Goal: Communication & Community: Answer question/provide support

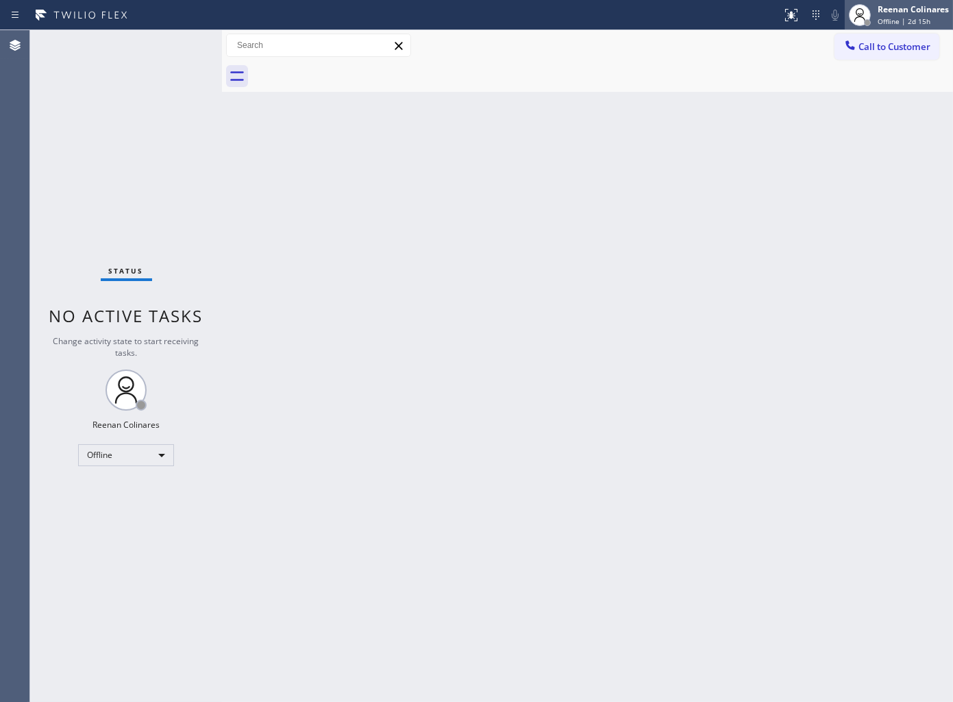
click at [920, 25] on span "Offline | 2d 15h" at bounding box center [904, 21] width 53 height 10
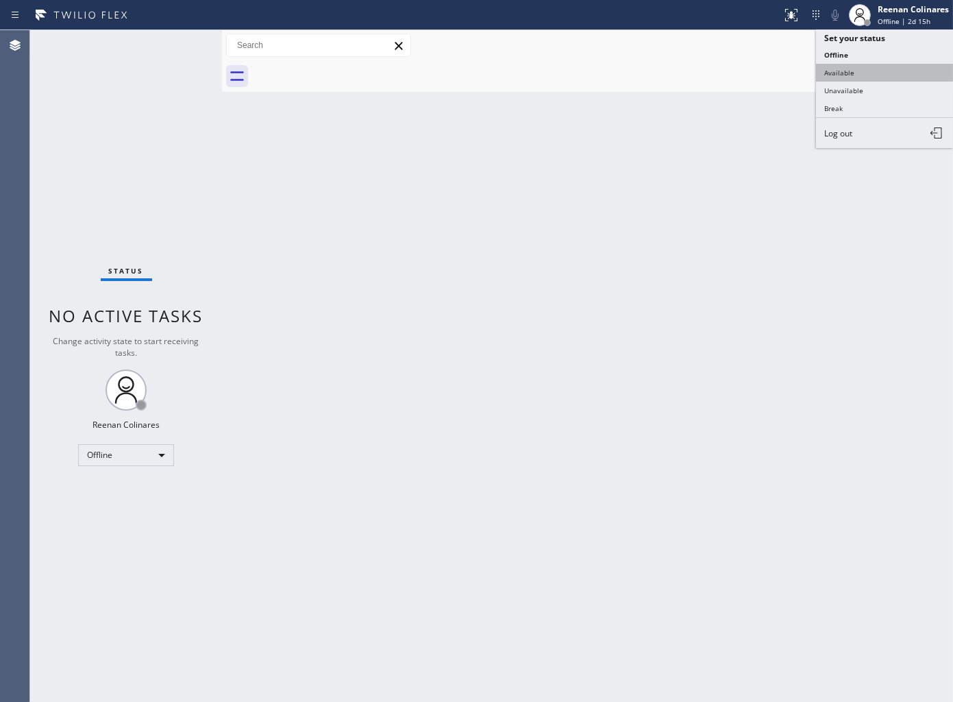
click at [837, 74] on button "Available" at bounding box center [884, 73] width 137 height 18
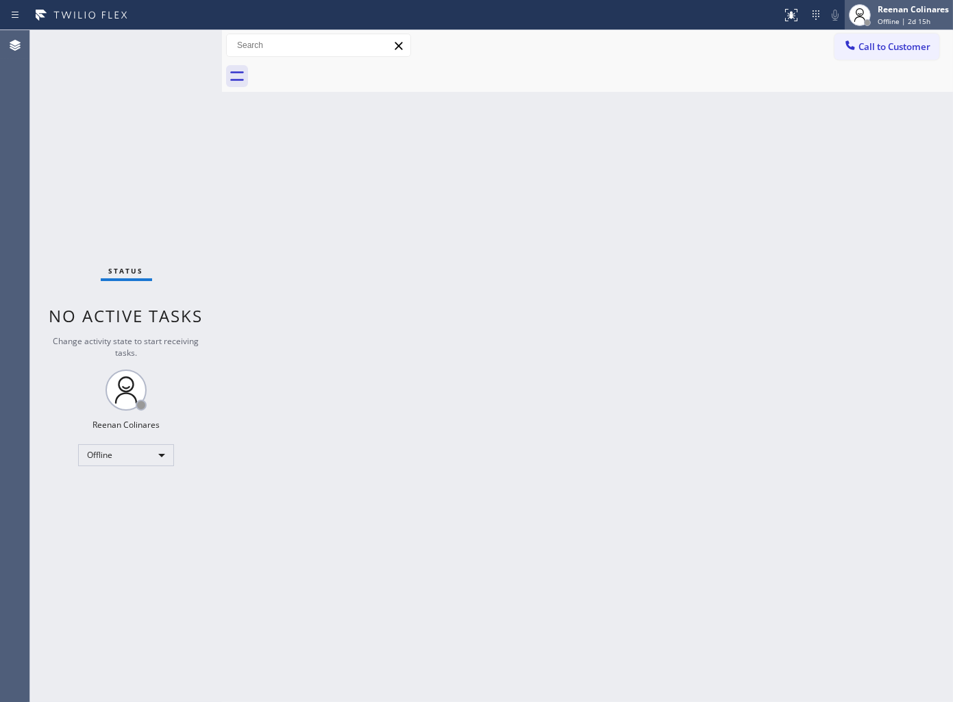
click at [893, 16] on span "Offline | 2d 15h" at bounding box center [904, 21] width 53 height 10
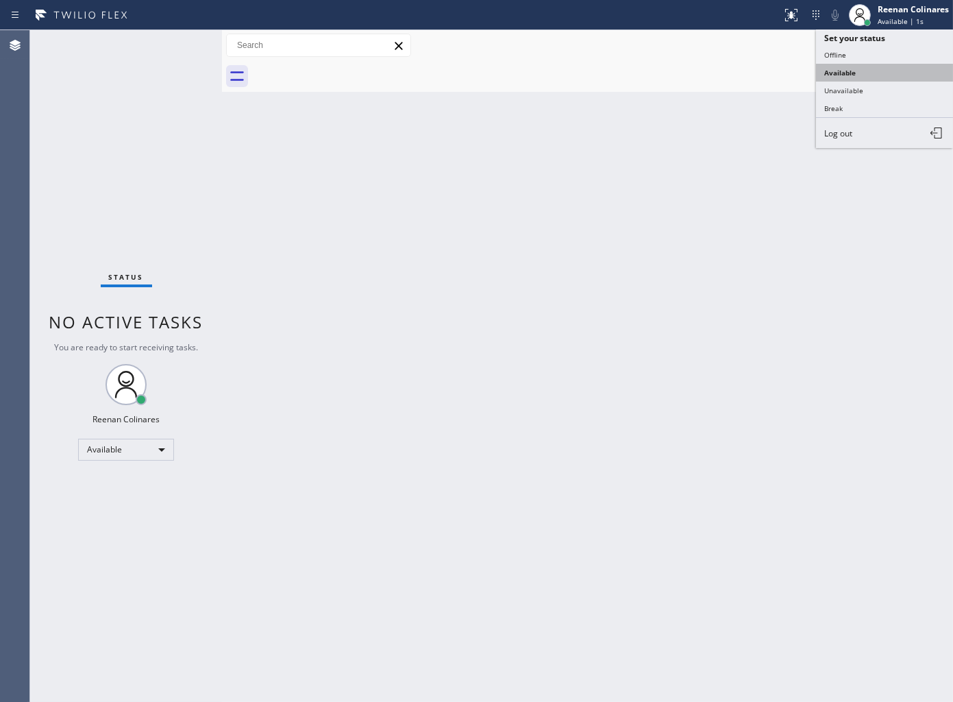
click at [844, 73] on button "Available" at bounding box center [884, 73] width 137 height 18
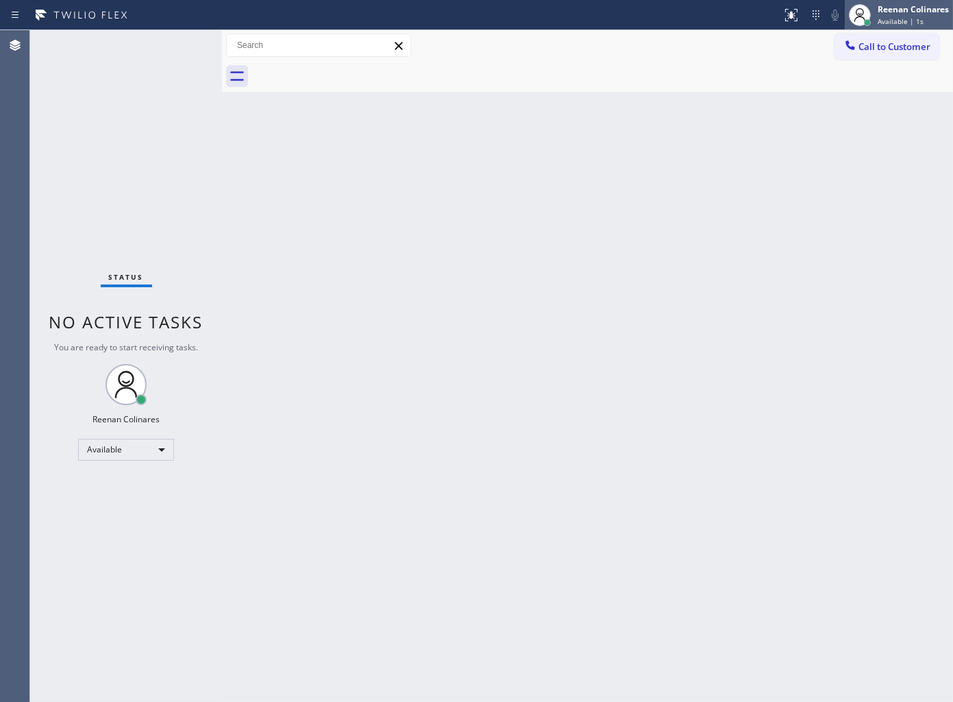
click at [891, 12] on div "Reenan Colinares" at bounding box center [913, 9] width 71 height 12
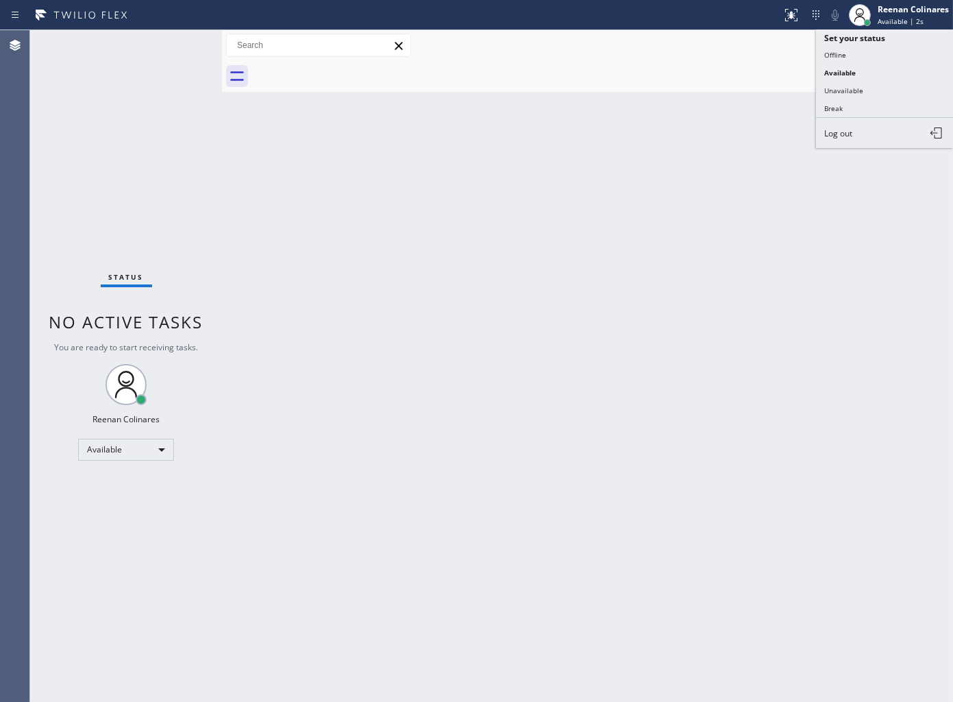
click at [836, 84] on button "Unavailable" at bounding box center [884, 91] width 137 height 18
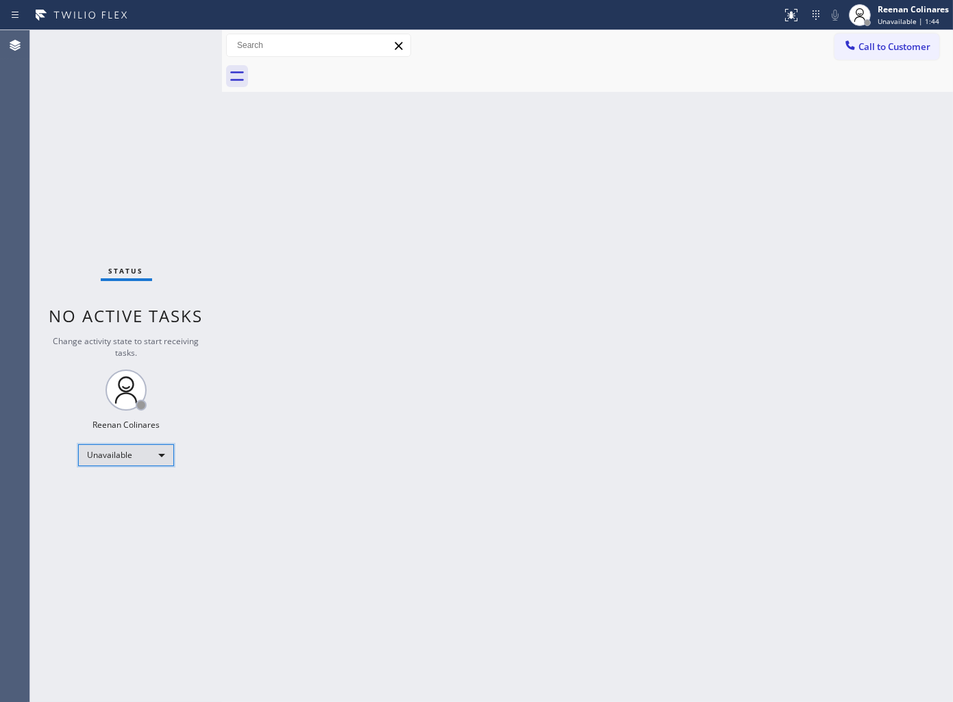
click at [130, 458] on div "Unavailable" at bounding box center [126, 455] width 96 height 22
click at [135, 491] on li "Available" at bounding box center [125, 490] width 93 height 16
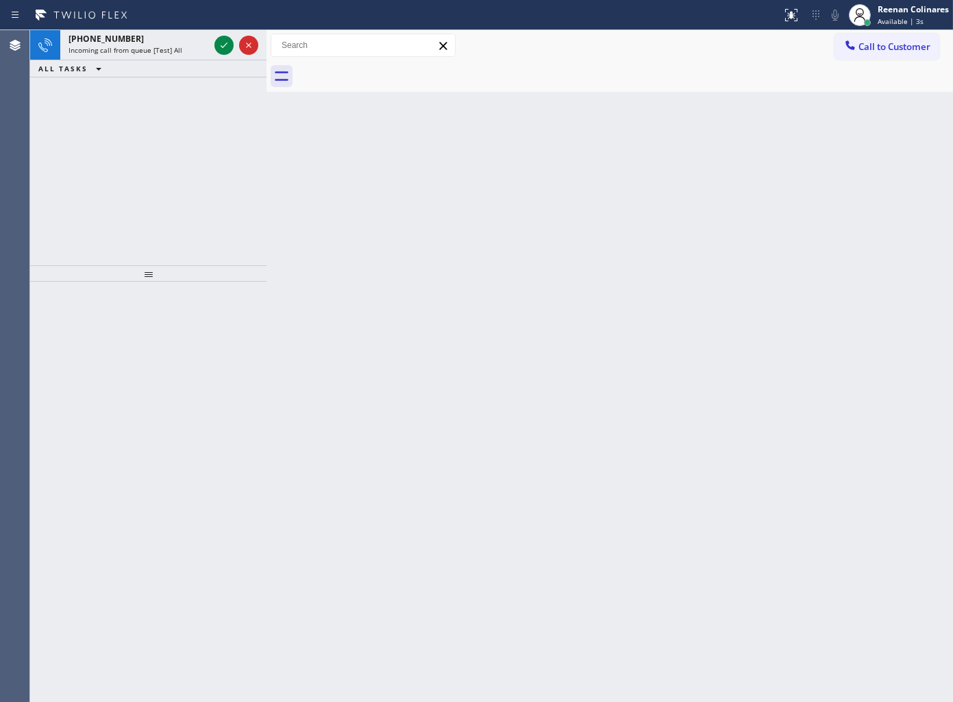
drag, startPoint x: 221, startPoint y: 45, endPoint x: 266, endPoint y: 48, distance: 44.7
click at [267, 48] on div at bounding box center [267, 366] width 0 height 672
click at [178, 42] on div "+15166043417" at bounding box center [139, 39] width 140 height 12
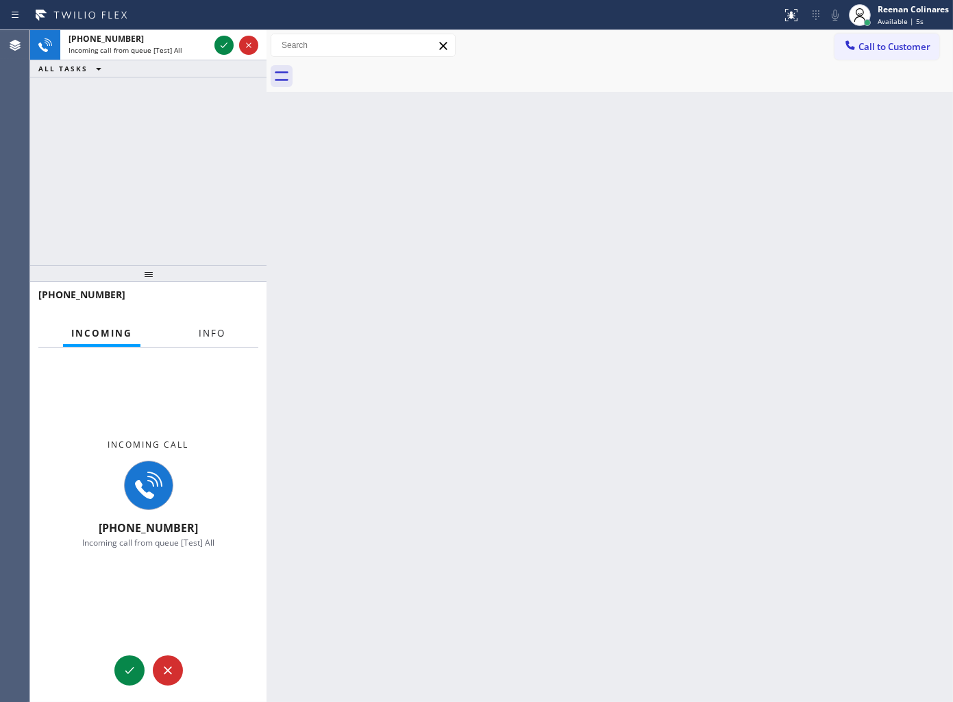
drag, startPoint x: 201, startPoint y: 338, endPoint x: 213, endPoint y: 324, distance: 18.4
click at [203, 338] on span "Info" at bounding box center [212, 333] width 27 height 12
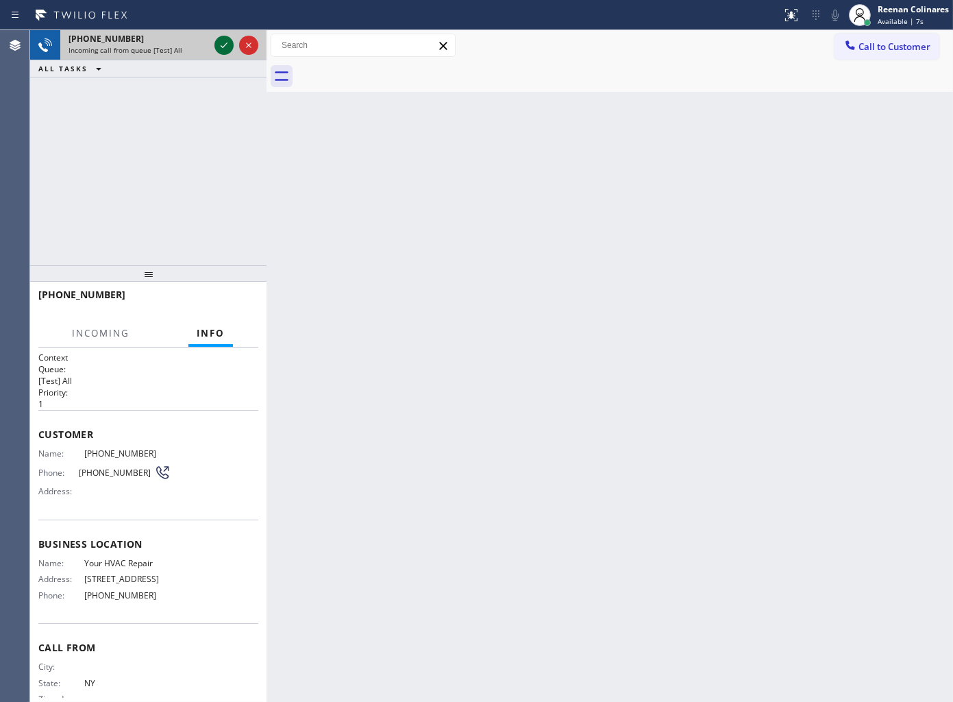
click at [223, 49] on icon at bounding box center [224, 45] width 16 height 16
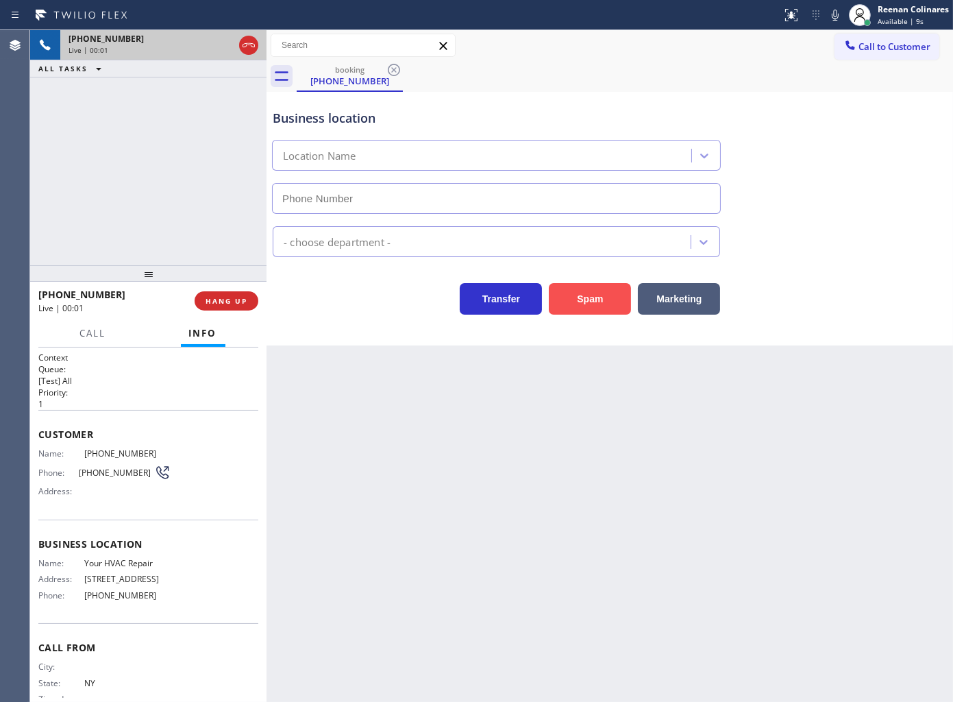
type input "(347) 934-8232"
drag, startPoint x: 834, startPoint y: 11, endPoint x: 813, endPoint y: 46, distance: 40.5
click at [834, 11] on icon at bounding box center [835, 15] width 16 height 16
click at [699, 291] on button "Marketing" at bounding box center [679, 299] width 82 height 32
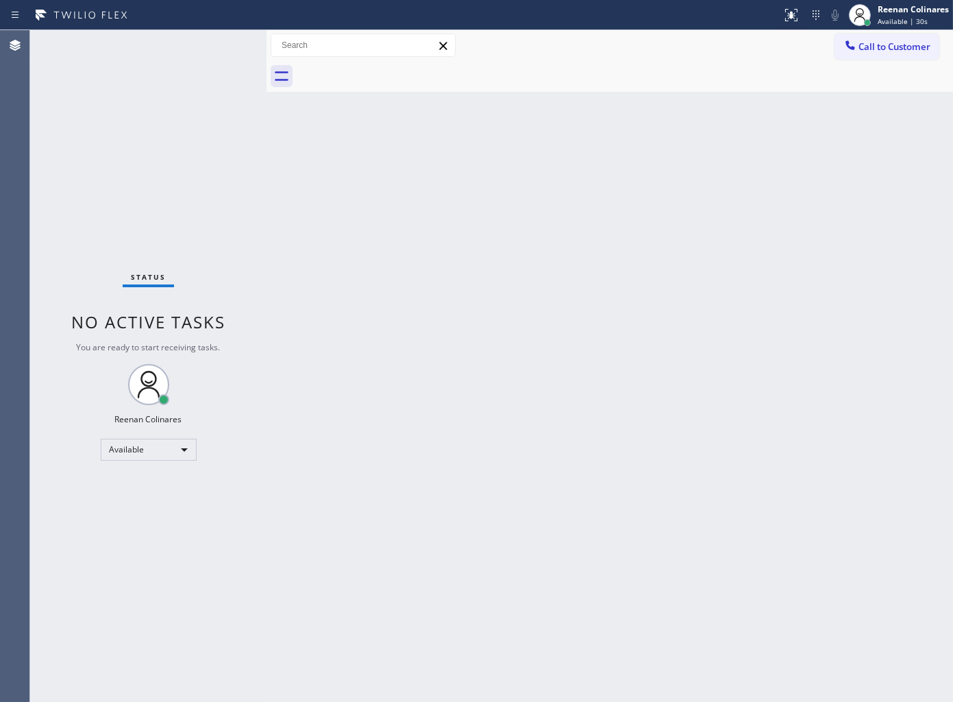
click at [873, 142] on div "Back to Dashboard Change Sender ID Customers Technicians Select a contact Outbo…" at bounding box center [610, 366] width 687 height 672
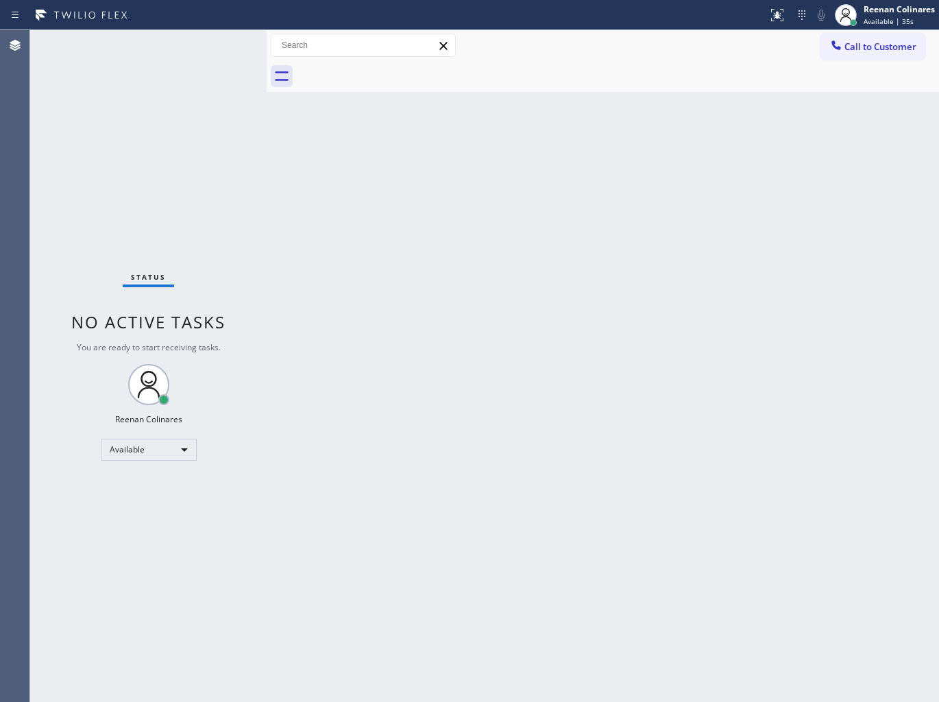
drag, startPoint x: 923, startPoint y: 175, endPoint x: 935, endPoint y: 175, distance: 12.4
click at [923, 175] on div "Back to Dashboard Change Sender ID Customers Technicians Select a contact Outbo…" at bounding box center [603, 366] width 672 height 672
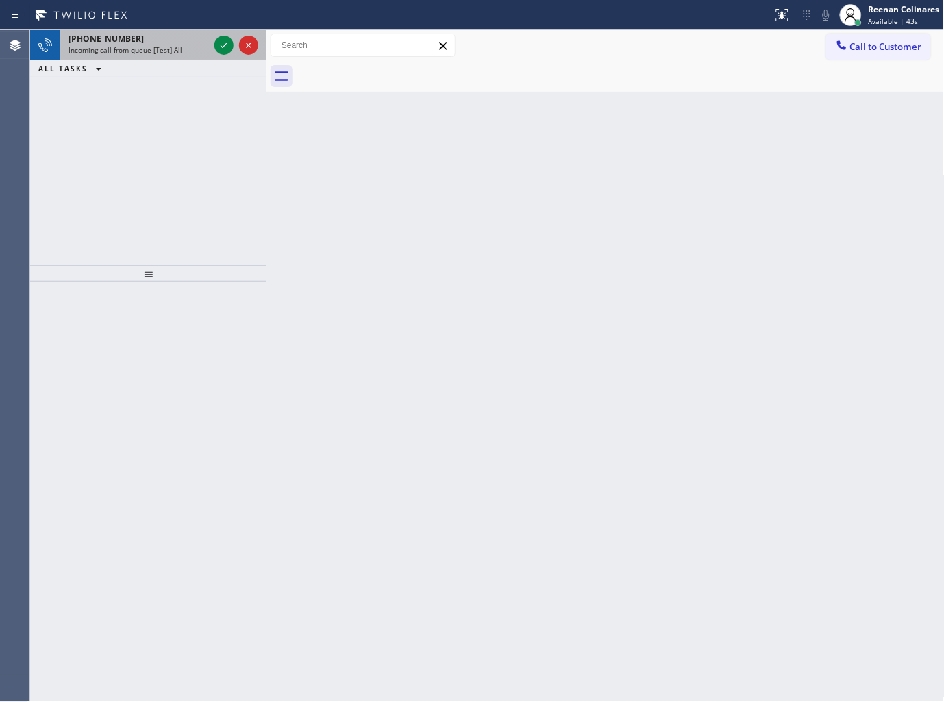
click at [140, 44] on div "+18626844928" at bounding box center [139, 39] width 140 height 12
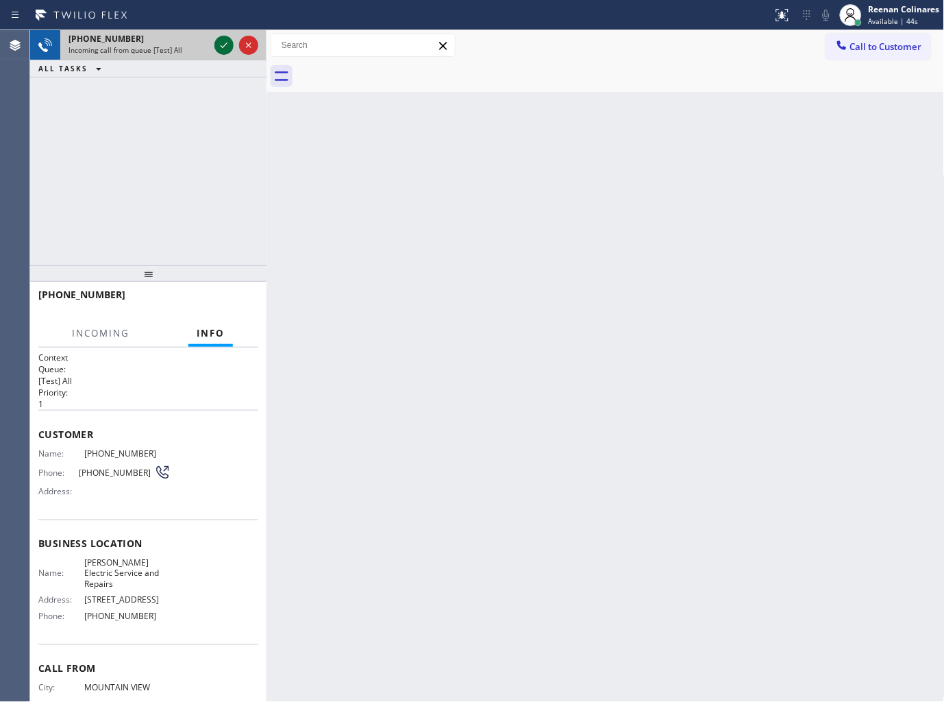
click at [226, 48] on icon at bounding box center [224, 45] width 16 height 16
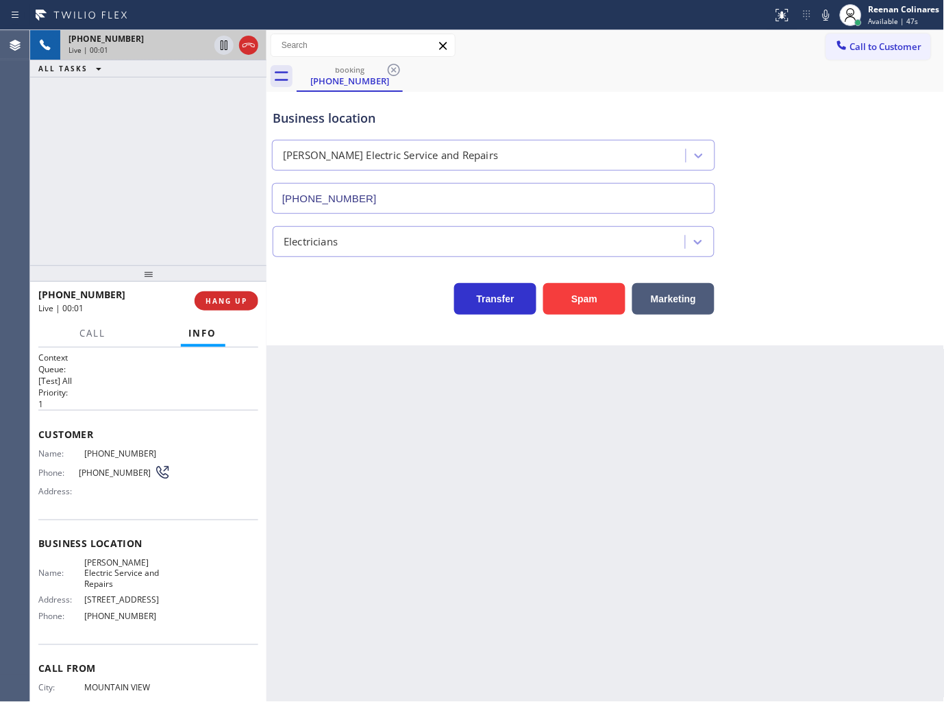
type input "(516) 595-0651"
click at [824, 12] on icon at bounding box center [826, 15] width 16 height 16
click at [691, 299] on button "Marketing" at bounding box center [673, 299] width 82 height 32
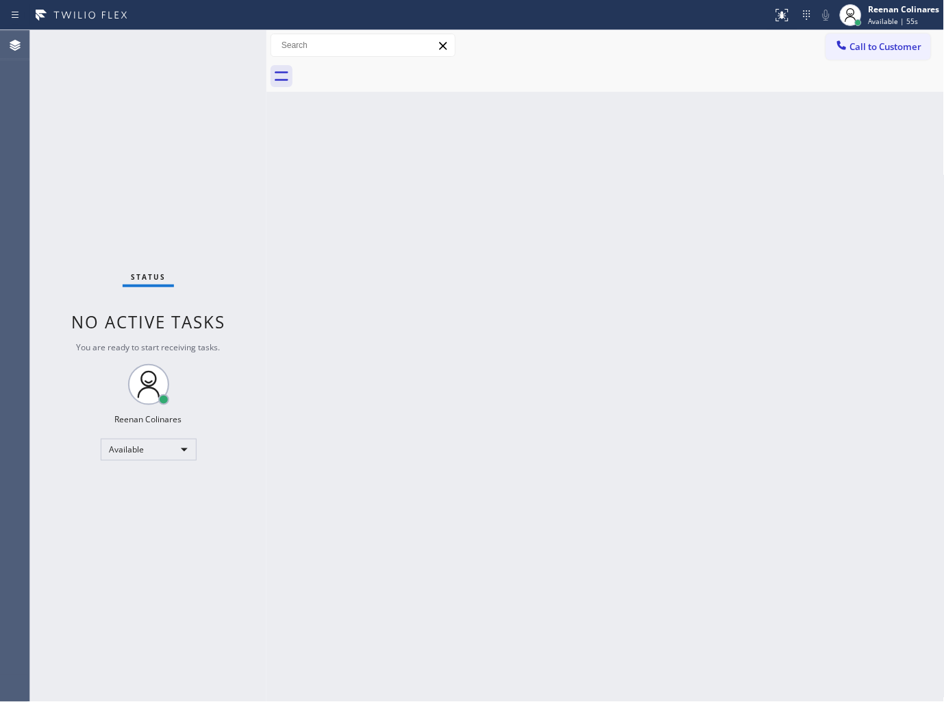
drag, startPoint x: 651, startPoint y: 299, endPoint x: 632, endPoint y: 37, distance: 263.1
click at [641, 275] on div "Back to Dashboard Change Sender ID Customers Technicians Select a contact Outbo…" at bounding box center [606, 366] width 678 height 672
click at [895, 23] on span "Available | 56s" at bounding box center [894, 21] width 50 height 10
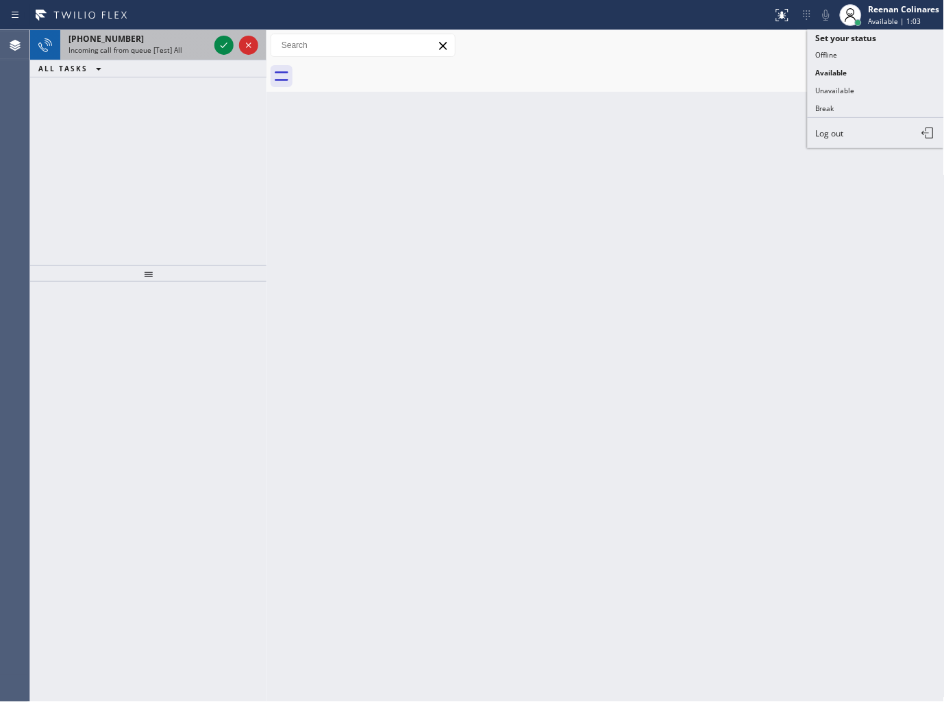
drag, startPoint x: 887, startPoint y: 0, endPoint x: 170, endPoint y: 48, distance: 718.3
click at [170, 48] on span "Incoming call from queue [Test] All" at bounding box center [126, 50] width 114 height 10
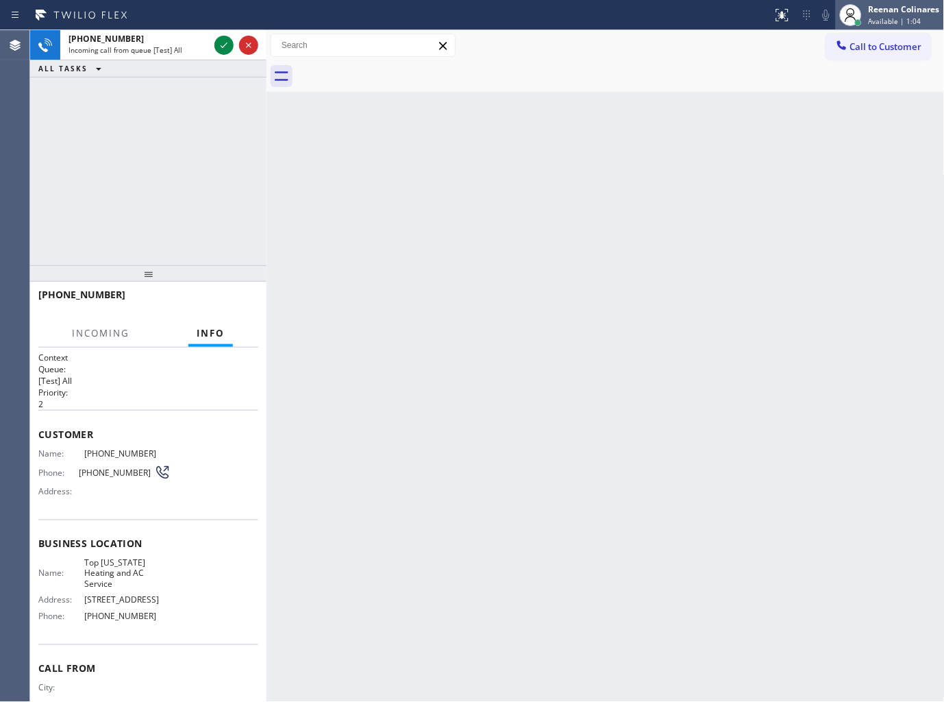
click at [902, 19] on span "Available | 1:04" at bounding box center [895, 21] width 53 height 10
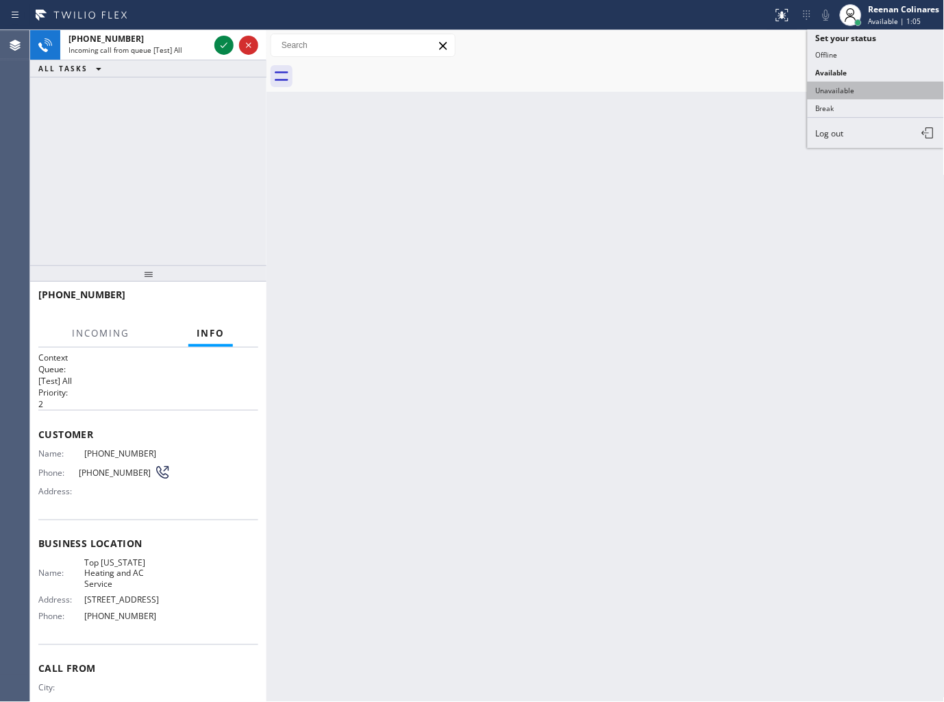
click at [848, 84] on button "Unavailable" at bounding box center [876, 91] width 137 height 18
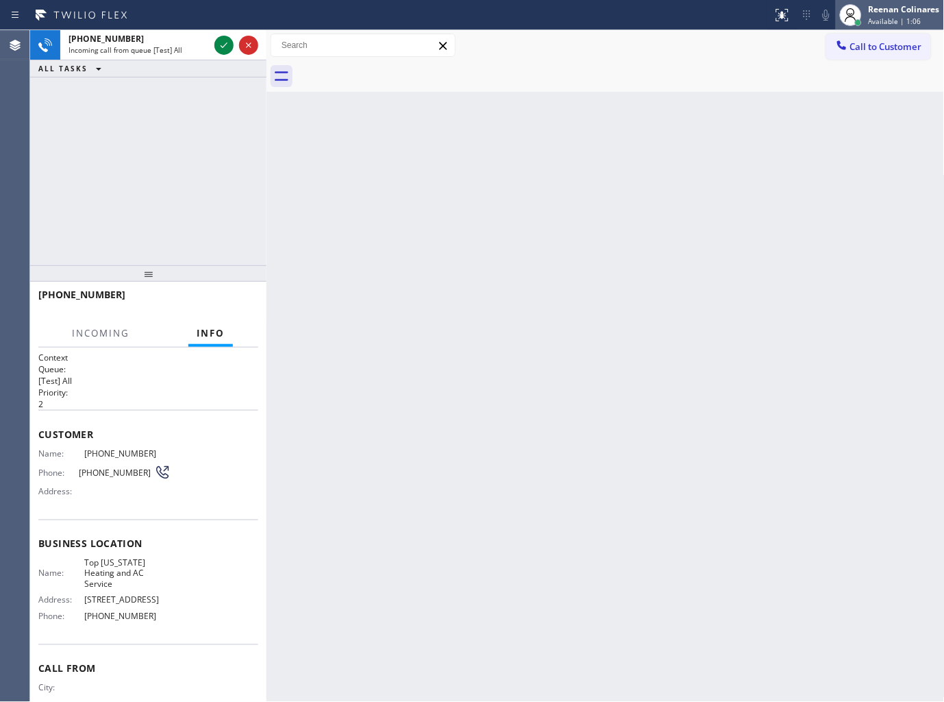
click at [883, 22] on span "Available | 1:06" at bounding box center [895, 21] width 53 height 10
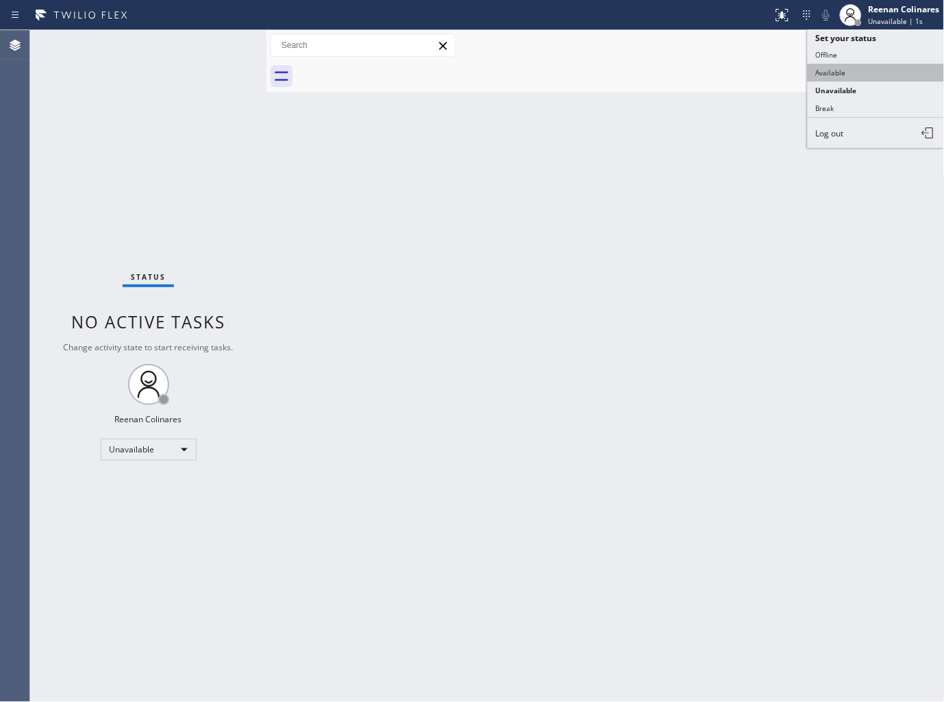
click at [847, 71] on button "Available" at bounding box center [876, 73] width 137 height 18
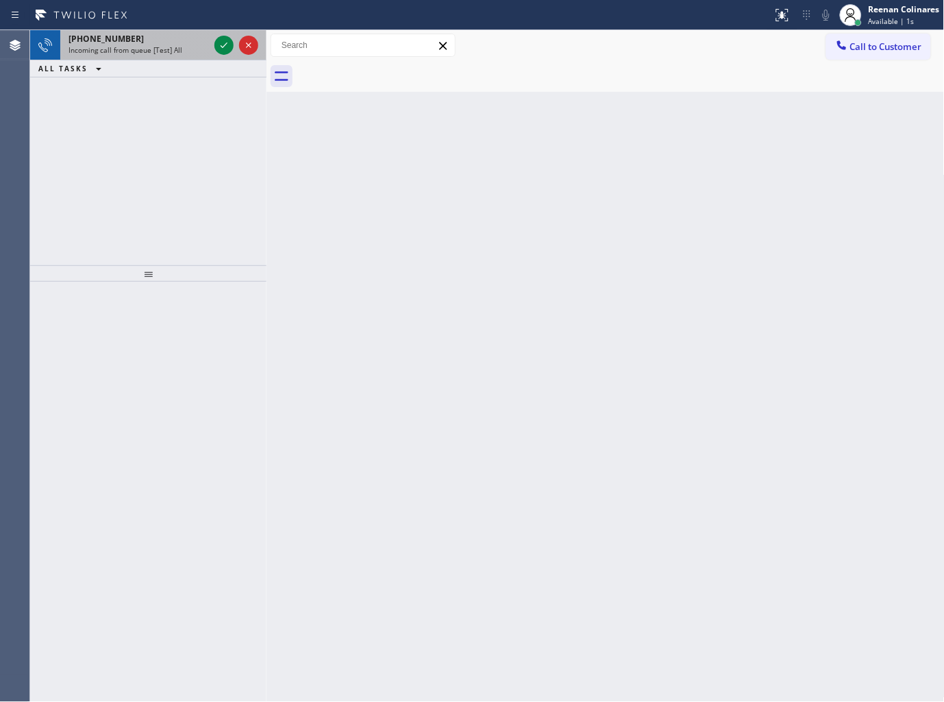
click at [154, 43] on div "+15166043417" at bounding box center [139, 39] width 140 height 12
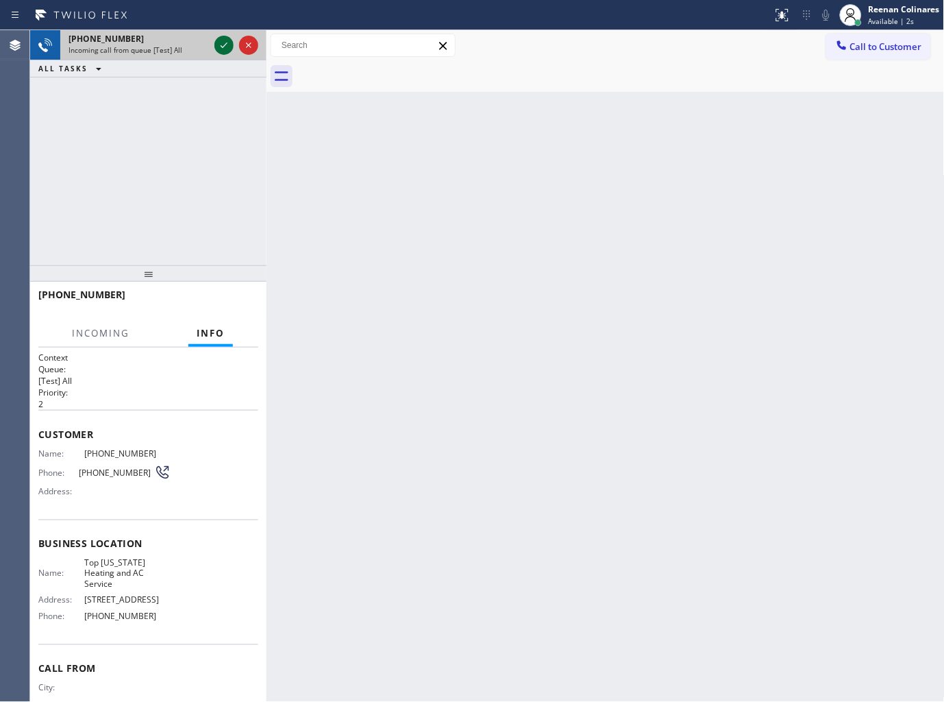
click at [224, 45] on icon at bounding box center [224, 45] width 16 height 16
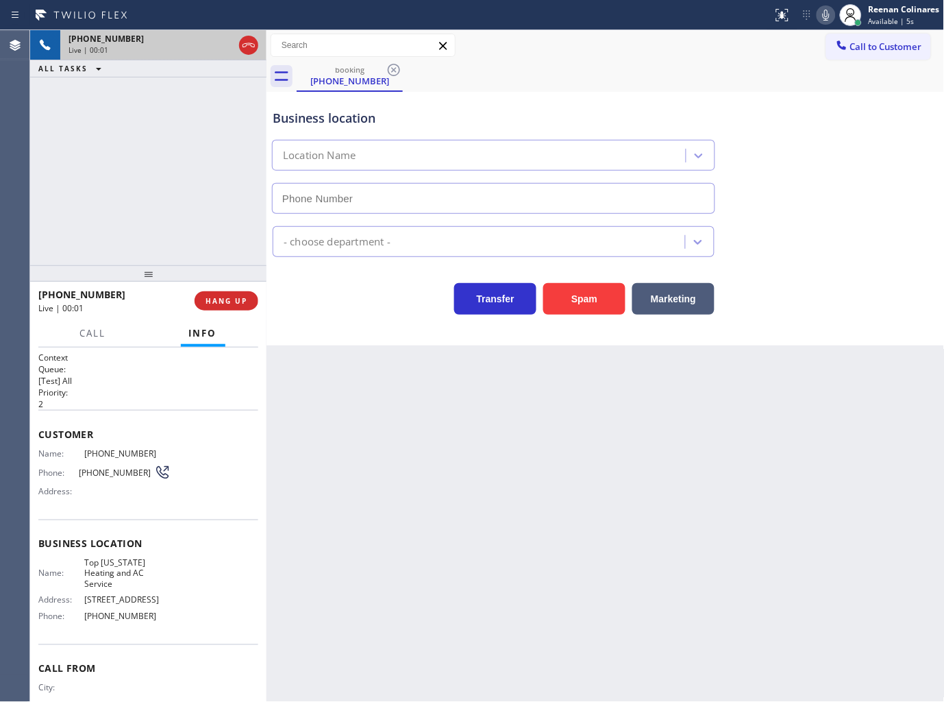
type input "(646) 846-9755"
click at [824, 16] on icon at bounding box center [826, 15] width 16 height 16
click at [683, 296] on button "Marketing" at bounding box center [673, 299] width 82 height 32
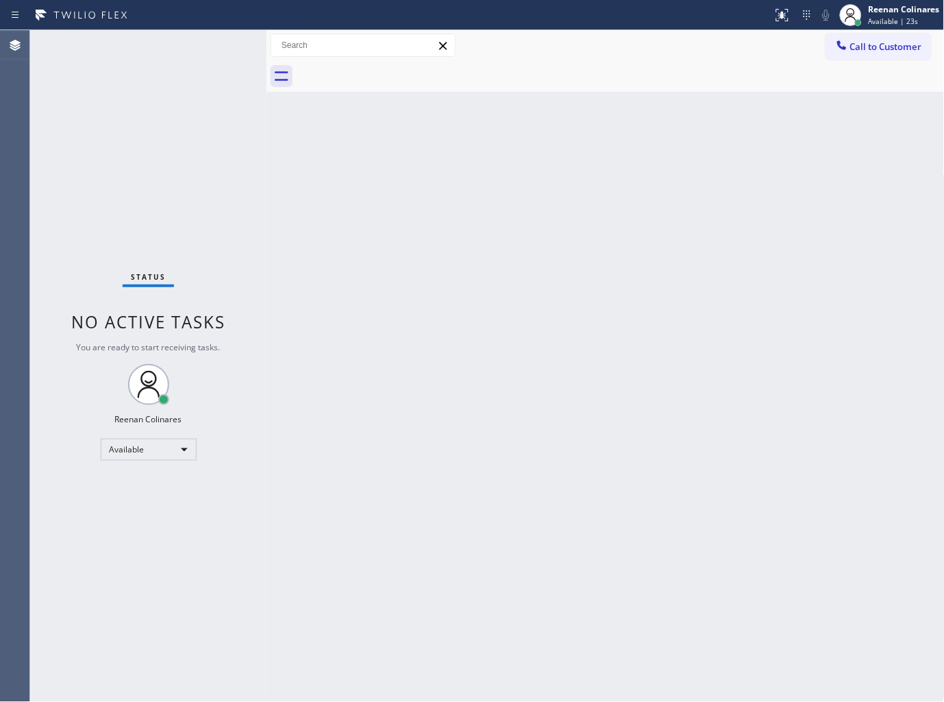
click at [761, 307] on div "Back to Dashboard Change Sender ID Customers Technicians Select a contact Outbo…" at bounding box center [606, 366] width 678 height 672
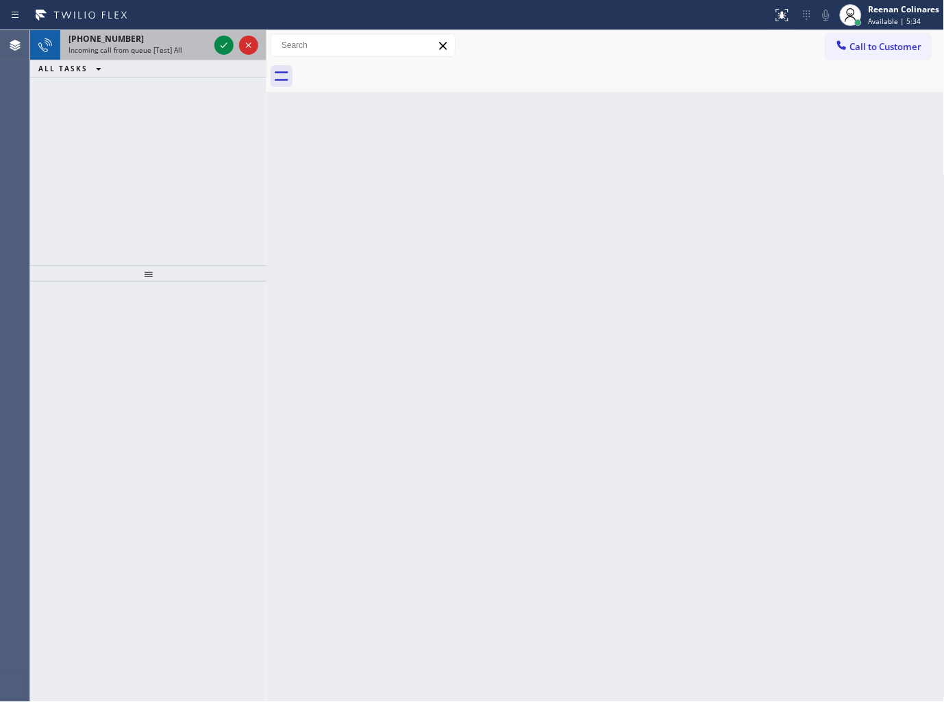
click at [197, 39] on div "+17869791882" at bounding box center [139, 39] width 140 height 12
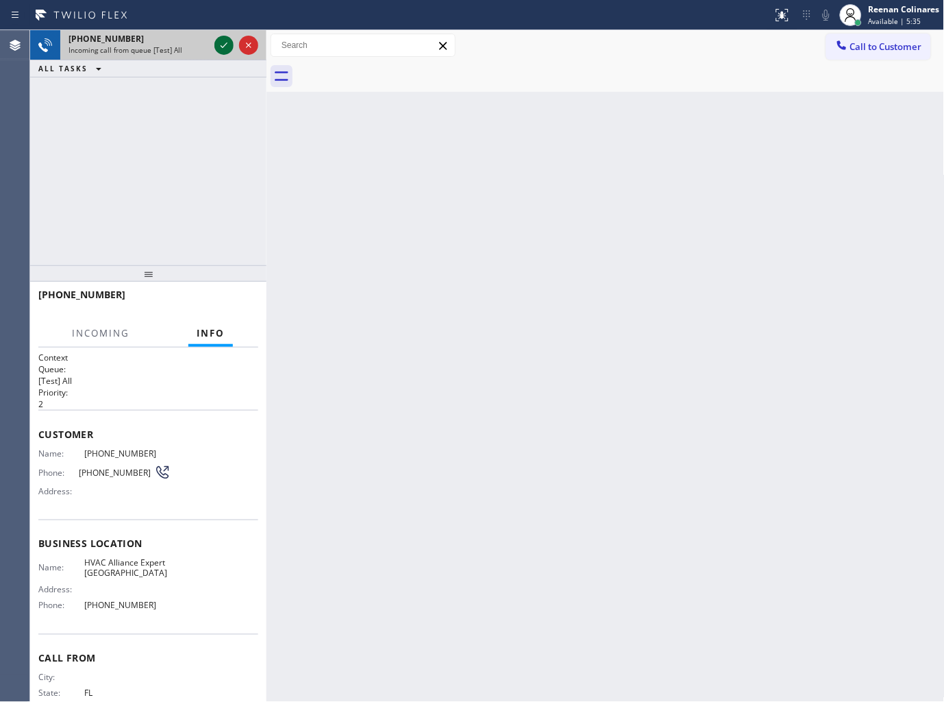
click at [228, 43] on icon at bounding box center [224, 45] width 16 height 16
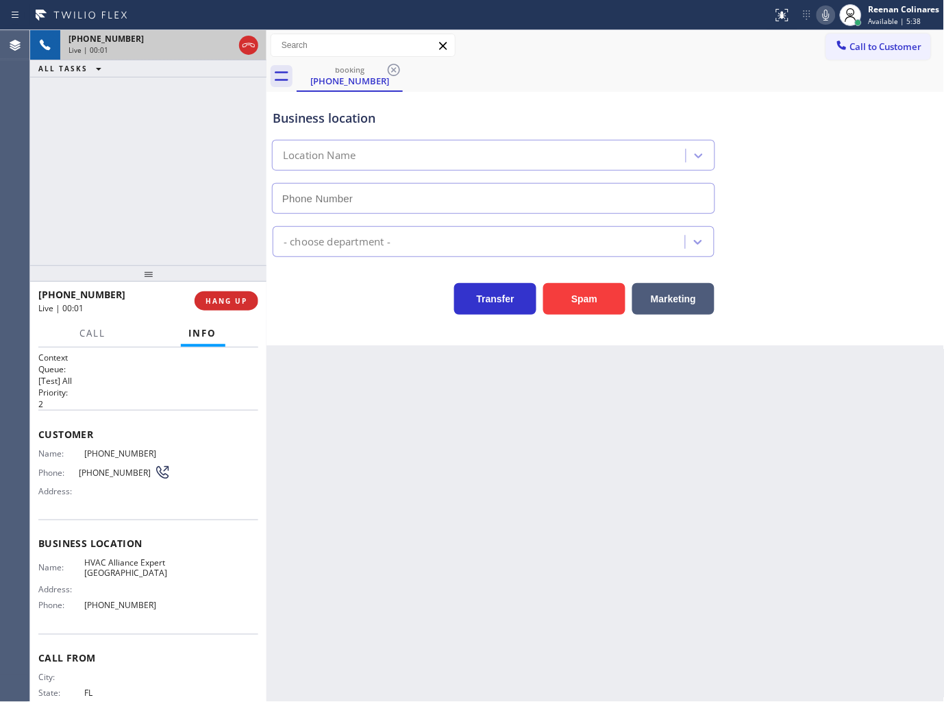
type input "[PHONE_NUMBER]"
click at [824, 18] on icon at bounding box center [826, 15] width 16 height 16
click at [824, 16] on icon at bounding box center [826, 15] width 16 height 16
click at [824, 15] on icon at bounding box center [826, 15] width 16 height 16
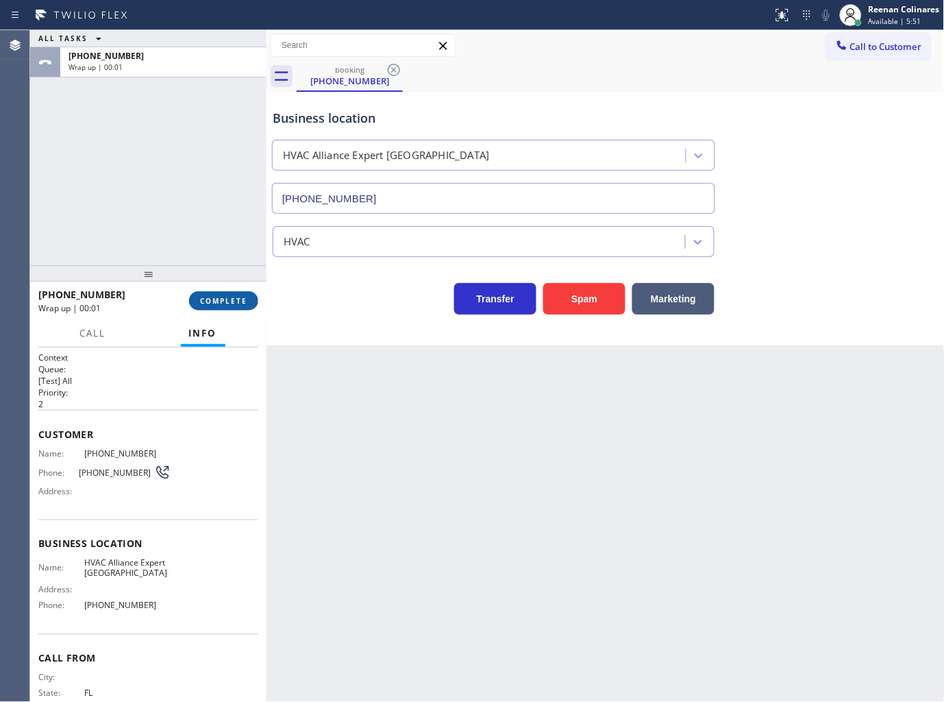
click at [238, 295] on button "COMPLETE" at bounding box center [223, 300] width 69 height 19
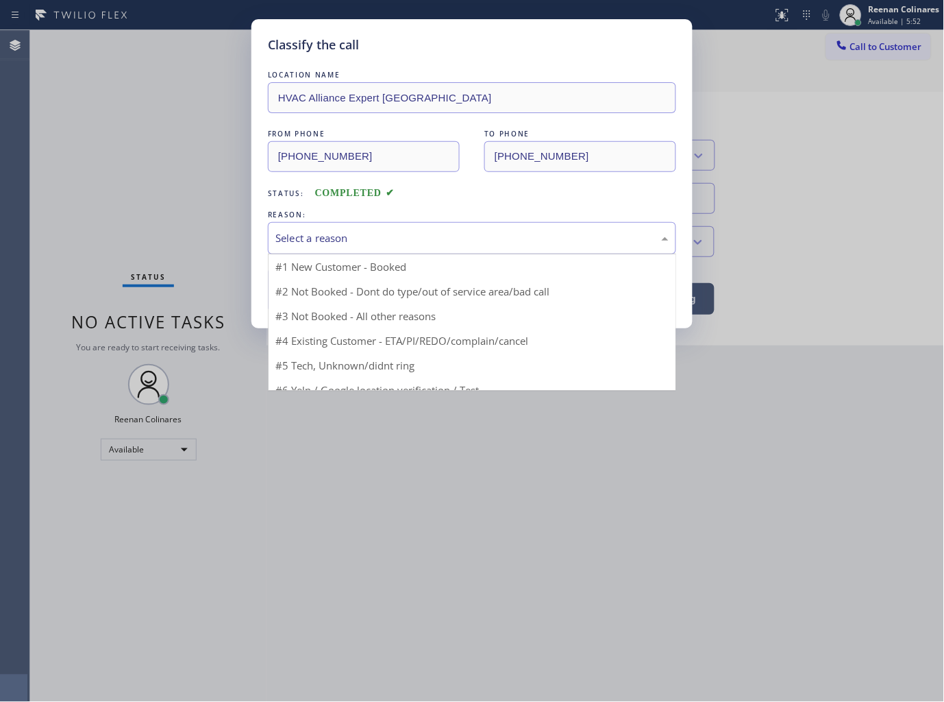
click at [310, 247] on div "Select a reason" at bounding box center [472, 238] width 408 height 32
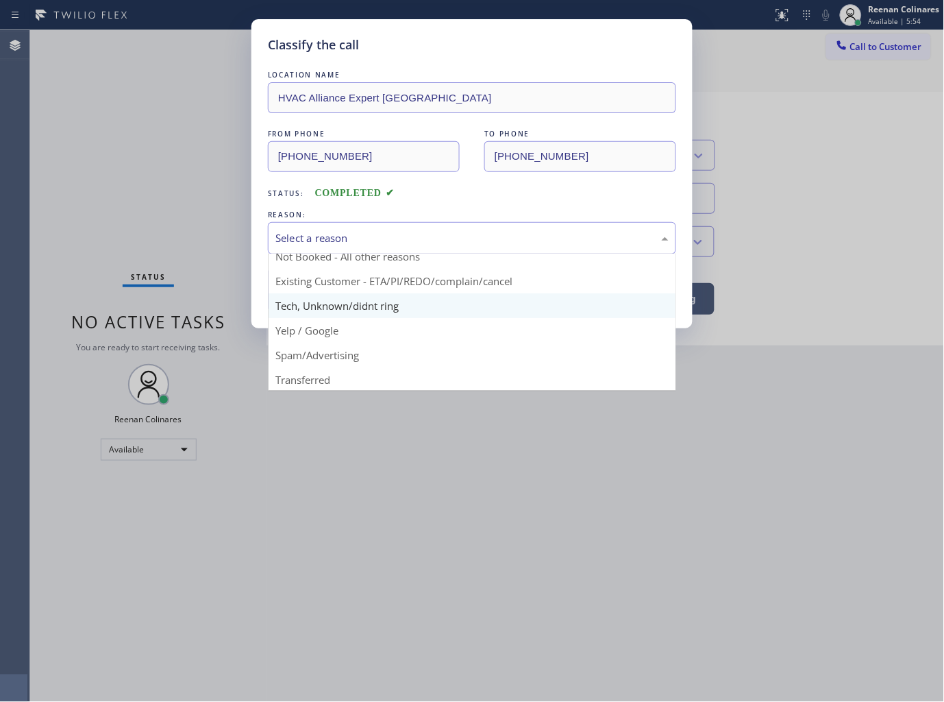
scroll to position [86, 0]
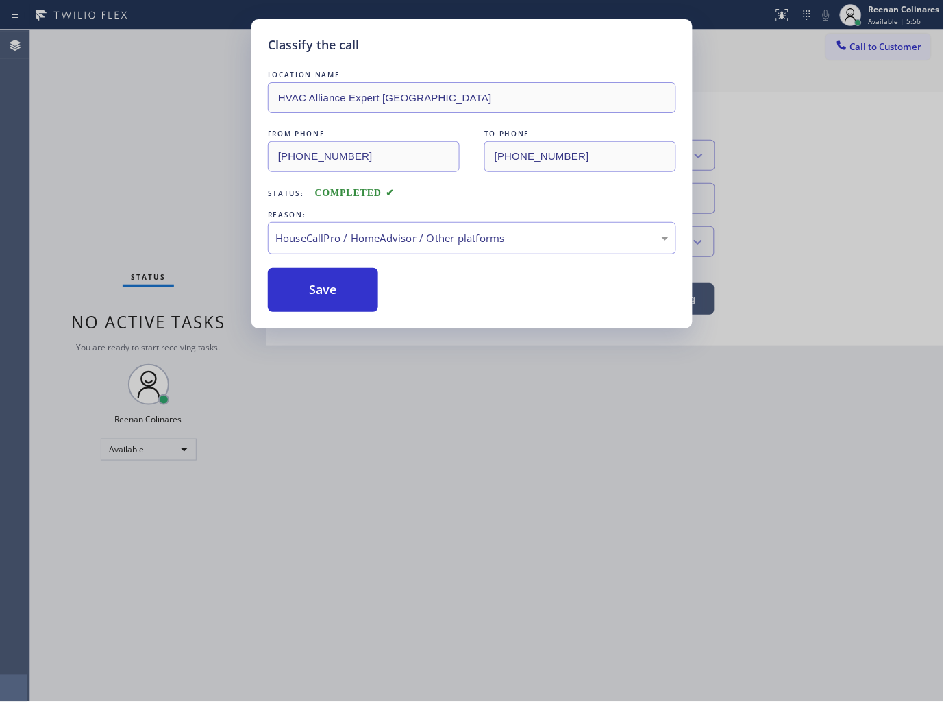
click at [297, 297] on button "Save" at bounding box center [323, 290] width 110 height 44
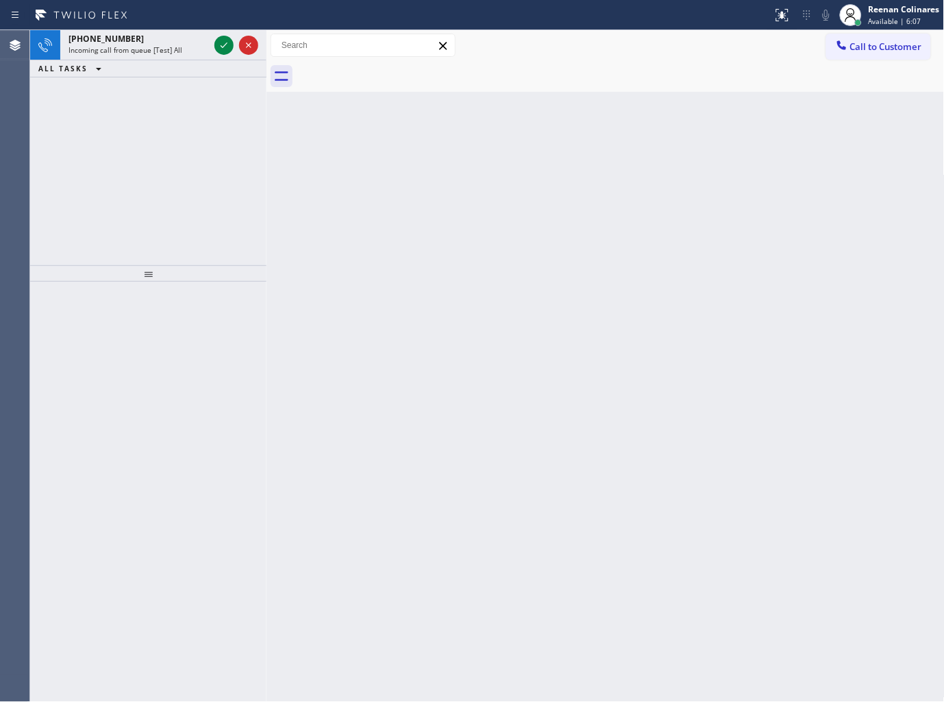
click at [161, 60] on div "ALL TASKS ALL TASKS ACTIVE TASKS TASKS IN WRAP UP" at bounding box center [148, 68] width 236 height 17
click at [167, 53] on span "Incoming call from queue [Test] All" at bounding box center [126, 50] width 114 height 10
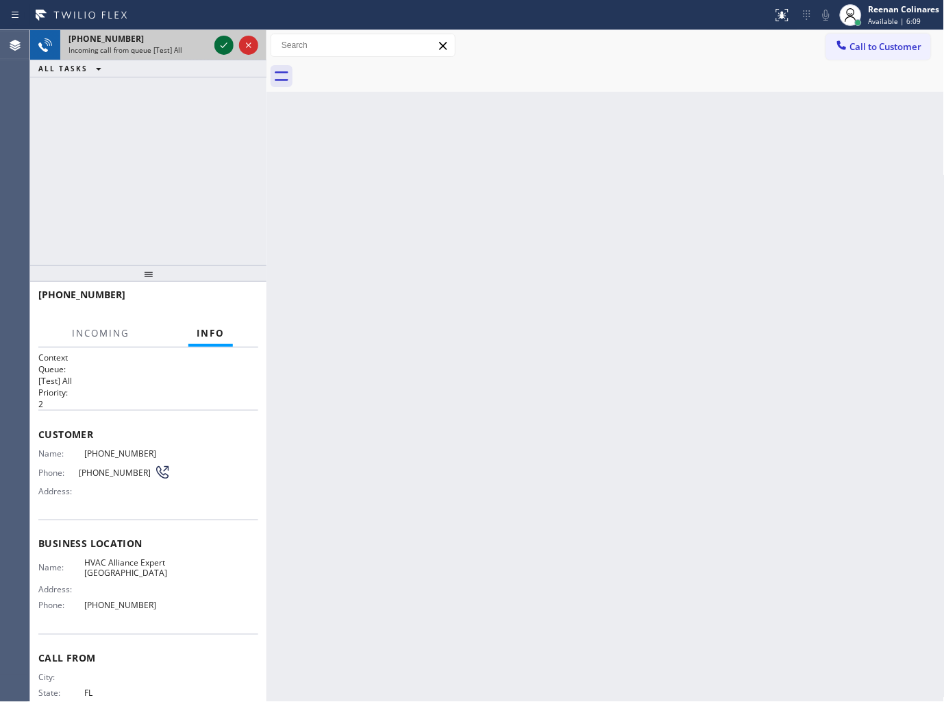
click at [221, 41] on icon at bounding box center [224, 45] width 16 height 16
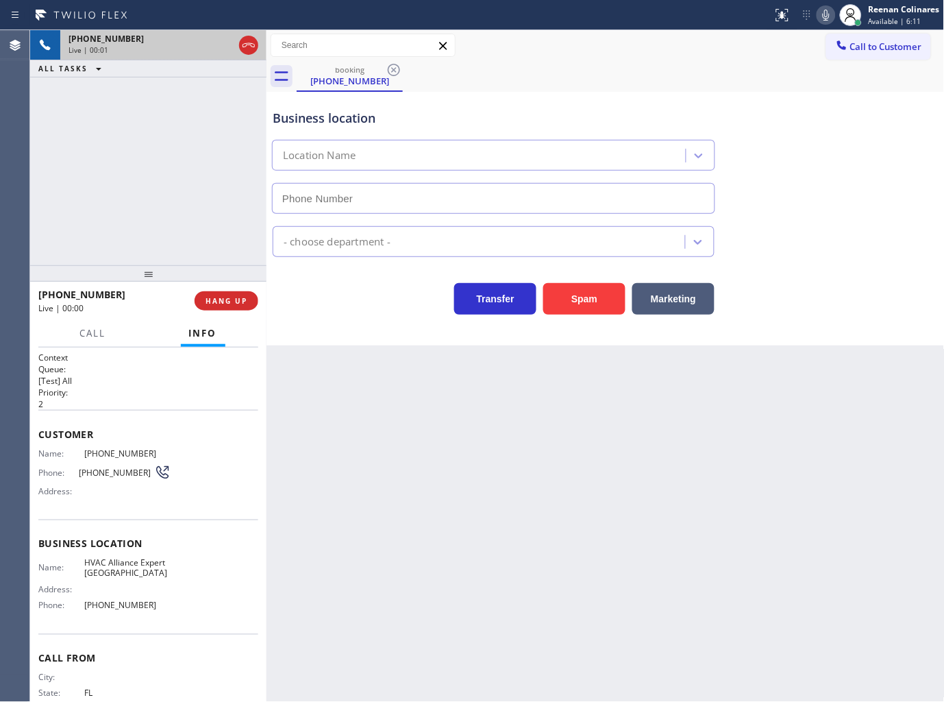
type input "[PHONE_NUMBER]"
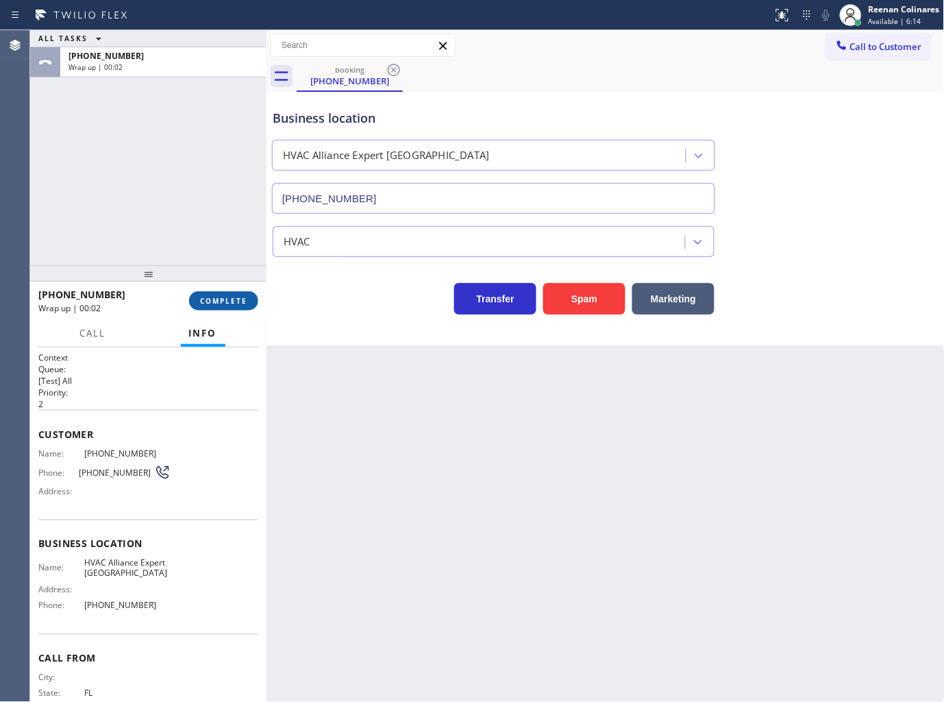
click at [225, 299] on span "COMPLETE" at bounding box center [223, 301] width 47 height 10
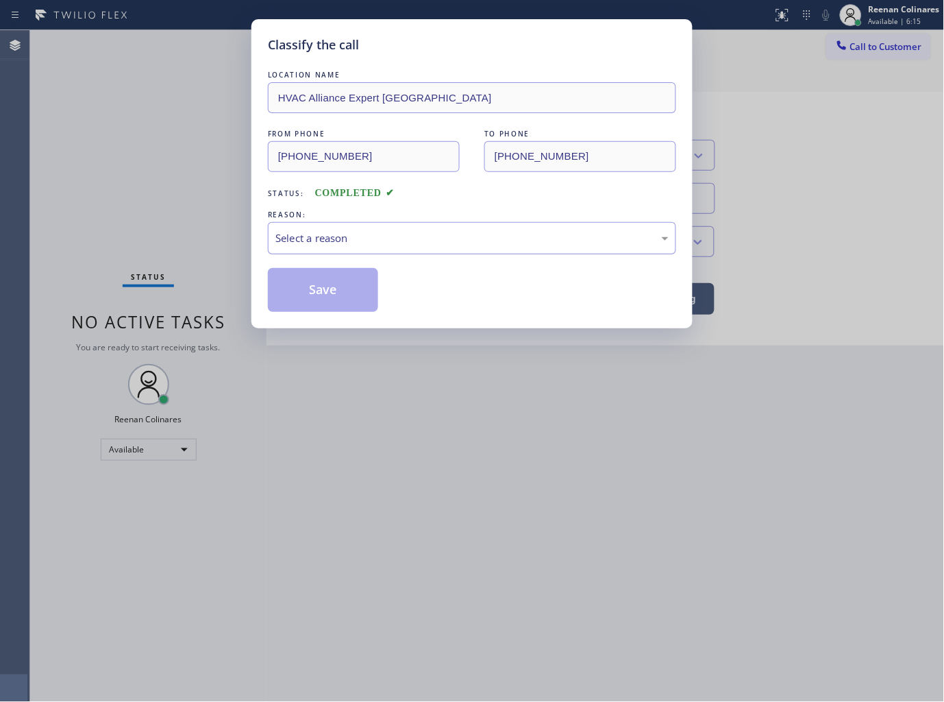
drag, startPoint x: 289, startPoint y: 249, endPoint x: 307, endPoint y: 251, distance: 18.0
click at [293, 249] on div "Select a reason" at bounding box center [472, 238] width 408 height 32
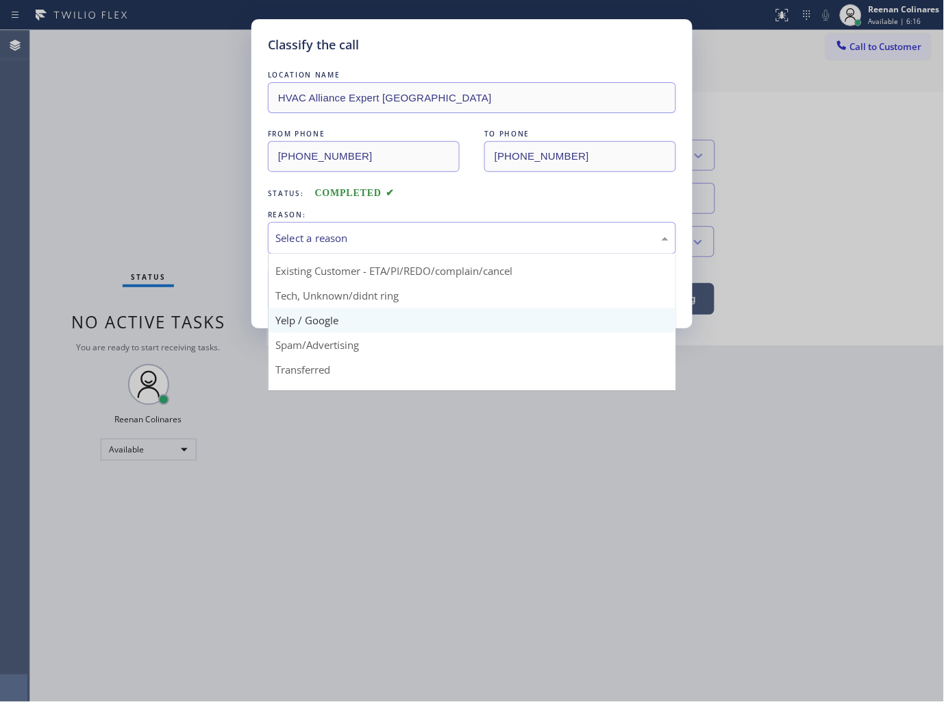
scroll to position [86, 0]
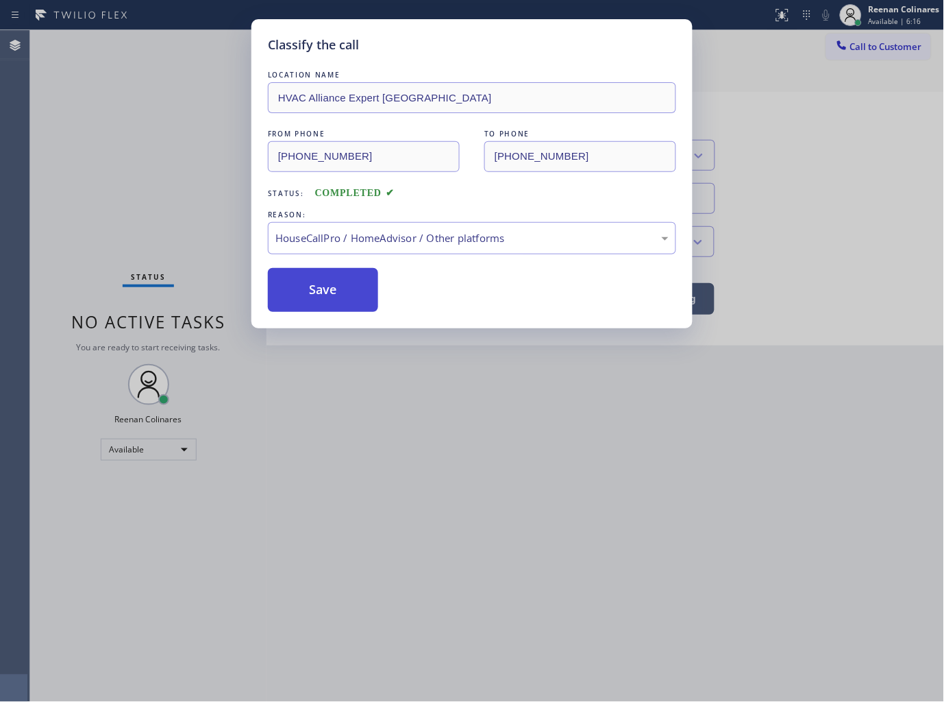
click at [312, 297] on button "Save" at bounding box center [323, 290] width 110 height 44
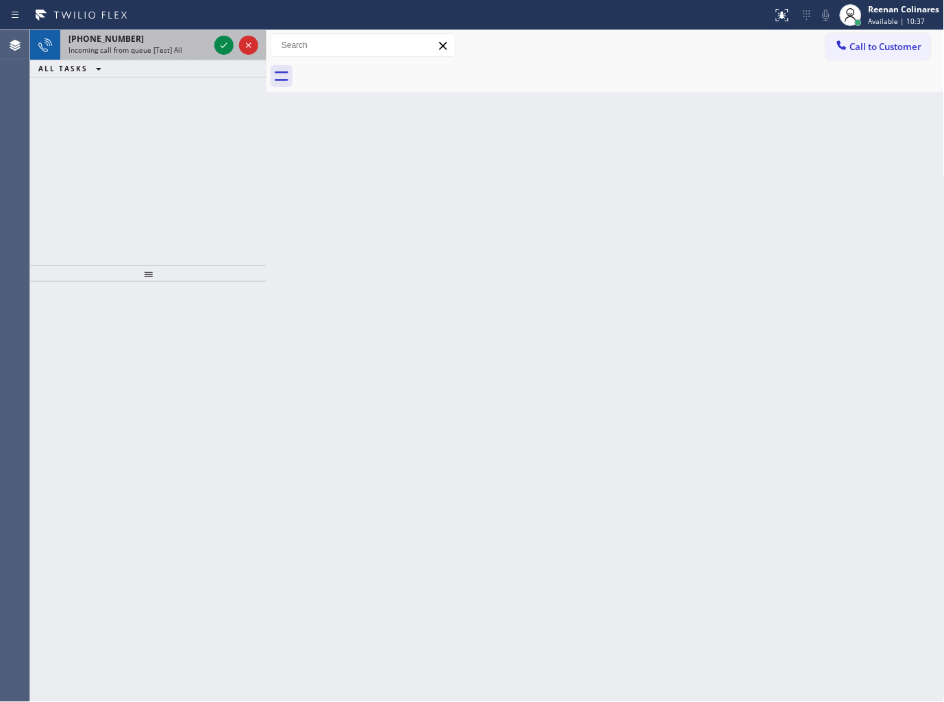
click at [159, 53] on span "Incoming call from queue [Test] All" at bounding box center [126, 50] width 114 height 10
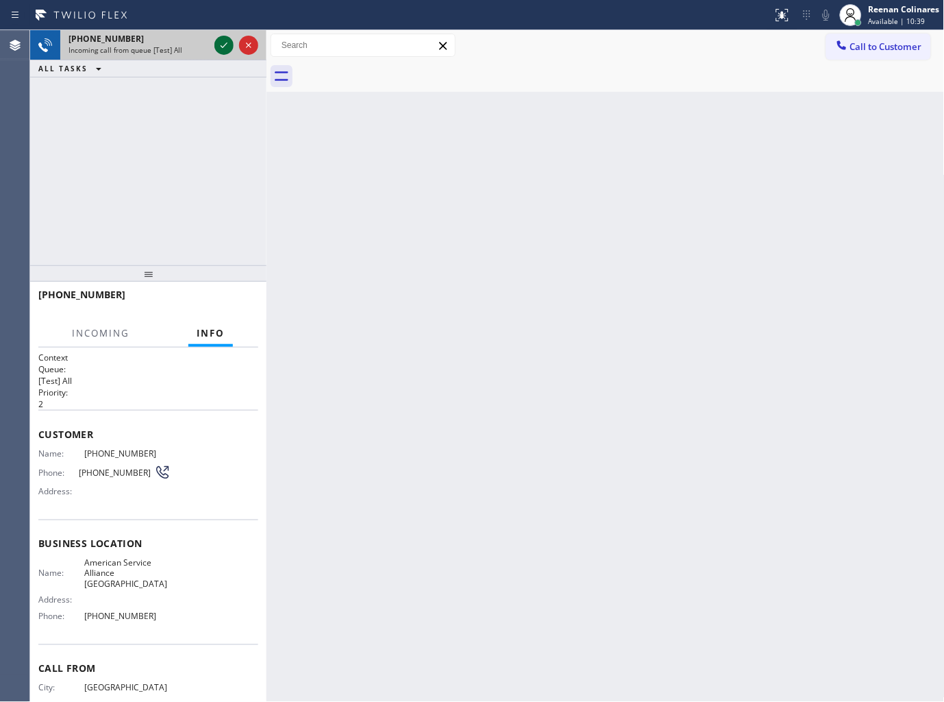
click at [221, 44] on icon at bounding box center [224, 45] width 16 height 16
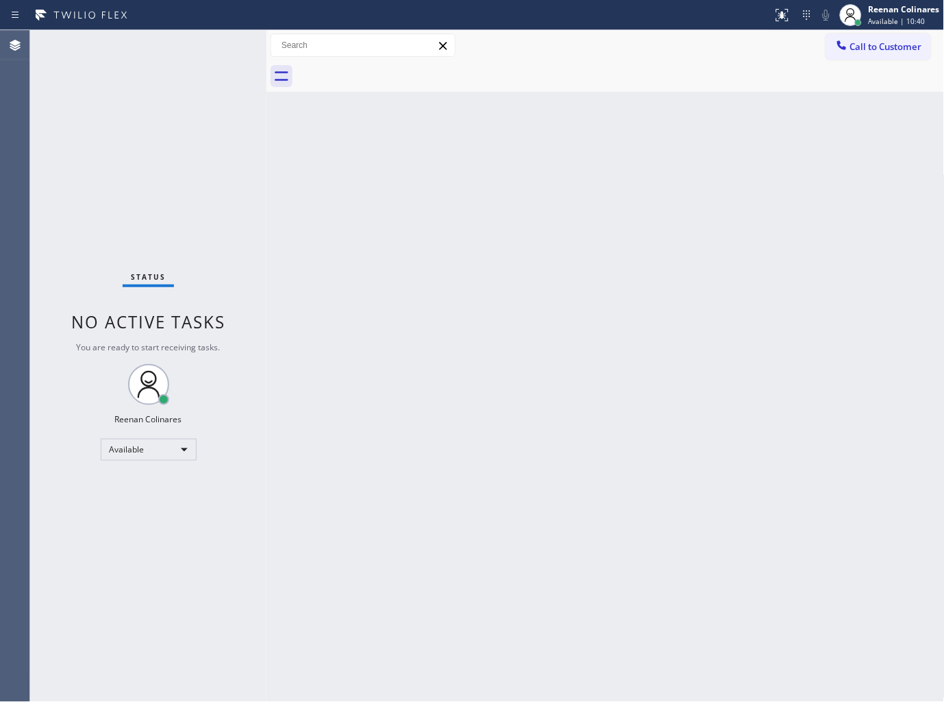
click at [286, 242] on div "Back to Dashboard Change Sender ID Customers Technicians Select a contact Outbo…" at bounding box center [606, 366] width 678 height 672
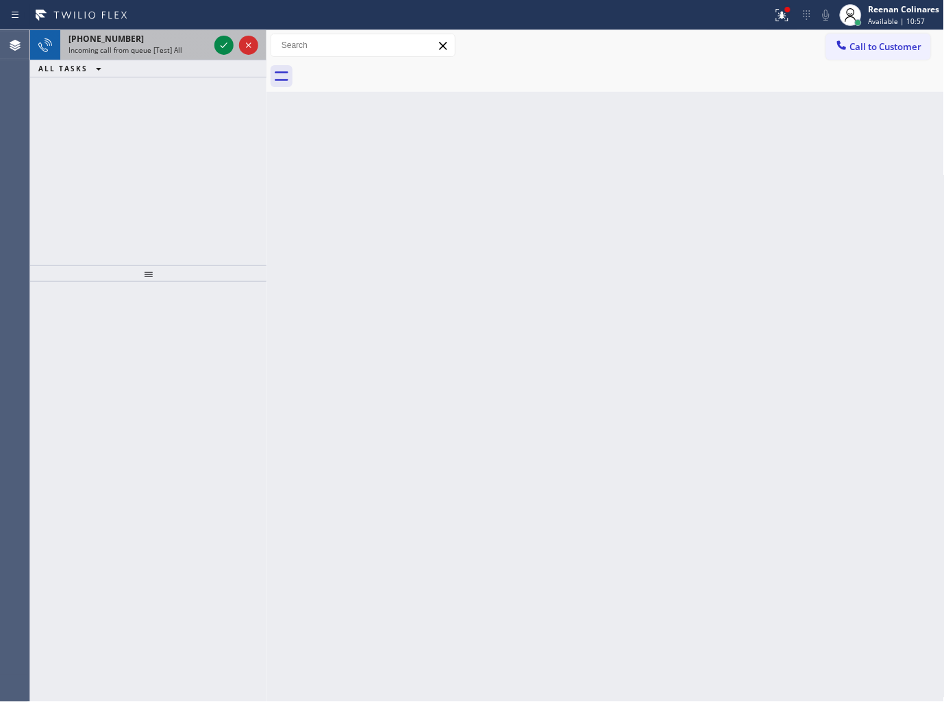
click at [131, 51] on span "Incoming call from queue [Test] All" at bounding box center [126, 50] width 114 height 10
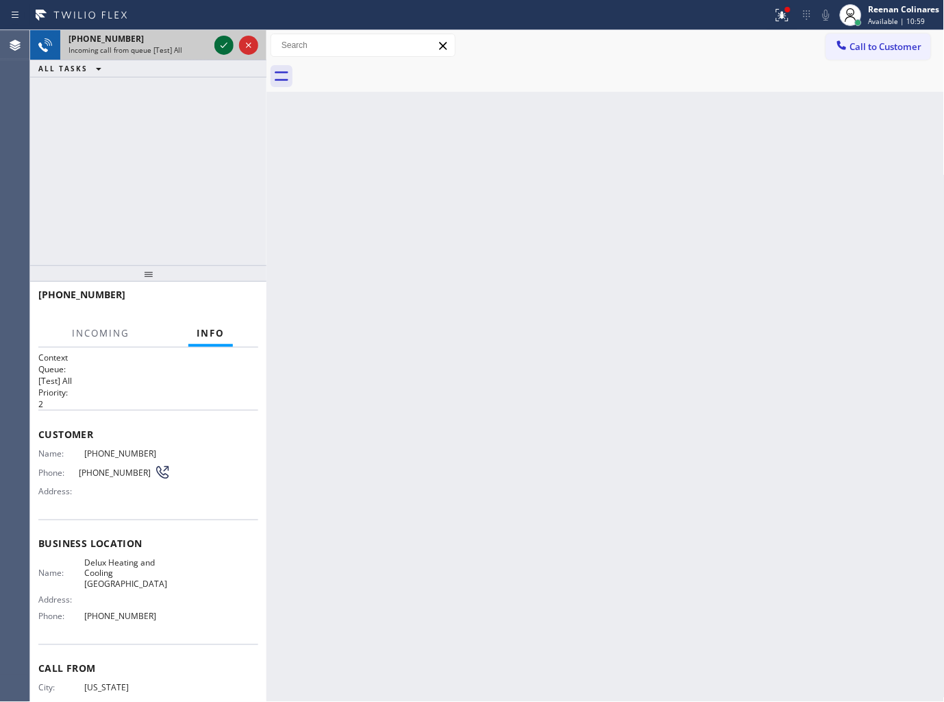
click at [228, 46] on icon at bounding box center [224, 45] width 16 height 16
click at [789, 19] on icon at bounding box center [782, 15] width 12 height 12
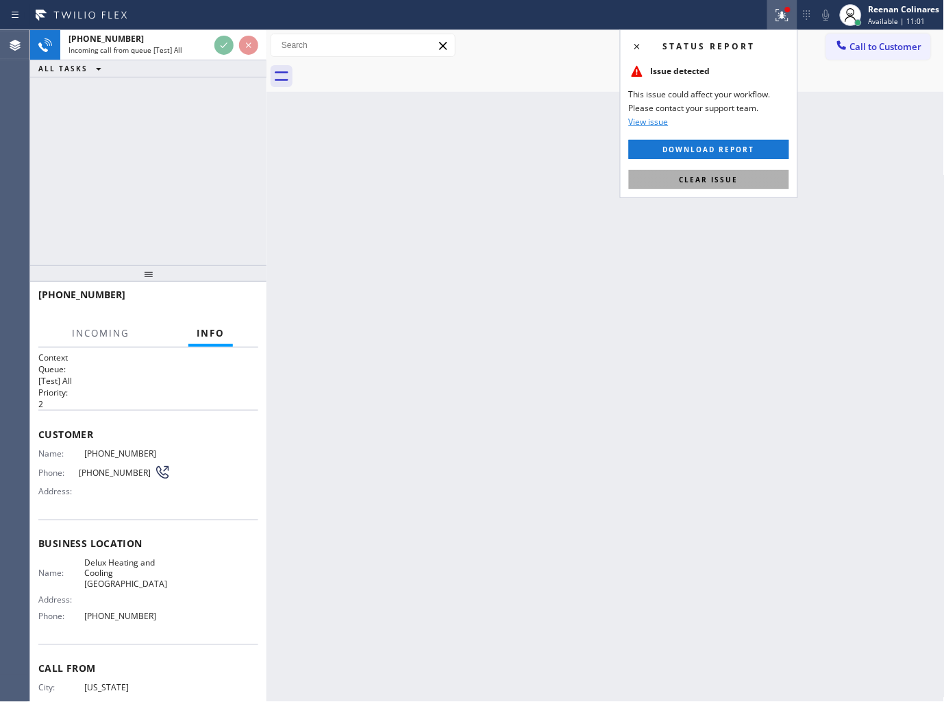
click at [714, 185] on button "Clear issue" at bounding box center [709, 179] width 160 height 19
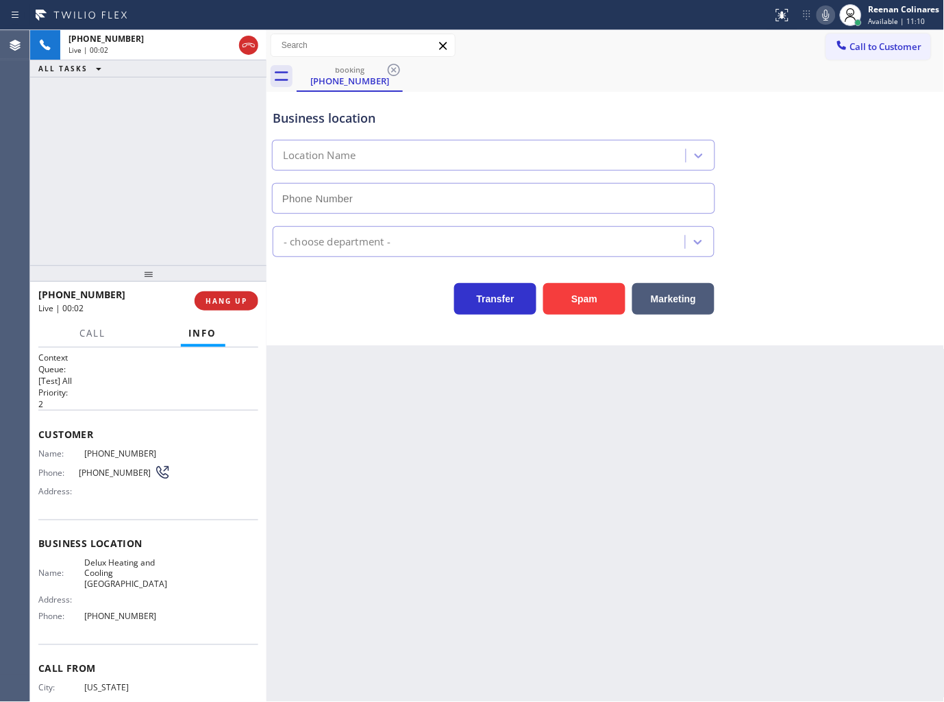
type input "(917) 979-9268"
click at [586, 302] on button "Spam" at bounding box center [584, 299] width 82 height 32
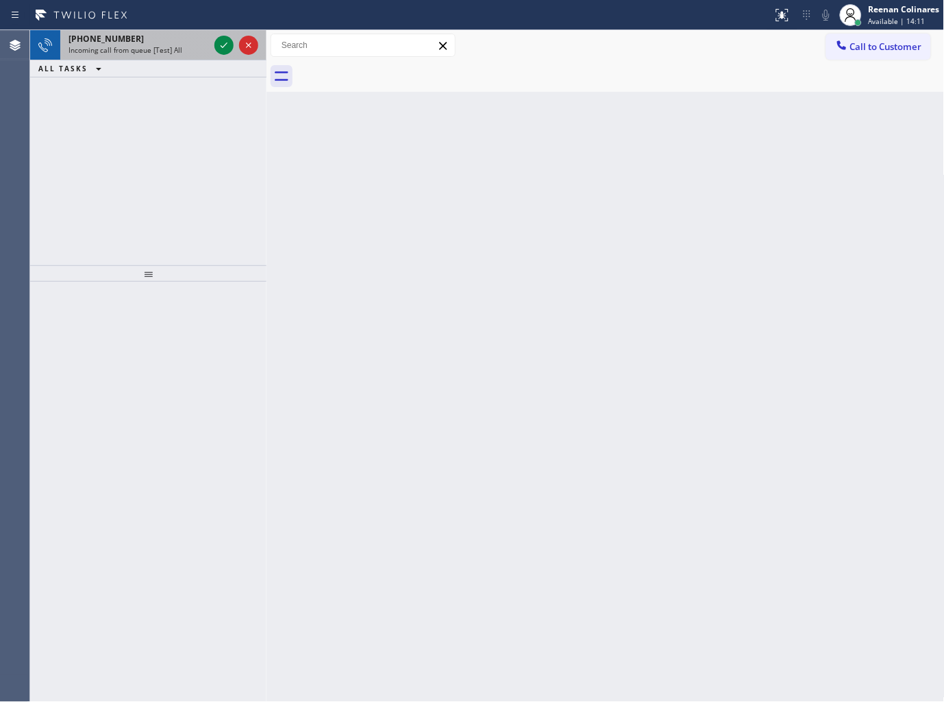
click at [145, 48] on span "Incoming call from queue [Test] All" at bounding box center [126, 50] width 114 height 10
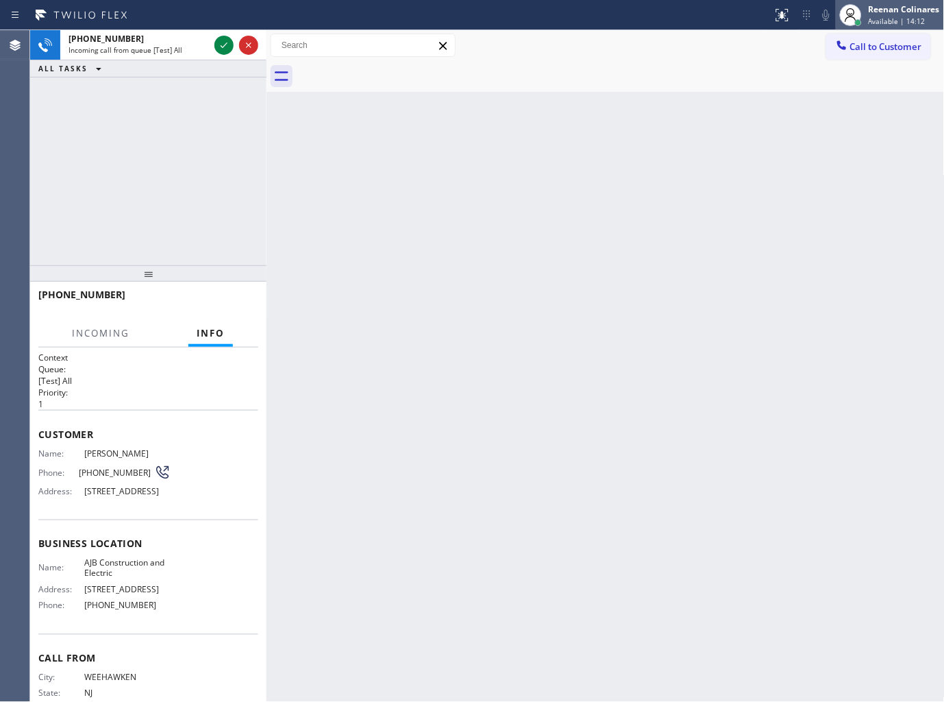
click at [893, 21] on span "Available | 14:12" at bounding box center [897, 21] width 57 height 10
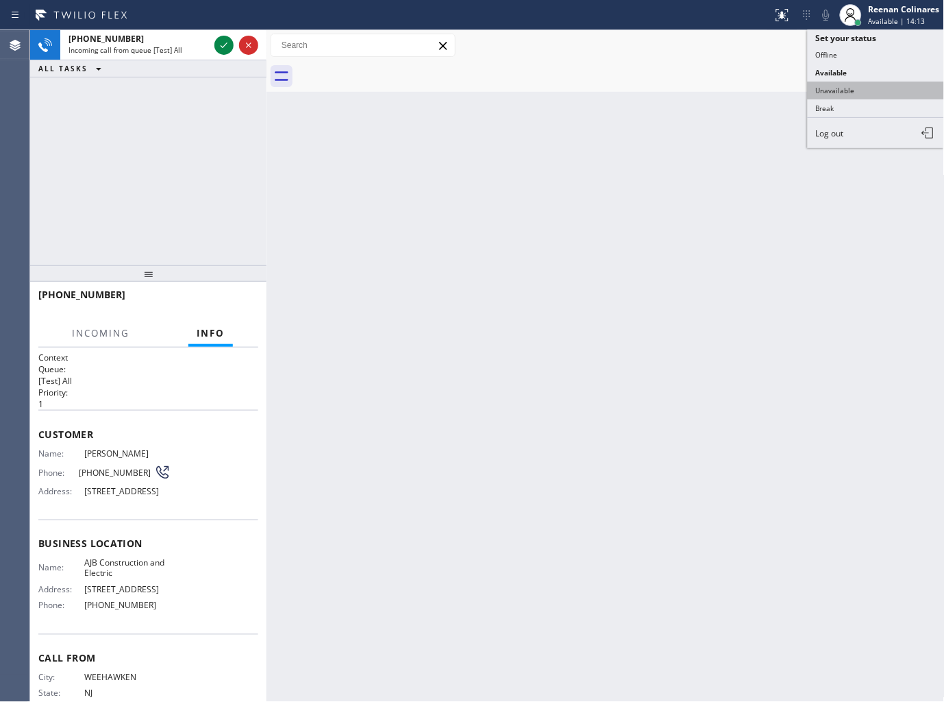
click at [841, 84] on button "Unavailable" at bounding box center [876, 91] width 137 height 18
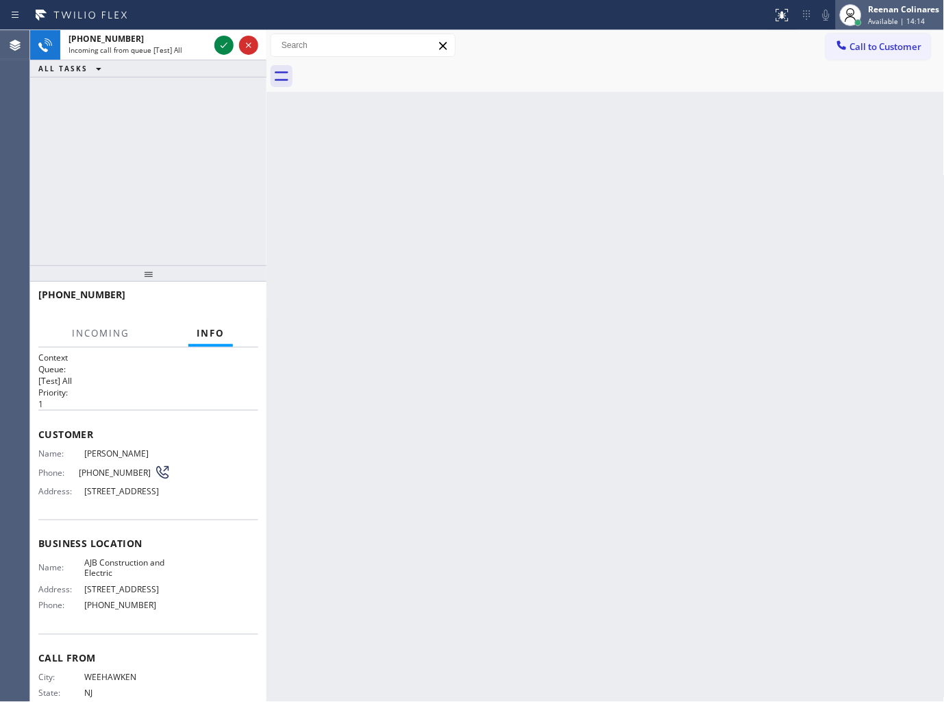
click at [887, 19] on span "Available | 14:14" at bounding box center [897, 21] width 57 height 10
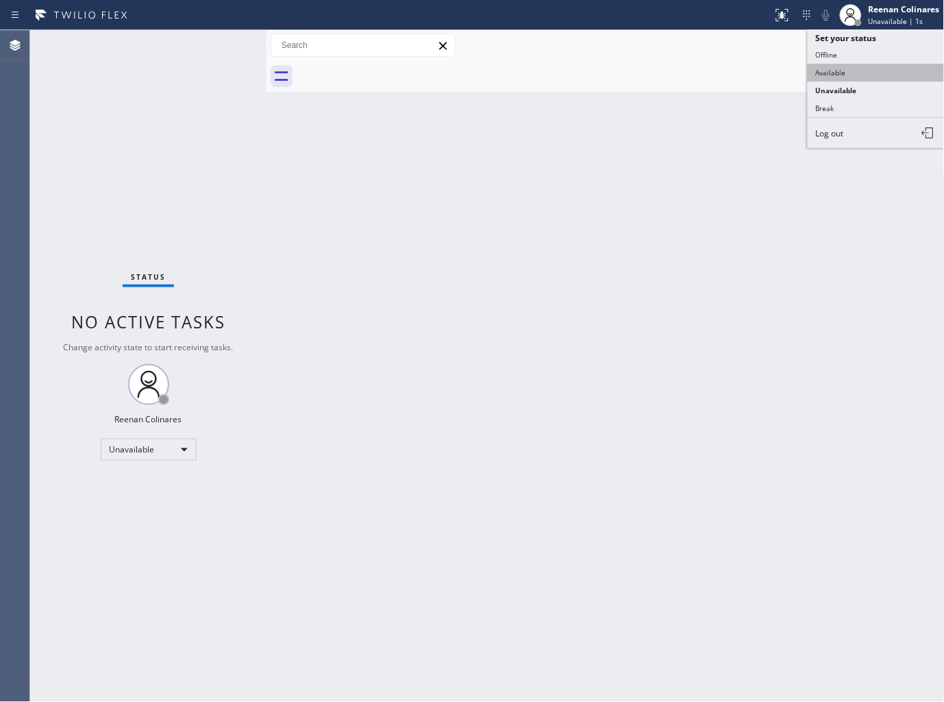
click at [838, 70] on button "Available" at bounding box center [876, 73] width 137 height 18
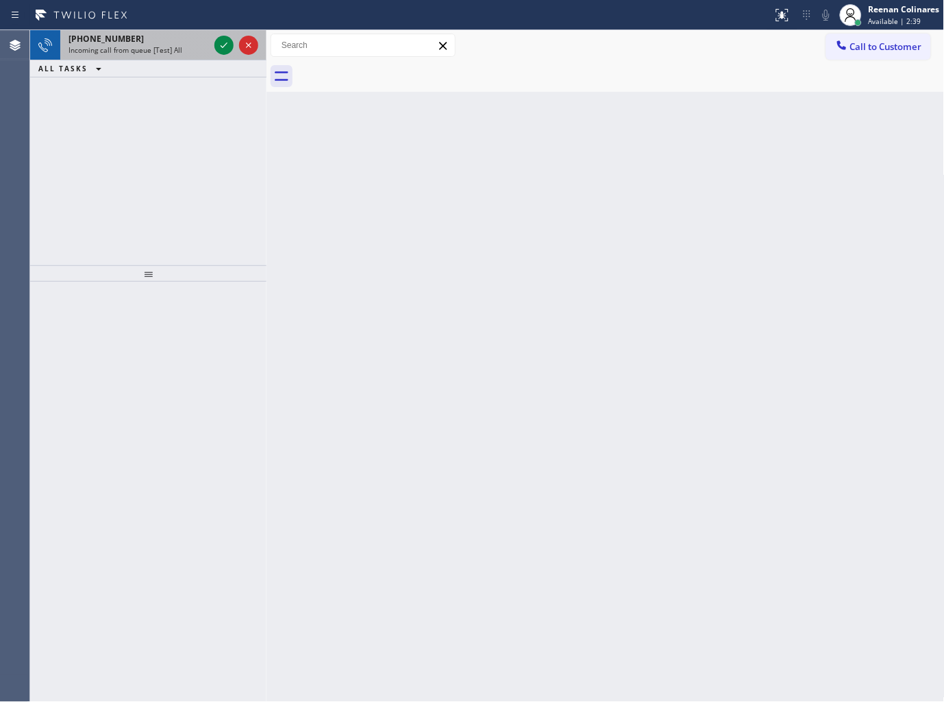
click at [153, 49] on span "Incoming call from queue [Test] All" at bounding box center [126, 50] width 114 height 10
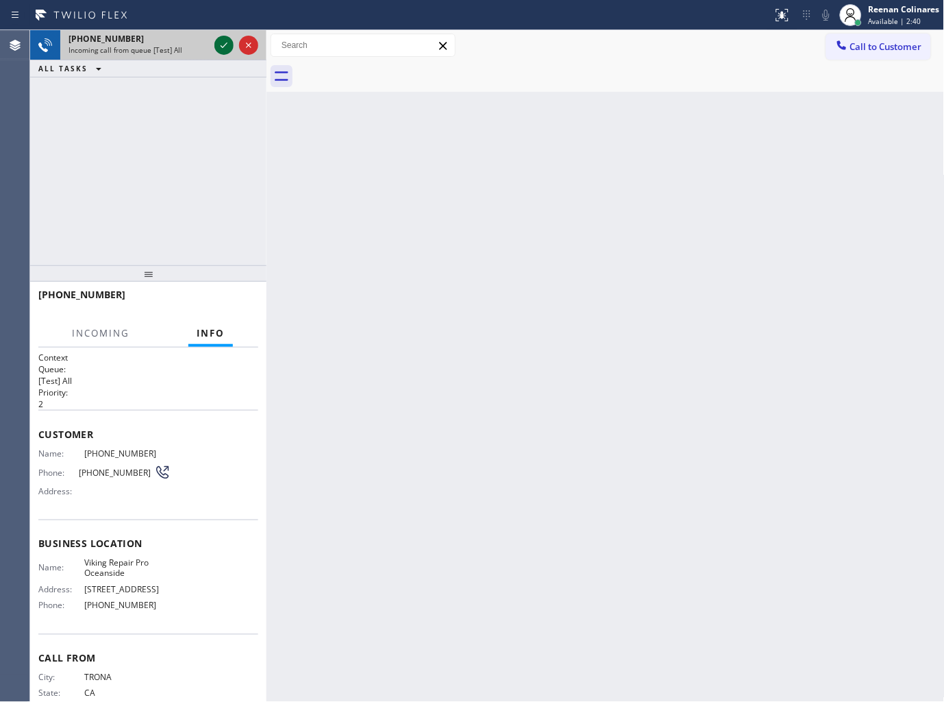
click at [223, 44] on icon at bounding box center [224, 45] width 16 height 16
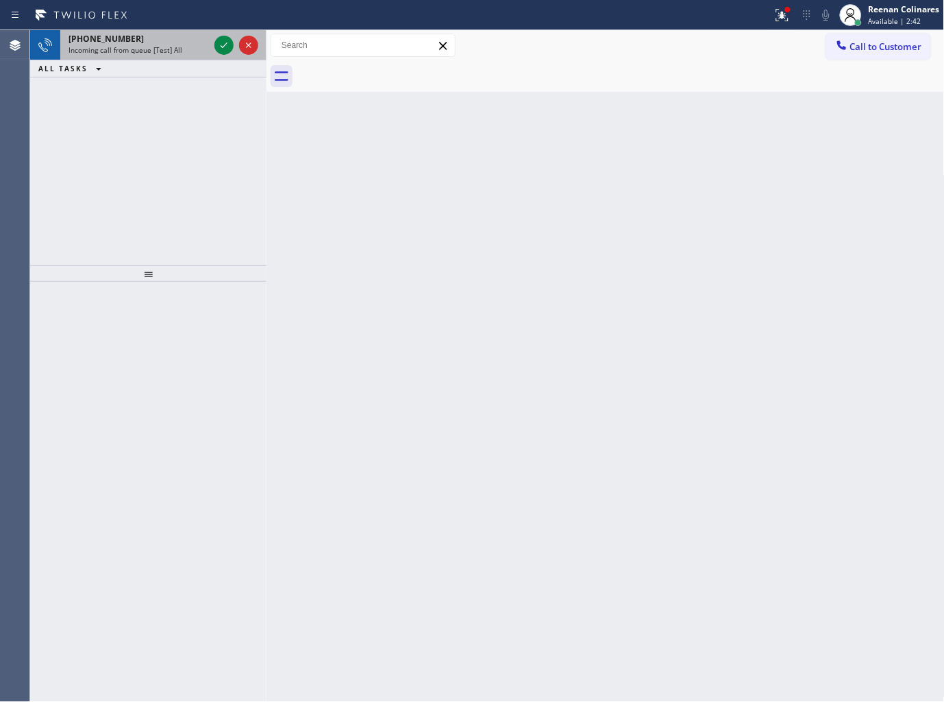
drag, startPoint x: 158, startPoint y: 42, endPoint x: 204, endPoint y: 45, distance: 46.0
click at [167, 44] on div "+17603723335" at bounding box center [139, 39] width 140 height 12
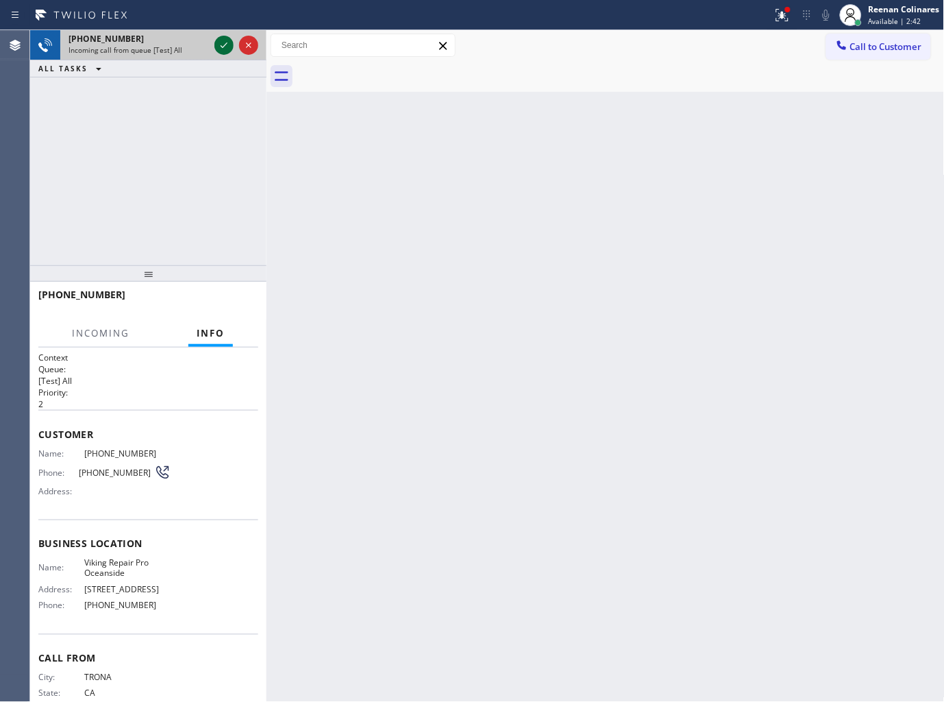
click at [221, 44] on icon at bounding box center [224, 45] width 16 height 16
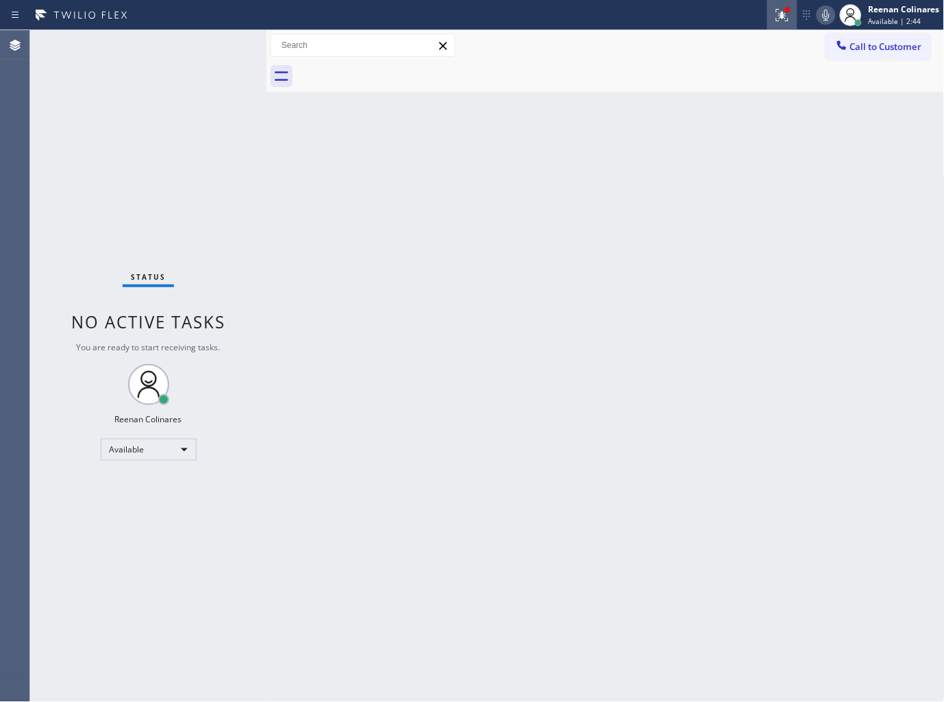
click at [780, 16] on icon at bounding box center [782, 15] width 16 height 16
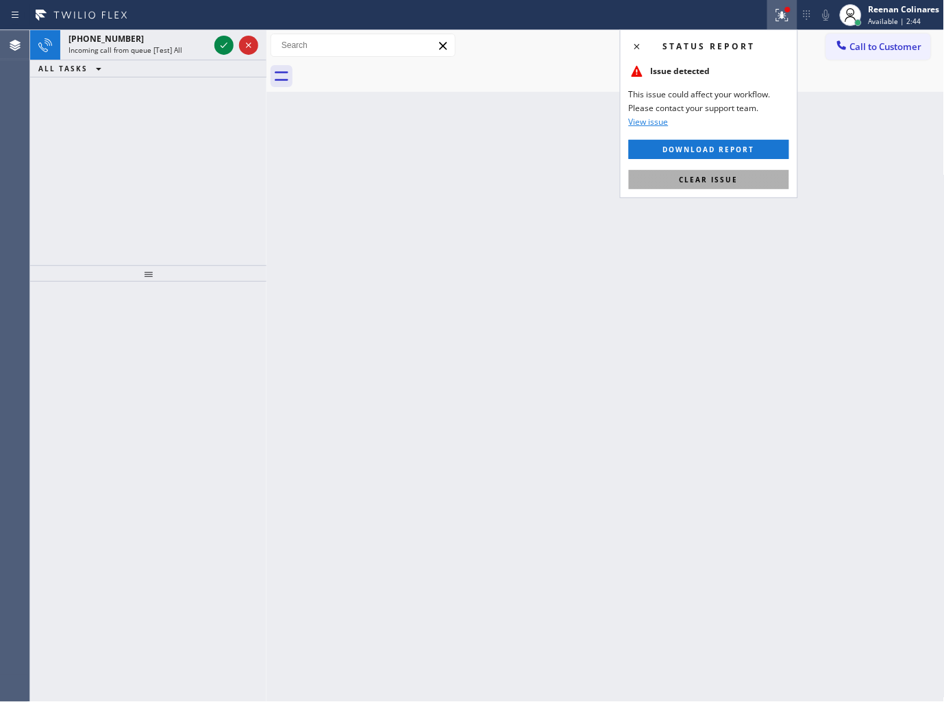
drag, startPoint x: 711, startPoint y: 182, endPoint x: 676, endPoint y: 171, distance: 36.4
click at [676, 171] on button "Clear issue" at bounding box center [709, 179] width 160 height 19
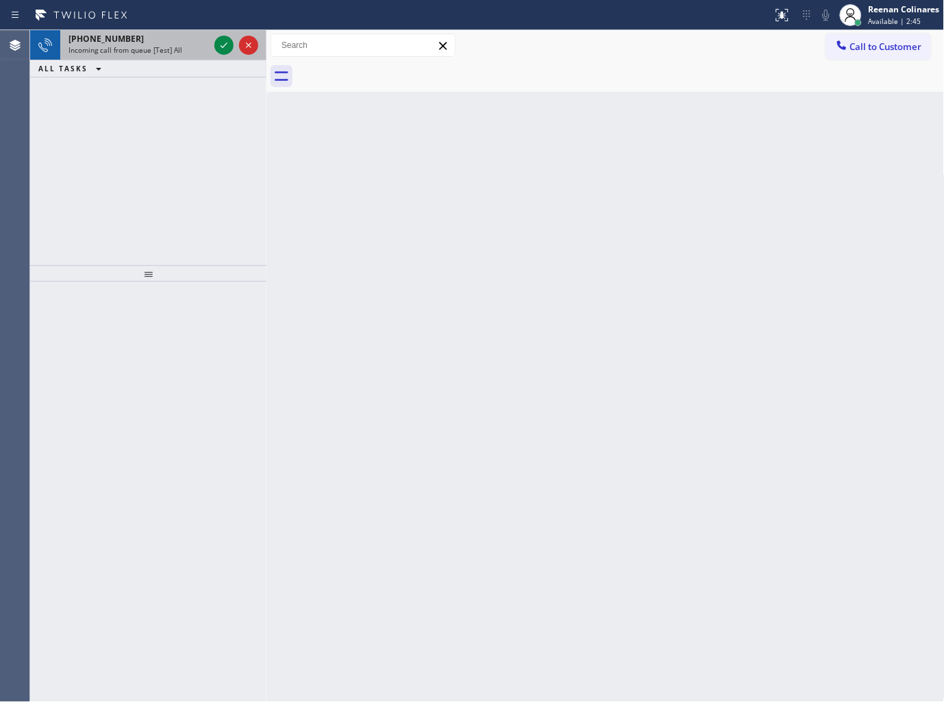
click at [182, 48] on div "Incoming call from queue [Test] All" at bounding box center [139, 50] width 140 height 10
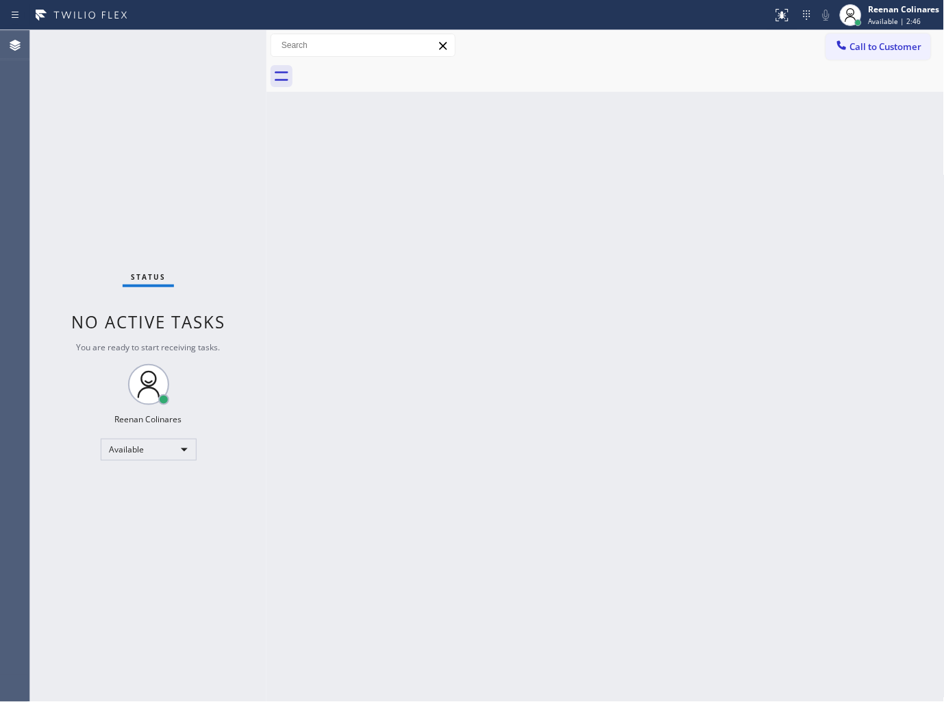
click at [228, 41] on div "Status No active tasks You are ready to start receiving tasks. Reenan Colinares…" at bounding box center [148, 366] width 236 height 672
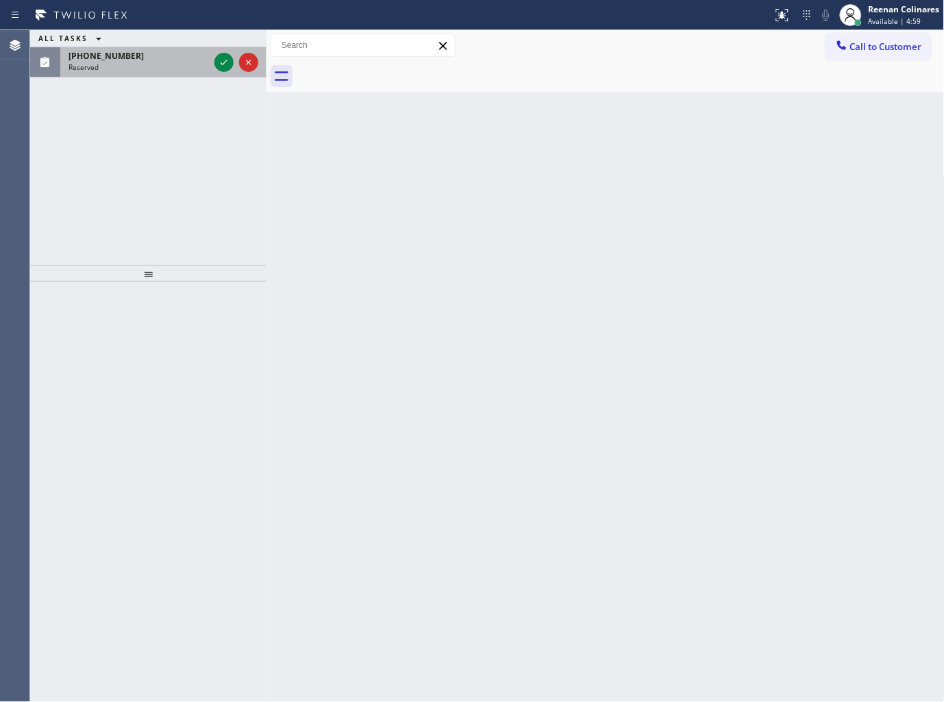
click at [147, 57] on div "[PHONE_NUMBER]" at bounding box center [139, 56] width 140 height 12
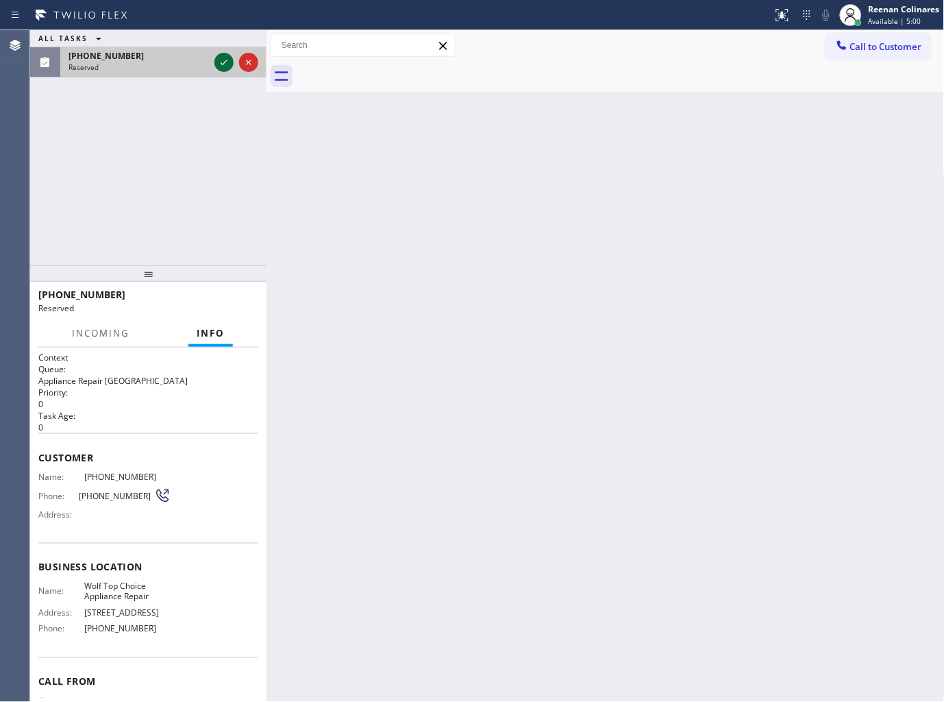
click at [221, 64] on icon at bounding box center [224, 62] width 16 height 16
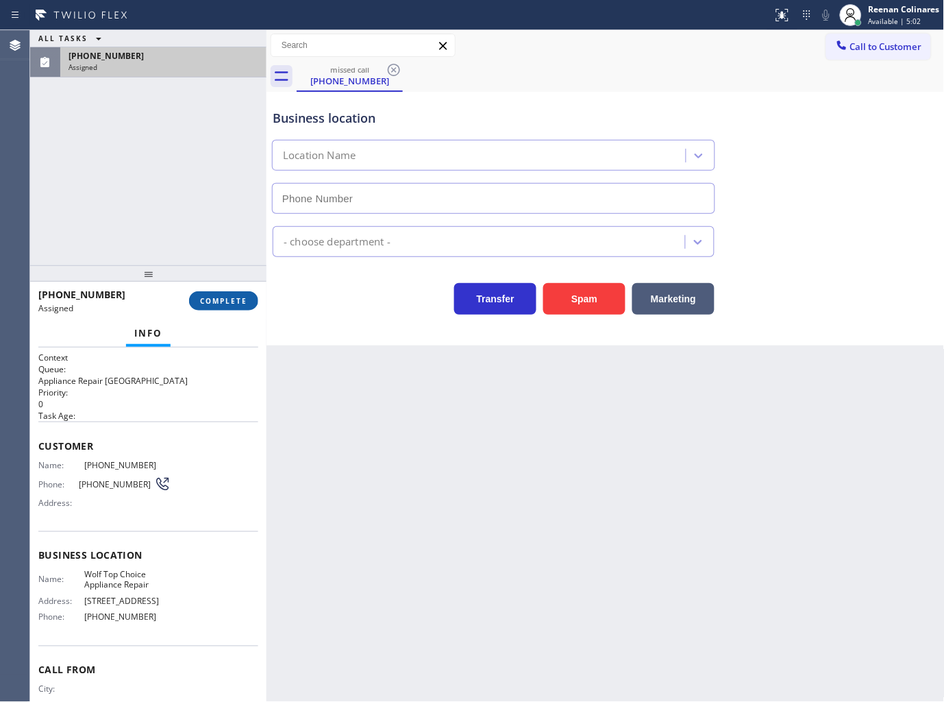
type input "[PHONE_NUMBER]"
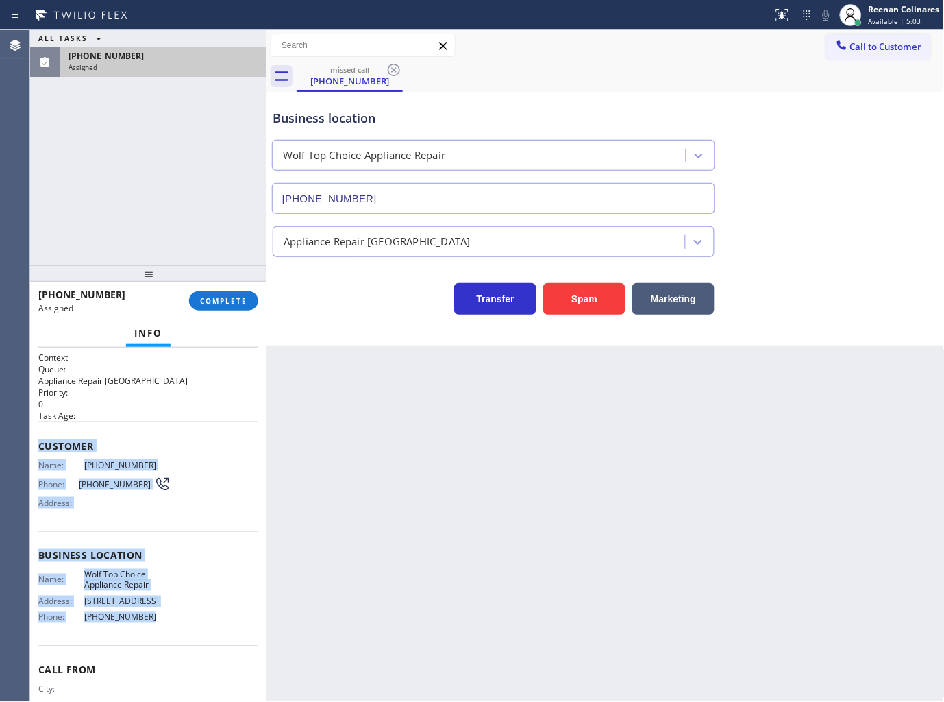
copy div "Customer Name: (516) 978-9508 Phone: (516) 978-9508 Address: Business location …"
drag, startPoint x: 39, startPoint y: 439, endPoint x: 206, endPoint y: 620, distance: 246.8
click at [206, 620] on div "Context Queue: Appliance Repair High End Priority: 0 Task Age: Customer Name: (…" at bounding box center [148, 550] width 220 height 397
click at [241, 298] on span "COMPLETE" at bounding box center [223, 301] width 47 height 10
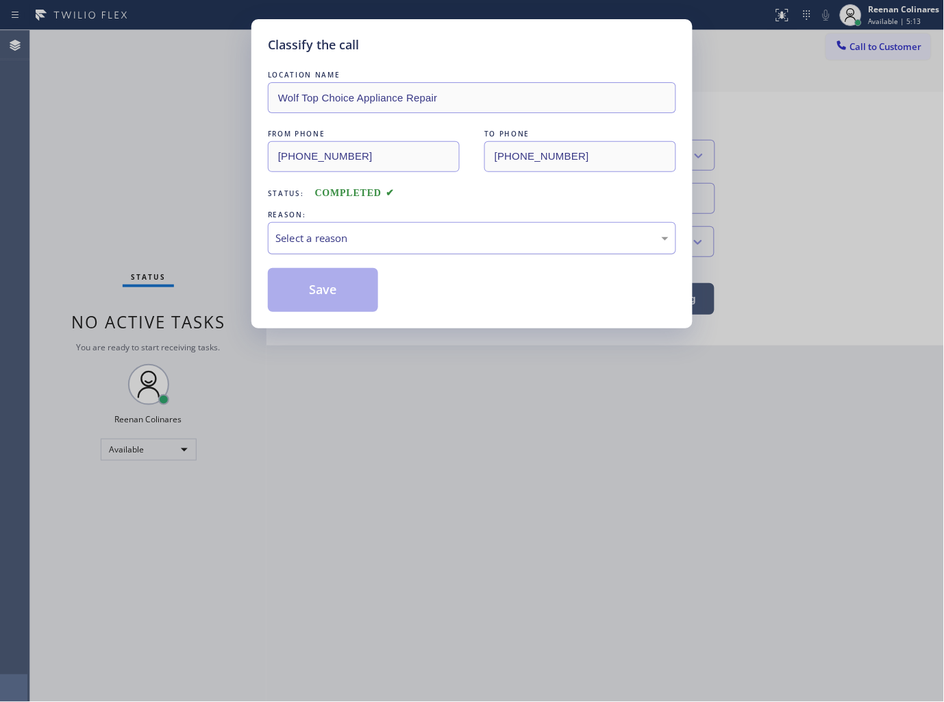
click at [336, 243] on div "Select a reason" at bounding box center [471, 238] width 393 height 16
click at [307, 290] on button "Save" at bounding box center [323, 290] width 110 height 44
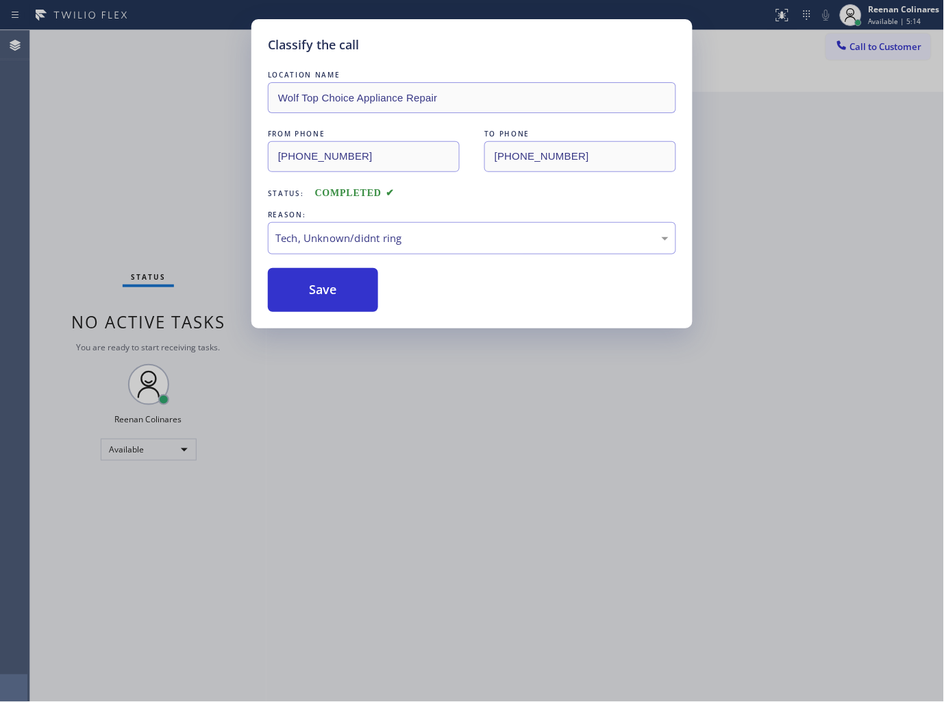
click at [122, 217] on div "Classify the call LOCATION NAME Wolf Top Choice Appliance Repair FROM PHONE (51…" at bounding box center [472, 351] width 944 height 702
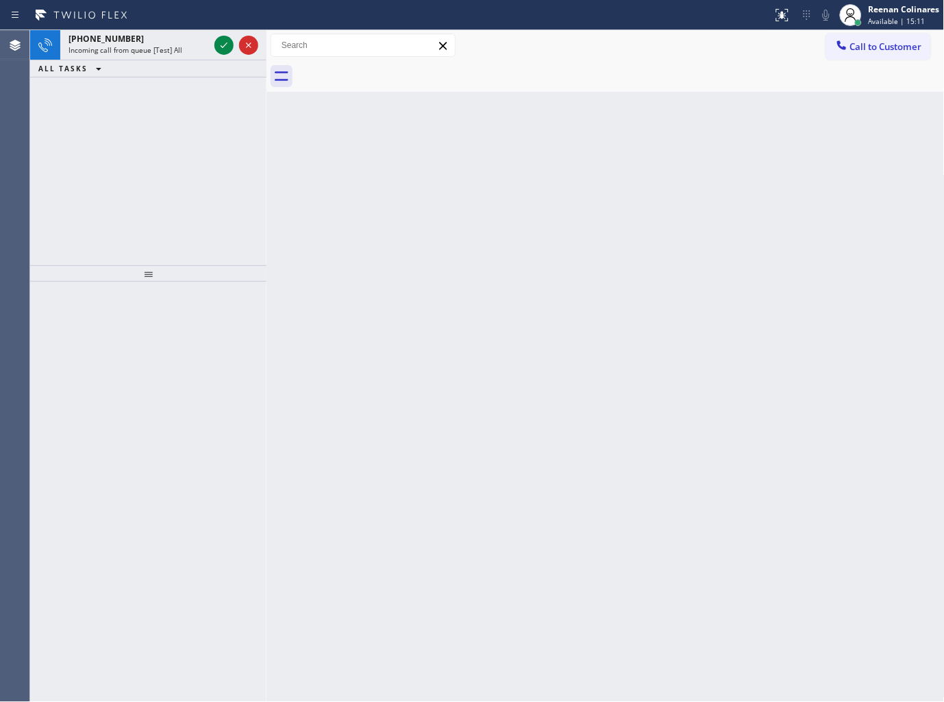
click at [162, 23] on div at bounding box center [386, 15] width 762 height 22
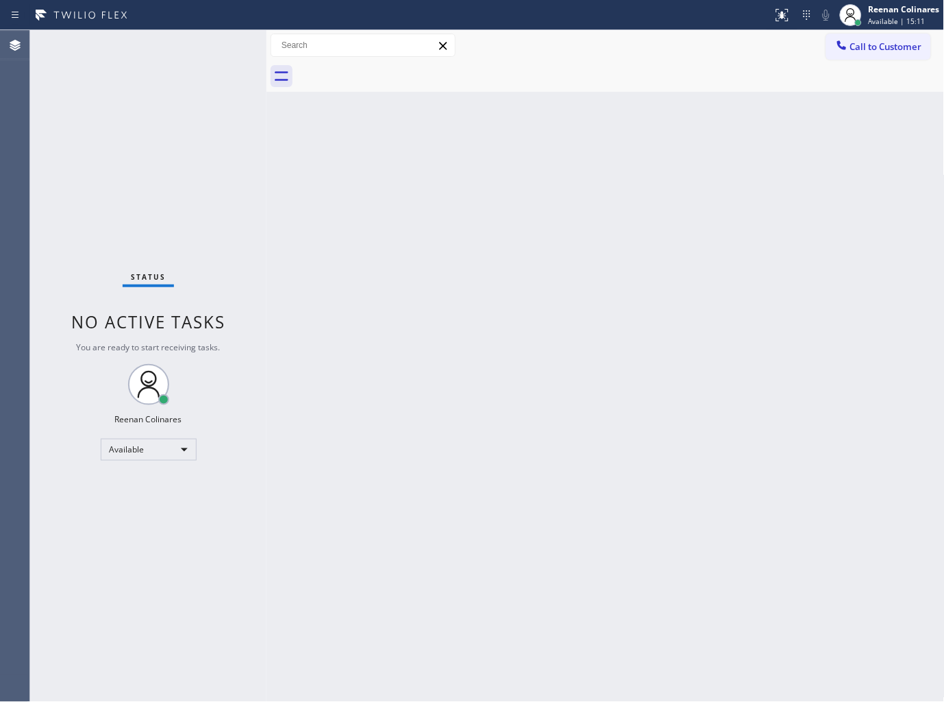
click at [169, 41] on div "Status No active tasks You are ready to start receiving tasks. Reenan Colinares…" at bounding box center [148, 366] width 236 height 672
click at [666, 145] on div "Back to Dashboard Change Sender ID Customers Technicians Select a contact Outbo…" at bounding box center [606, 366] width 678 height 672
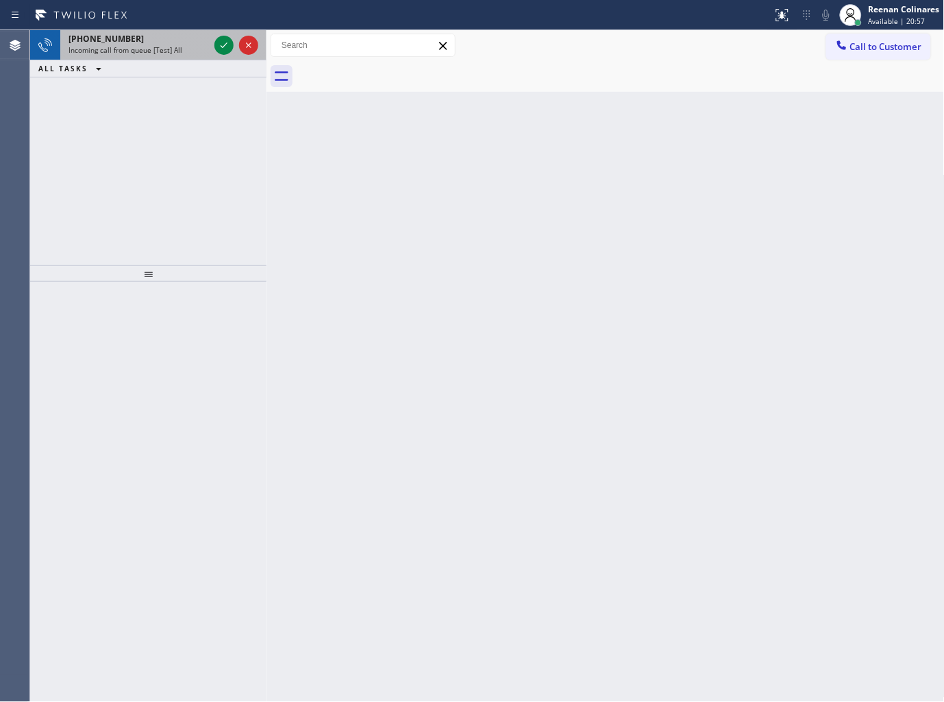
click at [193, 39] on div "+13122686047" at bounding box center [139, 39] width 140 height 12
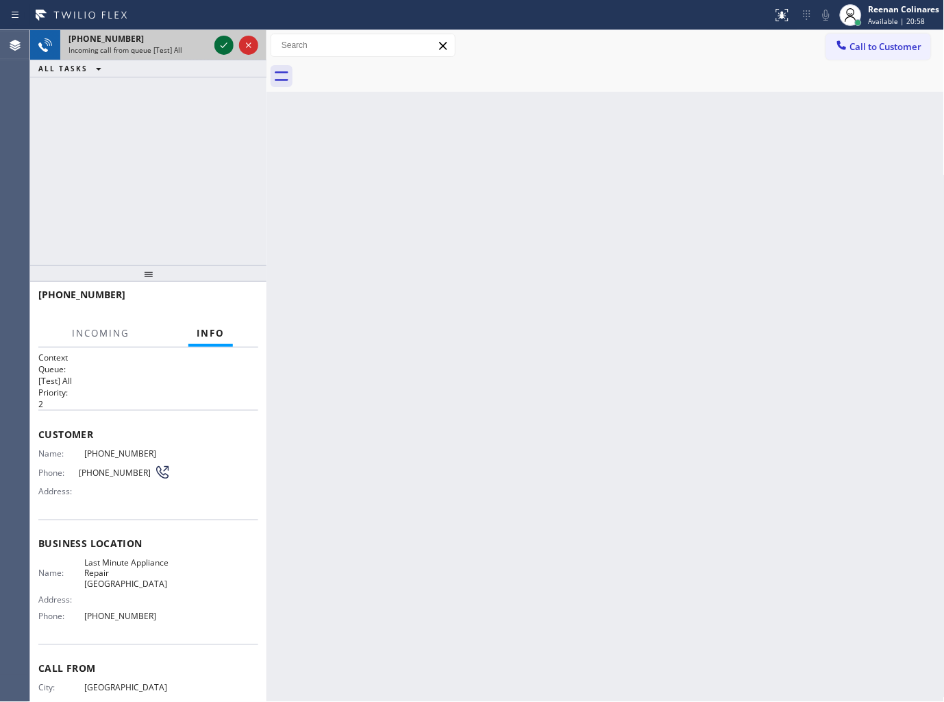
click at [225, 43] on icon at bounding box center [224, 45] width 16 height 16
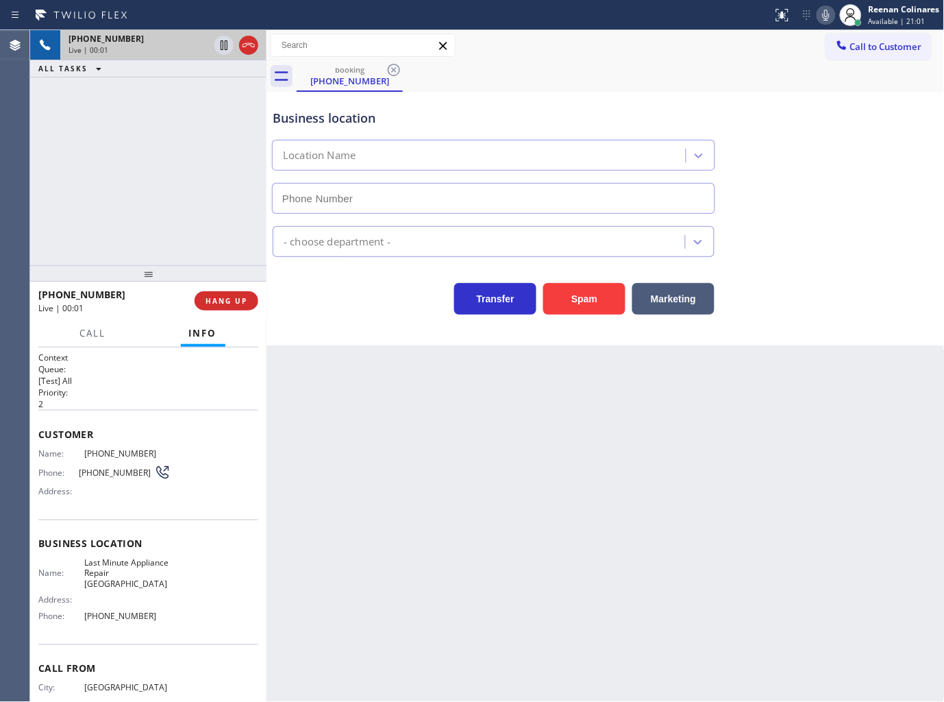
type input "[PHONE_NUMBER]"
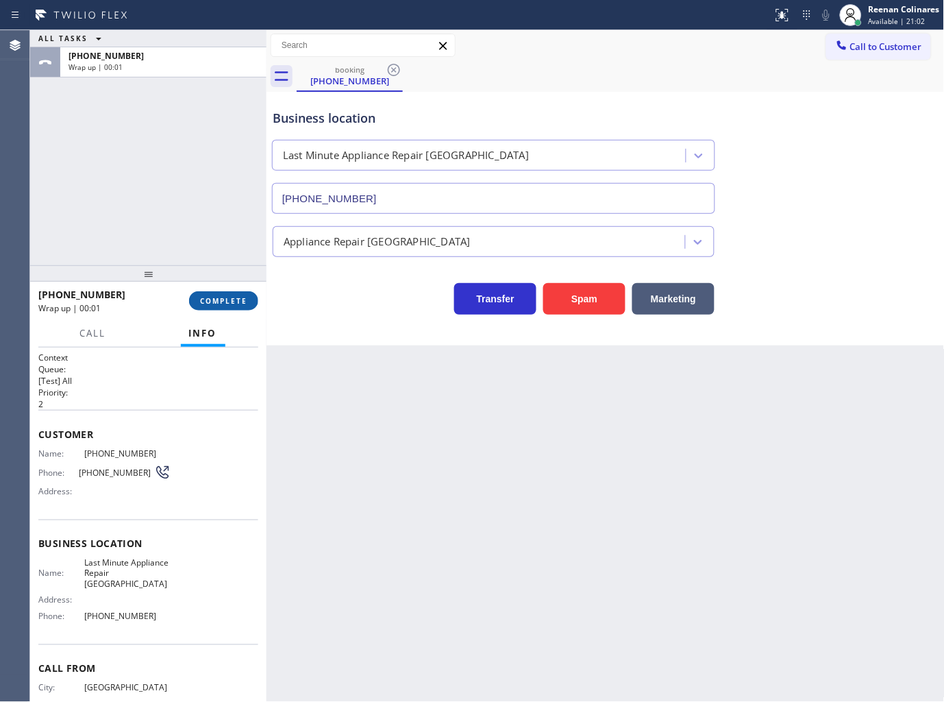
click at [223, 295] on button "COMPLETE" at bounding box center [223, 300] width 69 height 19
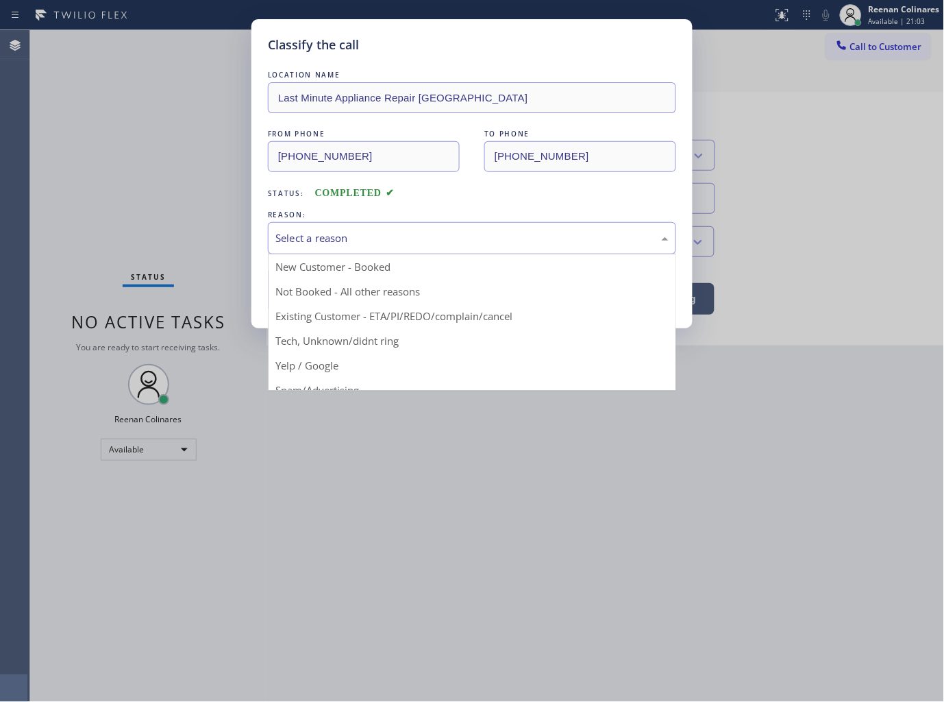
click at [293, 238] on div "Select a reason" at bounding box center [471, 238] width 393 height 16
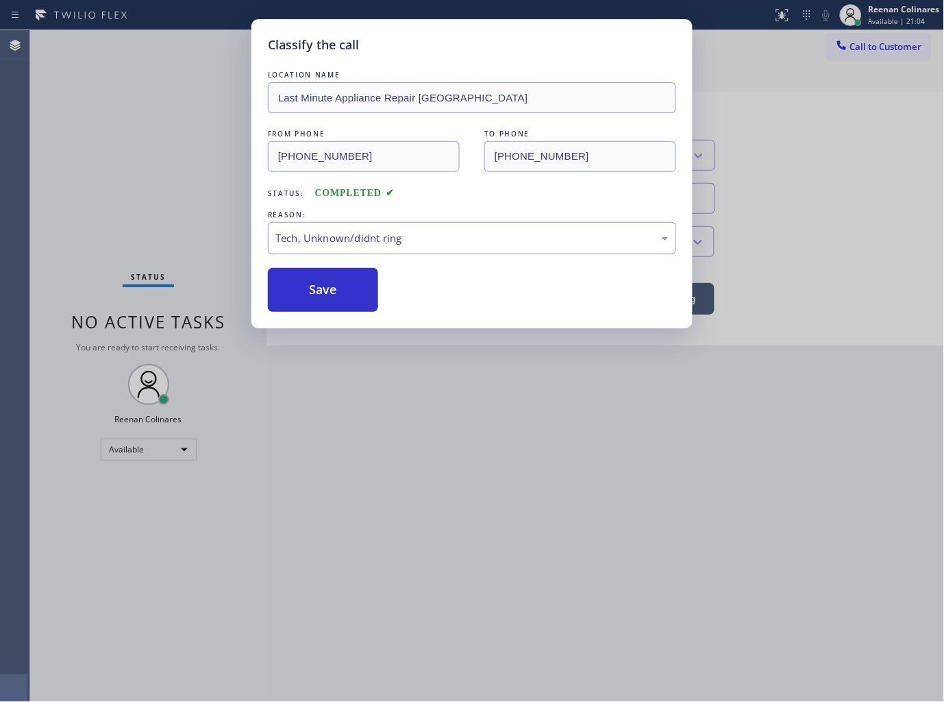
click at [295, 290] on button "Save" at bounding box center [323, 290] width 110 height 44
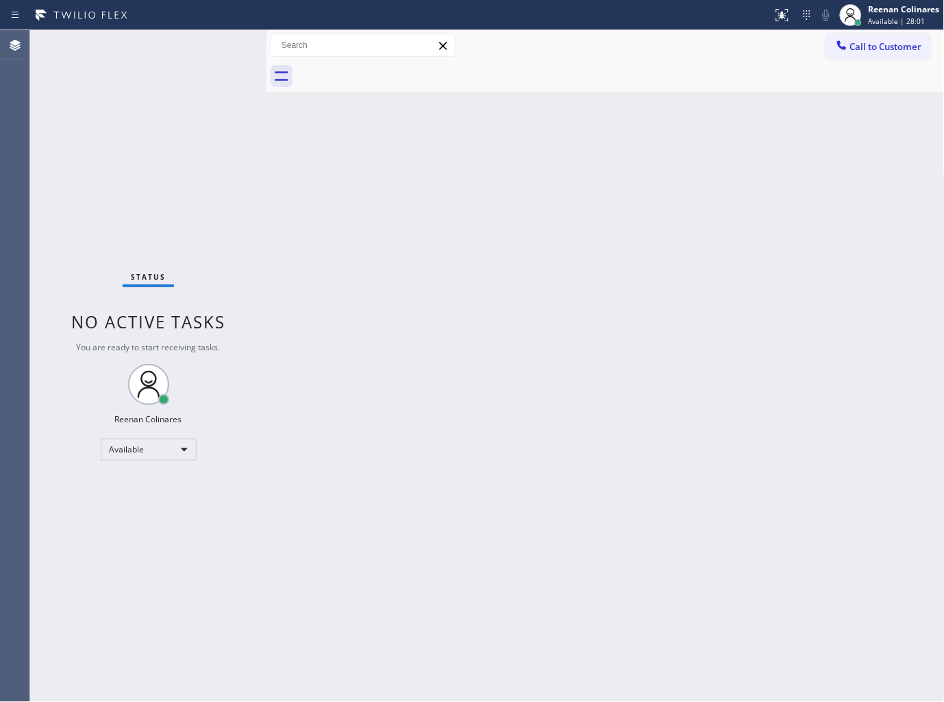
click at [656, 265] on div "Back to Dashboard Change Sender ID Customers Technicians Select a contact Outbo…" at bounding box center [606, 366] width 678 height 672
click at [515, 337] on div "Back to Dashboard Change Sender ID Customers Technicians Select a contact Outbo…" at bounding box center [606, 366] width 678 height 672
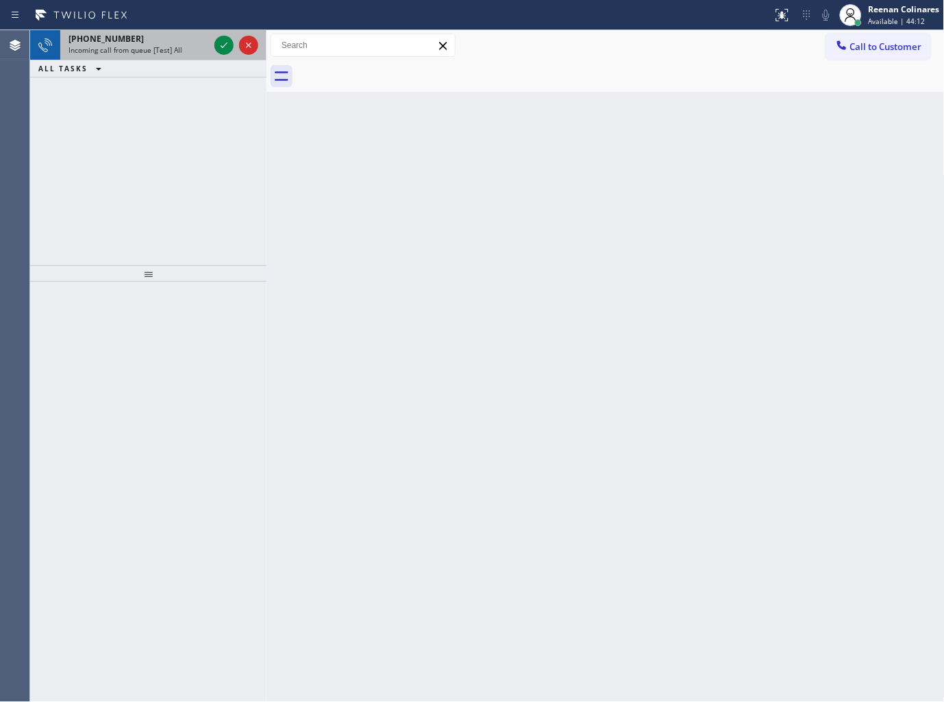
click at [169, 49] on span "Incoming call from queue [Test] All" at bounding box center [126, 50] width 114 height 10
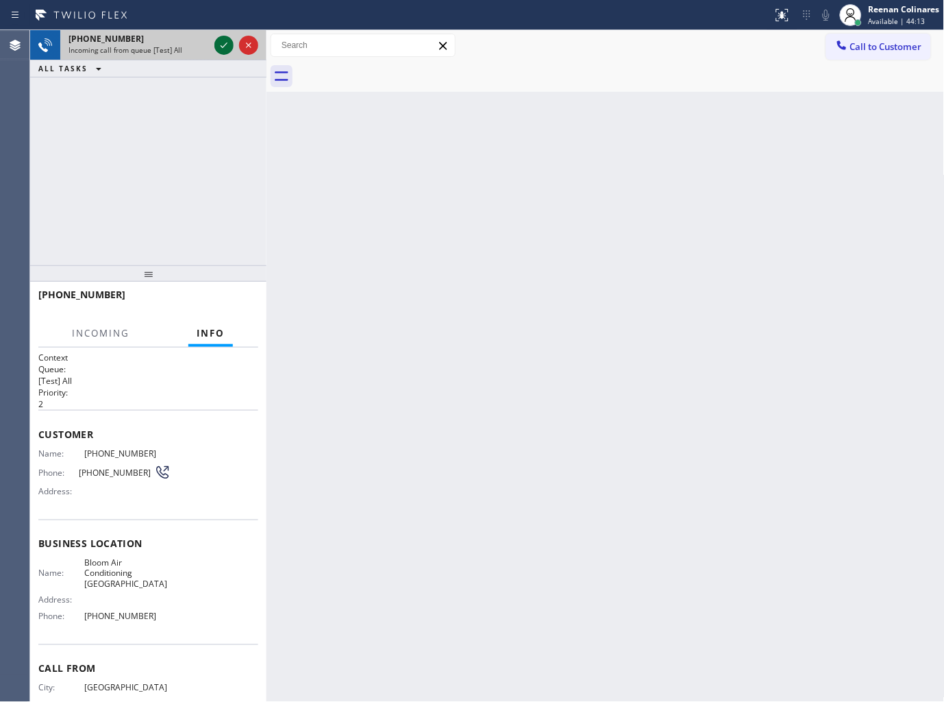
click at [216, 48] on div at bounding box center [223, 45] width 19 height 16
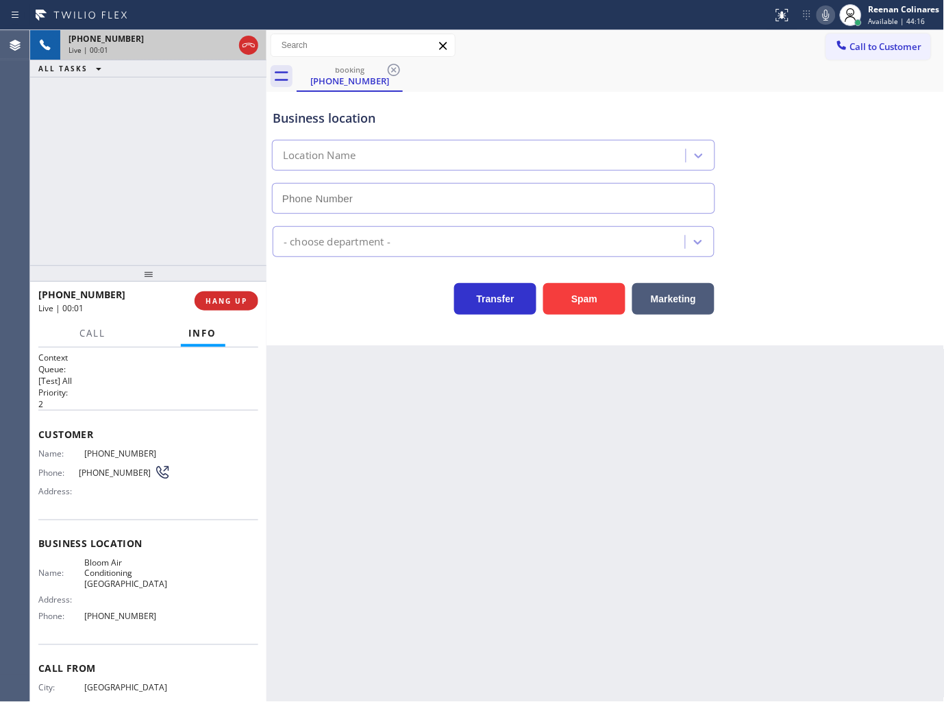
type input "(929) 605-4404"
click at [832, 19] on icon at bounding box center [826, 15] width 16 height 16
click at [827, 19] on icon at bounding box center [826, 15] width 16 height 16
click at [98, 339] on span "Call" at bounding box center [93, 333] width 26 height 12
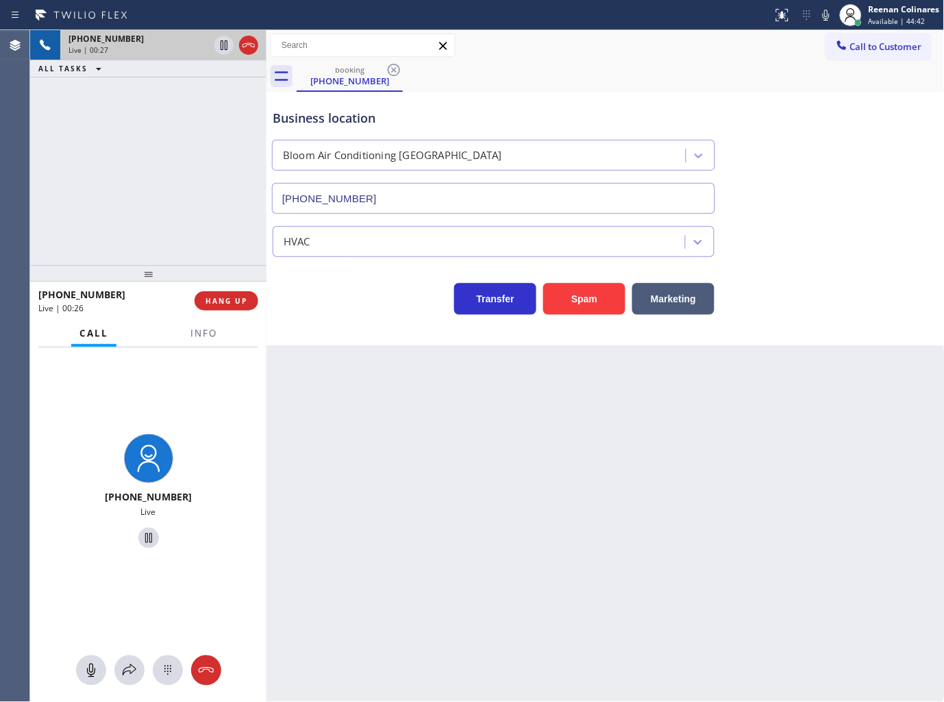
drag, startPoint x: 826, startPoint y: 16, endPoint x: 694, endPoint y: 64, distance: 140.7
click at [826, 16] on icon at bounding box center [826, 15] width 16 height 16
click at [141, 682] on div at bounding box center [148, 670] width 236 height 30
click at [134, 673] on icon at bounding box center [129, 670] width 16 height 16
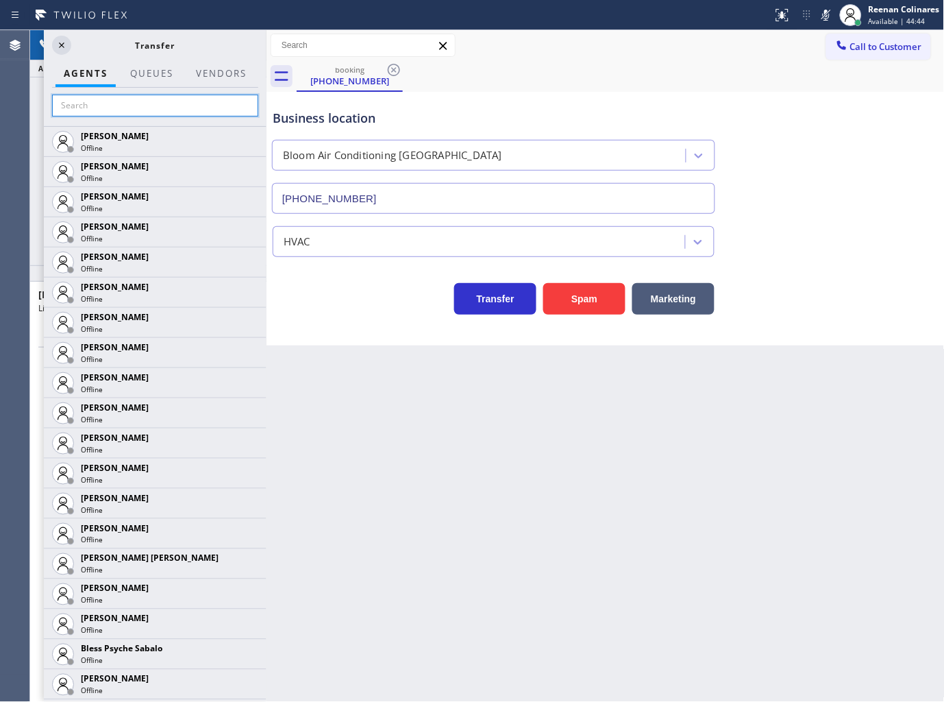
click at [128, 107] on input "text" at bounding box center [155, 106] width 206 height 22
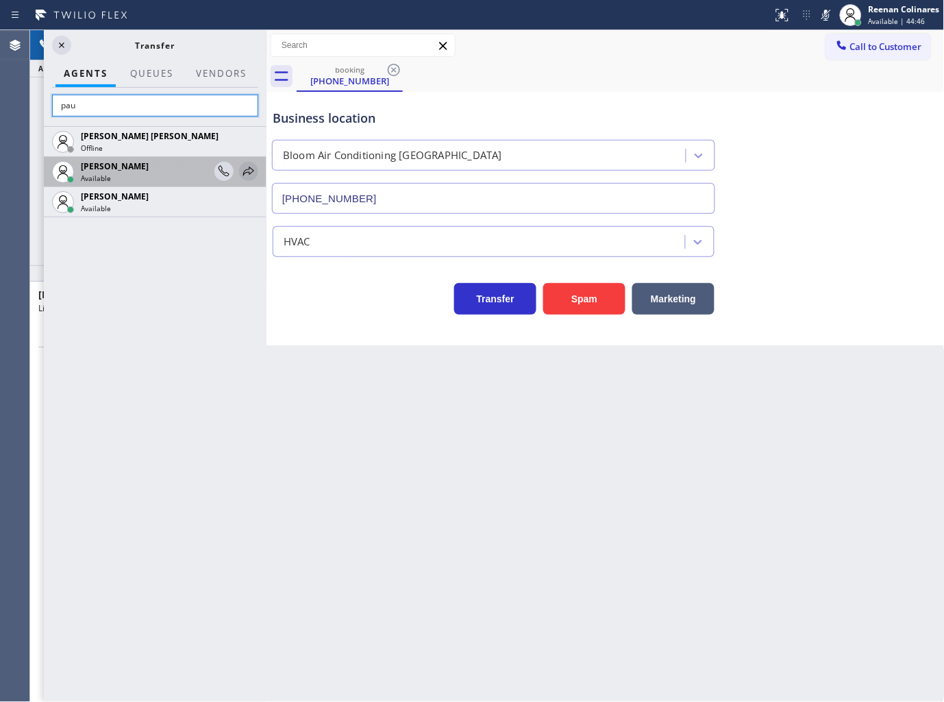
type input "pau"
click at [255, 169] on icon at bounding box center [249, 171] width 16 height 16
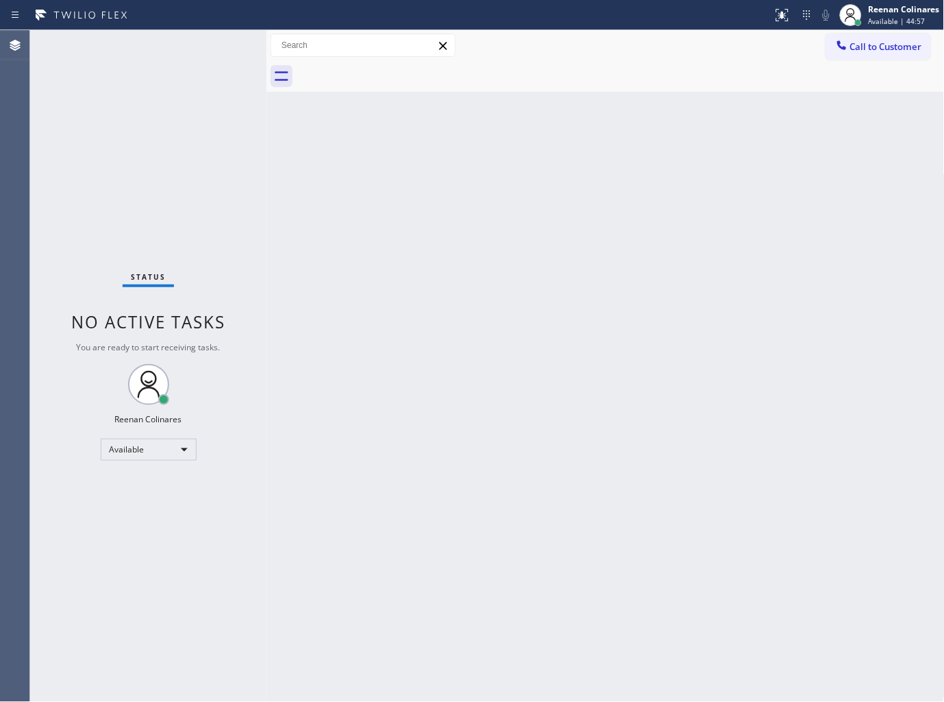
click at [566, 145] on div "Back to Dashboard Change Sender ID Customers Technicians Select a contact Outbo…" at bounding box center [606, 366] width 678 height 672
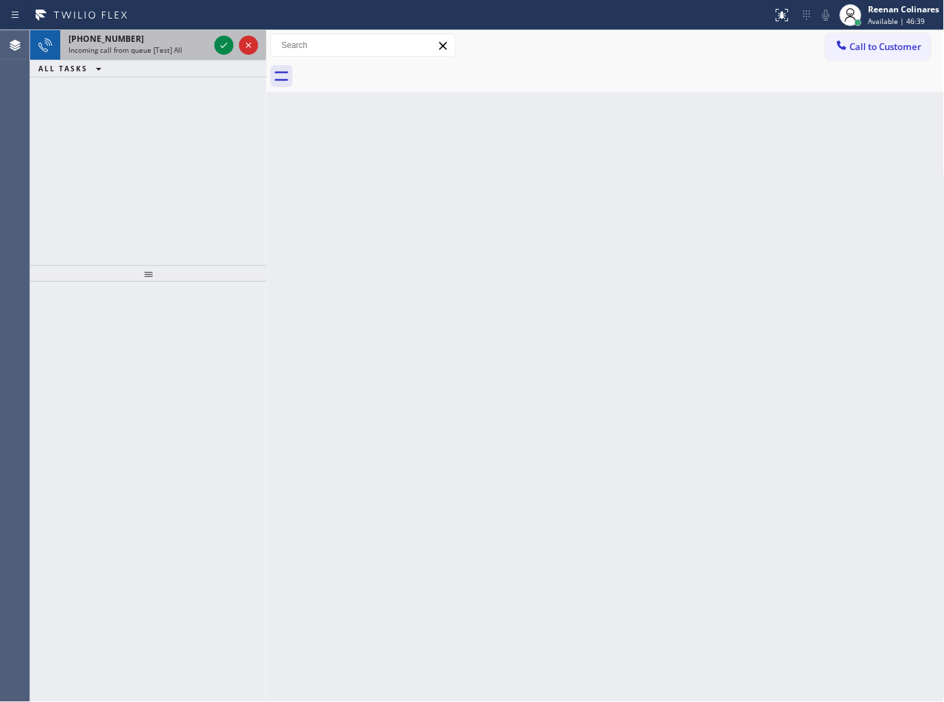
click at [158, 50] on span "Incoming call from queue [Test] All" at bounding box center [126, 50] width 114 height 10
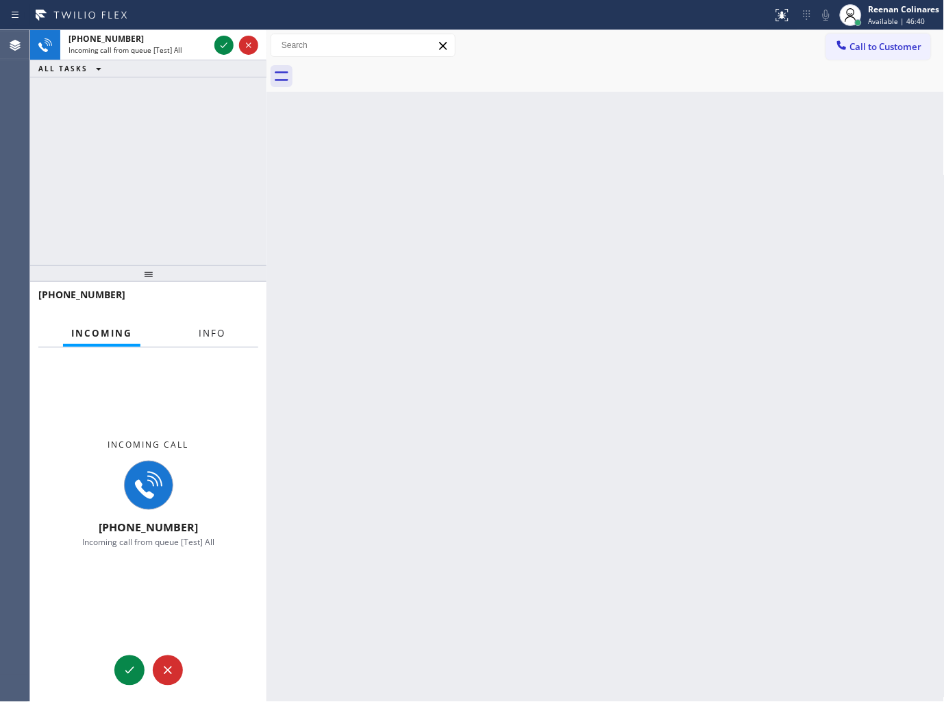
click at [210, 336] on span "Info" at bounding box center [212, 333] width 27 height 12
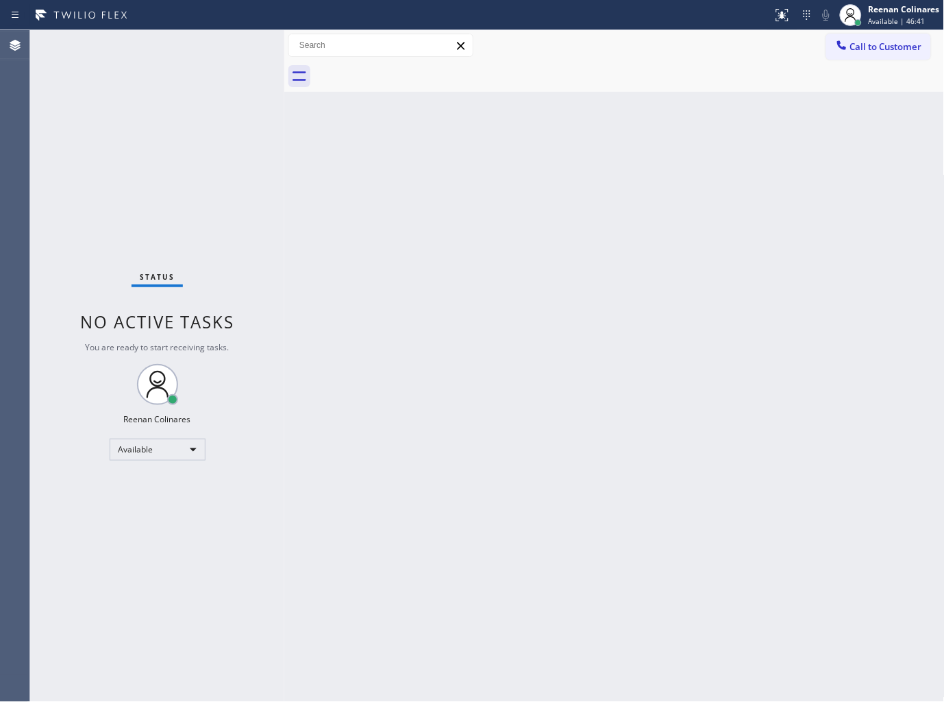
drag, startPoint x: 268, startPoint y: 190, endPoint x: 302, endPoint y: 182, distance: 35.4
click at [284, 182] on div at bounding box center [284, 366] width 0 height 672
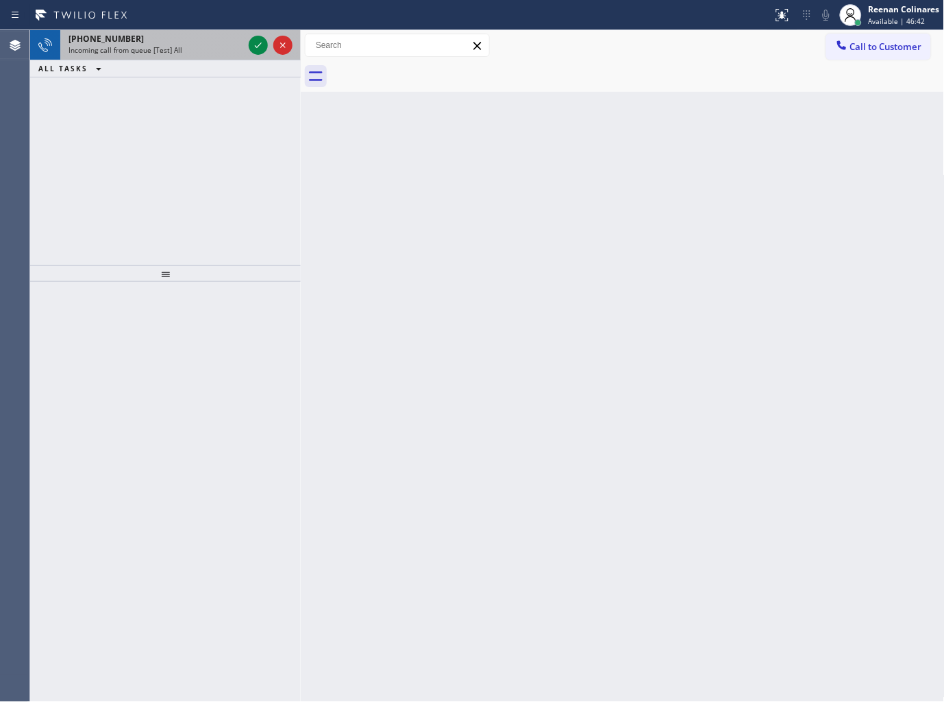
click at [212, 45] on div "Incoming call from queue [Test] All" at bounding box center [156, 50] width 175 height 10
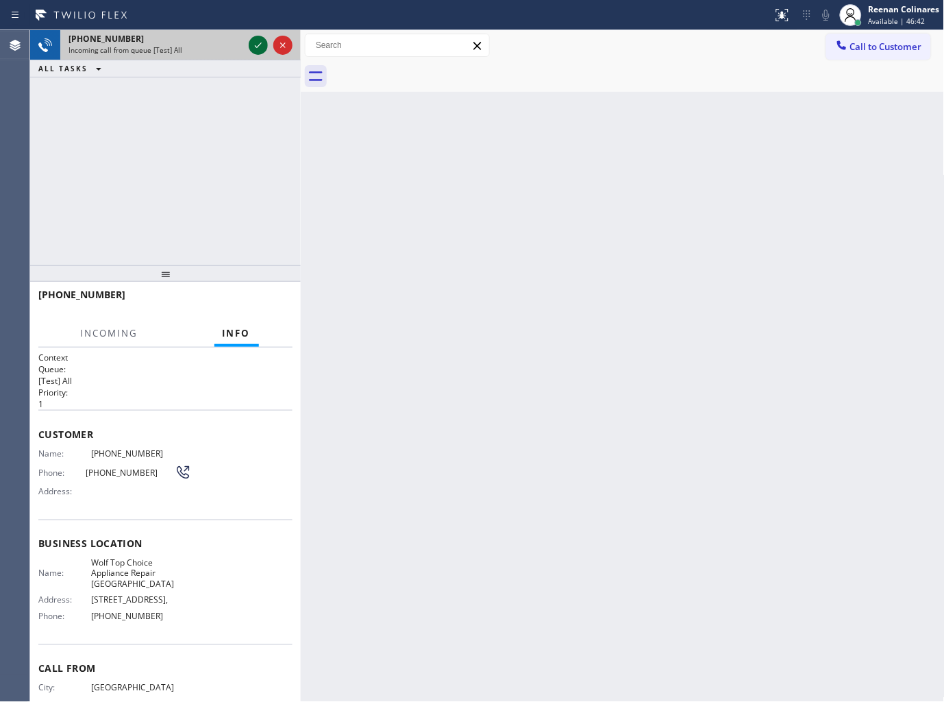
click at [258, 45] on icon at bounding box center [258, 44] width 7 height 5
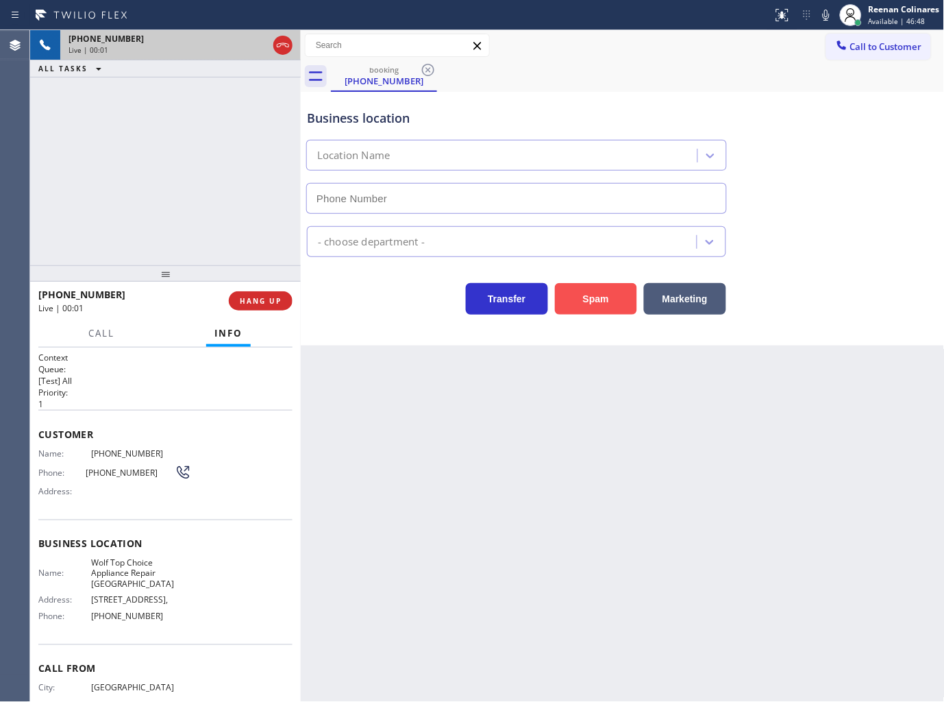
drag, startPoint x: 589, startPoint y: 300, endPoint x: 632, endPoint y: 252, distance: 64.1
click at [590, 300] on button "Spam" at bounding box center [596, 299] width 82 height 32
type input "(323) 765-1989"
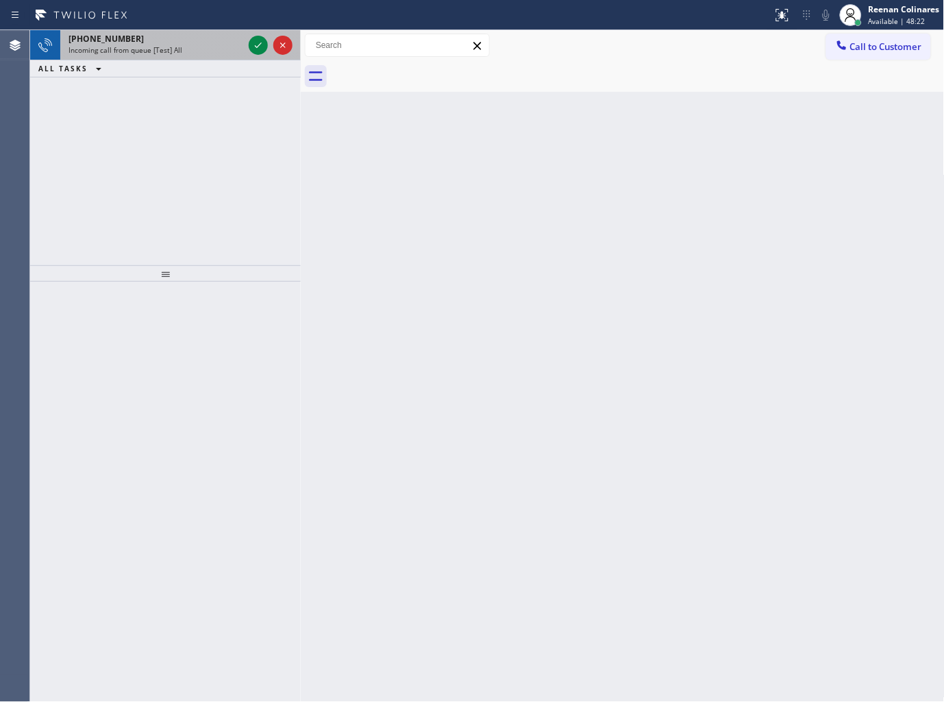
click at [171, 46] on span "Incoming call from queue [Test] All" at bounding box center [126, 50] width 114 height 10
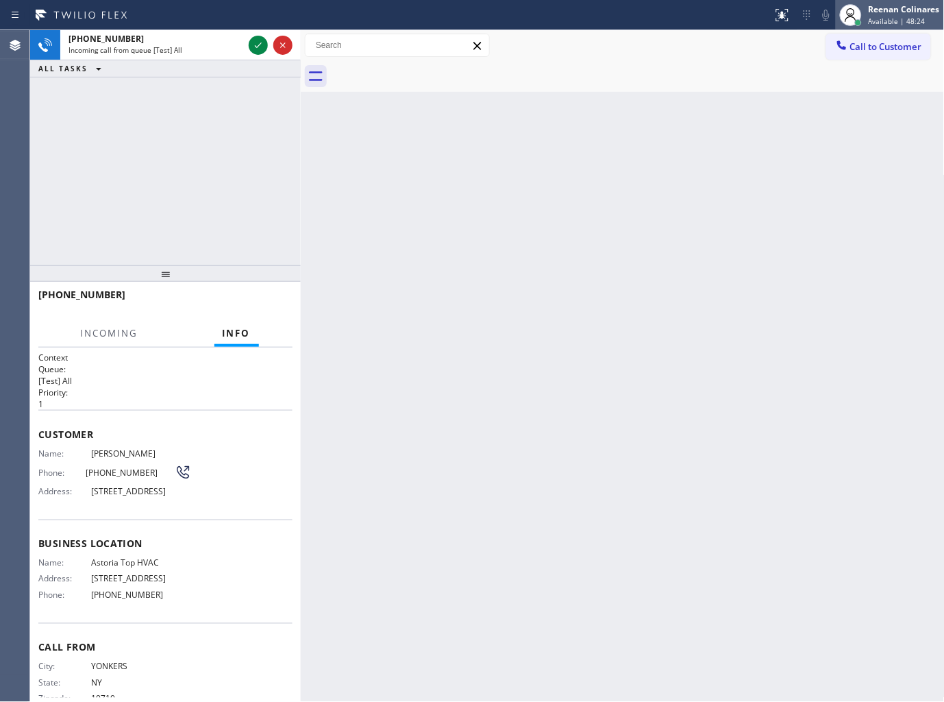
click at [899, 15] on div "Reenan Colinares Available | 48:24" at bounding box center [905, 15] width 78 height 24
drag, startPoint x: 825, startPoint y: 87, endPoint x: 885, endPoint y: 10, distance: 97.2
click at [826, 86] on button "Unavailable" at bounding box center [876, 91] width 137 height 18
click at [889, 5] on div "Reenan Colinares" at bounding box center [904, 9] width 71 height 12
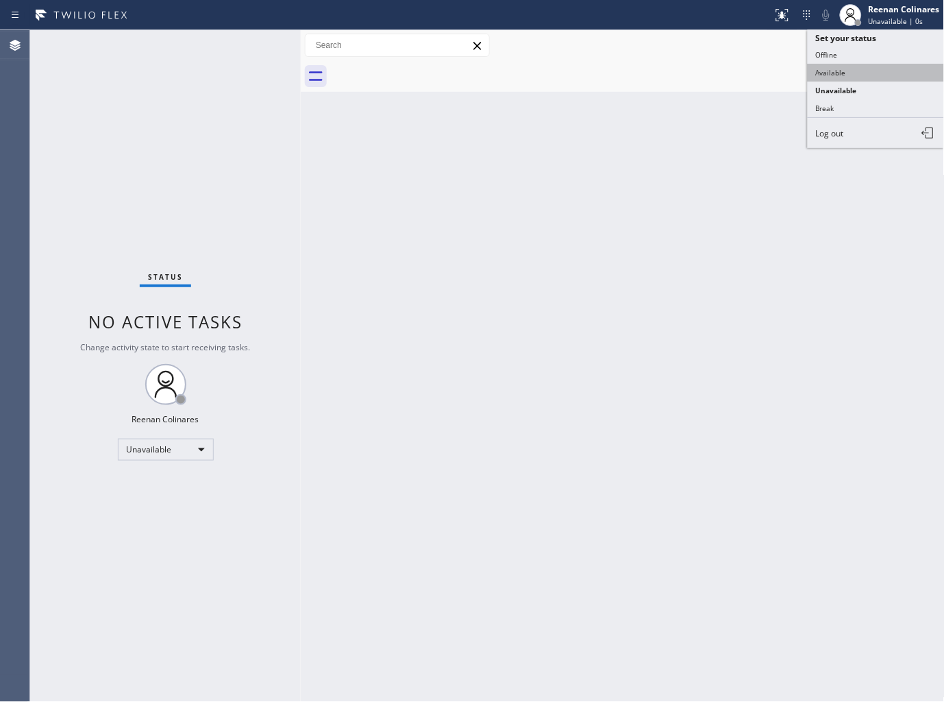
click at [841, 70] on button "Available" at bounding box center [876, 73] width 137 height 18
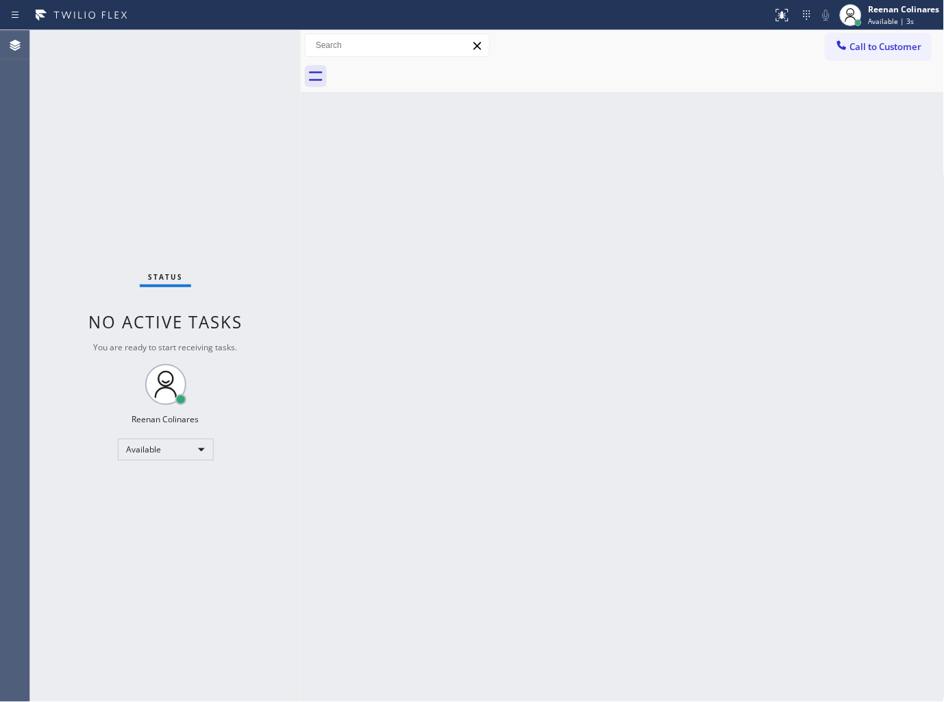
click at [750, 153] on div "Back to Dashboard Change Sender ID Customers Technicians Select a contact Outbo…" at bounding box center [623, 366] width 644 height 672
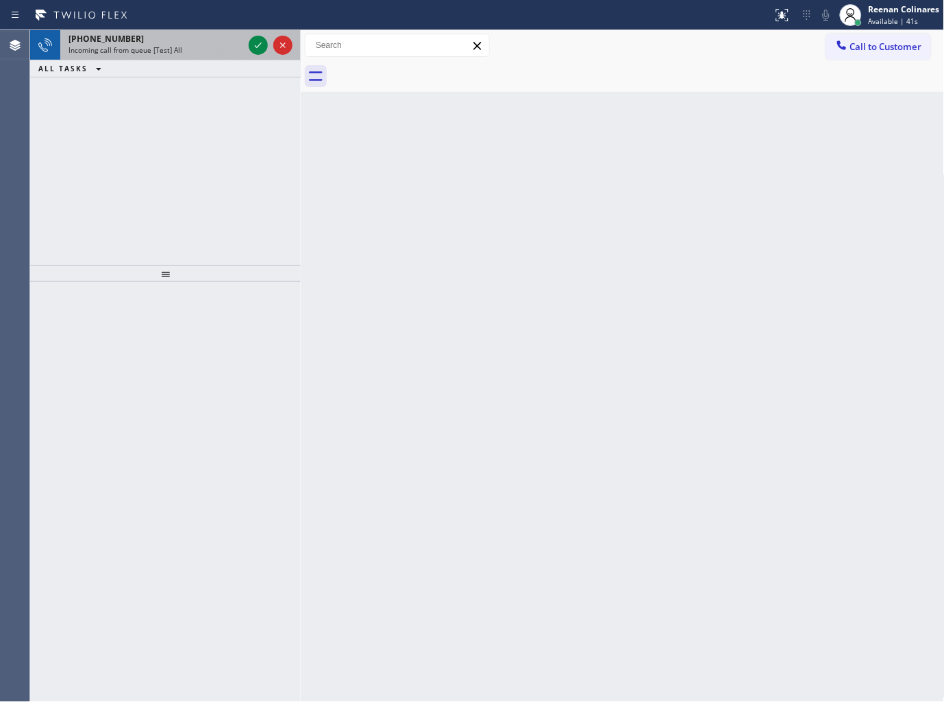
click at [218, 40] on div "+19299227677" at bounding box center [156, 39] width 175 height 12
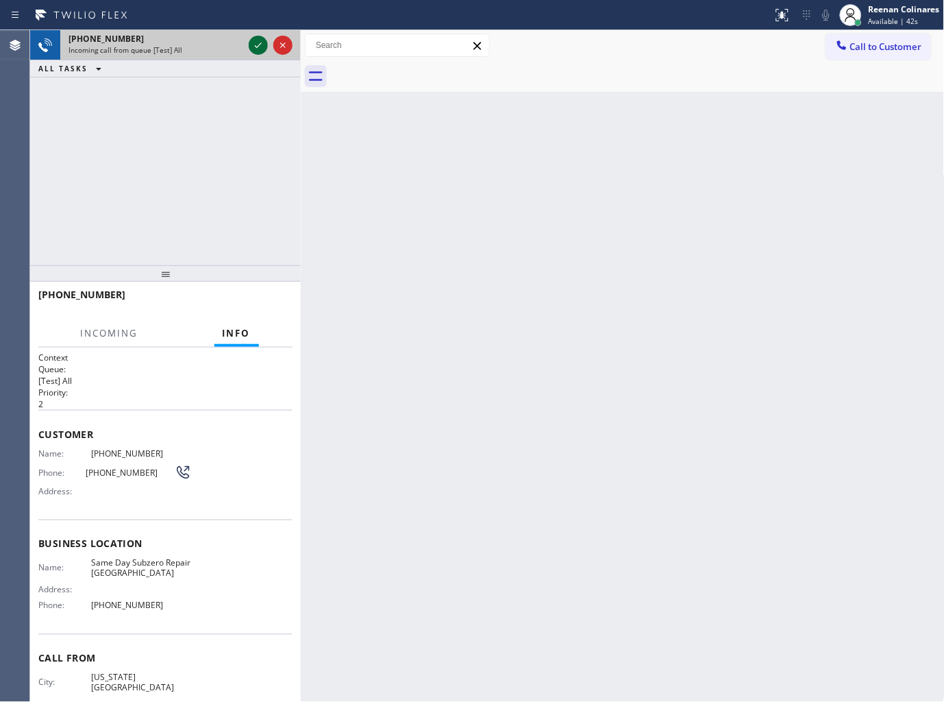
click at [256, 44] on icon at bounding box center [258, 45] width 16 height 16
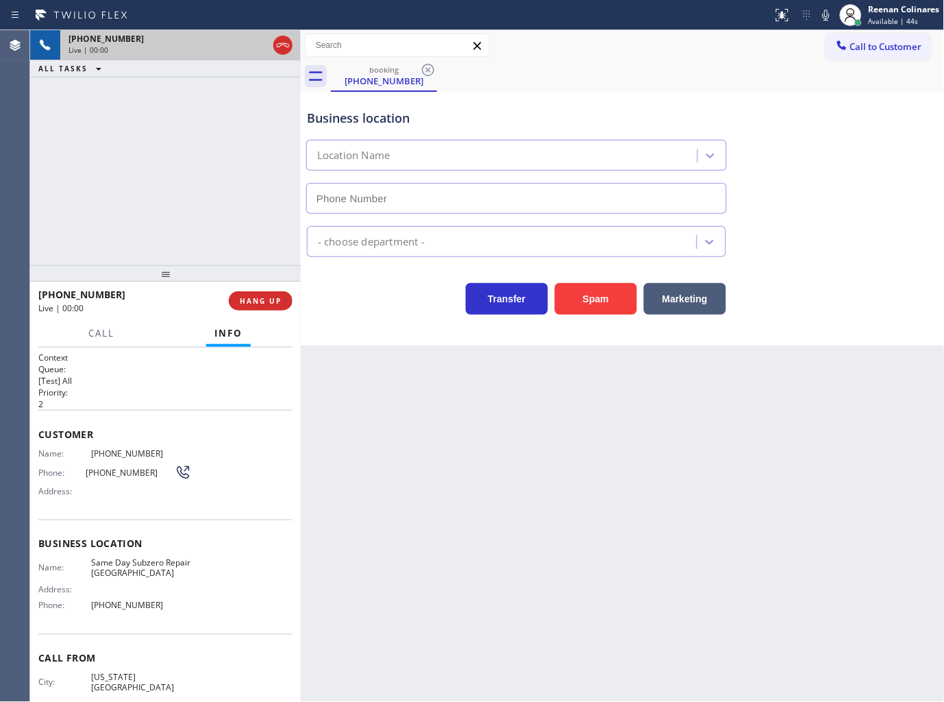
type input "(929) 470-3823"
click at [604, 297] on button "Spam" at bounding box center [596, 299] width 82 height 32
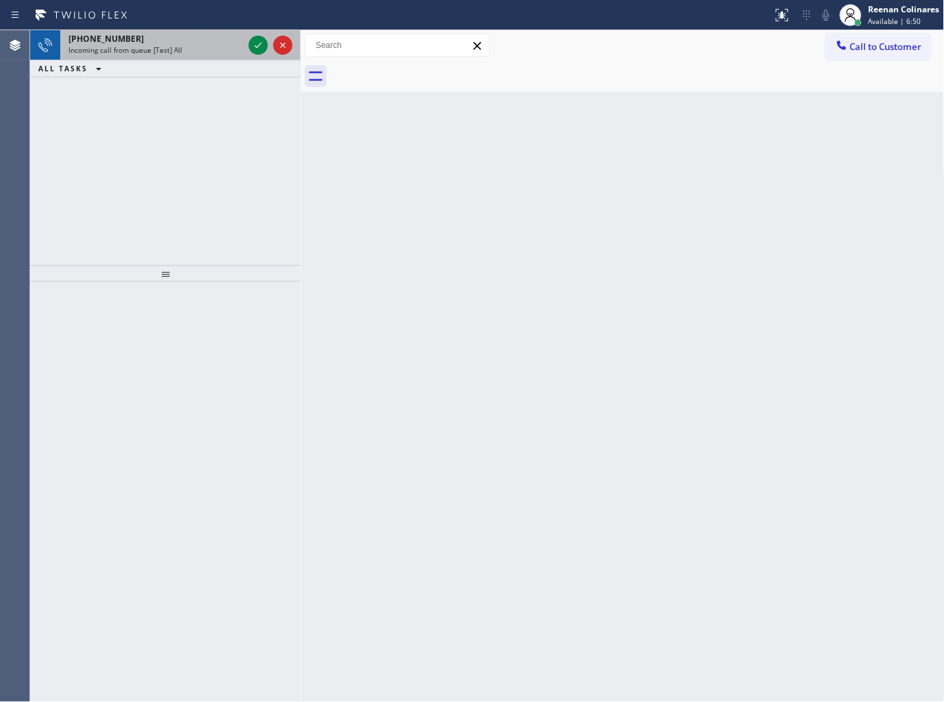
click at [169, 43] on div "+14752717642" at bounding box center [156, 39] width 175 height 12
click at [225, 53] on div "Incoming call from queue [Test] All" at bounding box center [156, 50] width 175 height 10
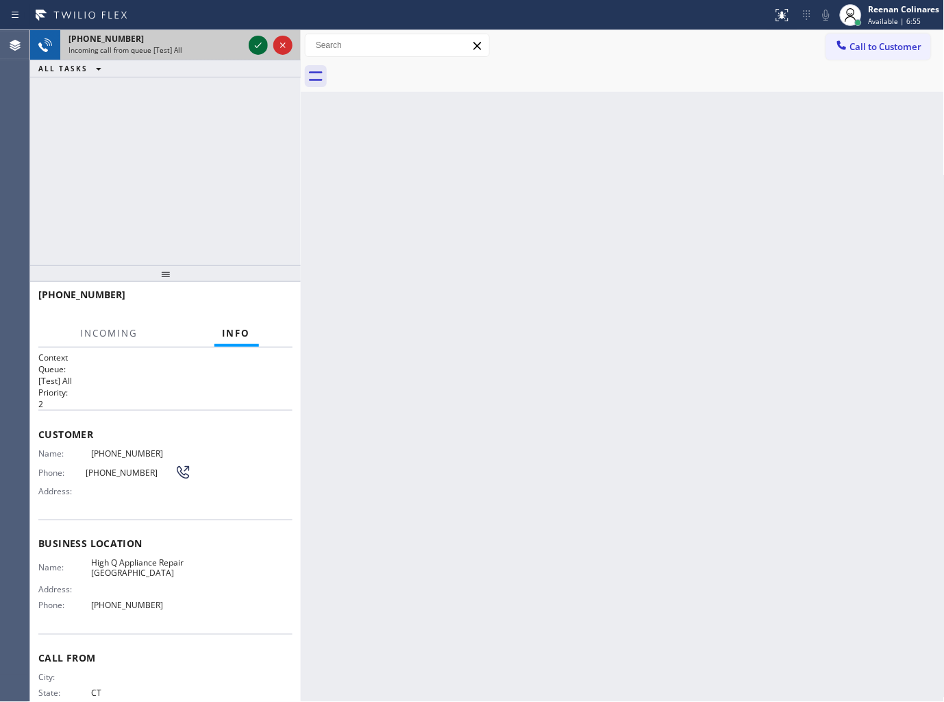
click at [257, 40] on icon at bounding box center [258, 45] width 16 height 16
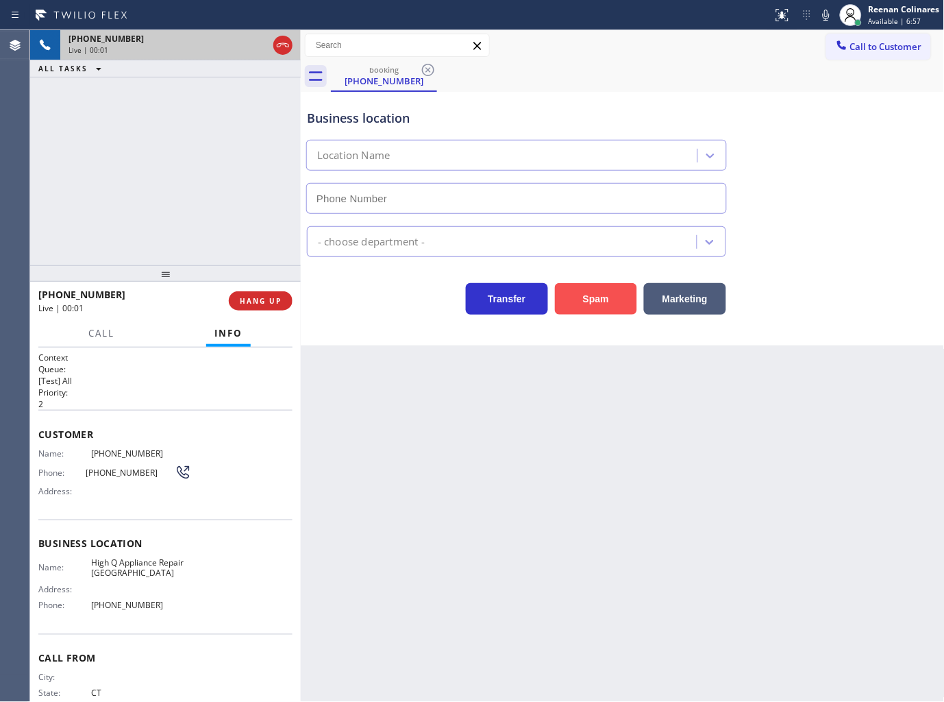
type input "(475) 263-3447"
drag, startPoint x: 595, startPoint y: 295, endPoint x: 630, endPoint y: 278, distance: 39.2
click at [605, 291] on button "Spam" at bounding box center [596, 299] width 82 height 32
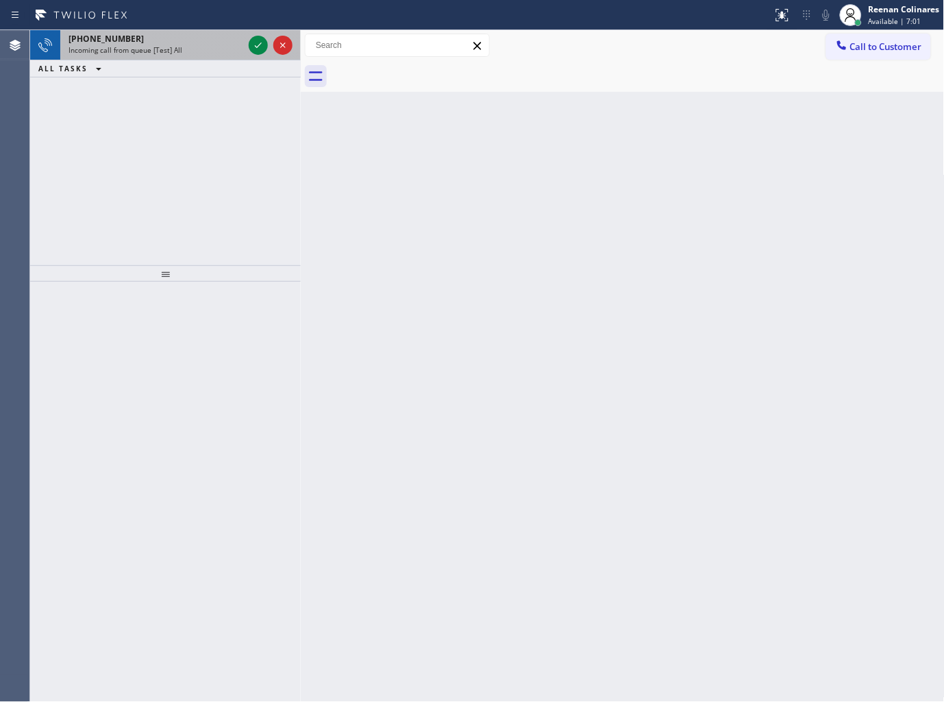
click at [192, 42] on div "+19143848881" at bounding box center [156, 39] width 175 height 12
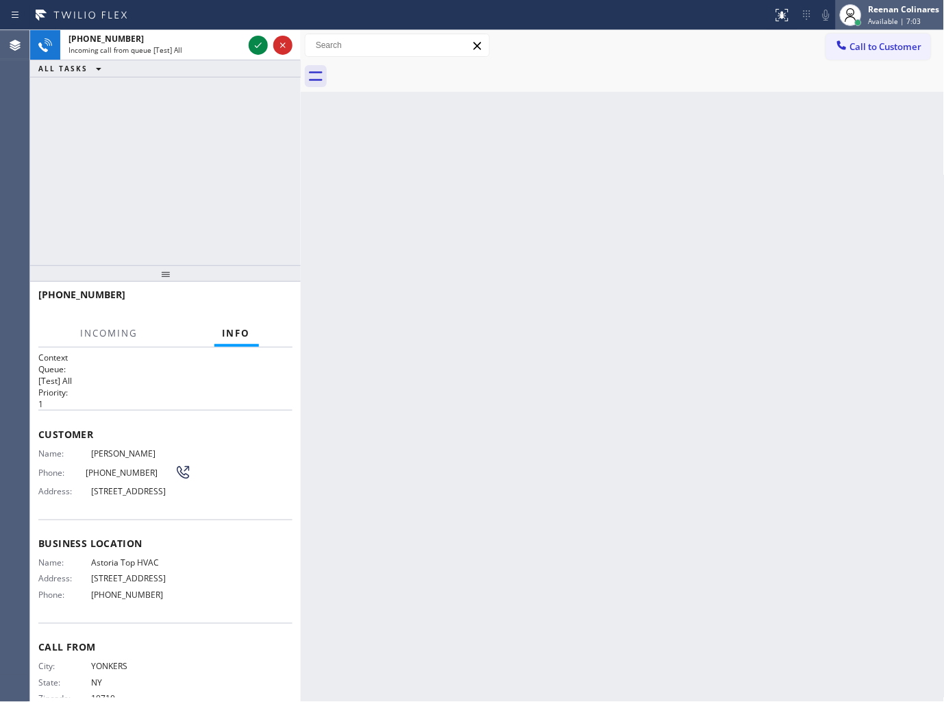
click at [878, 16] on span "Available | 7:03" at bounding box center [895, 21] width 53 height 10
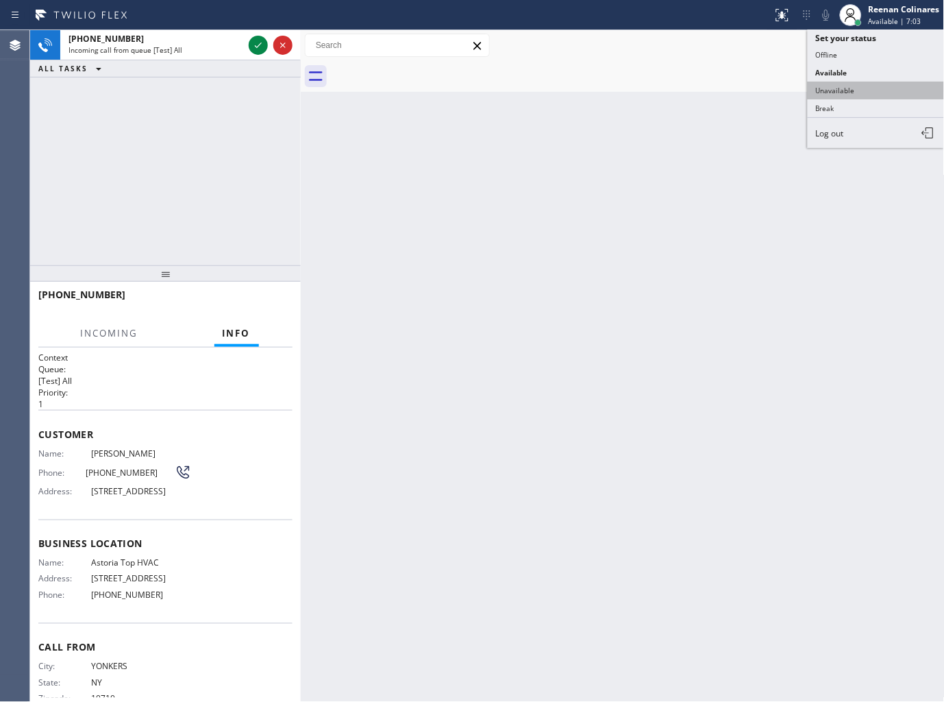
click at [830, 96] on button "Unavailable" at bounding box center [876, 91] width 137 height 18
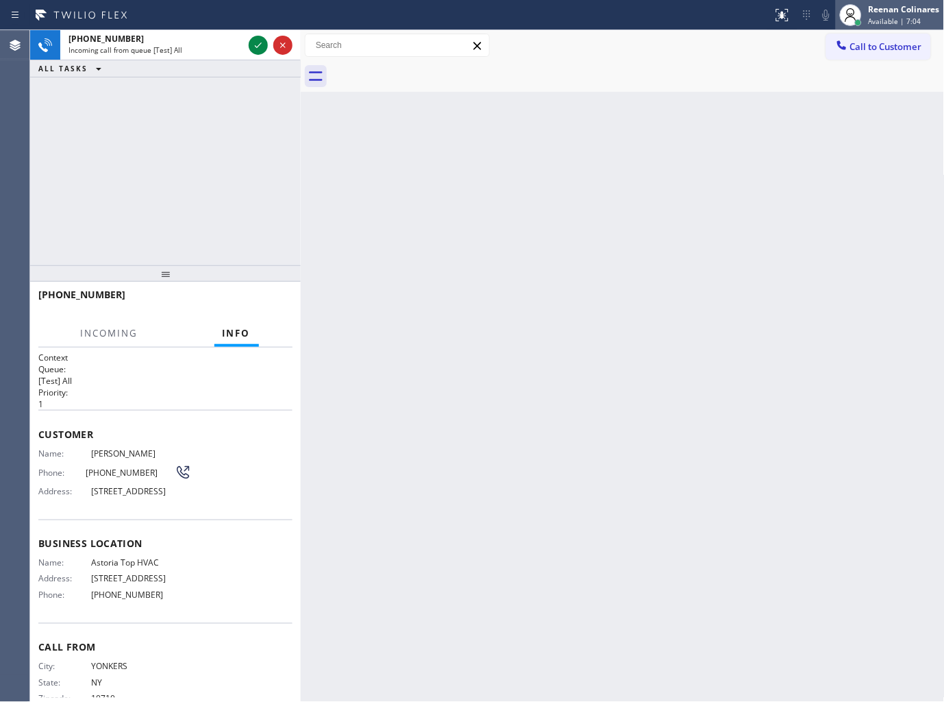
click at [872, 11] on div "Reenan Colinares" at bounding box center [904, 9] width 71 height 12
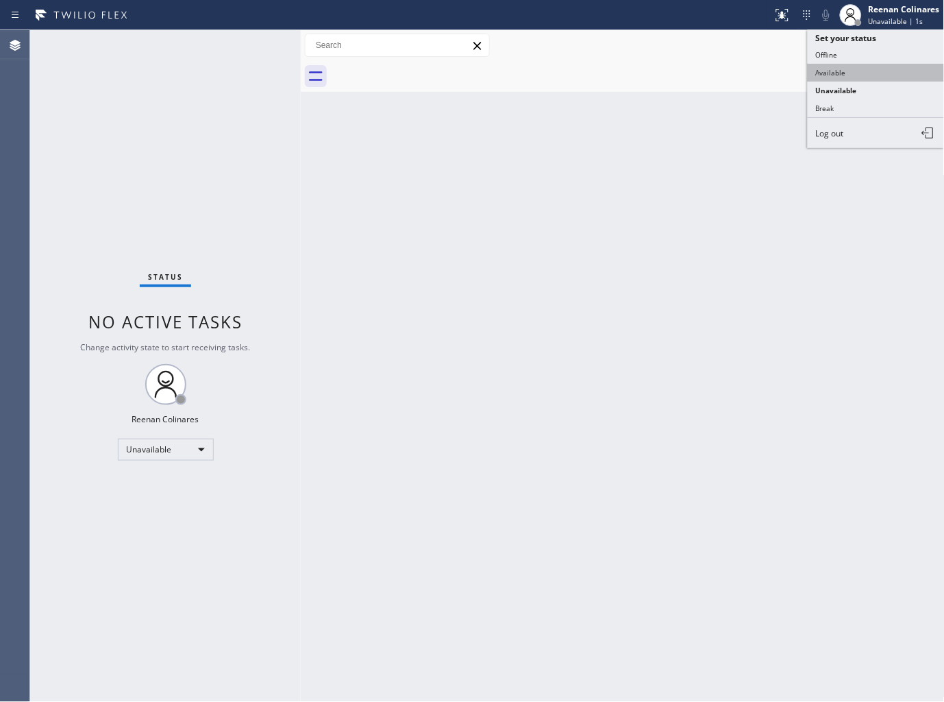
click at [837, 66] on button "Available" at bounding box center [876, 73] width 137 height 18
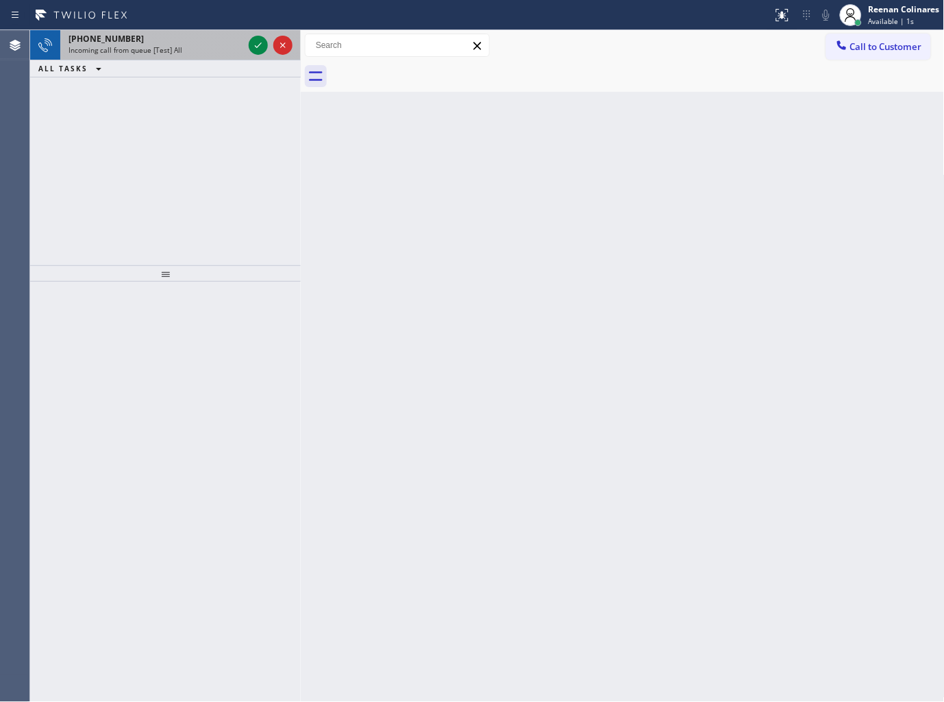
click at [172, 51] on span "Incoming call from queue [Test] All" at bounding box center [126, 50] width 114 height 10
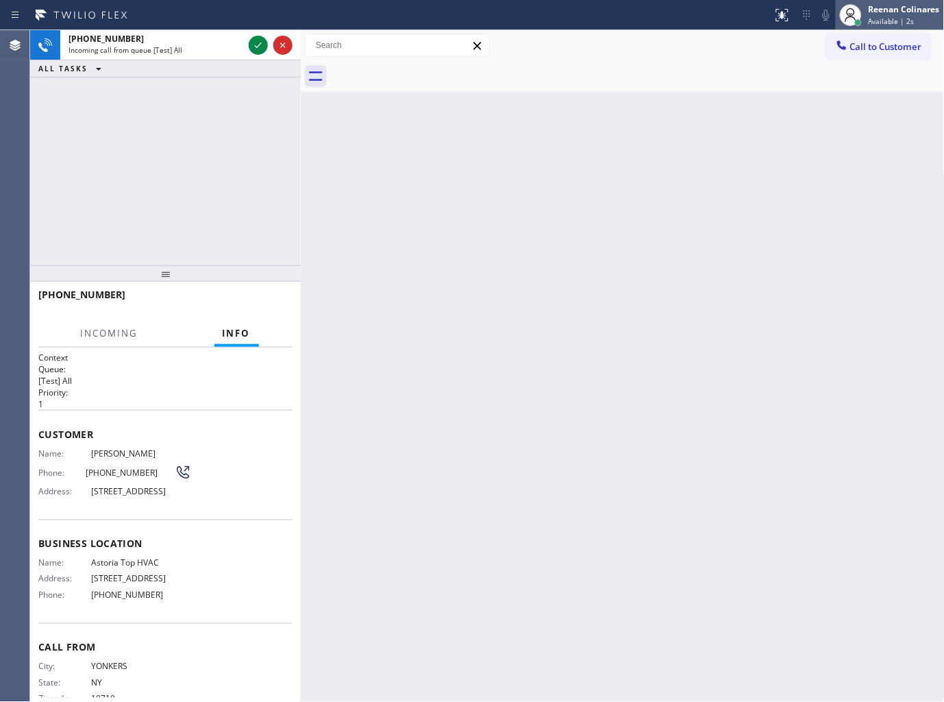
click at [915, 14] on div "Reenan Colinares" at bounding box center [904, 9] width 71 height 12
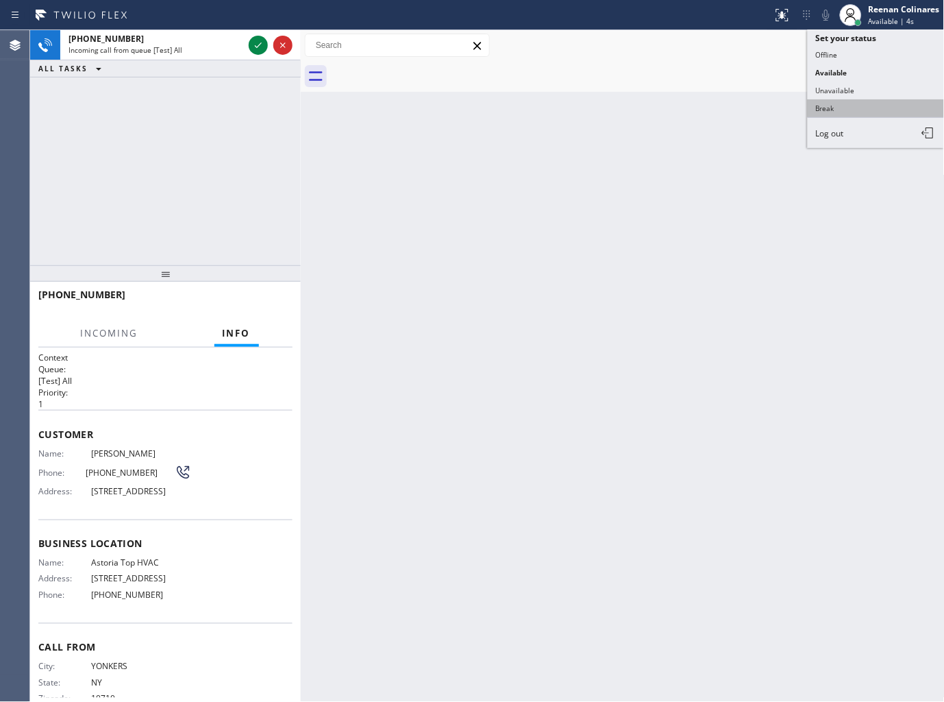
click at [822, 112] on button "Break" at bounding box center [876, 108] width 137 height 18
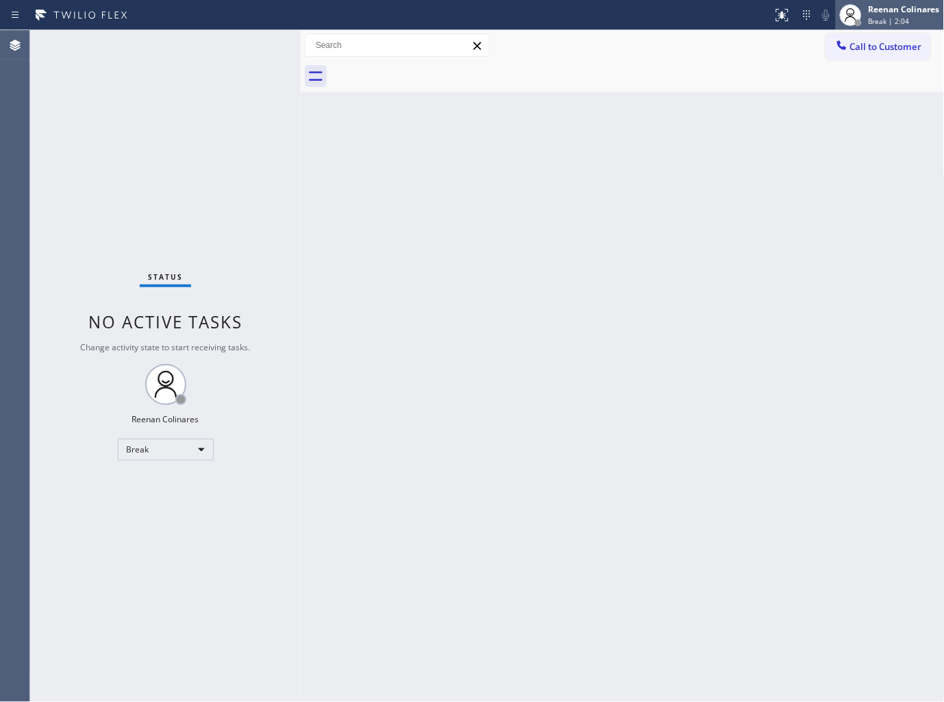
click at [870, 8] on div "Reenan Colinares" at bounding box center [904, 9] width 71 height 12
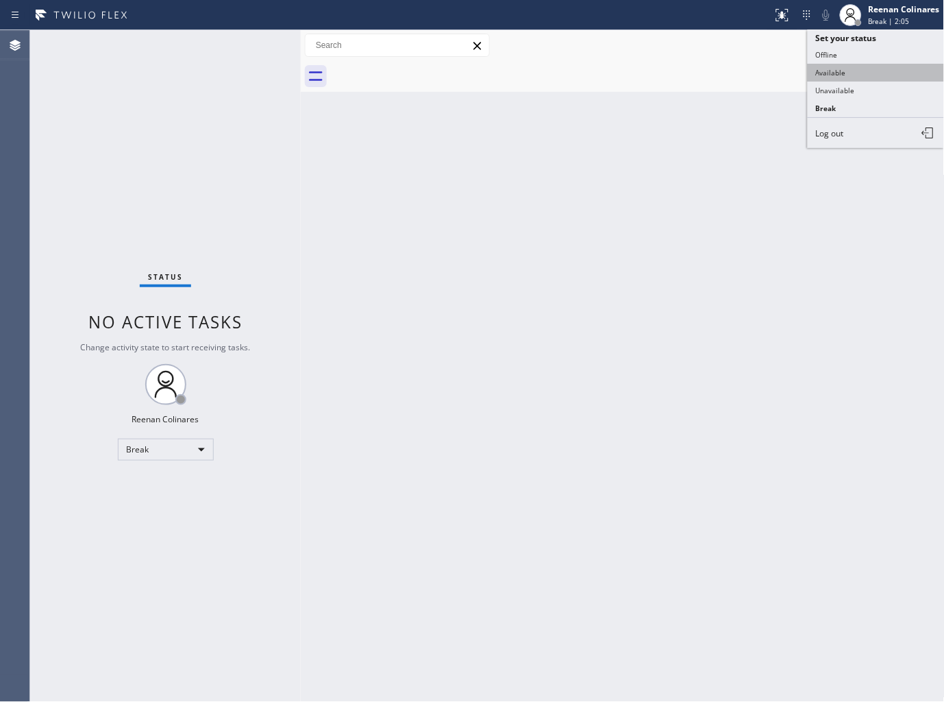
click at [828, 77] on button "Available" at bounding box center [876, 73] width 137 height 18
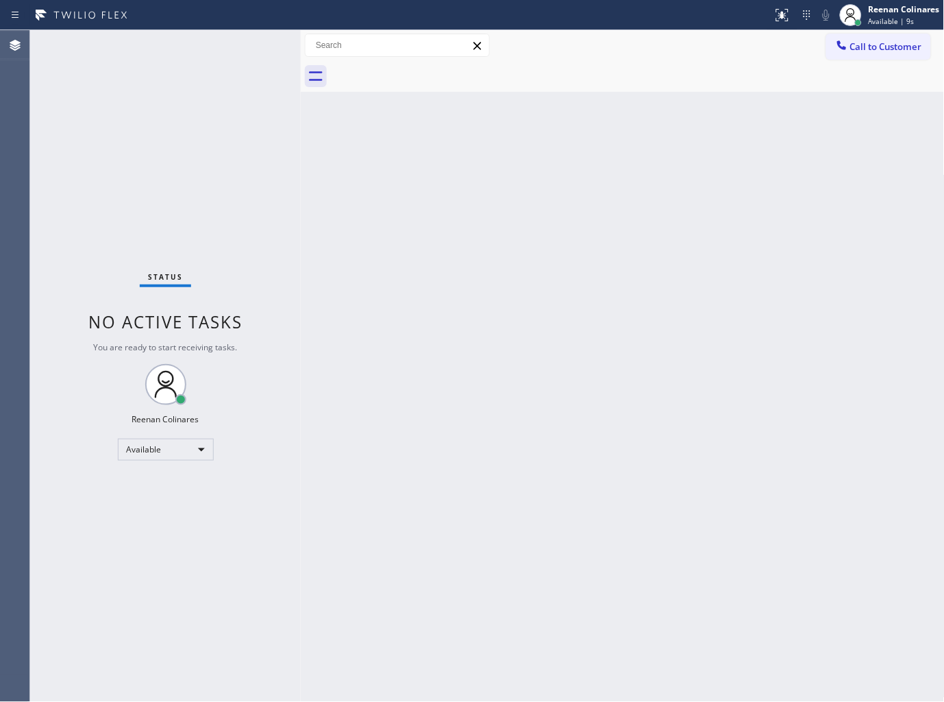
click at [492, 196] on div "Back to Dashboard Change Sender ID Customers Technicians Select a contact Outbo…" at bounding box center [623, 366] width 644 height 672
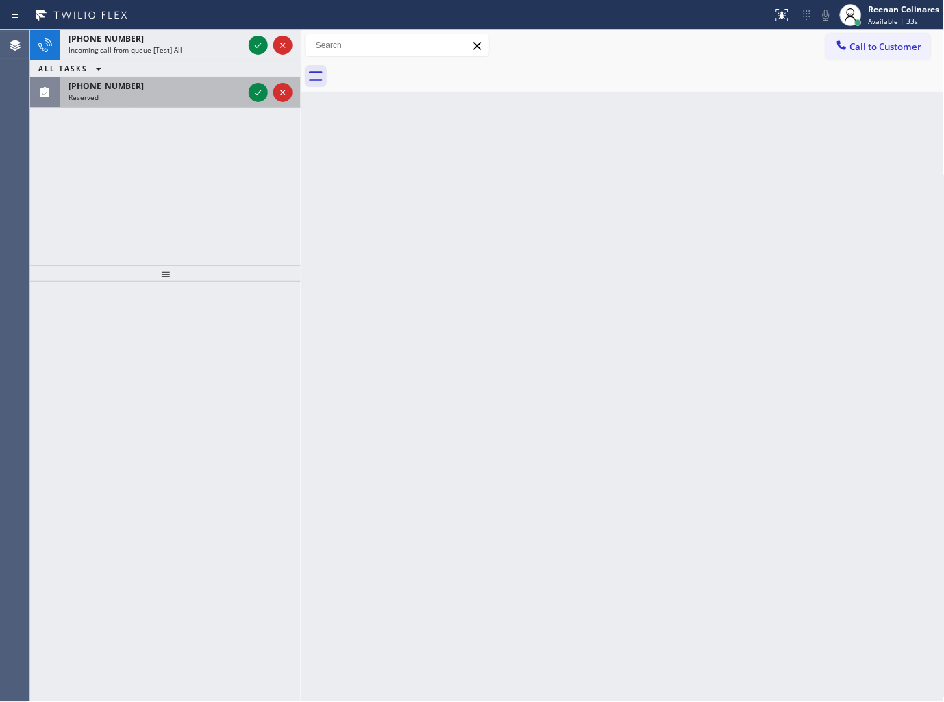
click at [181, 87] on div "[PHONE_NUMBER]" at bounding box center [156, 86] width 175 height 12
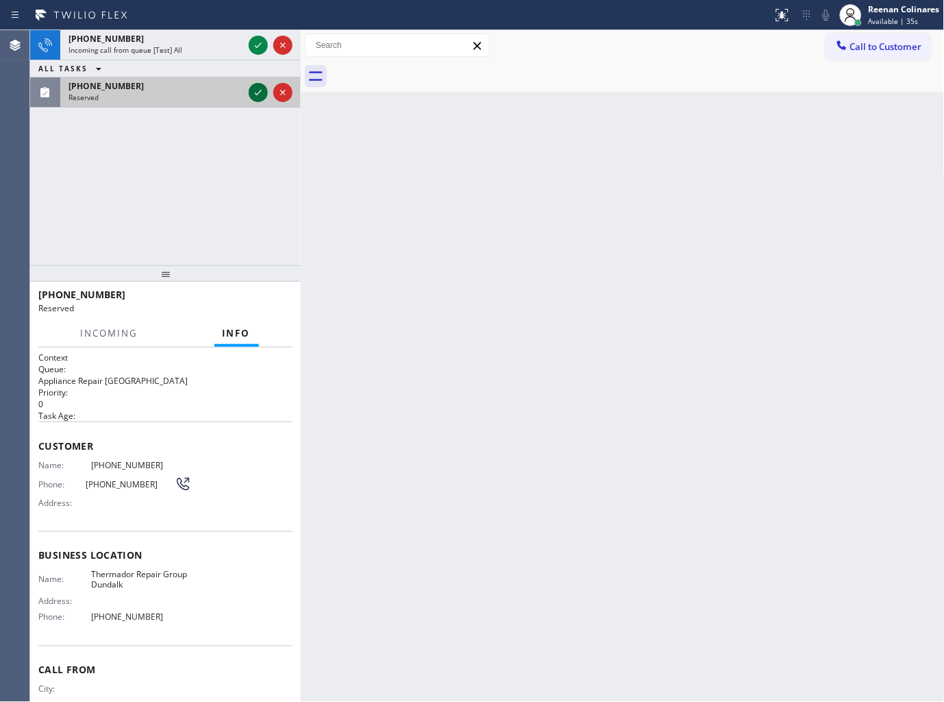
click at [258, 98] on icon at bounding box center [258, 92] width 16 height 16
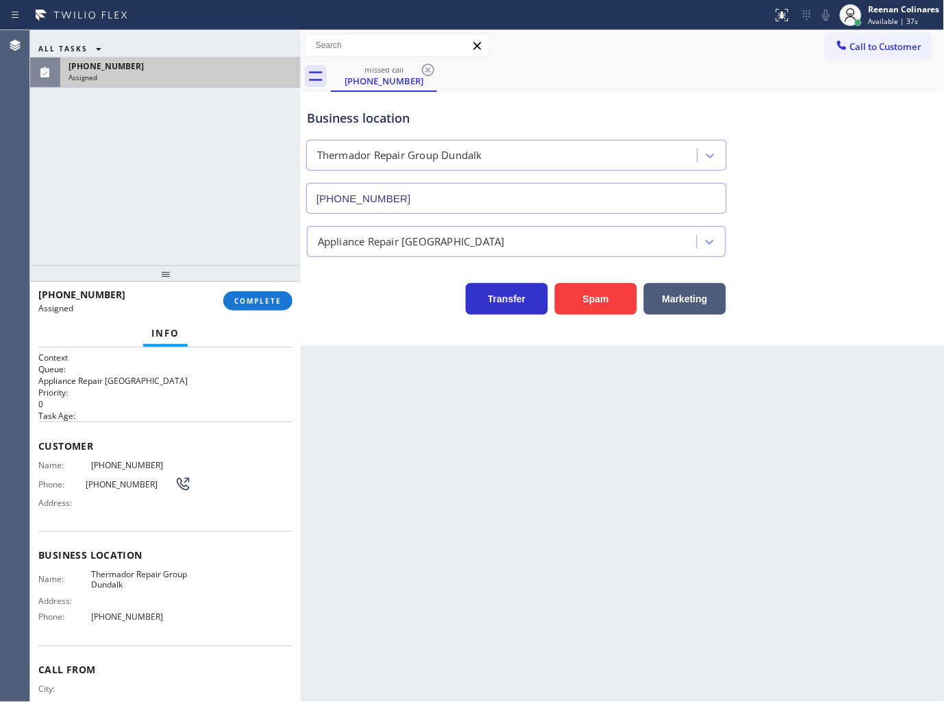
type input "[PHONE_NUMBER]"
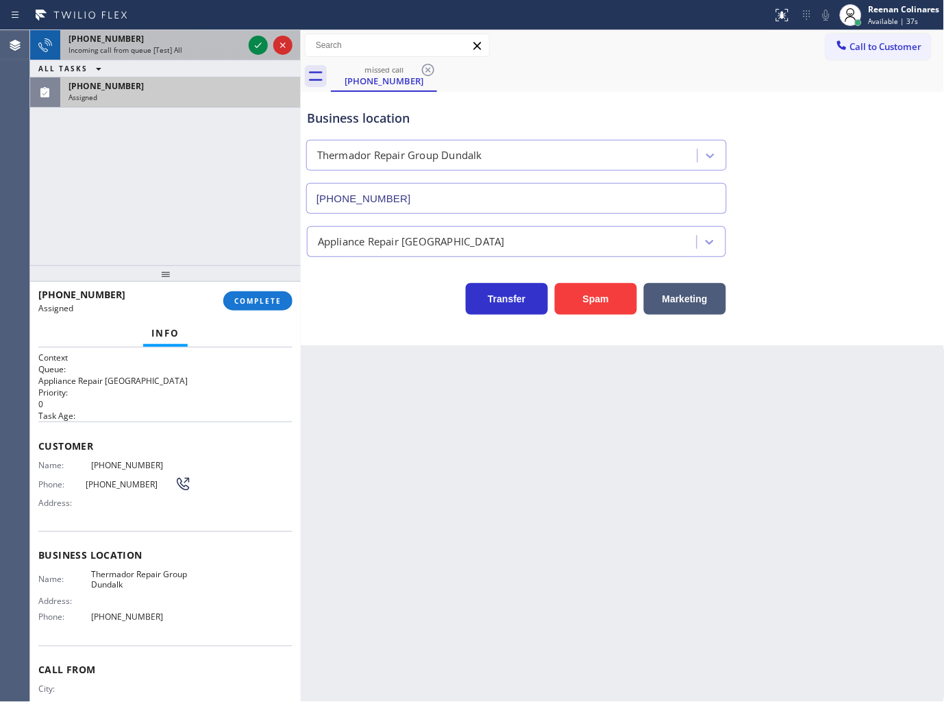
click at [207, 56] on div "+12158017055 Incoming call from queue [Test] All" at bounding box center [153, 45] width 186 height 30
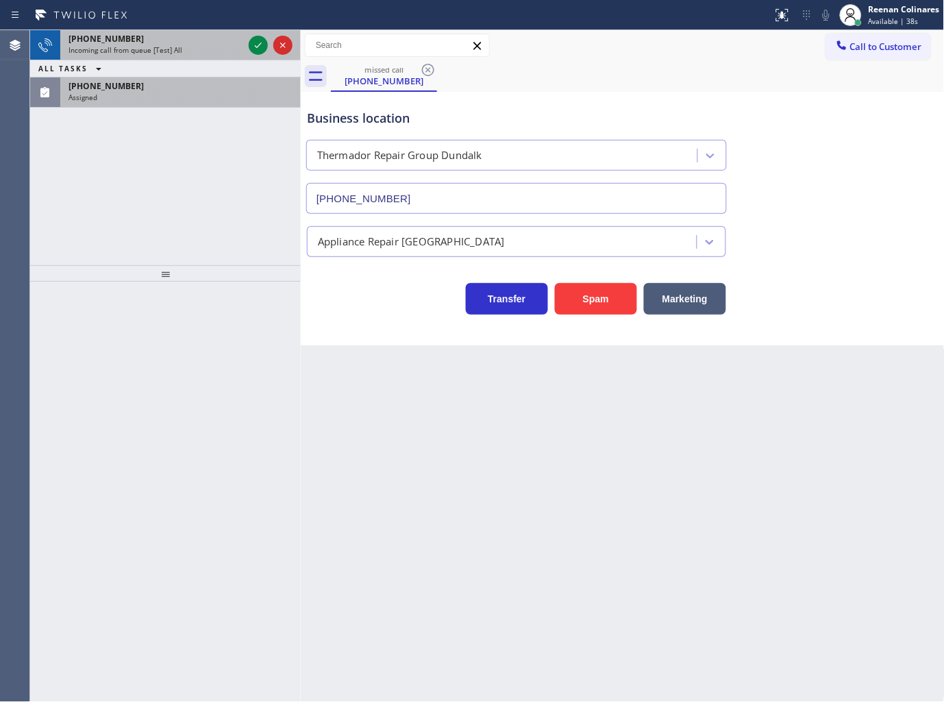
click at [188, 42] on div "+12012532542" at bounding box center [156, 39] width 175 height 12
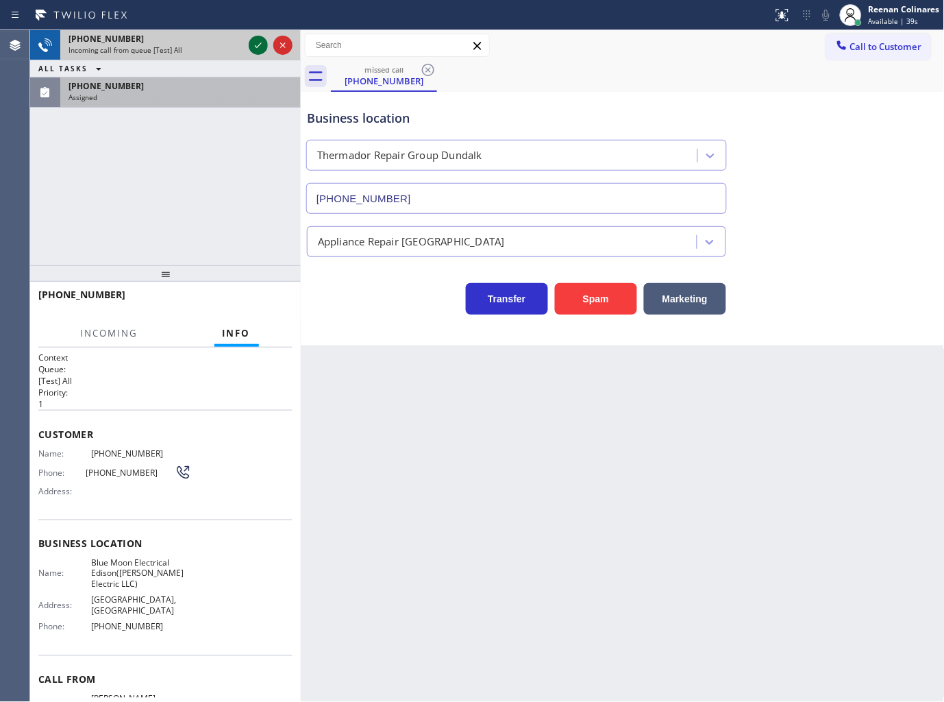
click at [258, 42] on icon at bounding box center [258, 45] width 16 height 16
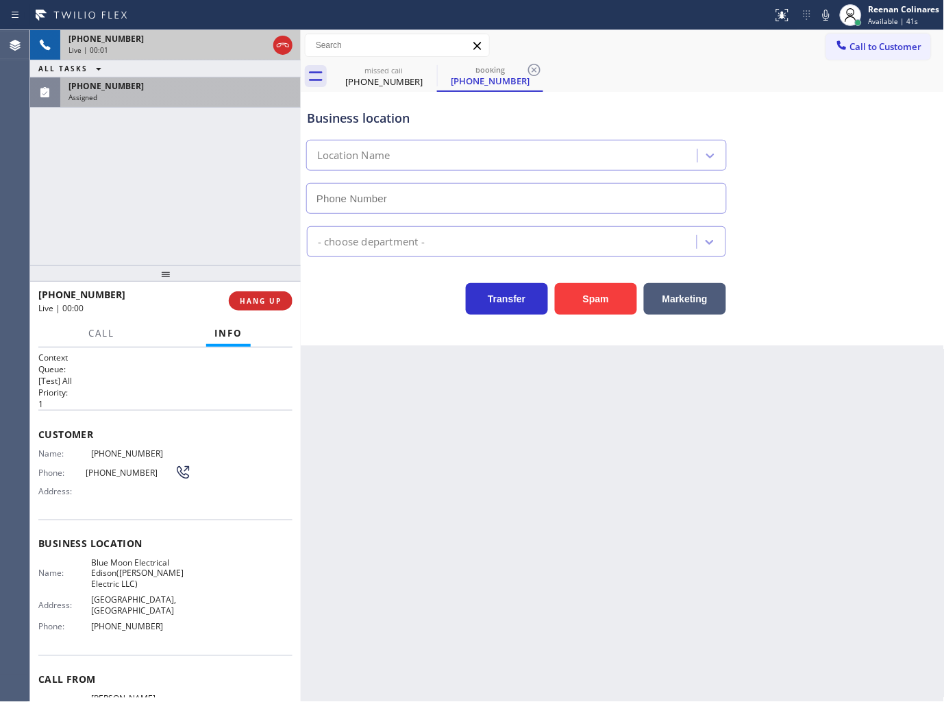
type input "(551) 525-8799"
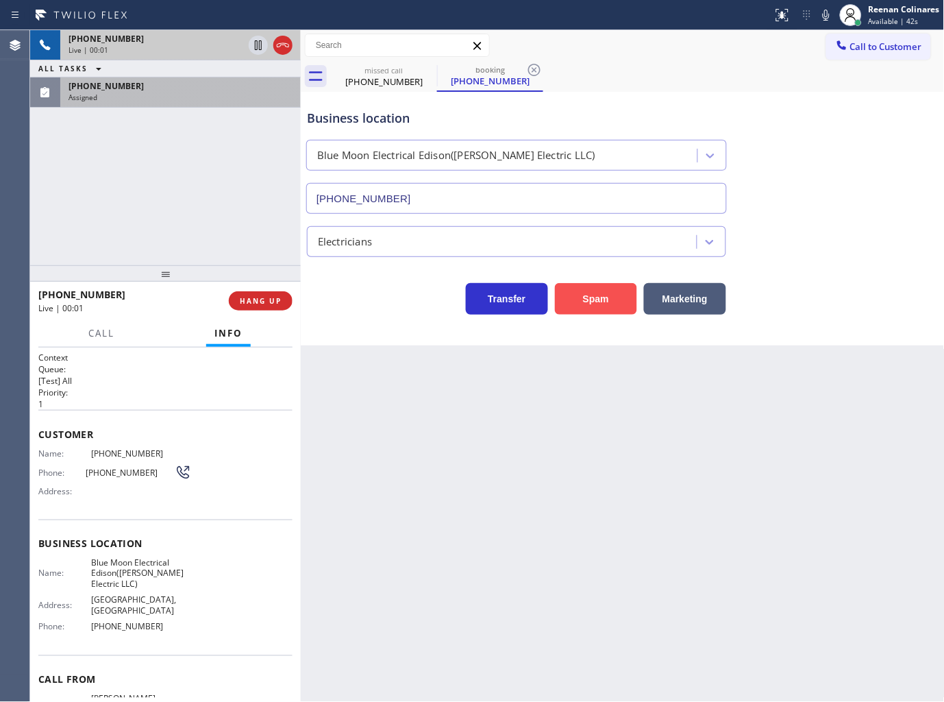
drag, startPoint x: 589, startPoint y: 306, endPoint x: 887, endPoint y: 99, distance: 362.3
click at [590, 306] on button "Spam" at bounding box center [596, 299] width 82 height 32
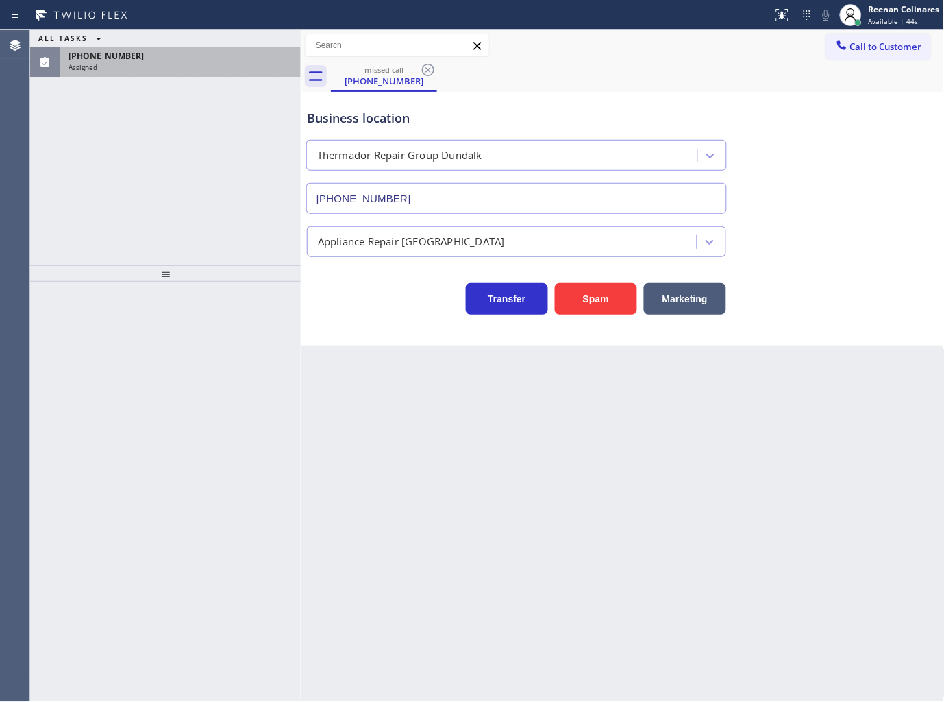
click at [714, 375] on div "Back to Dashboard Change Sender ID Customers Technicians Select a contact Outbo…" at bounding box center [623, 366] width 644 height 672
click at [160, 60] on div "[PHONE_NUMBER]" at bounding box center [181, 56] width 224 height 12
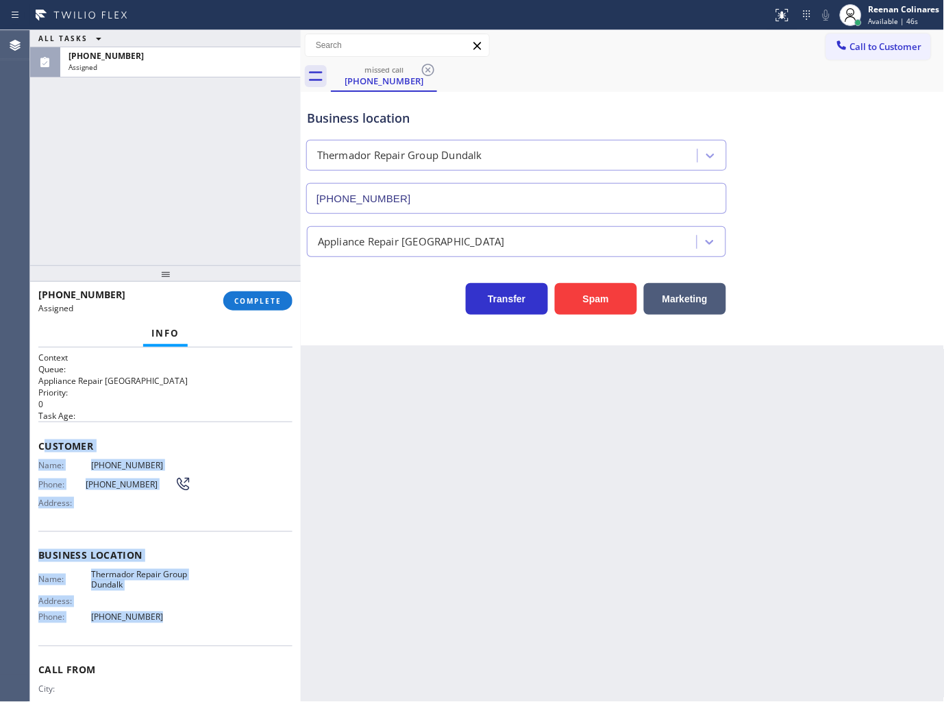
drag, startPoint x: 42, startPoint y: 442, endPoint x: 442, endPoint y: 665, distance: 458.0
click at [221, 617] on div "Context Queue: Appliance Repair High End Priority: 0 Task Age: Customer Name: (…" at bounding box center [165, 550] width 254 height 397
copy div "ustomer Name: (443) 267-5116 Phone: (443) 267-5116 Address: Business location N…"
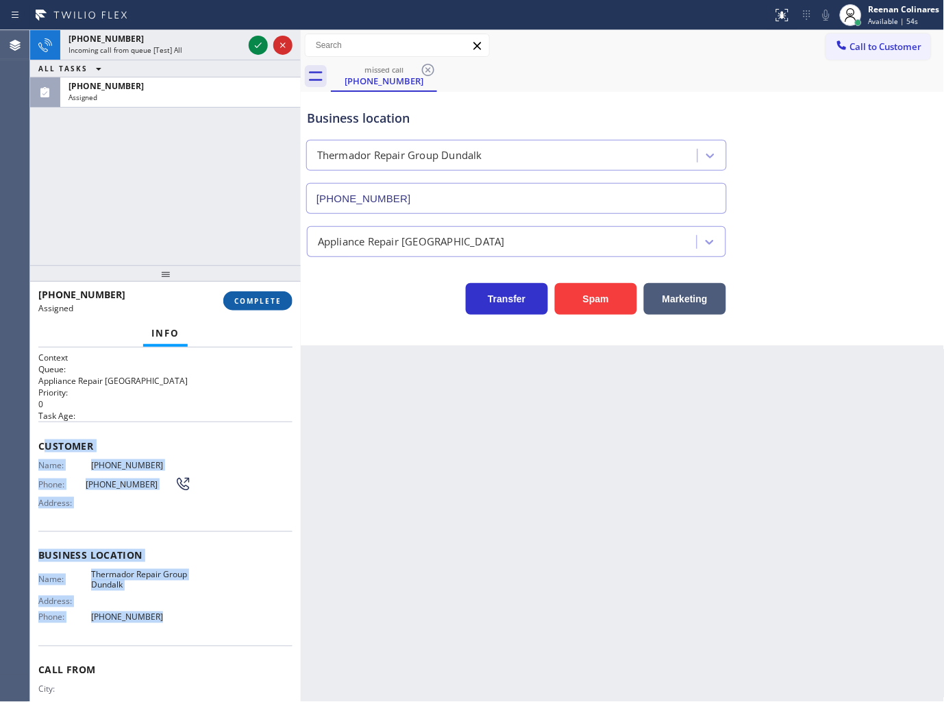
click at [258, 300] on span "COMPLETE" at bounding box center [257, 301] width 47 height 10
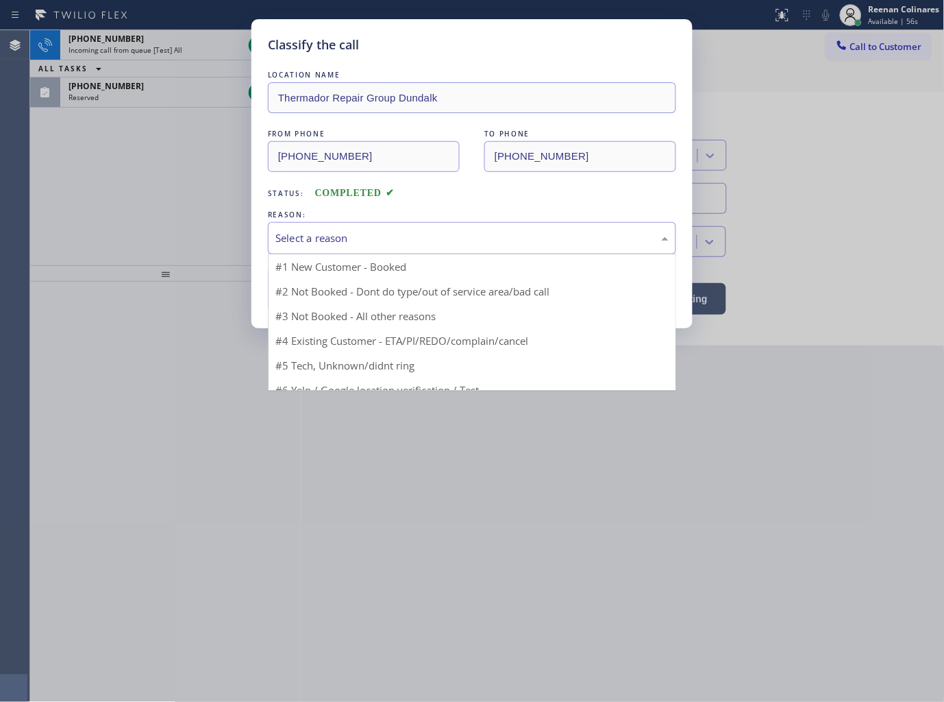
click at [363, 245] on div "Select a reason" at bounding box center [471, 238] width 393 height 16
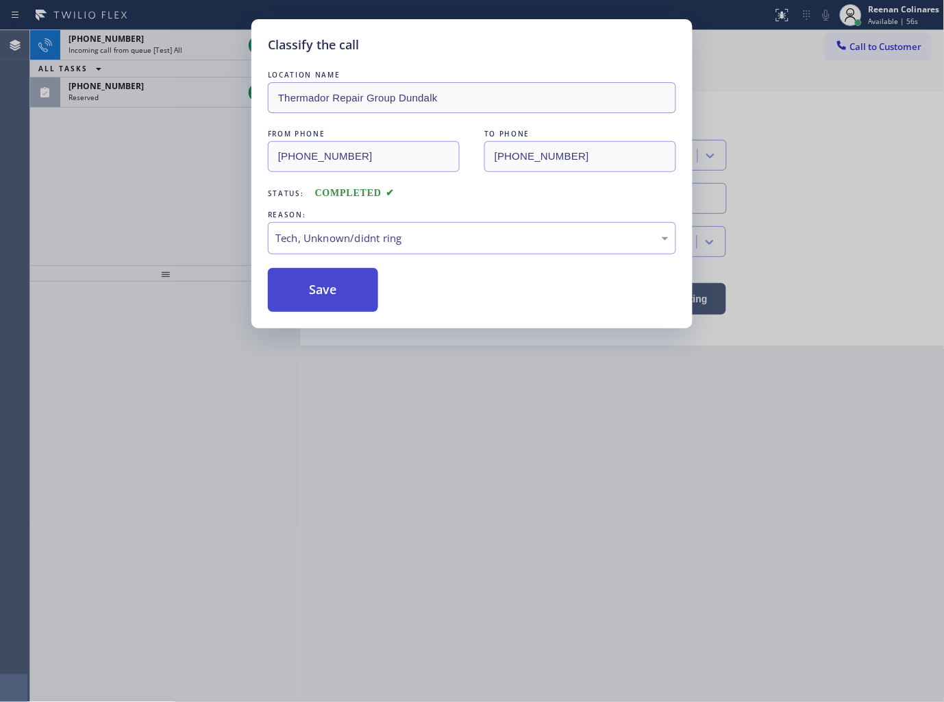
click at [321, 293] on button "Save" at bounding box center [323, 290] width 110 height 44
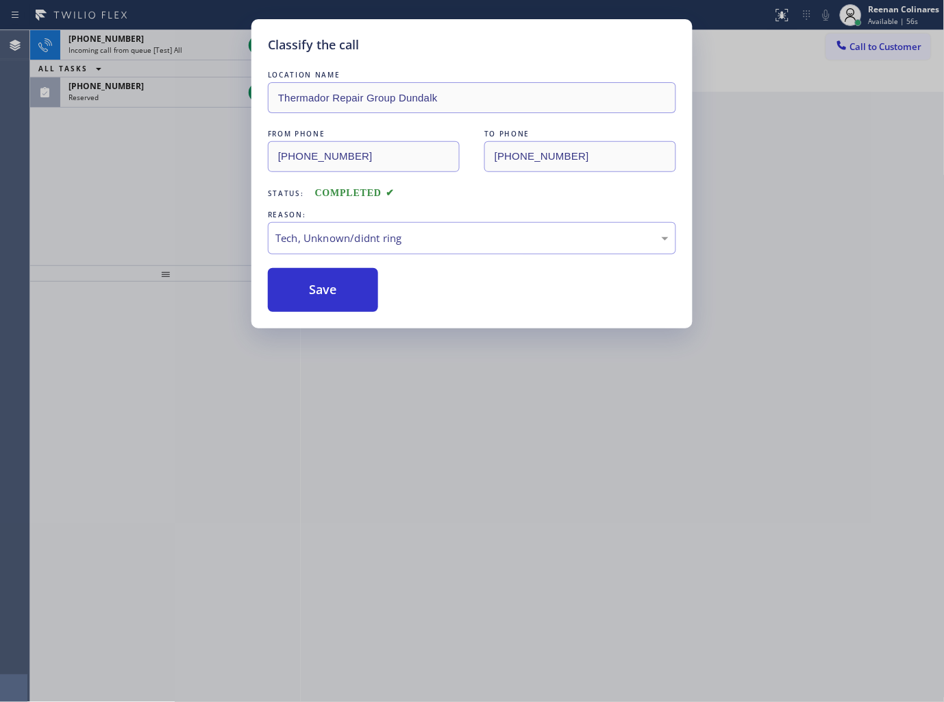
click at [126, 117] on div "Classify the call LOCATION NAME Thermador Repair Group Dundalk FROM PHONE (443)…" at bounding box center [472, 351] width 944 height 702
click at [175, 44] on div "Classify the call LOCATION NAME Thermador Repair Group Dundalk FROM PHONE (443)…" at bounding box center [472, 351] width 944 height 702
click at [175, 44] on div "+19292841647" at bounding box center [156, 39] width 175 height 12
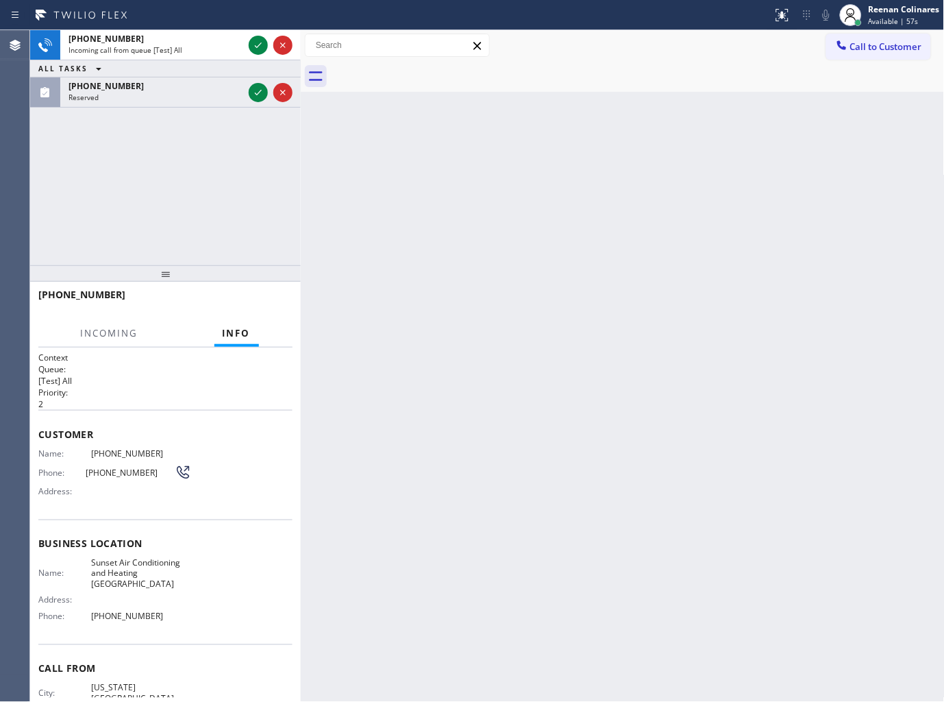
click at [175, 44] on div "+19292841647" at bounding box center [156, 39] width 175 height 12
click at [258, 44] on icon at bounding box center [258, 45] width 16 height 16
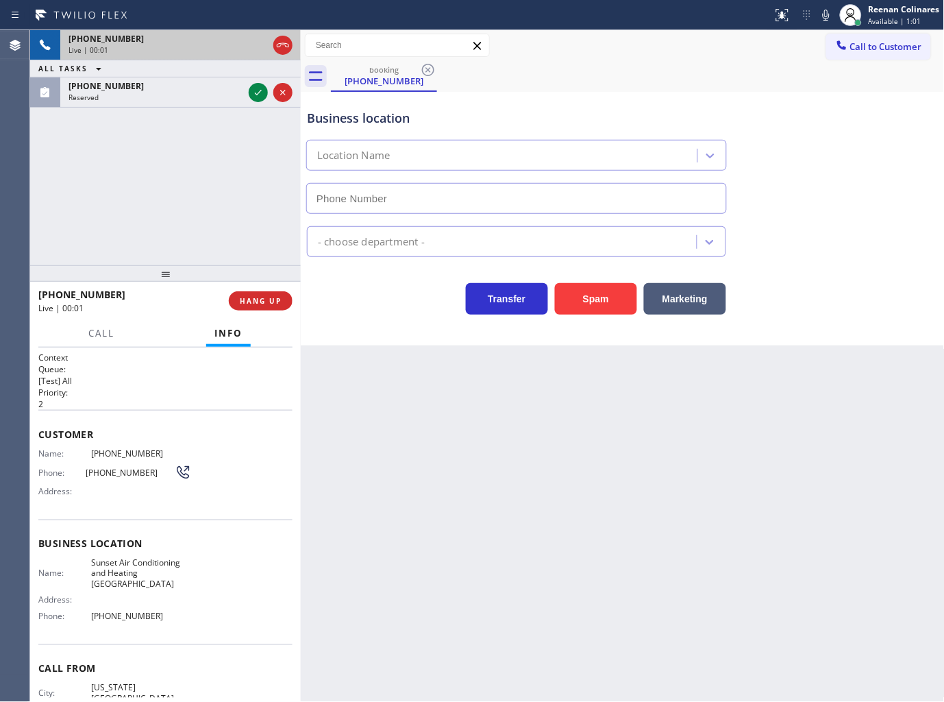
type input "(929) 481-3448"
click at [587, 311] on button "Spam" at bounding box center [596, 299] width 82 height 32
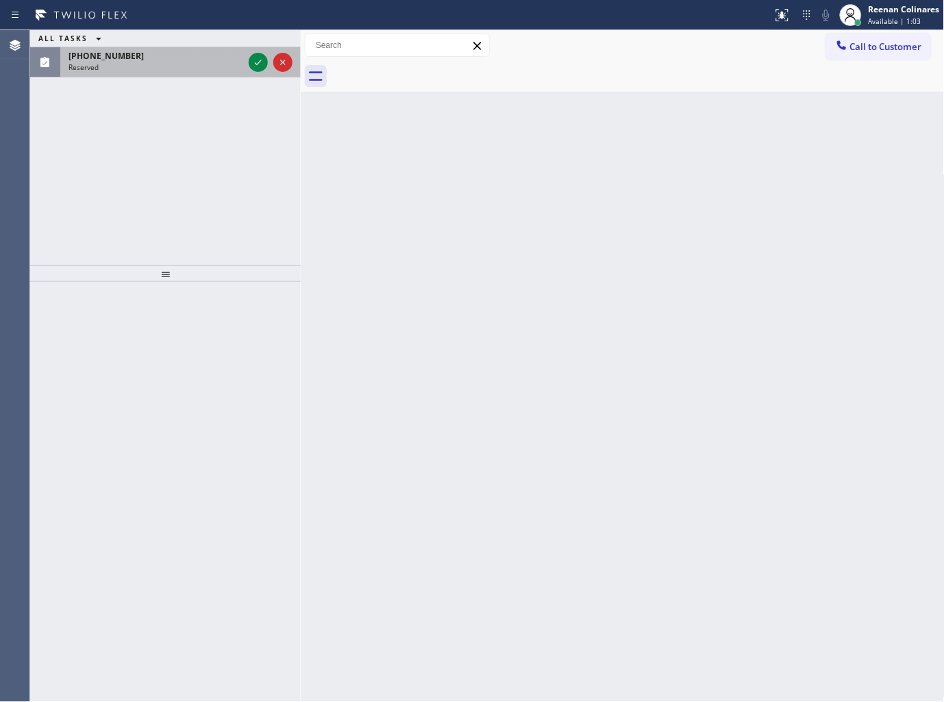
click at [223, 76] on div "(203) 918-5108 Reserved" at bounding box center [153, 62] width 186 height 30
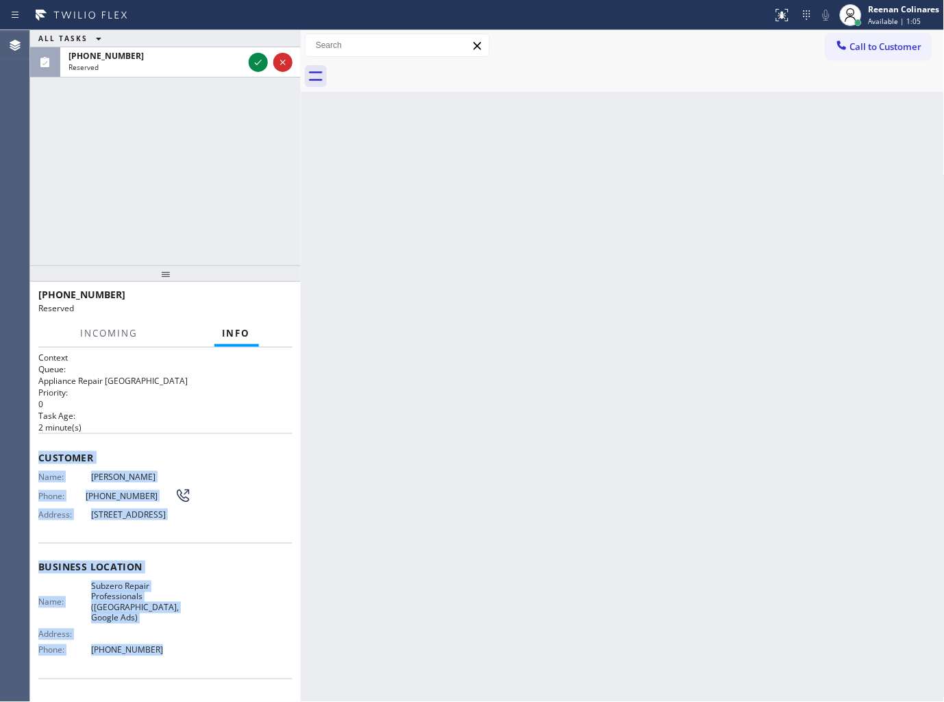
drag, startPoint x: 39, startPoint y: 450, endPoint x: 336, endPoint y: 678, distance: 374.3
click at [221, 666] on div "Context Queue: Appliance Repair High End Priority: 0 Task Age: 2 minute(s) Cust…" at bounding box center [165, 567] width 254 height 430
copy div "Customer Name: Ben Ostrowski Phone: (203) 918-5108 Address: 56 Morningside Rd, …"
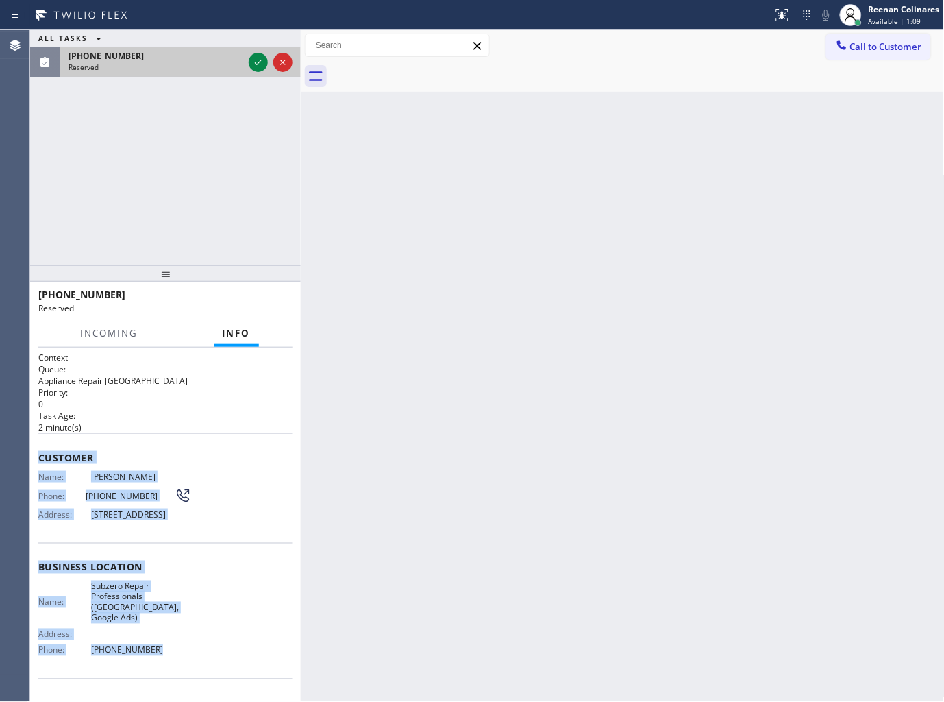
click at [213, 56] on div "[PHONE_NUMBER]" at bounding box center [156, 56] width 175 height 12
click at [256, 64] on icon at bounding box center [258, 62] width 7 height 5
click at [258, 297] on span "COMPLETE" at bounding box center [257, 301] width 47 height 10
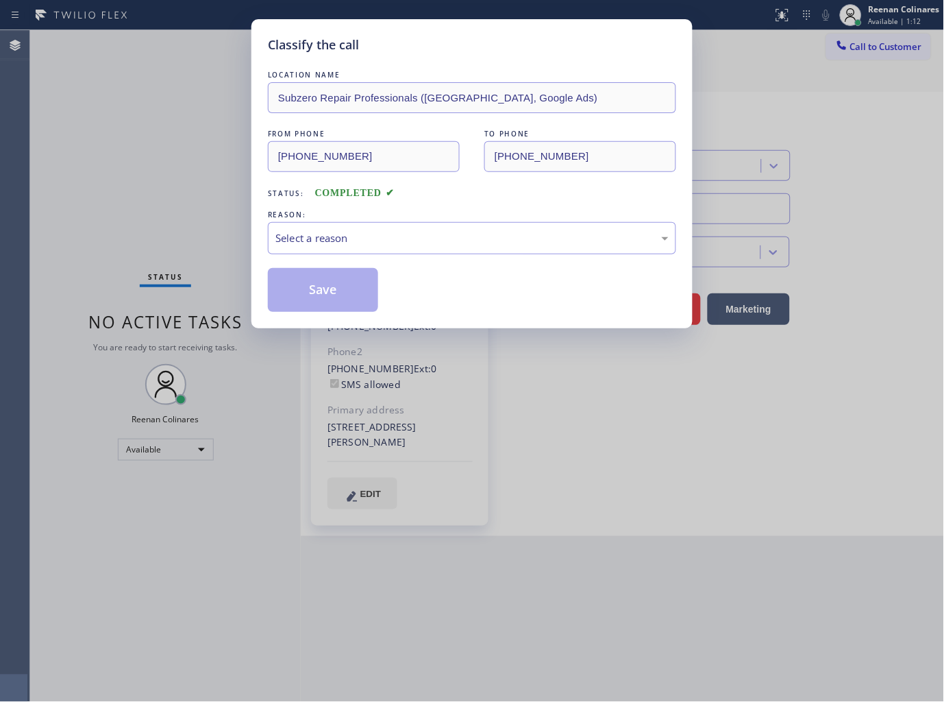
type input "[PHONE_NUMBER]"
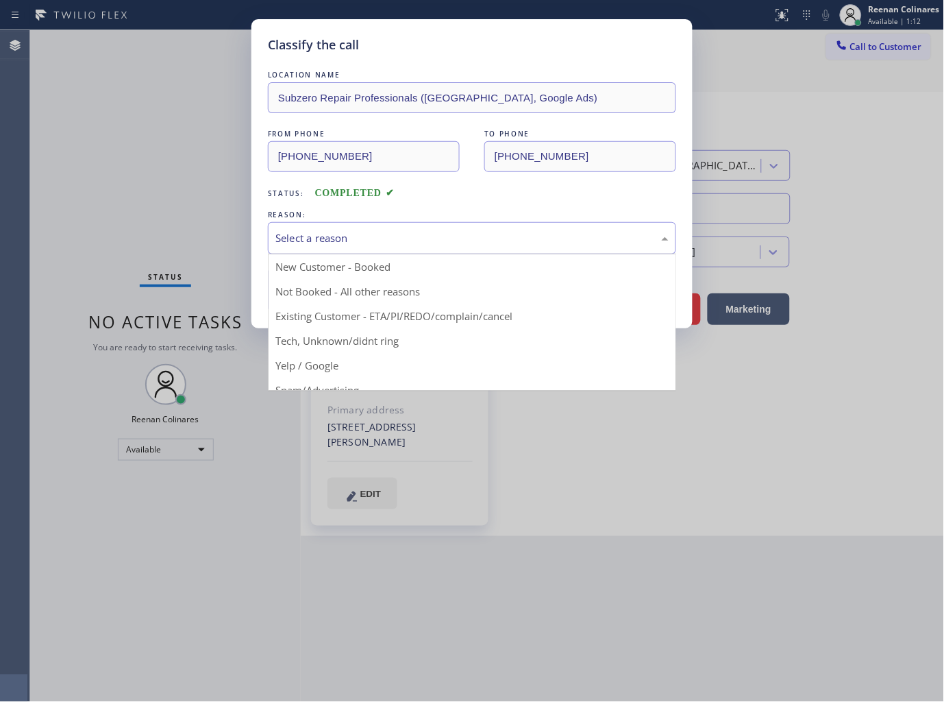
click at [371, 238] on div "Select a reason" at bounding box center [471, 238] width 393 height 16
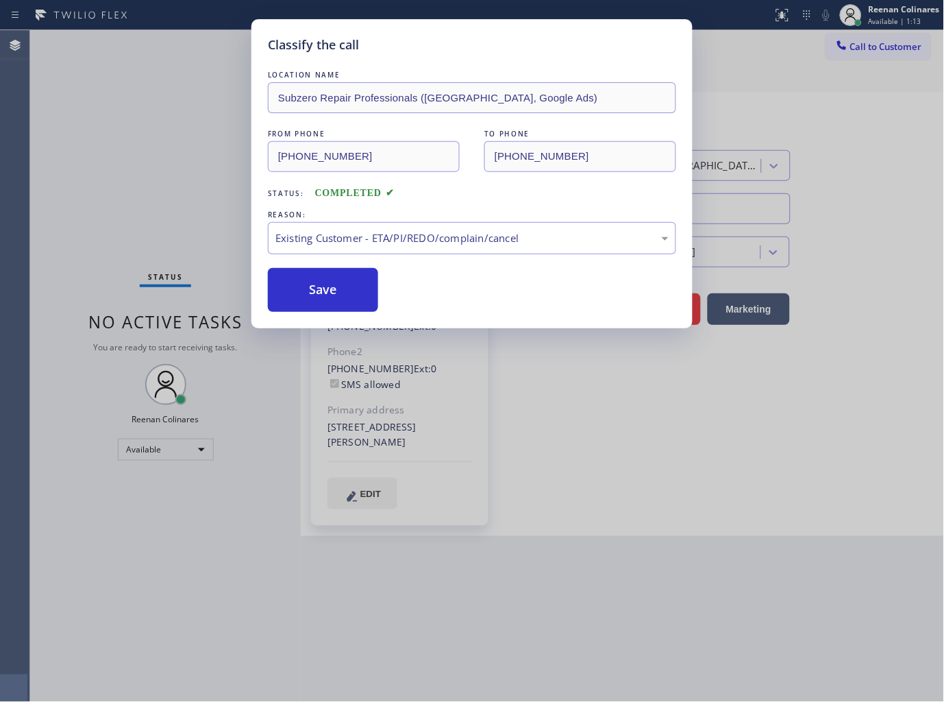
drag, startPoint x: 334, startPoint y: 288, endPoint x: 105, endPoint y: 199, distance: 246.0
click at [326, 288] on button "Save" at bounding box center [323, 290] width 110 height 44
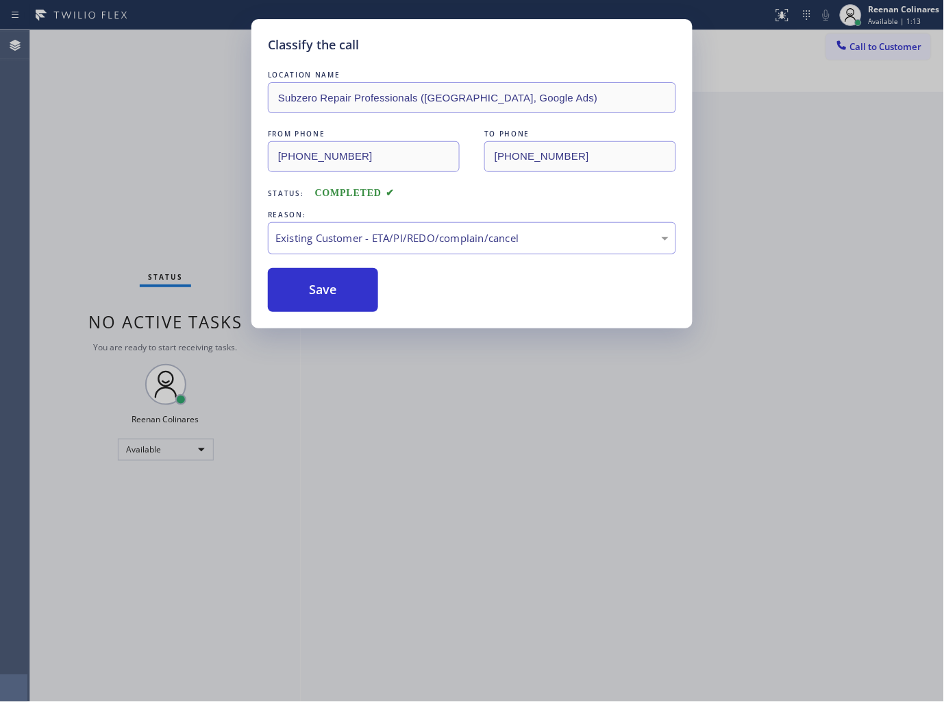
drag, startPoint x: 105, startPoint y: 199, endPoint x: 535, endPoint y: 680, distance: 644.9
click at [106, 201] on div "Classify the call LOCATION NAME Subzero Repair Professionals (Boston, Google Ad…" at bounding box center [472, 351] width 944 height 702
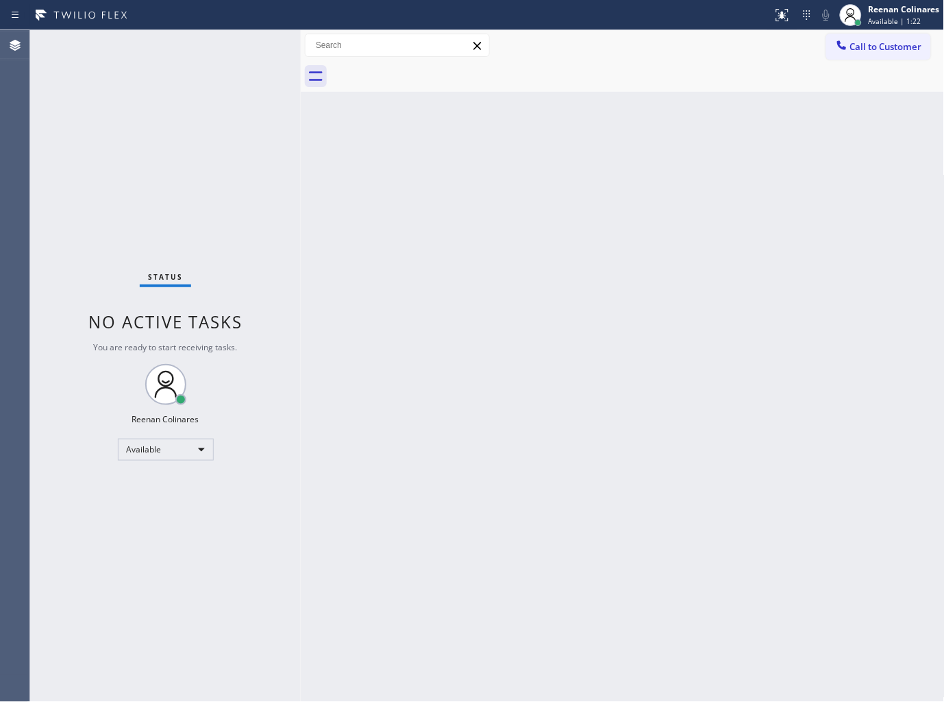
click at [592, 141] on div "Back to Dashboard Change Sender ID Customers Technicians Select a contact Outbo…" at bounding box center [623, 366] width 644 height 672
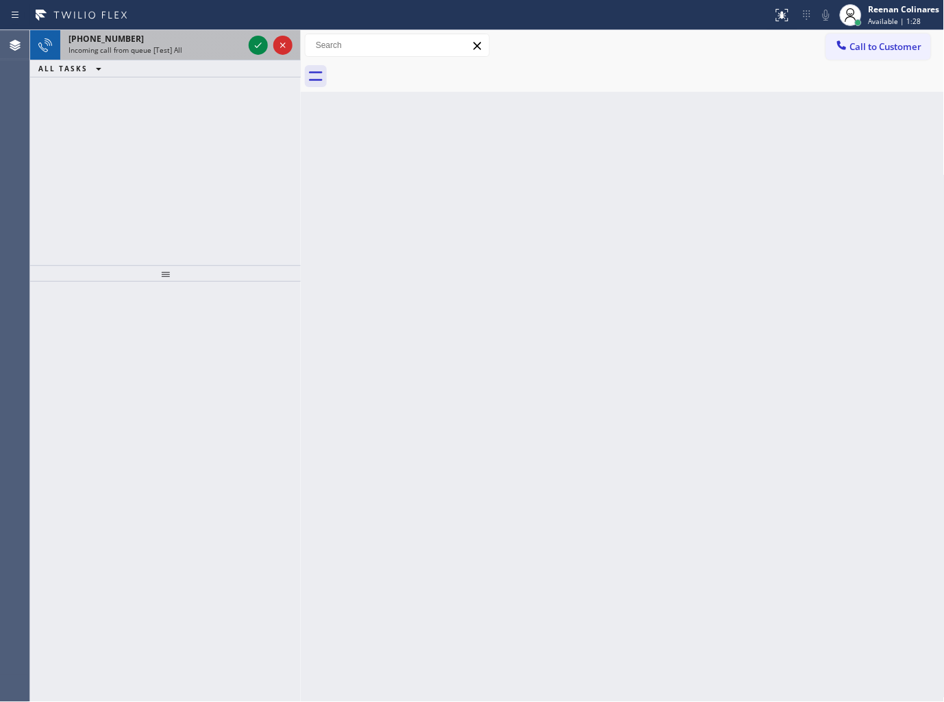
click at [200, 41] on div "+18474896724" at bounding box center [156, 39] width 175 height 12
click at [212, 53] on div "Incoming call from queue [Test] All" at bounding box center [156, 50] width 175 height 10
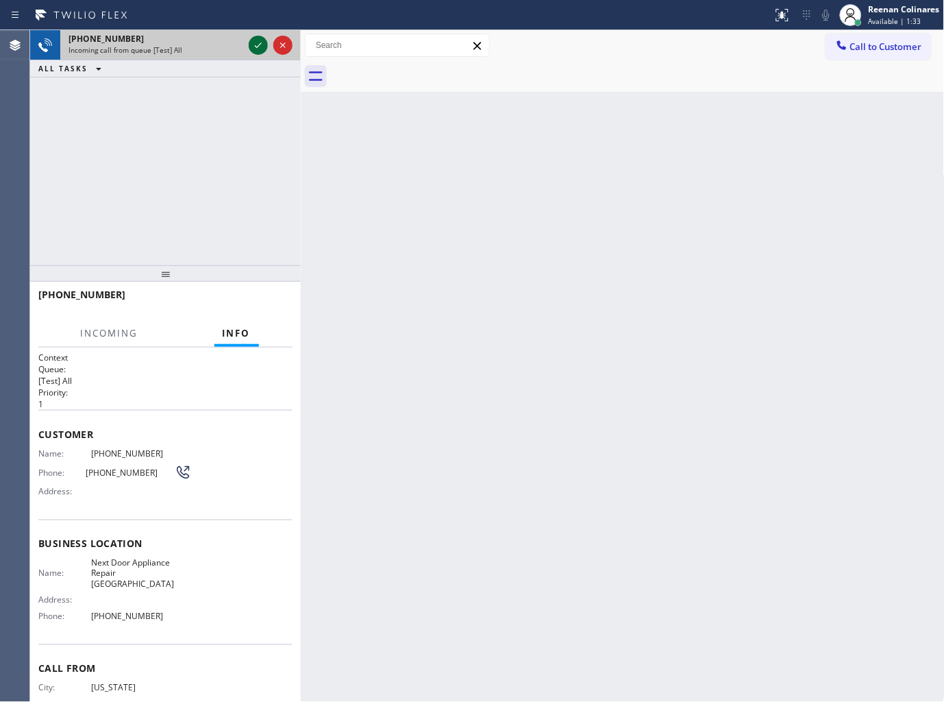
click at [251, 43] on icon at bounding box center [258, 45] width 16 height 16
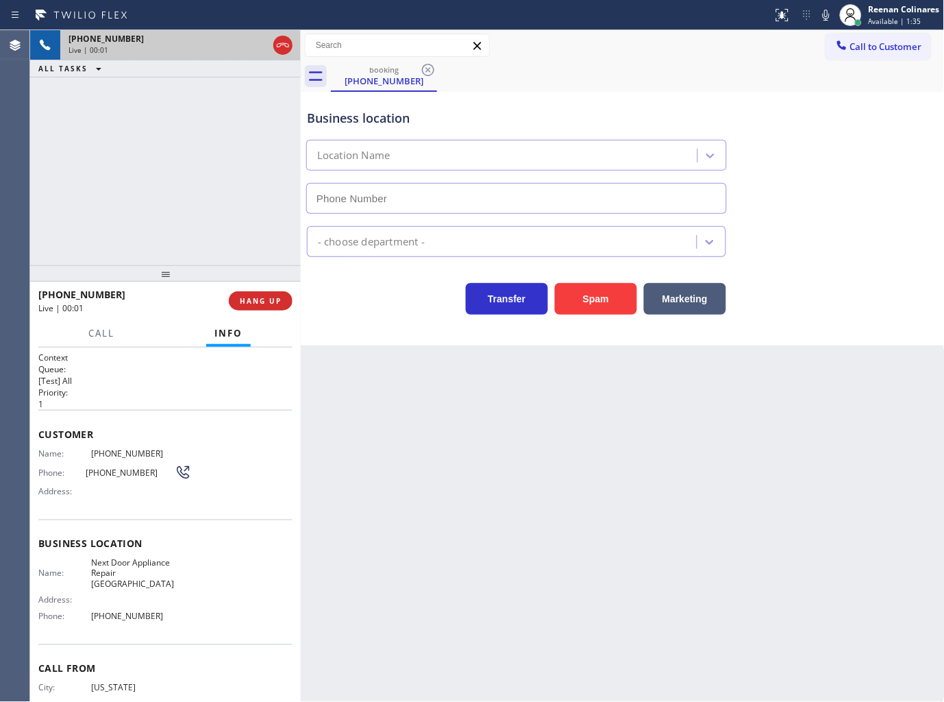
type input "[PHONE_NUMBER]"
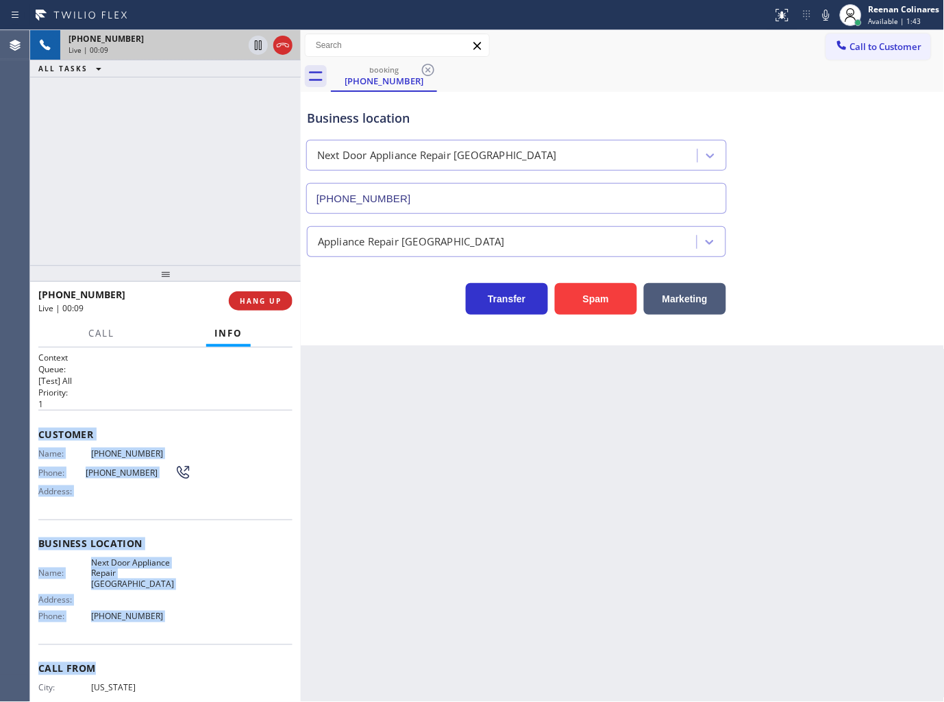
drag, startPoint x: 35, startPoint y: 430, endPoint x: 282, endPoint y: 635, distance: 321.6
click at [282, 635] on div "Context Queue: [Test] All Priority: 1 Customer Name: (347) 951-2385 Phone: (347…" at bounding box center [165, 524] width 271 height 355
copy div "Customer Name: (347) 951-2385 Phone: (347) 951-2385 Address: Business location …"
click at [223, 428] on span "Customer" at bounding box center [165, 434] width 254 height 13
drag, startPoint x: 37, startPoint y: 425, endPoint x: 257, endPoint y: 608, distance: 286.5
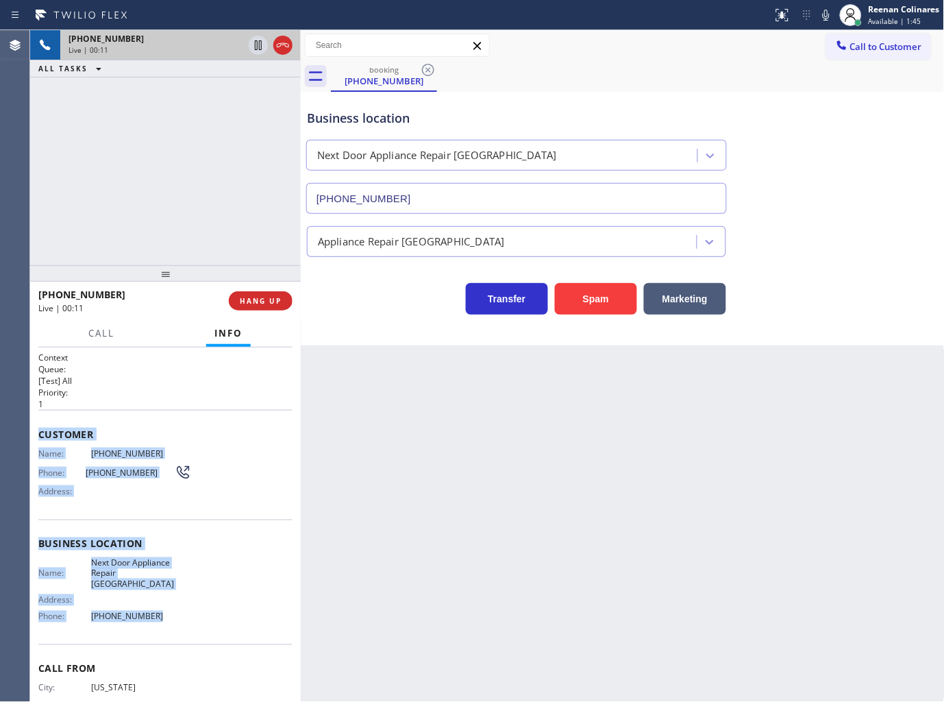
click at [211, 607] on div "Context Queue: [Test] All Priority: 1 Customer Name: (347) 951-2385 Phone: (347…" at bounding box center [165, 524] width 271 height 355
click at [826, 15] on icon at bounding box center [826, 15] width 16 height 16
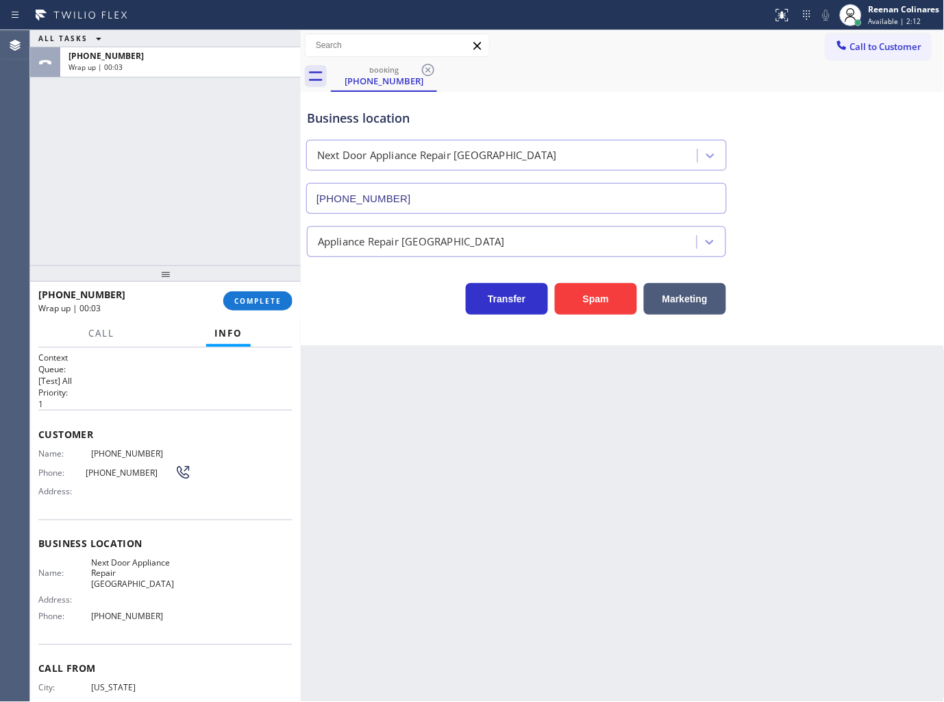
click at [669, 447] on div "Back to Dashboard Change Sender ID Customers Technicians Select a contact Outbo…" at bounding box center [623, 366] width 644 height 672
click at [261, 297] on span "COMPLETE" at bounding box center [257, 301] width 47 height 10
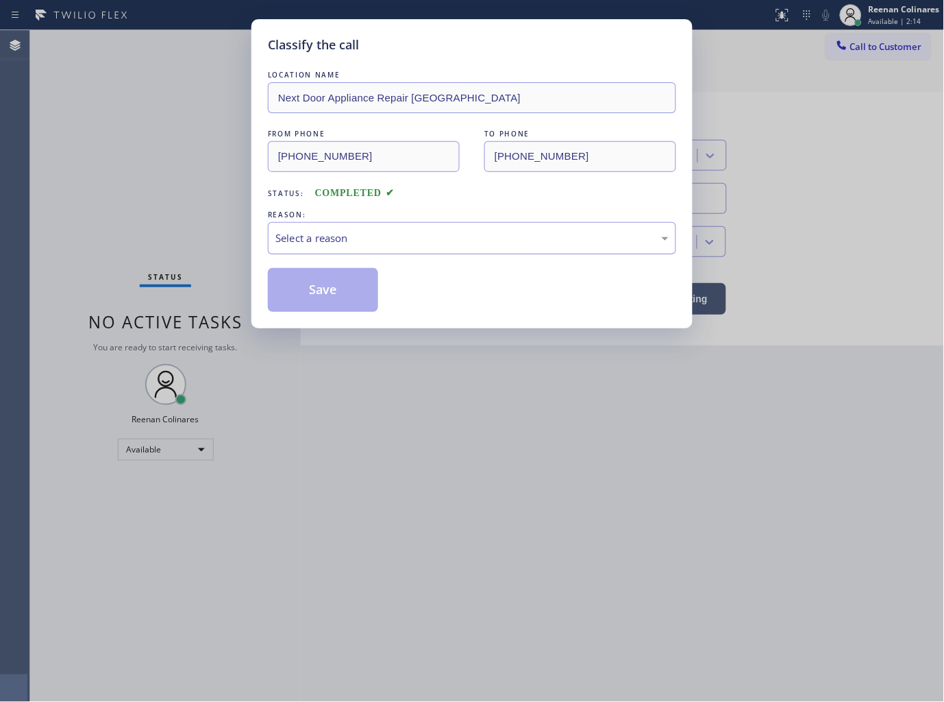
click at [313, 219] on div "REASON:" at bounding box center [472, 215] width 408 height 14
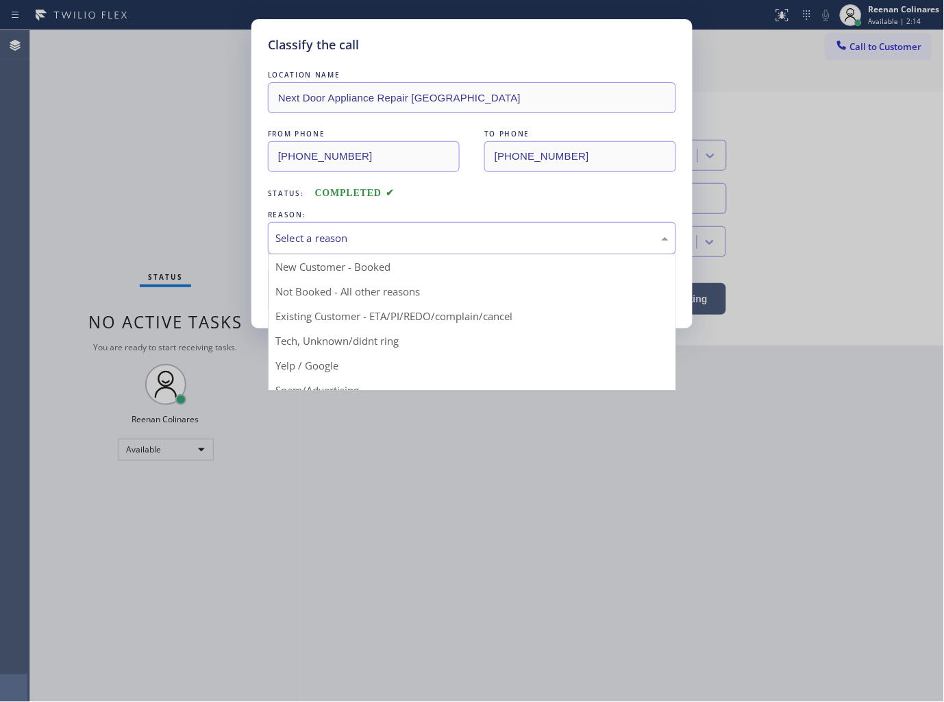
click at [317, 241] on div "Select a reason" at bounding box center [471, 238] width 393 height 16
drag, startPoint x: 325, startPoint y: 336, endPoint x: 323, endPoint y: 329, distance: 7.8
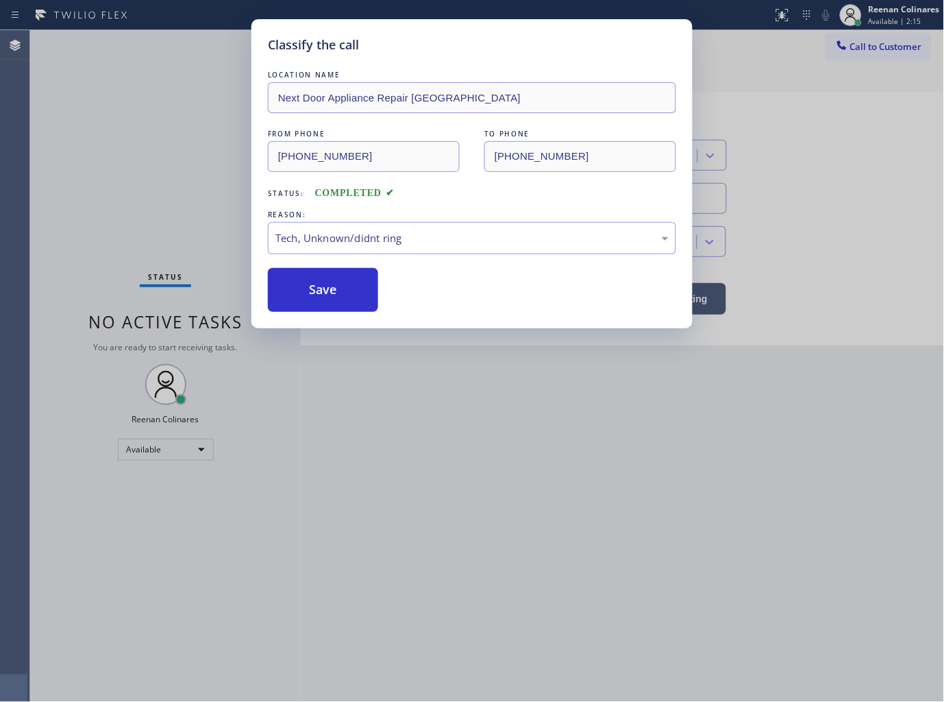
click at [320, 299] on button "Save" at bounding box center [323, 290] width 110 height 44
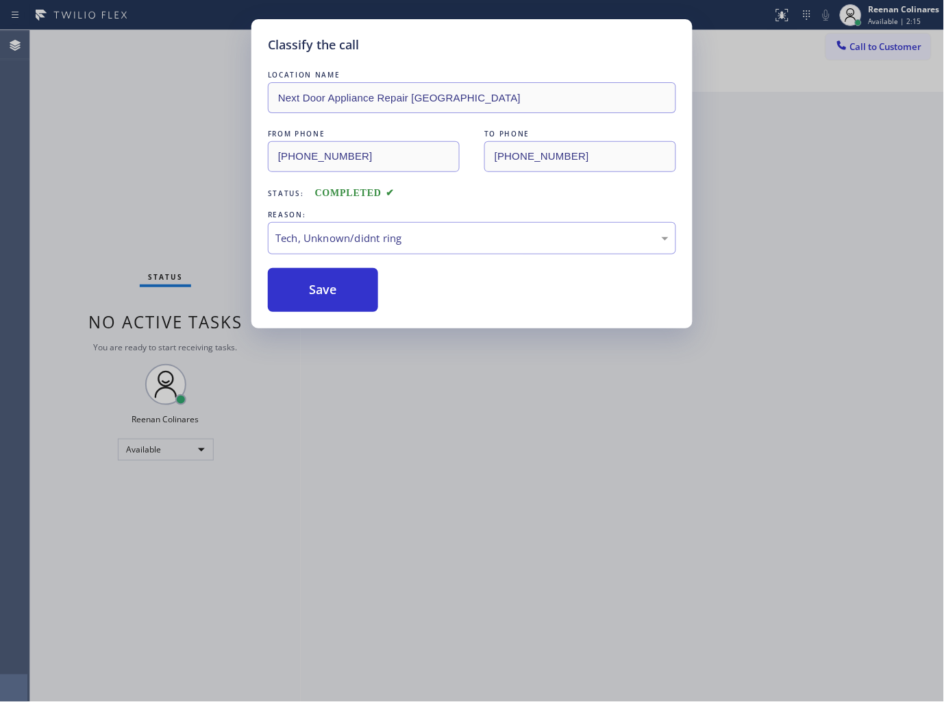
click at [193, 233] on div "Classify the call LOCATION NAME Next Door Appliance Repair Trenton FROM PHONE (…" at bounding box center [472, 351] width 944 height 702
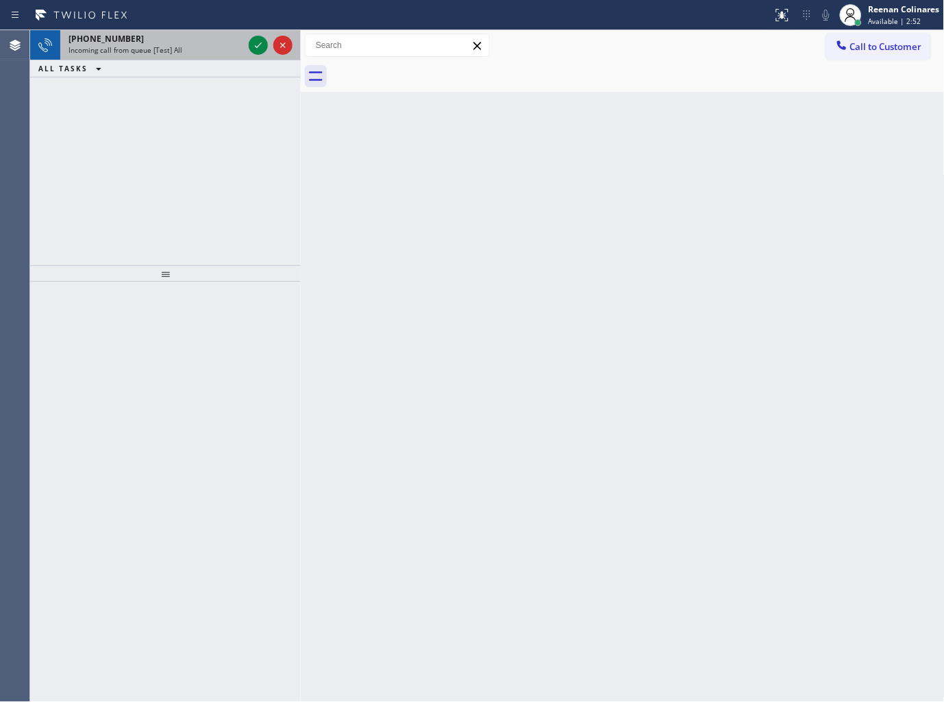
drag, startPoint x: 230, startPoint y: 50, endPoint x: 241, endPoint y: 49, distance: 11.0
click at [230, 52] on div "Incoming call from queue [Test] All" at bounding box center [156, 50] width 175 height 10
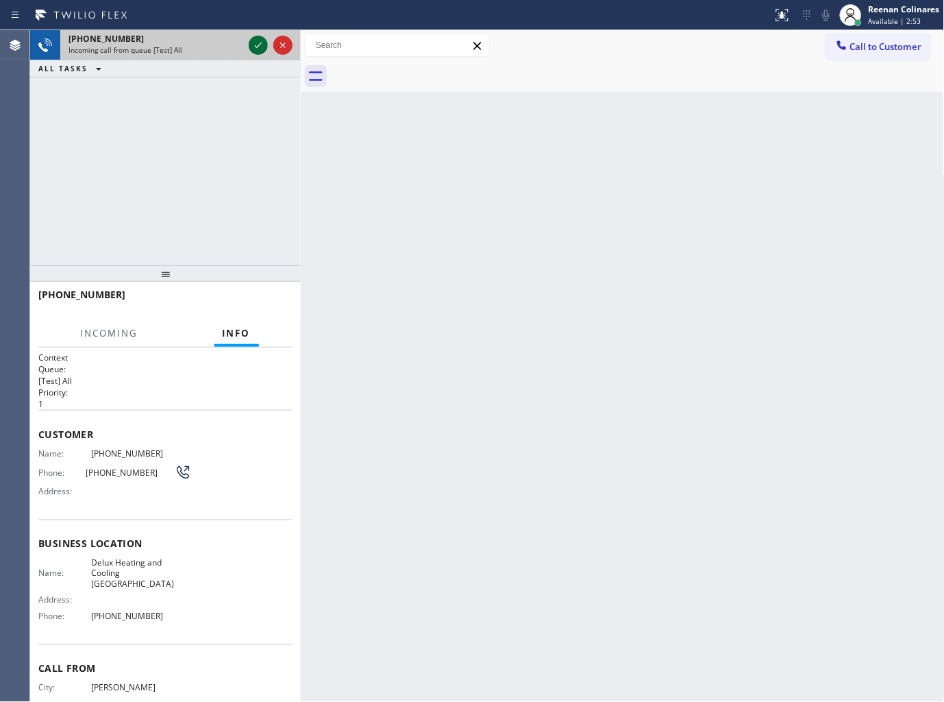
click at [260, 40] on icon at bounding box center [258, 45] width 16 height 16
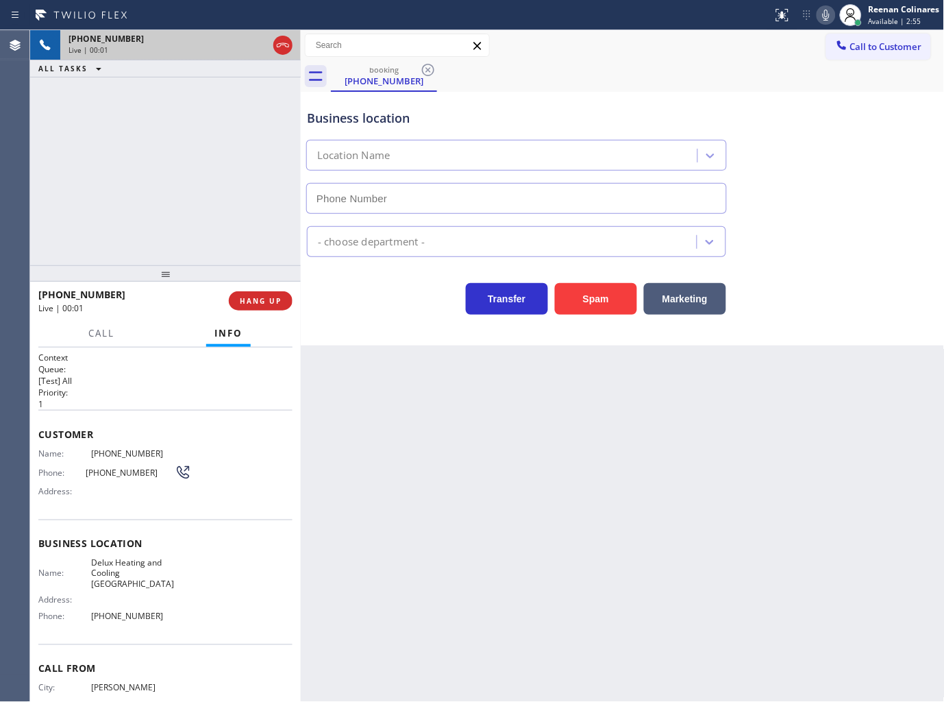
type input "(347) 572-7975"
drag, startPoint x: 604, startPoint y: 307, endPoint x: 871, endPoint y: 138, distance: 315.7
click at [610, 305] on button "Spam" at bounding box center [596, 299] width 82 height 32
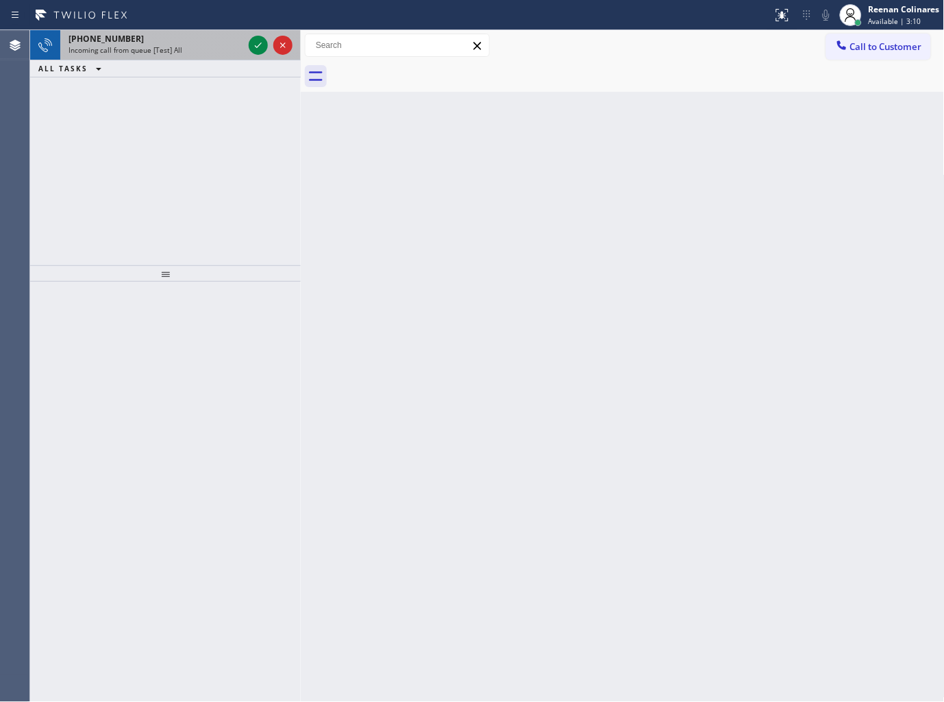
drag, startPoint x: 188, startPoint y: 42, endPoint x: 238, endPoint y: 38, distance: 50.2
click at [193, 42] on div "+19545978409" at bounding box center [156, 39] width 175 height 12
click at [221, 42] on div "+19545978409" at bounding box center [156, 39] width 175 height 12
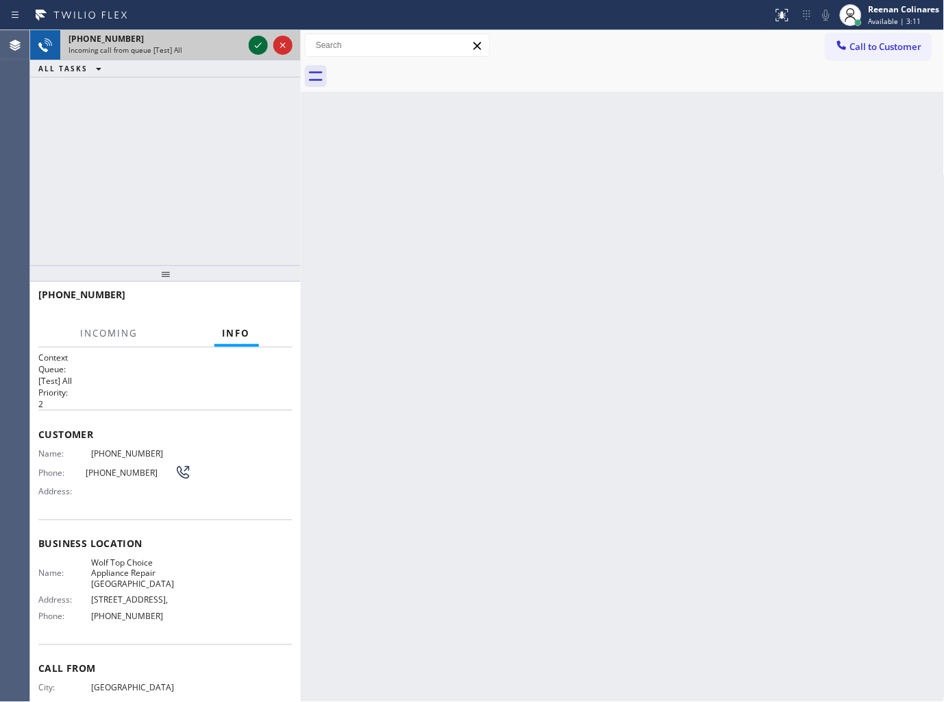
click at [254, 43] on icon at bounding box center [258, 45] width 16 height 16
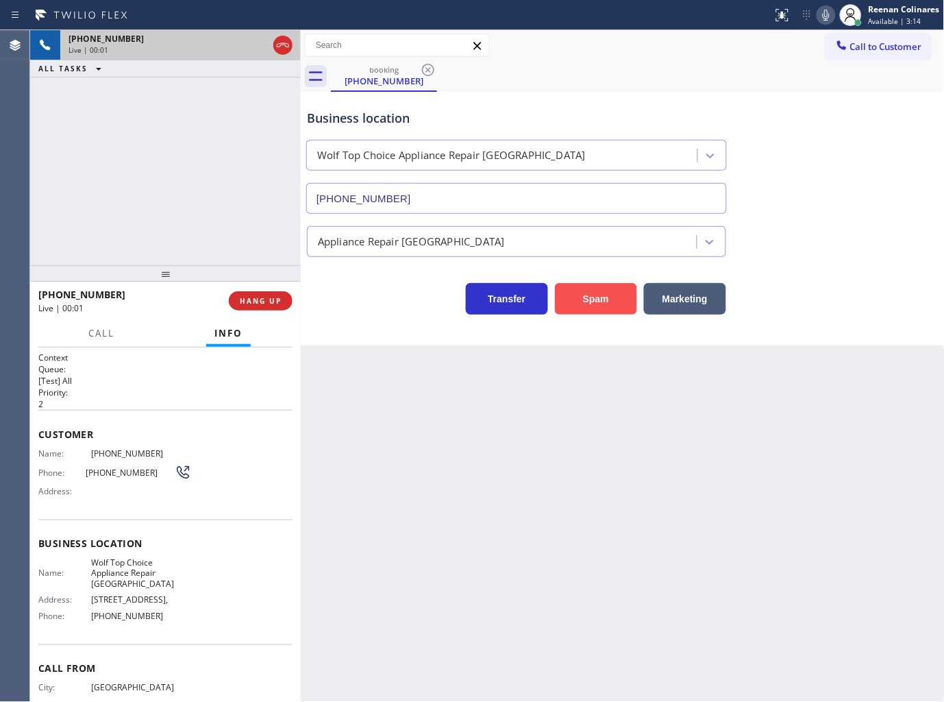
type input "(954) 869-4847"
drag, startPoint x: 596, startPoint y: 297, endPoint x: 811, endPoint y: 138, distance: 267.0
click at [597, 296] on button "Spam" at bounding box center [596, 299] width 82 height 32
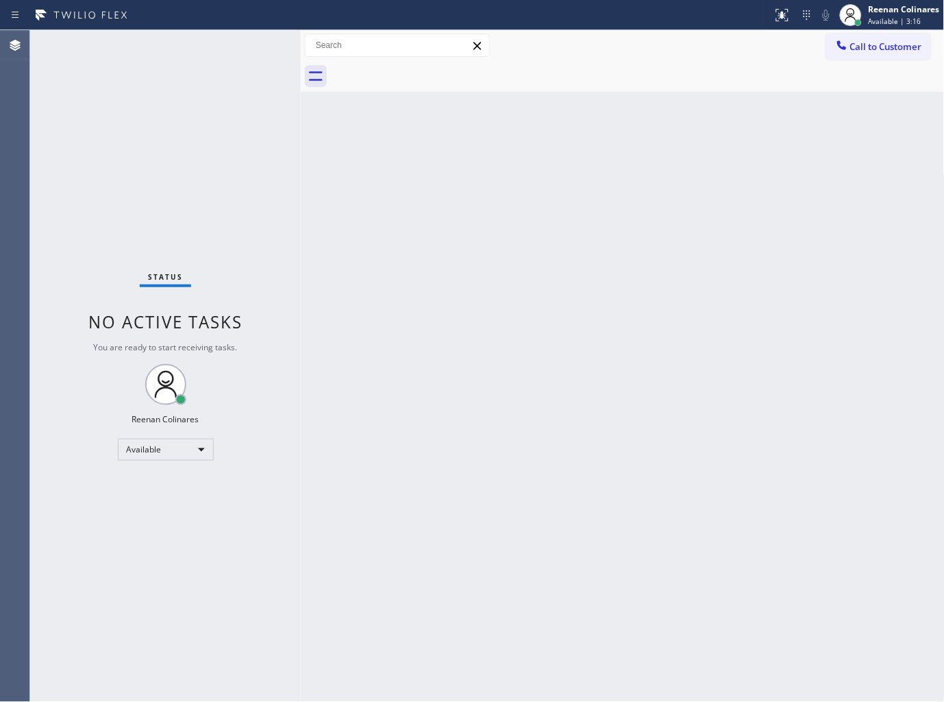
click at [628, 162] on div "Back to Dashboard Change Sender ID Customers Technicians Select a contact Outbo…" at bounding box center [623, 366] width 644 height 672
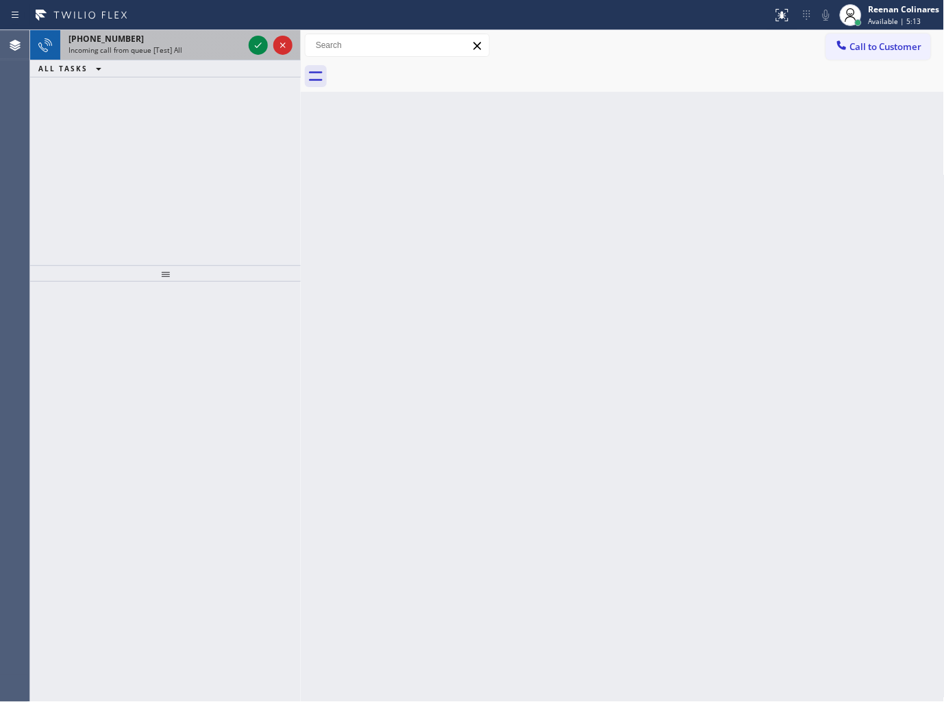
click at [180, 46] on div "Incoming call from queue [Test] All" at bounding box center [156, 50] width 175 height 10
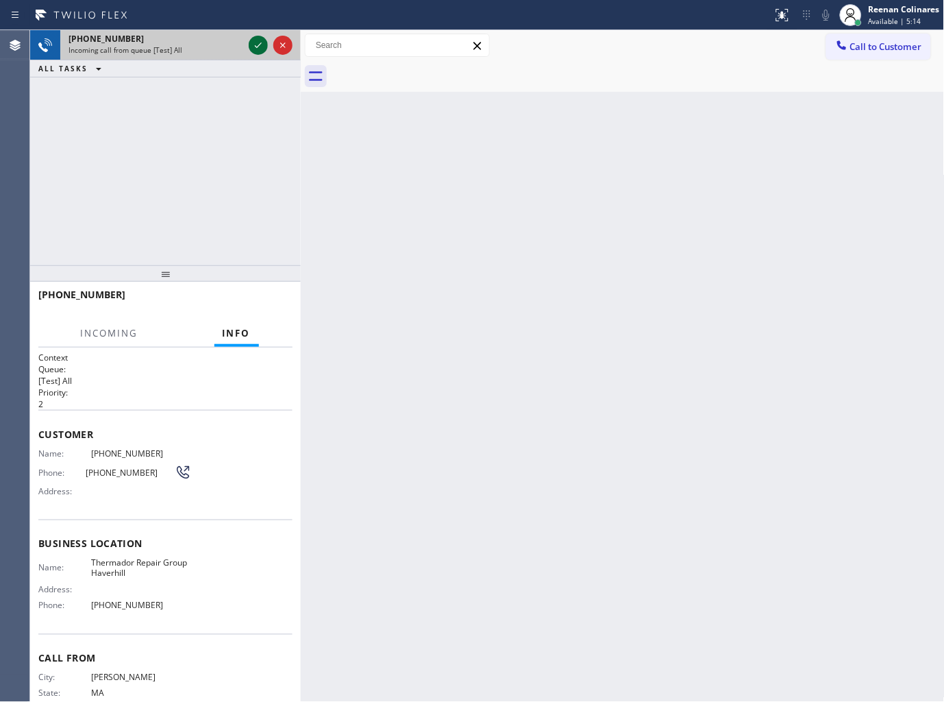
click at [252, 42] on icon at bounding box center [258, 45] width 16 height 16
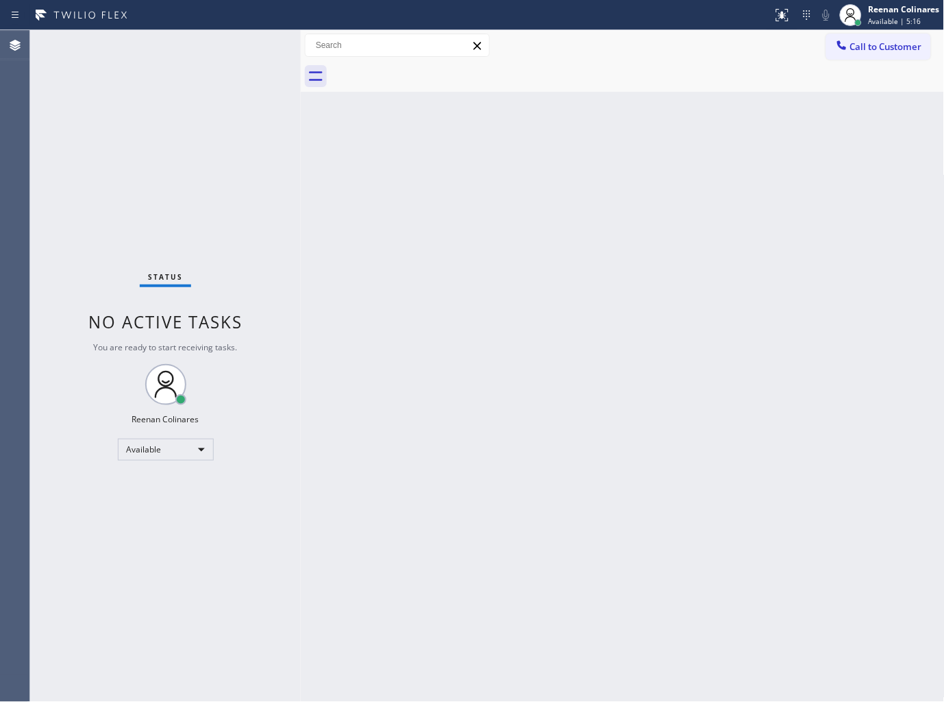
click at [251, 45] on div "Status No active tasks You are ready to start receiving tasks. Reenan Colinares…" at bounding box center [165, 366] width 271 height 672
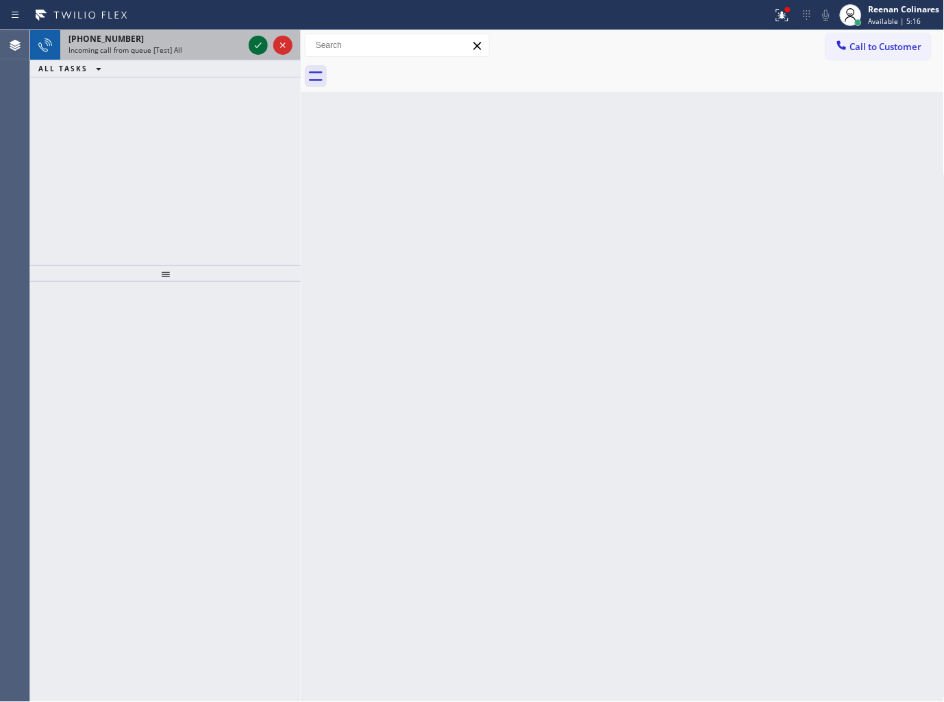
drag, startPoint x: 233, startPoint y: 44, endPoint x: 260, endPoint y: 43, distance: 27.4
click at [244, 44] on div "+19782333743 Incoming call from queue [Test] All" at bounding box center [153, 45] width 186 height 30
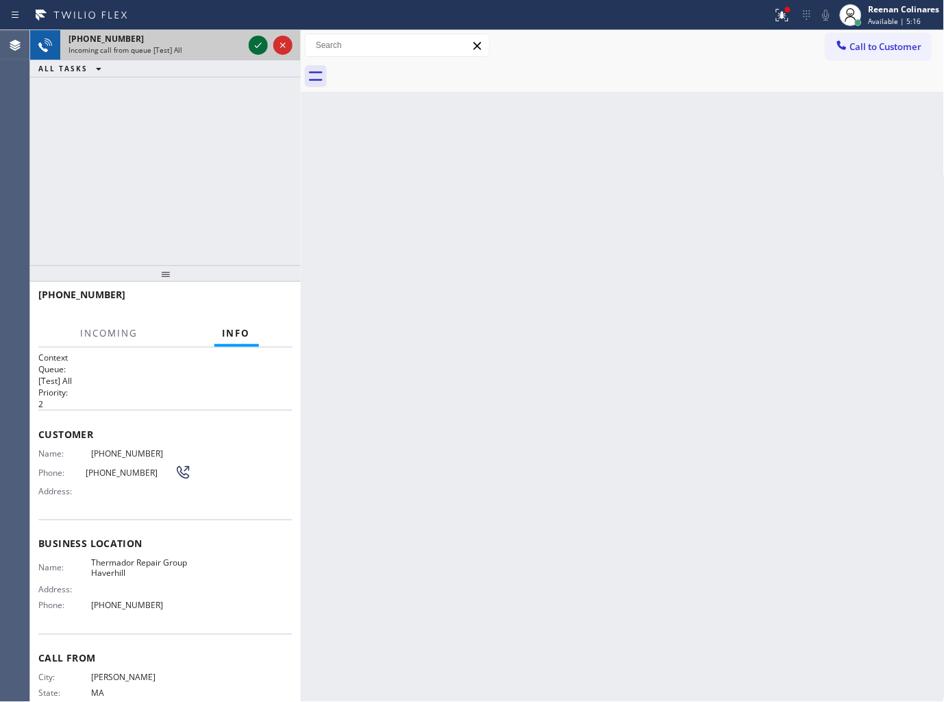
click at [260, 43] on icon at bounding box center [258, 44] width 7 height 5
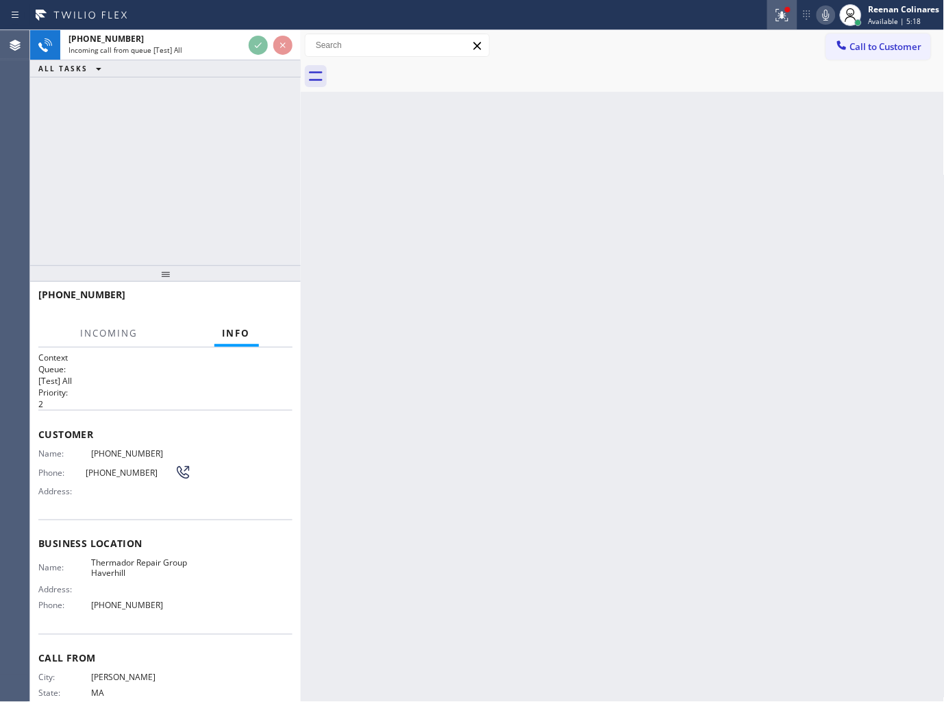
click at [778, 19] on icon at bounding box center [782, 15] width 16 height 16
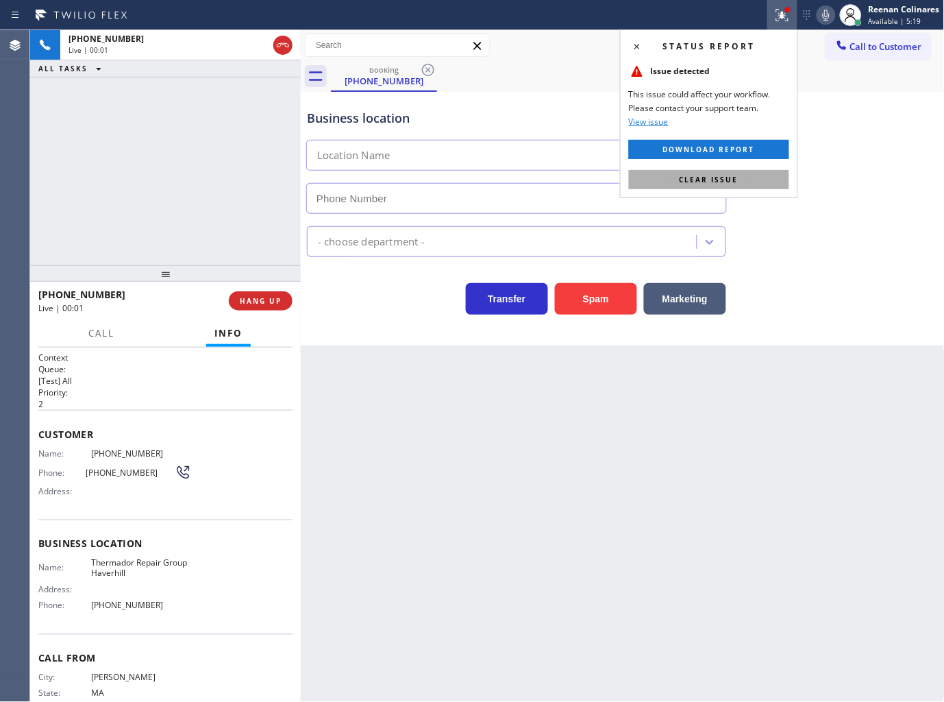
click at [722, 179] on span "Clear issue" at bounding box center [709, 180] width 59 height 10
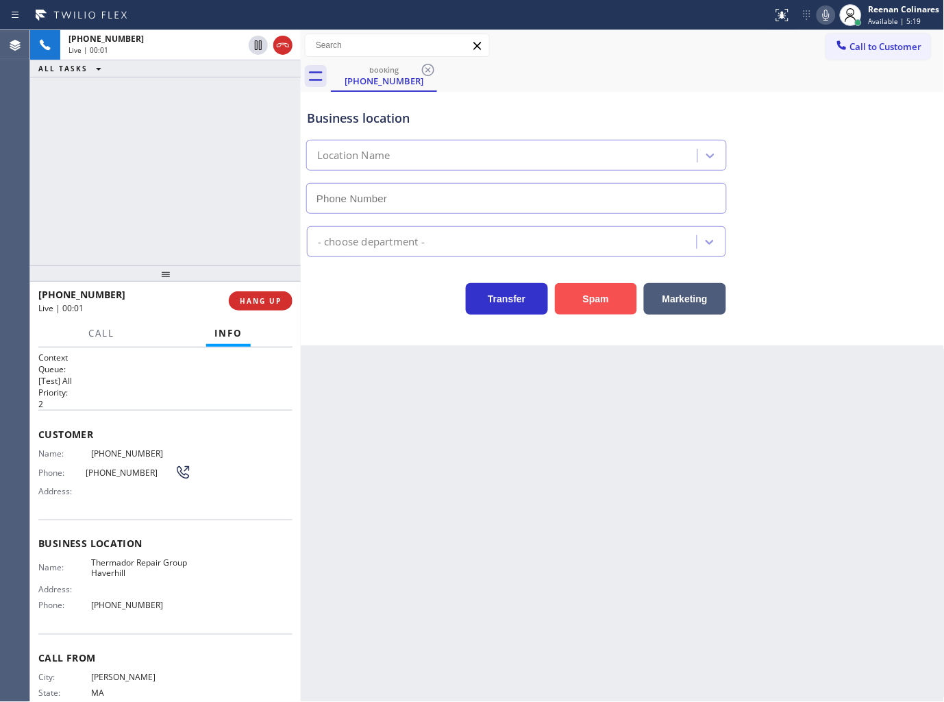
type input "(978) 581-0989"
click at [603, 293] on button "Spam" at bounding box center [596, 299] width 82 height 32
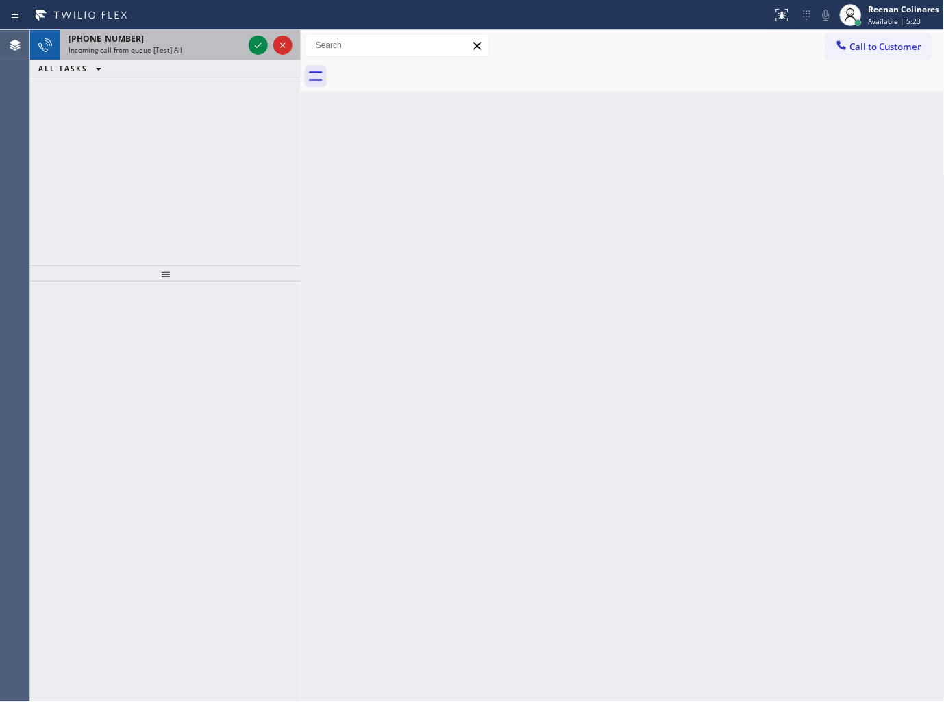
drag, startPoint x: 214, startPoint y: 49, endPoint x: 233, endPoint y: 52, distance: 19.5
click at [217, 50] on div "Incoming call from queue [Test] All" at bounding box center [156, 50] width 175 height 10
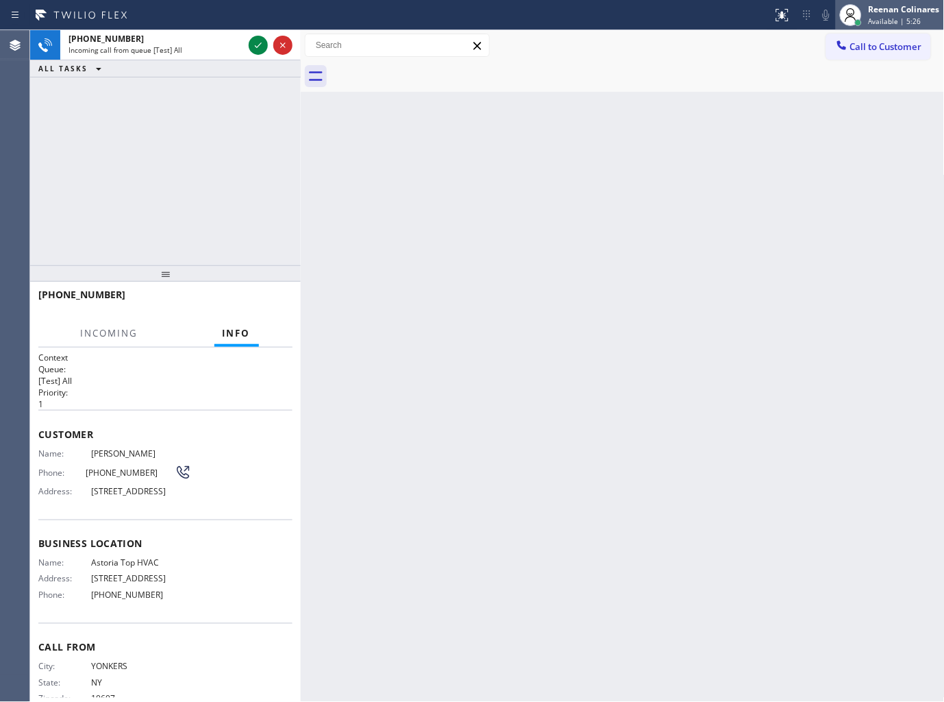
click at [872, 17] on span "Available | 5:26" at bounding box center [895, 21] width 53 height 10
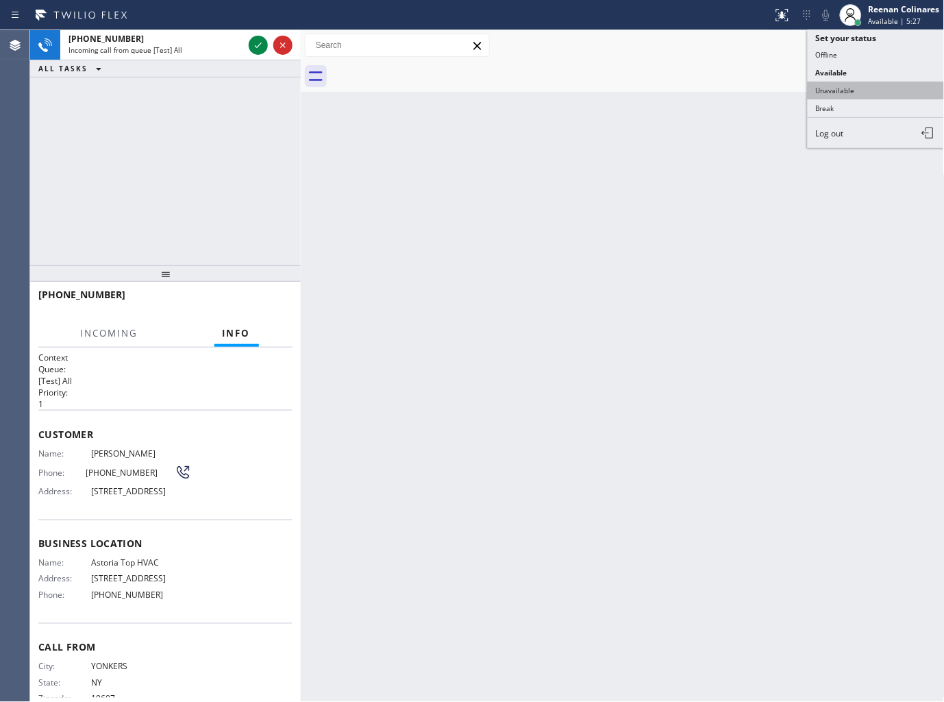
click at [839, 90] on button "Unavailable" at bounding box center [876, 91] width 137 height 18
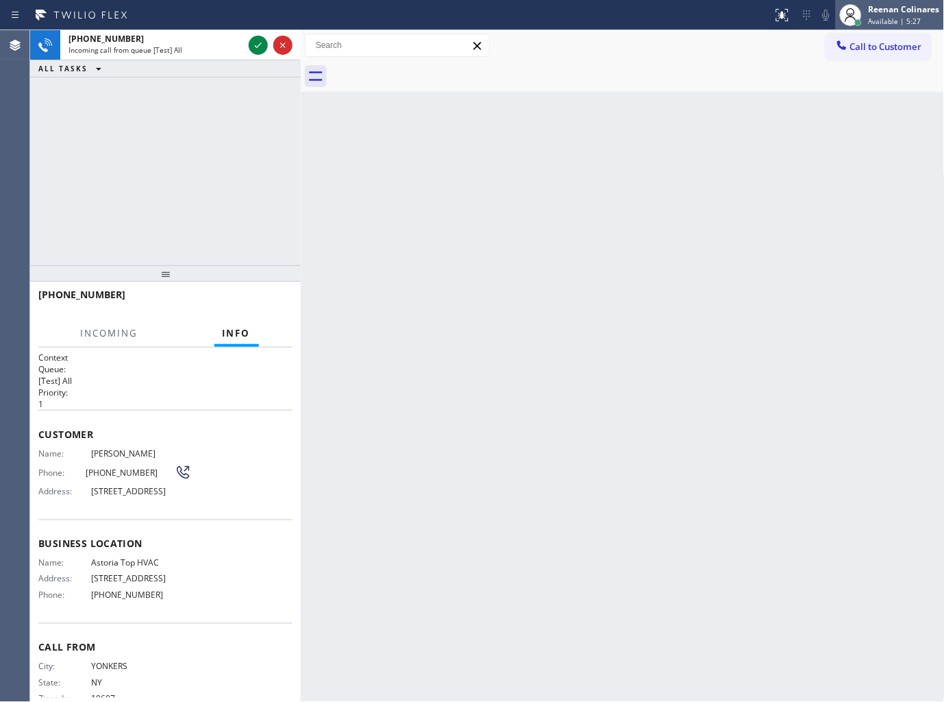
click at [887, 11] on div "Reenan Colinares" at bounding box center [904, 9] width 71 height 12
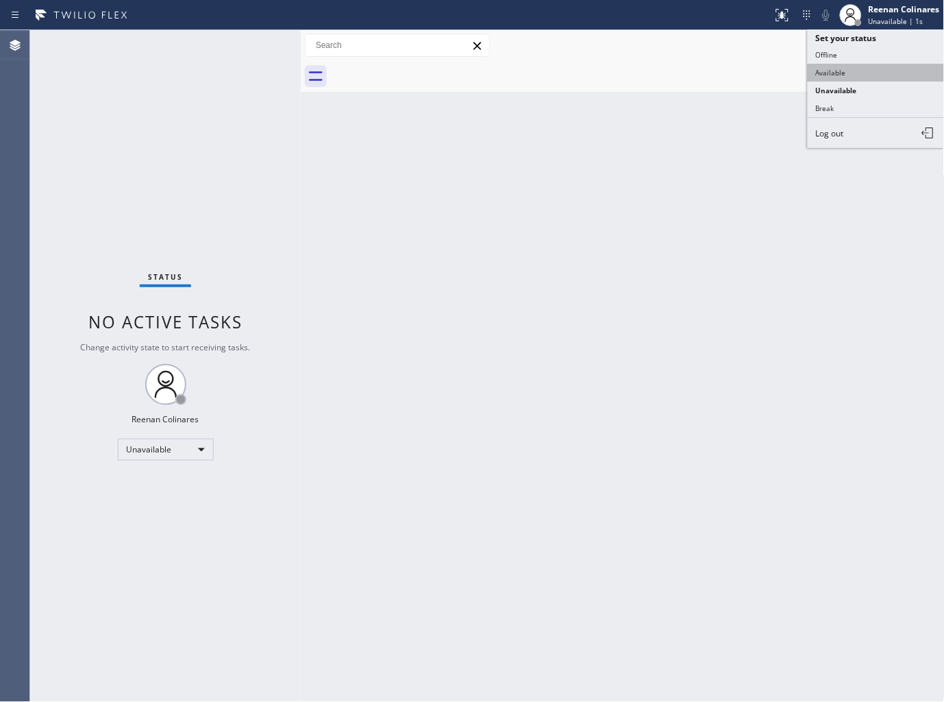
click at [848, 71] on button "Available" at bounding box center [876, 73] width 137 height 18
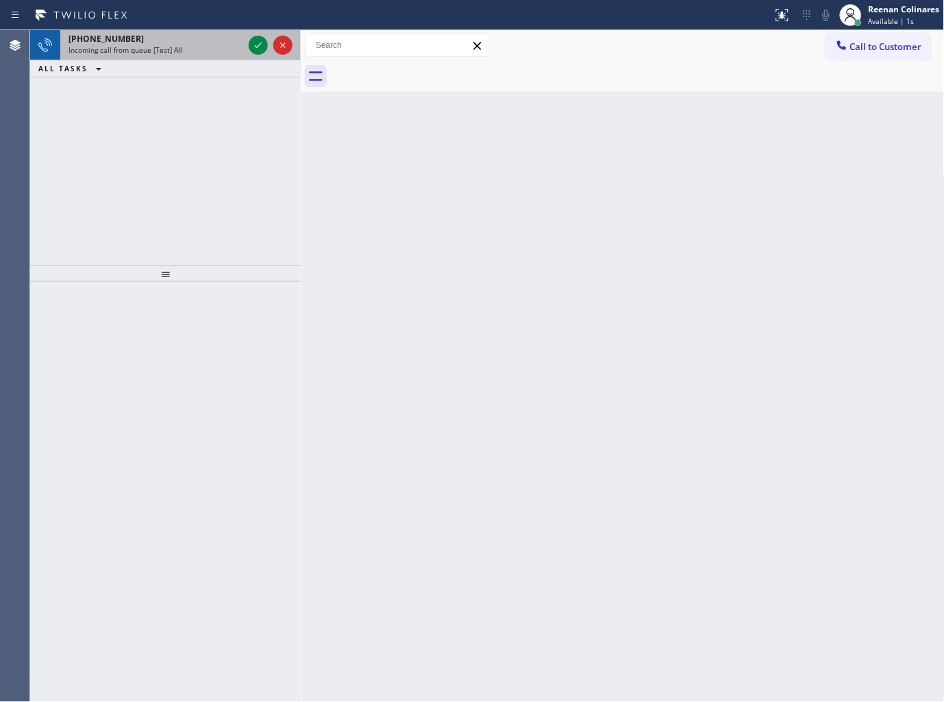
click at [158, 43] on div "+19143293543" at bounding box center [156, 39] width 175 height 12
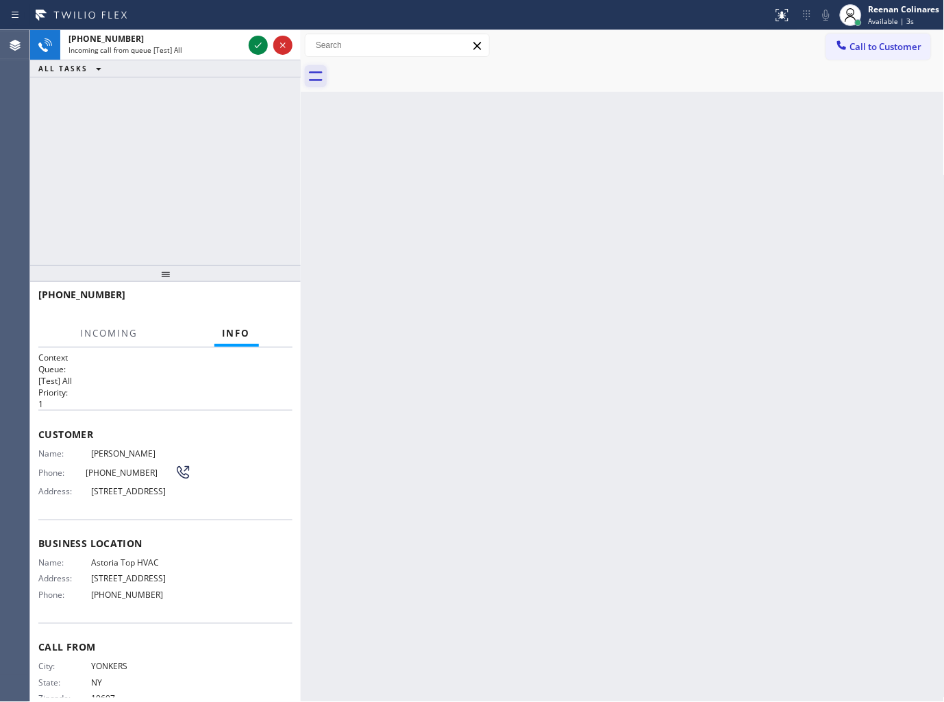
drag, startPoint x: 256, startPoint y: 51, endPoint x: 312, endPoint y: 78, distance: 62.2
click at [256, 51] on icon at bounding box center [258, 45] width 16 height 16
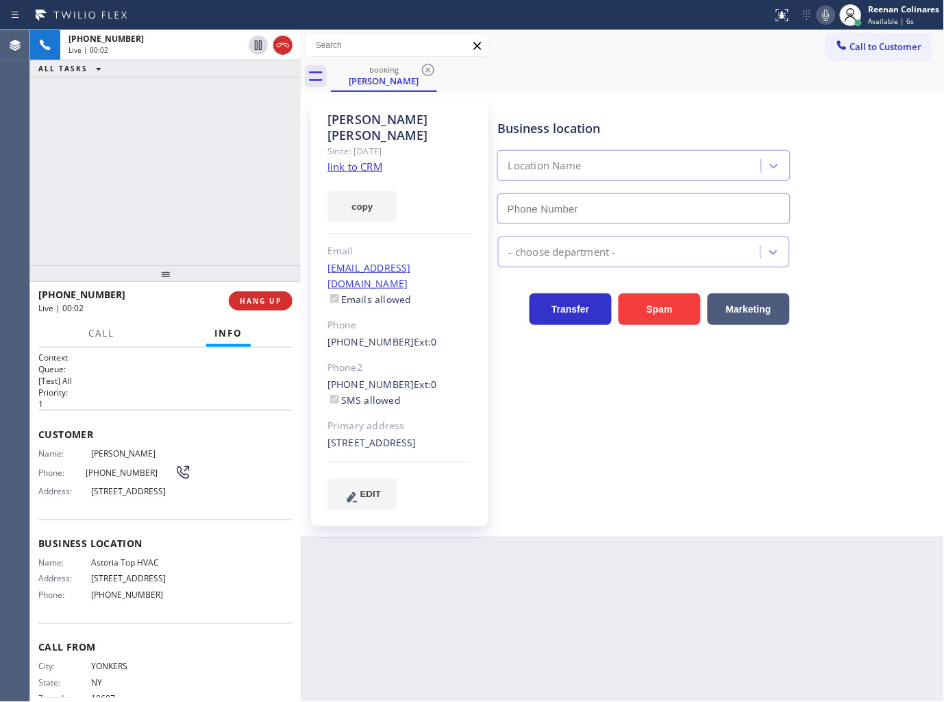
type input "(347) 836-6461"
drag, startPoint x: 365, startPoint y: 193, endPoint x: 917, endPoint y: 415, distance: 595.2
click at [369, 193] on button "copy" at bounding box center [363, 206] width 70 height 32
click at [826, 12] on icon at bounding box center [826, 15] width 16 height 16
drag, startPoint x: 369, startPoint y: 187, endPoint x: 373, endPoint y: 180, distance: 8.6
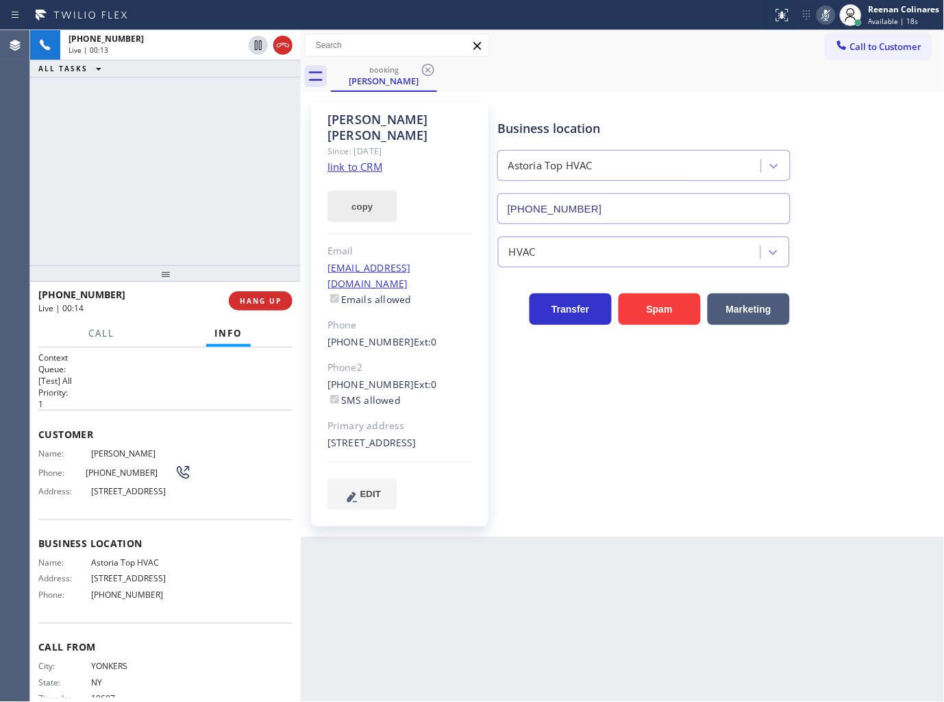
click at [371, 190] on button "copy" at bounding box center [363, 206] width 70 height 32
click at [826, 12] on icon at bounding box center [826, 15] width 7 height 11
click at [103, 338] on span "Call" at bounding box center [101, 333] width 26 height 12
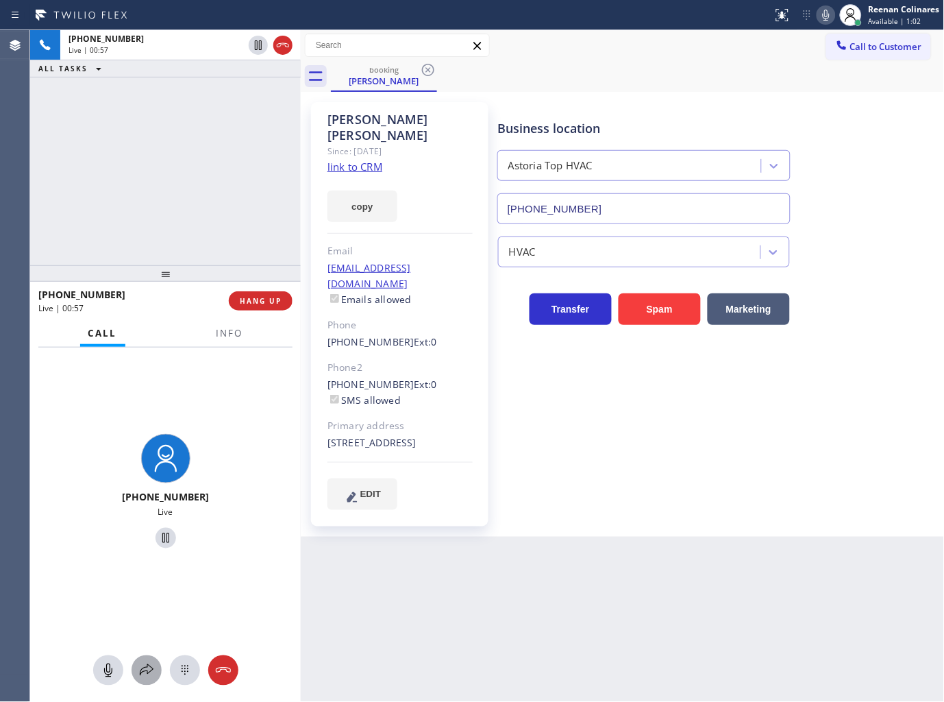
click at [143, 672] on icon at bounding box center [146, 670] width 16 height 16
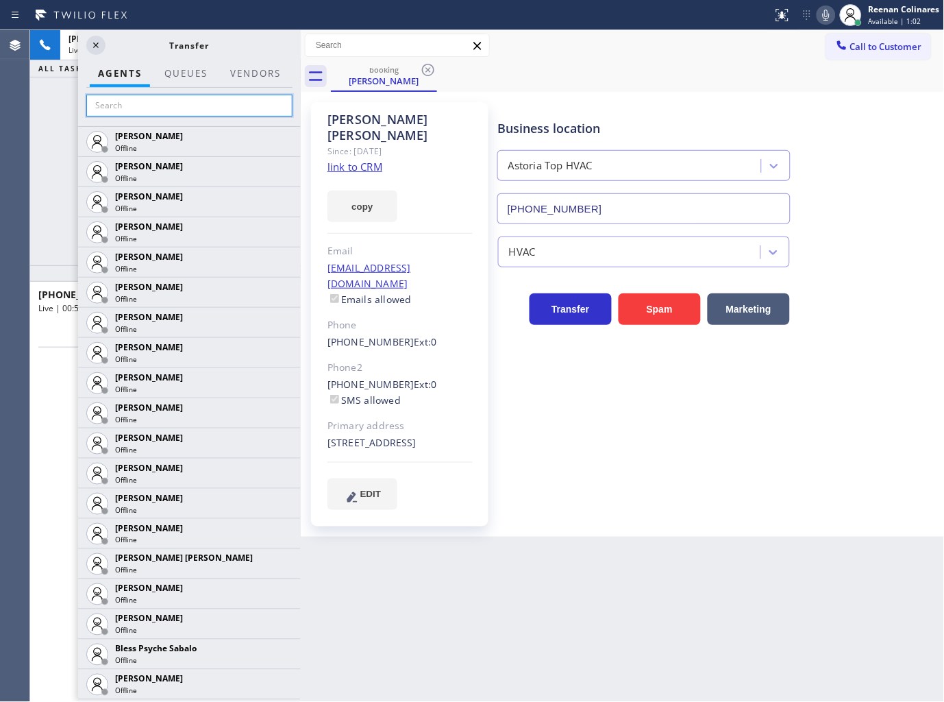
click at [123, 110] on input "text" at bounding box center [189, 106] width 206 height 22
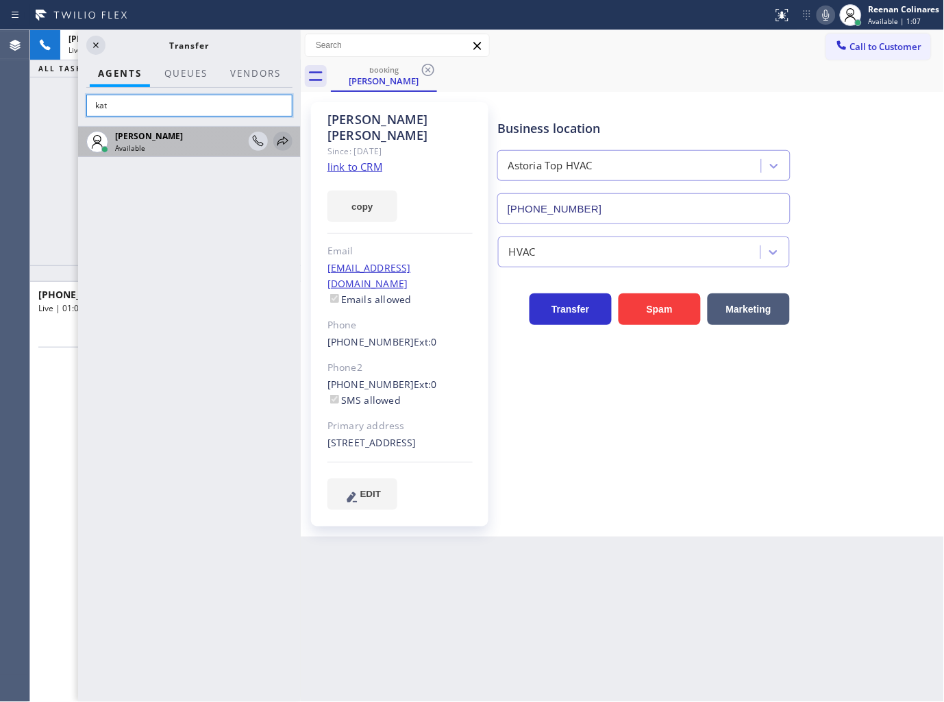
type input "kat"
click at [284, 143] on icon at bounding box center [283, 140] width 11 height 9
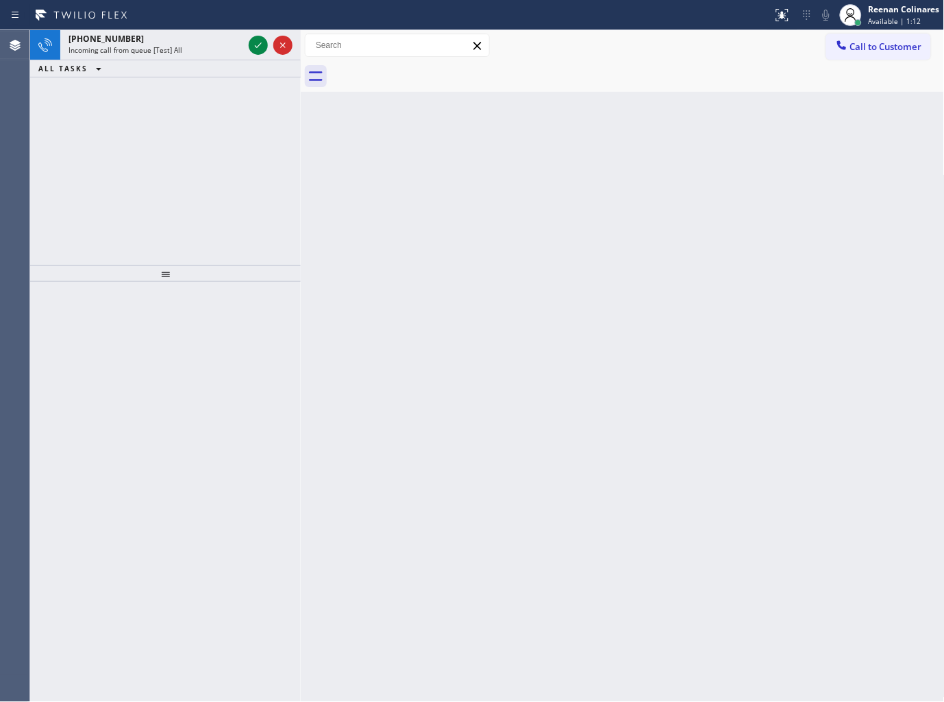
drag, startPoint x: 624, startPoint y: 341, endPoint x: 471, endPoint y: 264, distance: 171.6
click at [621, 338] on div "Back to Dashboard Change Sender ID Customers Technicians Select a contact Outbo…" at bounding box center [623, 366] width 644 height 672
click at [175, 44] on div "+13053239459" at bounding box center [156, 39] width 175 height 12
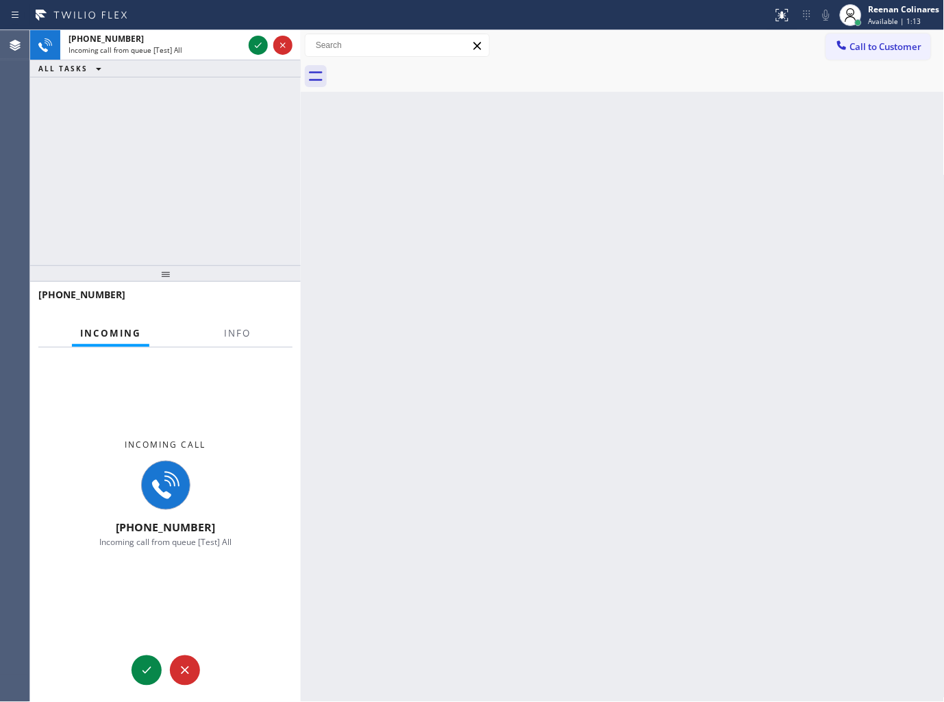
click at [234, 353] on div "Incoming call +13053239459 Incoming call from queue [Test] All" at bounding box center [165, 493] width 271 height 292
drag, startPoint x: 237, startPoint y: 330, endPoint x: 232, endPoint y: 325, distance: 7.3
click at [238, 330] on span "Info" at bounding box center [237, 333] width 27 height 12
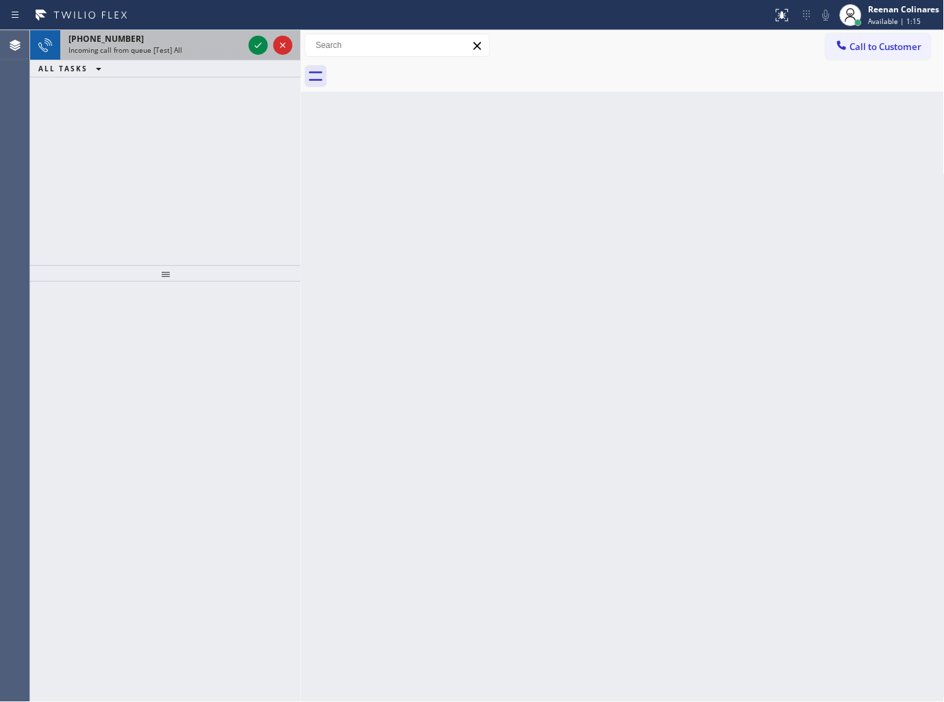
click at [208, 56] on div "+13053239459 Incoming call from queue [Test] All" at bounding box center [153, 45] width 186 height 30
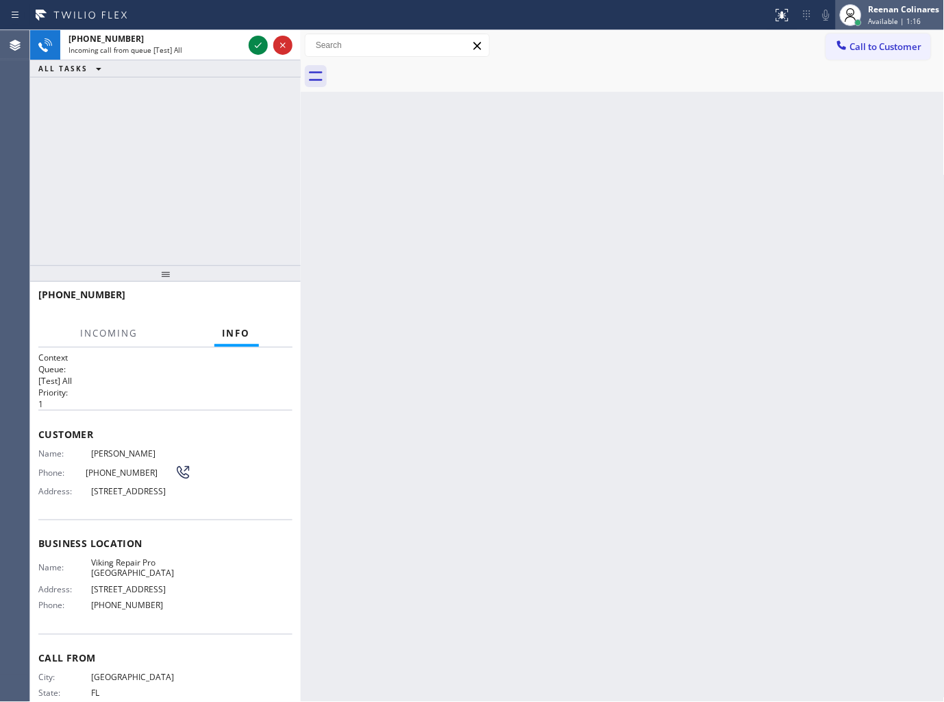
click at [879, 21] on span "Available | 1:16" at bounding box center [895, 21] width 53 height 10
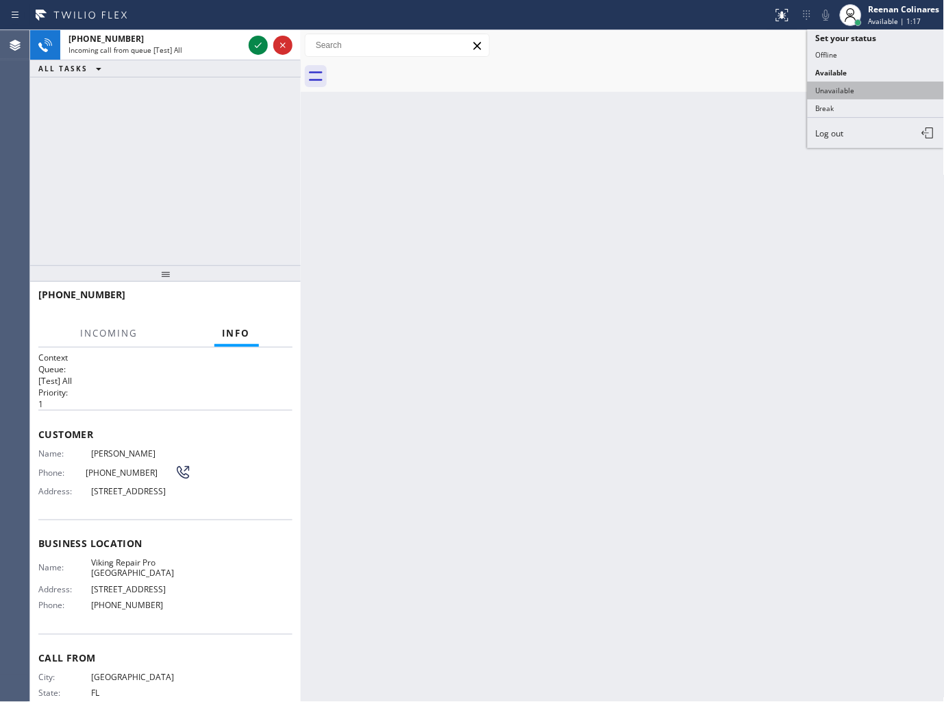
click at [843, 89] on button "Unavailable" at bounding box center [876, 91] width 137 height 18
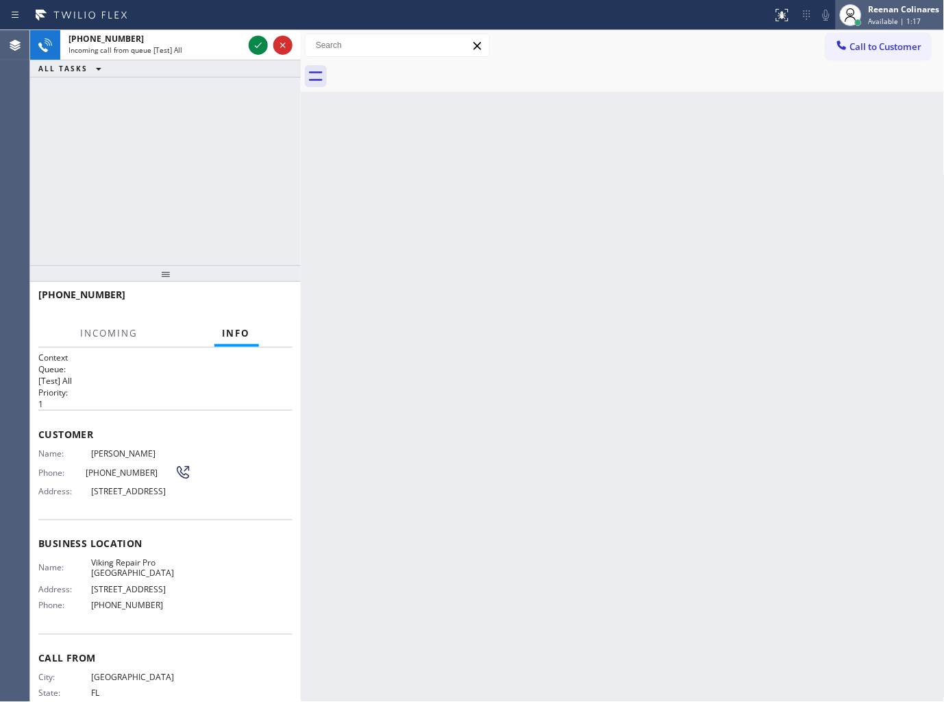
click at [887, 10] on div "Reenan Colinares" at bounding box center [904, 9] width 71 height 12
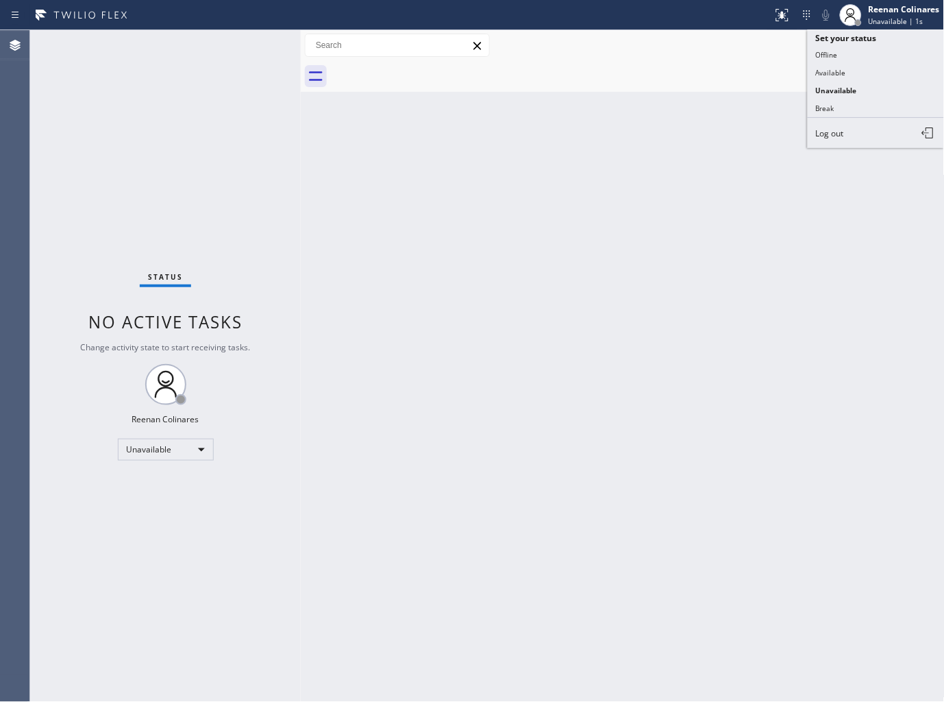
drag, startPoint x: 833, startPoint y: 66, endPoint x: 809, endPoint y: 64, distance: 24.1
click at [833, 66] on button "Available" at bounding box center [876, 73] width 137 height 18
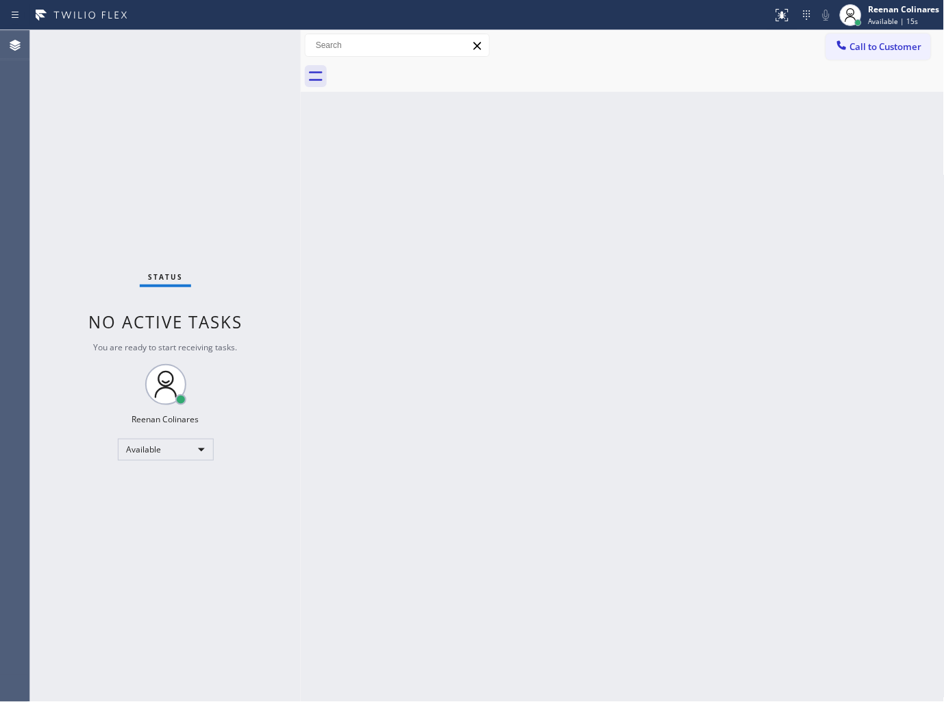
click at [666, 172] on div "Back to Dashboard Change Sender ID Customers Technicians Select a contact Outbo…" at bounding box center [623, 366] width 644 height 672
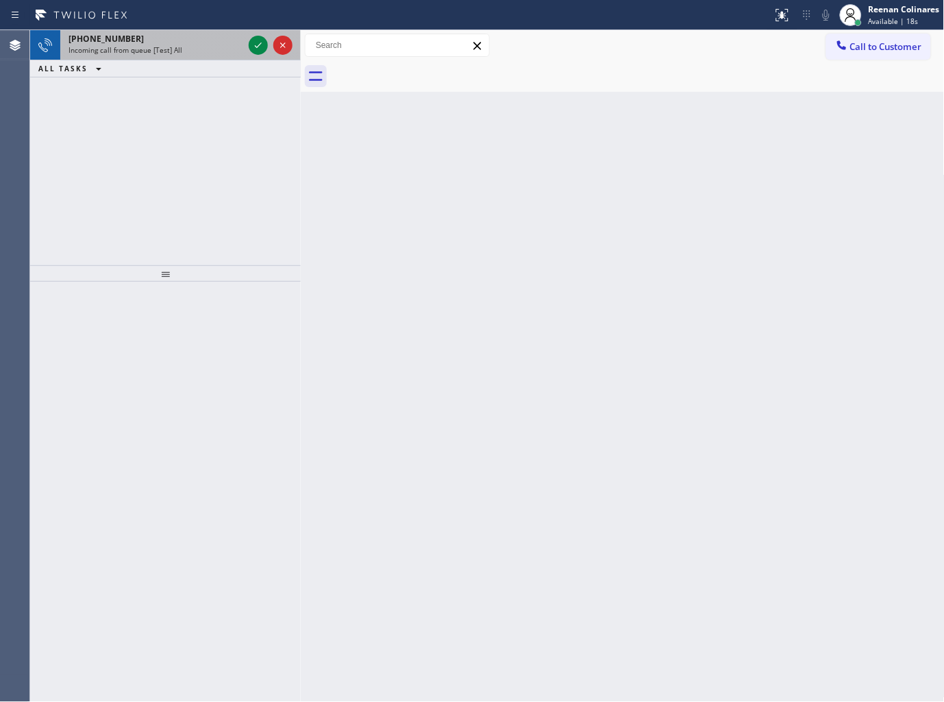
click at [213, 49] on div "Incoming call from queue [Test] All" at bounding box center [156, 50] width 175 height 10
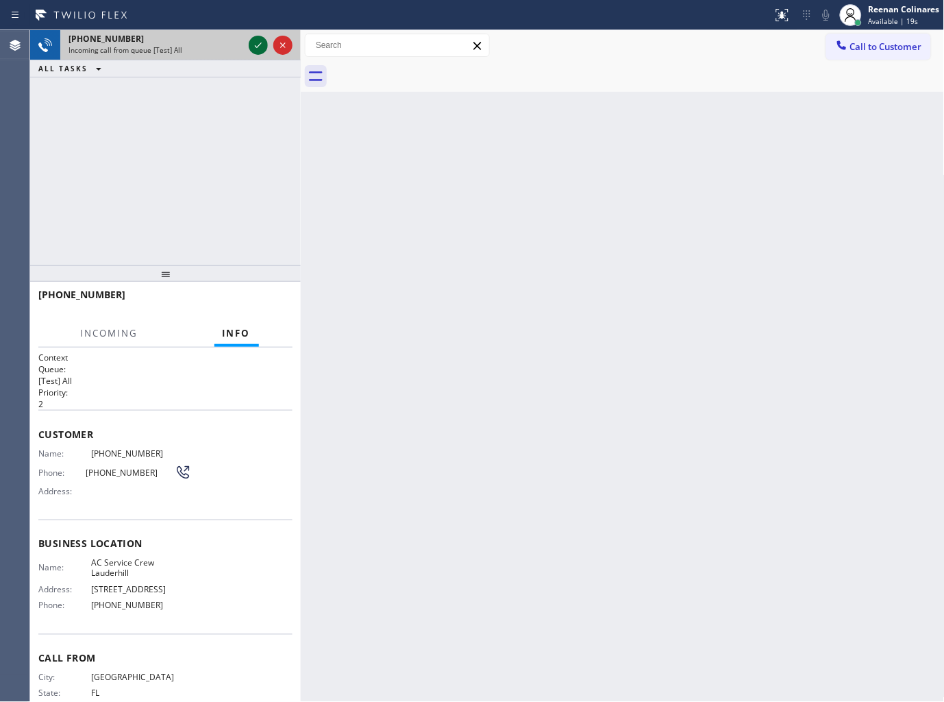
click at [257, 44] on icon at bounding box center [258, 45] width 16 height 16
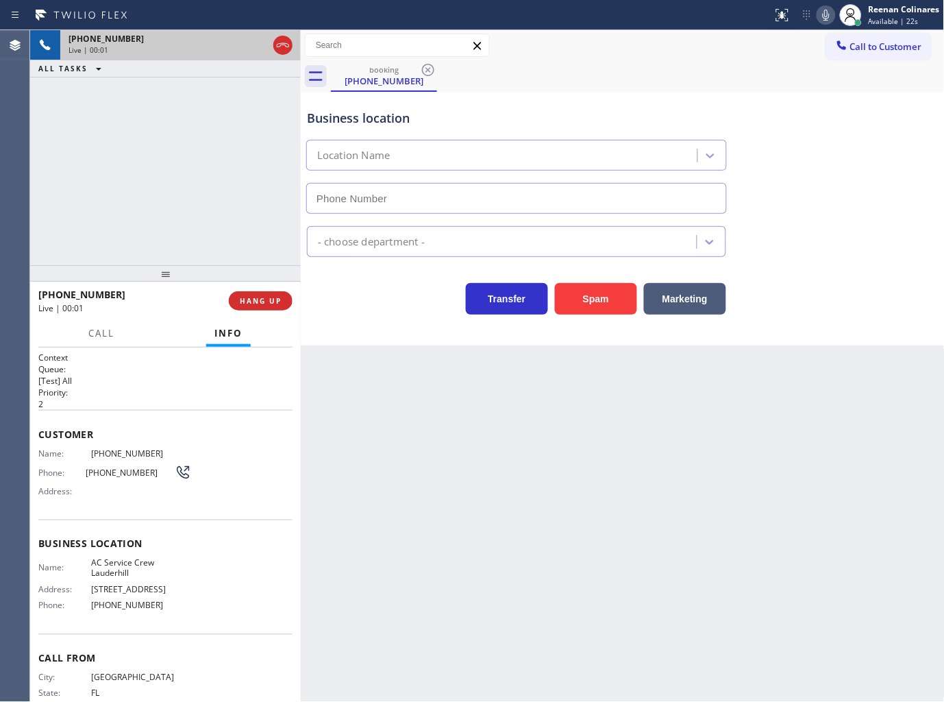
type input "(954) 280-5618"
click at [826, 19] on icon at bounding box center [826, 15] width 7 height 11
click at [827, 22] on icon at bounding box center [826, 15] width 16 height 16
click at [283, 303] on button "HANG UP" at bounding box center [261, 300] width 64 height 19
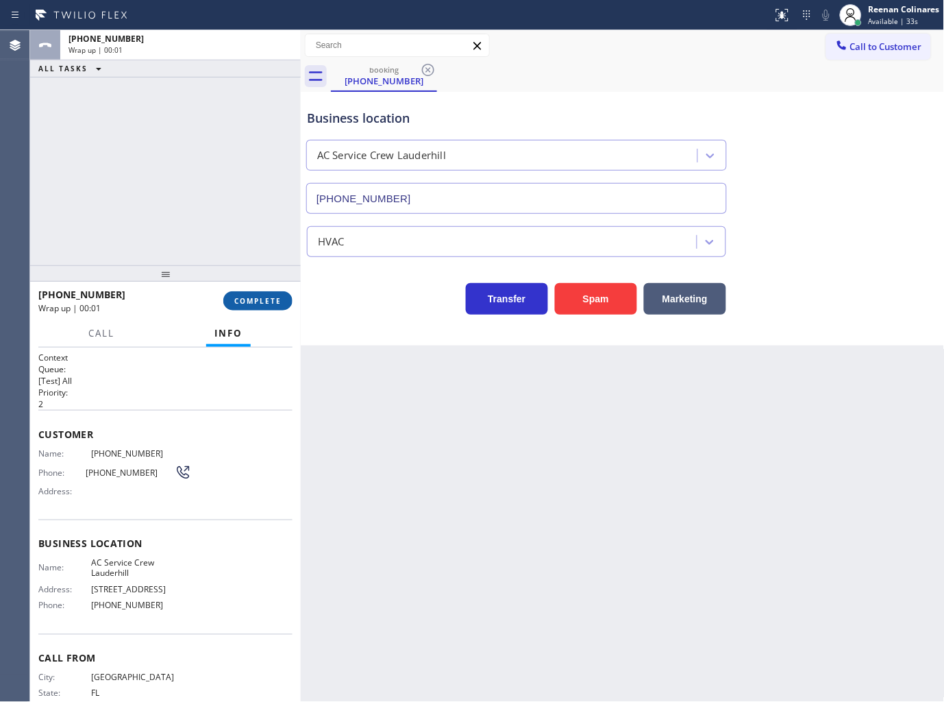
click at [283, 303] on button "COMPLETE" at bounding box center [257, 300] width 69 height 19
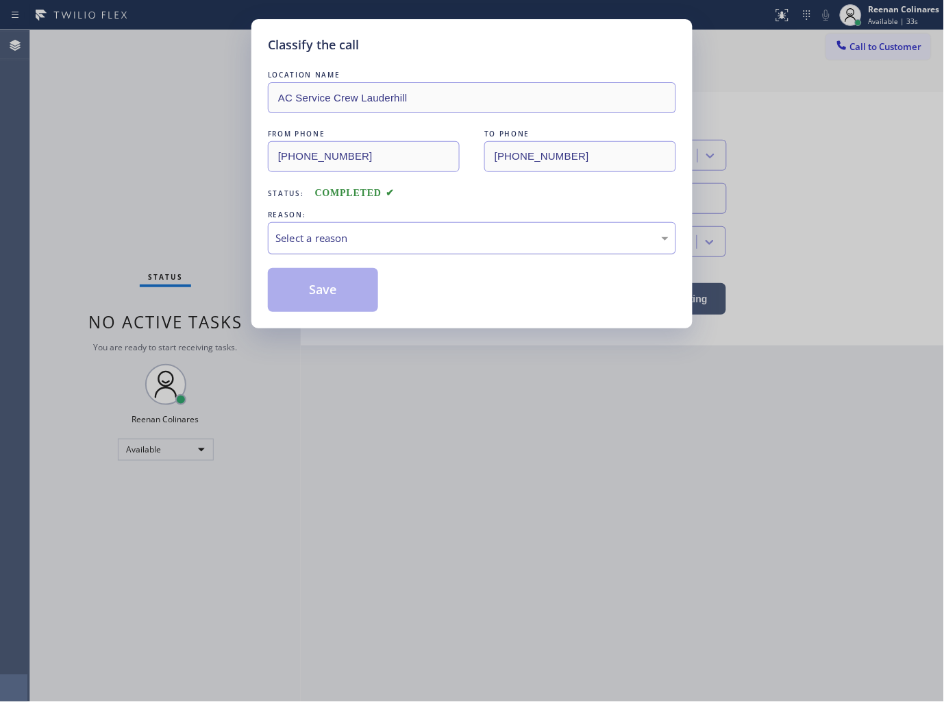
click at [328, 225] on div "Select a reason" at bounding box center [472, 238] width 408 height 32
click at [314, 298] on button "Save" at bounding box center [323, 290] width 110 height 44
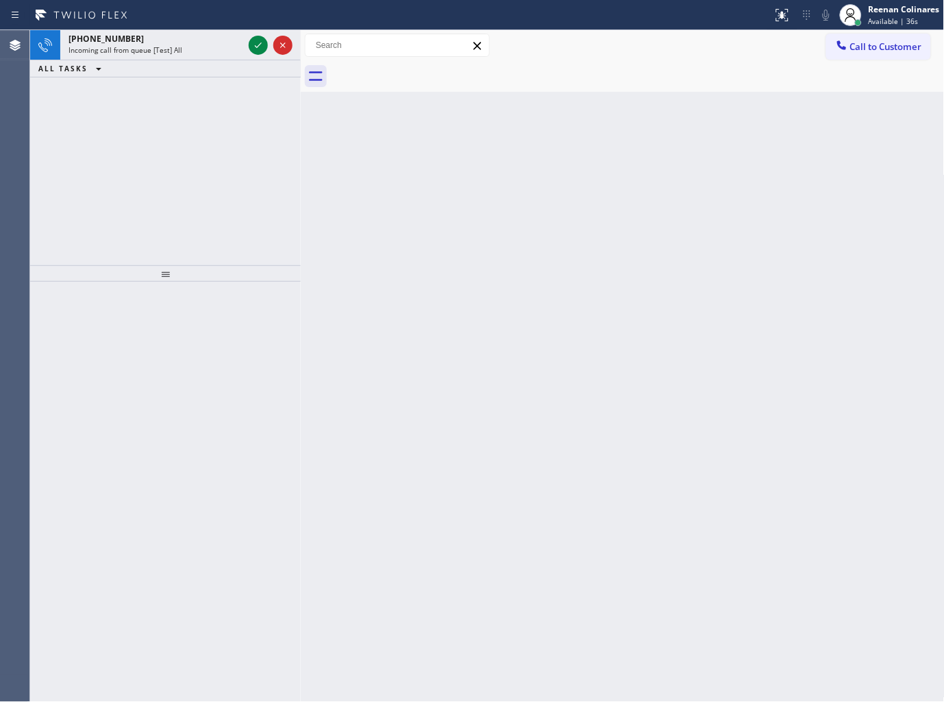
click at [778, 358] on div "Back to Dashboard Change Sender ID Customers Technicians Select a contact Outbo…" at bounding box center [623, 366] width 644 height 672
click at [206, 51] on div "Incoming call from queue [Test] All" at bounding box center [156, 50] width 175 height 10
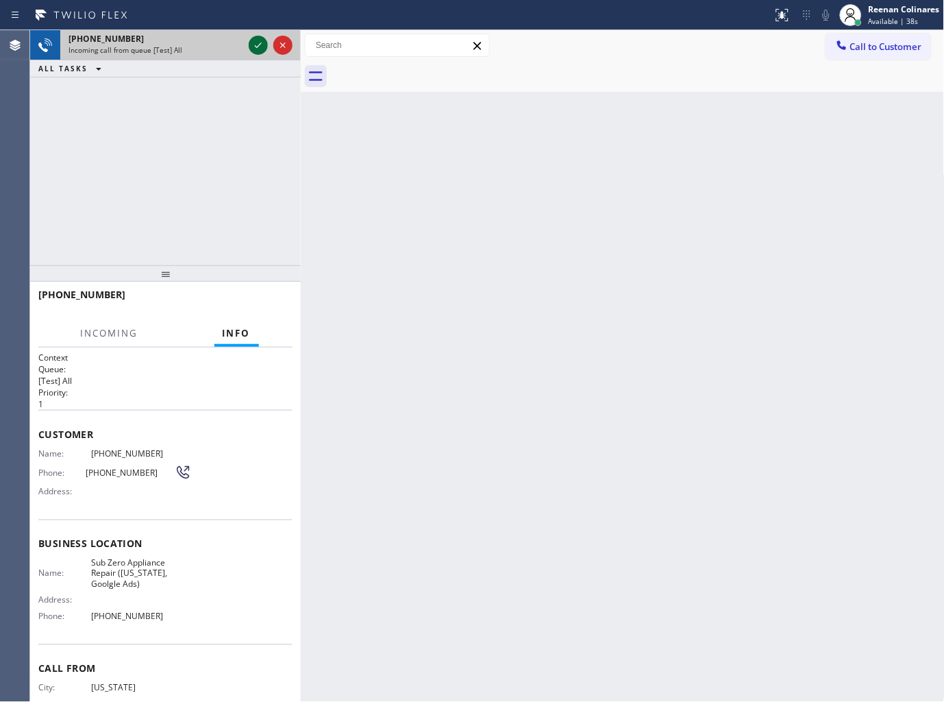
click at [261, 38] on icon at bounding box center [258, 45] width 16 height 16
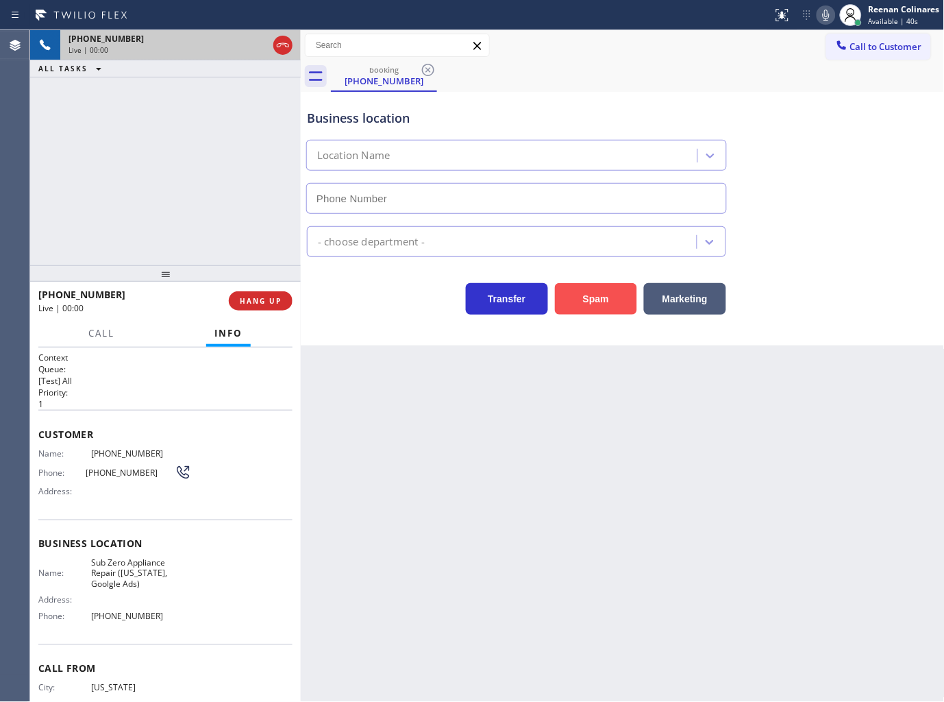
type input "(315) 818-3574"
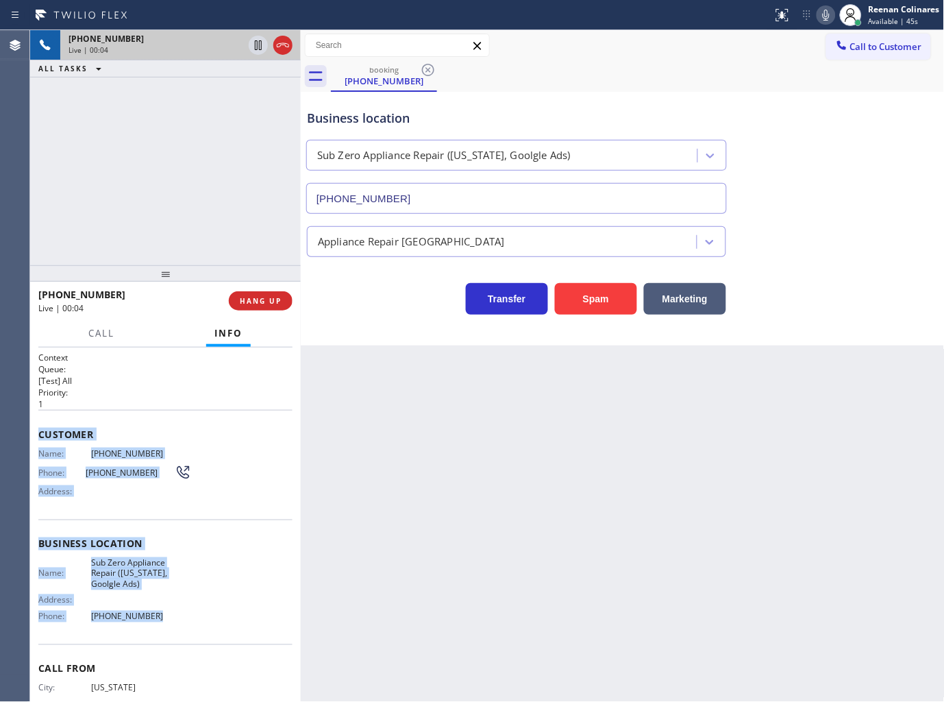
drag, startPoint x: 40, startPoint y: 423, endPoint x: 243, endPoint y: 611, distance: 276.4
click at [243, 611] on div "Context Queue: [Test] All Priority: 1 Customer Name: (917) 841-4279 Phone: (917…" at bounding box center [165, 550] width 254 height 397
copy div "Customer Name: (917) 841-4279 Phone: (917) 841-4279 Address: Business location …"
click at [826, 12] on icon at bounding box center [826, 15] width 16 height 16
click at [826, 12] on icon at bounding box center [826, 15] width 7 height 11
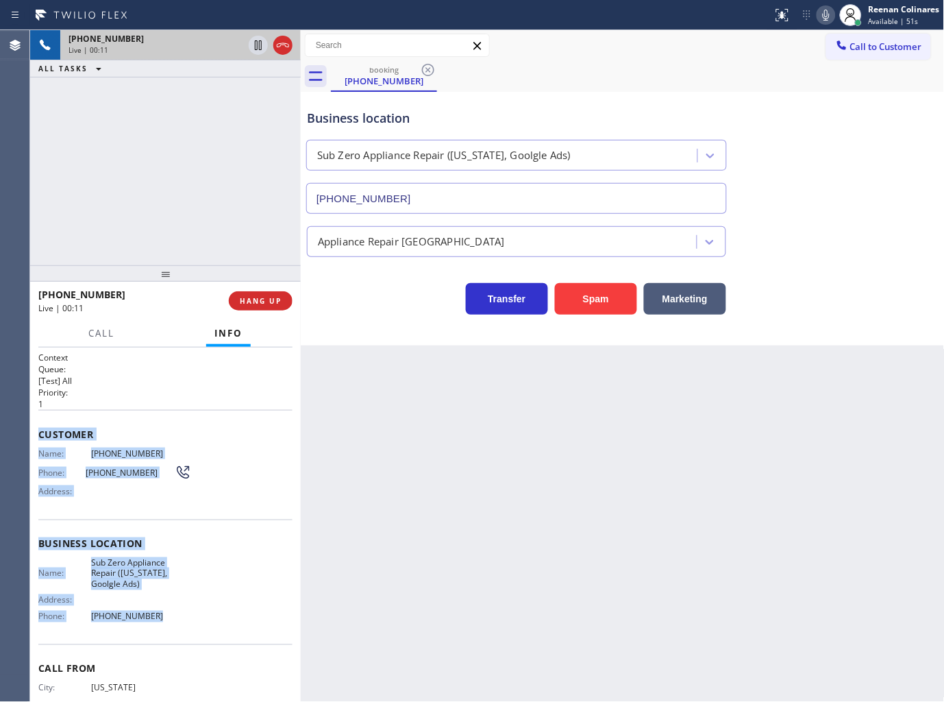
click at [820, 16] on icon at bounding box center [826, 15] width 16 height 16
click at [825, 10] on icon at bounding box center [826, 15] width 16 height 16
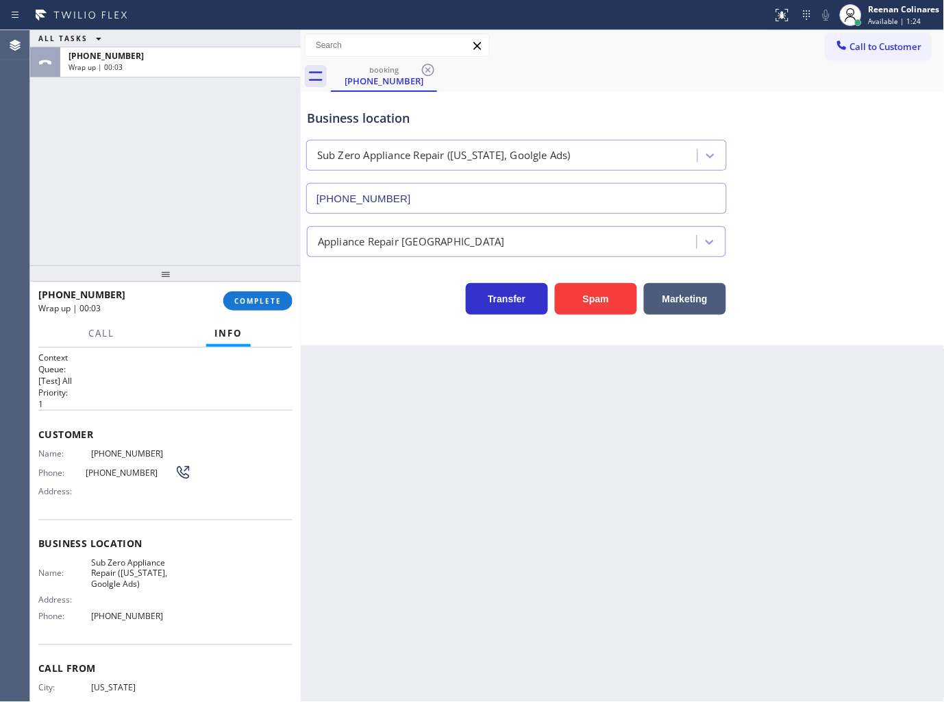
drag, startPoint x: 729, startPoint y: 574, endPoint x: 445, endPoint y: 465, distance: 304.1
click at [704, 564] on div "Back to Dashboard Change Sender ID Customers Technicians Select a contact Outbo…" at bounding box center [623, 366] width 644 height 672
click at [264, 306] on button "COMPLETE" at bounding box center [257, 300] width 69 height 19
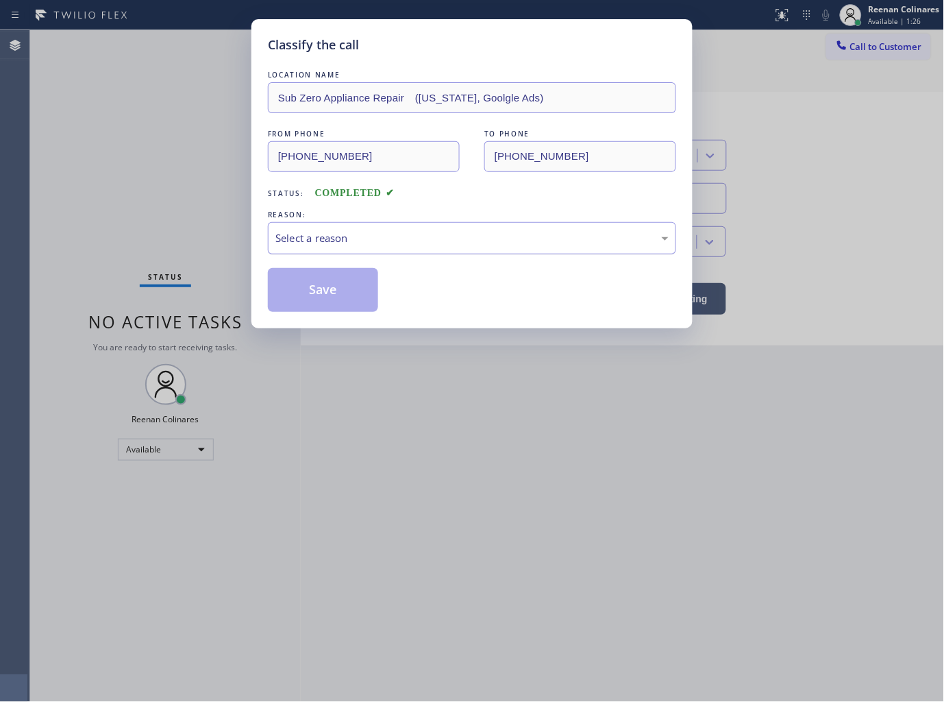
click at [343, 241] on div "Select a reason" at bounding box center [471, 238] width 393 height 16
click at [310, 301] on button "Save" at bounding box center [323, 290] width 110 height 44
click at [185, 241] on div "Classify the call LOCATION NAME Sub Zero Appliance Repair (New York, Goolgle Ad…" at bounding box center [472, 351] width 944 height 702
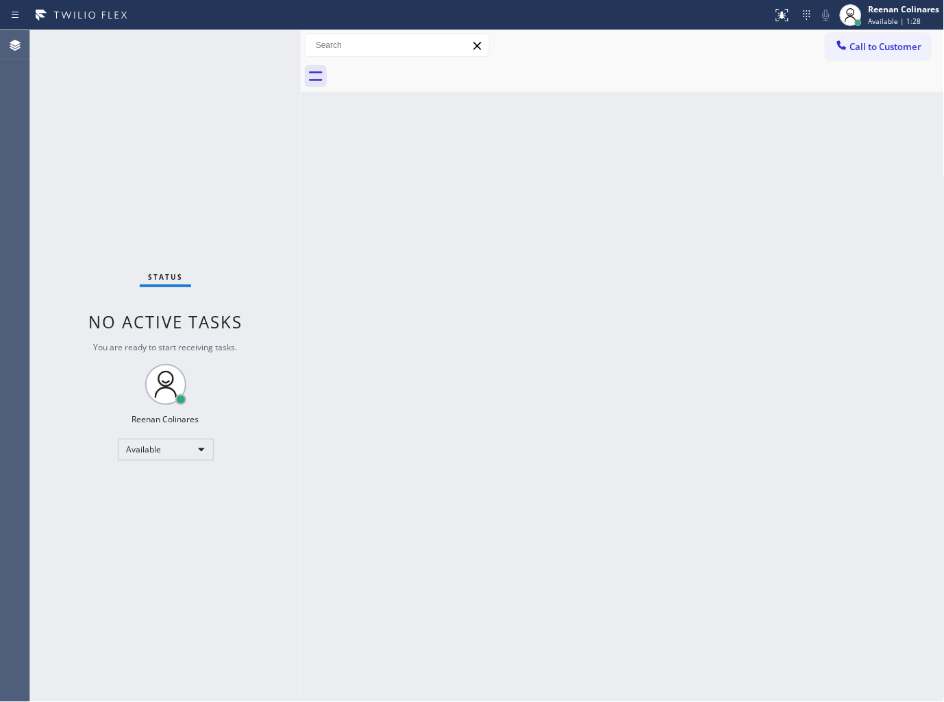
click at [683, 337] on div "Back to Dashboard Change Sender ID Customers Technicians Select a contact Outbo…" at bounding box center [623, 366] width 644 height 672
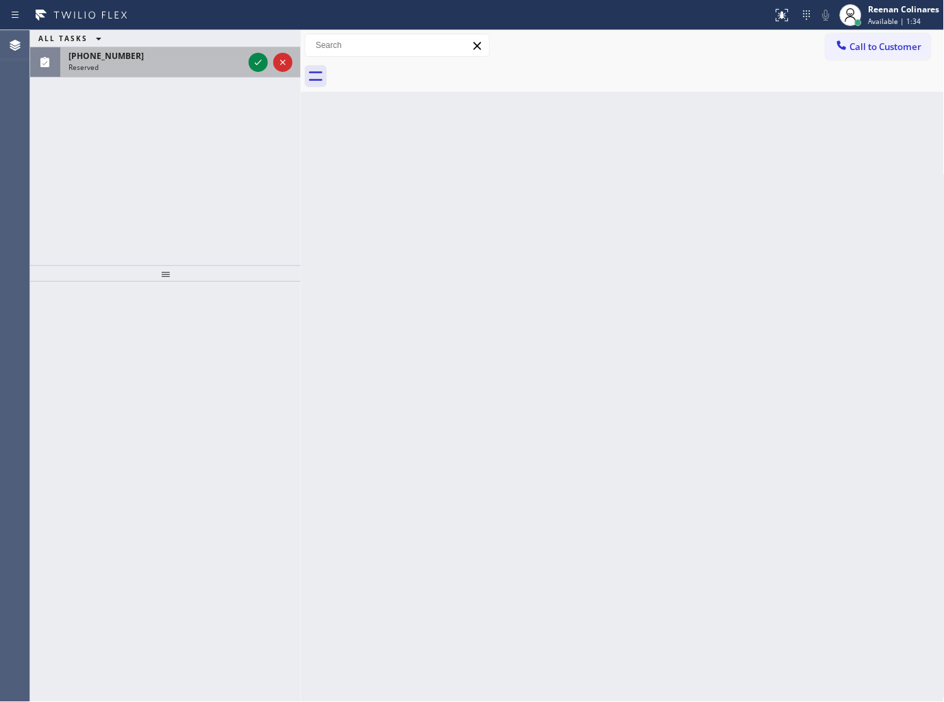
click at [177, 64] on div "Reserved" at bounding box center [156, 67] width 175 height 10
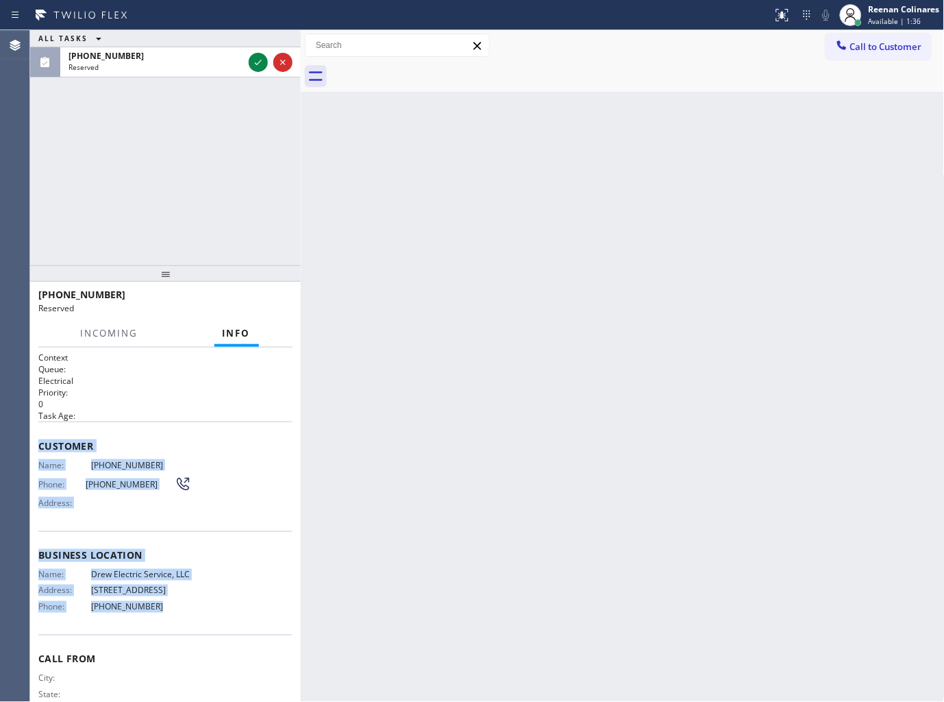
drag, startPoint x: 160, startPoint y: 558, endPoint x: 272, endPoint y: 658, distance: 149.9
click at [261, 655] on div "Context Queue: Electrical Priority: 0 Task Age: Customer Name: (201) 783-6163 P…" at bounding box center [165, 545] width 254 height 387
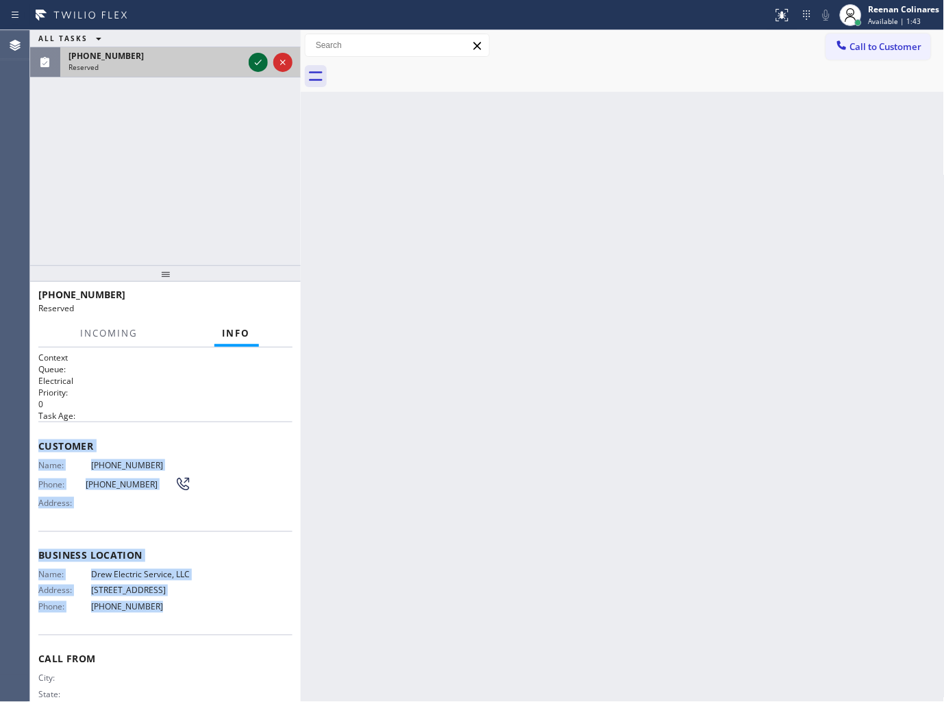
click at [254, 66] on icon at bounding box center [258, 62] width 16 height 16
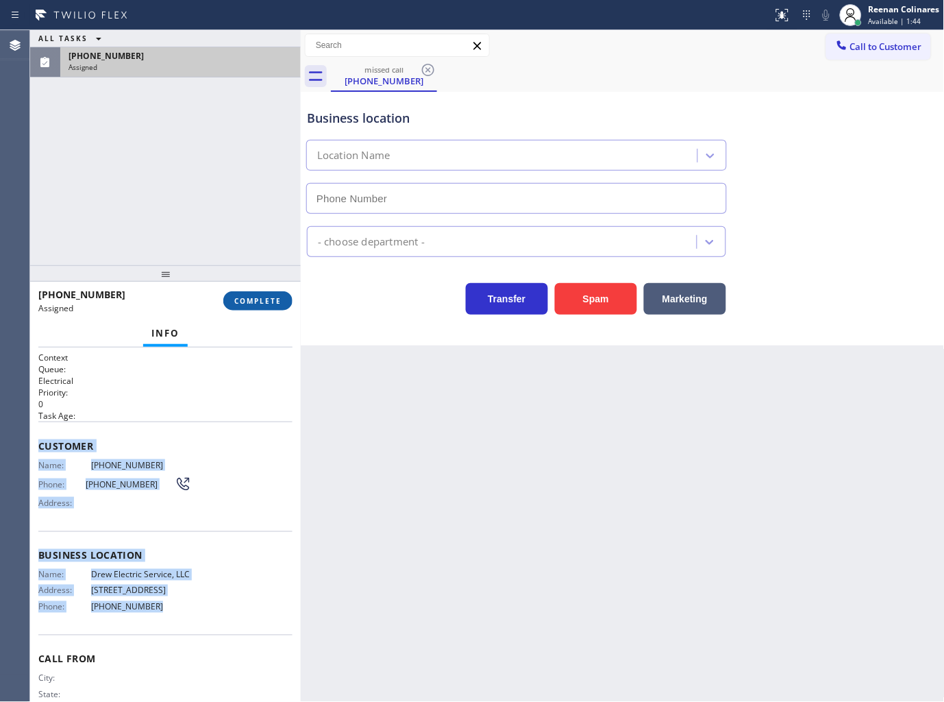
type input "(848) 315-2306"
click at [276, 305] on span "COMPLETE" at bounding box center [257, 301] width 47 height 10
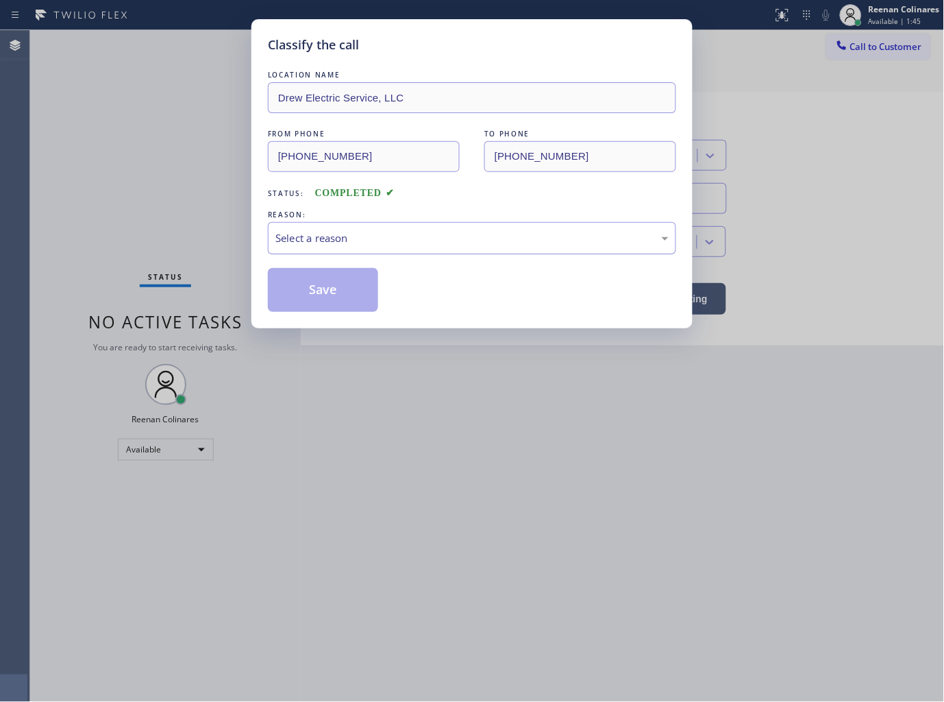
click at [378, 231] on div "Select a reason" at bounding box center [471, 238] width 393 height 16
click at [310, 291] on button "Save" at bounding box center [323, 290] width 110 height 44
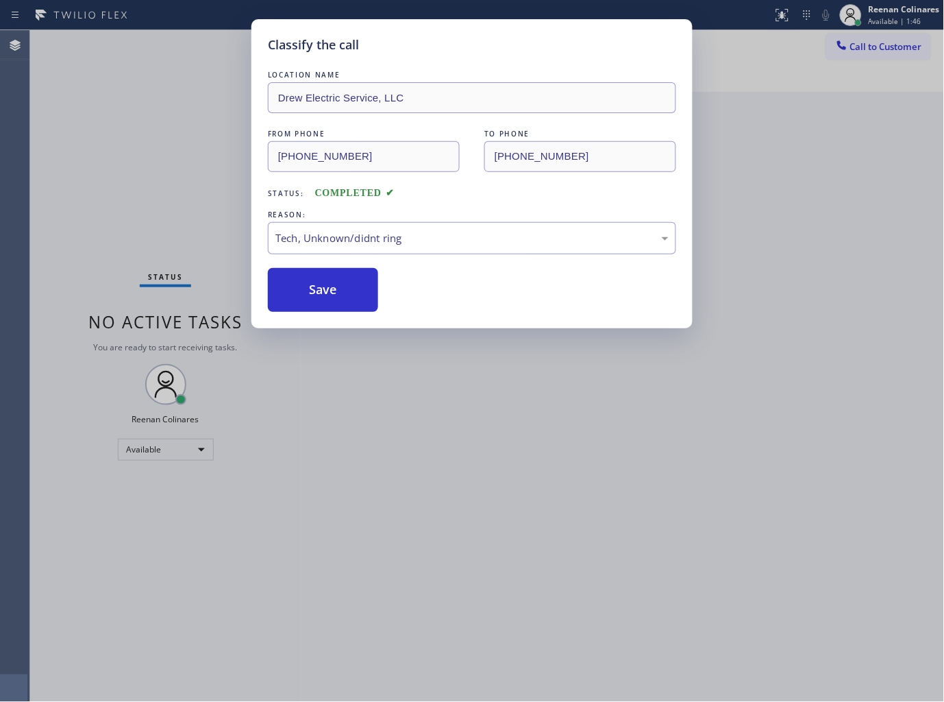
click at [145, 141] on div "Classify the call LOCATION NAME Drew Electric Service, LLC FROM PHONE (201) 783…" at bounding box center [472, 351] width 944 height 702
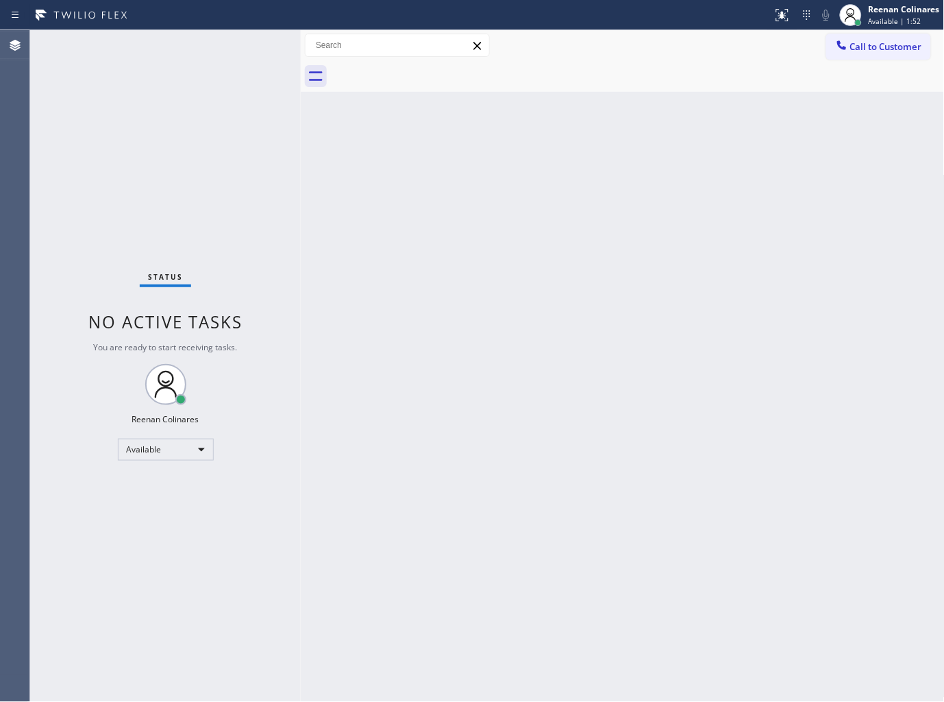
click at [537, 178] on div "Back to Dashboard Change Sender ID Customers Technicians Select a contact Outbo…" at bounding box center [623, 366] width 644 height 672
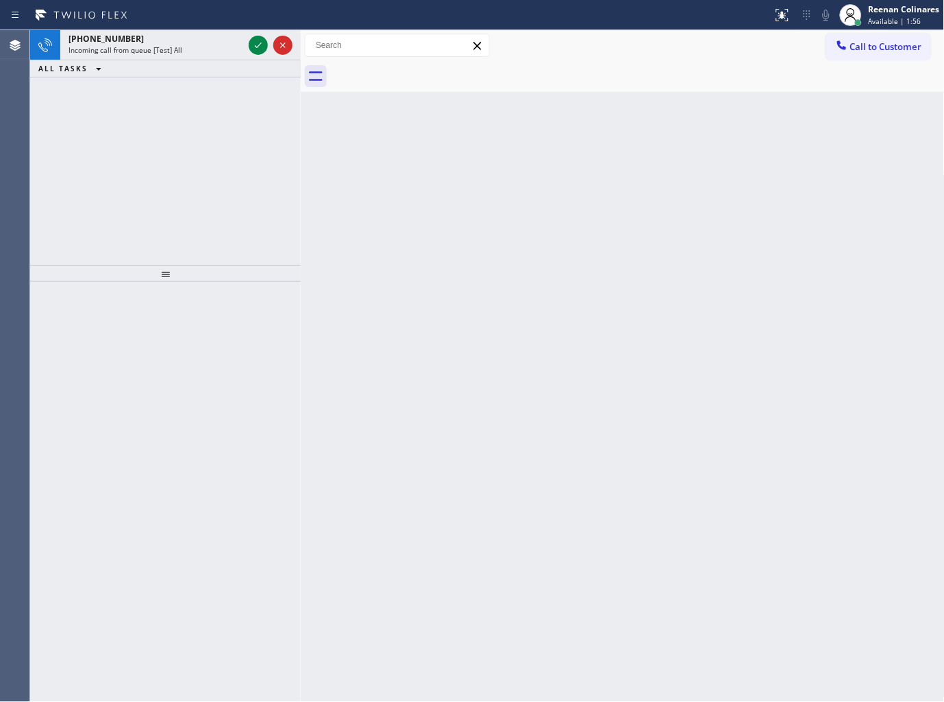
click at [153, 14] on div at bounding box center [386, 15] width 762 height 22
click at [175, 42] on div "+15033341626" at bounding box center [156, 39] width 175 height 12
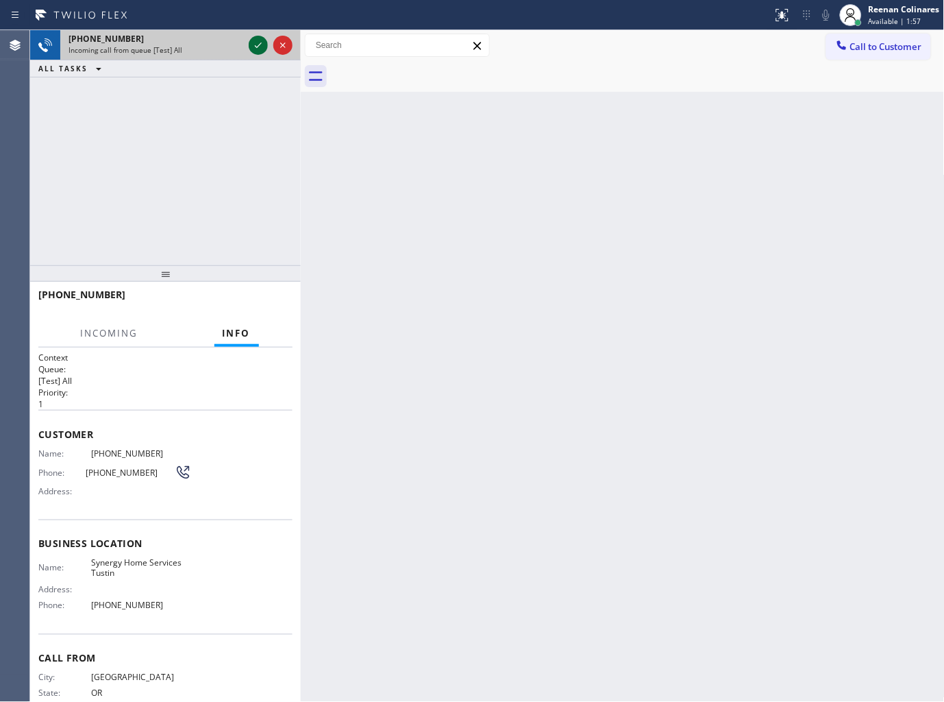
click at [256, 51] on icon at bounding box center [258, 45] width 16 height 16
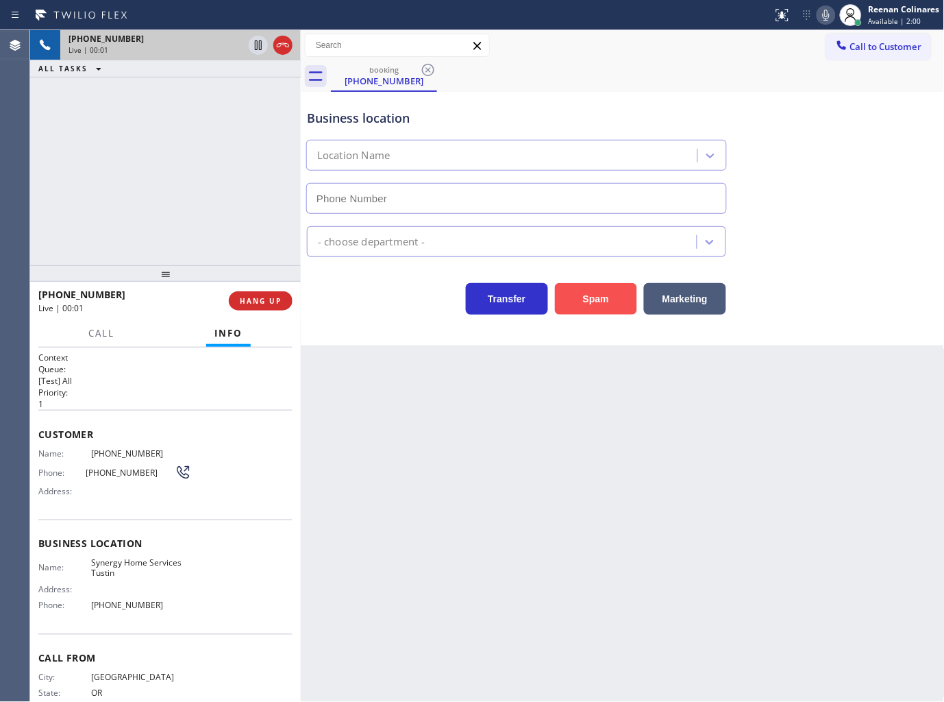
type input "(714) 360-0767"
click at [611, 301] on button "Spam" at bounding box center [596, 299] width 82 height 32
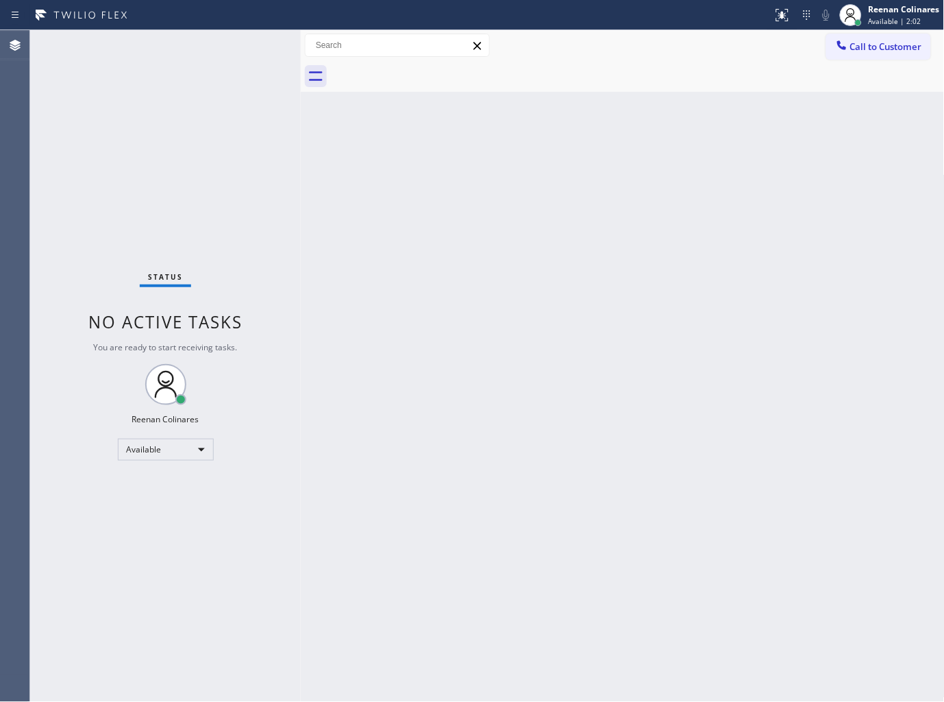
click at [589, 373] on div "Back to Dashboard Change Sender ID Customers Technicians Select a contact Outbo…" at bounding box center [623, 366] width 644 height 672
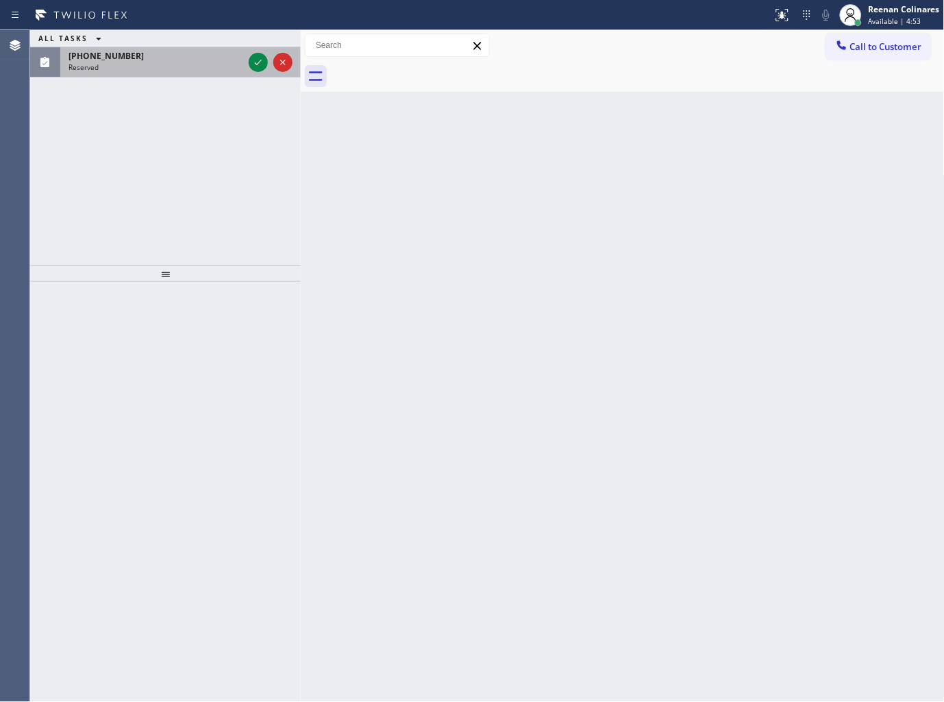
click at [229, 58] on div "(929) 226-9201" at bounding box center [156, 56] width 175 height 12
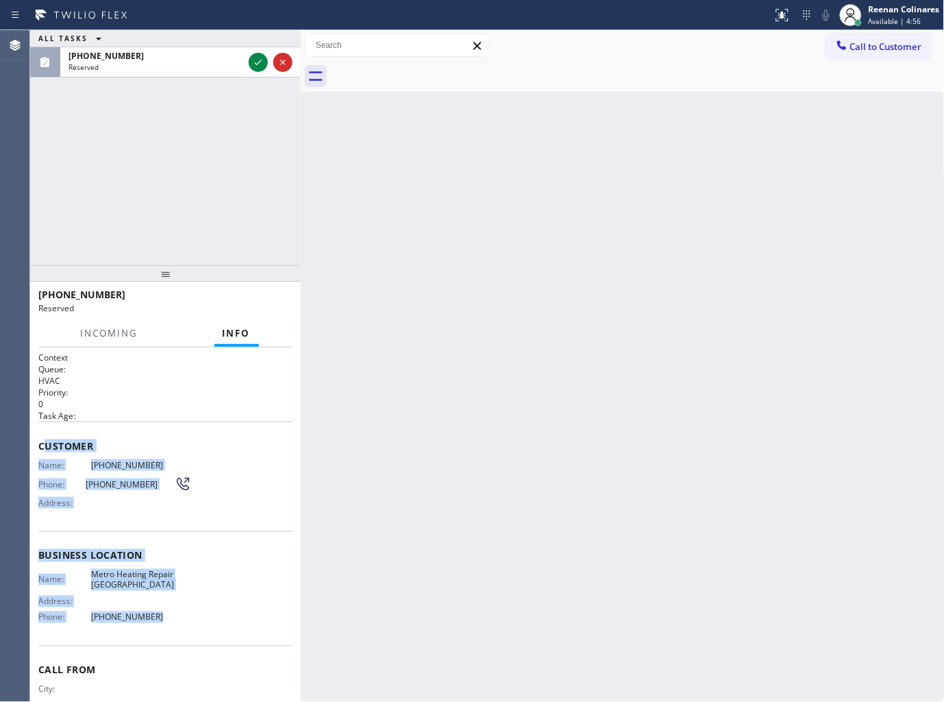
drag, startPoint x: 42, startPoint y: 434, endPoint x: 220, endPoint y: 608, distance: 248.1
click at [220, 608] on div "Context Queue: HVAC Priority: 0 Task Age: Customer Name: (929) 226-9201 Phone: …" at bounding box center [165, 550] width 254 height 397
copy div "ustomer Name: (929) 226-9201 Phone: (929) 226-9201 Address: Business location N…"
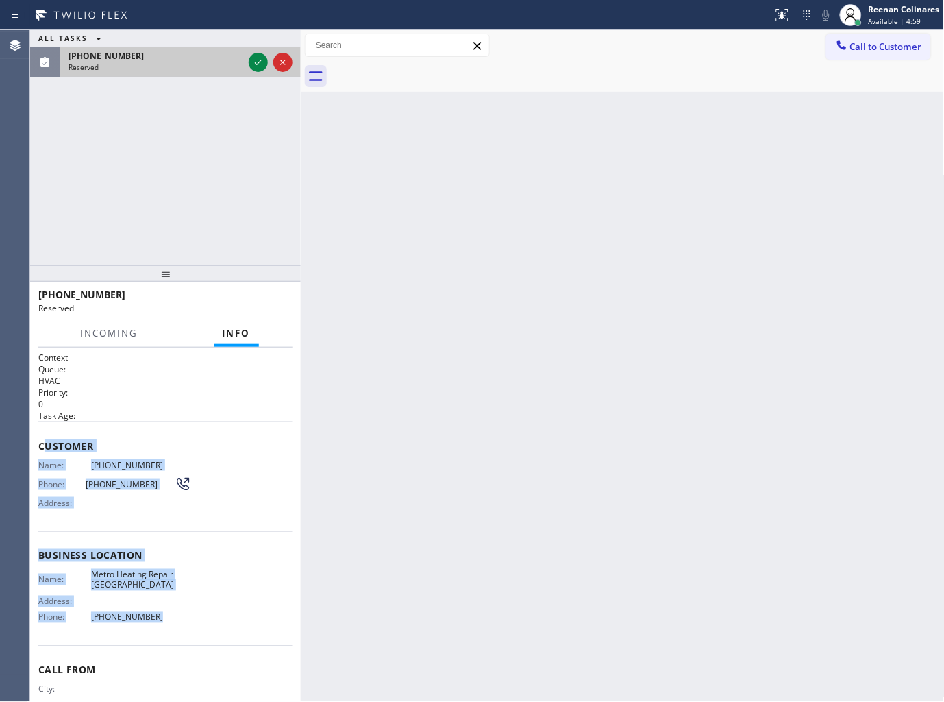
drag, startPoint x: 234, startPoint y: 71, endPoint x: 243, endPoint y: 69, distance: 8.7
click at [237, 71] on div "Reserved" at bounding box center [156, 67] width 175 height 10
click at [262, 64] on icon at bounding box center [258, 62] width 16 height 16
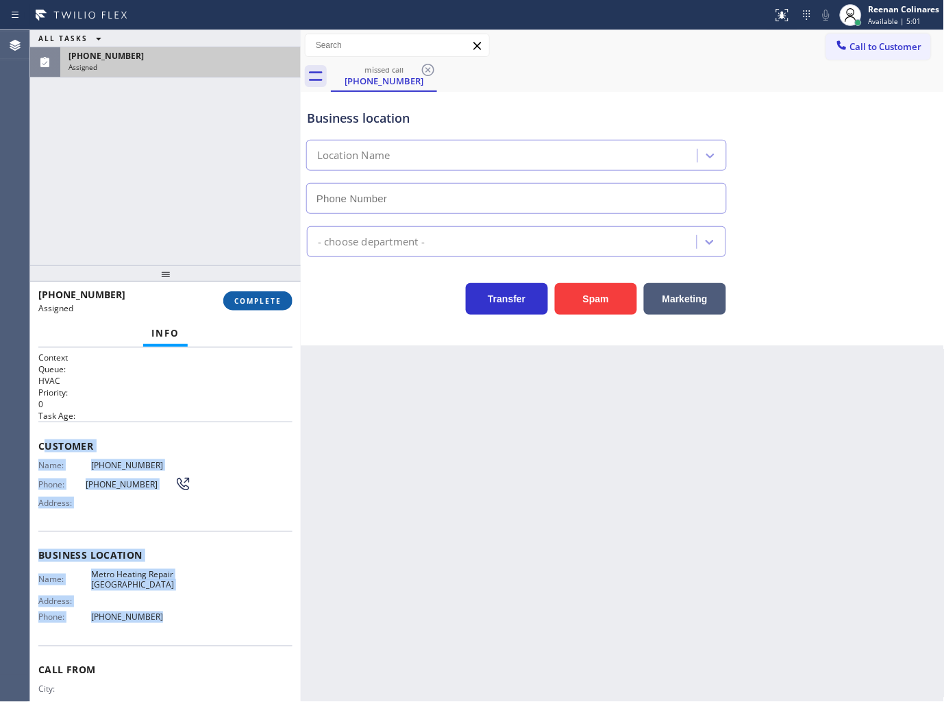
drag, startPoint x: 242, startPoint y: 306, endPoint x: 254, endPoint y: 309, distance: 12.8
click at [247, 306] on button "COMPLETE" at bounding box center [257, 300] width 69 height 19
type input "(929) 605-4414"
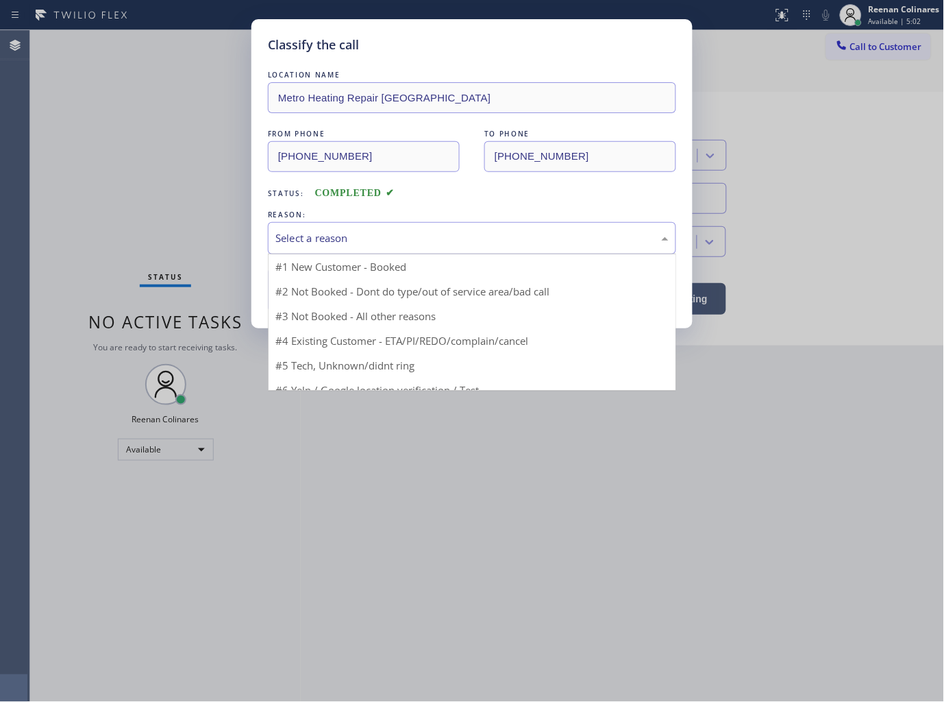
click at [360, 234] on div "Select a reason" at bounding box center [471, 238] width 393 height 16
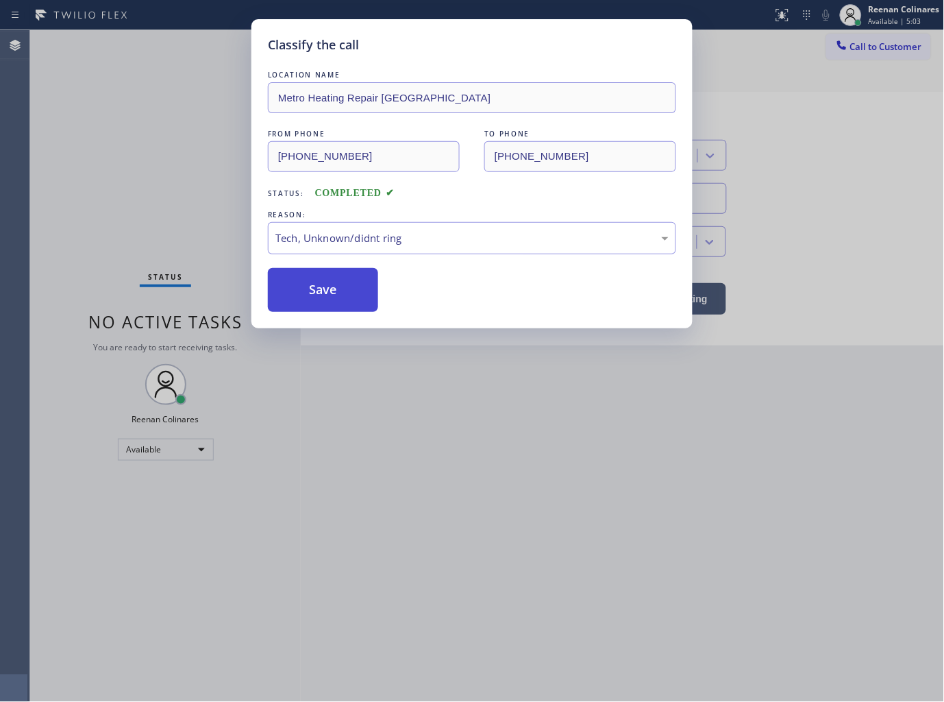
click at [310, 292] on button "Save" at bounding box center [323, 290] width 110 height 44
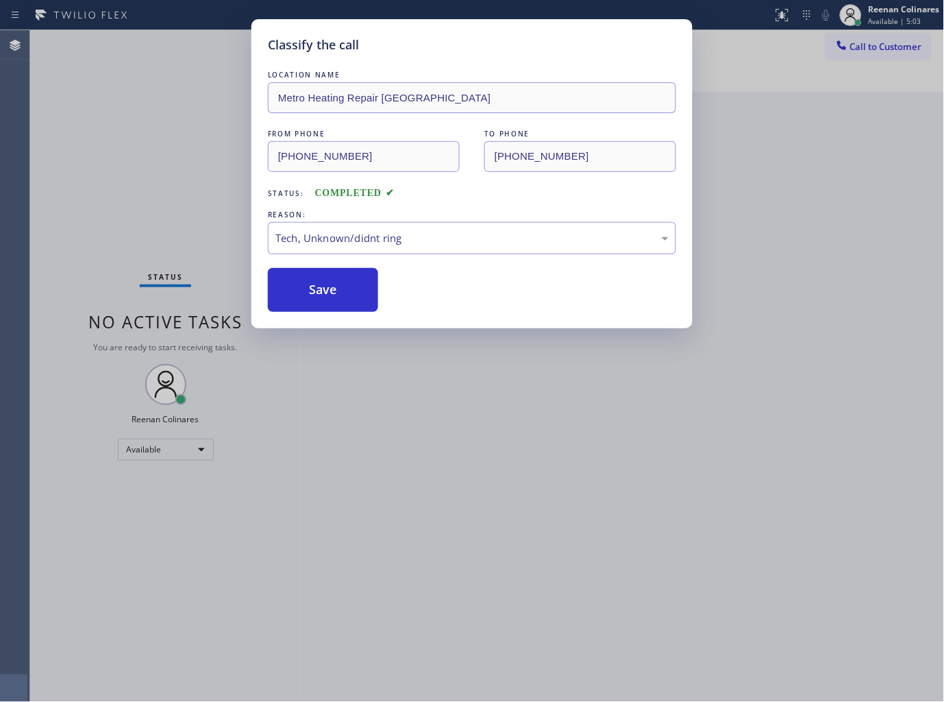
click at [222, 268] on div "Classify the call LOCATION NAME Metro Heating Repair Astoria FROM PHONE (929) 2…" at bounding box center [472, 351] width 944 height 702
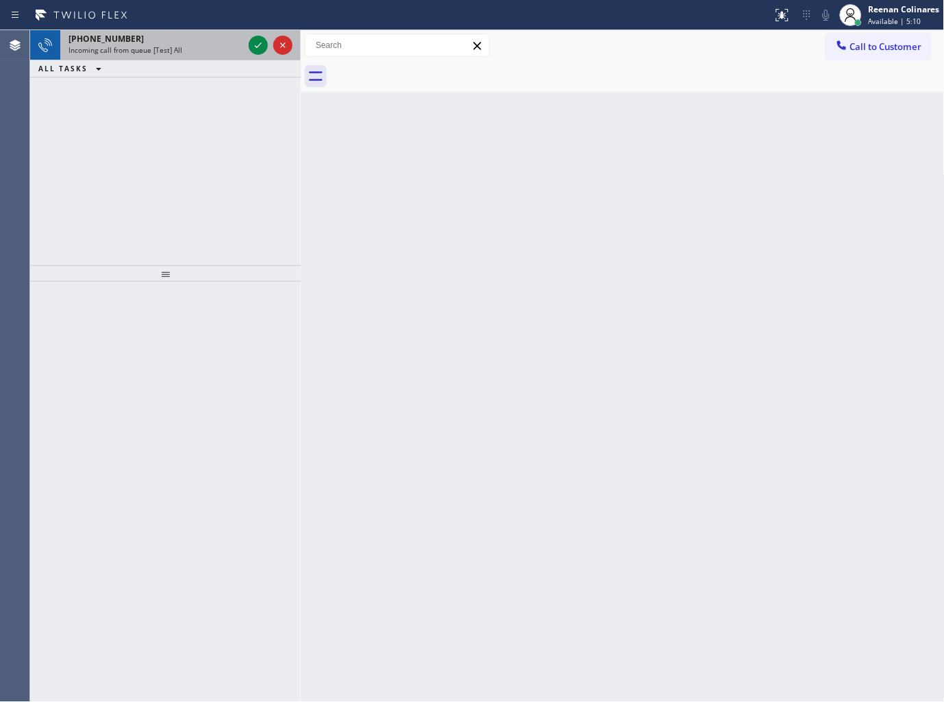
click at [125, 53] on span "Incoming call from queue [Test] All" at bounding box center [126, 50] width 114 height 10
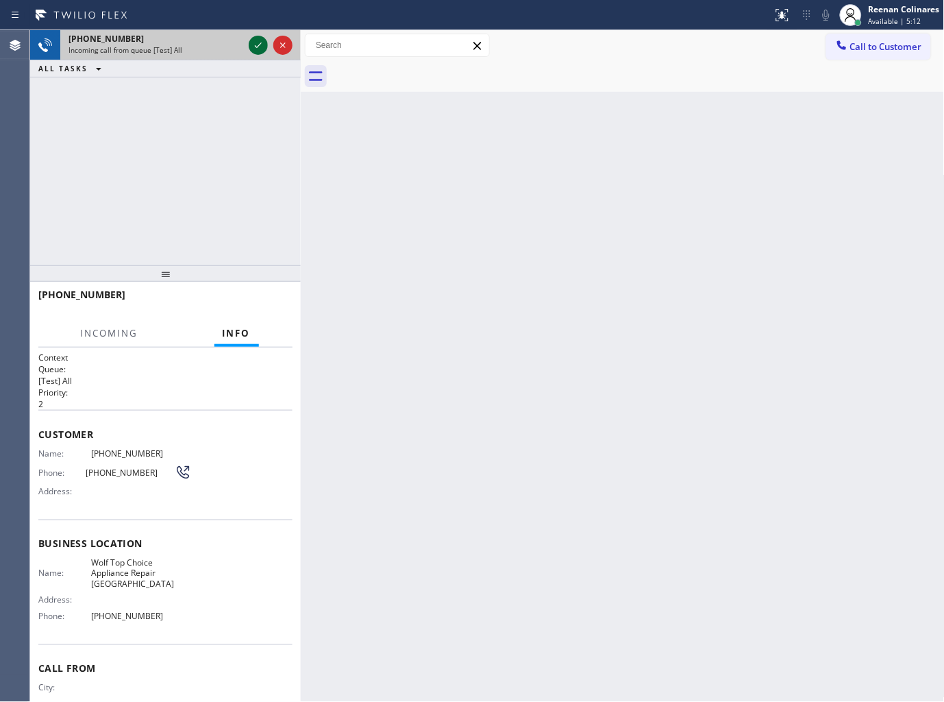
click at [258, 47] on icon at bounding box center [258, 45] width 16 height 16
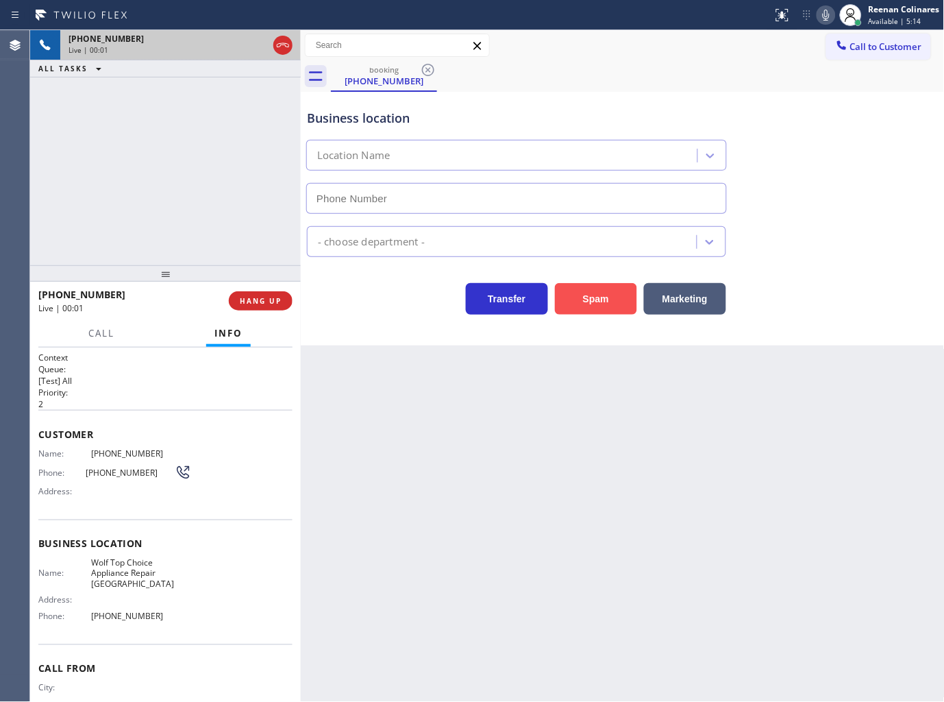
click at [577, 304] on button "Spam" at bounding box center [596, 299] width 82 height 32
type input "(302) 550-9995"
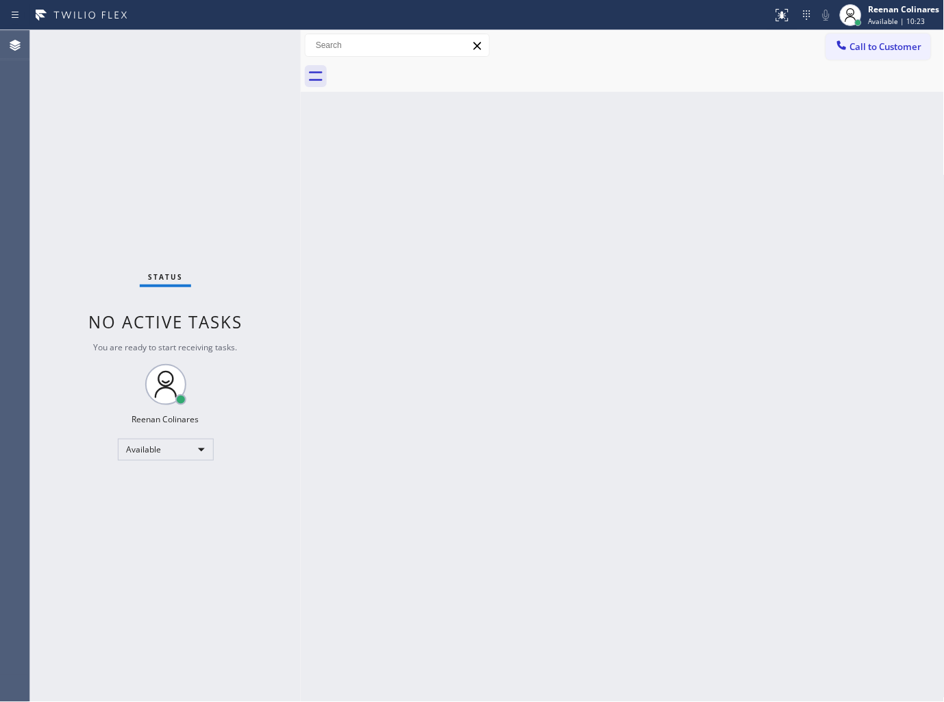
click at [510, 160] on div "Back to Dashboard Change Sender ID Customers Technicians Select a contact Outbo…" at bounding box center [623, 366] width 644 height 672
click at [752, 175] on div "Back to Dashboard Change Sender ID Customers Technicians Select a contact Outbo…" at bounding box center [623, 366] width 644 height 672
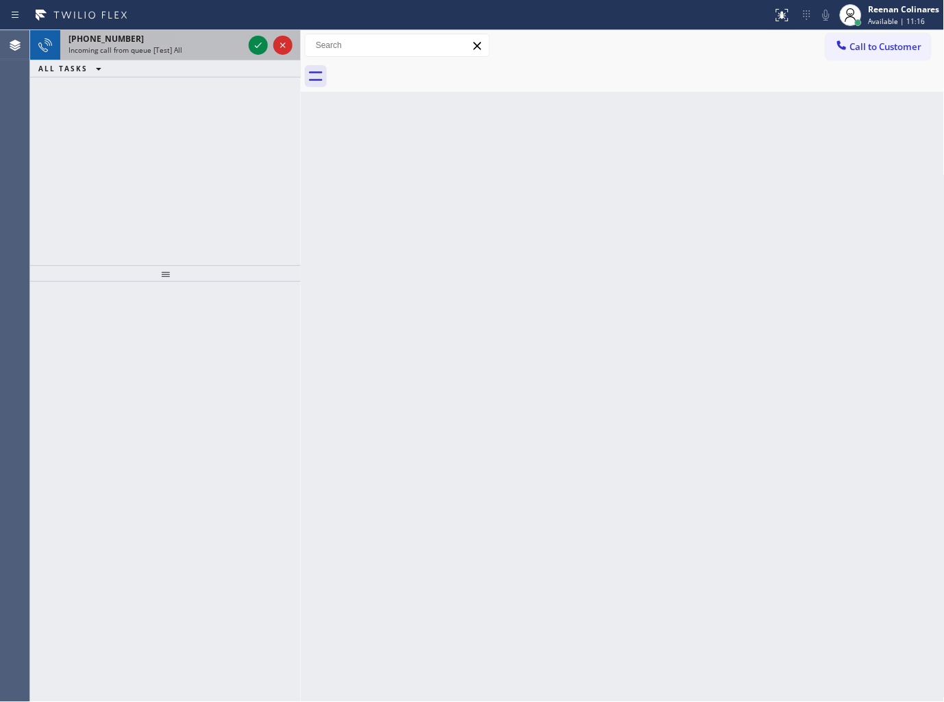
click at [199, 48] on div "Incoming call from queue [Test] All" at bounding box center [156, 50] width 175 height 10
click at [199, 48] on div "Incoming call from queue Everybody" at bounding box center [156, 50] width 175 height 10
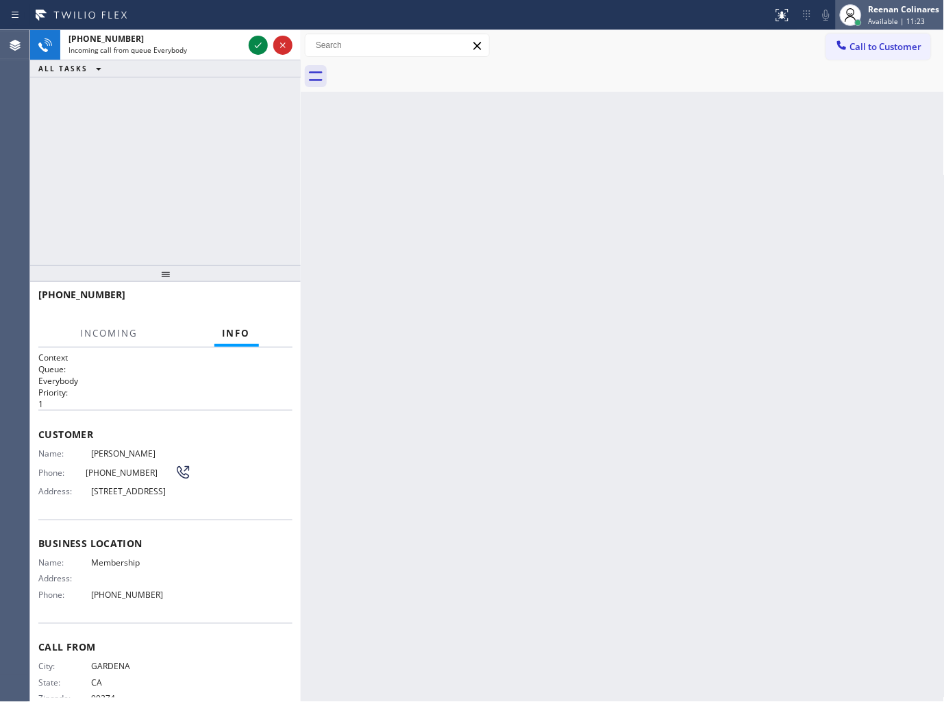
click at [869, 18] on span "Available | 11:23" at bounding box center [897, 21] width 57 height 10
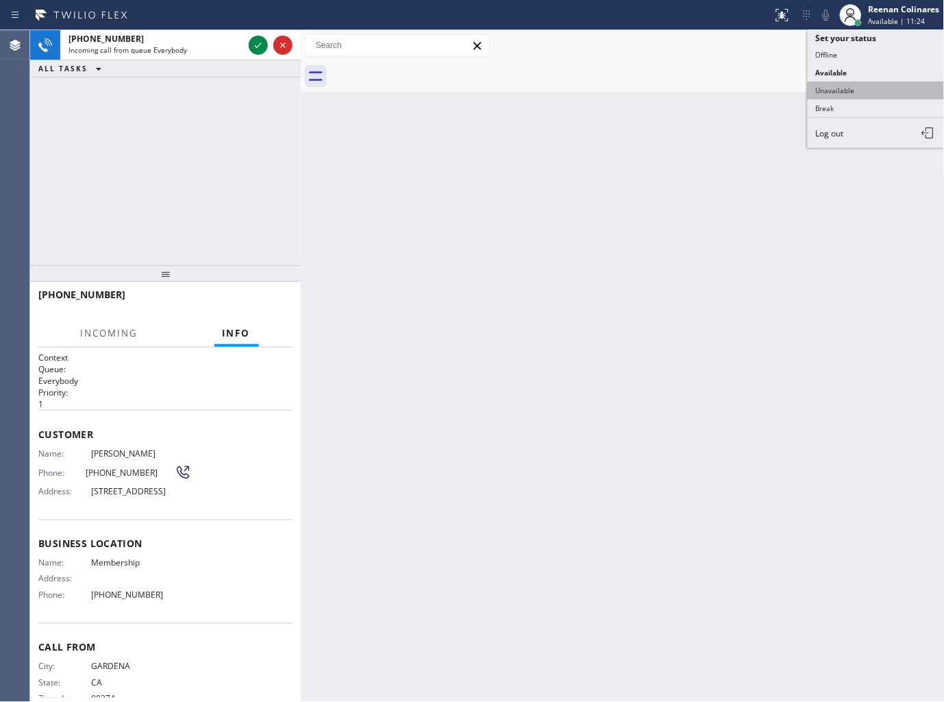
click at [837, 86] on button "Unavailable" at bounding box center [876, 91] width 137 height 18
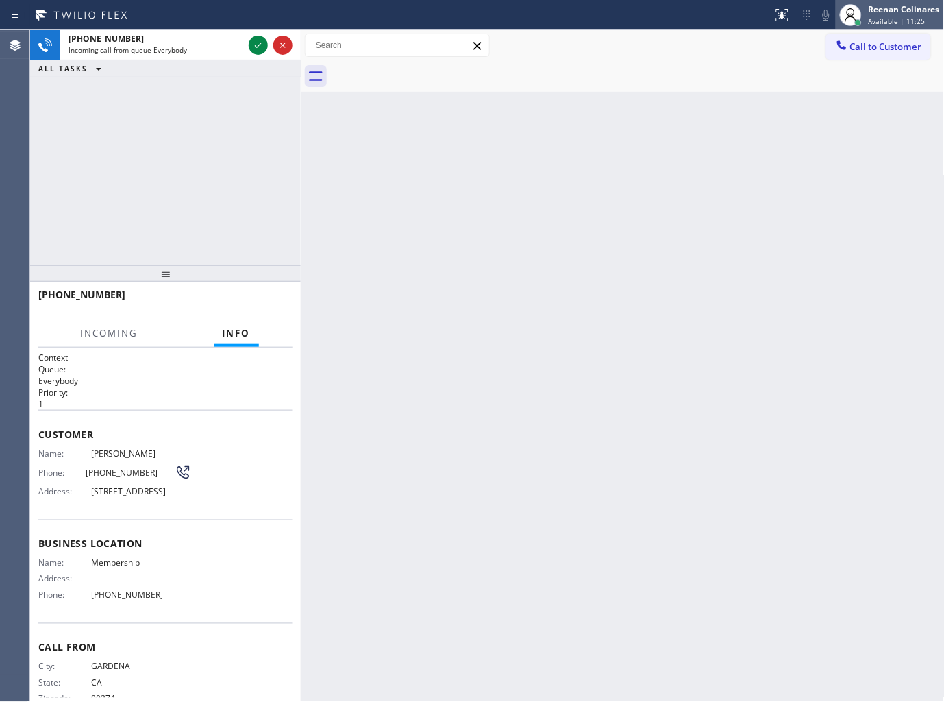
click at [889, 14] on div "Reenan Colinares Available | 11:25" at bounding box center [905, 15] width 78 height 24
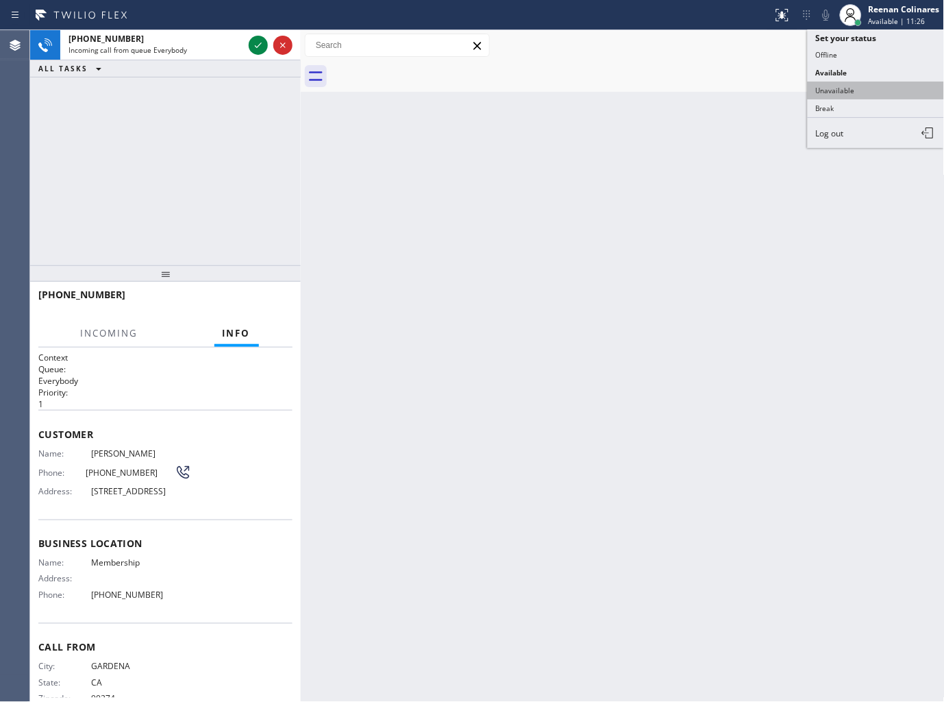
click at [826, 85] on button "Unavailable" at bounding box center [876, 91] width 137 height 18
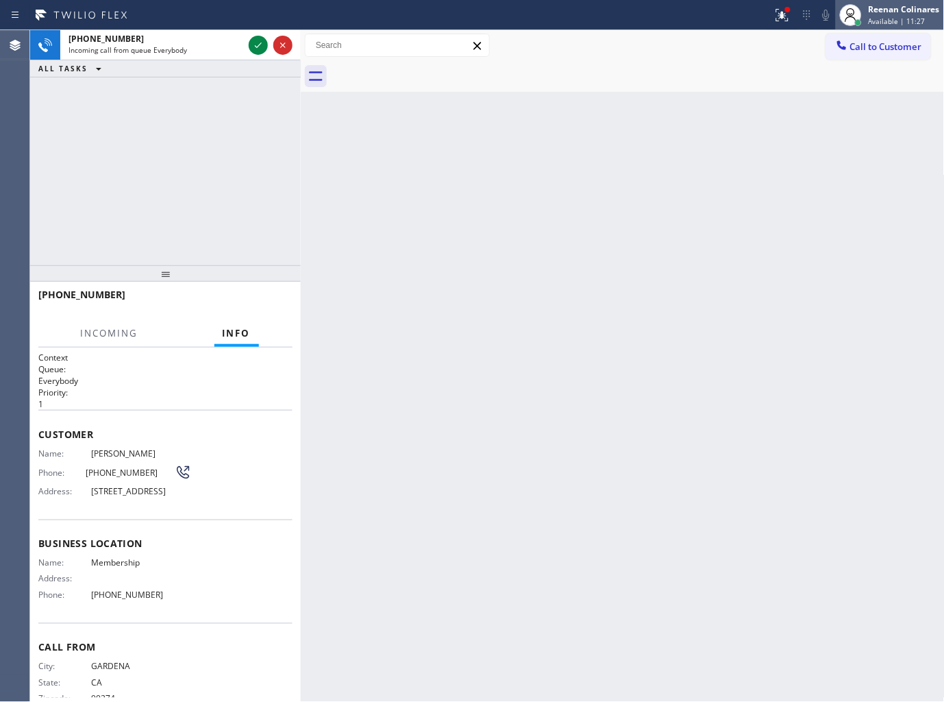
click at [887, 10] on div "Reenan Colinares" at bounding box center [904, 9] width 71 height 12
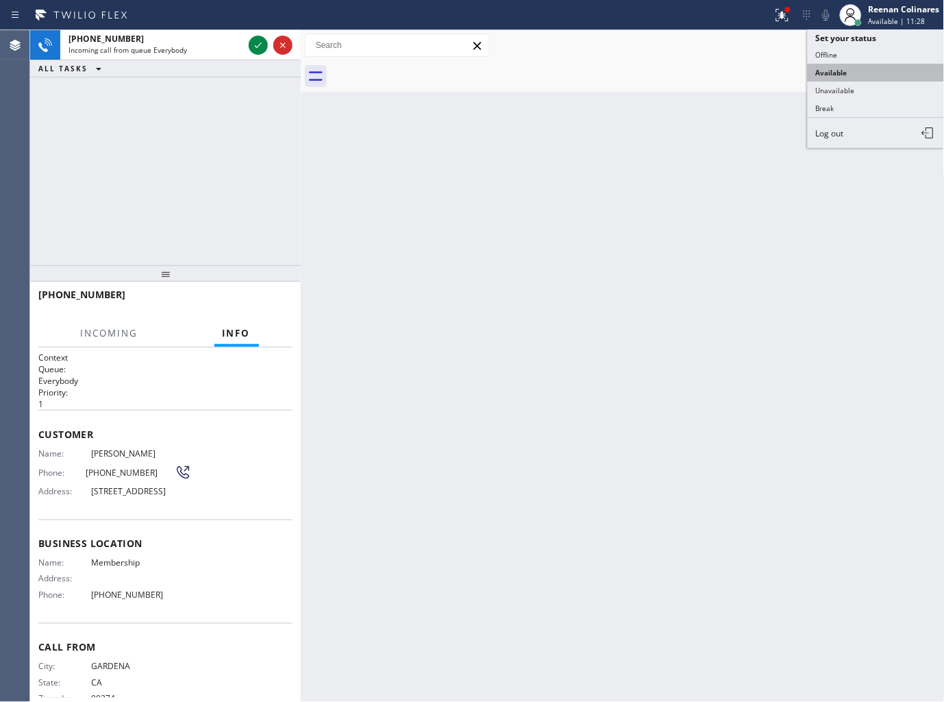
click at [827, 71] on button "Available" at bounding box center [876, 73] width 137 height 18
click at [792, 8] on div at bounding box center [782, 15] width 30 height 16
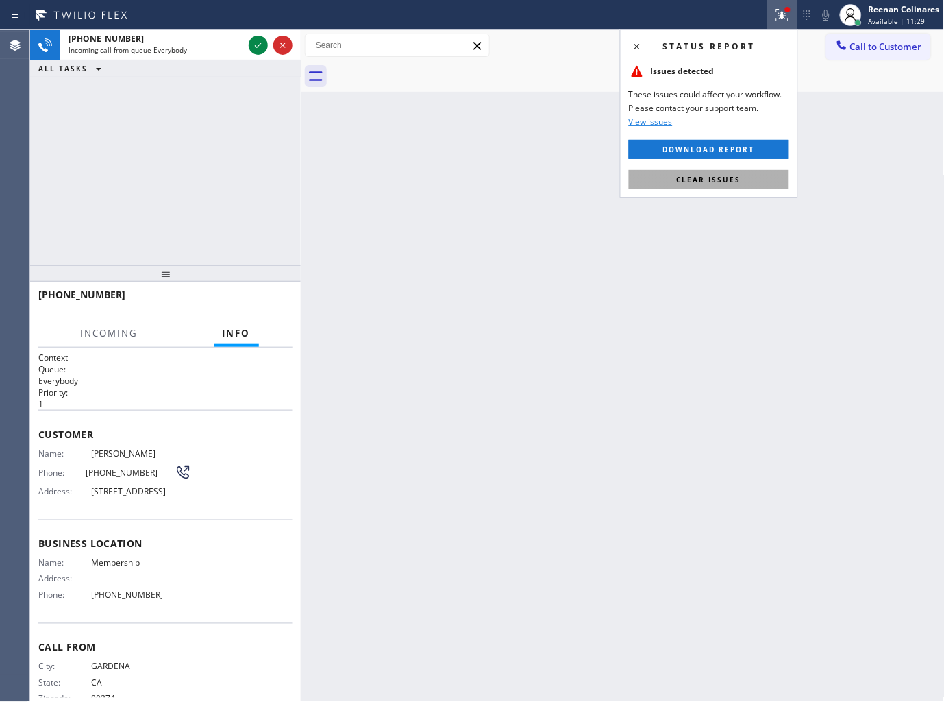
click at [717, 171] on button "Clear issues" at bounding box center [709, 179] width 160 height 19
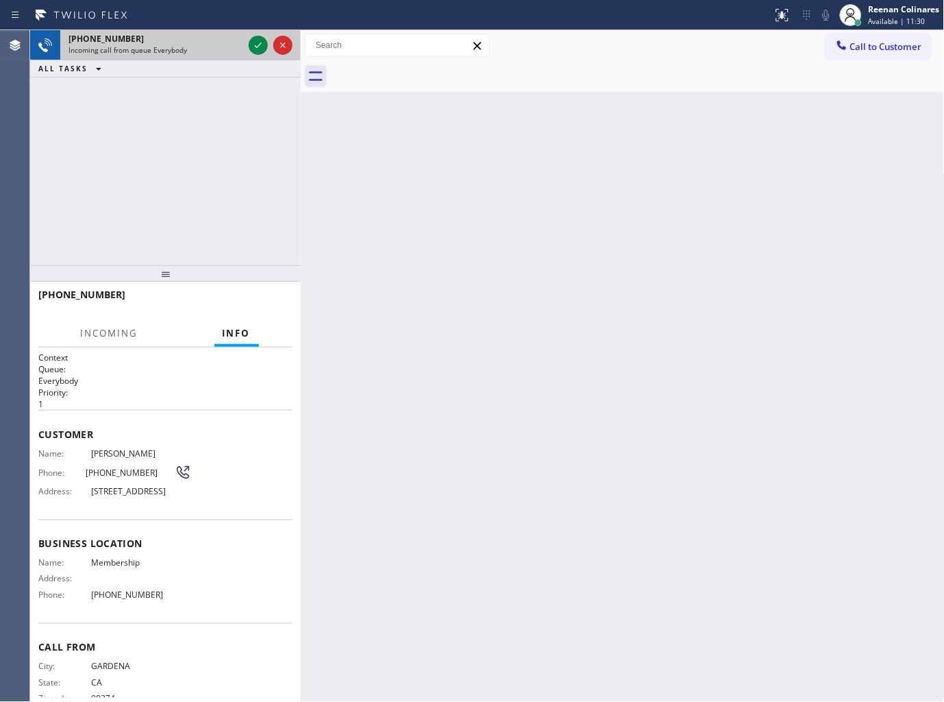
click at [212, 39] on div "+13104809706" at bounding box center [156, 39] width 175 height 12
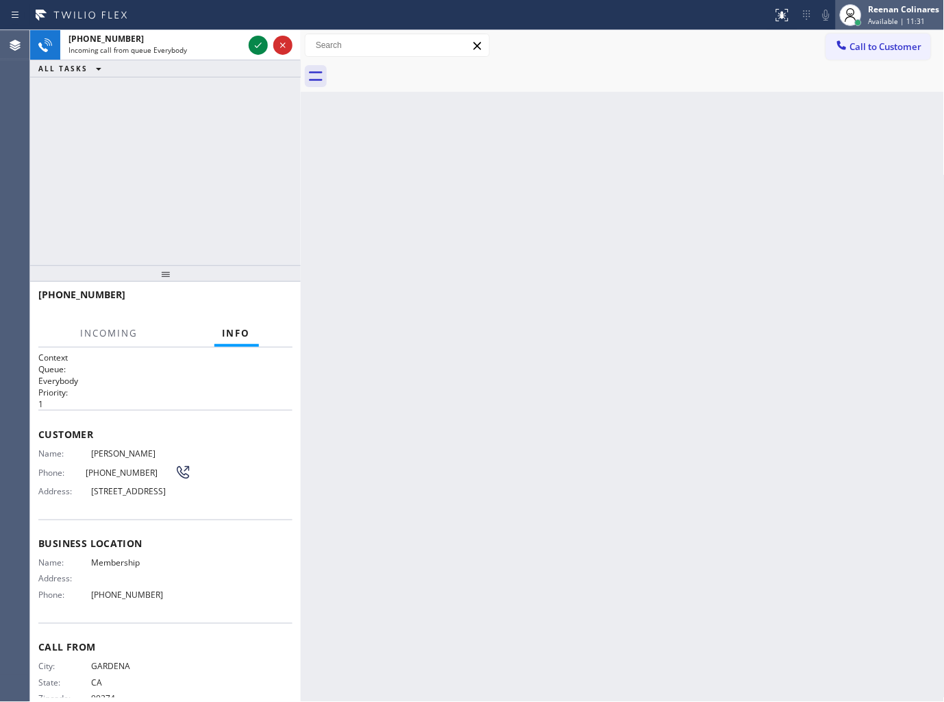
click at [891, 24] on span "Available | 11:31" at bounding box center [897, 21] width 57 height 10
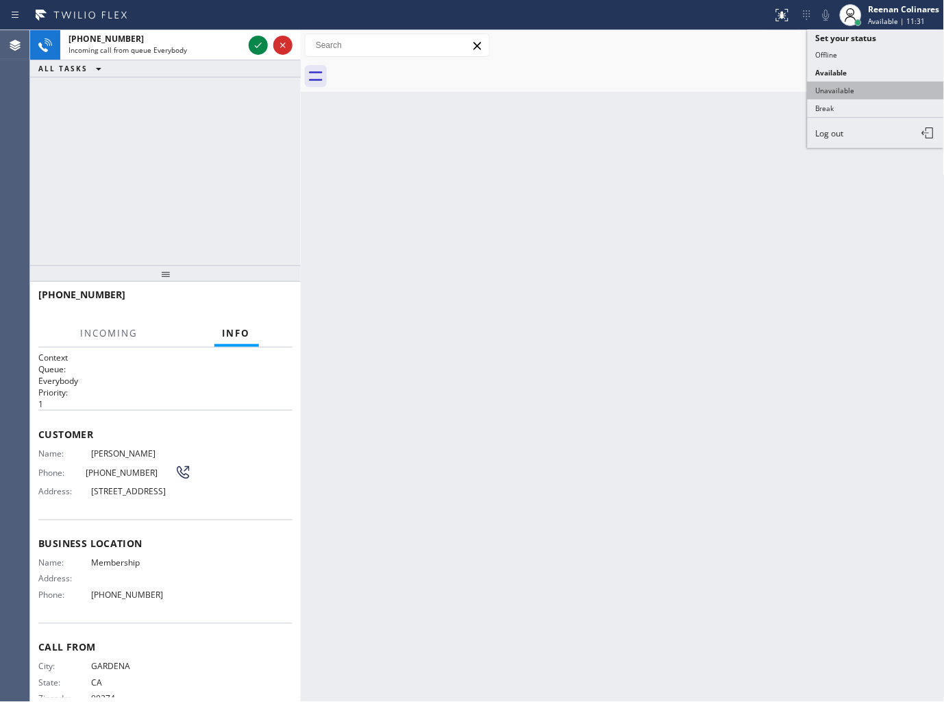
click at [832, 87] on button "Unavailable" at bounding box center [876, 91] width 137 height 18
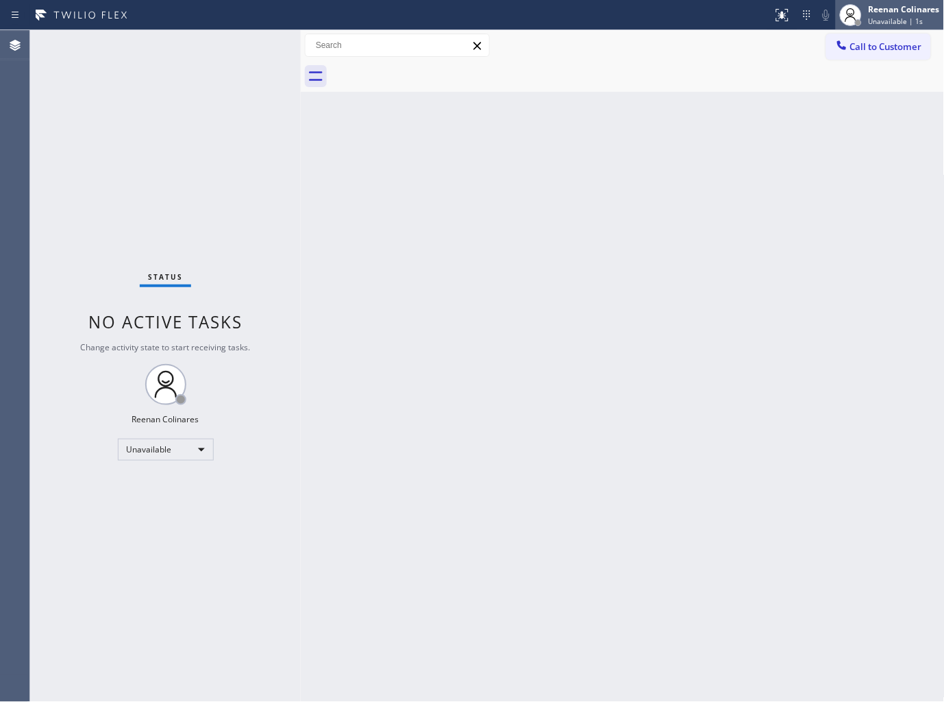
click at [881, 14] on div "Reenan Colinares" at bounding box center [904, 9] width 71 height 12
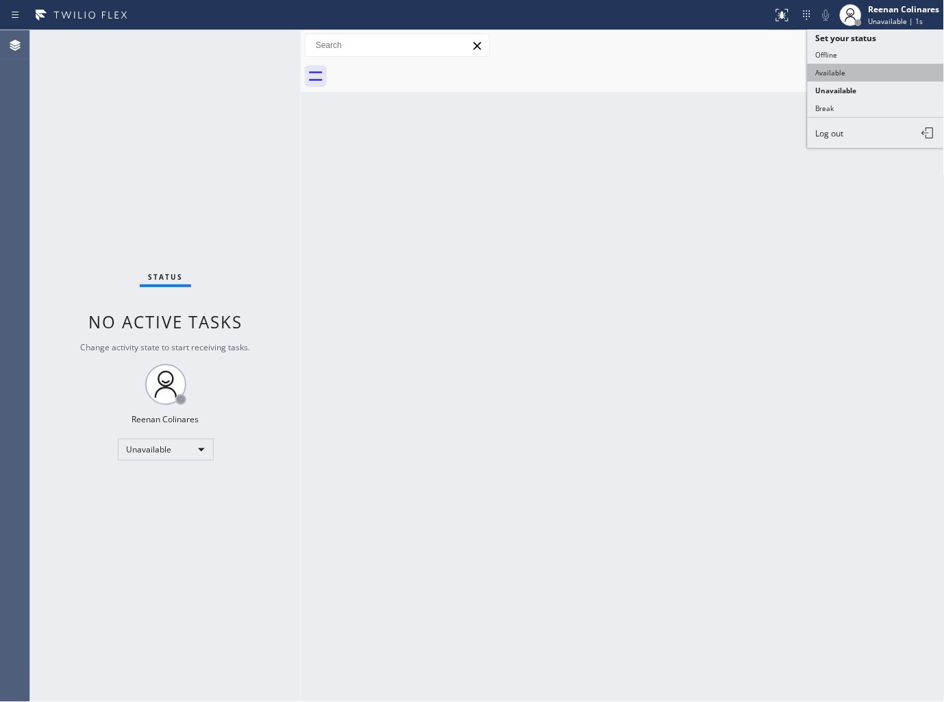
click at [843, 72] on button "Available" at bounding box center [876, 73] width 137 height 18
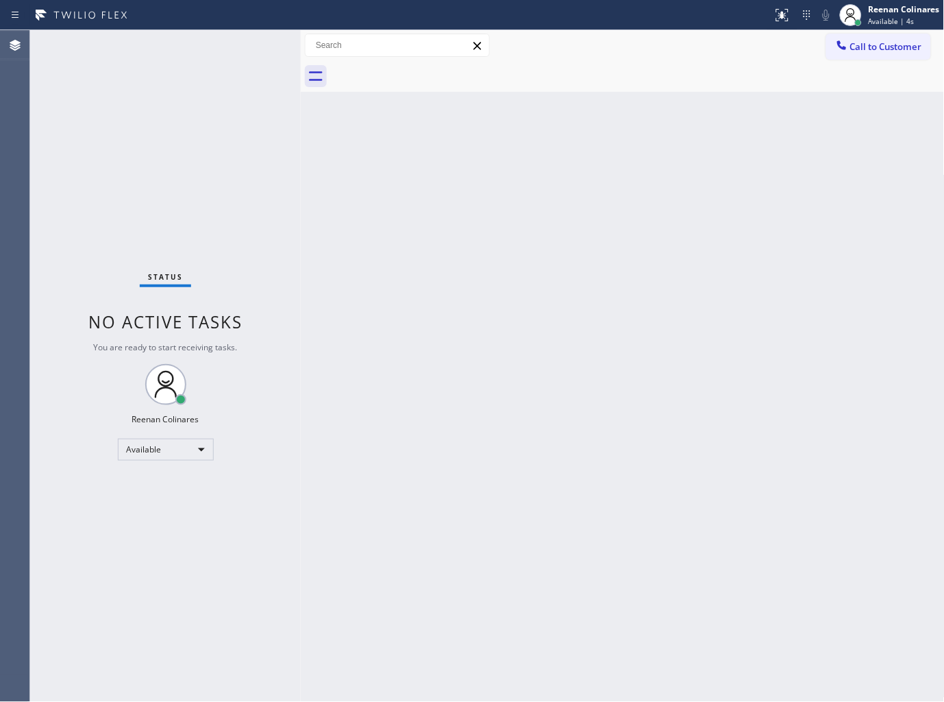
click at [551, 228] on div "Back to Dashboard Change Sender ID Customers Technicians Select a contact Outbo…" at bounding box center [623, 366] width 644 height 672
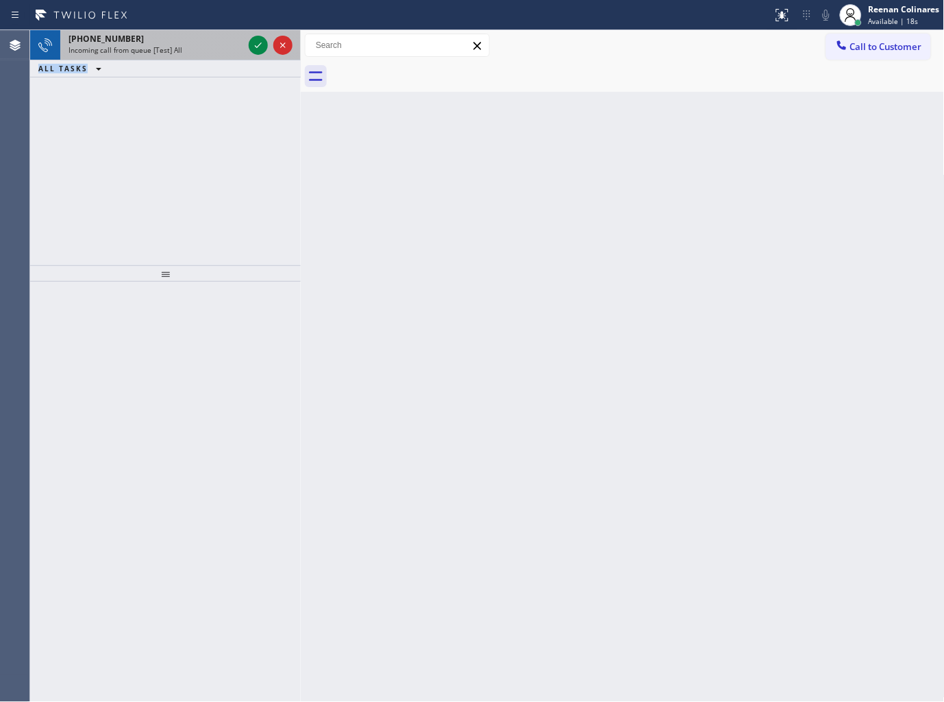
click at [188, 59] on div "+12679745418 Incoming call from queue [Test] All ALL TASKS ALL TASKS ACTIVE TAS…" at bounding box center [165, 53] width 271 height 47
click at [199, 45] on div "Incoming call from queue [Test] All" at bounding box center [156, 50] width 175 height 10
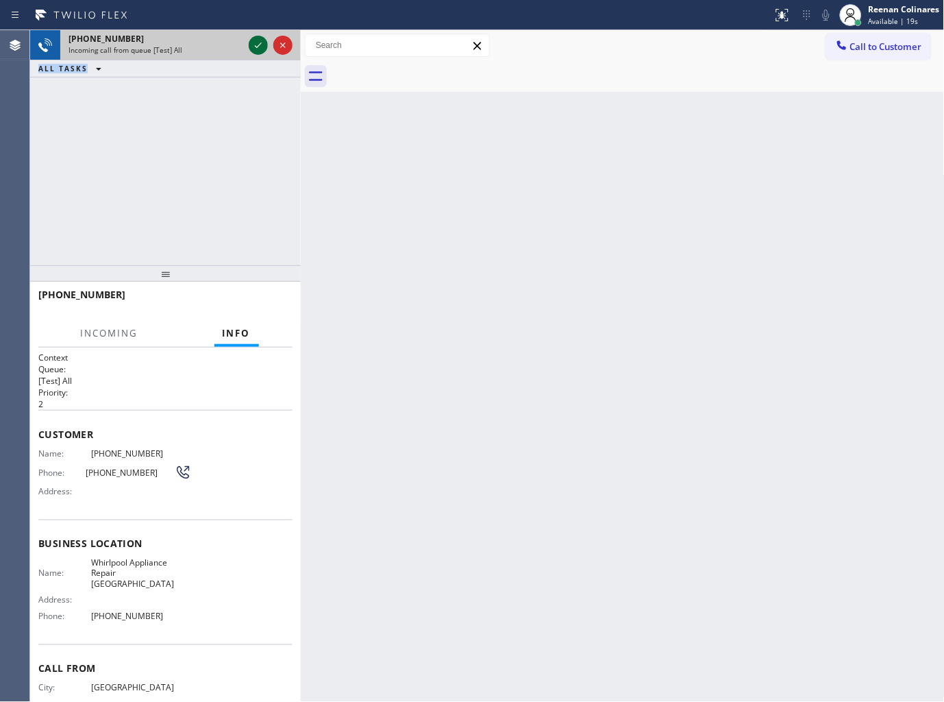
click at [254, 49] on icon at bounding box center [258, 45] width 16 height 16
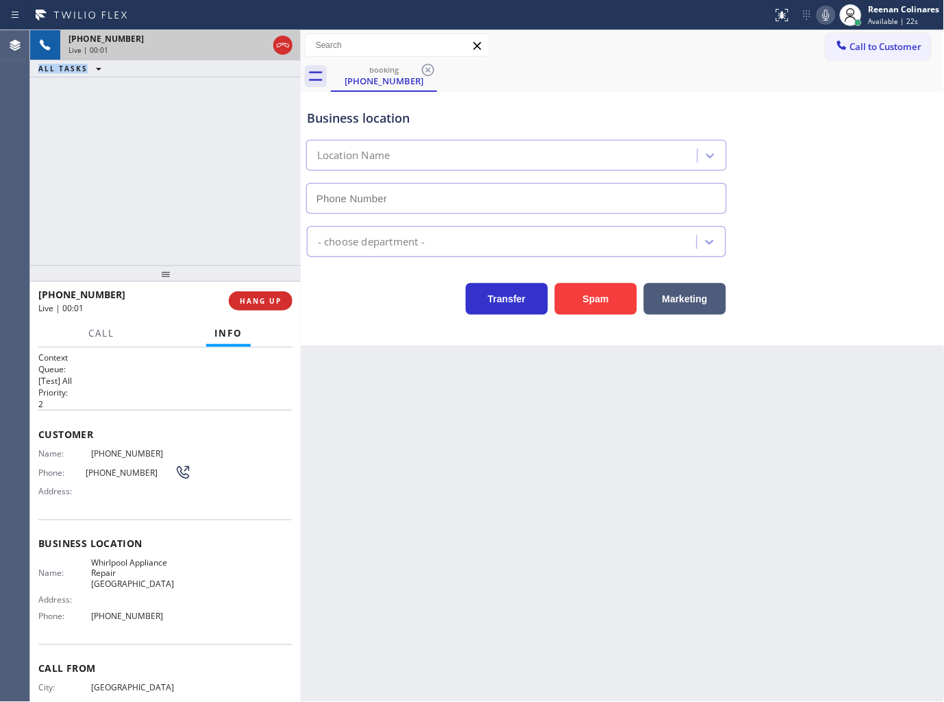
type input "(267) 651-9943"
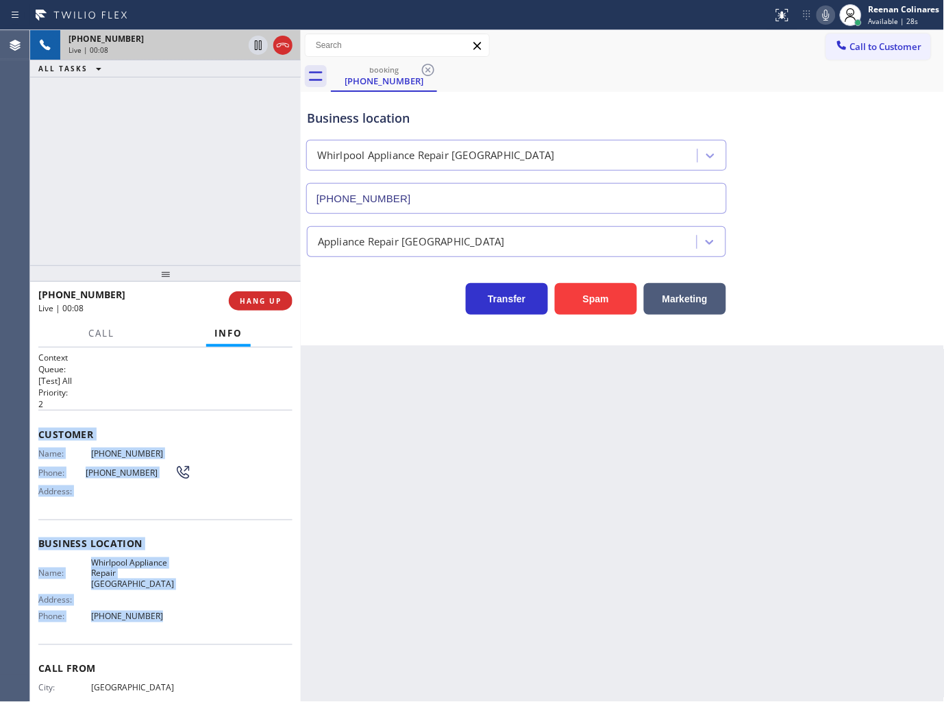
drag, startPoint x: 37, startPoint y: 433, endPoint x: 182, endPoint y: 598, distance: 219.0
click at [182, 598] on div "Context Queue: [Test] All Priority: 2 Customer Name: (267) 974-5418 Phone: (267…" at bounding box center [165, 524] width 271 height 355
copy div "Customer Name: (267) 974-5418 Phone: (267) 974-5418 Address: Business location …"
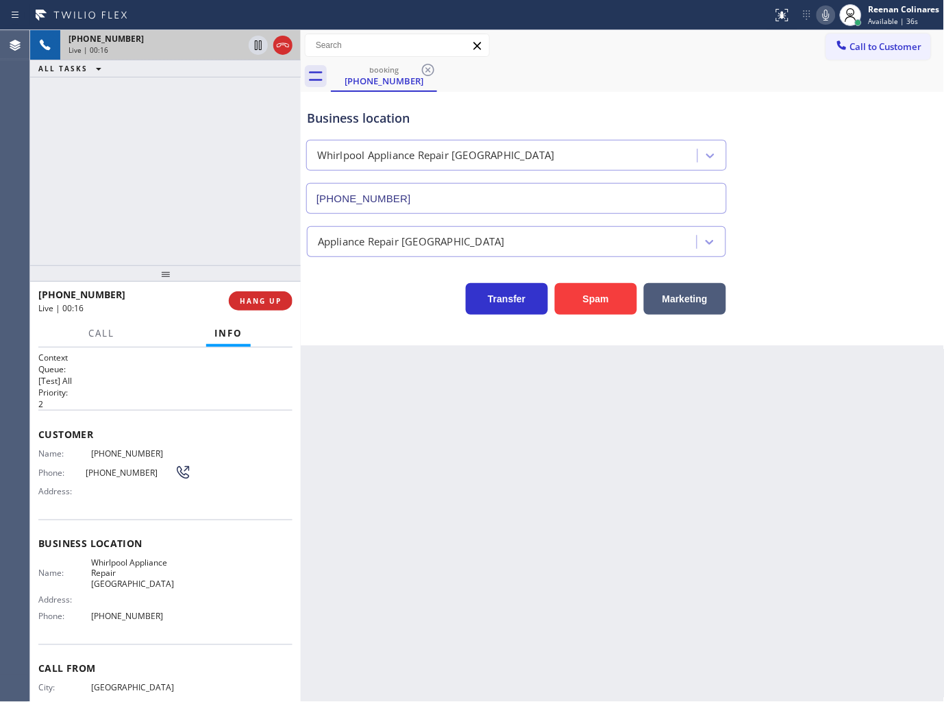
click at [809, 358] on div "Back to Dashboard Change Sender ID Customers Technicians Select a contact Outbo…" at bounding box center [623, 366] width 644 height 672
click at [821, 16] on icon at bounding box center [826, 15] width 16 height 16
click at [105, 336] on span "Call" at bounding box center [101, 333] width 26 height 12
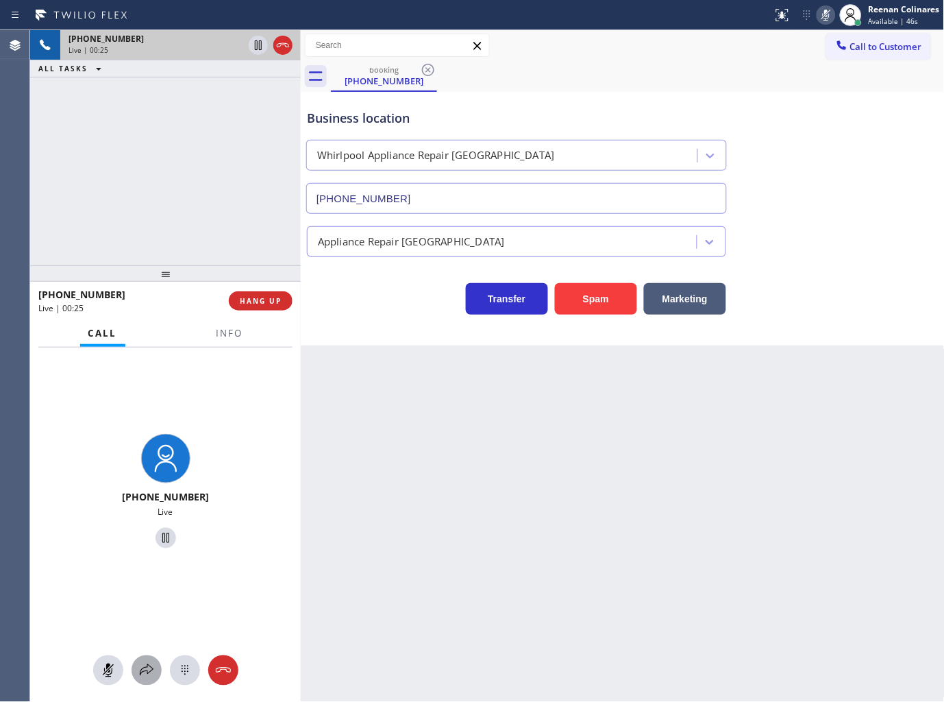
click at [141, 666] on icon at bounding box center [146, 670] width 16 height 16
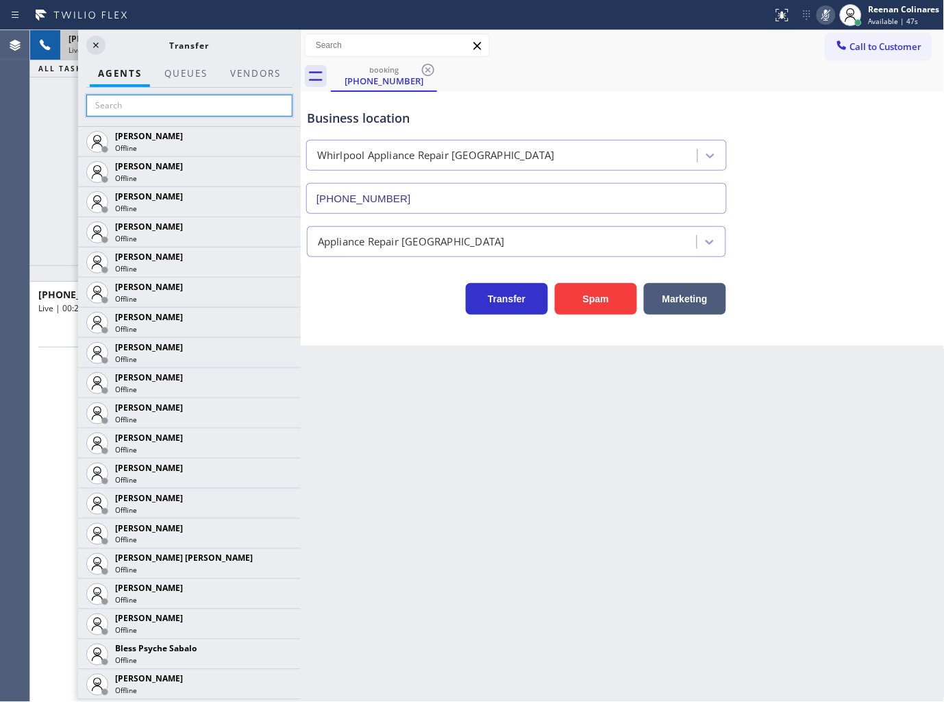
click at [158, 100] on input "text" at bounding box center [189, 106] width 206 height 22
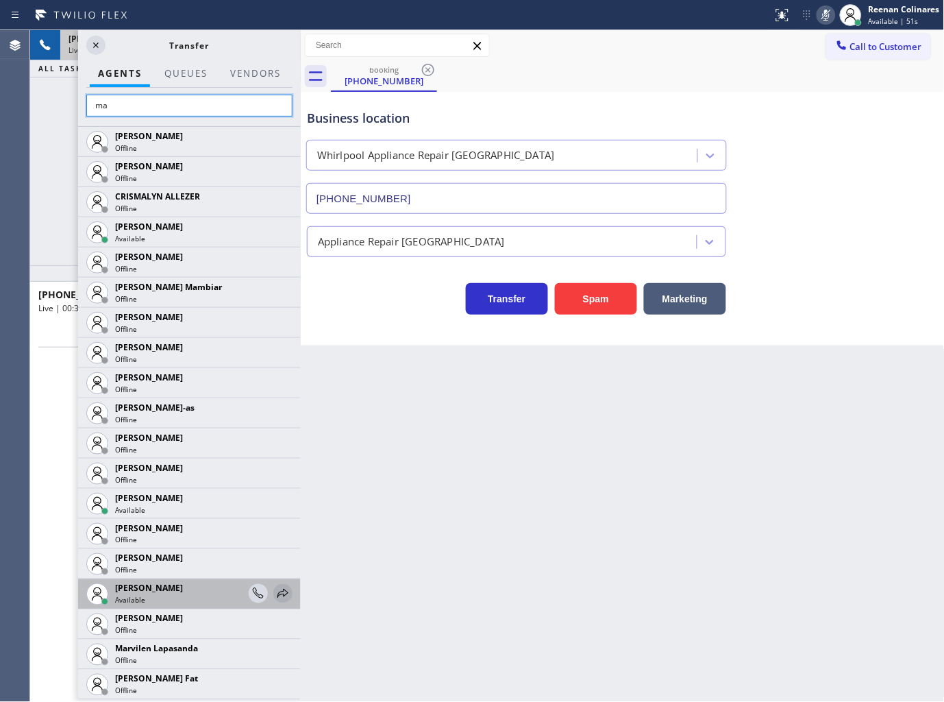
type input "ma"
click at [275, 585] on icon at bounding box center [283, 593] width 16 height 16
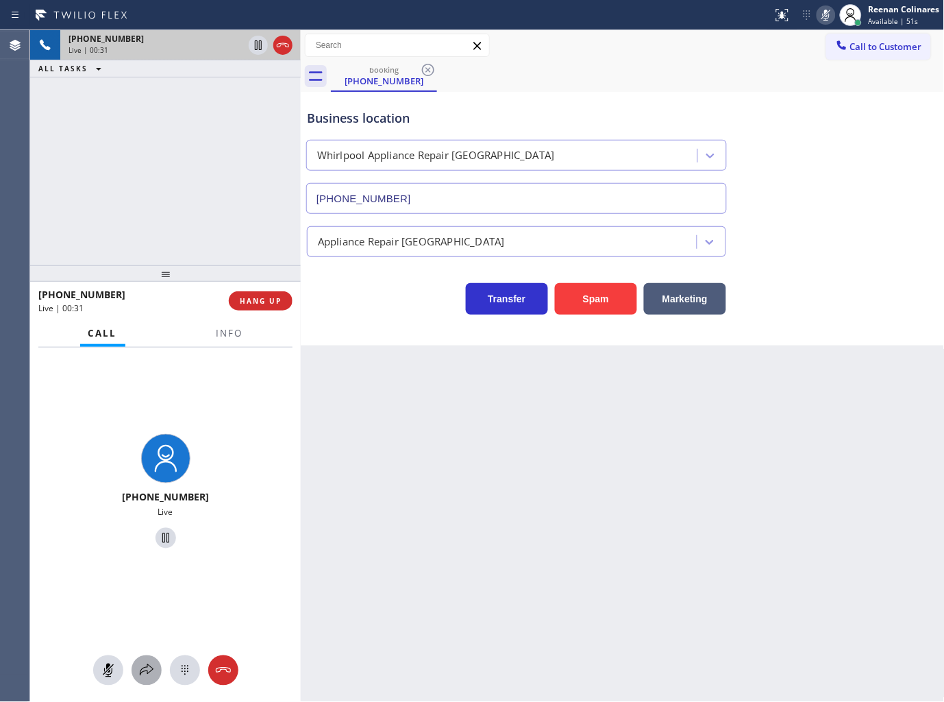
click at [142, 672] on icon at bounding box center [147, 670] width 14 height 12
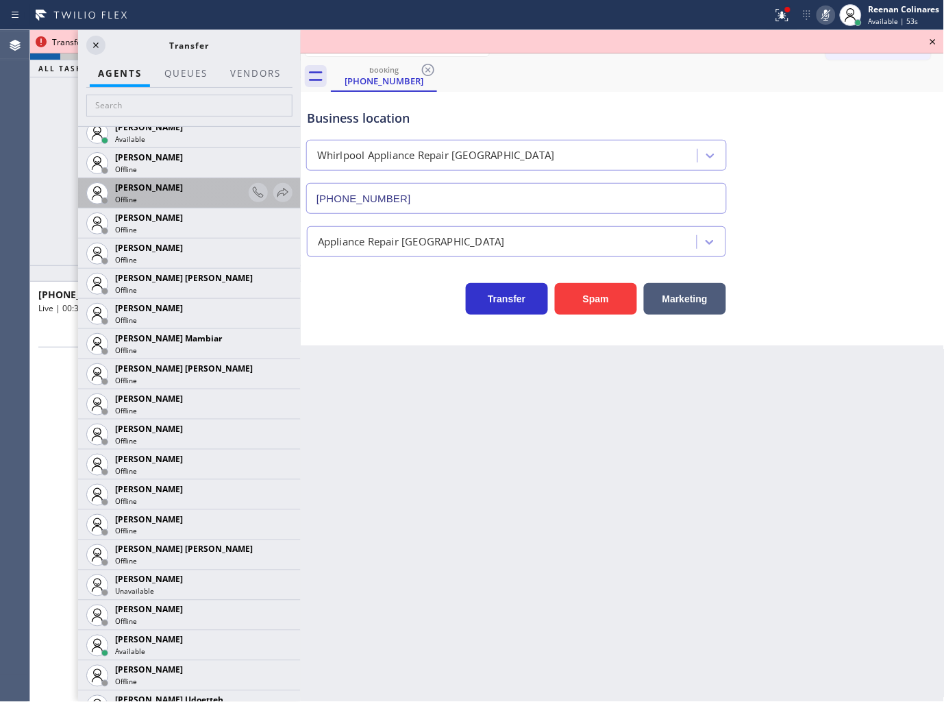
scroll to position [1142, 0]
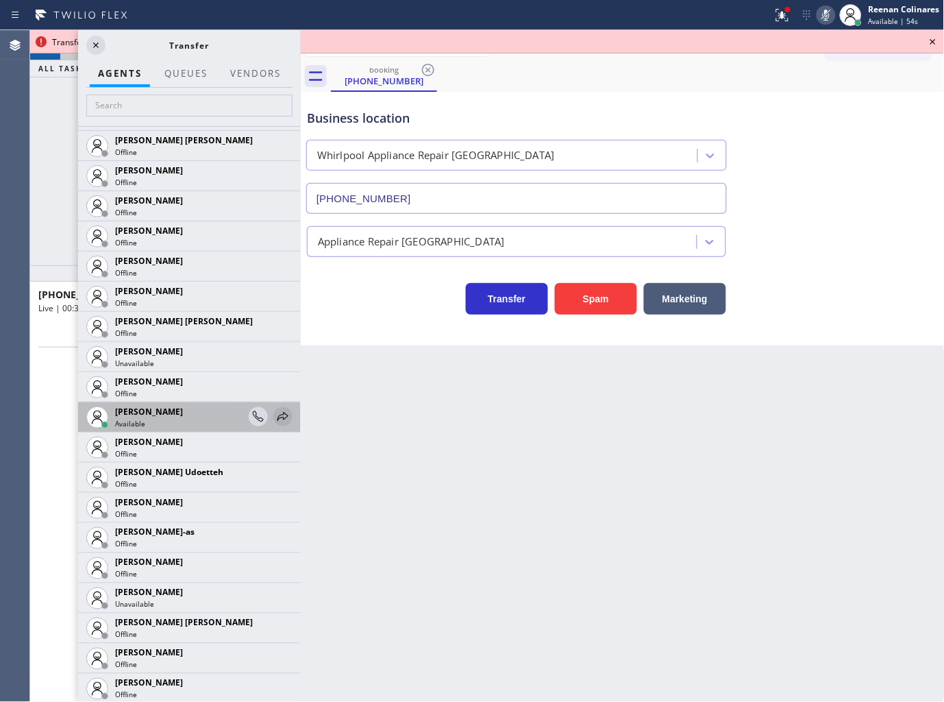
click at [275, 417] on icon at bounding box center [283, 416] width 16 height 16
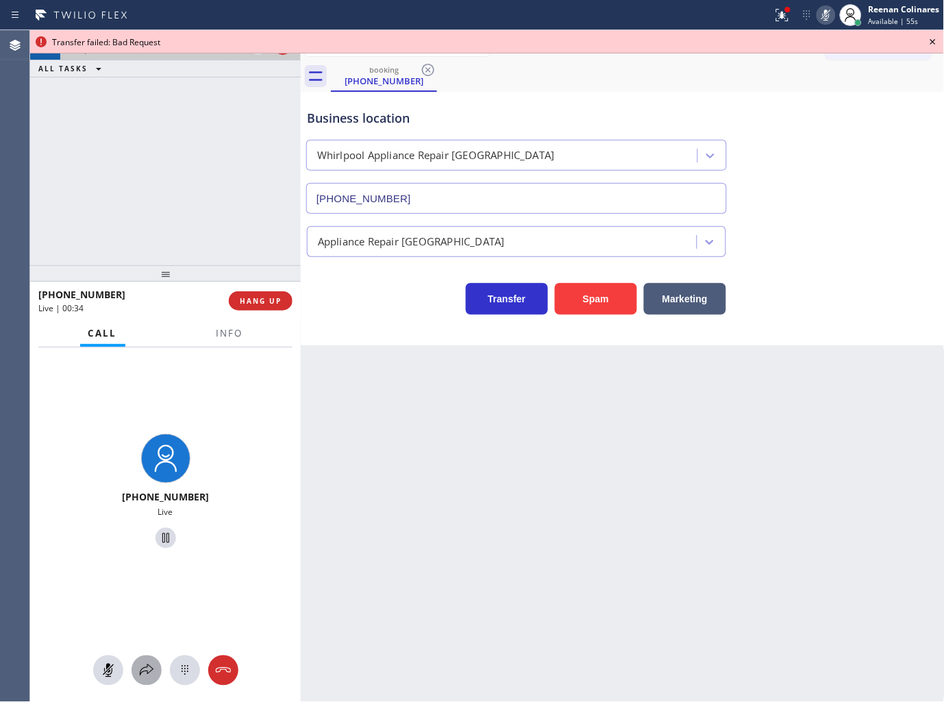
click at [139, 676] on icon at bounding box center [146, 670] width 16 height 16
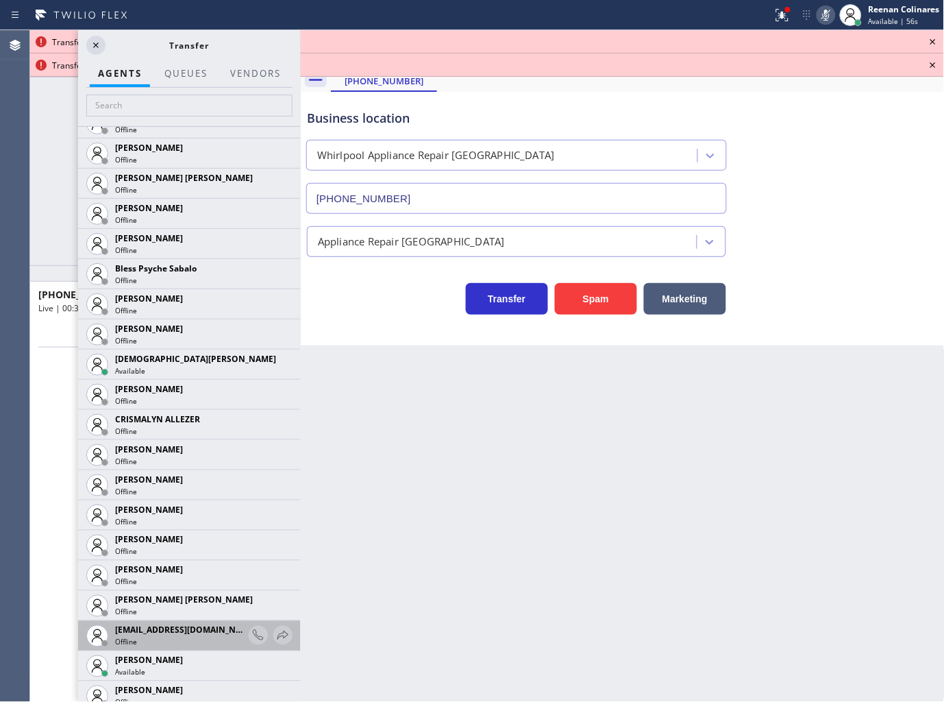
scroll to position [608, 0]
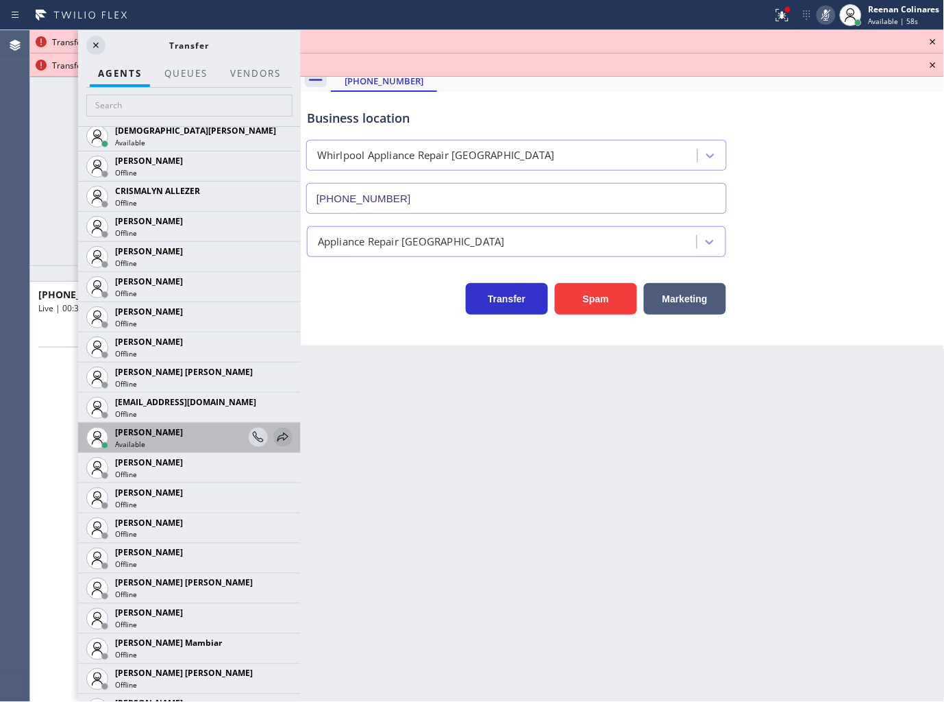
click at [278, 439] on icon at bounding box center [283, 436] width 11 height 9
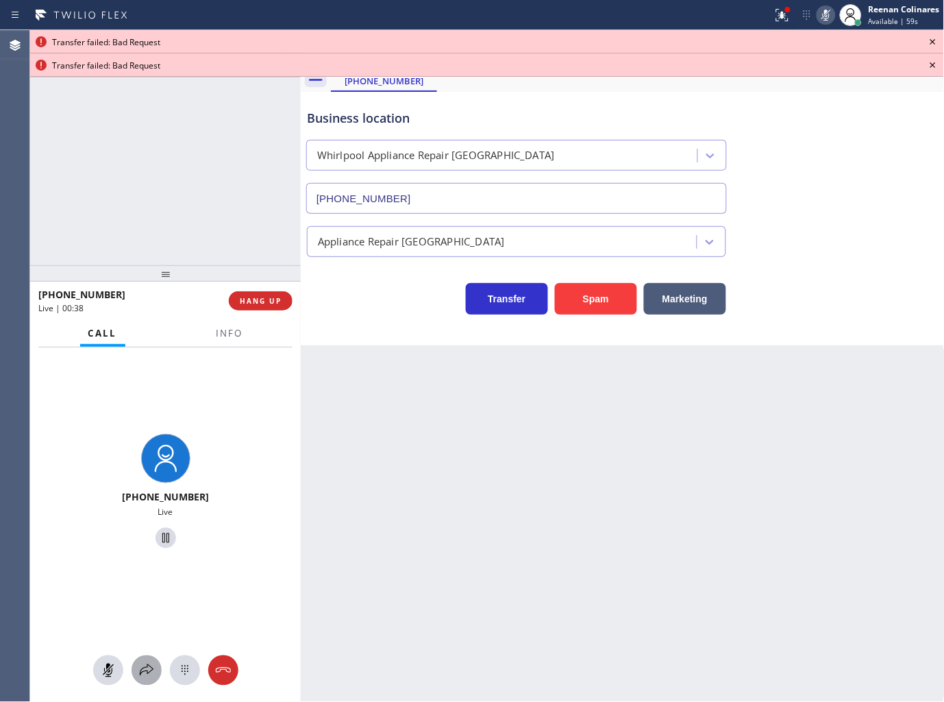
click at [140, 673] on icon at bounding box center [146, 670] width 16 height 16
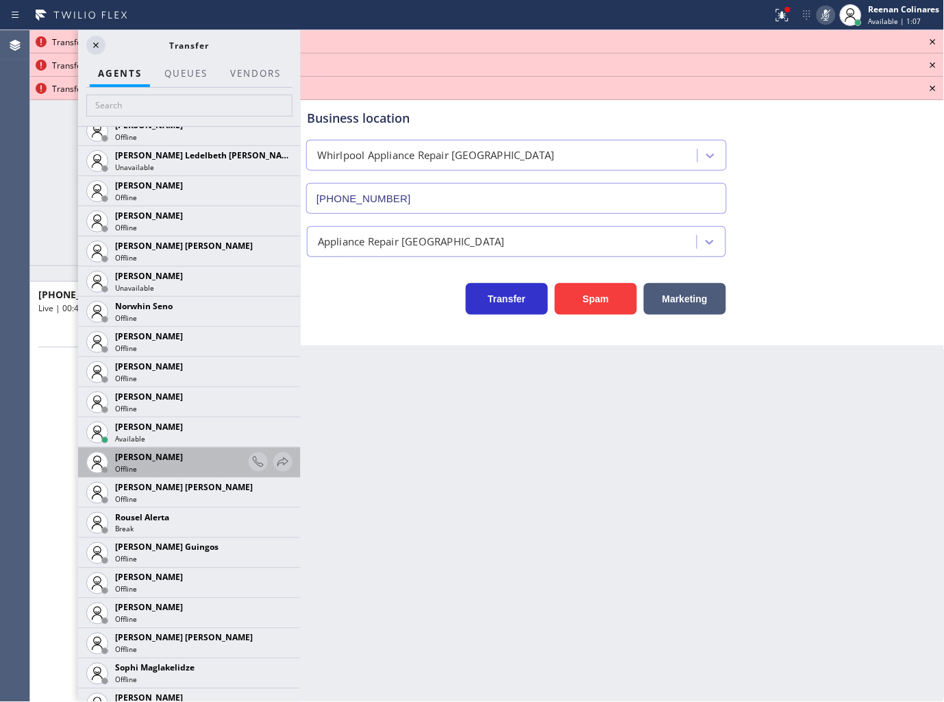
scroll to position [2557, 0]
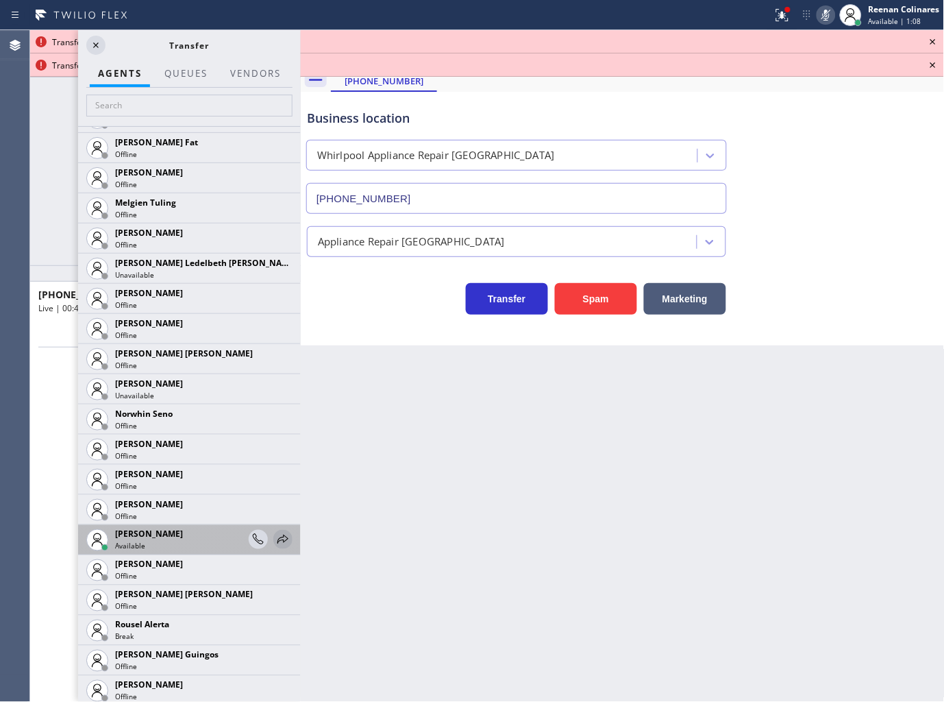
click at [275, 539] on icon at bounding box center [283, 539] width 16 height 16
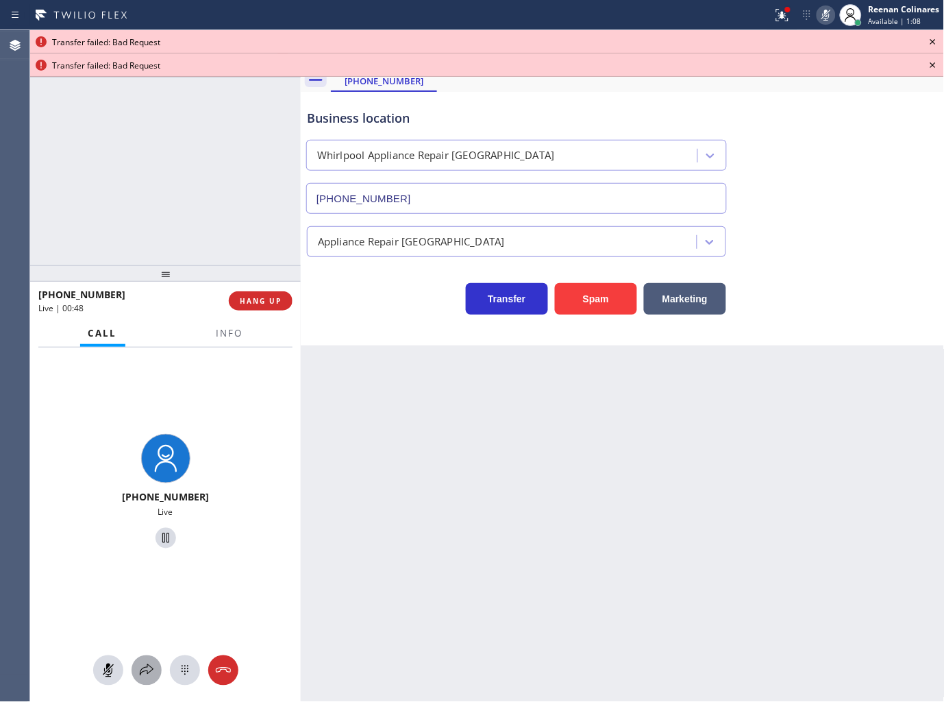
click at [139, 673] on icon at bounding box center [146, 670] width 16 height 16
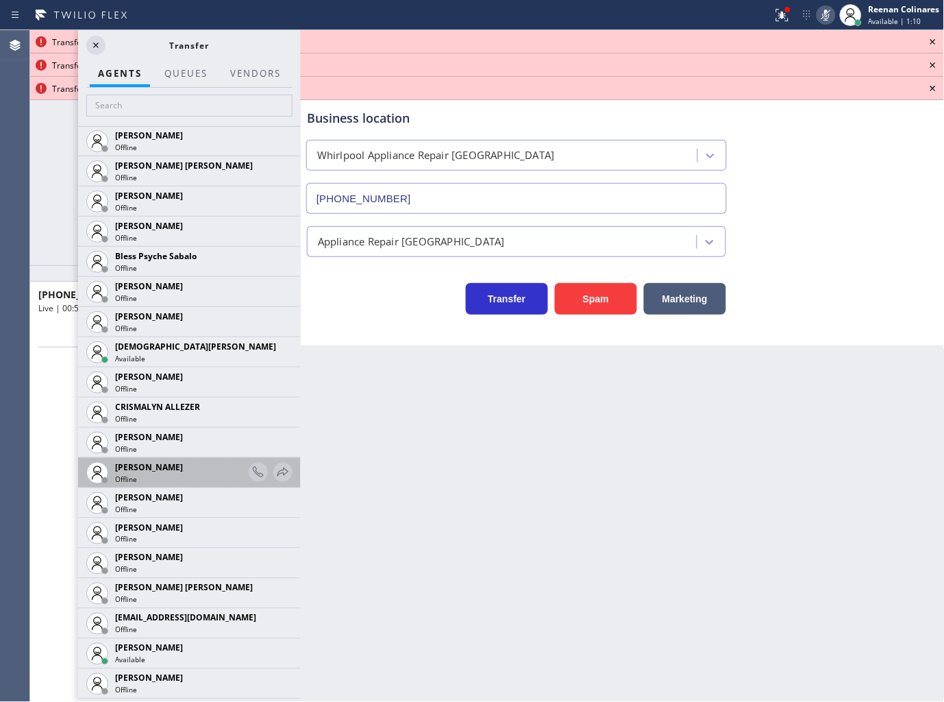
scroll to position [456, 0]
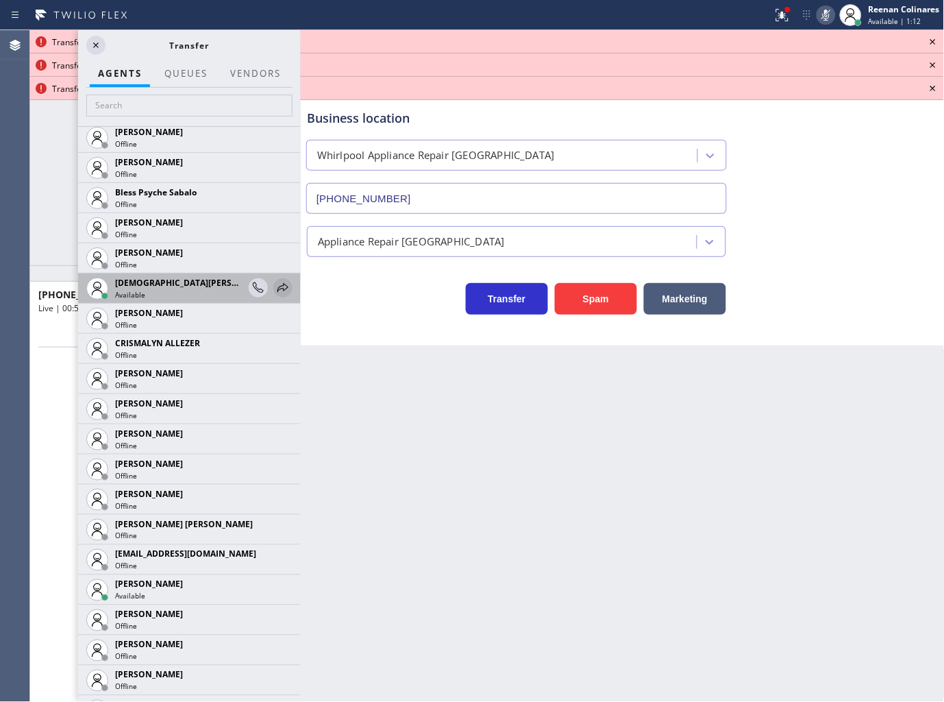
click at [275, 288] on icon at bounding box center [283, 288] width 16 height 16
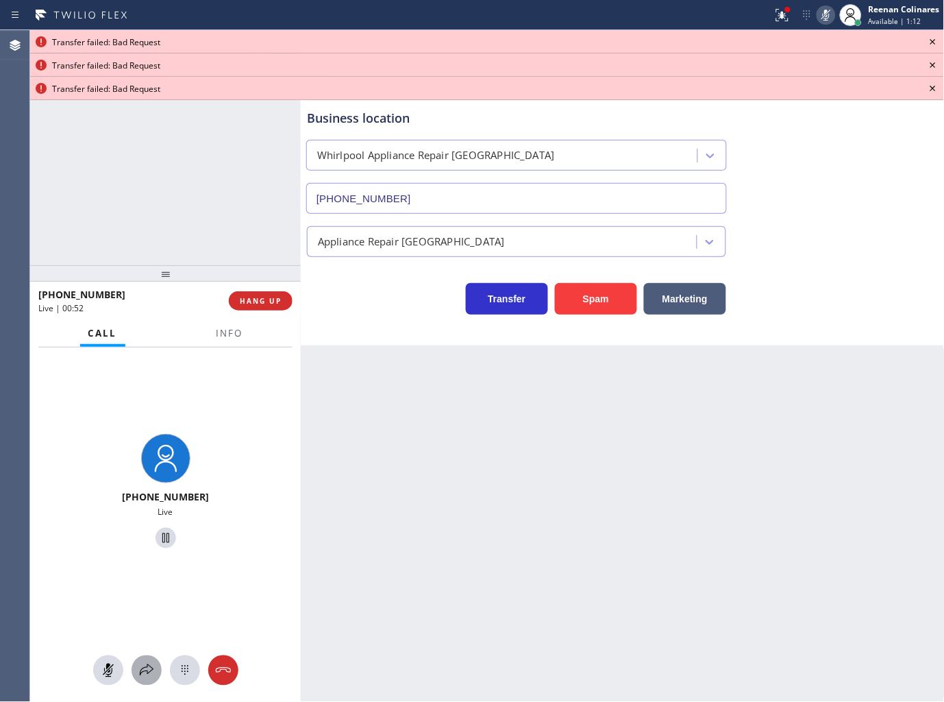
click at [152, 667] on icon at bounding box center [146, 670] width 16 height 16
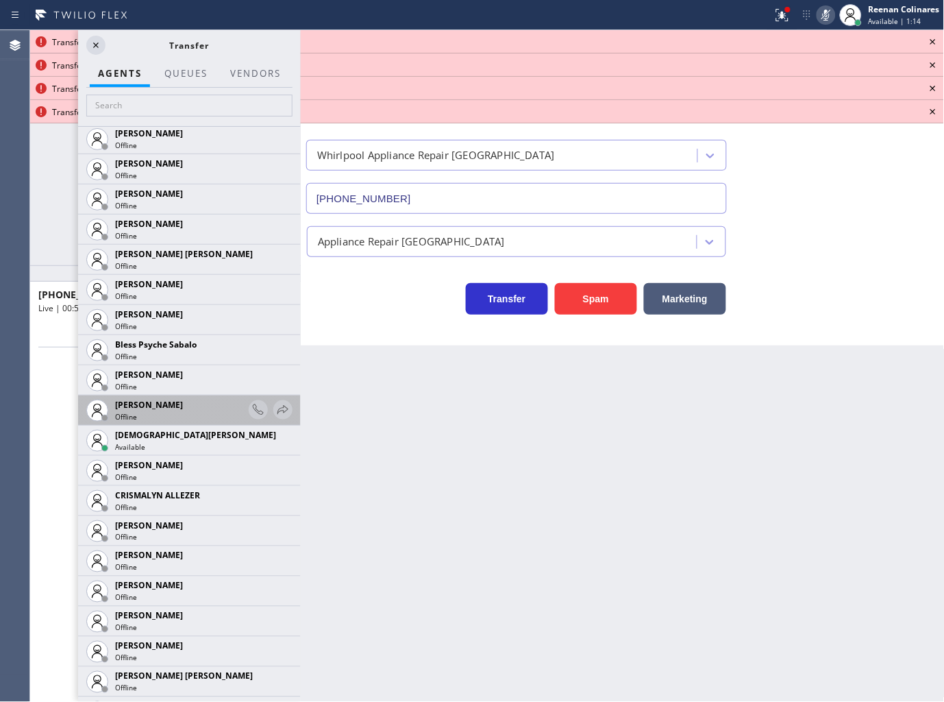
scroll to position [685, 0]
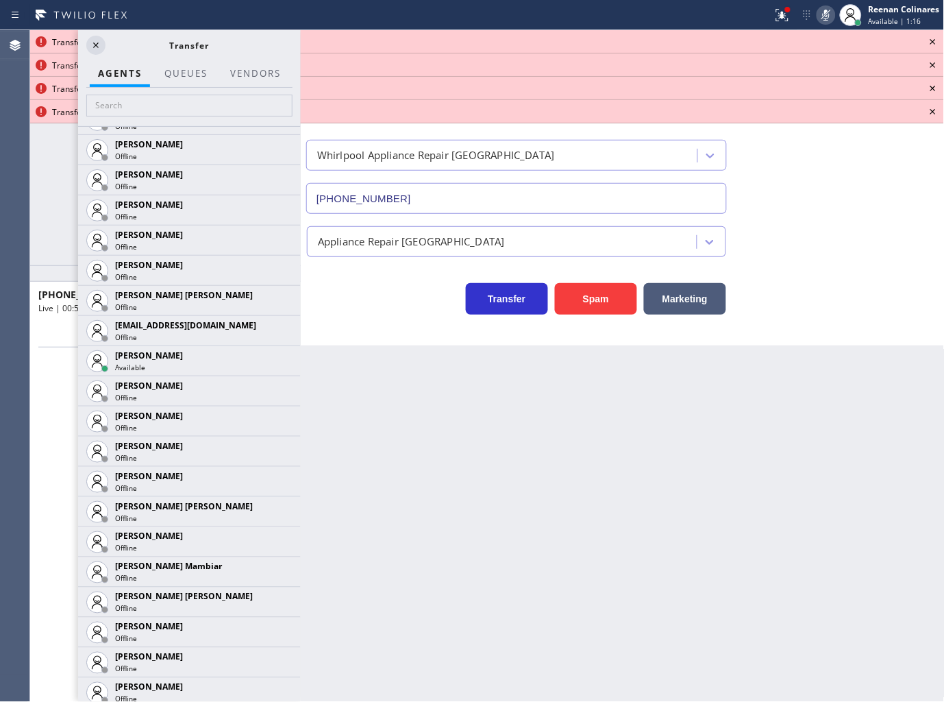
click at [0, 0] on icon at bounding box center [0, 0] width 0 height 0
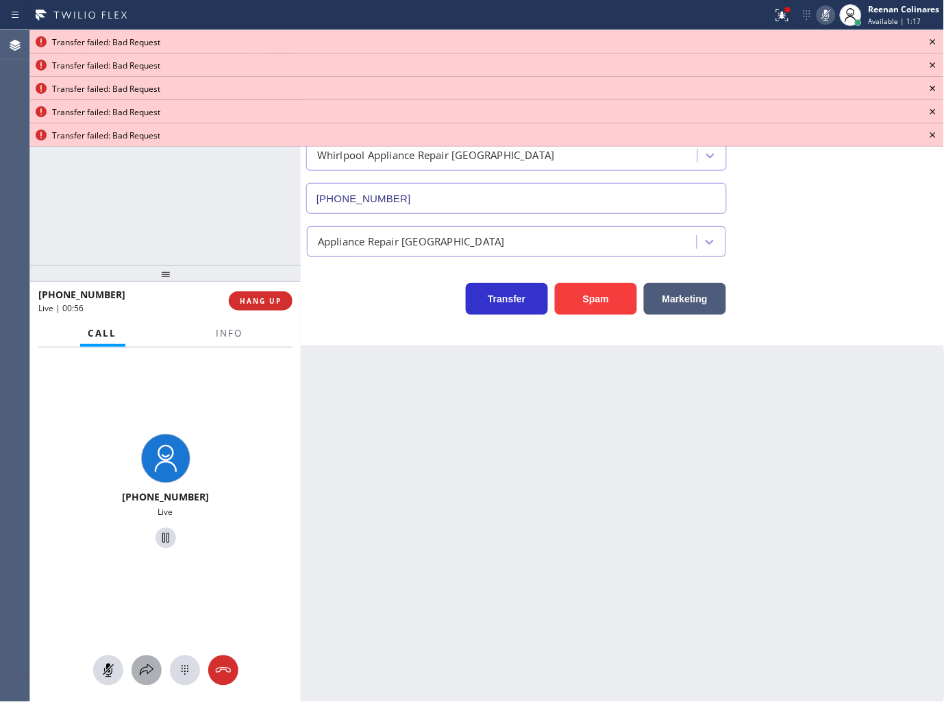
click at [151, 669] on icon at bounding box center [146, 670] width 16 height 16
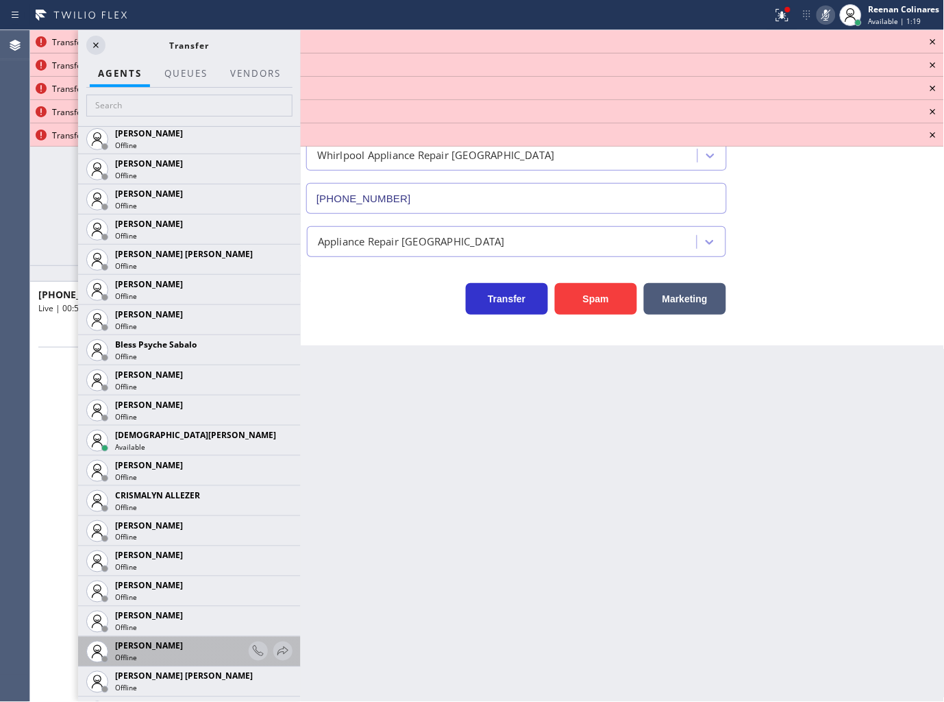
scroll to position [456, 0]
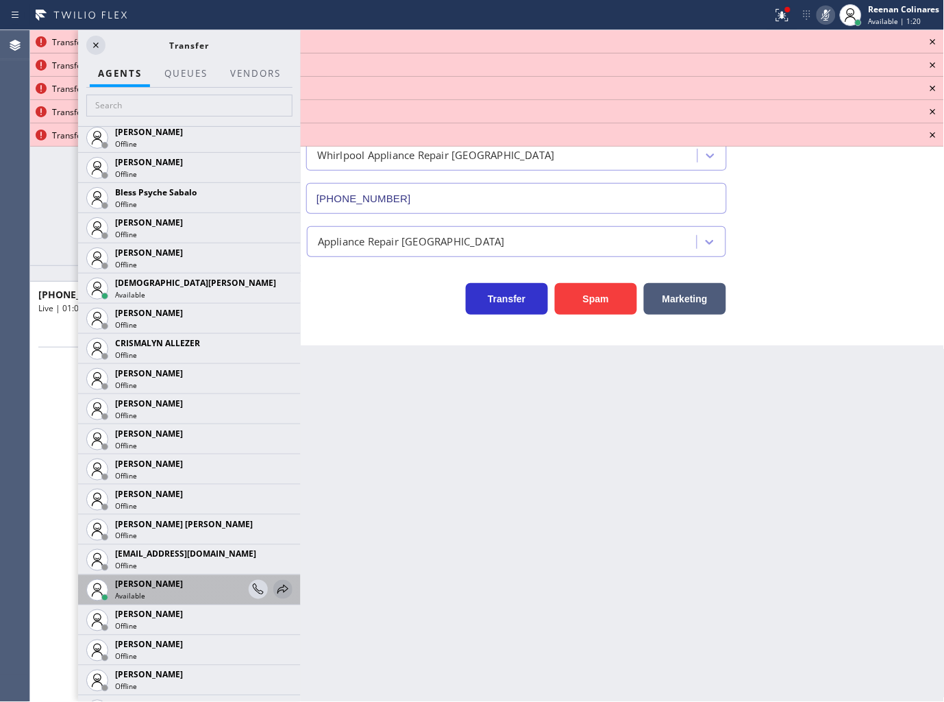
click at [275, 586] on icon at bounding box center [283, 589] width 16 height 16
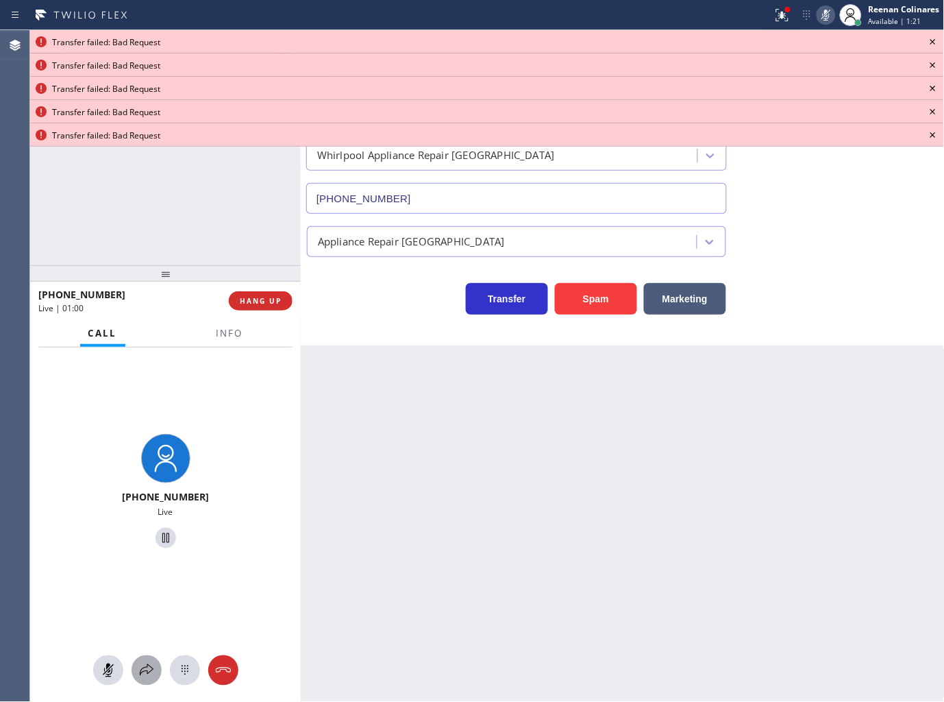
click at [137, 665] on div at bounding box center [147, 670] width 30 height 16
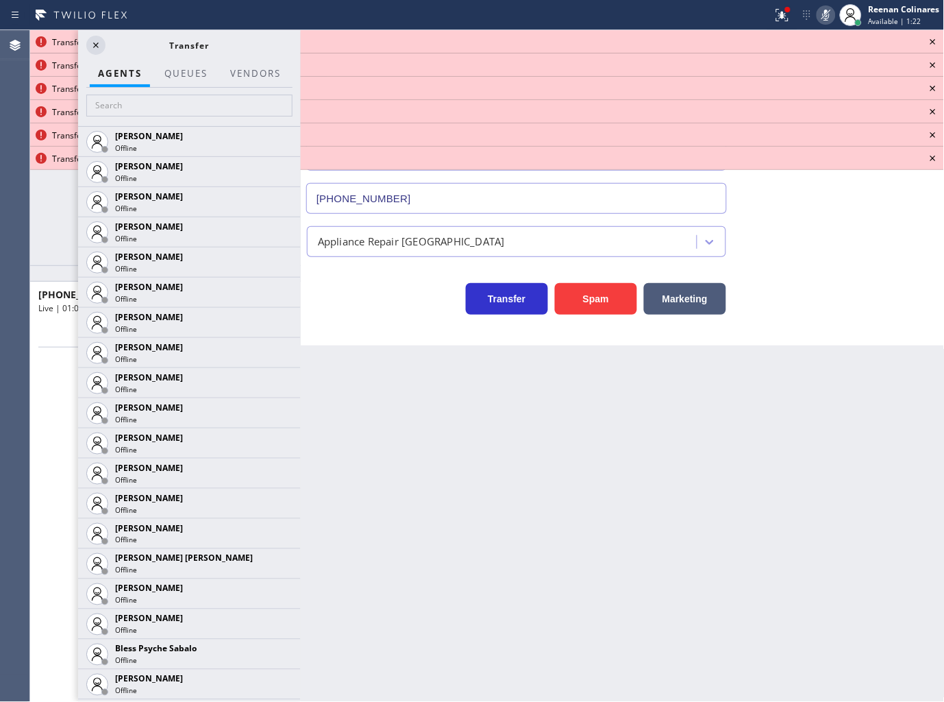
click at [935, 42] on icon at bounding box center [933, 42] width 16 height 16
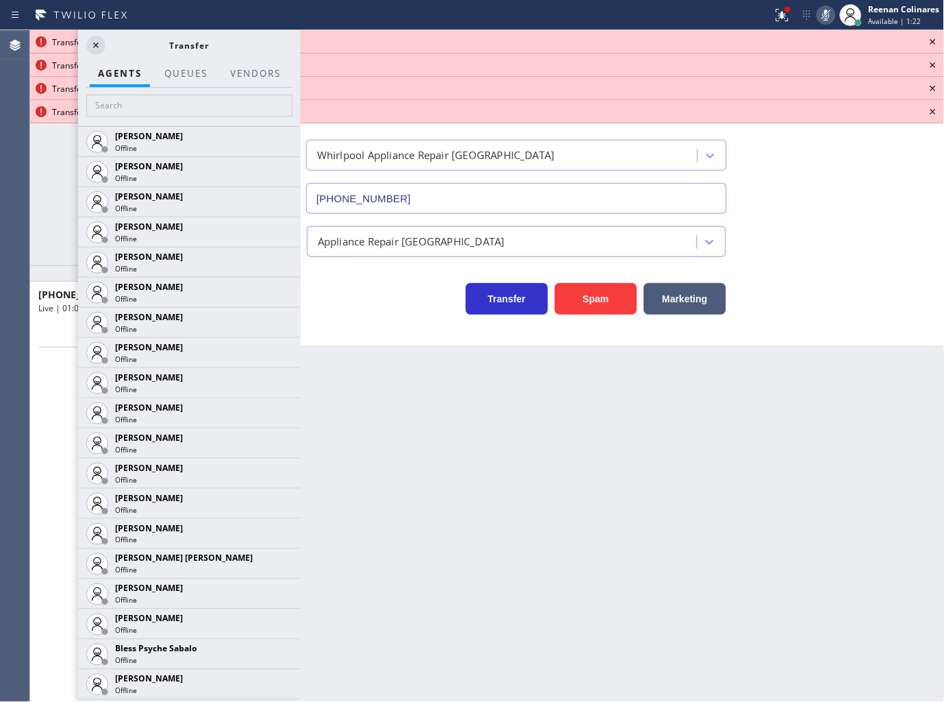
click at [935, 42] on icon at bounding box center [933, 42] width 16 height 16
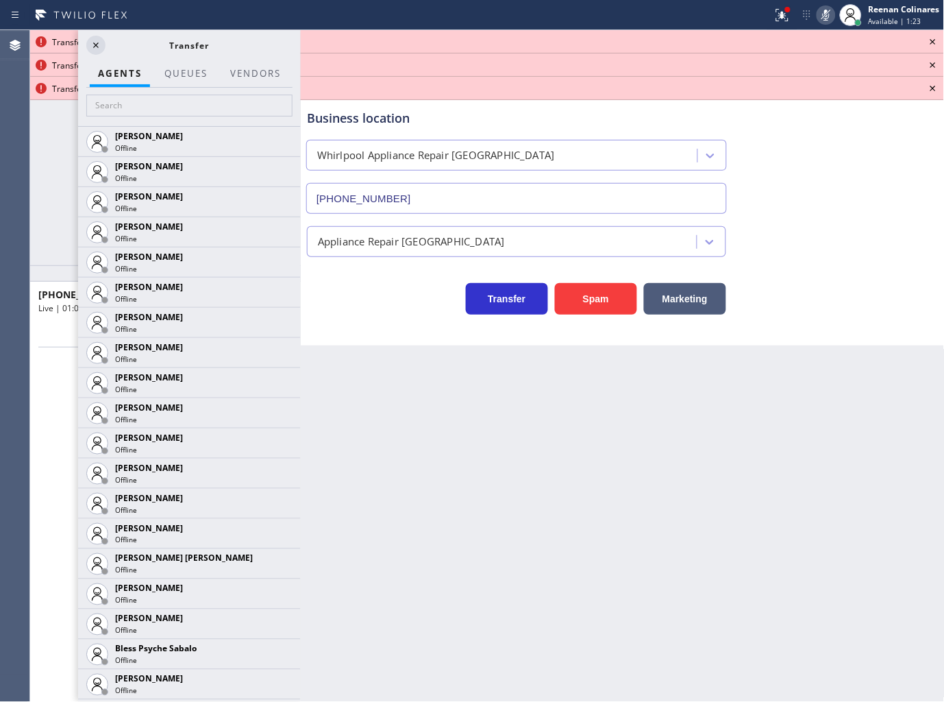
click at [935, 42] on icon at bounding box center [933, 42] width 16 height 16
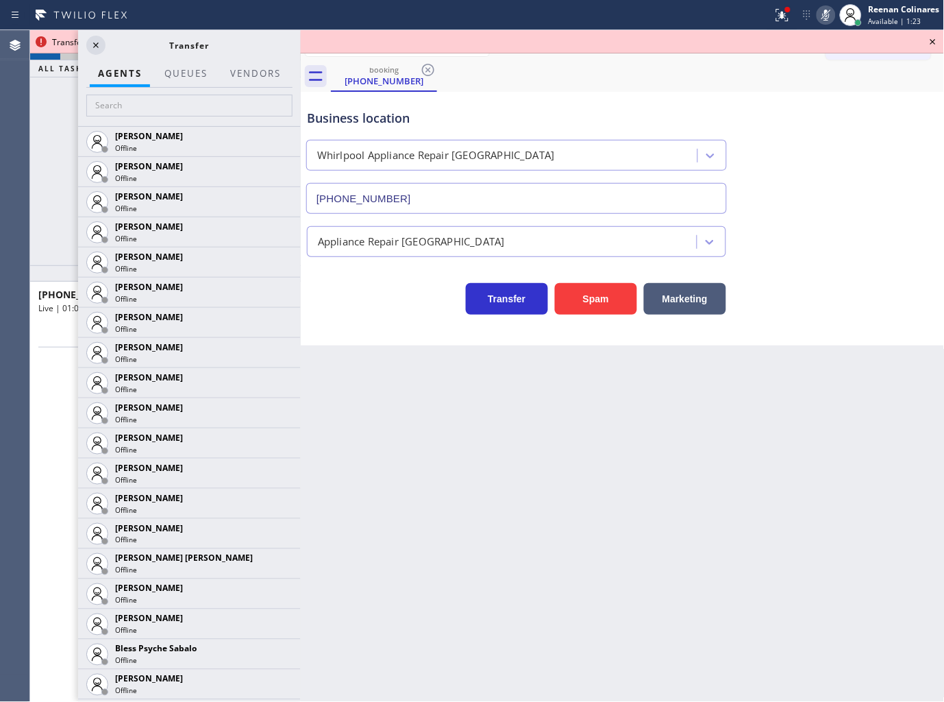
click at [935, 42] on icon at bounding box center [933, 42] width 16 height 16
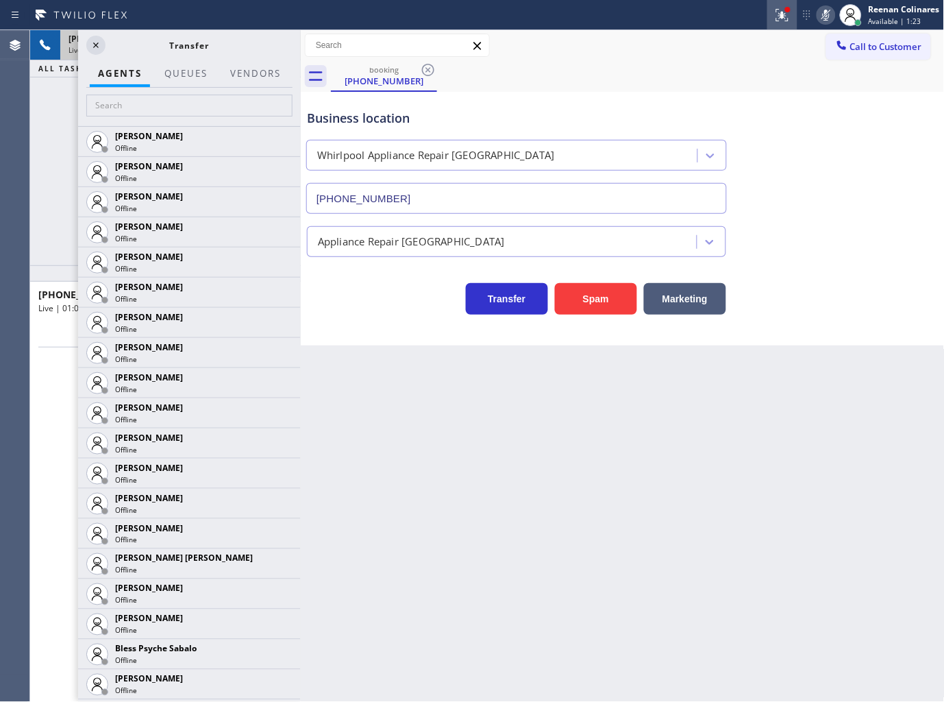
click at [773, 11] on div at bounding box center [782, 15] width 30 height 16
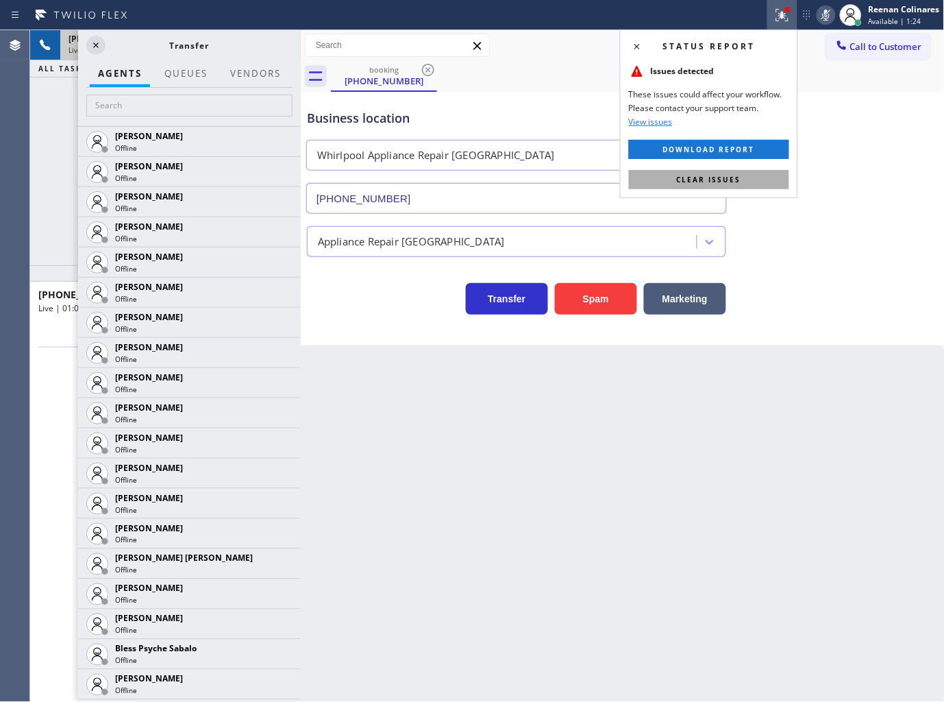
drag, startPoint x: 723, startPoint y: 176, endPoint x: 629, endPoint y: 164, distance: 94.6
click at [722, 176] on span "Clear issues" at bounding box center [709, 180] width 64 height 10
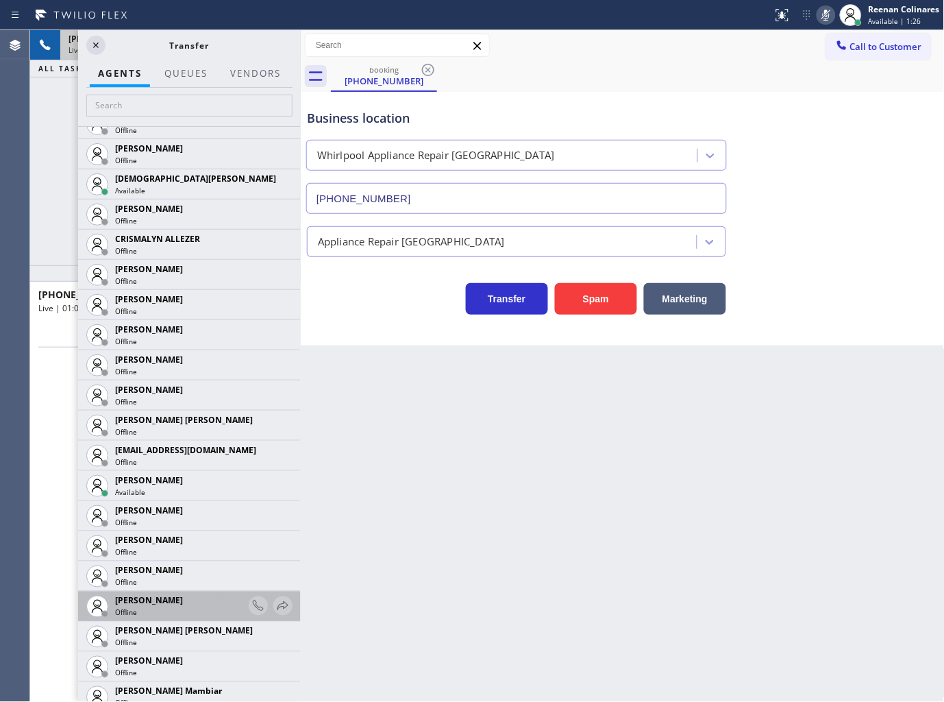
scroll to position [608, 0]
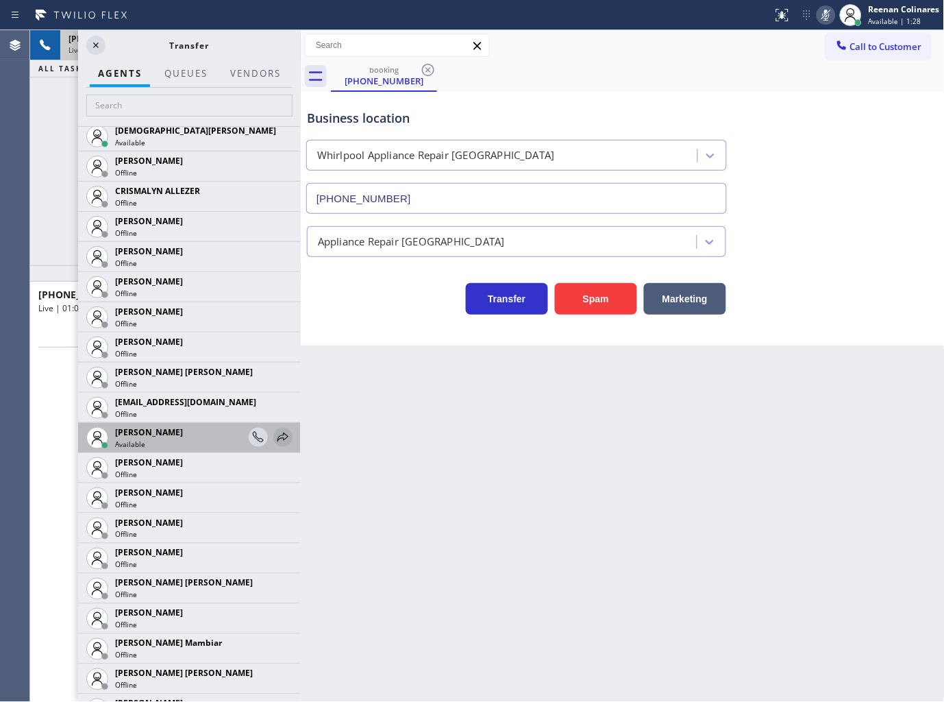
click at [275, 434] on icon at bounding box center [283, 437] width 16 height 16
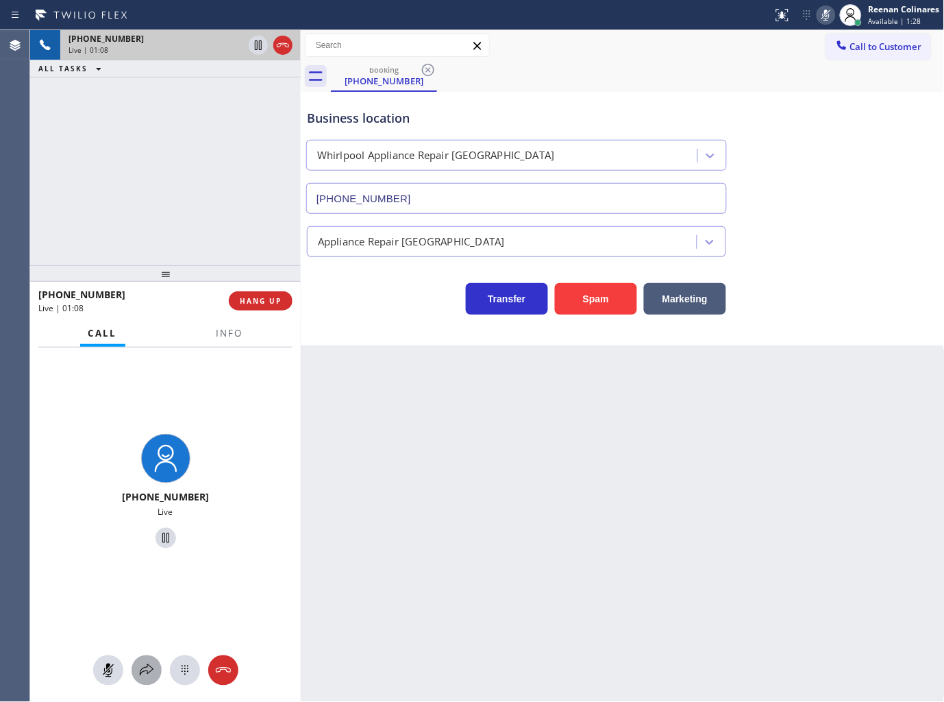
click at [153, 656] on button at bounding box center [147, 670] width 30 height 30
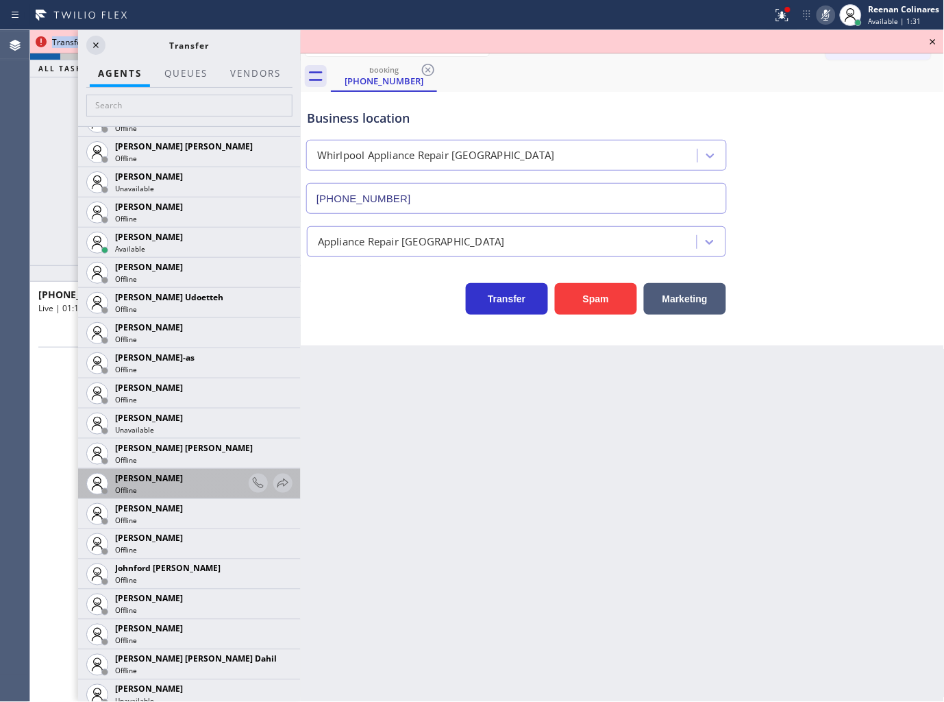
scroll to position [1370, 0]
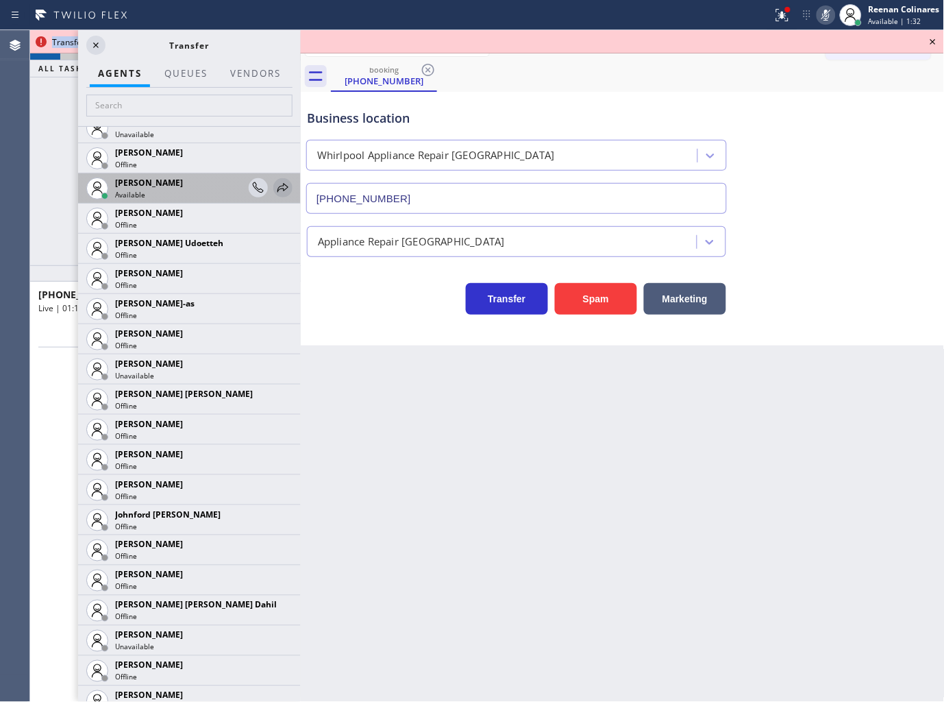
click at [275, 187] on icon at bounding box center [283, 188] width 16 height 16
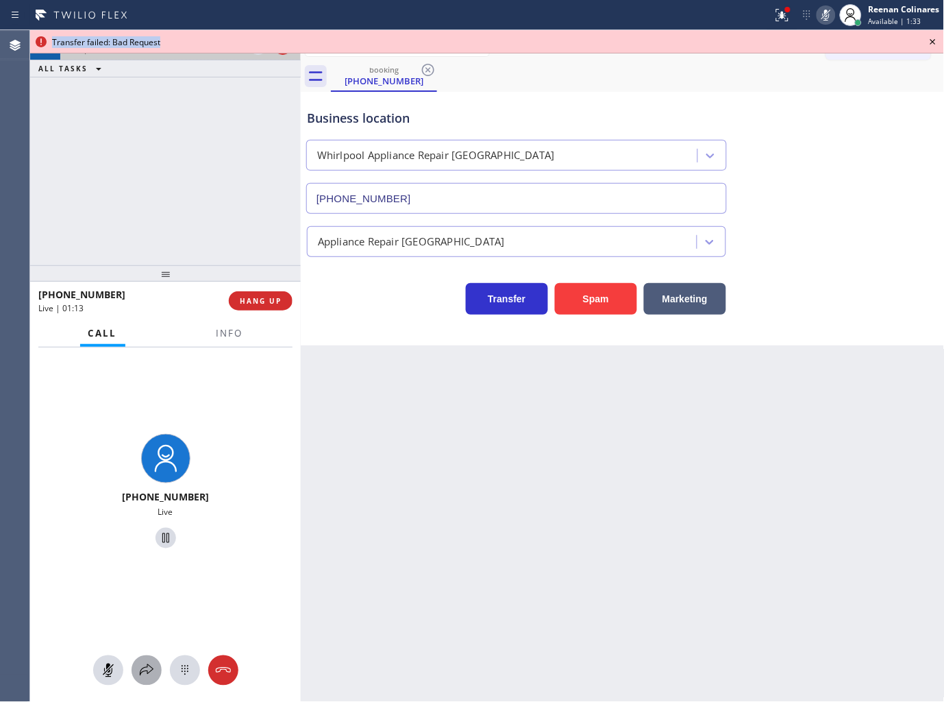
click at [138, 675] on div at bounding box center [147, 670] width 30 height 16
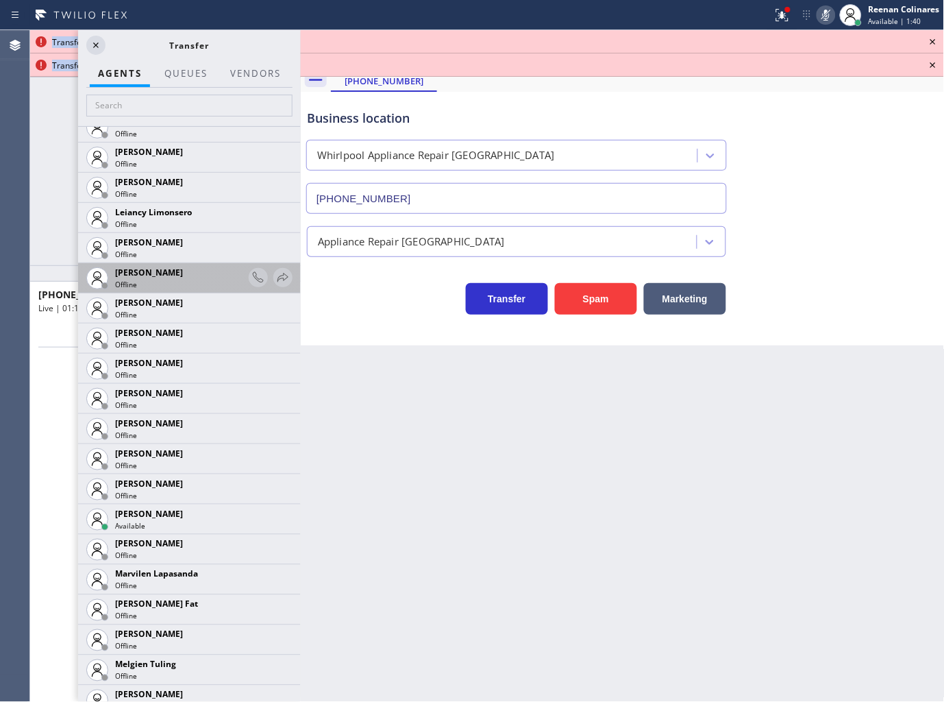
scroll to position [2132, 0]
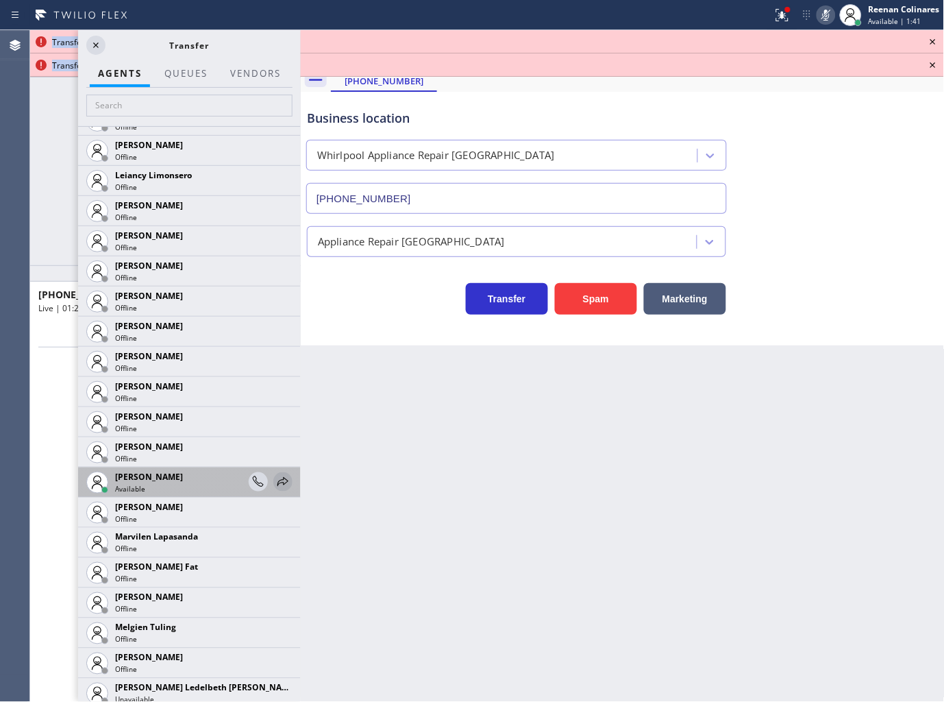
click at [275, 480] on icon at bounding box center [283, 481] width 16 height 16
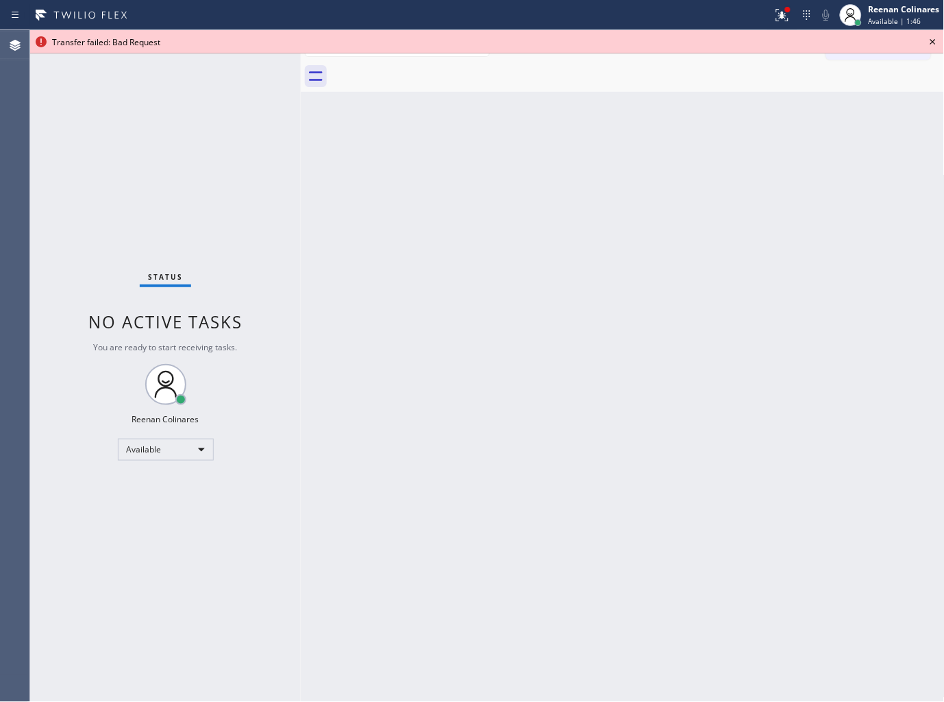
click at [891, 503] on div "Back to Dashboard Change Sender ID Customers Technicians Select a contact Outbo…" at bounding box center [623, 366] width 644 height 672
drag, startPoint x: 742, startPoint y: 462, endPoint x: 528, endPoint y: 487, distance: 216.0
click at [728, 465] on div "Back to Dashboard Change Sender ID Customers Technicians Select a contact Outbo…" at bounding box center [623, 366] width 644 height 672
drag, startPoint x: 937, startPoint y: 44, endPoint x: 892, endPoint y: 35, distance: 45.4
click at [937, 44] on icon at bounding box center [933, 42] width 16 height 16
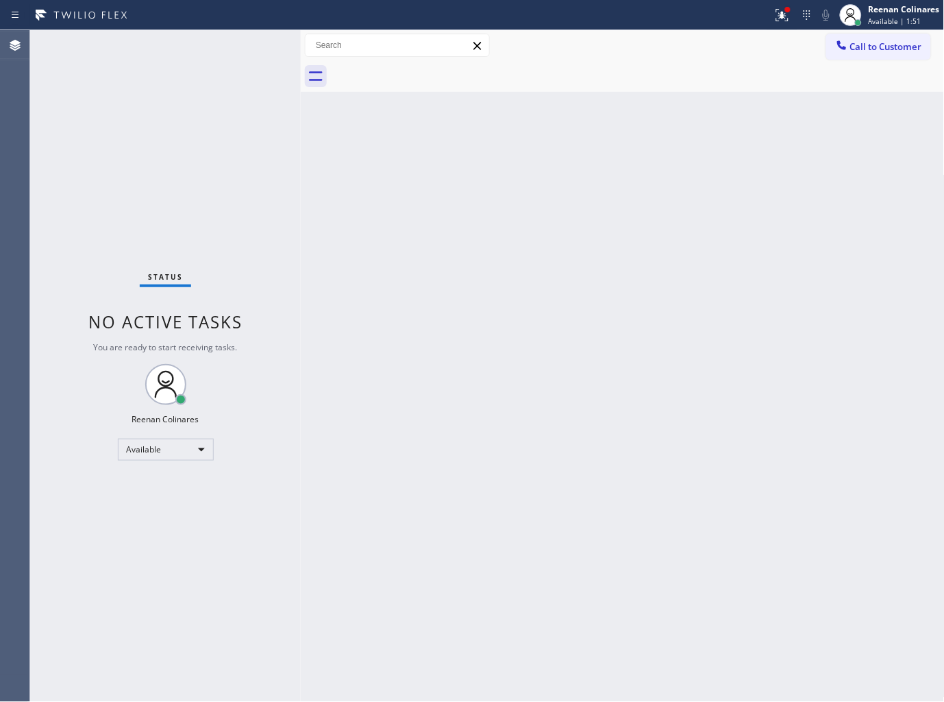
click at [776, 12] on icon at bounding box center [782, 15] width 16 height 16
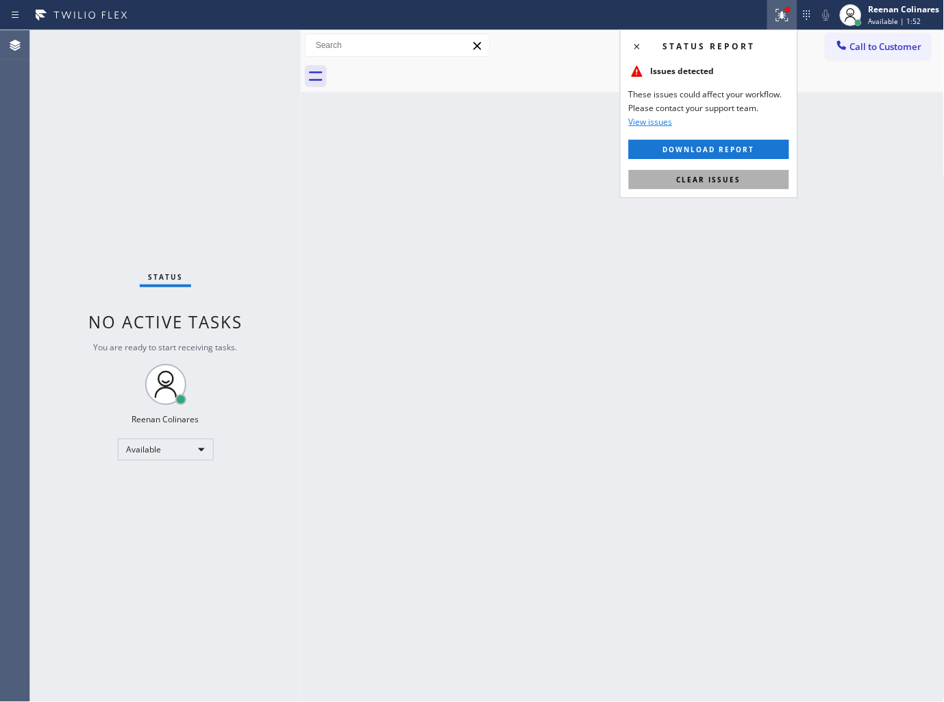
click at [692, 186] on button "Clear issues" at bounding box center [709, 179] width 160 height 19
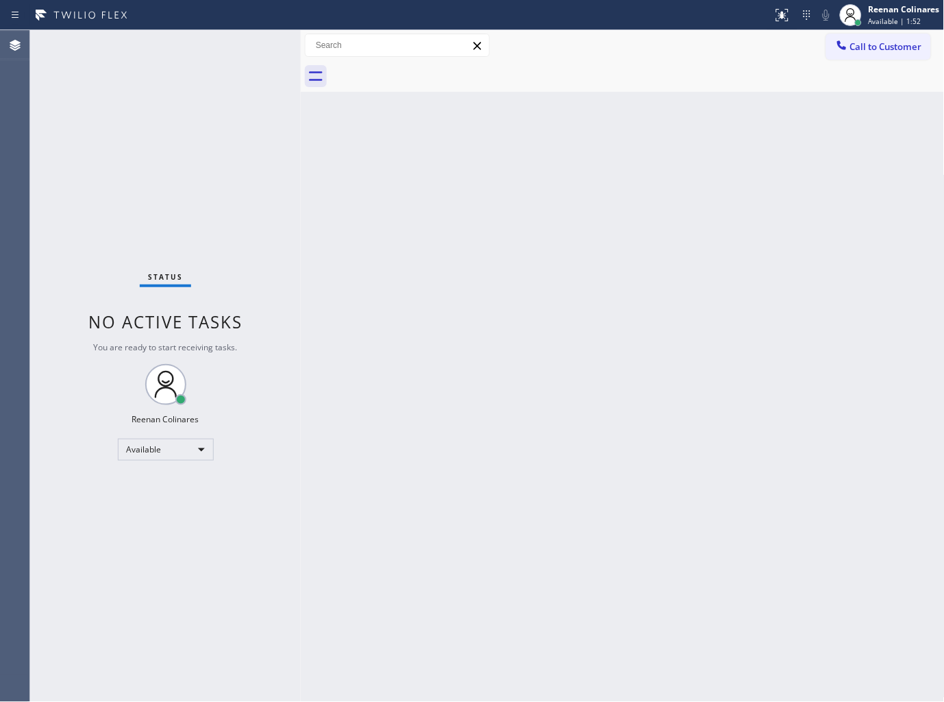
click at [463, 220] on div "Back to Dashboard Change Sender ID Customers Technicians Select a contact Outbo…" at bounding box center [623, 366] width 644 height 672
click at [732, 125] on div "Back to Dashboard Change Sender ID Customers Technicians Select a contact Outbo…" at bounding box center [623, 366] width 644 height 672
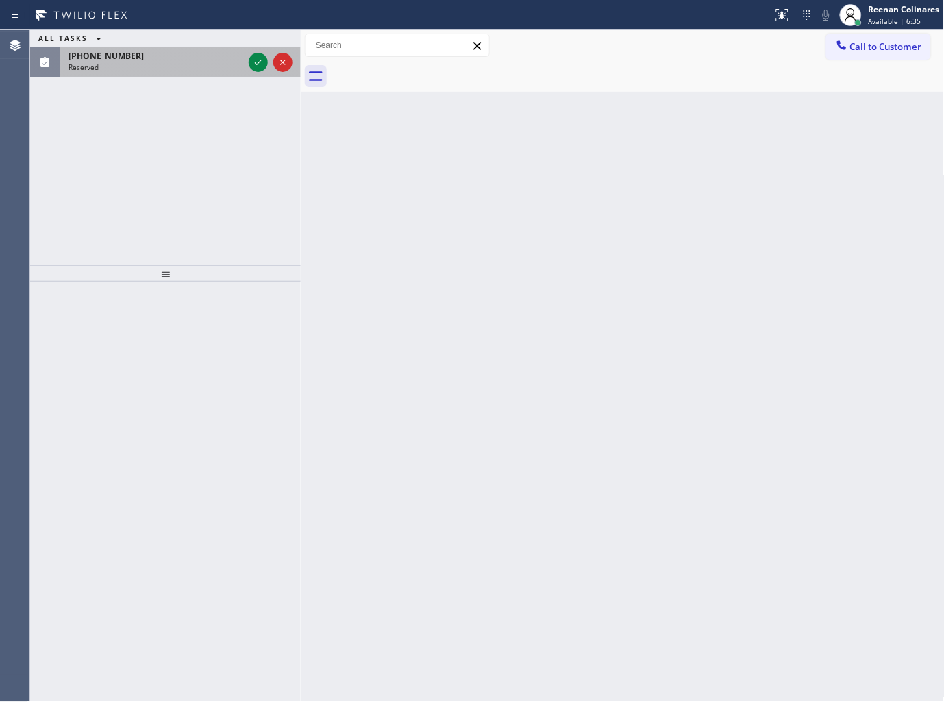
click at [166, 59] on div "(347) 233-9440" at bounding box center [156, 56] width 175 height 12
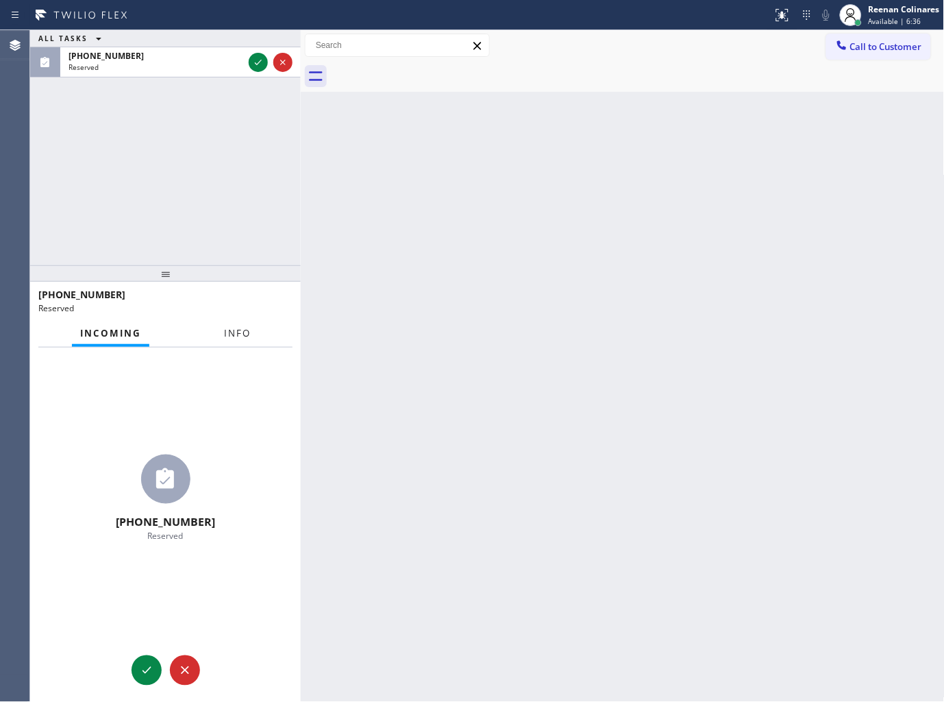
click at [238, 341] on button "Info" at bounding box center [237, 333] width 43 height 27
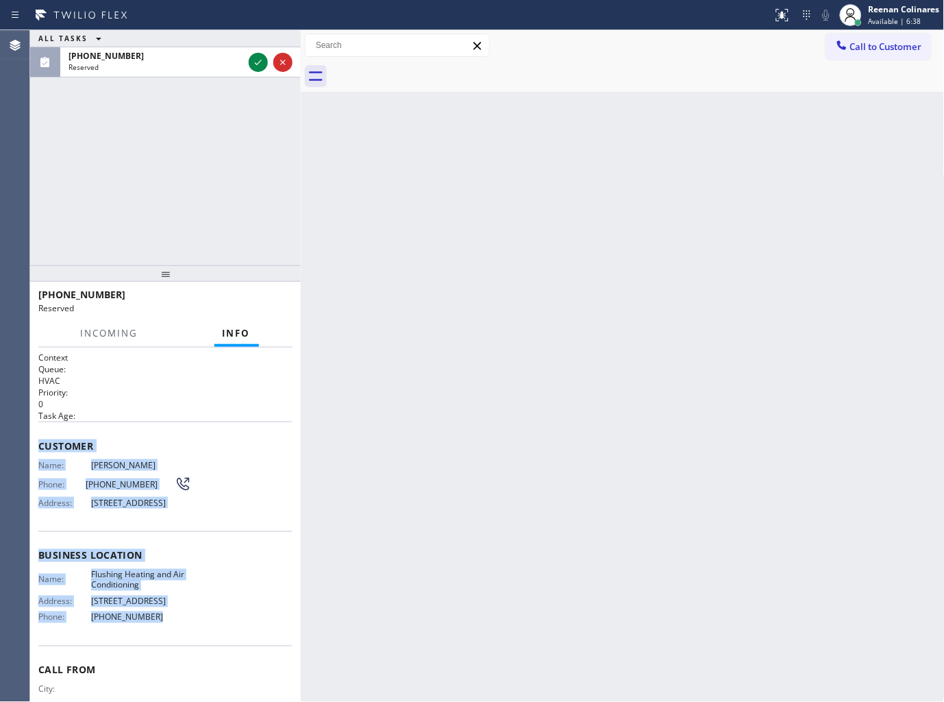
drag, startPoint x: 89, startPoint y: 496, endPoint x: 391, endPoint y: 680, distance: 354.0
click at [228, 653] on div "Context Queue: HVAC Priority: 0 Task Age: Customer Name: Jason Fevrier Phone: (…" at bounding box center [165, 524] width 271 height 355
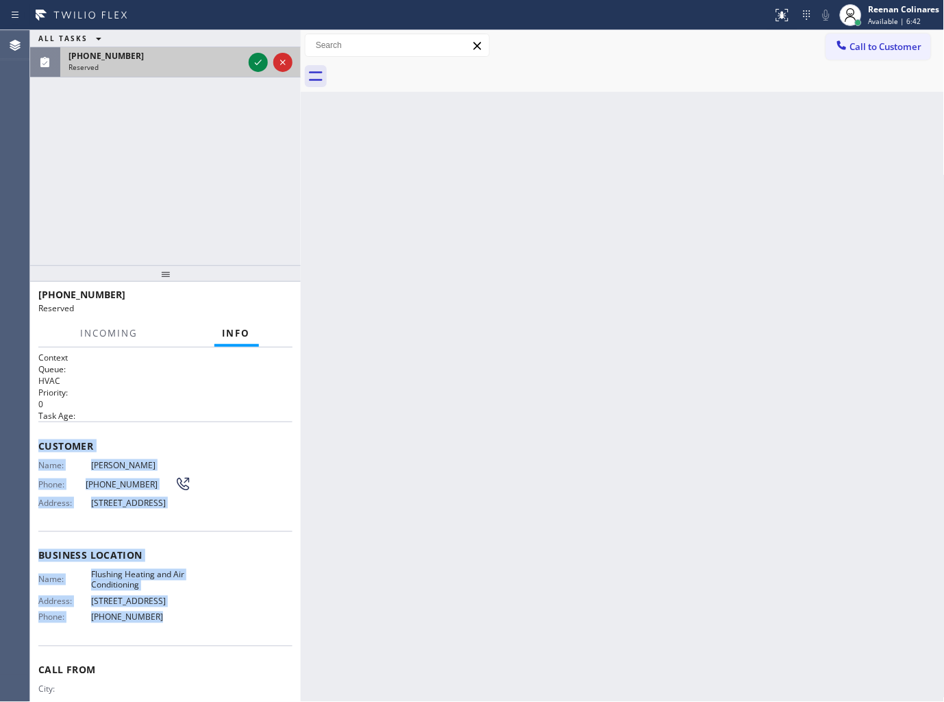
click at [231, 58] on div "(347) 233-9440" at bounding box center [156, 56] width 175 height 12
click at [257, 56] on icon at bounding box center [258, 62] width 16 height 16
click at [258, 305] on span "COMPLETE" at bounding box center [257, 301] width 47 height 10
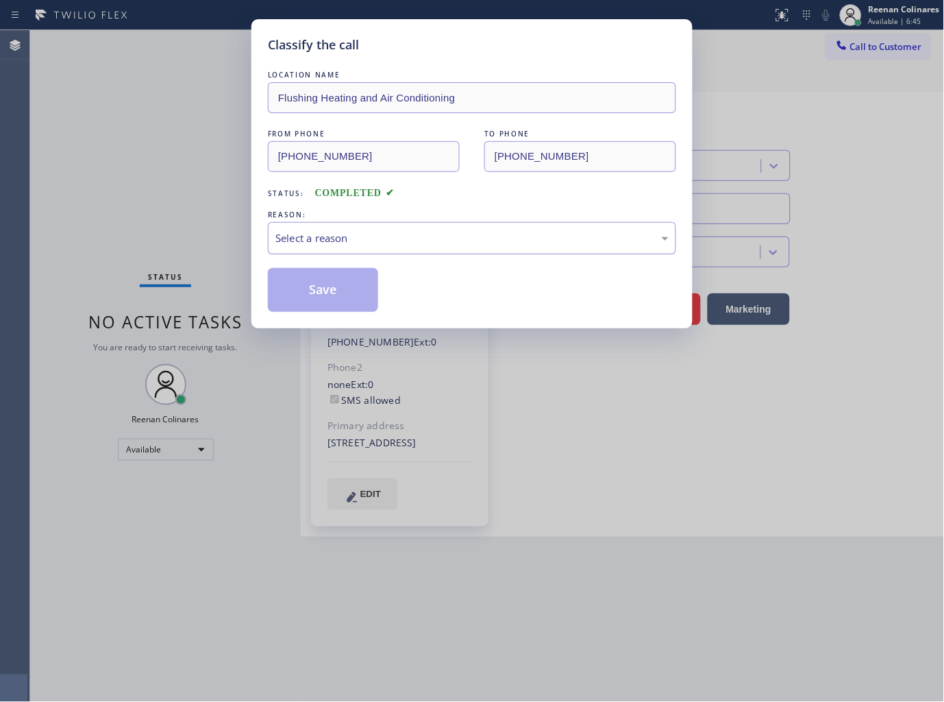
type input "(347) 690-7214"
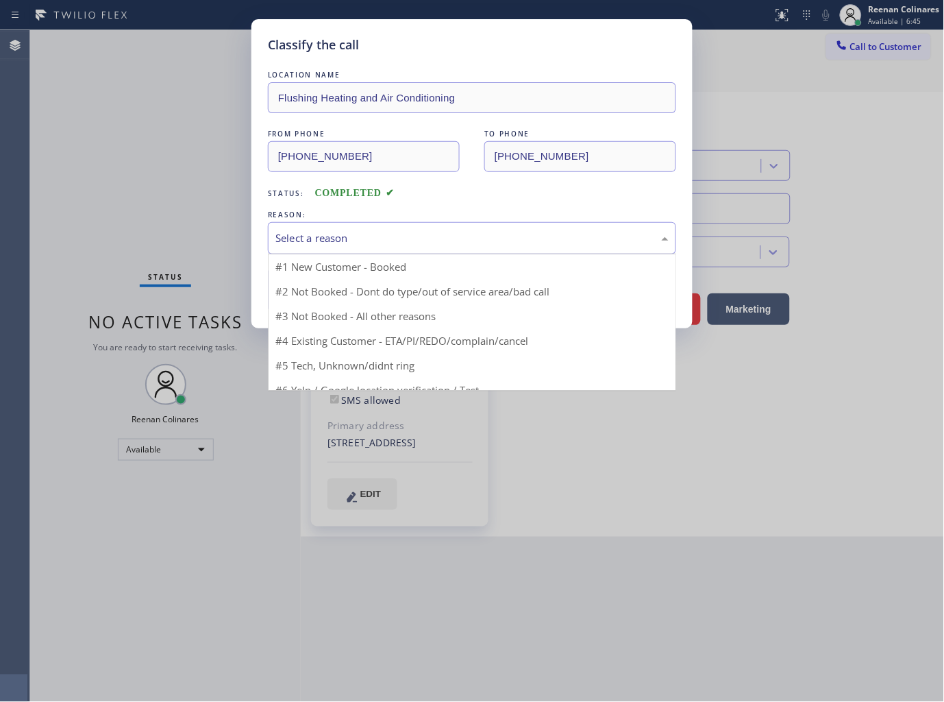
click at [347, 235] on div "Select a reason" at bounding box center [471, 238] width 393 height 16
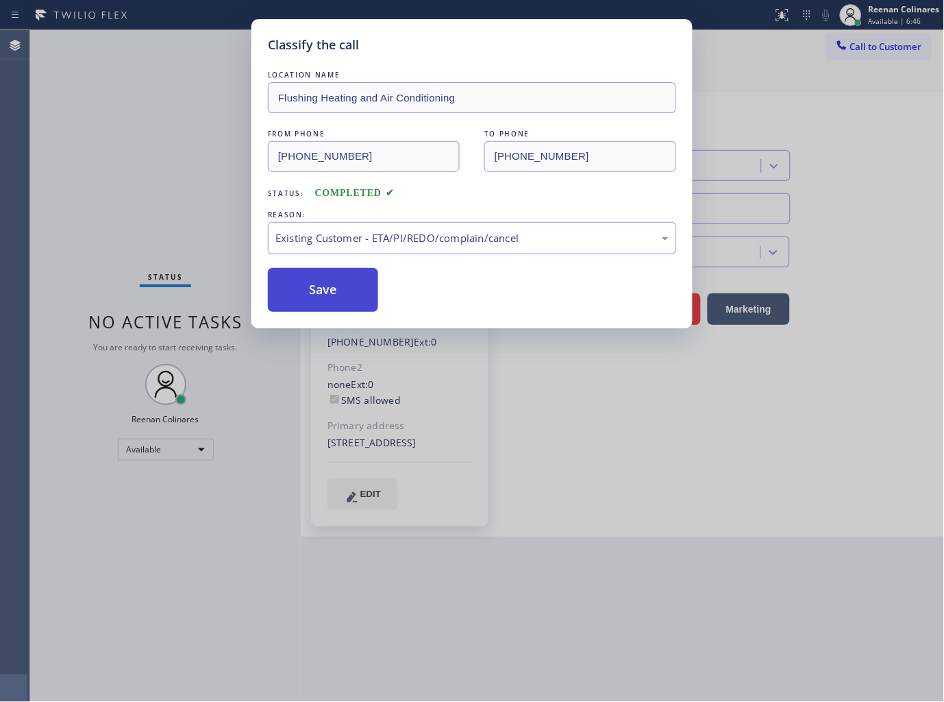
drag, startPoint x: 299, startPoint y: 281, endPoint x: 127, endPoint y: 235, distance: 178.0
click at [296, 280] on button "Save" at bounding box center [323, 290] width 110 height 44
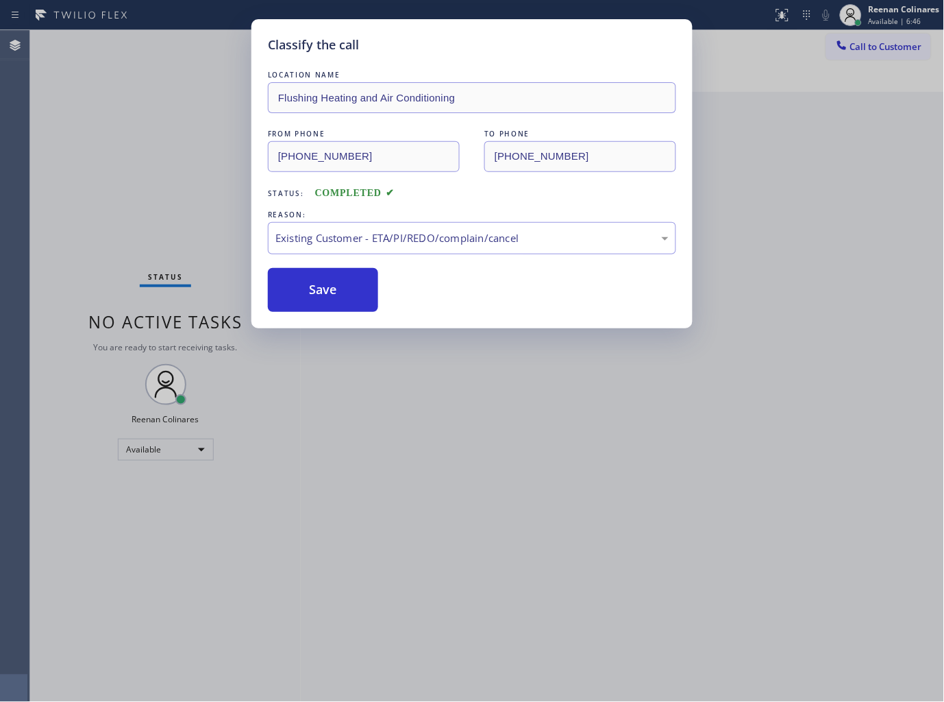
click at [126, 235] on div "Classify the call LOCATION NAME Flushing Heating and Air Conditioning FROM PHON…" at bounding box center [472, 351] width 944 height 702
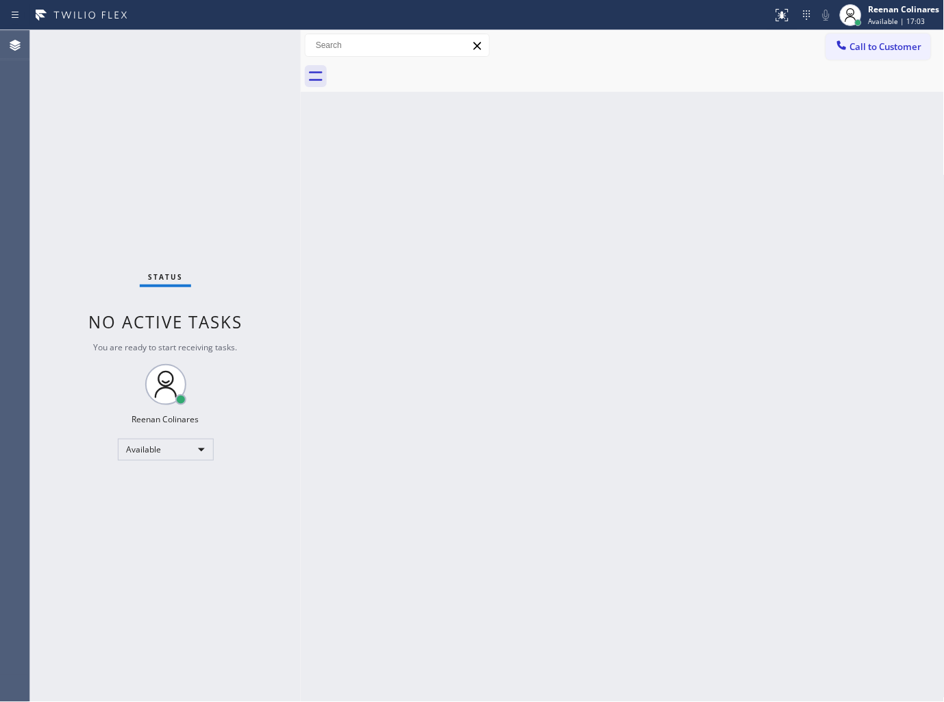
click at [493, 161] on div "Back to Dashboard Change Sender ID Customers Technicians Select a contact Outbo…" at bounding box center [623, 366] width 644 height 672
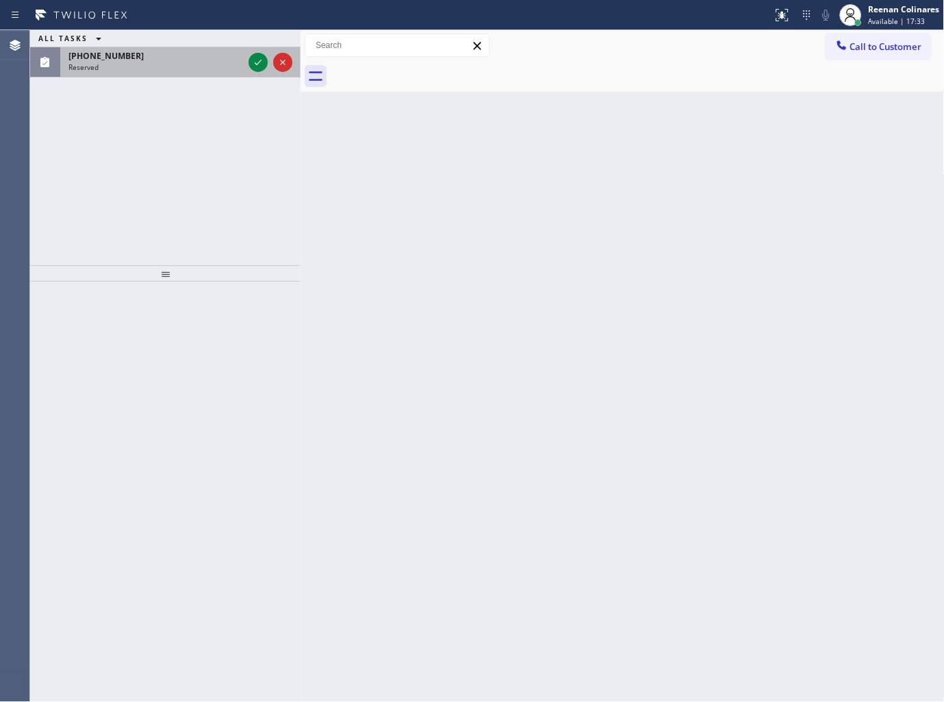
click at [175, 70] on div "Reserved" at bounding box center [156, 67] width 175 height 10
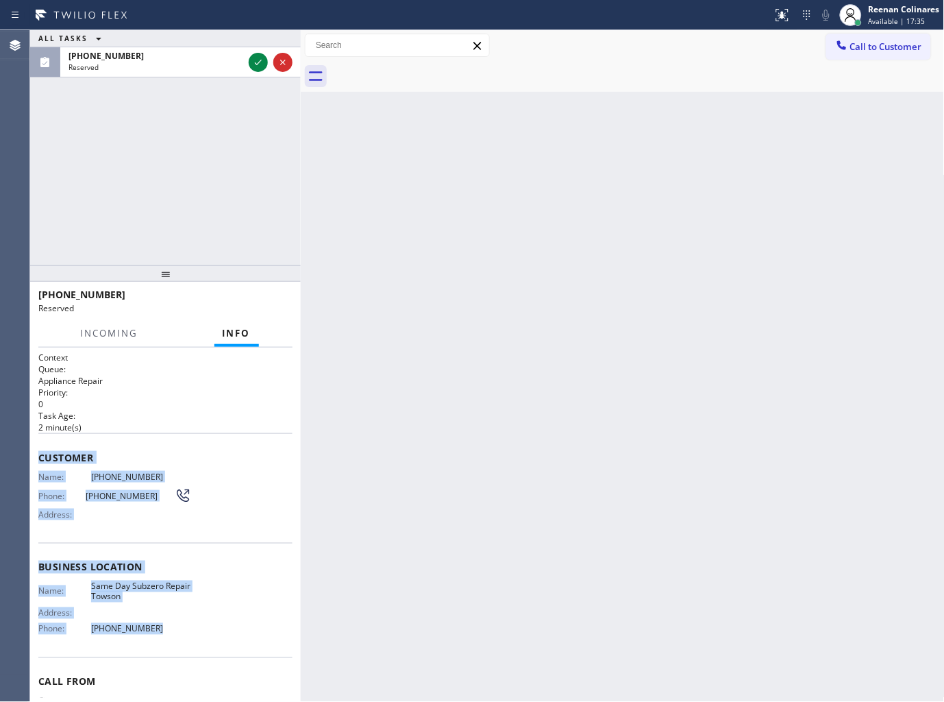
drag, startPoint x: 50, startPoint y: 463, endPoint x: 391, endPoint y: 665, distance: 395.7
click at [220, 632] on div "Context Queue: Appliance Repair Priority: 0 Task Age: 2 minute(s) Customer Name…" at bounding box center [165, 556] width 254 height 409
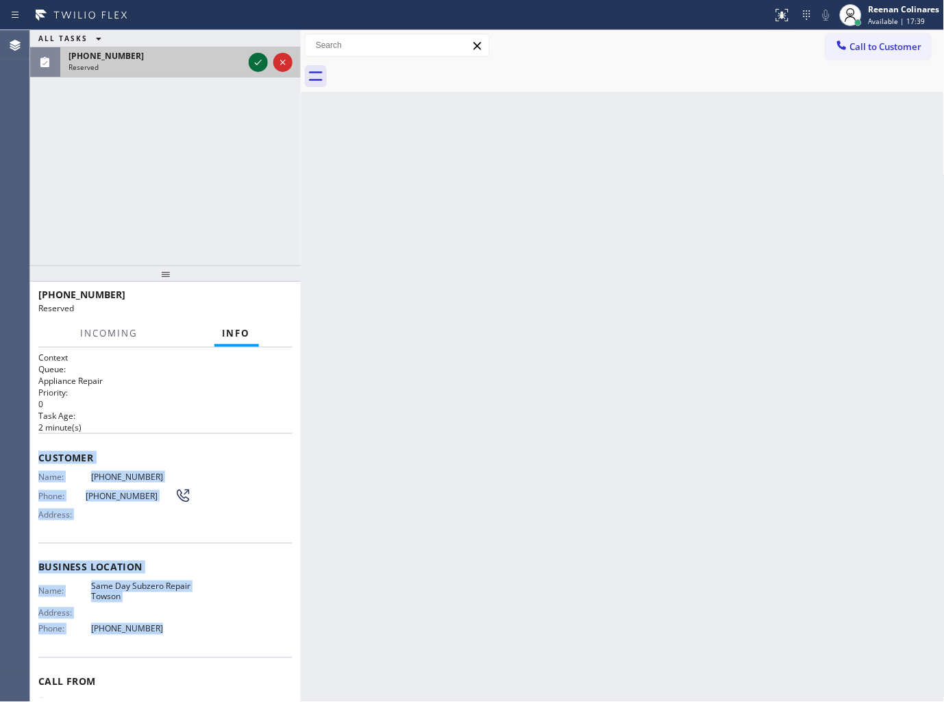
click at [249, 62] on div at bounding box center [258, 62] width 19 height 16
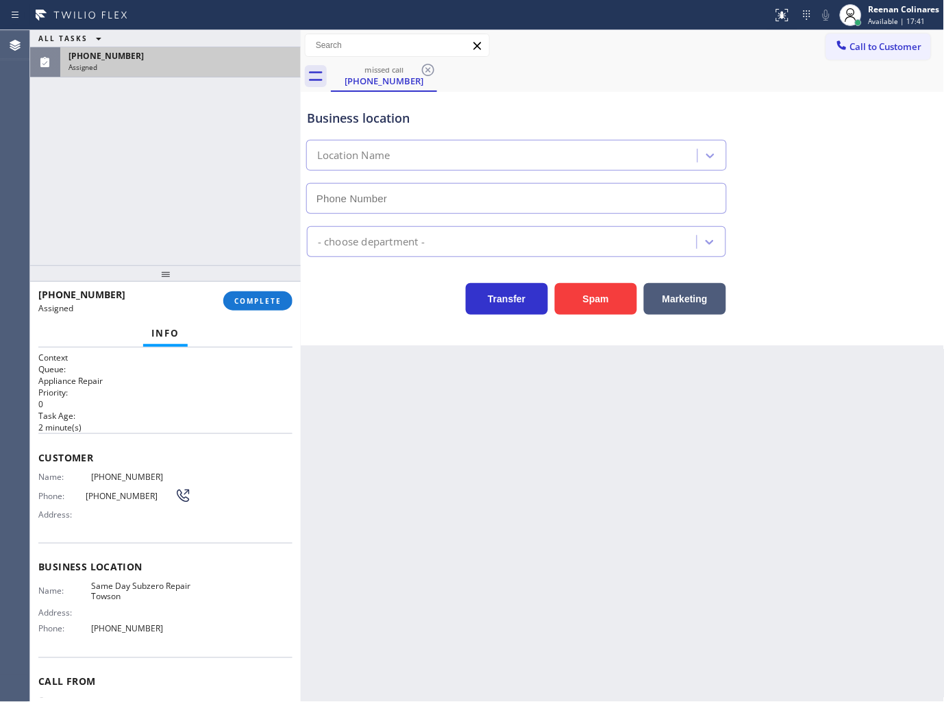
type input "(410) 237-0618"
click at [284, 314] on div "(410) 508-9093 Assigned COMPLETE" at bounding box center [165, 301] width 254 height 36
click at [291, 305] on button "COMPLETE" at bounding box center [257, 300] width 69 height 19
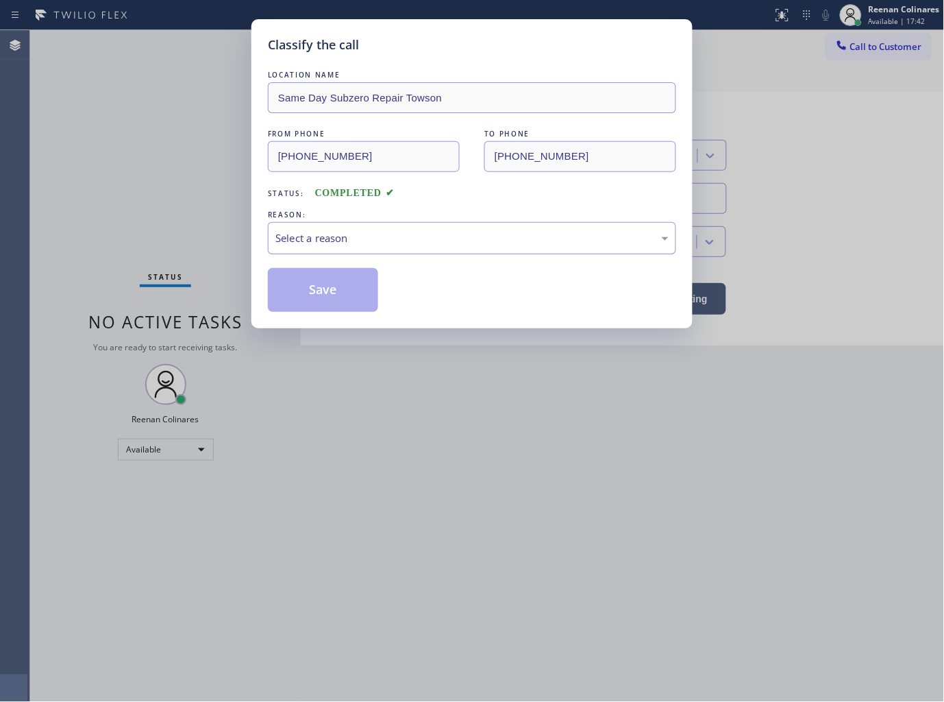
click at [338, 236] on div "Select a reason" at bounding box center [471, 238] width 393 height 16
drag, startPoint x: 299, startPoint y: 305, endPoint x: 118, endPoint y: 151, distance: 237.2
click at [299, 302] on button "Save" at bounding box center [323, 290] width 110 height 44
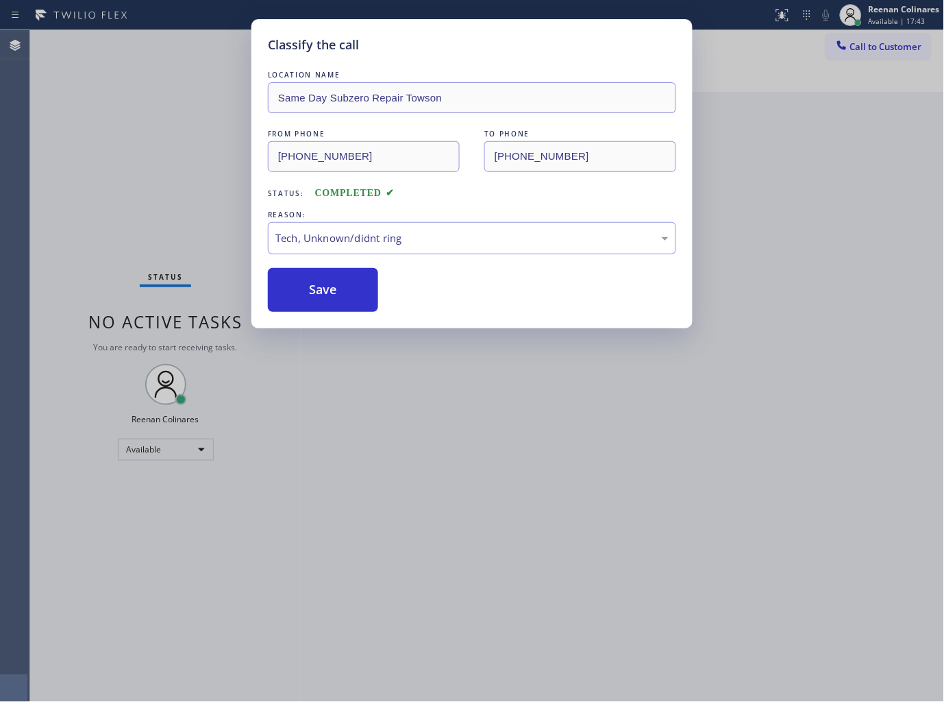
click at [115, 151] on div "Classify the call LOCATION NAME Same Day Subzero Repair Towson FROM PHONE (410)…" at bounding box center [472, 351] width 944 height 702
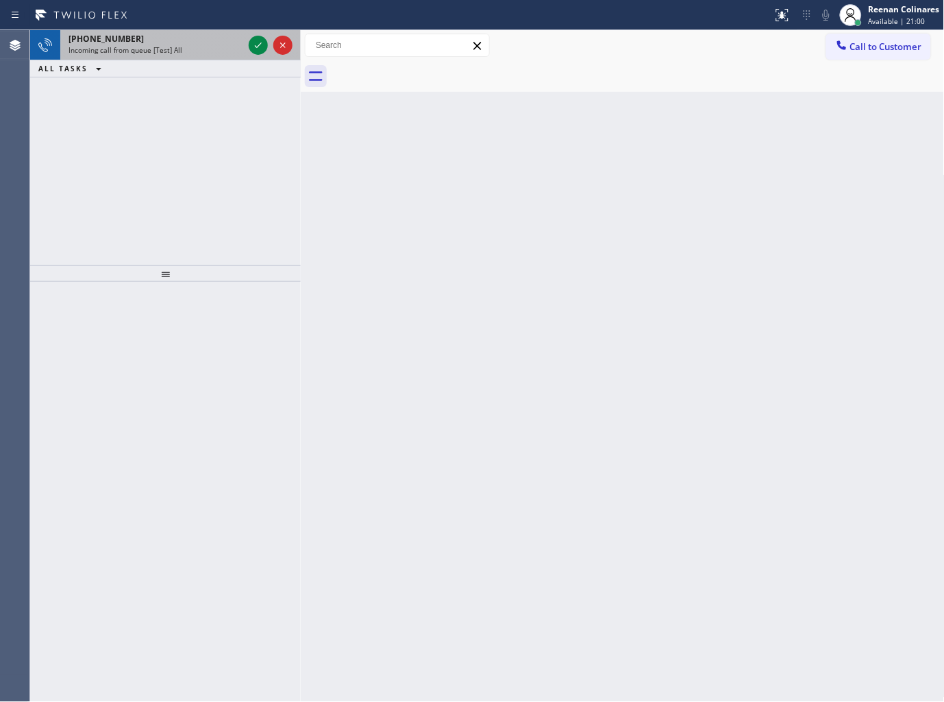
click at [171, 30] on div "+19056511846 Incoming call from queue [Test] All" at bounding box center [153, 45] width 186 height 30
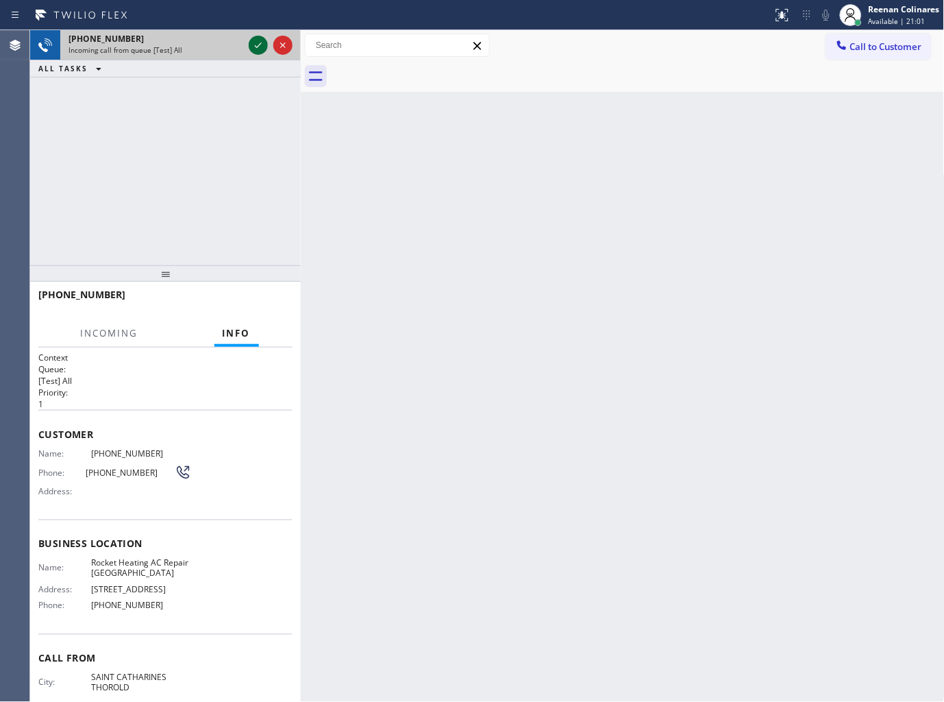
click at [256, 49] on icon at bounding box center [258, 45] width 16 height 16
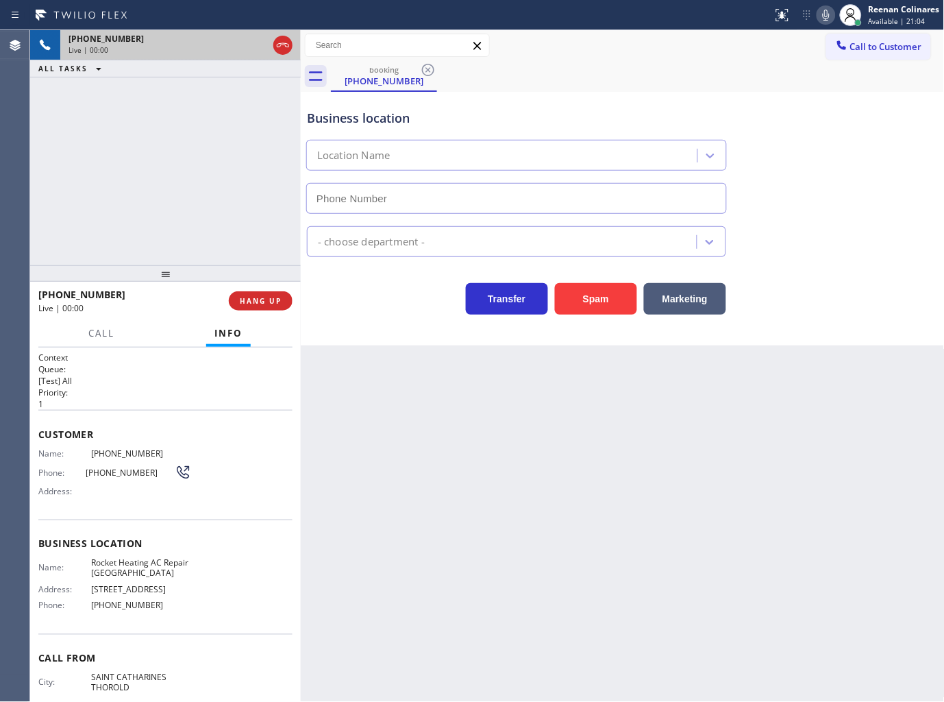
type input "(561) 220-2308"
click at [829, 9] on icon at bounding box center [826, 15] width 16 height 16
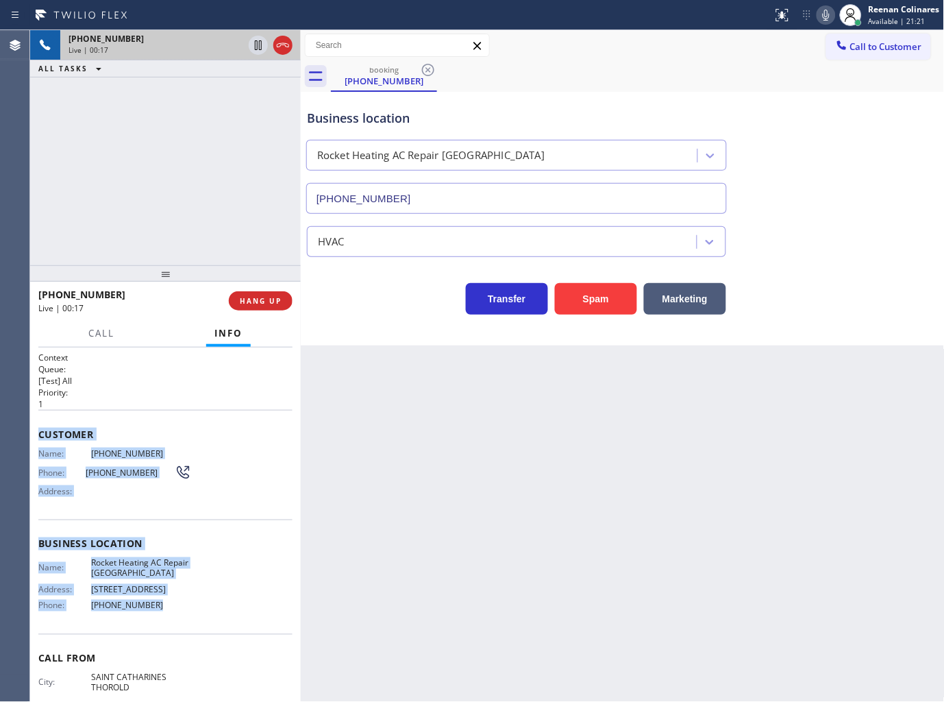
copy div "Customer Name: (905) 651-1846 Phone: (905) 651-1846 Address: Business location …"
drag, startPoint x: 38, startPoint y: 428, endPoint x: 233, endPoint y: 610, distance: 266.7
click at [233, 610] on div "Context Queue: [Test] All Priority: 1 Customer Name: (905) 651-1846 Phone: (905…" at bounding box center [165, 550] width 254 height 397
click at [828, 19] on icon at bounding box center [826, 15] width 7 height 11
click at [107, 330] on span "Call" at bounding box center [101, 333] width 26 height 12
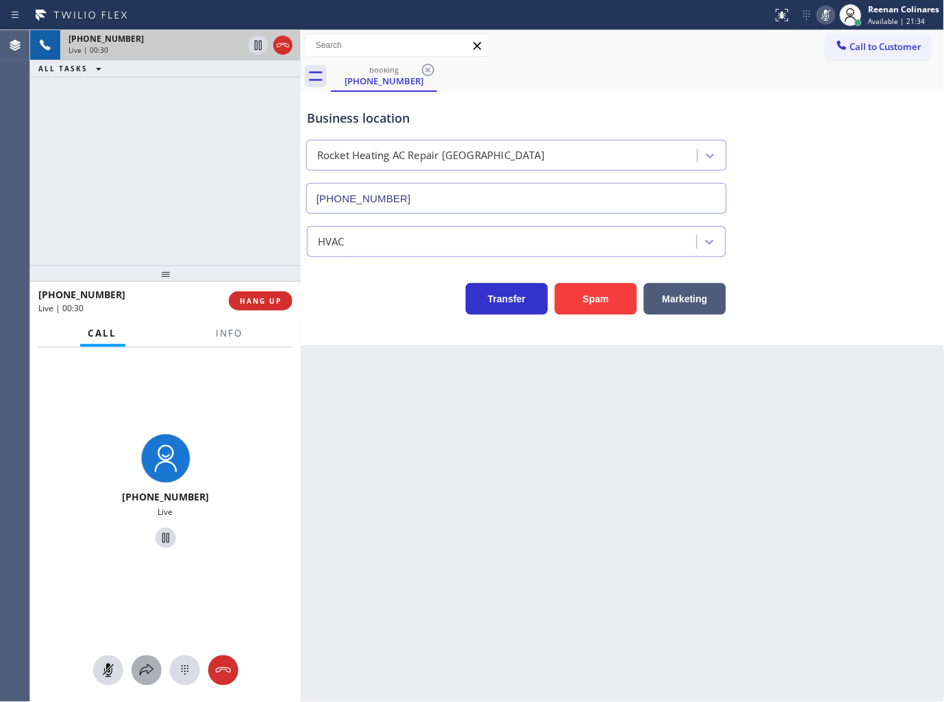
click at [151, 669] on icon at bounding box center [146, 670] width 16 height 16
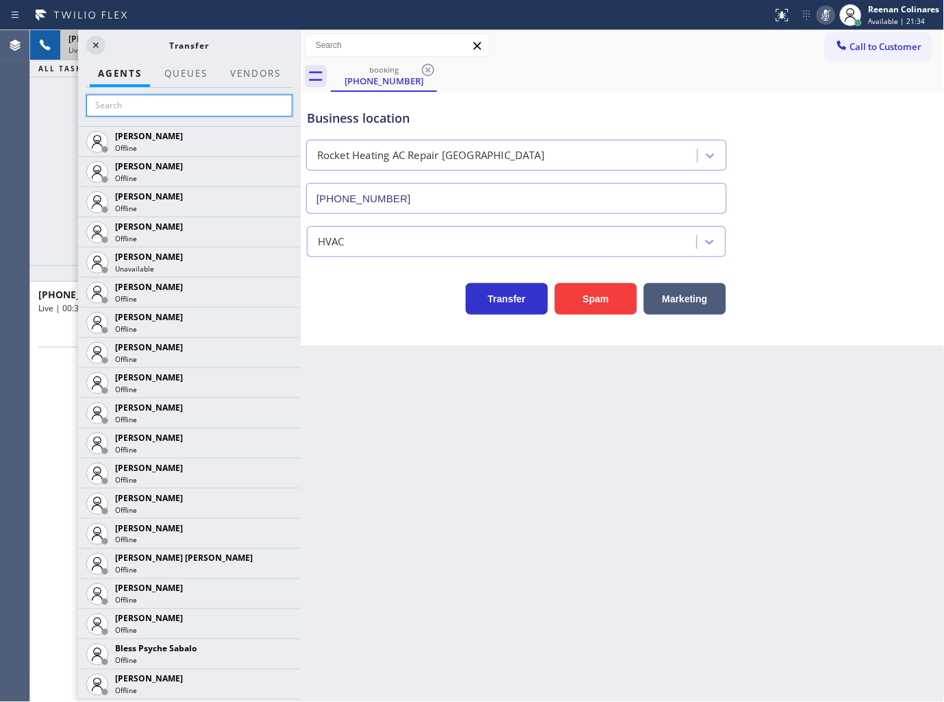
click at [125, 106] on input "text" at bounding box center [189, 106] width 206 height 22
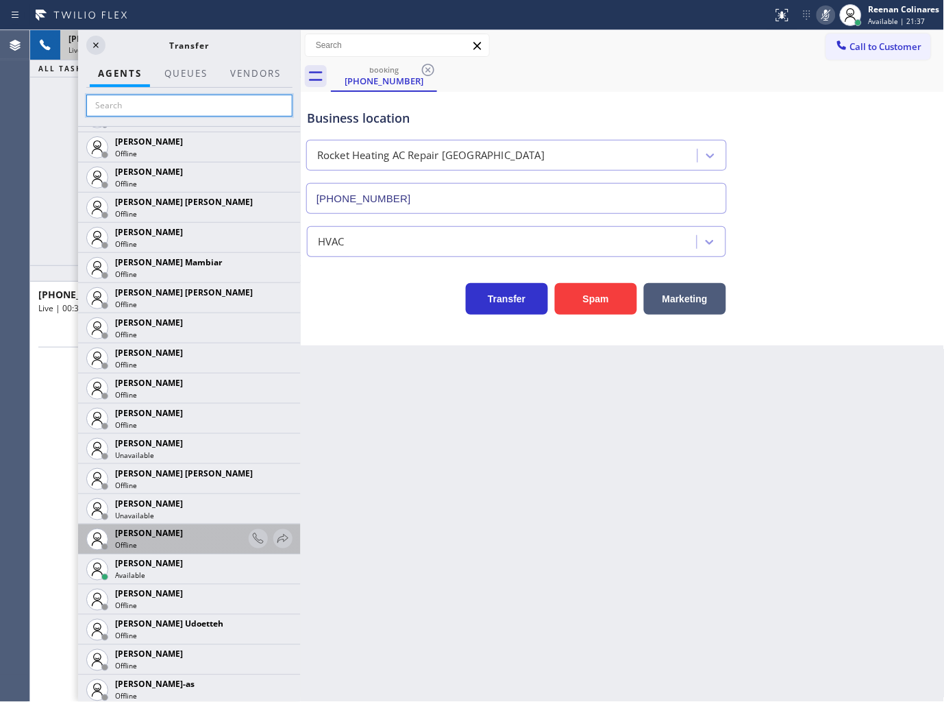
scroll to position [1294, 0]
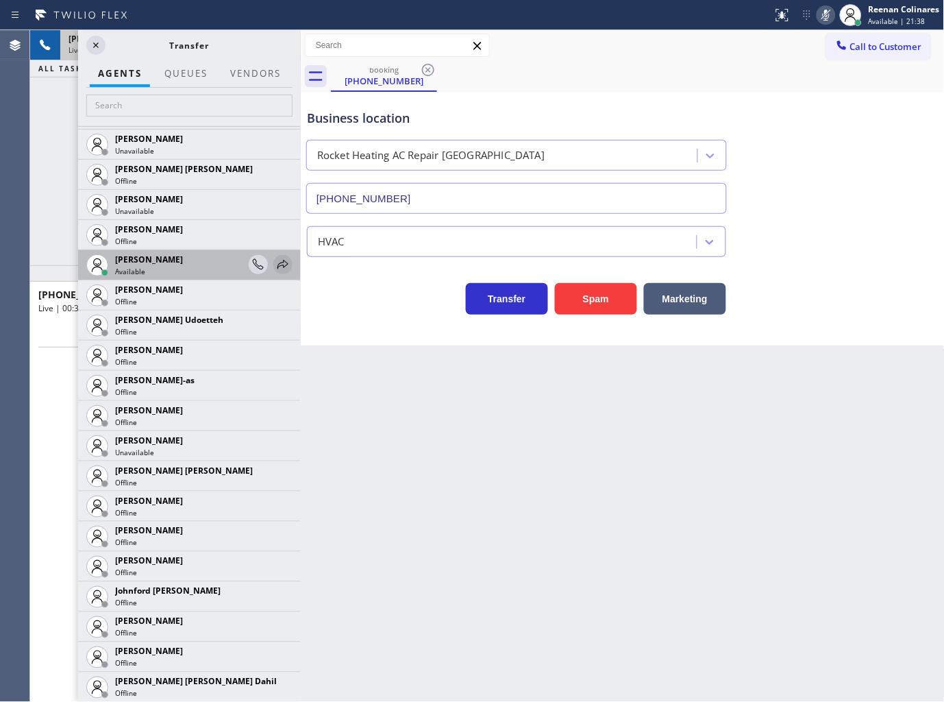
click at [277, 269] on icon at bounding box center [283, 264] width 16 height 16
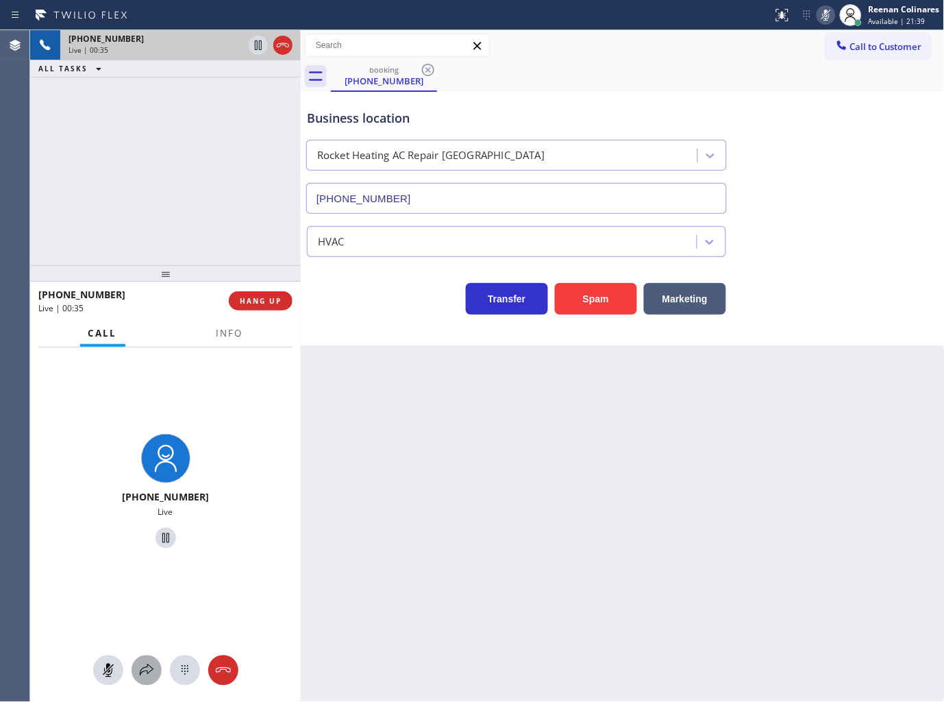
click at [142, 665] on icon at bounding box center [146, 670] width 16 height 16
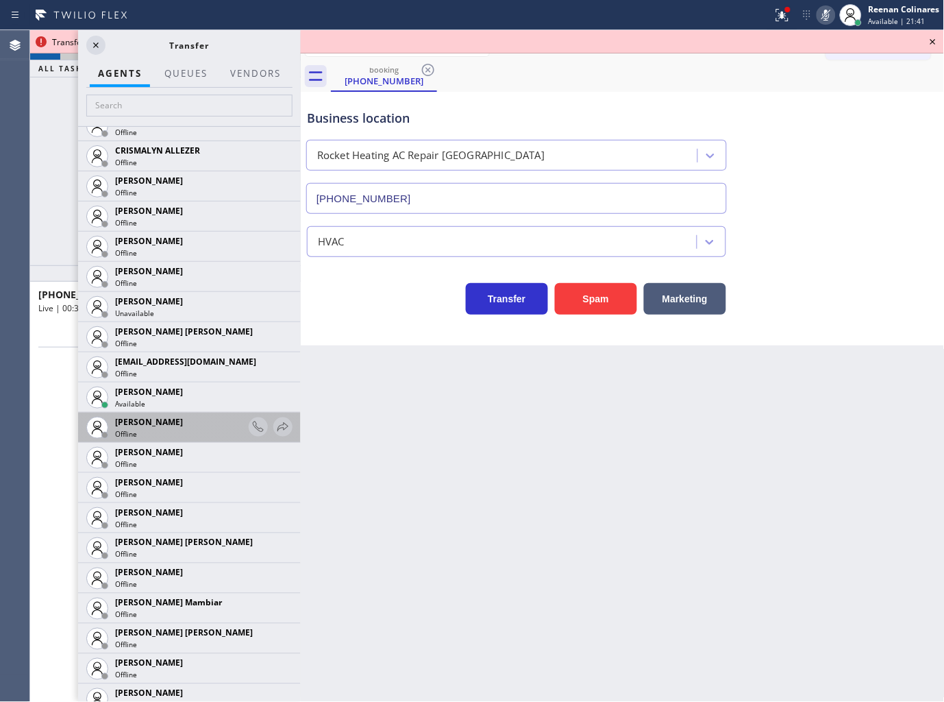
scroll to position [685, 0]
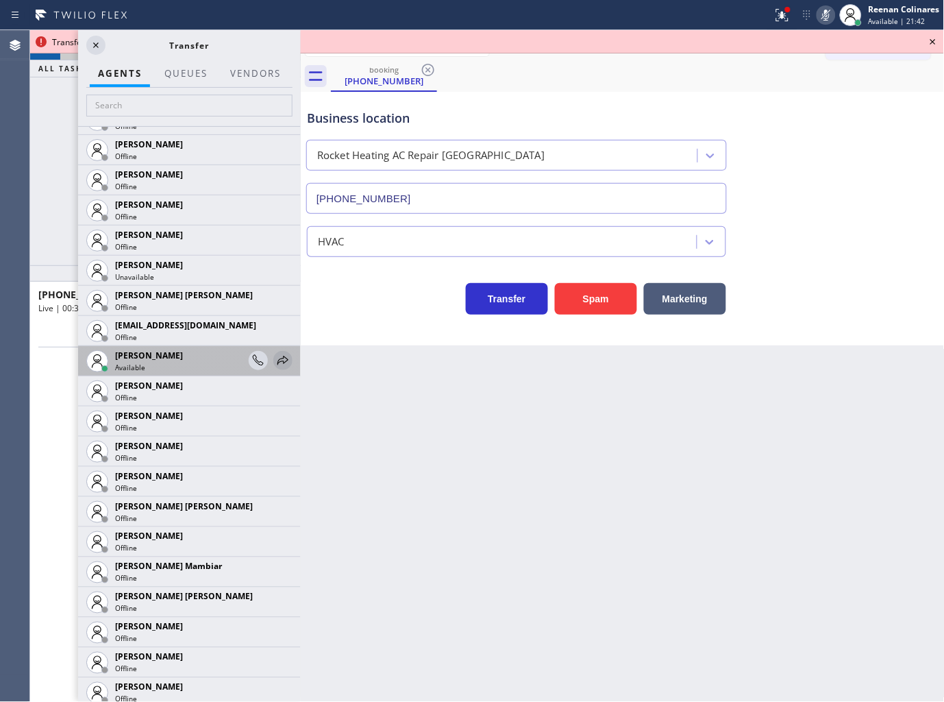
click at [275, 360] on icon at bounding box center [283, 360] width 16 height 16
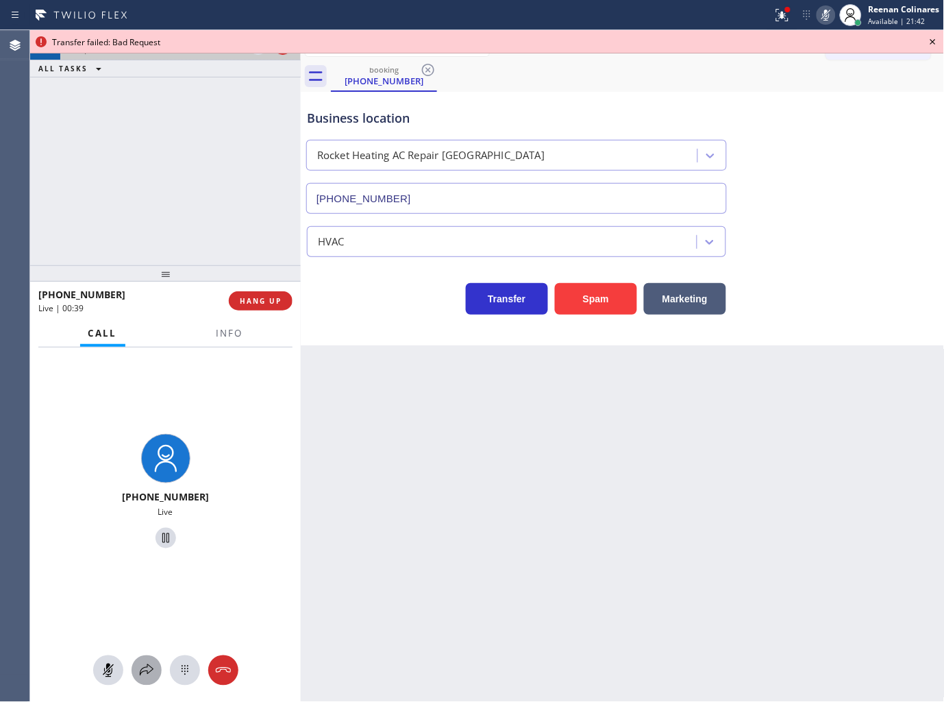
click at [147, 667] on icon at bounding box center [147, 670] width 14 height 12
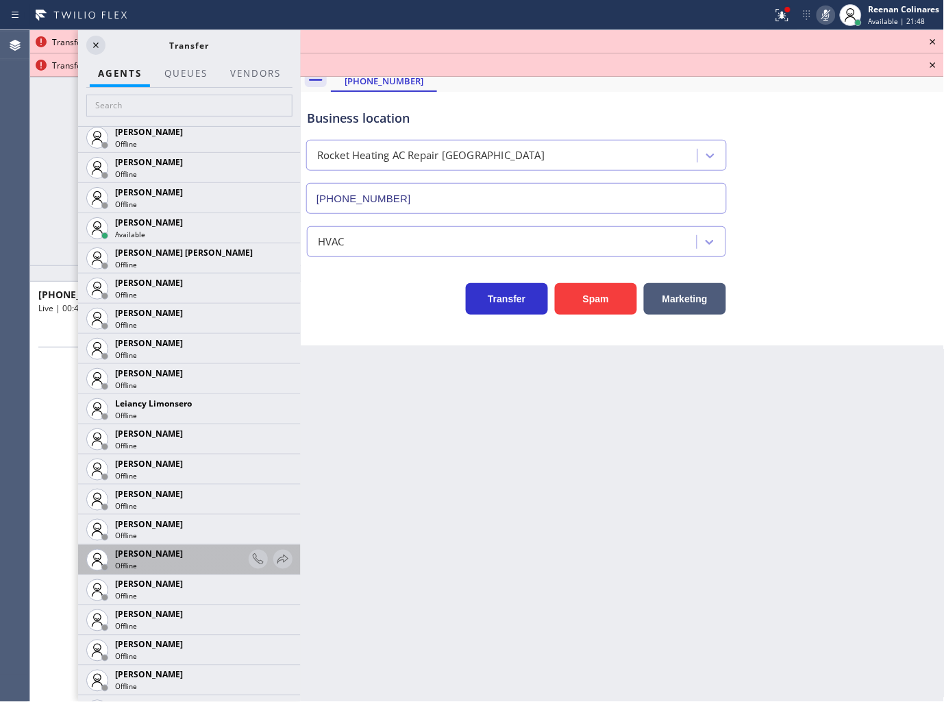
scroll to position [2132, 0]
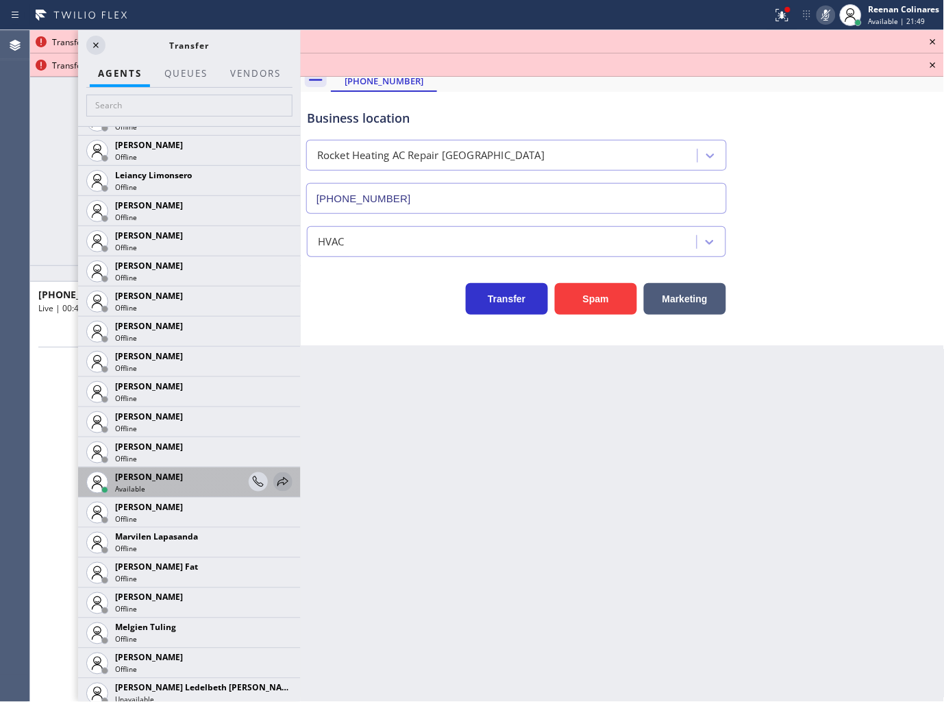
click at [275, 478] on icon at bounding box center [283, 481] width 16 height 16
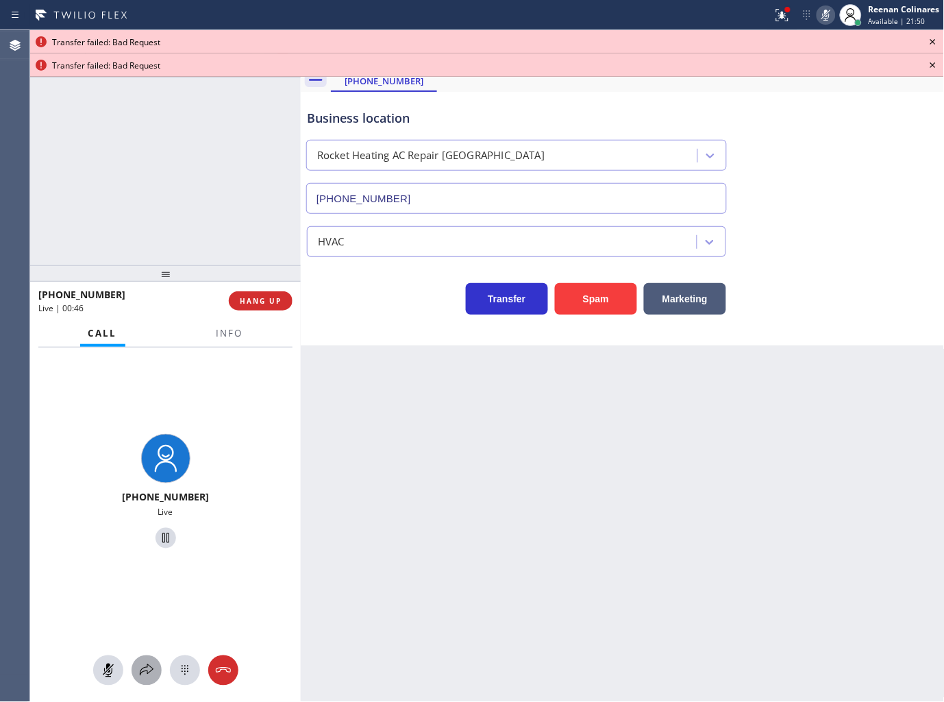
click at [138, 675] on icon at bounding box center [146, 670] width 16 height 16
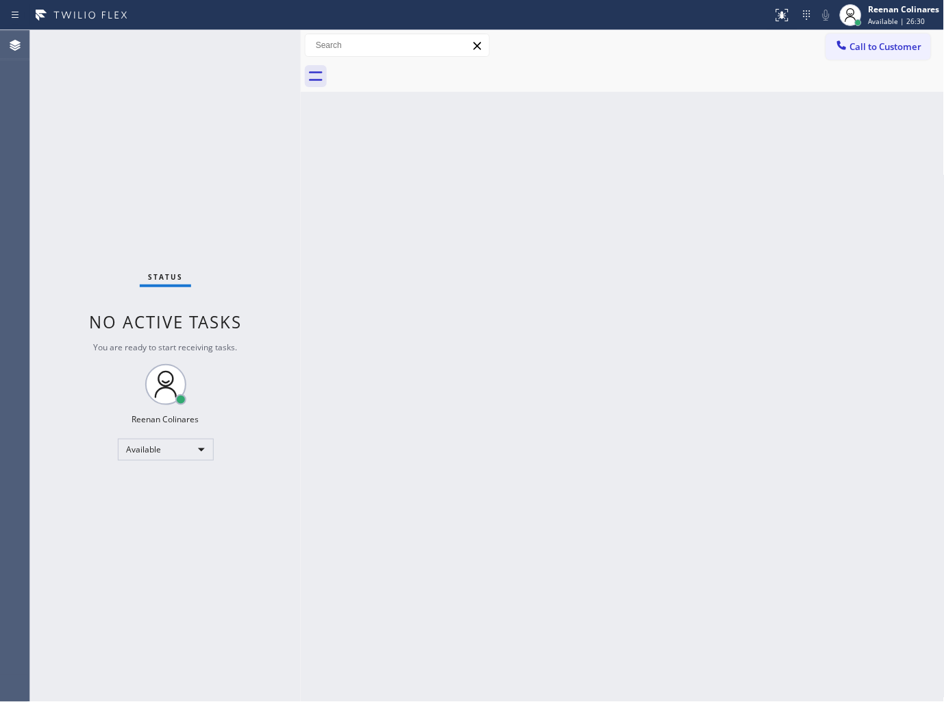
drag, startPoint x: 555, startPoint y: 320, endPoint x: 542, endPoint y: 315, distance: 13.9
click at [554, 320] on div "Back to Dashboard Change Sender ID Customers Technicians Select a contact Outbo…" at bounding box center [623, 366] width 644 height 672
click at [188, 51] on div "Status No active tasks You are ready to start receiving tasks. Reenan Colinares…" at bounding box center [165, 366] width 271 height 672
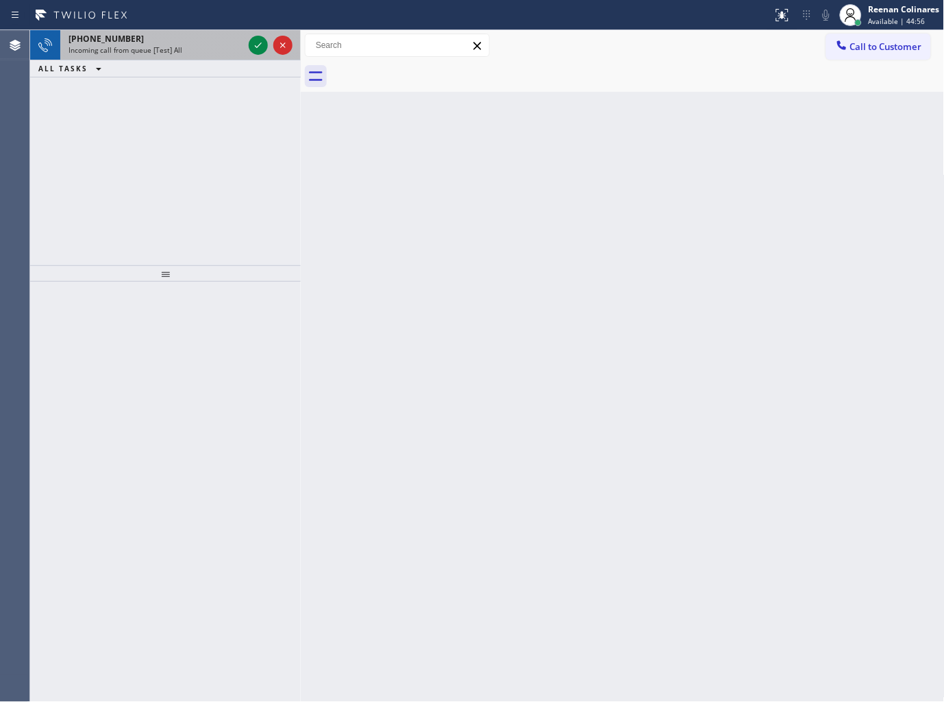
drag, startPoint x: 151, startPoint y: 45, endPoint x: 162, endPoint y: 45, distance: 11.6
click at [160, 45] on span "Incoming call from queue [Test] All" at bounding box center [126, 50] width 114 height 10
click at [197, 56] on div "+15107294776 Incoming call from queue [Test] All" at bounding box center [153, 45] width 186 height 30
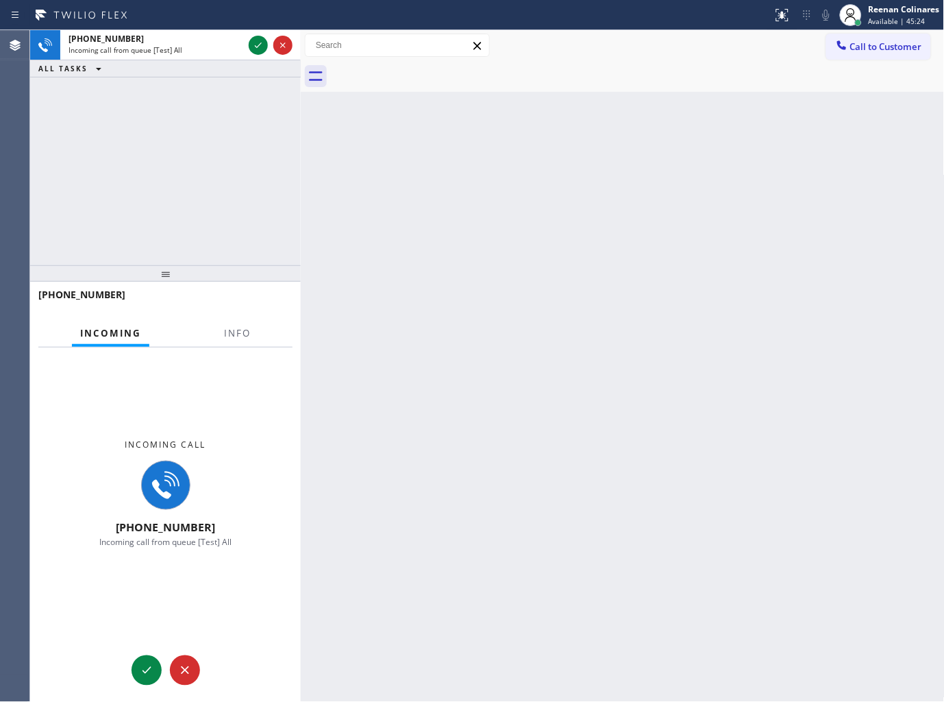
click at [236, 319] on div "+15107294776" at bounding box center [165, 301] width 271 height 38
drag, startPoint x: 264, startPoint y: 347, endPoint x: 207, endPoint y: 327, distance: 61.1
click at [259, 347] on div "Incoming call +15107294776 Incoming call from queue [Test] All" at bounding box center [165, 493] width 271 height 292
click at [209, 330] on div "Incoming Info" at bounding box center [165, 333] width 254 height 27
click at [244, 339] on span "Info" at bounding box center [237, 333] width 27 height 12
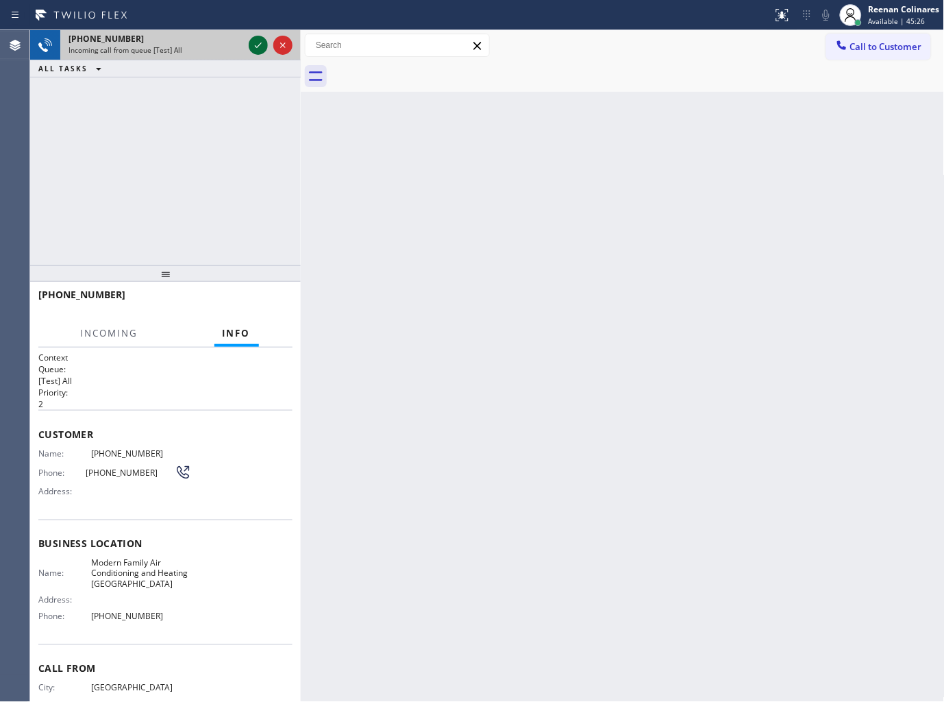
click at [251, 45] on icon at bounding box center [258, 45] width 16 height 16
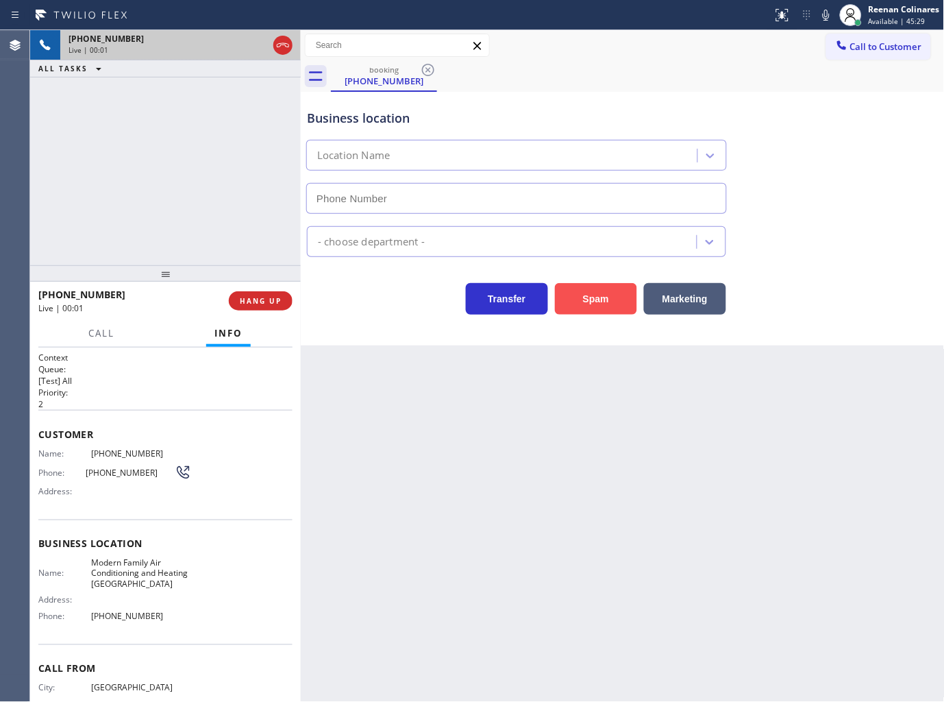
type input "(510) 781-9664"
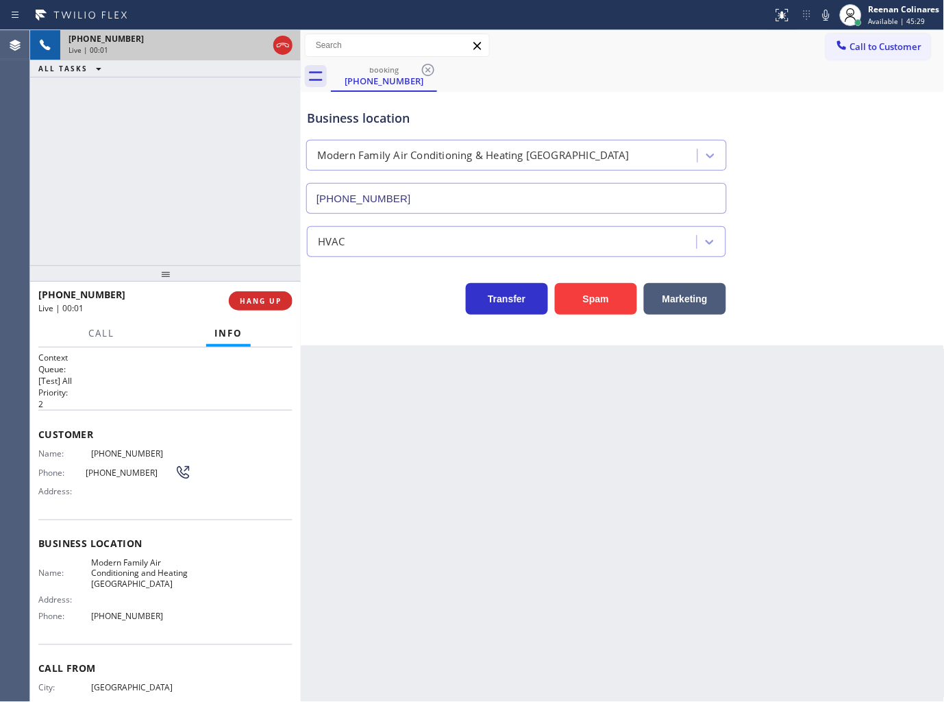
drag, startPoint x: 588, startPoint y: 313, endPoint x: 929, endPoint y: 73, distance: 417.5
click at [591, 312] on button "Spam" at bounding box center [596, 299] width 82 height 32
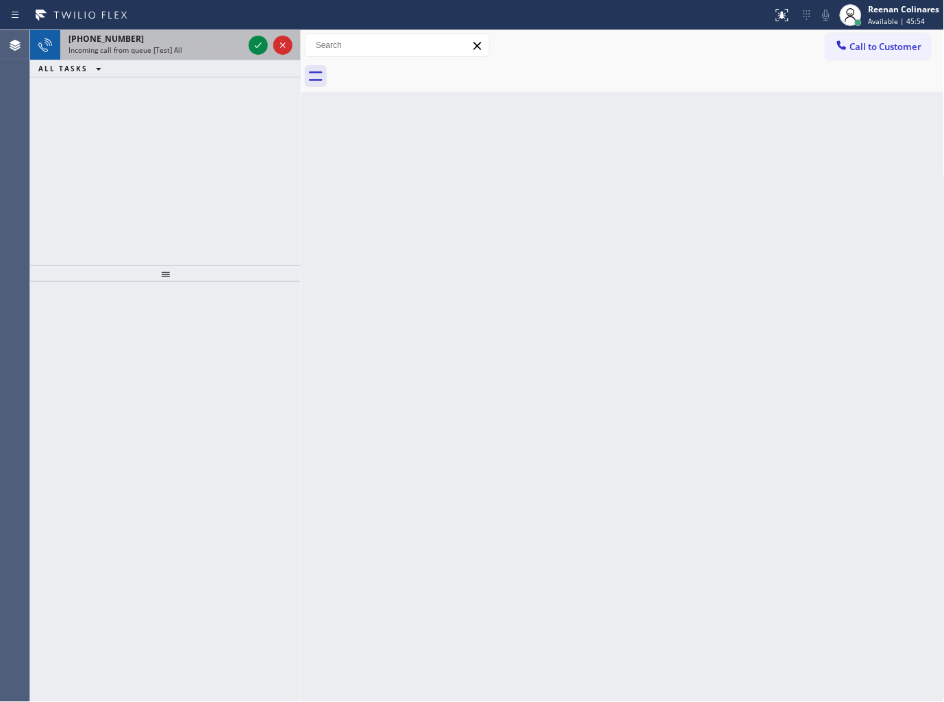
click at [229, 41] on div "+16126196411" at bounding box center [156, 39] width 175 height 12
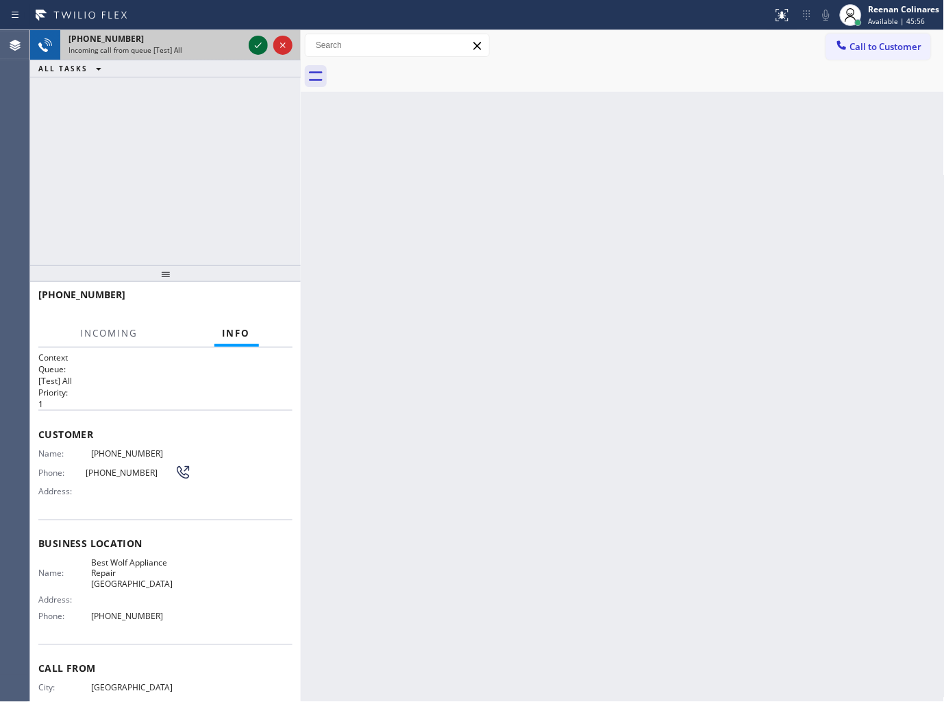
click at [262, 44] on icon at bounding box center [258, 45] width 16 height 16
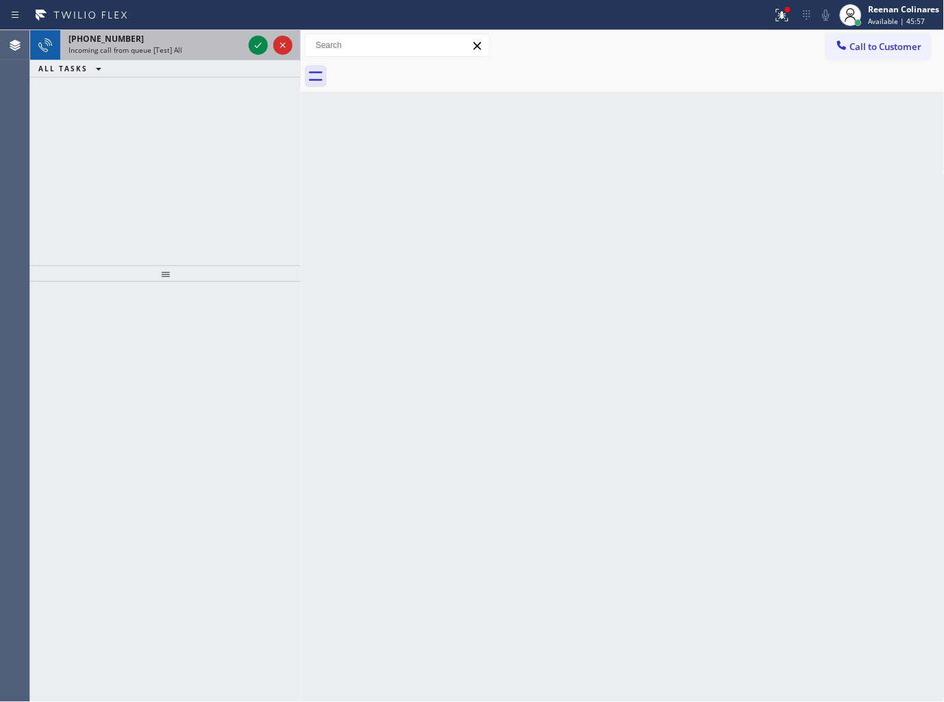
click at [197, 56] on div "+16126196411 Incoming call from queue [Test] All" at bounding box center [153, 45] width 186 height 30
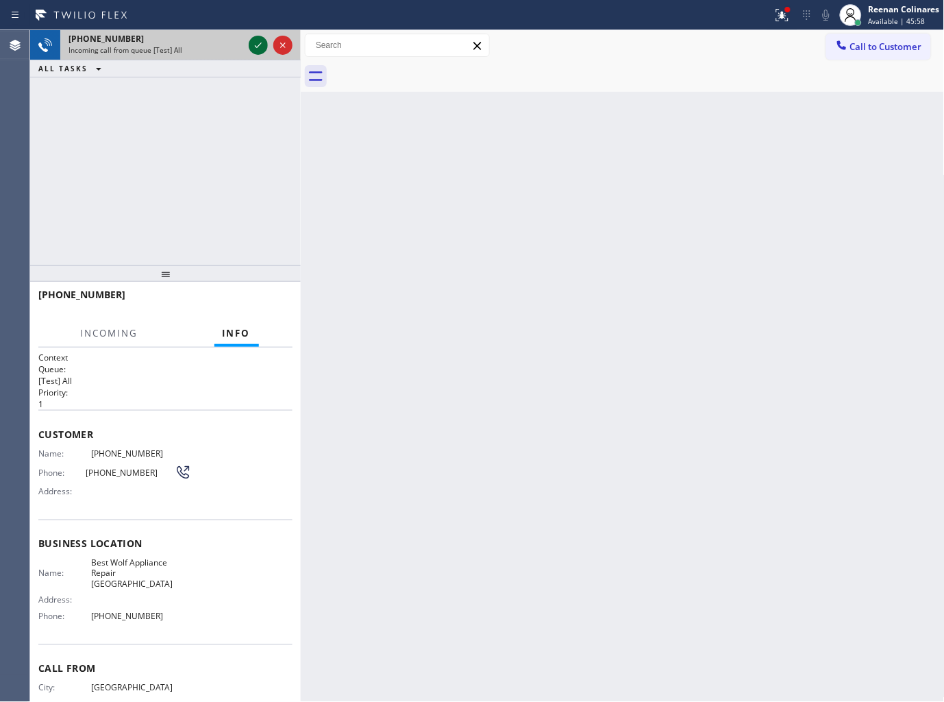
click at [258, 47] on icon at bounding box center [258, 45] width 16 height 16
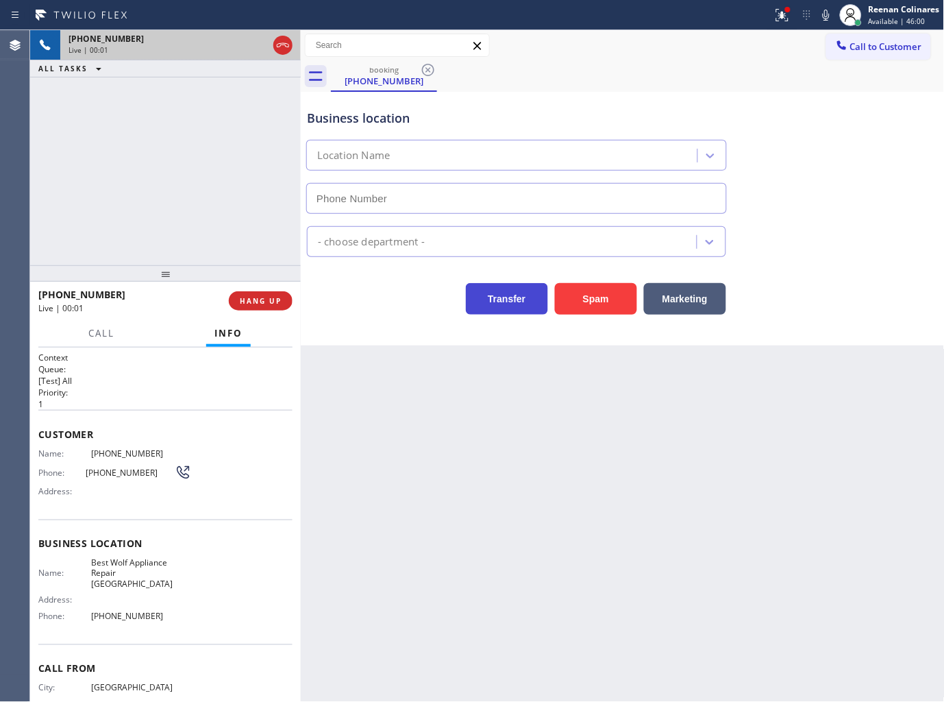
type input "[PHONE_NUMBER]"
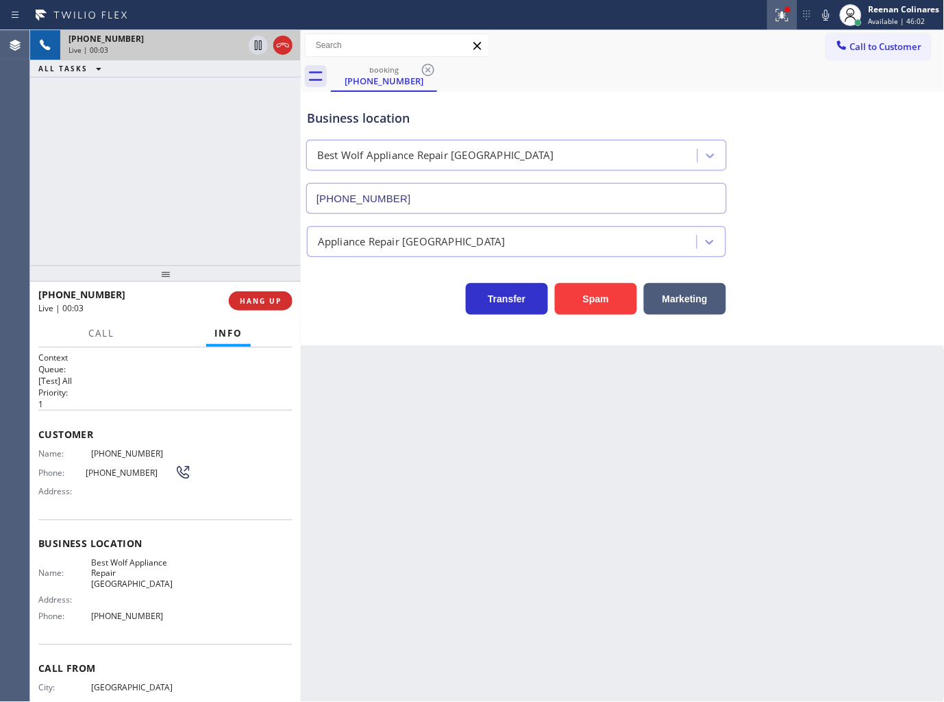
click at [782, 27] on button at bounding box center [782, 15] width 30 height 30
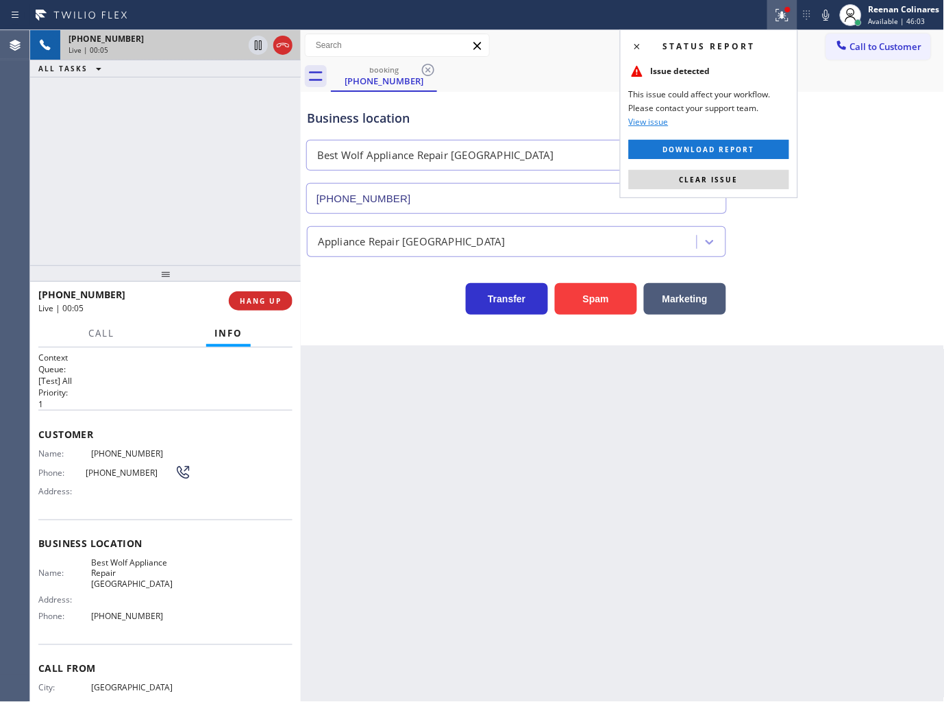
drag, startPoint x: 768, startPoint y: 181, endPoint x: 833, endPoint y: 90, distance: 111.0
click at [771, 180] on button "Clear issue" at bounding box center [709, 179] width 160 height 19
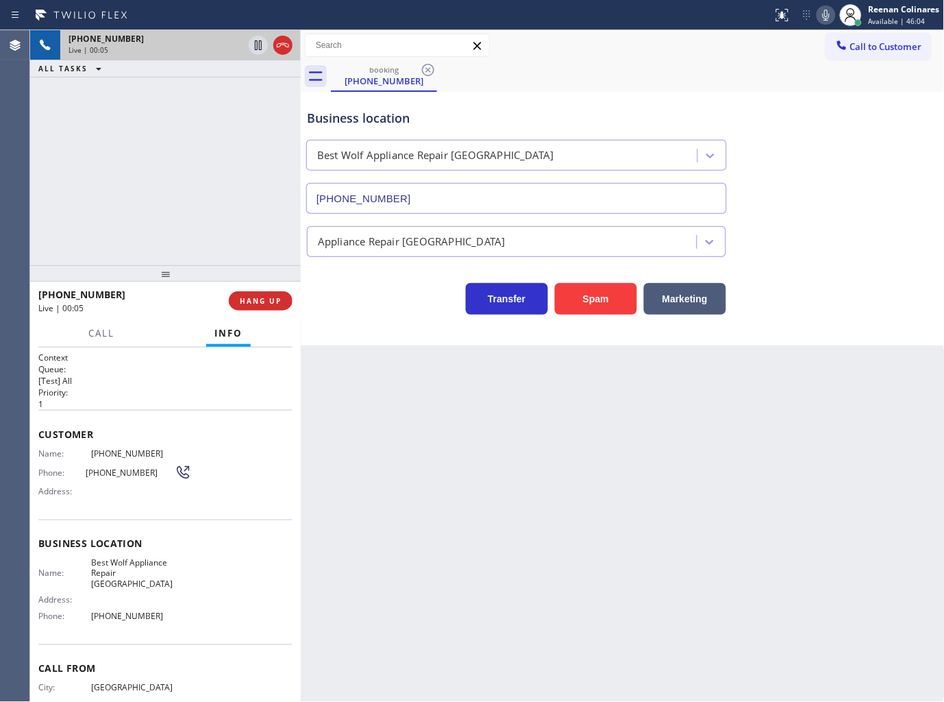
click at [826, 23] on button at bounding box center [826, 14] width 19 height 19
click at [826, 16] on icon at bounding box center [826, 15] width 16 height 16
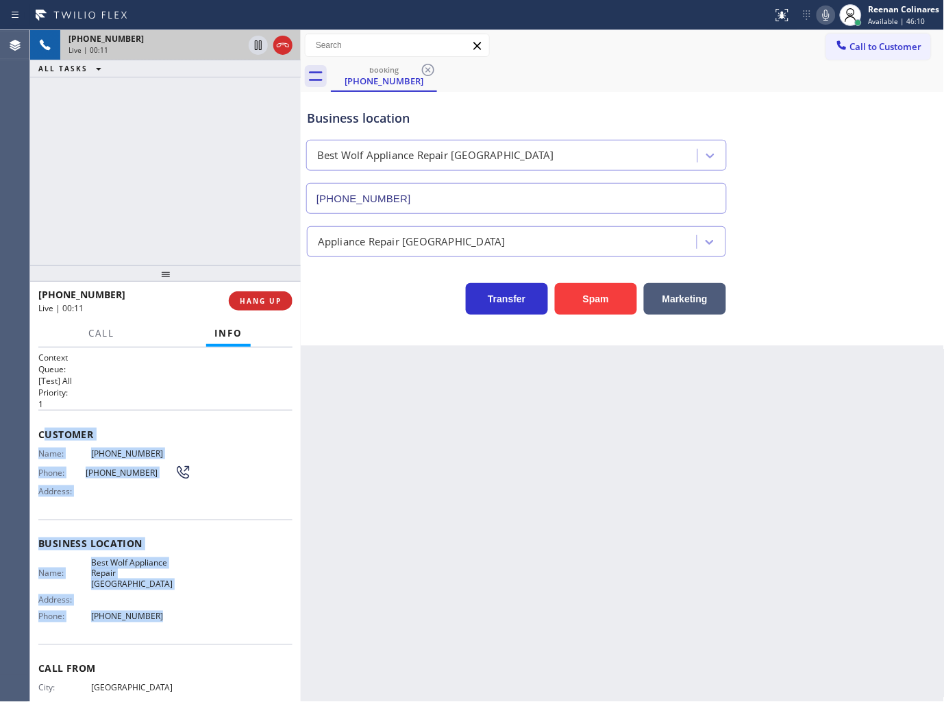
copy div "ustomer Name: (612) 619-6411 Phone: (612) 619-6411 Address: Business location N…"
drag, startPoint x: 42, startPoint y: 433, endPoint x: 218, endPoint y: 611, distance: 250.0
click at [210, 612] on div "Context Queue: [Test] All Priority: 1 Customer Name: (612) 619-6411 Phone: (612…" at bounding box center [165, 550] width 254 height 397
click at [827, 17] on icon at bounding box center [826, 15] width 16 height 16
click at [826, 10] on icon at bounding box center [826, 15] width 7 height 11
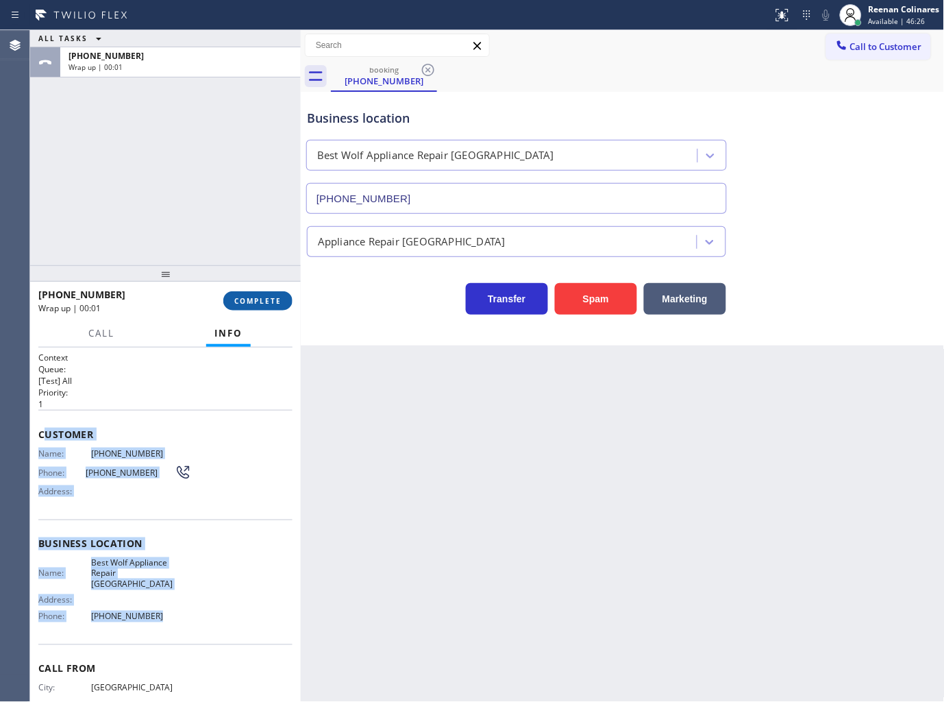
click at [279, 299] on span "COMPLETE" at bounding box center [257, 301] width 47 height 10
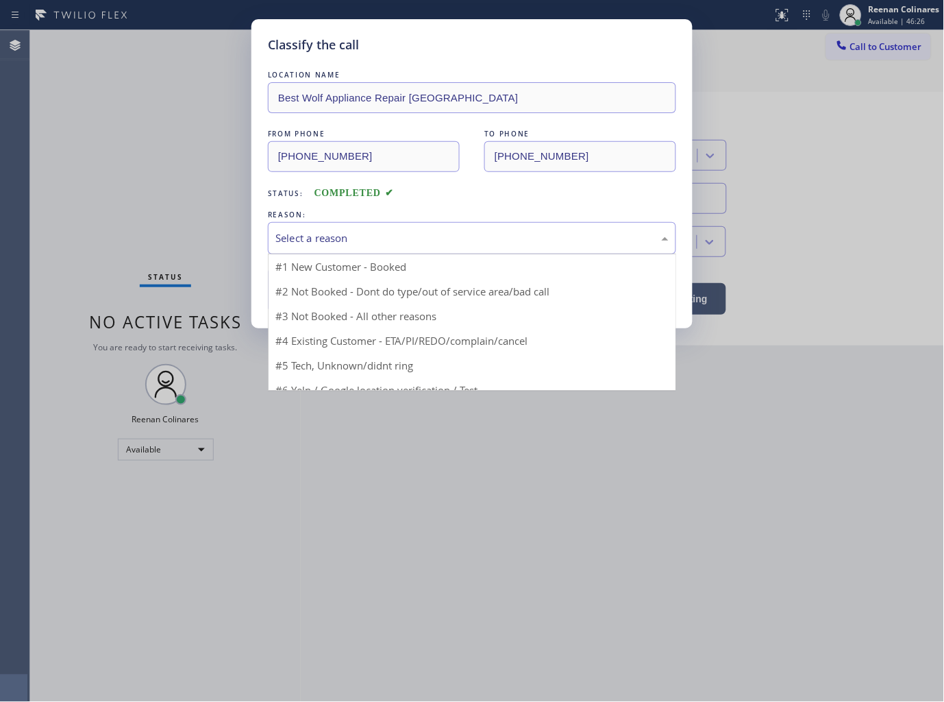
click at [317, 250] on div "Select a reason" at bounding box center [472, 238] width 408 height 32
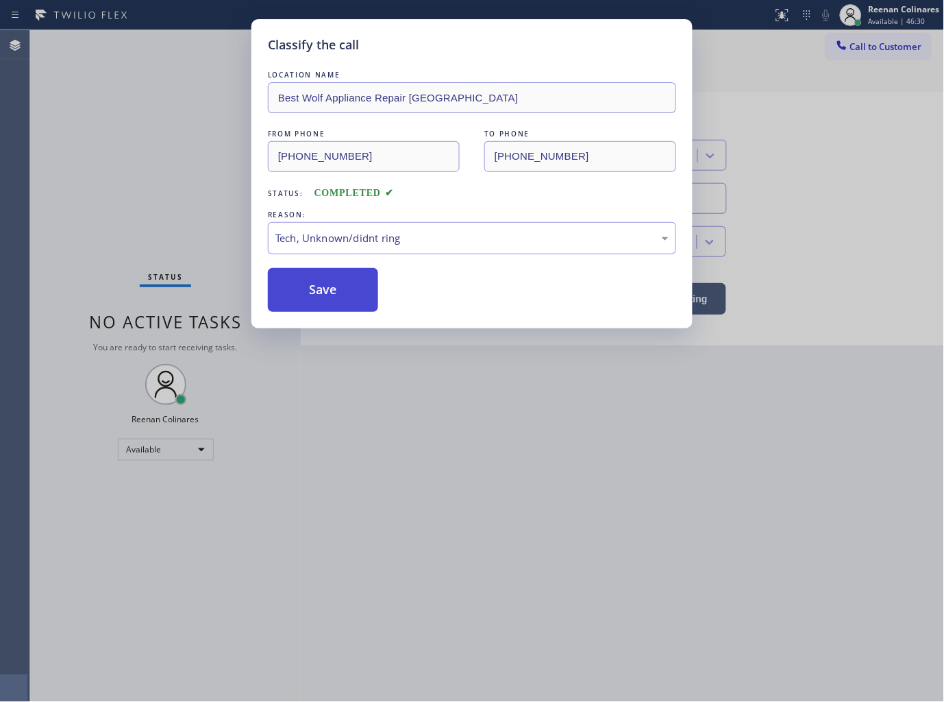
click at [313, 281] on button "Save" at bounding box center [323, 290] width 110 height 44
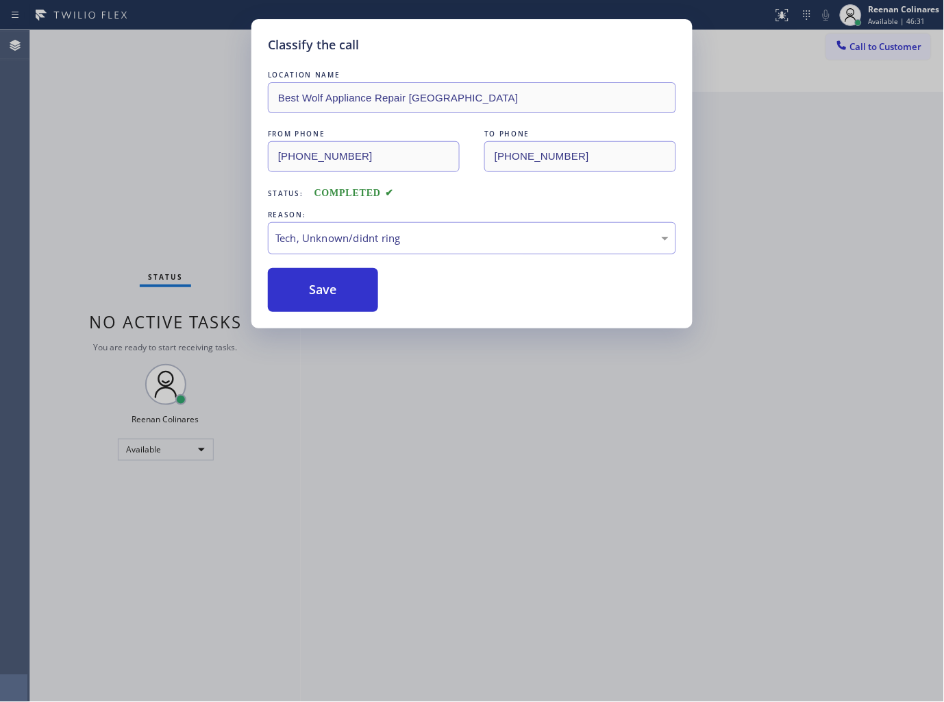
click at [193, 233] on div "Classify the call LOCATION NAME Best Wolf Appliance Repair Phoenix FROM PHONE (…" at bounding box center [472, 351] width 944 height 702
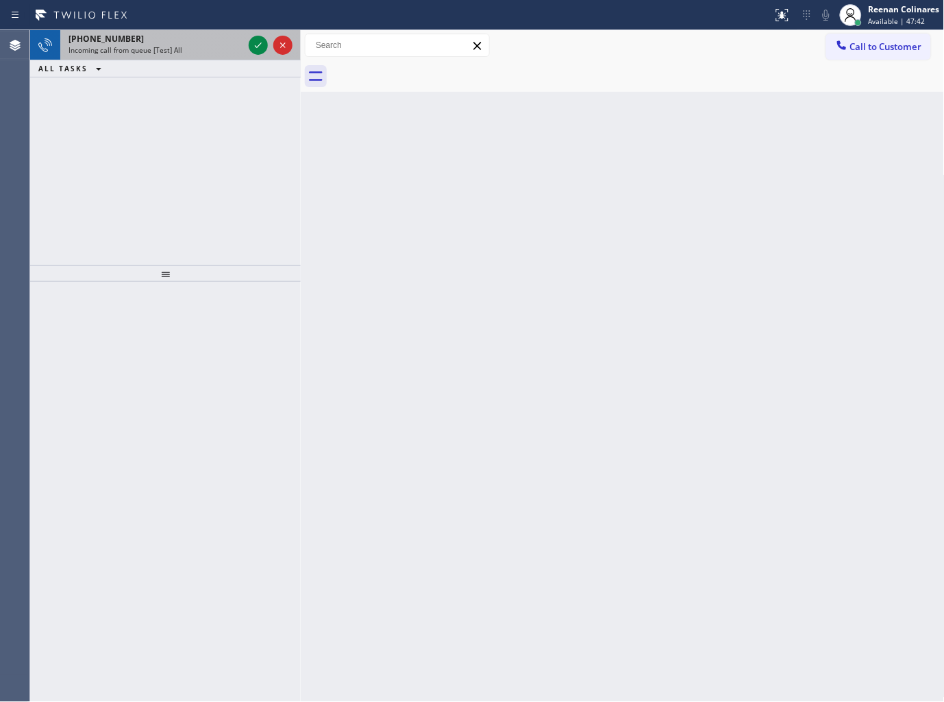
click at [182, 35] on div "+18055842937" at bounding box center [156, 39] width 175 height 12
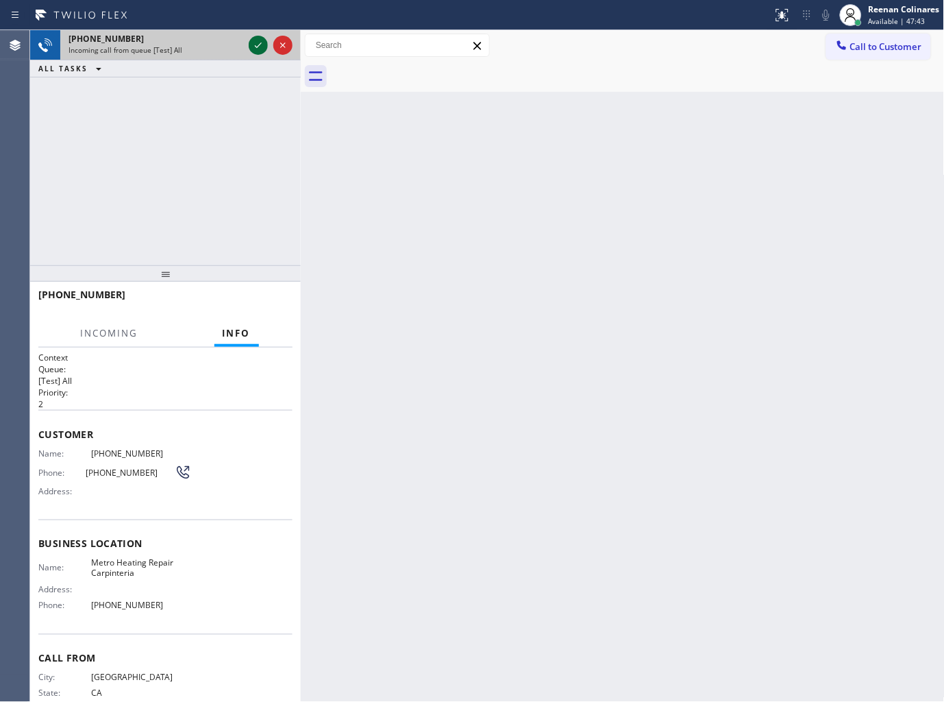
click at [252, 43] on icon at bounding box center [258, 45] width 16 height 16
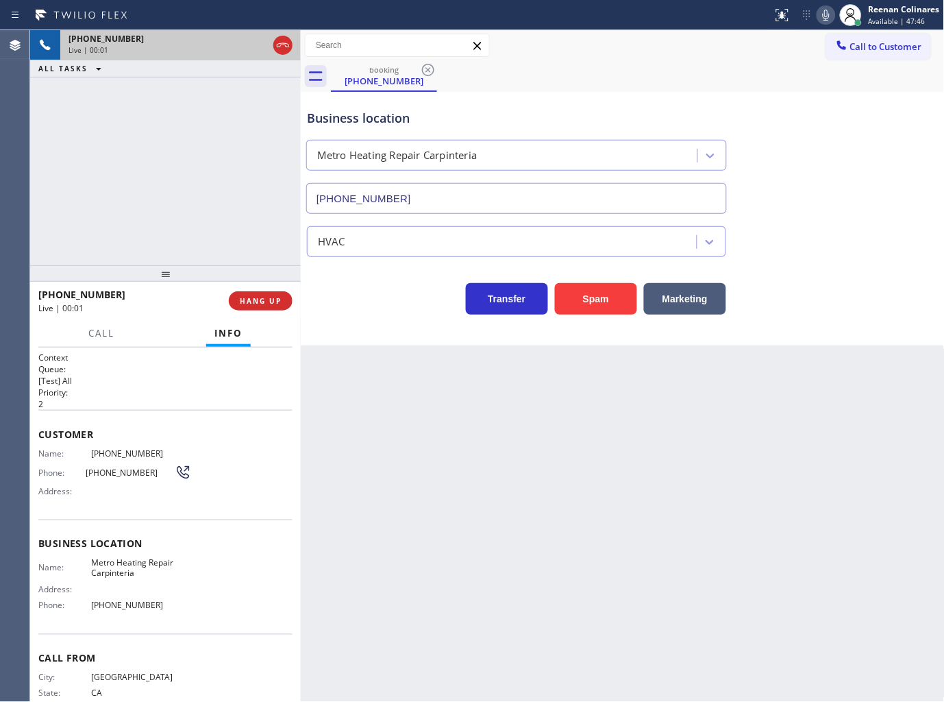
type input "(805) 600-3316"
click at [598, 288] on button "Spam" at bounding box center [596, 299] width 82 height 32
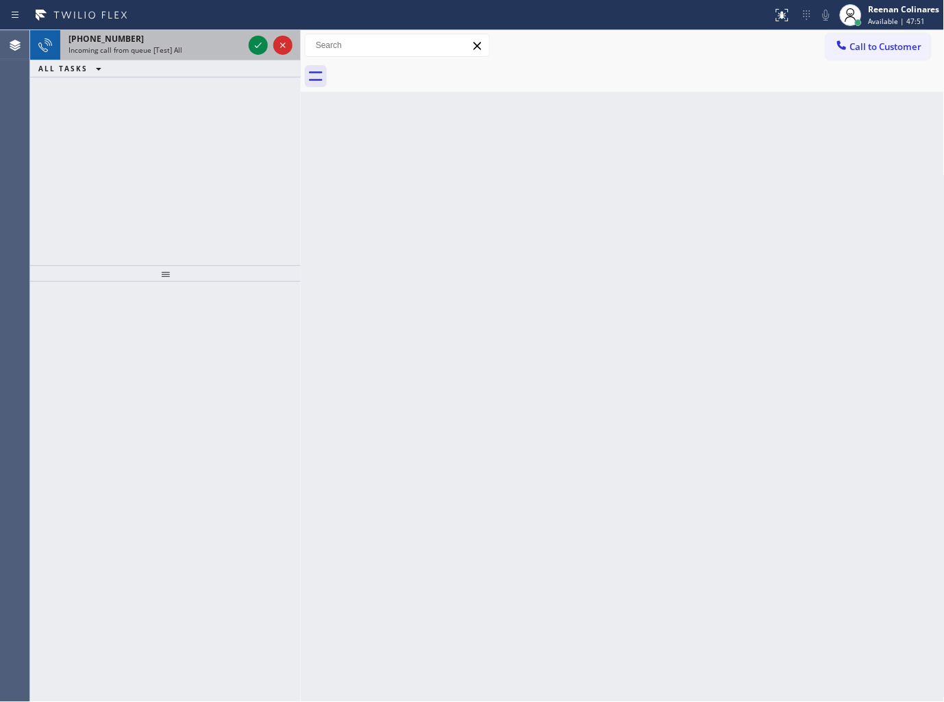
click at [214, 39] on div "+14793245606" at bounding box center [156, 39] width 175 height 12
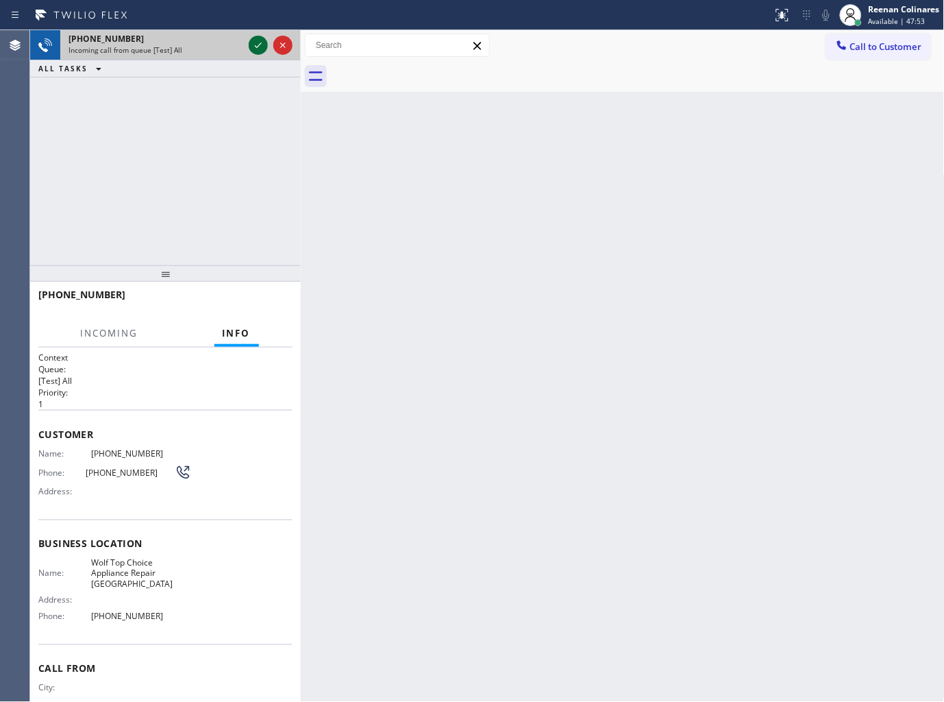
click at [257, 42] on icon at bounding box center [258, 45] width 16 height 16
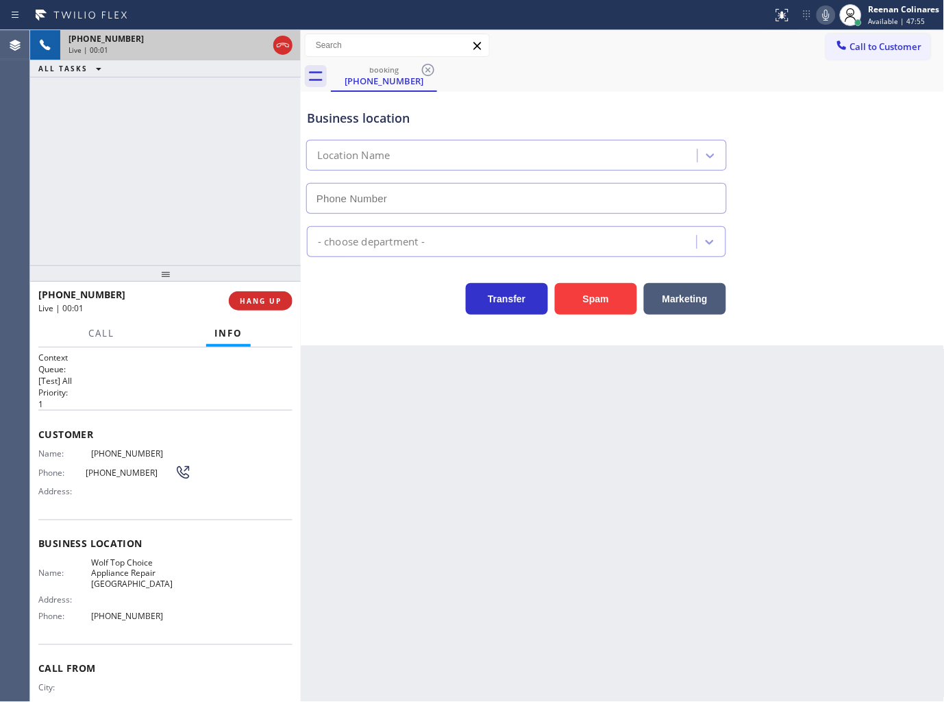
type input "(725) 234-4878"
drag, startPoint x: 605, startPoint y: 303, endPoint x: 898, endPoint y: 56, distance: 383.7
click at [605, 303] on button "Spam" at bounding box center [596, 299] width 82 height 32
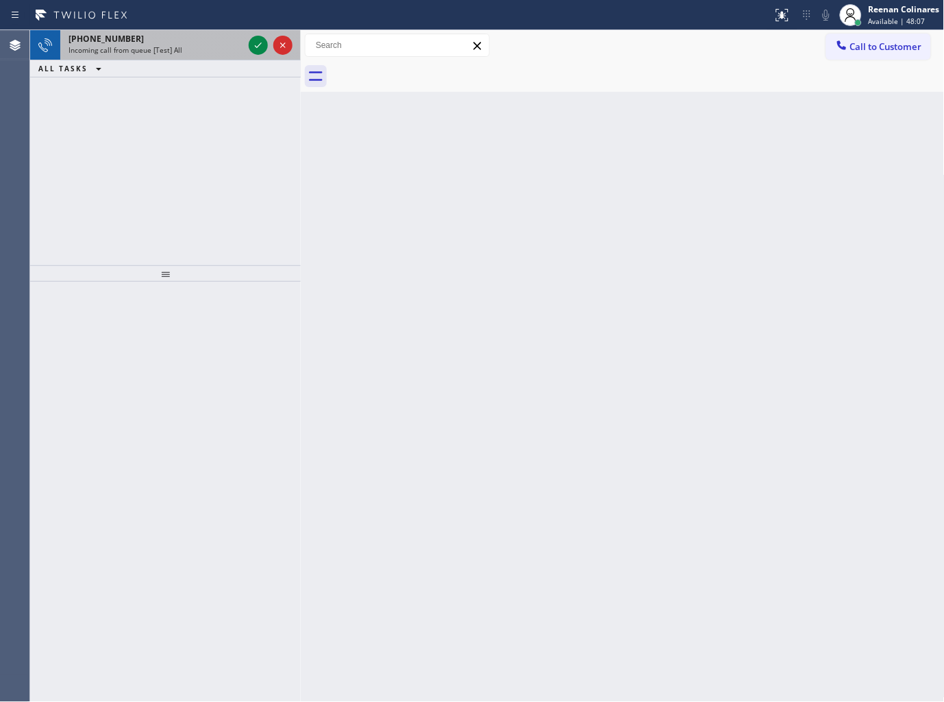
click at [143, 48] on span "Incoming call from queue [Test] All" at bounding box center [126, 50] width 114 height 10
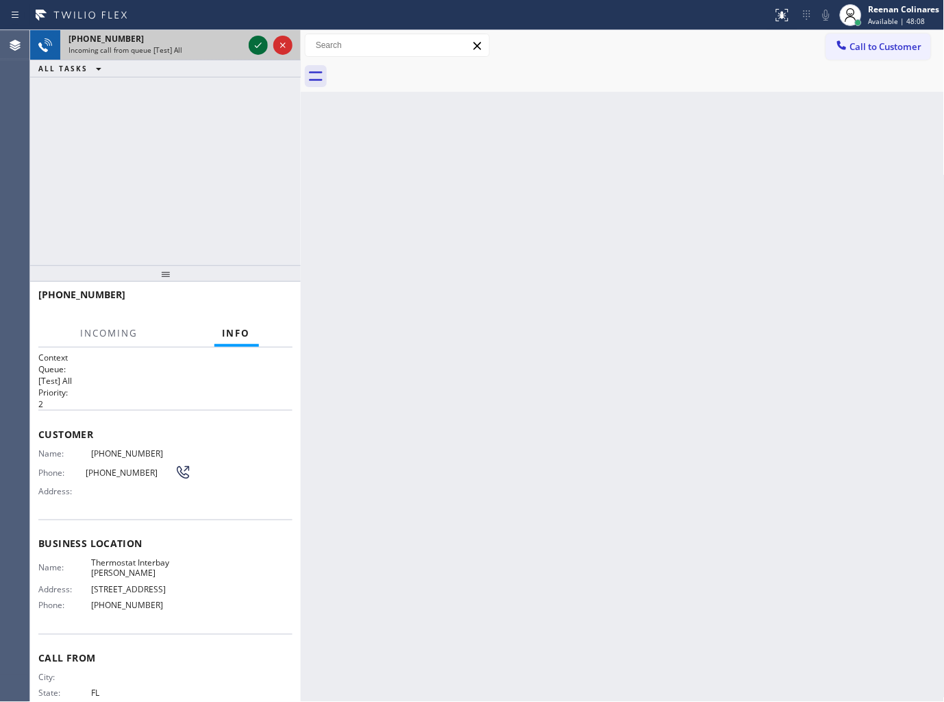
click at [251, 41] on icon at bounding box center [258, 45] width 16 height 16
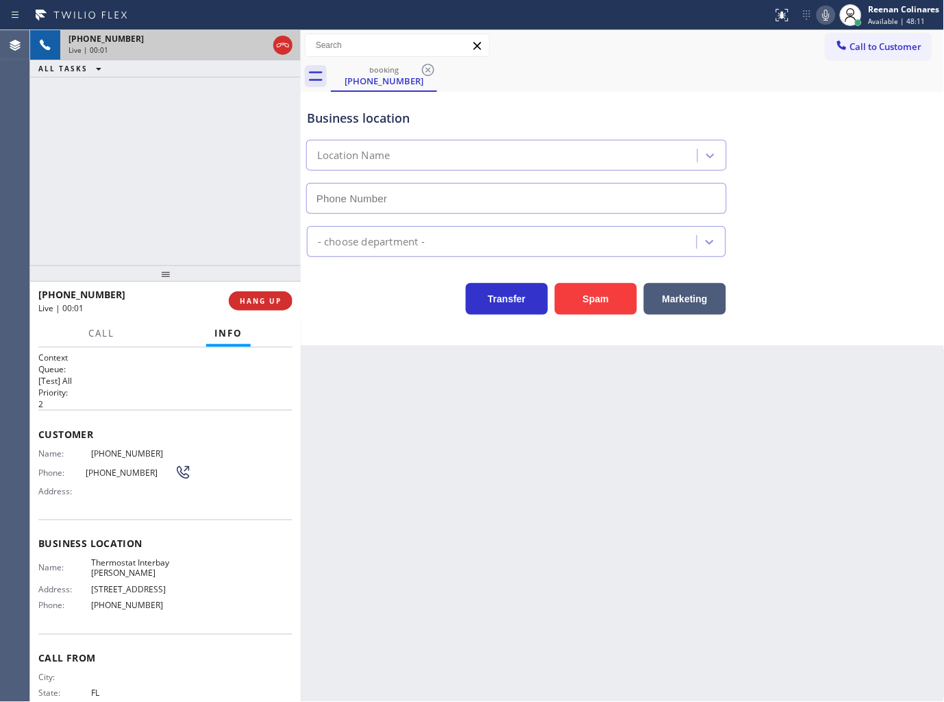
type input "[PHONE_NUMBER]"
click at [823, 18] on icon at bounding box center [826, 15] width 16 height 16
click at [826, 14] on icon at bounding box center [826, 15] width 16 height 16
click at [278, 299] on span "HANG UP" at bounding box center [261, 301] width 42 height 10
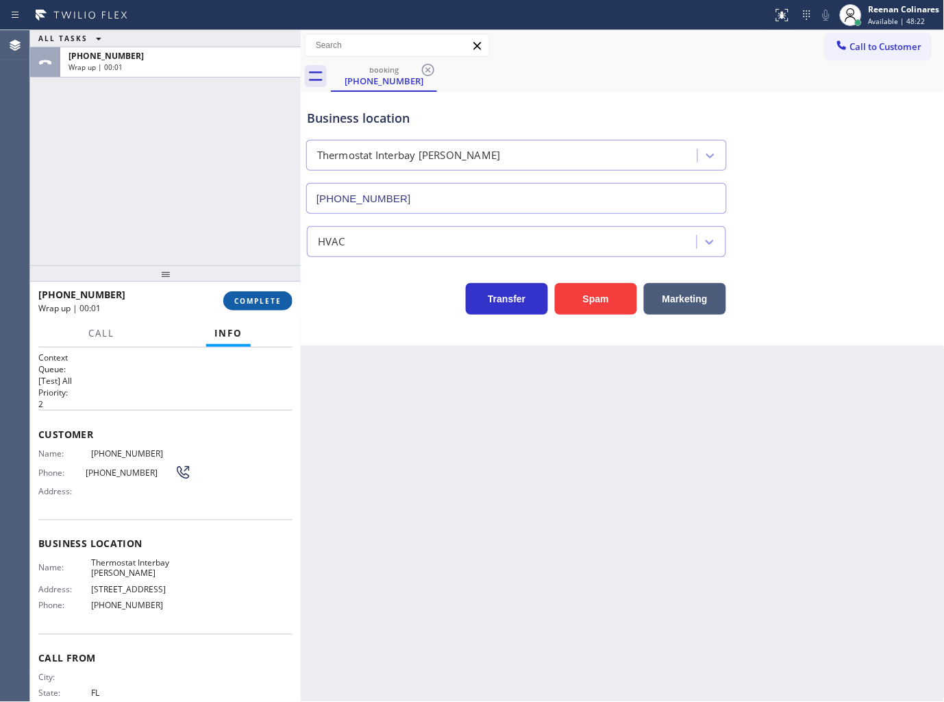
click at [278, 299] on span "COMPLETE" at bounding box center [257, 301] width 47 height 10
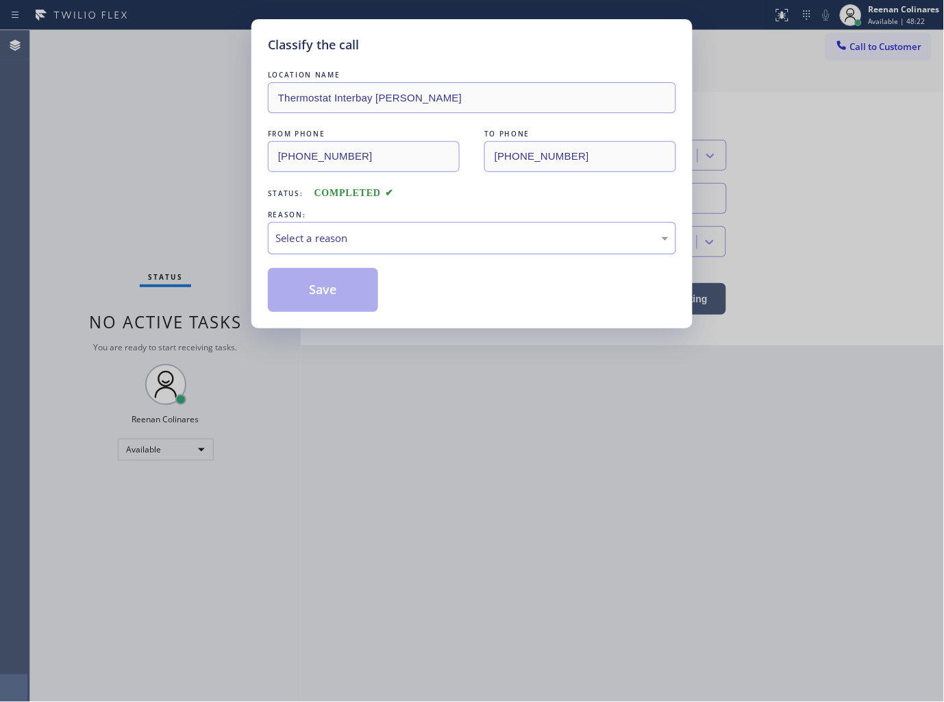
click at [329, 241] on div "Select a reason" at bounding box center [472, 238] width 408 height 32
click at [324, 293] on button "Save" at bounding box center [323, 290] width 110 height 44
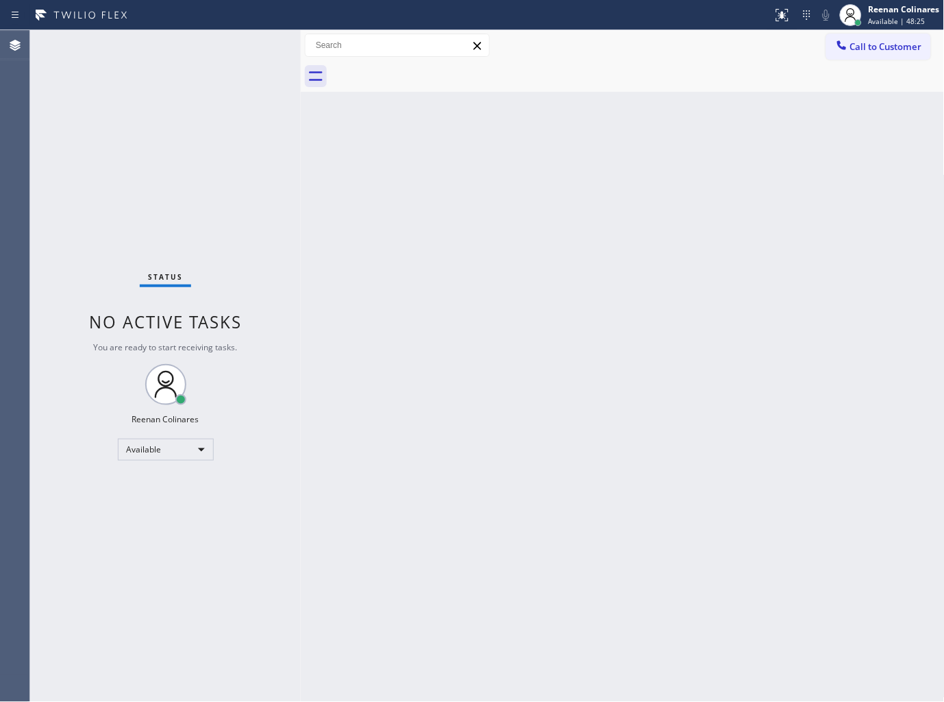
click at [536, 194] on div "Back to Dashboard Change Sender ID Customers Technicians Select a contact Outbo…" at bounding box center [623, 366] width 644 height 672
click at [880, 16] on span "Available | 57:41" at bounding box center [897, 21] width 57 height 10
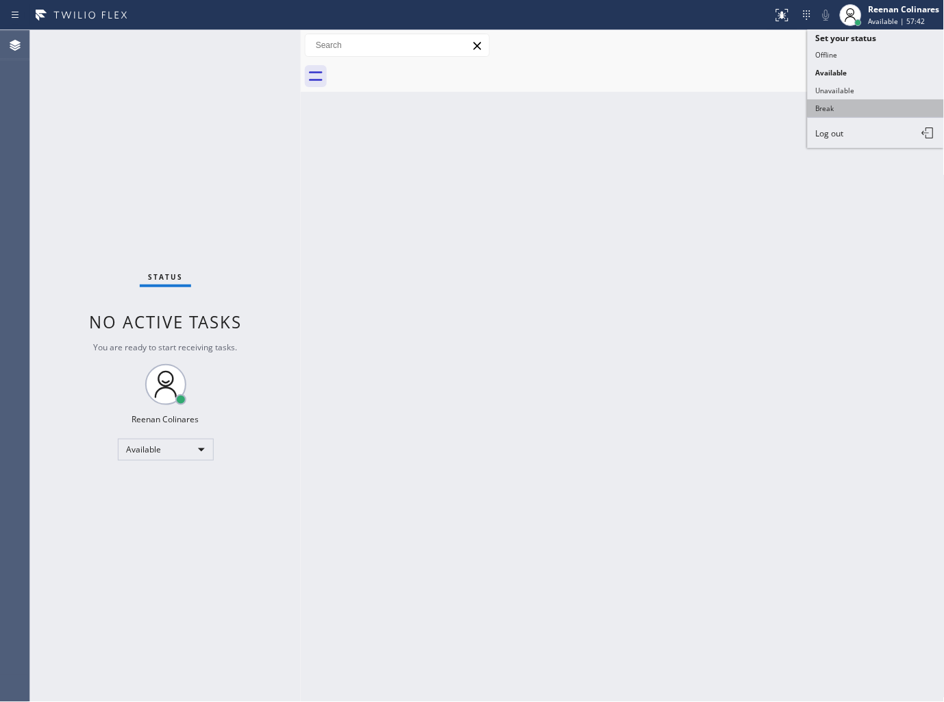
click at [851, 110] on button "Break" at bounding box center [876, 108] width 137 height 18
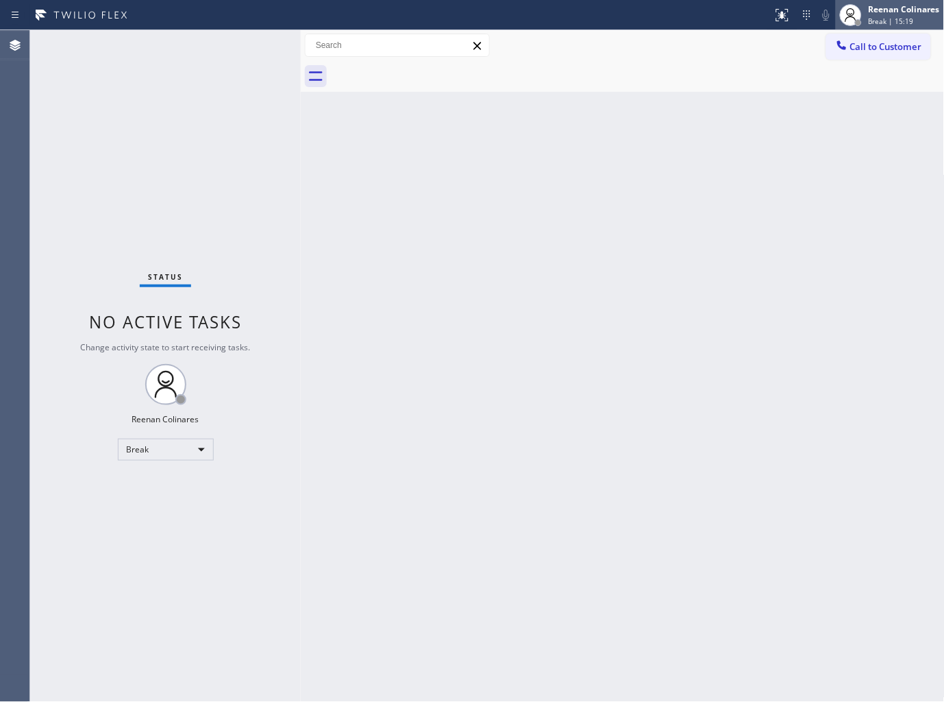
drag, startPoint x: 919, startPoint y: 10, endPoint x: 909, endPoint y: 14, distance: 10.4
click at [919, 10] on div "Reenan Colinares" at bounding box center [904, 9] width 71 height 12
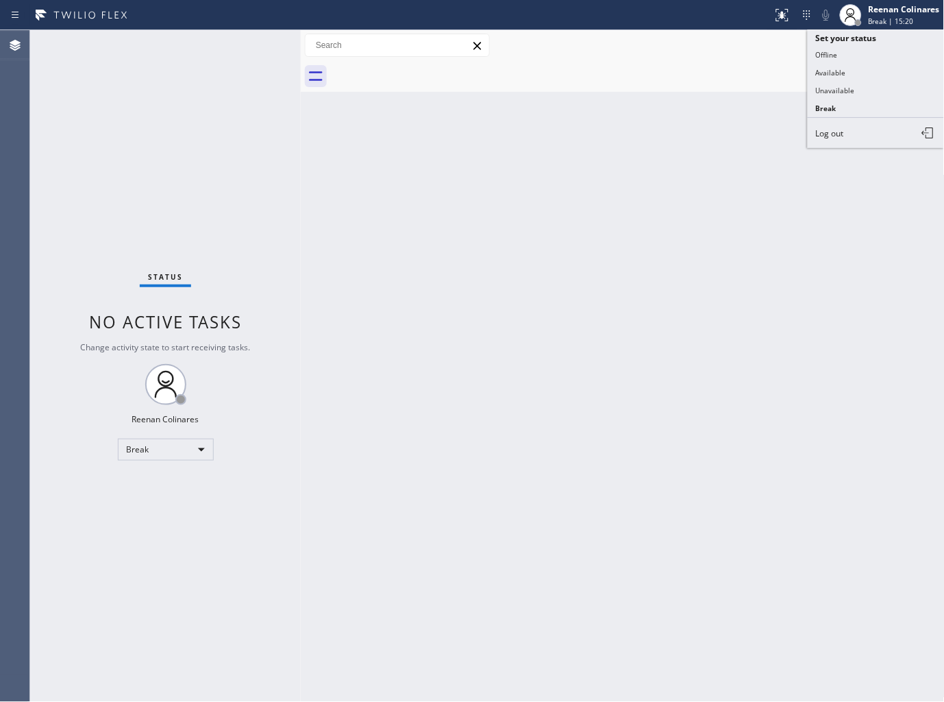
click at [606, 128] on div "Back to Dashboard Change Sender ID Customers Technicians Select a contact Outbo…" at bounding box center [623, 366] width 644 height 672
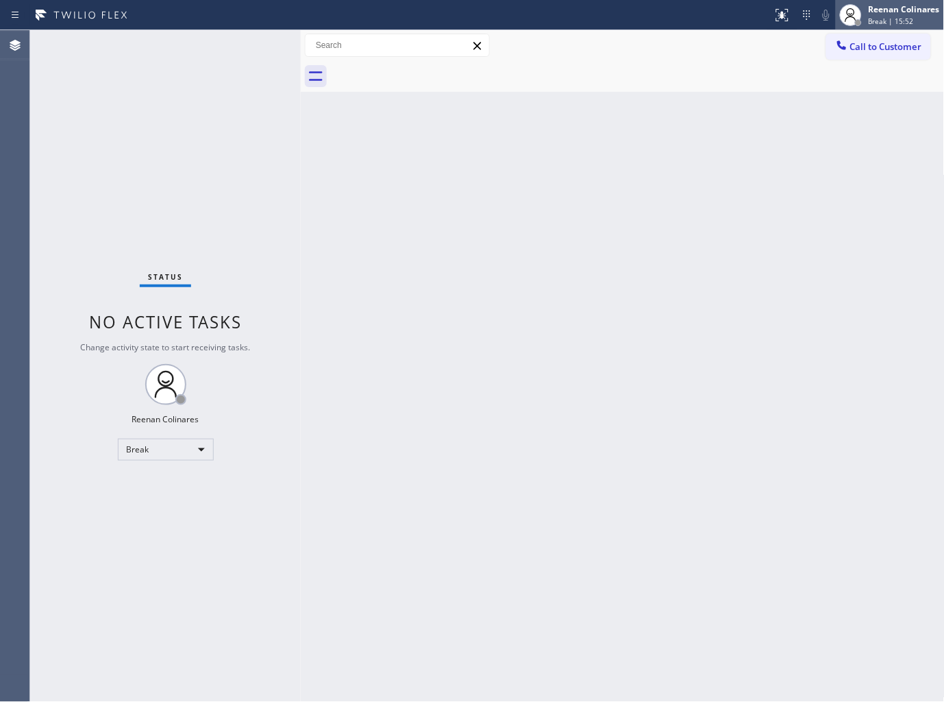
click at [880, 19] on span "Break | 15:52" at bounding box center [891, 21] width 45 height 10
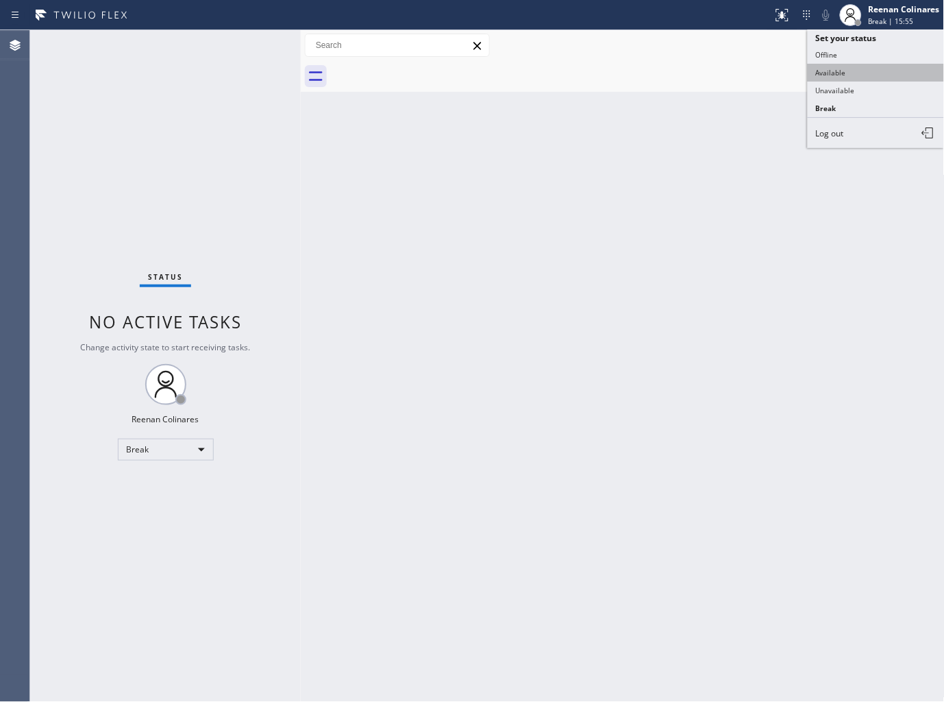
click at [823, 73] on button "Available" at bounding box center [876, 73] width 137 height 18
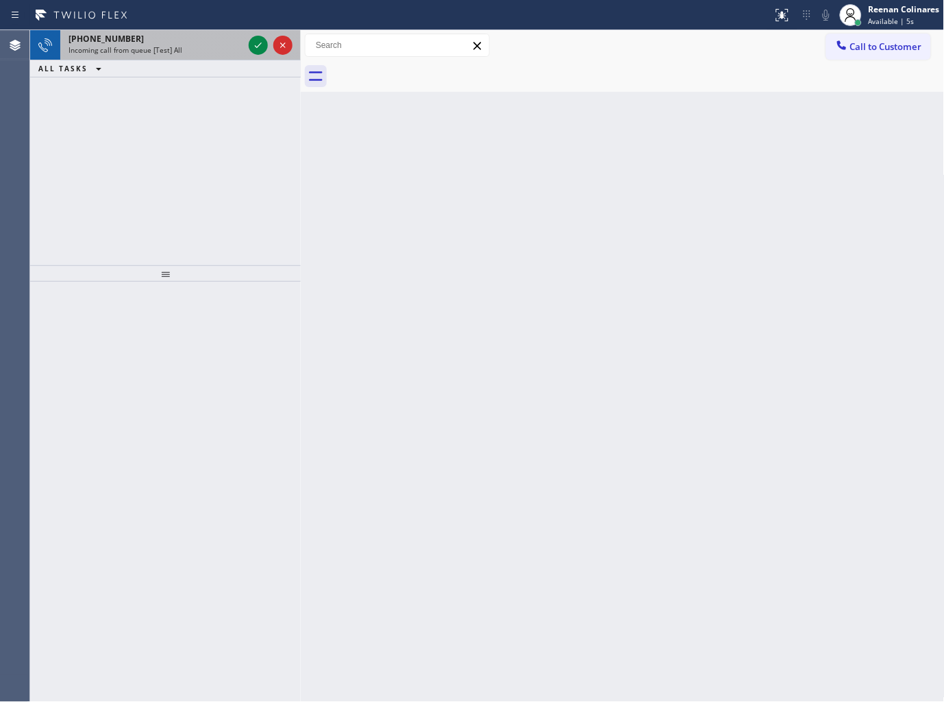
click at [241, 52] on div "Incoming call from queue [Test] All" at bounding box center [156, 50] width 175 height 10
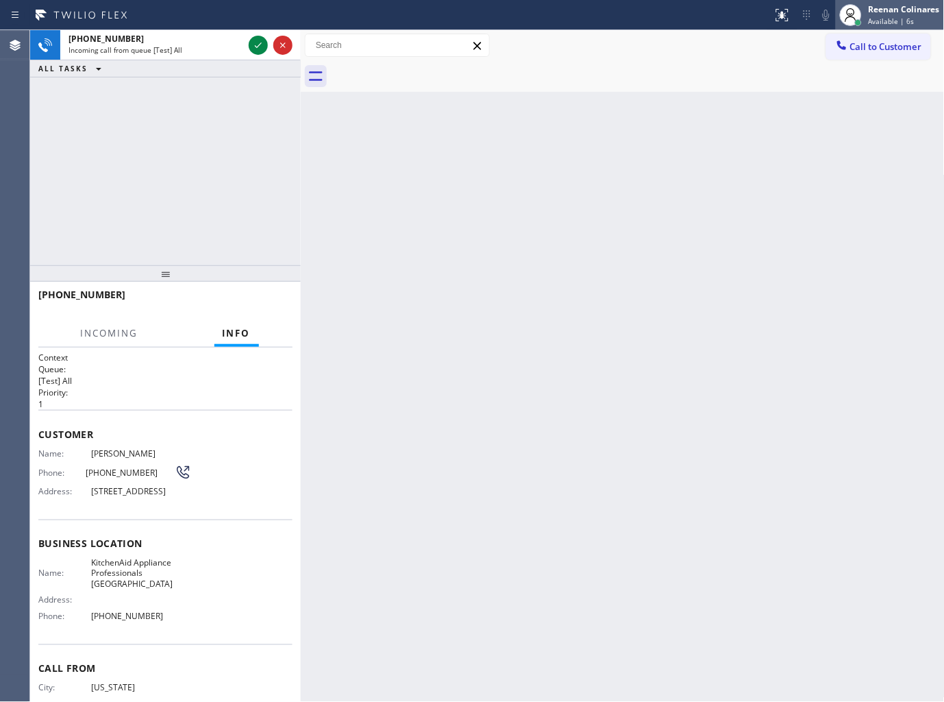
click at [862, 16] on div at bounding box center [851, 15] width 30 height 30
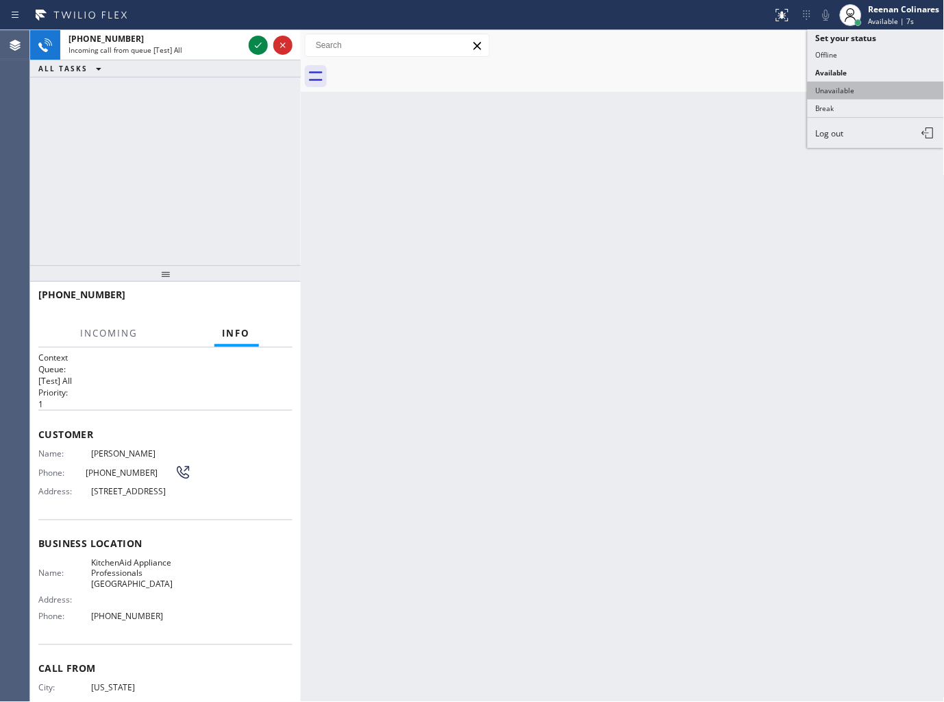
click at [848, 88] on button "Unavailable" at bounding box center [876, 91] width 137 height 18
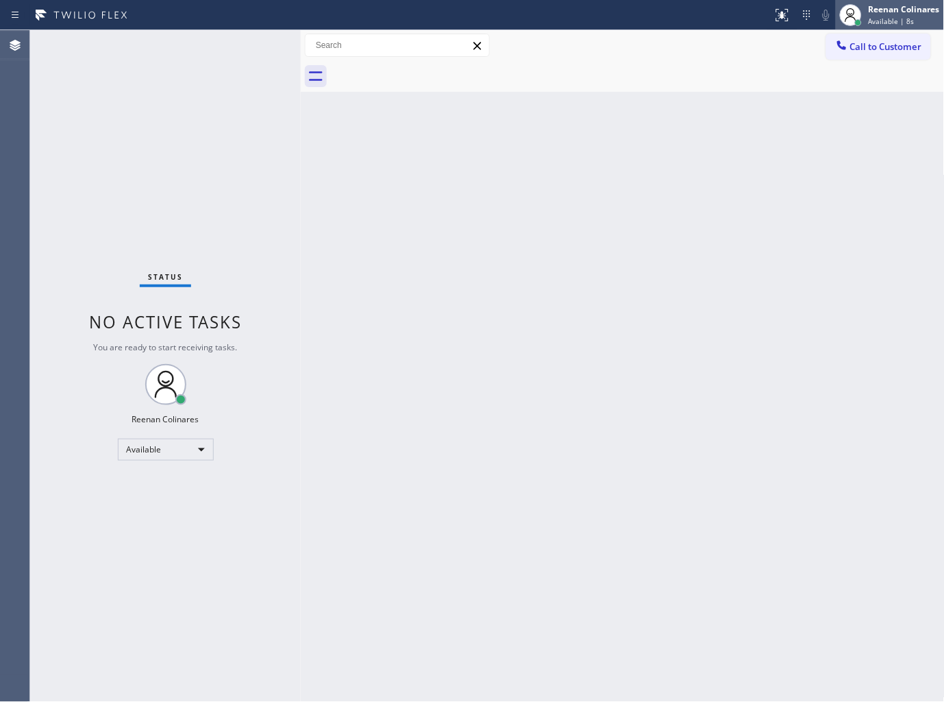
click at [896, 16] on span "Available | 8s" at bounding box center [892, 21] width 46 height 10
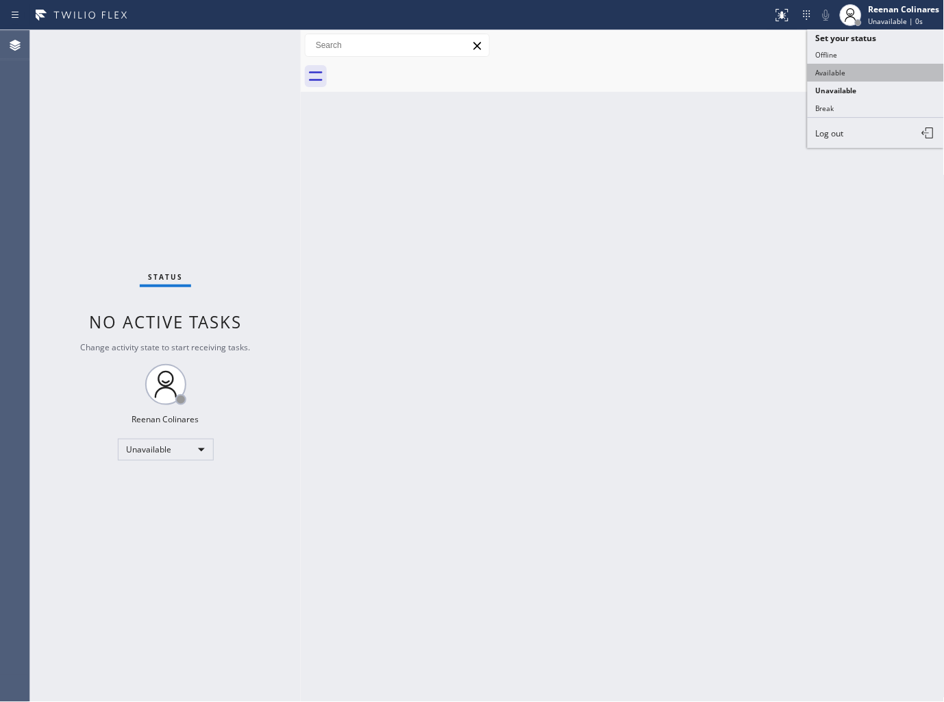
click at [820, 75] on button "Available" at bounding box center [876, 73] width 137 height 18
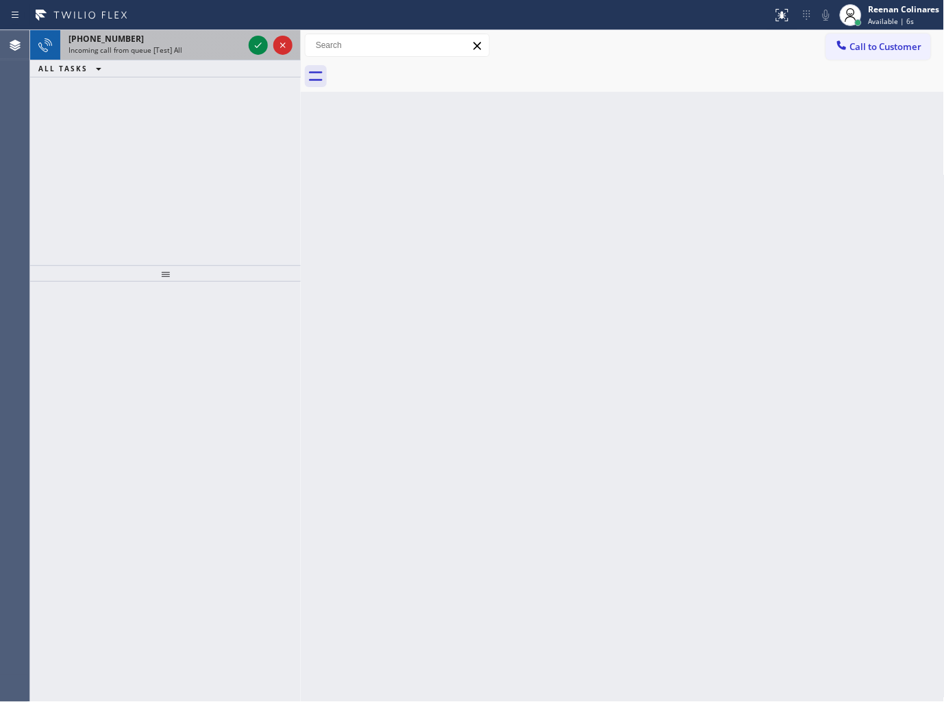
click at [183, 48] on div "Incoming call from queue [Test] All" at bounding box center [156, 50] width 175 height 10
click at [228, 46] on div "Incoming call from queue [Test] All" at bounding box center [156, 50] width 175 height 10
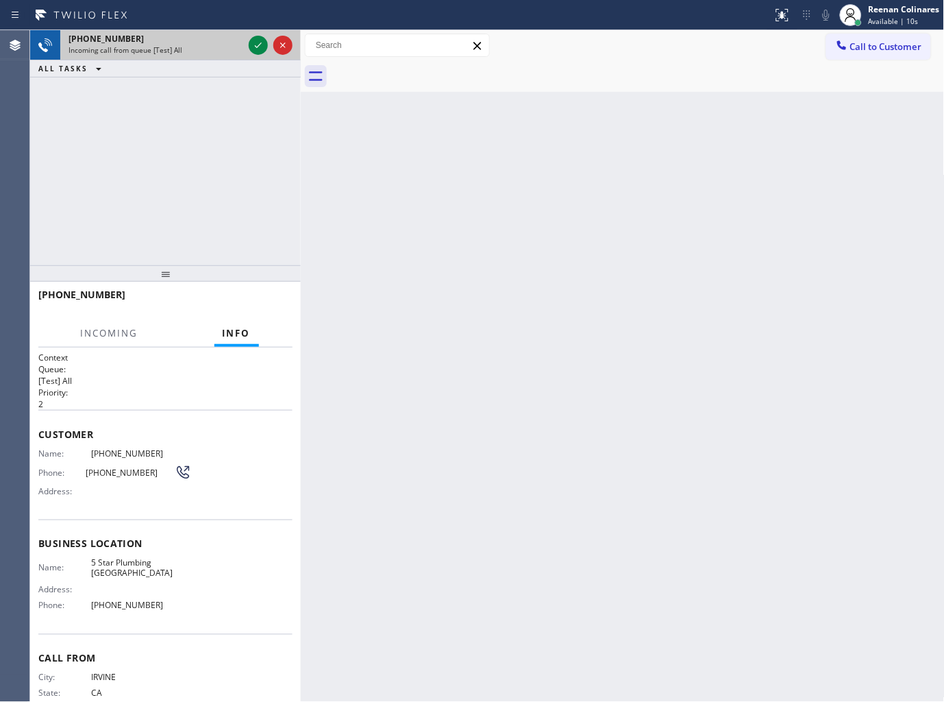
click at [227, 49] on div "Incoming call from queue [Test] All" at bounding box center [156, 50] width 175 height 10
click at [232, 49] on div "Incoming call from queue [Test] All" at bounding box center [156, 50] width 175 height 10
click at [214, 43] on div "+17142039741" at bounding box center [156, 39] width 175 height 12
click at [254, 45] on icon at bounding box center [258, 45] width 16 height 16
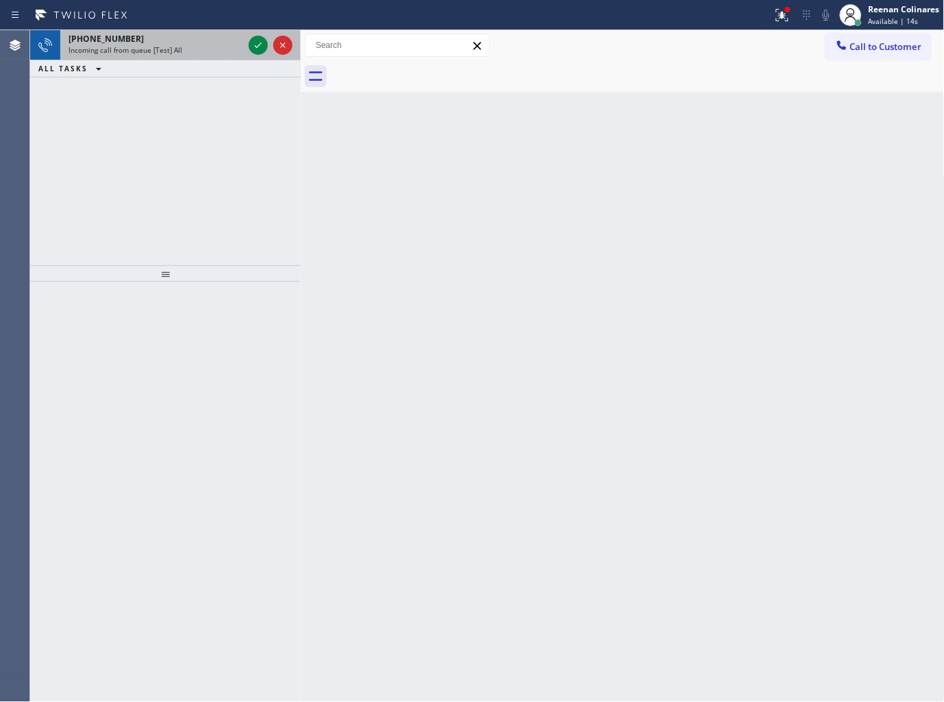
click at [218, 34] on div "+17142039741" at bounding box center [156, 39] width 175 height 12
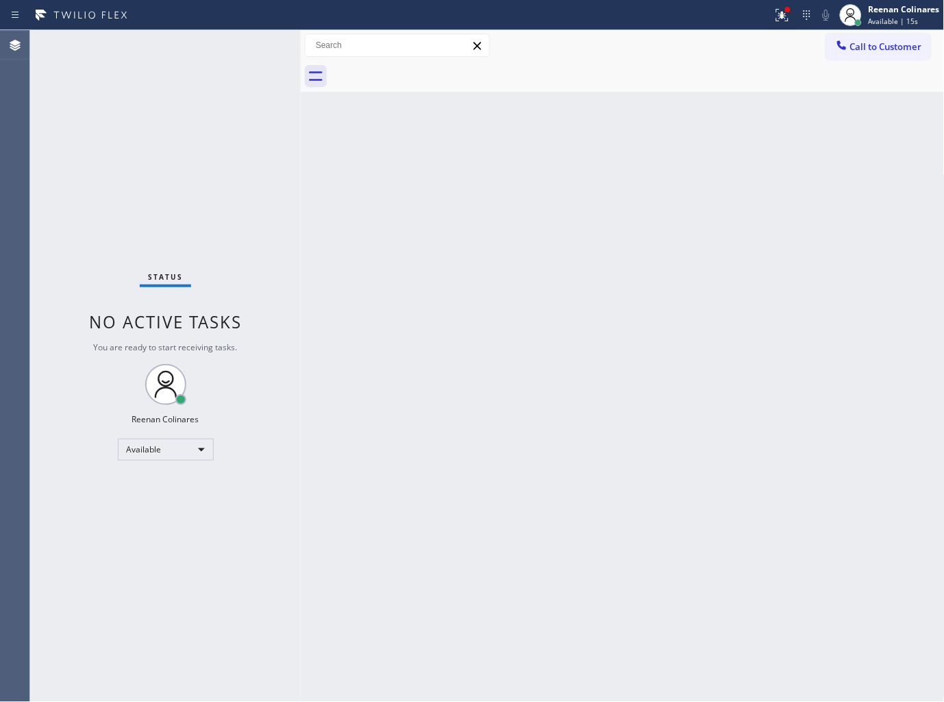
click at [226, 47] on div "Status No active tasks You are ready to start receiving tasks. Reenan Colinares…" at bounding box center [165, 366] width 271 height 672
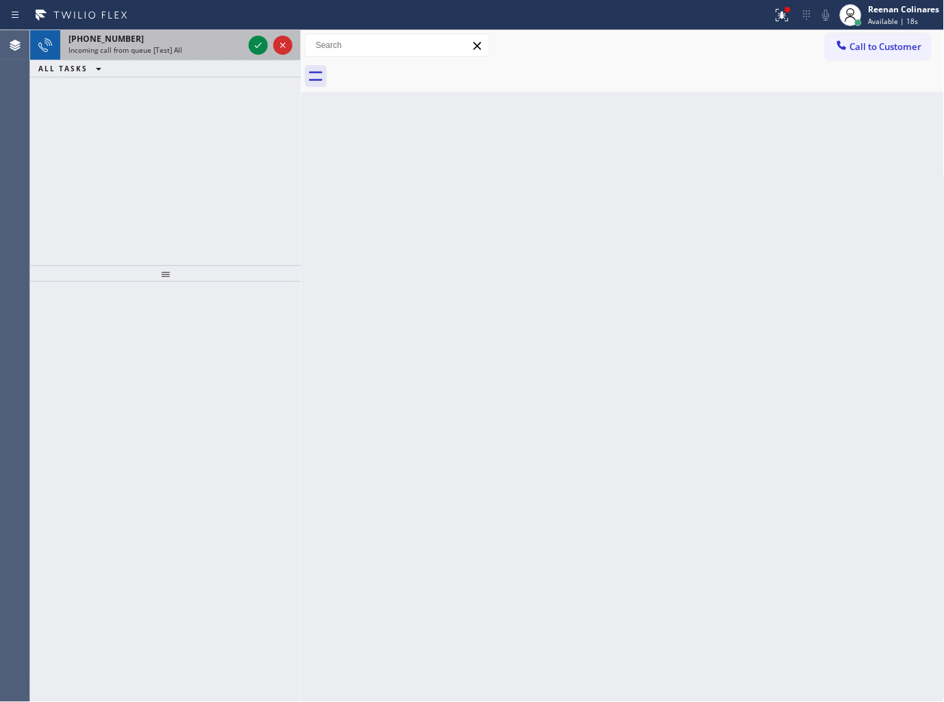
click at [223, 47] on div "Incoming call from queue [Test] All" at bounding box center [156, 50] width 175 height 10
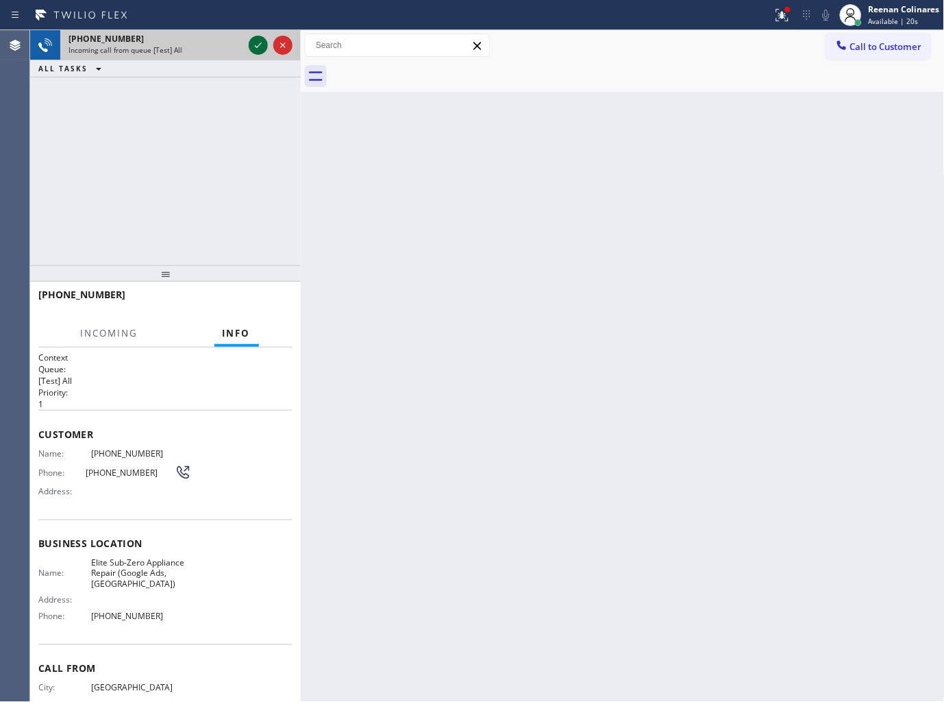
click at [252, 44] on icon at bounding box center [258, 45] width 16 height 16
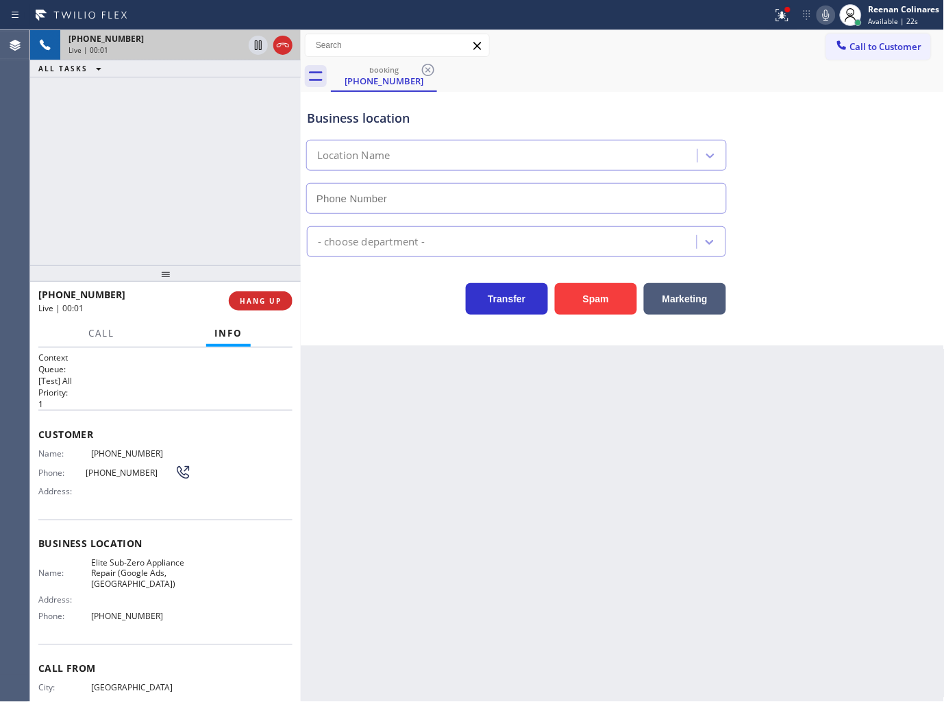
type input "(323) 970-3303"
click at [785, 16] on icon at bounding box center [782, 15] width 16 height 16
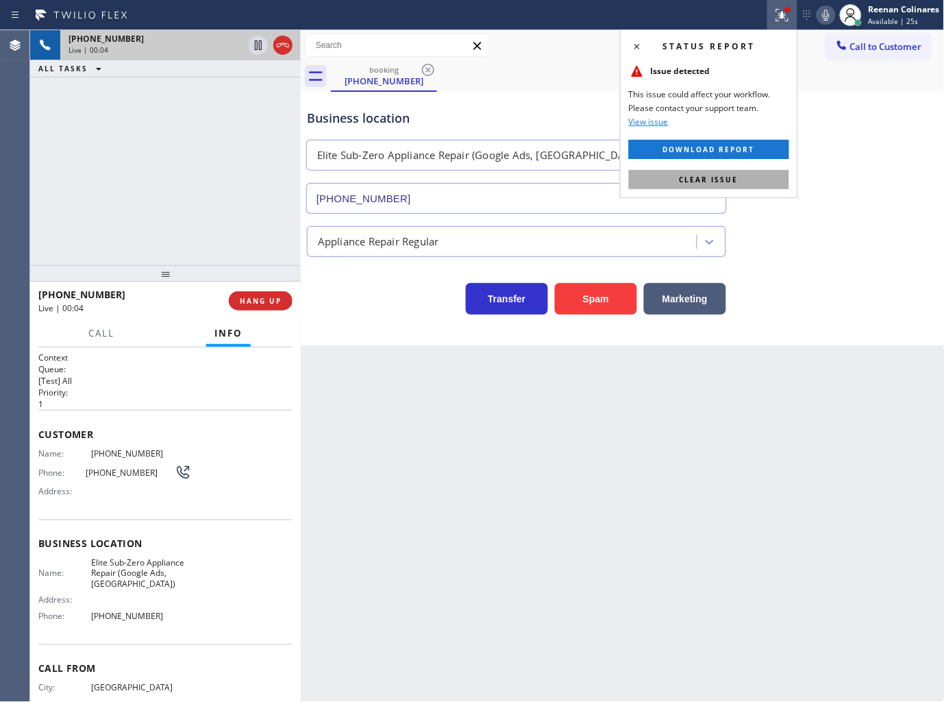
click at [720, 188] on button "Clear issue" at bounding box center [709, 179] width 160 height 19
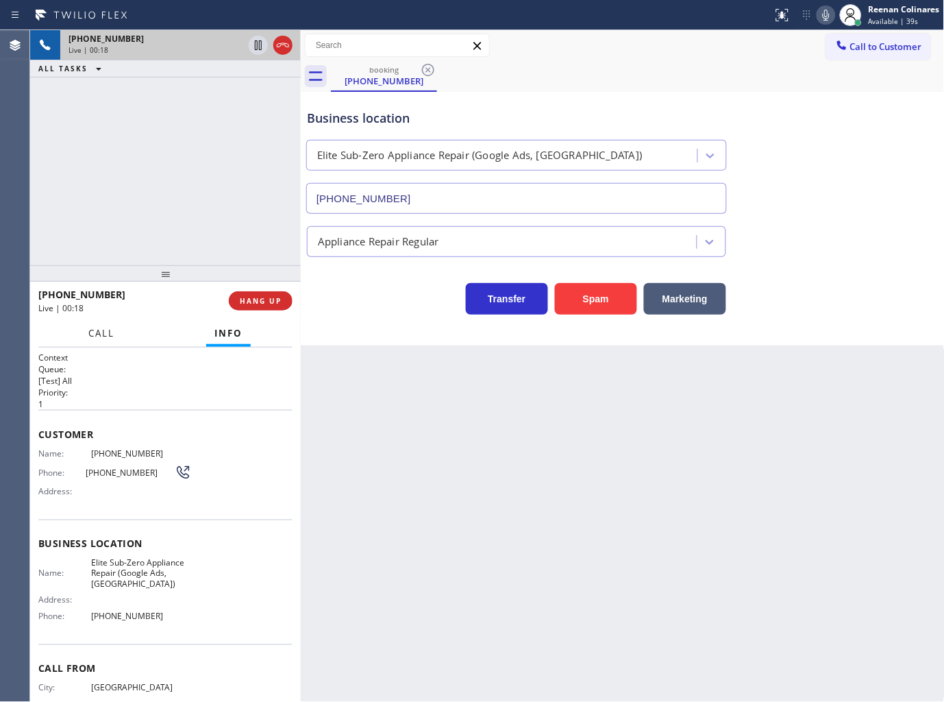
click at [95, 339] on span "Call" at bounding box center [101, 333] width 26 height 12
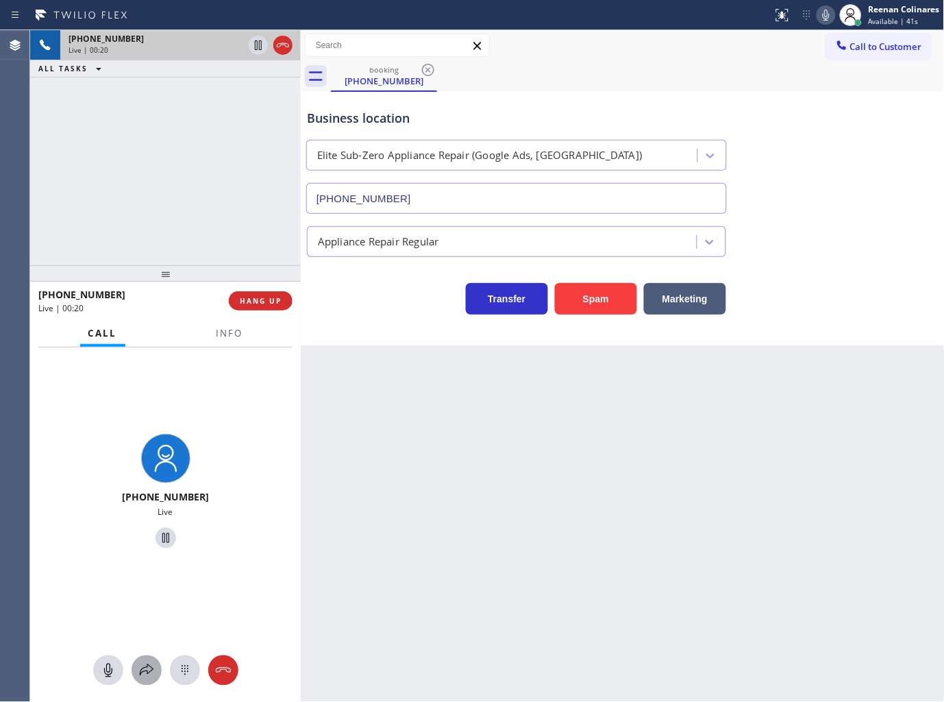
click at [147, 666] on icon at bounding box center [146, 670] width 16 height 16
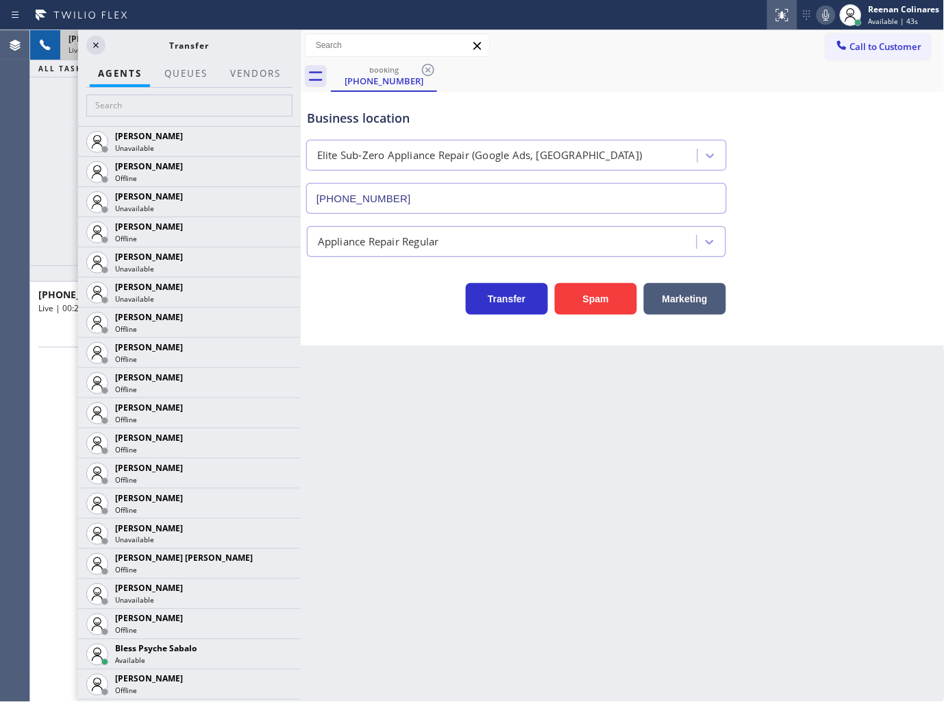
click at [830, 15] on icon at bounding box center [826, 15] width 7 height 11
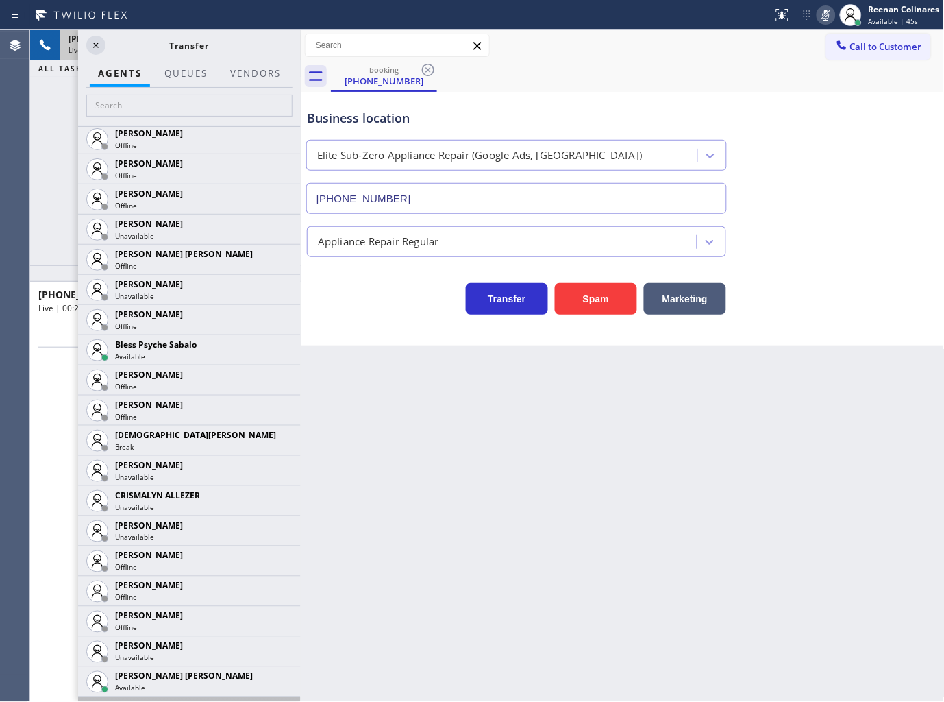
scroll to position [608, 0]
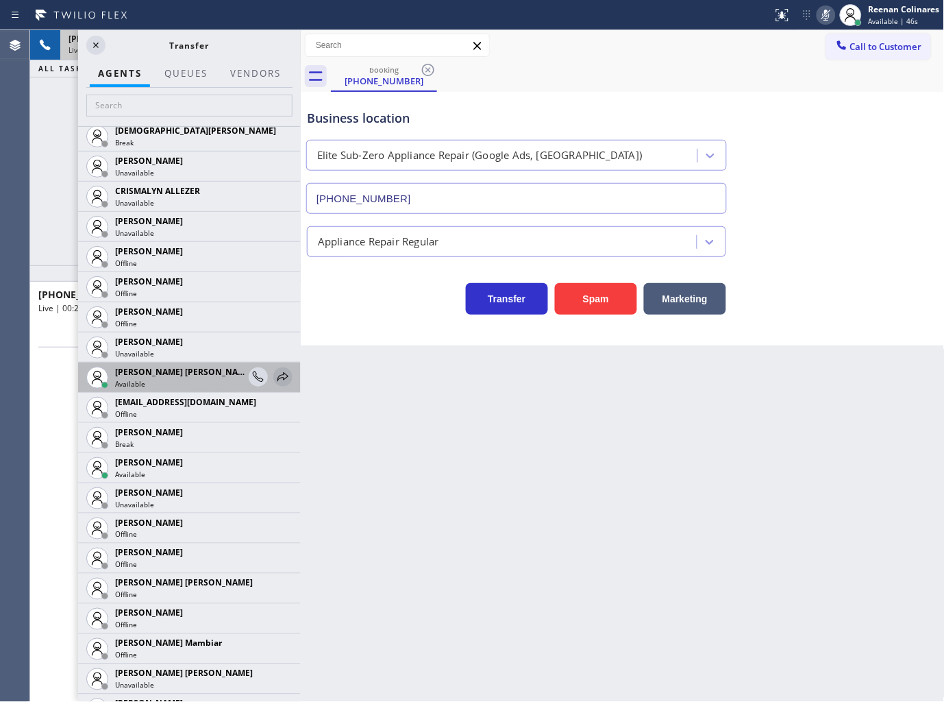
click at [275, 373] on icon at bounding box center [283, 377] width 16 height 16
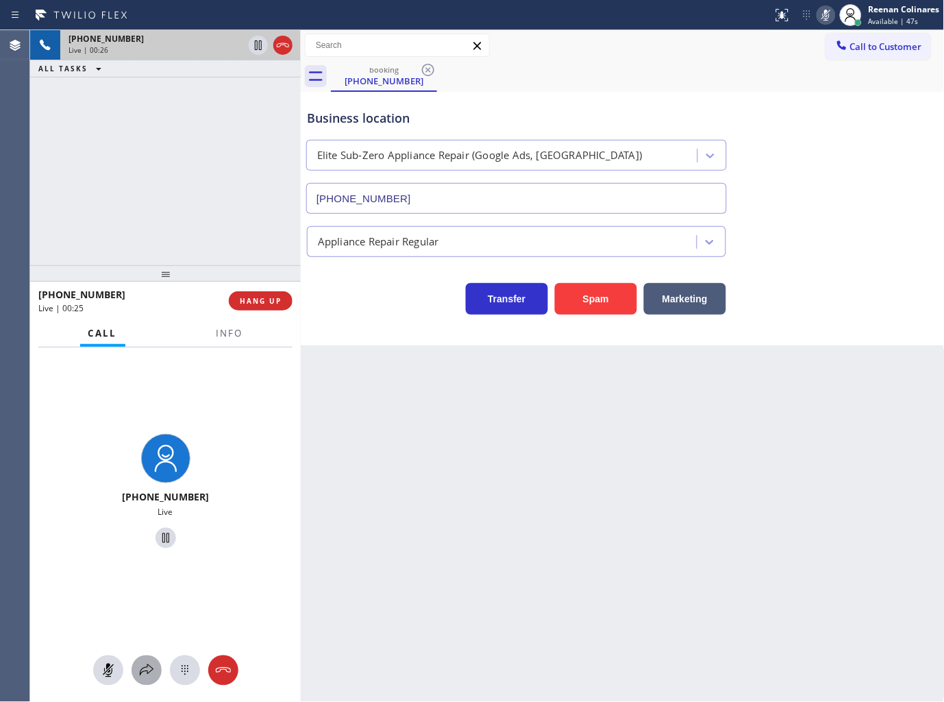
click at [151, 674] on icon at bounding box center [146, 670] width 16 height 16
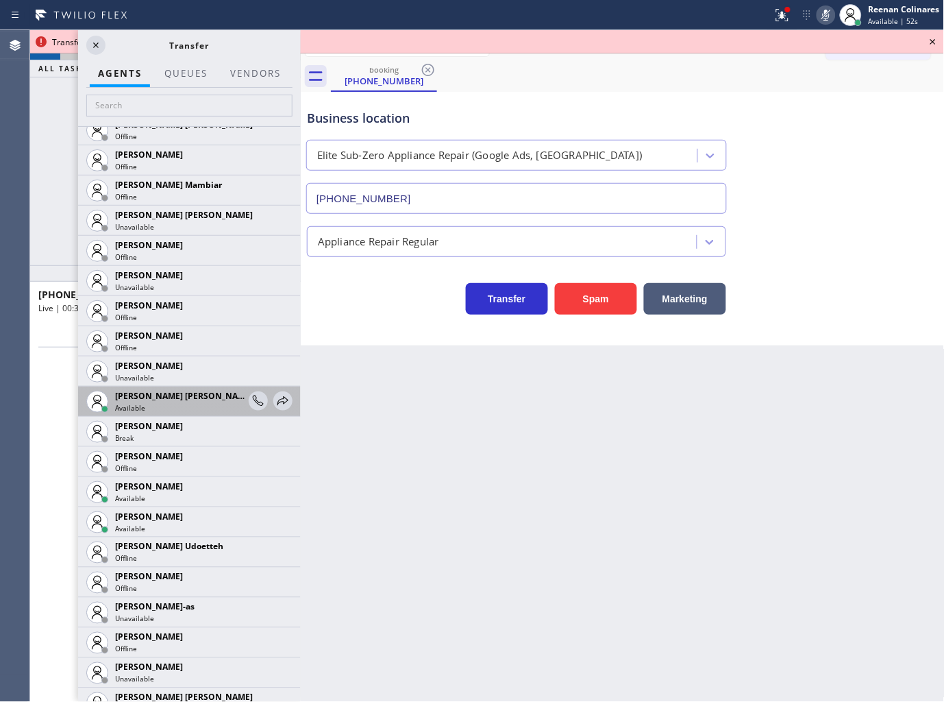
scroll to position [1142, 0]
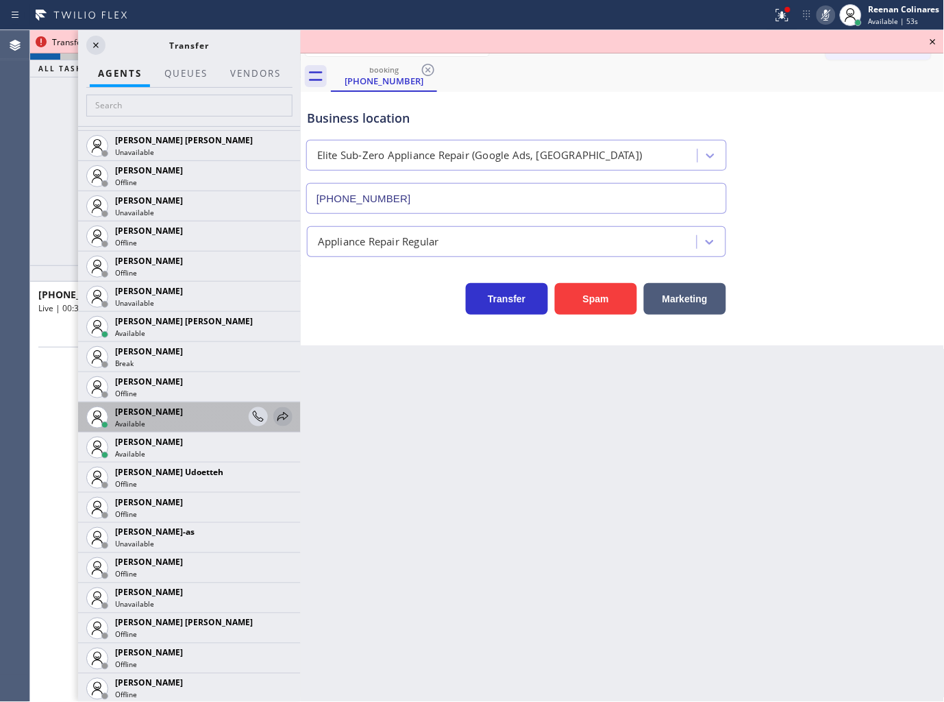
click at [275, 421] on icon at bounding box center [283, 416] width 16 height 16
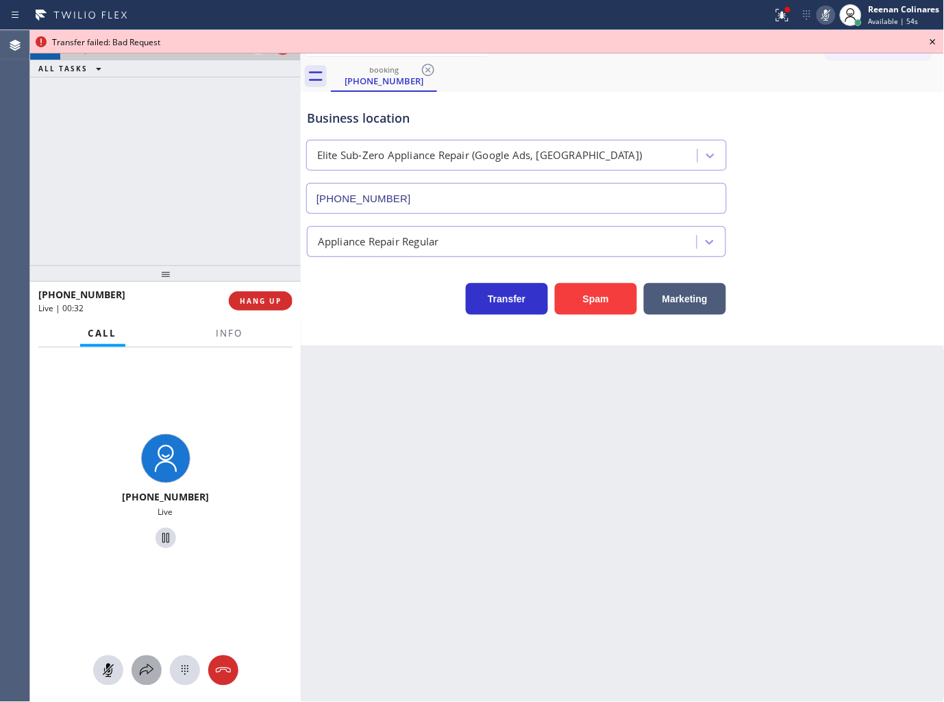
click at [138, 665] on icon at bounding box center [146, 670] width 16 height 16
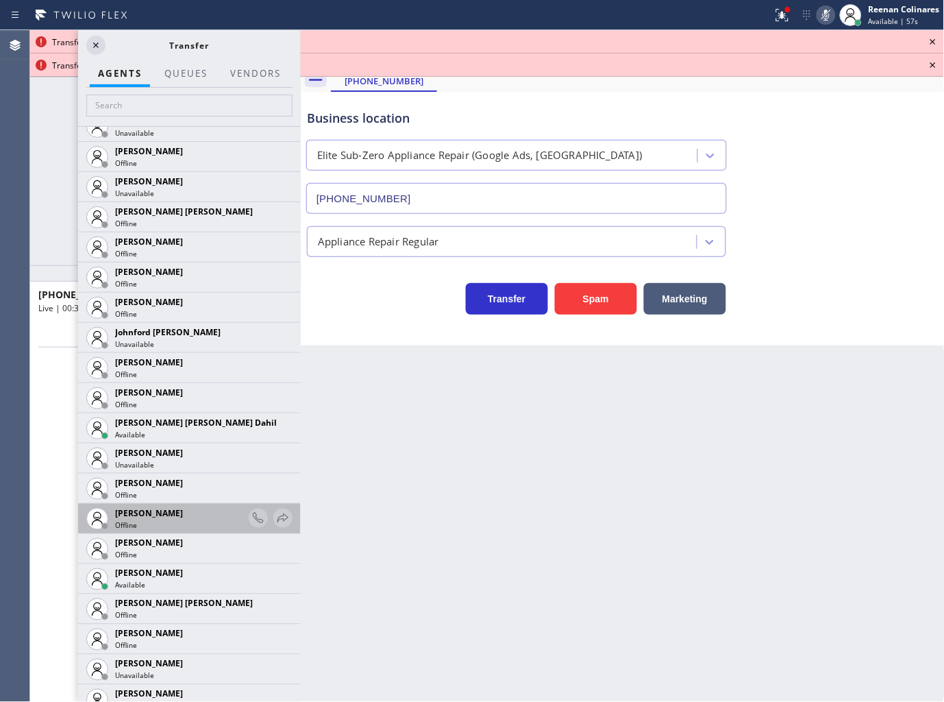
scroll to position [1599, 0]
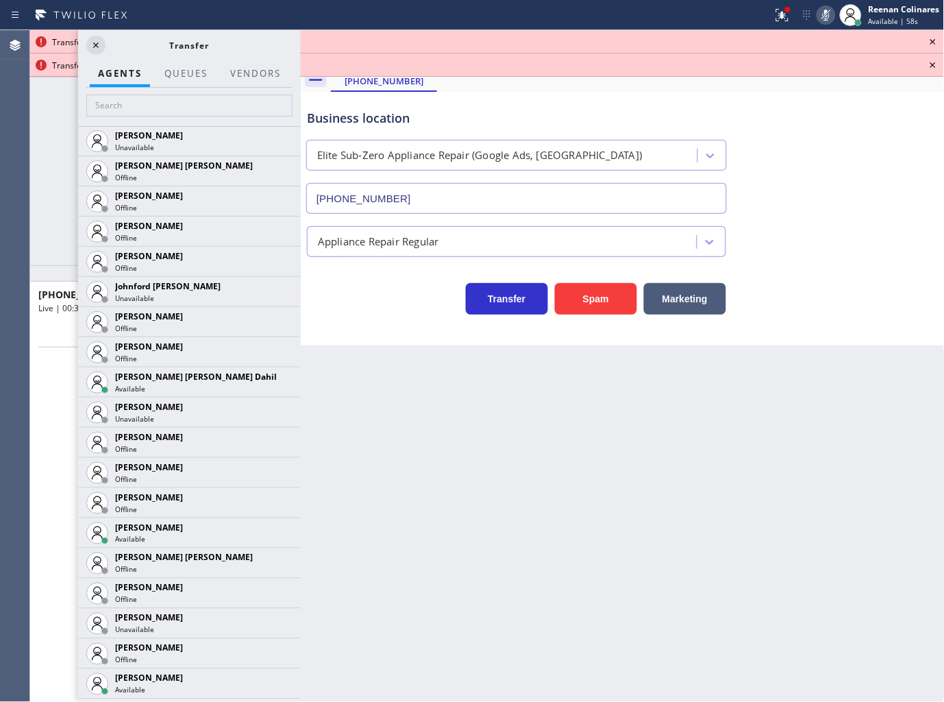
click at [0, 0] on icon at bounding box center [0, 0] width 0 height 0
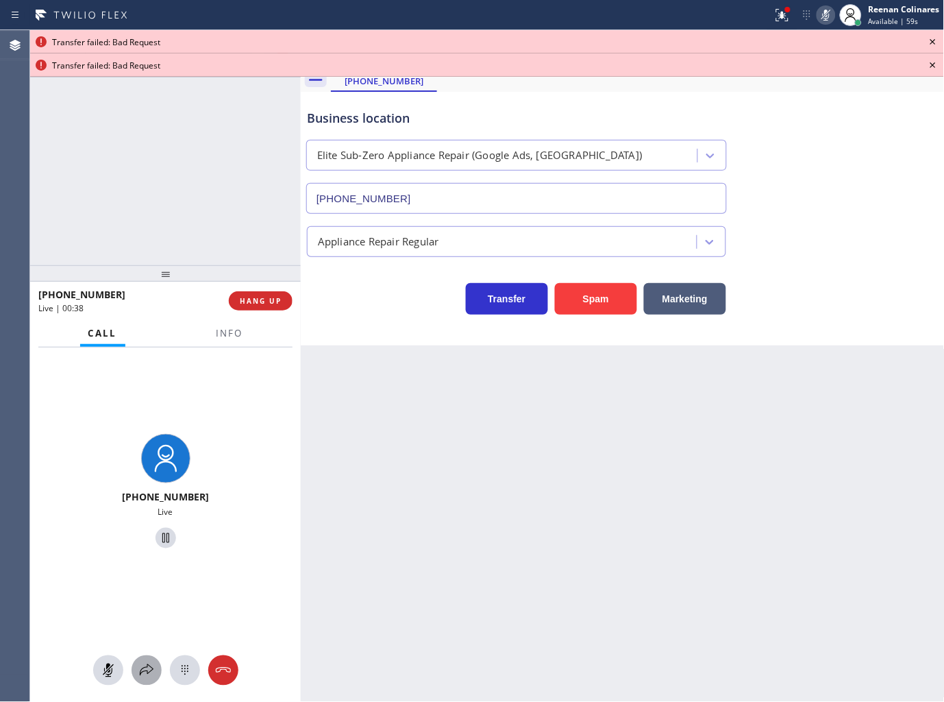
click at [148, 669] on icon at bounding box center [146, 670] width 16 height 16
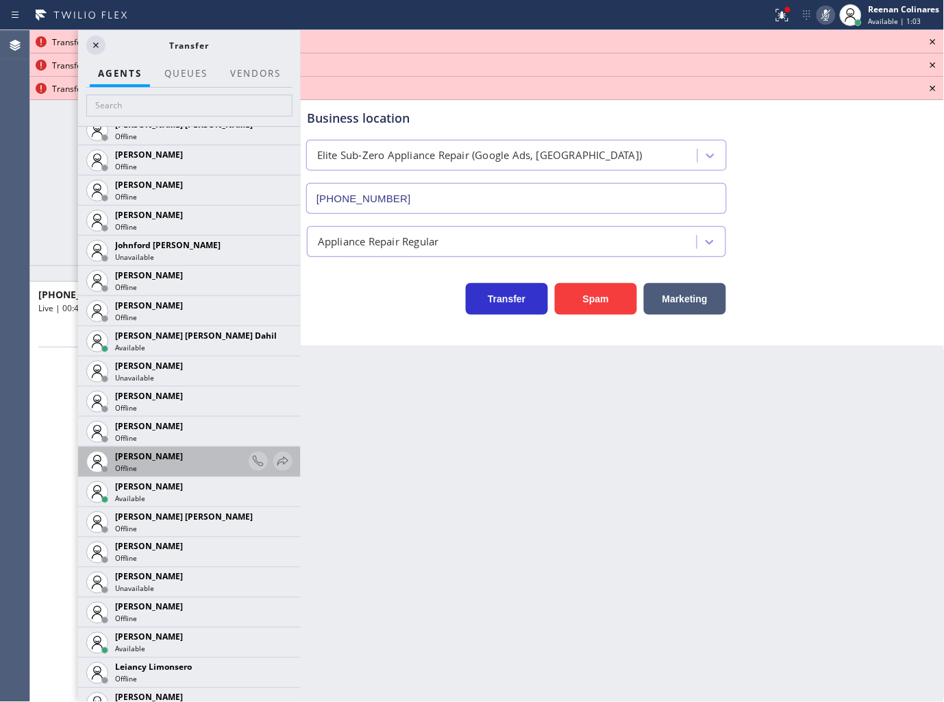
scroll to position [1675, 0]
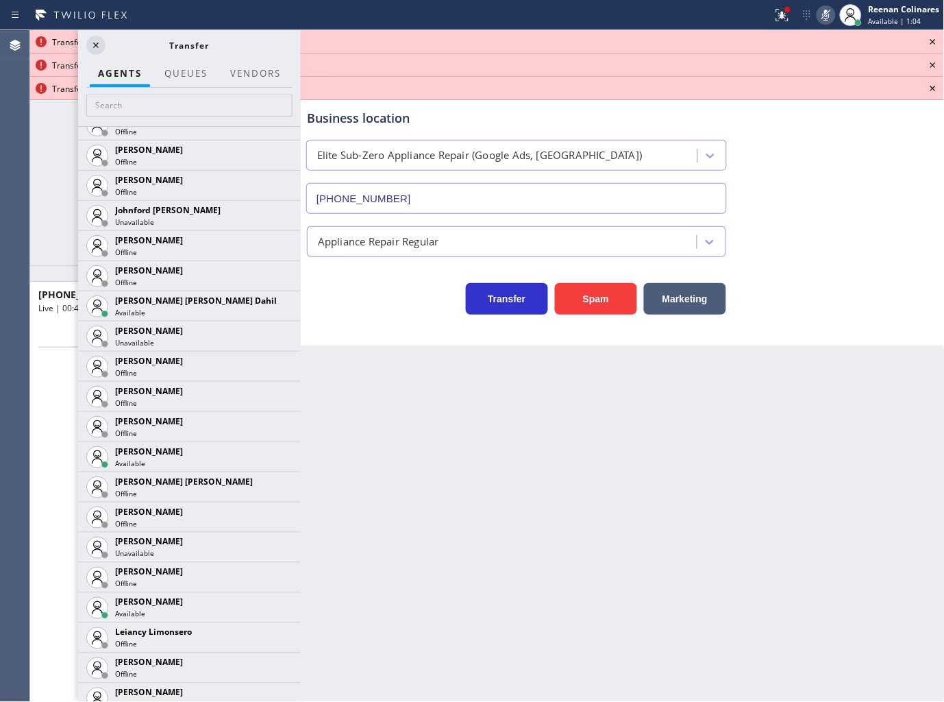
click at [0, 0] on icon at bounding box center [0, 0] width 0 height 0
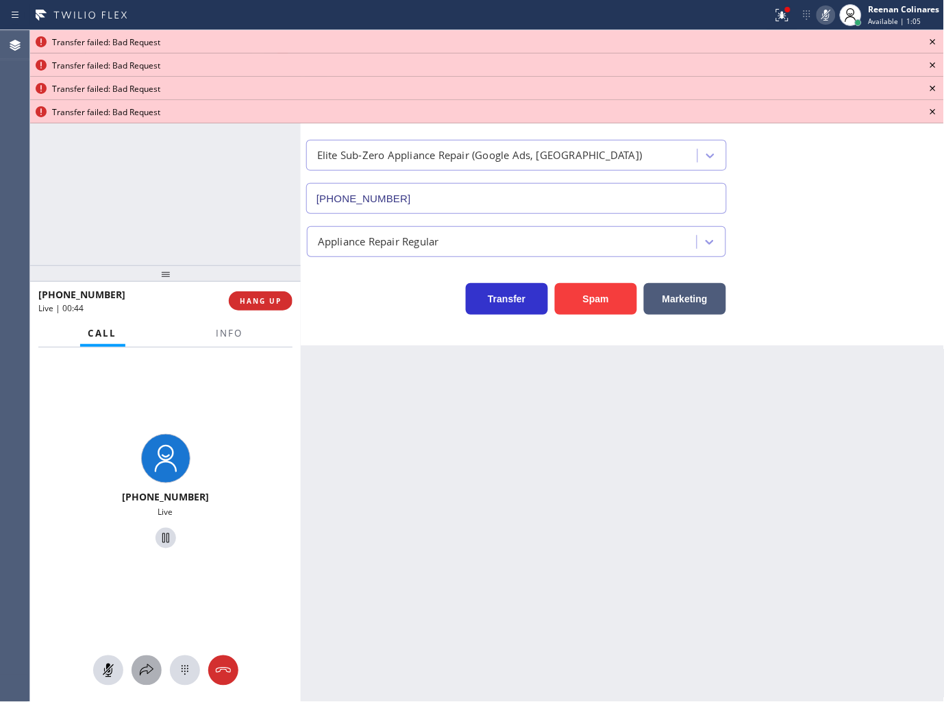
click at [139, 672] on icon at bounding box center [146, 670] width 16 height 16
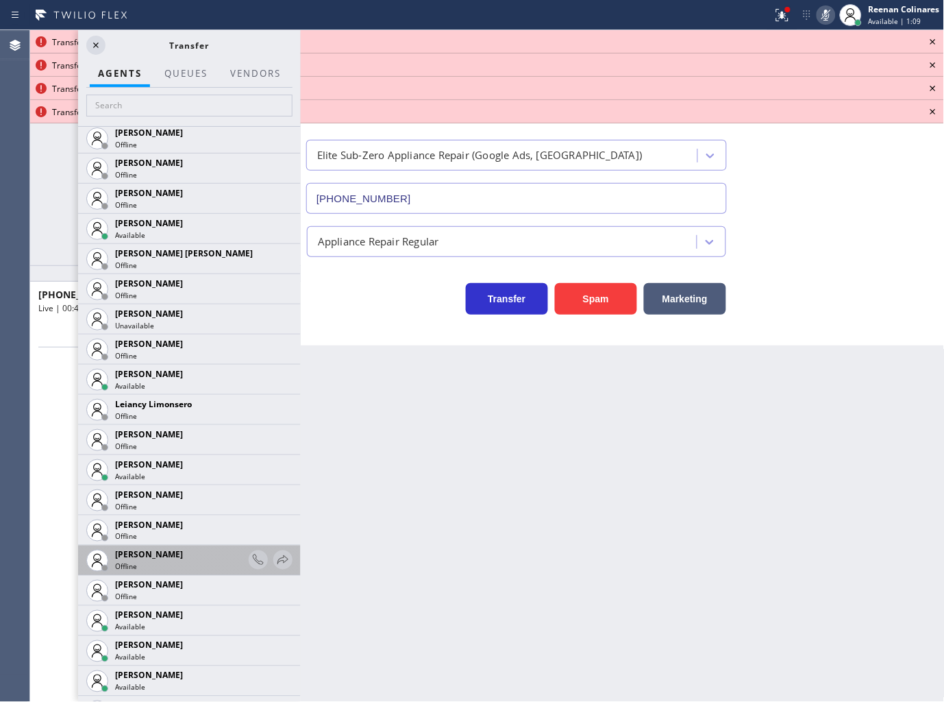
scroll to position [1979, 0]
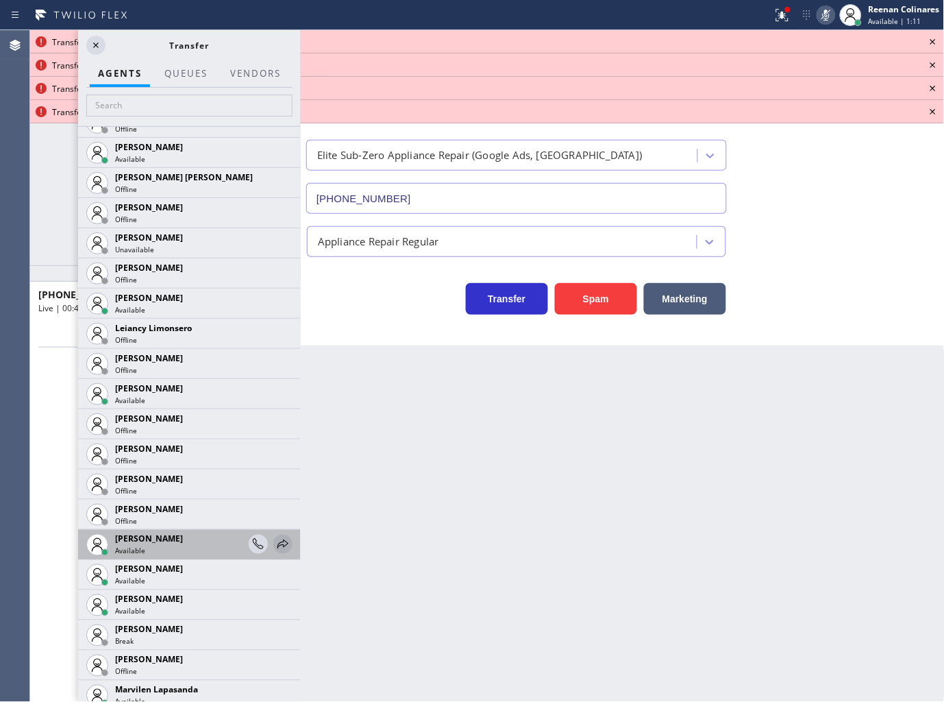
click at [278, 544] on icon at bounding box center [283, 543] width 11 height 9
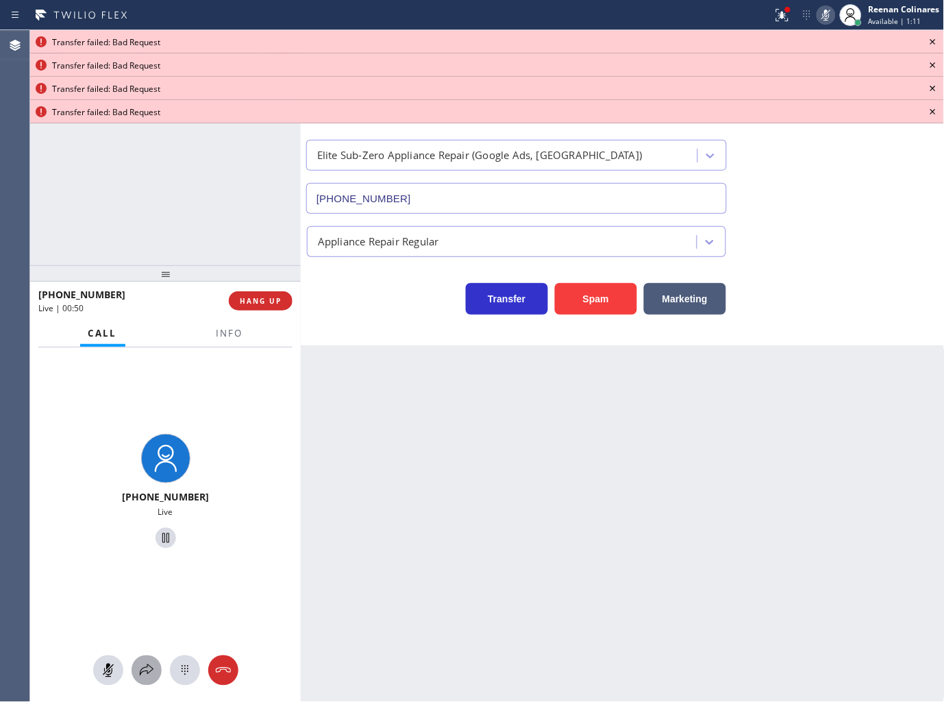
click at [156, 665] on div at bounding box center [147, 670] width 30 height 16
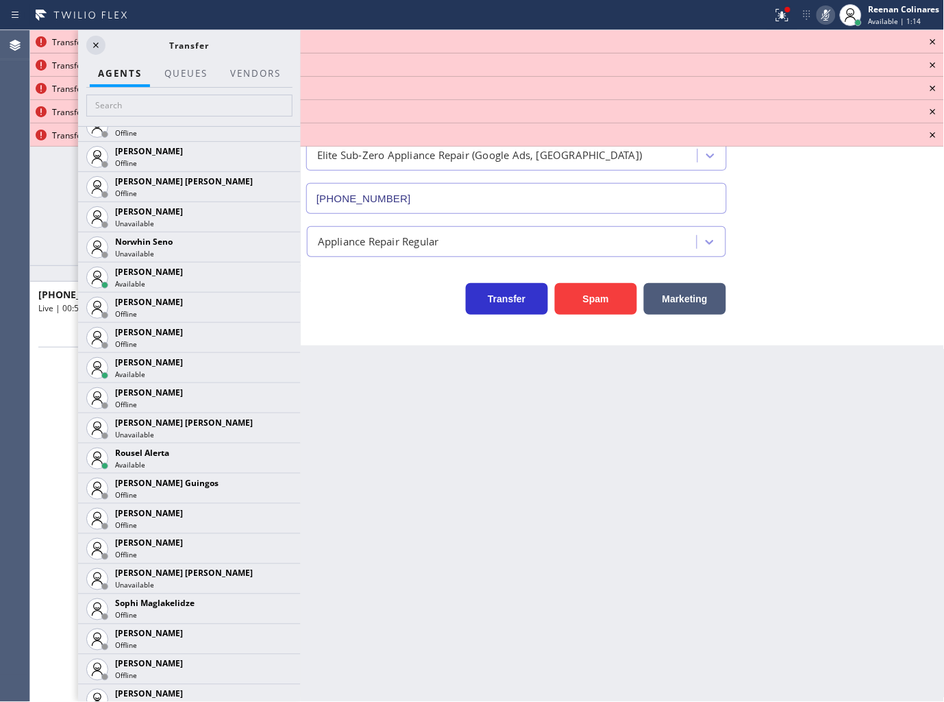
scroll to position [2861, 0]
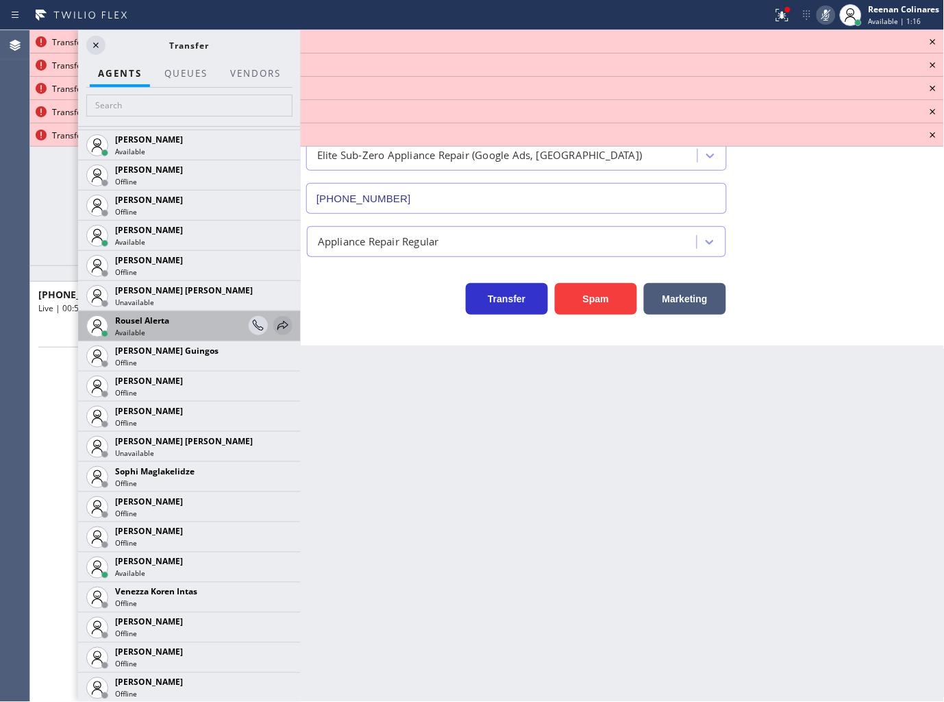
click at [275, 325] on icon at bounding box center [283, 325] width 16 height 16
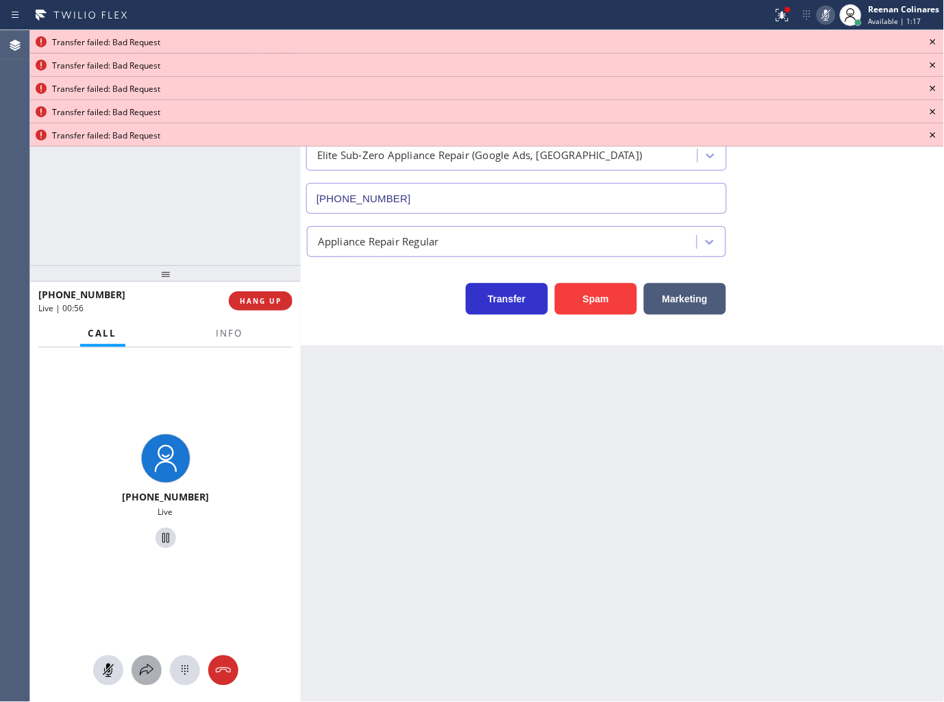
click at [149, 665] on icon at bounding box center [146, 670] width 16 height 16
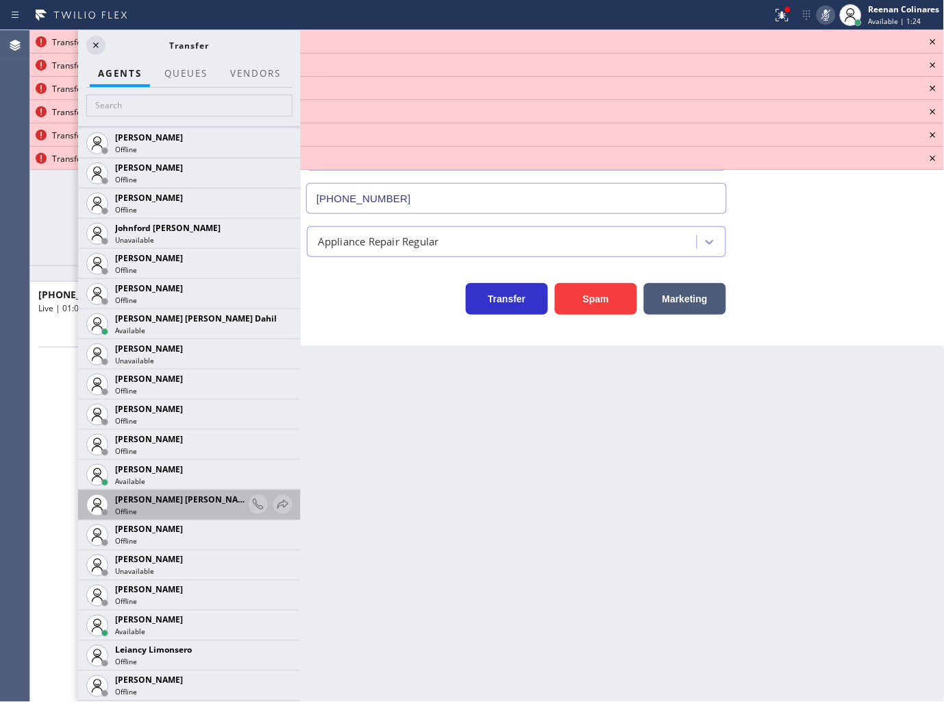
scroll to position [1675, 0]
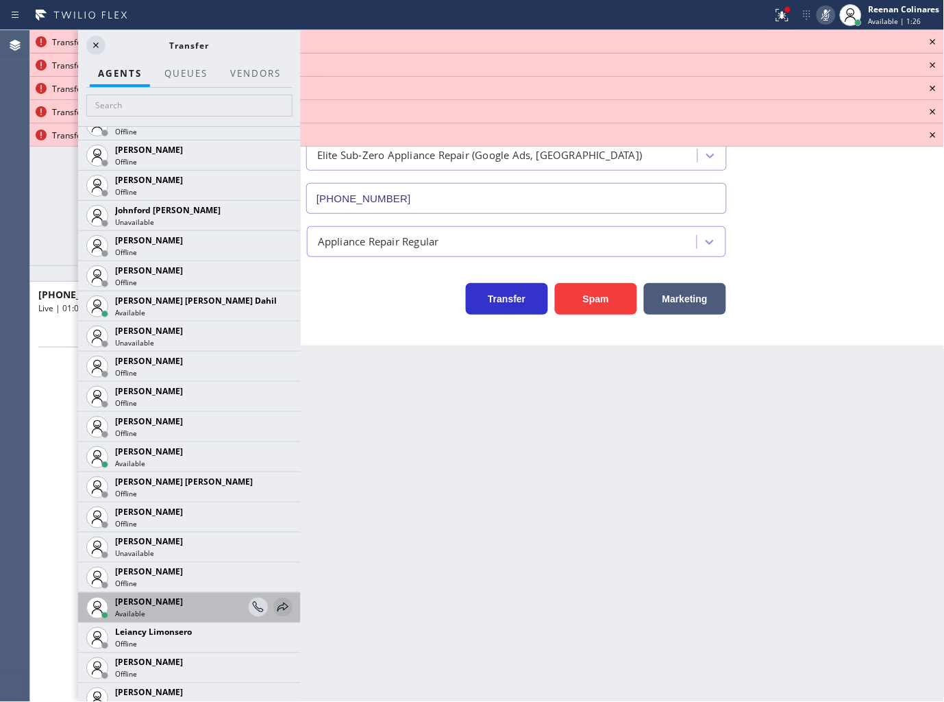
click at [278, 604] on icon at bounding box center [283, 606] width 11 height 9
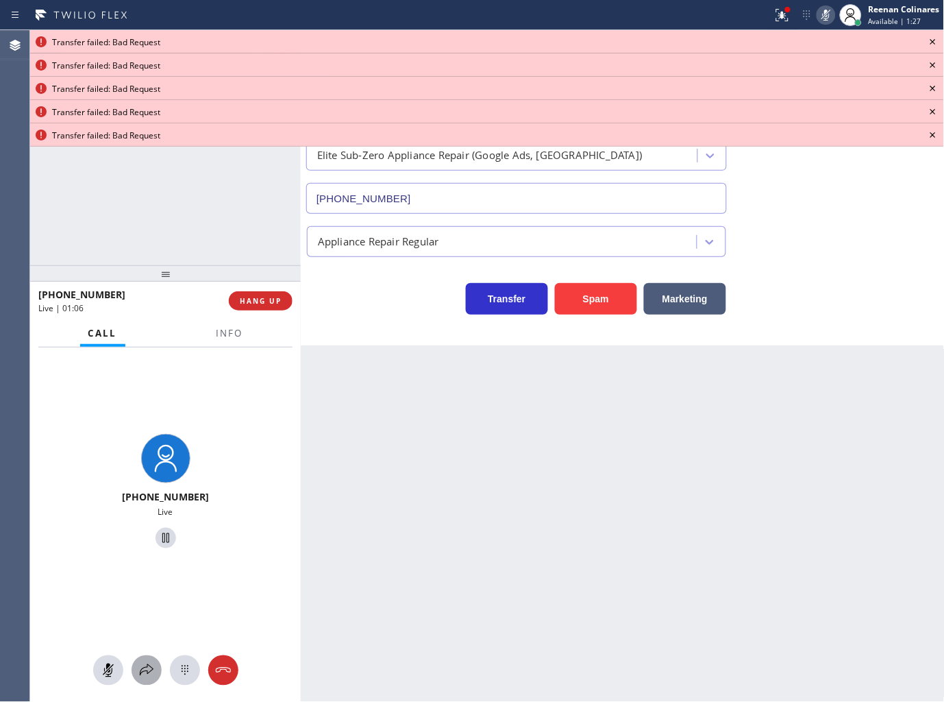
click at [149, 667] on icon at bounding box center [146, 670] width 16 height 16
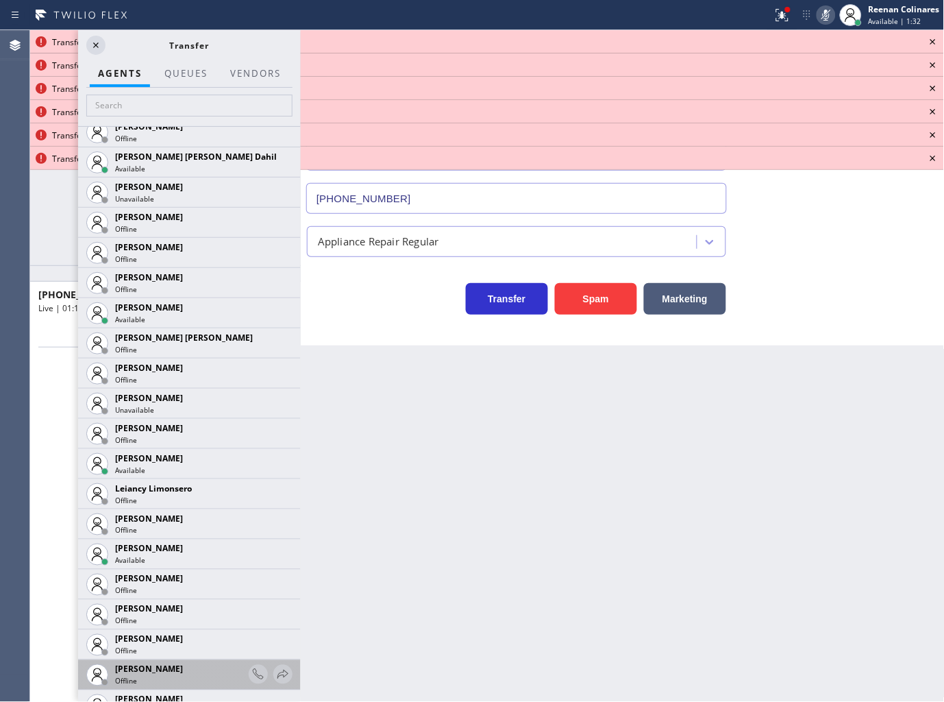
scroll to position [1903, 0]
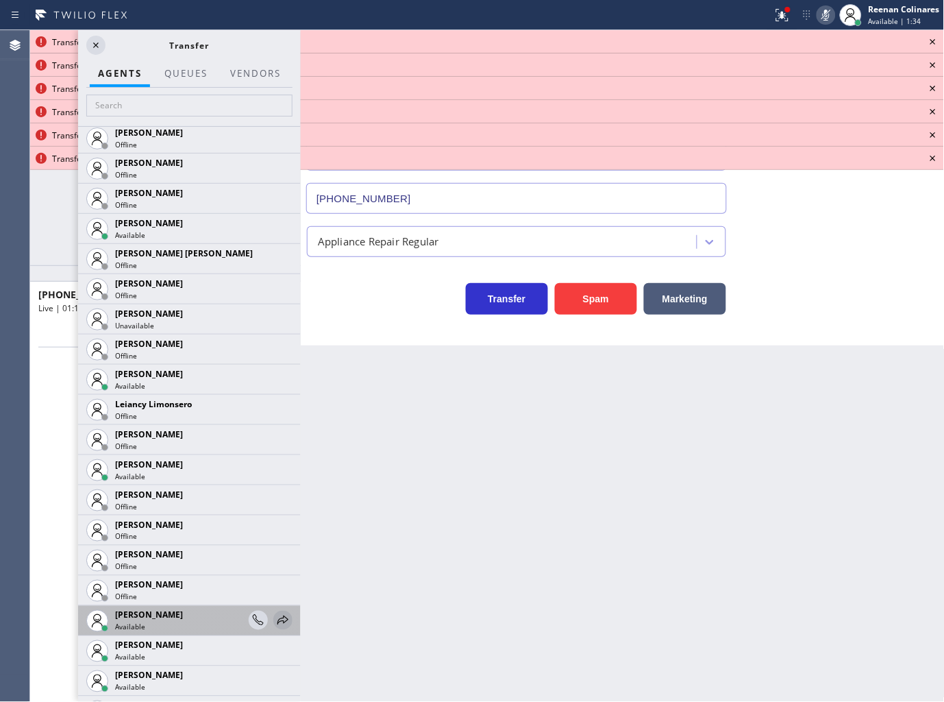
click at [275, 619] on icon at bounding box center [283, 620] width 16 height 16
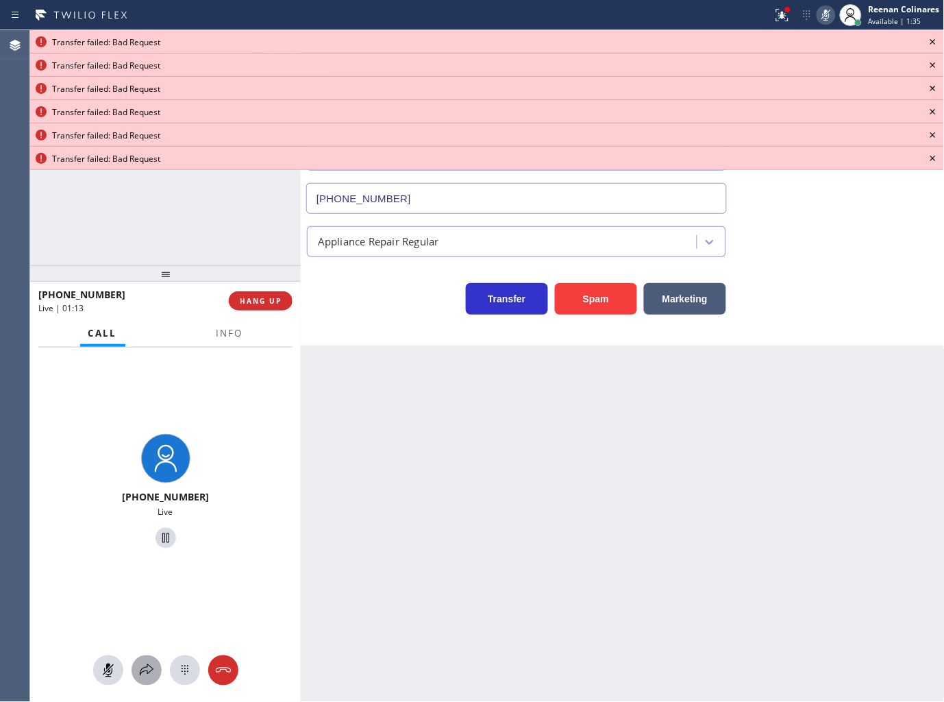
click at [138, 676] on icon at bounding box center [146, 670] width 16 height 16
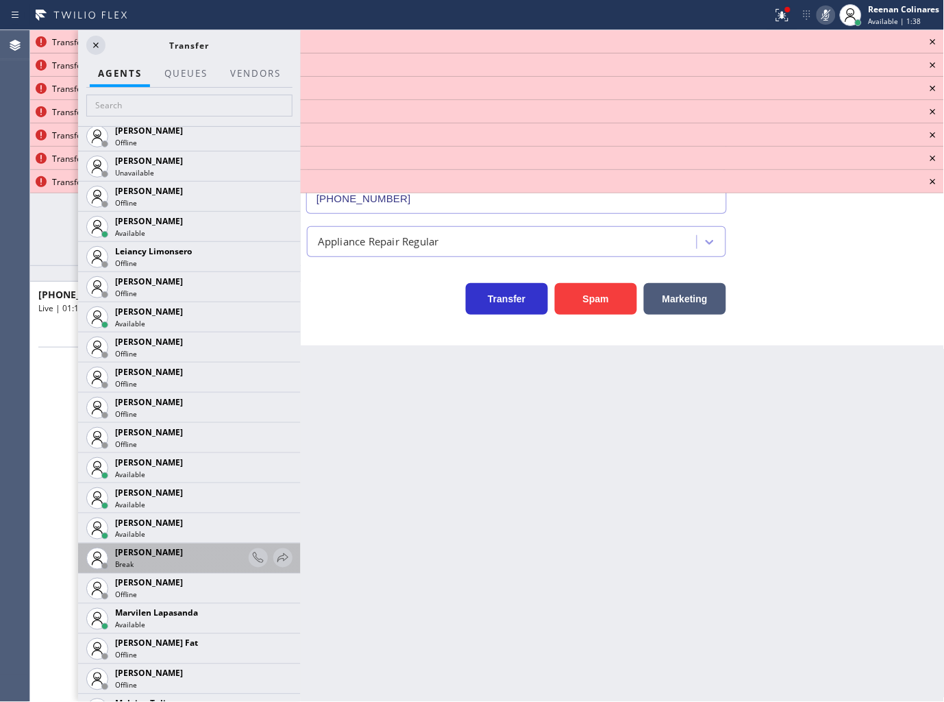
scroll to position [2132, 0]
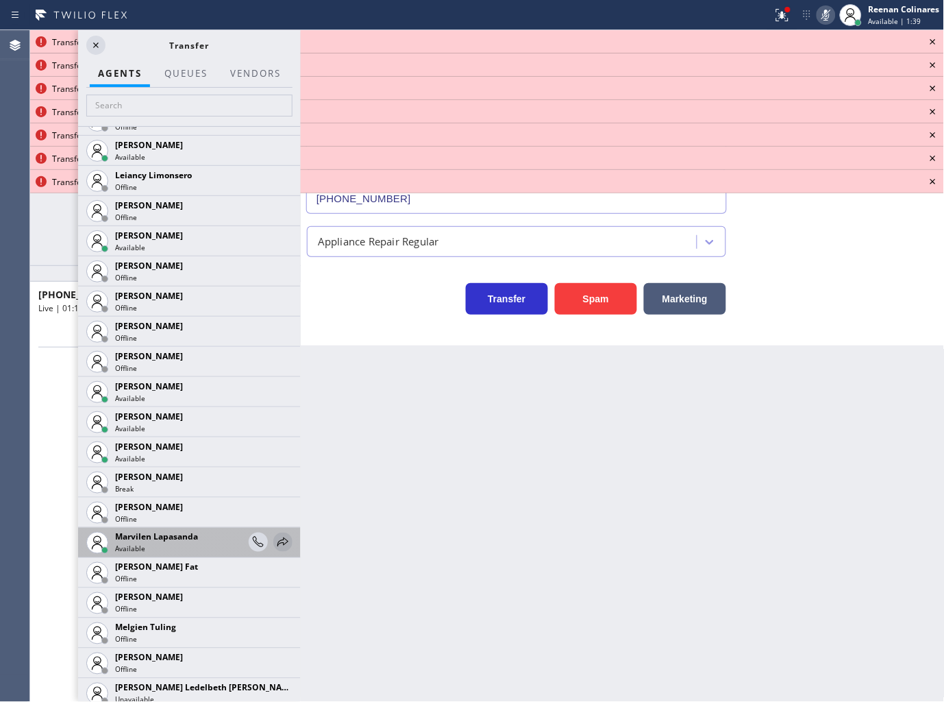
click at [275, 546] on icon at bounding box center [283, 542] width 16 height 16
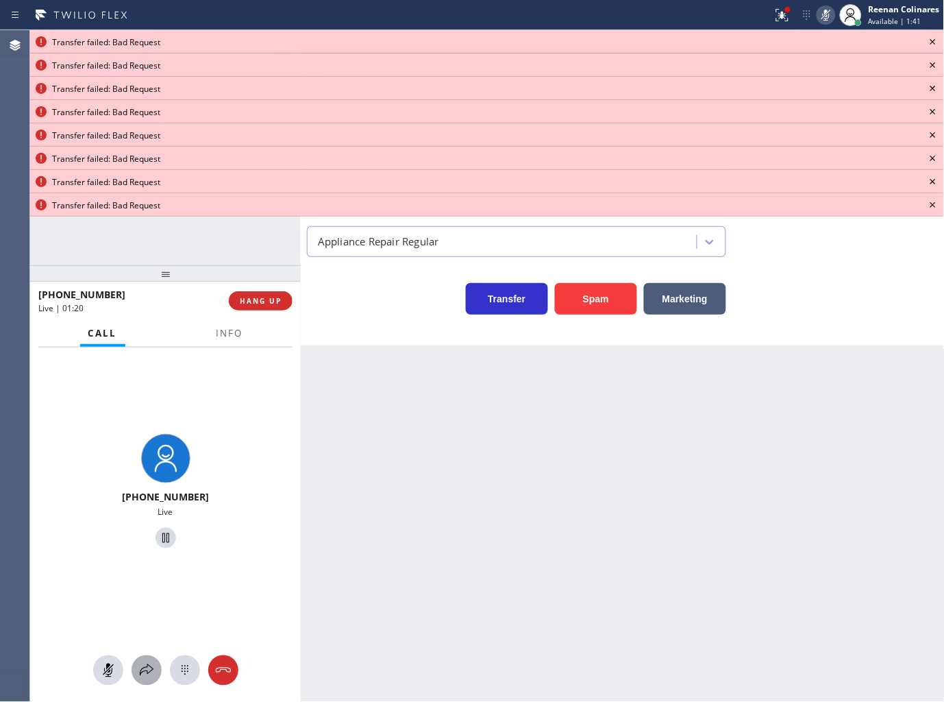
click at [145, 669] on icon at bounding box center [146, 670] width 16 height 16
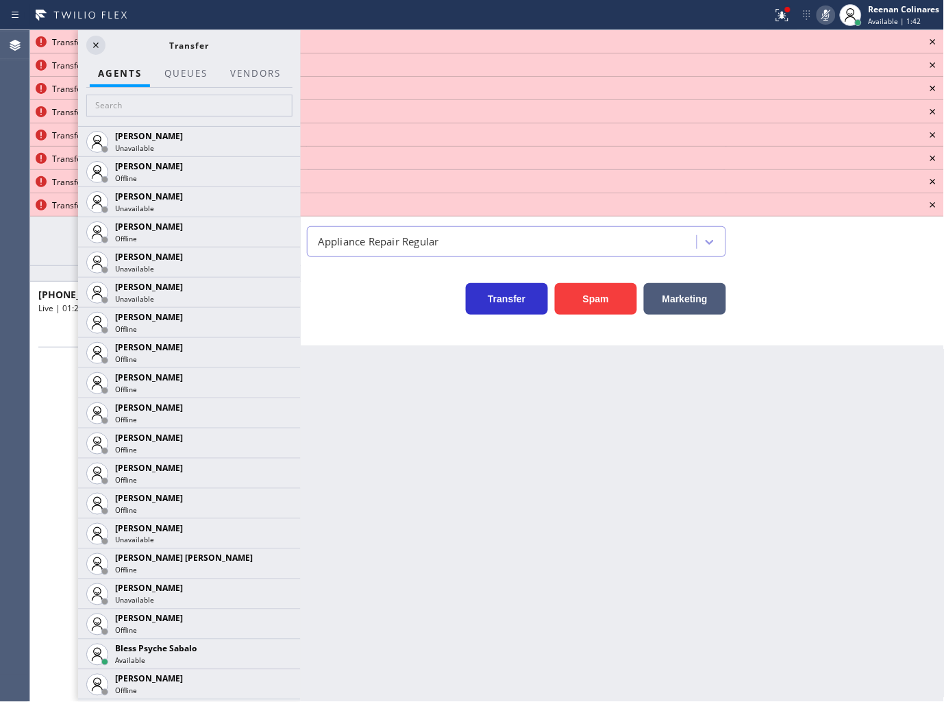
click at [935, 42] on icon at bounding box center [933, 41] width 5 height 5
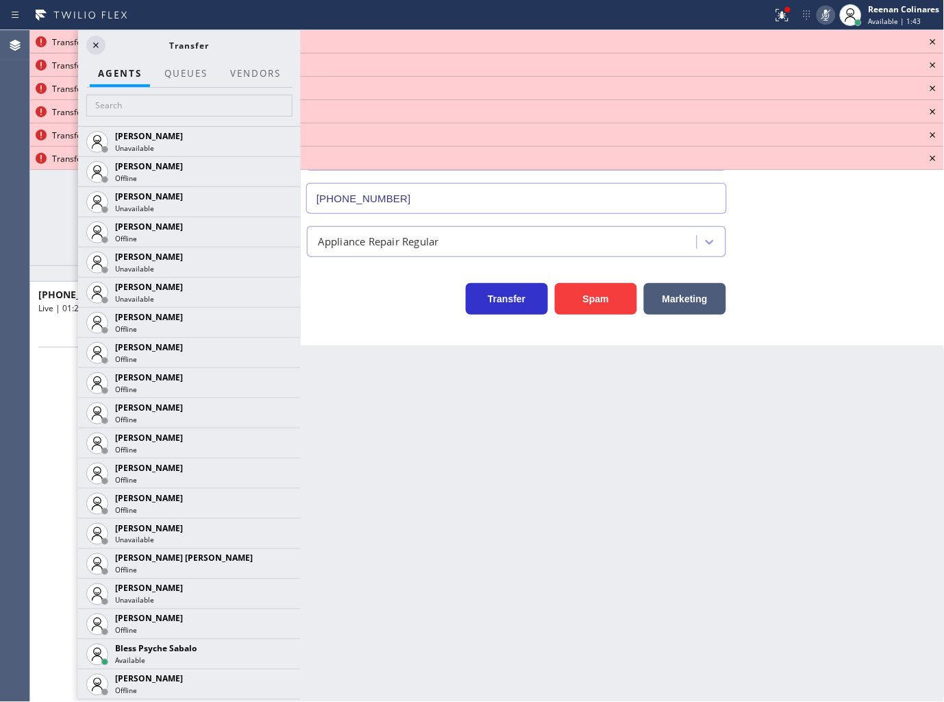
click at [935, 42] on icon at bounding box center [933, 41] width 5 height 5
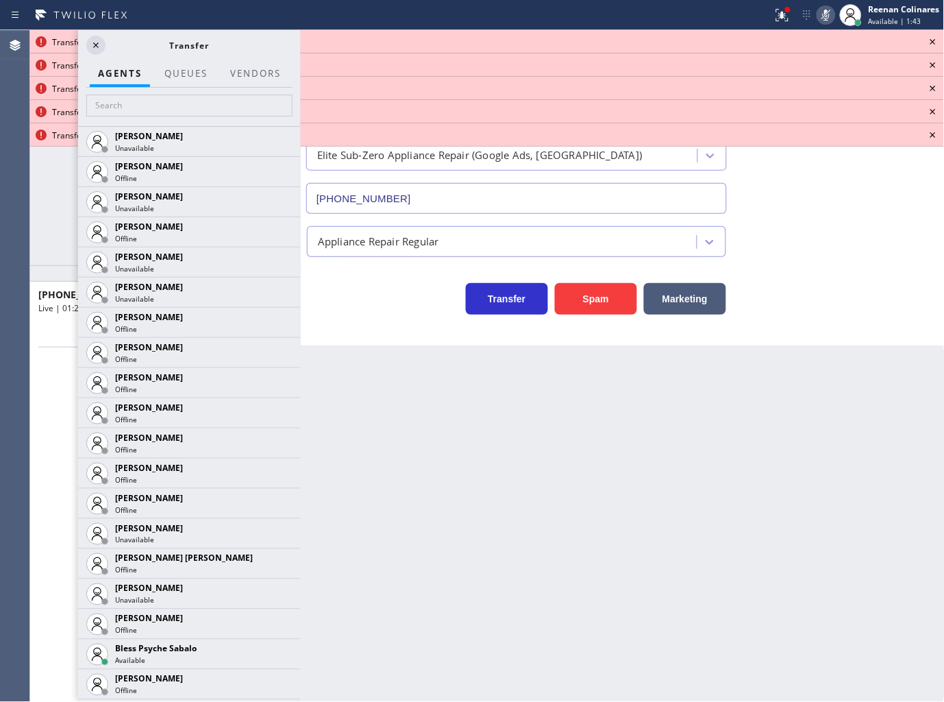
click at [935, 42] on icon at bounding box center [933, 41] width 5 height 5
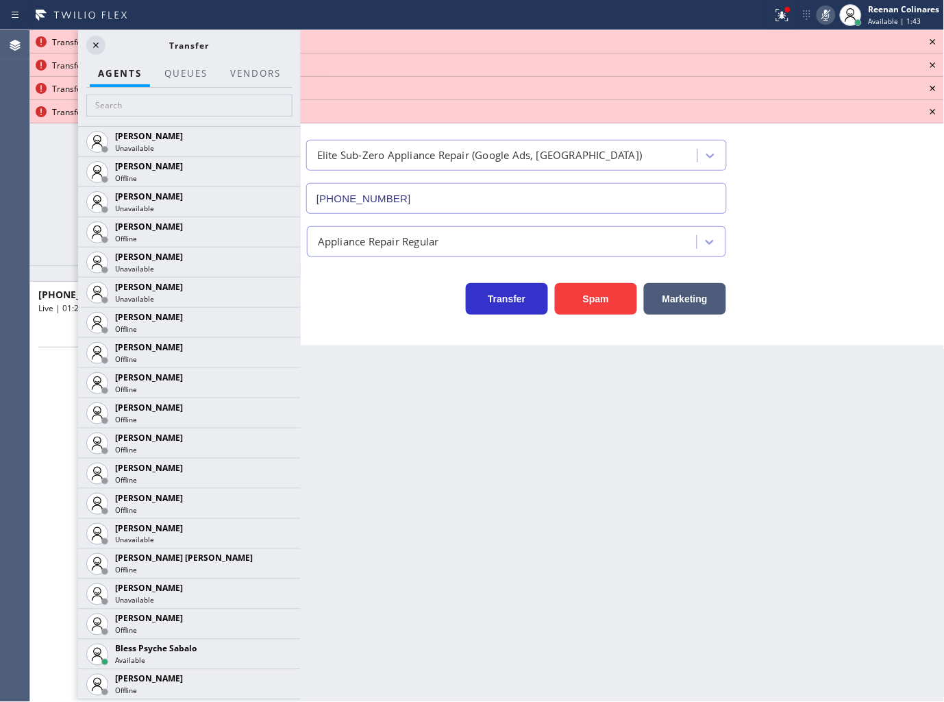
click at [935, 42] on icon at bounding box center [933, 41] width 5 height 5
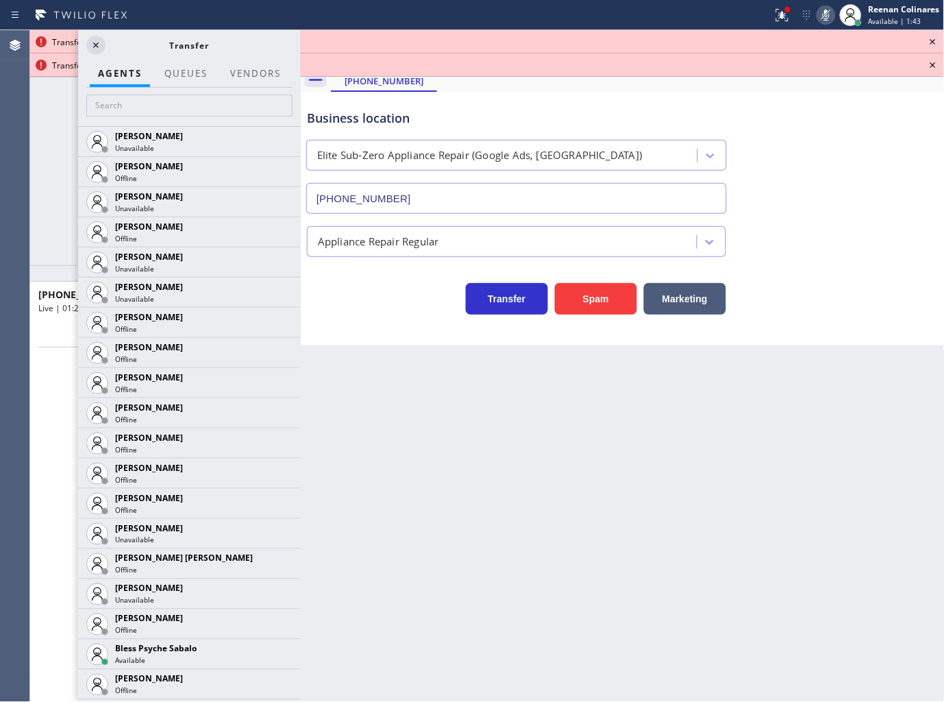
click at [935, 42] on icon at bounding box center [933, 41] width 5 height 5
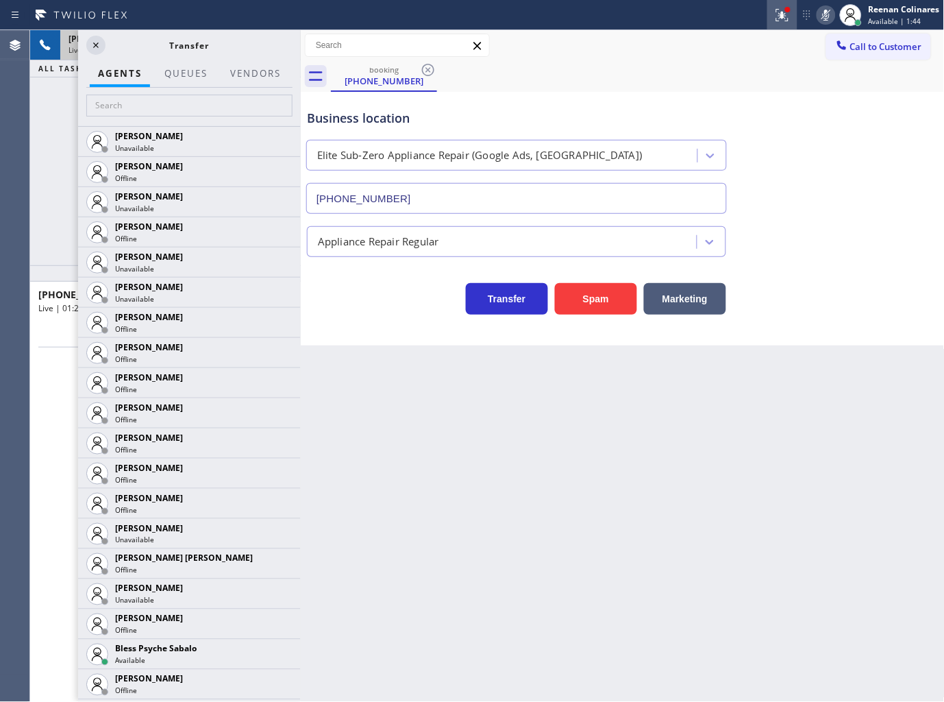
click at [778, 3] on button at bounding box center [782, 15] width 30 height 30
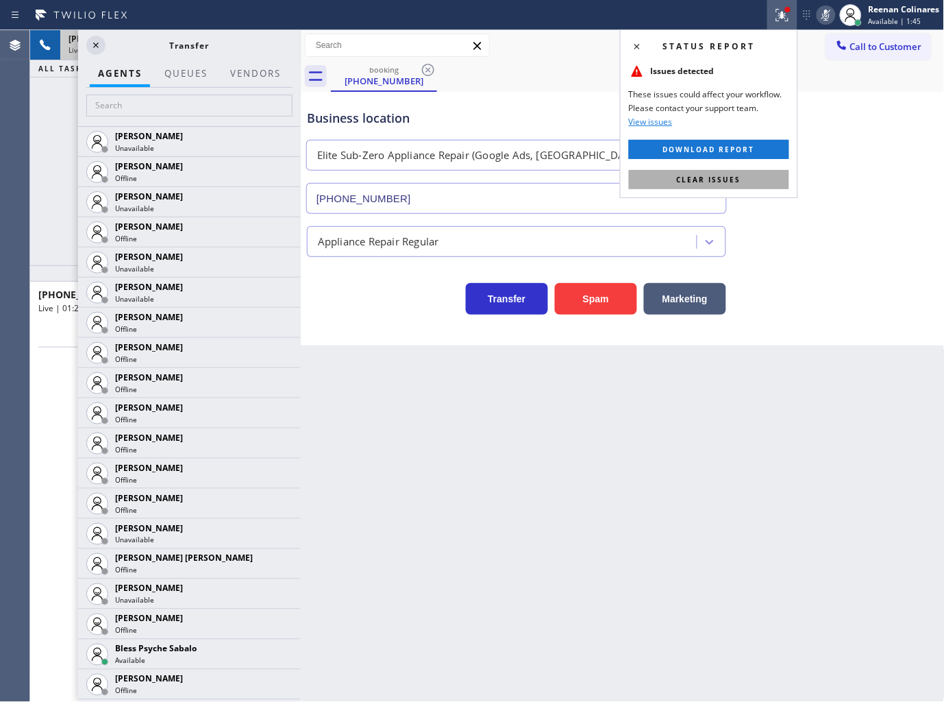
click at [730, 181] on span "Clear issues" at bounding box center [709, 180] width 64 height 10
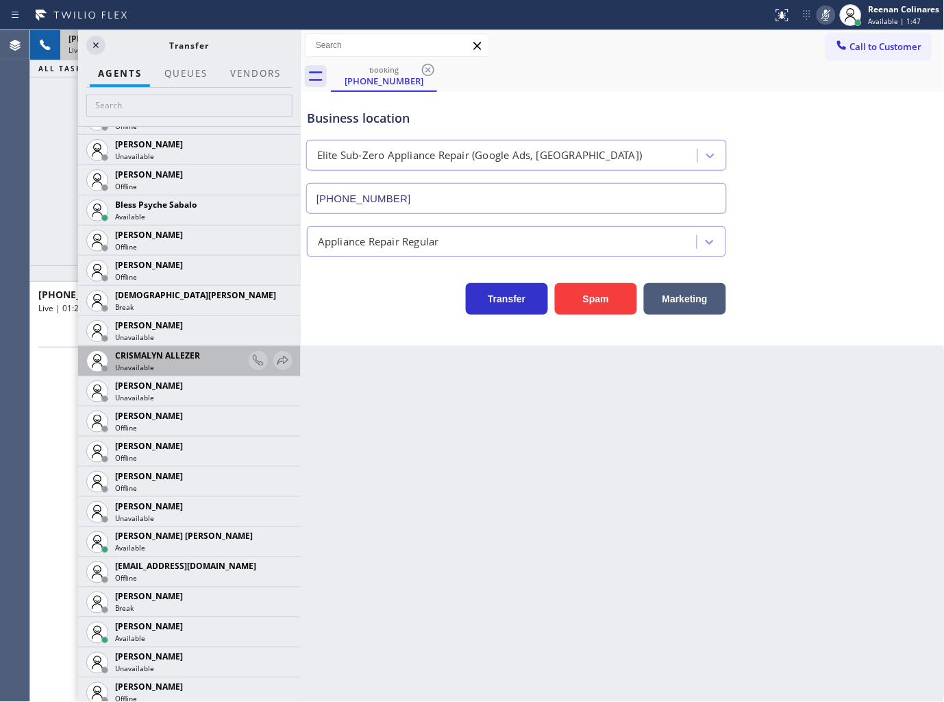
scroll to position [532, 0]
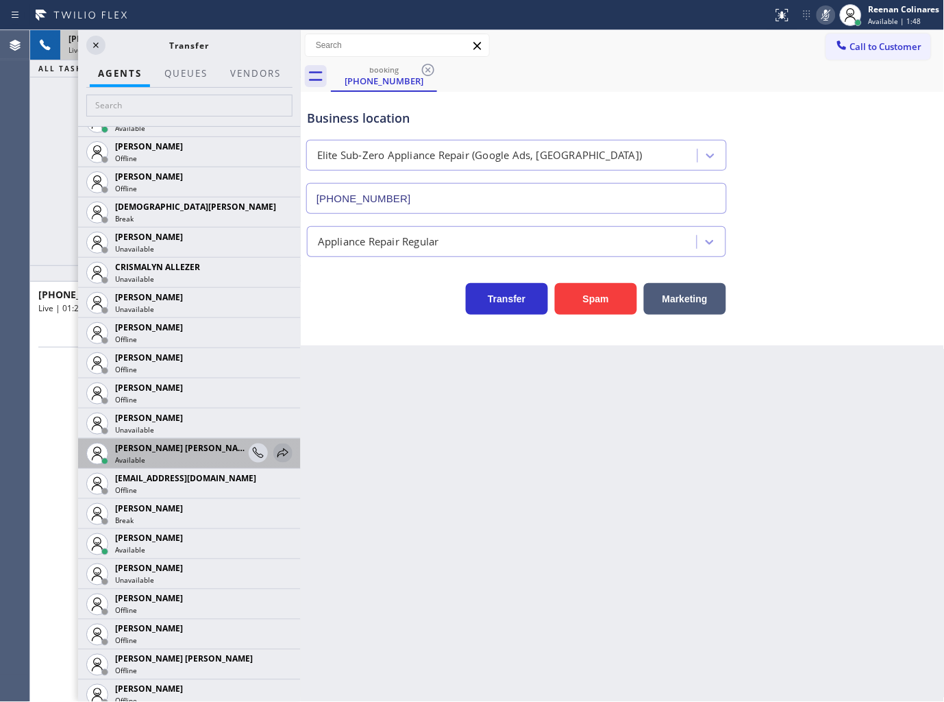
click at [275, 455] on icon at bounding box center [283, 453] width 16 height 16
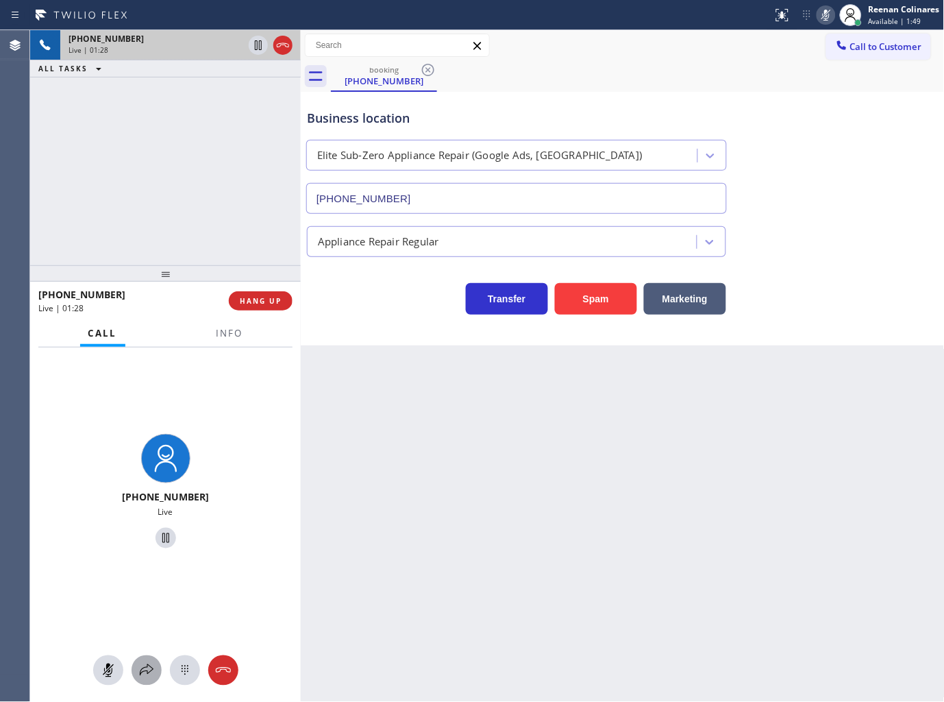
click at [153, 672] on icon at bounding box center [146, 670] width 16 height 16
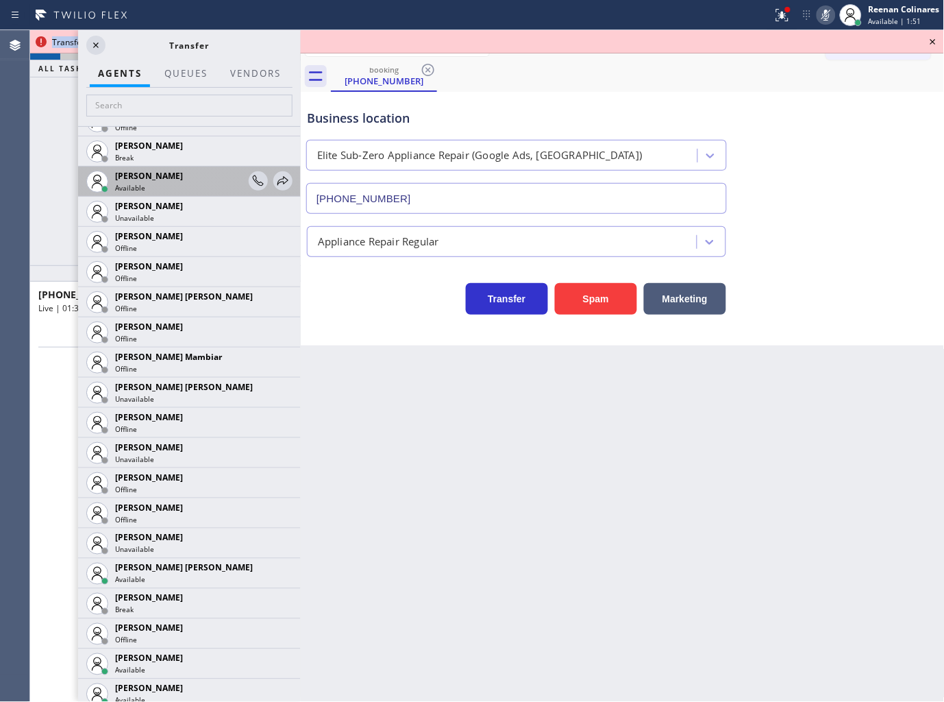
scroll to position [1142, 0]
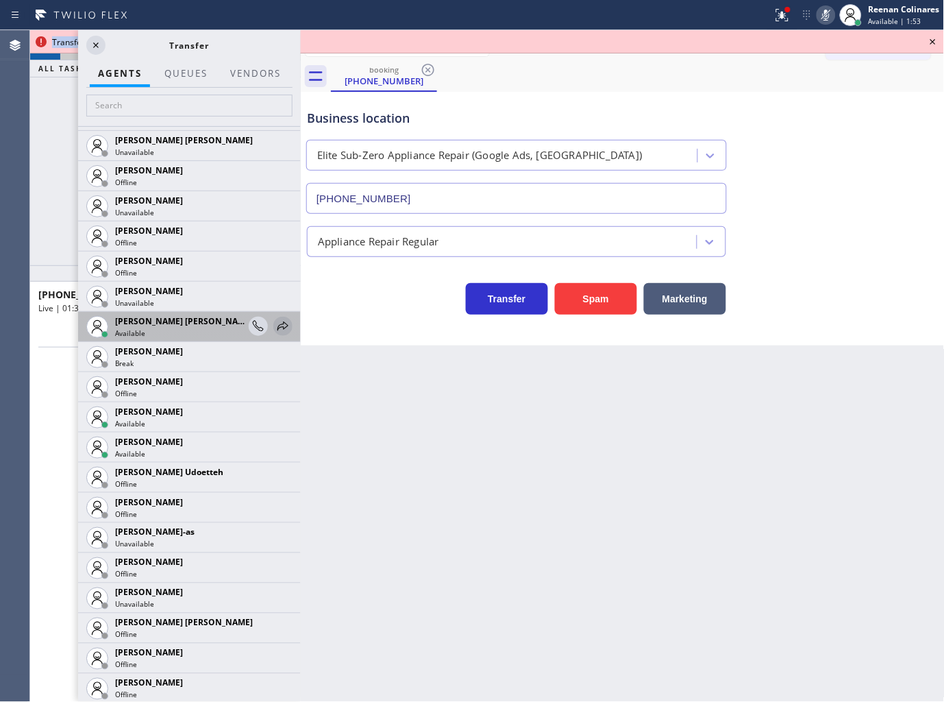
click at [275, 327] on icon at bounding box center [283, 326] width 16 height 16
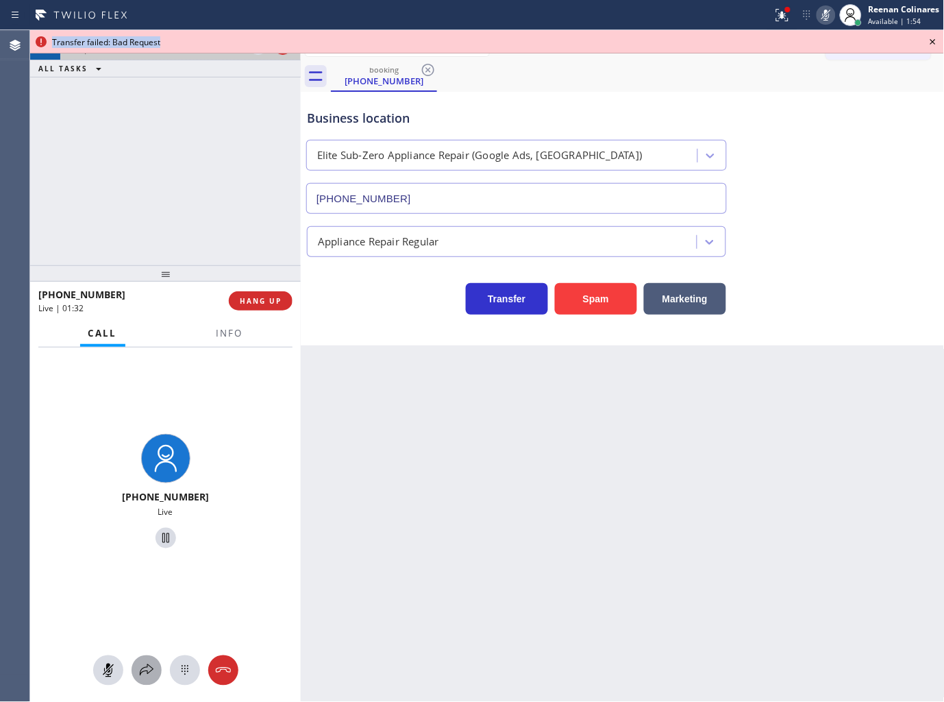
click at [155, 667] on div at bounding box center [147, 670] width 30 height 16
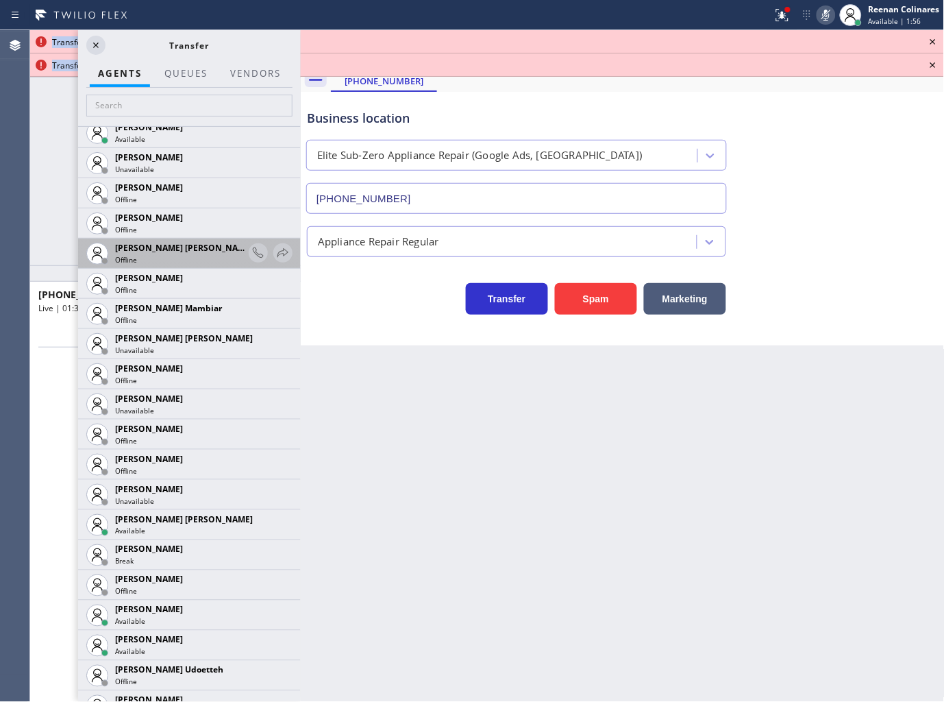
scroll to position [1066, 0]
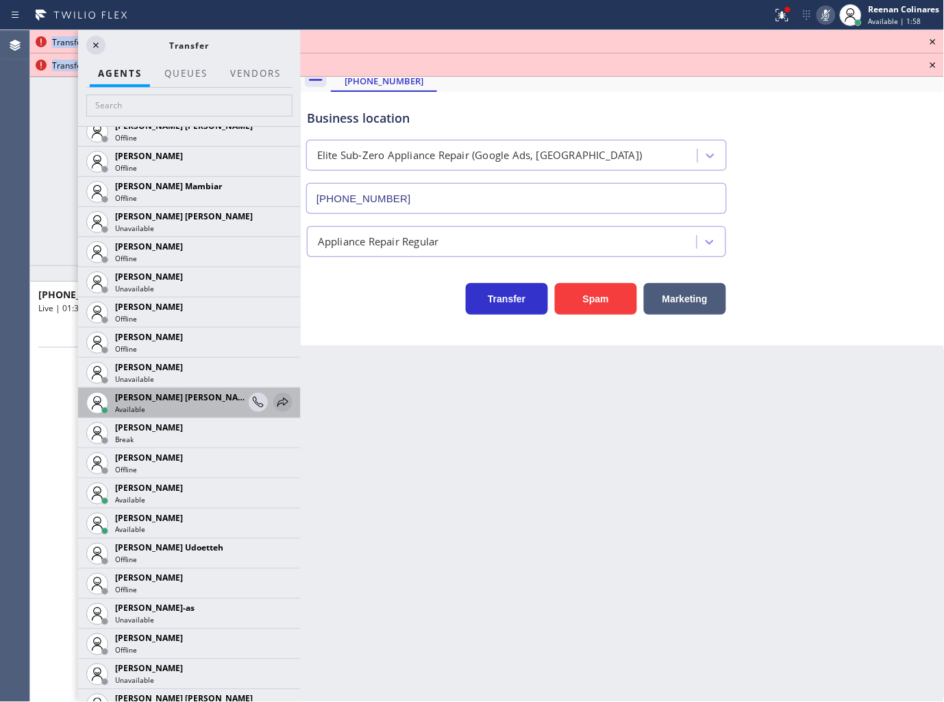
click at [275, 402] on icon at bounding box center [283, 402] width 16 height 16
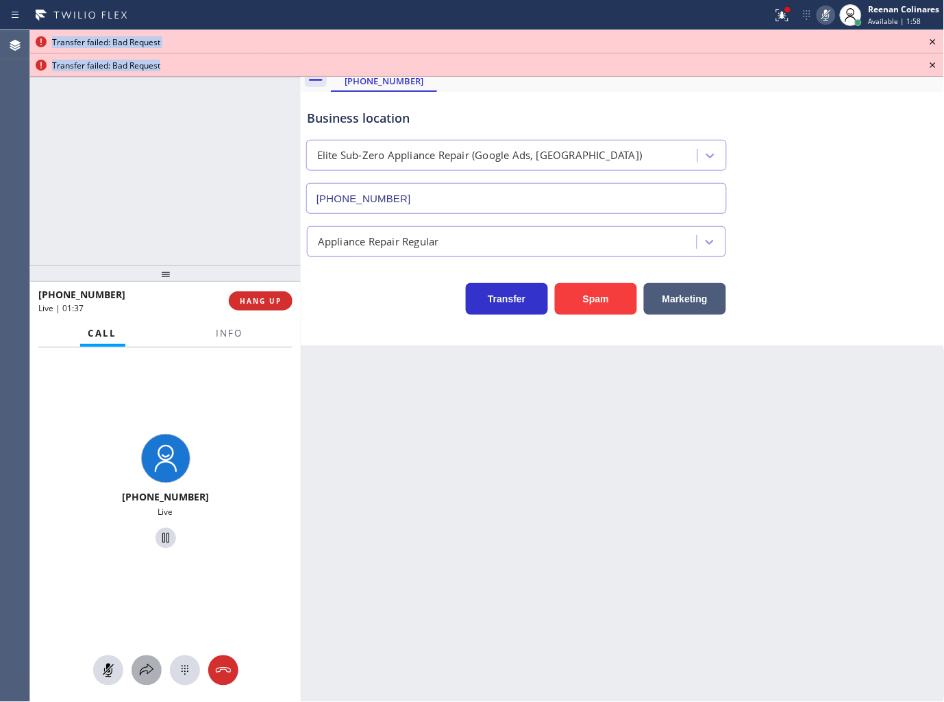
click at [135, 667] on div at bounding box center [147, 670] width 30 height 16
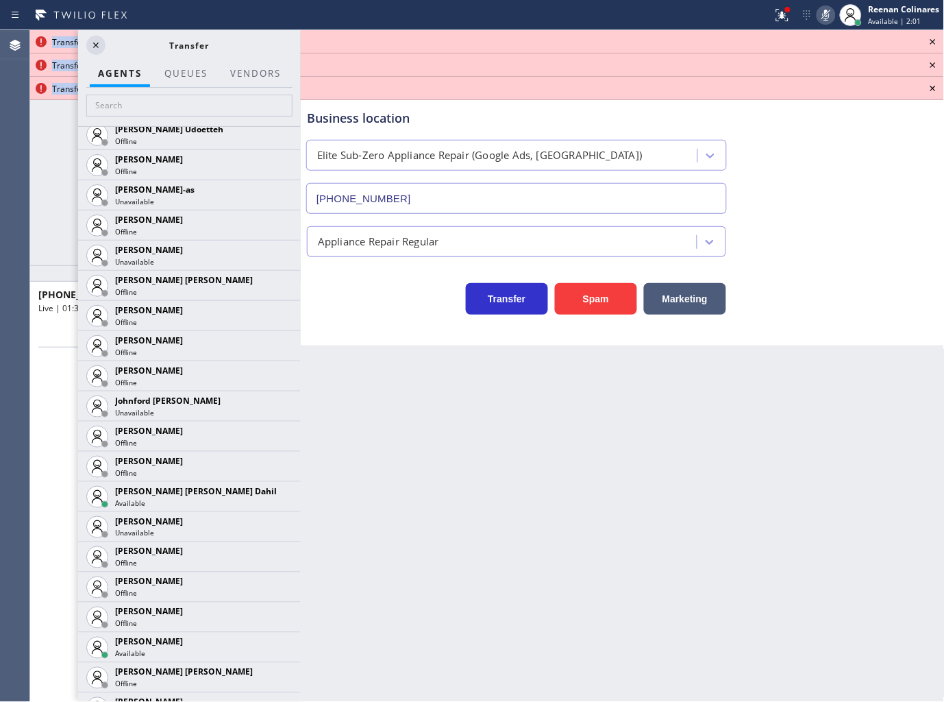
scroll to position [1523, 0]
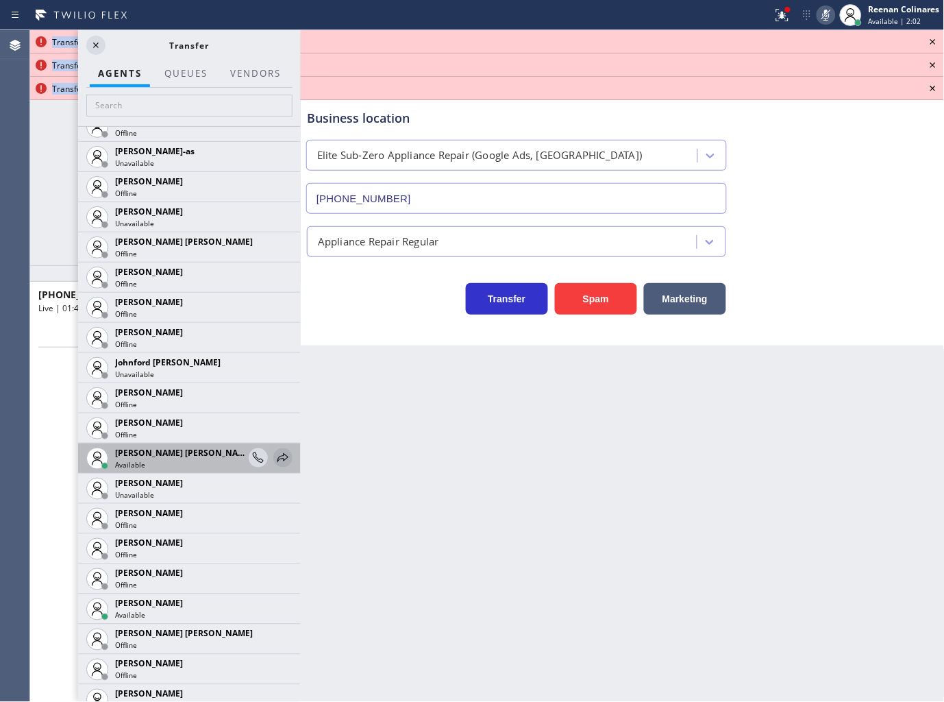
click at [278, 456] on icon at bounding box center [283, 457] width 11 height 9
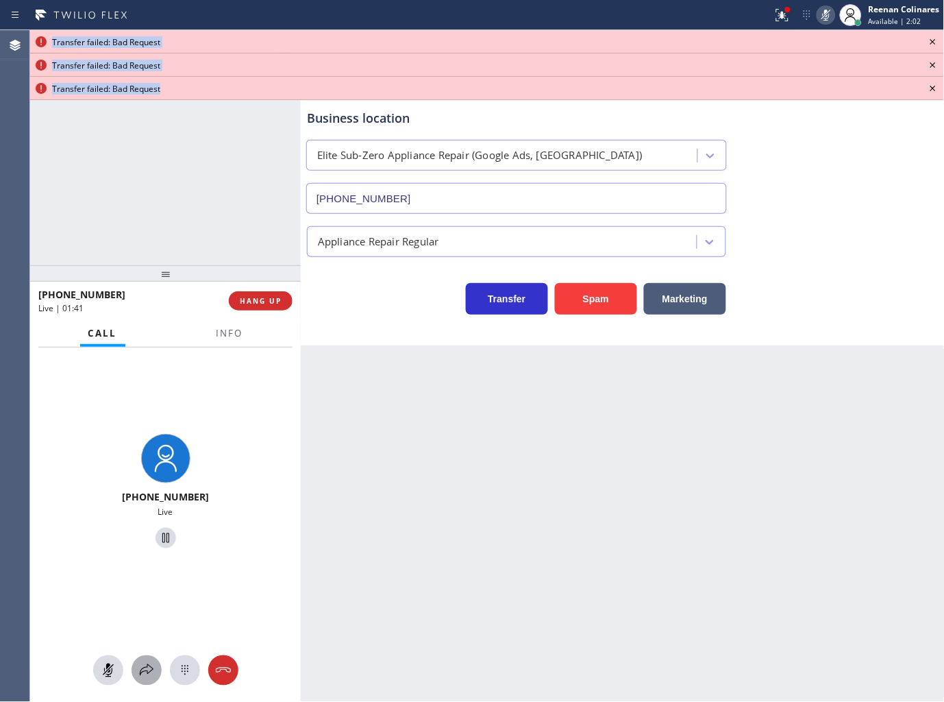
click at [151, 669] on icon at bounding box center [146, 670] width 16 height 16
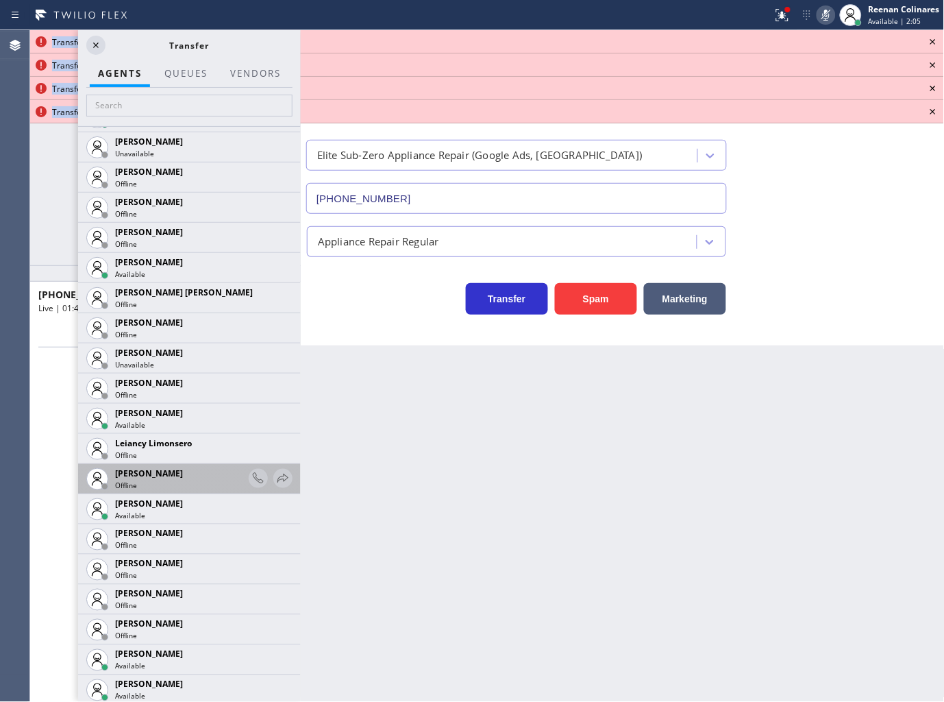
scroll to position [1903, 0]
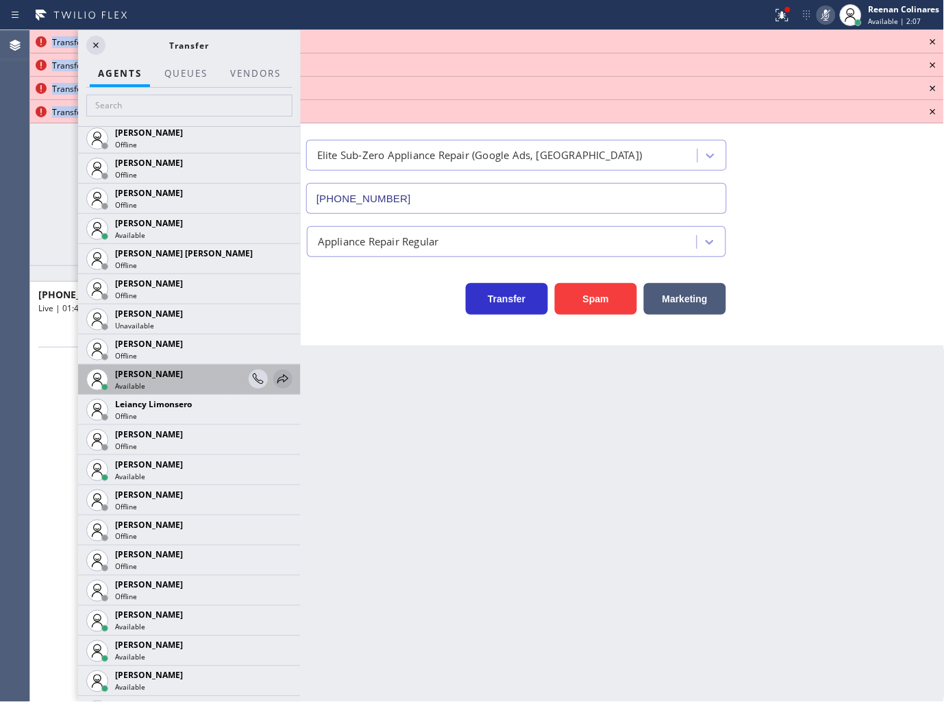
click at [275, 381] on icon at bounding box center [283, 379] width 16 height 16
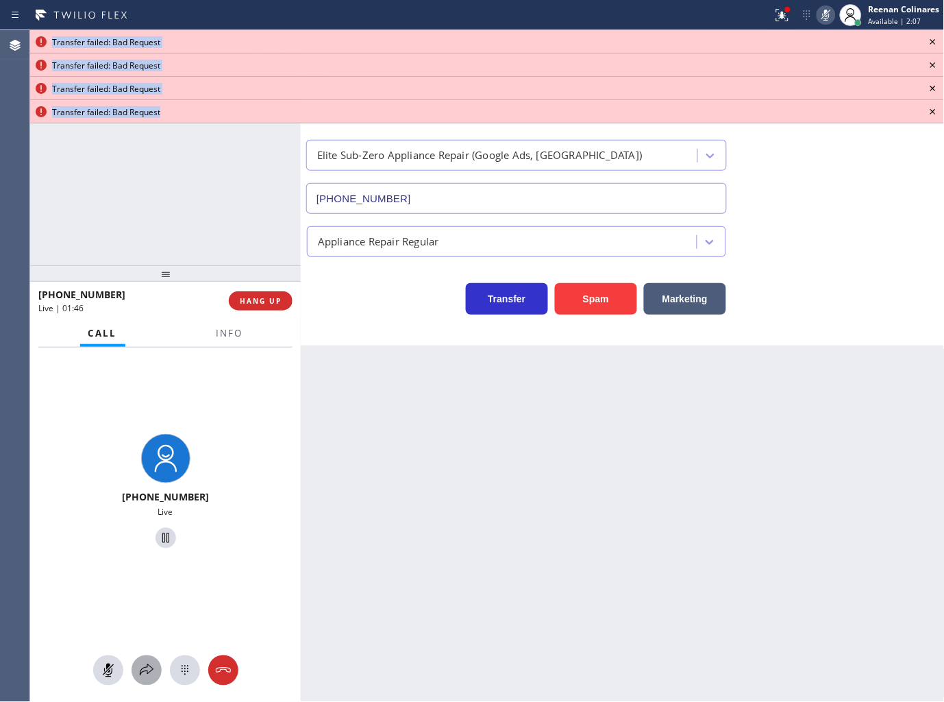
click at [145, 678] on icon at bounding box center [146, 670] width 16 height 16
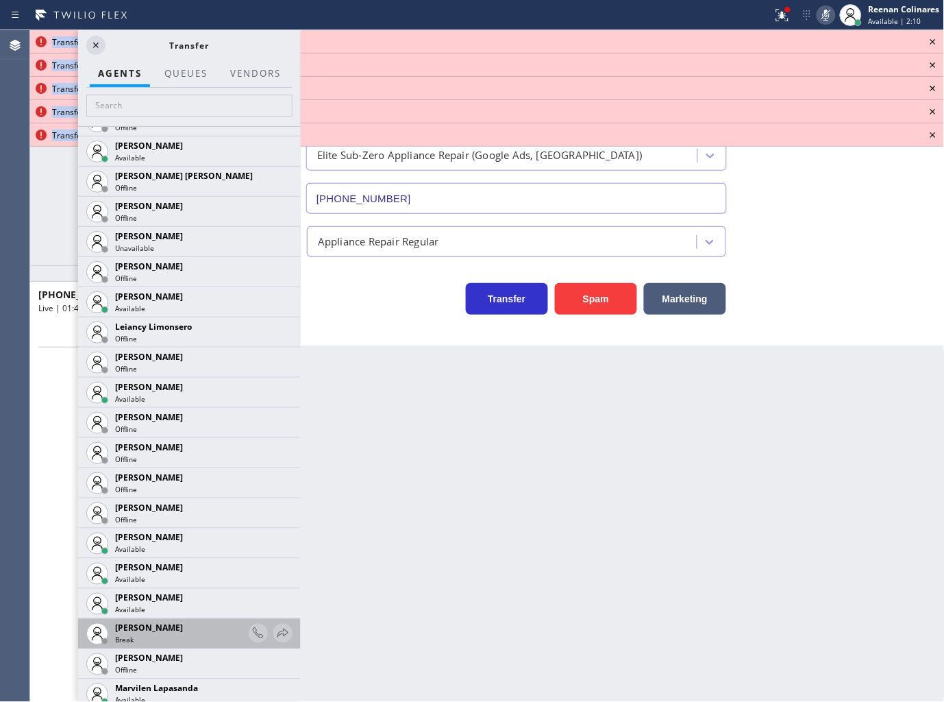
scroll to position [2436, 0]
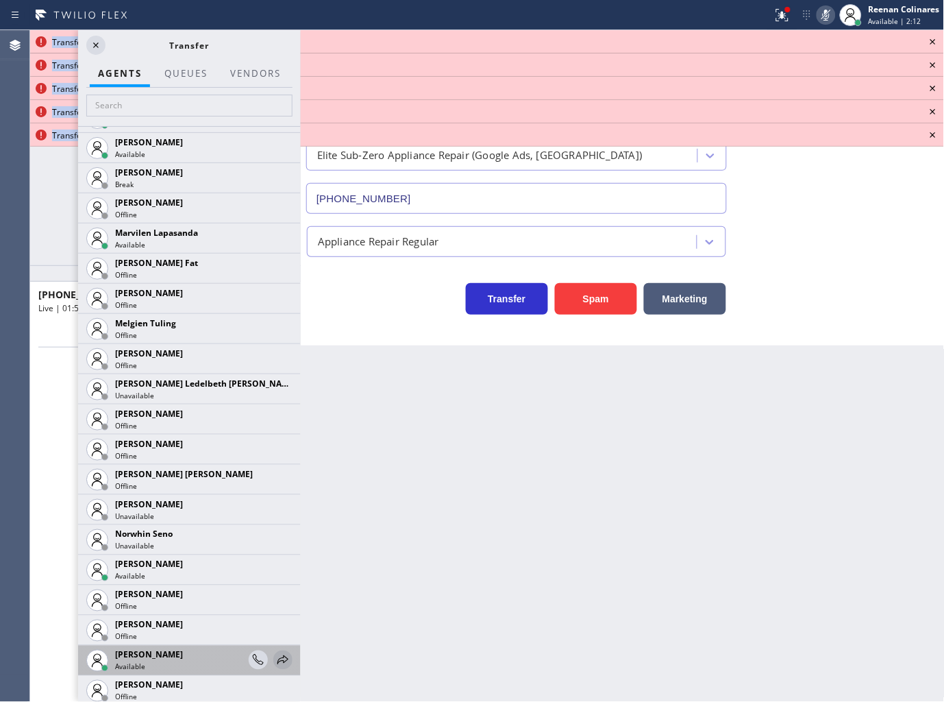
click at [275, 654] on icon at bounding box center [283, 660] width 16 height 16
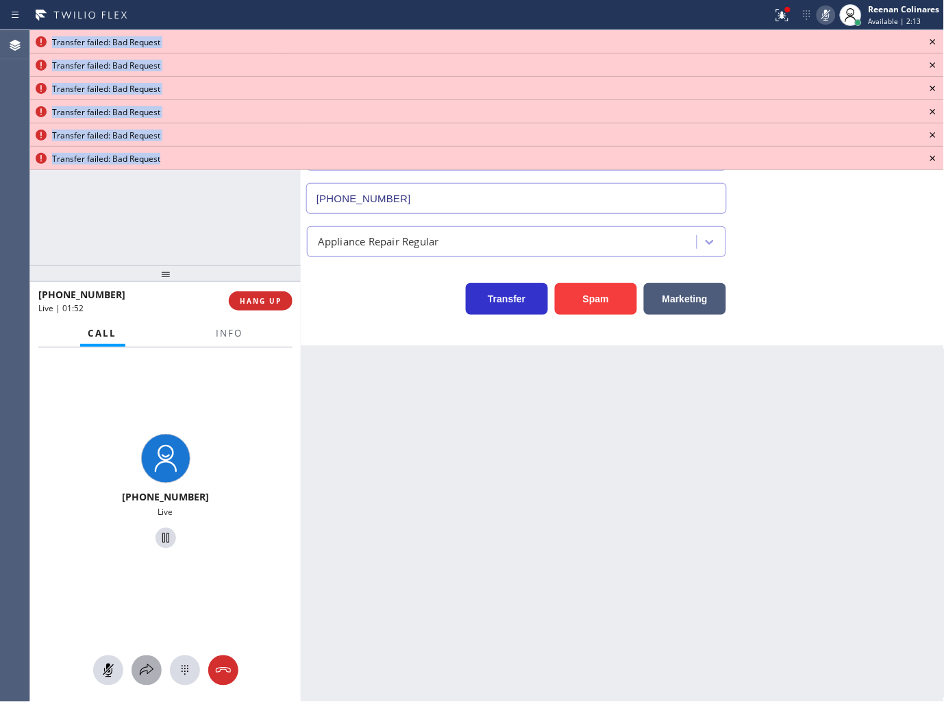
click at [138, 669] on icon at bounding box center [146, 670] width 16 height 16
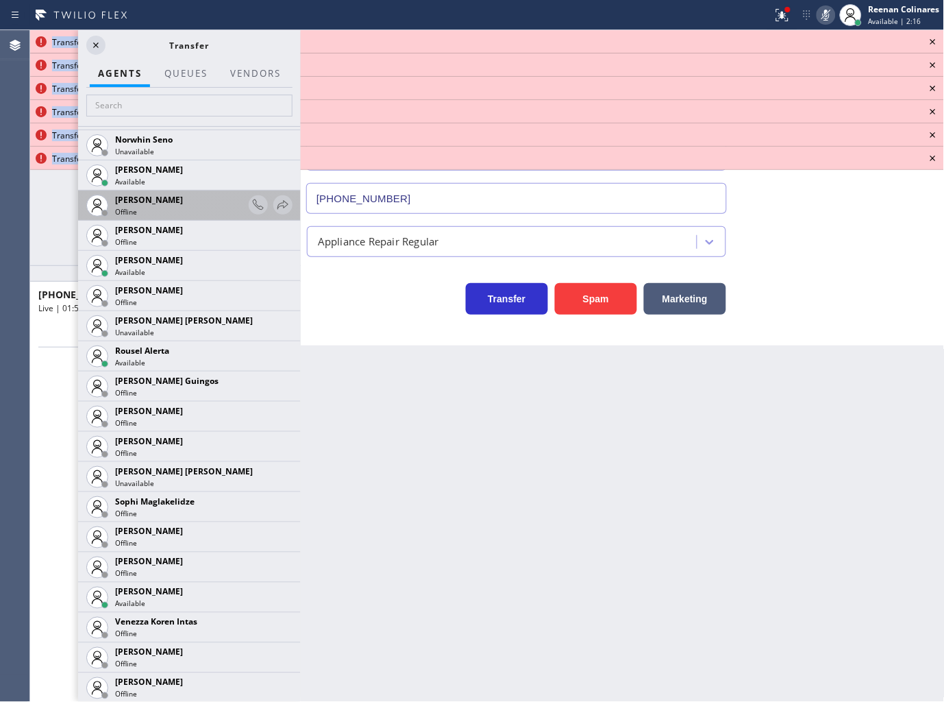
scroll to position [2861, 0]
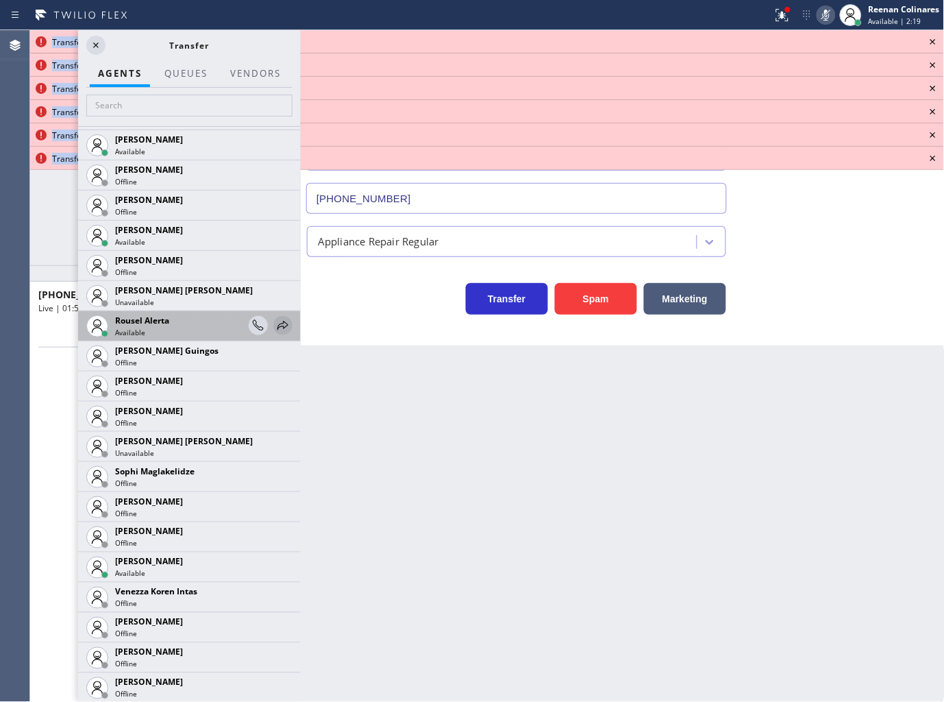
click at [275, 329] on icon at bounding box center [283, 325] width 16 height 16
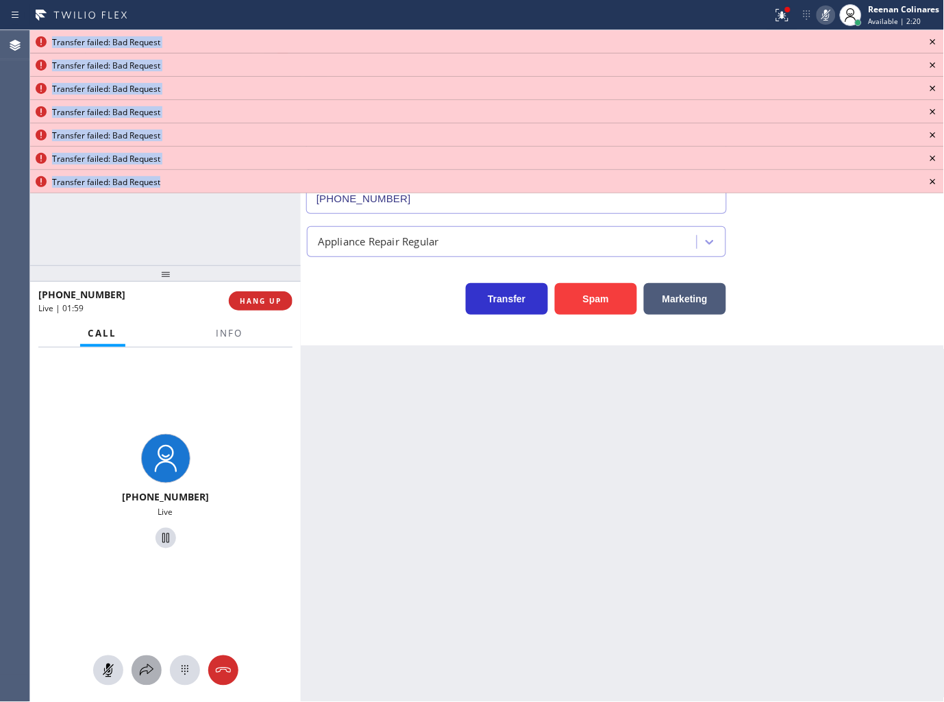
click at [151, 669] on icon at bounding box center [146, 670] width 16 height 16
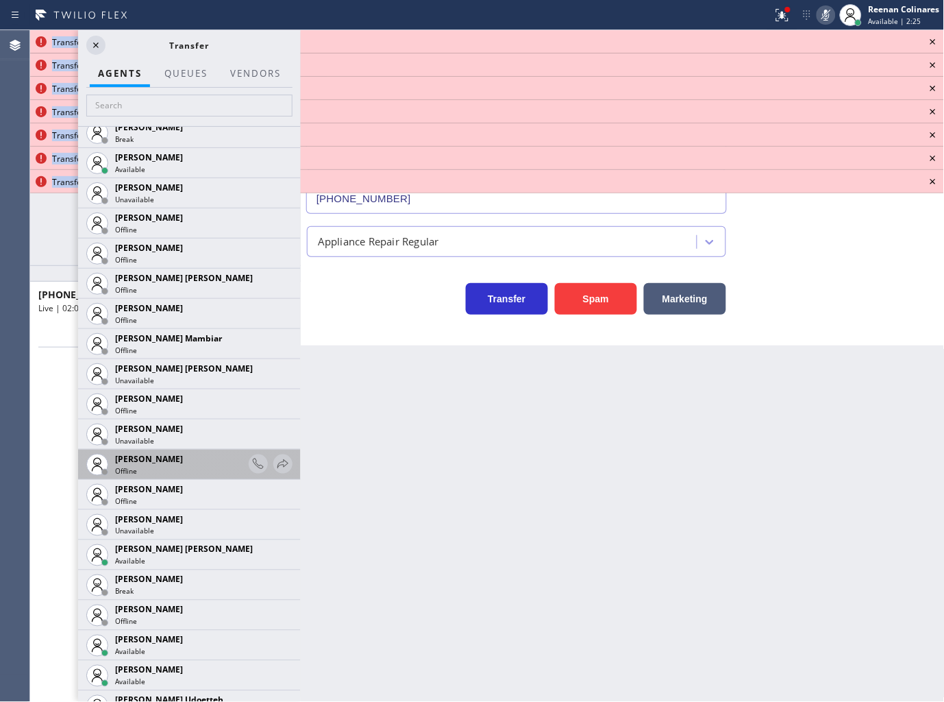
scroll to position [989, 0]
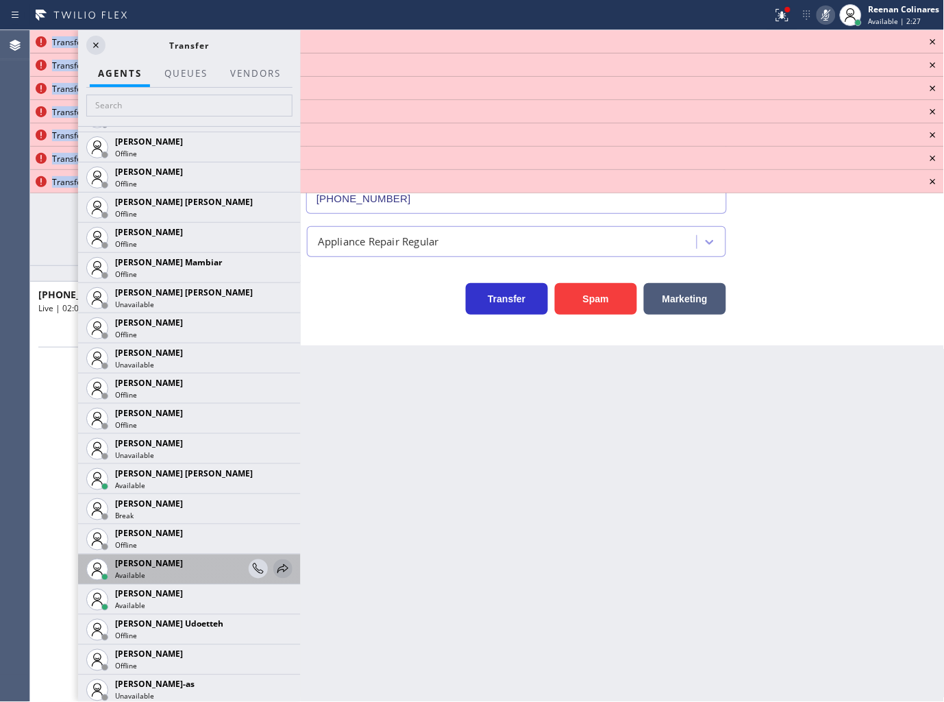
click at [275, 565] on icon at bounding box center [283, 569] width 16 height 16
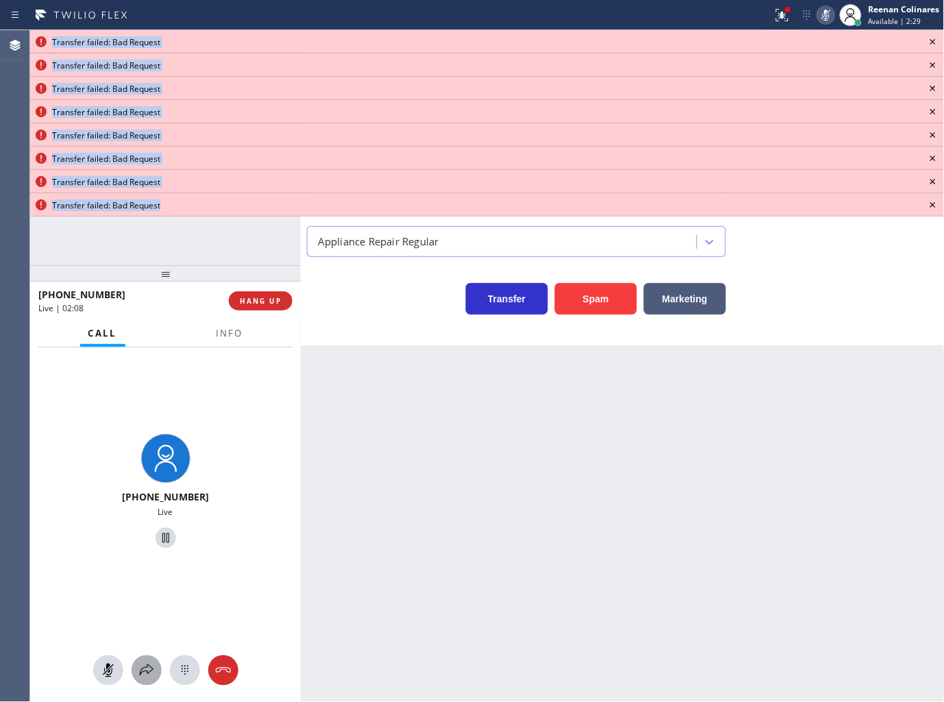
click at [147, 676] on icon at bounding box center [146, 670] width 16 height 16
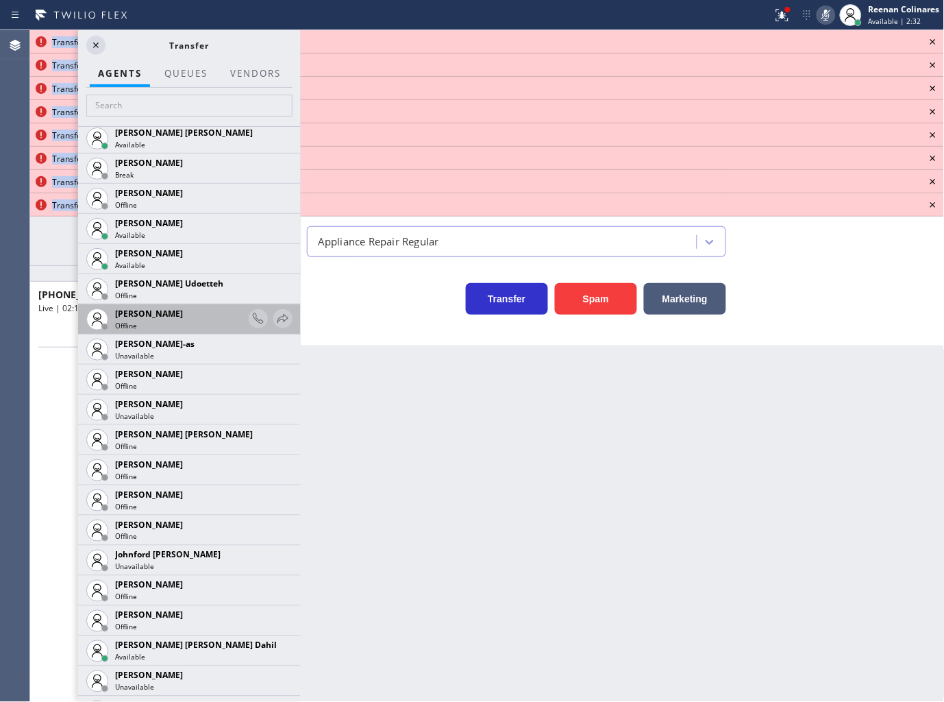
scroll to position [1370, 0]
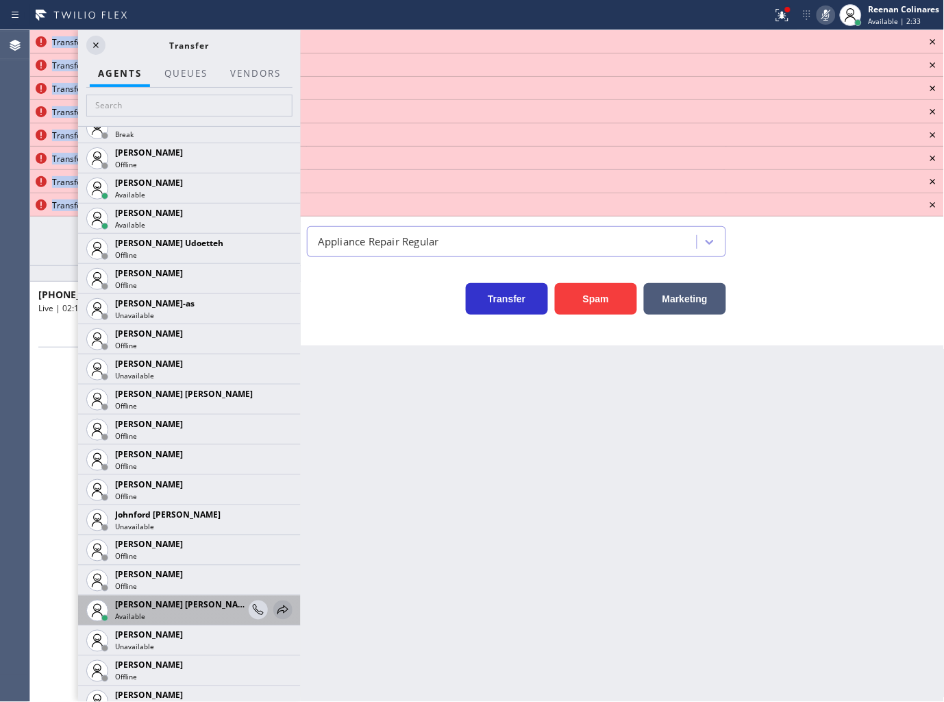
click at [275, 604] on icon at bounding box center [283, 610] width 16 height 16
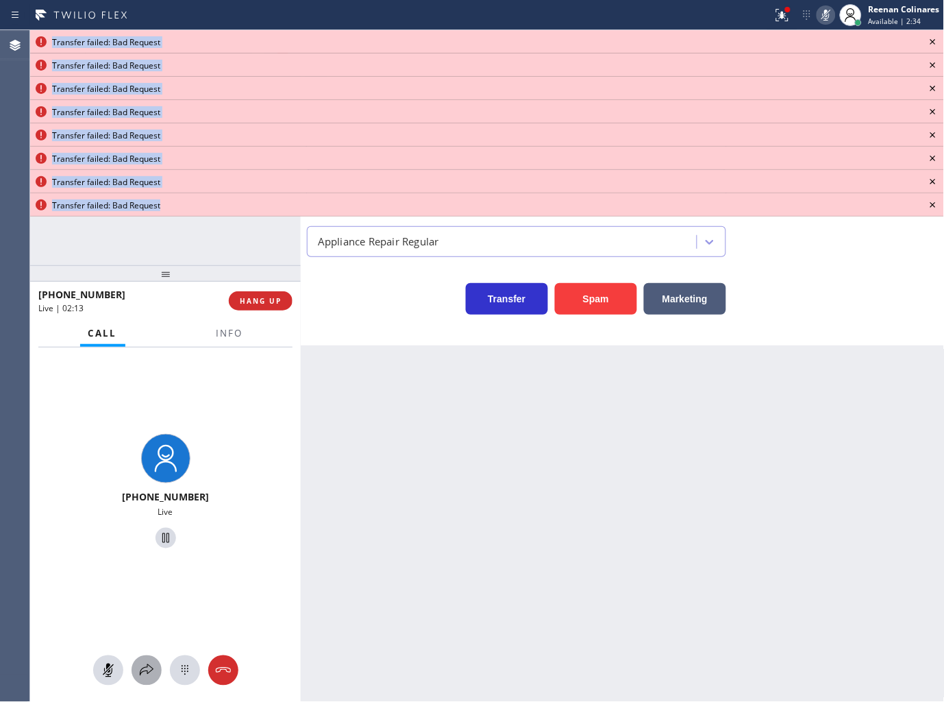
click at [137, 666] on div at bounding box center [147, 670] width 30 height 16
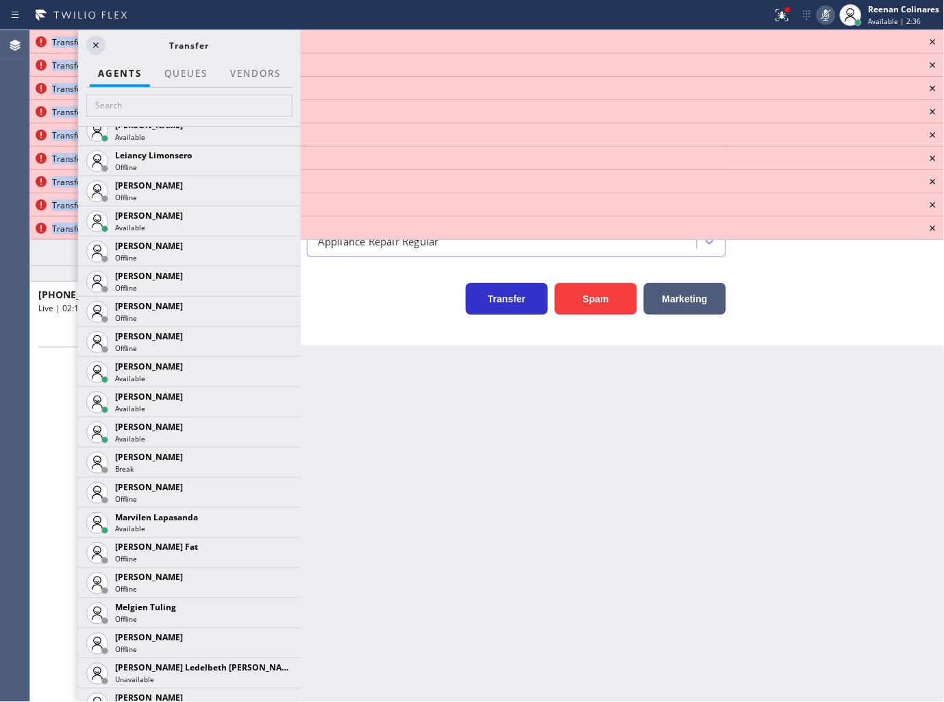
scroll to position [2208, 0]
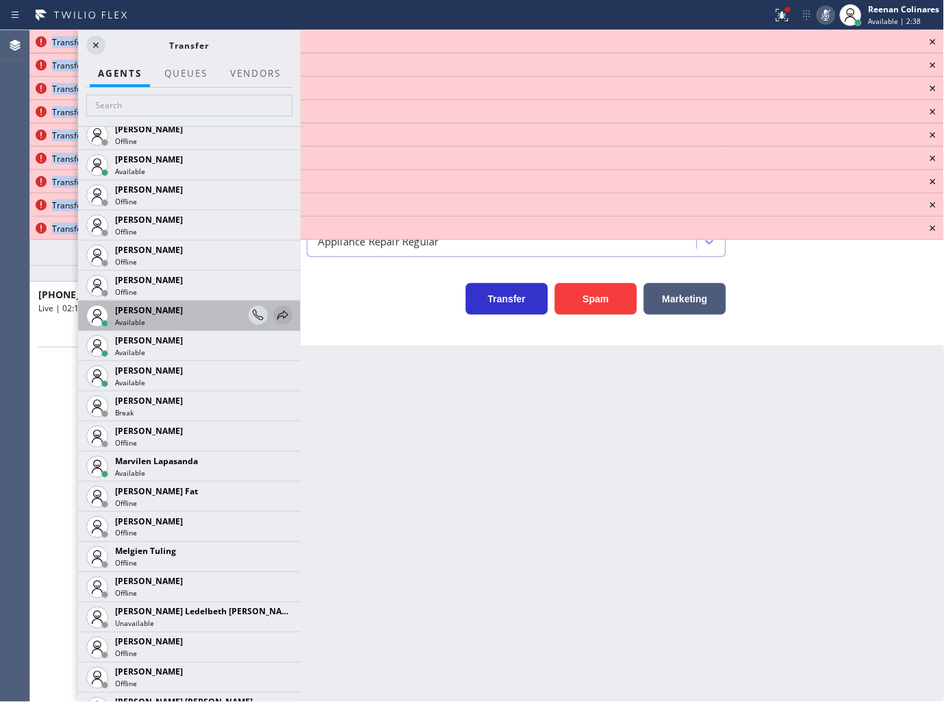
click at [275, 317] on icon at bounding box center [283, 315] width 16 height 16
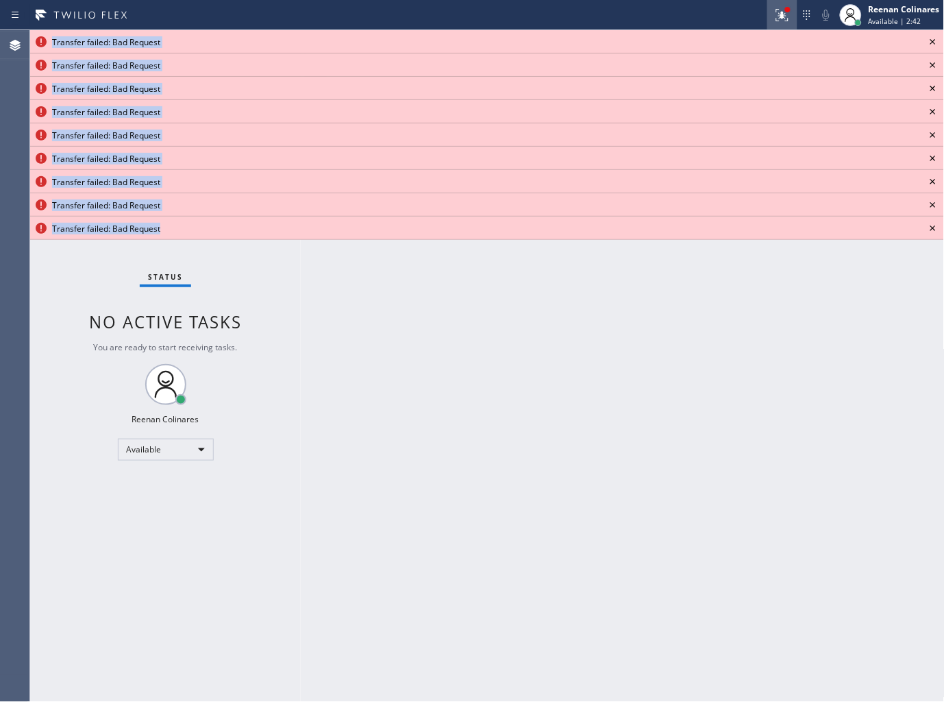
click at [783, 16] on icon at bounding box center [780, 14] width 8 height 10
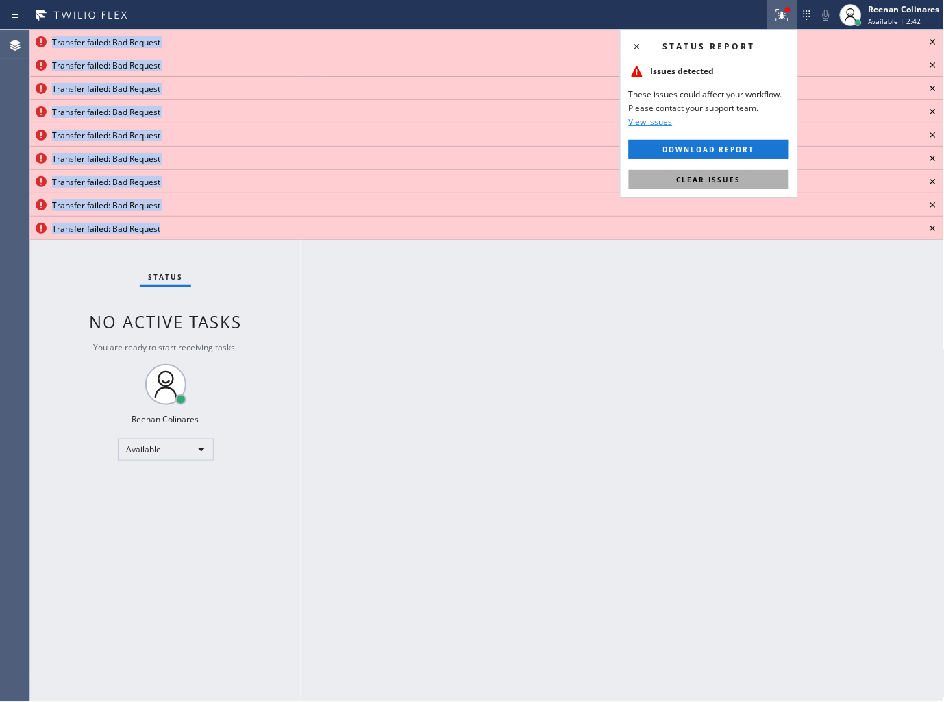
click at [731, 182] on span "Clear issues" at bounding box center [709, 180] width 64 height 10
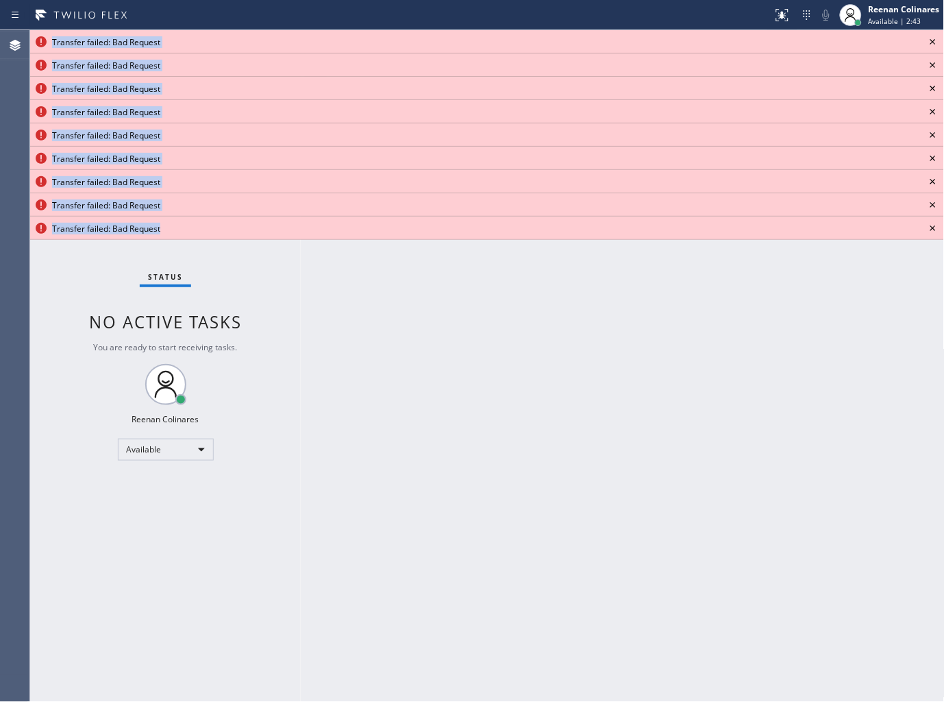
click at [933, 45] on icon at bounding box center [933, 42] width 16 height 16
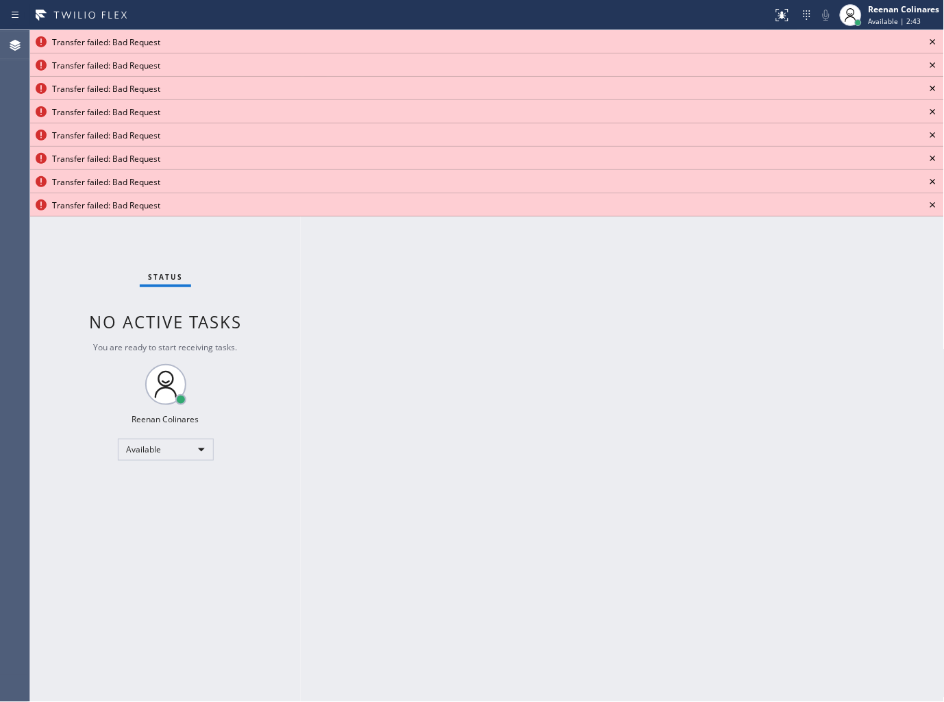
click at [933, 45] on icon at bounding box center [933, 42] width 16 height 16
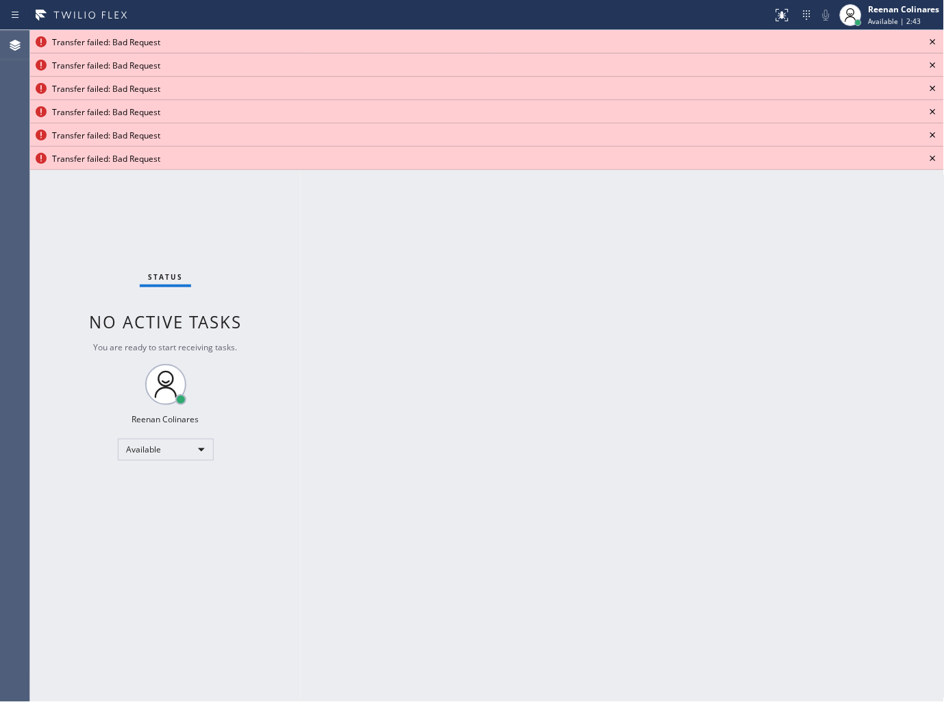
click at [933, 45] on icon at bounding box center [933, 42] width 16 height 16
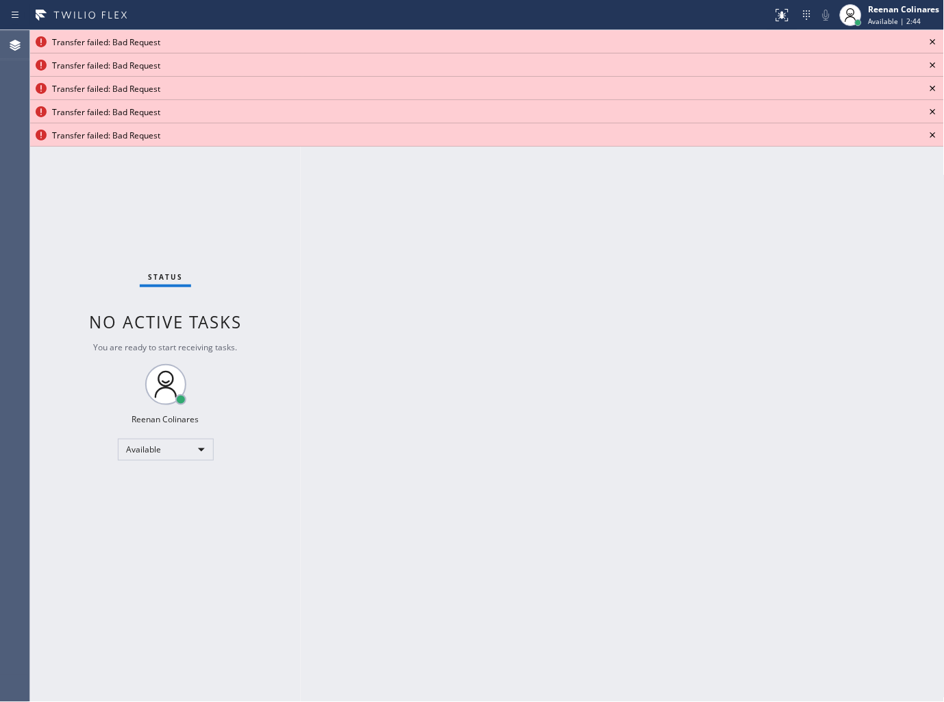
click at [933, 45] on icon at bounding box center [933, 42] width 16 height 16
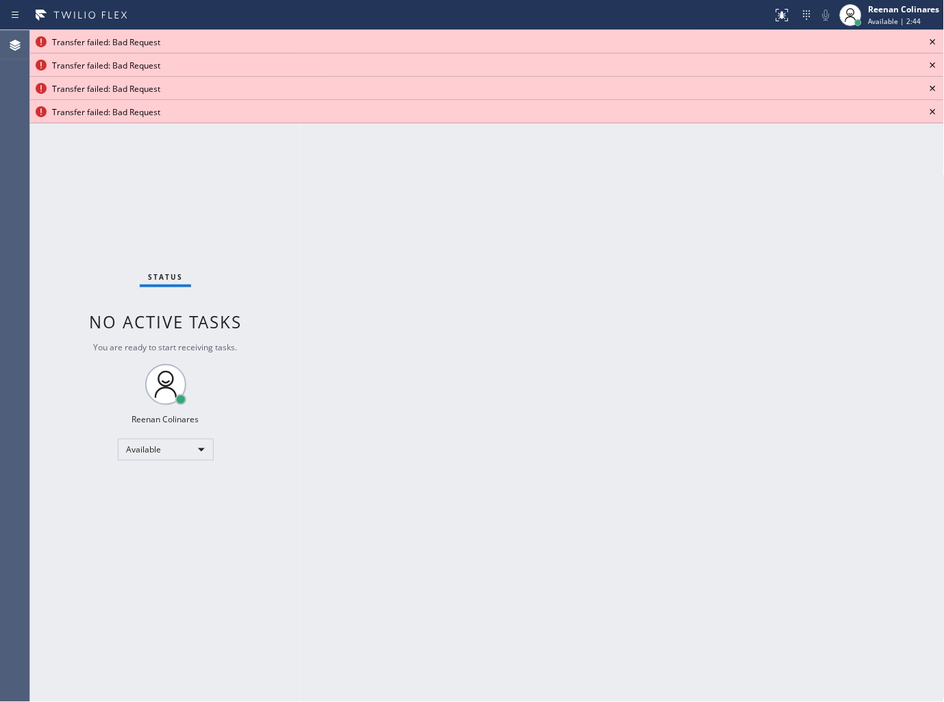
click at [933, 45] on icon at bounding box center [933, 42] width 16 height 16
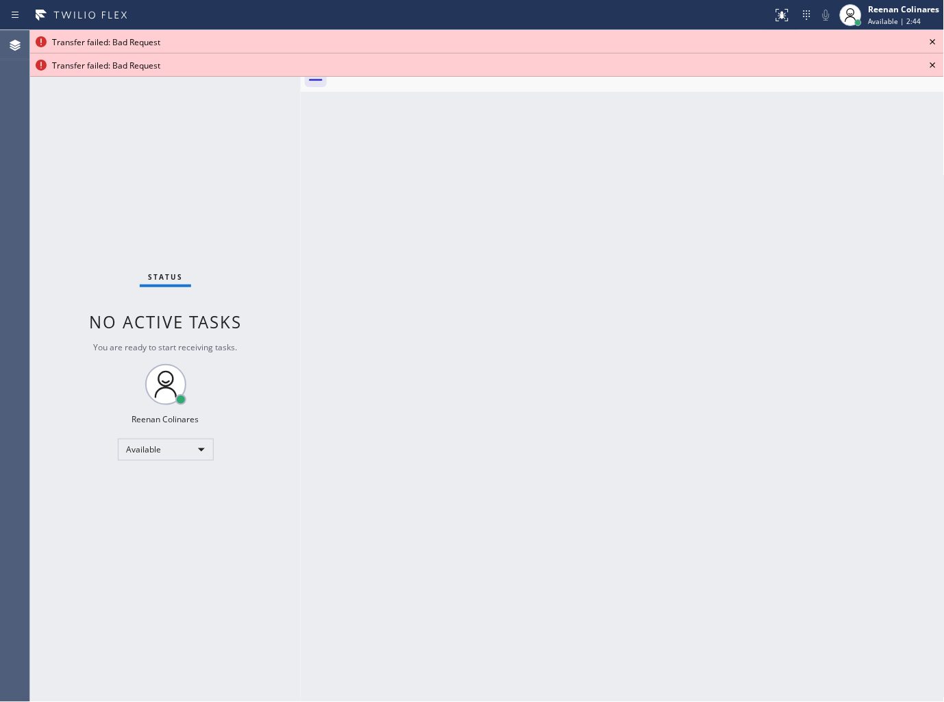
click at [933, 45] on icon at bounding box center [933, 42] width 16 height 16
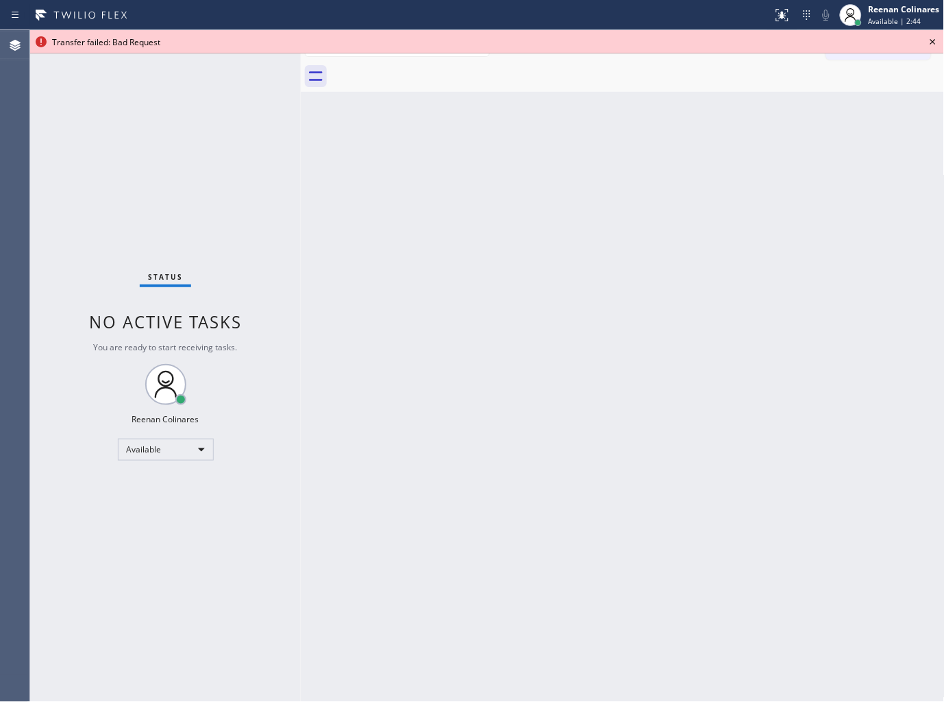
click at [933, 45] on icon at bounding box center [933, 42] width 16 height 16
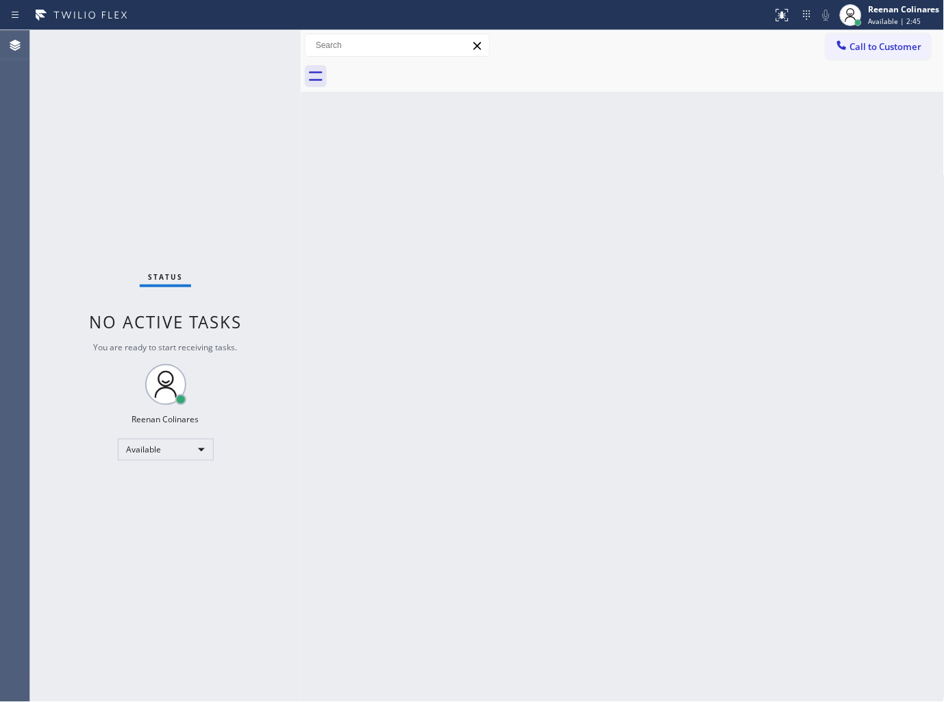
click at [745, 209] on div "Back to Dashboard Change Sender ID Customers Technicians Select a contact Outbo…" at bounding box center [623, 366] width 644 height 672
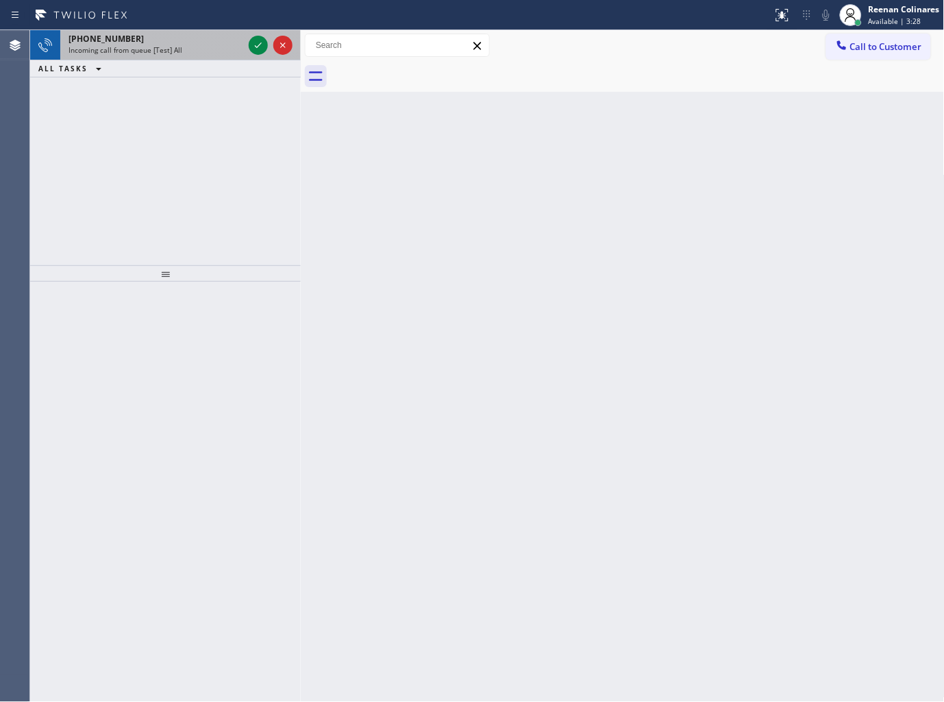
click at [161, 44] on div "+18773491308" at bounding box center [156, 39] width 175 height 12
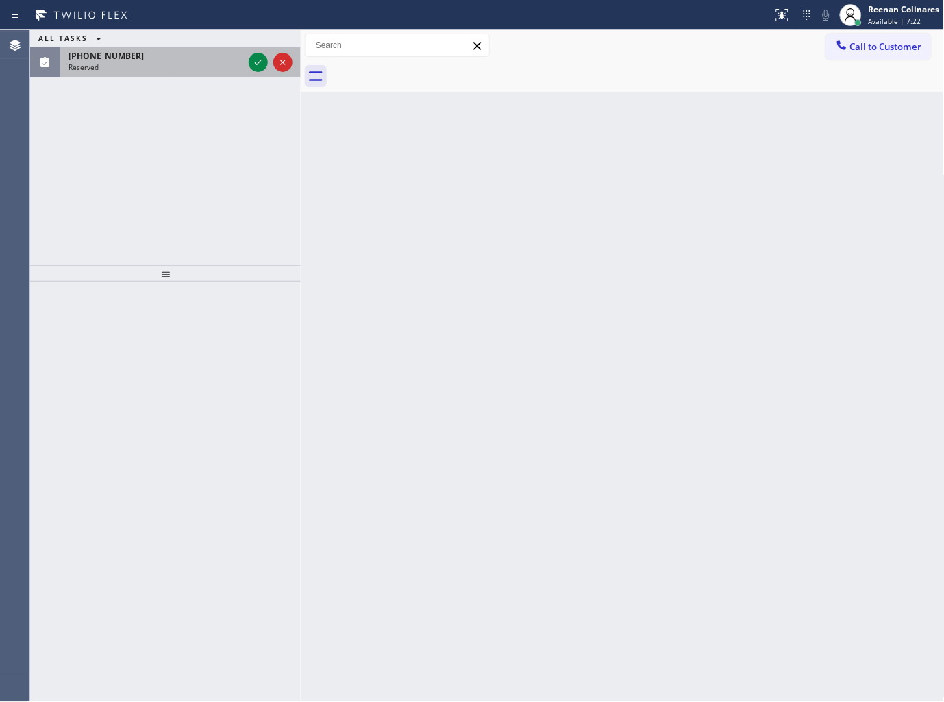
click at [223, 67] on div "Reserved" at bounding box center [156, 67] width 175 height 10
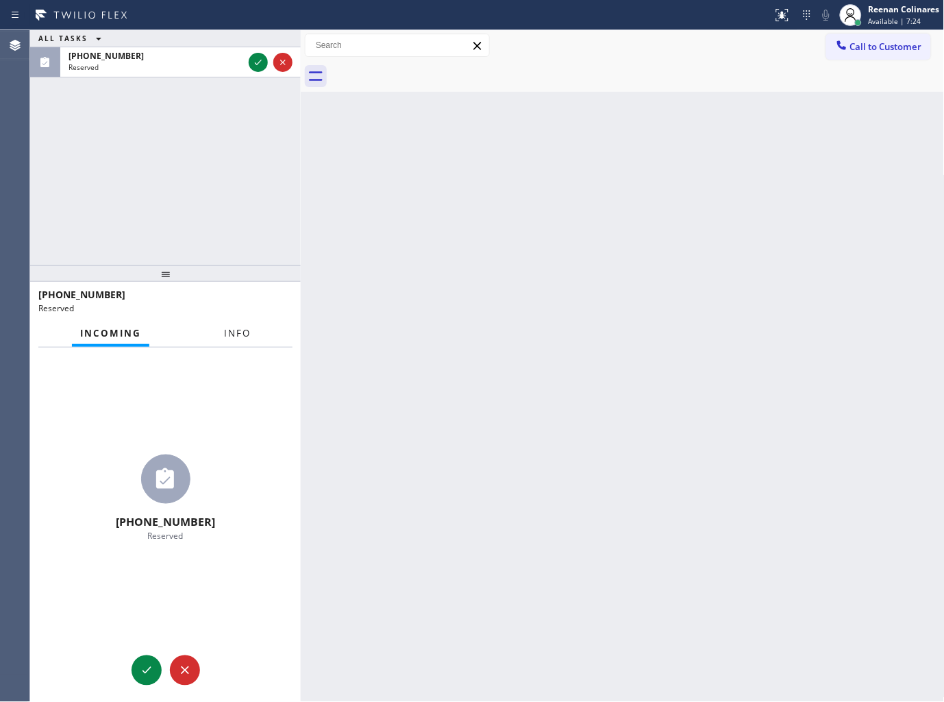
click at [237, 338] on span "Info" at bounding box center [237, 333] width 27 height 12
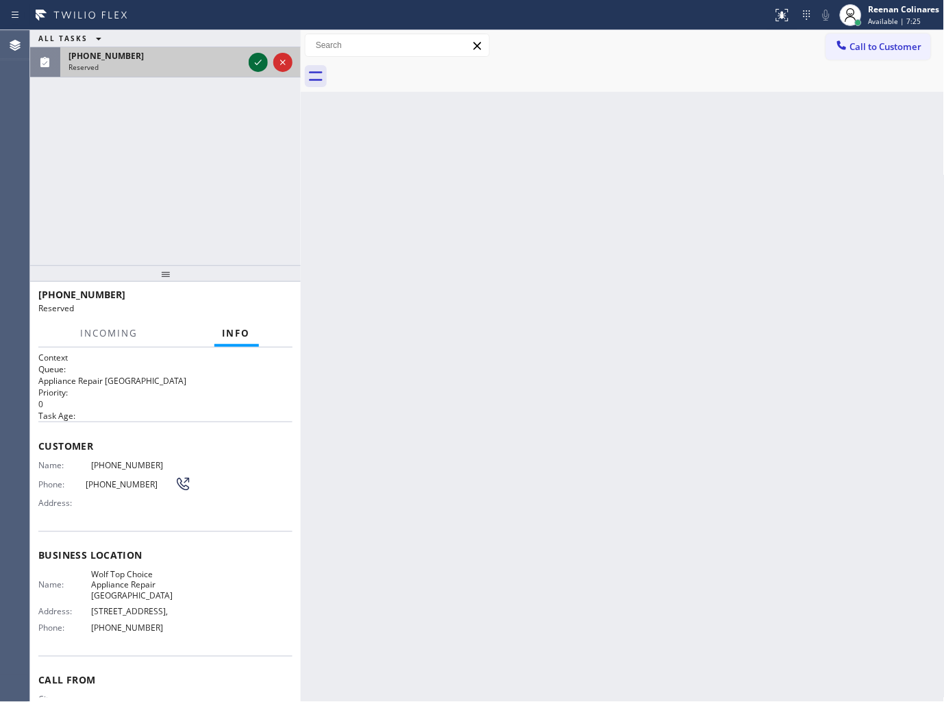
click at [263, 63] on icon at bounding box center [258, 62] width 16 height 16
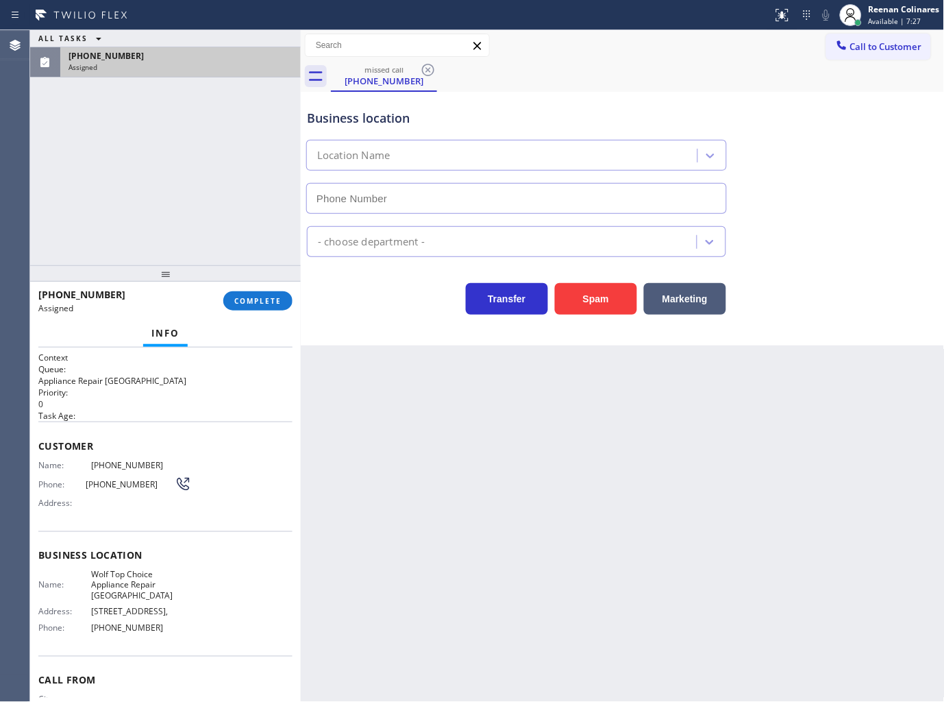
type input "[PHONE_NUMBER]"
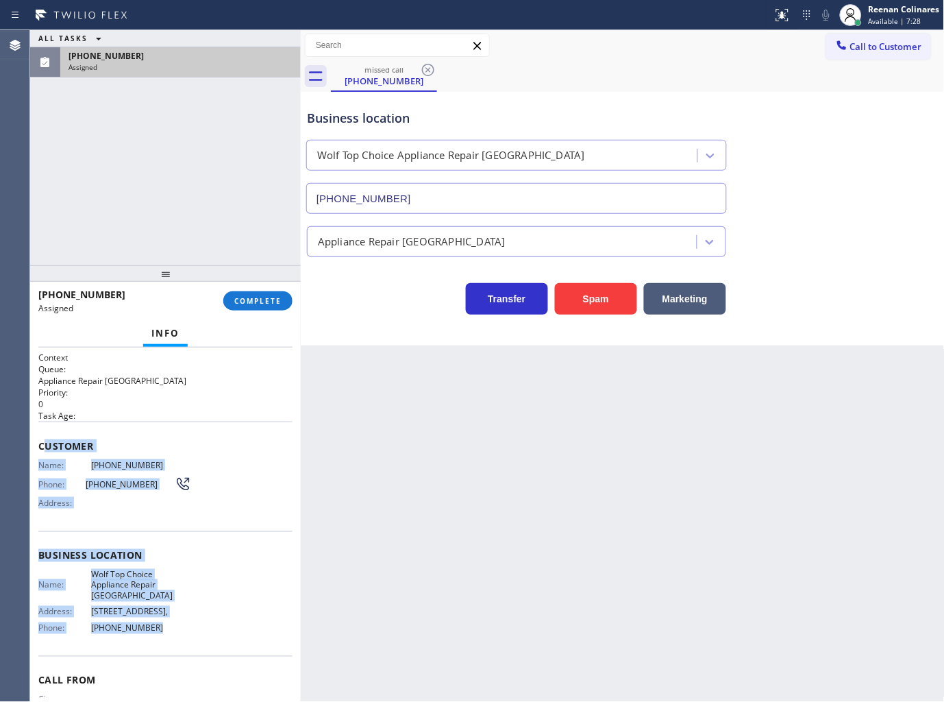
copy div "ustomer Name: (408) 221-7536 Phone: (408) 221-7536 Address: Business location N…"
drag, startPoint x: 44, startPoint y: 435, endPoint x: 211, endPoint y: 669, distance: 287.3
click at [193, 666] on div "Context Queue: Appliance Repair High End Priority: 0 Task Age: Customer Name: (…" at bounding box center [165, 556] width 254 height 408
click at [265, 297] on span "COMPLETE" at bounding box center [257, 301] width 47 height 10
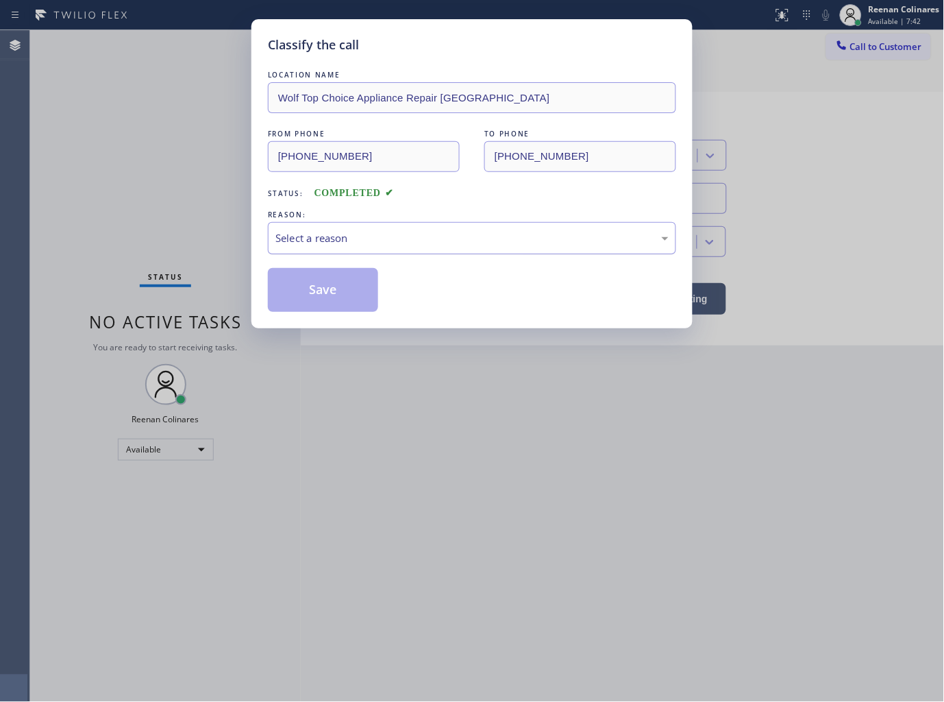
drag, startPoint x: 352, startPoint y: 233, endPoint x: 348, endPoint y: 248, distance: 15.6
click at [352, 232] on div "Select a reason" at bounding box center [471, 238] width 393 height 16
click at [284, 286] on button "Save" at bounding box center [323, 290] width 110 height 44
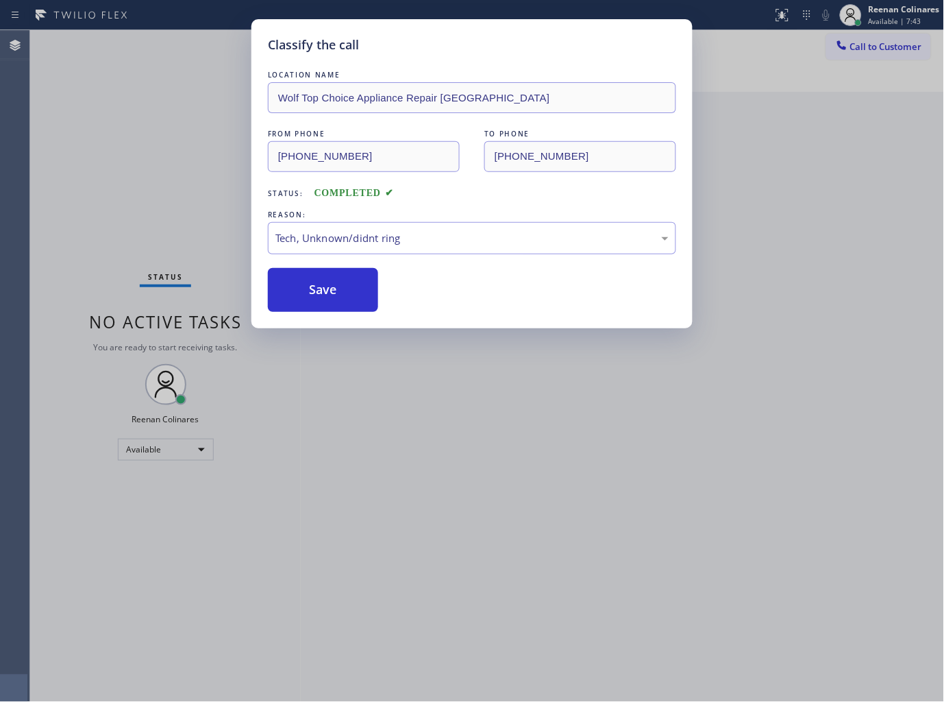
click at [129, 199] on div "Classify the call LOCATION NAME Wolf Top Choice Appliance Repair Glendale FROM …" at bounding box center [472, 351] width 944 height 702
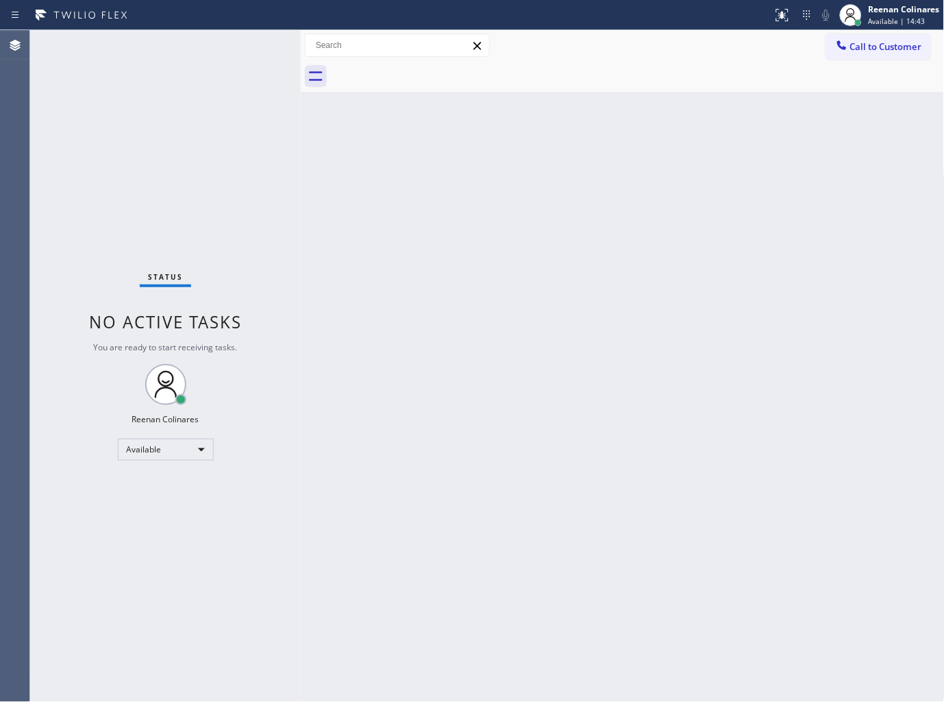
click at [713, 177] on div "Back to Dashboard Change Sender ID Customers Technicians Select a contact Outbo…" at bounding box center [623, 366] width 644 height 672
click at [722, 171] on div "Back to Dashboard Change Sender ID Customers Technicians Select a contact Outbo…" at bounding box center [623, 366] width 644 height 672
click at [641, 176] on div "Back to Dashboard Change Sender ID Customers Technicians Select a contact Outbo…" at bounding box center [623, 366] width 644 height 672
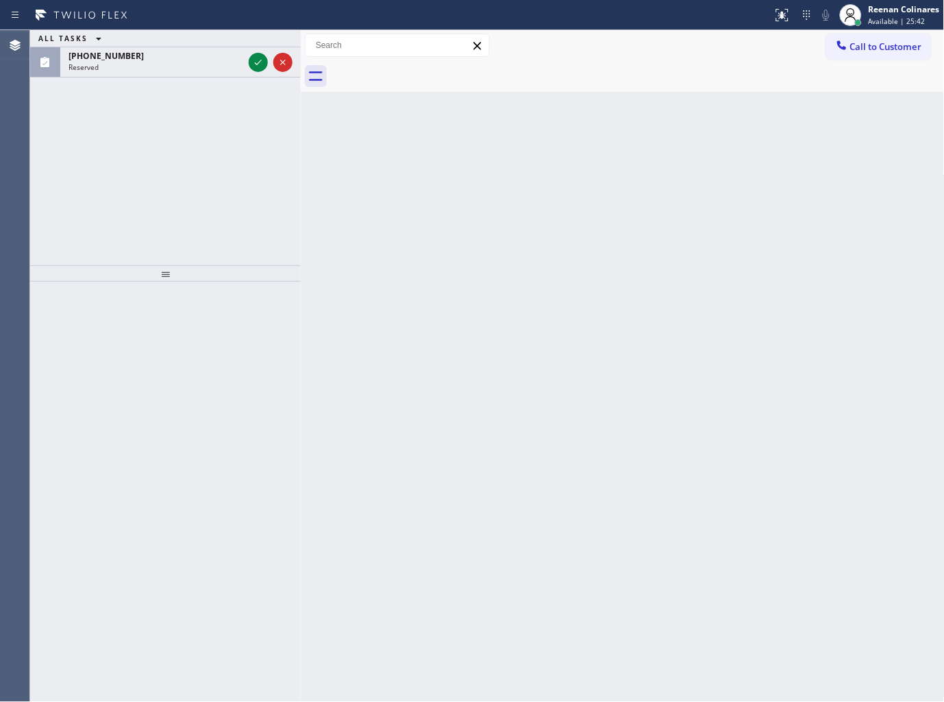
click at [168, 78] on div "ALL TASKS ALL TASKS ACTIVE TASKS TASKS IN WRAP UP (213) 880-3293 Reserved" at bounding box center [165, 147] width 271 height 235
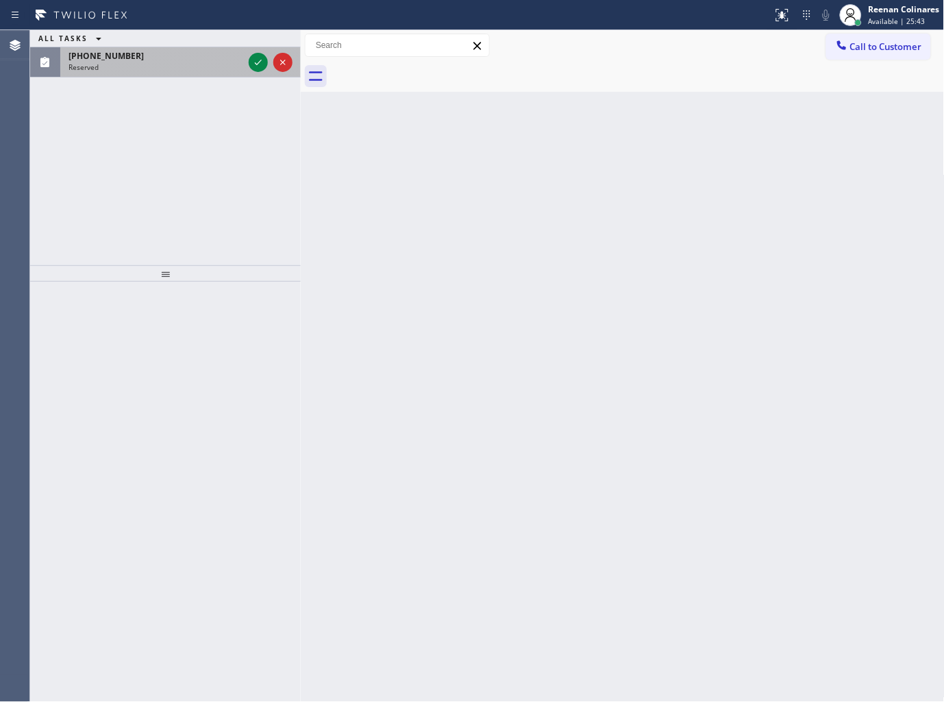
click at [184, 73] on div "(213) 880-3293 Reserved" at bounding box center [153, 62] width 186 height 30
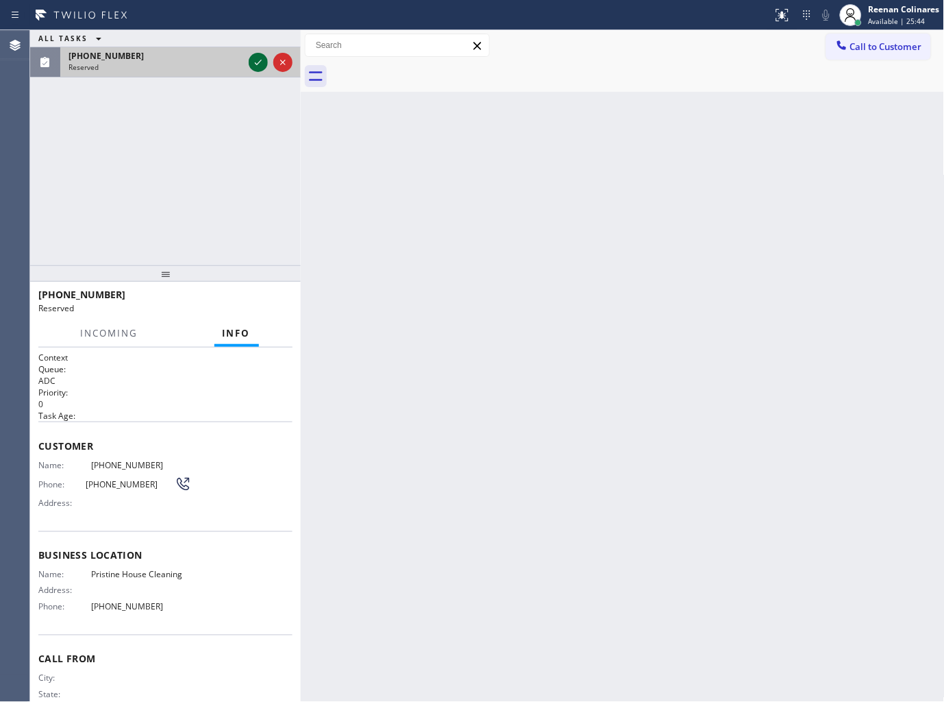
click at [261, 60] on icon at bounding box center [258, 62] width 7 height 5
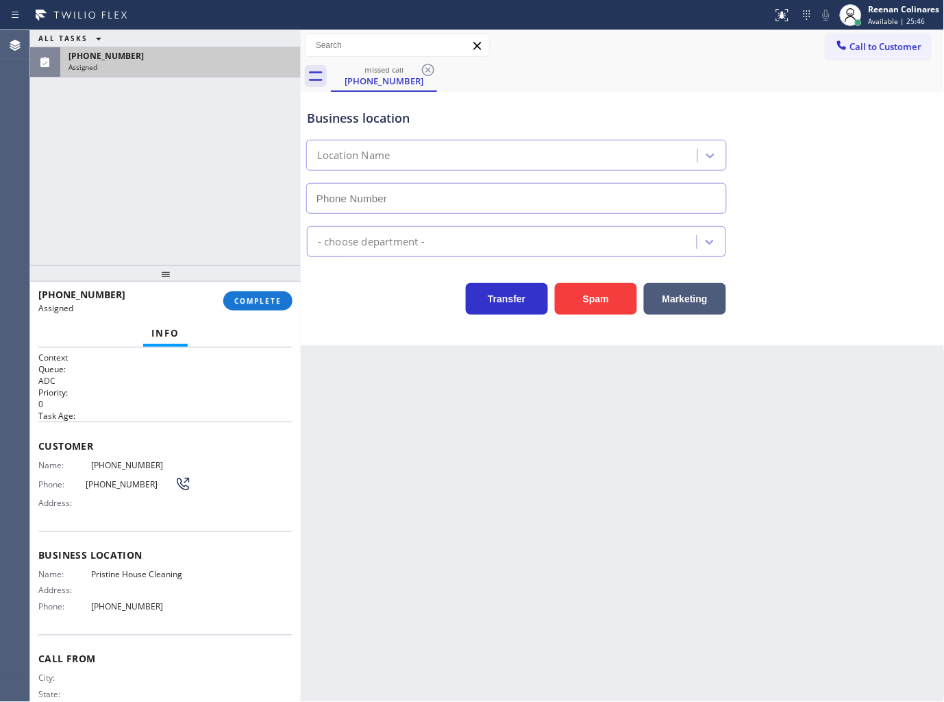
type input "[PHONE_NUMBER]"
click at [265, 293] on button "COMPLETE" at bounding box center [257, 300] width 69 height 19
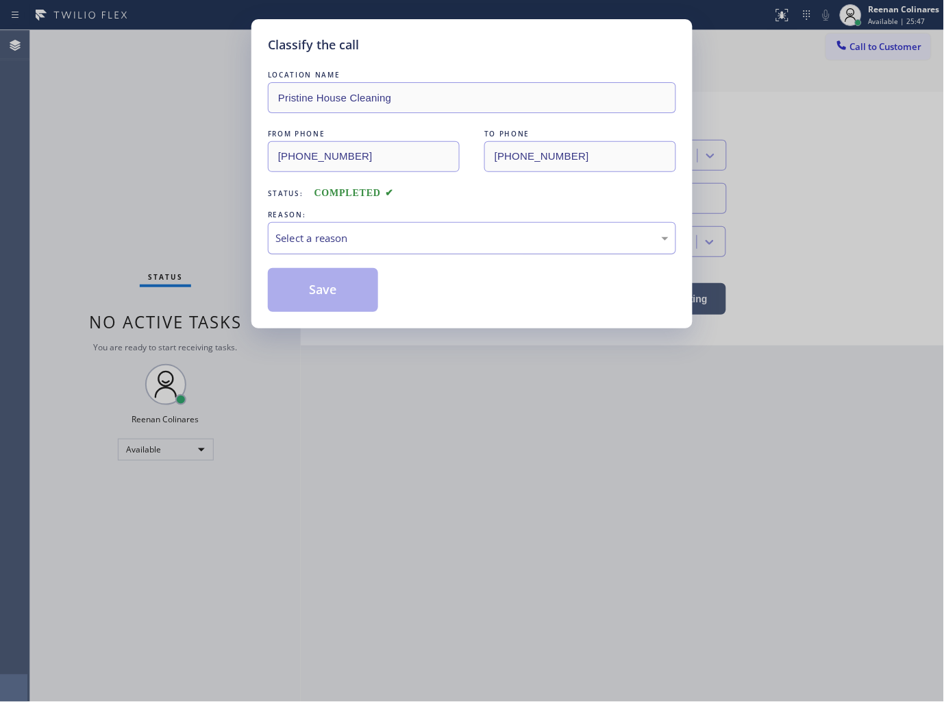
click at [348, 238] on div "Select a reason" at bounding box center [471, 238] width 393 height 16
click at [302, 306] on button "Save" at bounding box center [323, 290] width 110 height 44
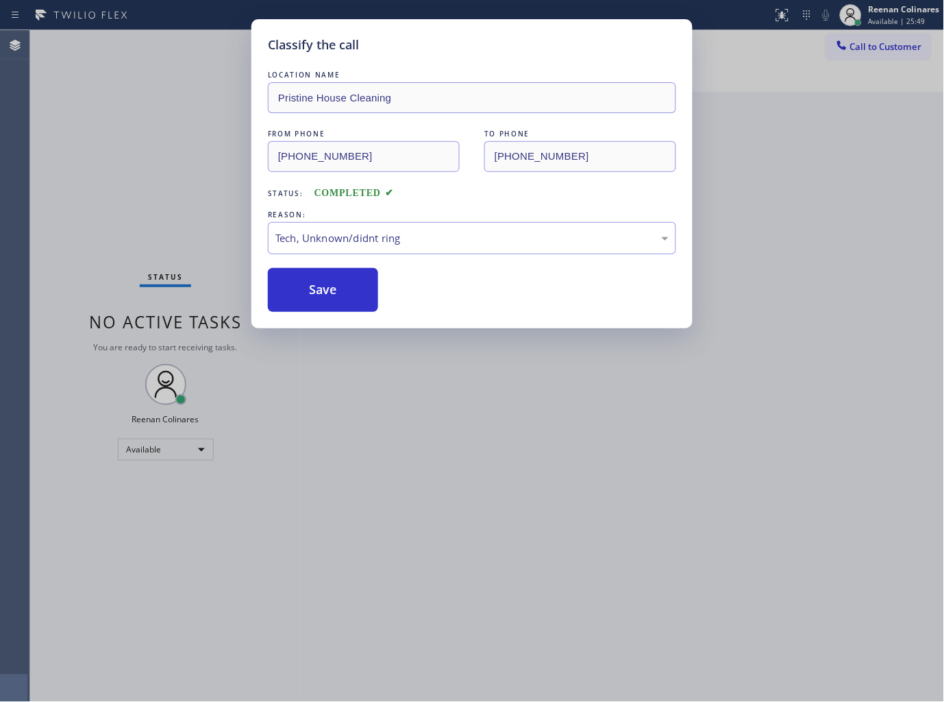
click at [106, 207] on div "Classify the call LOCATION NAME Pristine House Cleaning FROM PHONE (213) 880-32…" at bounding box center [472, 351] width 944 height 702
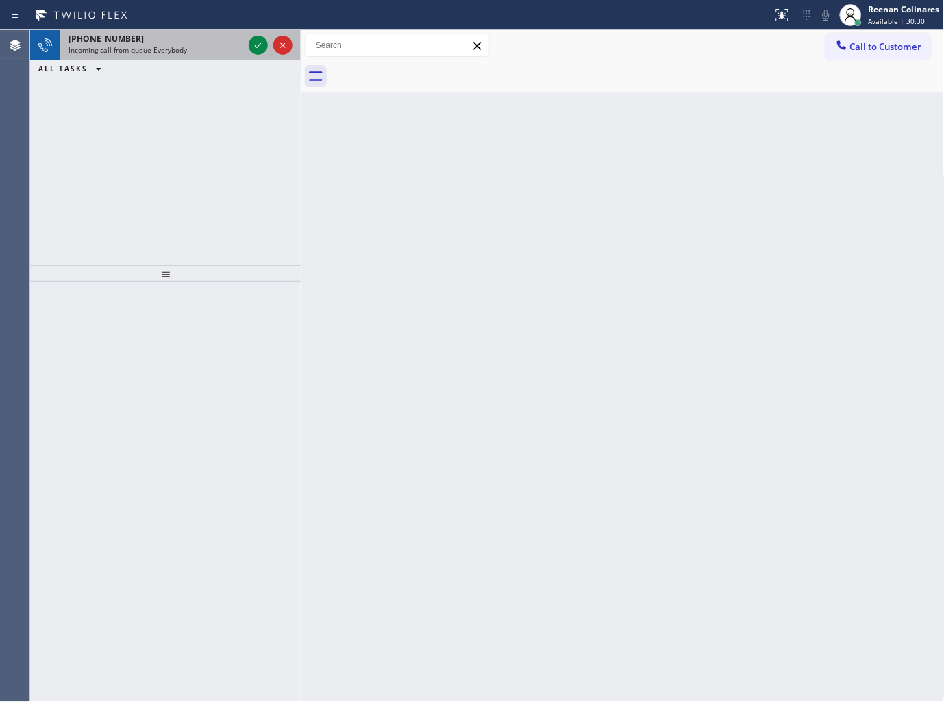
click at [147, 51] on span "Incoming call from queue Everybody" at bounding box center [128, 50] width 119 height 10
click at [180, 59] on div "+14244082792 Incoming call from queue Everybody" at bounding box center [153, 45] width 186 height 30
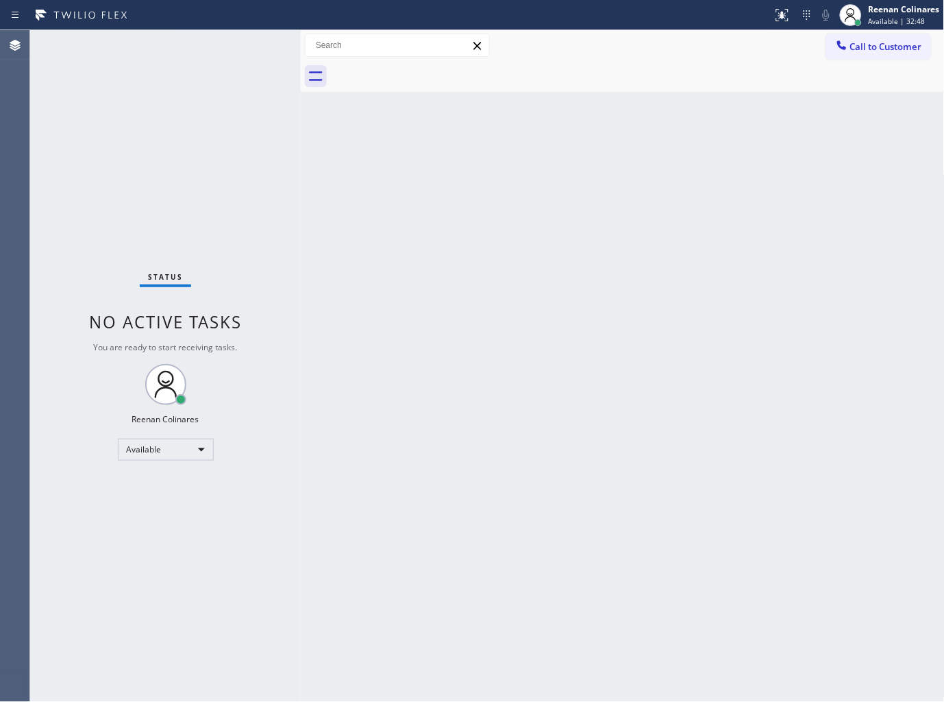
click at [249, 44] on div "Status No active tasks You are ready to start receiving tasks. Reenan Colinares…" at bounding box center [165, 366] width 271 height 672
click at [180, 40] on div "Status No active tasks You are ready to start receiving tasks. Reenan Colinares…" at bounding box center [165, 366] width 271 height 672
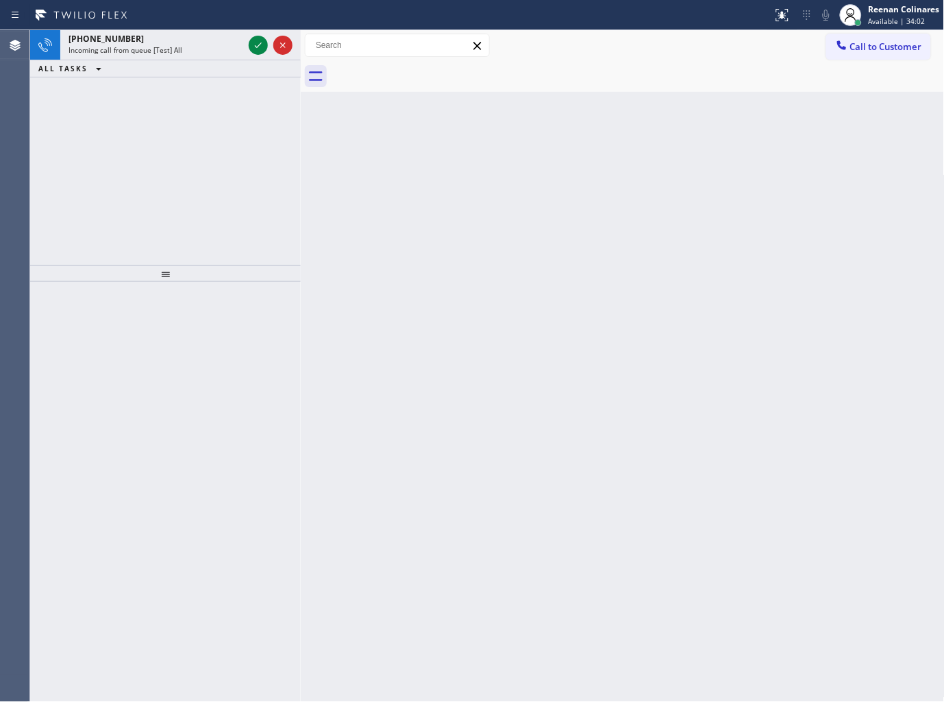
click at [180, 40] on div "+19057987055" at bounding box center [156, 39] width 175 height 12
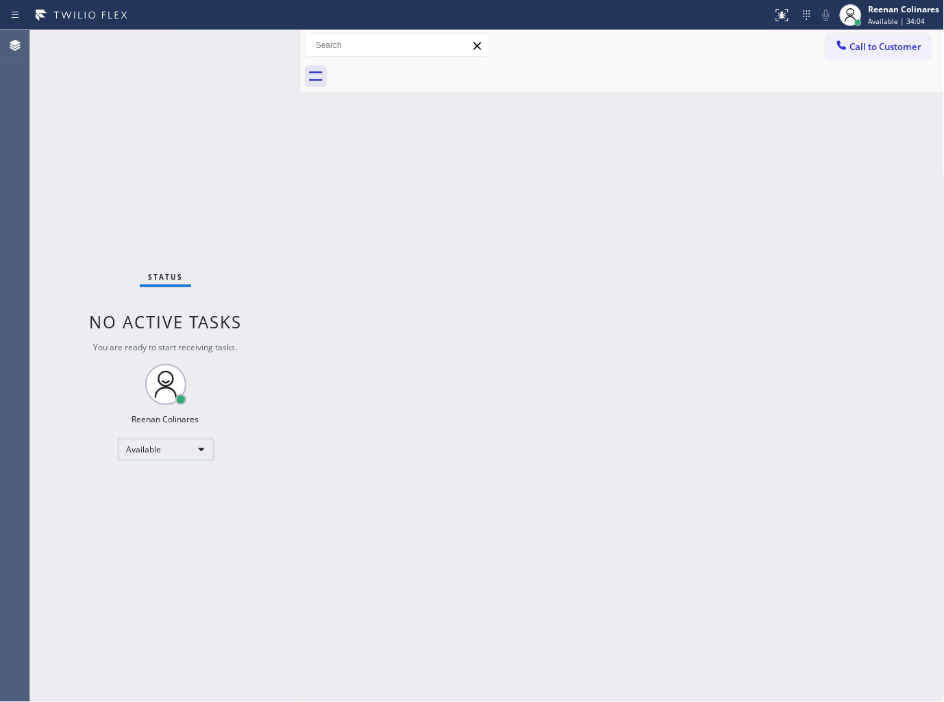
click at [234, 55] on div "Status No active tasks You are ready to start receiving tasks. Reenan Colinares…" at bounding box center [165, 366] width 271 height 672
click at [229, 55] on div "Status No active tasks You are ready to start receiving tasks. Reenan Colinares…" at bounding box center [165, 366] width 271 height 672
click at [229, 53] on div "Status No active tasks You are ready to start receiving tasks. Reenan Colinares…" at bounding box center [165, 366] width 271 height 672
click at [226, 55] on div "Status No active tasks You are ready to start receiving tasks. Reenan Colinares…" at bounding box center [165, 366] width 271 height 672
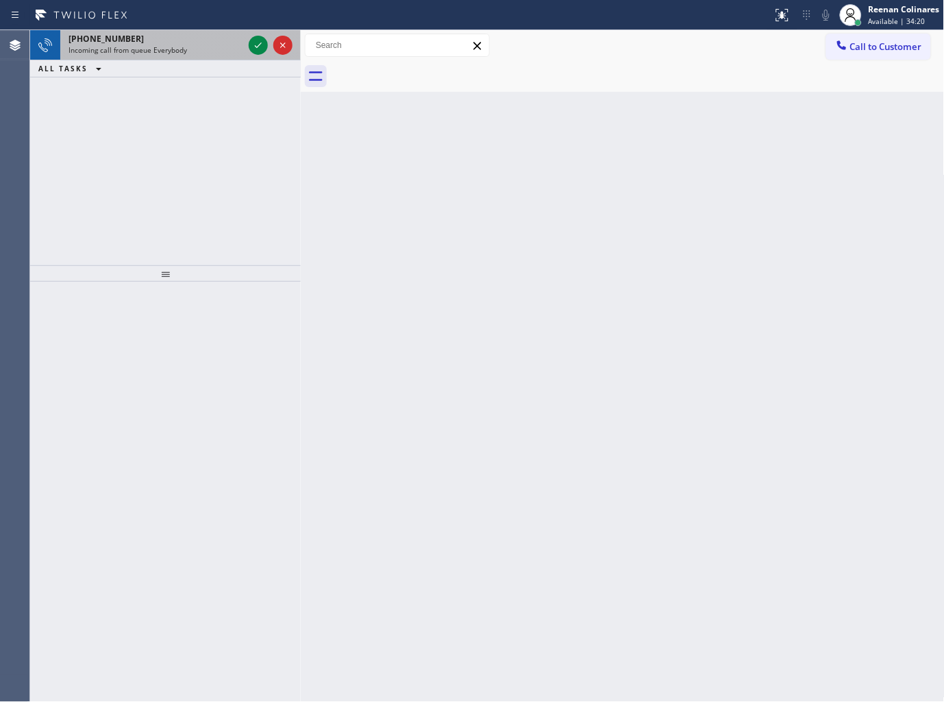
click at [201, 49] on div "Incoming call from queue Everybody" at bounding box center [156, 50] width 175 height 10
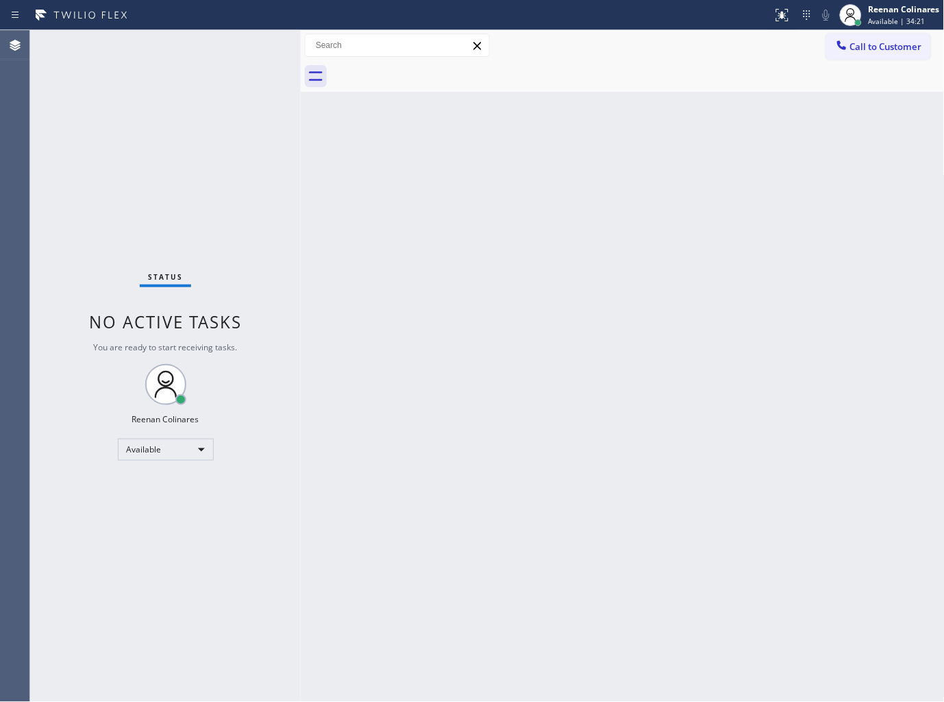
click at [217, 48] on div "Status No active tasks You are ready to start receiving tasks. Reenan Colinares…" at bounding box center [165, 366] width 271 height 672
click at [216, 49] on div "Status No active tasks You are ready to start receiving tasks. Reenan Colinares…" at bounding box center [165, 366] width 271 height 672
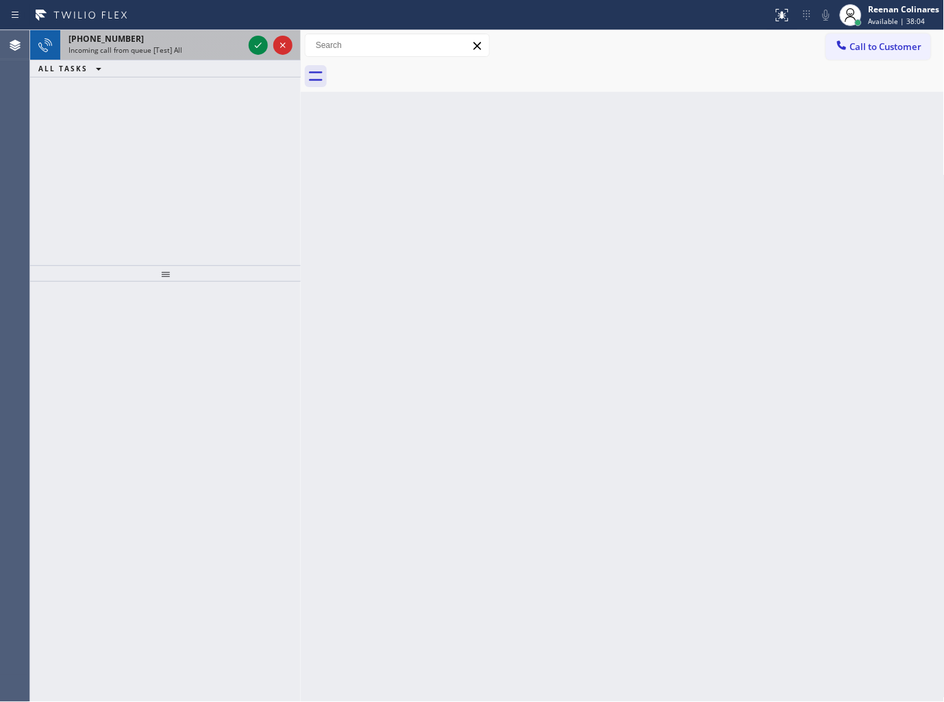
click at [197, 48] on div "Incoming call from queue [Test] All" at bounding box center [156, 50] width 175 height 10
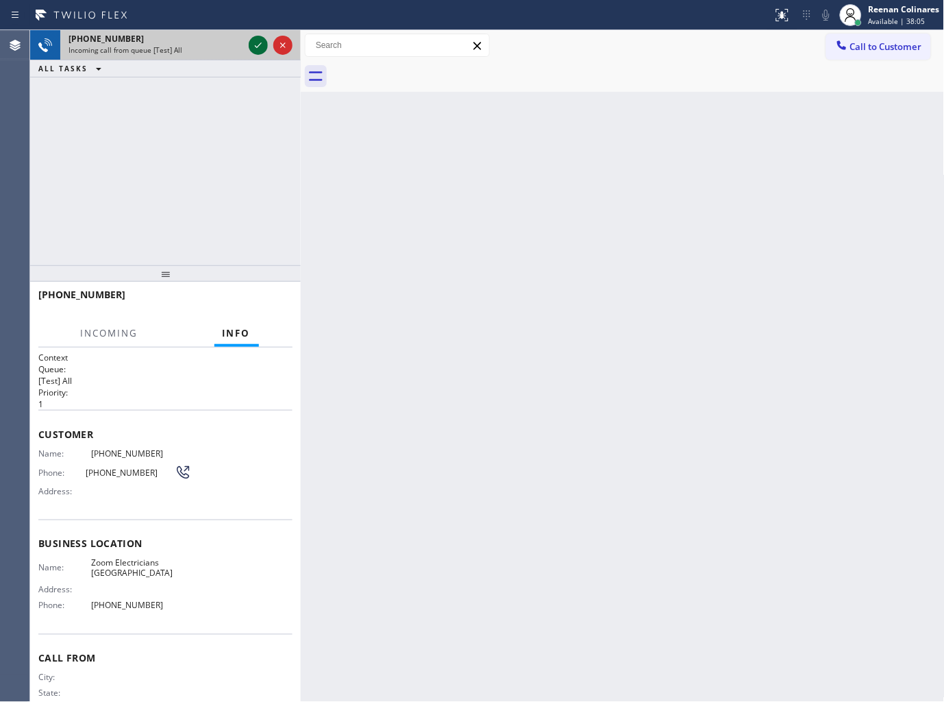
click at [258, 44] on icon at bounding box center [258, 45] width 16 height 16
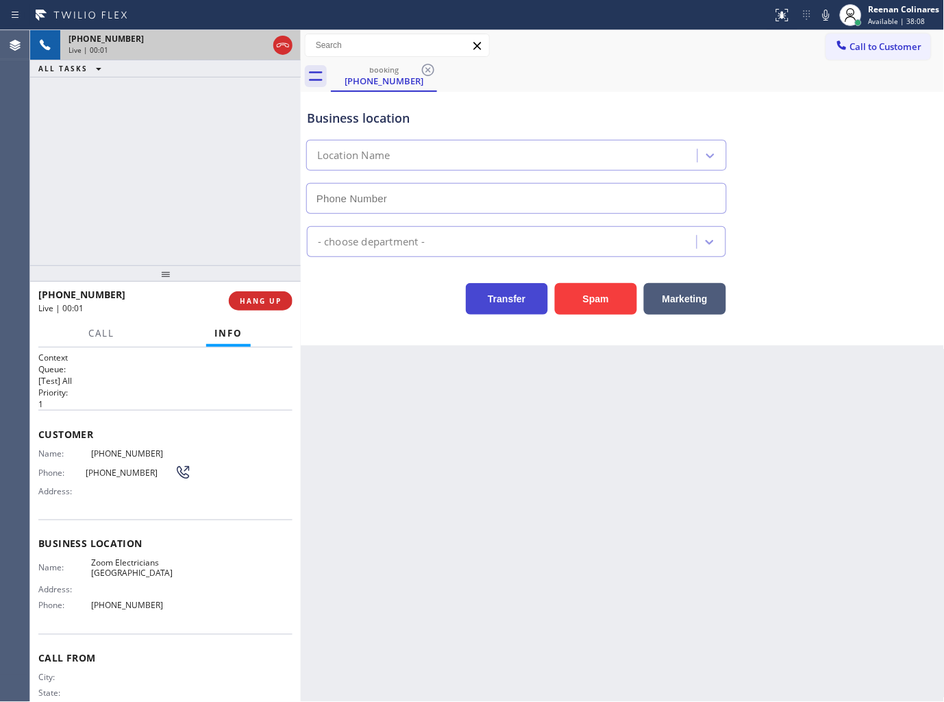
type input "(805) 519-8959"
click at [824, 15] on icon at bounding box center [826, 15] width 16 height 16
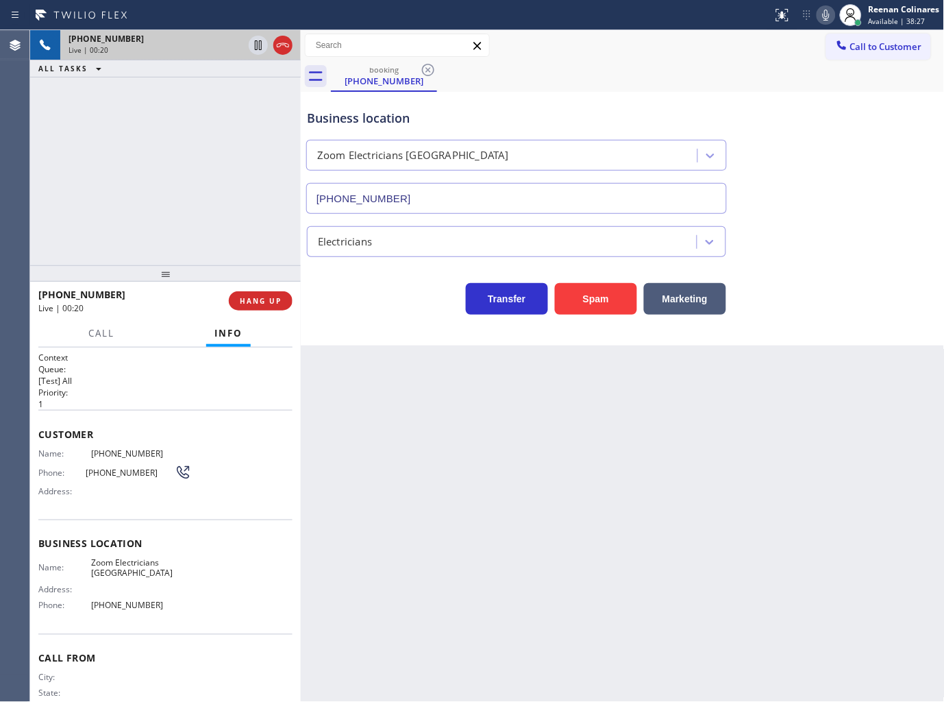
click at [824, 16] on icon at bounding box center [826, 15] width 16 height 16
click at [713, 300] on button "Marketing" at bounding box center [685, 299] width 82 height 32
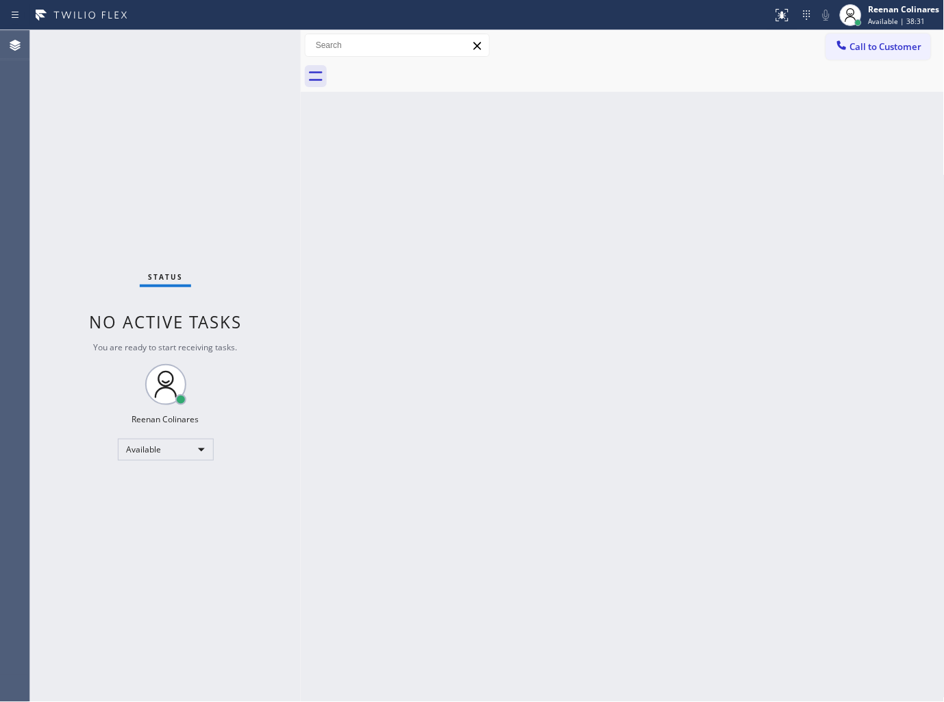
click at [769, 232] on div "Back to Dashboard Change Sender ID Customers Technicians Select a contact Outbo…" at bounding box center [623, 366] width 644 height 672
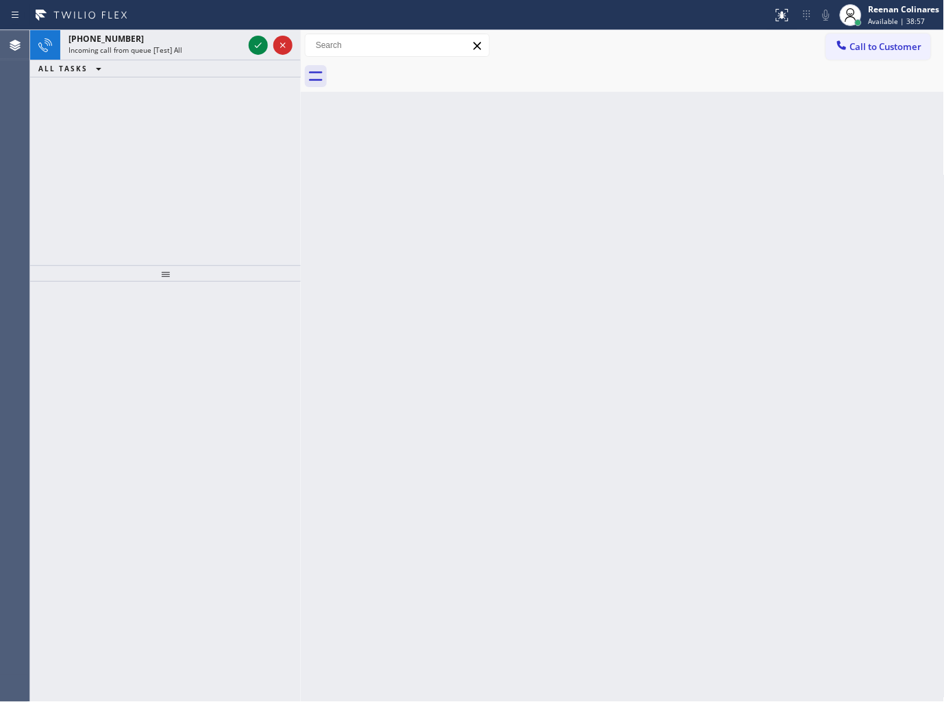
click at [209, 62] on div "ALL TASKS ALL TASKS ACTIVE TASKS TASKS IN WRAP UP" at bounding box center [165, 68] width 271 height 17
click at [210, 57] on div "+18886728469 Incoming call from queue [Test] All" at bounding box center [153, 45] width 186 height 30
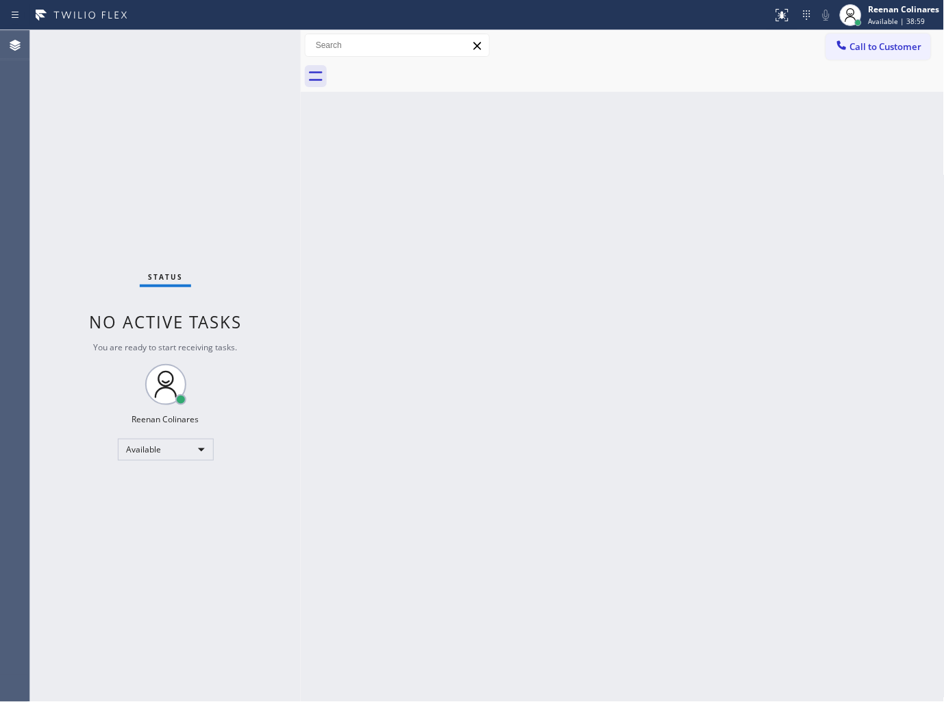
click at [227, 52] on div "Status No active tasks You are ready to start receiving tasks. Reenan Colinares…" at bounding box center [165, 366] width 271 height 672
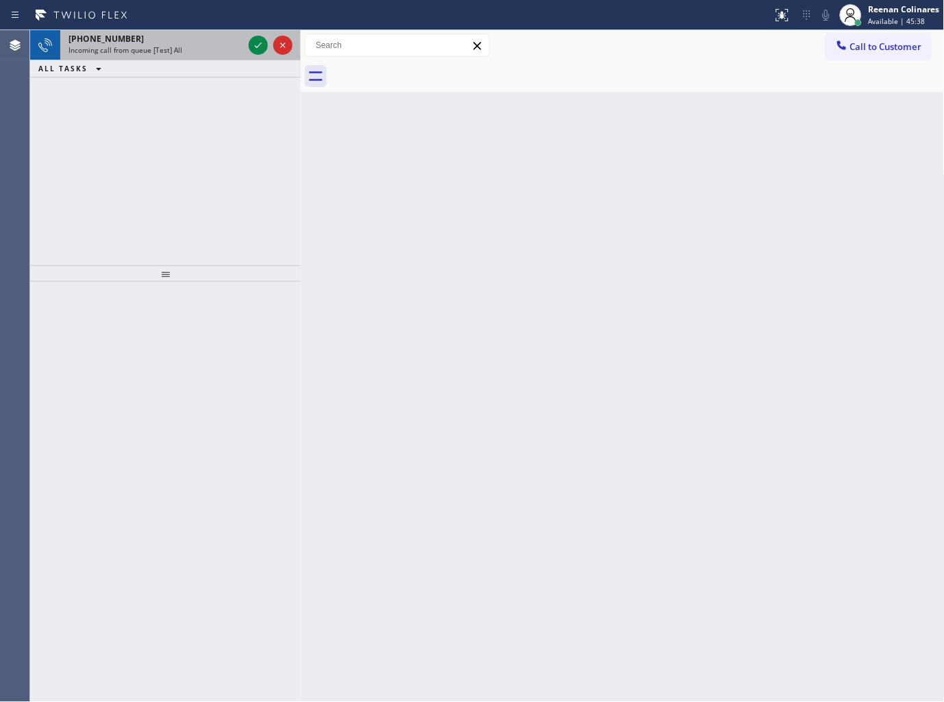
click at [214, 50] on div "Incoming call from queue [Test] All" at bounding box center [156, 50] width 175 height 10
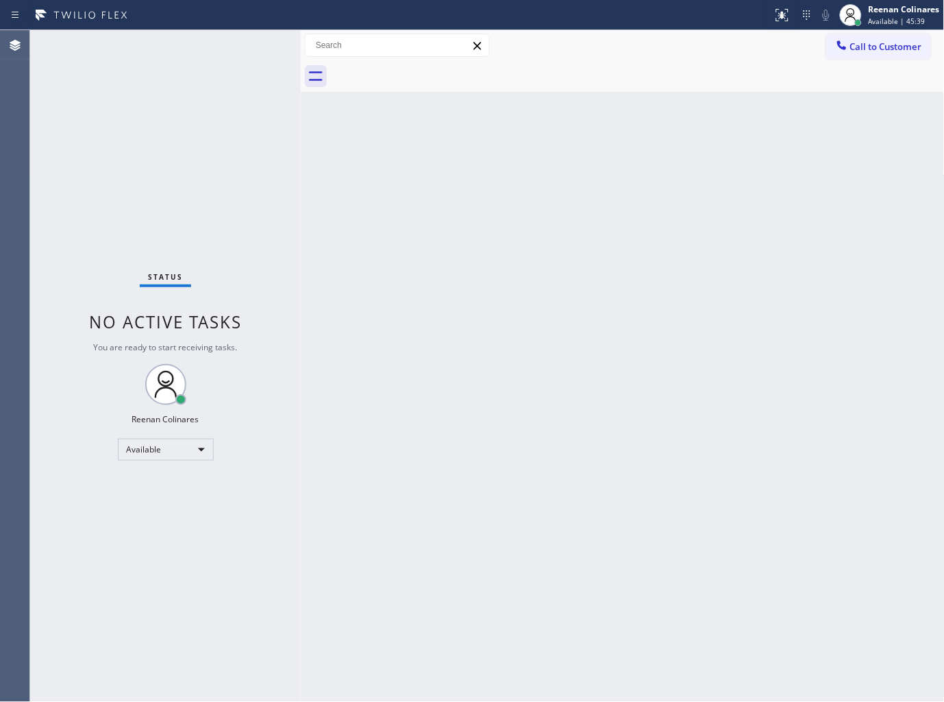
click at [259, 42] on div "Status No active tasks You are ready to start receiving tasks. Reenan Colinares…" at bounding box center [165, 366] width 271 height 672
click at [209, 38] on div "Status No active tasks You are ready to start receiving tasks. Reenan Colinares…" at bounding box center [165, 366] width 271 height 672
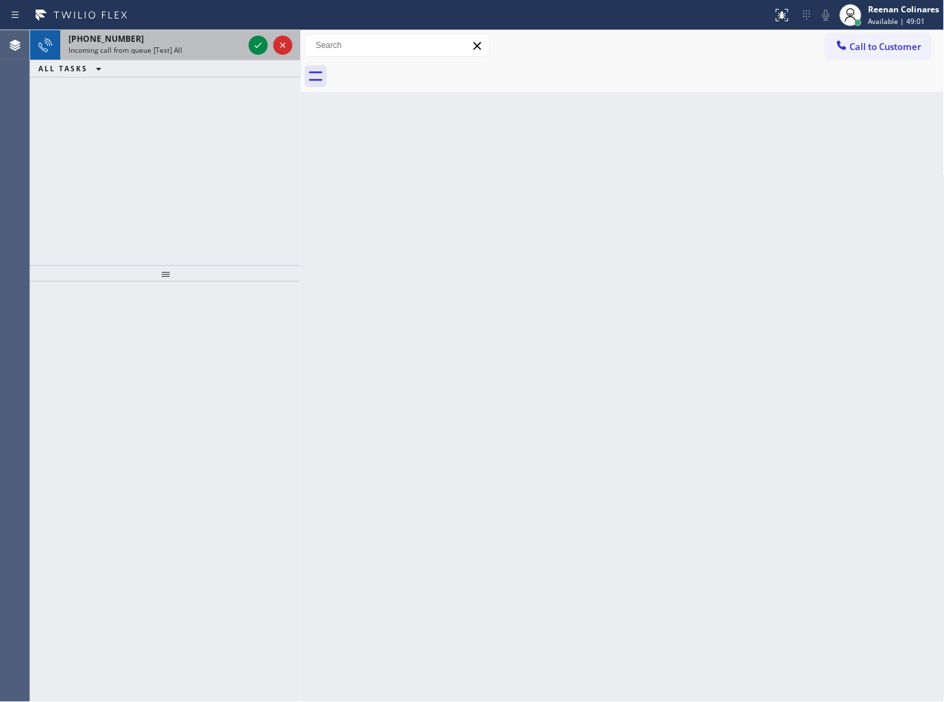
click at [165, 46] on span "Incoming call from queue [Test] All" at bounding box center [126, 50] width 114 height 10
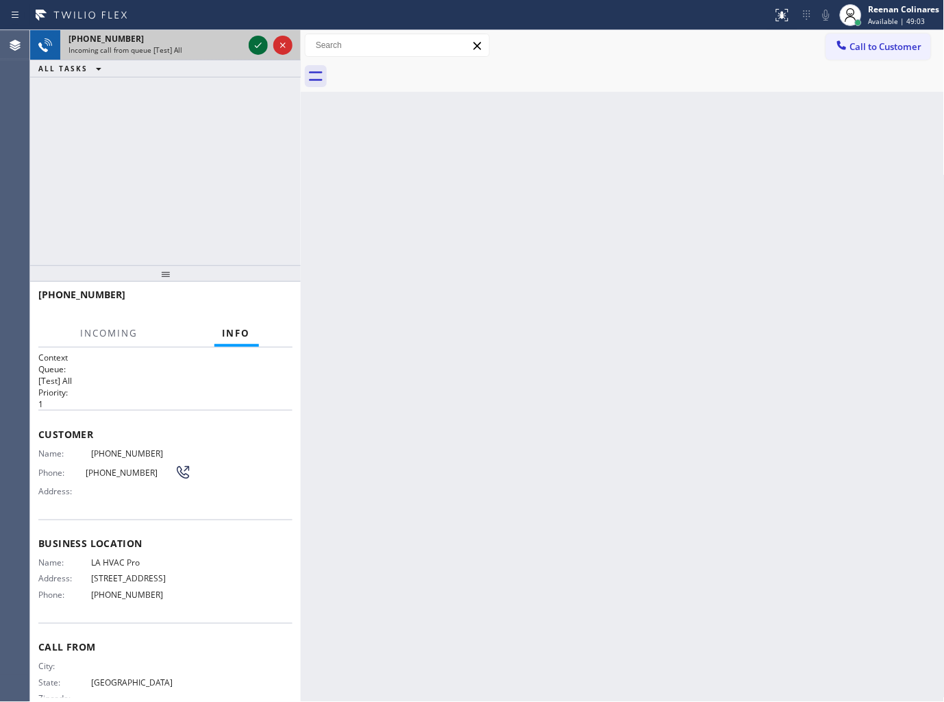
click at [252, 46] on icon at bounding box center [258, 45] width 16 height 16
click at [220, 48] on div "Incoming call from queue [Test] All" at bounding box center [156, 50] width 175 height 10
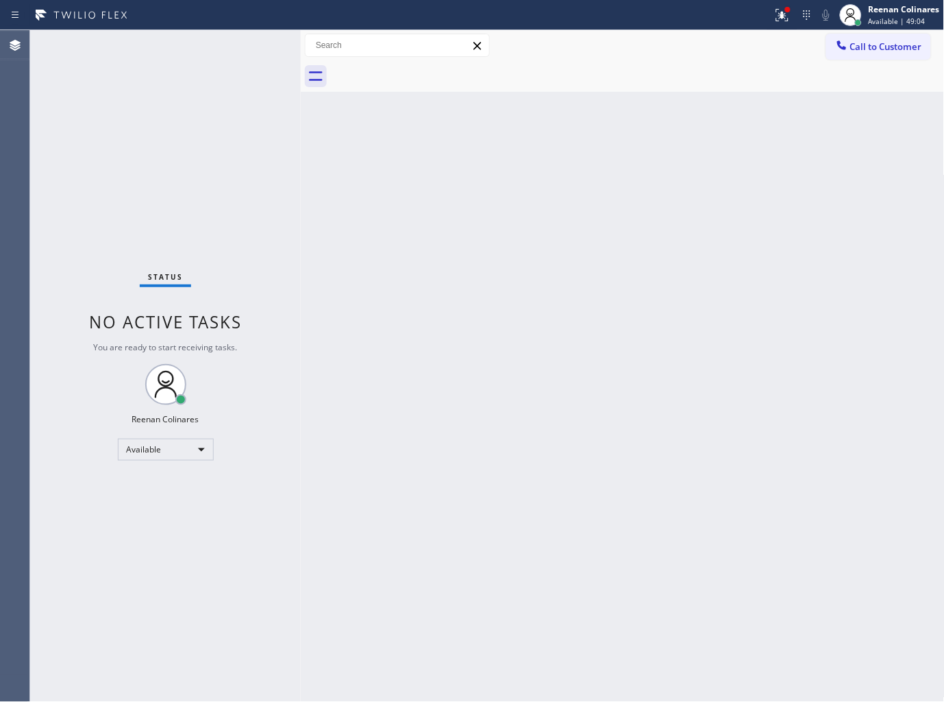
click at [226, 65] on div "Status No active tasks You are ready to start receiving tasks. Reenan Colinares…" at bounding box center [165, 366] width 271 height 672
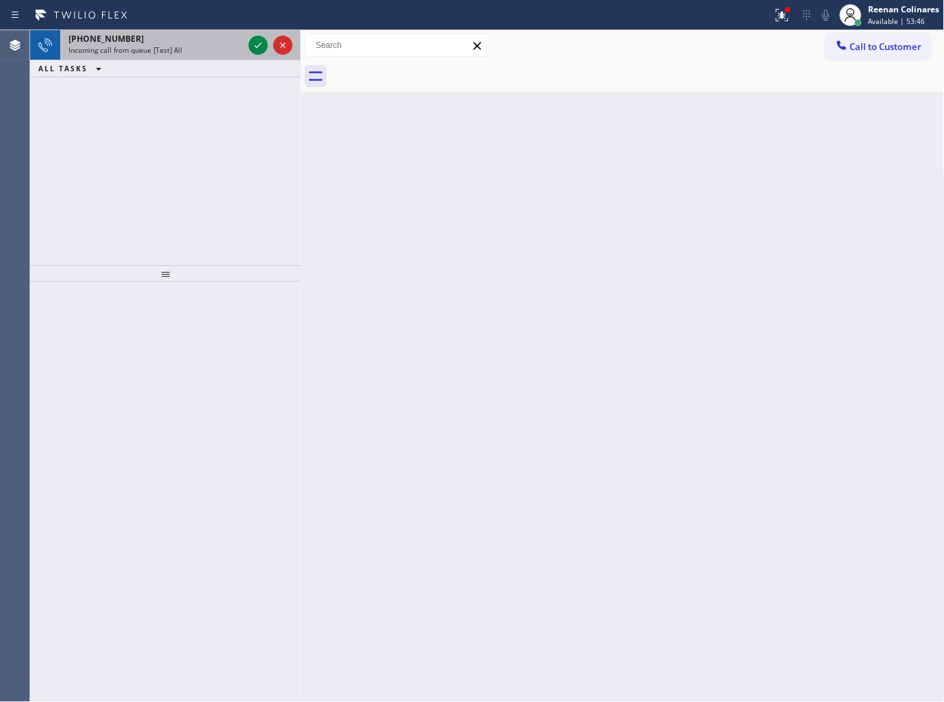
click at [185, 42] on div "[PHONE_NUMBER]" at bounding box center [156, 39] width 175 height 12
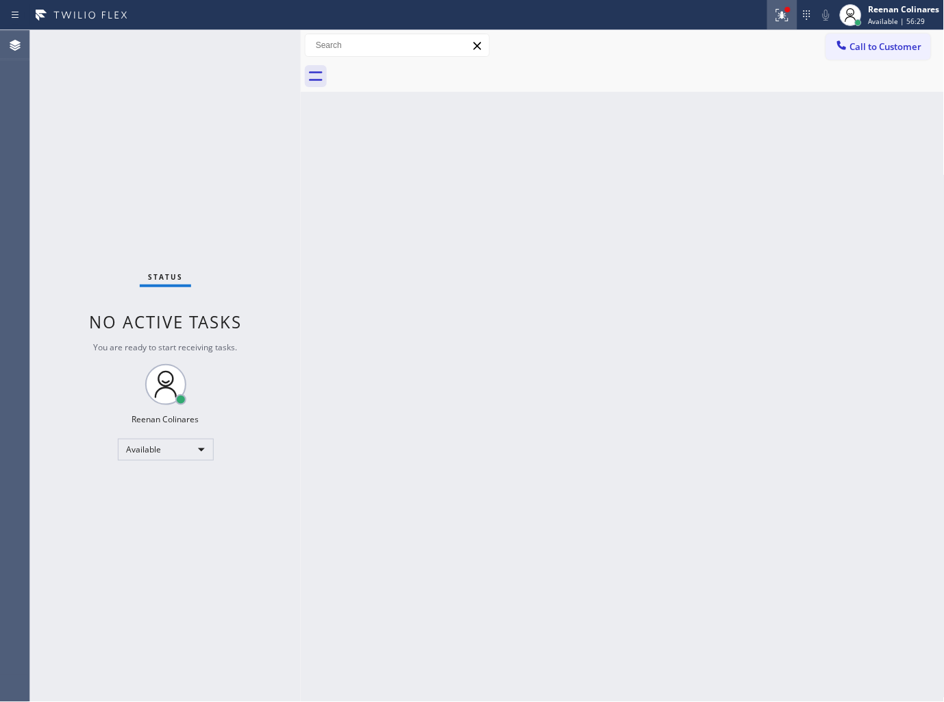
click at [775, 23] on icon at bounding box center [782, 15] width 16 height 16
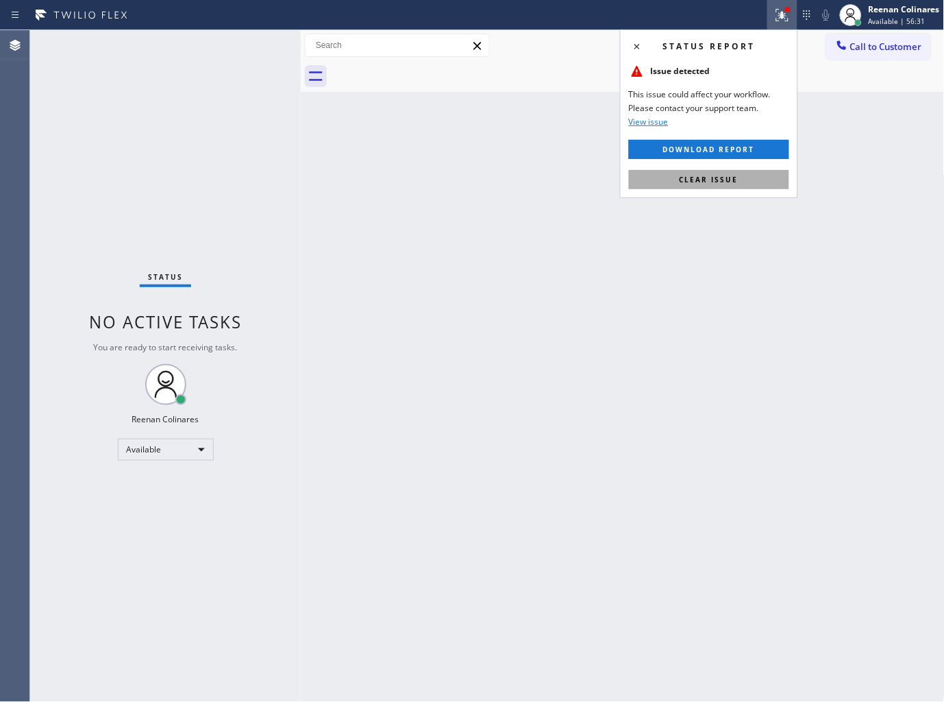
click at [683, 181] on span "Clear issue" at bounding box center [709, 180] width 59 height 10
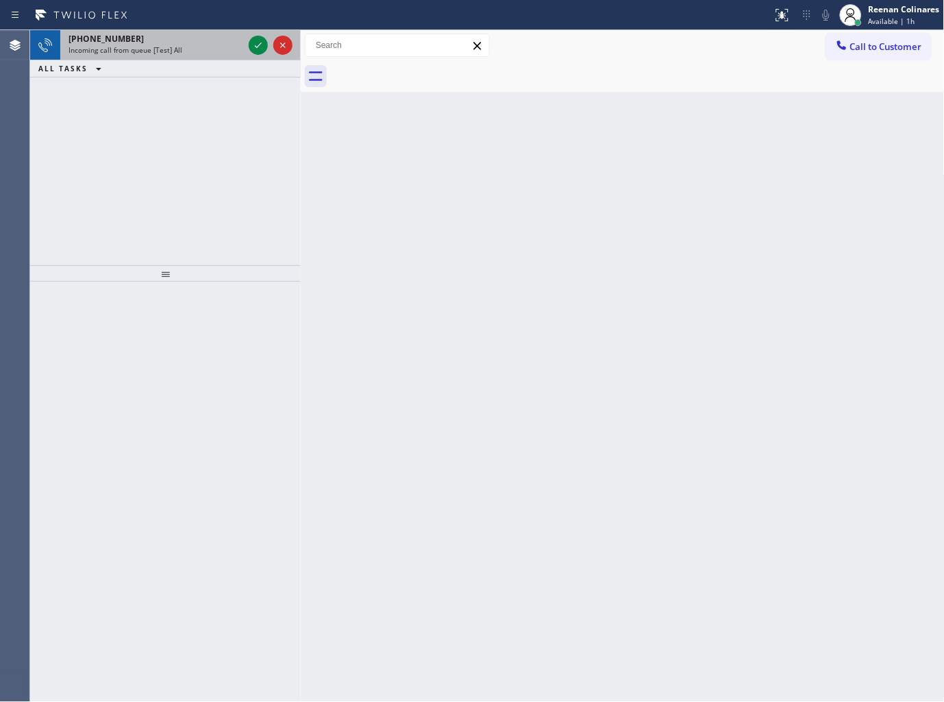
click at [201, 53] on div "Incoming call from queue [Test] All" at bounding box center [156, 50] width 175 height 10
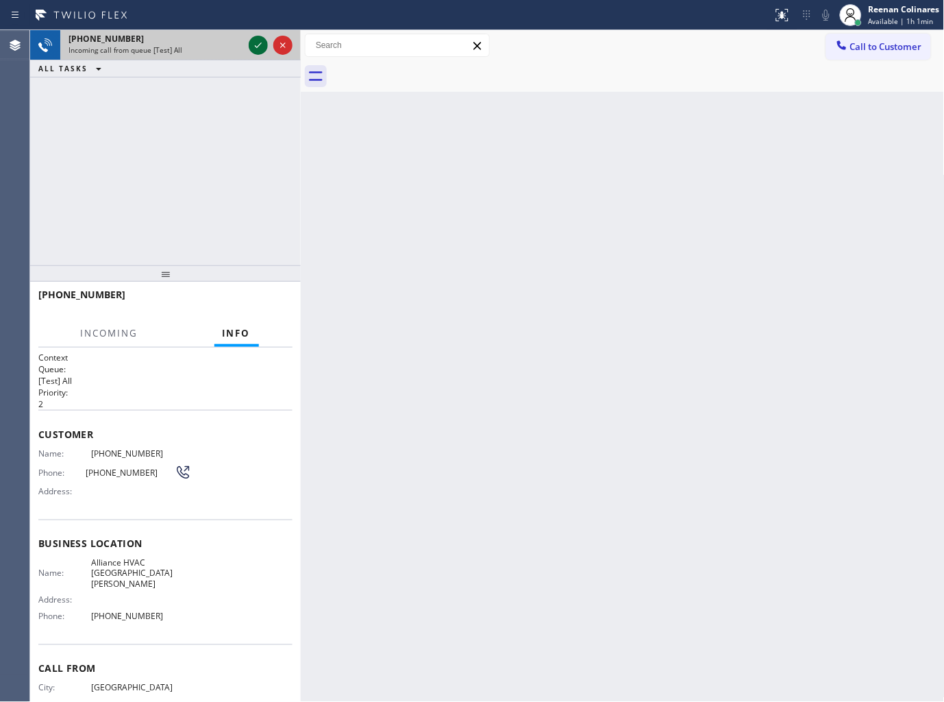
click at [250, 43] on icon at bounding box center [258, 45] width 16 height 16
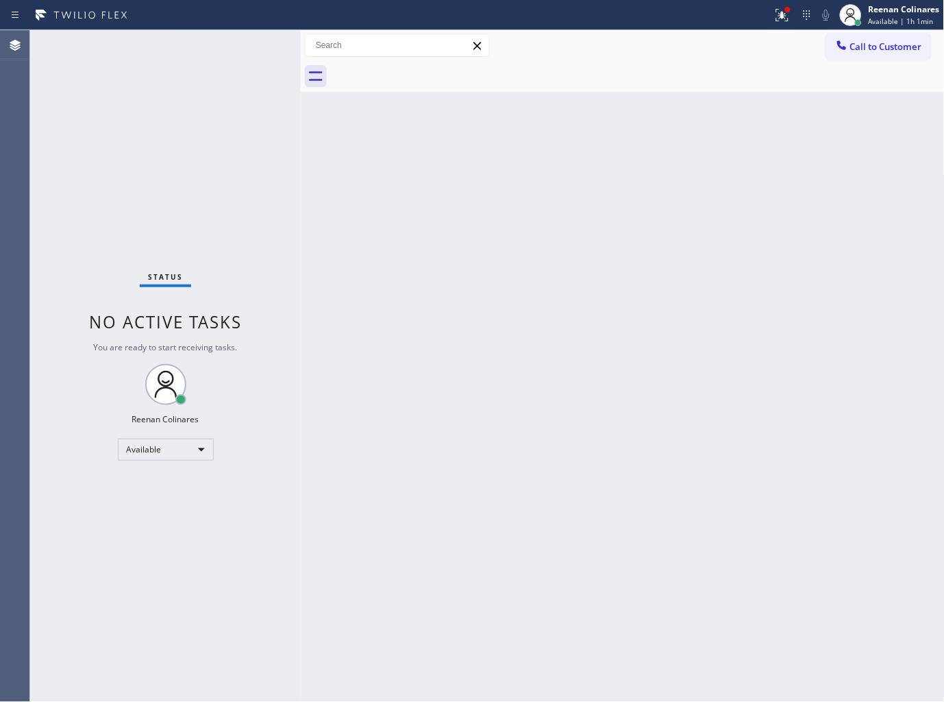
click at [258, 219] on div "Status No active tasks You are ready to start receiving tasks. Reenan Colinares…" at bounding box center [165, 366] width 271 height 672
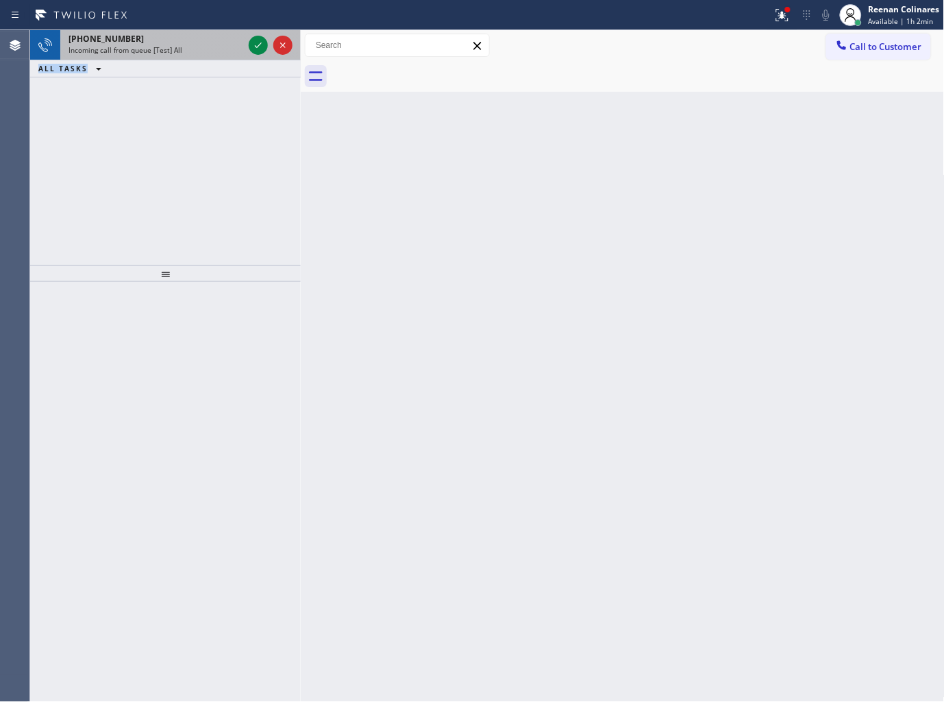
click at [188, 58] on div "+19179306495 Incoming call from queue [Test] All ALL TASKS ALL TASKS ACTIVE TAS…" at bounding box center [165, 53] width 271 height 47
click at [193, 52] on div "Incoming call from queue [Test] All" at bounding box center [156, 50] width 175 height 10
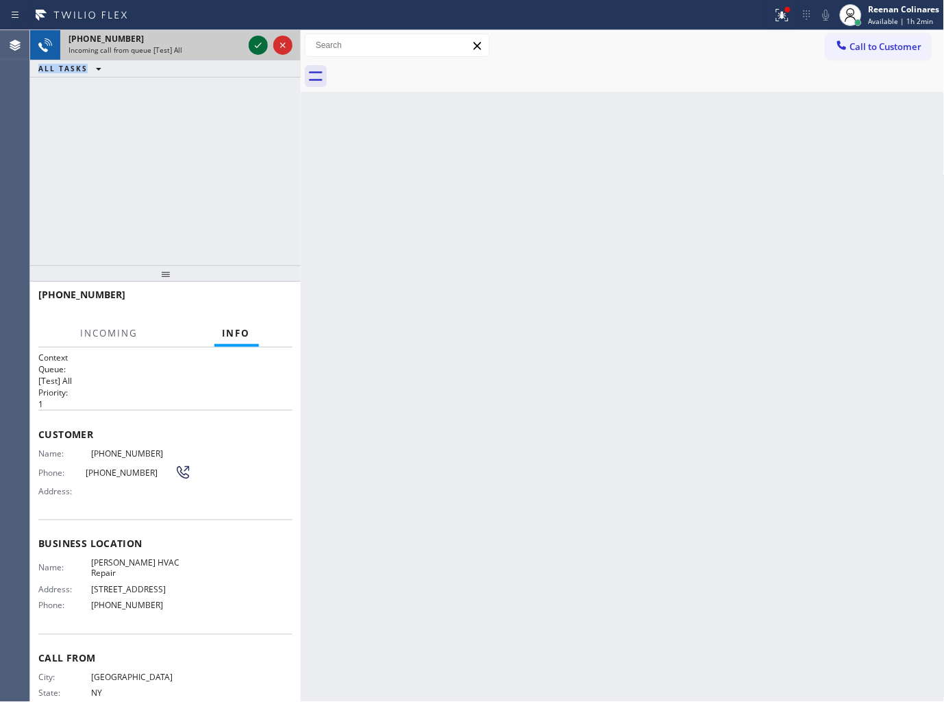
click at [255, 43] on icon at bounding box center [258, 45] width 16 height 16
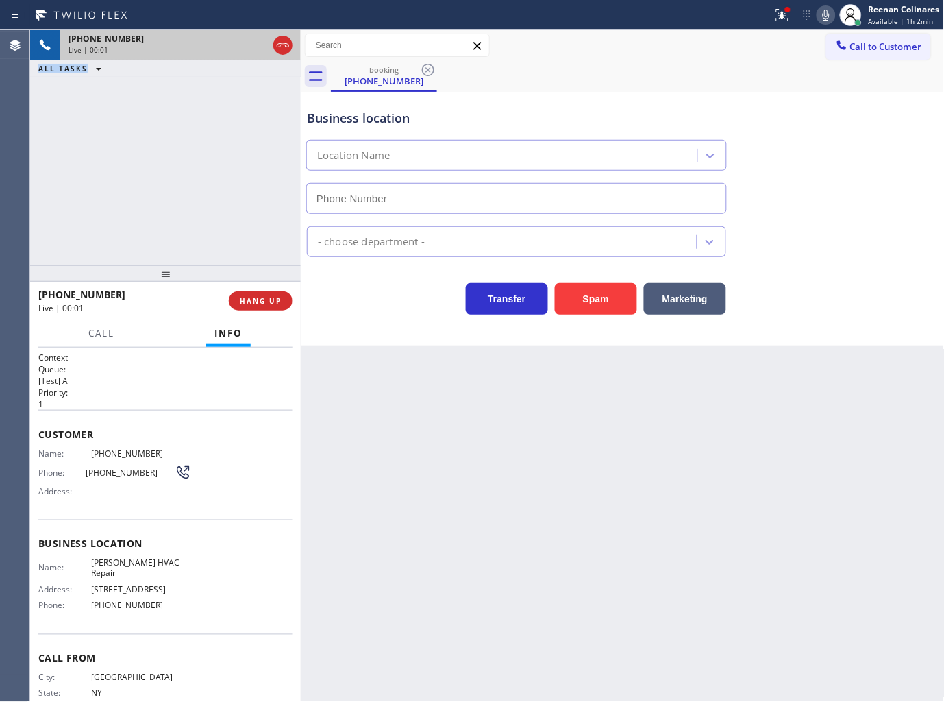
type input "(929) 325-2750"
click at [791, 16] on div at bounding box center [782, 15] width 30 height 16
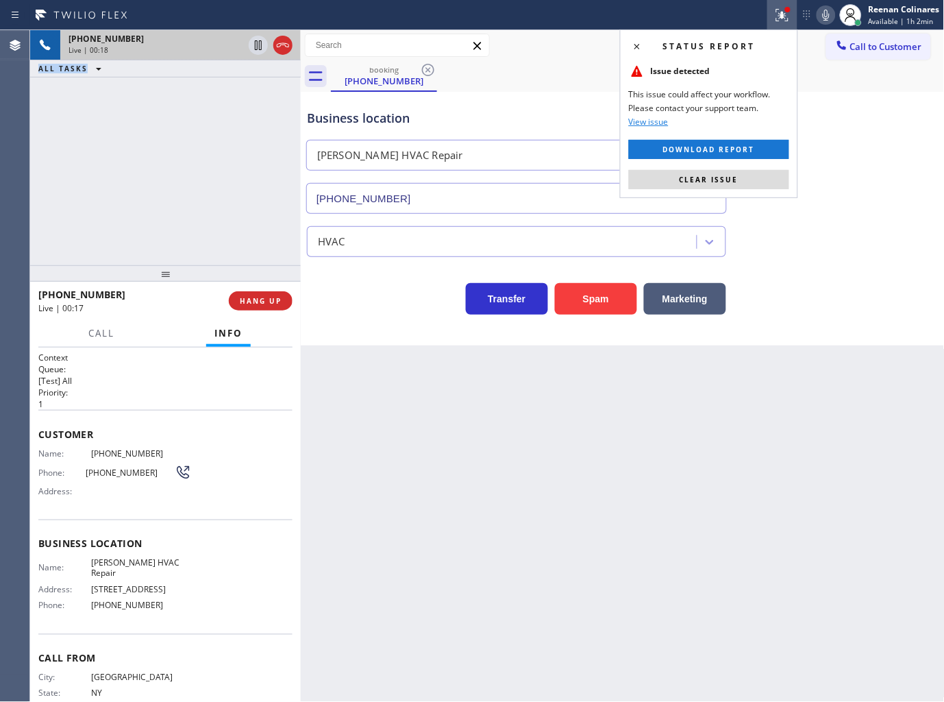
click at [759, 175] on button "Clear issue" at bounding box center [709, 179] width 160 height 19
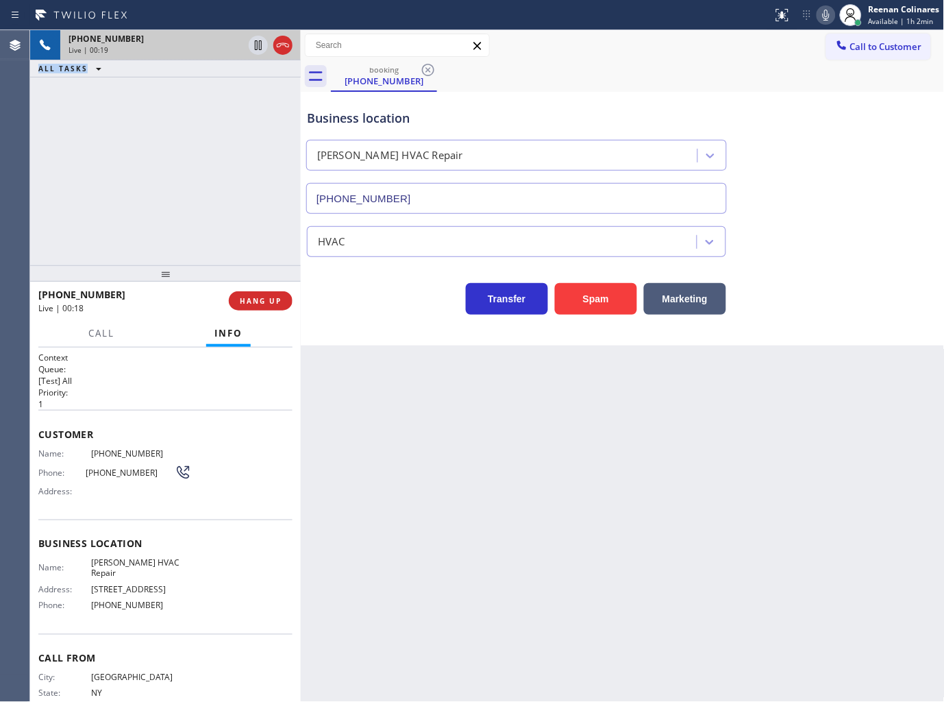
click at [826, 10] on icon at bounding box center [826, 15] width 7 height 11
click at [836, 26] on div at bounding box center [851, 15] width 30 height 30
click at [827, 16] on icon at bounding box center [826, 15] width 7 height 11
click at [822, 10] on icon at bounding box center [826, 15] width 16 height 16
drag, startPoint x: 687, startPoint y: 291, endPoint x: 937, endPoint y: 125, distance: 300.6
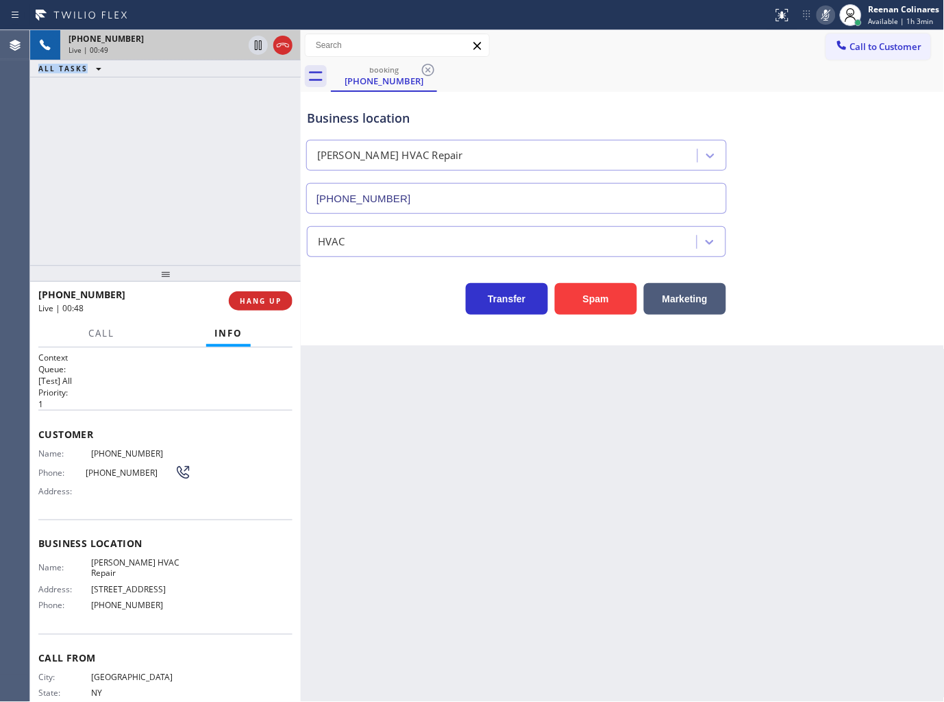
click at [687, 291] on button "Marketing" at bounding box center [685, 299] width 82 height 32
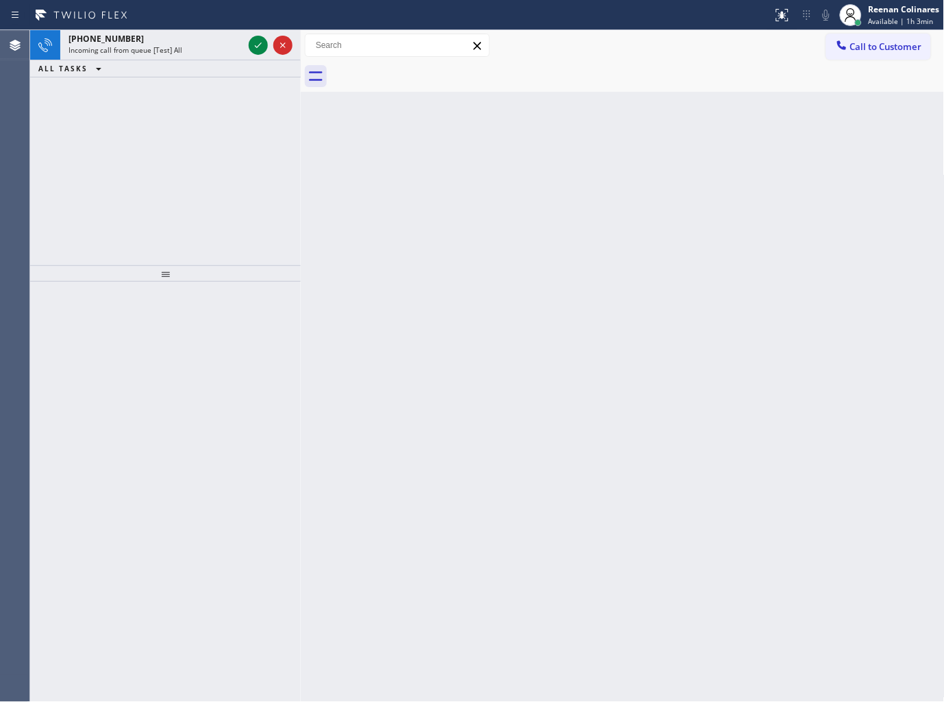
drag, startPoint x: 529, startPoint y: 279, endPoint x: 348, endPoint y: 160, distance: 216.7
click at [523, 278] on div "Back to Dashboard Change Sender ID Customers Technicians Select a contact Outbo…" at bounding box center [623, 366] width 644 height 672
click at [212, 39] on div "+17606606666" at bounding box center [156, 39] width 175 height 12
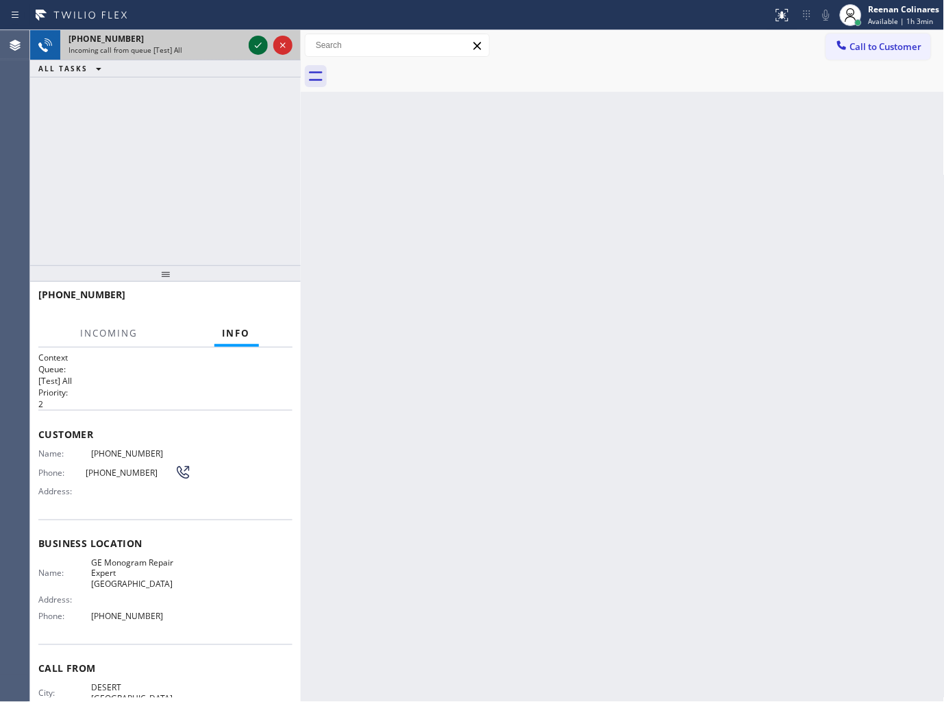
click at [258, 44] on icon at bounding box center [258, 45] width 16 height 16
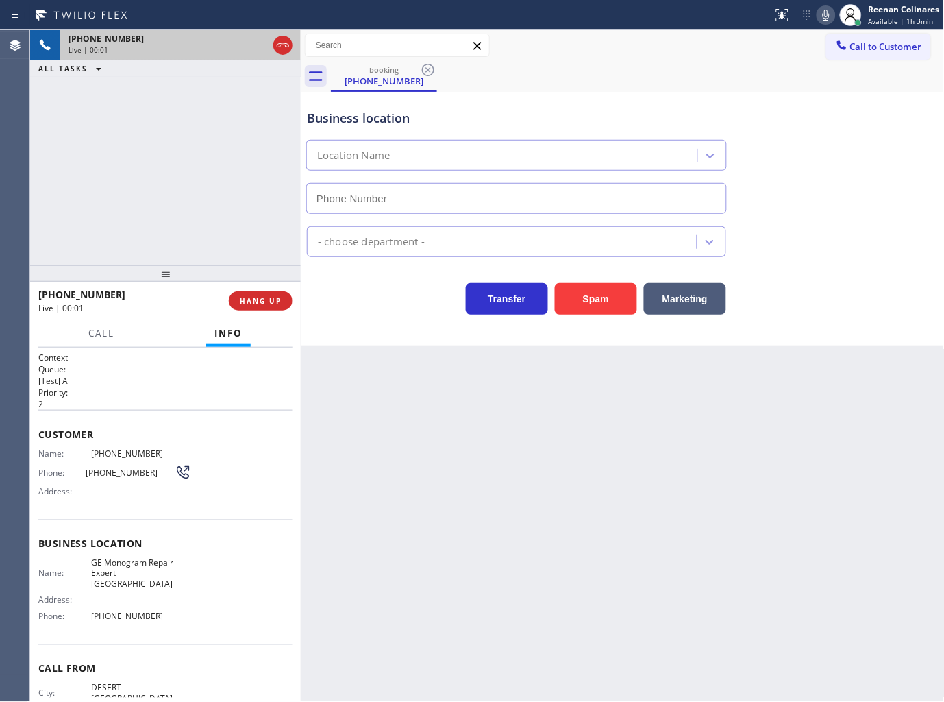
type input "(760) 350-3337"
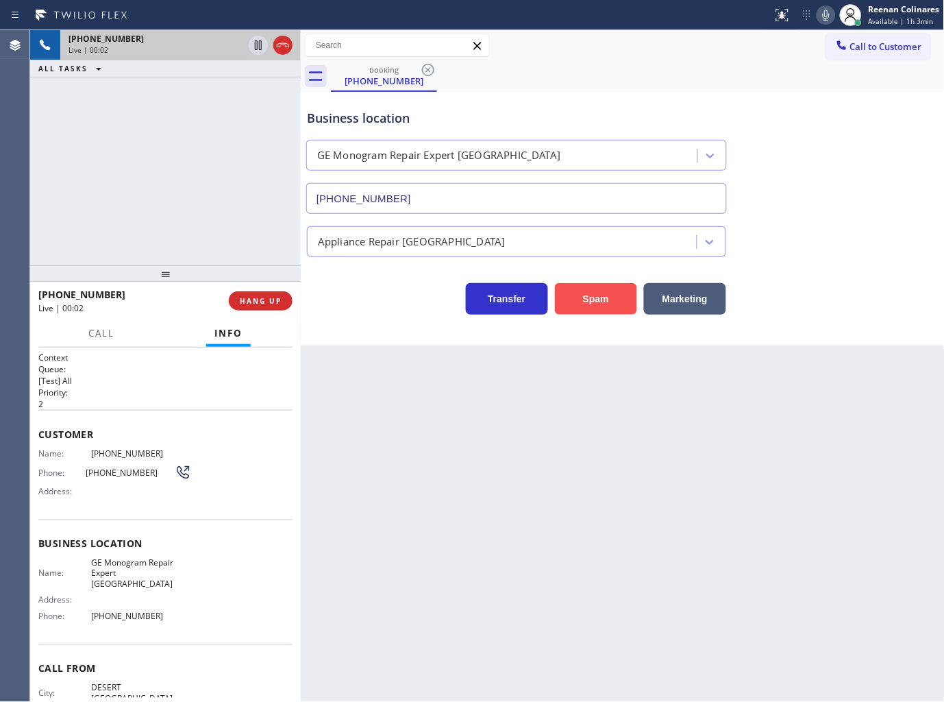
click at [596, 307] on button "Spam" at bounding box center [596, 299] width 82 height 32
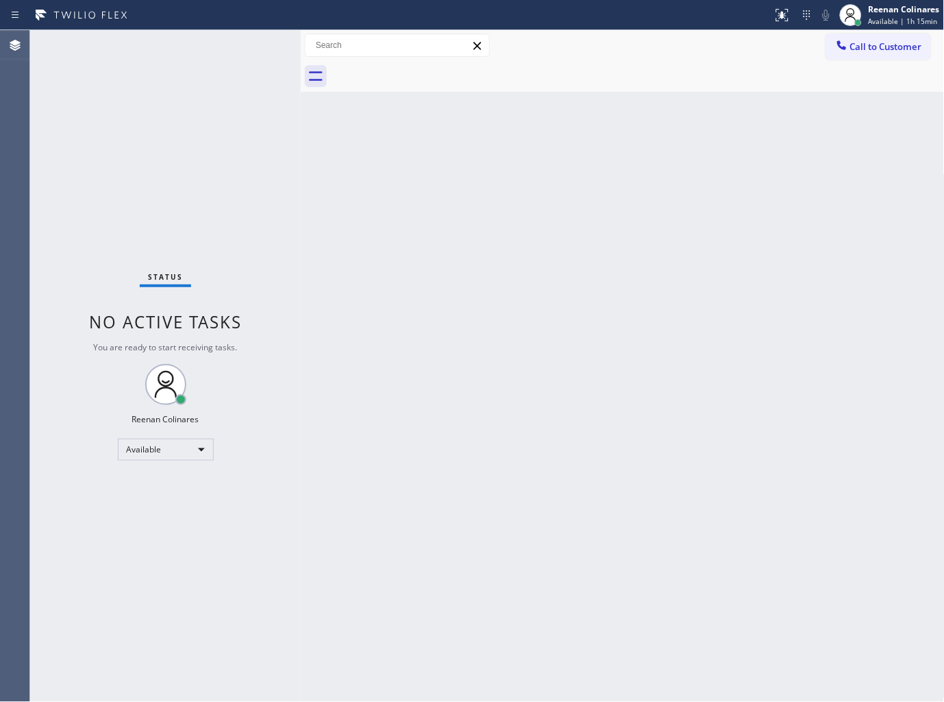
click at [553, 154] on div "Back to Dashboard Change Sender ID Customers Technicians Select a contact Outbo…" at bounding box center [623, 366] width 644 height 672
click at [588, 149] on div "Back to Dashboard Change Sender ID Customers Technicians Select a contact Outbo…" at bounding box center [623, 366] width 644 height 672
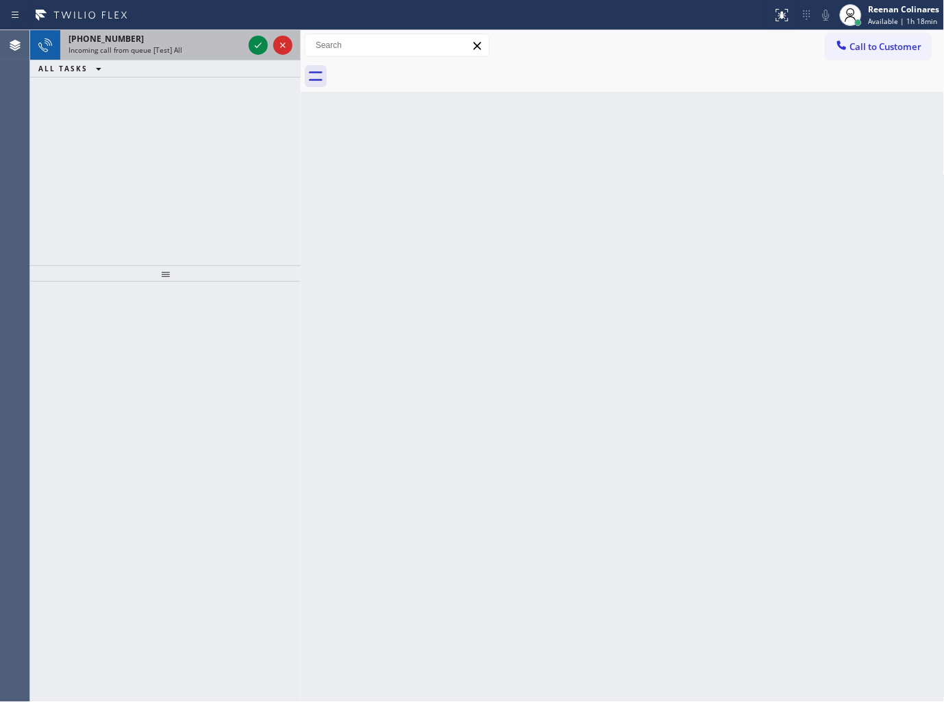
click at [208, 55] on div "Incoming call from queue [Test] All" at bounding box center [156, 50] width 175 height 10
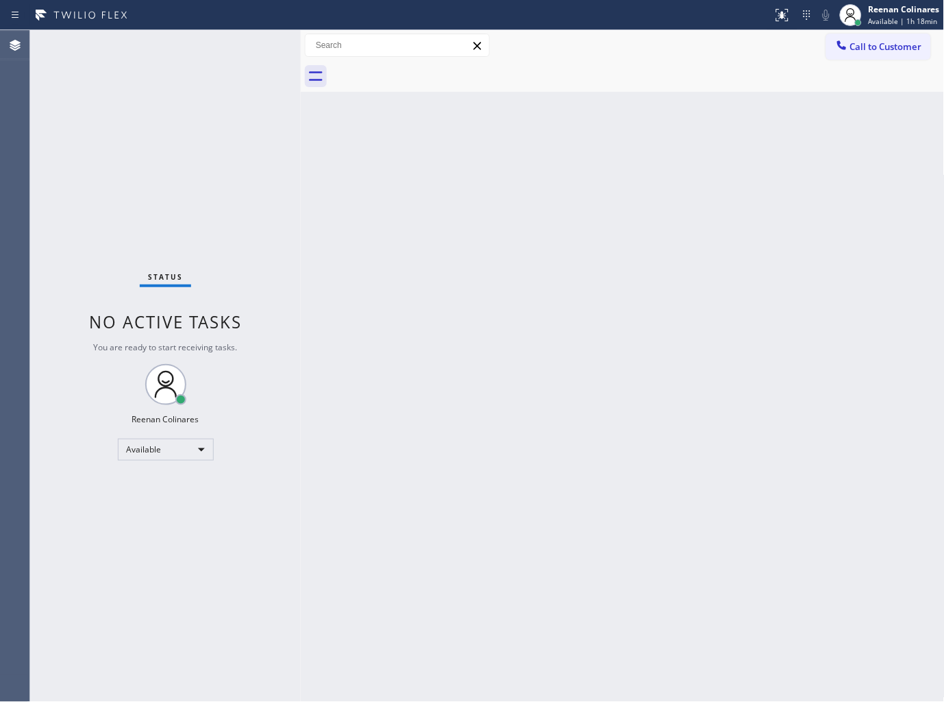
drag, startPoint x: 183, startPoint y: 86, endPoint x: 192, endPoint y: 62, distance: 26.2
click at [186, 77] on div "Status No active tasks You are ready to start receiving tasks. Reenan Colinares…" at bounding box center [165, 366] width 271 height 672
click at [625, 182] on div "Back to Dashboard Change Sender ID Customers Technicians Select a contact Outbo…" at bounding box center [623, 366] width 644 height 672
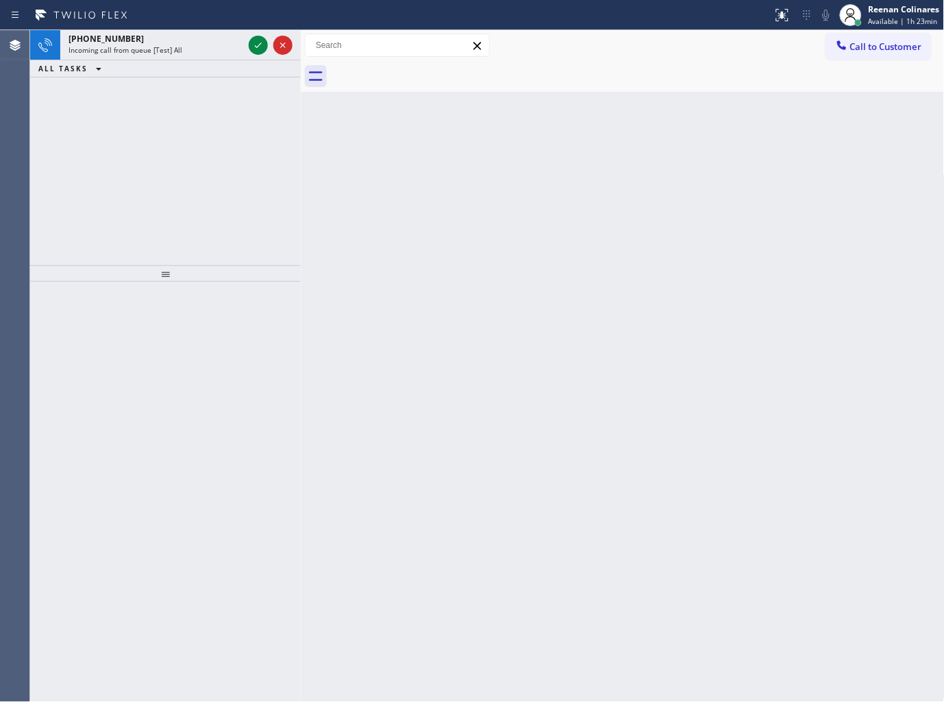
click at [178, 62] on div "ALL TASKS ALL TASKS ACTIVE TASKS TASKS IN WRAP UP" at bounding box center [165, 68] width 271 height 17
click at [179, 58] on div "+393710103100 Incoming call from queue [Test] All" at bounding box center [153, 45] width 186 height 30
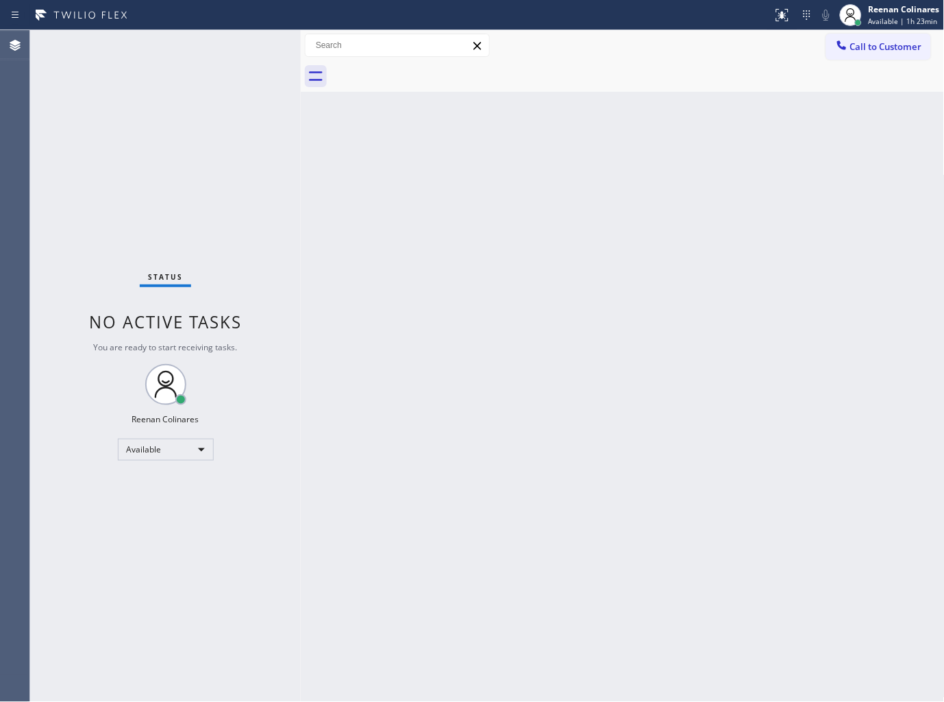
click at [257, 49] on div "Status No active tasks You are ready to start receiving tasks. Reenan Colinares…" at bounding box center [165, 366] width 271 height 672
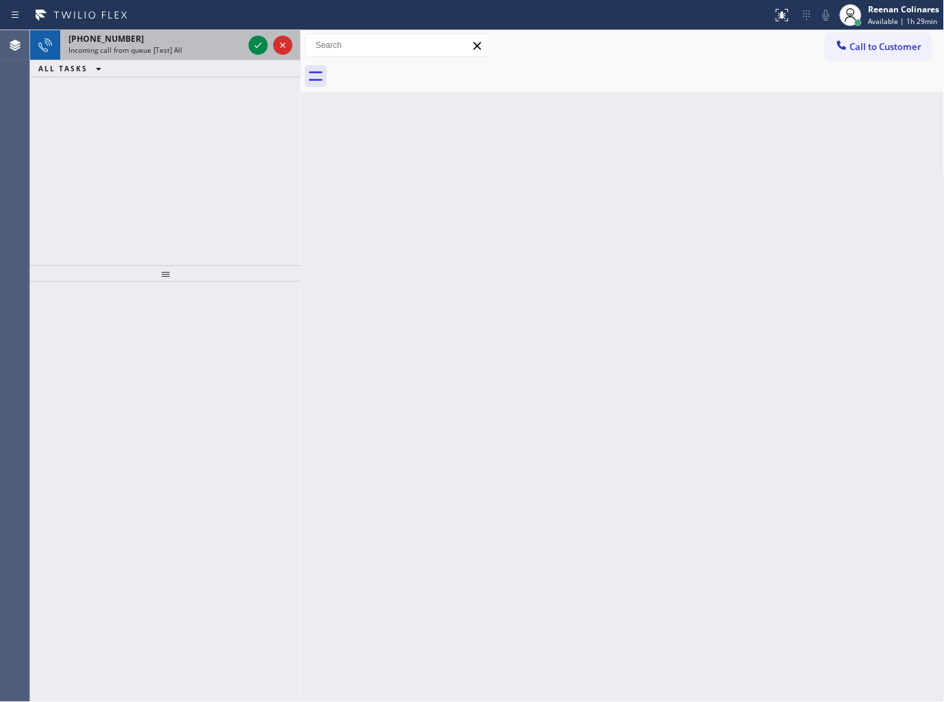
click at [188, 53] on div "Incoming call from queue [Test] All" at bounding box center [156, 50] width 175 height 10
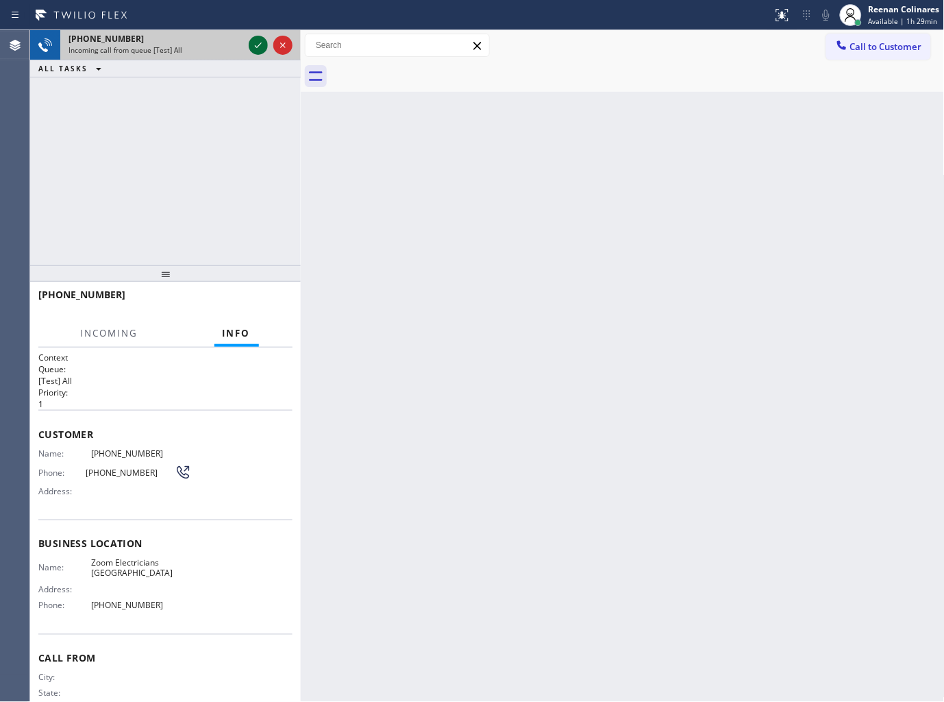
click at [256, 47] on icon at bounding box center [258, 45] width 16 height 16
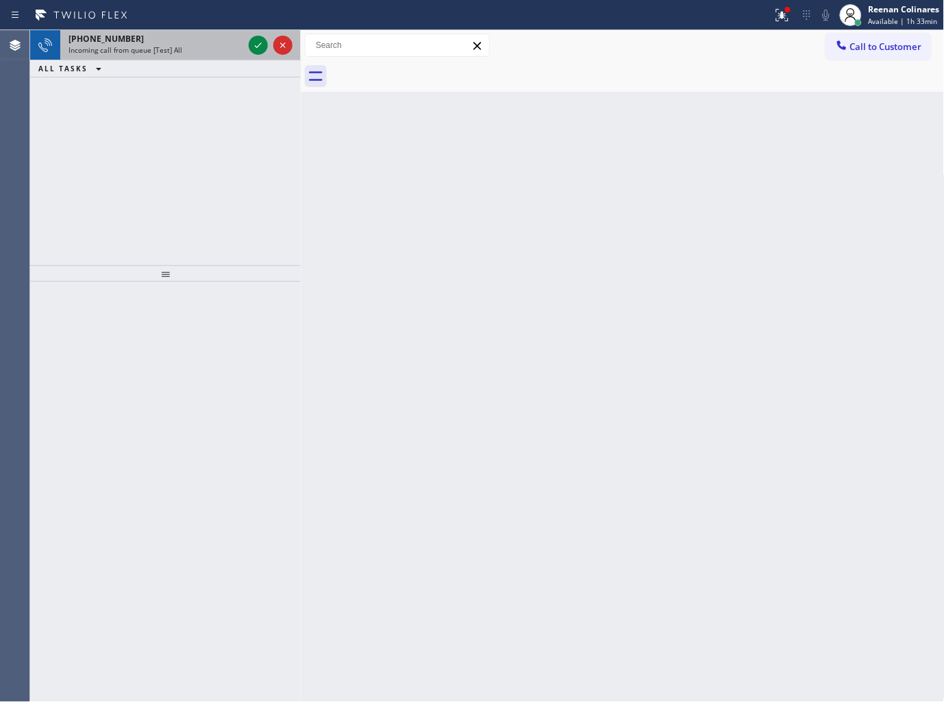
click at [199, 46] on div "Incoming call from queue [Test] All" at bounding box center [156, 50] width 175 height 10
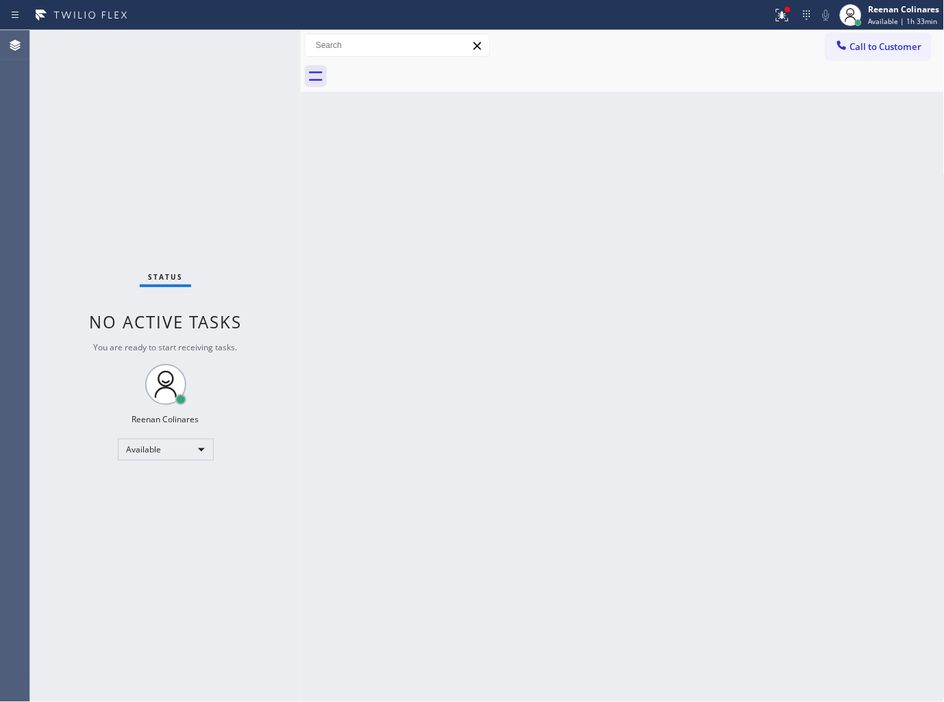
click at [200, 46] on div "Status No active tasks You are ready to start receiving tasks. Reenan Colinares…" at bounding box center [165, 366] width 271 height 672
click at [201, 46] on div "Status No active tasks You are ready to start receiving tasks. Reenan Colinares…" at bounding box center [165, 366] width 271 height 672
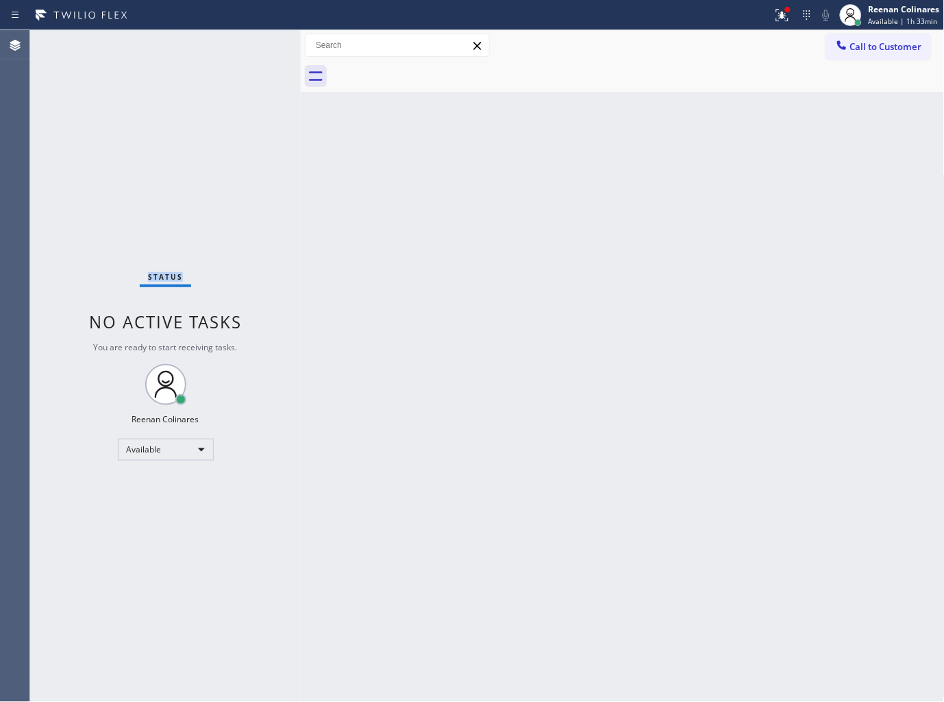
click at [201, 46] on div "Status No active tasks You are ready to start receiving tasks. Reenan Colinares…" at bounding box center [165, 366] width 271 height 672
click at [783, 16] on icon at bounding box center [780, 14] width 8 height 10
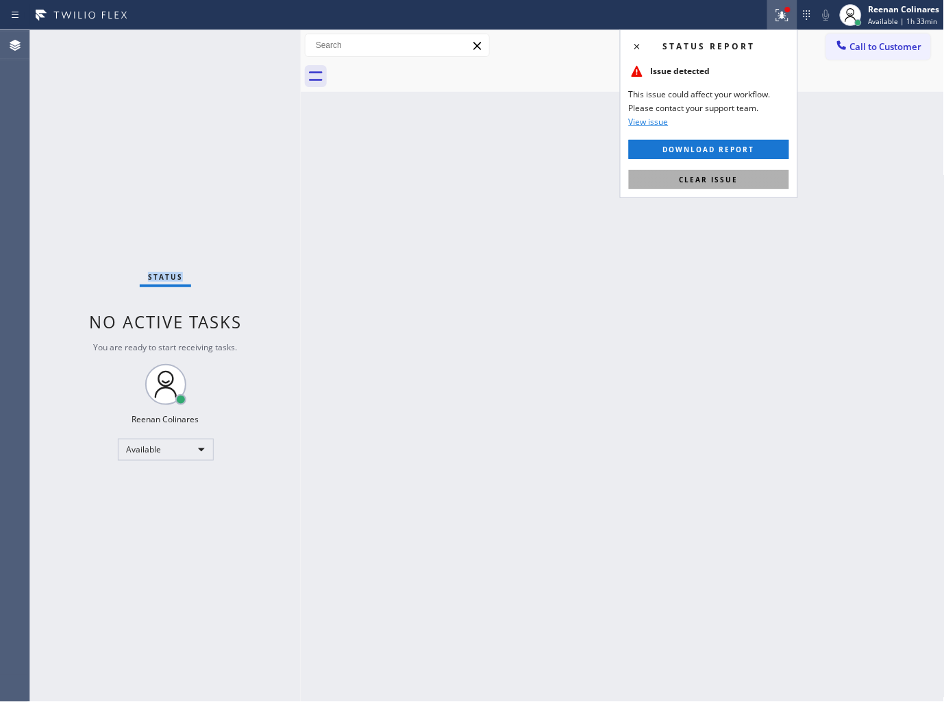
click at [696, 181] on span "Clear issue" at bounding box center [709, 180] width 59 height 10
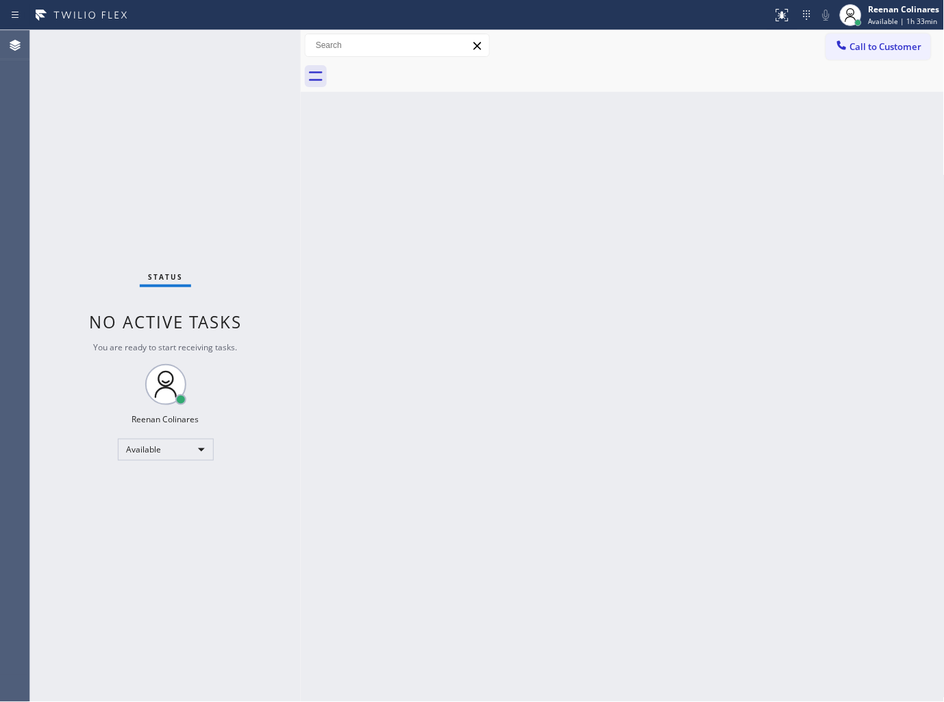
click at [540, 210] on div "Back to Dashboard Change Sender ID Customers Technicians Select a contact Outbo…" at bounding box center [623, 366] width 644 height 672
click at [698, 145] on div "Back to Dashboard Change Sender ID Customers Technicians Select a contact Outbo…" at bounding box center [623, 366] width 644 height 672
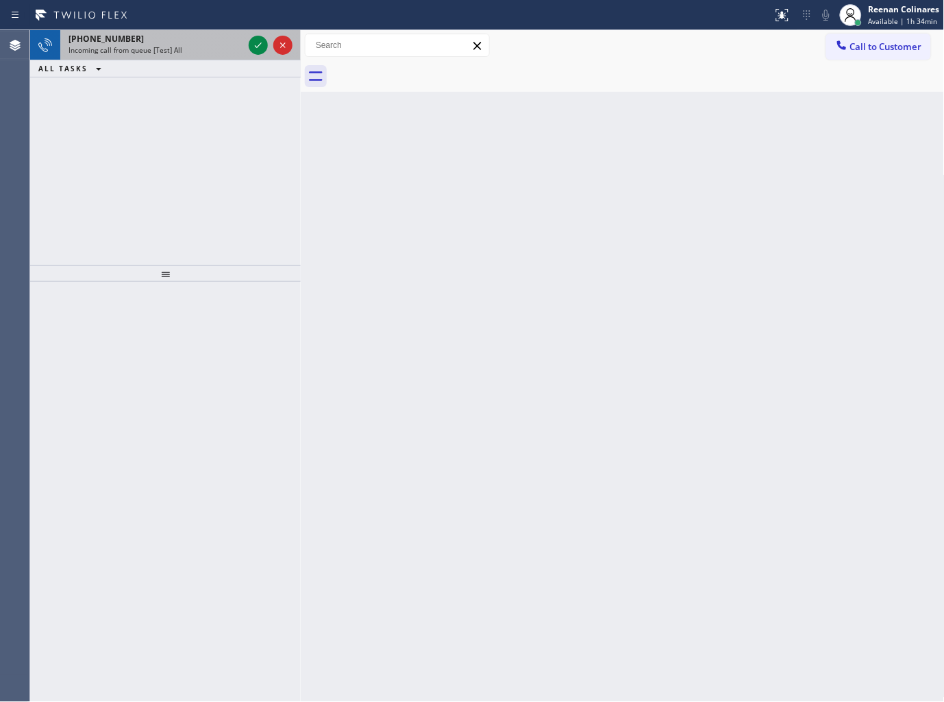
click at [227, 45] on div "Incoming call from queue [Test] All" at bounding box center [156, 50] width 175 height 10
click at [188, 38] on div "+17188133653" at bounding box center [156, 39] width 175 height 12
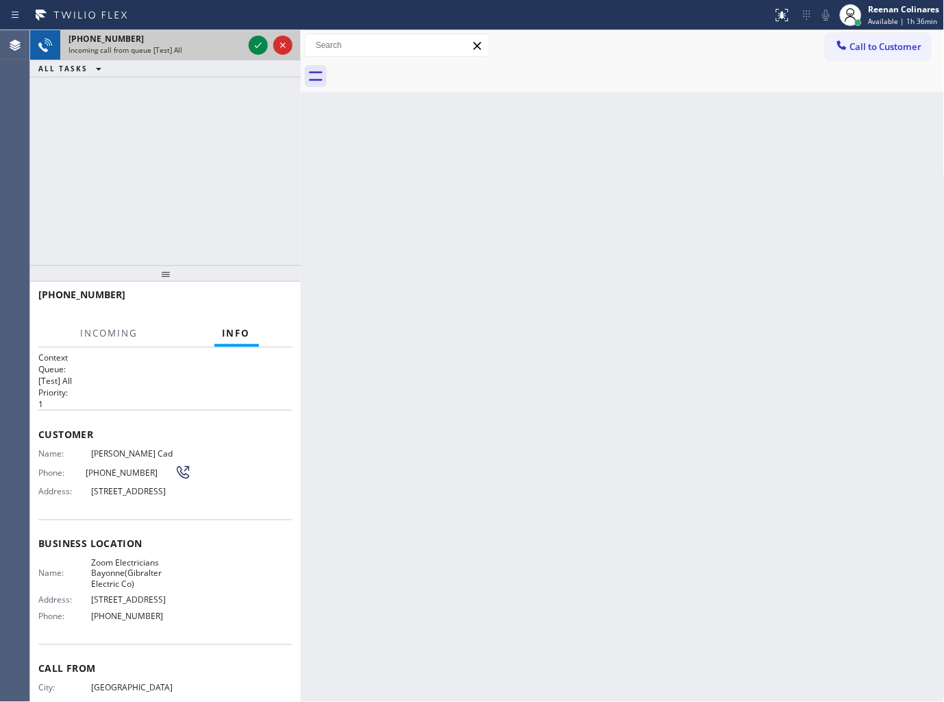
click at [199, 45] on div "Incoming call from queue [Test] All" at bounding box center [156, 50] width 175 height 10
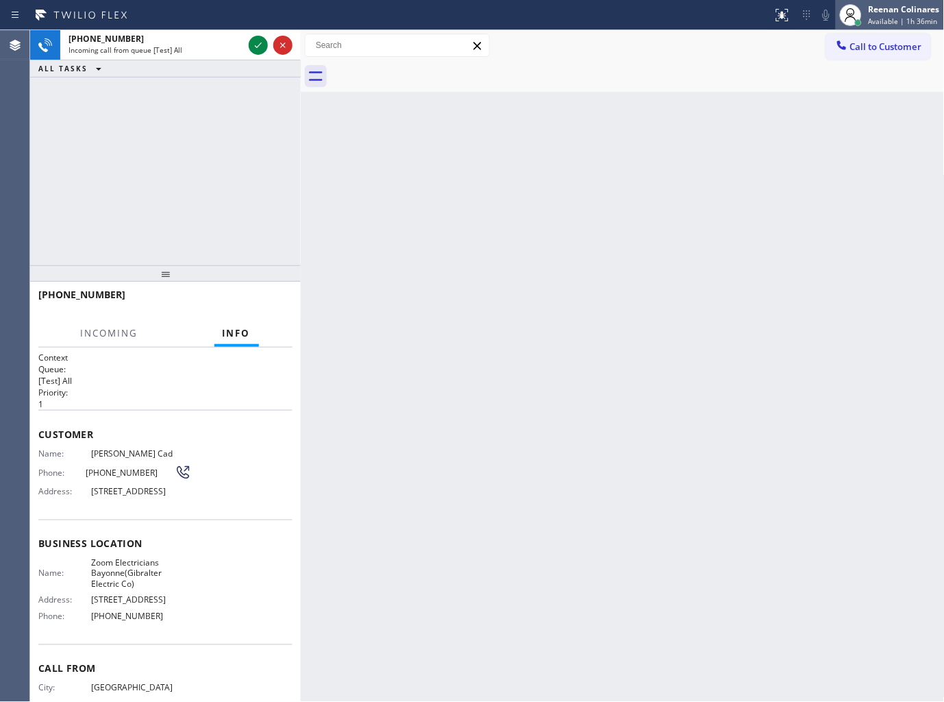
click at [869, 17] on span "Available | 1h 36min" at bounding box center [903, 21] width 69 height 10
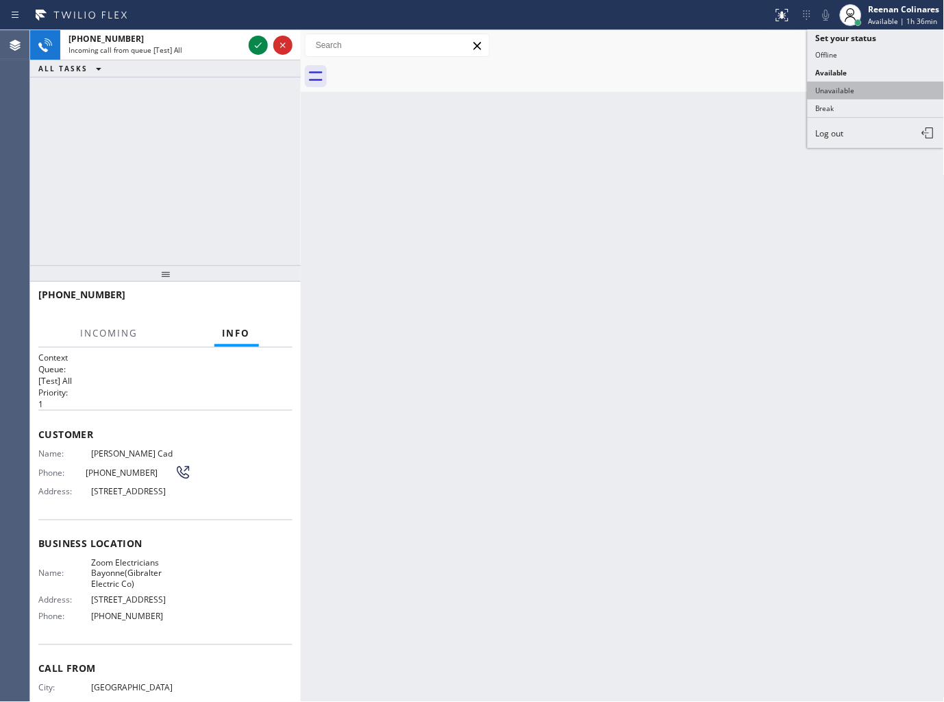
click at [843, 84] on button "Unavailable" at bounding box center [876, 91] width 137 height 18
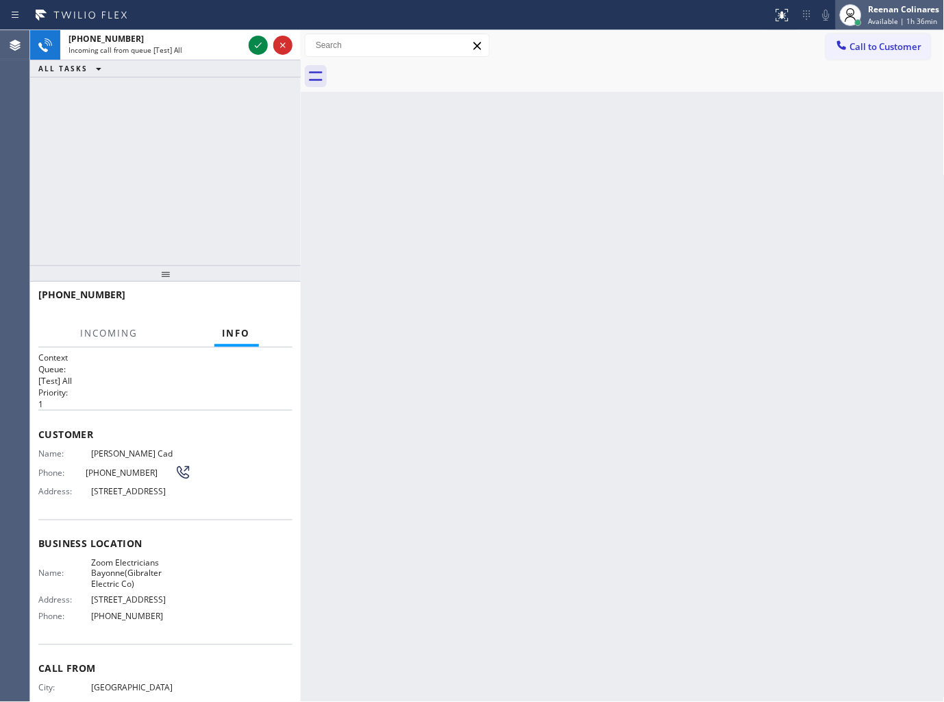
click at [888, 4] on div "Reenan Colinares" at bounding box center [904, 9] width 71 height 12
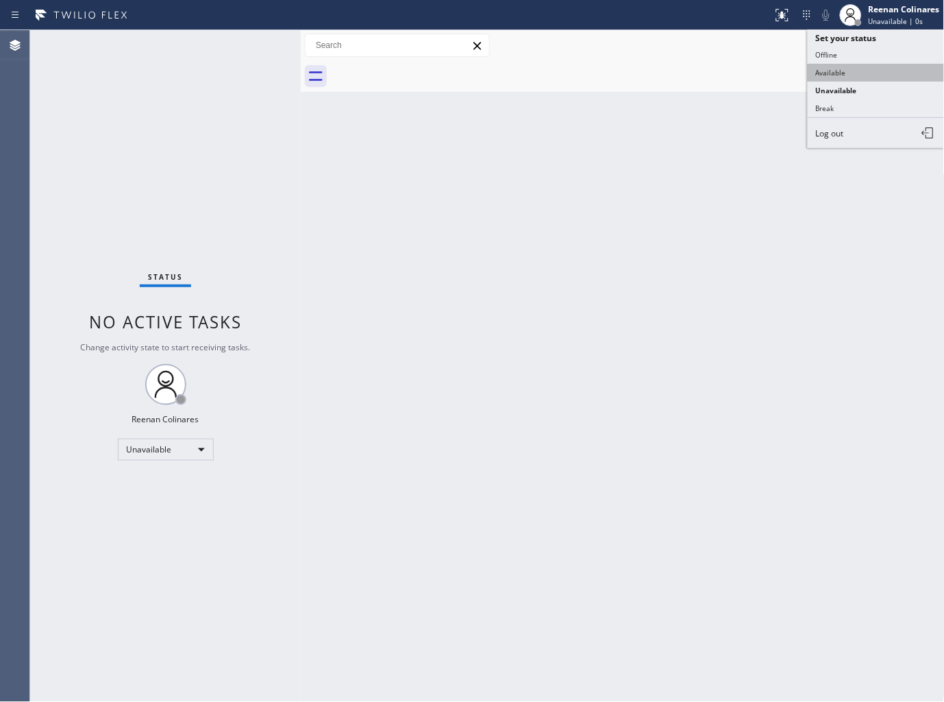
click at [834, 69] on button "Available" at bounding box center [876, 73] width 137 height 18
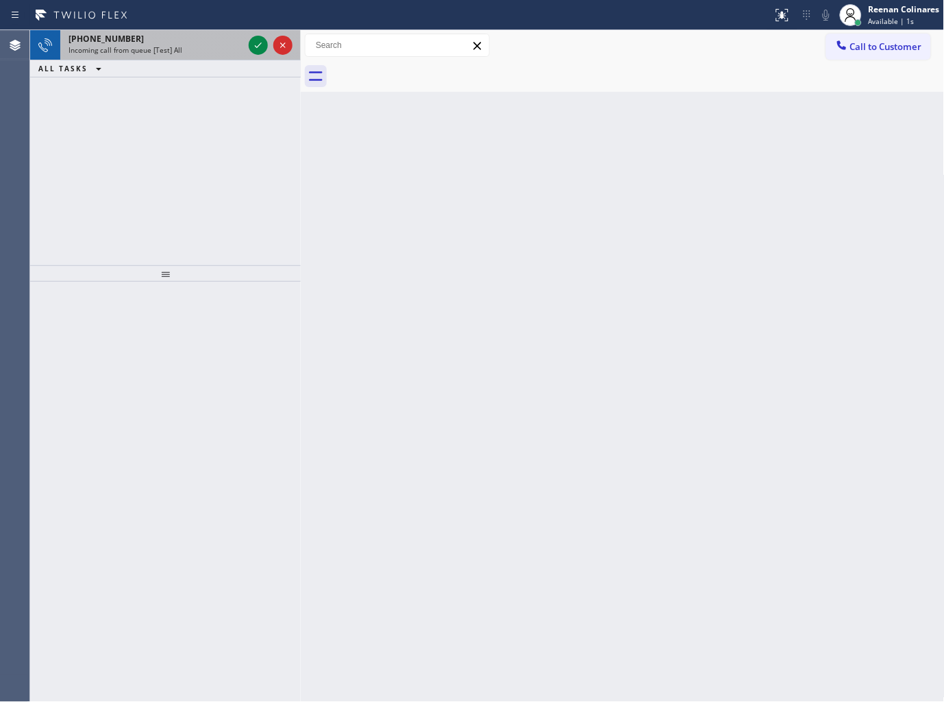
click at [192, 50] on div "Incoming call from queue [Test] All" at bounding box center [156, 50] width 175 height 10
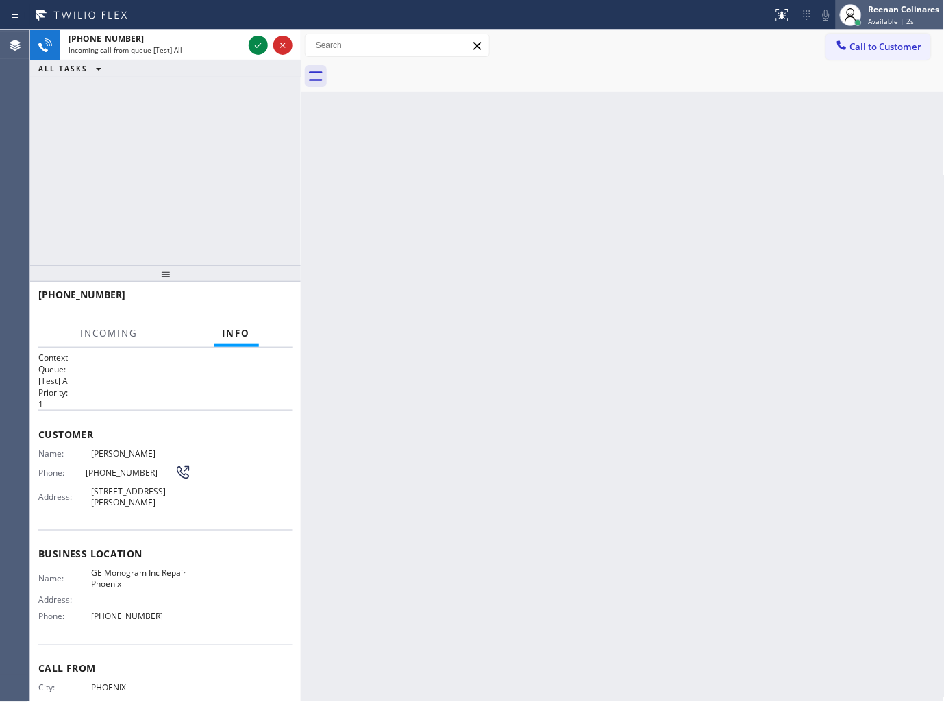
click at [902, 10] on div "Reenan Colinares" at bounding box center [904, 9] width 71 height 12
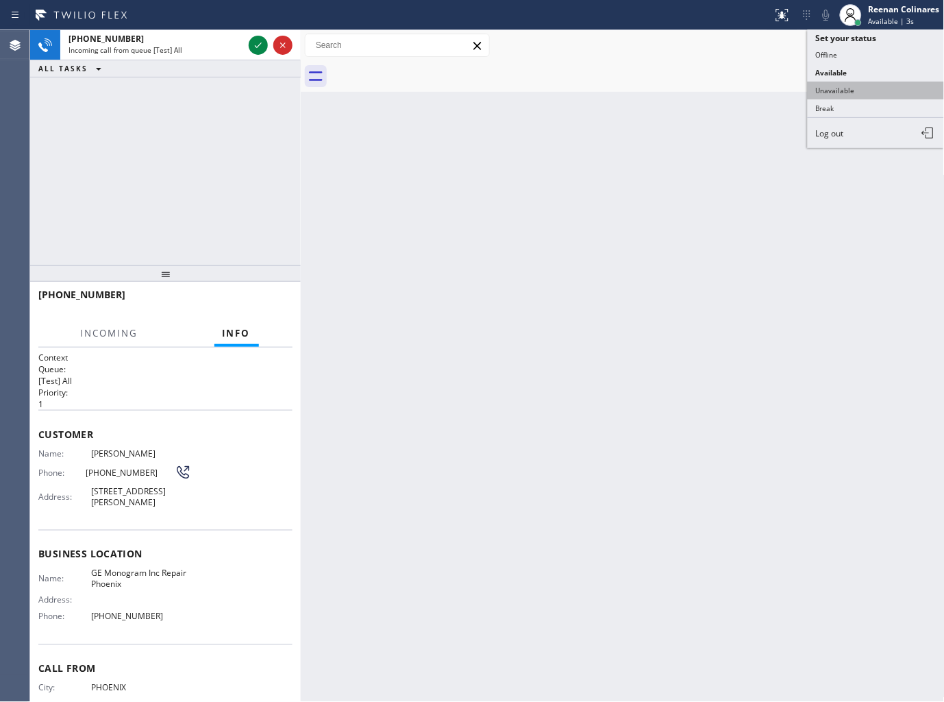
click at [841, 88] on button "Unavailable" at bounding box center [876, 91] width 137 height 18
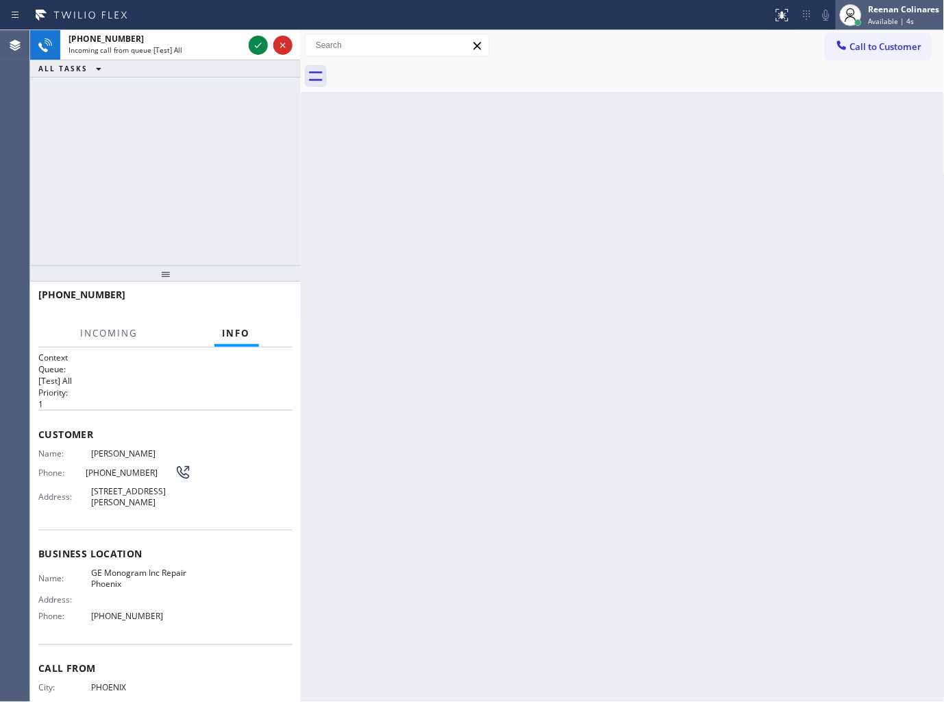
click at [876, 23] on span "Available | 4s" at bounding box center [892, 21] width 46 height 10
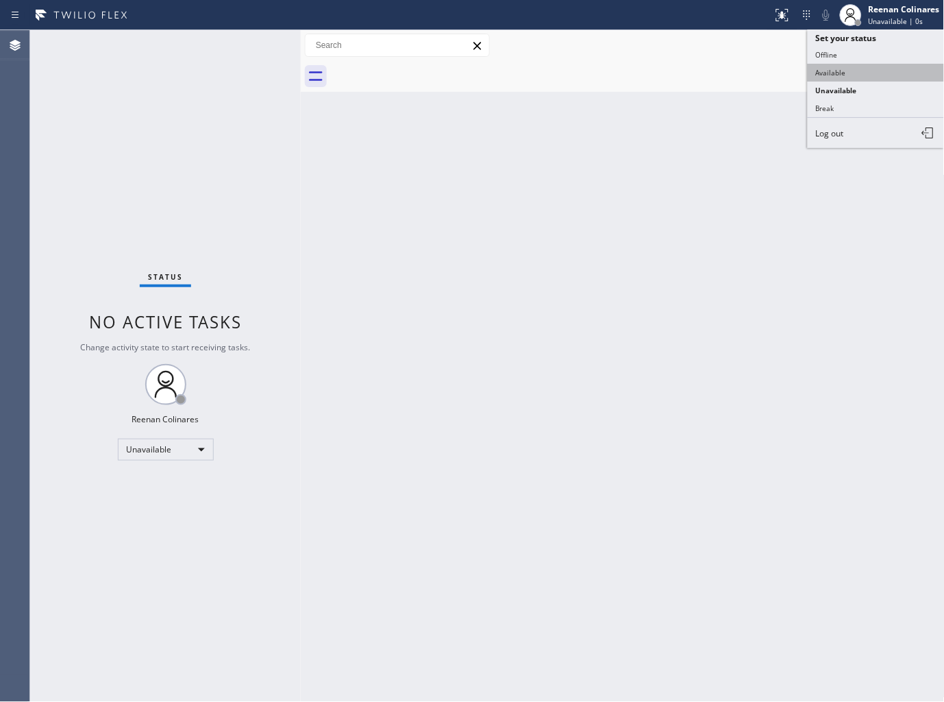
click at [835, 72] on button "Available" at bounding box center [876, 73] width 137 height 18
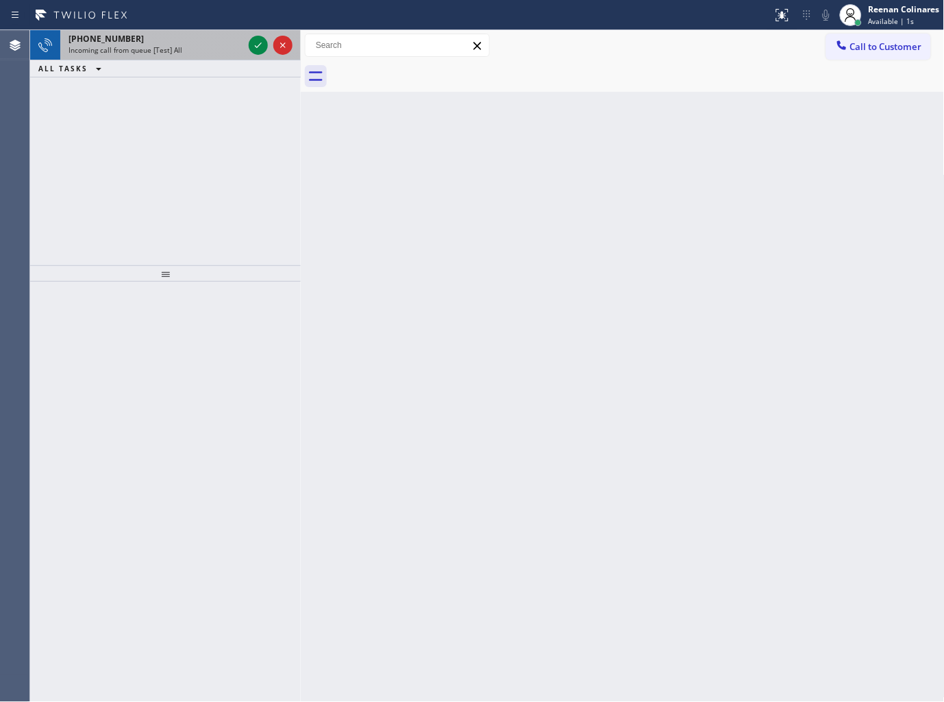
click at [173, 49] on span "Incoming call from queue [Test] All" at bounding box center [126, 50] width 114 height 10
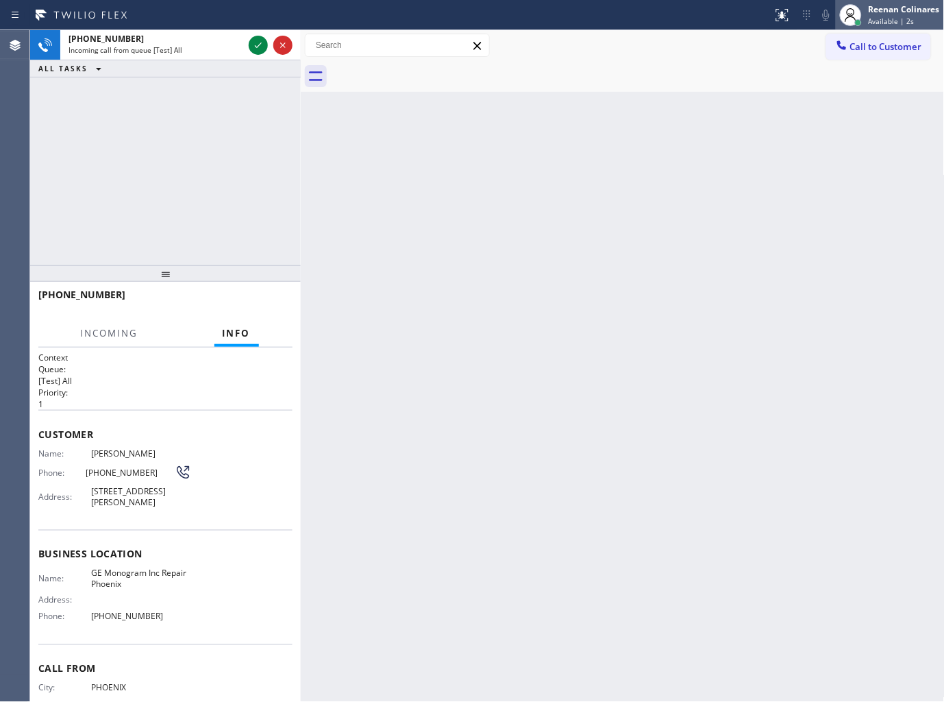
click at [909, 16] on span "Available | 2s" at bounding box center [892, 21] width 46 height 10
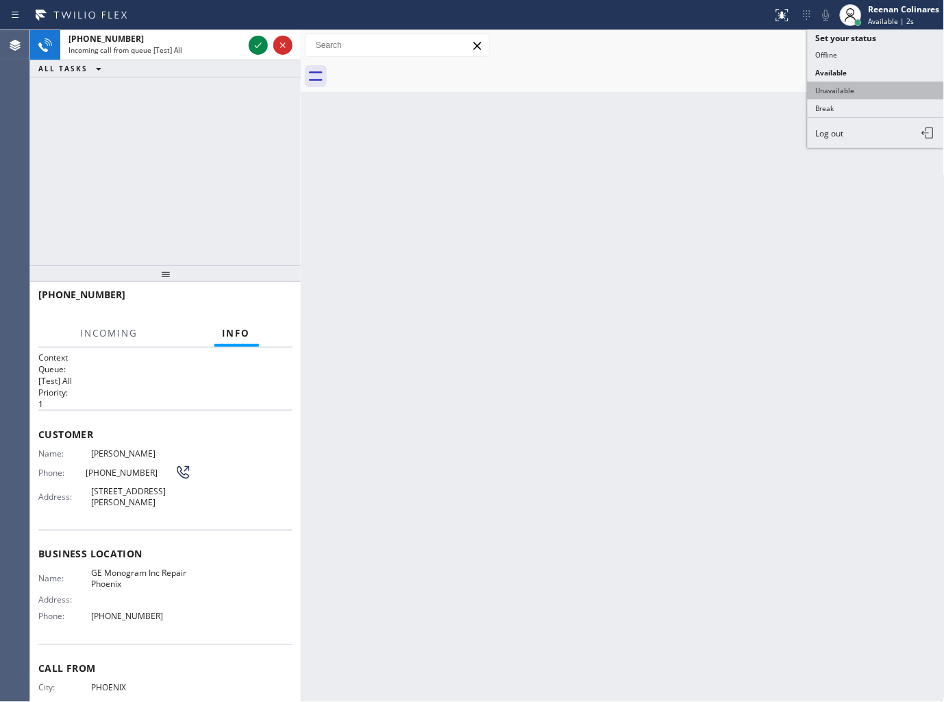
click at [833, 85] on button "Unavailable" at bounding box center [876, 91] width 137 height 18
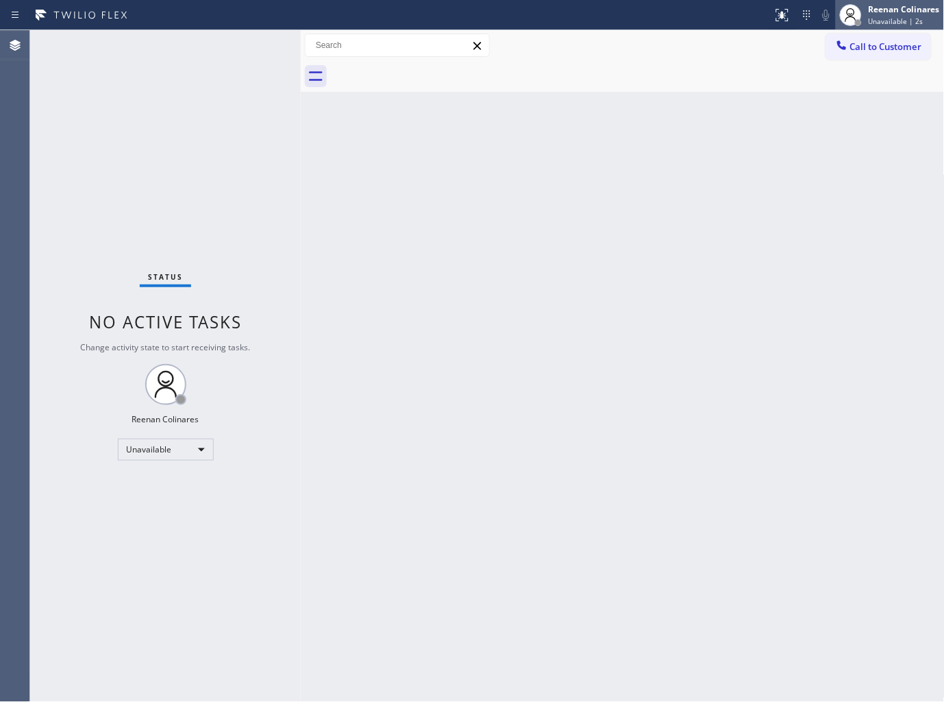
click at [895, 16] on span "Unavailable | 2s" at bounding box center [896, 21] width 55 height 10
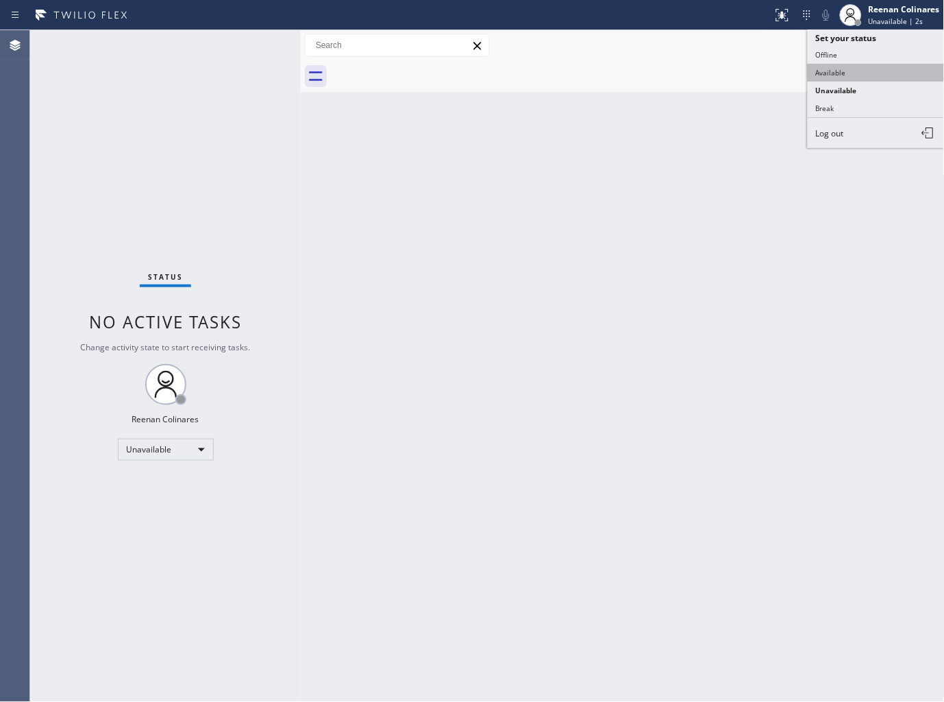
click at [834, 72] on button "Available" at bounding box center [876, 73] width 137 height 18
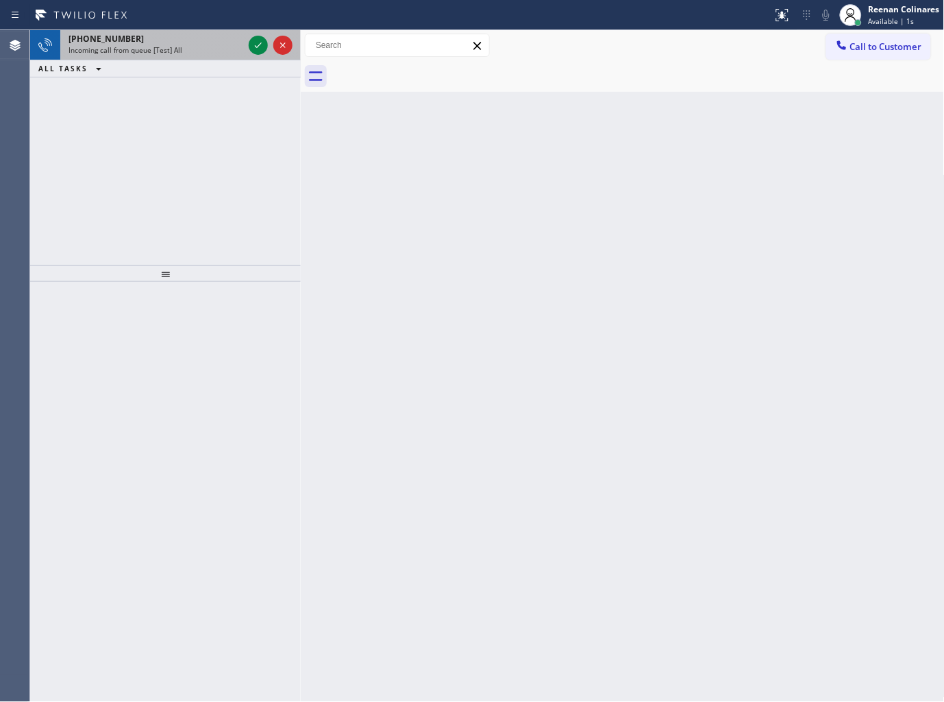
click at [182, 47] on div "Incoming call from queue [Test] All" at bounding box center [156, 50] width 175 height 10
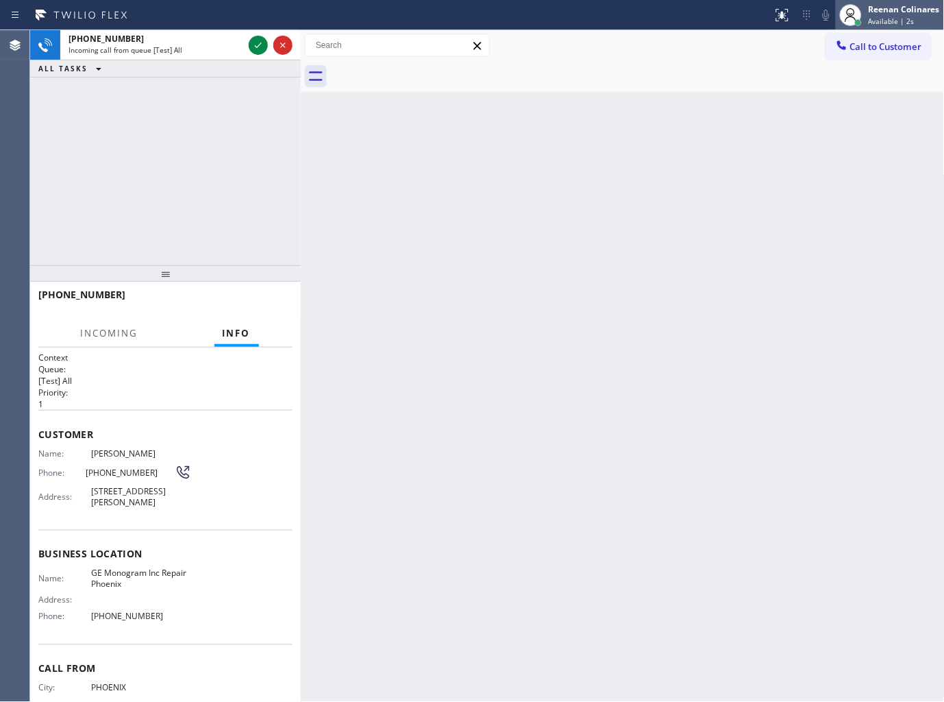
click at [886, 12] on div "Reenan Colinares" at bounding box center [904, 9] width 71 height 12
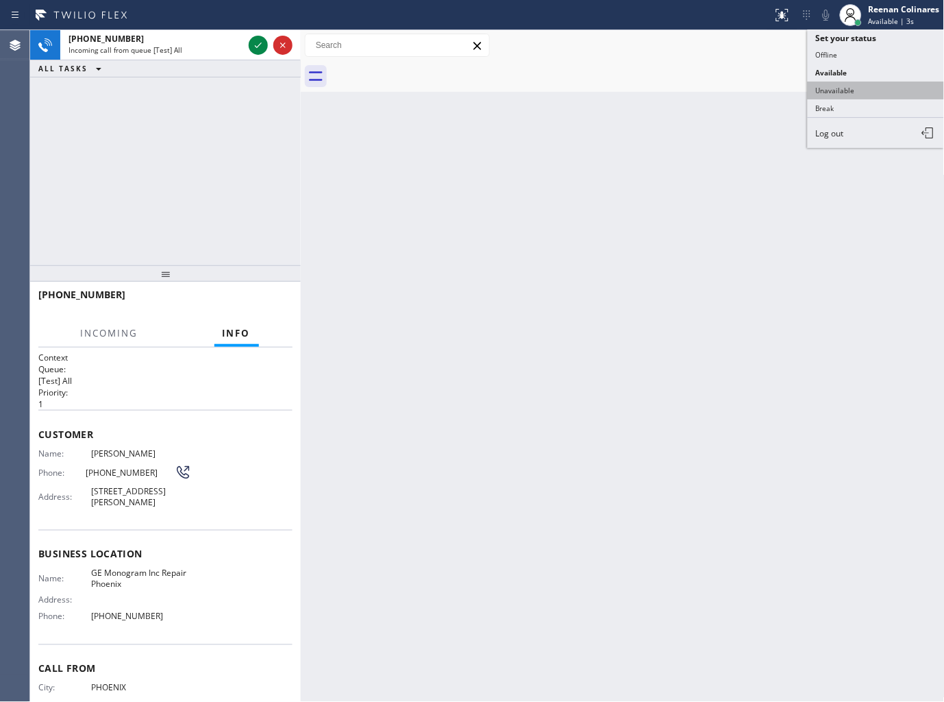
click at [833, 85] on button "Unavailable" at bounding box center [876, 91] width 137 height 18
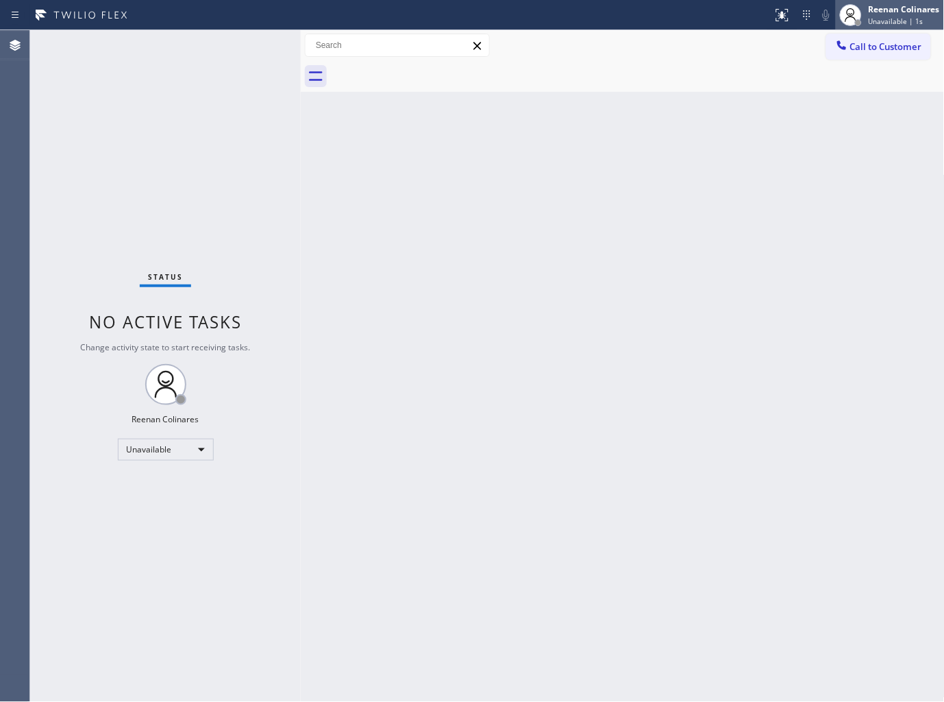
click at [866, 12] on div at bounding box center [851, 15] width 30 height 30
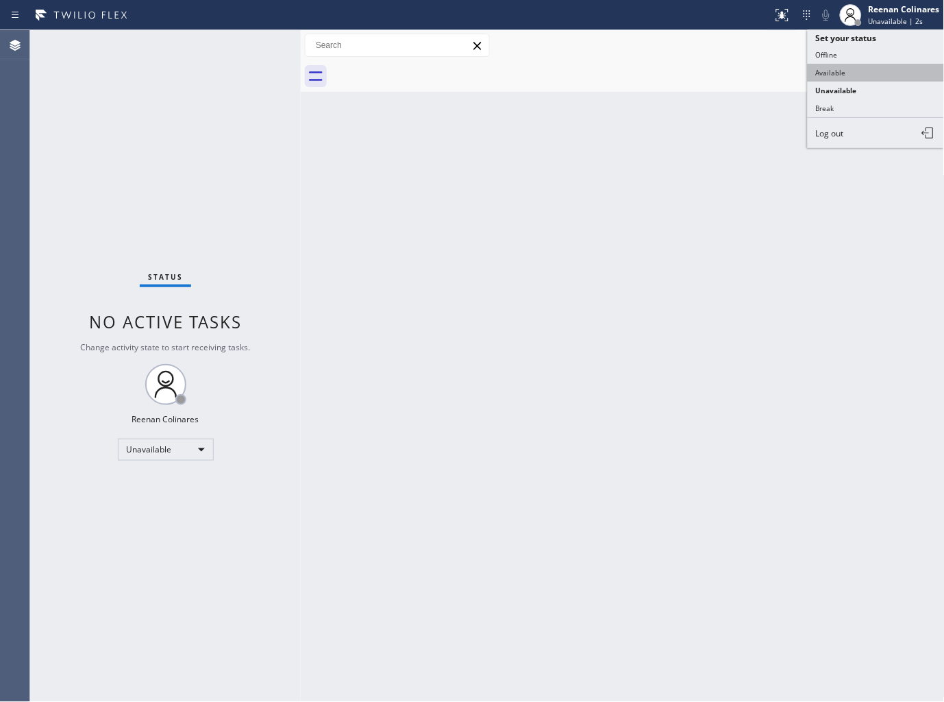
click at [824, 69] on button "Available" at bounding box center [876, 73] width 137 height 18
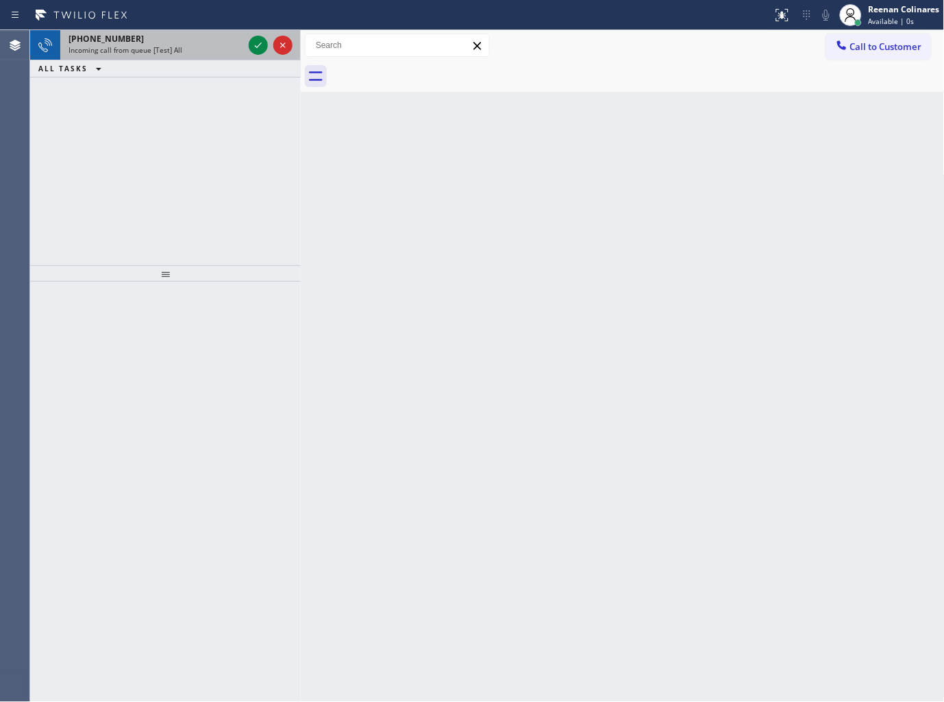
click at [172, 48] on span "Incoming call from queue [Test] All" at bounding box center [126, 50] width 114 height 10
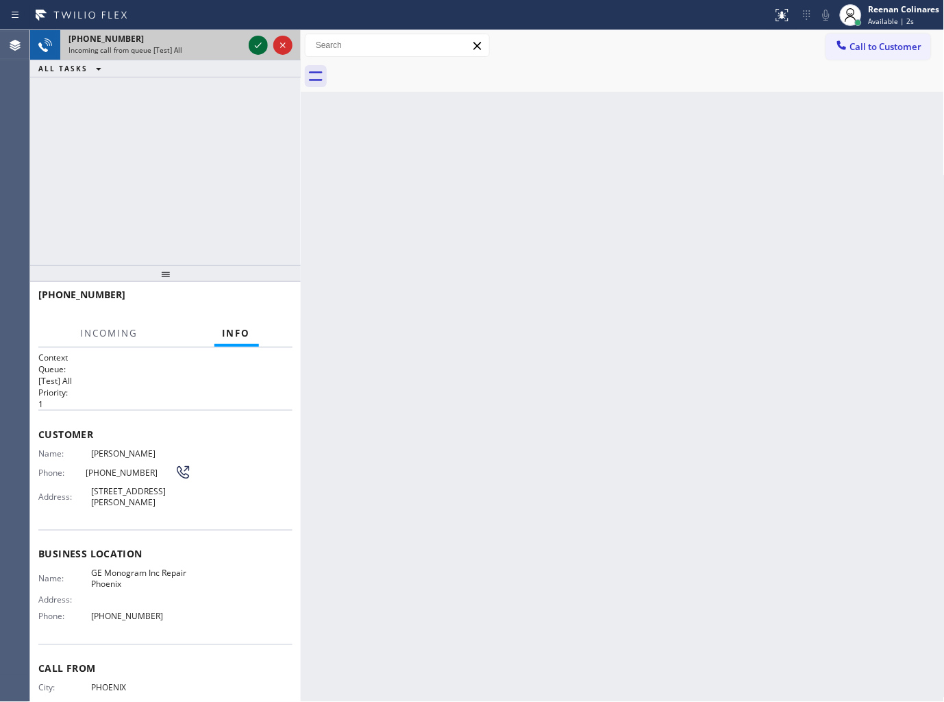
click at [258, 44] on icon at bounding box center [258, 45] width 16 height 16
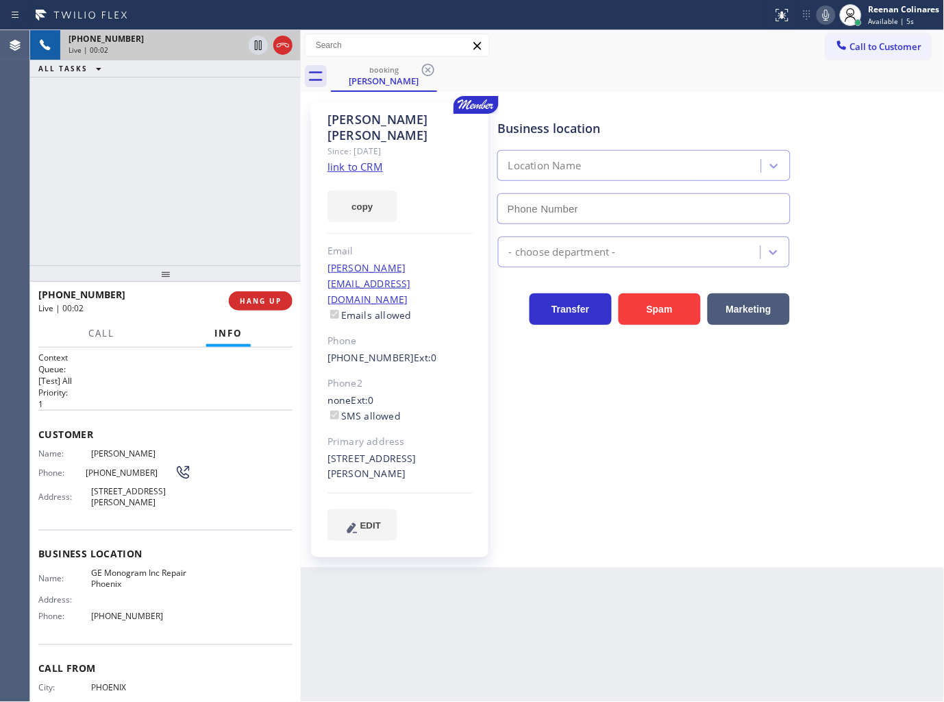
type input "(602) 755-6398"
click at [367, 192] on button "copy" at bounding box center [363, 206] width 70 height 32
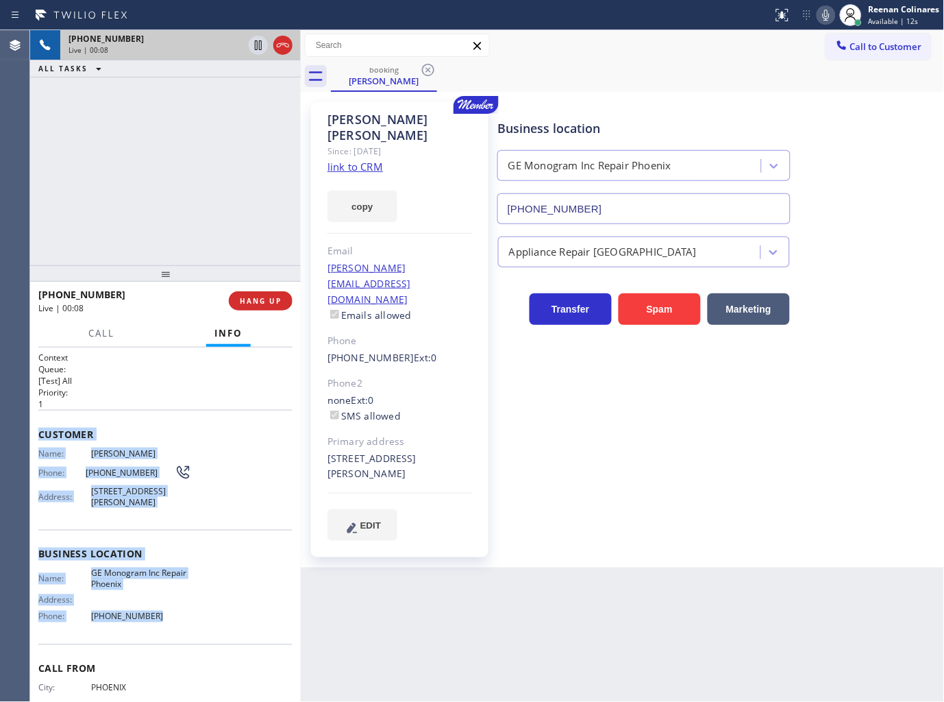
copy div "Customer Name: Barry Gossage Phone: (602) 524-0889 Address: 1633 W Willetta St,…"
drag, startPoint x: 39, startPoint y: 430, endPoint x: 327, endPoint y: 630, distance: 350.9
click at [209, 613] on div "Context Queue: [Test] All Priority: 1 Customer Name: Barry Gossage Phone: (602)…" at bounding box center [165, 550] width 254 height 397
click at [820, 18] on icon at bounding box center [826, 15] width 16 height 16
click at [84, 336] on button "Call" at bounding box center [101, 333] width 42 height 27
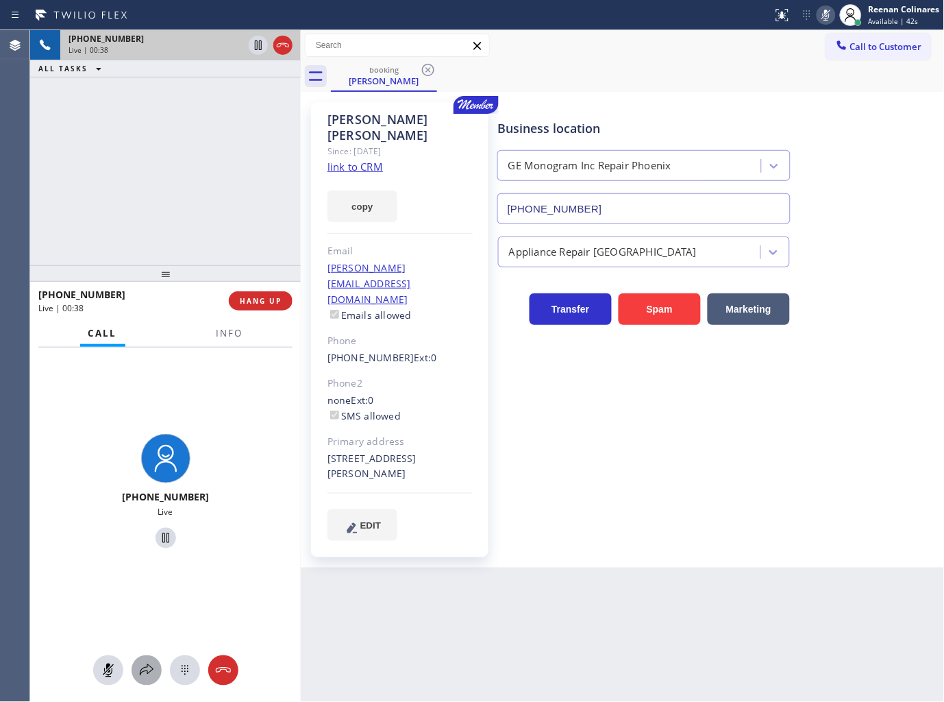
click at [147, 658] on button at bounding box center [147, 670] width 30 height 30
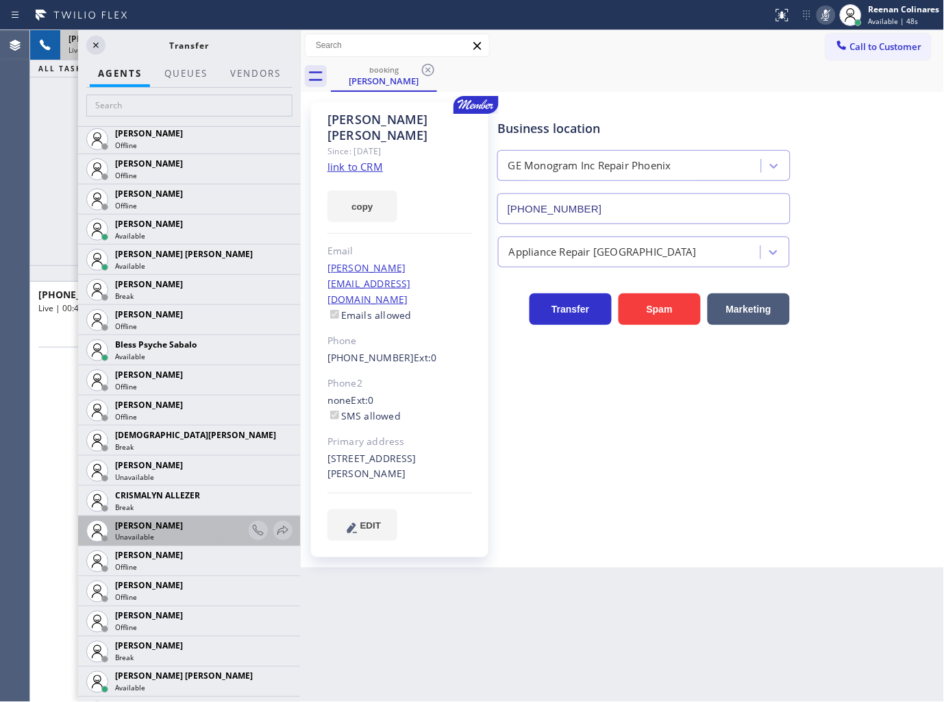
scroll to position [532, 0]
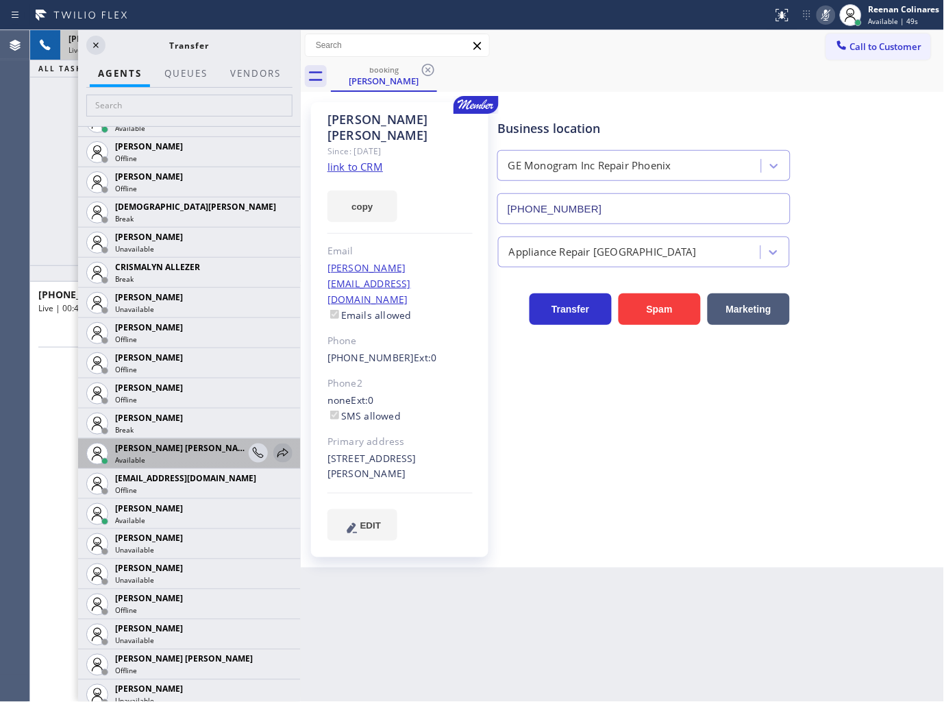
click at [275, 449] on icon at bounding box center [283, 453] width 16 height 16
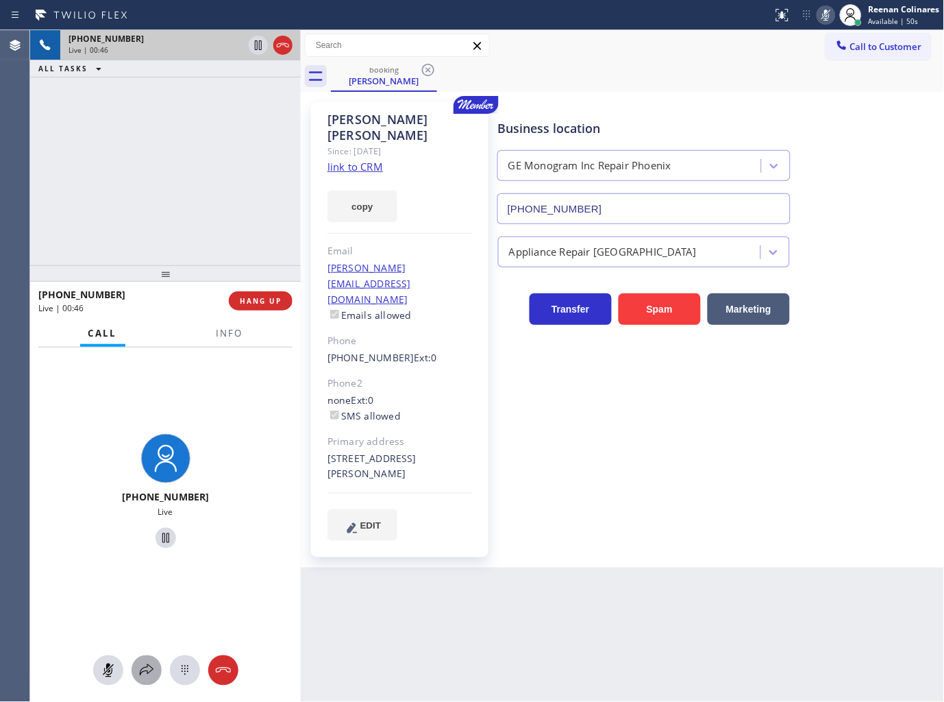
click at [147, 667] on icon at bounding box center [147, 670] width 14 height 12
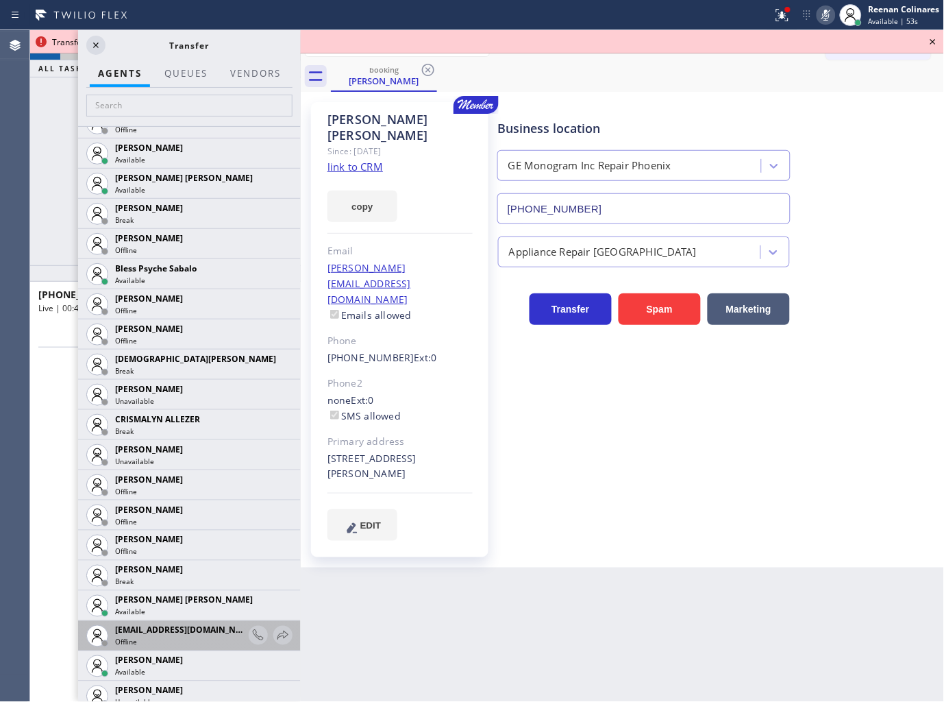
scroll to position [608, 0]
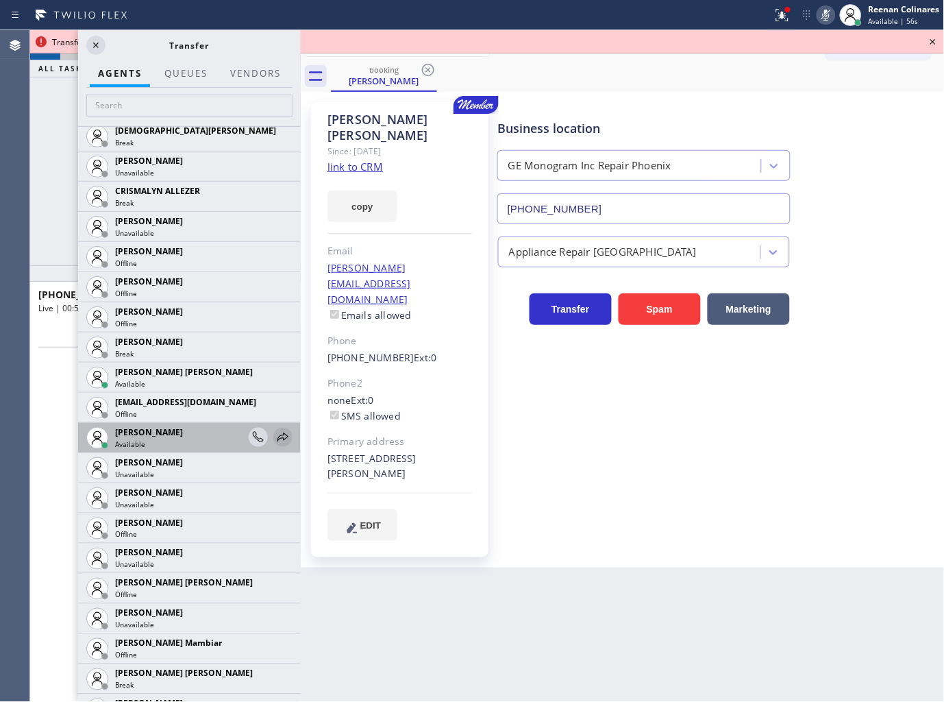
click at [278, 437] on icon at bounding box center [283, 436] width 11 height 9
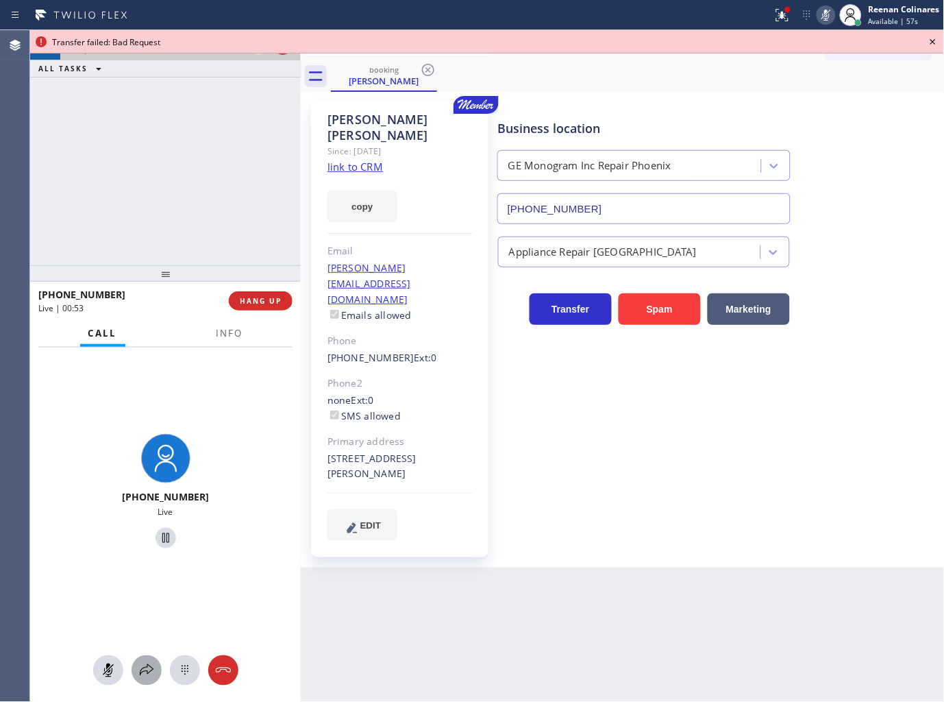
click at [142, 682] on button at bounding box center [147, 670] width 30 height 30
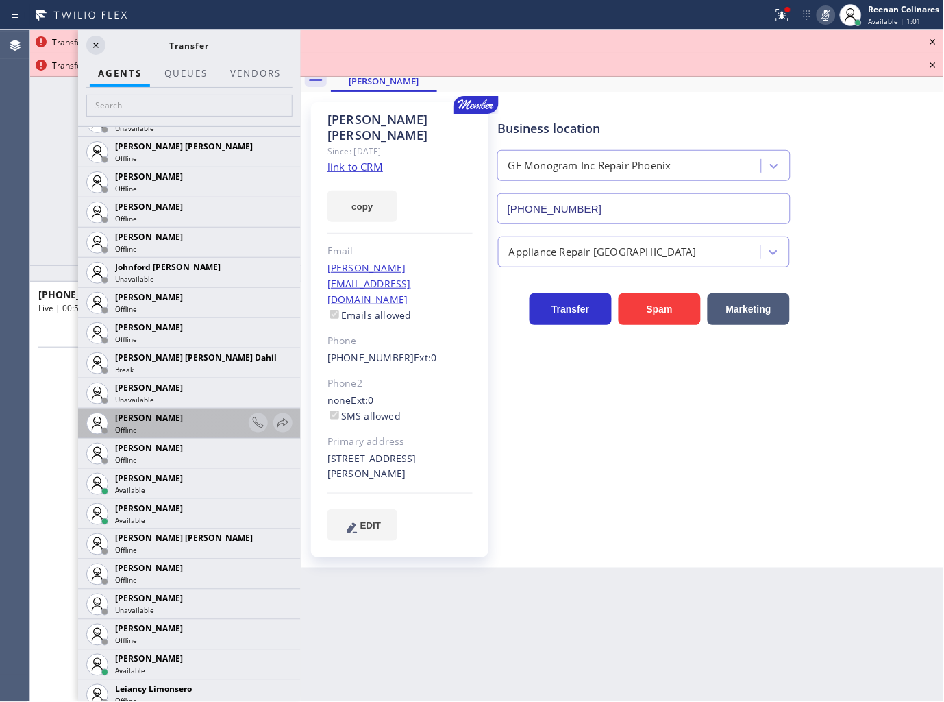
scroll to position [1675, 0]
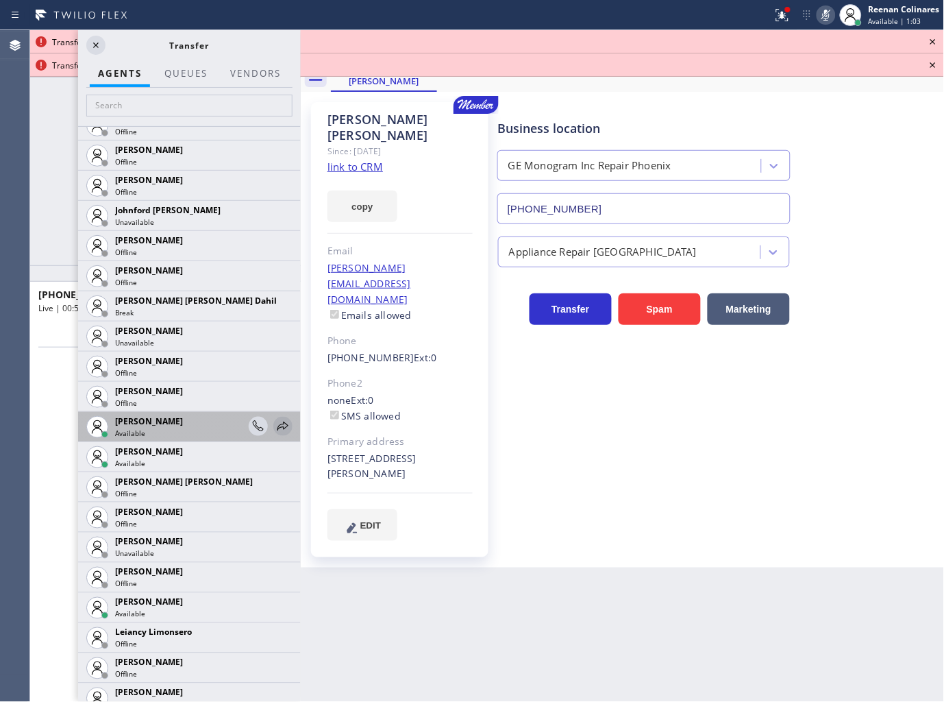
click at [275, 421] on icon at bounding box center [283, 426] width 16 height 16
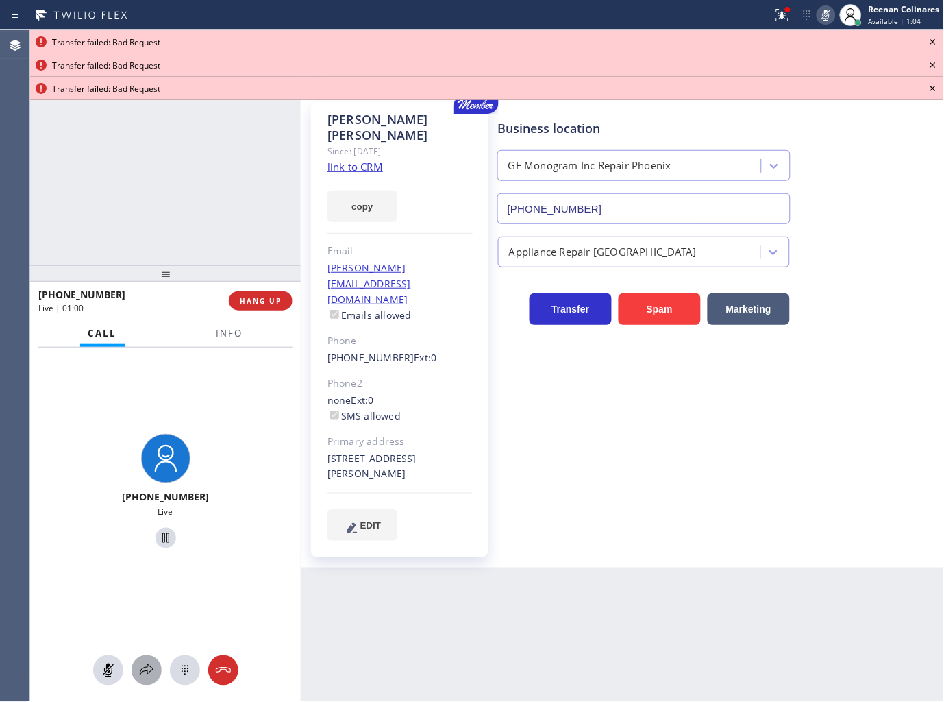
click at [141, 670] on icon at bounding box center [146, 670] width 16 height 16
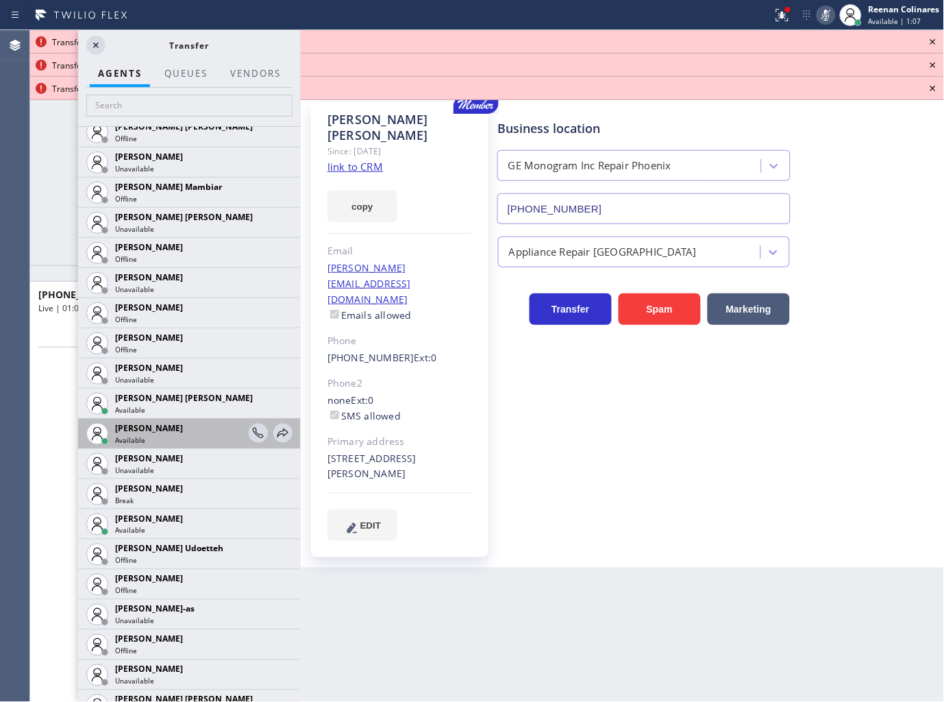
scroll to position [1066, 0]
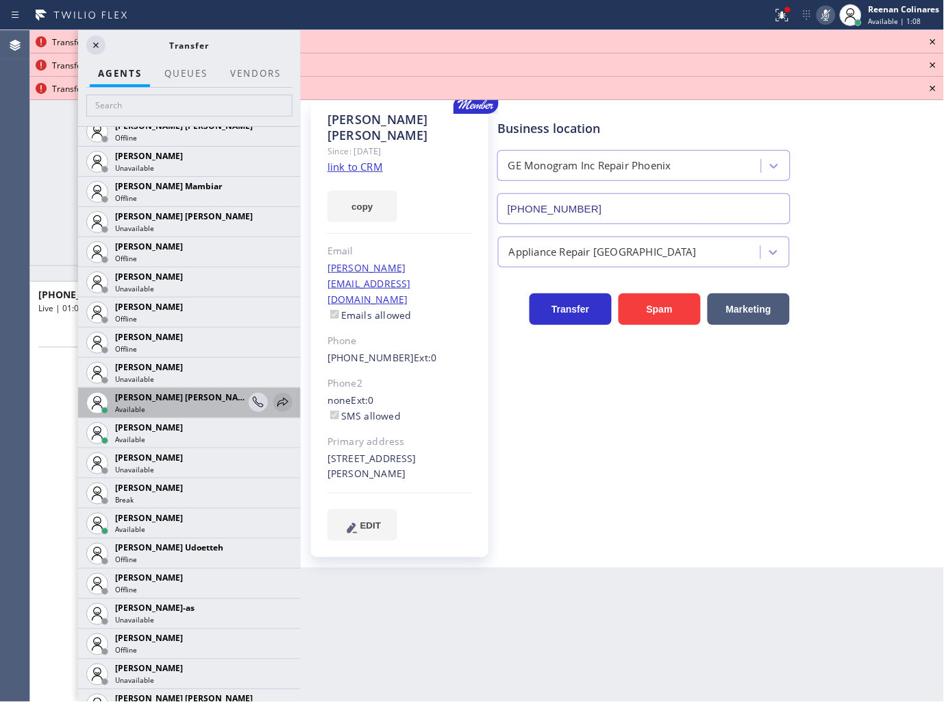
click at [275, 406] on icon at bounding box center [283, 402] width 16 height 16
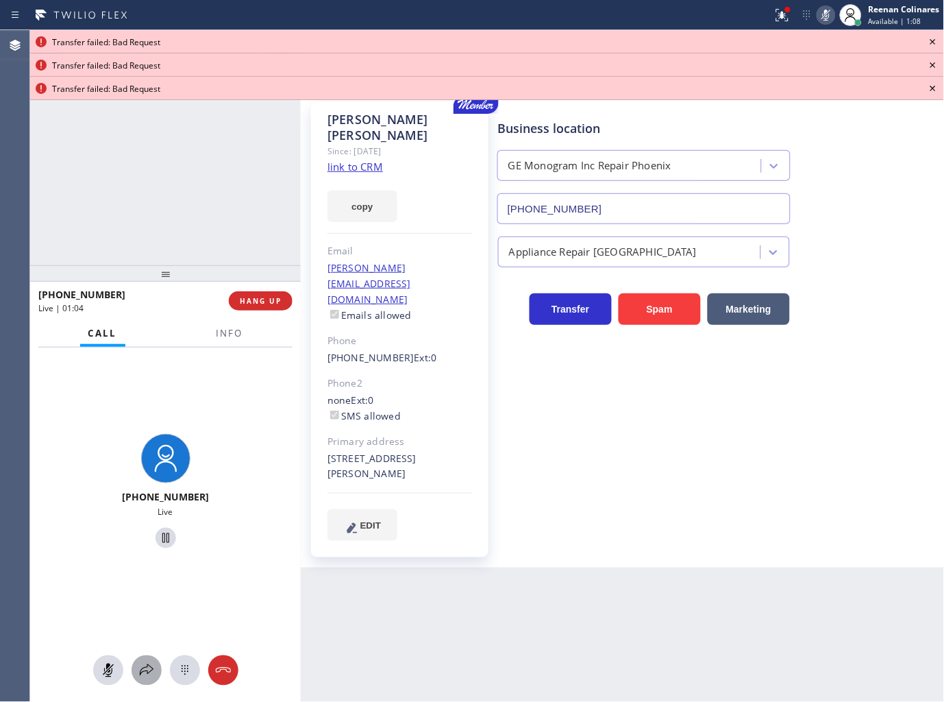
click at [144, 674] on icon at bounding box center [146, 670] width 16 height 16
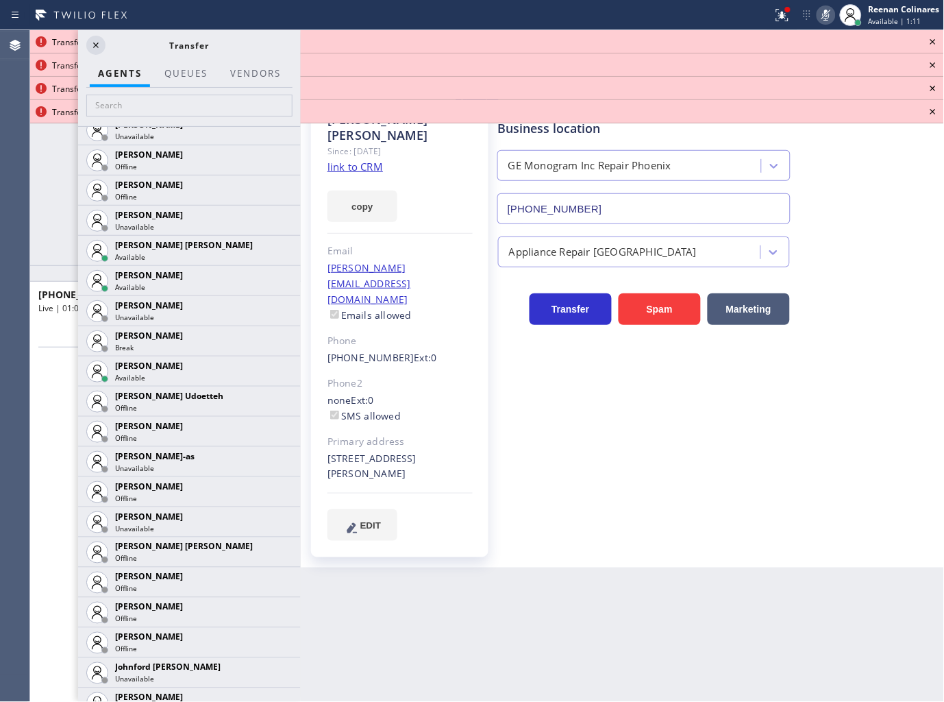
scroll to position [1675, 0]
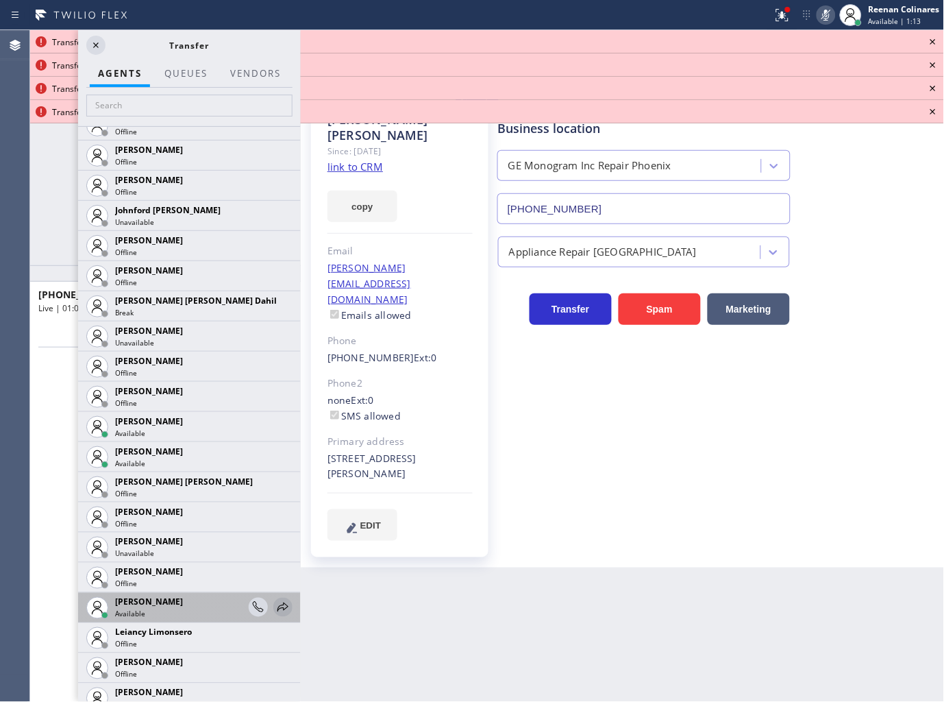
click at [275, 608] on icon at bounding box center [283, 607] width 16 height 16
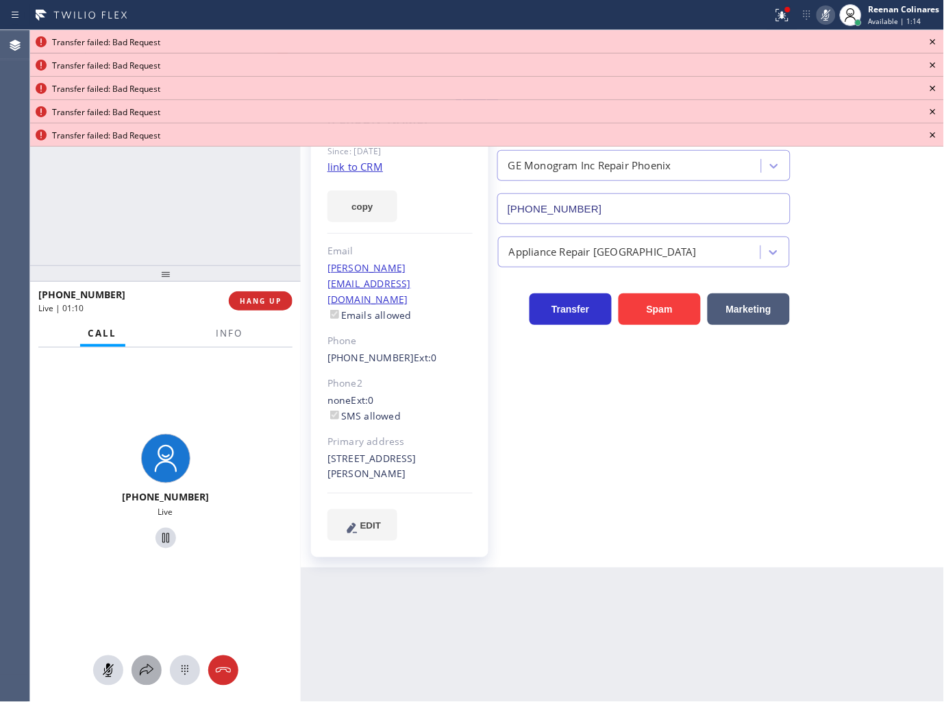
click at [144, 663] on icon at bounding box center [146, 670] width 16 height 16
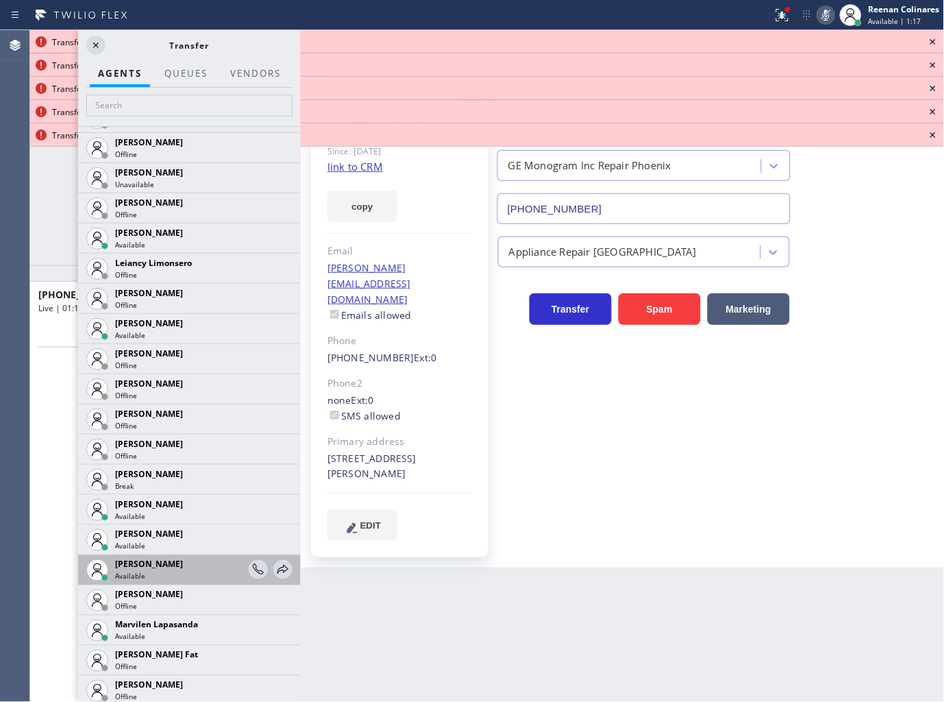
scroll to position [2056, 0]
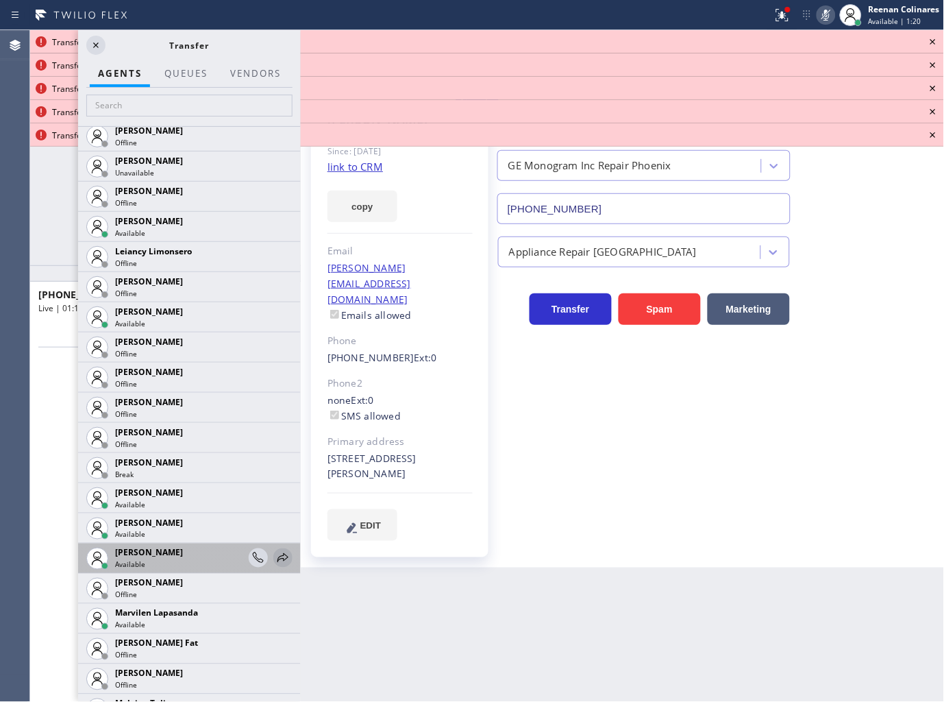
click at [275, 556] on icon at bounding box center [283, 558] width 16 height 16
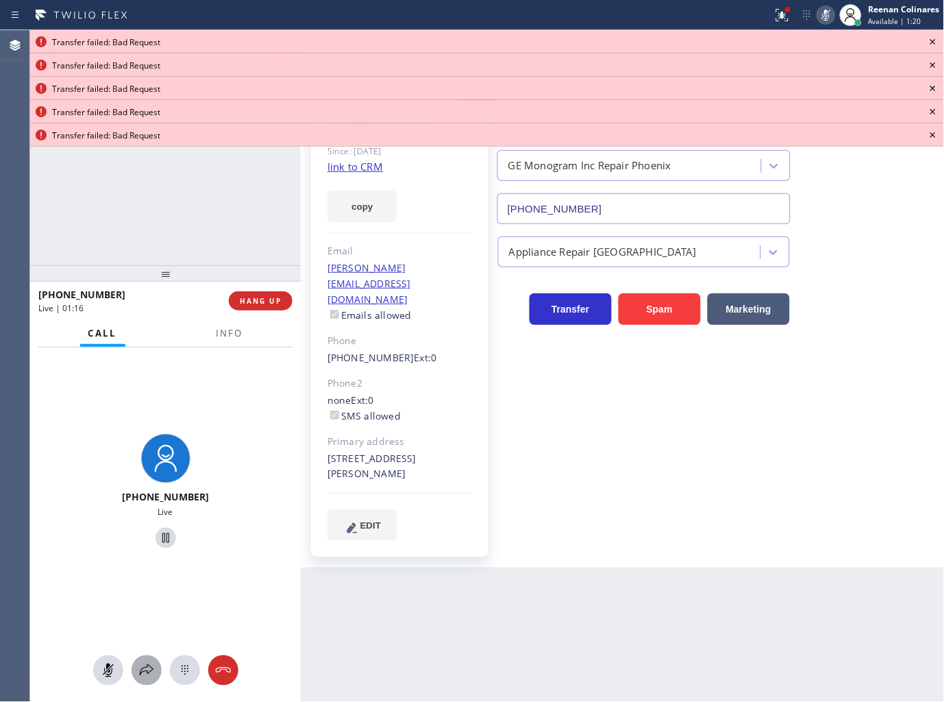
click at [147, 665] on icon at bounding box center [147, 670] width 14 height 12
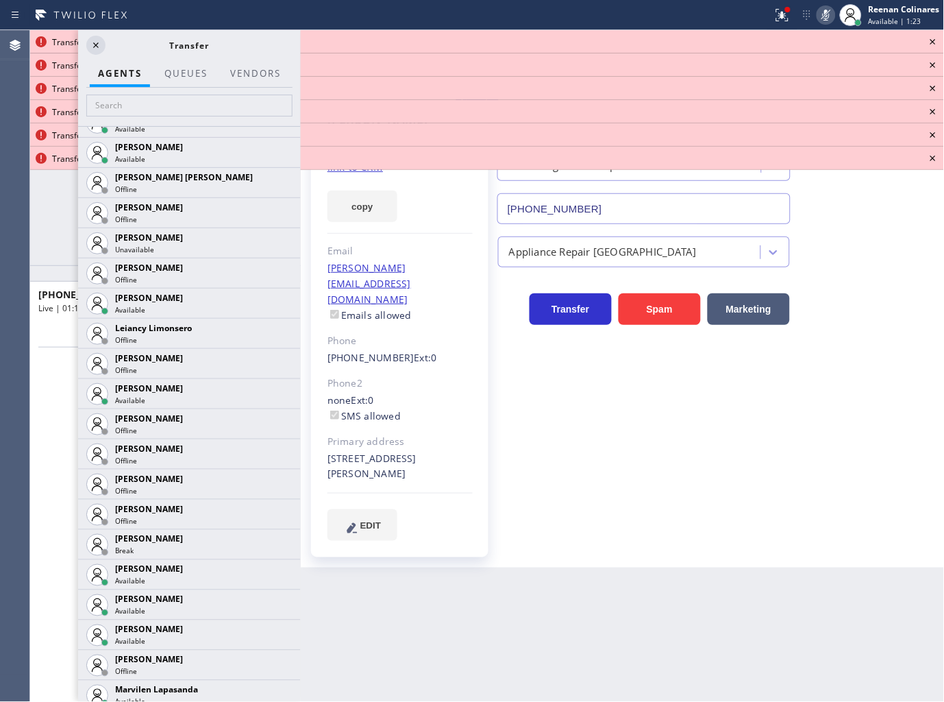
scroll to position [2360, 0]
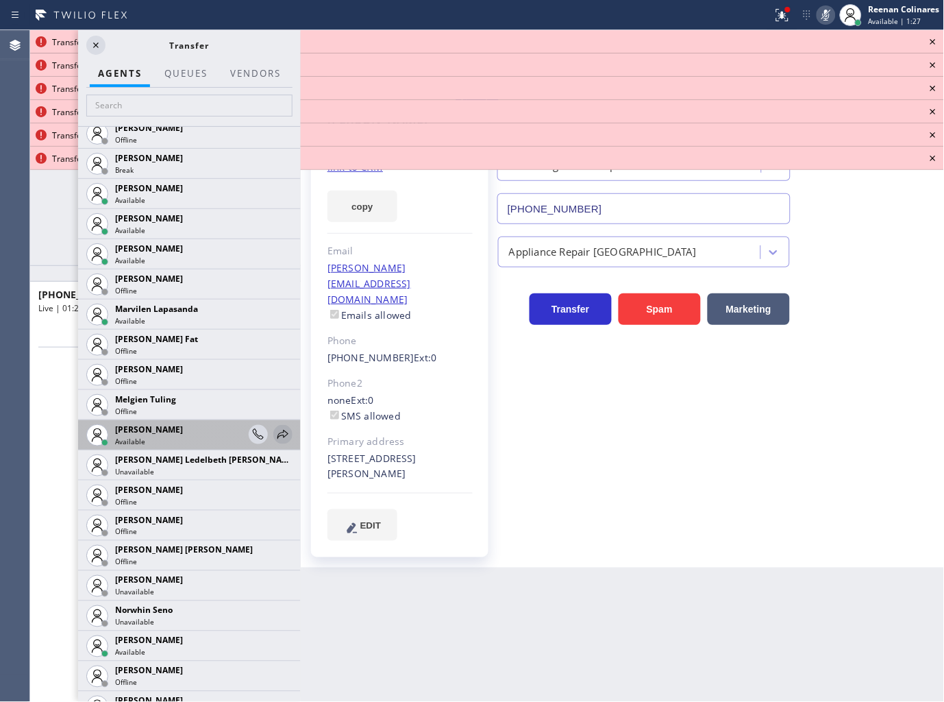
click at [275, 434] on icon at bounding box center [283, 434] width 16 height 16
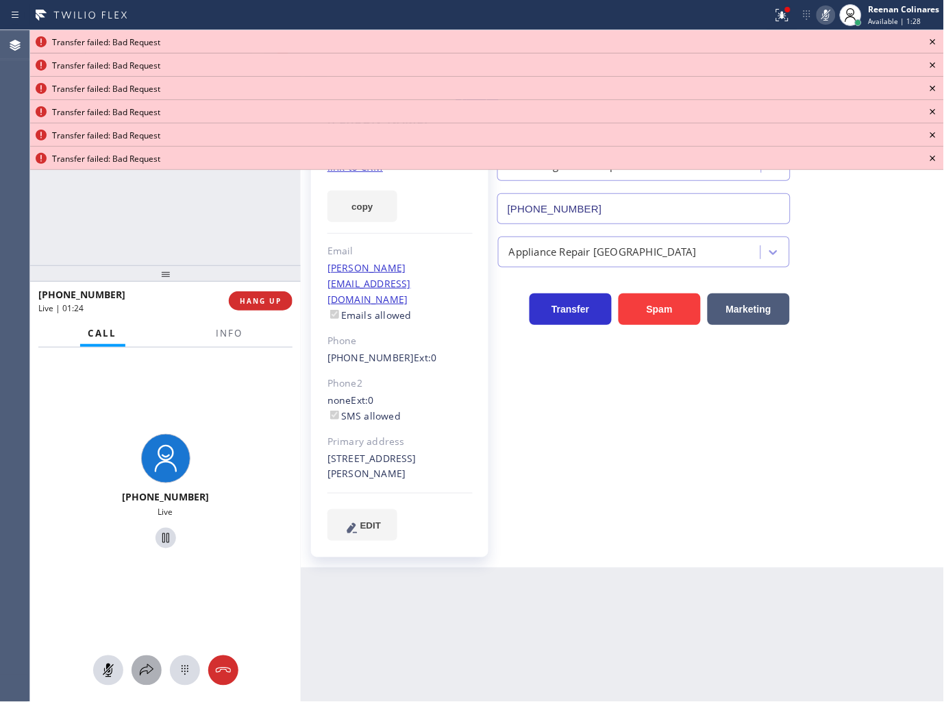
click at [139, 669] on icon at bounding box center [146, 670] width 16 height 16
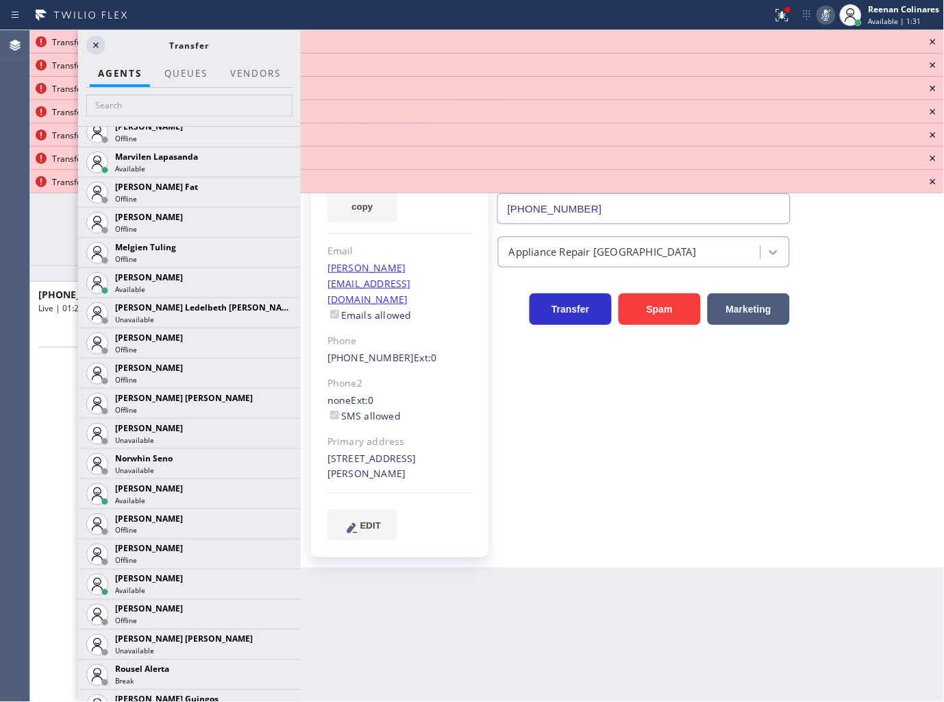
scroll to position [2861, 0]
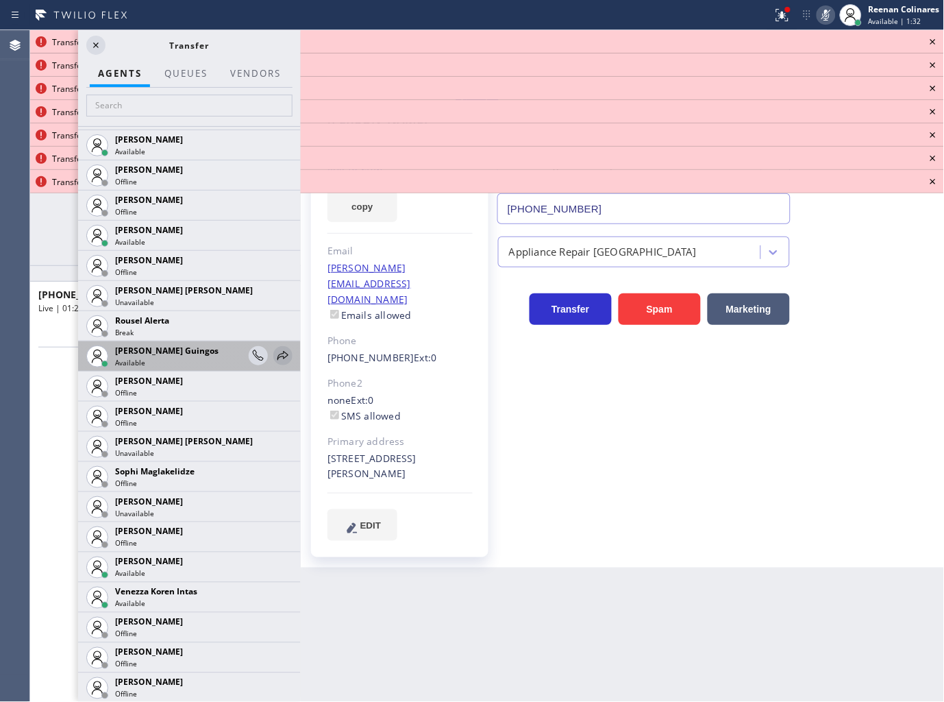
click at [275, 349] on icon at bounding box center [283, 355] width 16 height 16
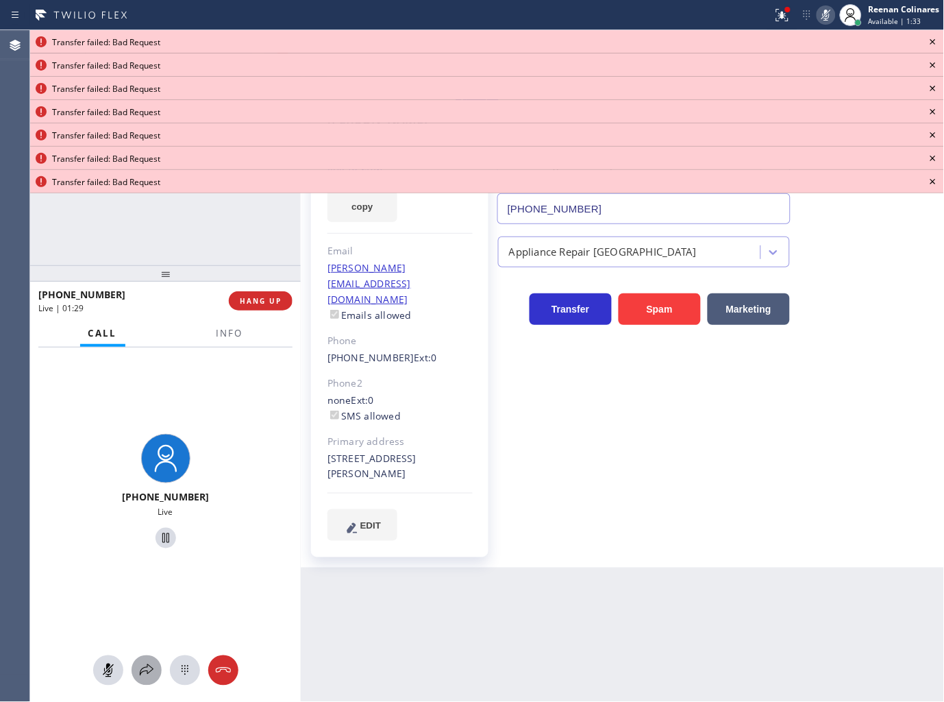
click at [151, 665] on icon at bounding box center [146, 670] width 16 height 16
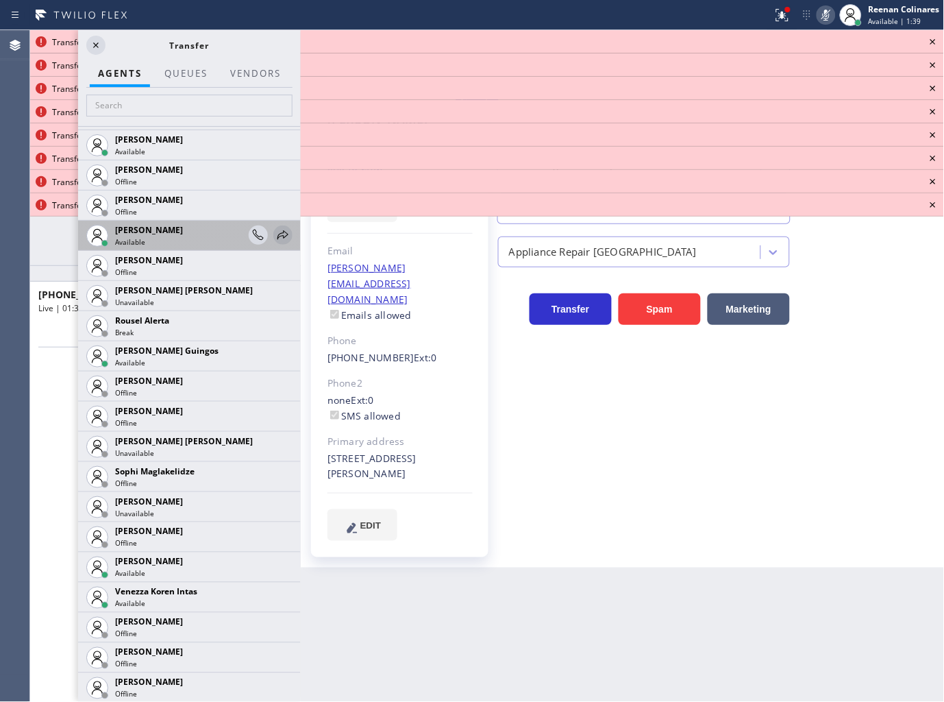
click at [278, 236] on icon at bounding box center [283, 234] width 11 height 9
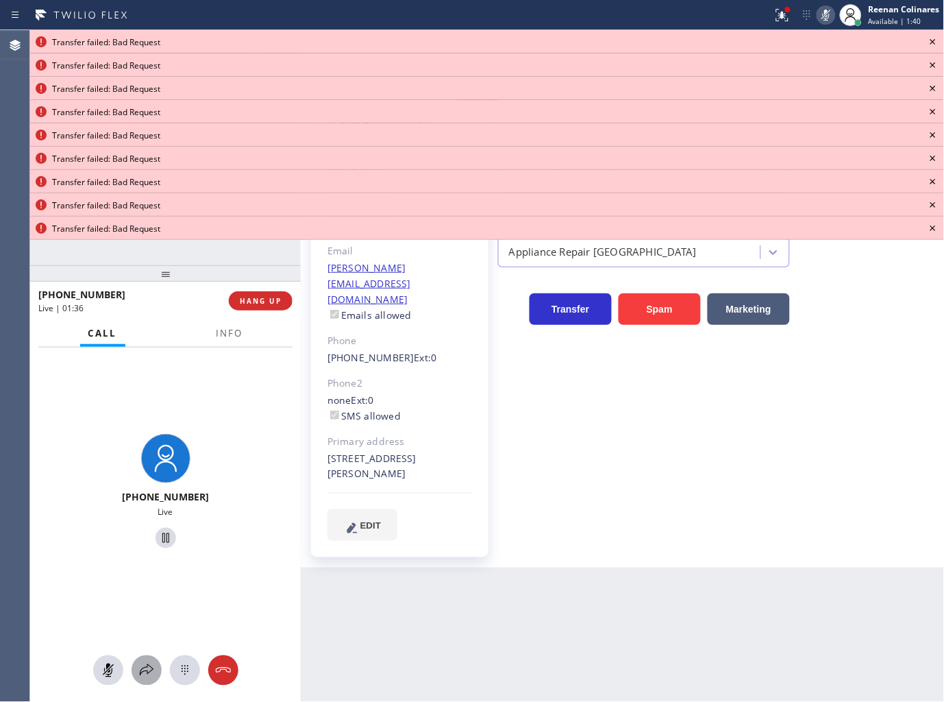
click at [142, 666] on icon at bounding box center [146, 670] width 16 height 16
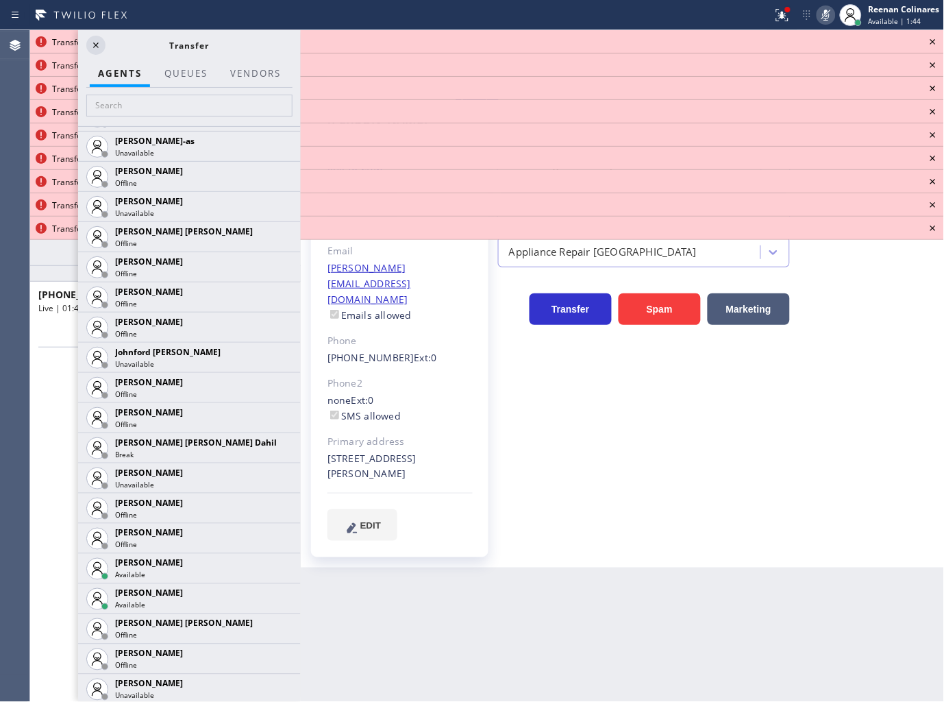
scroll to position [1675, 0]
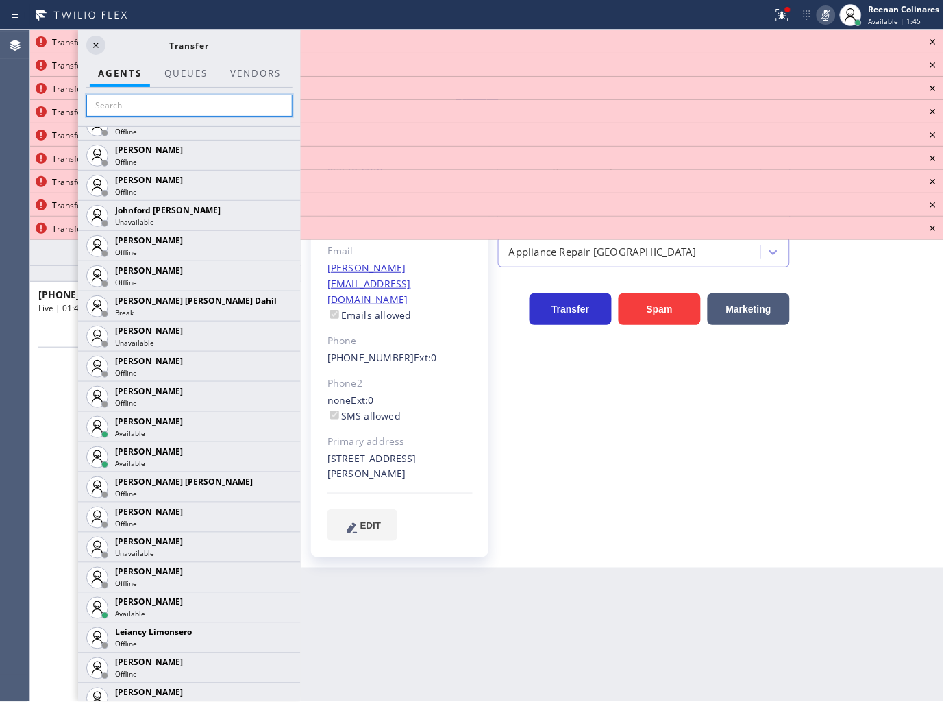
click at [142, 106] on input "text" at bounding box center [189, 106] width 206 height 22
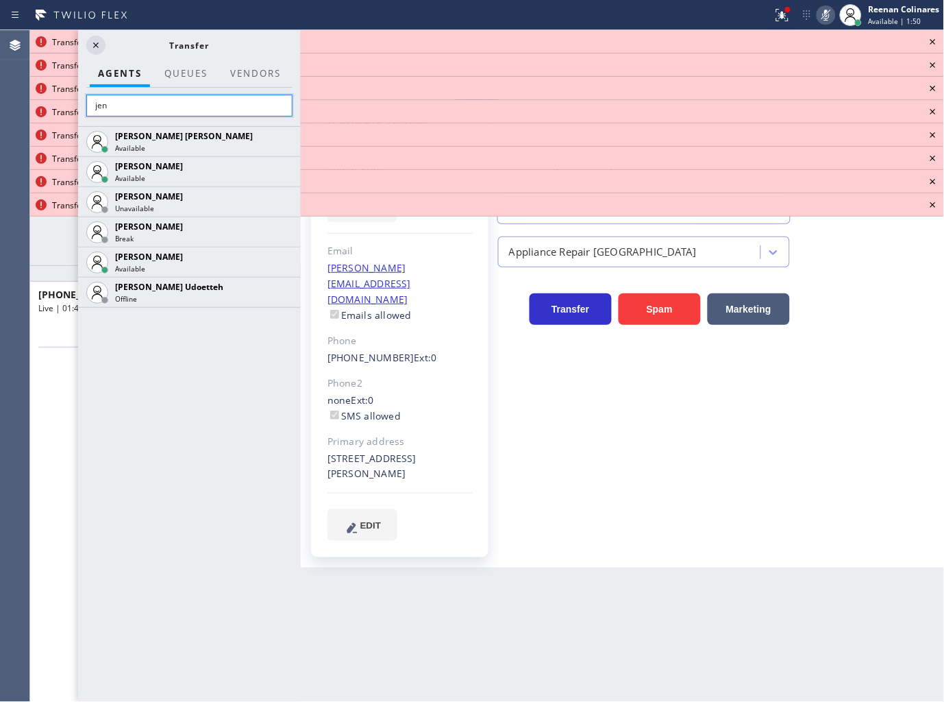
click at [184, 107] on input "jen" at bounding box center [189, 106] width 206 height 22
type input "j"
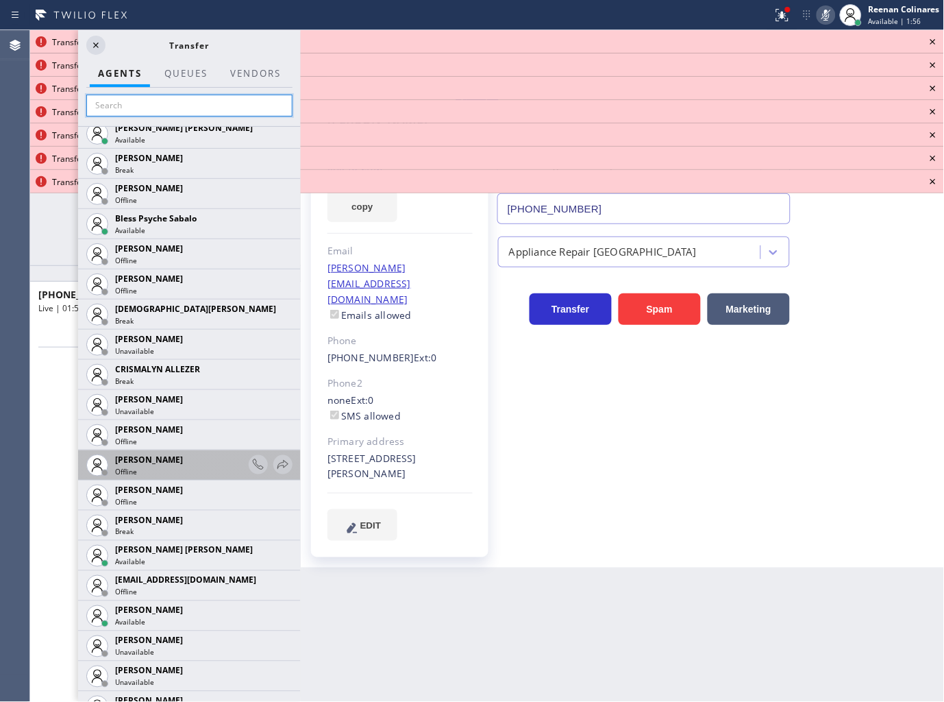
scroll to position [456, 0]
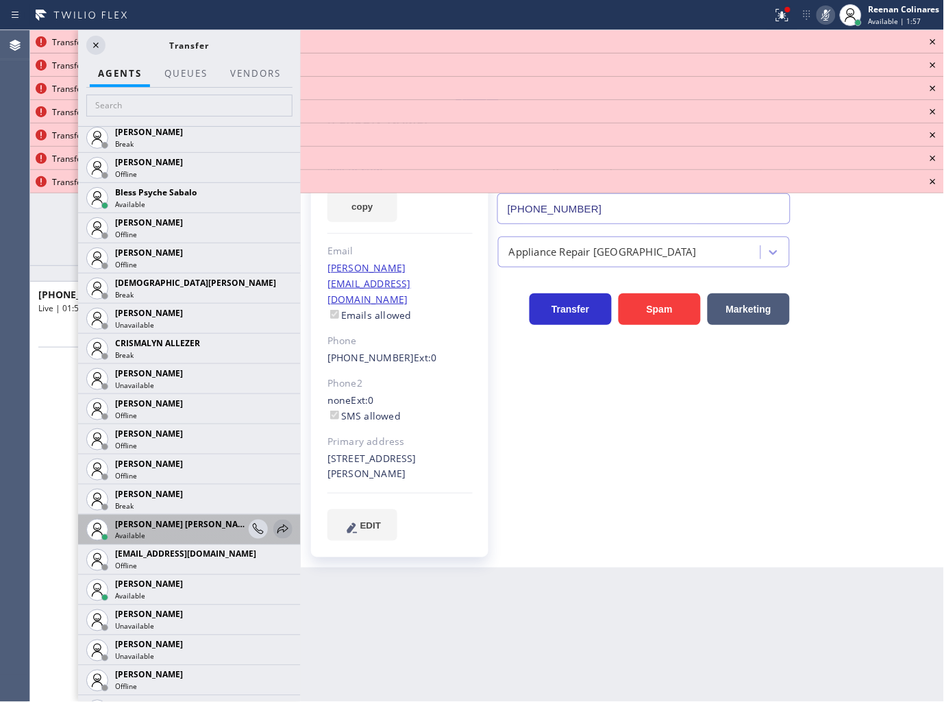
click at [275, 524] on icon at bounding box center [283, 529] width 16 height 16
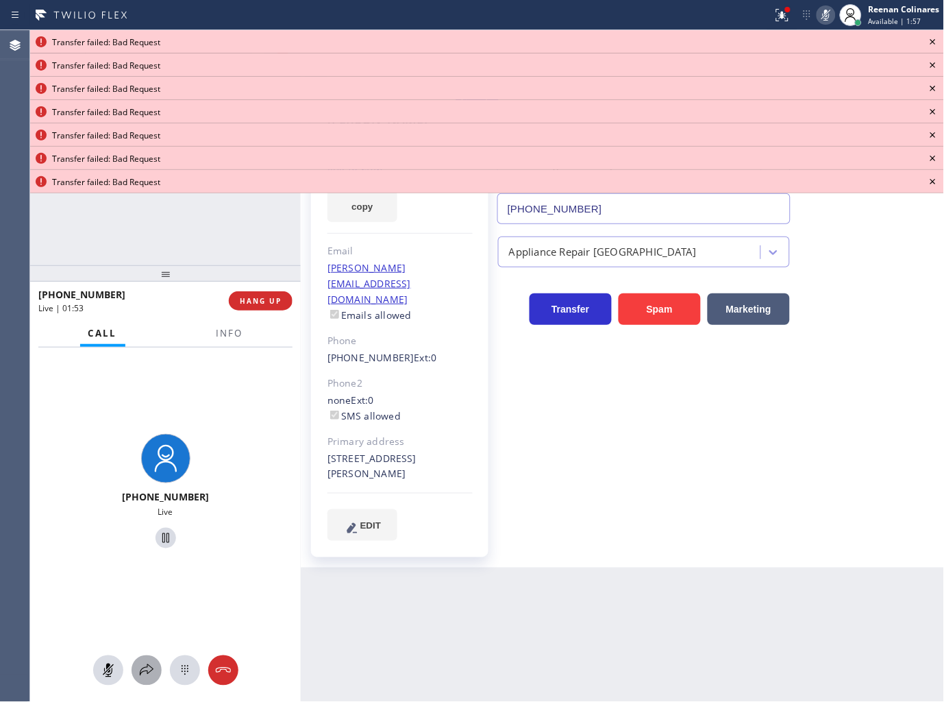
click at [145, 659] on button at bounding box center [147, 670] width 30 height 30
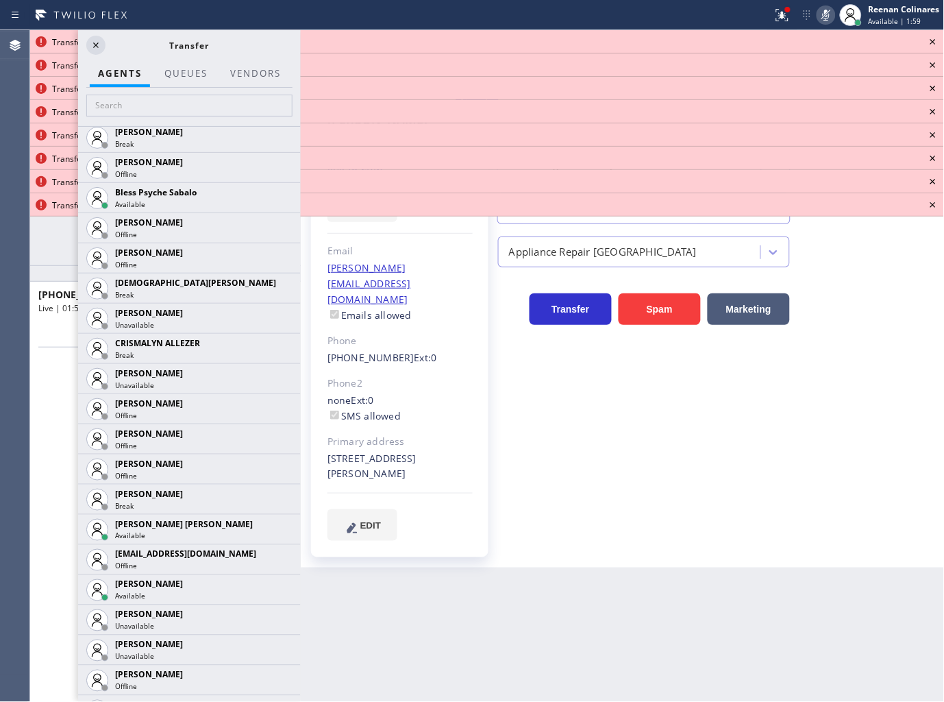
scroll to position [761, 0]
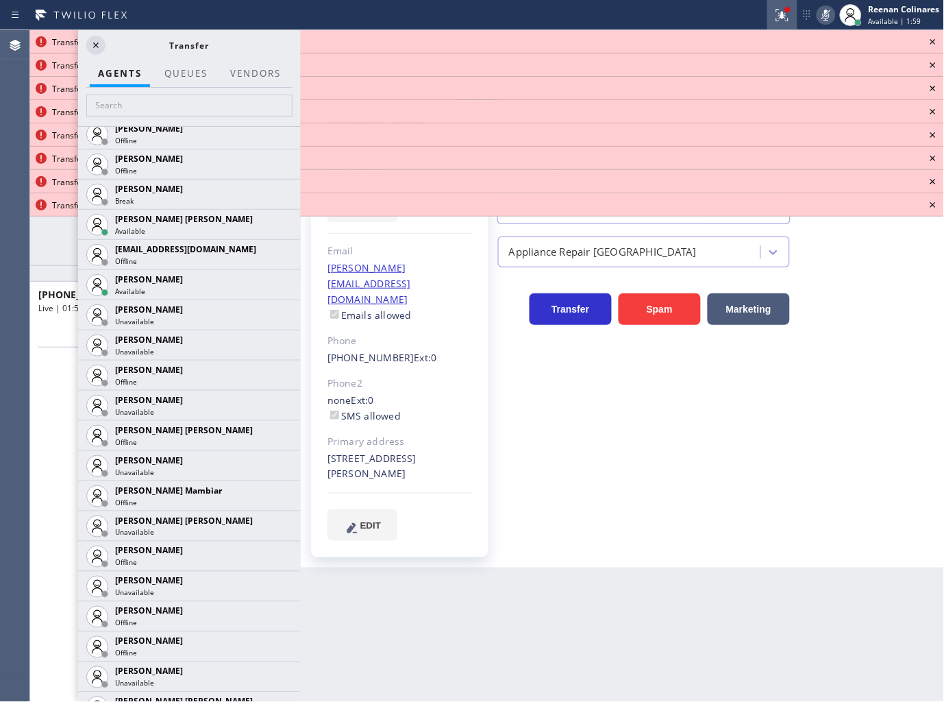
click at [777, 16] on icon at bounding box center [782, 15] width 16 height 16
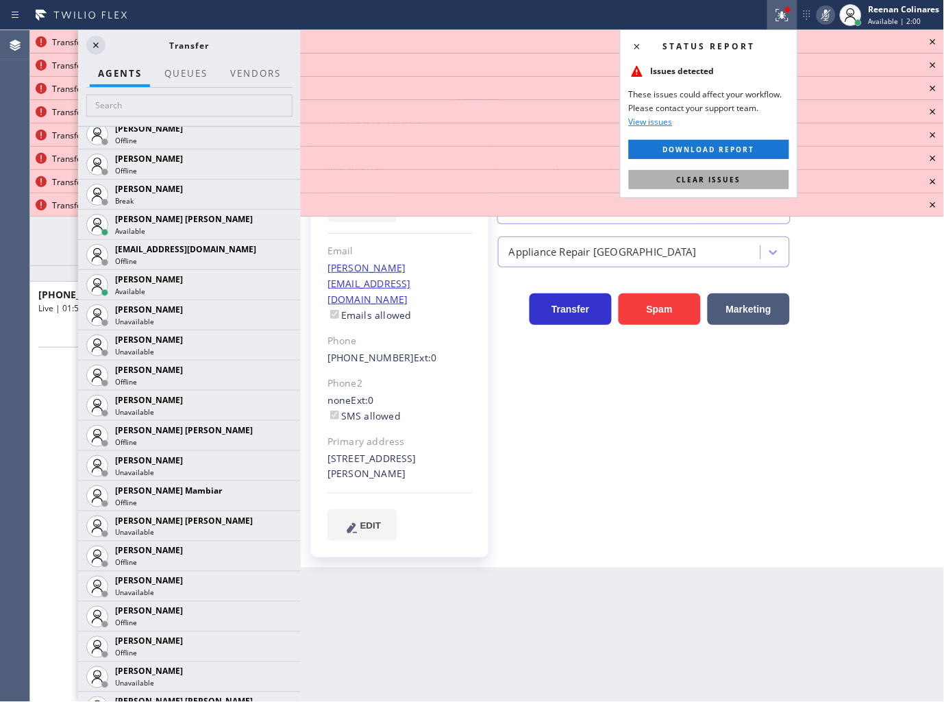
drag, startPoint x: 745, startPoint y: 172, endPoint x: 941, endPoint y: 65, distance: 223.8
click at [747, 171] on button "Clear issues" at bounding box center [709, 179] width 160 height 19
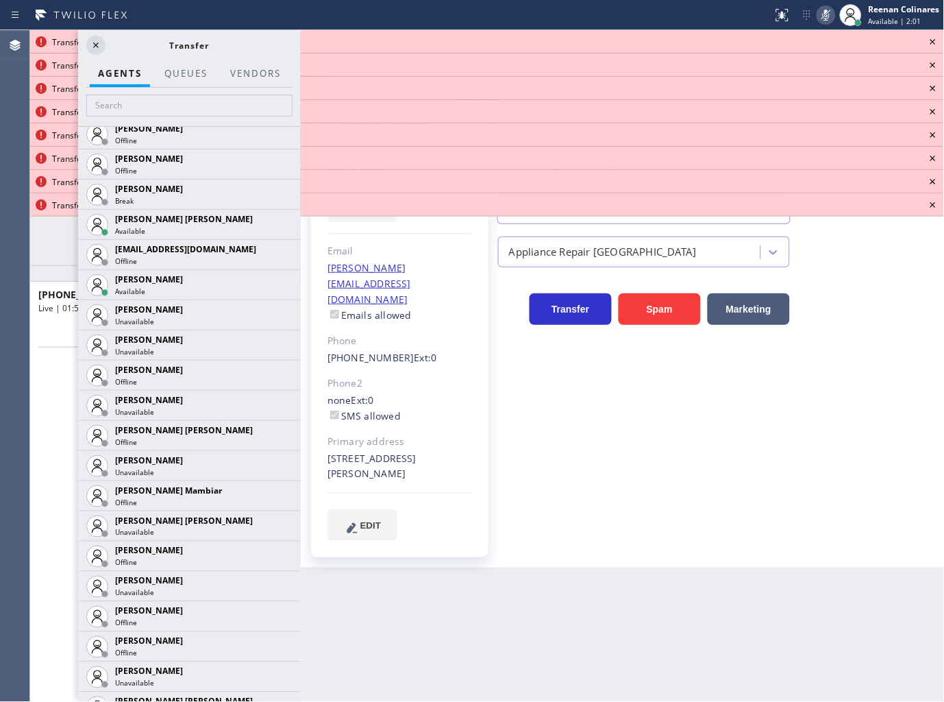
click at [926, 40] on icon at bounding box center [933, 42] width 16 height 16
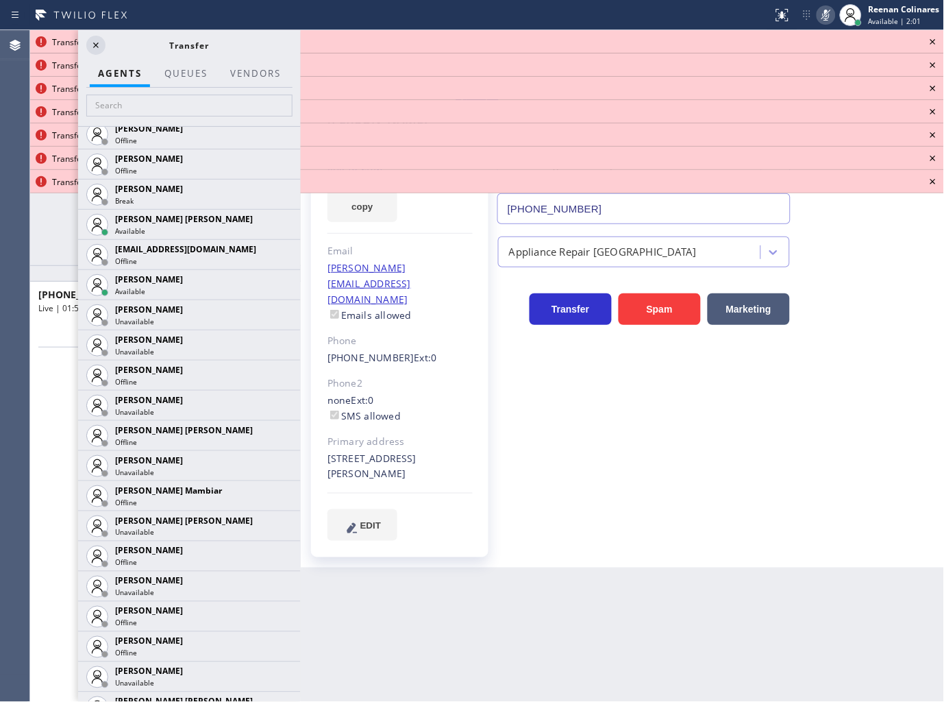
click at [926, 40] on icon at bounding box center [933, 42] width 16 height 16
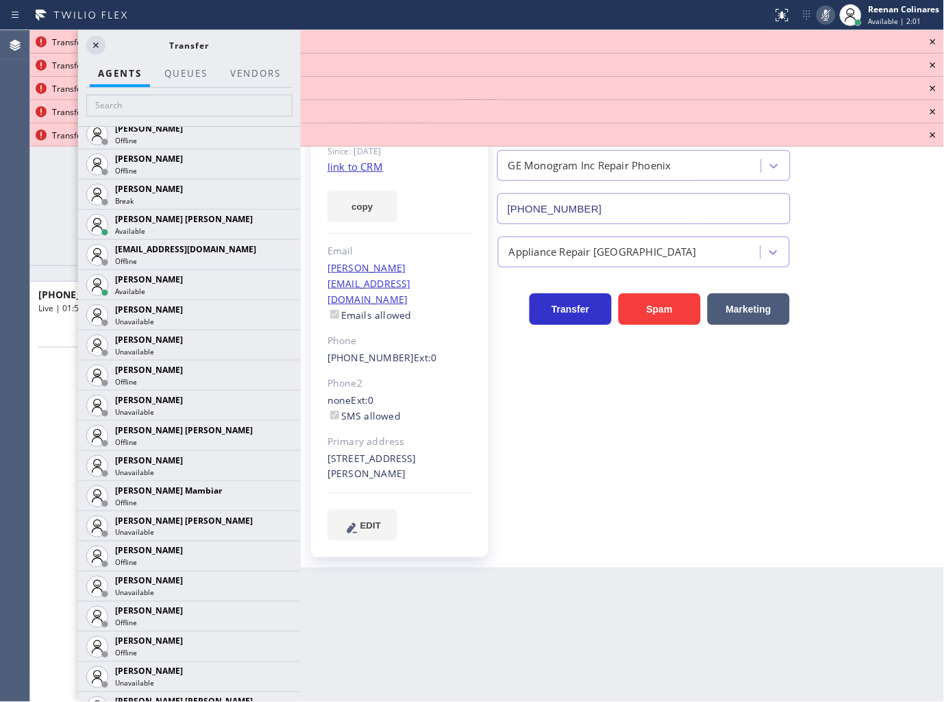
click at [926, 40] on icon at bounding box center [933, 42] width 16 height 16
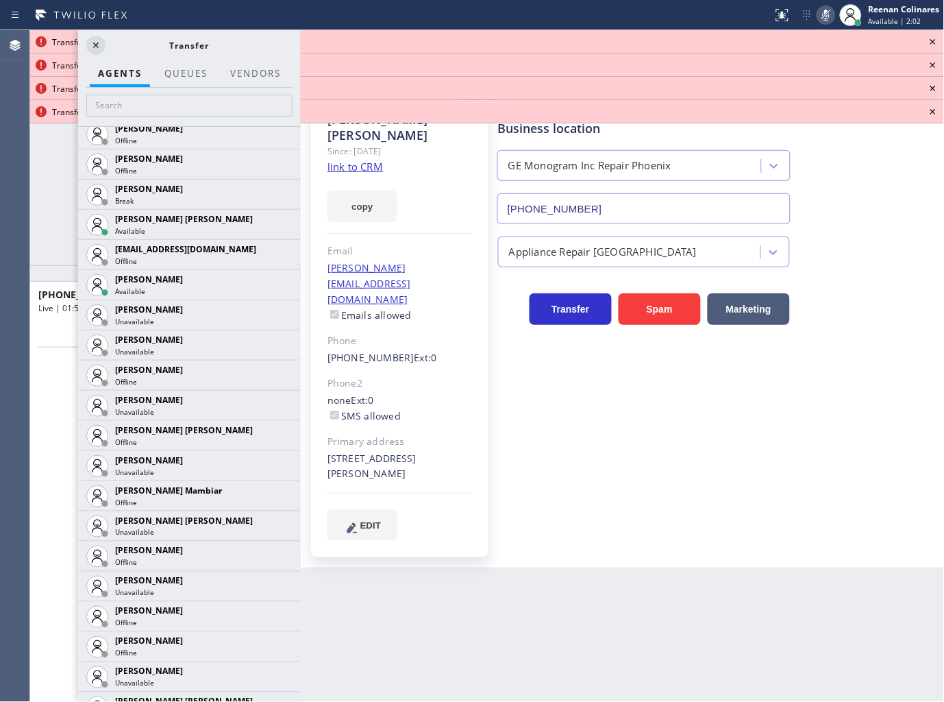
click at [927, 36] on icon at bounding box center [933, 42] width 16 height 16
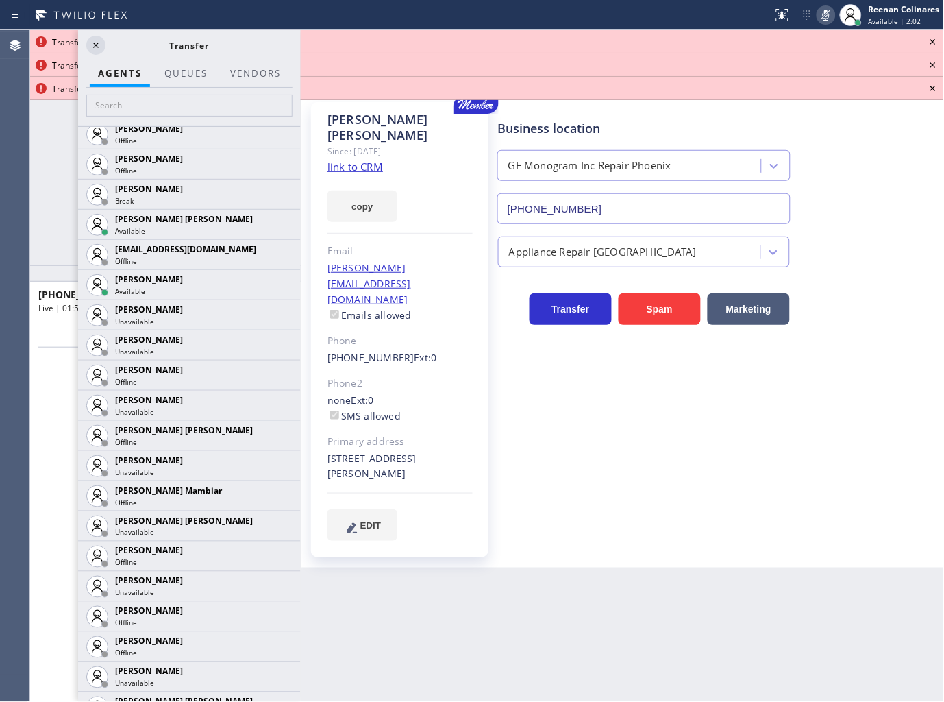
click at [930, 34] on icon at bounding box center [933, 42] width 16 height 16
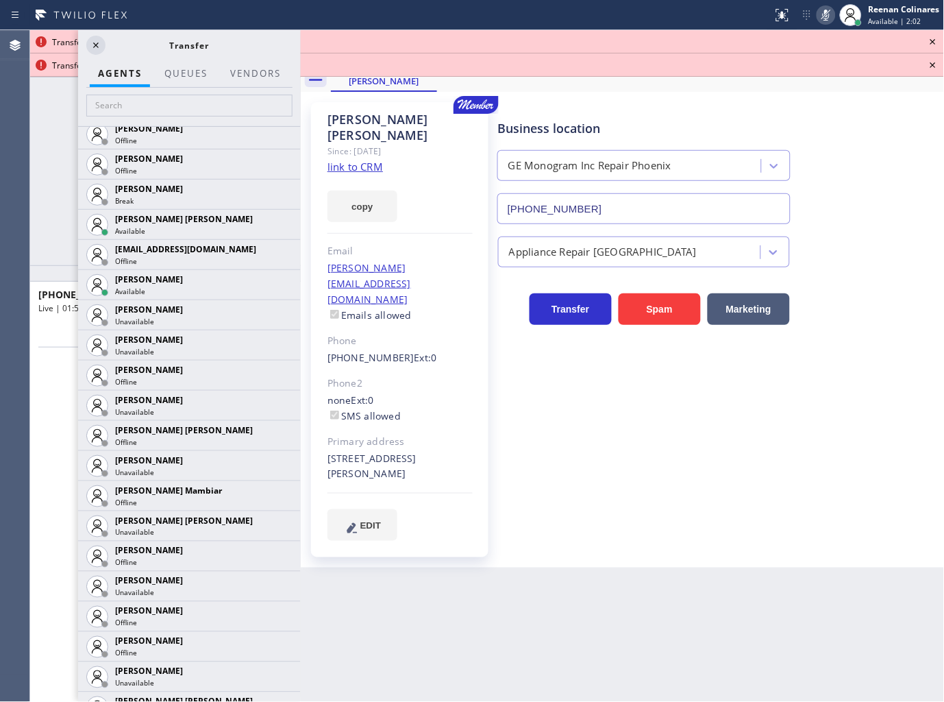
click at [932, 36] on icon at bounding box center [933, 42] width 16 height 16
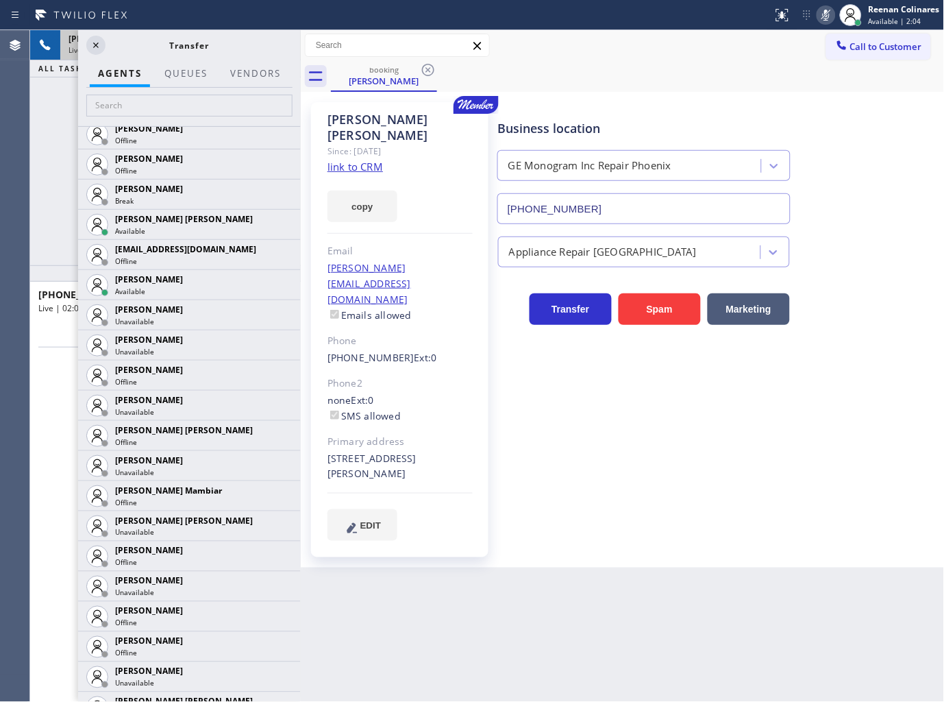
click at [0, 0] on icon at bounding box center [0, 0] width 0 height 0
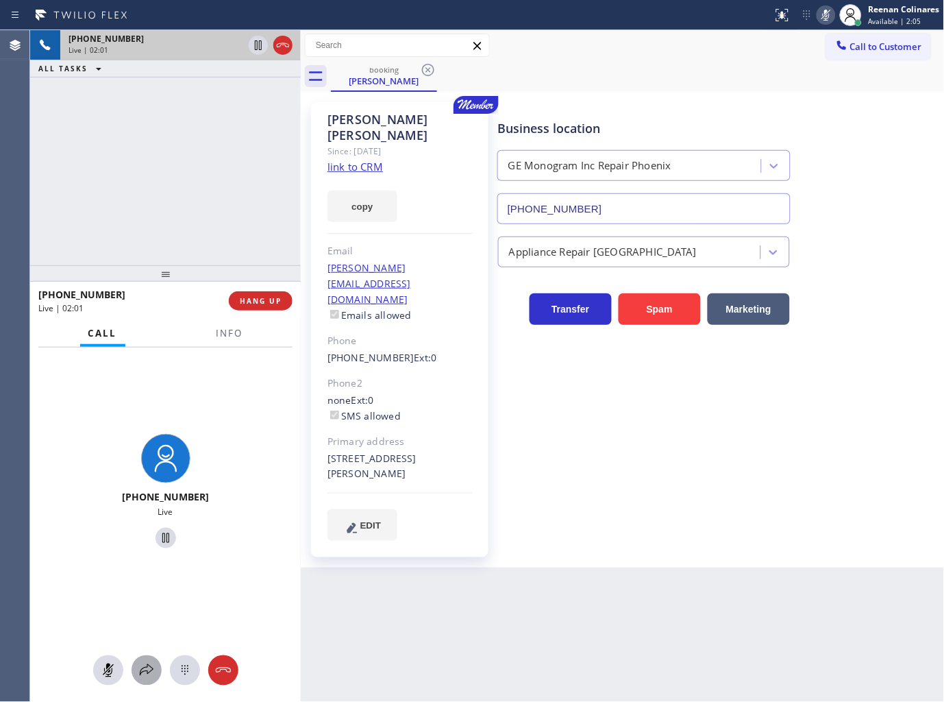
click at [138, 674] on div at bounding box center [147, 670] width 30 height 16
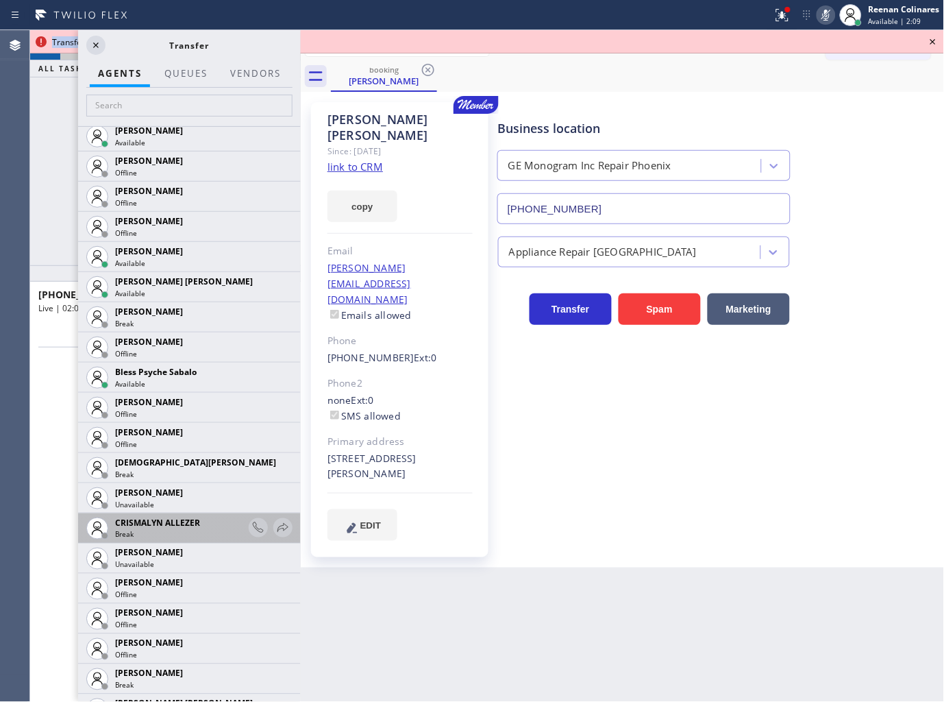
scroll to position [380, 0]
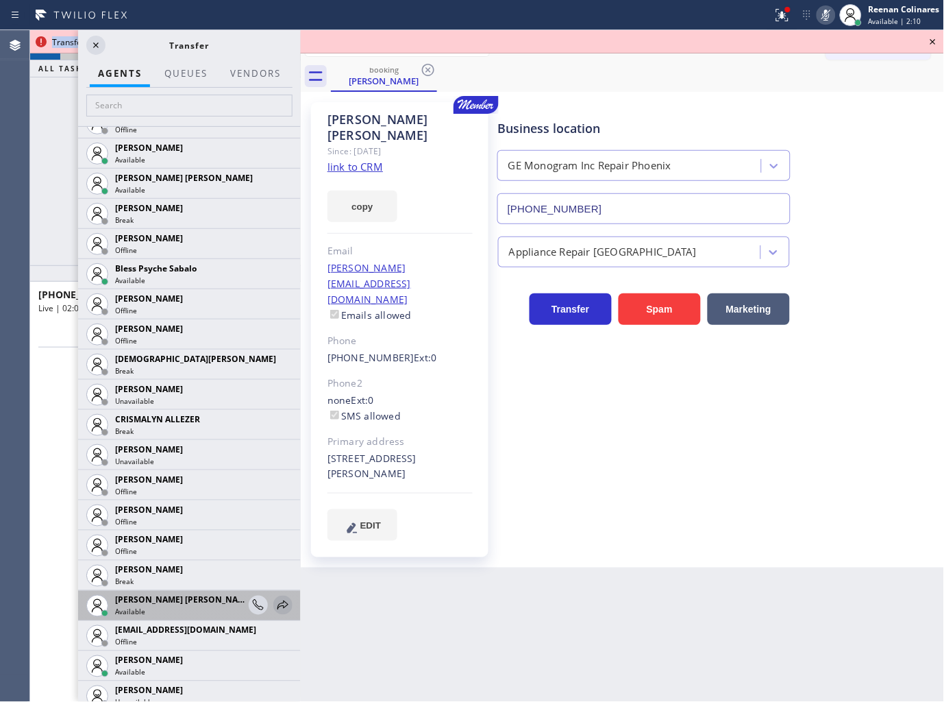
click at [275, 601] on icon at bounding box center [283, 605] width 16 height 16
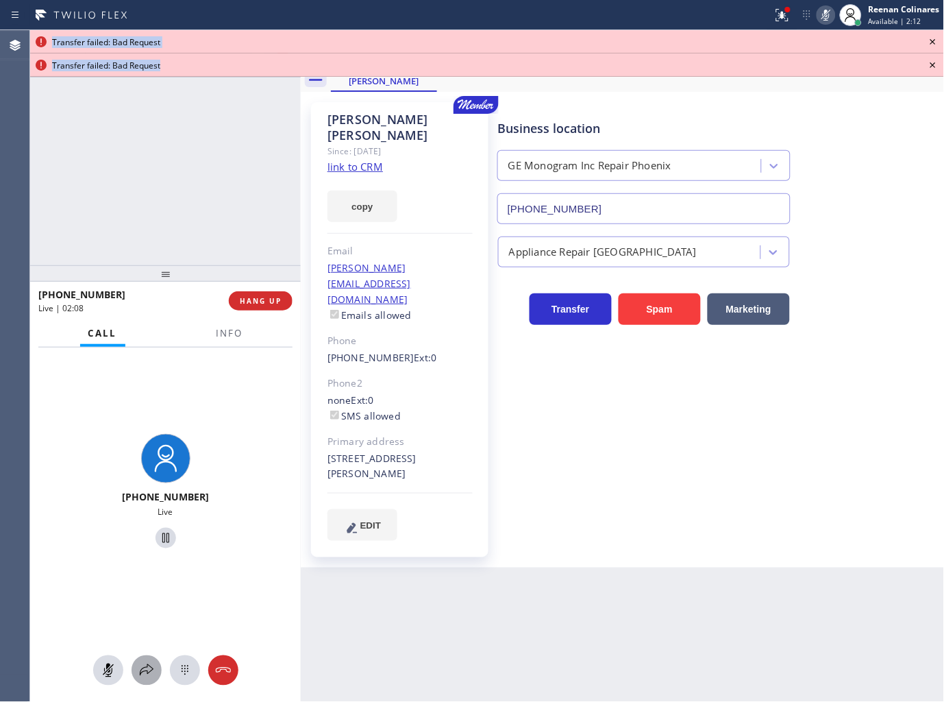
click at [149, 672] on icon at bounding box center [146, 670] width 16 height 16
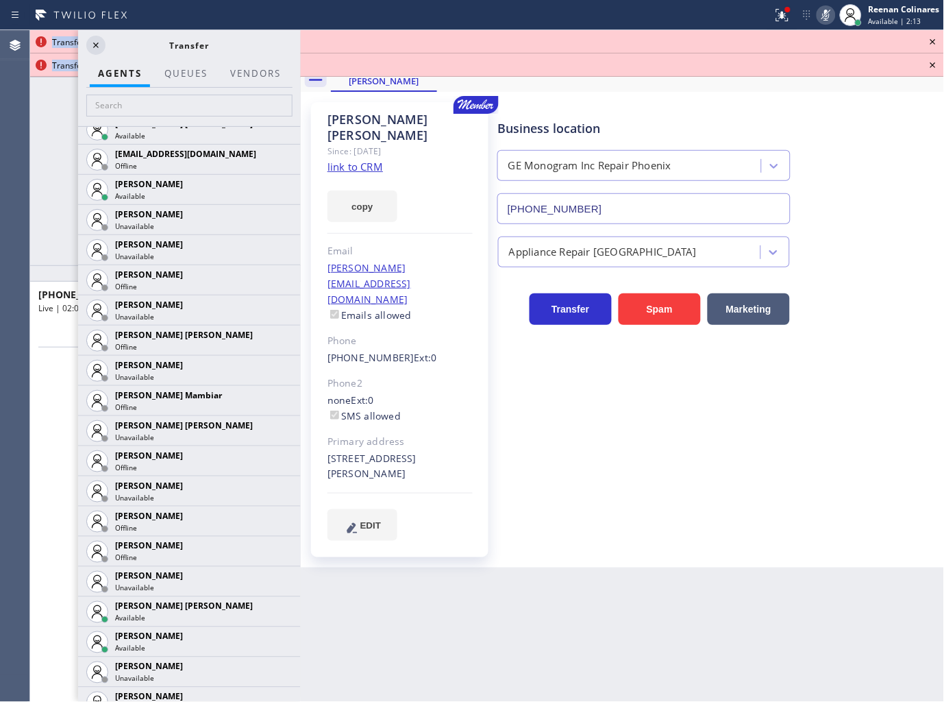
scroll to position [913, 0]
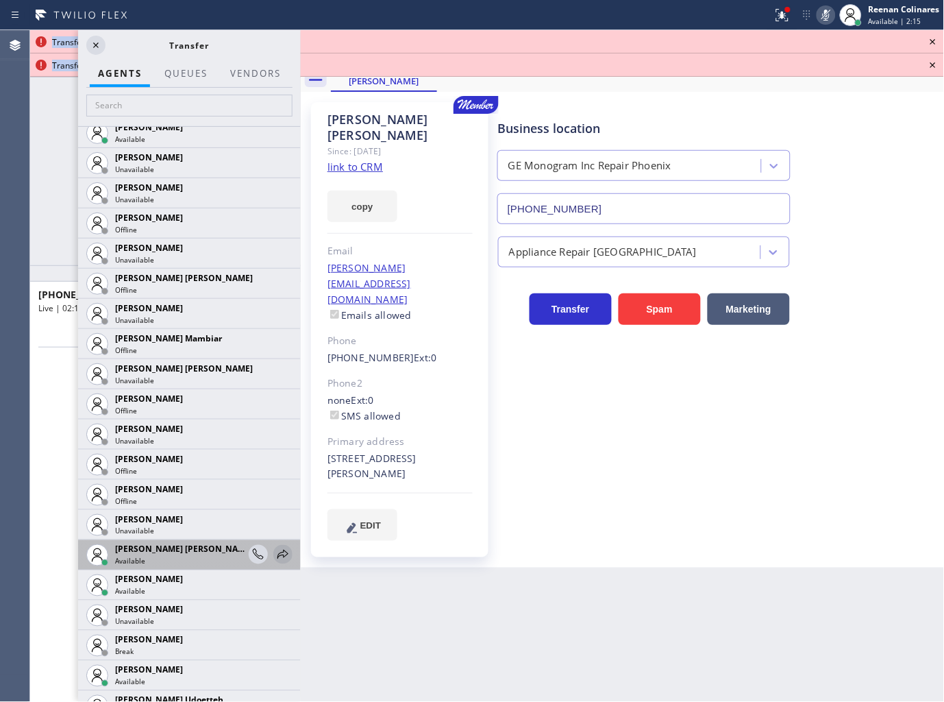
click at [278, 551] on icon at bounding box center [283, 554] width 11 height 9
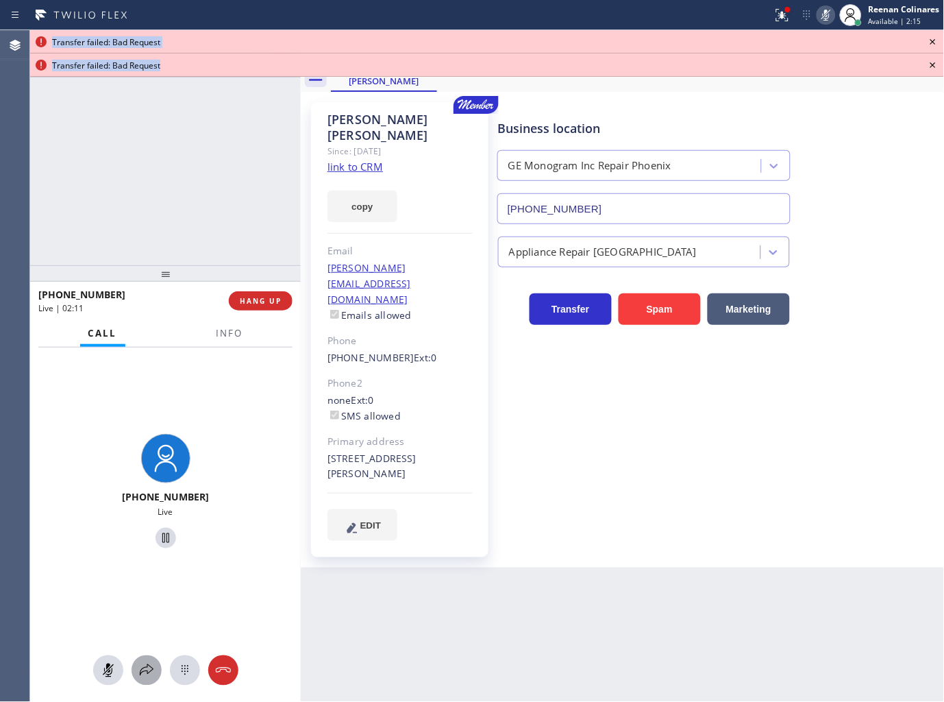
click at [147, 669] on icon at bounding box center [146, 670] width 16 height 16
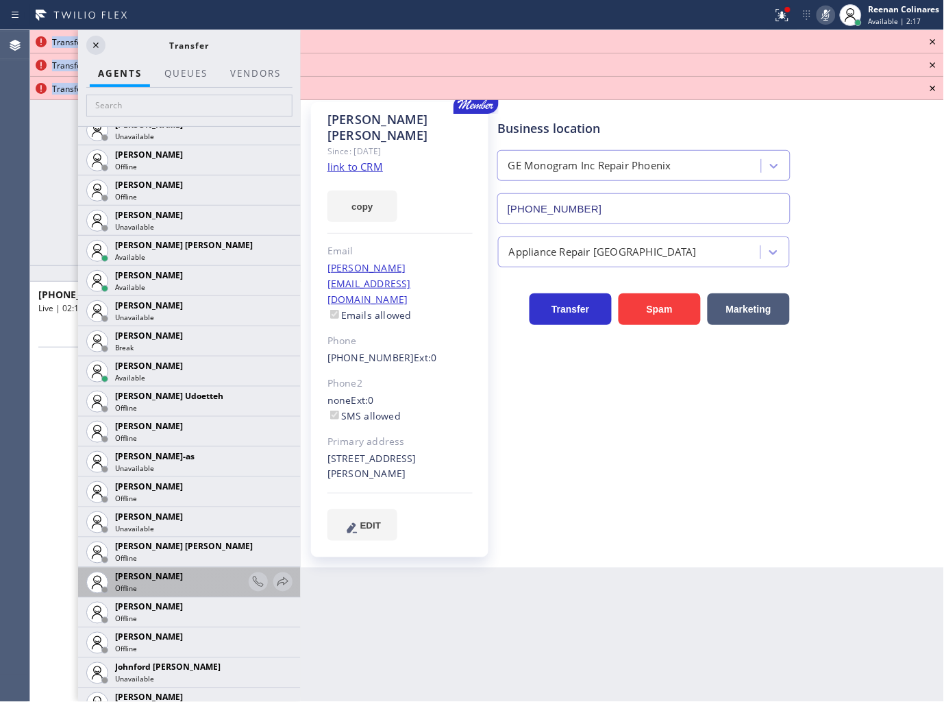
scroll to position [1599, 0]
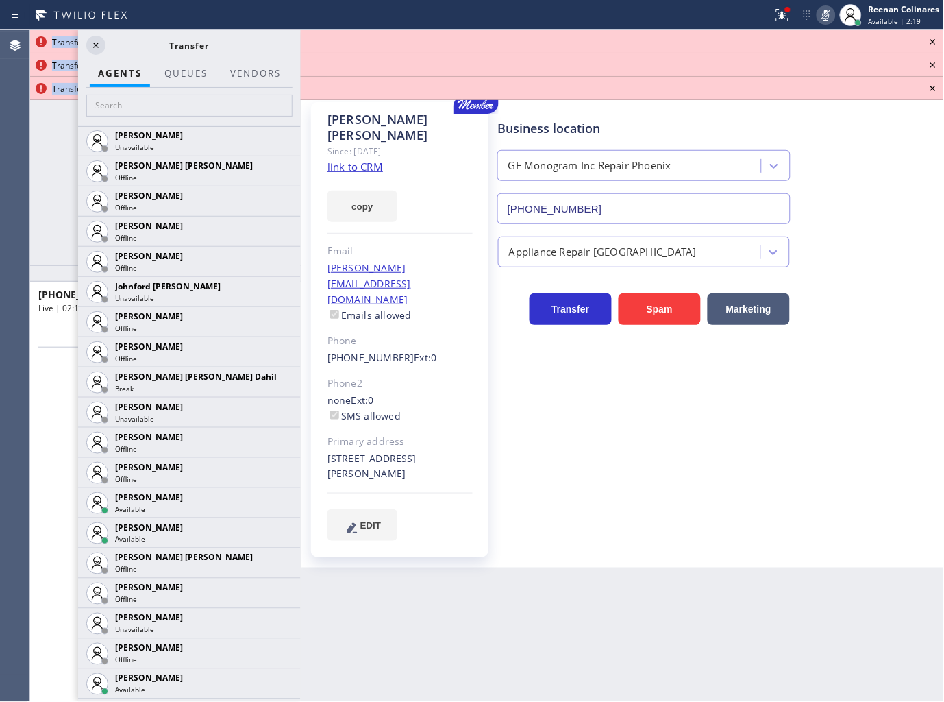
click at [0, 0] on icon at bounding box center [0, 0] width 0 height 0
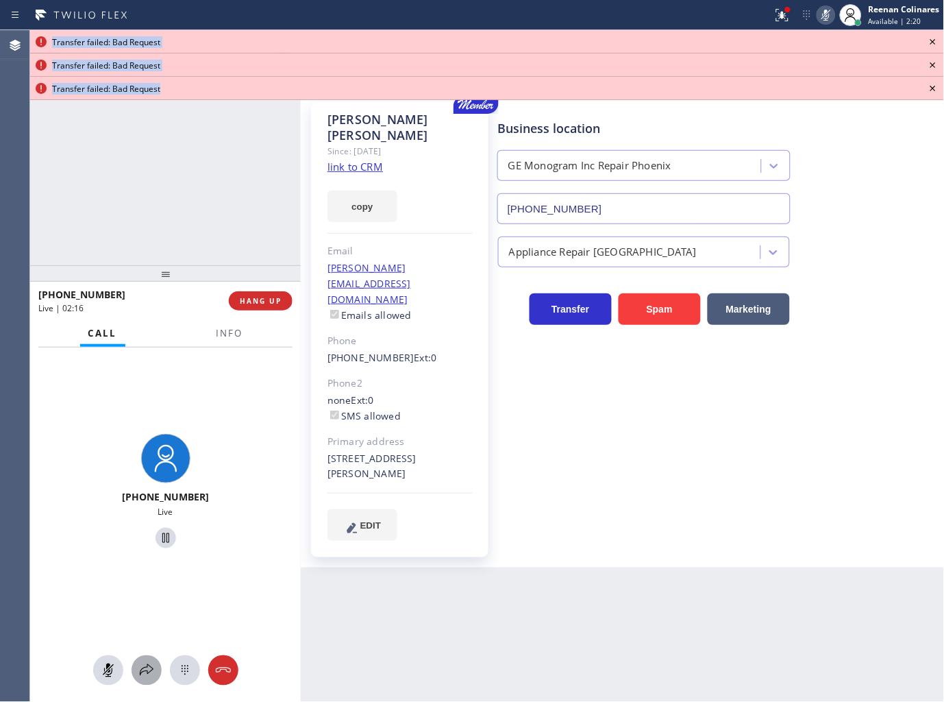
click at [146, 672] on icon at bounding box center [146, 670] width 16 height 16
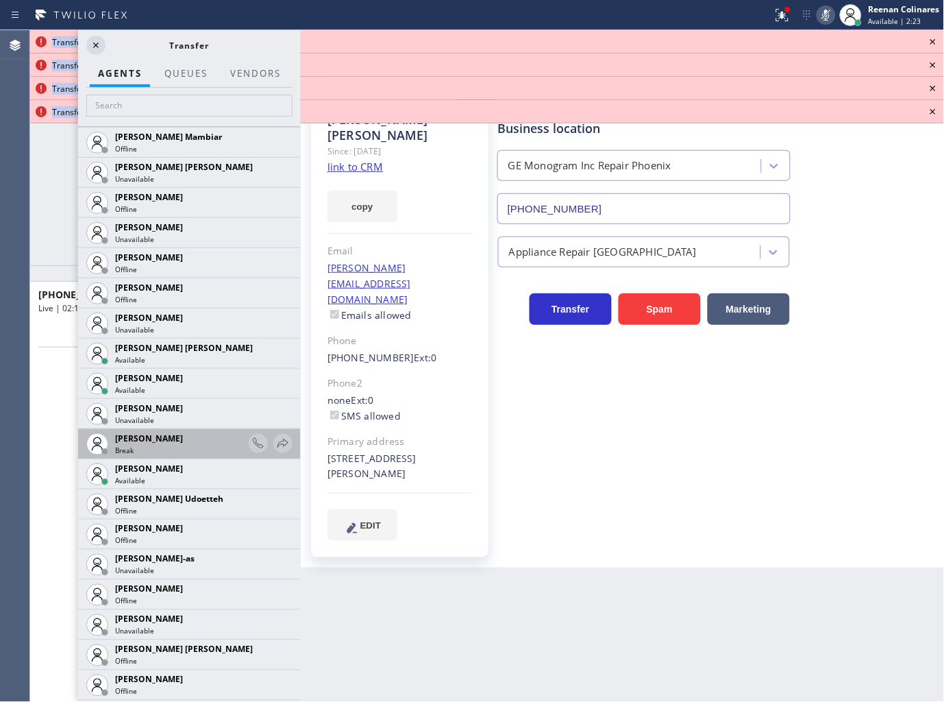
scroll to position [1142, 0]
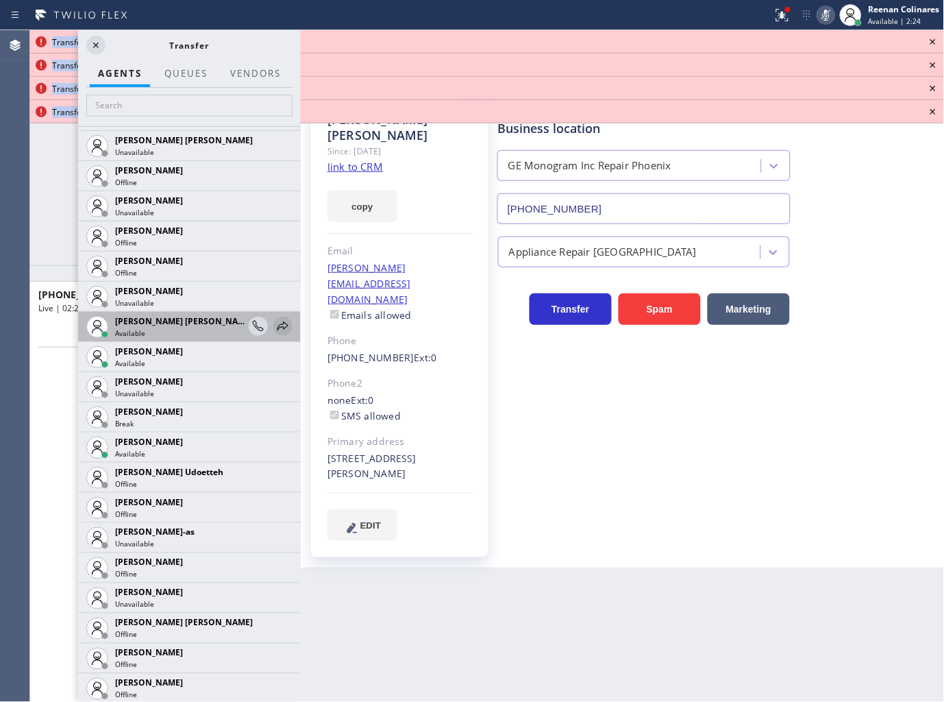
click at [275, 325] on icon at bounding box center [283, 326] width 16 height 16
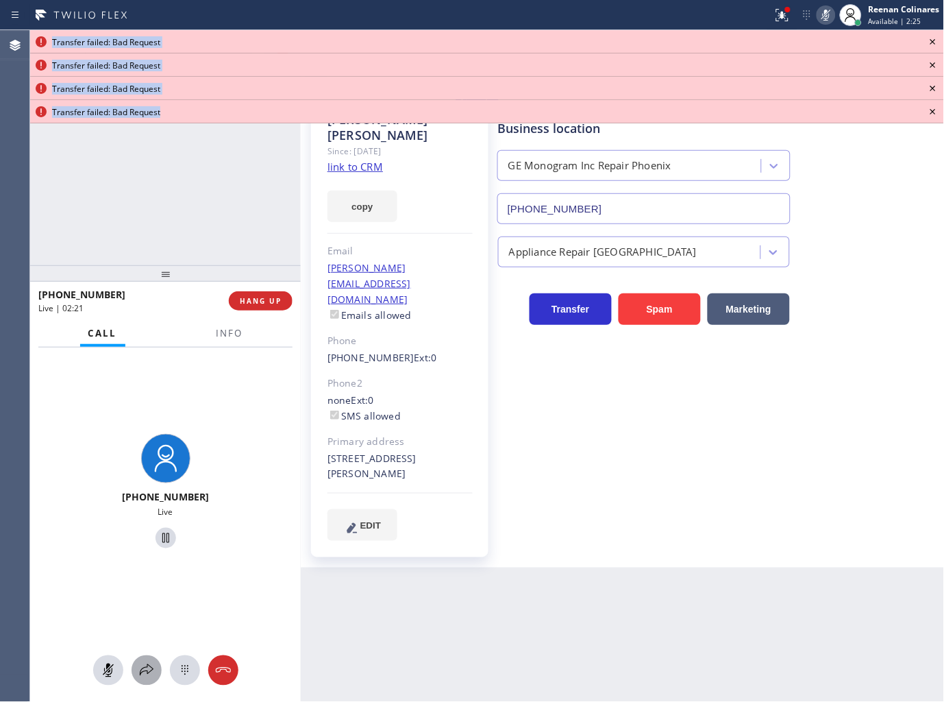
click at [153, 667] on icon at bounding box center [146, 670] width 16 height 16
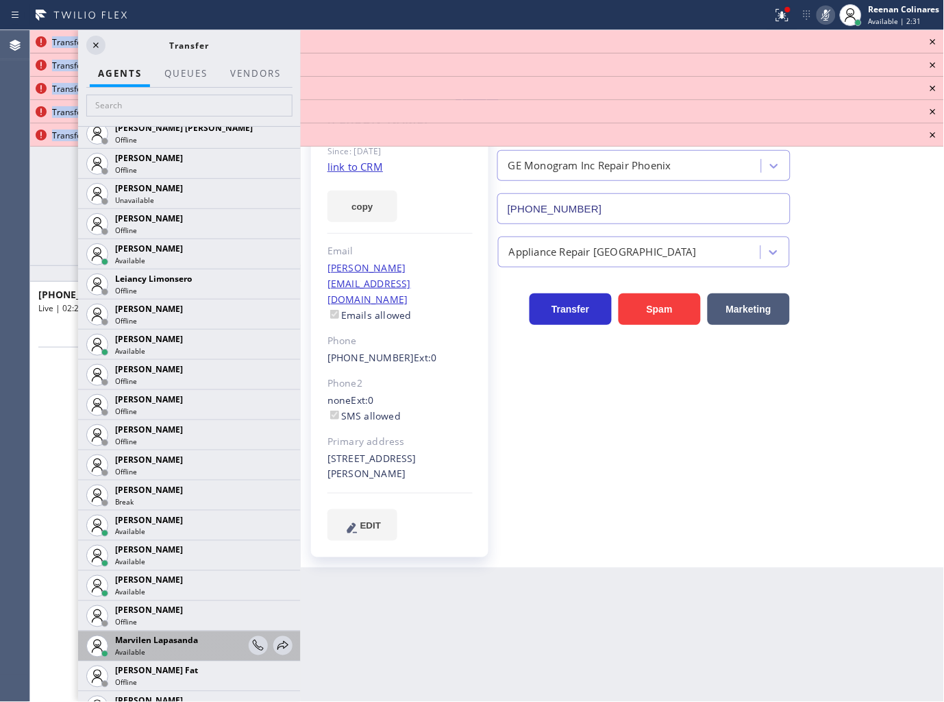
scroll to position [2056, 0]
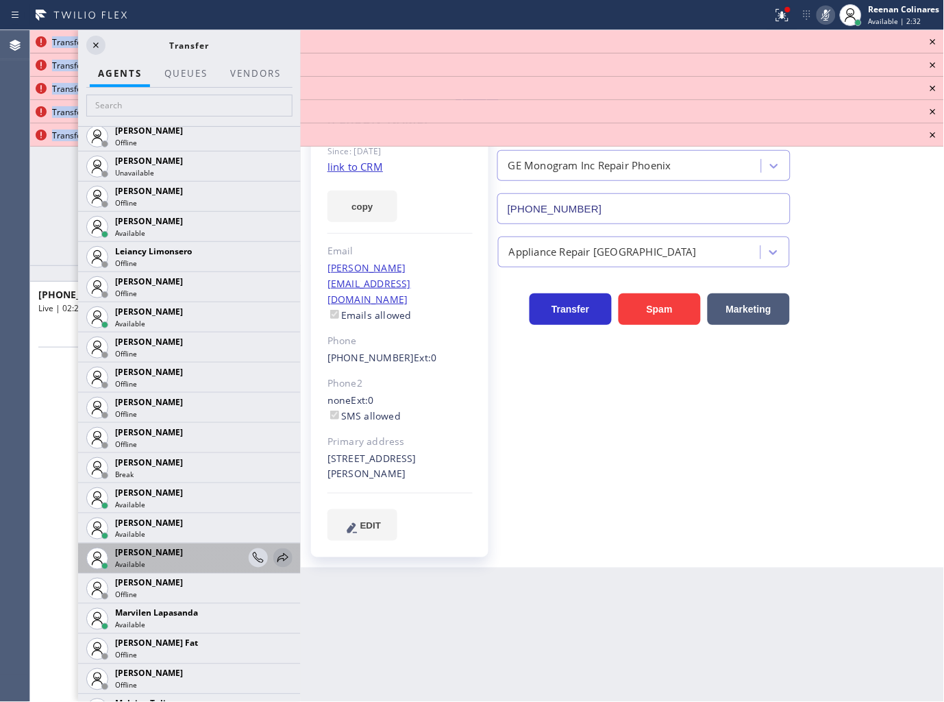
click at [276, 558] on icon at bounding box center [283, 558] width 16 height 16
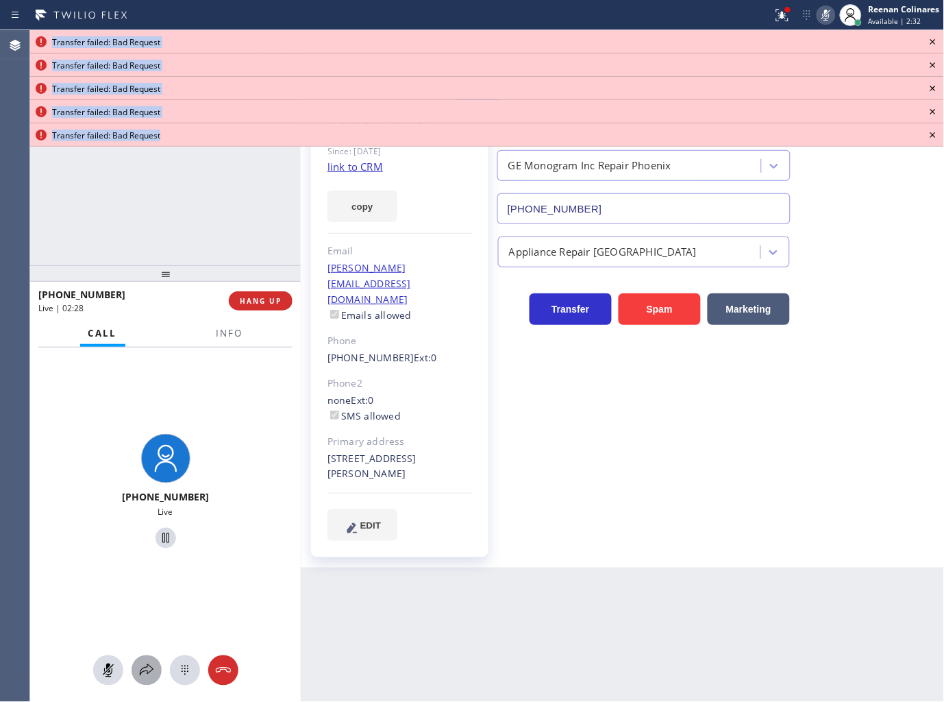
click at [149, 672] on icon at bounding box center [146, 670] width 16 height 16
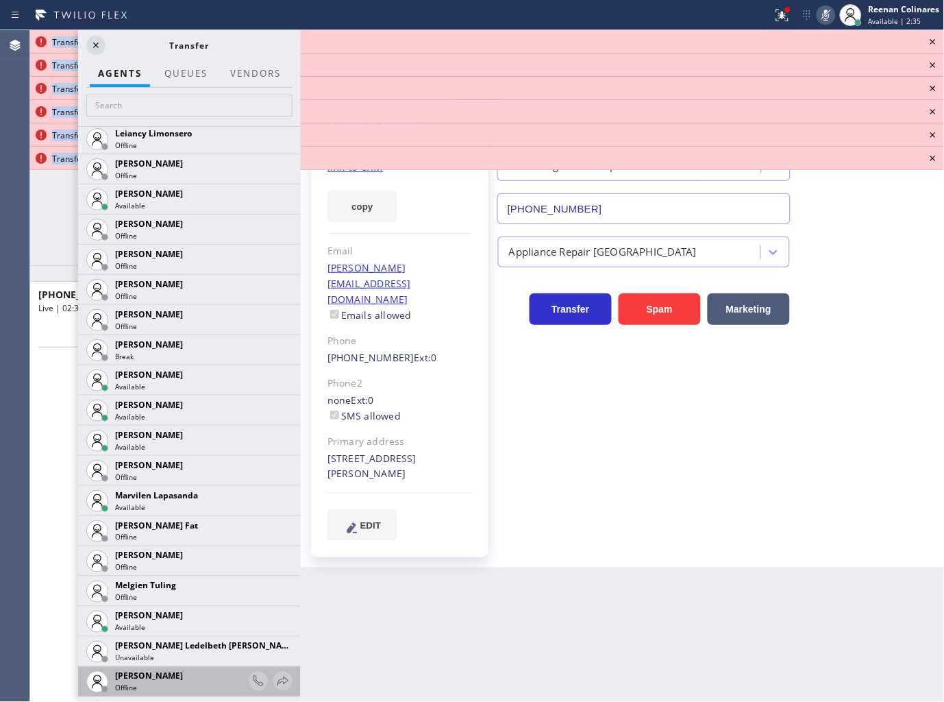
scroll to position [2360, 0]
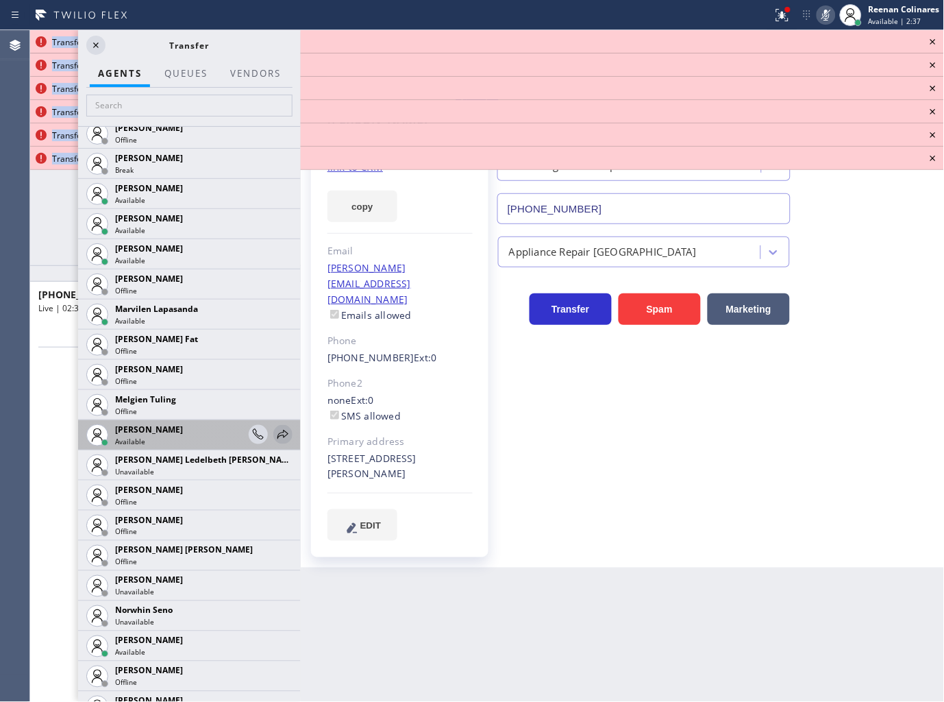
click at [275, 434] on icon at bounding box center [283, 434] width 16 height 16
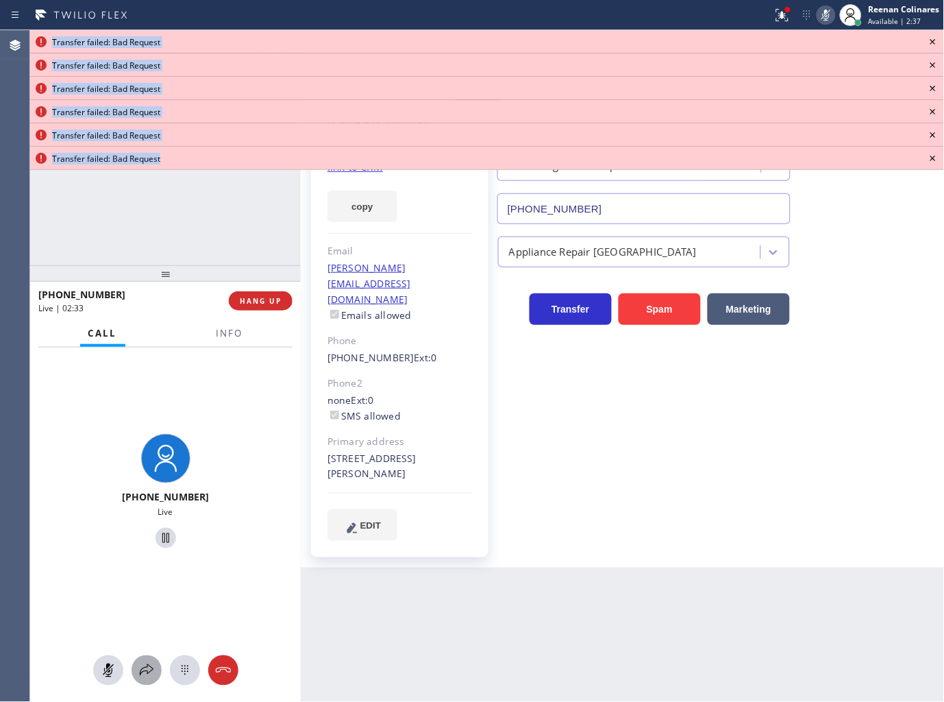
click at [140, 659] on button at bounding box center [147, 670] width 30 height 30
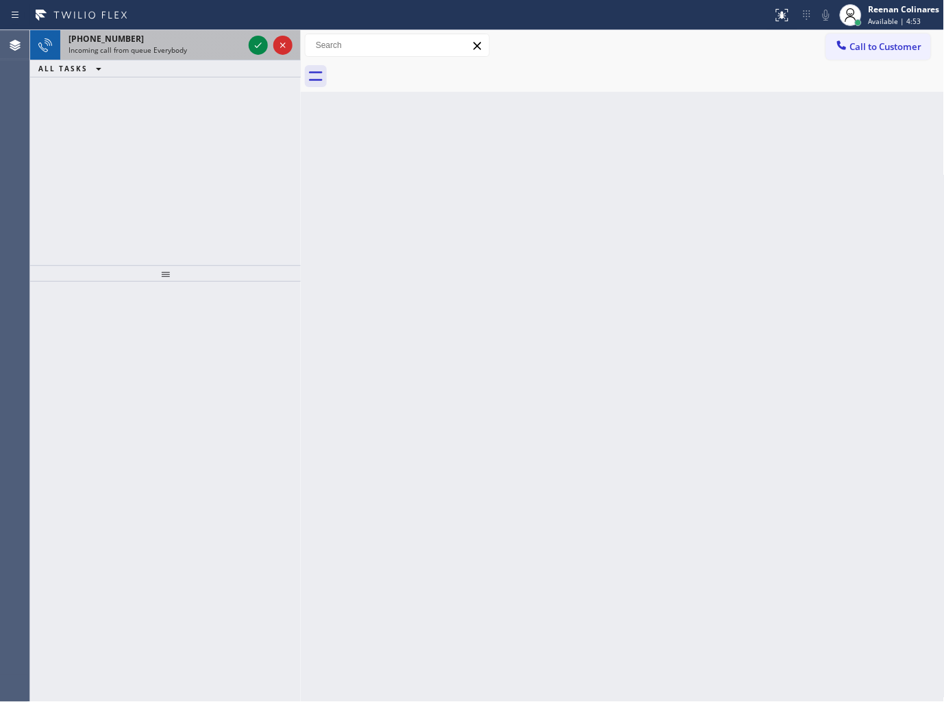
click at [177, 43] on div "[PHONE_NUMBER]" at bounding box center [156, 39] width 175 height 12
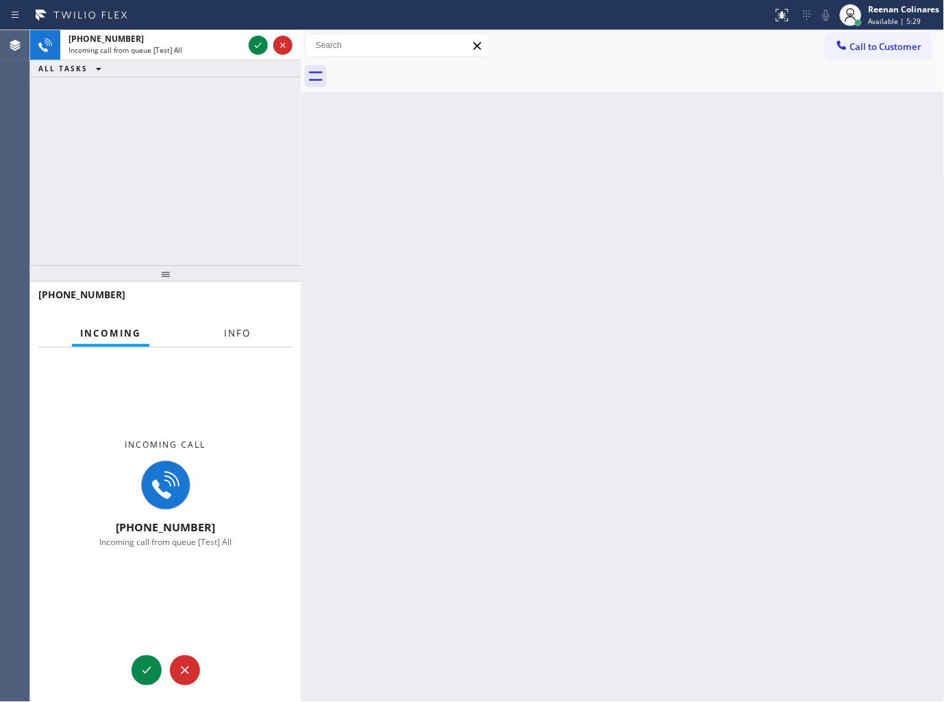
click at [237, 337] on span "Info" at bounding box center [237, 333] width 27 height 12
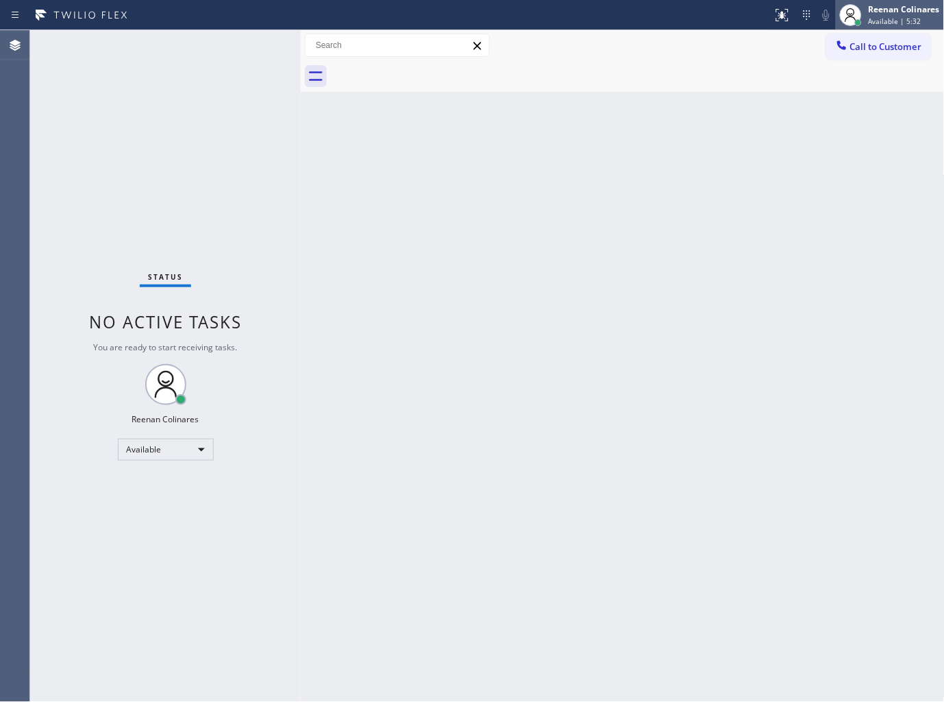
click at [878, 16] on span "Available | 5:32" at bounding box center [895, 21] width 53 height 10
click at [508, 180] on div "Back to Dashboard Change Sender ID Customers Technicians Select a contact Outbo…" at bounding box center [623, 366] width 644 height 672
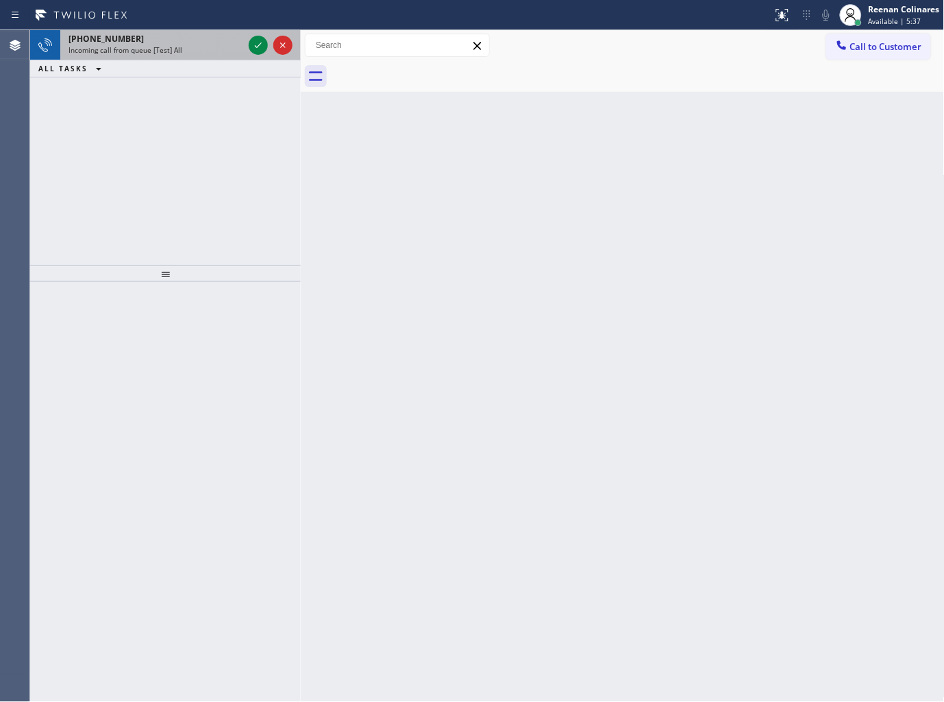
click at [192, 38] on div "[PHONE_NUMBER]" at bounding box center [156, 39] width 175 height 12
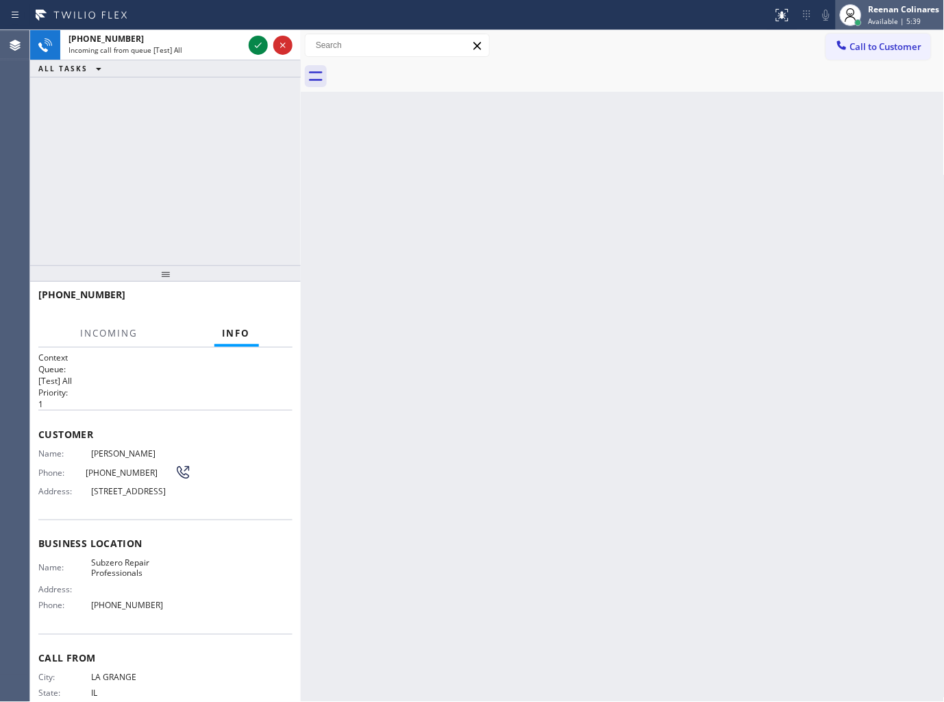
click at [876, 19] on span "Available | 5:39" at bounding box center [895, 21] width 53 height 10
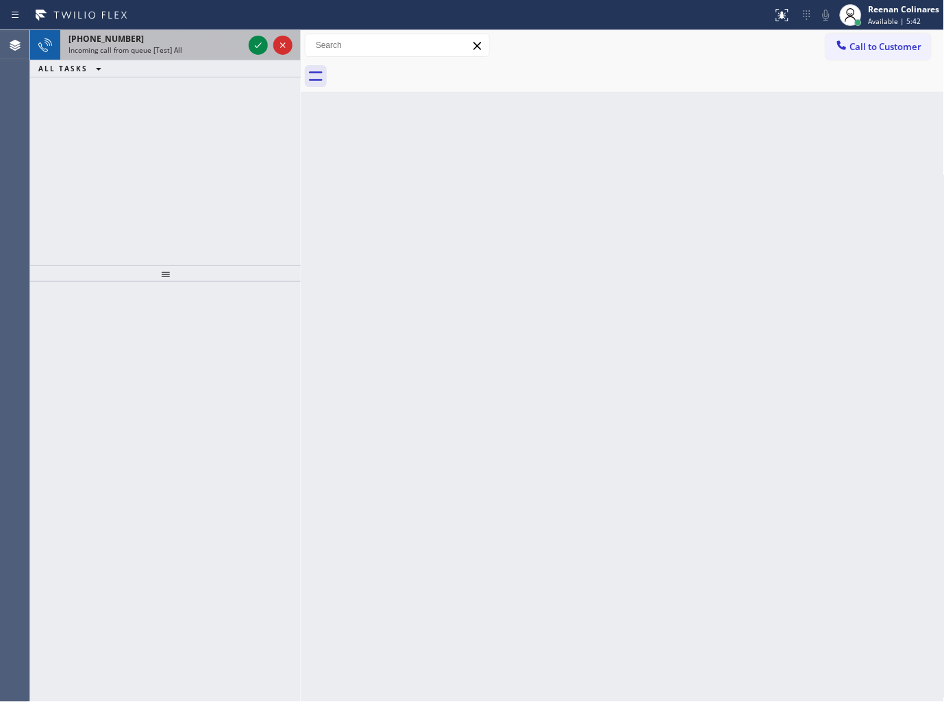
click at [218, 44] on div "[PHONE_NUMBER]" at bounding box center [156, 39] width 175 height 12
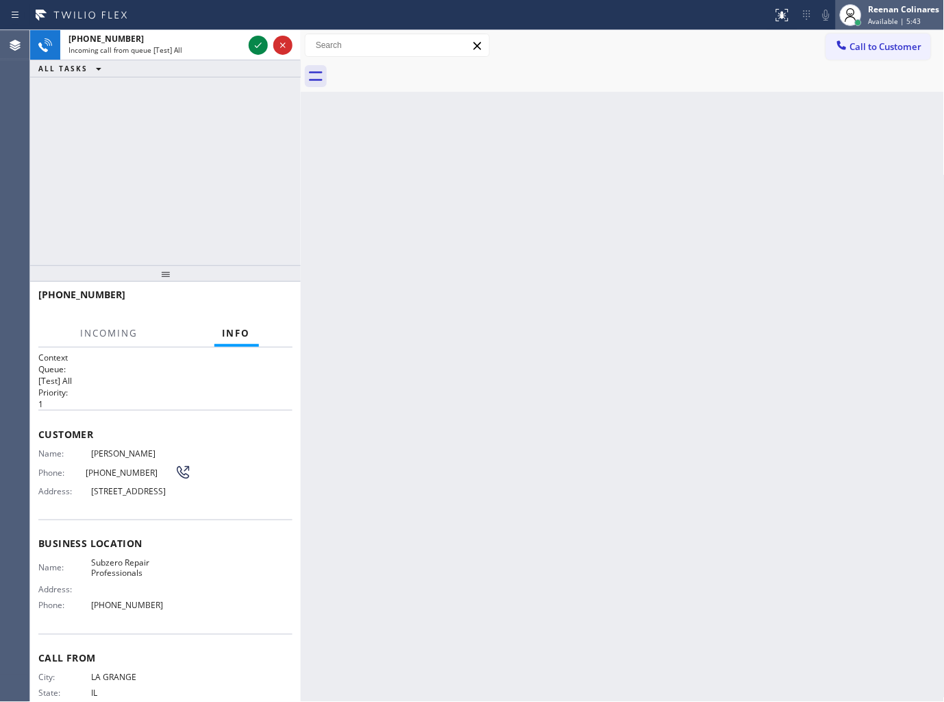
click at [887, 16] on span "Available | 5:43" at bounding box center [895, 21] width 53 height 10
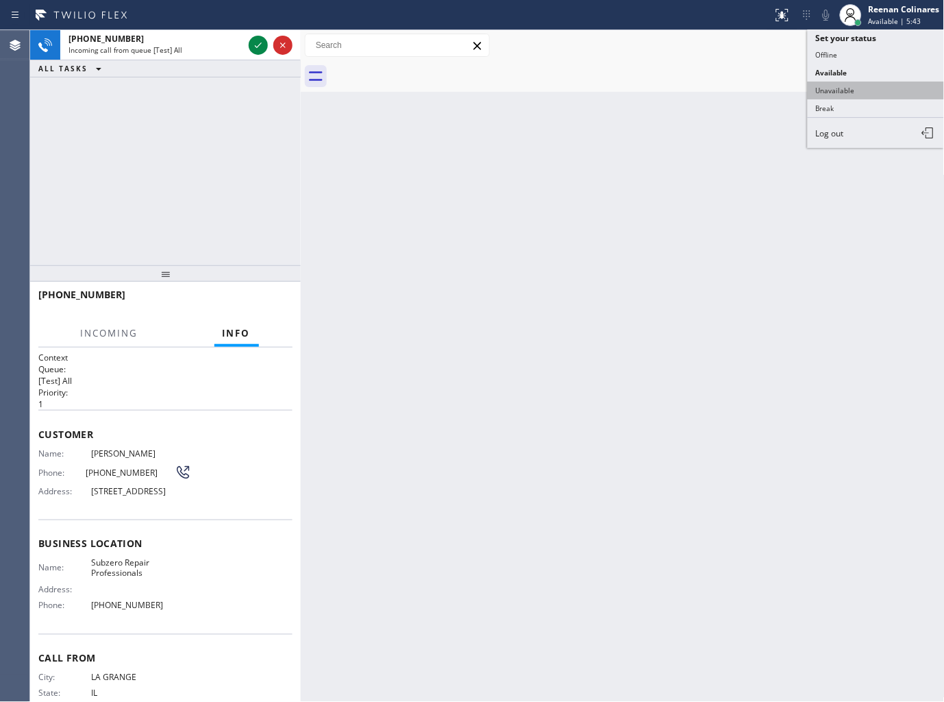
click at [833, 90] on button "Unavailable" at bounding box center [876, 91] width 137 height 18
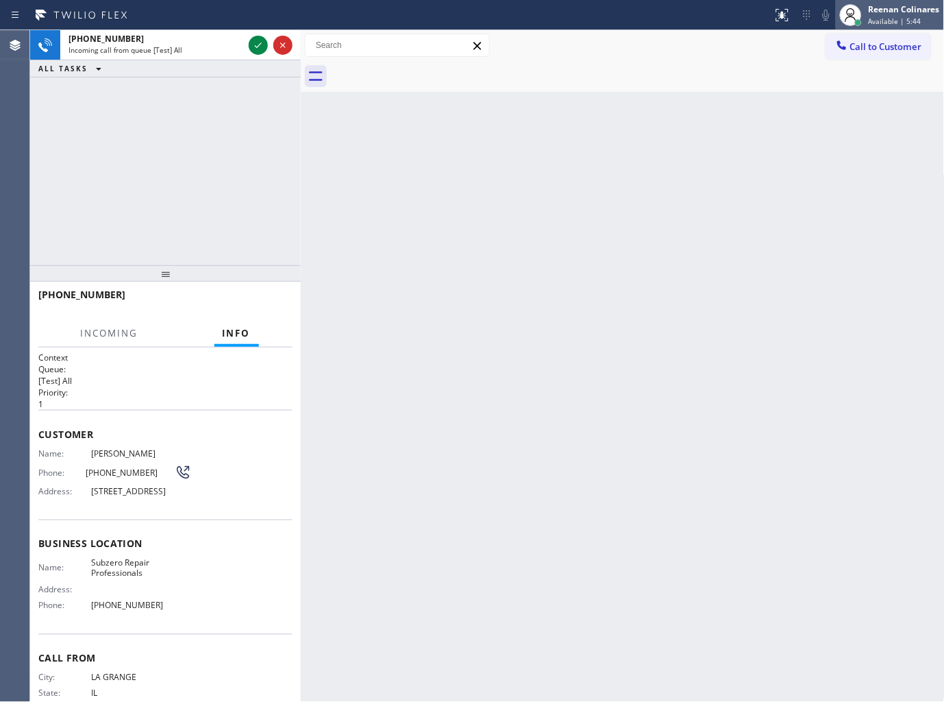
click at [887, 12] on div "Reenan Colinares" at bounding box center [904, 9] width 71 height 12
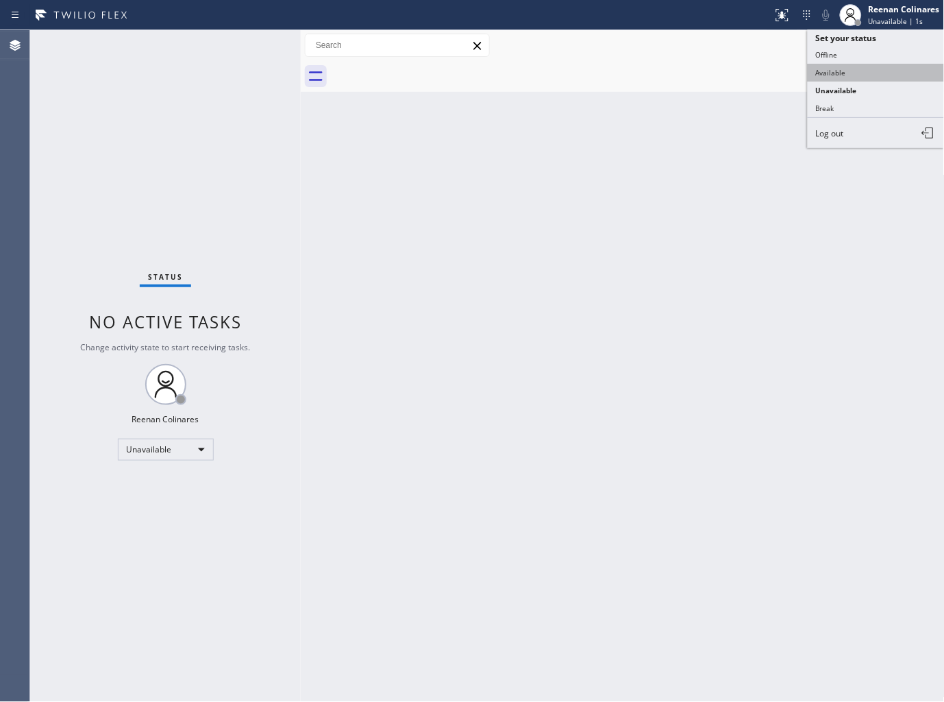
click at [843, 71] on button "Available" at bounding box center [876, 73] width 137 height 18
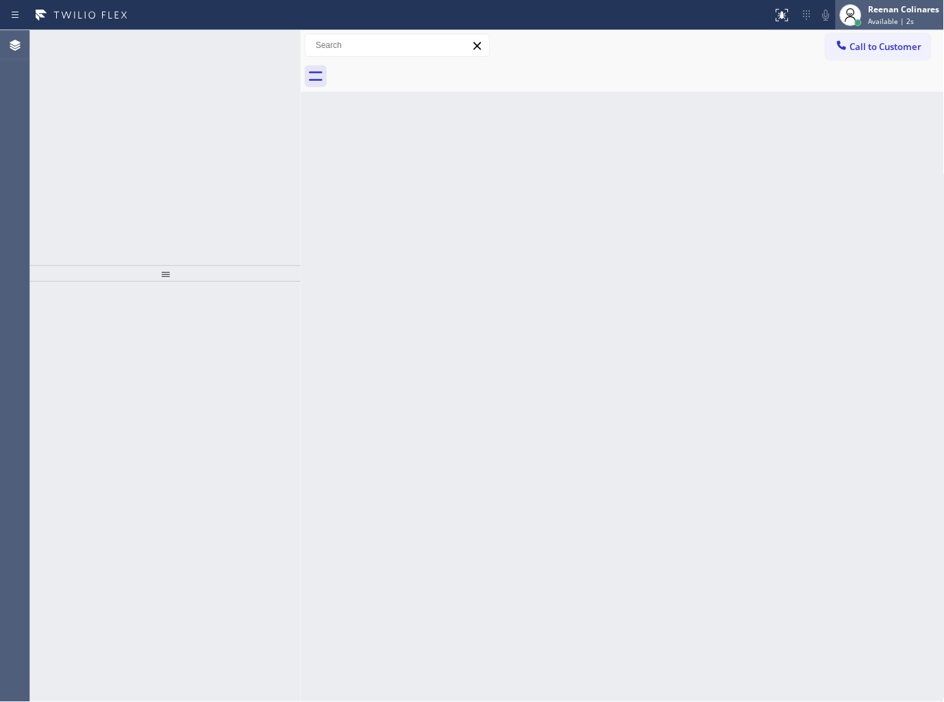
click at [909, 11] on div "Reenan Colinares" at bounding box center [904, 9] width 71 height 12
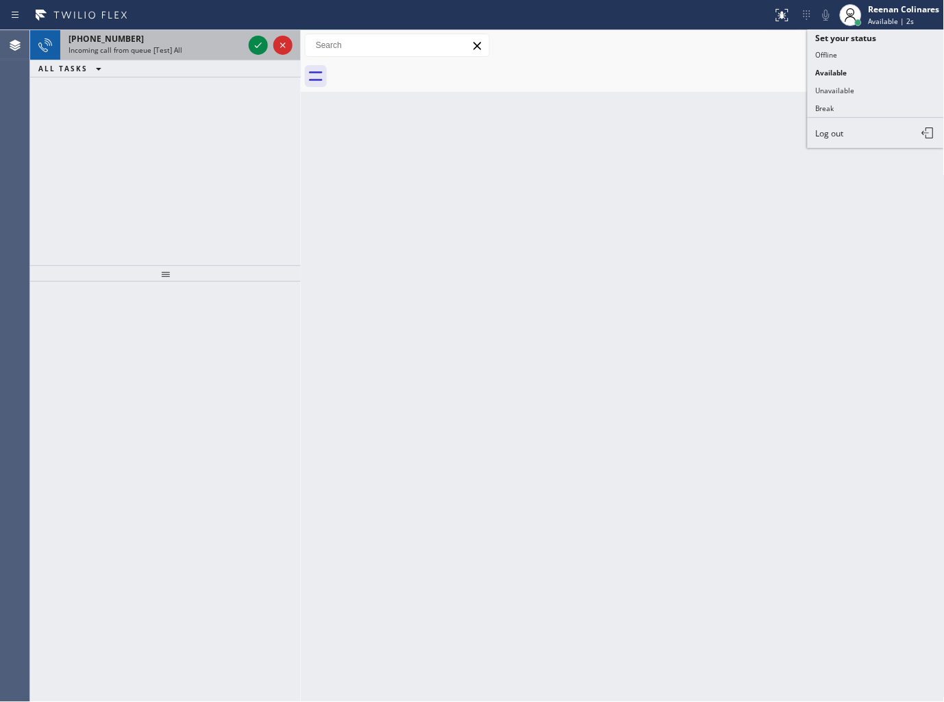
drag, startPoint x: 184, startPoint y: 30, endPoint x: 188, endPoint y: 40, distance: 10.4
click at [184, 31] on div "[PHONE_NUMBER] Incoming call from queue [Test] All" at bounding box center [153, 45] width 186 height 30
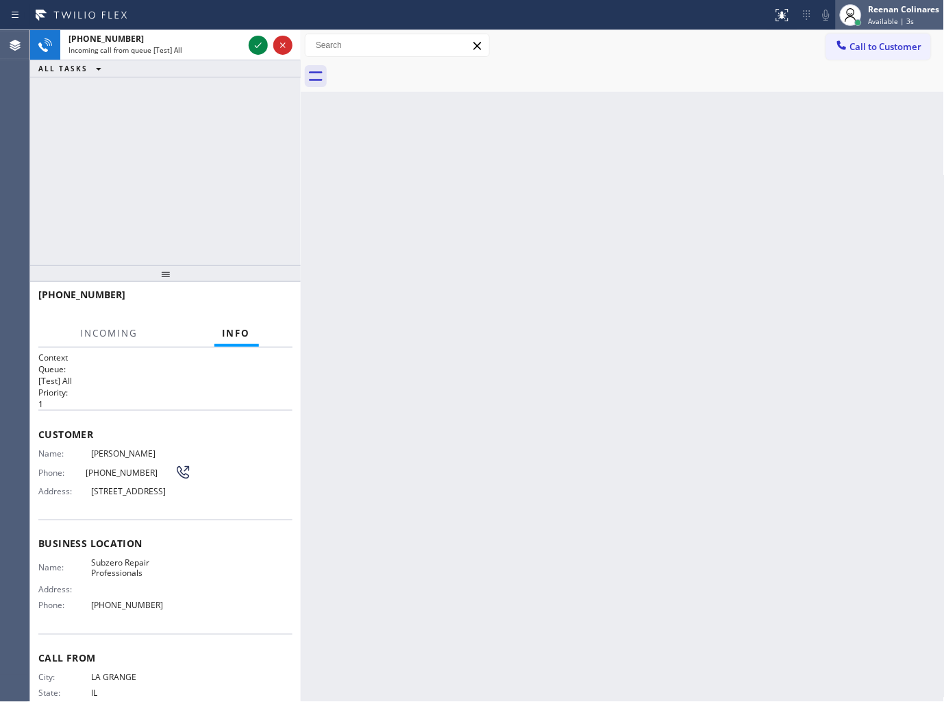
click at [899, 10] on div "Reenan Colinares" at bounding box center [904, 9] width 71 height 12
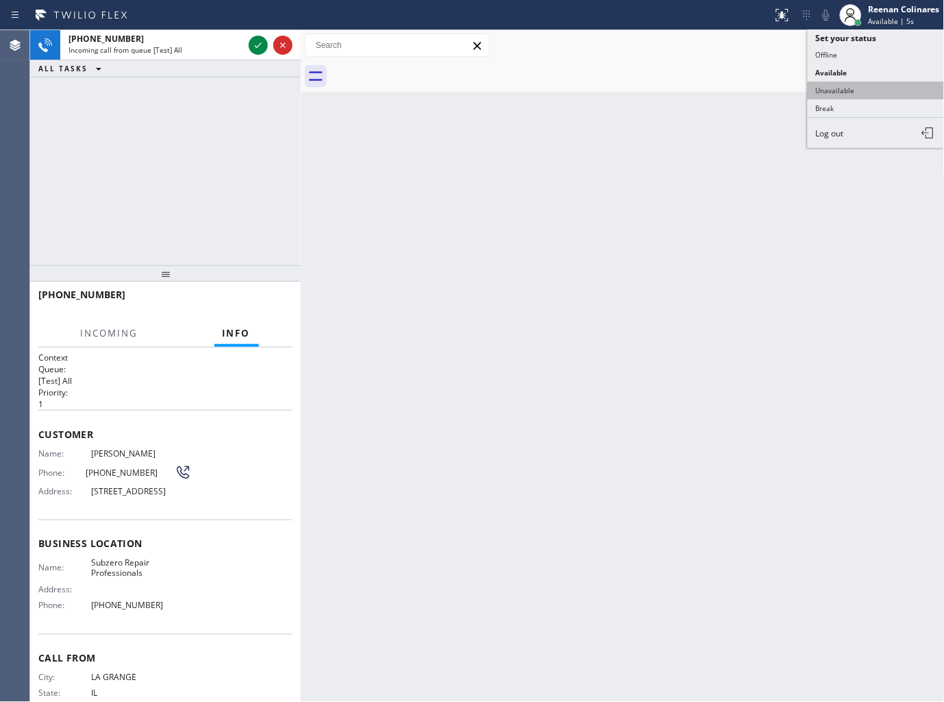
click at [845, 91] on button "Unavailable" at bounding box center [876, 91] width 137 height 18
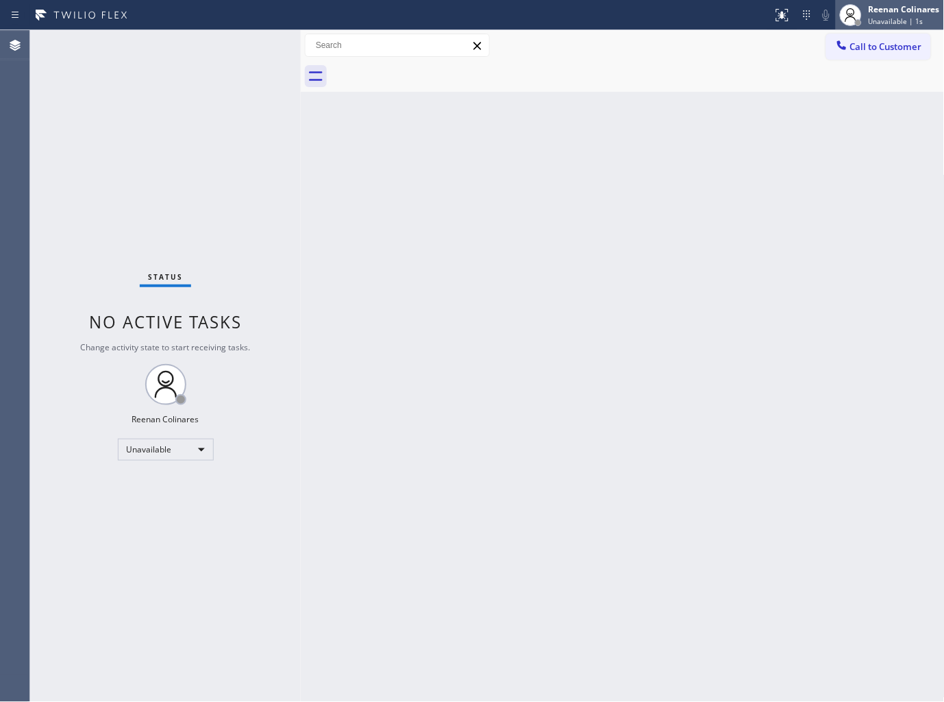
click at [925, 7] on div "Reenan Colinares" at bounding box center [904, 9] width 71 height 12
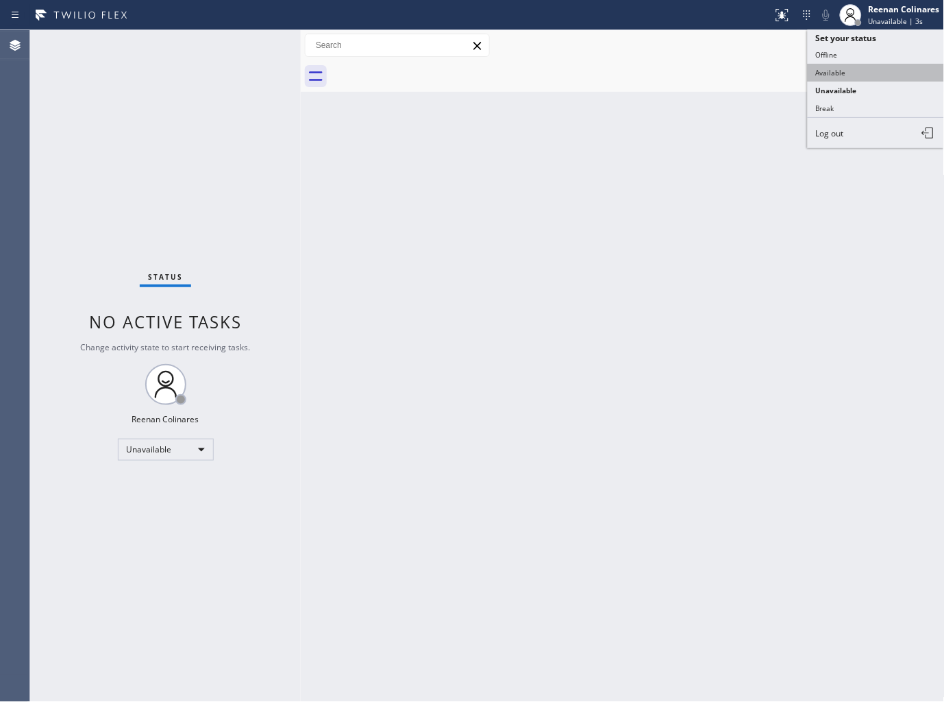
click at [834, 71] on button "Available" at bounding box center [876, 73] width 137 height 18
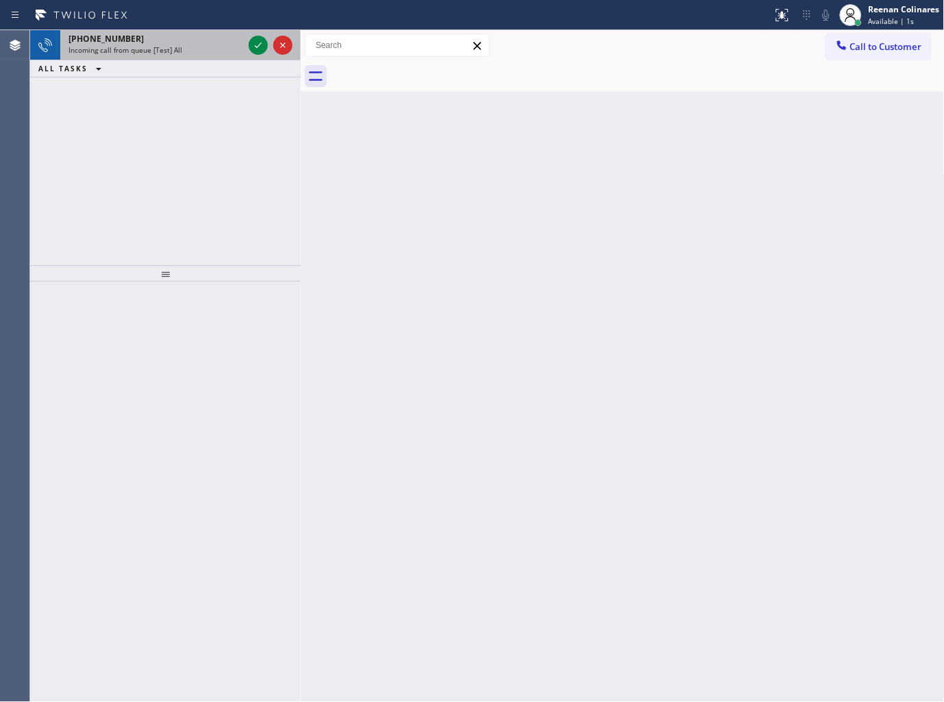
click at [188, 53] on div "Incoming call from queue [Test] All" at bounding box center [156, 50] width 175 height 10
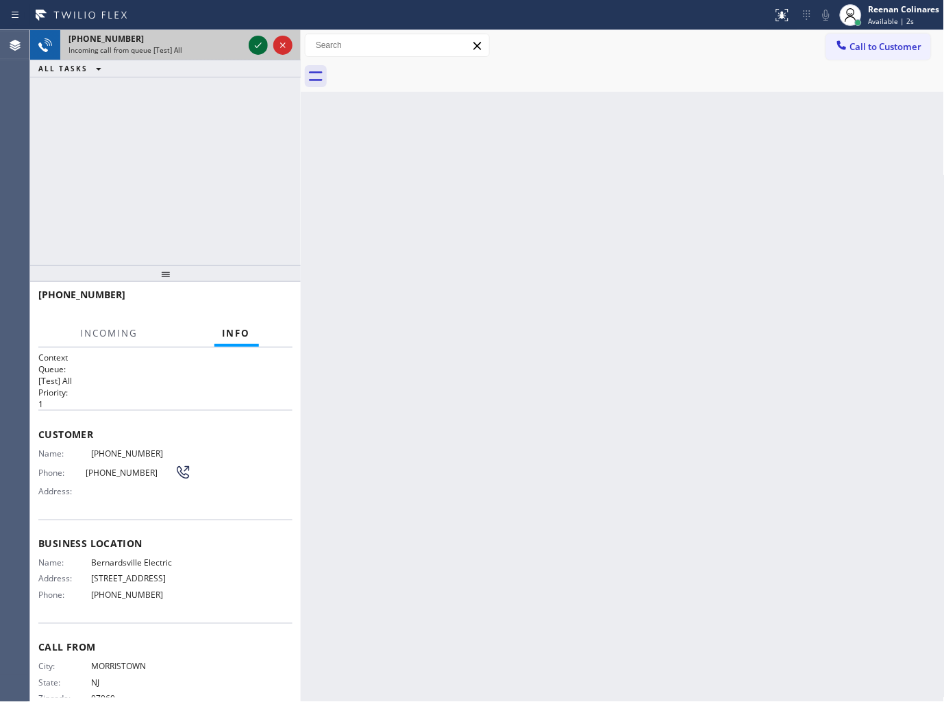
click at [262, 47] on icon at bounding box center [258, 45] width 16 height 16
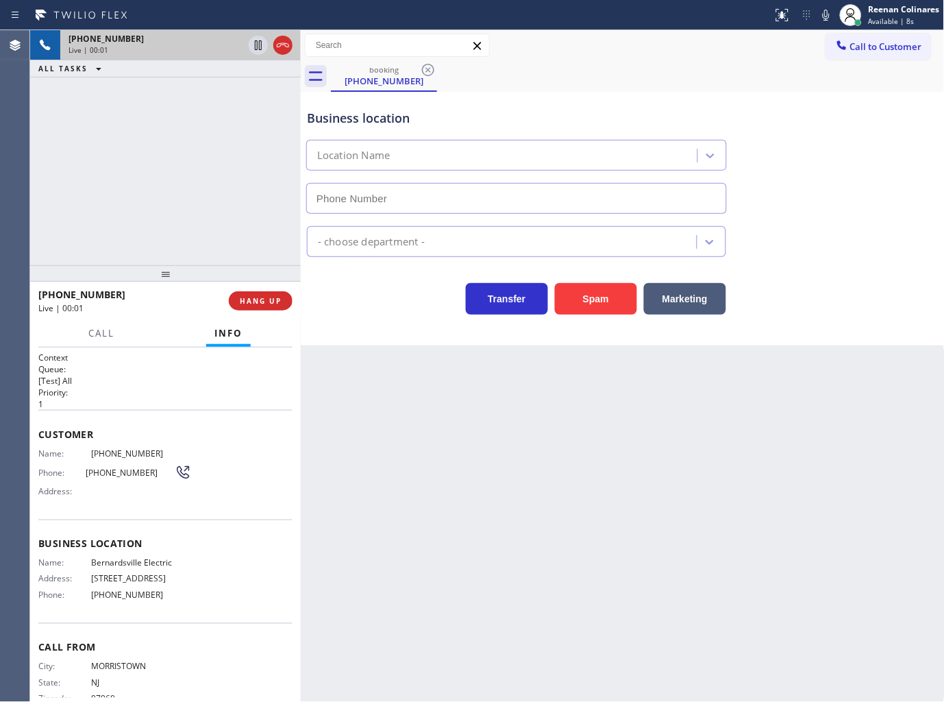
type input "[PHONE_NUMBER]"
click at [833, 15] on icon at bounding box center [826, 15] width 16 height 16
click at [826, 8] on icon at bounding box center [826, 15] width 16 height 16
click at [825, 16] on icon at bounding box center [826, 15] width 16 height 16
click at [92, 329] on span "Call" at bounding box center [101, 333] width 26 height 12
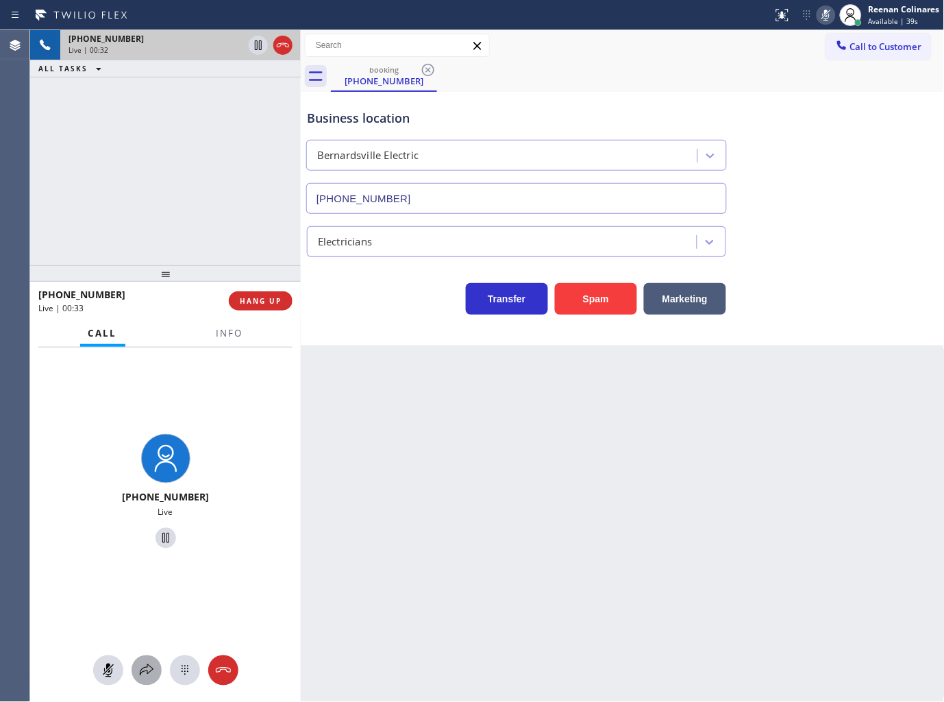
click at [139, 667] on icon at bounding box center [146, 670] width 16 height 16
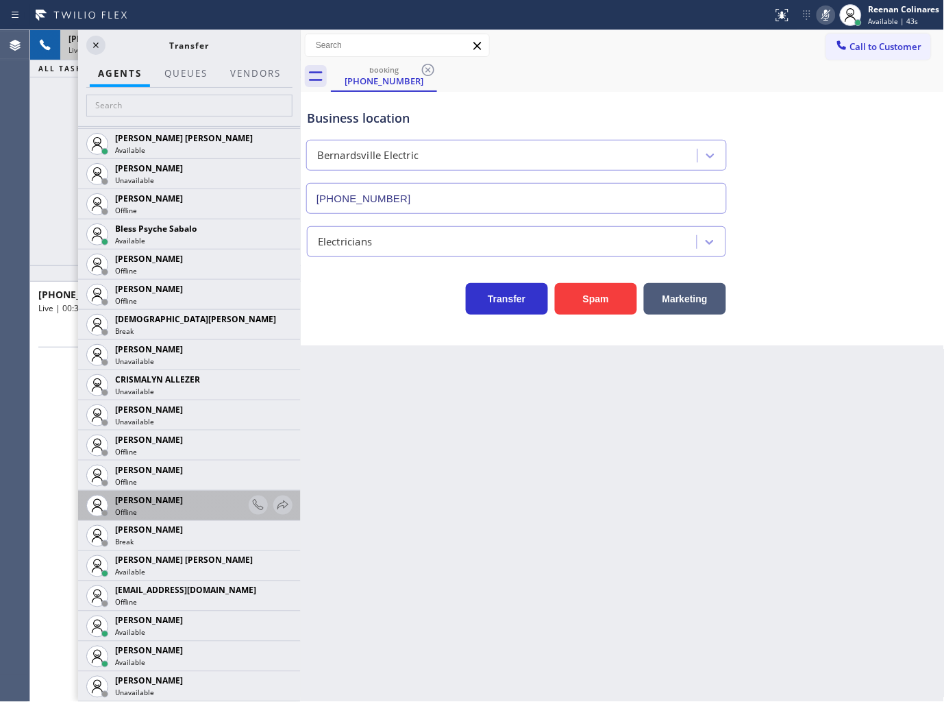
scroll to position [456, 0]
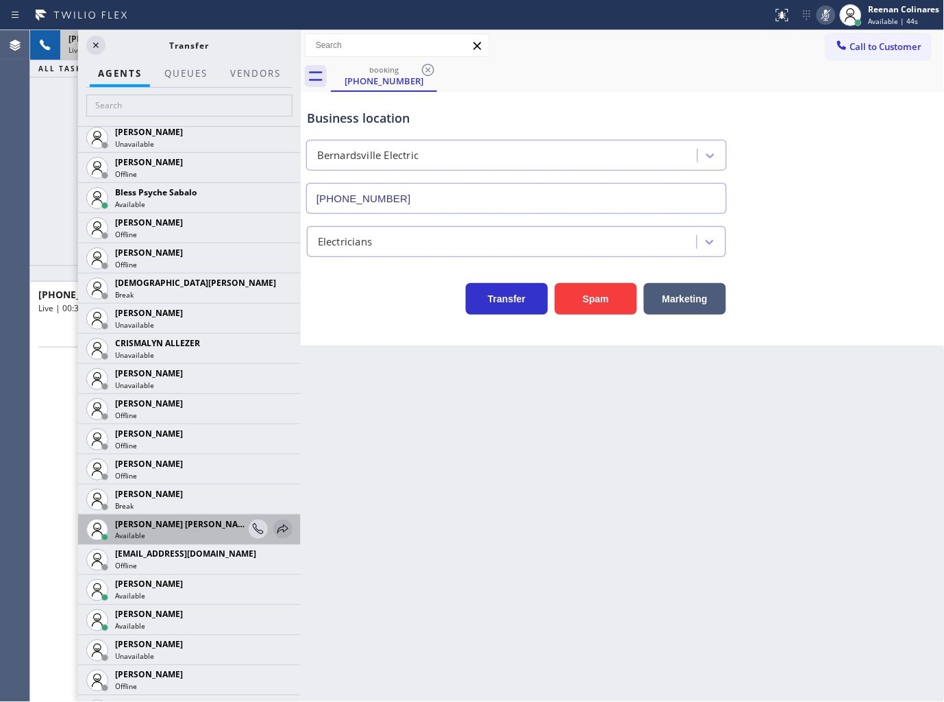
click at [276, 531] on icon at bounding box center [283, 529] width 16 height 16
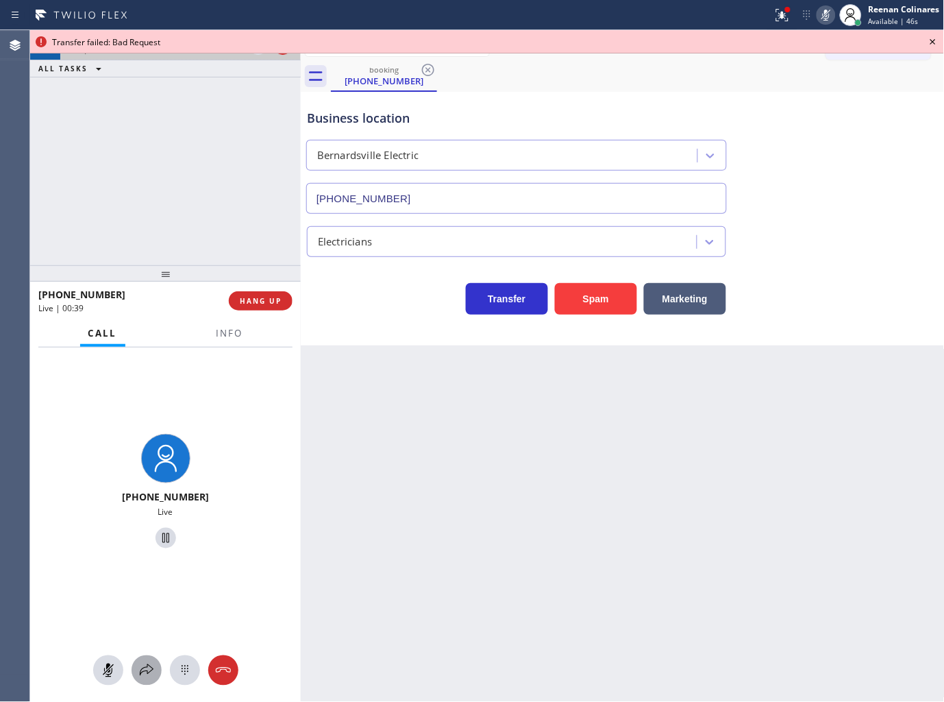
click at [151, 665] on icon at bounding box center [146, 670] width 16 height 16
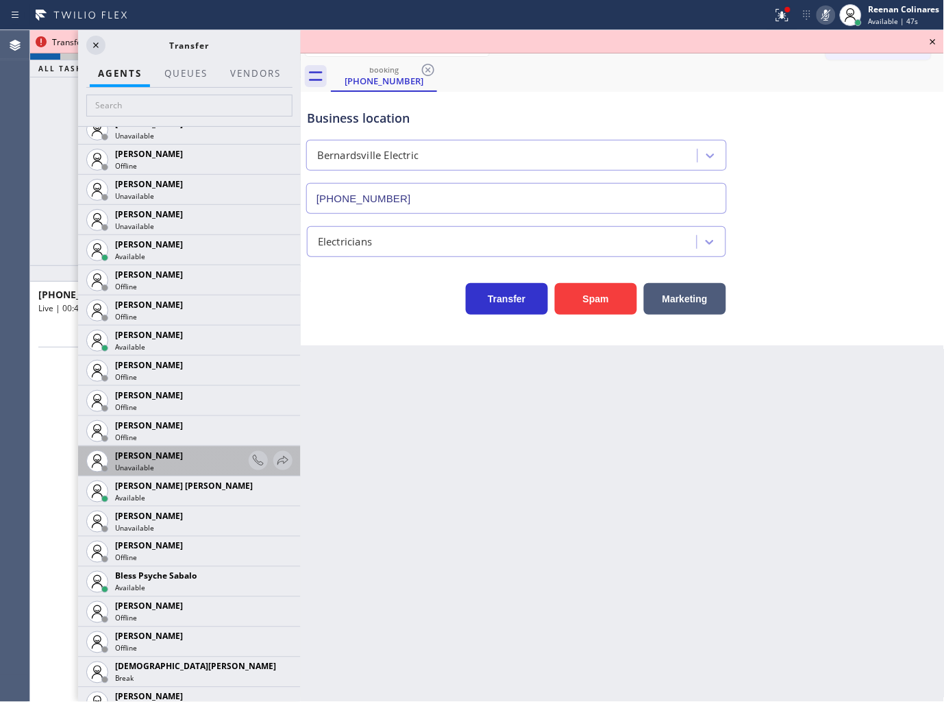
scroll to position [76, 0]
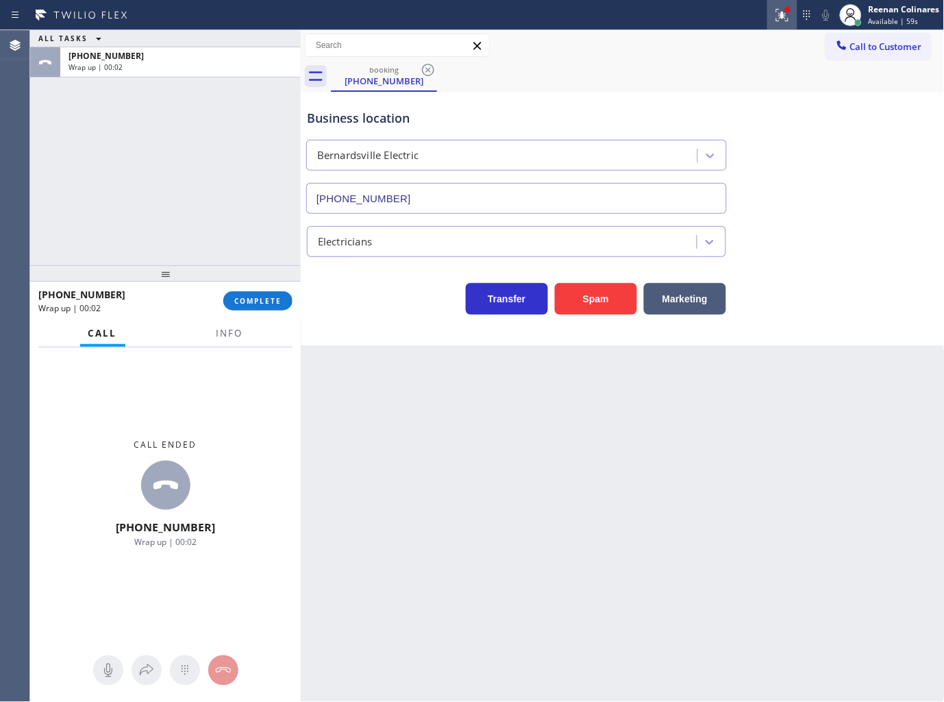
click at [775, 16] on icon at bounding box center [782, 15] width 16 height 16
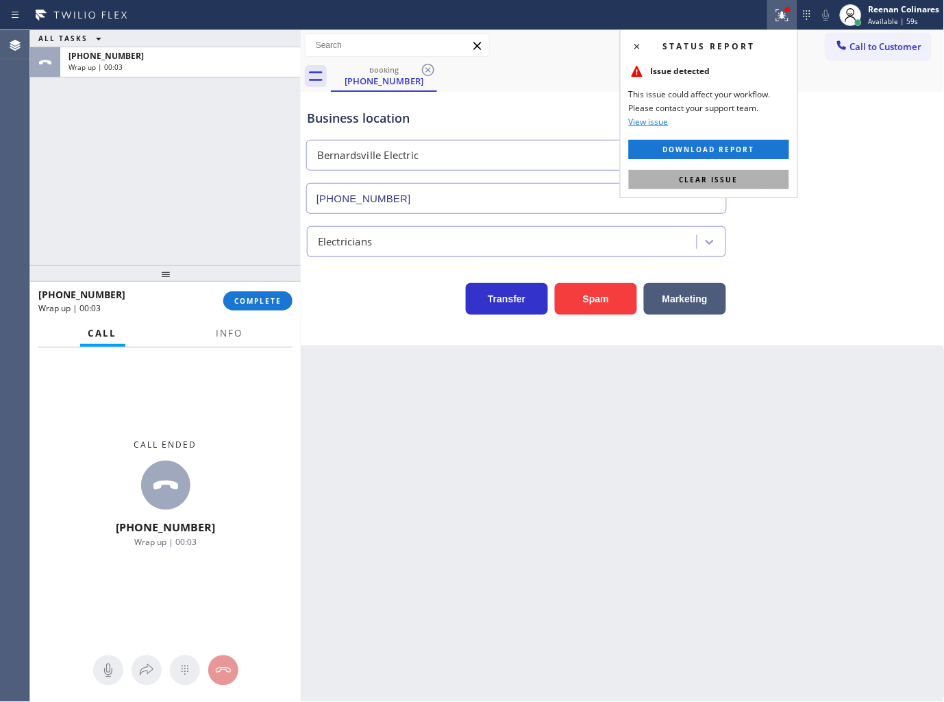
click at [728, 185] on button "Clear issue" at bounding box center [709, 179] width 160 height 19
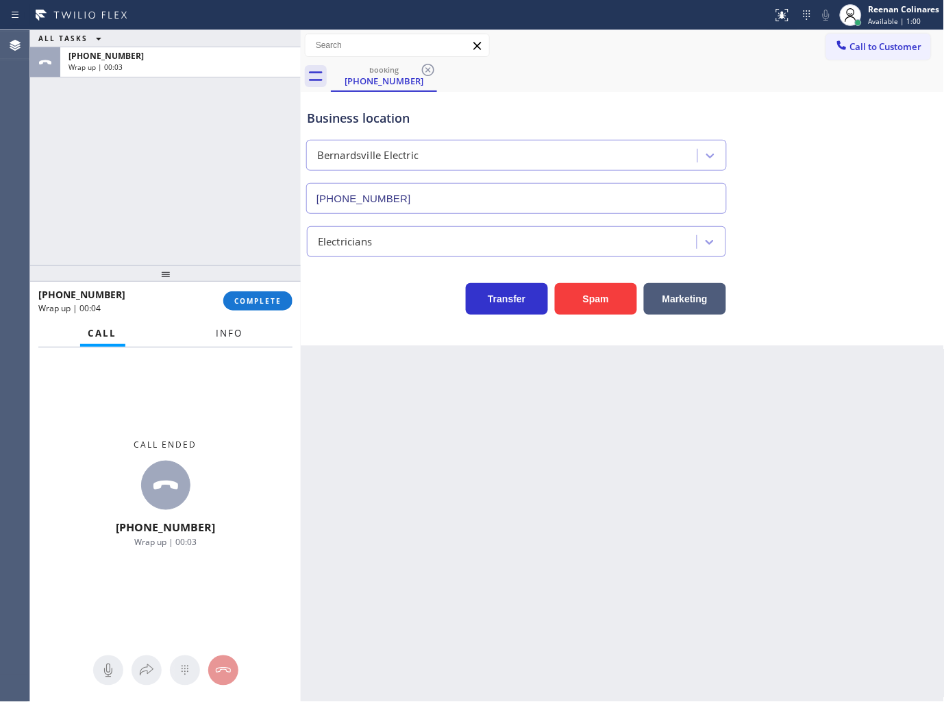
click at [222, 333] on span "Info" at bounding box center [230, 333] width 27 height 12
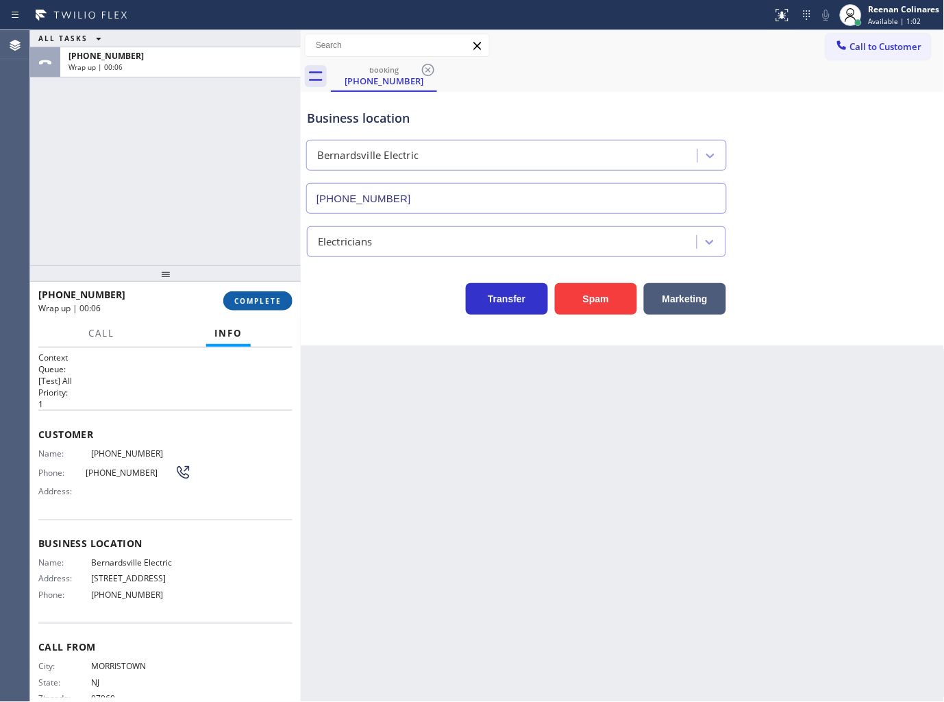
click at [278, 304] on span "COMPLETE" at bounding box center [257, 301] width 47 height 10
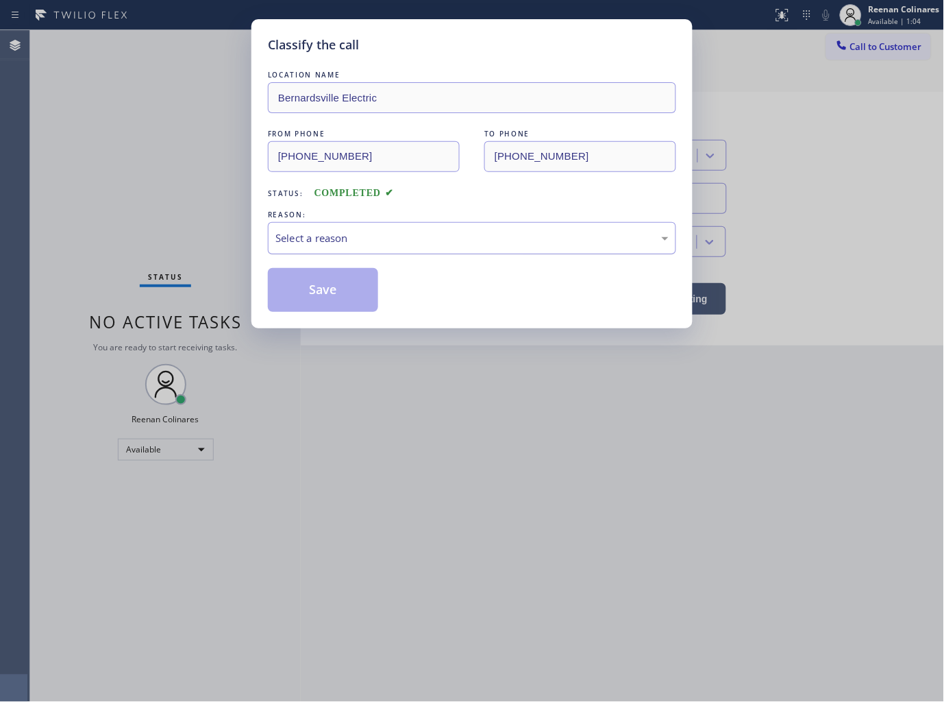
click at [340, 234] on div "Select a reason" at bounding box center [471, 238] width 393 height 16
drag, startPoint x: 332, startPoint y: 295, endPoint x: 223, endPoint y: 243, distance: 120.5
click at [323, 293] on button "Save" at bounding box center [323, 290] width 110 height 44
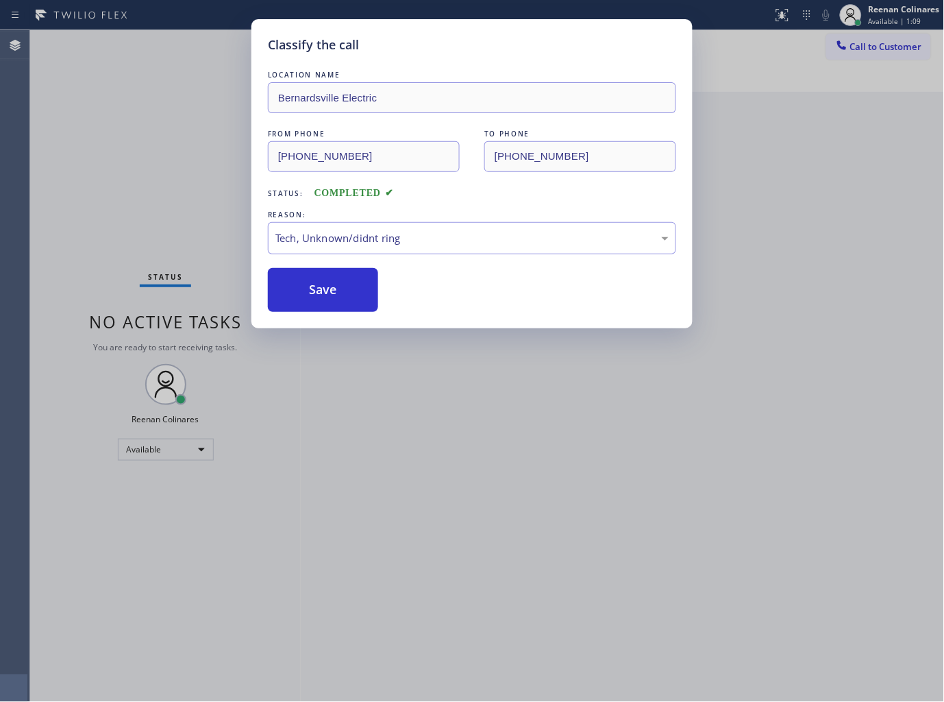
click at [221, 240] on div "Classify the call LOCATION NAME Bernardsville Electric FROM PHONE [PHONE_NUMBER…" at bounding box center [472, 351] width 944 height 702
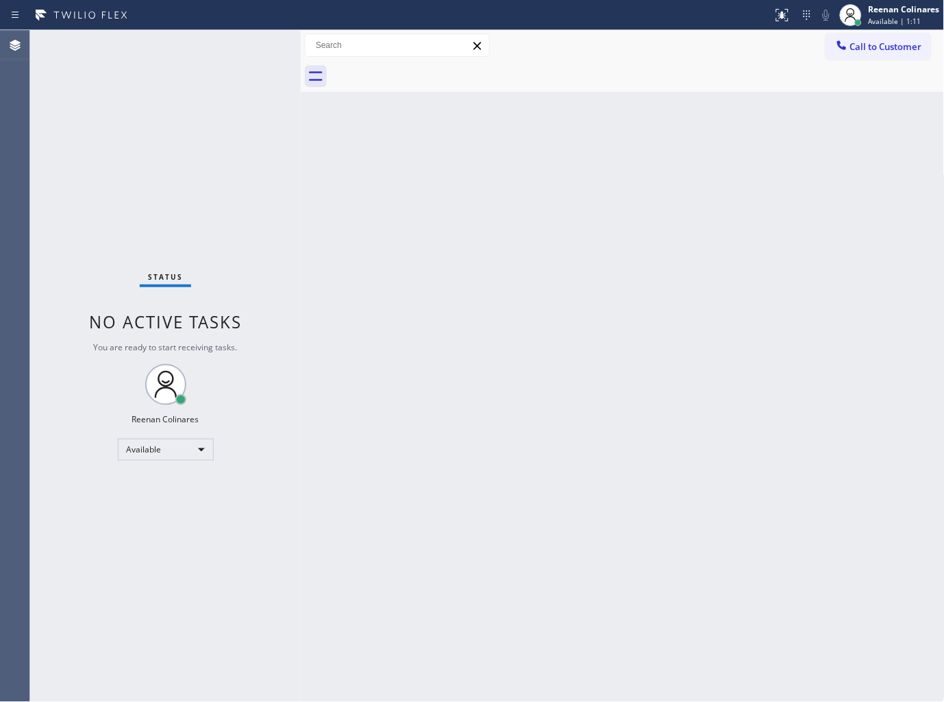
click at [709, 64] on div at bounding box center [638, 76] width 614 height 31
click at [885, 18] on span "Available | 1:22" at bounding box center [895, 21] width 53 height 10
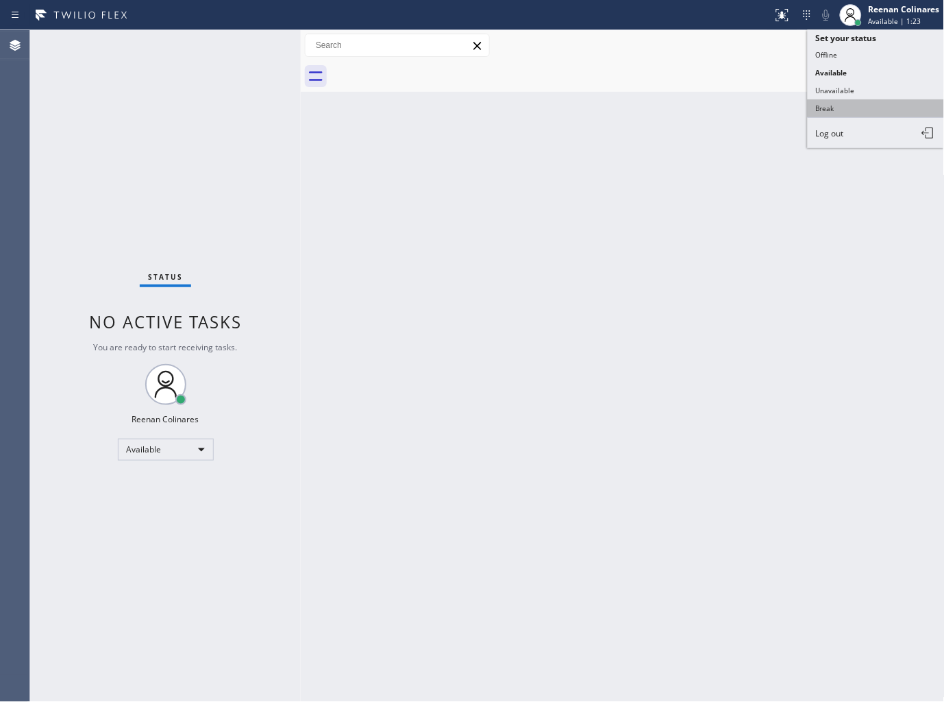
click at [824, 106] on button "Break" at bounding box center [876, 108] width 137 height 18
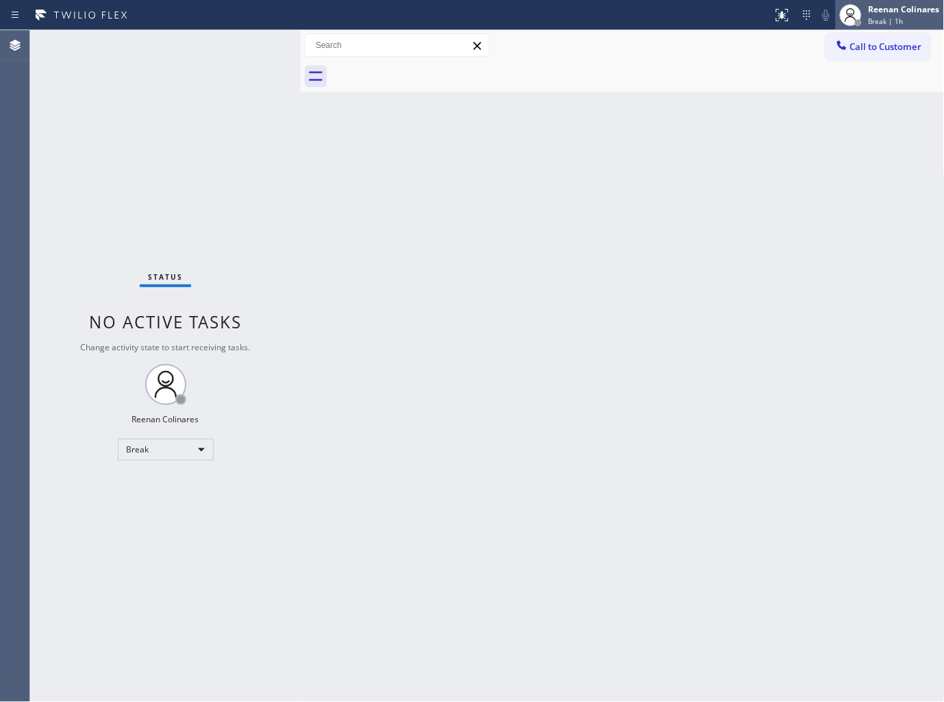
click at [871, 22] on span "Break | 1h" at bounding box center [886, 21] width 35 height 10
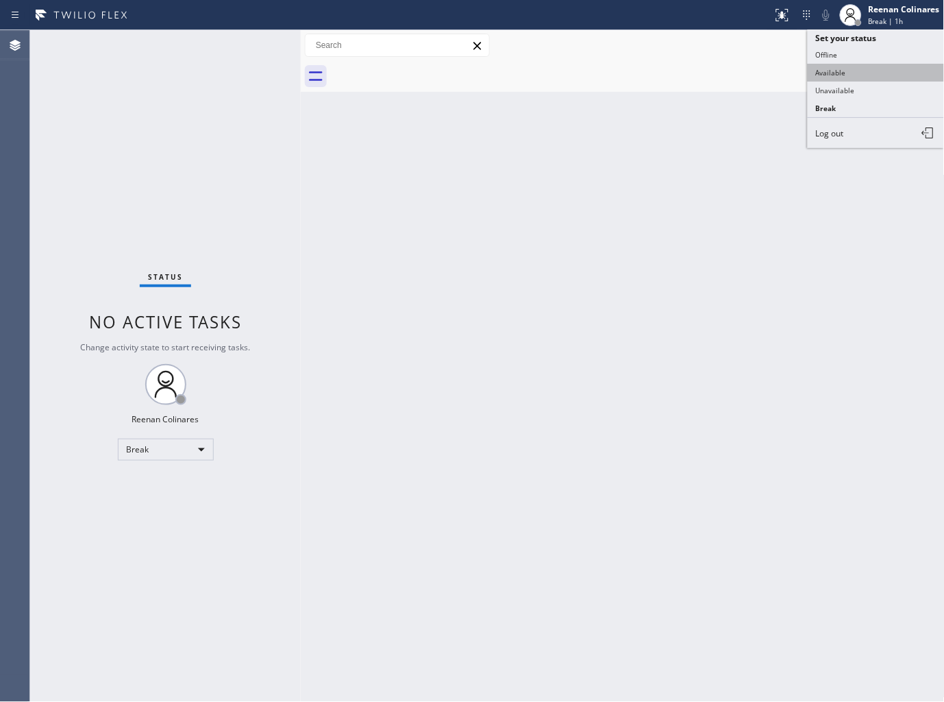
click at [823, 71] on button "Available" at bounding box center [876, 73] width 137 height 18
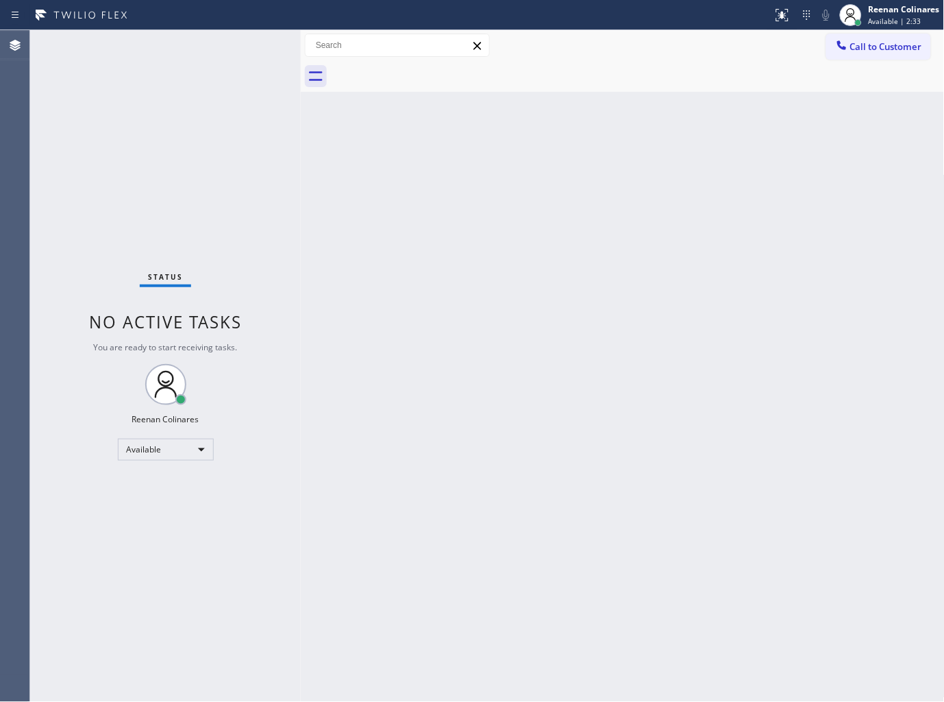
drag, startPoint x: 710, startPoint y: 487, endPoint x: 597, endPoint y: 482, distance: 113.2
click at [710, 487] on div "Back to Dashboard Change Sender ID Customers Technicians Select a contact Outbo…" at bounding box center [623, 366] width 644 height 672
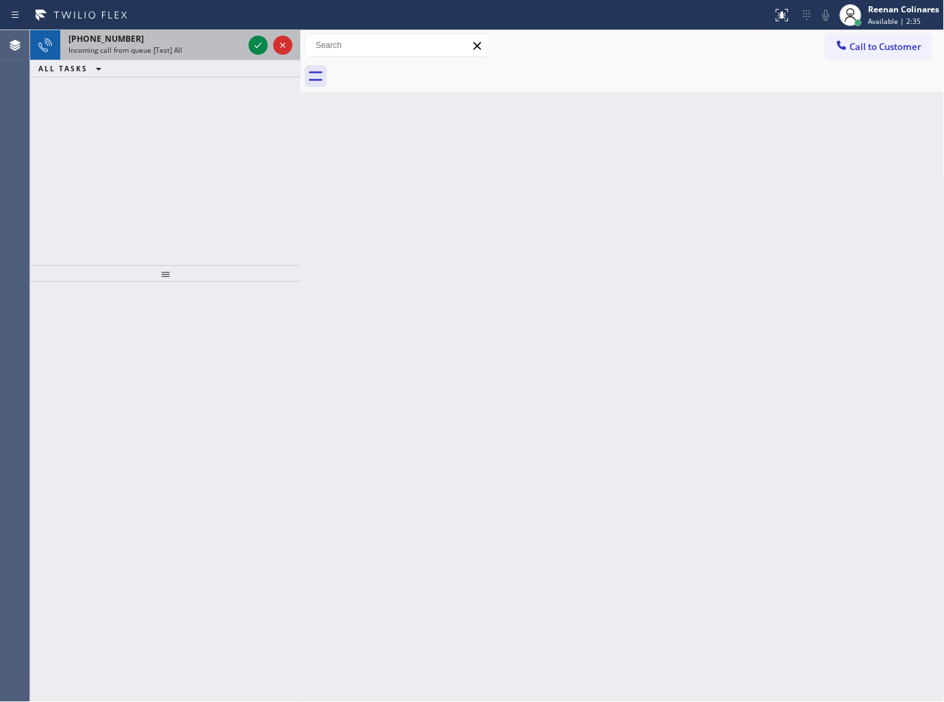
click at [171, 51] on span "Incoming call from queue [Test] All" at bounding box center [126, 50] width 114 height 10
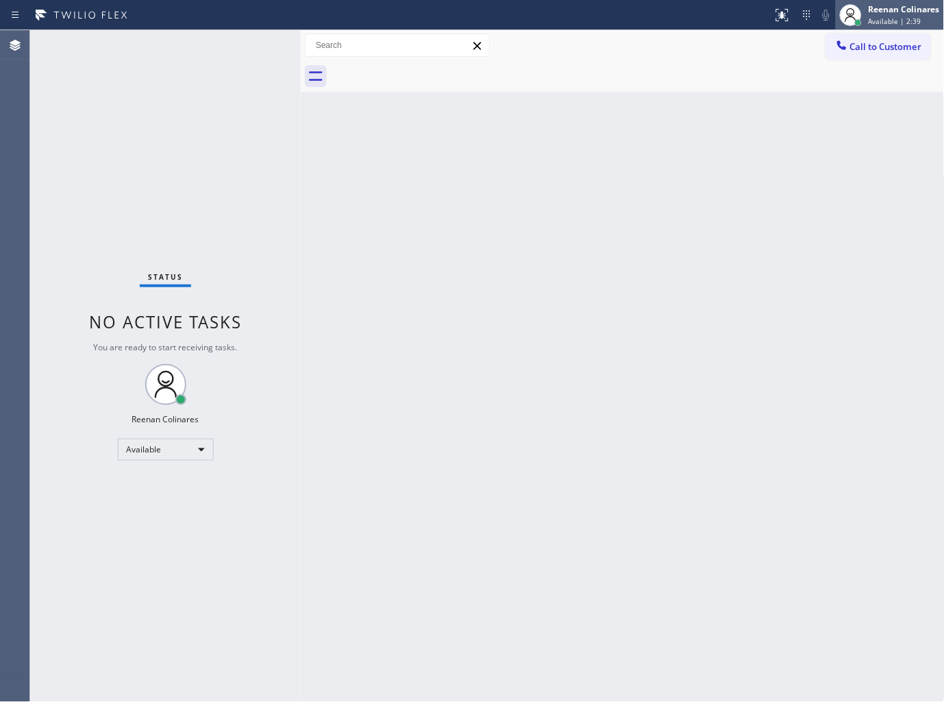
click at [879, 15] on div "Reenan Colinares Available | 2:39" at bounding box center [905, 15] width 78 height 24
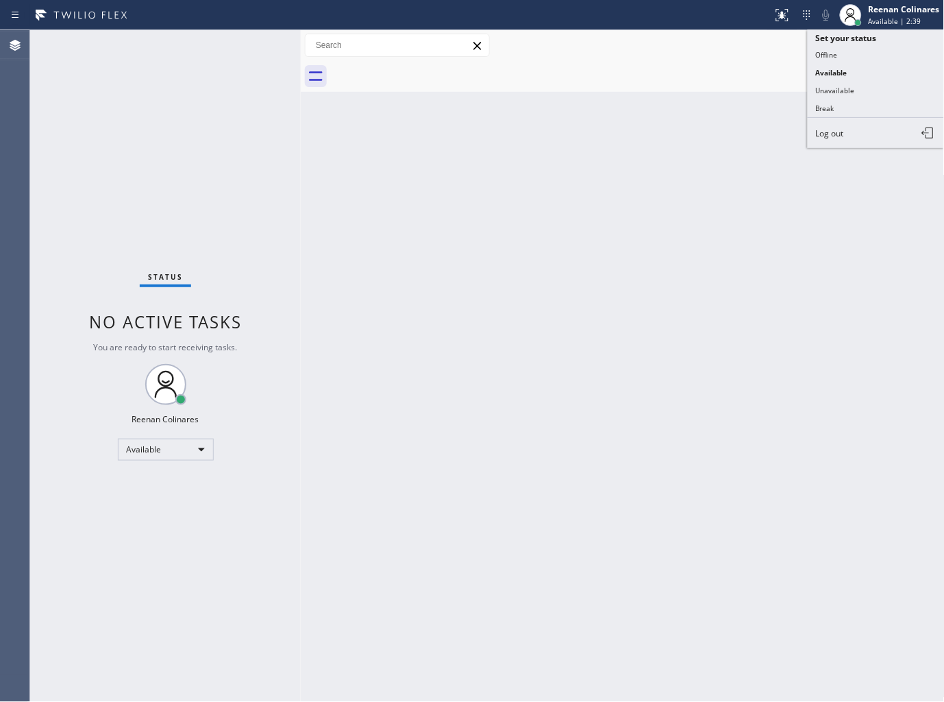
click at [580, 195] on div "Back to Dashboard Change Sender ID Customers Technicians Select a contact Outbo…" at bounding box center [623, 366] width 644 height 672
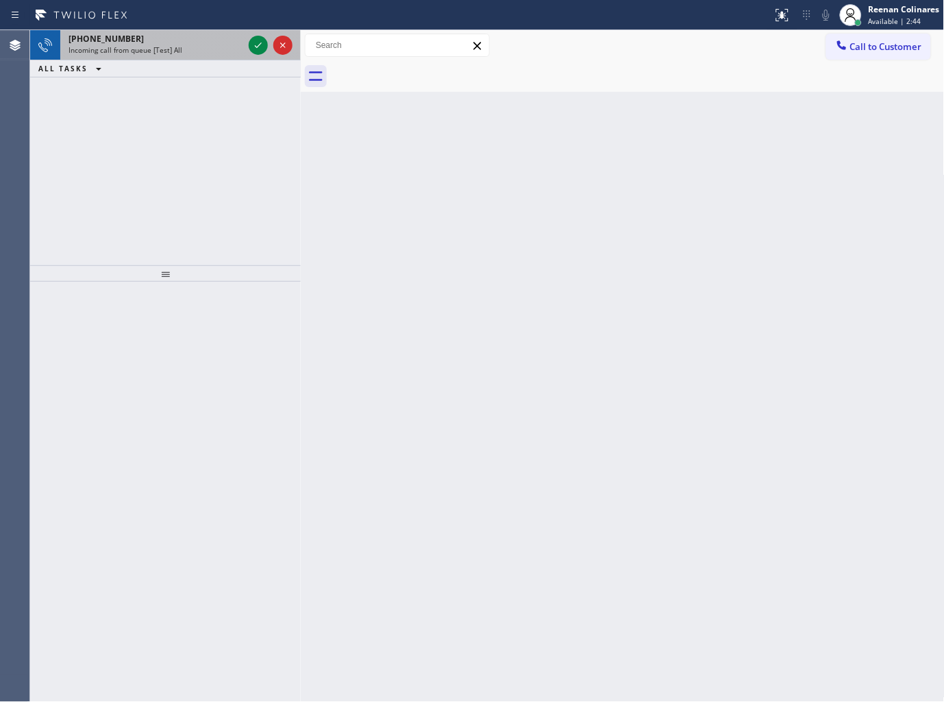
click at [196, 45] on div "Incoming call from queue [Test] All" at bounding box center [156, 50] width 175 height 10
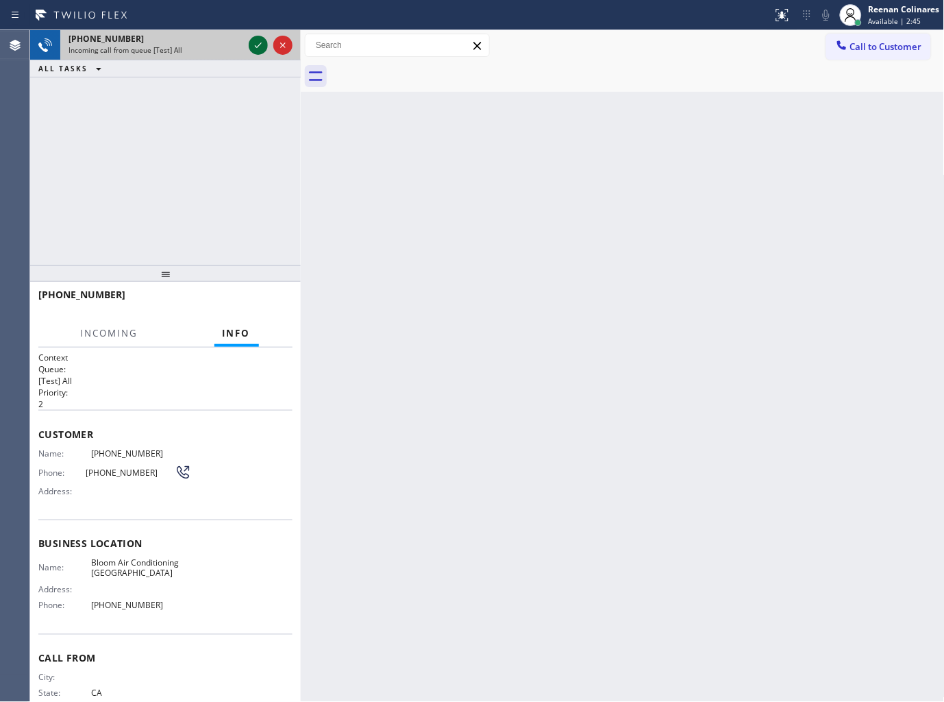
click at [252, 44] on icon at bounding box center [258, 45] width 16 height 16
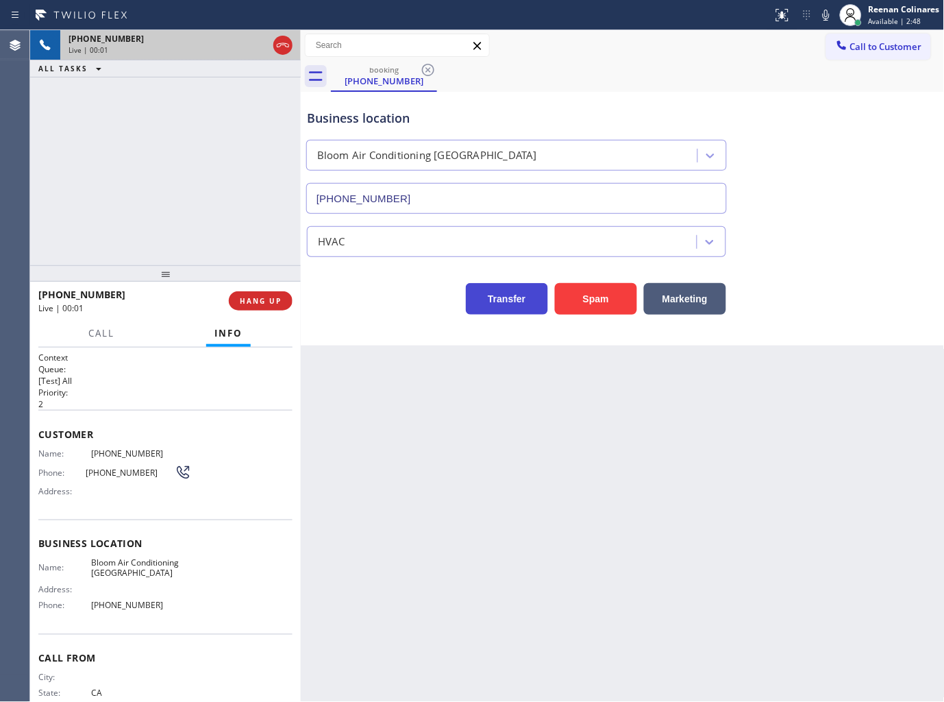
type input "[PHONE_NUMBER]"
click at [603, 295] on button "Spam" at bounding box center [596, 299] width 82 height 32
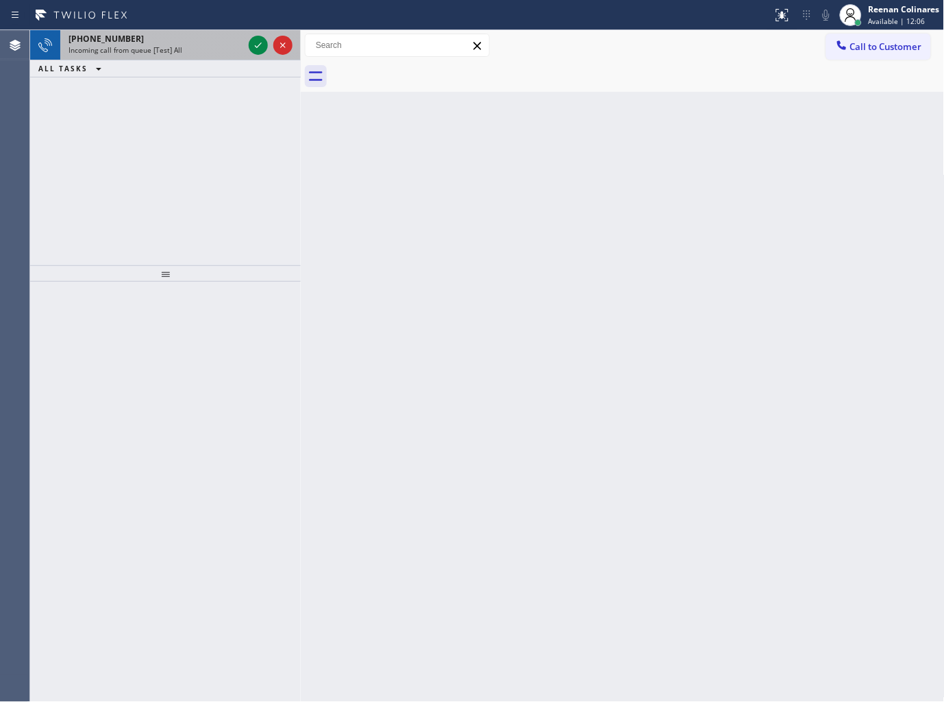
click at [186, 47] on div "[PHONE_NUMBER] Incoming call from queue [Test] All" at bounding box center [153, 45] width 186 height 30
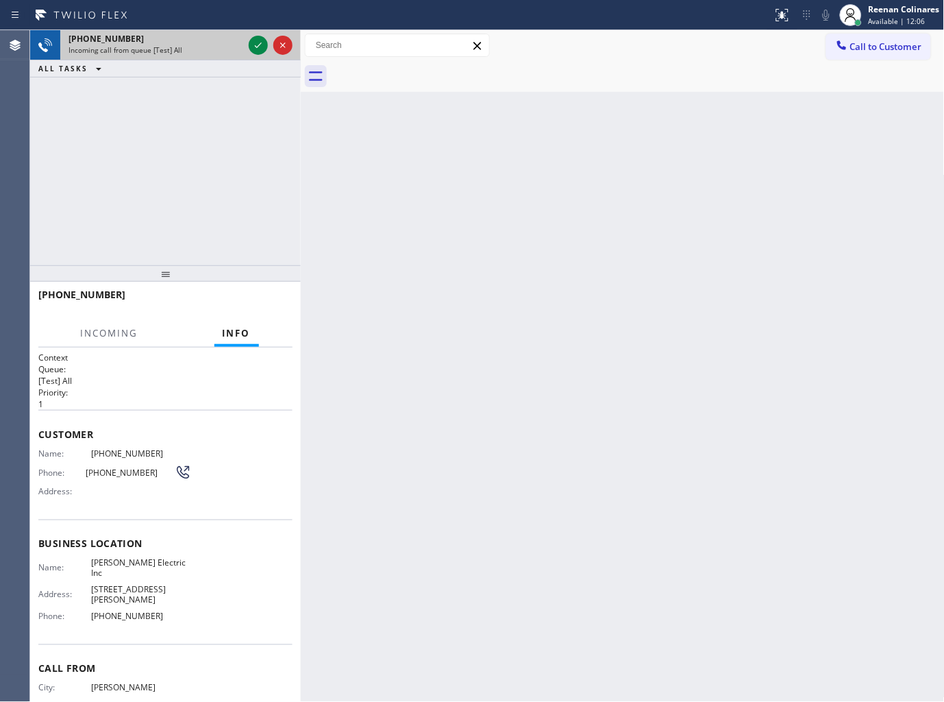
click at [186, 47] on div "Incoming call from queue [Test] All" at bounding box center [156, 50] width 175 height 10
click at [251, 45] on icon at bounding box center [258, 45] width 16 height 16
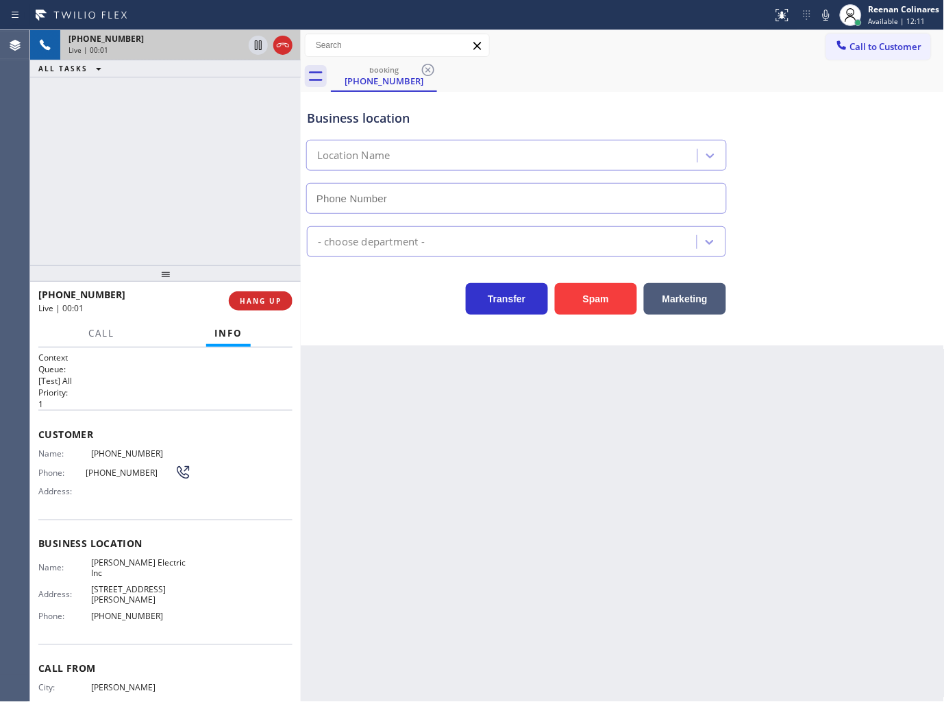
type input "[PHONE_NUMBER]"
click at [820, 14] on icon at bounding box center [826, 15] width 16 height 16
click at [817, 21] on div at bounding box center [826, 15] width 19 height 16
click at [100, 328] on span "Call" at bounding box center [101, 333] width 26 height 12
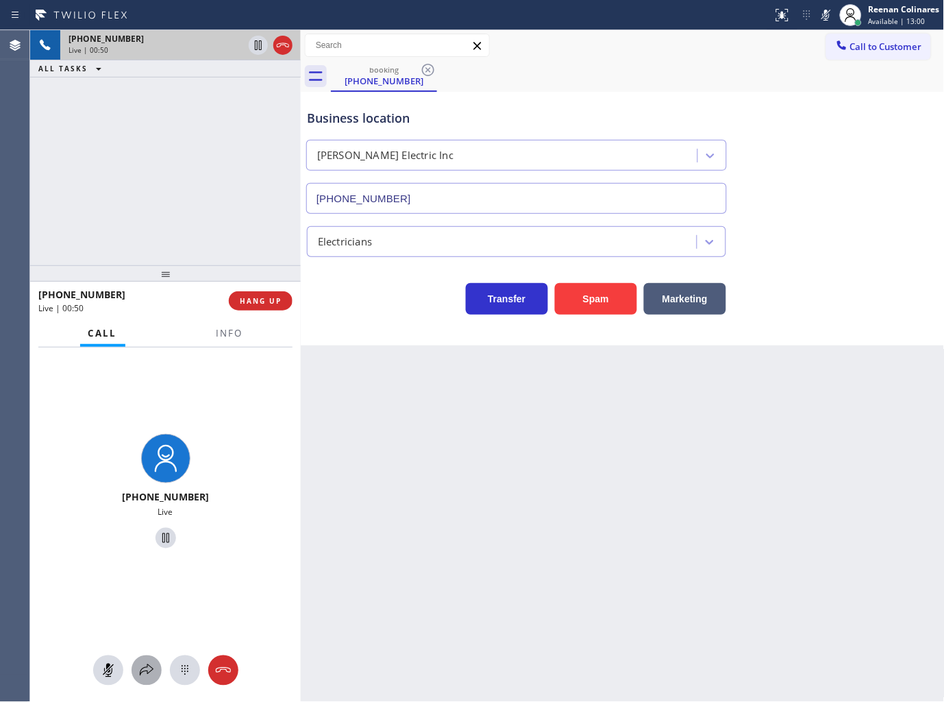
click at [151, 673] on icon at bounding box center [146, 670] width 16 height 16
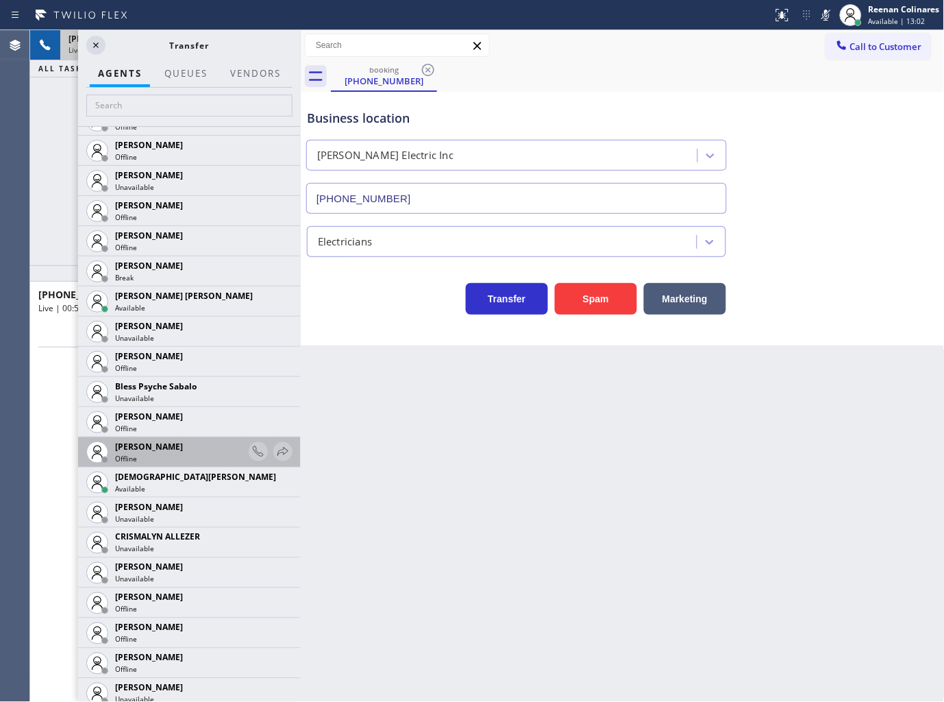
scroll to position [304, 0]
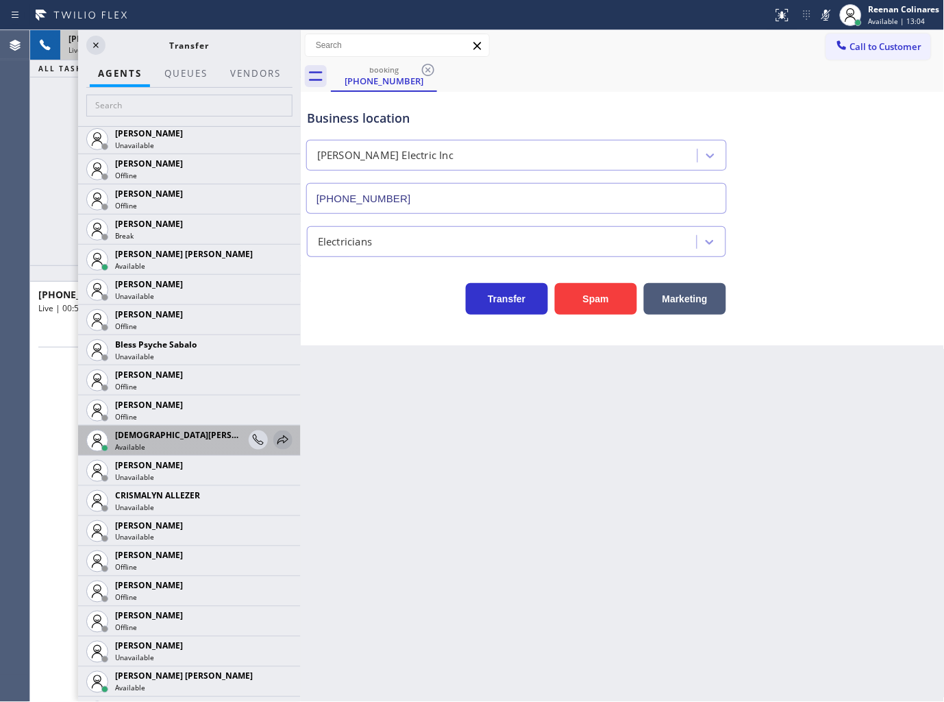
click at [275, 436] on icon at bounding box center [283, 440] width 16 height 16
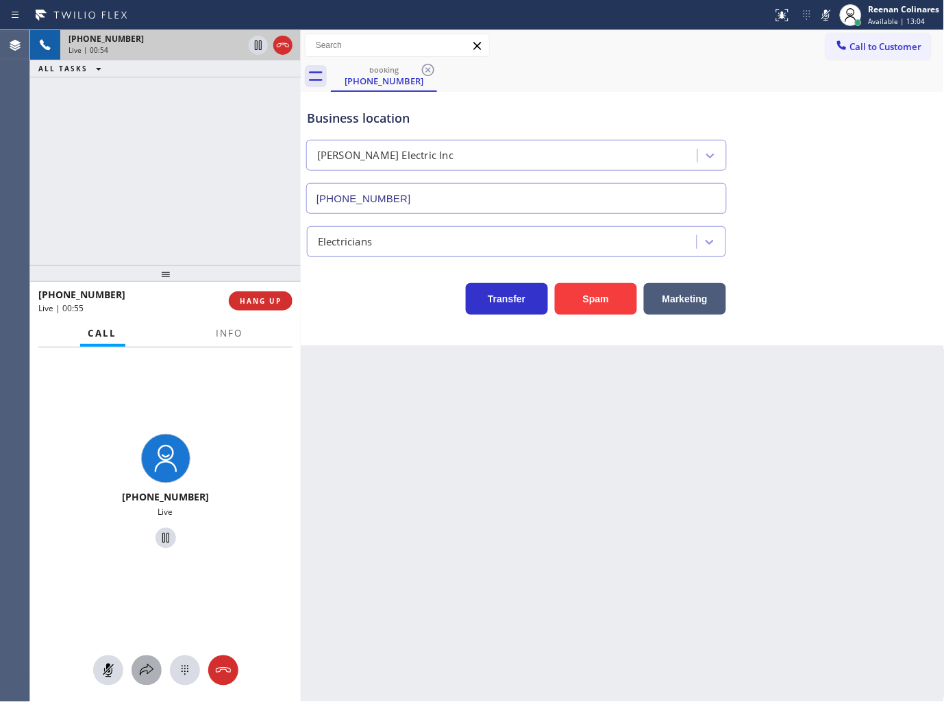
click at [138, 673] on icon at bounding box center [146, 670] width 16 height 16
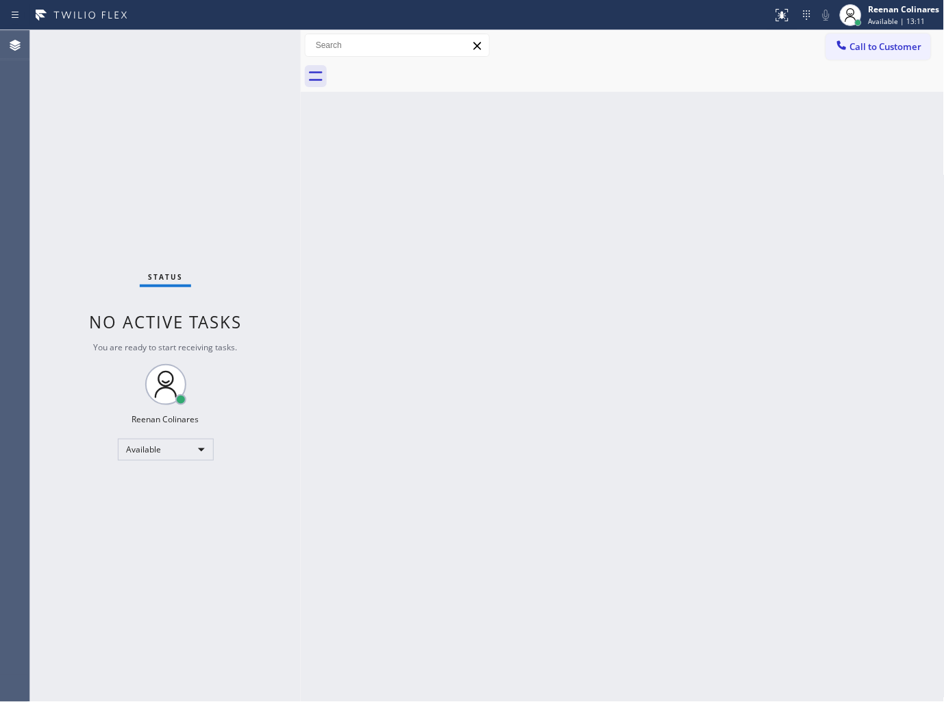
click at [730, 132] on div "Back to Dashboard Change Sender ID Customers Technicians Select a contact Outbo…" at bounding box center [623, 366] width 644 height 672
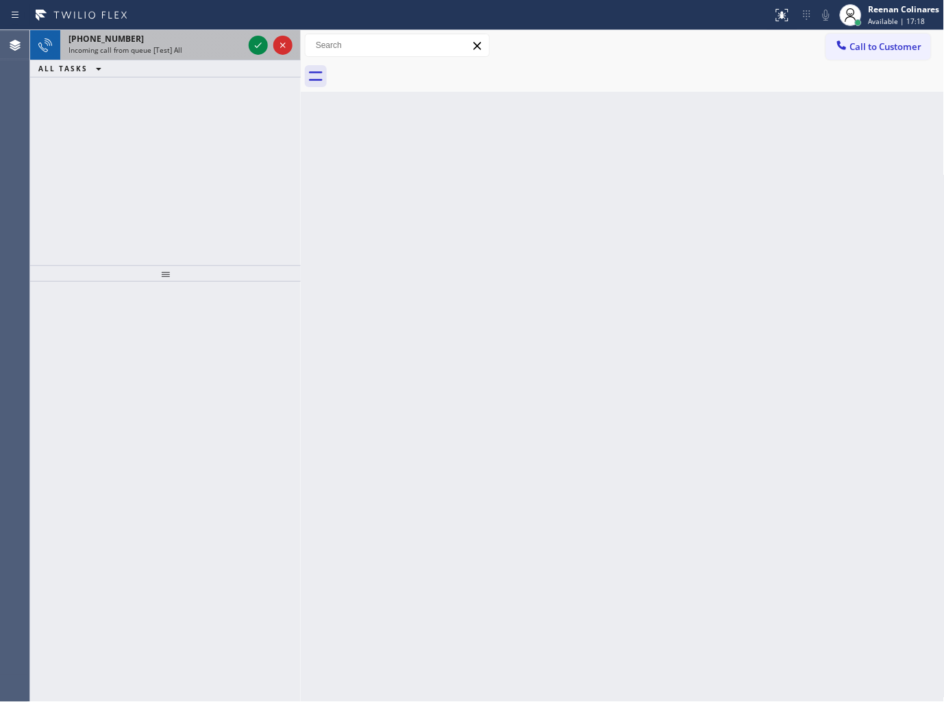
click at [196, 58] on div "[PHONE_NUMBER] Incoming call from queue [Test] All" at bounding box center [153, 45] width 186 height 30
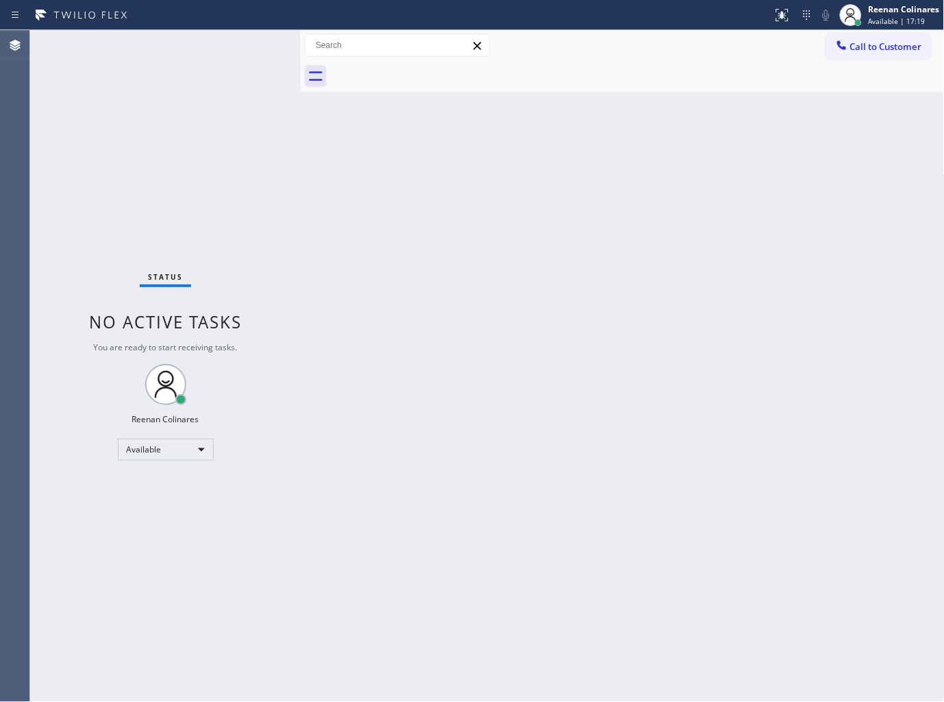
click at [214, 209] on div "Status No active tasks You are ready to start receiving tasks. Reenan Colinares…" at bounding box center [165, 366] width 271 height 672
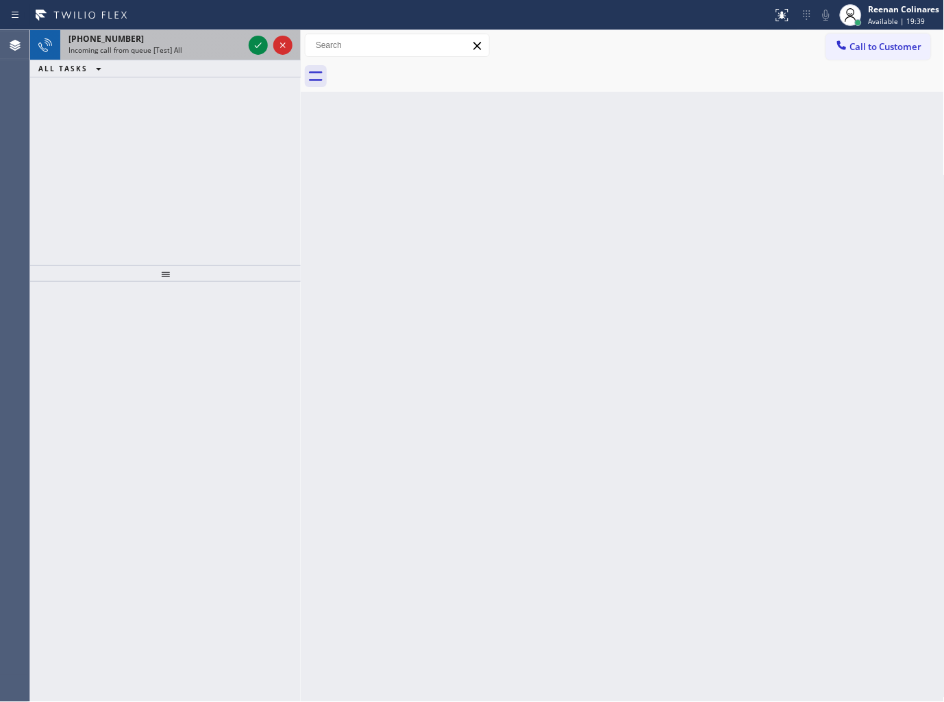
click at [168, 36] on div "[PHONE_NUMBER]" at bounding box center [156, 39] width 175 height 12
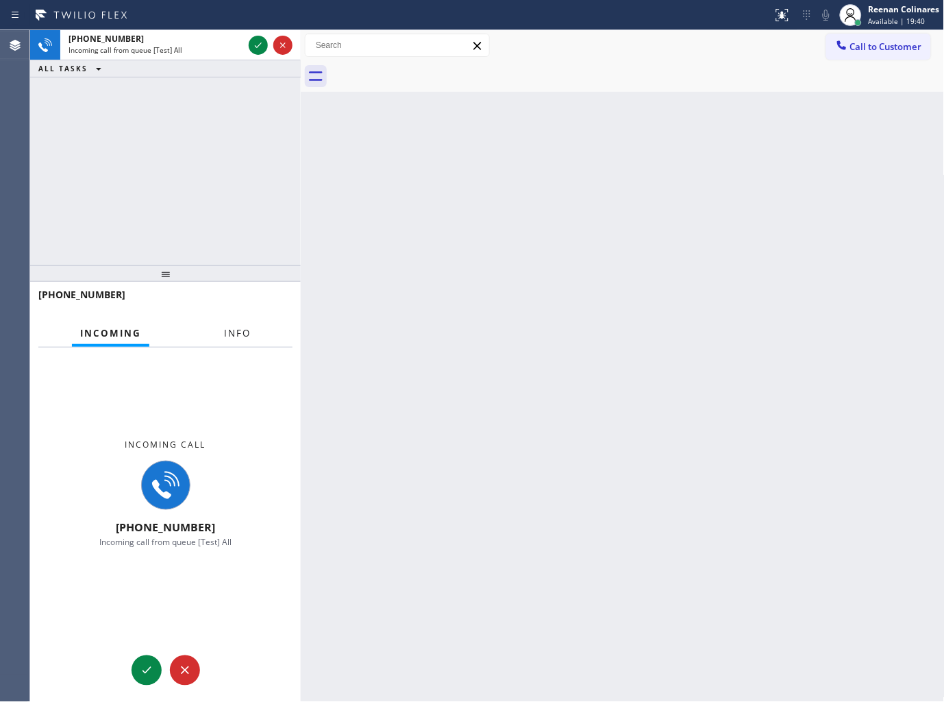
click at [245, 325] on button "Info" at bounding box center [237, 333] width 43 height 27
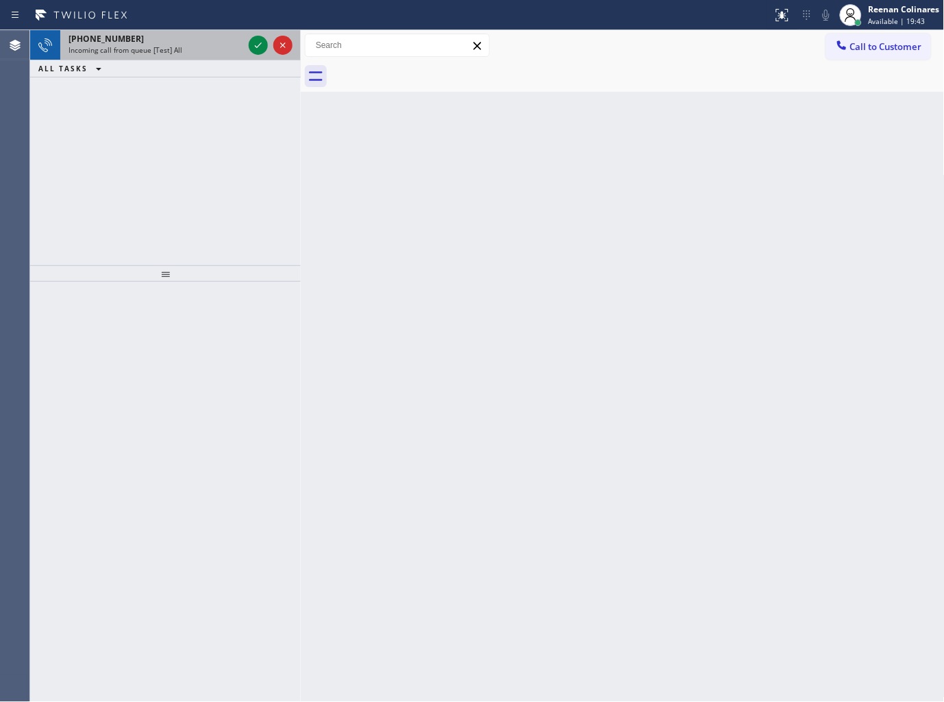
click at [175, 44] on div "[PHONE_NUMBER]" at bounding box center [156, 39] width 175 height 12
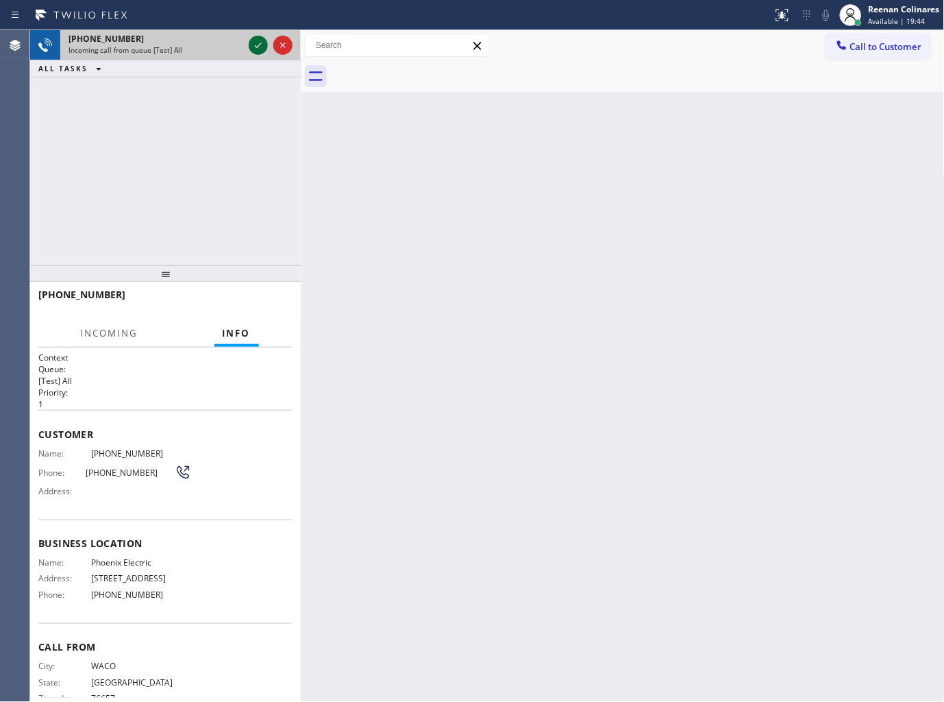
click at [254, 45] on icon at bounding box center [258, 45] width 16 height 16
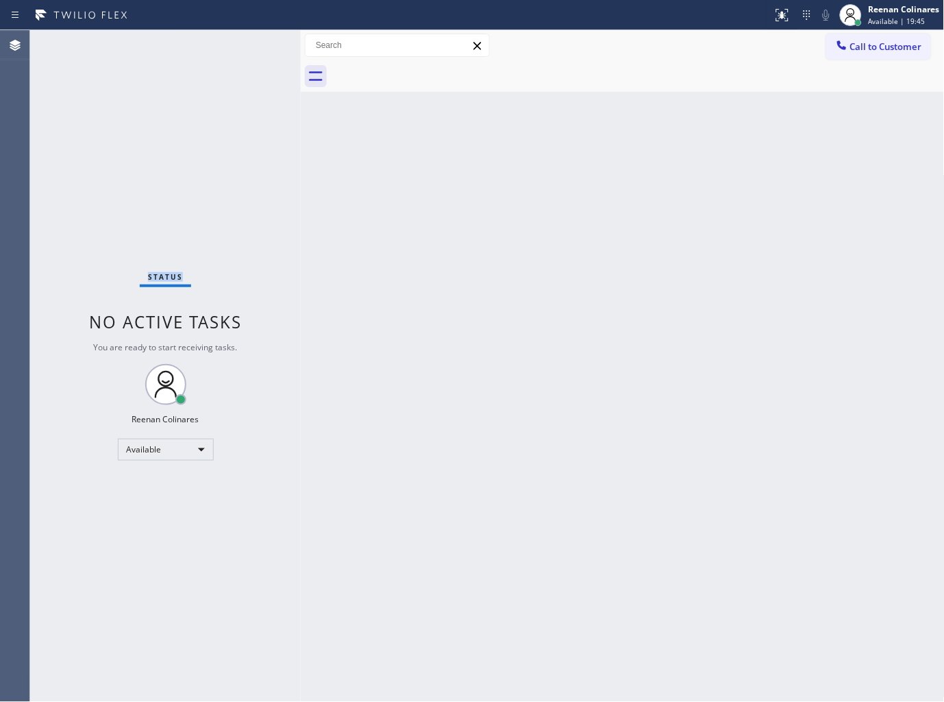
click at [254, 45] on div "Status No active tasks You are ready to start receiving tasks. Reenan Colinares…" at bounding box center [165, 366] width 271 height 672
click at [228, 46] on div "Status No active tasks You are ready to start receiving tasks. Reenan Colinares…" at bounding box center [165, 366] width 271 height 672
click at [204, 94] on div "Status No active tasks You are ready to start receiving tasks. Reenan Colinares…" at bounding box center [165, 366] width 271 height 672
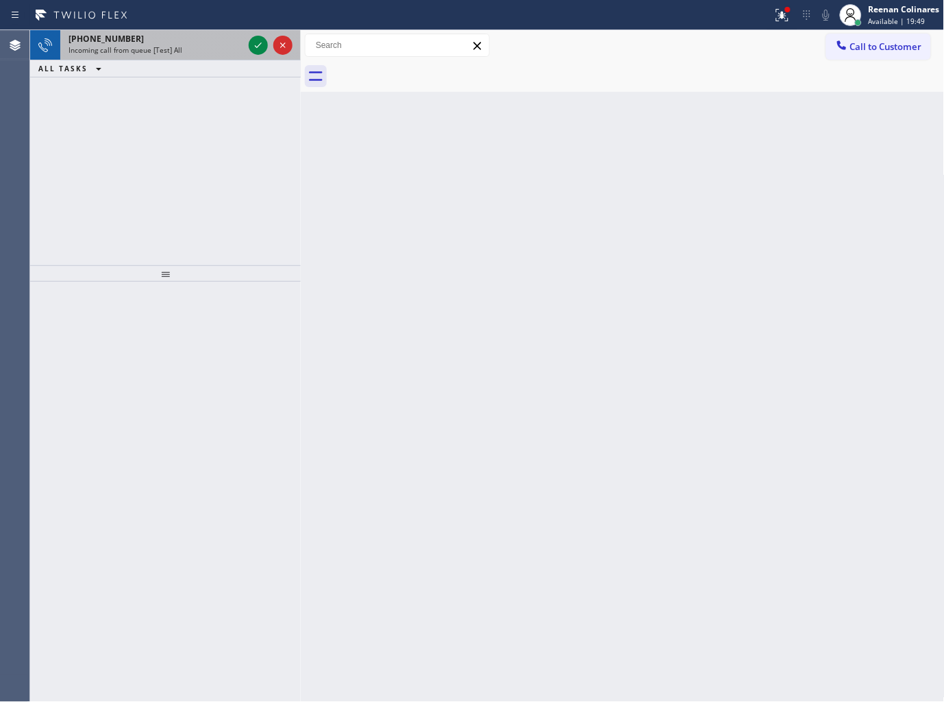
click at [217, 43] on div "[PHONE_NUMBER]" at bounding box center [156, 39] width 175 height 12
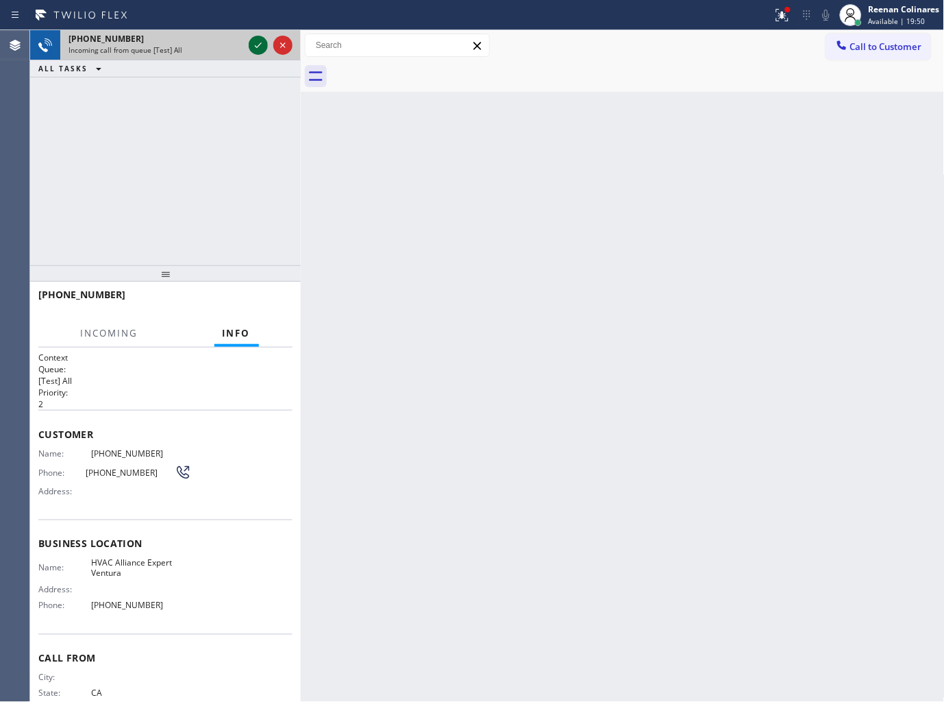
click at [254, 46] on icon at bounding box center [258, 45] width 16 height 16
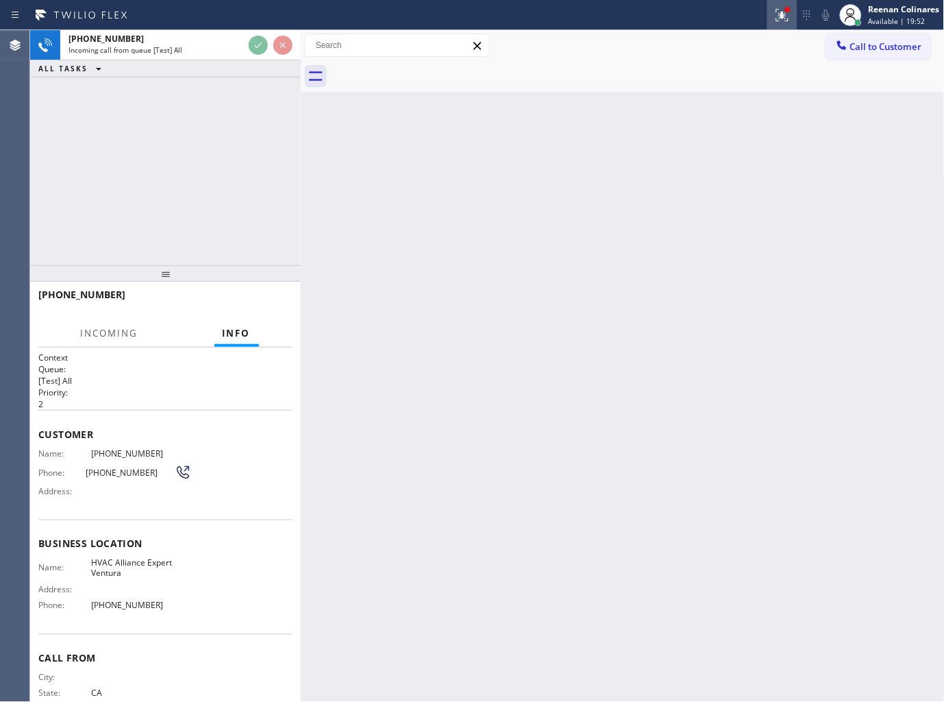
click at [788, 17] on icon at bounding box center [782, 15] width 16 height 16
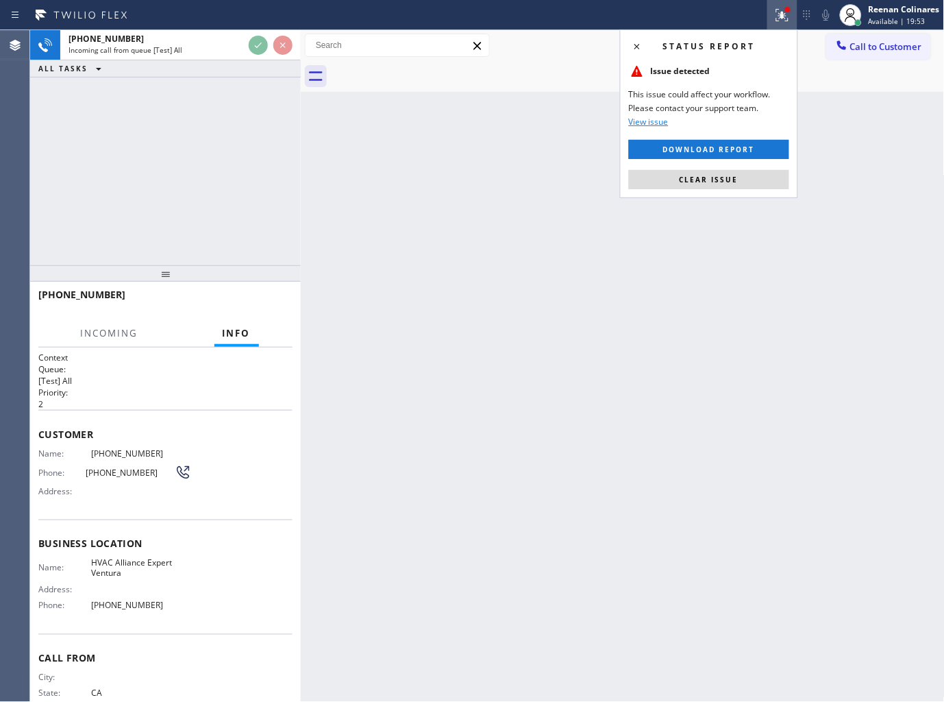
click at [693, 180] on span "Clear issue" at bounding box center [709, 180] width 59 height 10
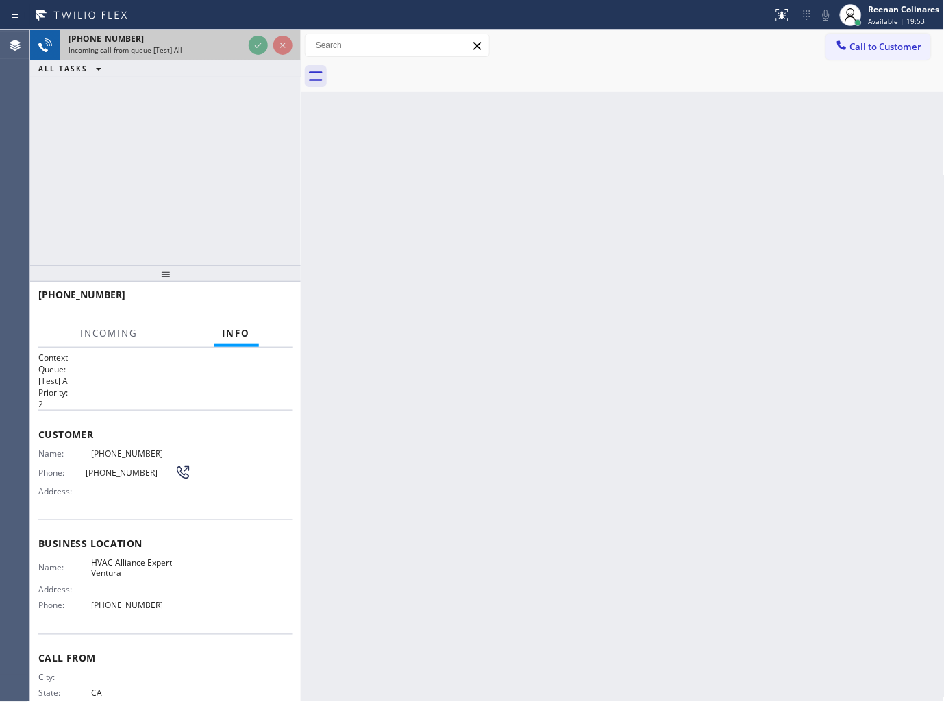
click at [206, 40] on div "[PHONE_NUMBER]" at bounding box center [156, 39] width 175 height 12
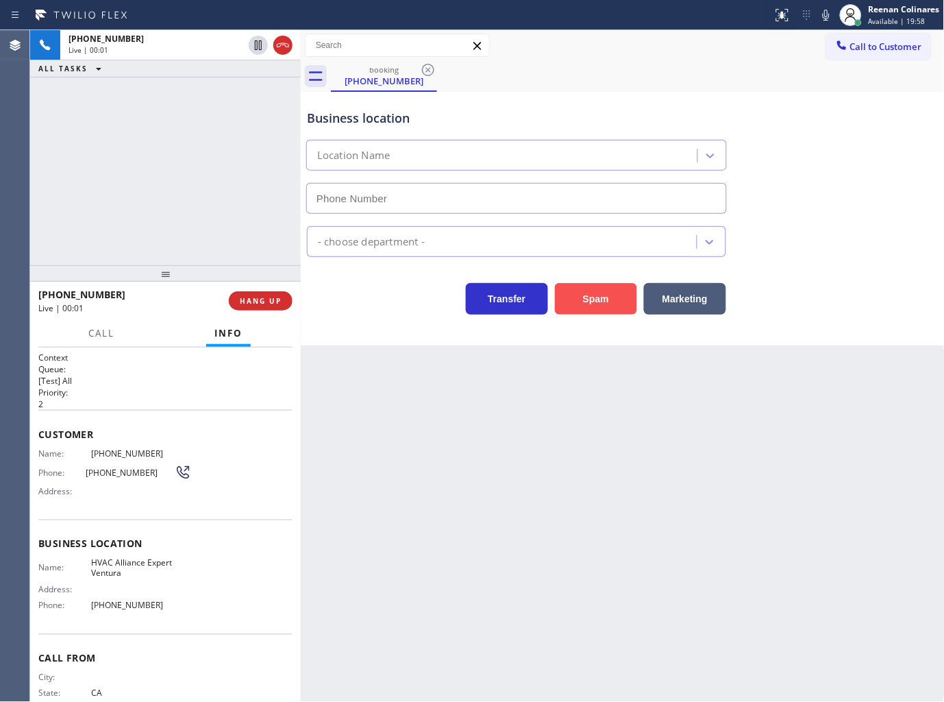
type input "[PHONE_NUMBER]"
click at [590, 288] on button "Spam" at bounding box center [596, 299] width 82 height 32
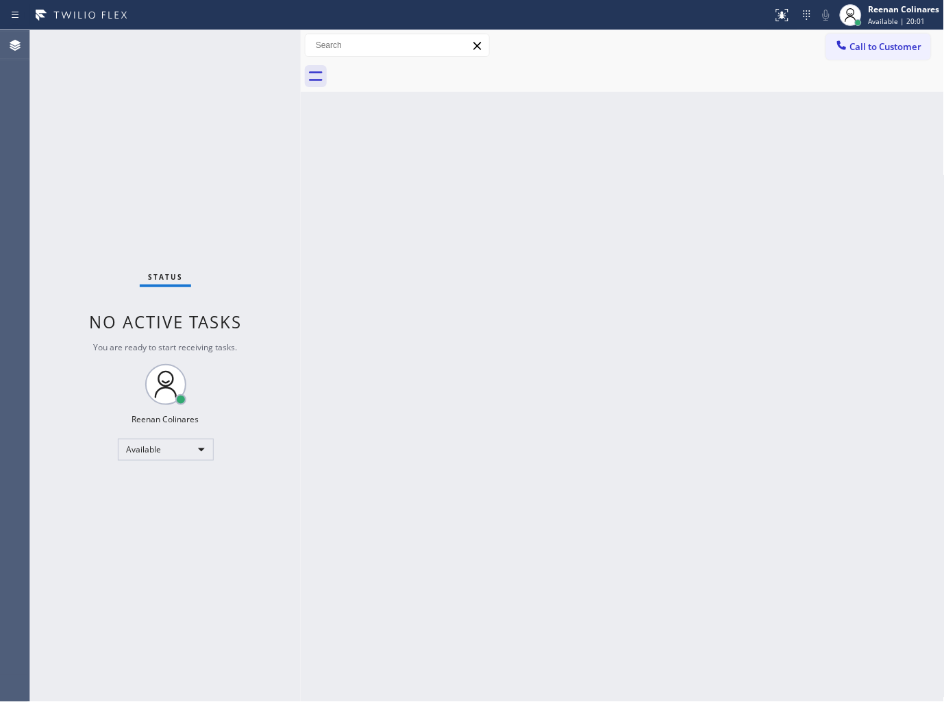
click at [652, 226] on div "Back to Dashboard Change Sender ID Customers Technicians Select a contact Outbo…" at bounding box center [623, 366] width 644 height 672
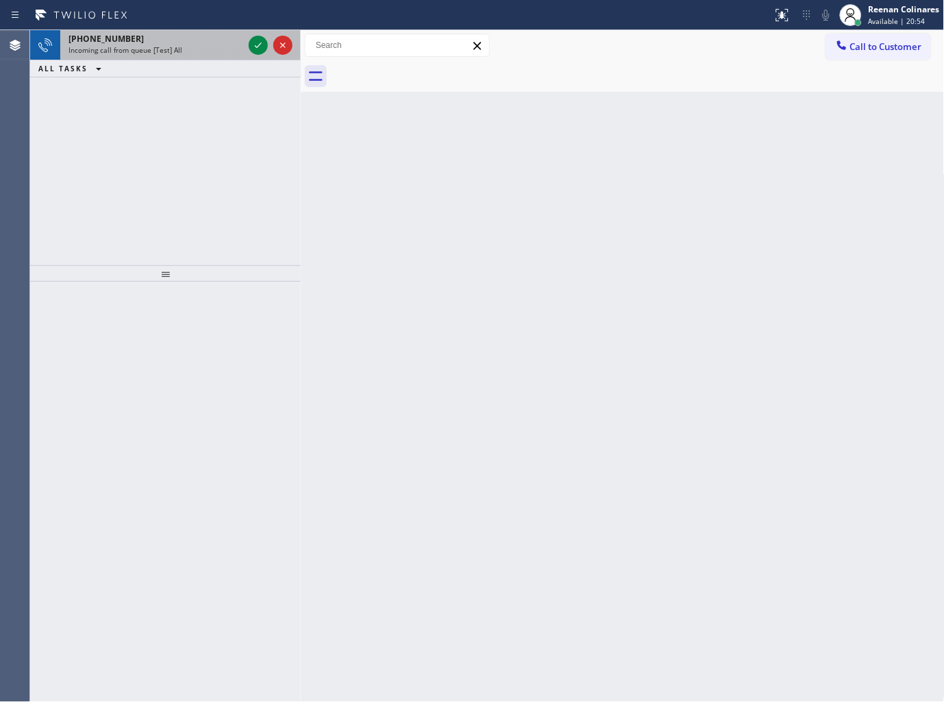
click at [201, 48] on div "Incoming call from queue [Test] All" at bounding box center [156, 50] width 175 height 10
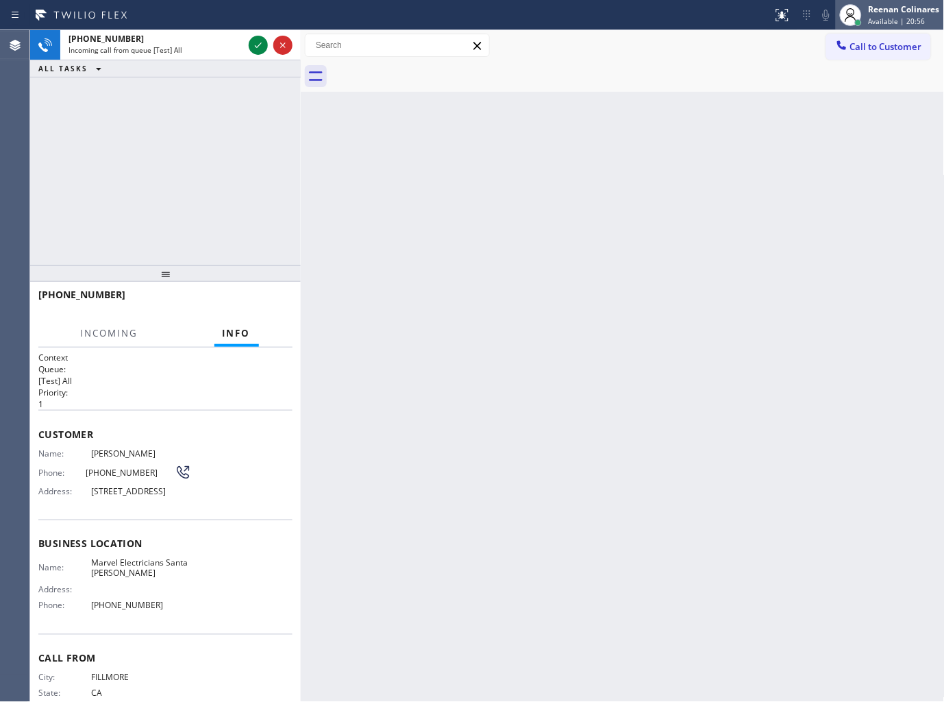
click at [903, 14] on div "Reenan Colinares" at bounding box center [904, 9] width 71 height 12
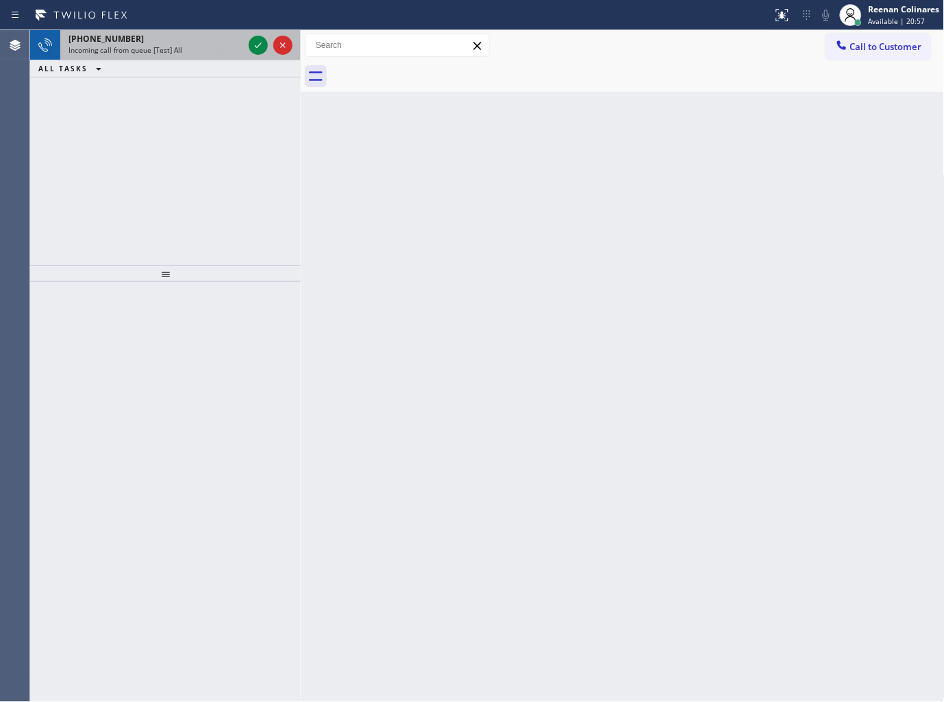
click at [90, 46] on span "Incoming call from queue [Test] All" at bounding box center [126, 50] width 114 height 10
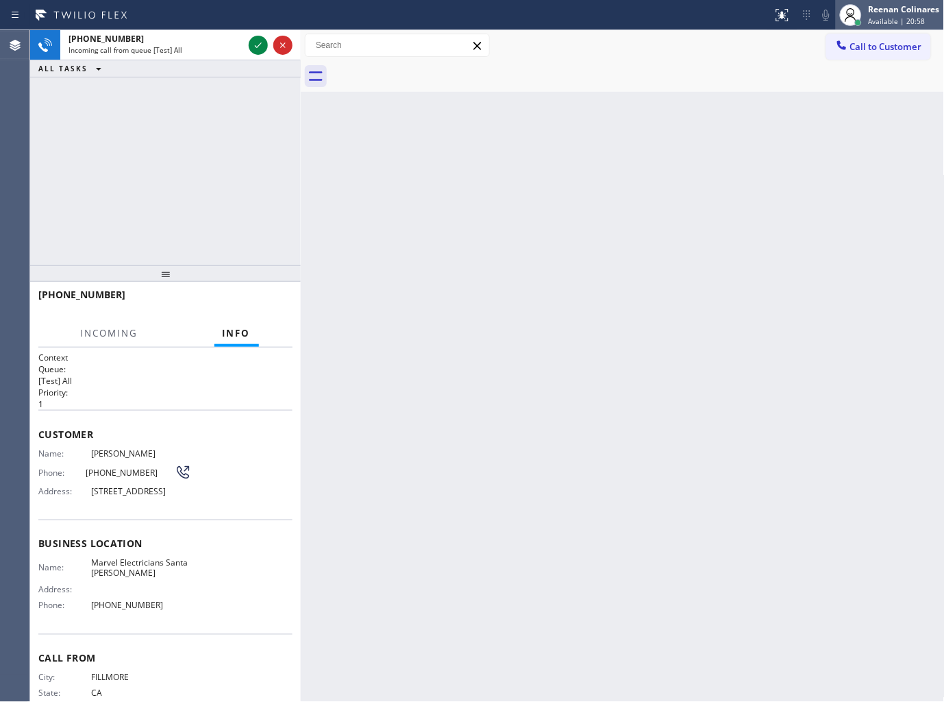
click at [885, 21] on span "Available | 20:58" at bounding box center [897, 21] width 57 height 10
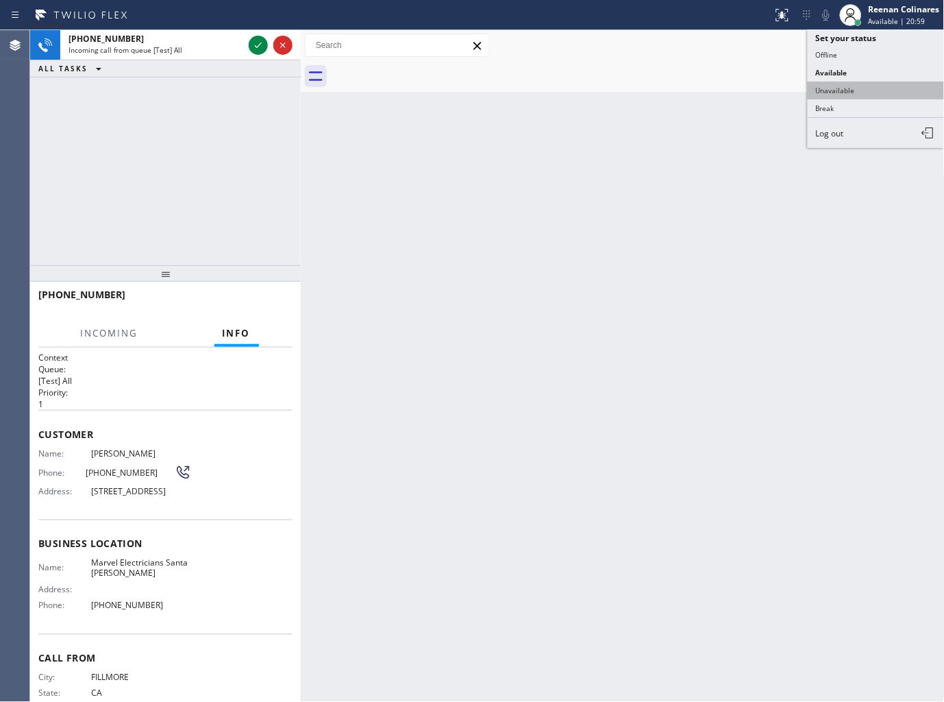
click at [845, 84] on button "Unavailable" at bounding box center [876, 91] width 137 height 18
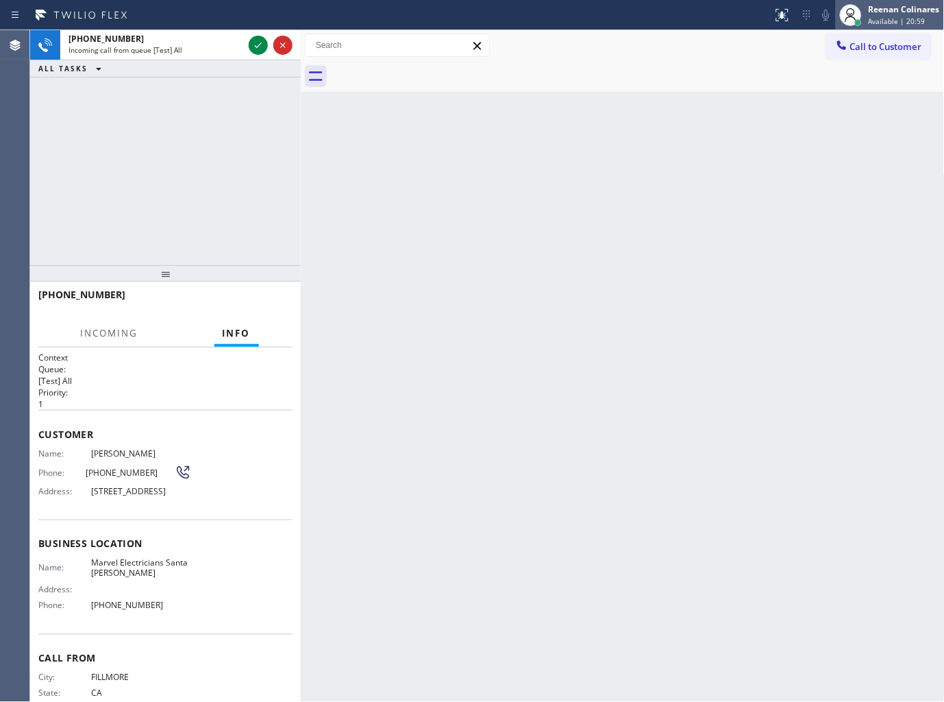
click at [882, 3] on div "Reenan Colinares" at bounding box center [904, 9] width 71 height 12
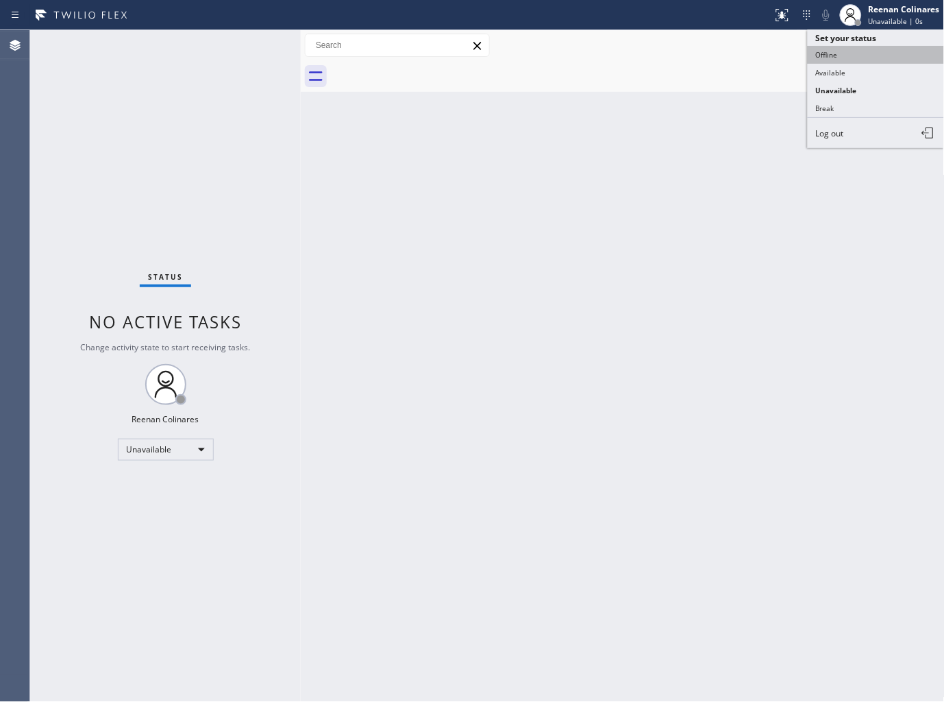
click at [826, 62] on button "Offline" at bounding box center [876, 55] width 137 height 18
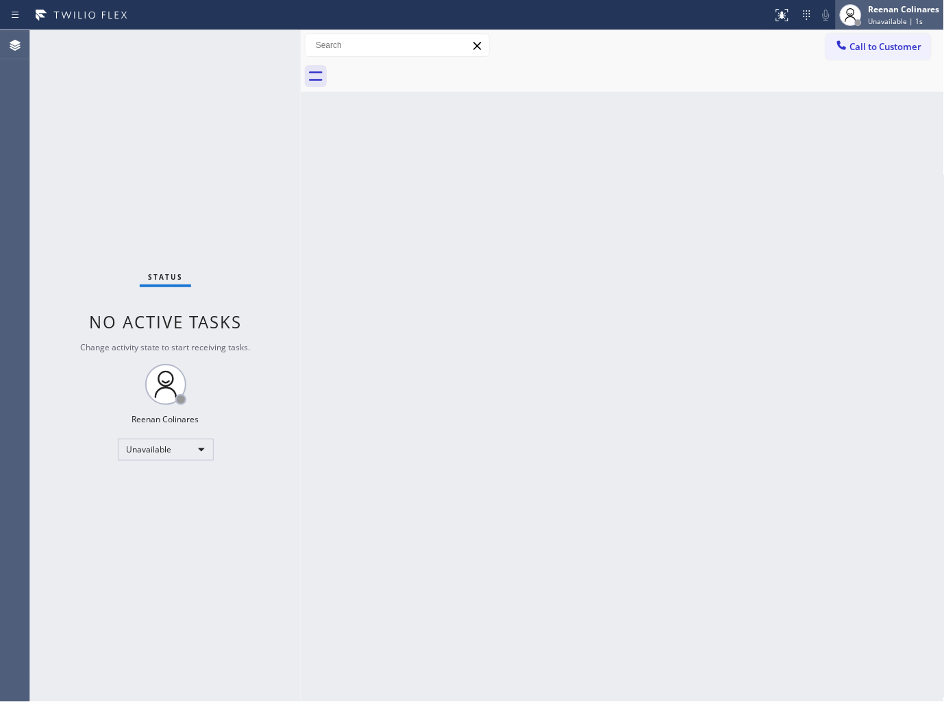
click at [899, 10] on div "Reenan Colinares" at bounding box center [904, 9] width 71 height 12
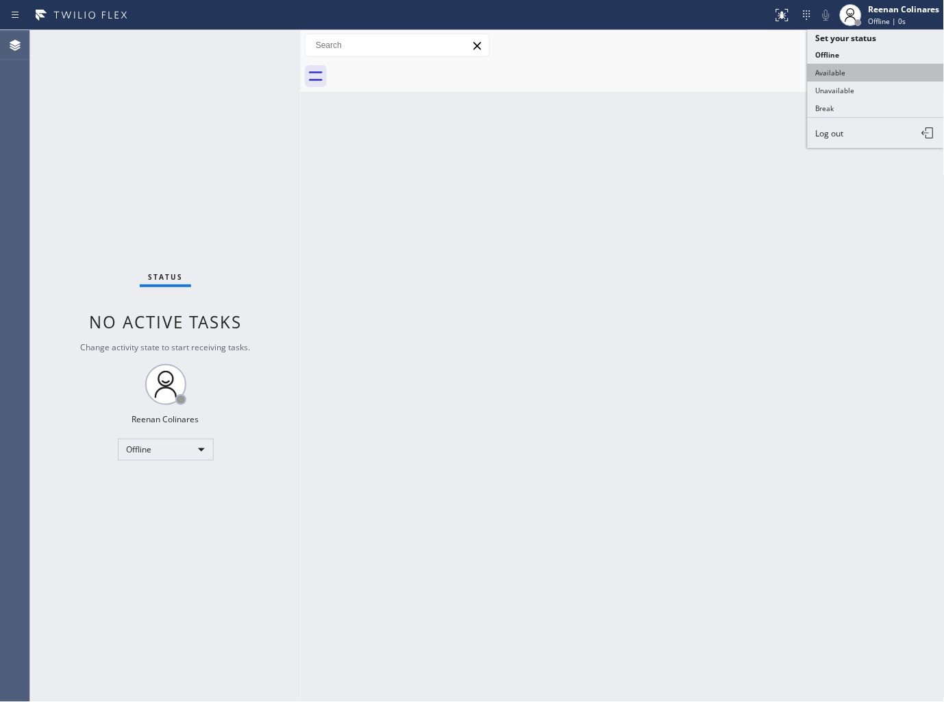
click at [830, 76] on button "Available" at bounding box center [876, 73] width 137 height 18
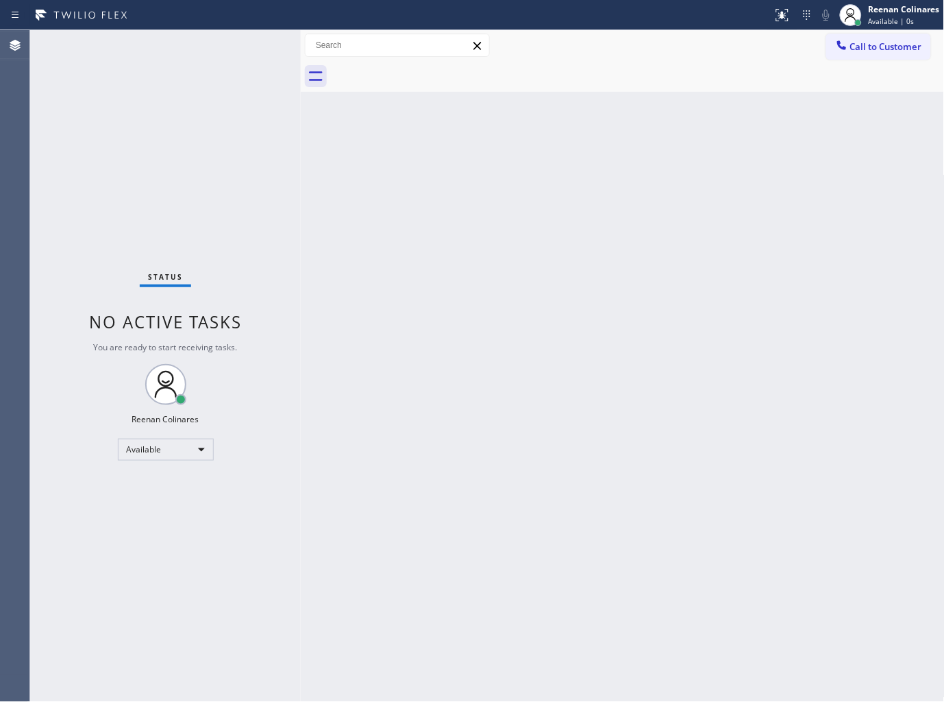
drag, startPoint x: 505, startPoint y: 180, endPoint x: 310, endPoint y: 463, distance: 343.4
click at [495, 188] on div "Back to Dashboard Change Sender ID Customers Technicians Select a contact Outbo…" at bounding box center [623, 366] width 644 height 672
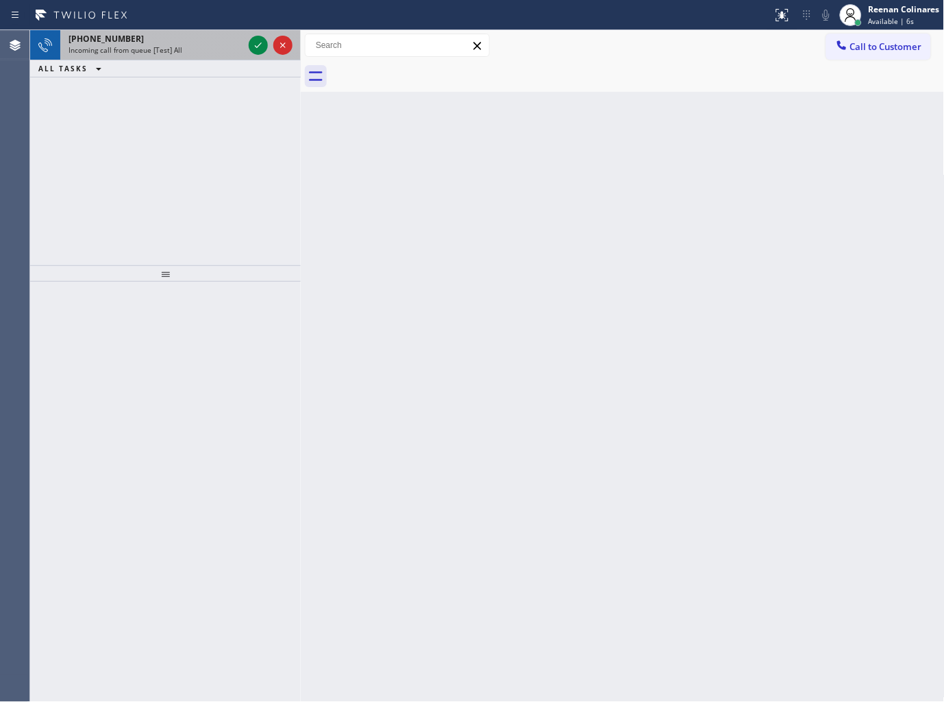
click at [210, 39] on div "[PHONE_NUMBER]" at bounding box center [156, 39] width 175 height 12
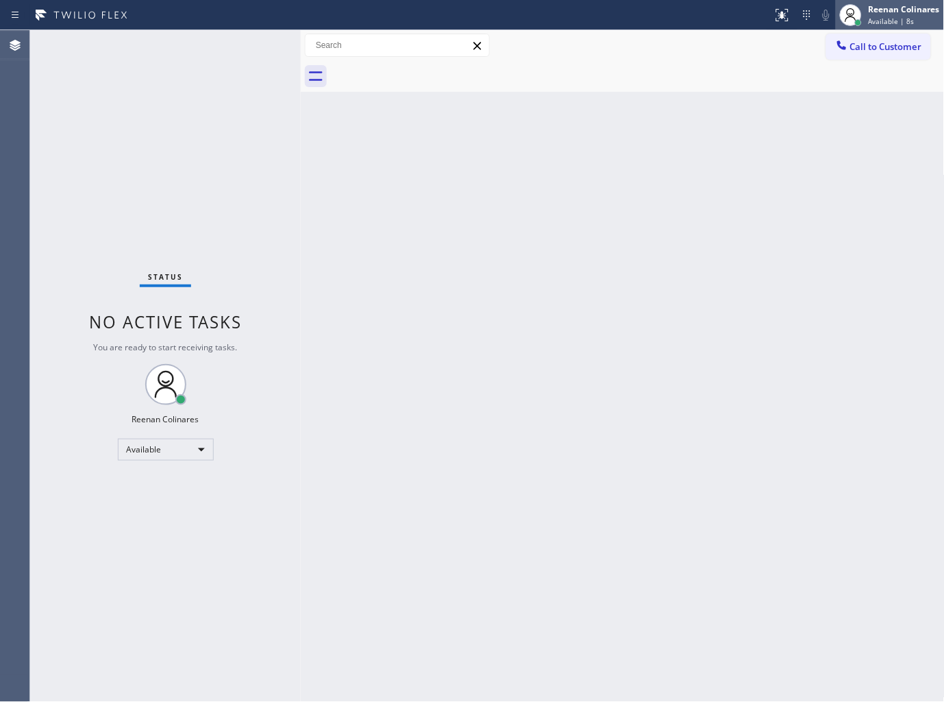
click at [891, 11] on div "Reenan Colinares" at bounding box center [904, 9] width 71 height 12
click at [324, 160] on div "Back to Dashboard Change Sender ID Customers Technicians Select a contact Outbo…" at bounding box center [623, 366] width 644 height 672
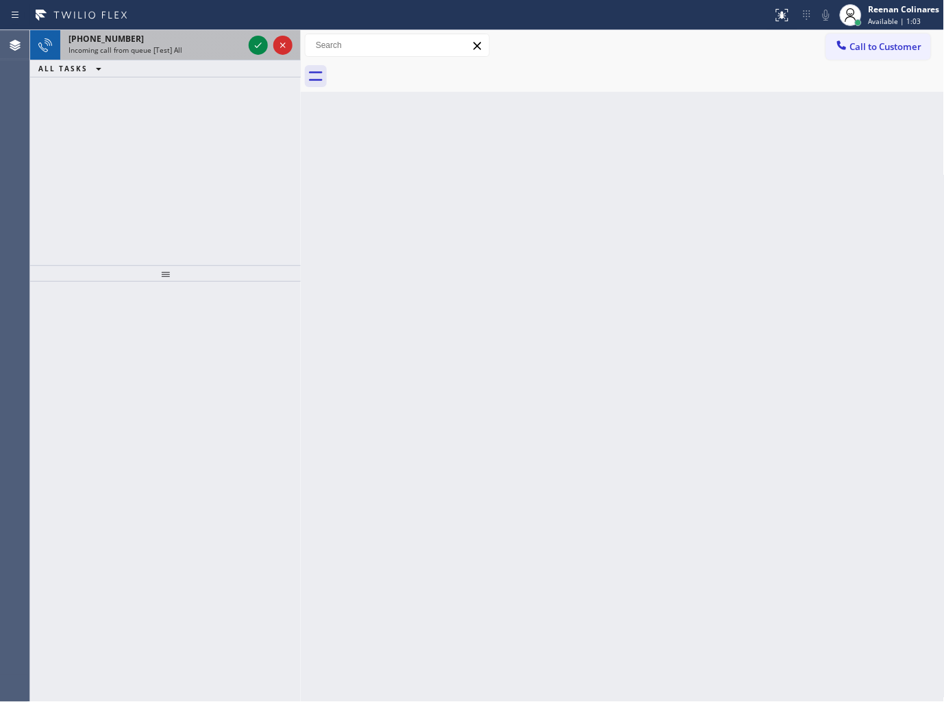
click at [167, 51] on span "Incoming call from queue [Test] All" at bounding box center [126, 50] width 114 height 10
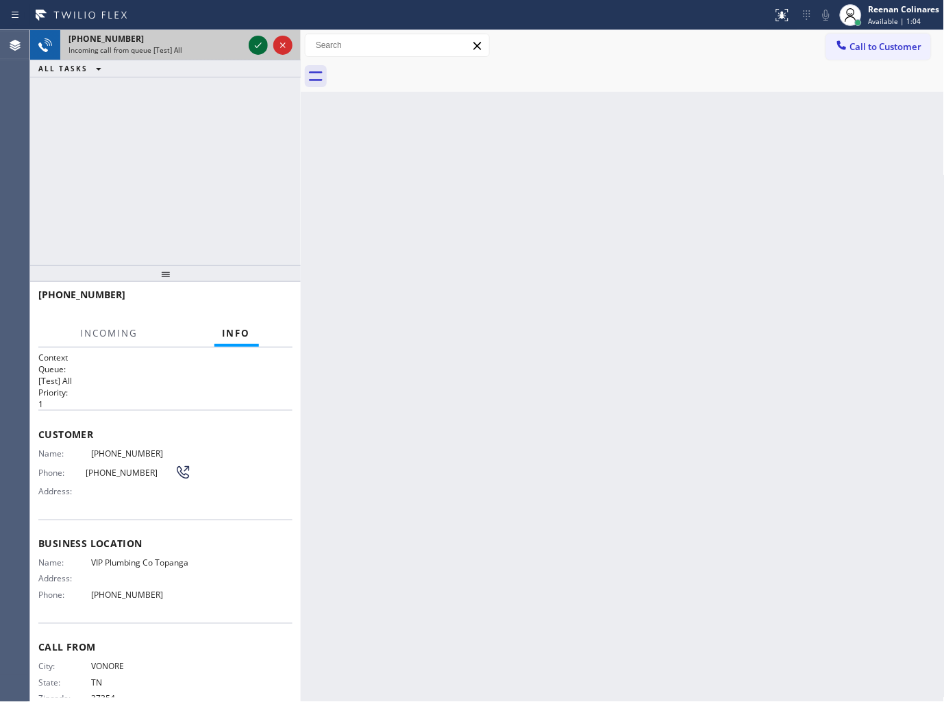
click at [258, 49] on icon at bounding box center [258, 45] width 16 height 16
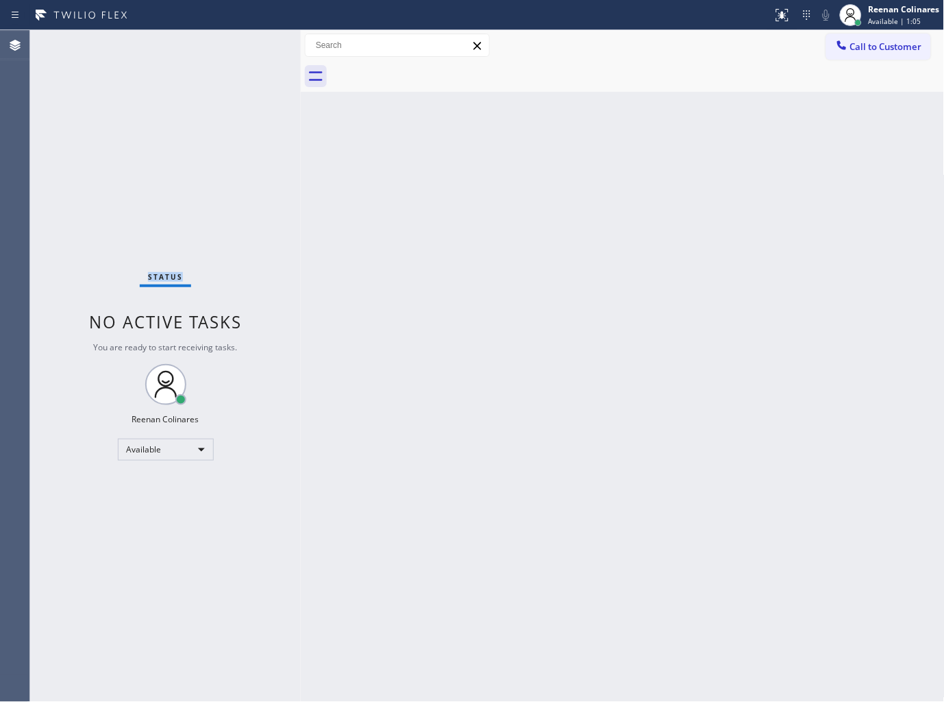
click at [258, 49] on div "Status No active tasks You are ready to start receiving tasks. Reenan Colinares…" at bounding box center [165, 366] width 271 height 672
click at [525, 210] on div "Back to Dashboard Change Sender ID Customers Technicians Select a contact Outbo…" at bounding box center [623, 366] width 644 height 672
click at [785, 5] on div at bounding box center [788, 9] width 8 height 8
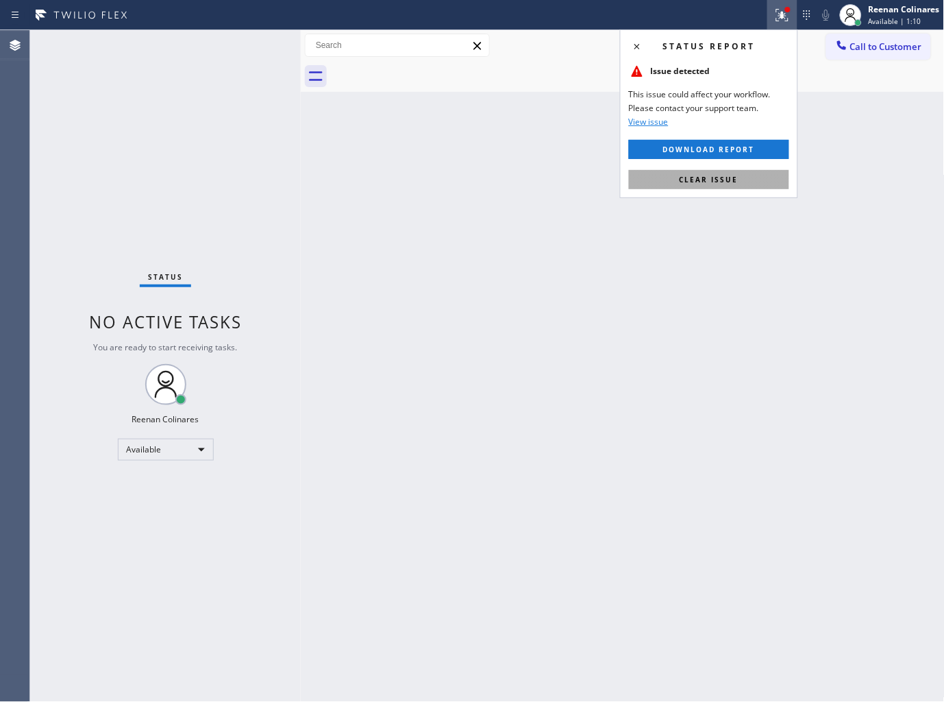
click at [706, 183] on span "Clear issue" at bounding box center [709, 180] width 59 height 10
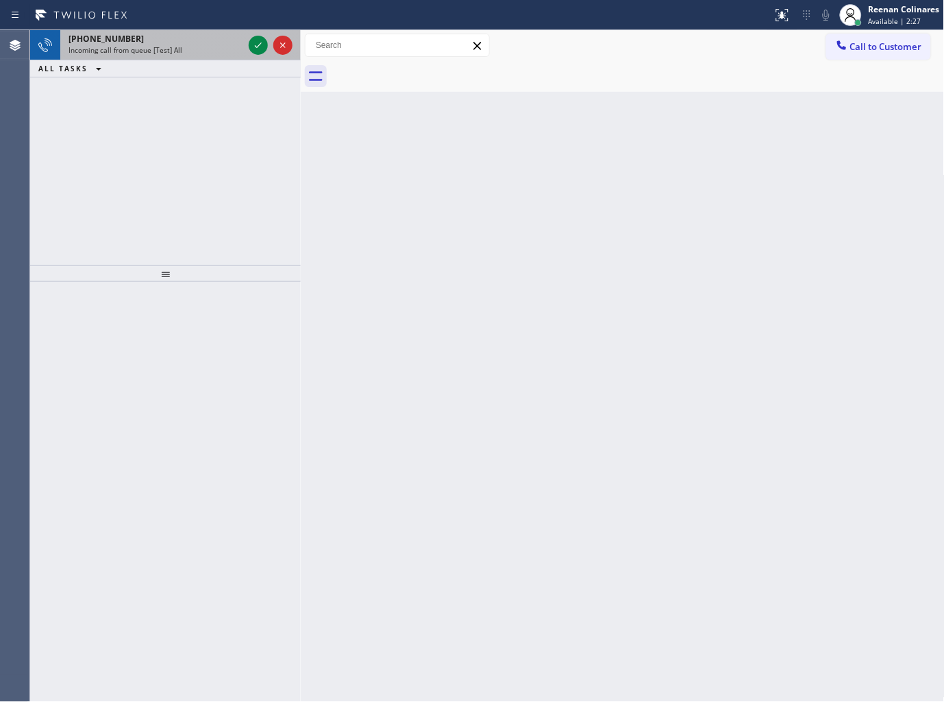
click at [202, 42] on div "[PHONE_NUMBER]" at bounding box center [156, 39] width 175 height 12
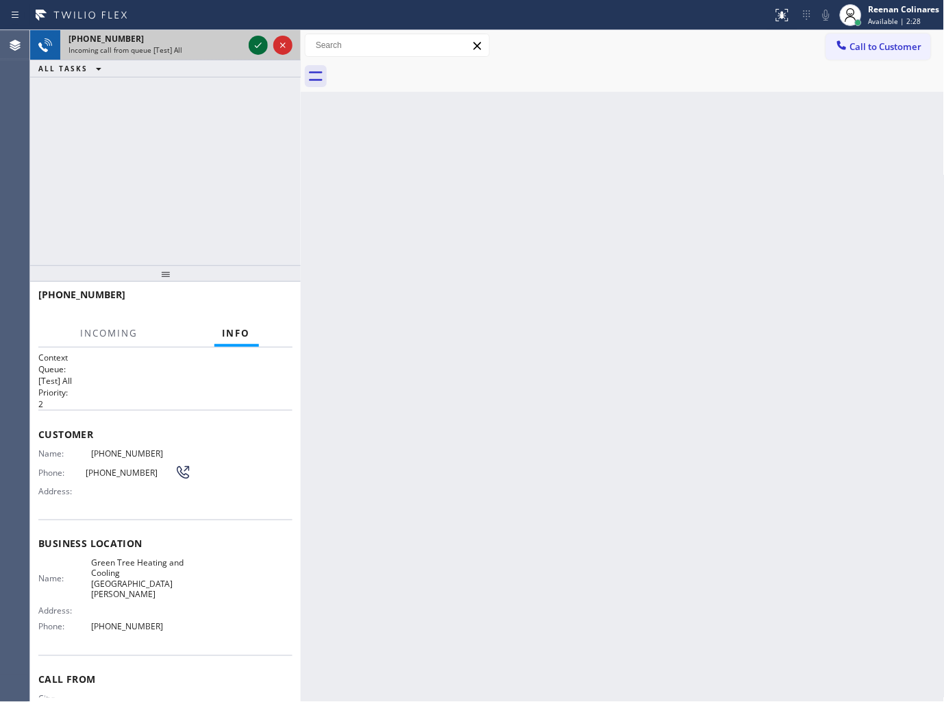
click at [256, 45] on icon at bounding box center [258, 45] width 16 height 16
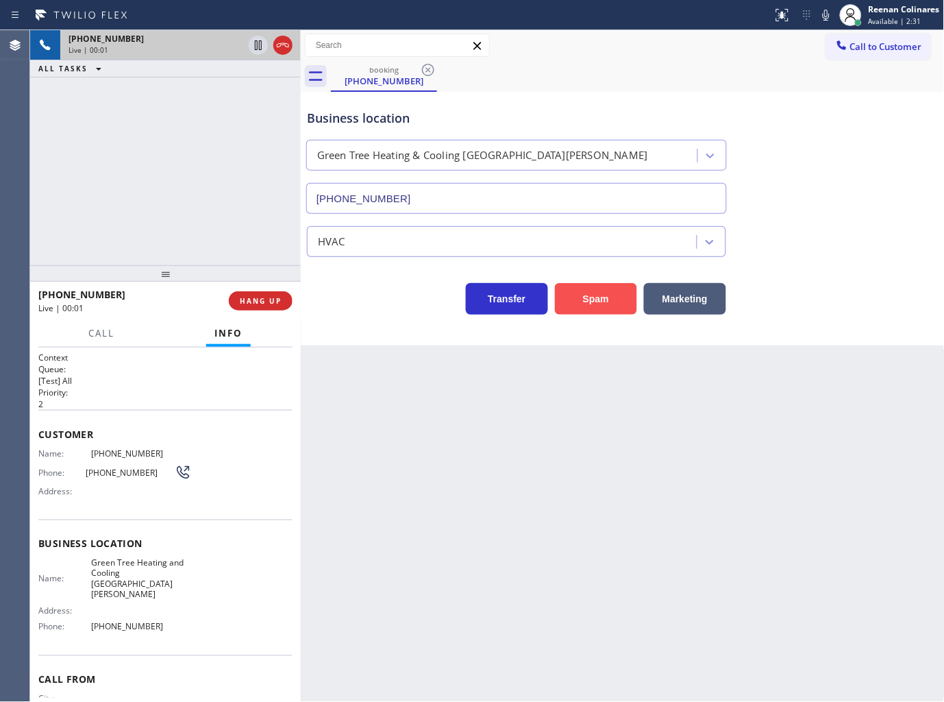
type input "[PHONE_NUMBER]"
click at [606, 303] on button "Spam" at bounding box center [596, 299] width 82 height 32
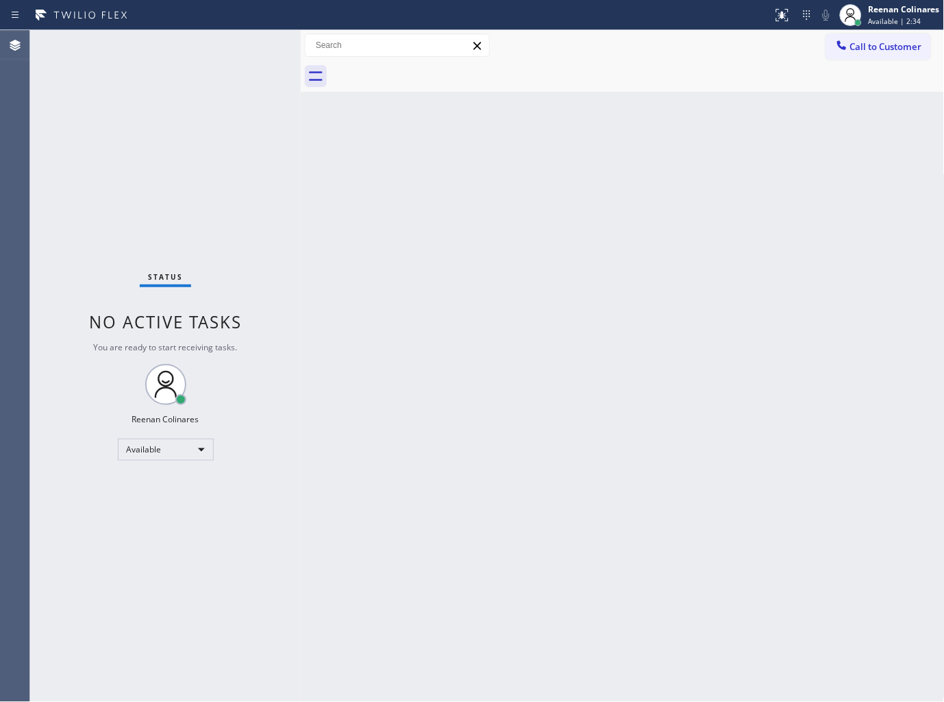
click at [617, 382] on div "Back to Dashboard Change Sender ID Customers Technicians Select a contact Outbo…" at bounding box center [623, 366] width 644 height 672
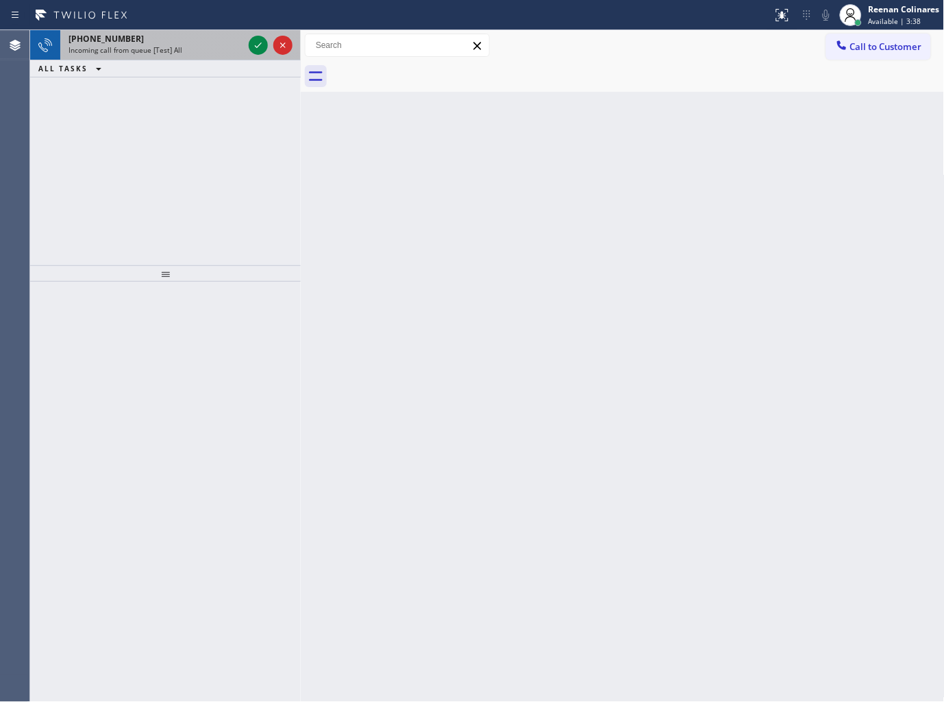
click at [173, 44] on div "[PHONE_NUMBER]" at bounding box center [156, 39] width 175 height 12
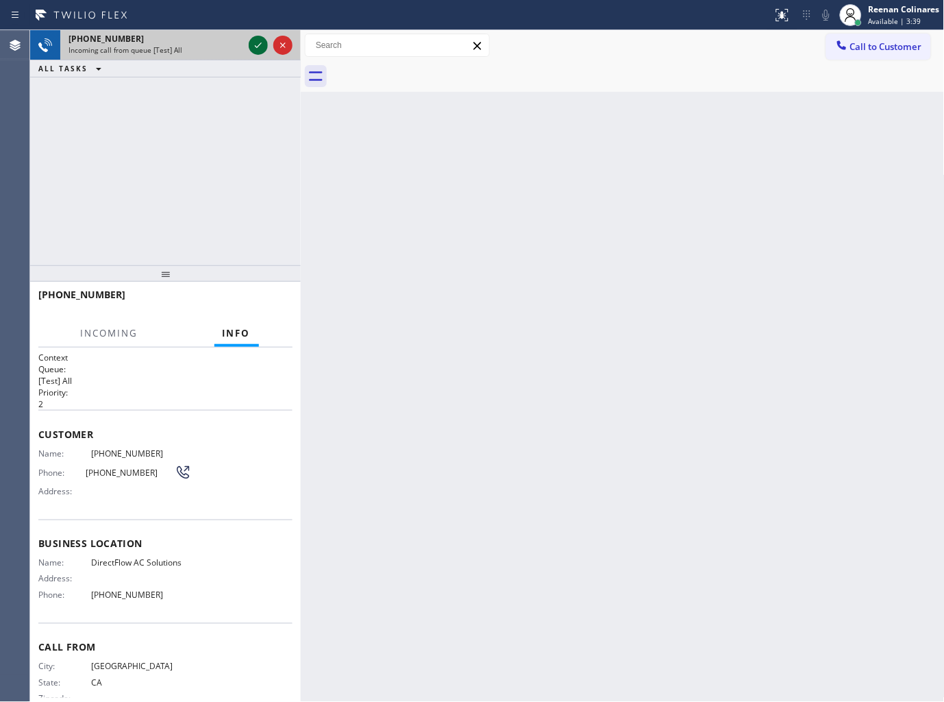
click at [251, 39] on icon at bounding box center [258, 45] width 16 height 16
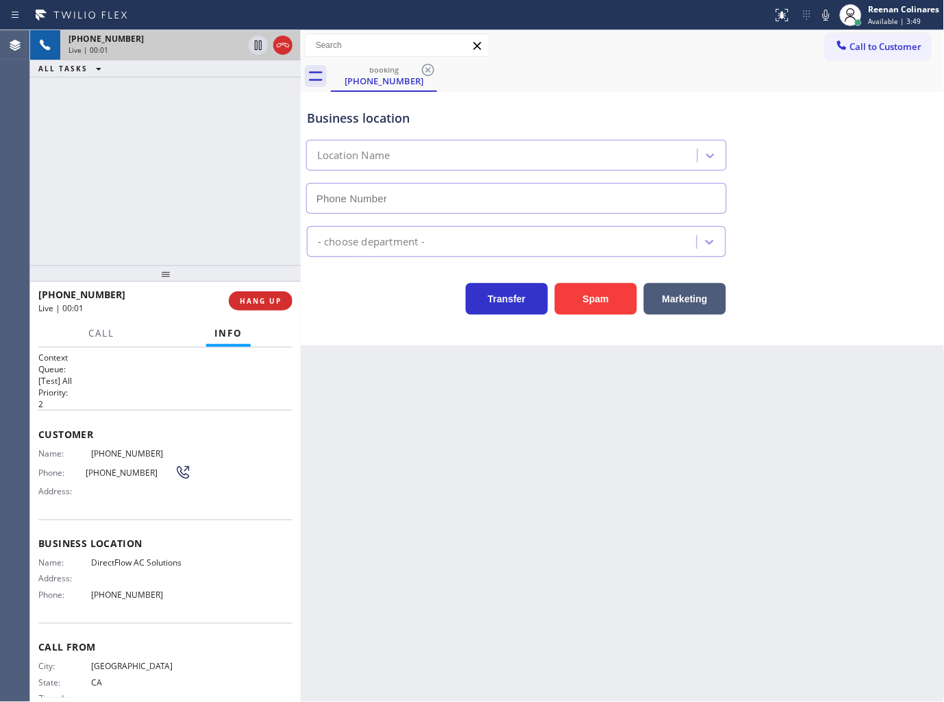
click at [584, 286] on button "Spam" at bounding box center [596, 299] width 82 height 32
type input "[PHONE_NUMBER]"
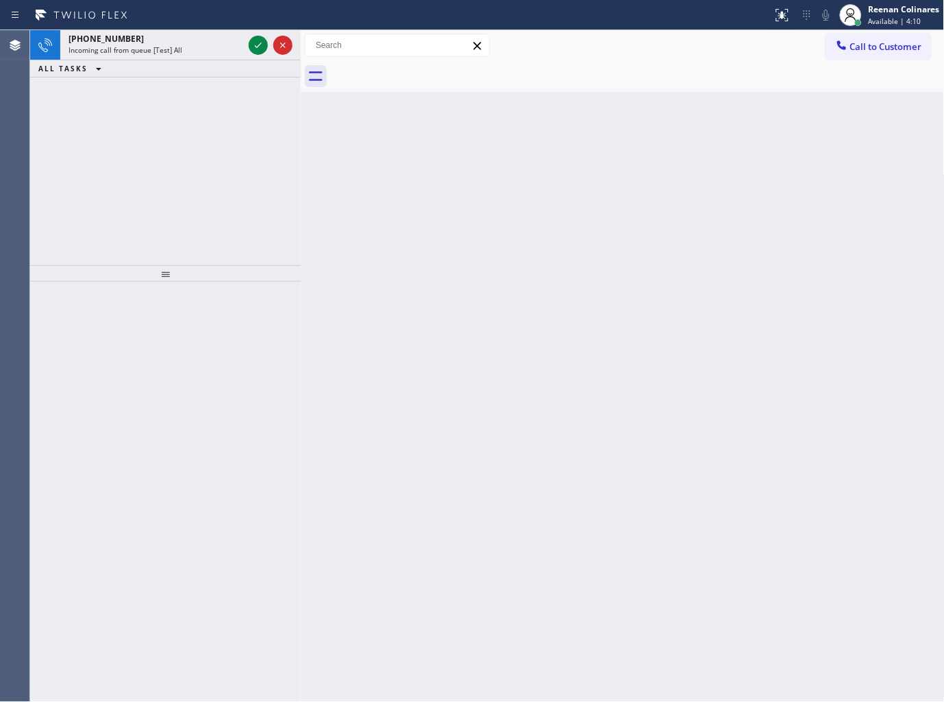
click at [219, 64] on div "ALL TASKS ALL TASKS ACTIVE TASKS TASKS IN WRAP UP" at bounding box center [165, 68] width 271 height 17
click at [216, 52] on div "Incoming call from queue [Test] All" at bounding box center [156, 50] width 175 height 10
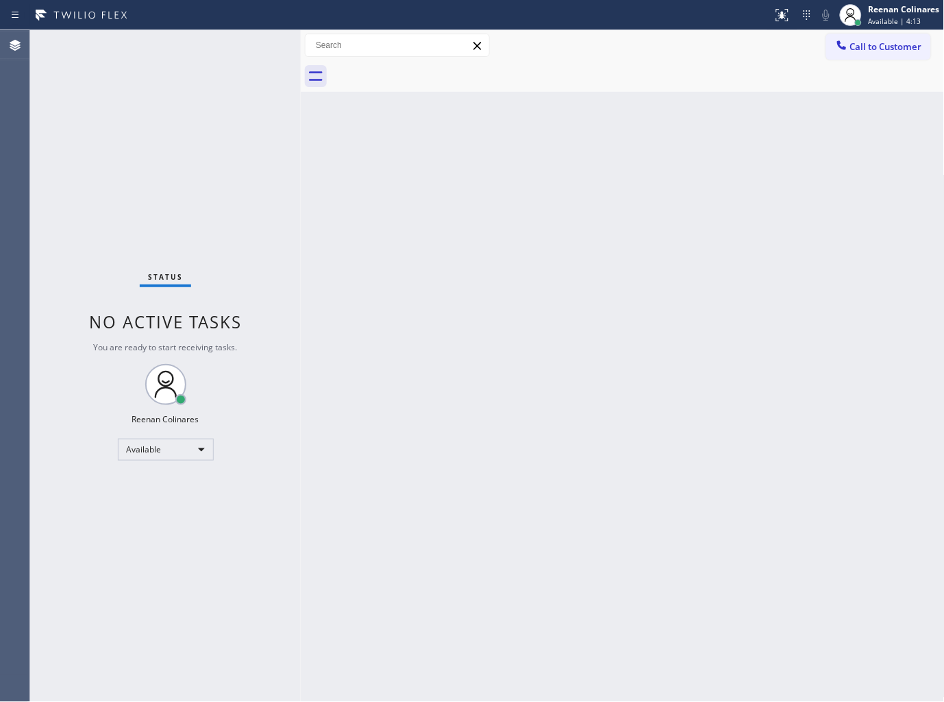
click at [258, 49] on div "Status No active tasks You are ready to start receiving tasks. Reenan Colinares…" at bounding box center [165, 366] width 271 height 672
click at [197, 49] on div "Status No active tasks You are ready to start receiving tasks. Reenan Colinares…" at bounding box center [165, 366] width 271 height 672
click at [223, 44] on div "Status No active tasks You are ready to start receiving tasks. Reenan Colinares…" at bounding box center [165, 366] width 271 height 672
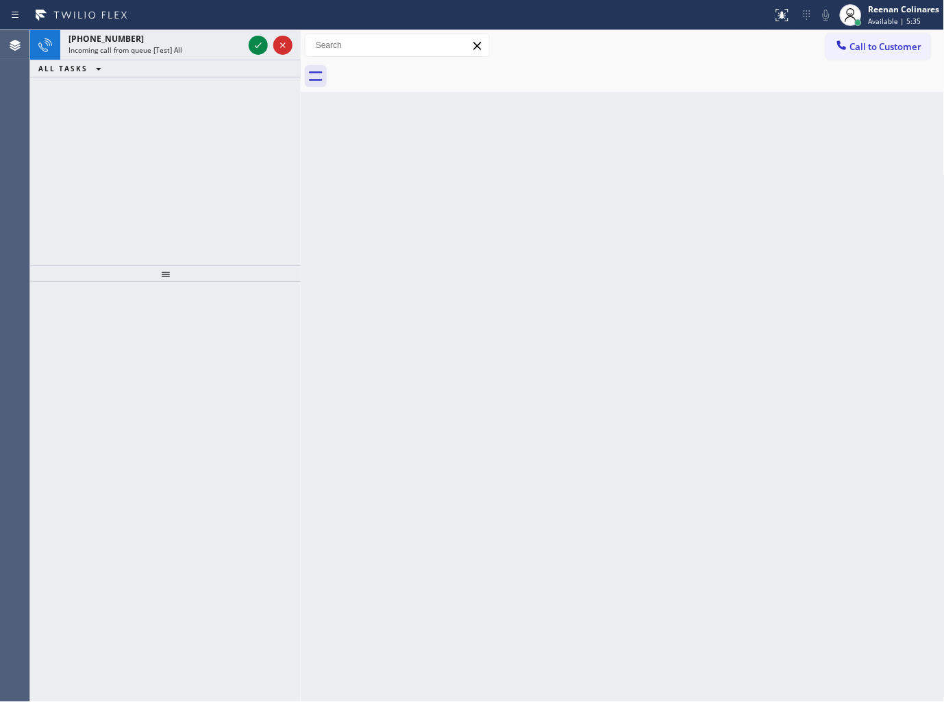
click at [223, 46] on div "Incoming call from queue [Test] All" at bounding box center [156, 50] width 175 height 10
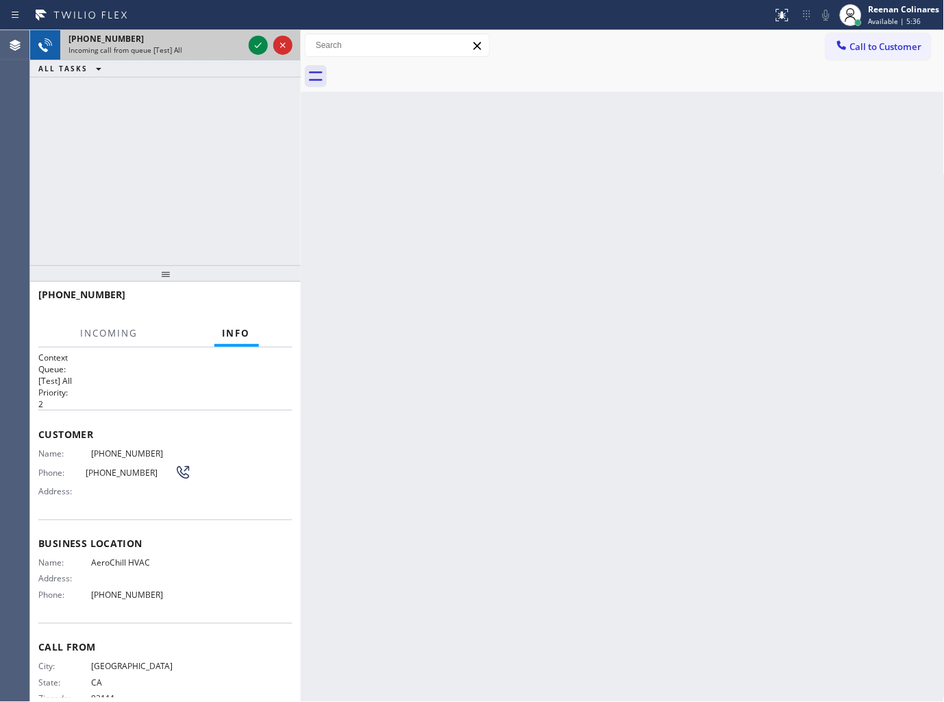
click at [257, 56] on div at bounding box center [270, 45] width 49 height 30
click at [254, 50] on icon at bounding box center [258, 45] width 16 height 16
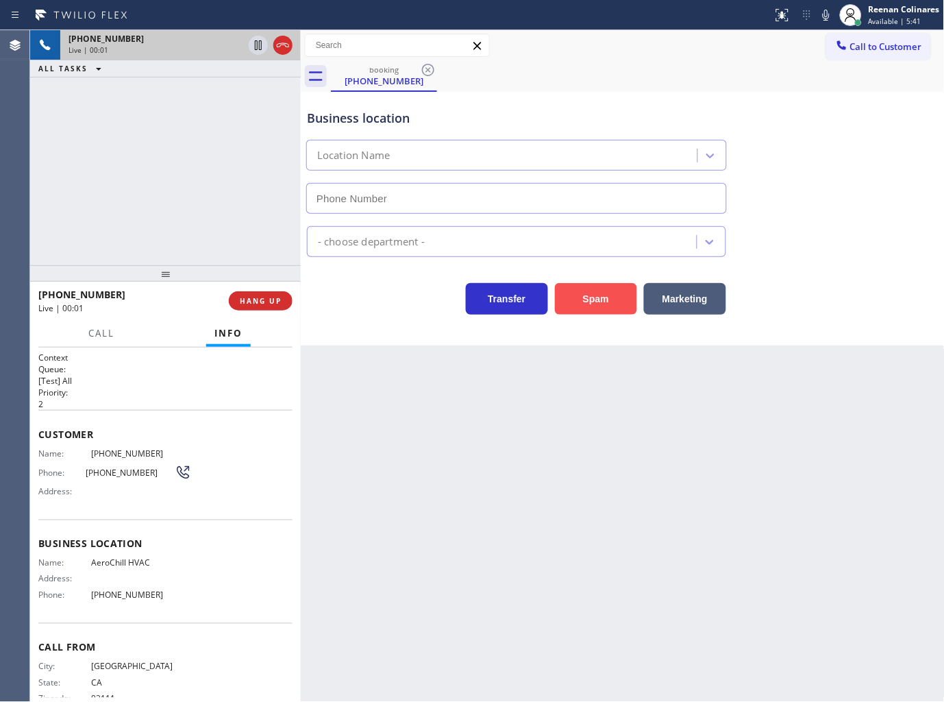
type input "[PHONE_NUMBER]"
click at [591, 299] on button "Spam" at bounding box center [596, 299] width 82 height 32
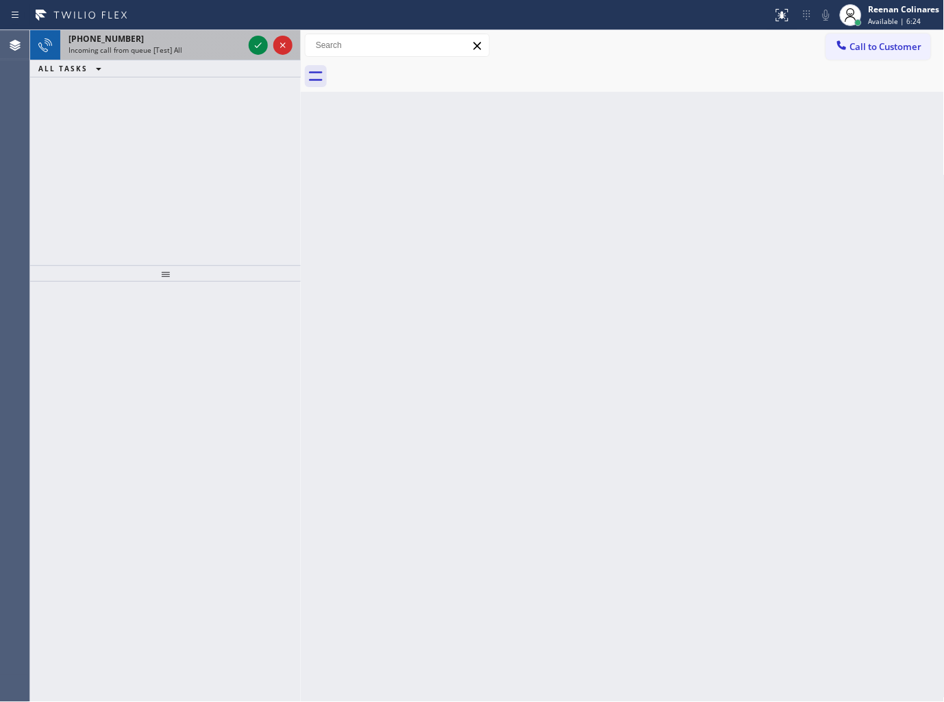
click at [199, 37] on div "[PHONE_NUMBER]" at bounding box center [156, 39] width 175 height 12
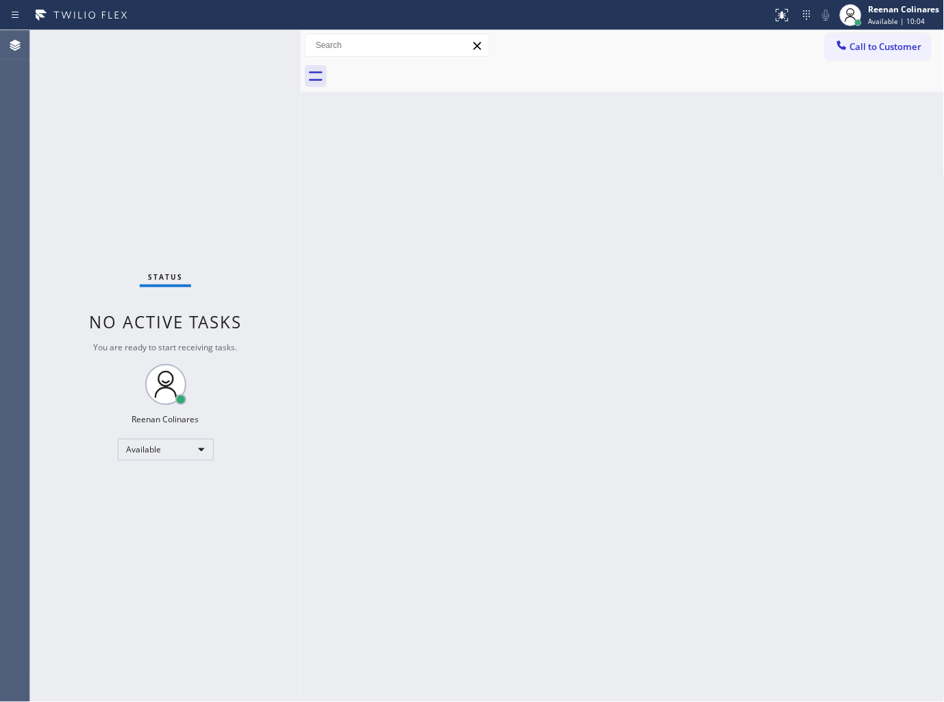
click at [507, 140] on div "Back to Dashboard Change Sender ID Customers Technicians Select a contact Outbo…" at bounding box center [623, 366] width 644 height 672
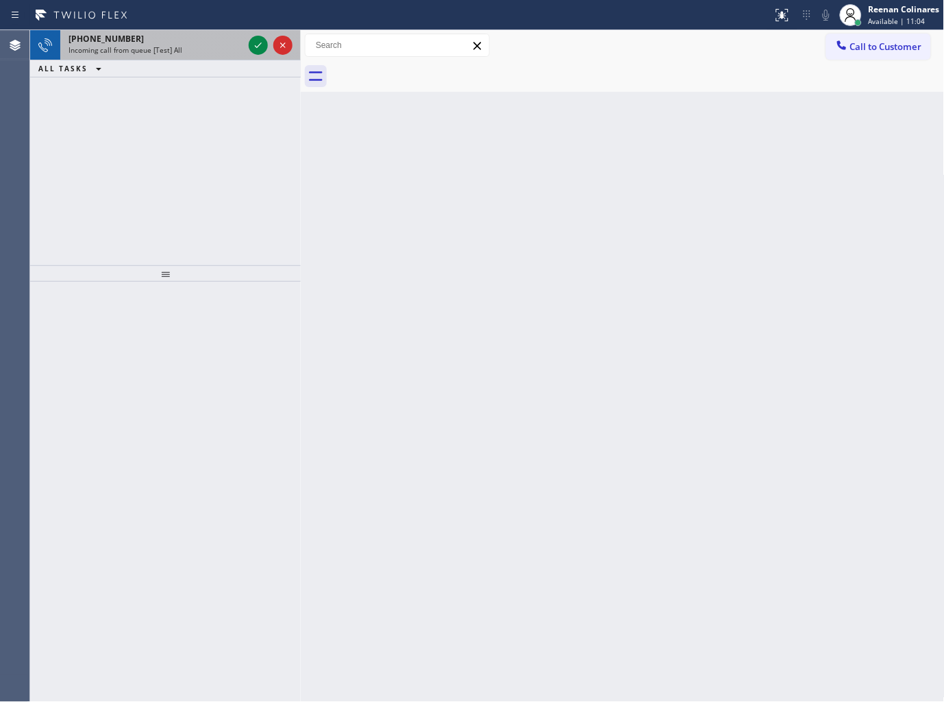
click at [182, 52] on div "Incoming call from queue [Test] All" at bounding box center [156, 50] width 175 height 10
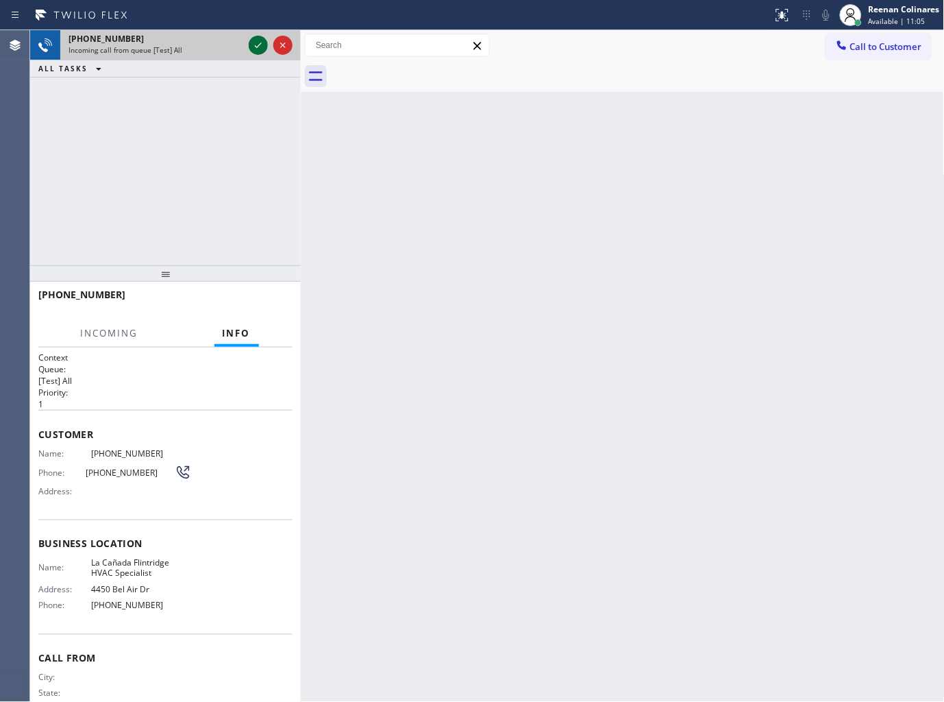
click at [254, 52] on icon at bounding box center [258, 45] width 16 height 16
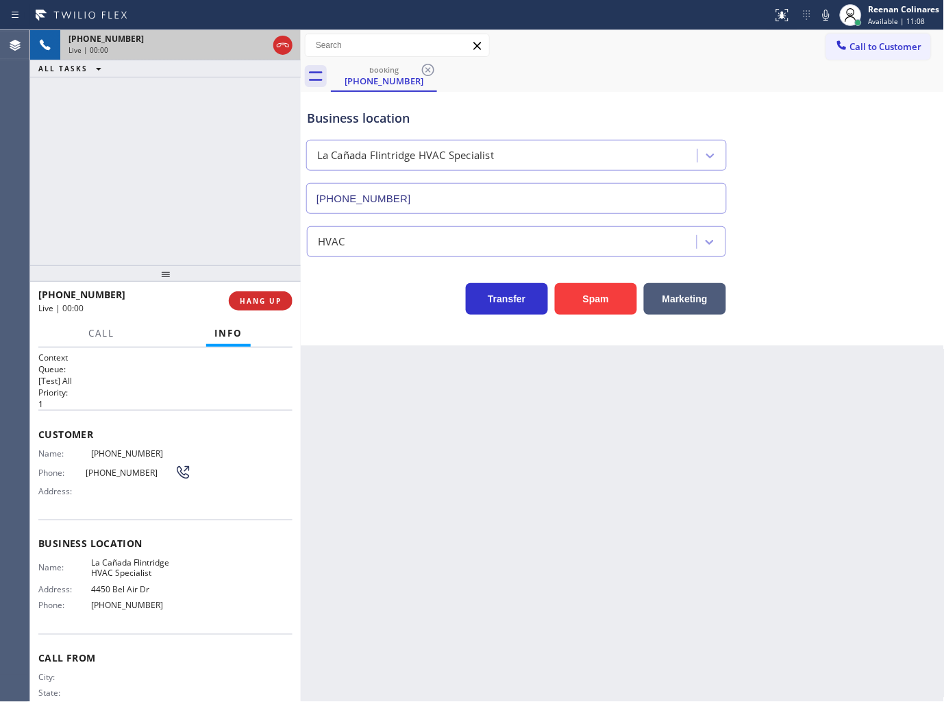
type input "[PHONE_NUMBER]"
click at [829, 8] on icon at bounding box center [826, 15] width 16 height 16
click at [825, 14] on icon at bounding box center [826, 15] width 16 height 16
click at [827, 16] on icon at bounding box center [826, 15] width 16 height 16
click at [700, 292] on button "Marketing" at bounding box center [685, 299] width 82 height 32
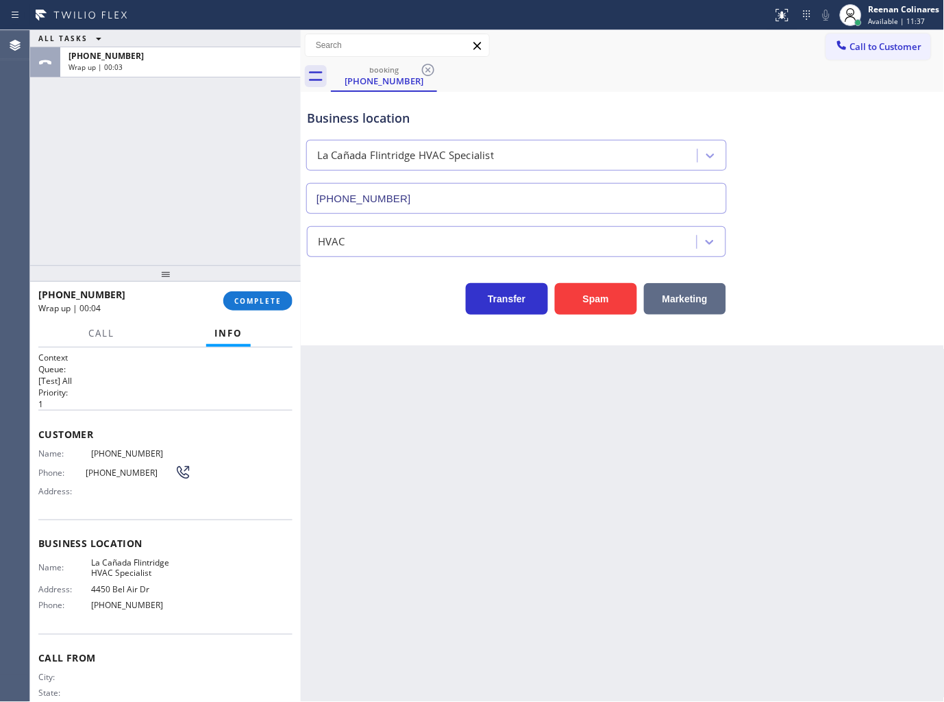
click at [680, 298] on button "Marketing" at bounding box center [685, 299] width 82 height 32
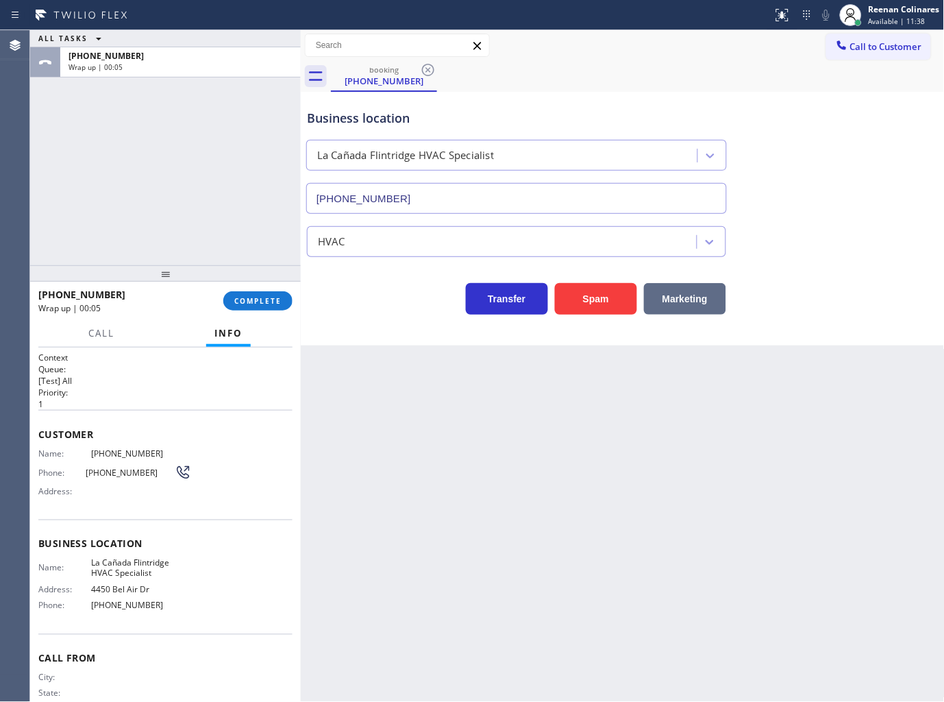
click at [680, 298] on button "Marketing" at bounding box center [685, 299] width 82 height 32
click at [286, 307] on button "COMPLETE" at bounding box center [257, 300] width 69 height 19
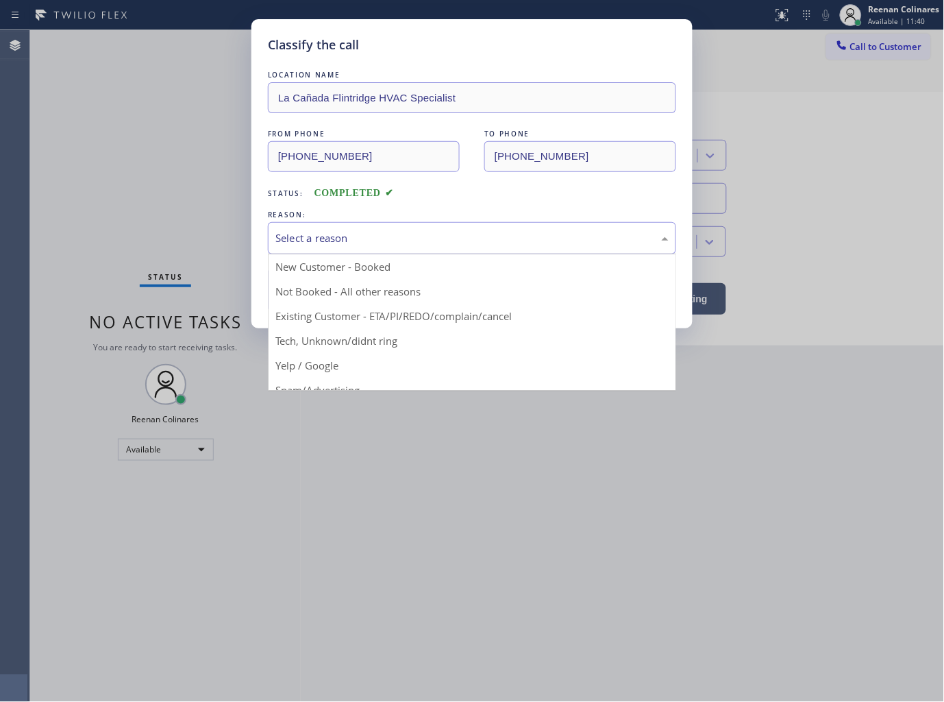
click at [336, 243] on div "Select a reason" at bounding box center [471, 238] width 393 height 16
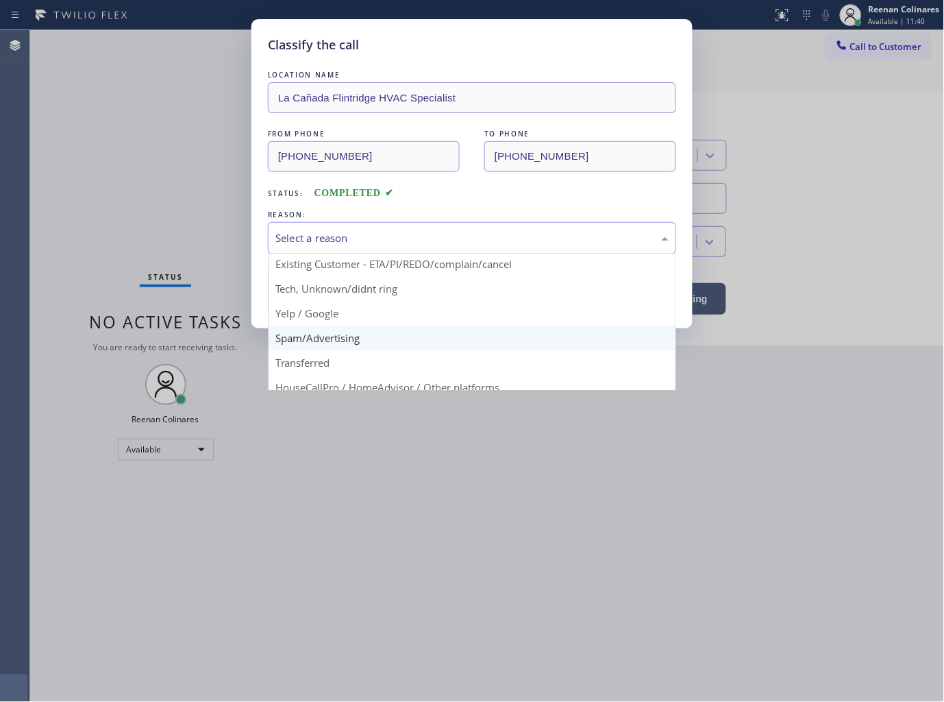
scroll to position [86, 0]
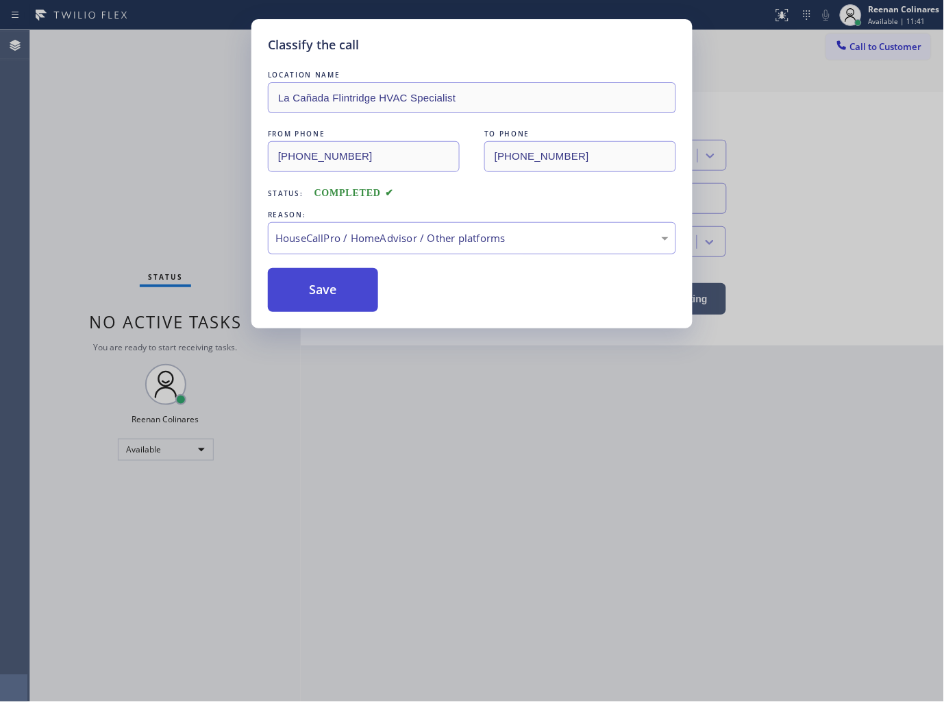
click at [311, 280] on button "Save" at bounding box center [323, 290] width 110 height 44
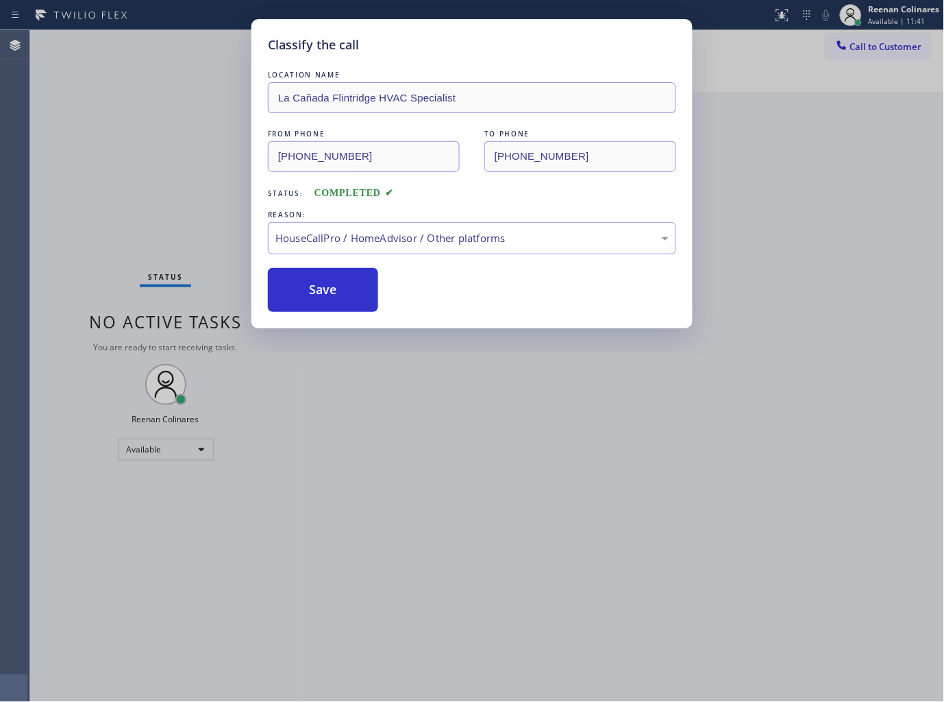
click at [175, 231] on div "Classify the call LOCATION NAME [GEOGRAPHIC_DATA] HVAC Specialist FROM PHONE [P…" at bounding box center [472, 351] width 944 height 702
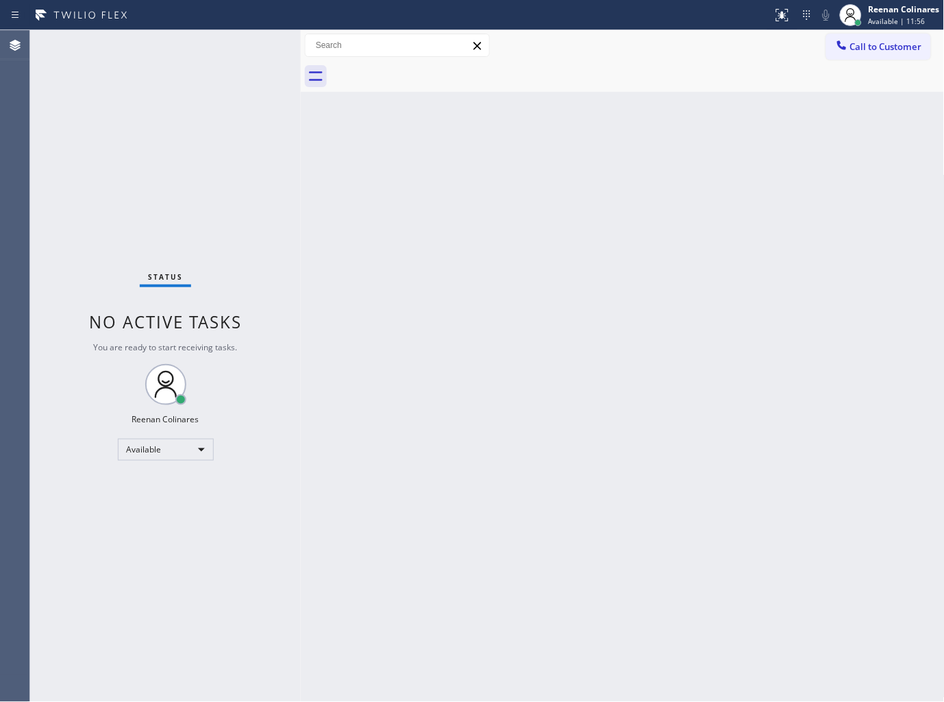
click at [686, 138] on div "Back to Dashboard Change Sender ID Customers Technicians Select a contact Outbo…" at bounding box center [623, 366] width 644 height 672
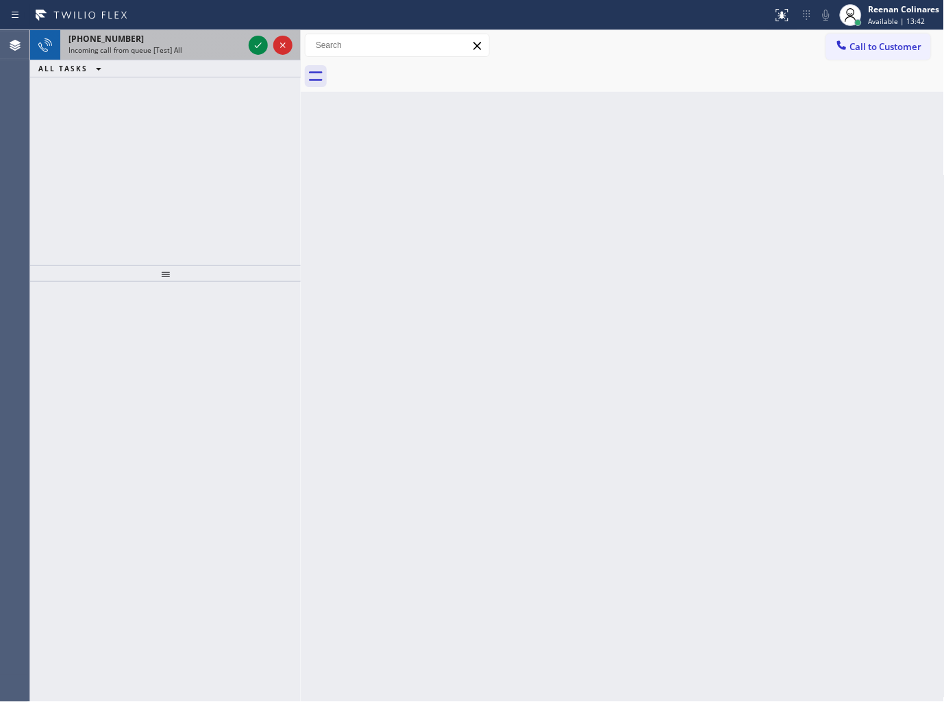
click at [194, 47] on div "Incoming call from queue [Test] All" at bounding box center [156, 50] width 175 height 10
click at [194, 46] on div "Incoming call from queue [Test] All" at bounding box center [156, 50] width 175 height 10
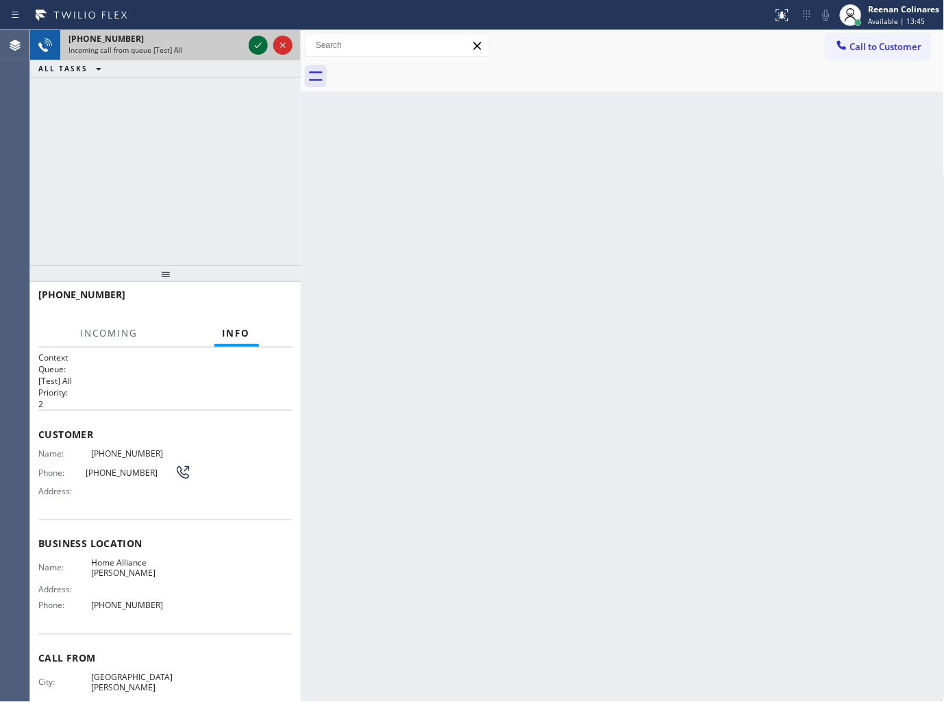
click at [251, 46] on icon at bounding box center [258, 45] width 16 height 16
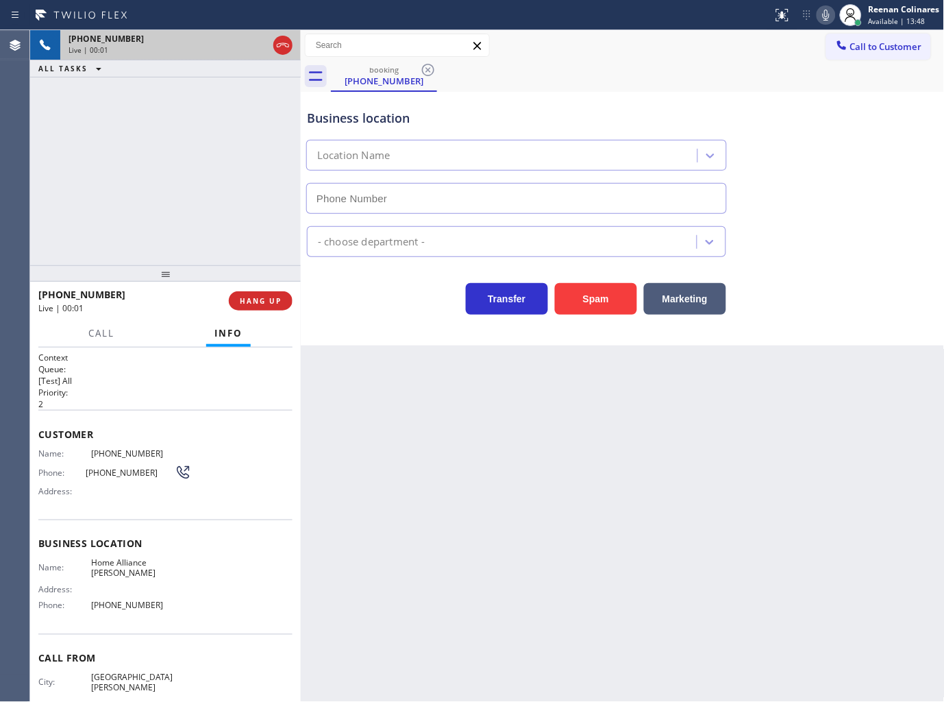
type input "(408) 676-2899"
drag, startPoint x: 591, startPoint y: 306, endPoint x: 933, endPoint y: 78, distance: 410.7
click at [600, 297] on button "Spam" at bounding box center [596, 299] width 82 height 32
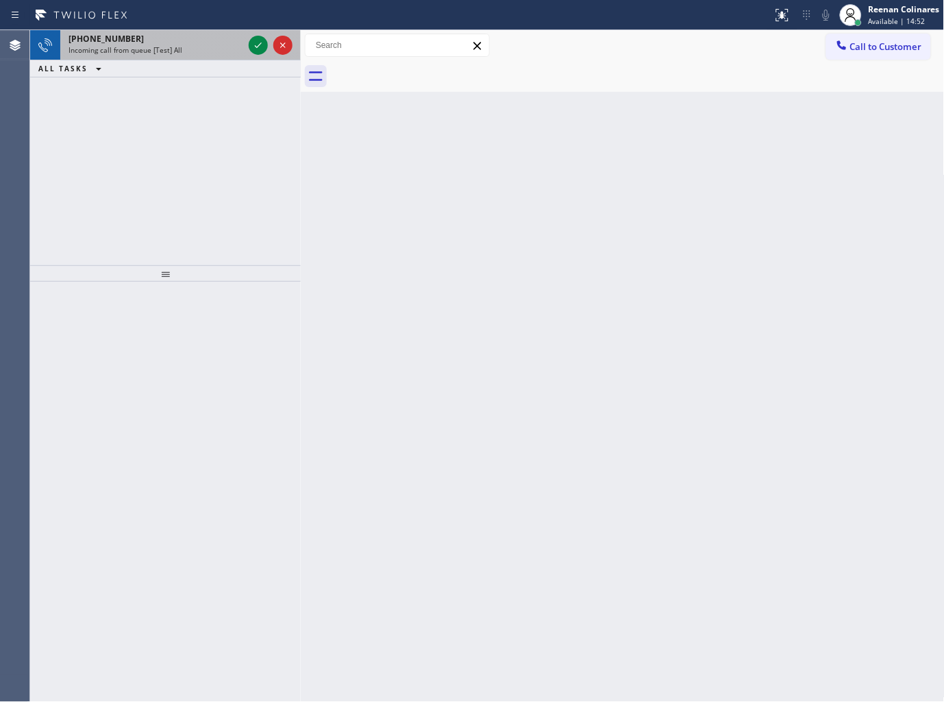
click at [184, 49] on div "Incoming call from queue [Test] All" at bounding box center [156, 50] width 175 height 10
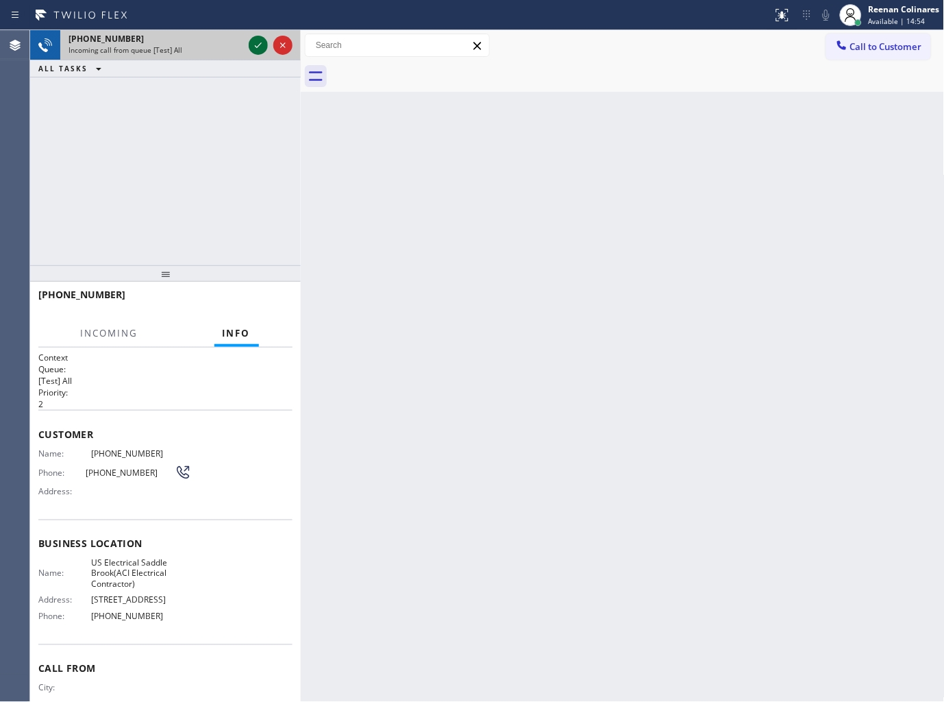
click at [254, 44] on icon at bounding box center [258, 45] width 16 height 16
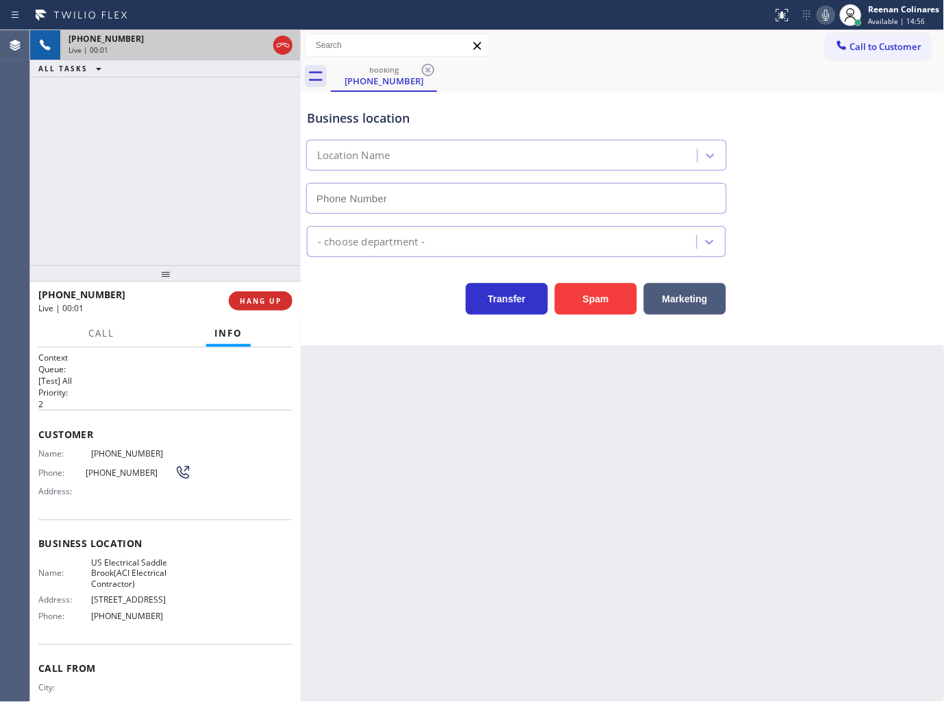
type input "(551) 553-5669"
click at [829, 11] on icon at bounding box center [826, 15] width 16 height 16
click at [692, 293] on button "Marketing" at bounding box center [685, 299] width 82 height 32
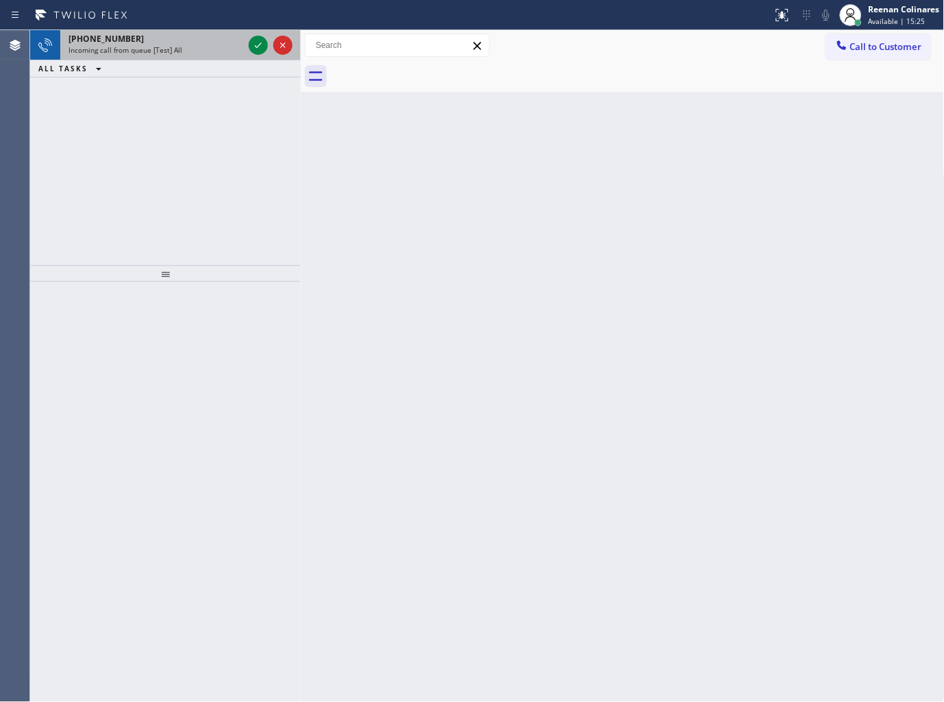
click at [175, 50] on span "Incoming call from queue [Test] All" at bounding box center [126, 50] width 114 height 10
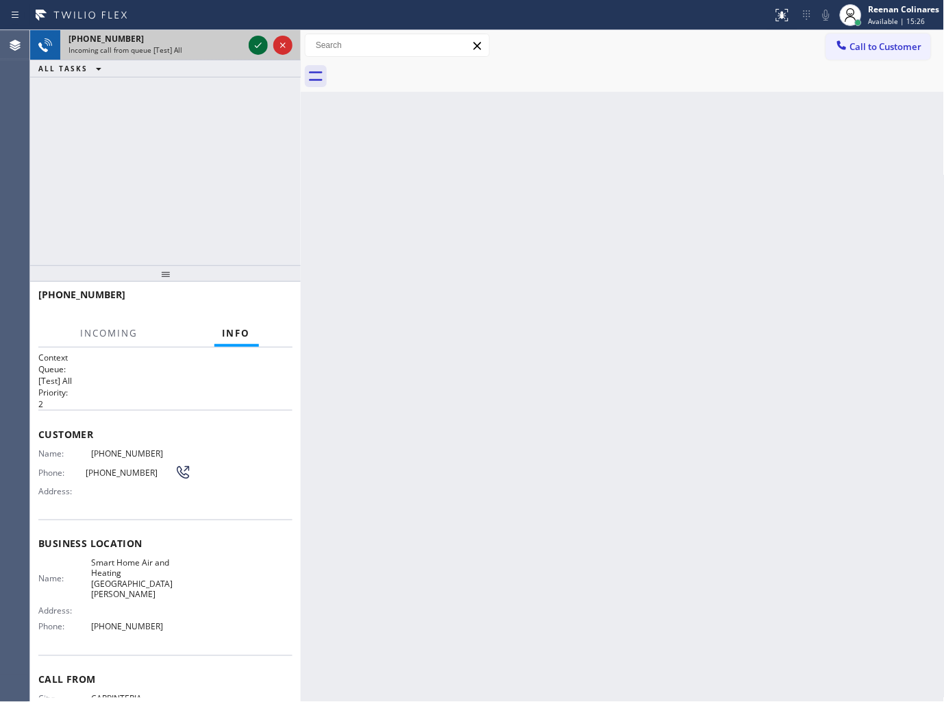
click at [257, 45] on icon at bounding box center [258, 45] width 16 height 16
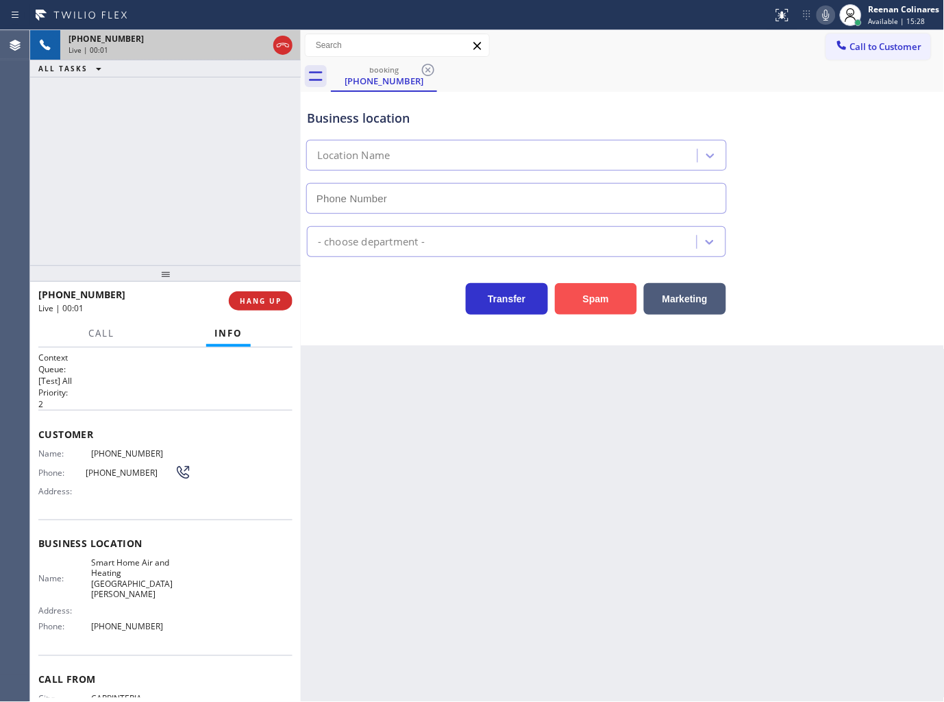
type input "(805) 321-6556"
click at [615, 299] on button "Spam" at bounding box center [596, 299] width 82 height 32
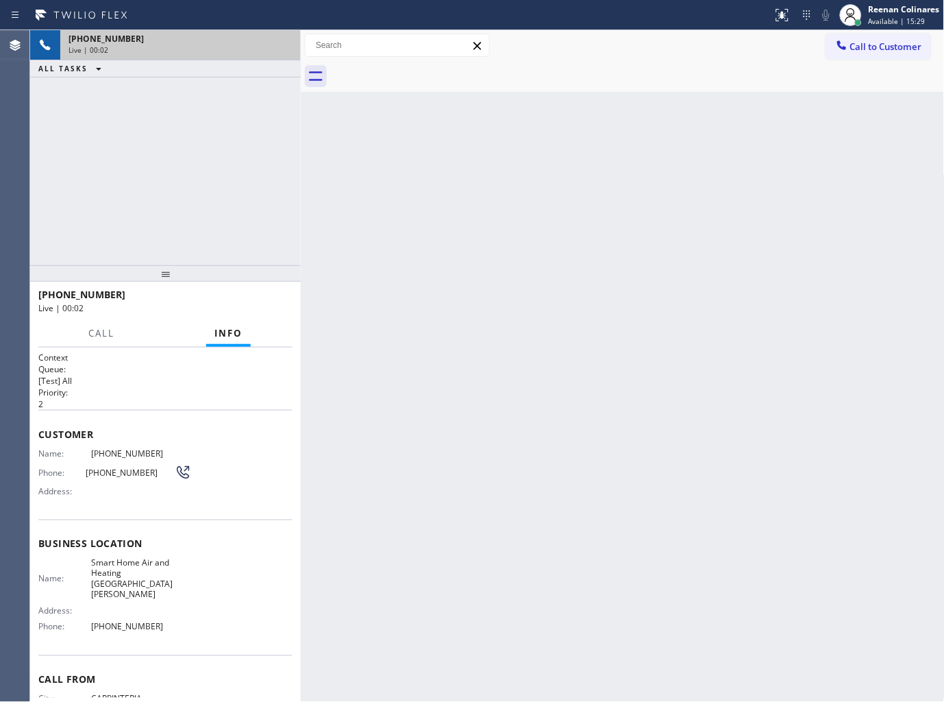
click at [746, 151] on div "Back to Dashboard Change Sender ID Customers Technicians Select a contact Outbo…" at bounding box center [623, 366] width 644 height 672
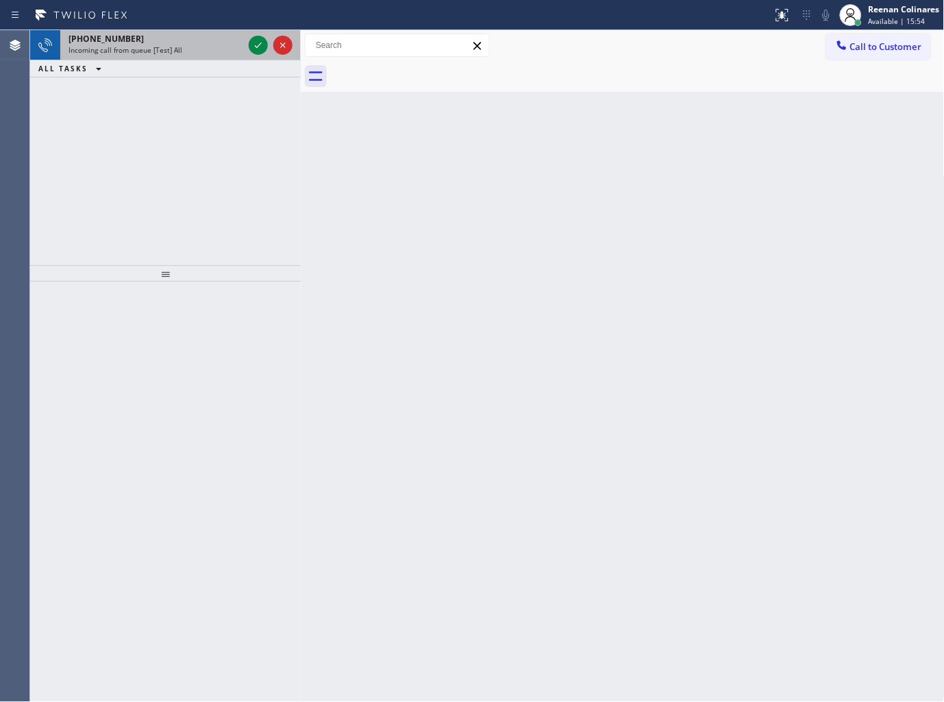
click at [201, 48] on div "Incoming call from queue [Test] All" at bounding box center [156, 50] width 175 height 10
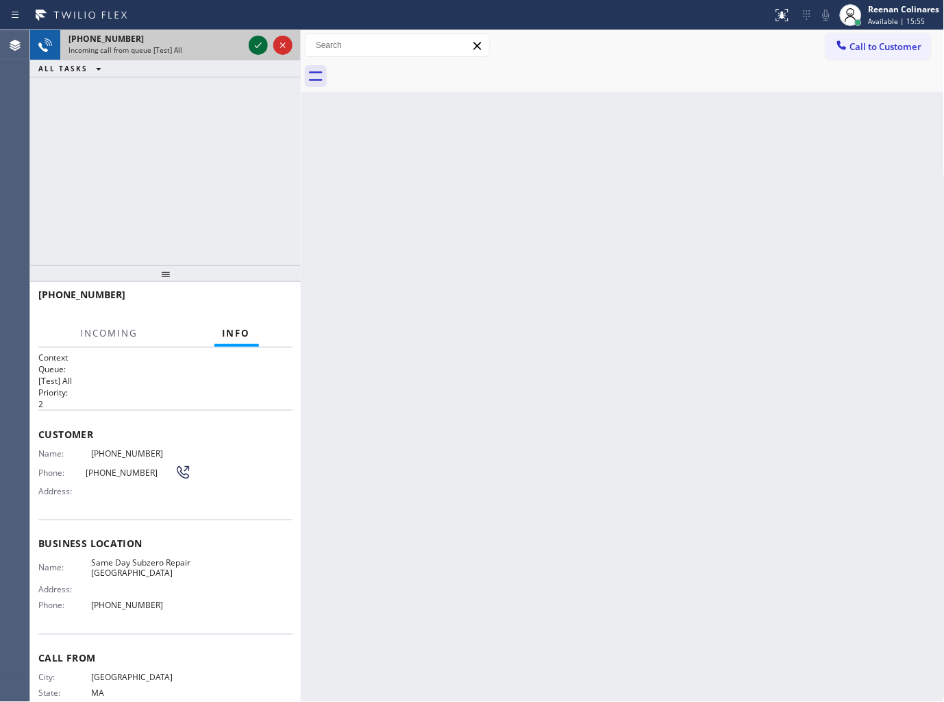
click at [260, 45] on icon at bounding box center [258, 45] width 16 height 16
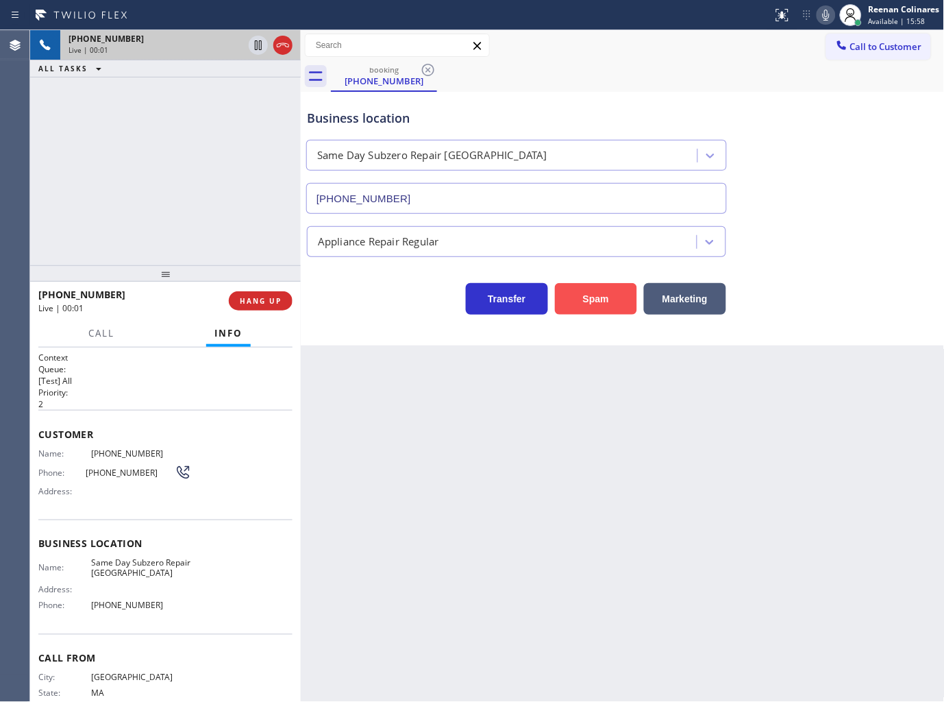
type input "(857) 837-3494"
drag, startPoint x: 617, startPoint y: 293, endPoint x: 658, endPoint y: 269, distance: 46.7
click at [620, 292] on button "Spam" at bounding box center [596, 299] width 82 height 32
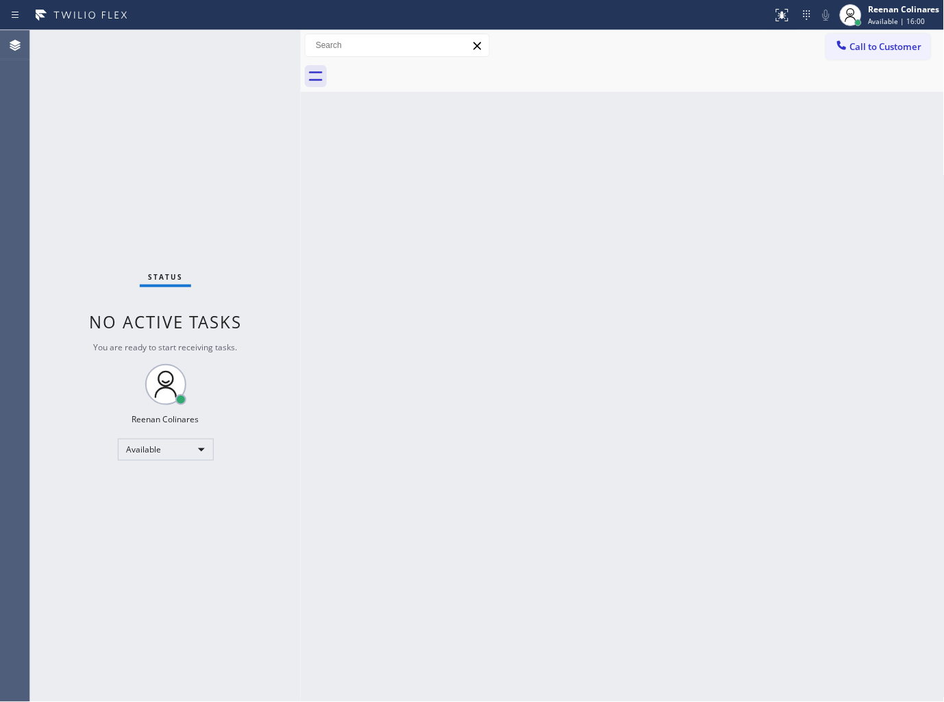
click at [624, 262] on div "Back to Dashboard Change Sender ID Customers Technicians Select a contact Outbo…" at bounding box center [623, 366] width 644 height 672
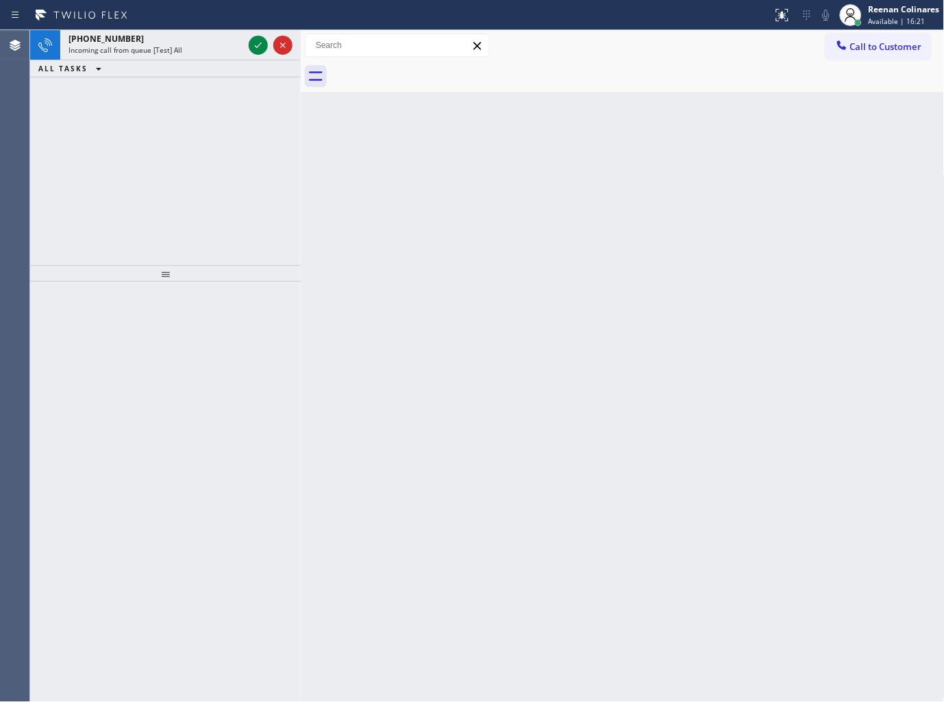
click at [131, 49] on span "Incoming call from queue [Test] All" at bounding box center [126, 50] width 114 height 10
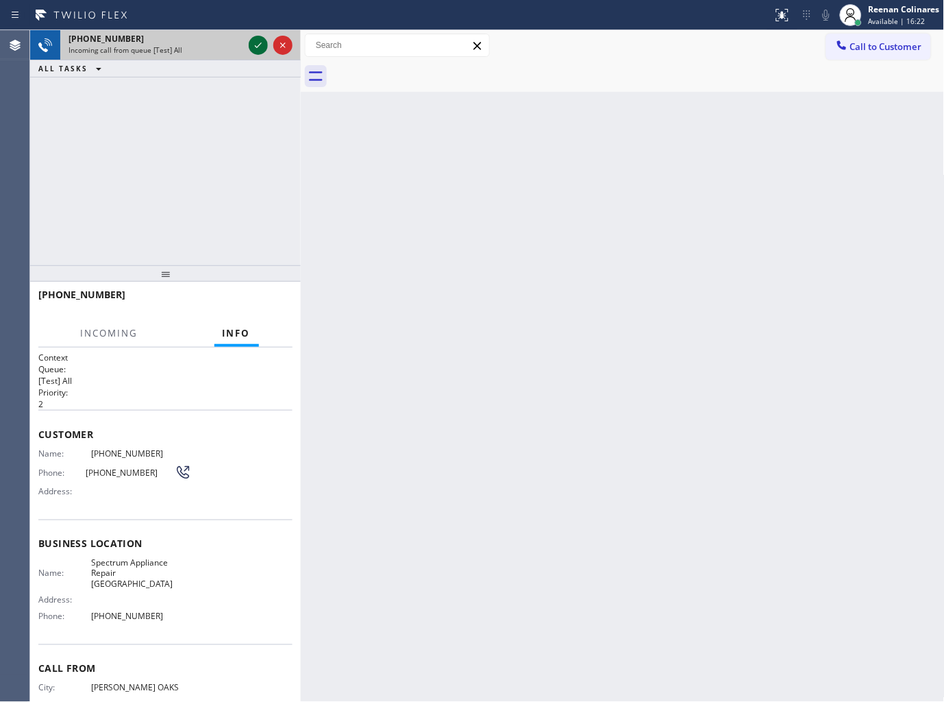
click at [260, 51] on icon at bounding box center [258, 45] width 16 height 16
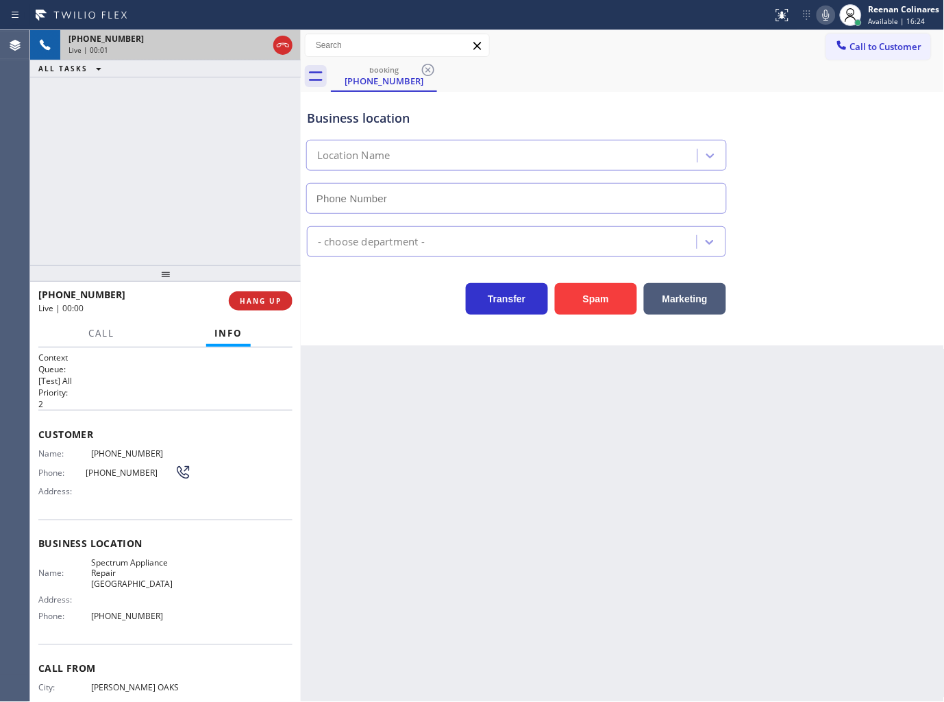
type input "(661) 449-1313"
click at [597, 306] on button "Spam" at bounding box center [596, 299] width 82 height 32
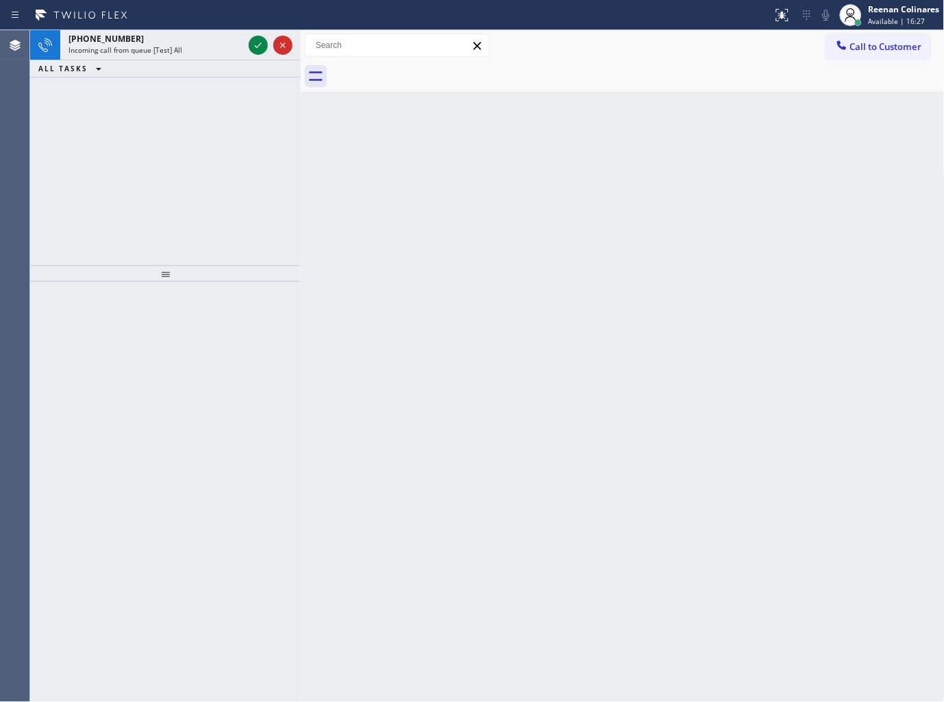
drag, startPoint x: 735, startPoint y: 356, endPoint x: 243, endPoint y: 174, distance: 524.7
click at [727, 356] on div "Back to Dashboard Change Sender ID Customers Technicians Select a contact Outbo…" at bounding box center [623, 366] width 644 height 672
click at [213, 45] on div "Incoming call from queue [Test] All" at bounding box center [156, 50] width 175 height 10
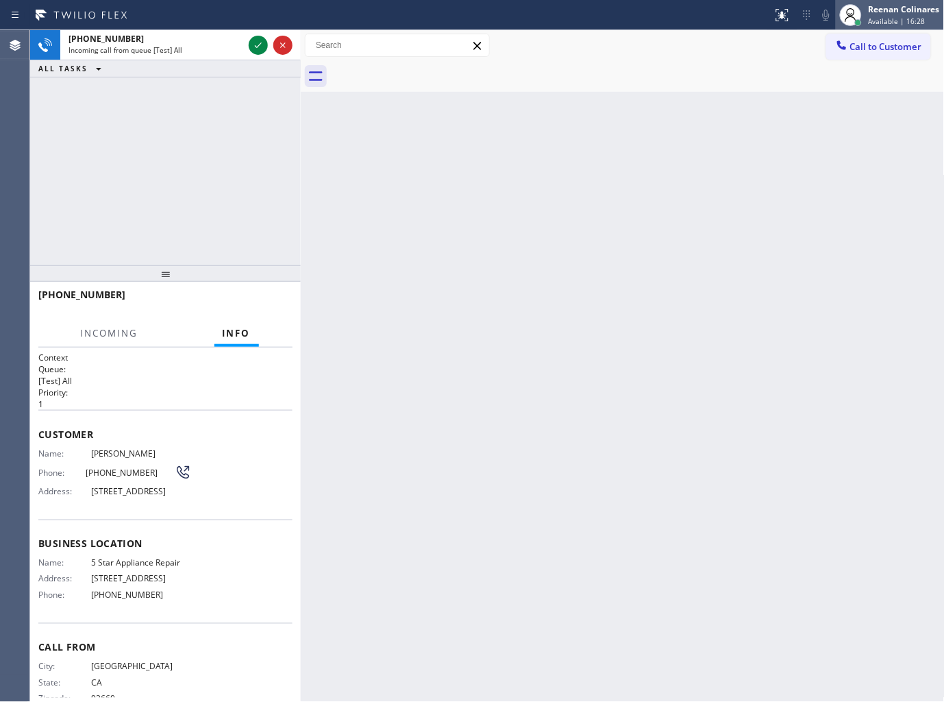
click at [885, 10] on div "Reenan Colinares" at bounding box center [904, 9] width 71 height 12
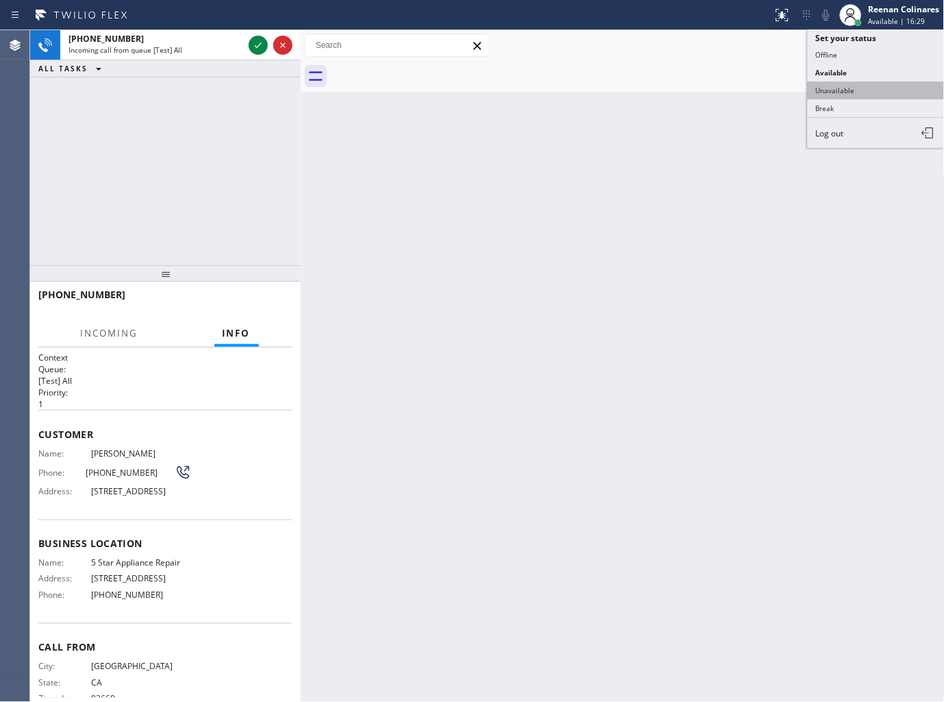
click at [850, 85] on button "Unavailable" at bounding box center [876, 91] width 137 height 18
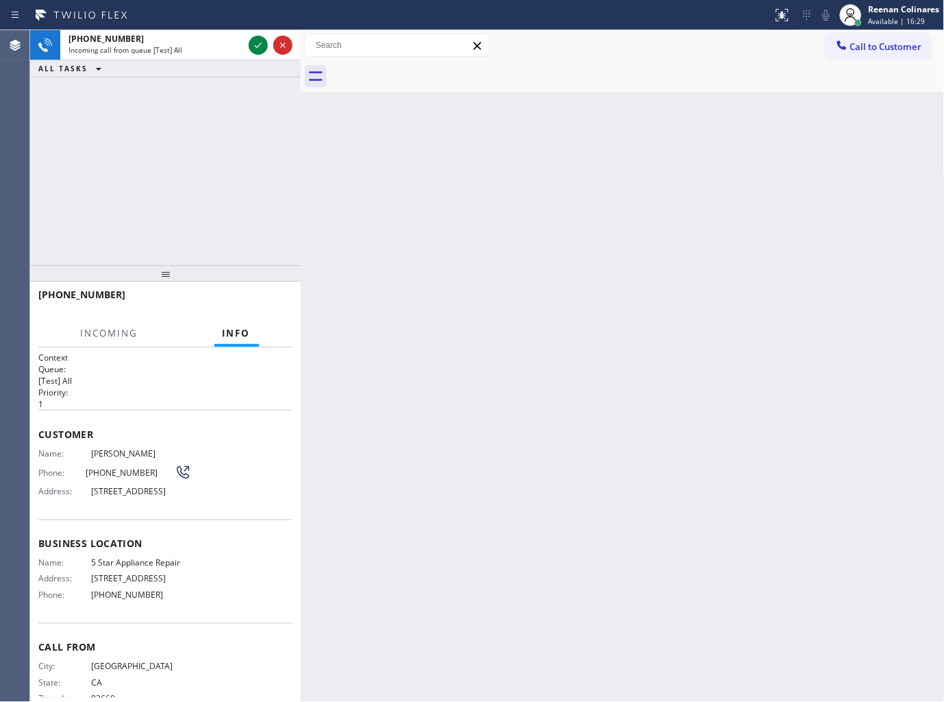
drag, startPoint x: 900, startPoint y: 11, endPoint x: 874, endPoint y: 38, distance: 36.8
click at [900, 14] on div "Reenan Colinares" at bounding box center [904, 9] width 71 height 12
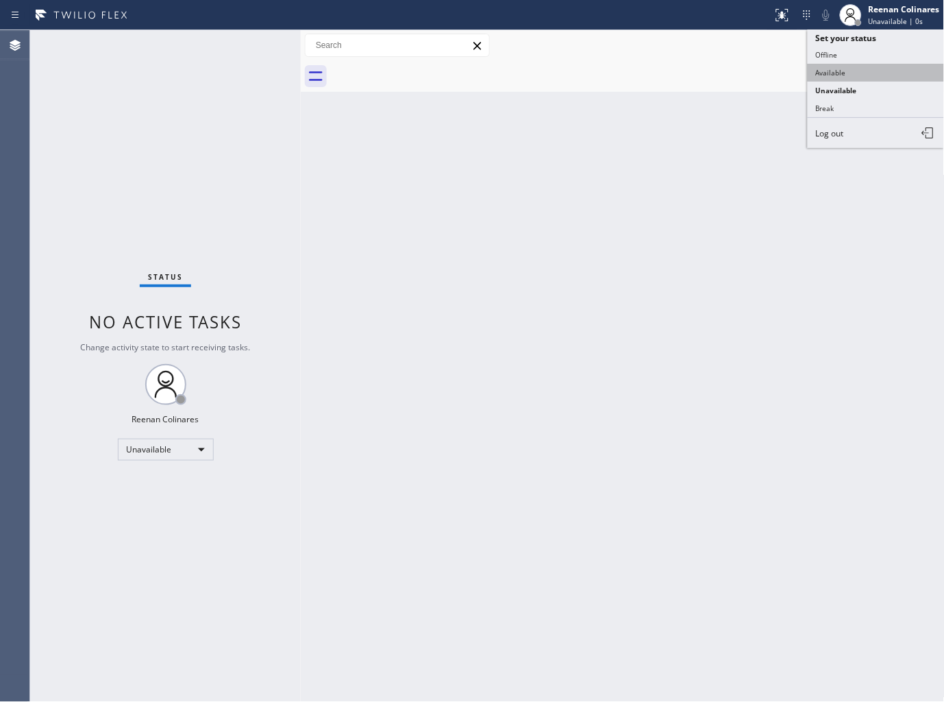
click at [835, 69] on button "Available" at bounding box center [876, 73] width 137 height 18
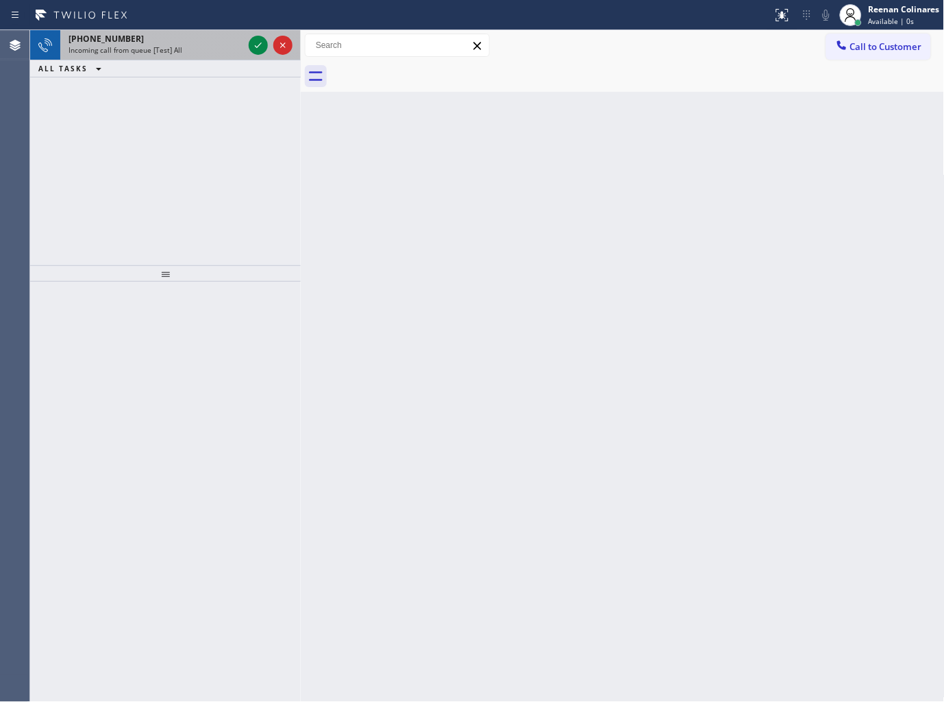
click at [162, 42] on div "+18478586726" at bounding box center [156, 39] width 175 height 12
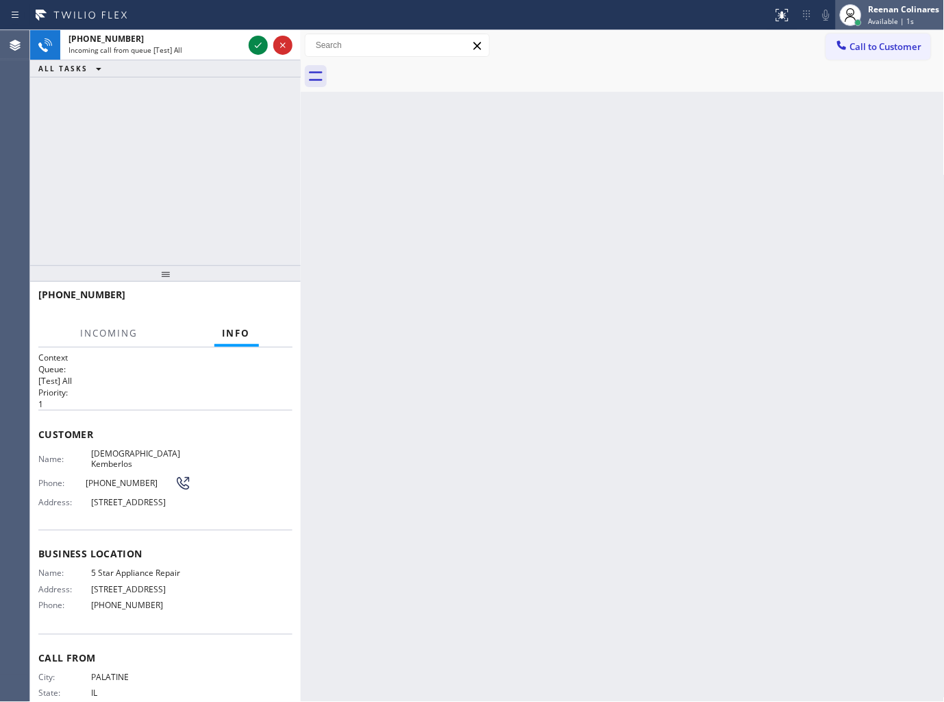
click at [857, 5] on div at bounding box center [851, 15] width 22 height 22
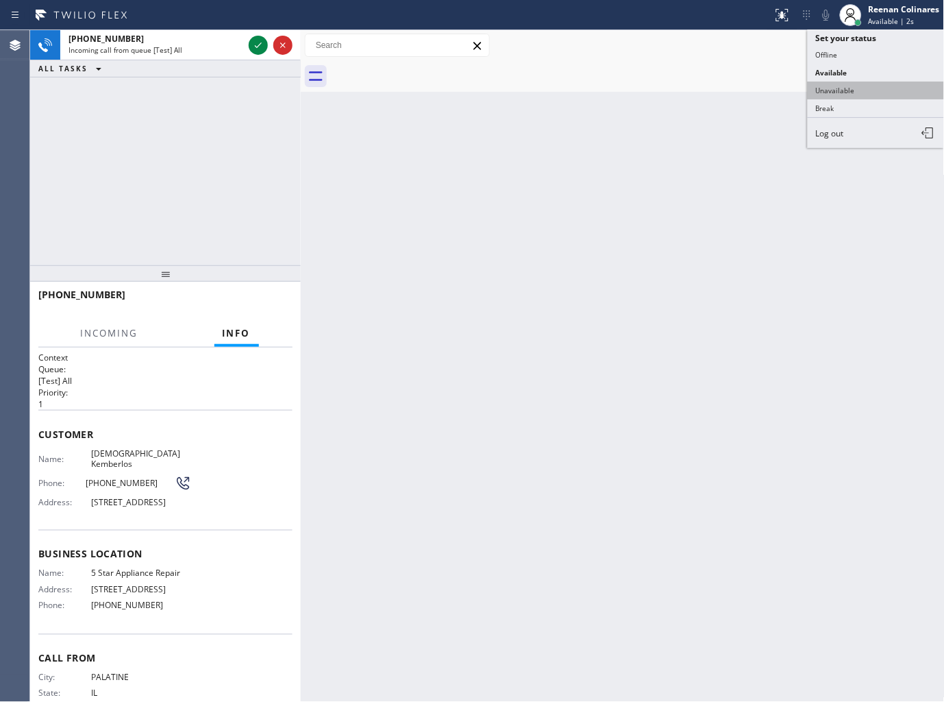
click at [830, 90] on button "Unavailable" at bounding box center [876, 91] width 137 height 18
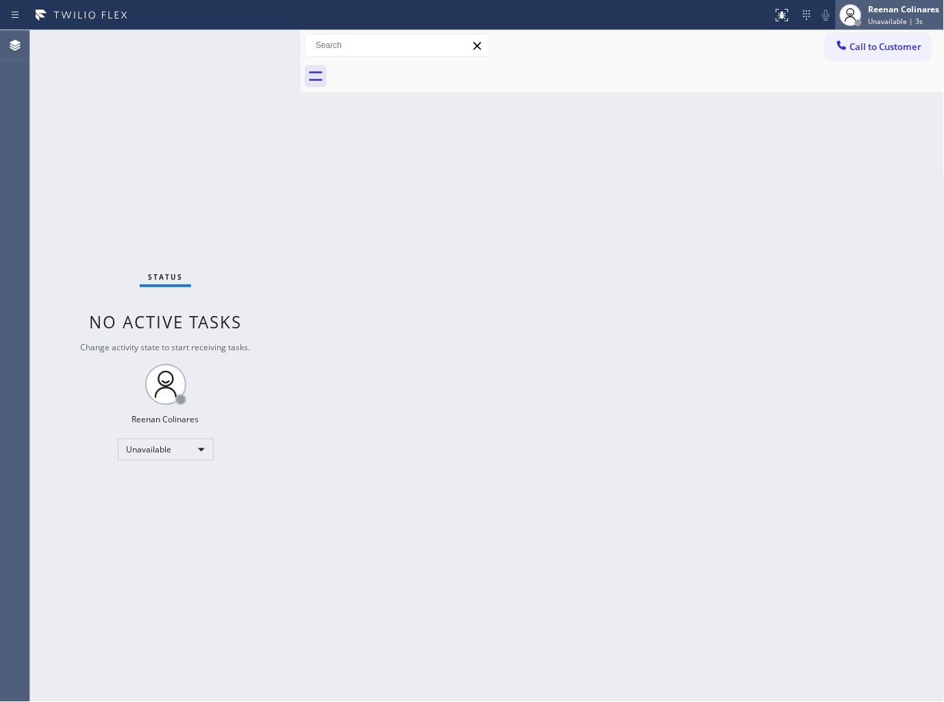
click at [881, 14] on div "Reenan Colinares" at bounding box center [904, 9] width 71 height 12
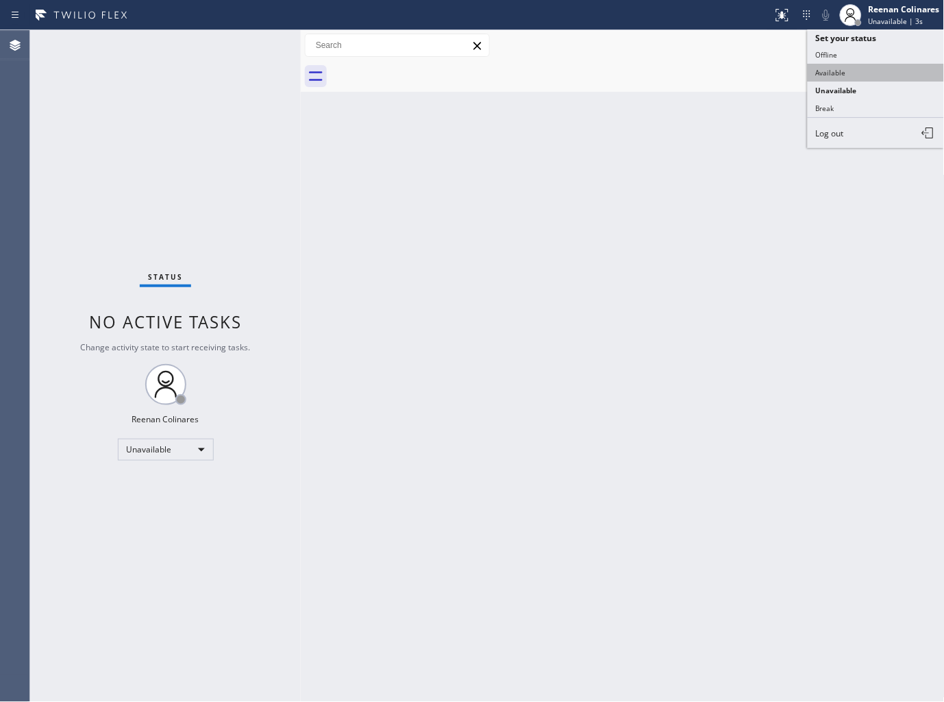
click at [818, 71] on button "Available" at bounding box center [876, 73] width 137 height 18
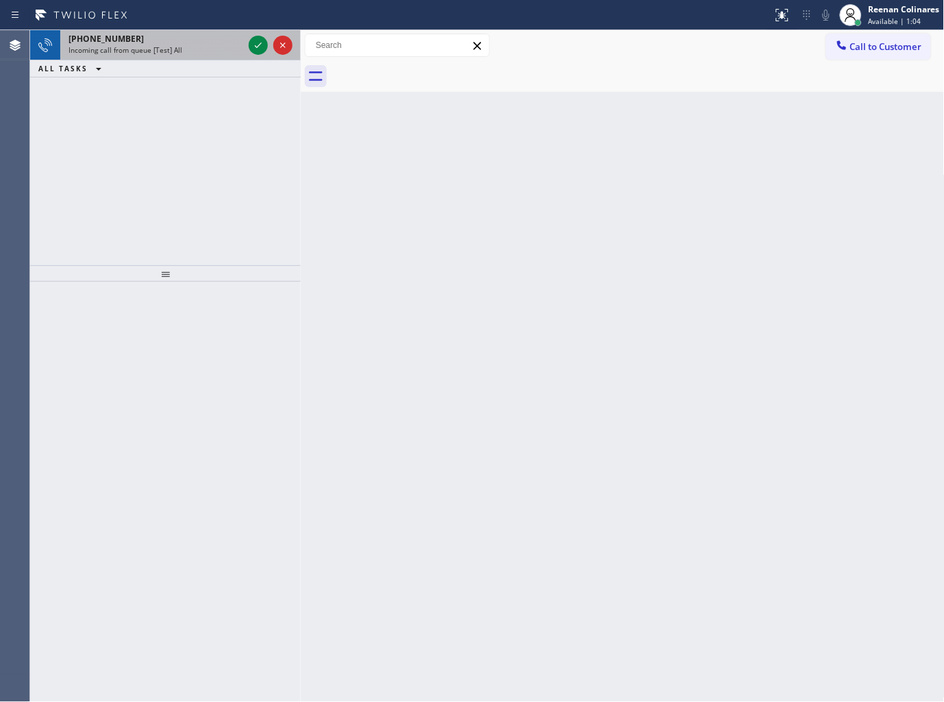
click at [199, 37] on div "+16263801869" at bounding box center [156, 39] width 175 height 12
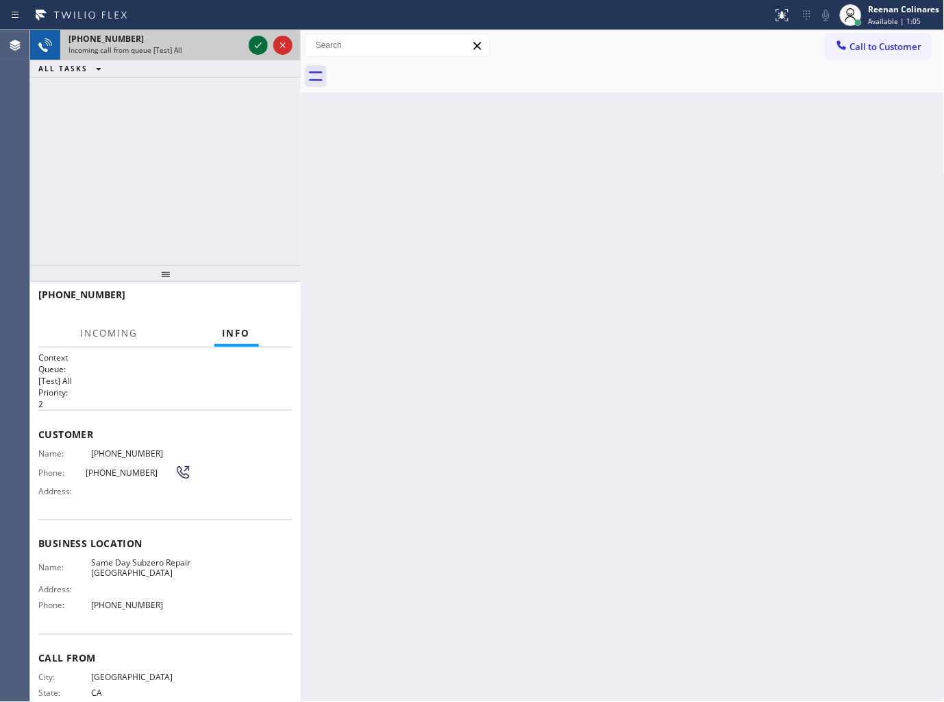
click at [255, 48] on icon at bounding box center [258, 45] width 16 height 16
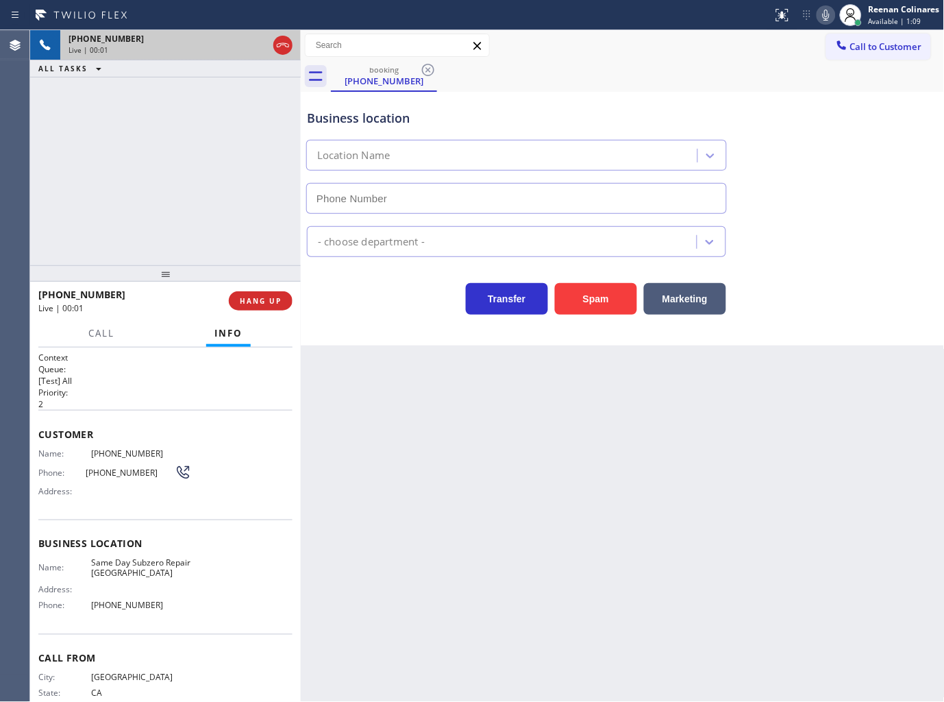
type input "(626) 726-3151"
drag, startPoint x: 585, startPoint y: 299, endPoint x: 798, endPoint y: 142, distance: 264.6
click at [586, 299] on button "Spam" at bounding box center [596, 299] width 82 height 32
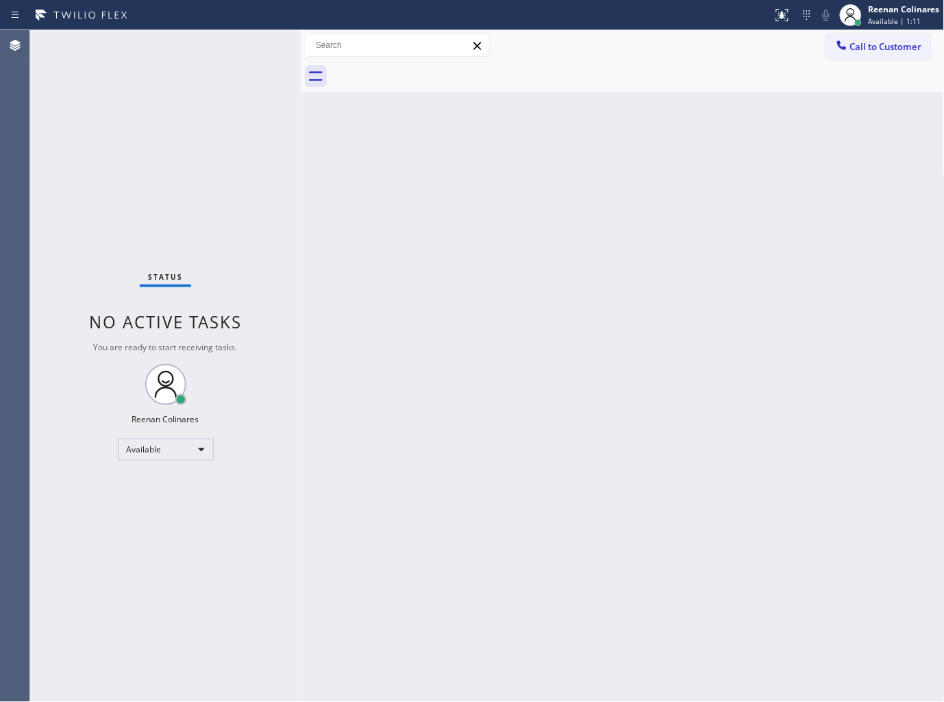
click at [648, 346] on div "Back to Dashboard Change Sender ID Customers Technicians Select a contact Outbo…" at bounding box center [623, 366] width 644 height 672
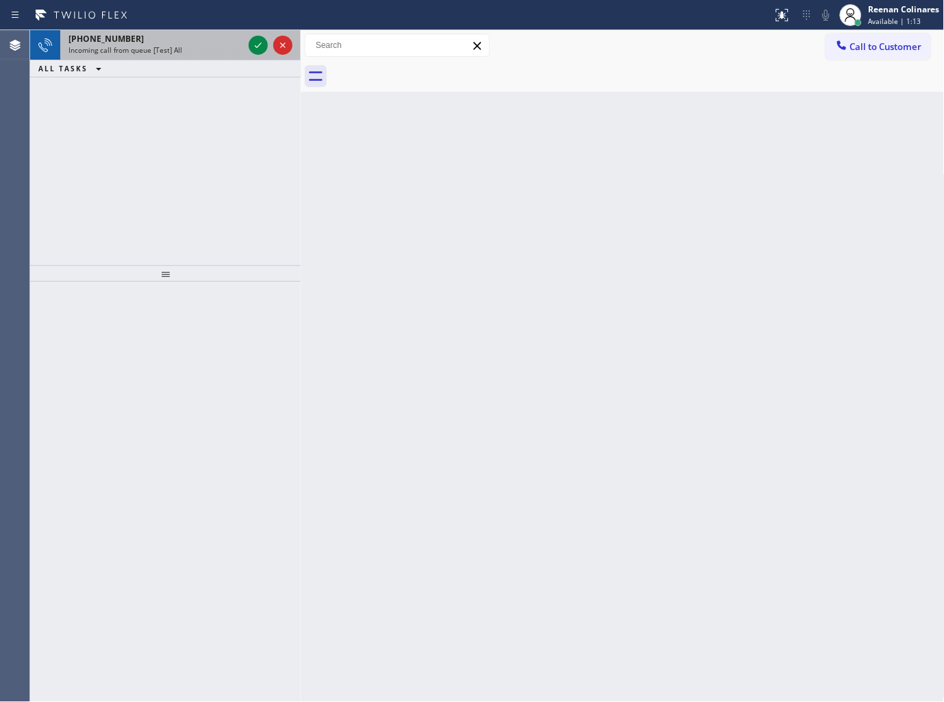
click at [215, 48] on div "Incoming call from queue [Test] All" at bounding box center [156, 50] width 175 height 10
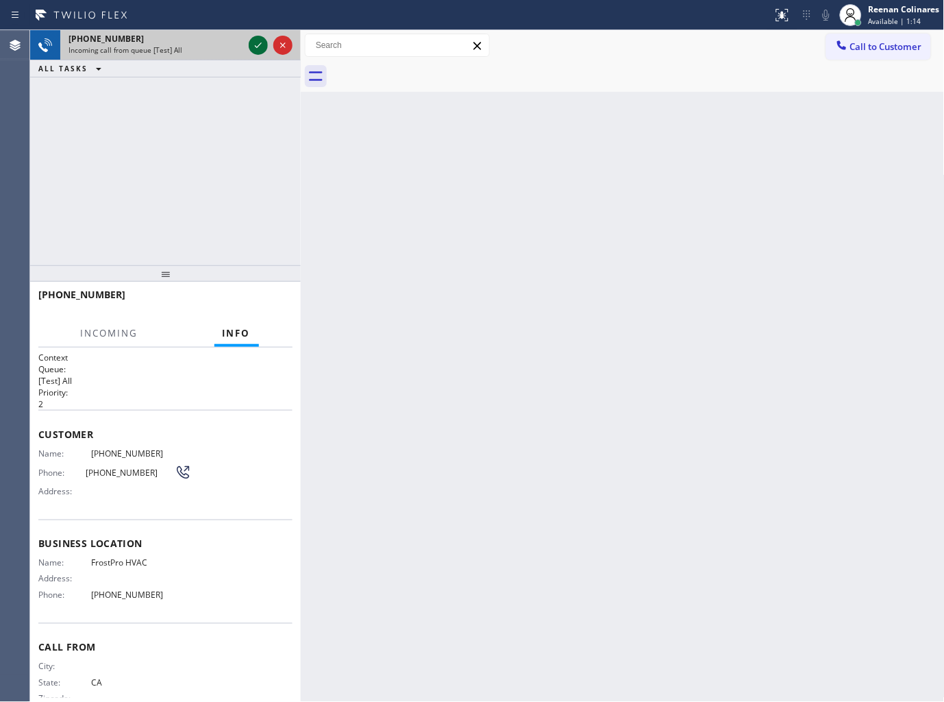
click at [260, 48] on icon at bounding box center [258, 45] width 16 height 16
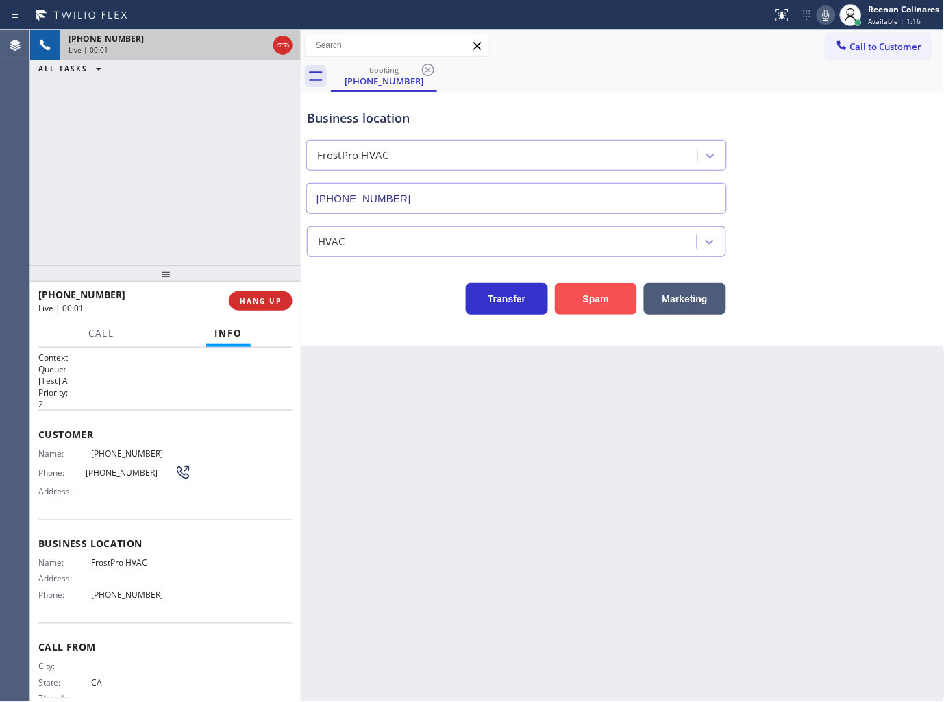
type input "(858) 758-7847"
drag, startPoint x: 606, startPoint y: 304, endPoint x: 654, endPoint y: 233, distance: 85.3
click at [607, 301] on button "Spam" at bounding box center [596, 299] width 82 height 32
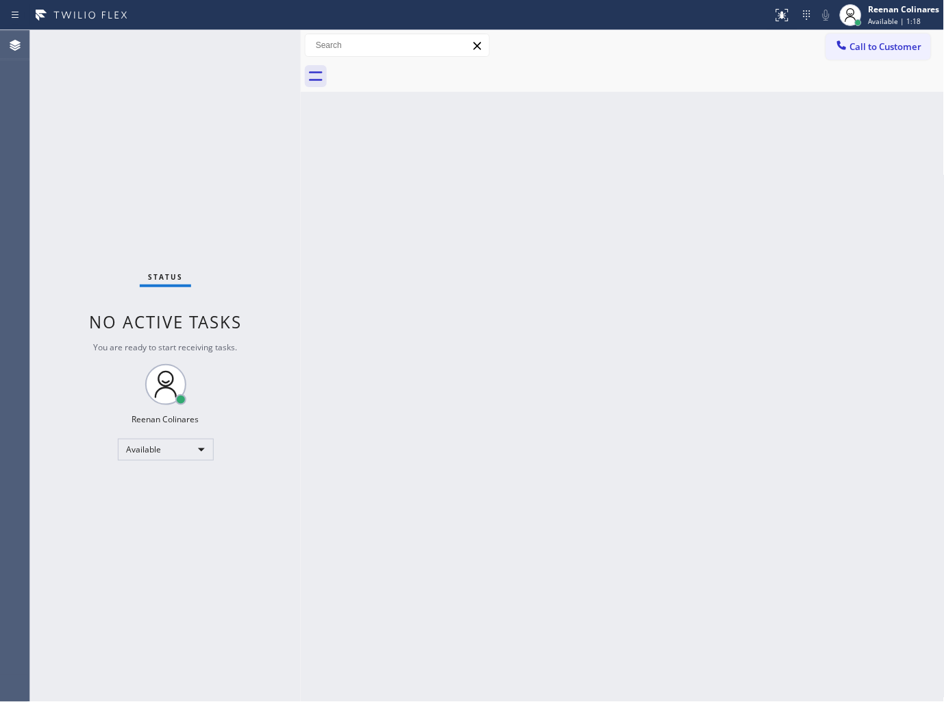
click at [663, 282] on div "Back to Dashboard Change Sender ID Customers Technicians Select a contact Outbo…" at bounding box center [623, 366] width 644 height 672
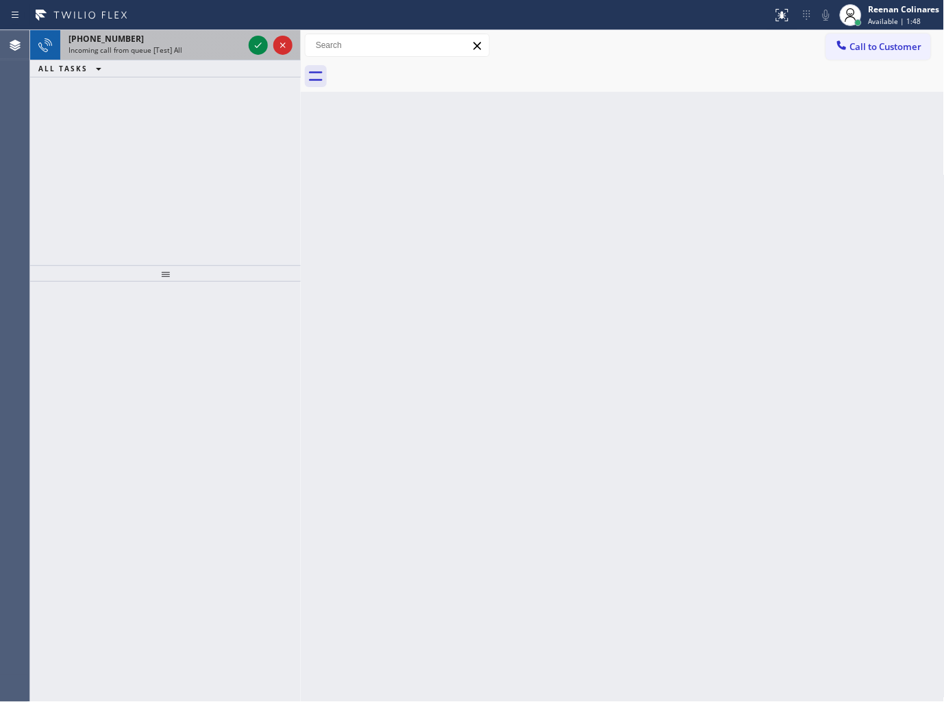
click at [180, 53] on div "Incoming call from queue [Test] All" at bounding box center [156, 50] width 175 height 10
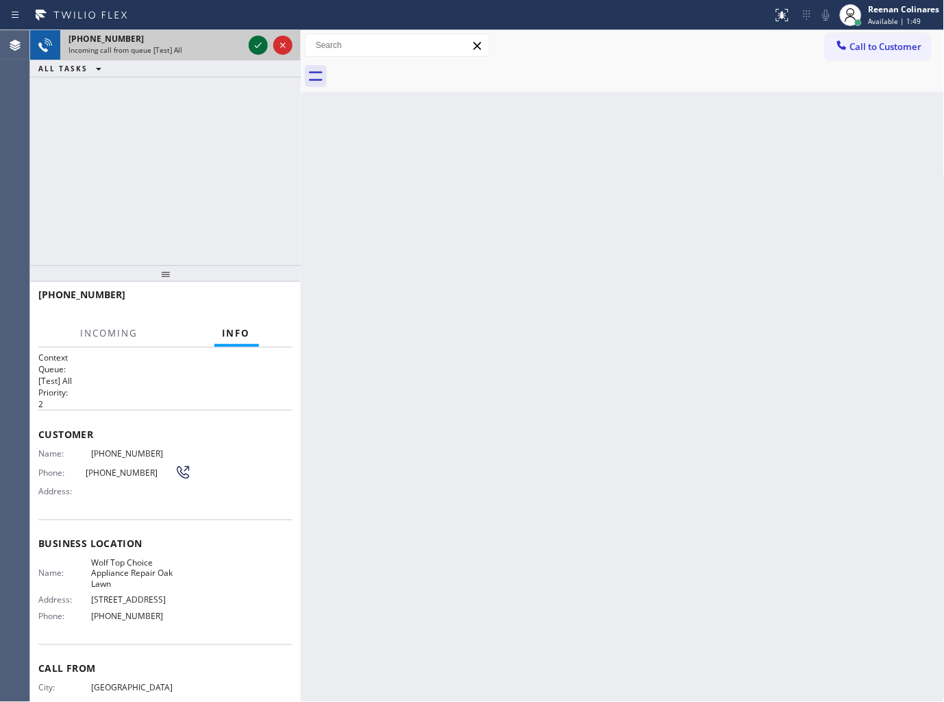
click at [251, 44] on icon at bounding box center [258, 45] width 16 height 16
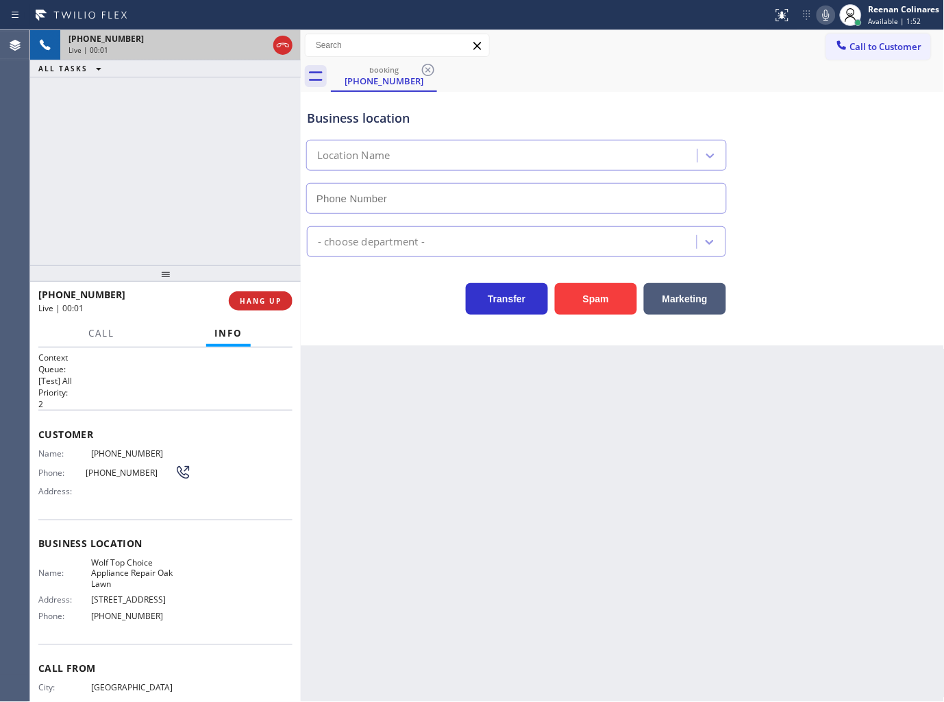
type input "(708) 616-0809"
click at [619, 302] on button "Spam" at bounding box center [596, 299] width 82 height 32
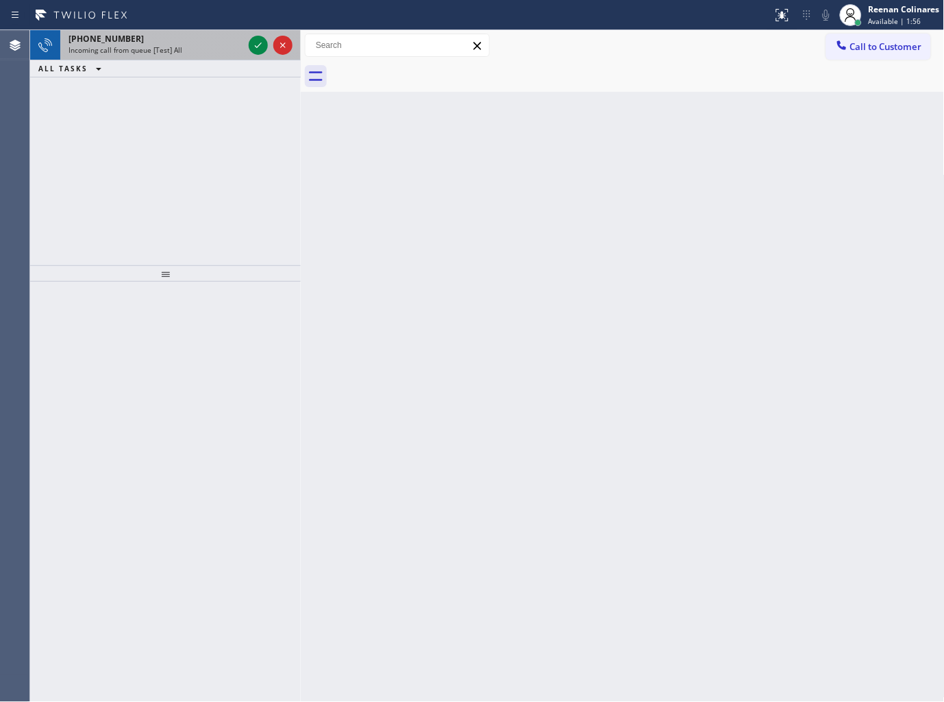
click at [179, 38] on div "+16509603786" at bounding box center [156, 39] width 175 height 12
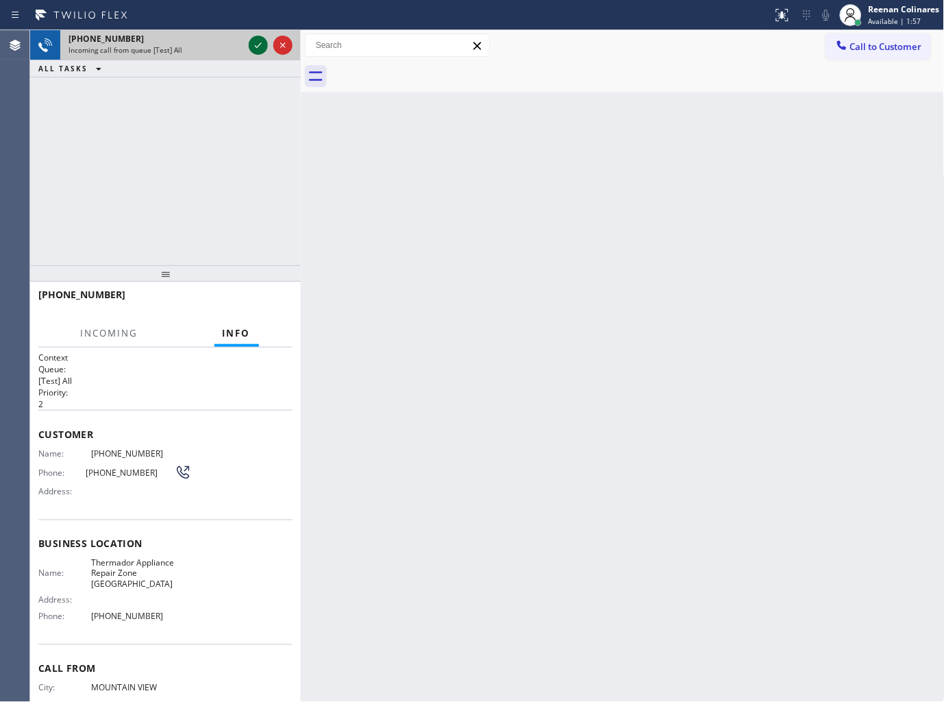
click at [257, 46] on icon at bounding box center [258, 45] width 16 height 16
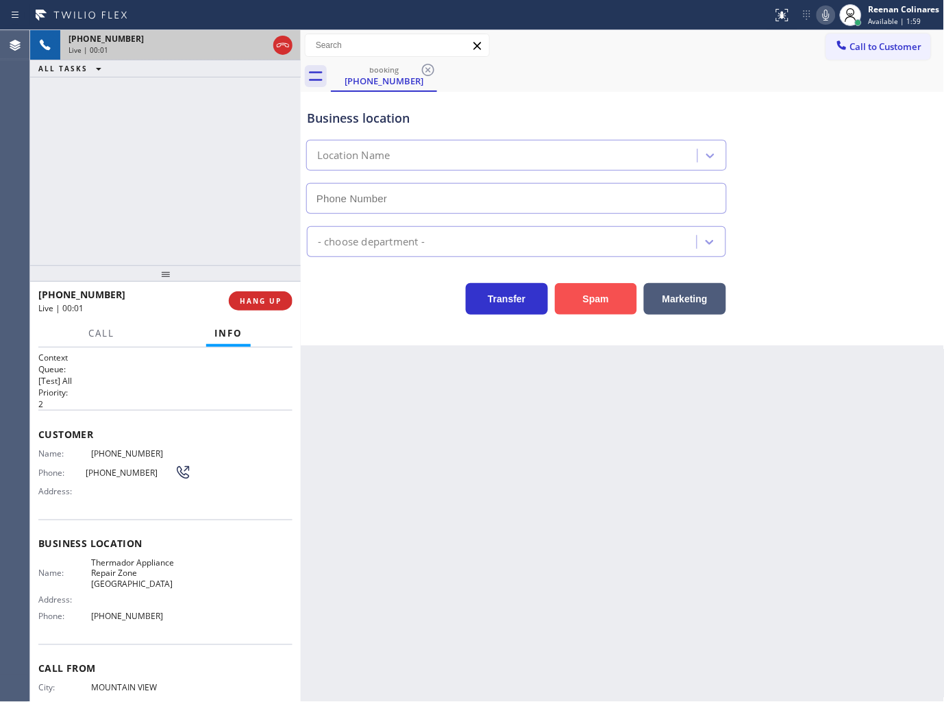
type input "(650) 879-4996"
click at [588, 302] on button "Spam" at bounding box center [596, 299] width 82 height 32
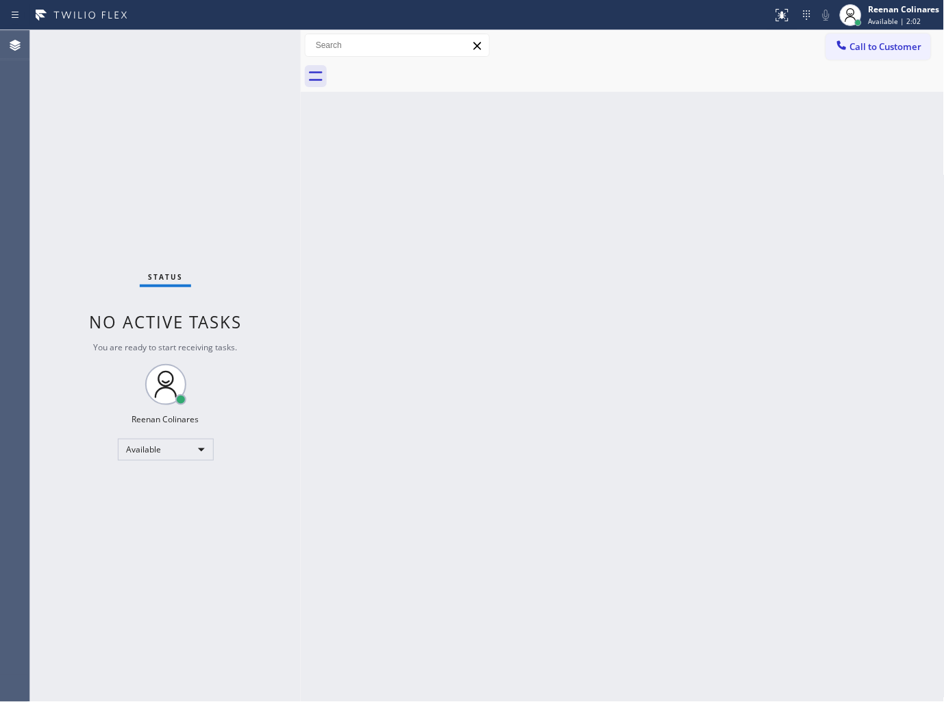
drag, startPoint x: 615, startPoint y: 460, endPoint x: 603, endPoint y: 423, distance: 39.0
click at [603, 433] on div "Back to Dashboard Change Sender ID Customers Technicians Select a contact Outbo…" at bounding box center [623, 366] width 644 height 672
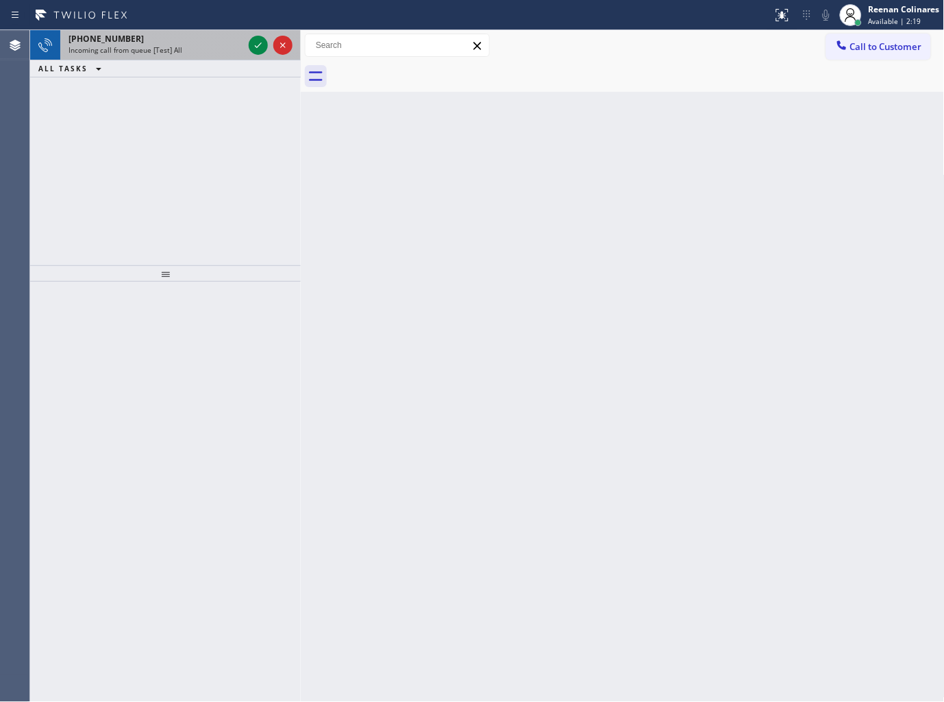
click at [222, 43] on div "+19089675672" at bounding box center [156, 39] width 175 height 12
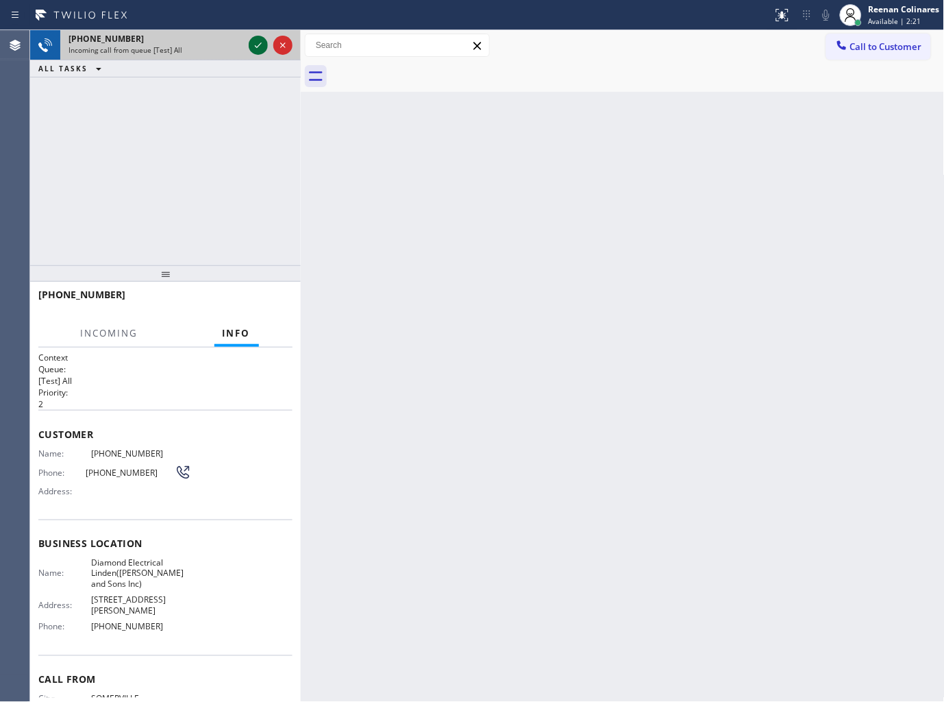
click at [262, 41] on icon at bounding box center [258, 45] width 16 height 16
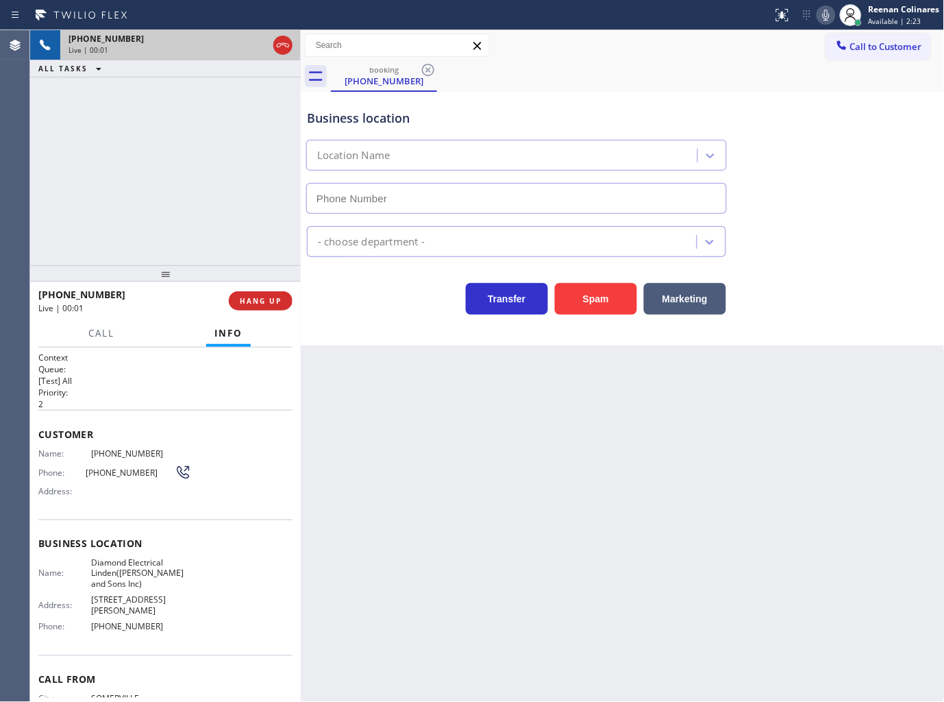
type input "(908) 824-6098"
drag, startPoint x: 589, startPoint y: 307, endPoint x: 604, endPoint y: 301, distance: 15.4
click at [604, 301] on button "Spam" at bounding box center [596, 299] width 82 height 32
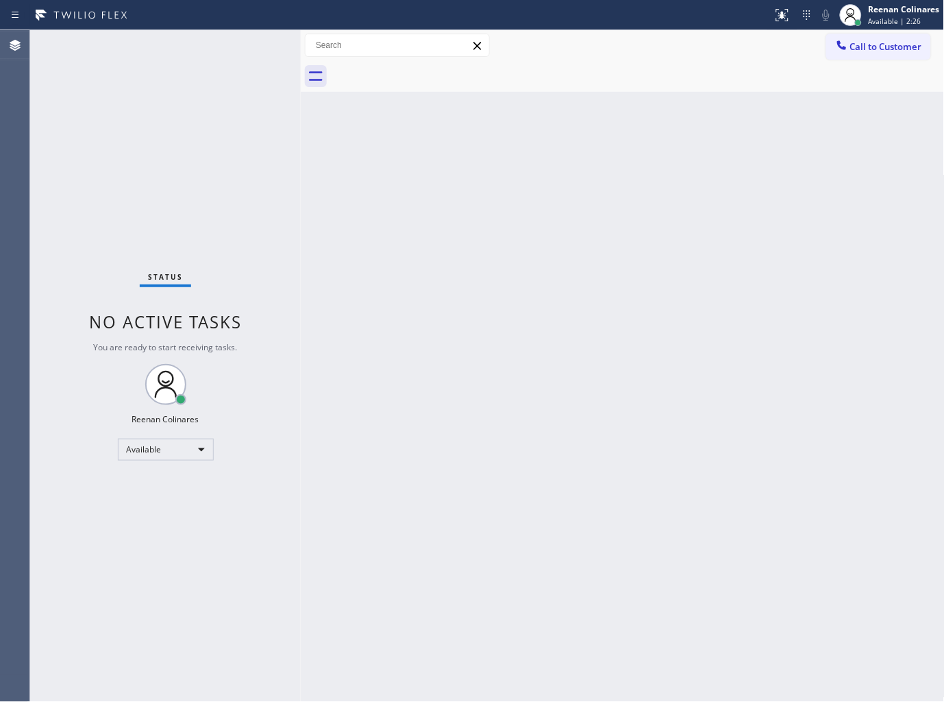
click at [493, 347] on div "Back to Dashboard Change Sender ID Customers Technicians Select a contact Outbo…" at bounding box center [623, 366] width 644 height 672
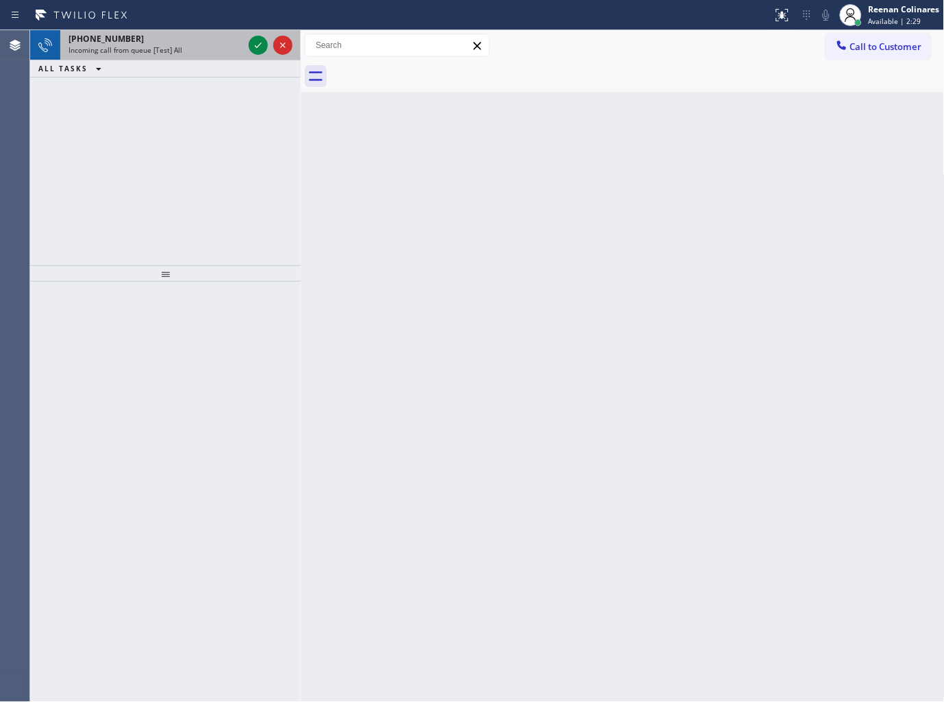
click at [189, 40] on div "+12069491206" at bounding box center [156, 39] width 175 height 12
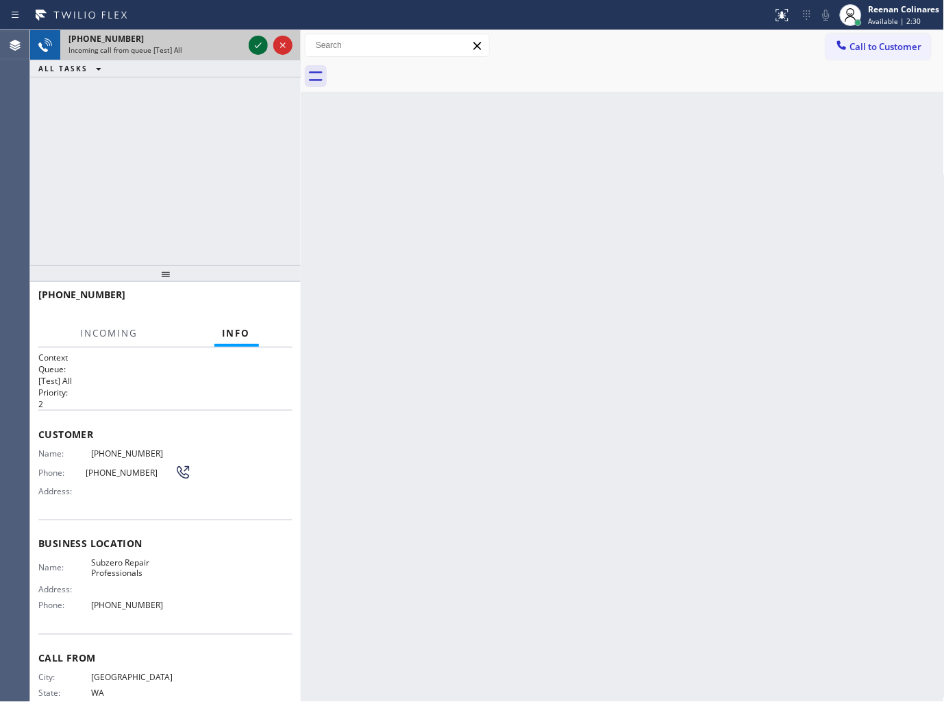
click at [258, 41] on icon at bounding box center [258, 45] width 16 height 16
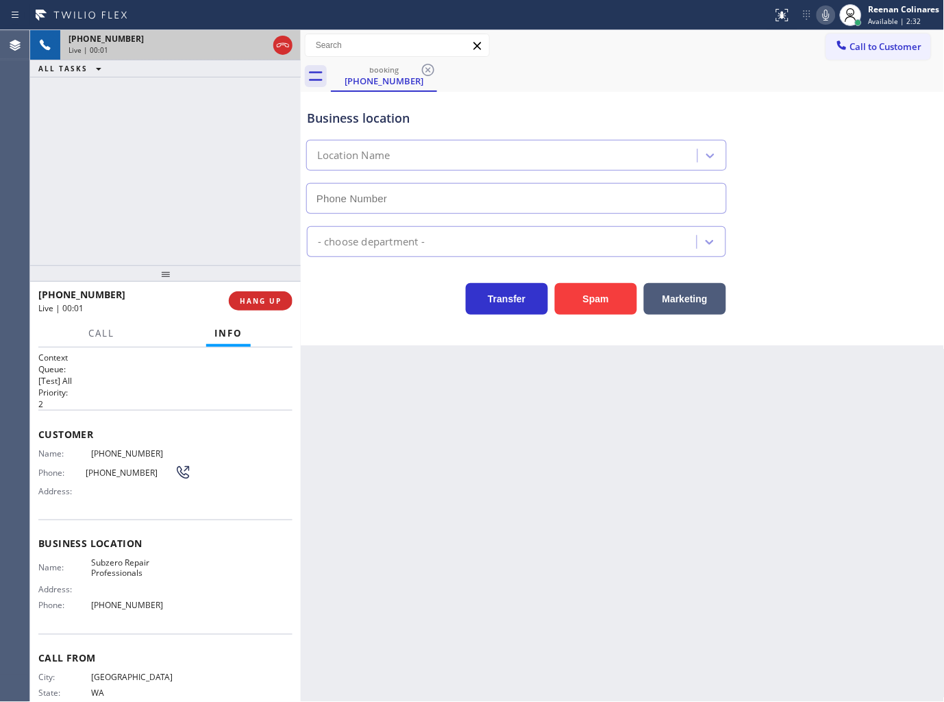
type input "(206) 429-4415"
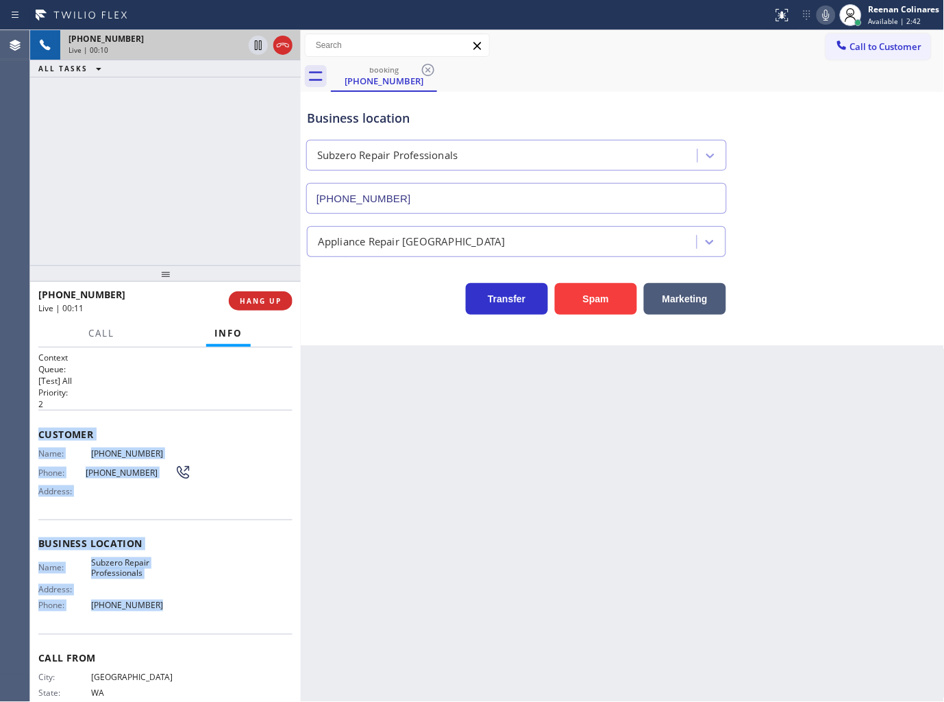
copy div "Customer Name: (206) 949-1206 Phone: (206) 949-1206 Address: Business location …"
drag, startPoint x: 41, startPoint y: 428, endPoint x: 450, endPoint y: 627, distance: 454.8
click at [249, 617] on div "Context Queue: [Test] All Priority: 2 Customer Name: (206) 949-1206 Phone: (206…" at bounding box center [165, 545] width 254 height 386
click at [827, 19] on icon at bounding box center [826, 15] width 16 height 16
click at [96, 336] on span "Call" at bounding box center [101, 333] width 26 height 12
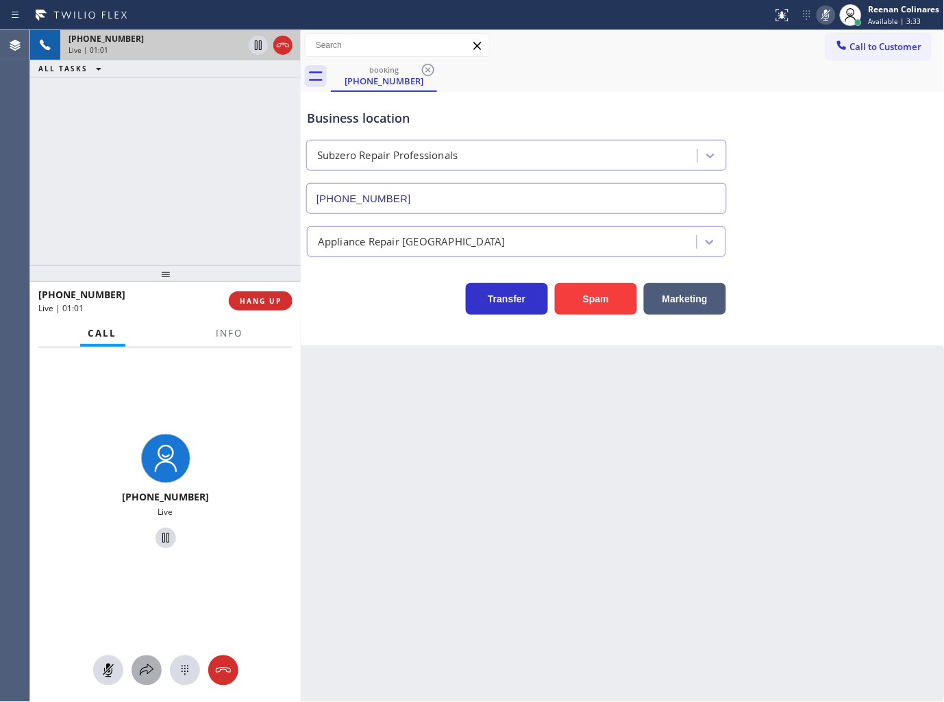
click at [143, 669] on icon at bounding box center [146, 670] width 16 height 16
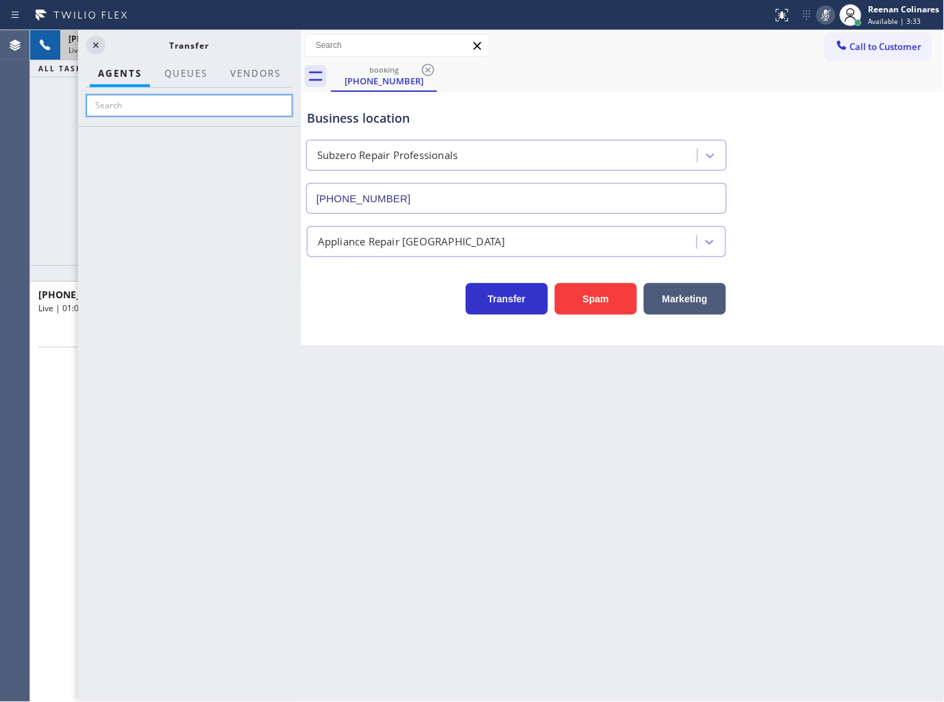
click at [149, 106] on input "text" at bounding box center [189, 106] width 206 height 22
type input "lea"
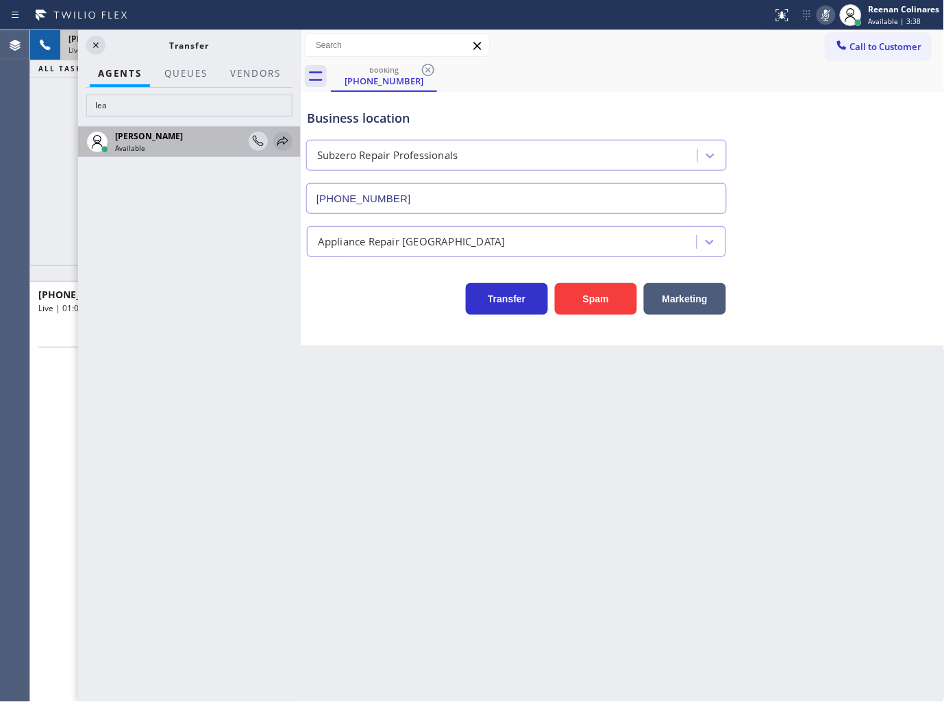
click at [286, 146] on icon at bounding box center [283, 141] width 16 height 16
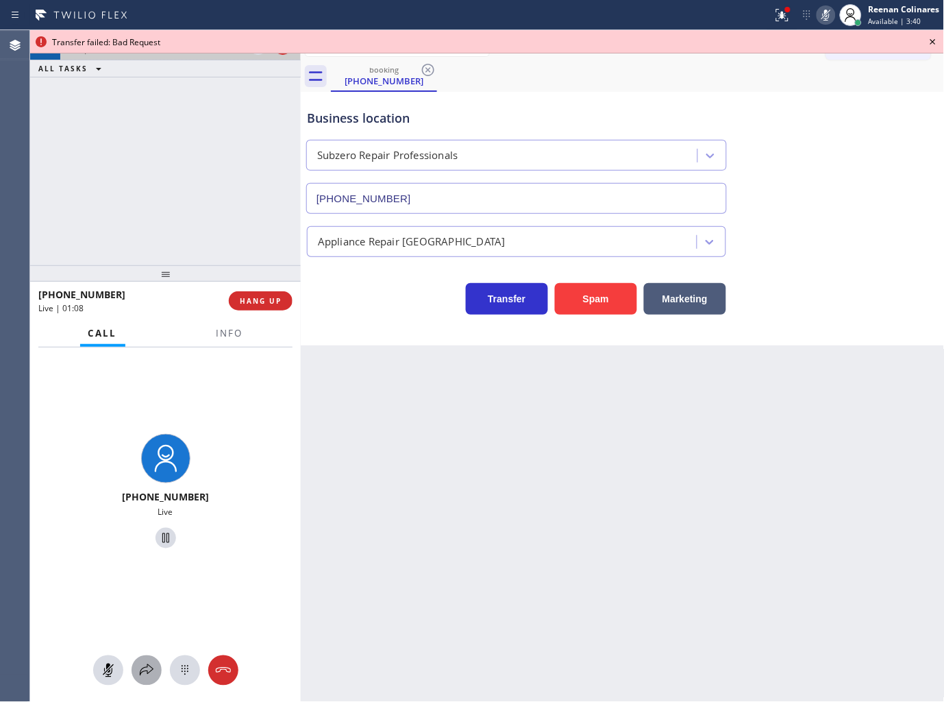
click at [148, 668] on icon at bounding box center [146, 670] width 16 height 16
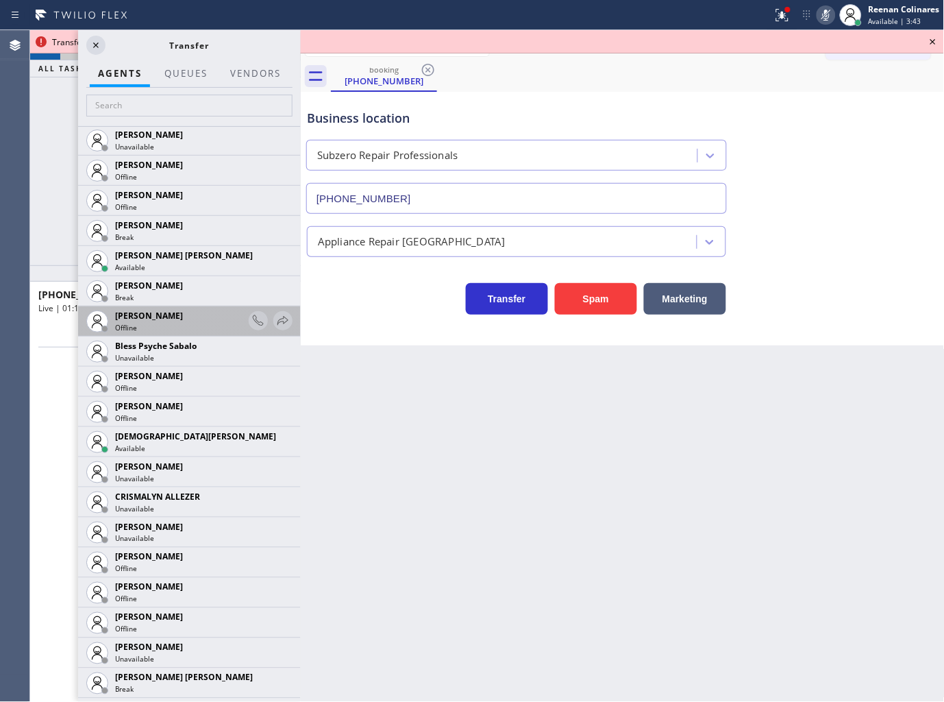
scroll to position [304, 0]
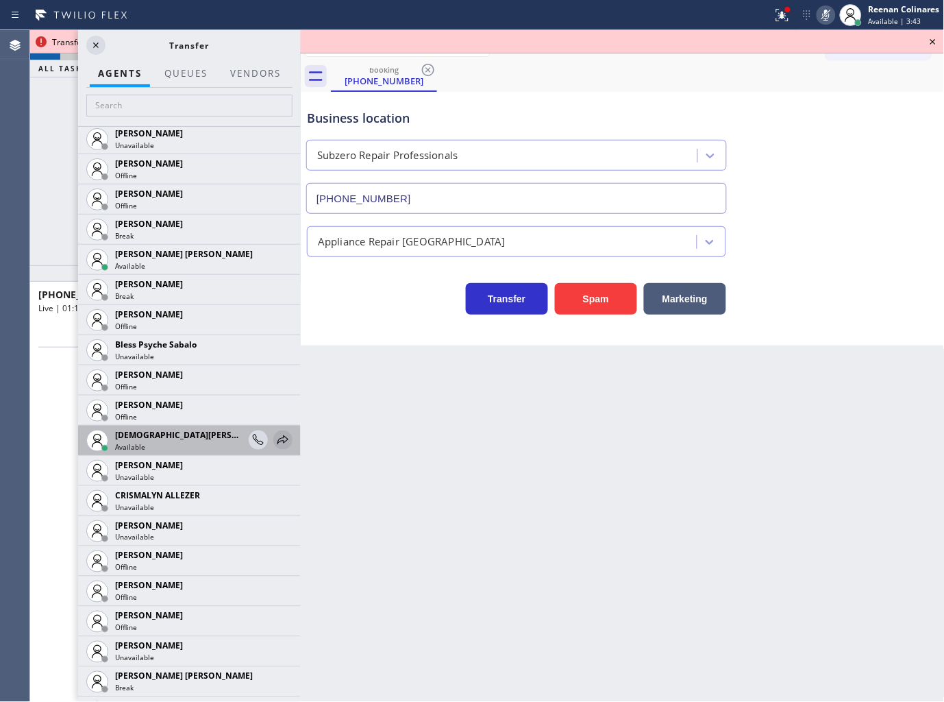
click at [278, 439] on icon at bounding box center [283, 439] width 11 height 9
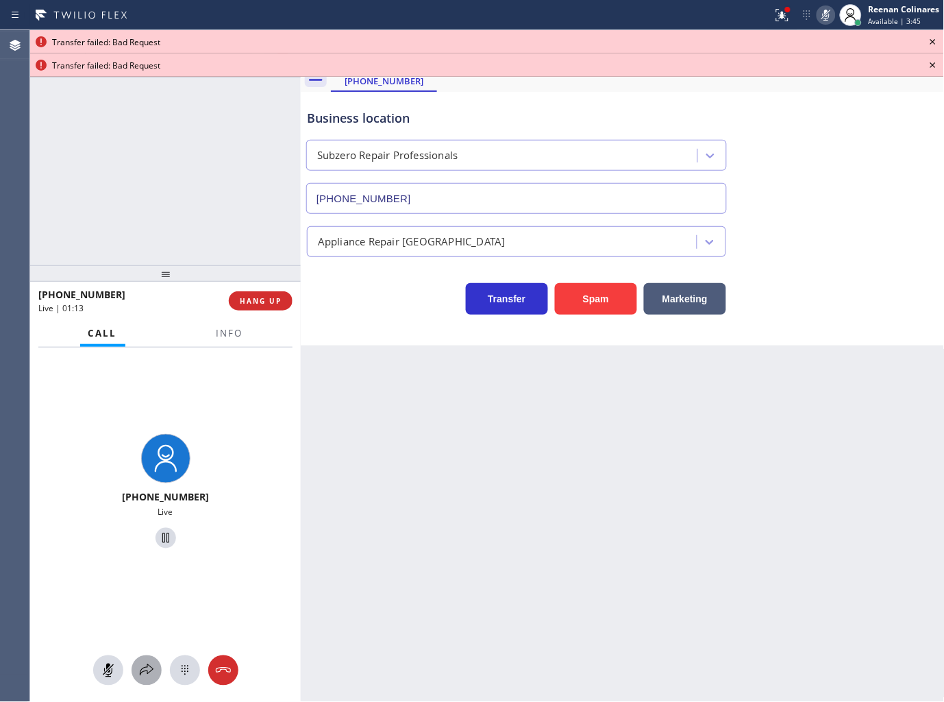
click at [145, 677] on icon at bounding box center [146, 670] width 16 height 16
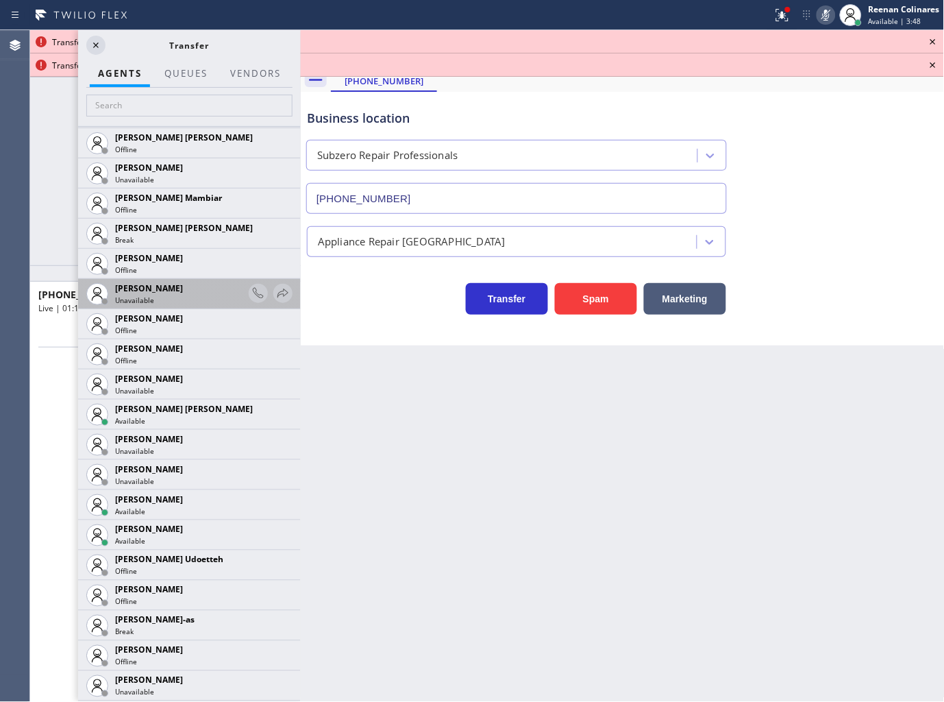
scroll to position [1066, 0]
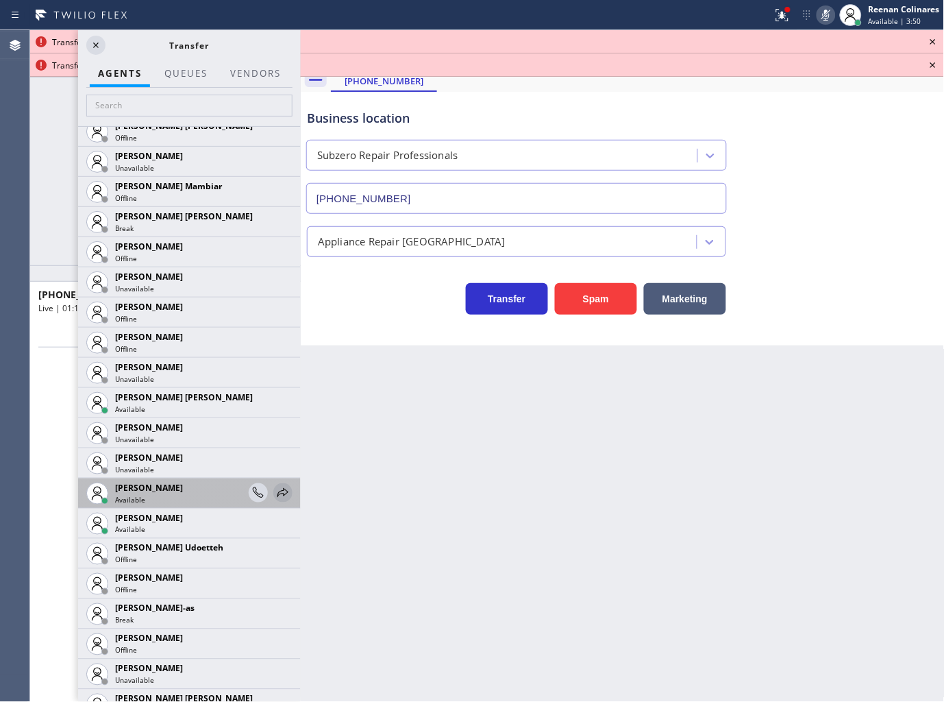
click at [277, 488] on icon at bounding box center [283, 492] width 16 height 16
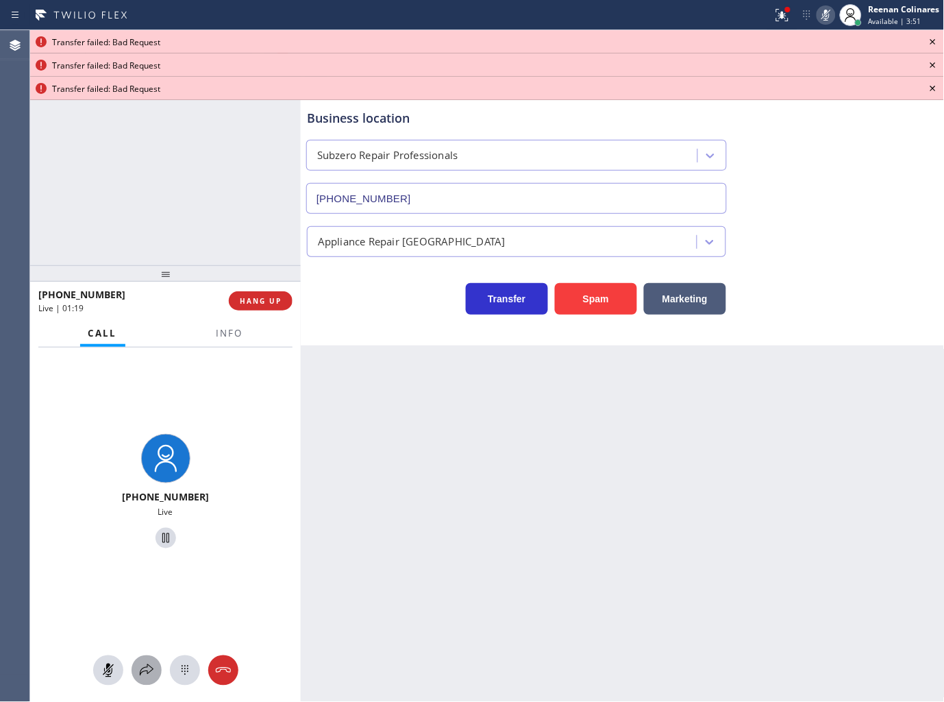
click at [153, 669] on icon at bounding box center [147, 670] width 14 height 12
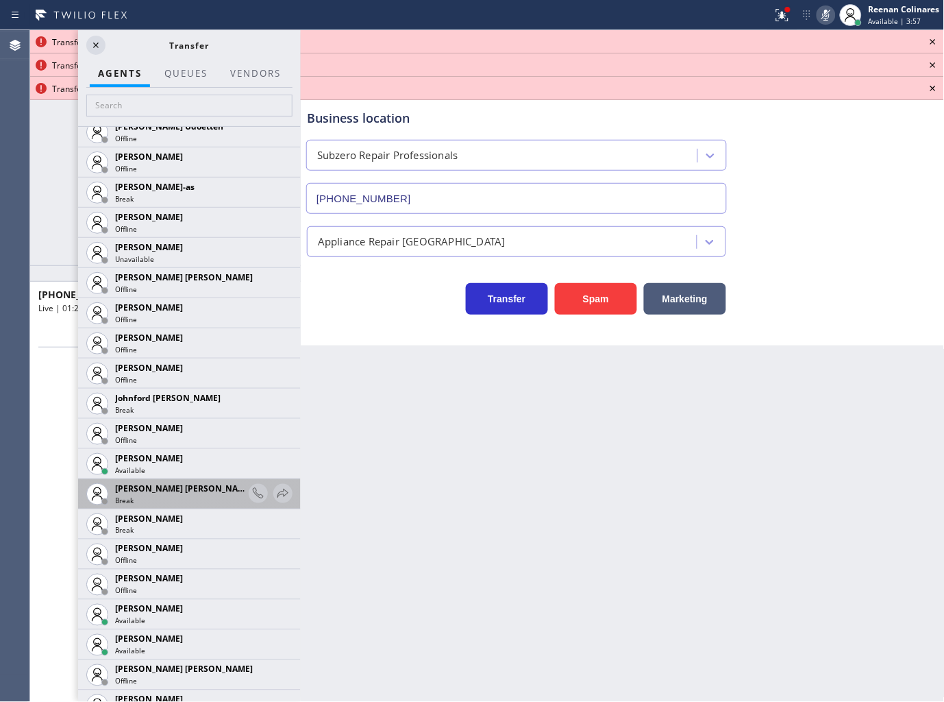
scroll to position [1523, 0]
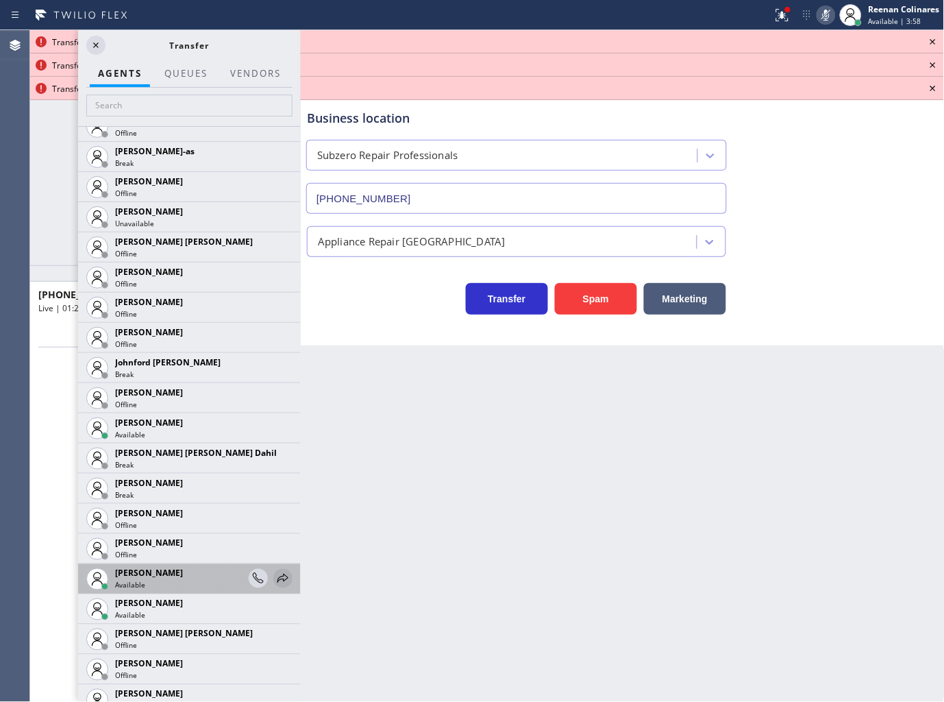
click at [275, 576] on icon at bounding box center [283, 578] width 16 height 16
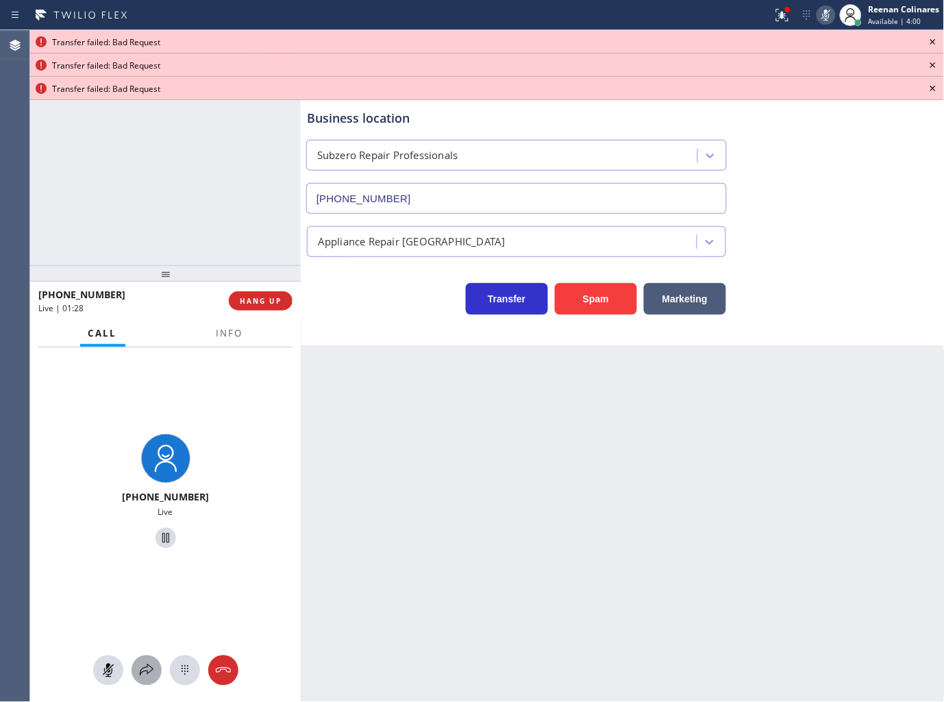
click at [143, 672] on icon at bounding box center [147, 670] width 14 height 12
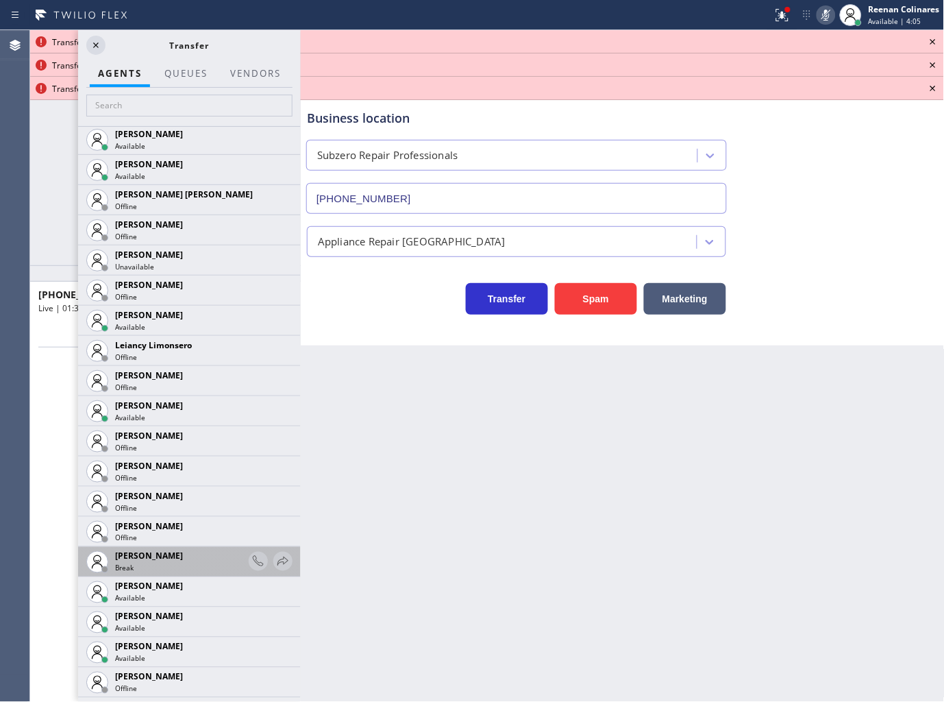
scroll to position [1979, 0]
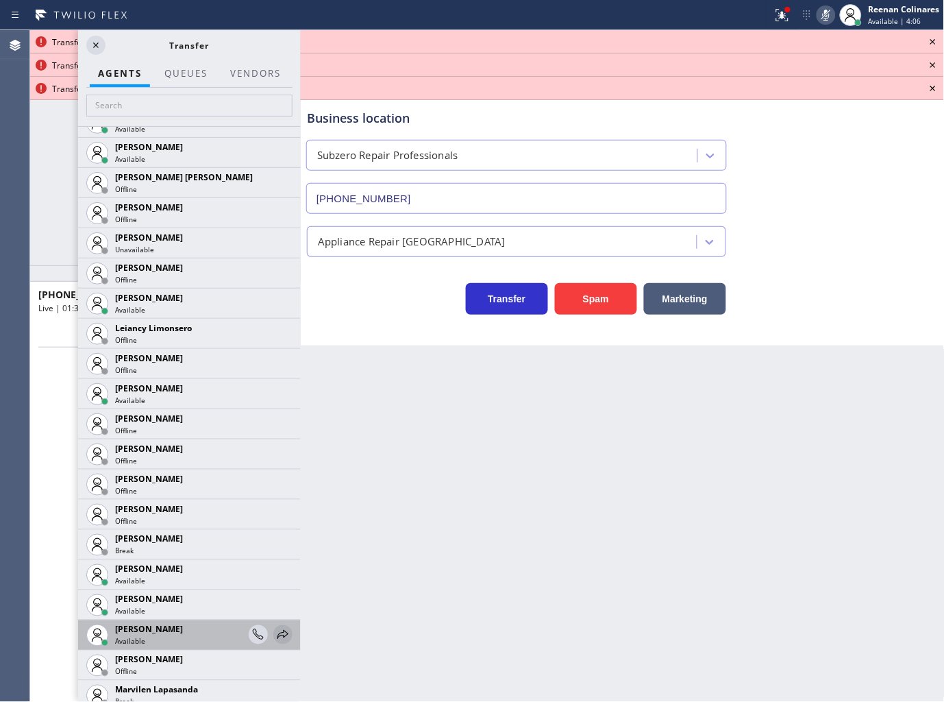
click at [275, 632] on icon at bounding box center [283, 634] width 16 height 16
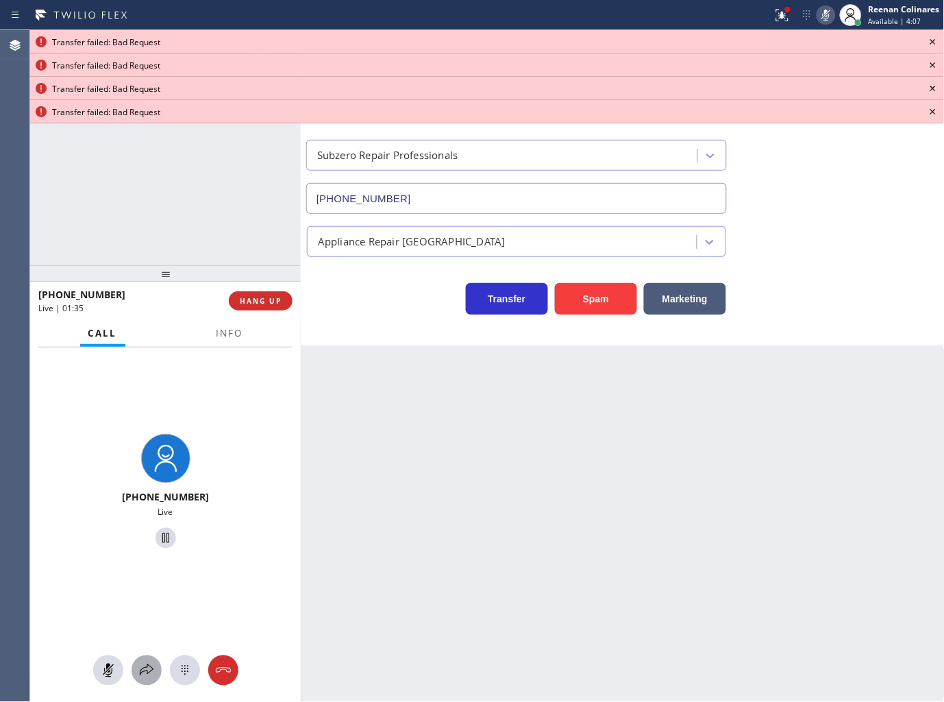
click at [148, 668] on icon at bounding box center [146, 670] width 16 height 16
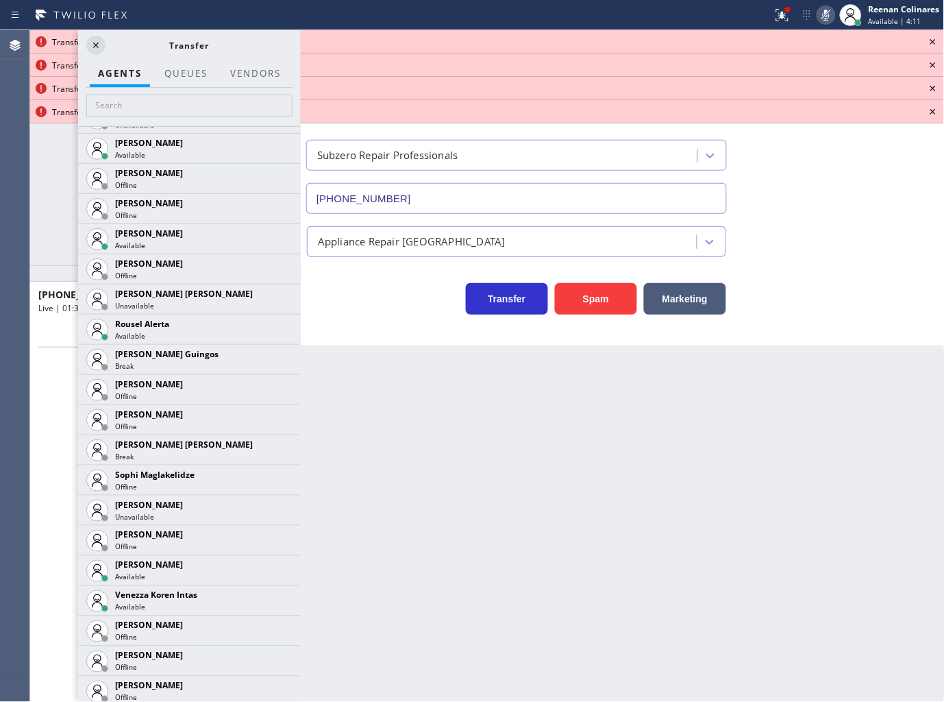
scroll to position [2861, 0]
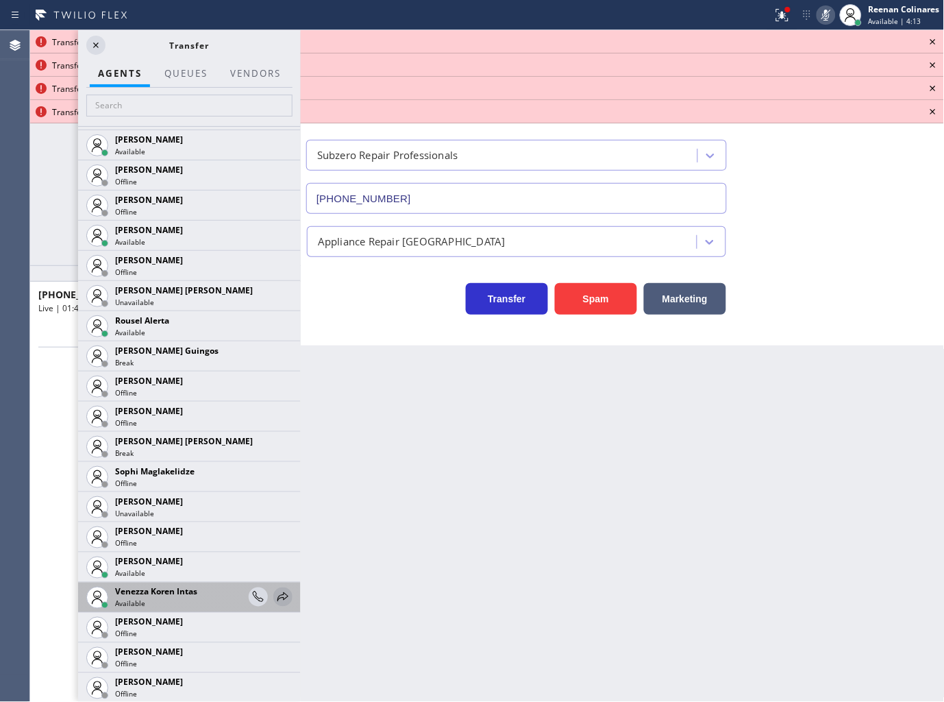
click at [275, 604] on icon at bounding box center [283, 597] width 16 height 16
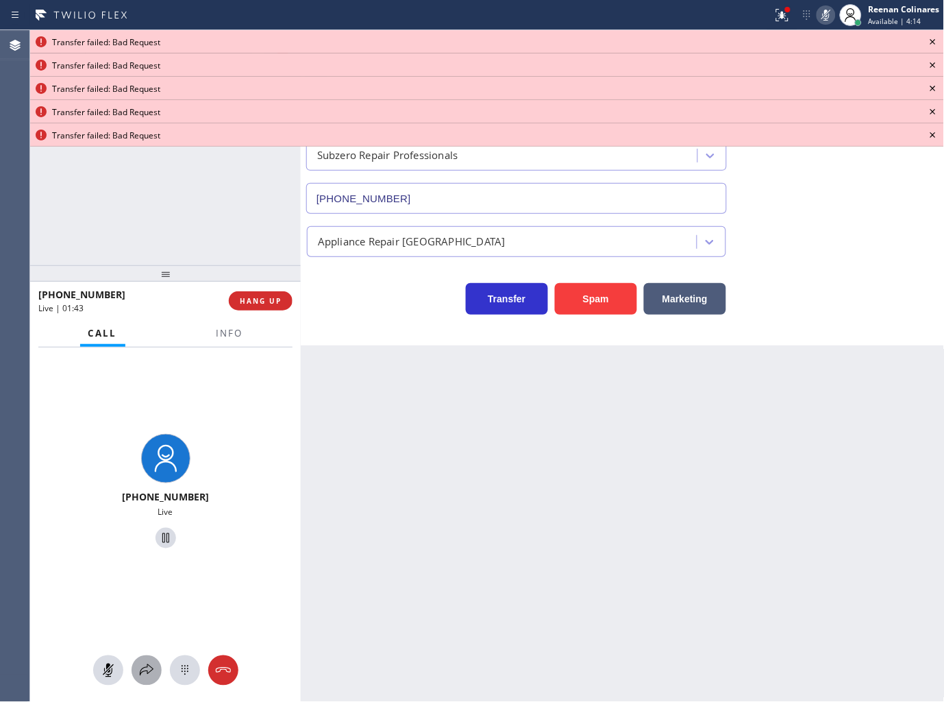
click at [139, 670] on icon at bounding box center [146, 670] width 16 height 16
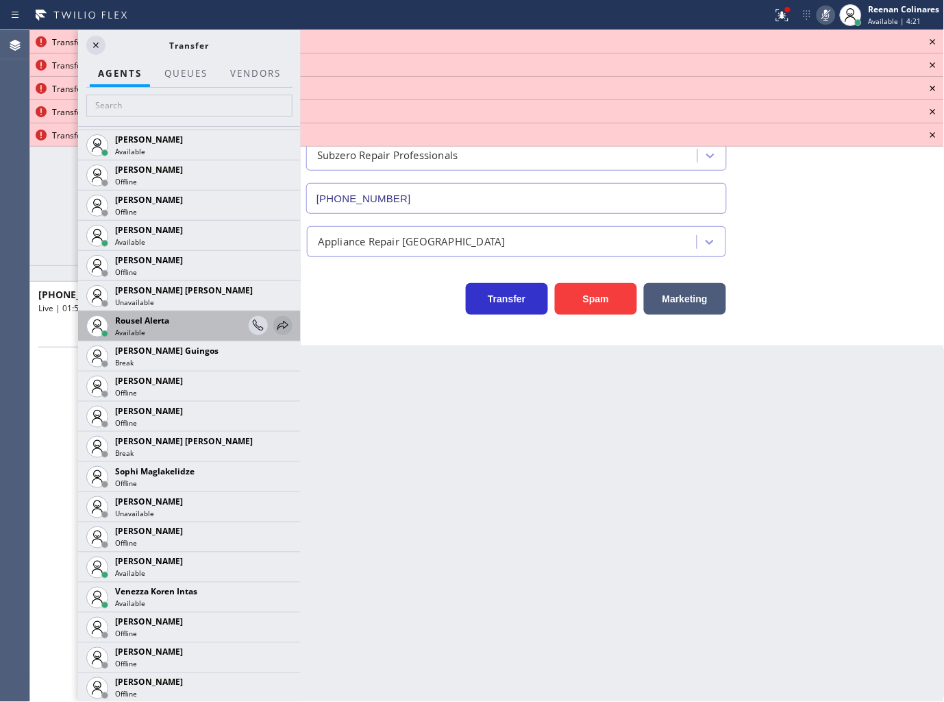
click at [277, 323] on icon at bounding box center [283, 325] width 16 height 16
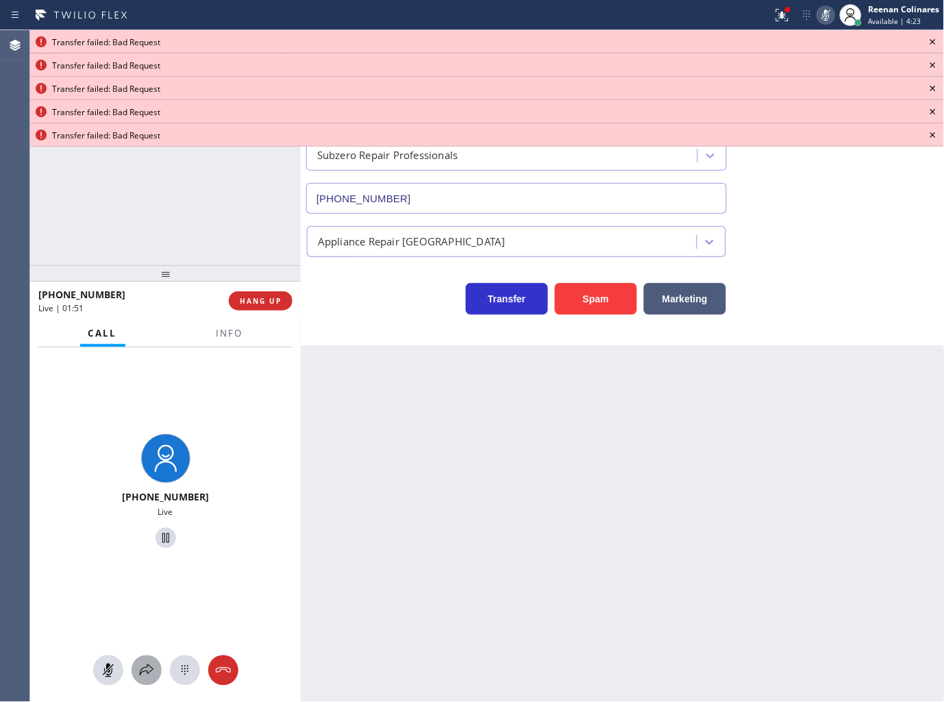
click at [141, 669] on icon at bounding box center [146, 670] width 16 height 16
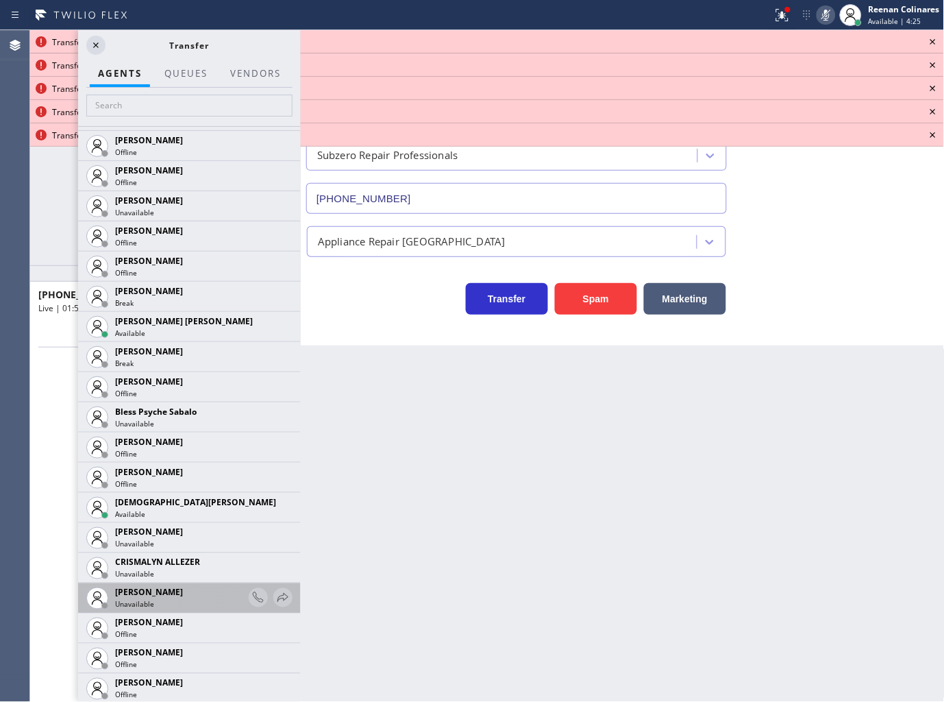
scroll to position [380, 0]
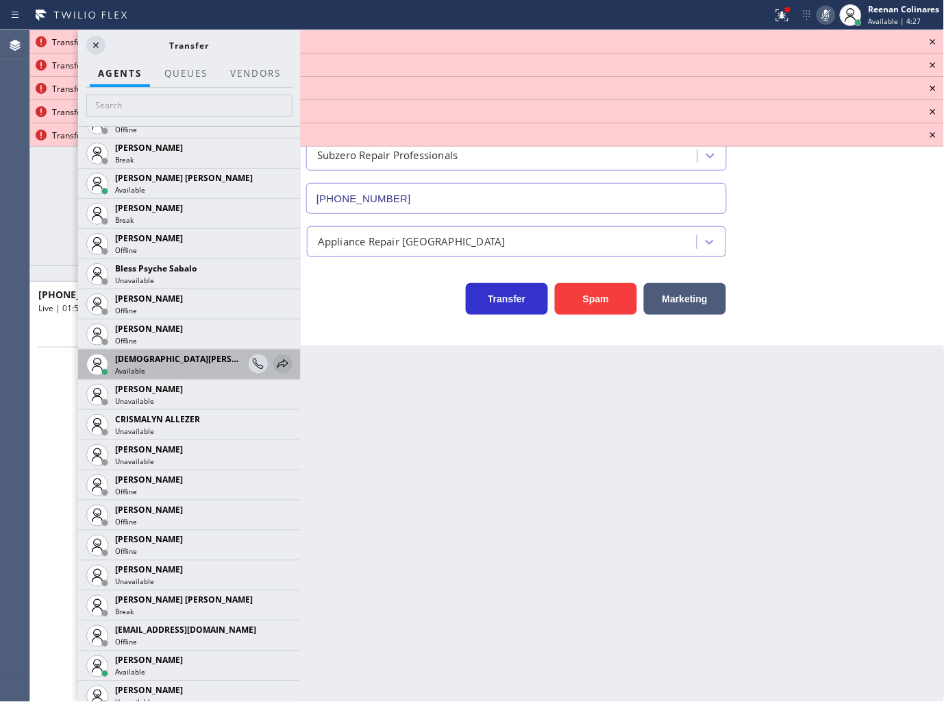
click at [278, 360] on icon at bounding box center [283, 364] width 16 height 16
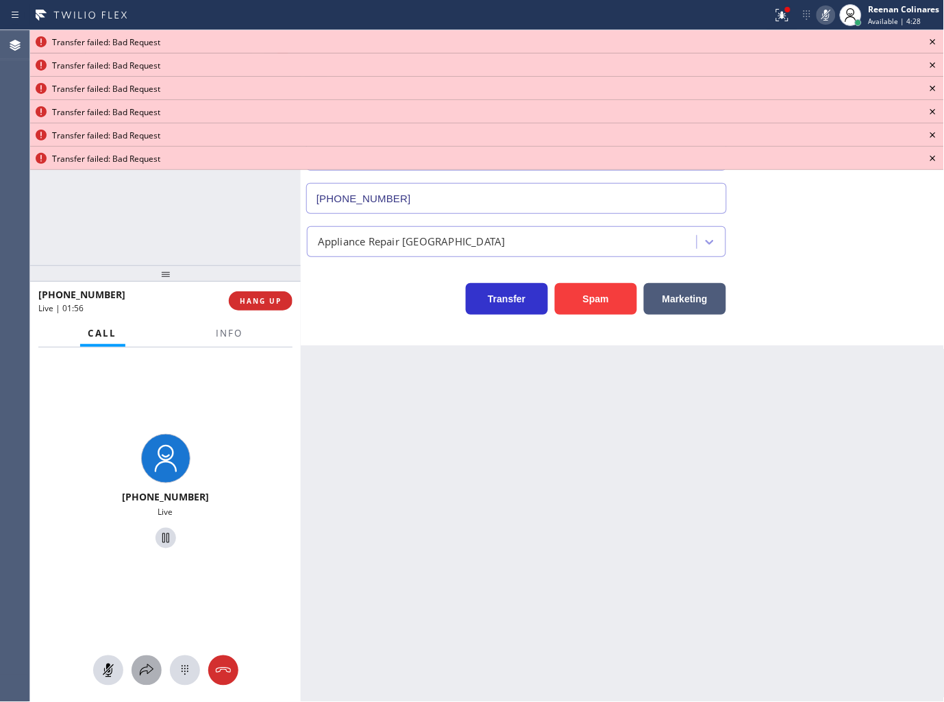
click at [147, 660] on button at bounding box center [147, 670] width 30 height 30
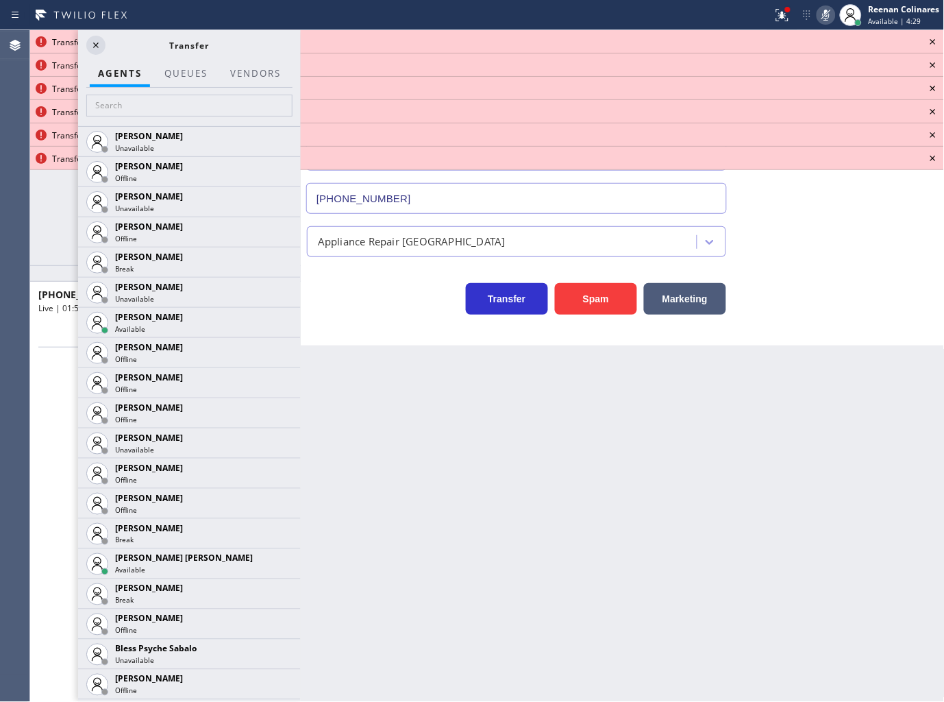
scroll to position [532, 0]
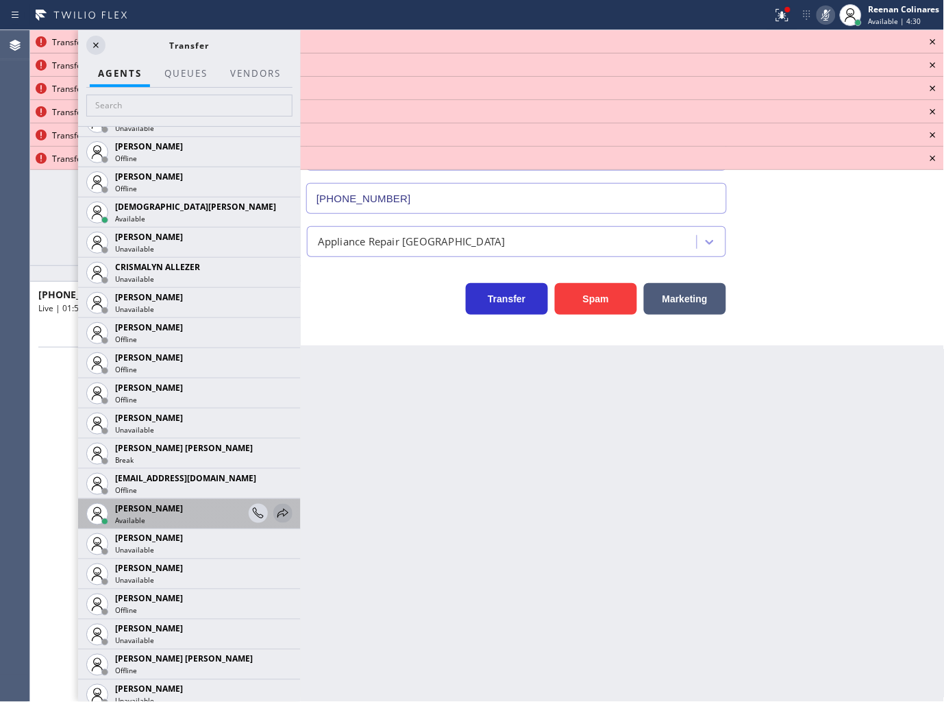
click at [275, 517] on icon at bounding box center [283, 513] width 16 height 16
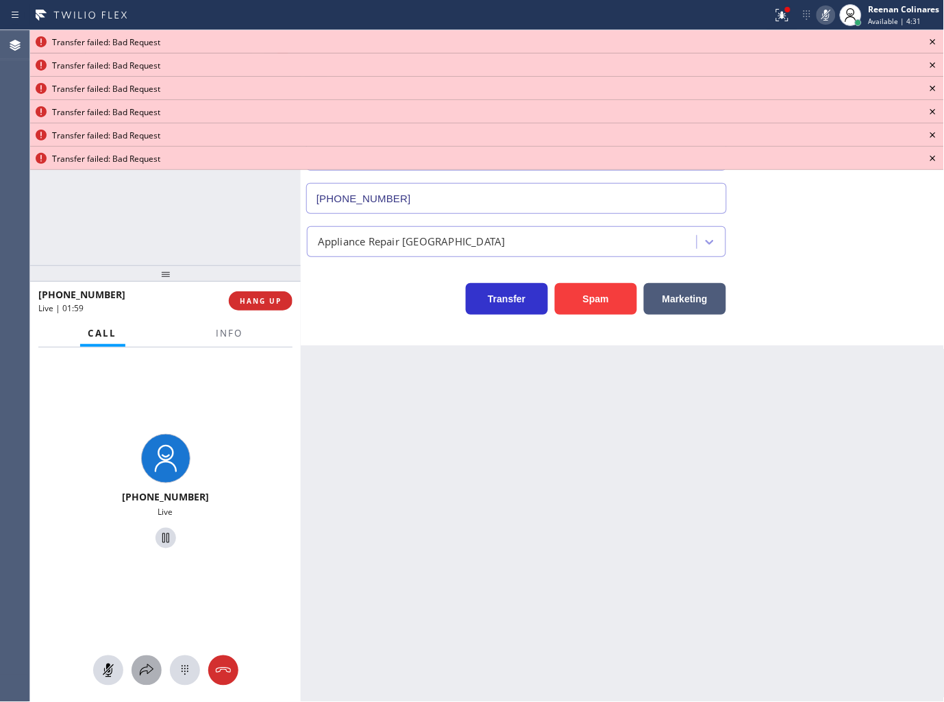
click at [144, 663] on icon at bounding box center [146, 670] width 16 height 16
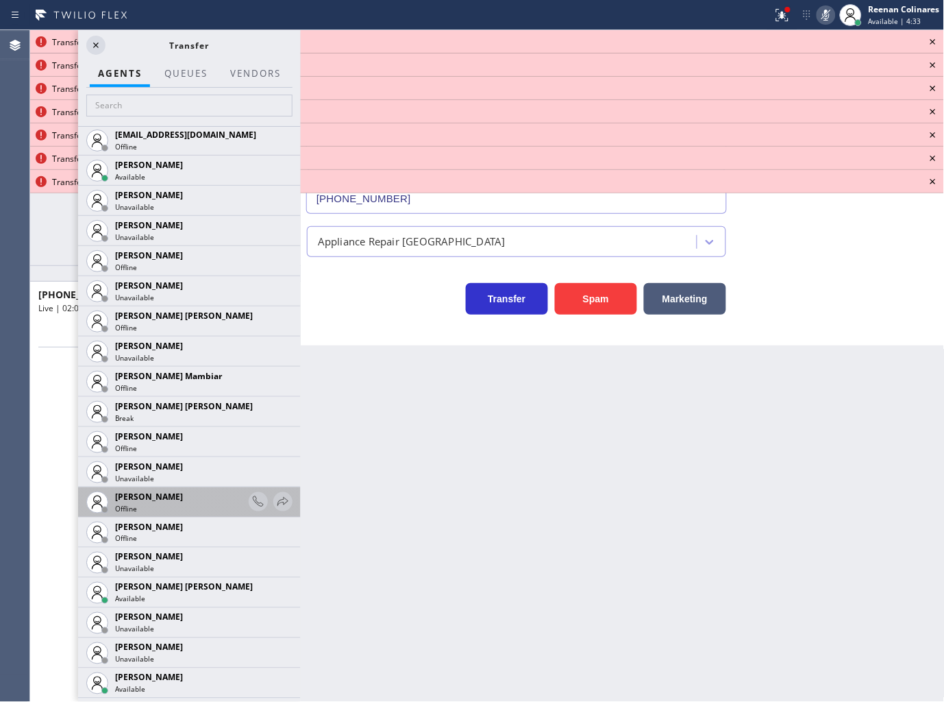
scroll to position [913, 0]
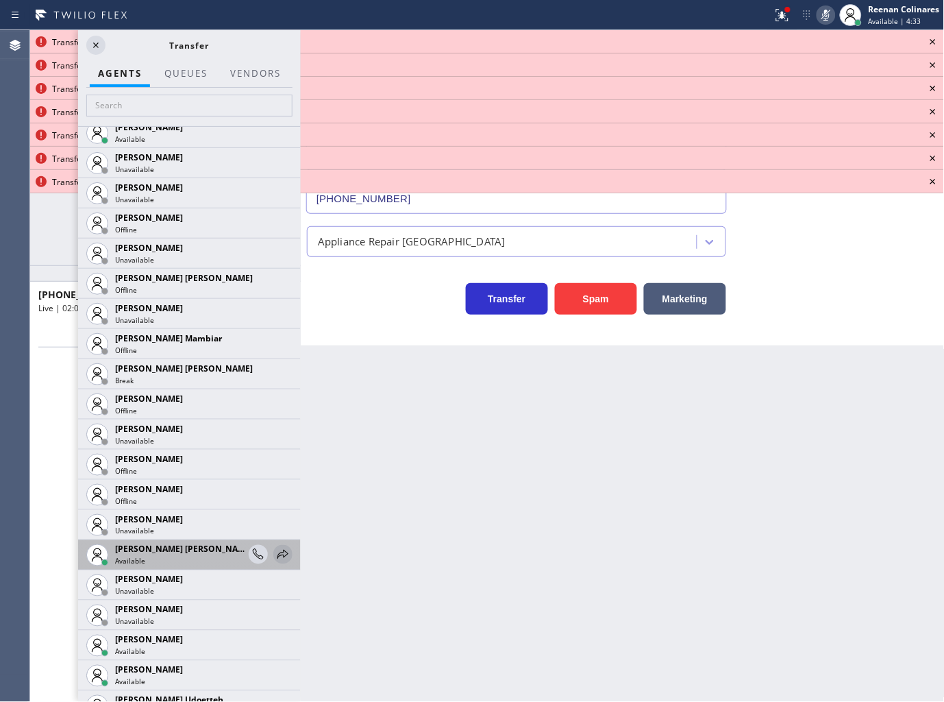
click at [275, 550] on icon at bounding box center [283, 554] width 16 height 16
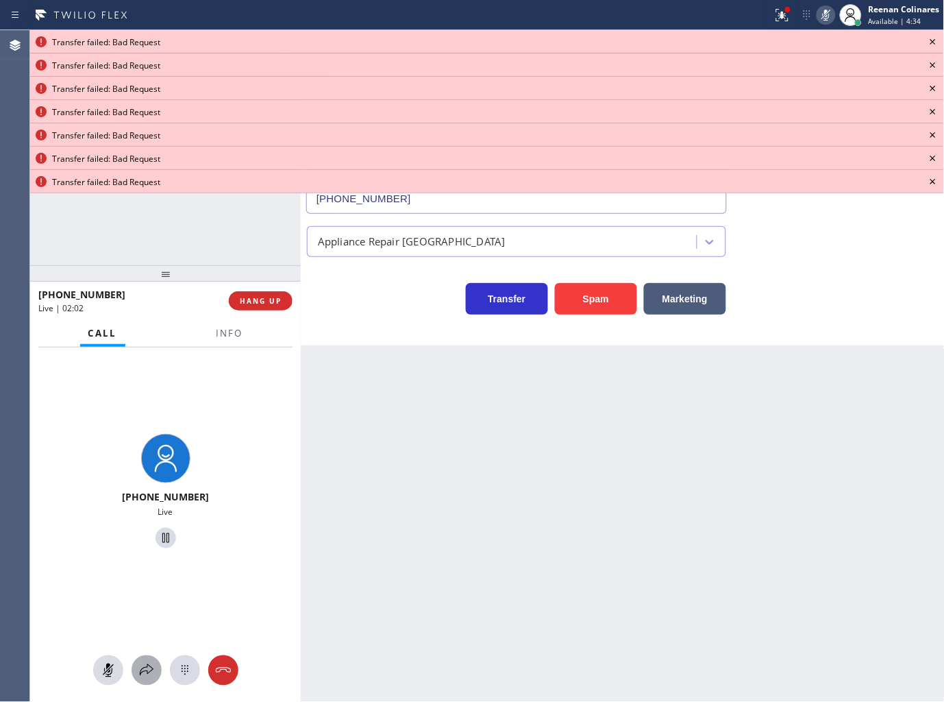
click at [146, 672] on icon at bounding box center [146, 670] width 16 height 16
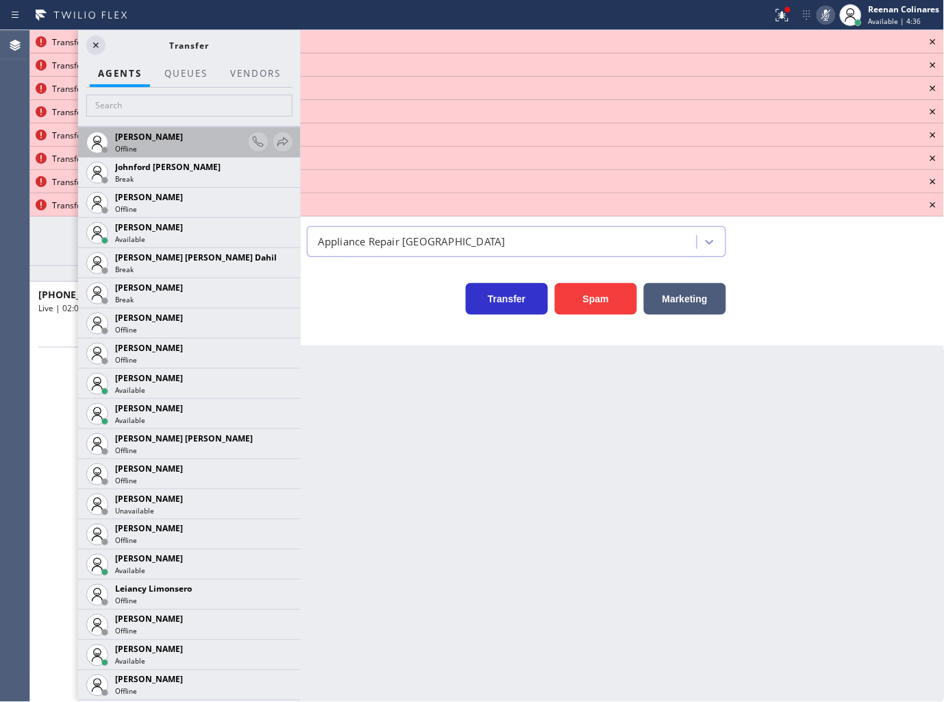
scroll to position [1827, 0]
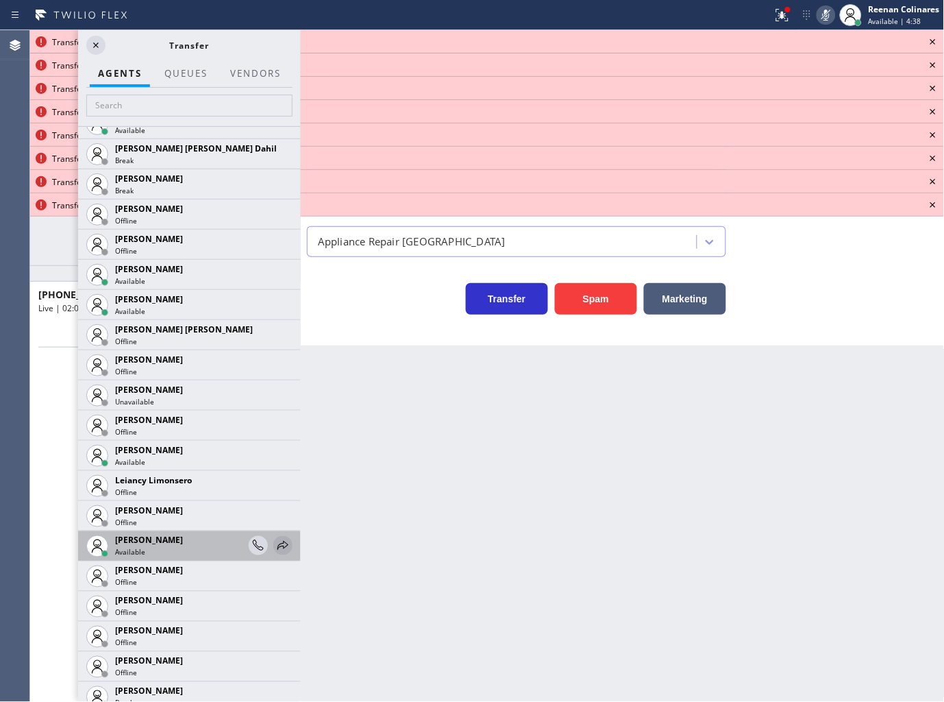
click at [278, 543] on icon at bounding box center [283, 545] width 11 height 9
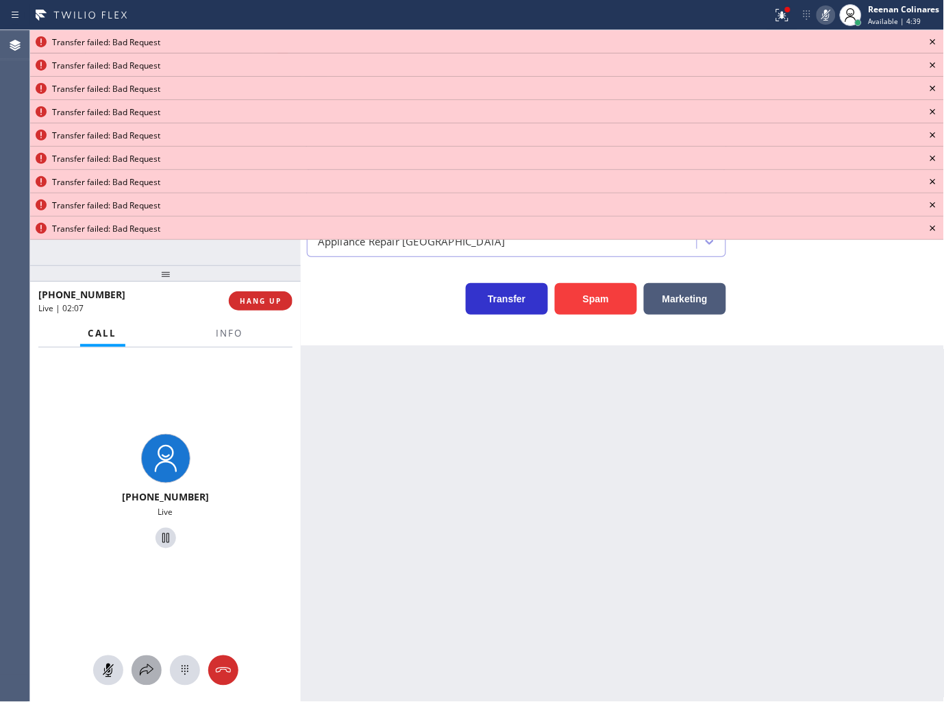
click at [140, 670] on div at bounding box center [147, 670] width 30 height 16
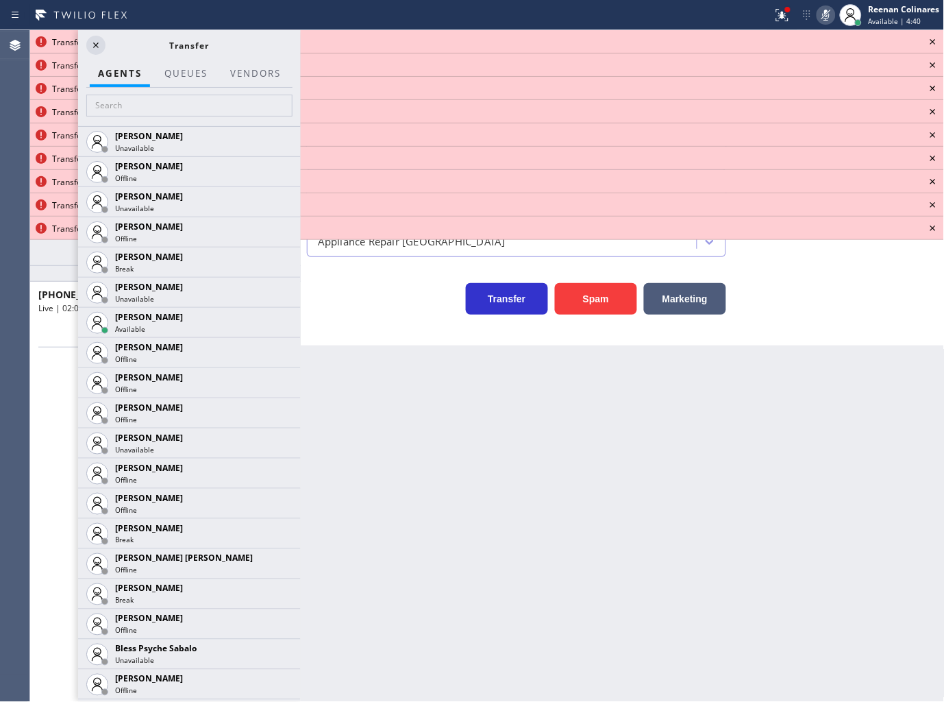
click at [935, 38] on icon at bounding box center [933, 42] width 16 height 16
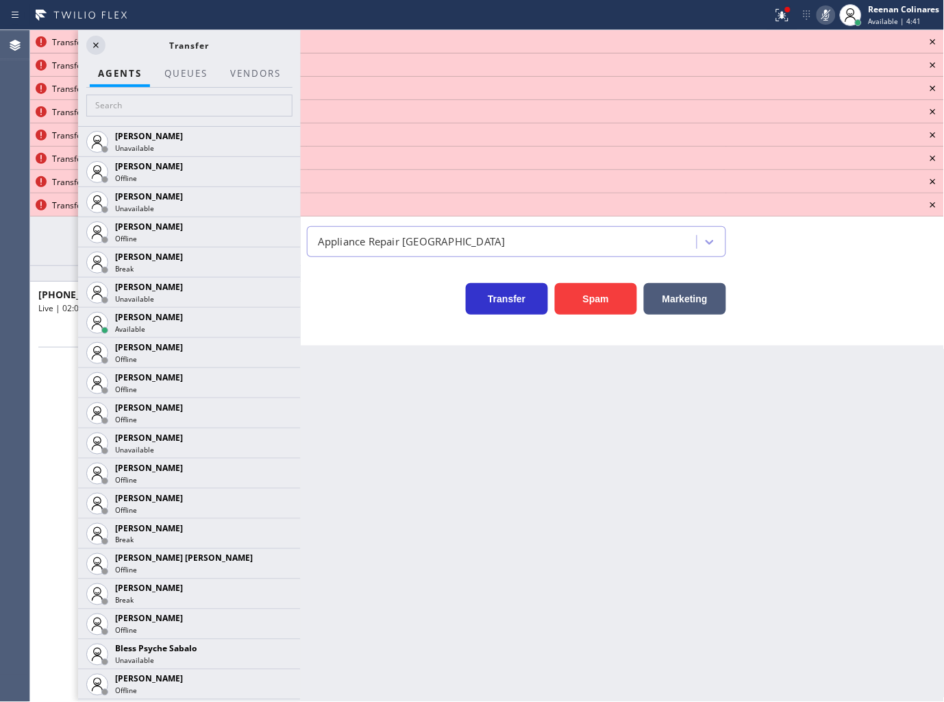
click at [935, 38] on icon at bounding box center [933, 42] width 16 height 16
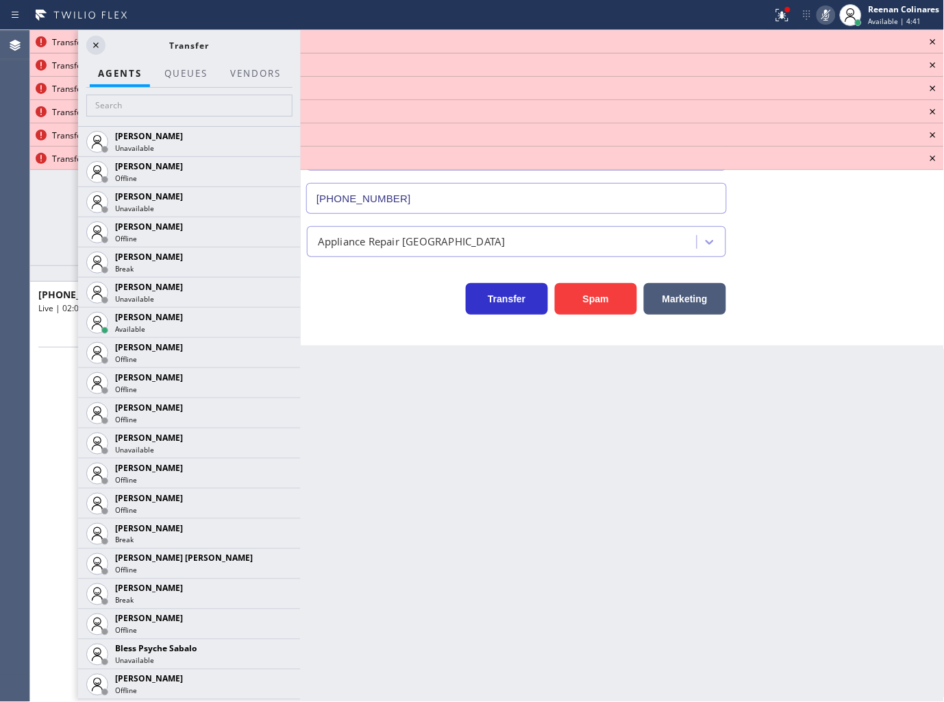
click at [935, 38] on icon at bounding box center [933, 42] width 16 height 16
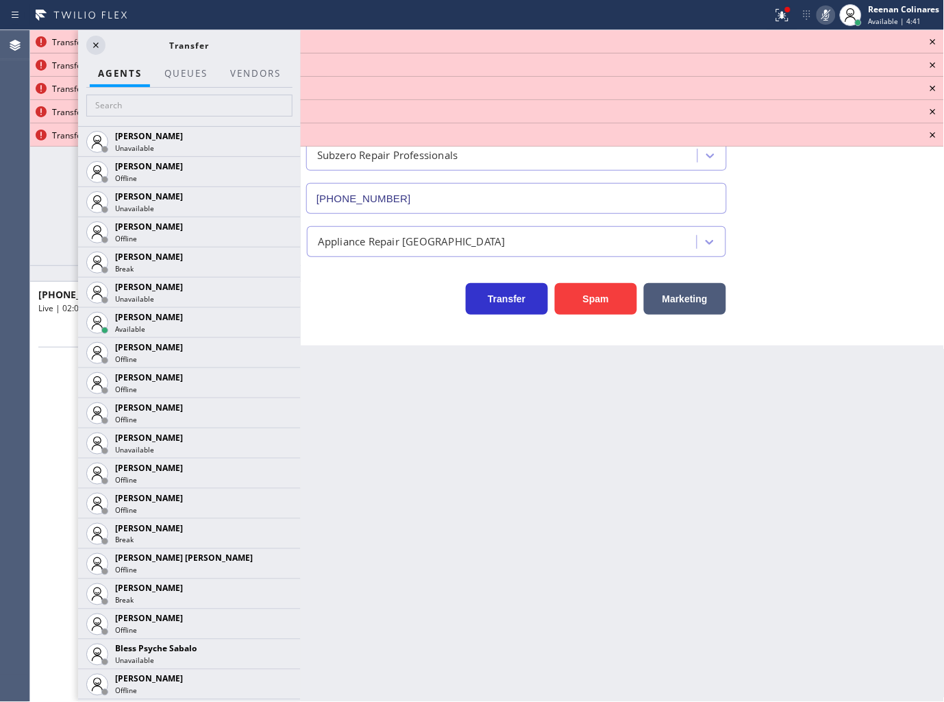
click at [935, 38] on icon at bounding box center [933, 42] width 16 height 16
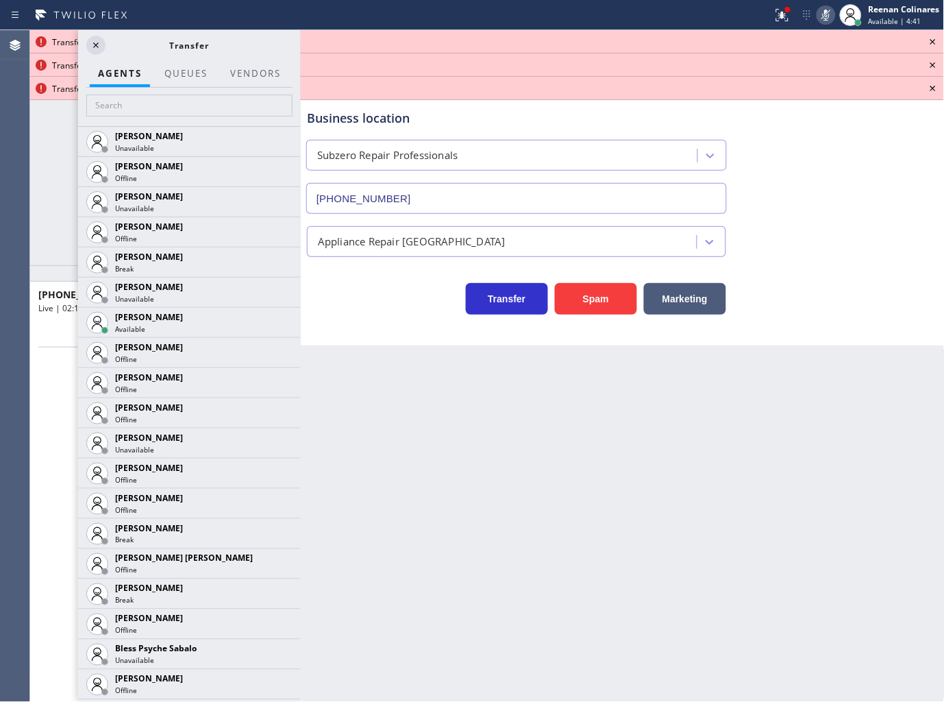
click at [935, 38] on icon at bounding box center [933, 42] width 16 height 16
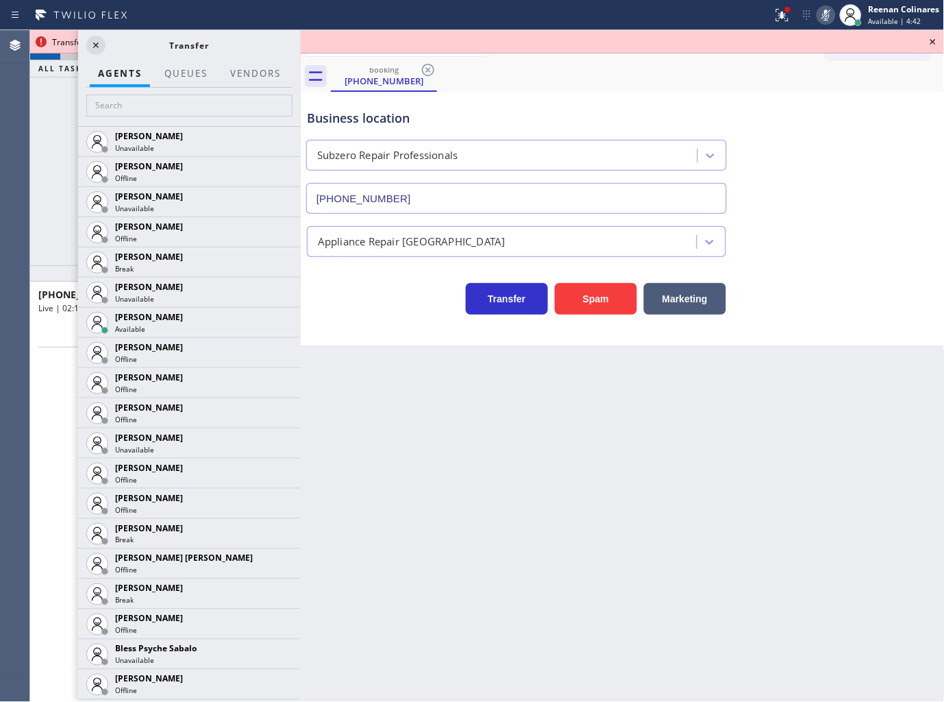
click at [935, 38] on icon at bounding box center [933, 42] width 16 height 16
click at [935, 38] on div "Call to Customer Outbound call Location Search location Your caller id phone nu…" at bounding box center [885, 46] width 119 height 24
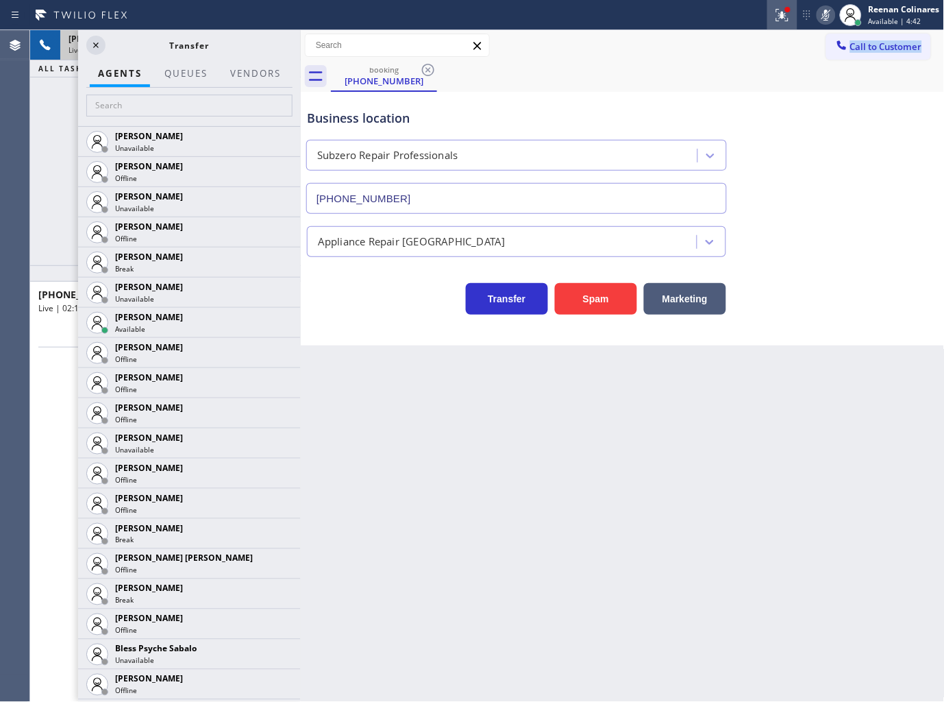
click at [778, 14] on icon at bounding box center [782, 15] width 16 height 16
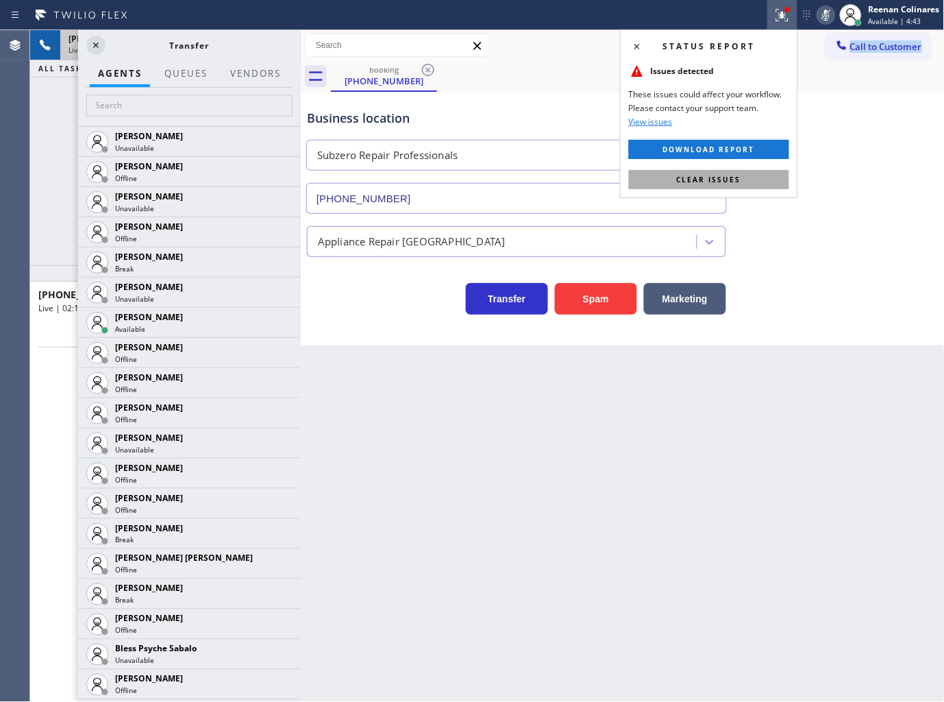
click at [733, 175] on span "Clear issues" at bounding box center [709, 180] width 64 height 10
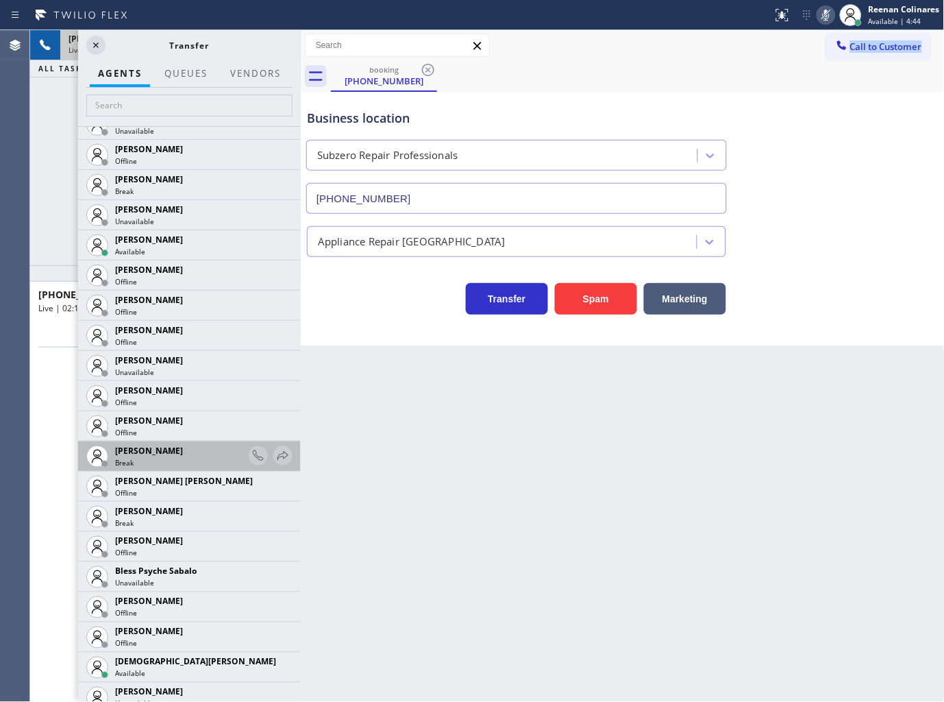
scroll to position [152, 0]
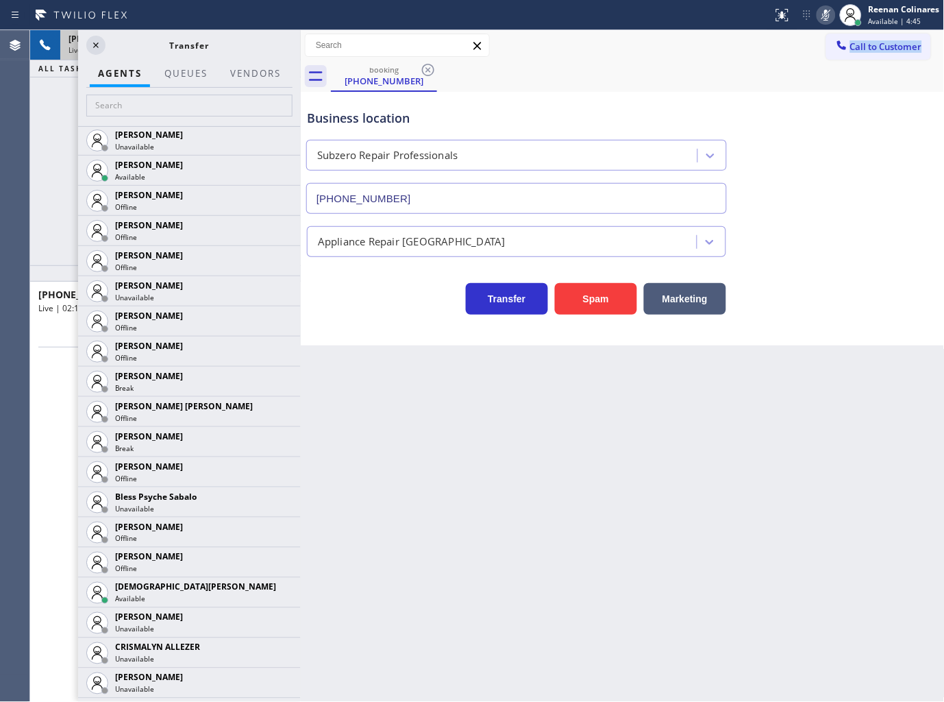
drag, startPoint x: 269, startPoint y: 595, endPoint x: 261, endPoint y: 587, distance: 11.2
click at [0, 0] on icon at bounding box center [0, 0] width 0 height 0
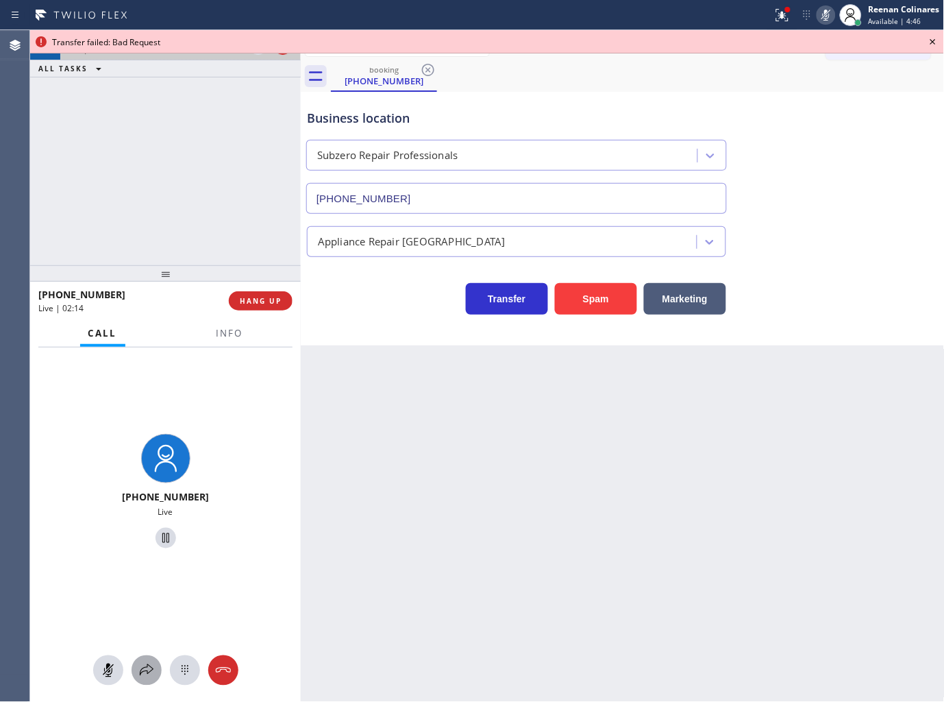
click at [149, 665] on icon at bounding box center [146, 670] width 16 height 16
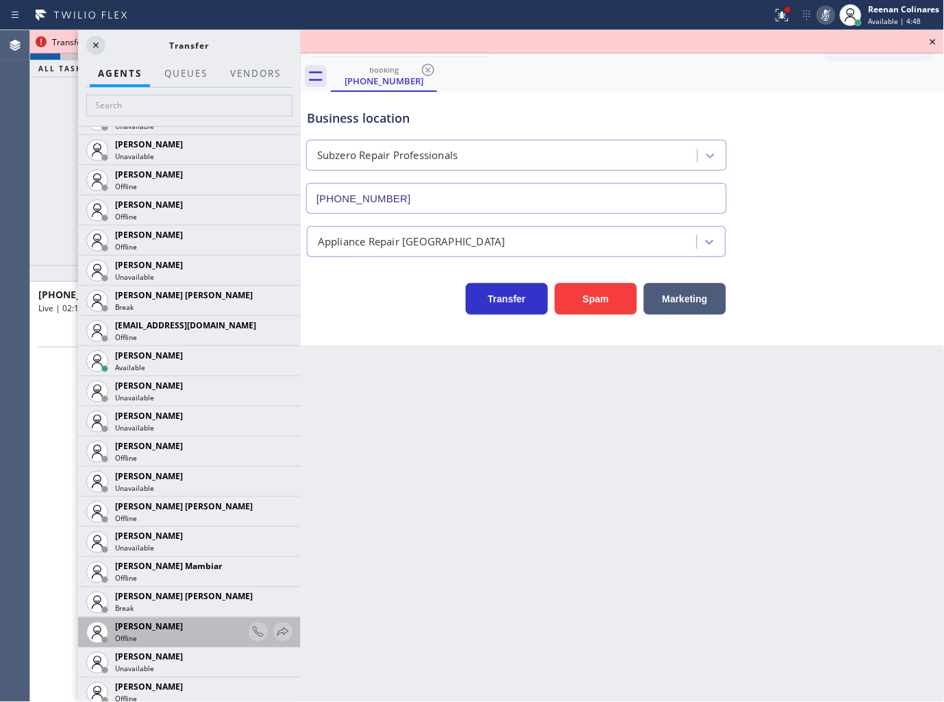
scroll to position [1066, 0]
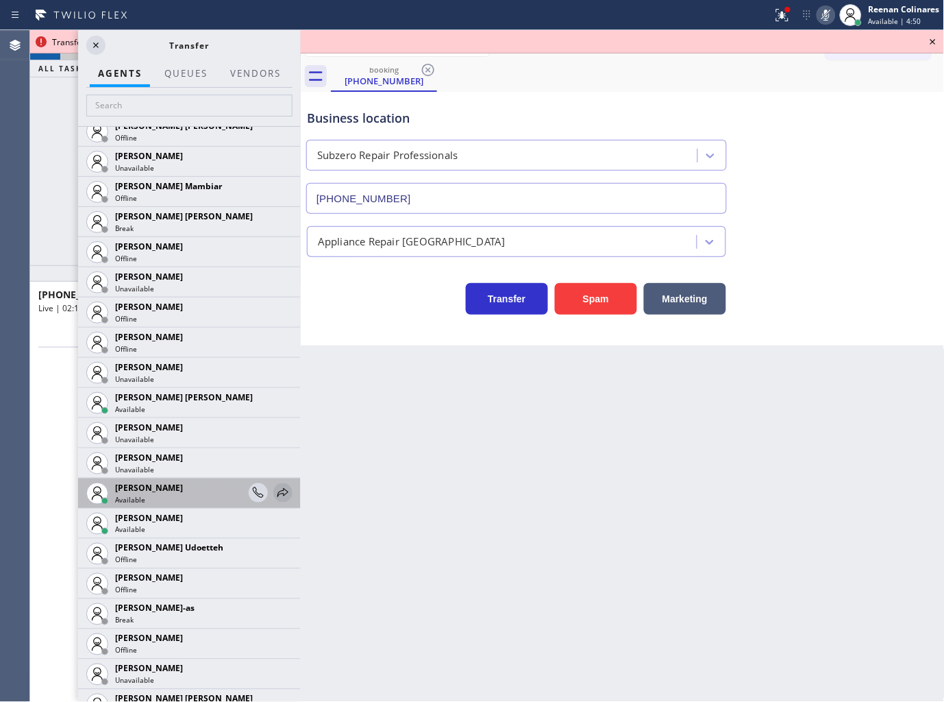
click at [275, 491] on icon at bounding box center [283, 492] width 16 height 16
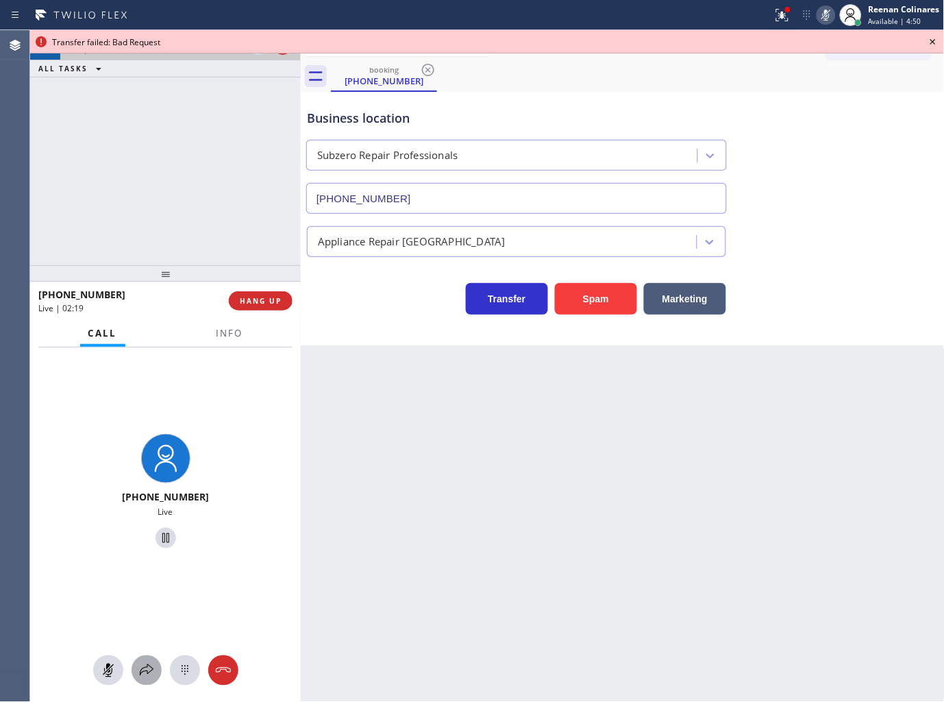
click at [144, 667] on icon at bounding box center [147, 670] width 14 height 12
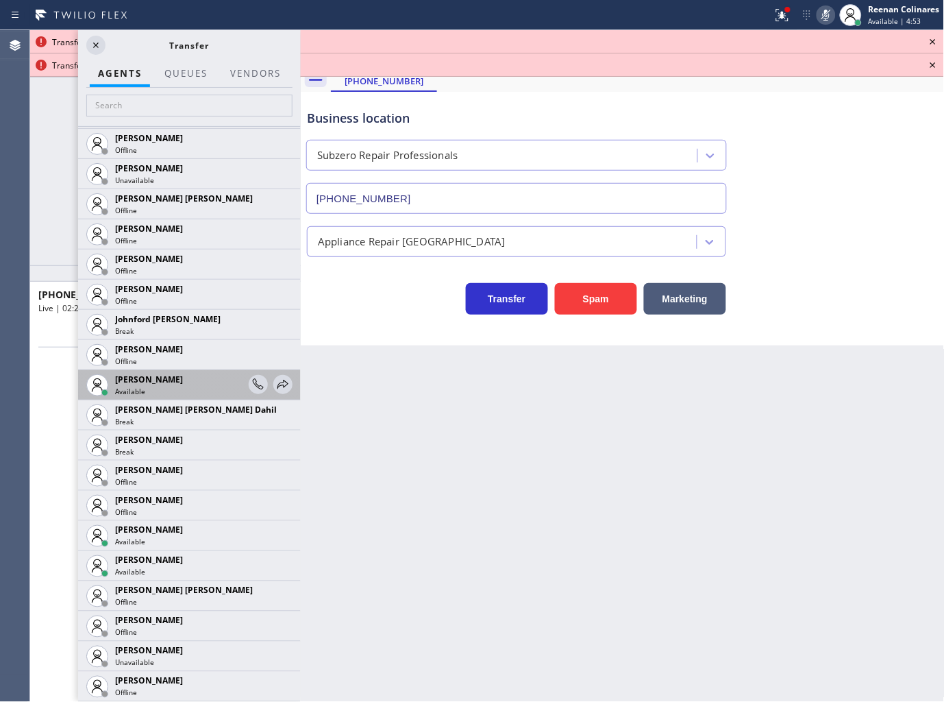
scroll to position [1599, 0]
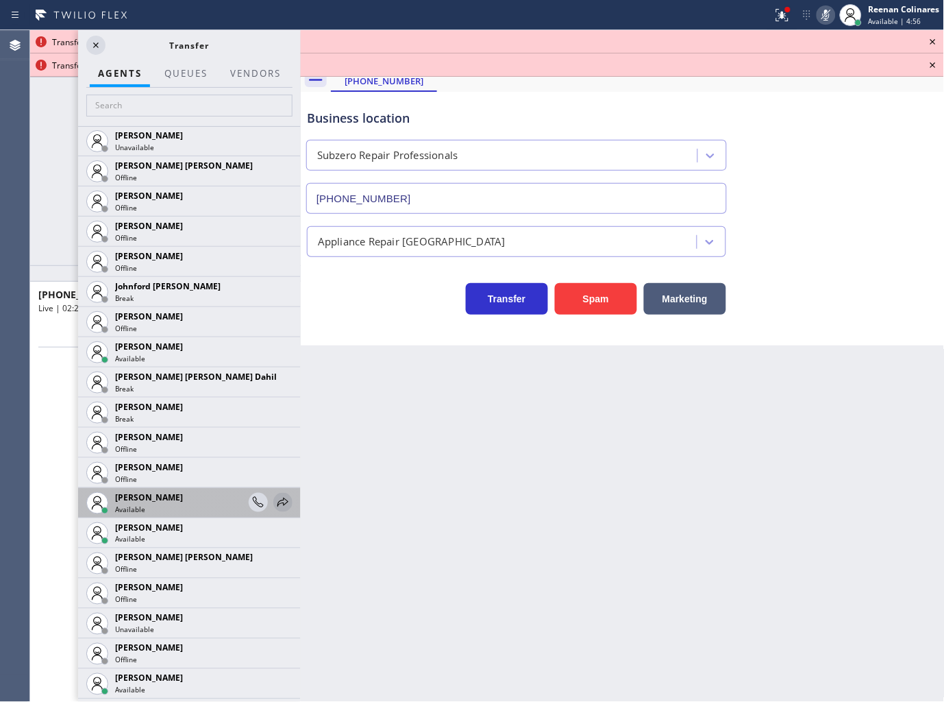
click at [275, 505] on icon at bounding box center [283, 502] width 16 height 16
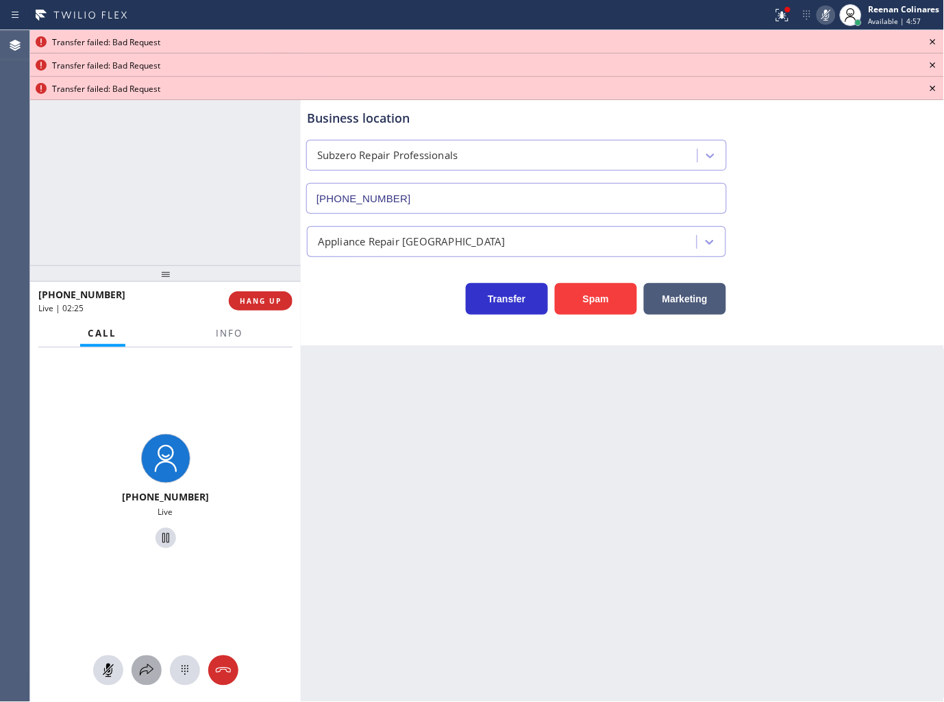
click at [140, 672] on icon at bounding box center [146, 670] width 16 height 16
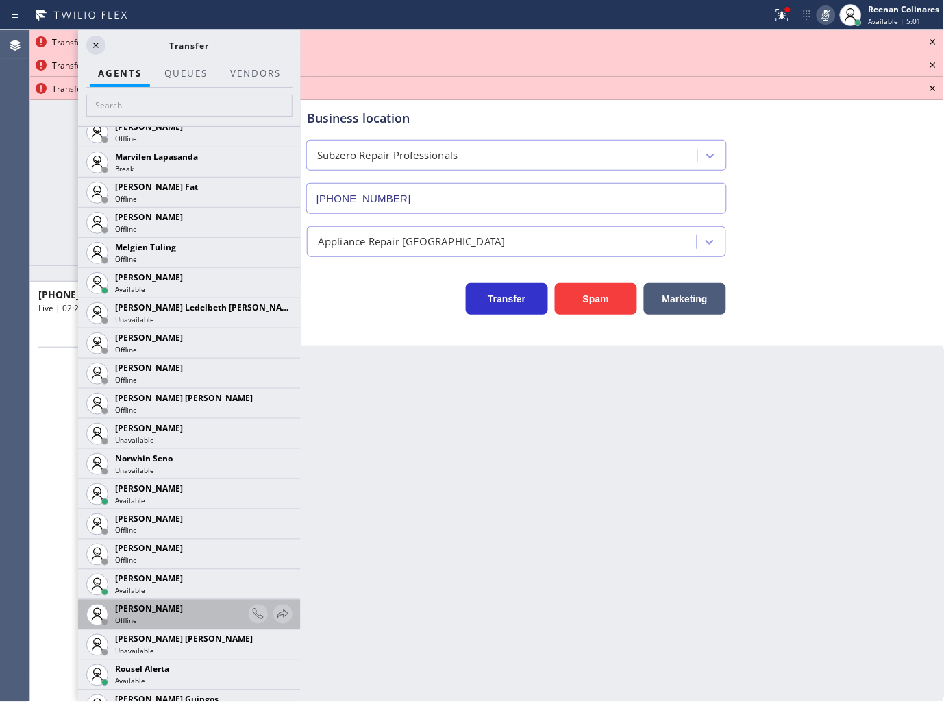
scroll to position [2588, 0]
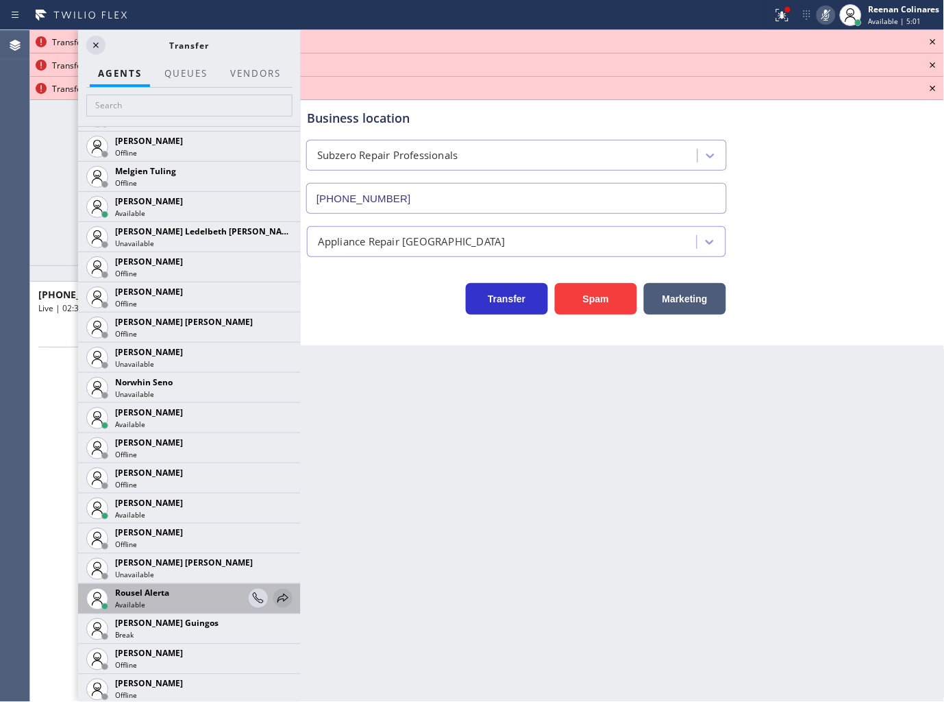
click at [275, 596] on icon at bounding box center [283, 598] width 16 height 16
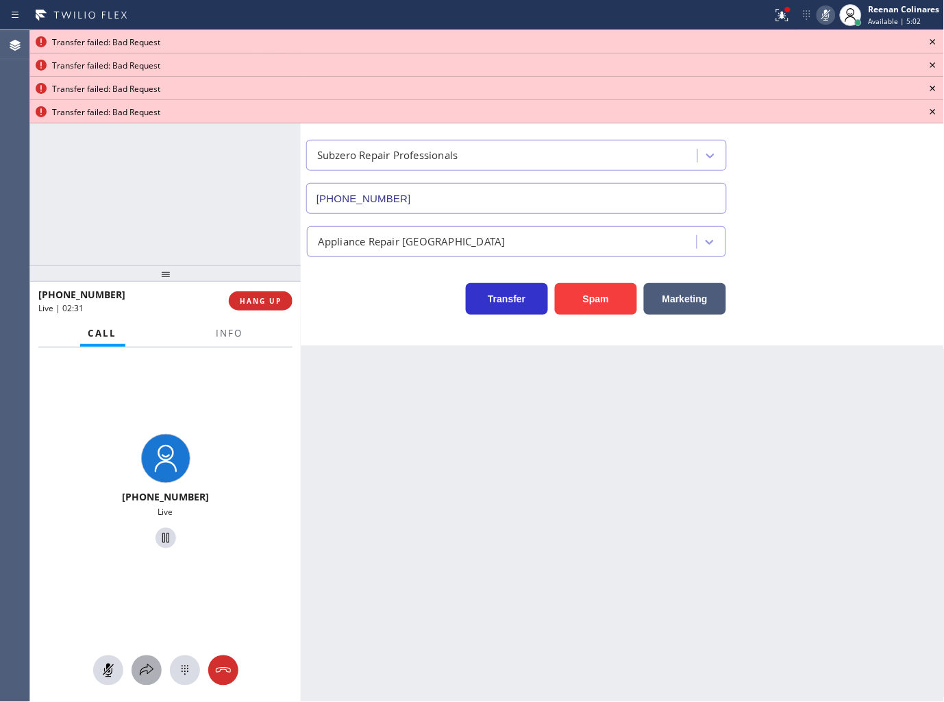
click at [146, 673] on icon at bounding box center [146, 670] width 16 height 16
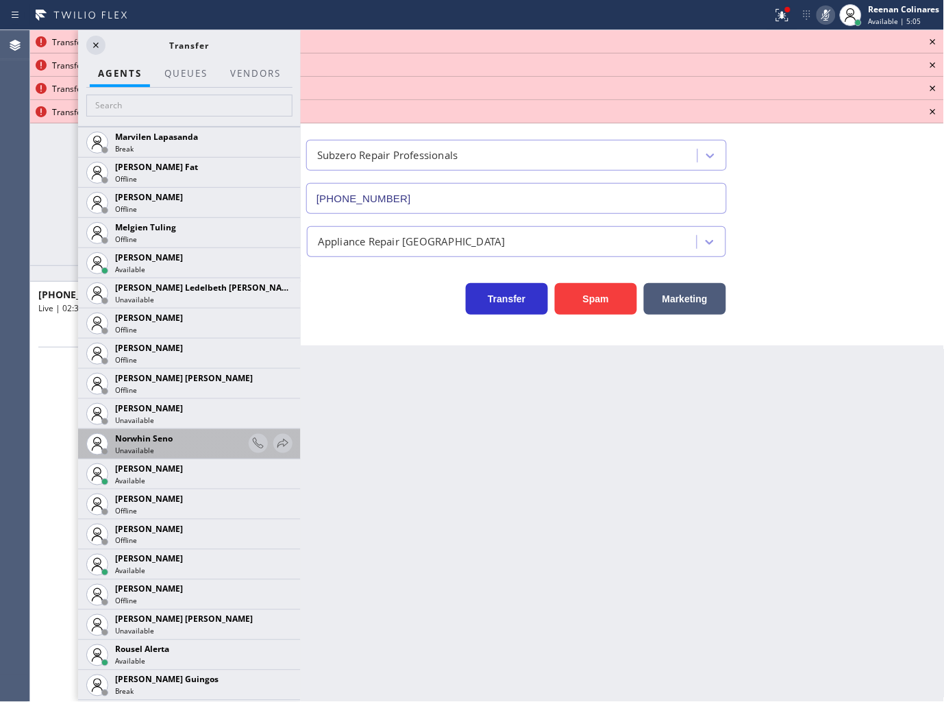
scroll to position [2861, 0]
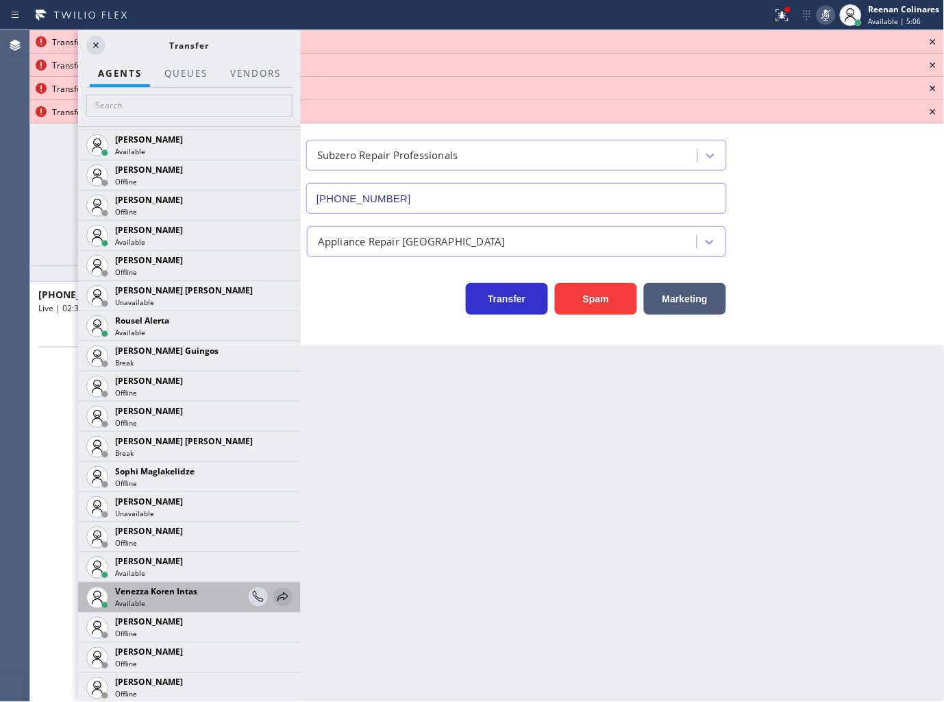
click at [275, 592] on icon at bounding box center [283, 597] width 16 height 16
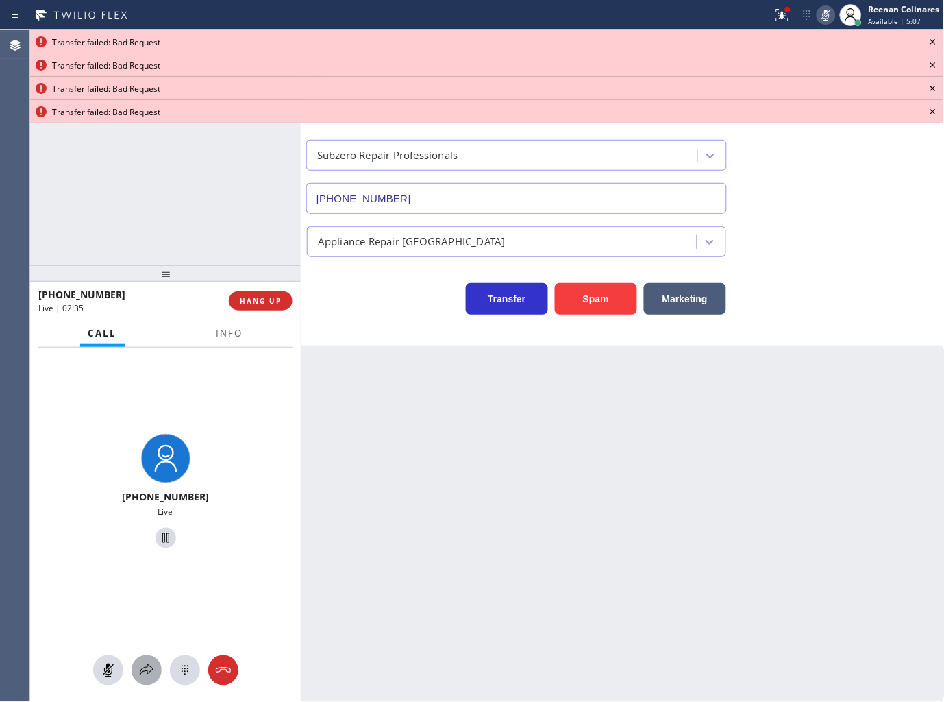
click at [146, 672] on icon at bounding box center [146, 670] width 16 height 16
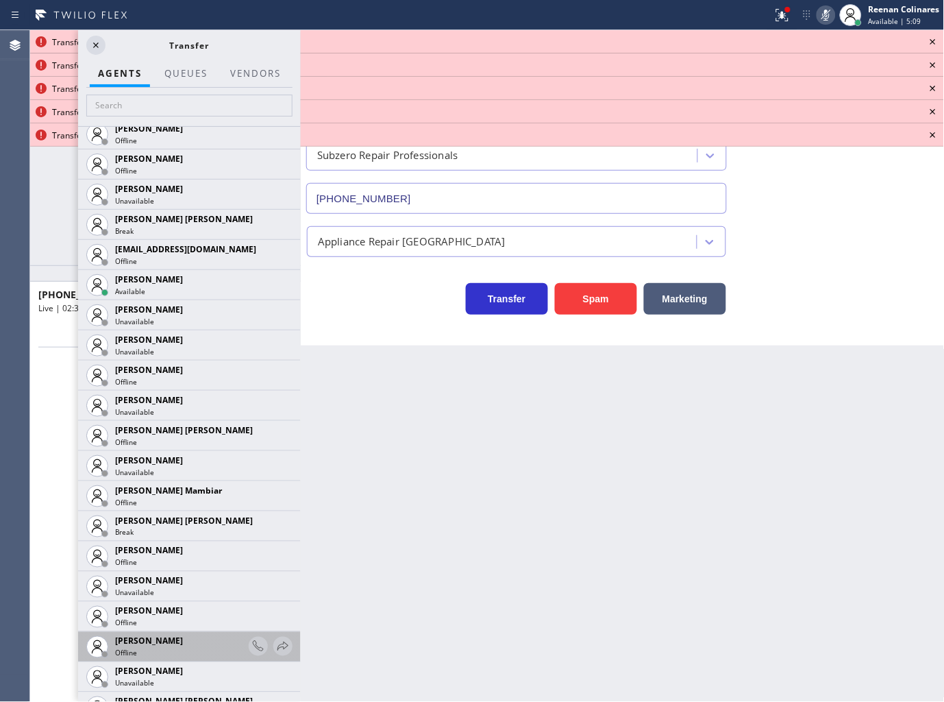
scroll to position [1066, 0]
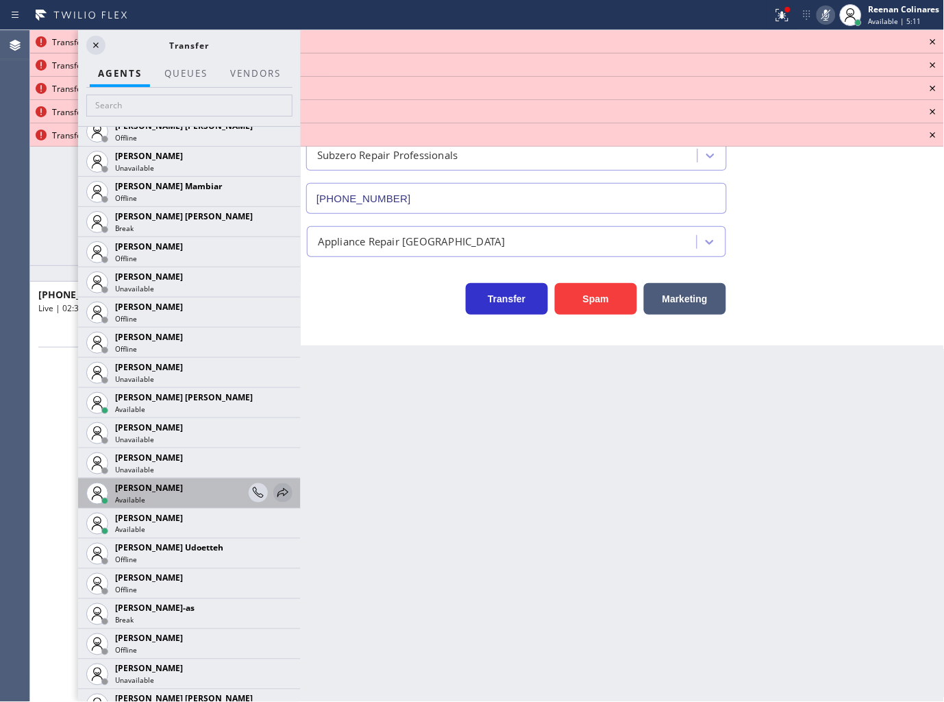
click at [275, 490] on icon at bounding box center [283, 492] width 16 height 16
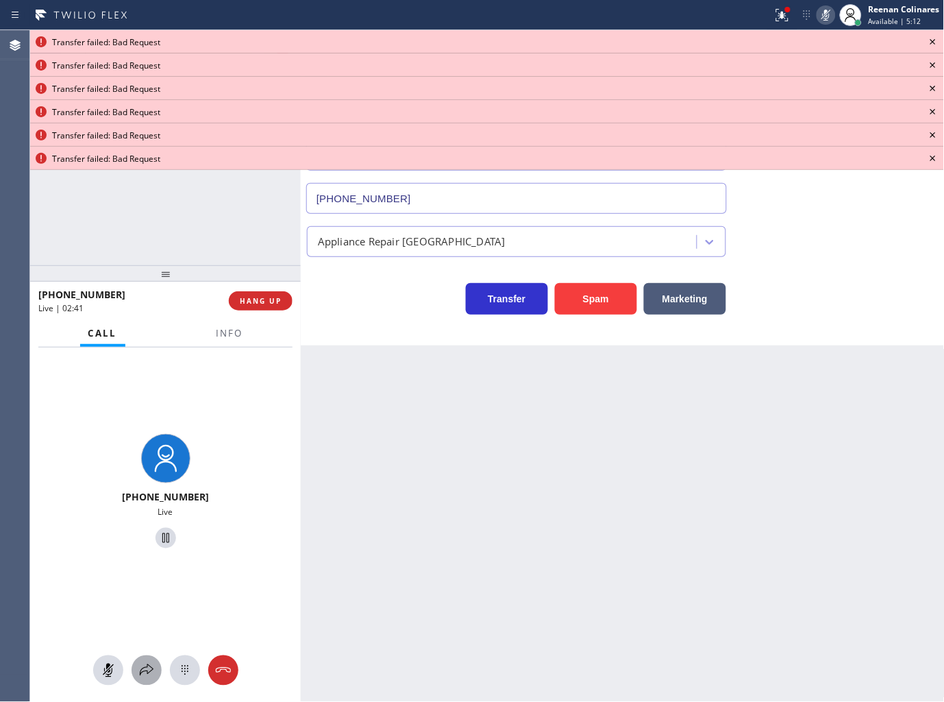
click at [147, 672] on icon at bounding box center [146, 670] width 16 height 16
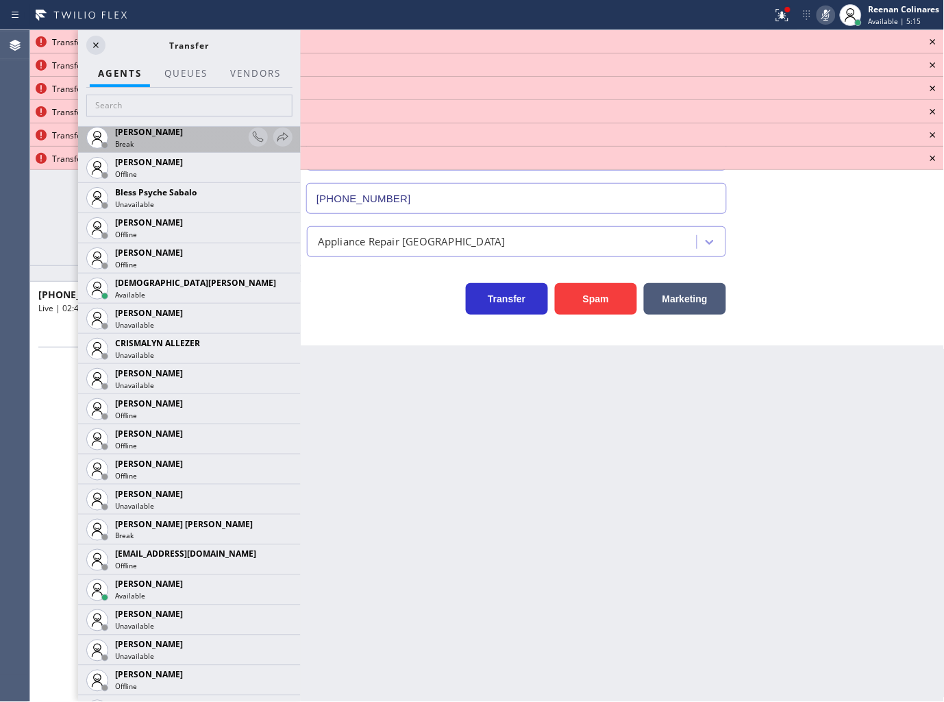
scroll to position [837, 0]
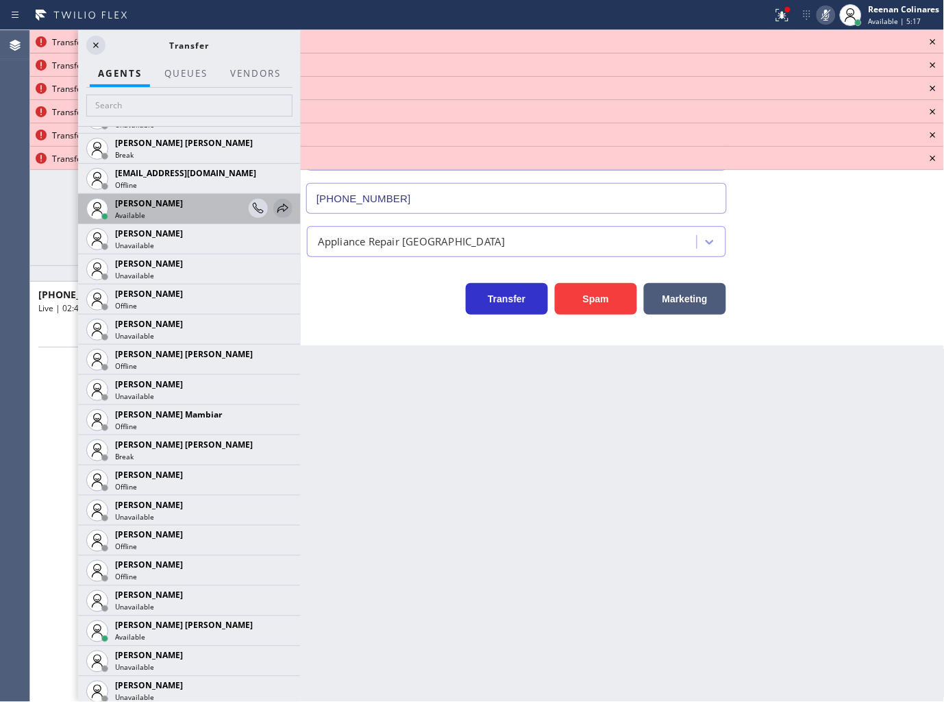
click at [278, 204] on icon at bounding box center [283, 208] width 11 height 9
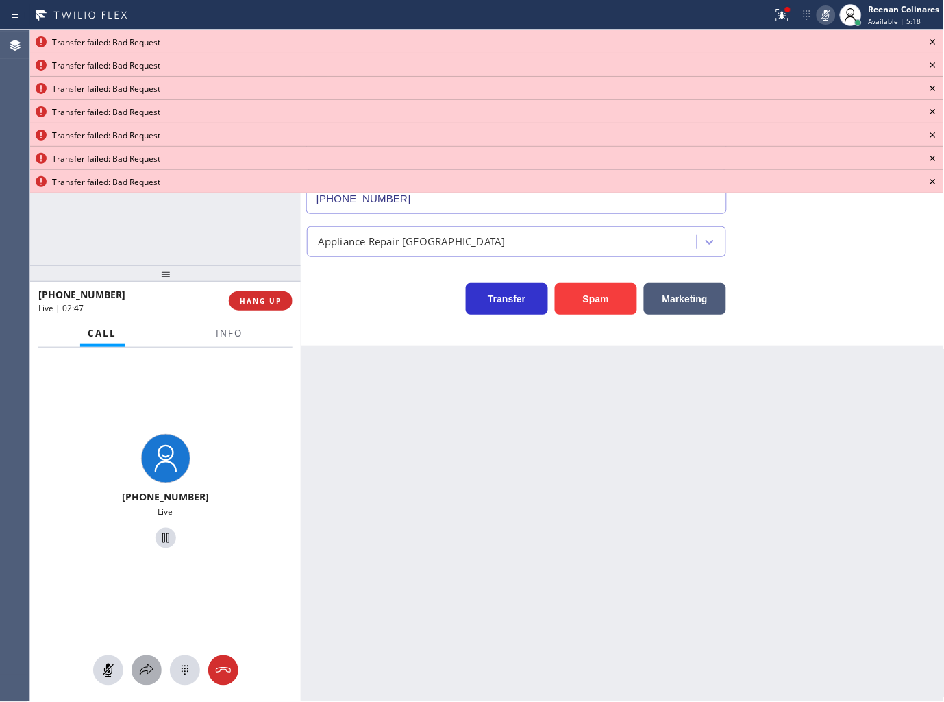
click at [144, 669] on icon at bounding box center [146, 670] width 16 height 16
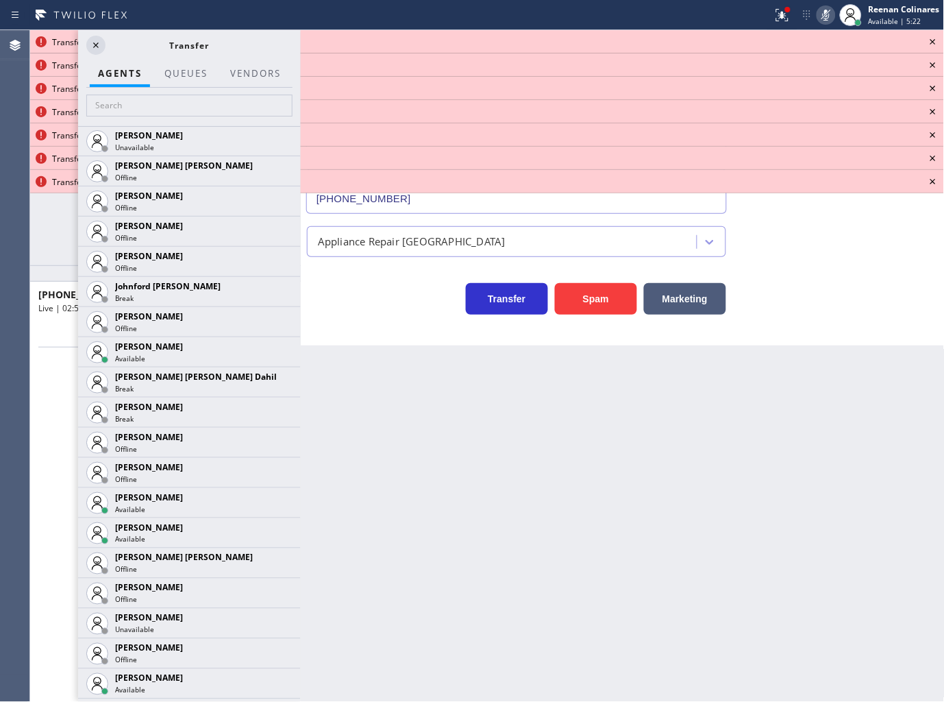
scroll to position [1827, 0]
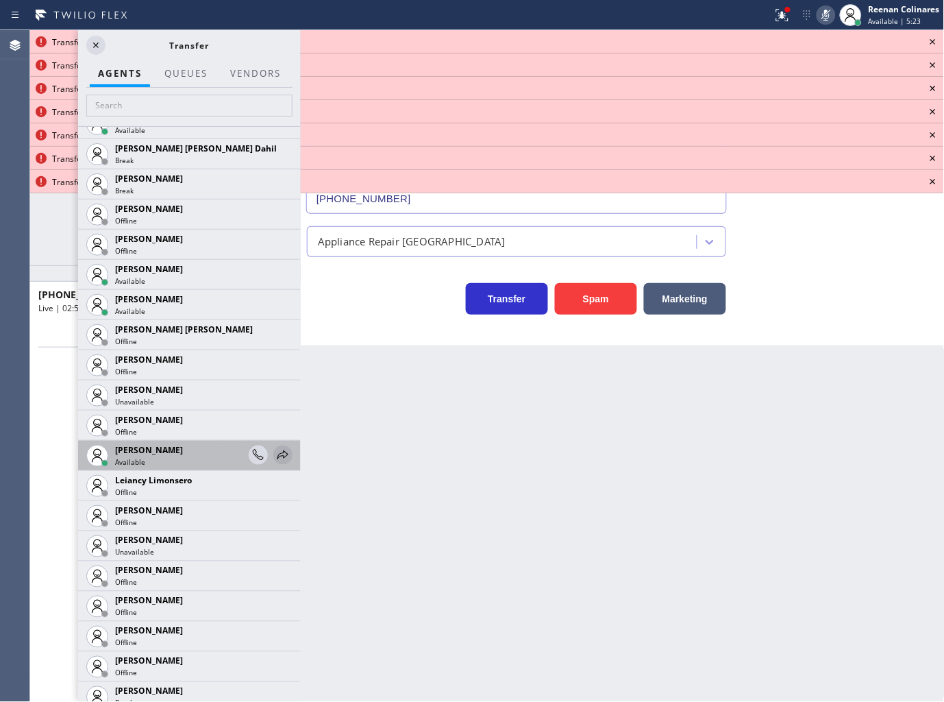
click at [275, 454] on icon at bounding box center [283, 455] width 16 height 16
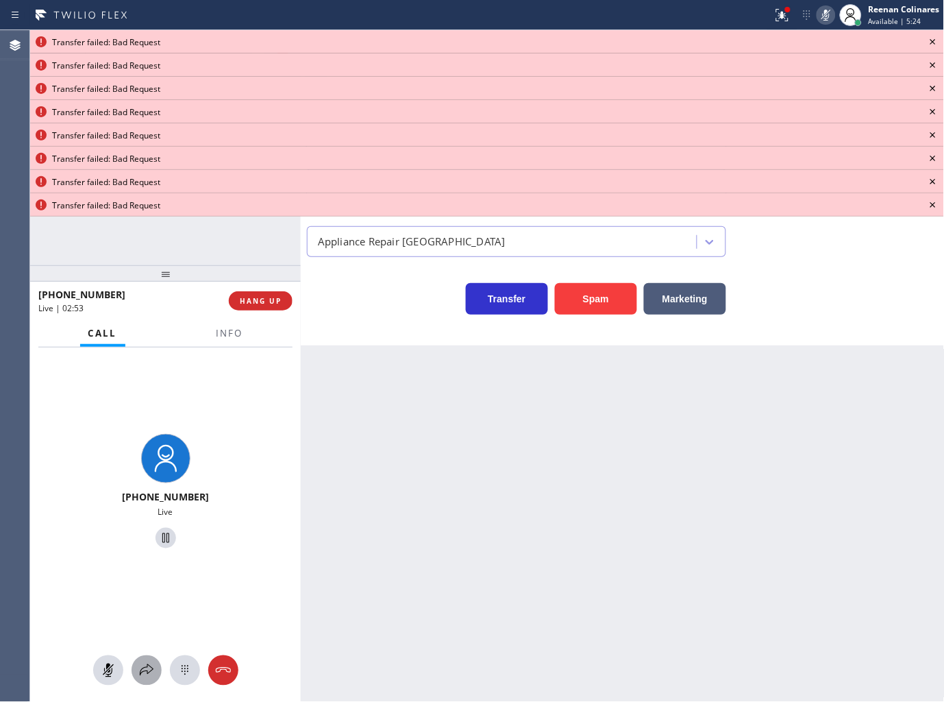
click at [147, 667] on icon at bounding box center [146, 670] width 16 height 16
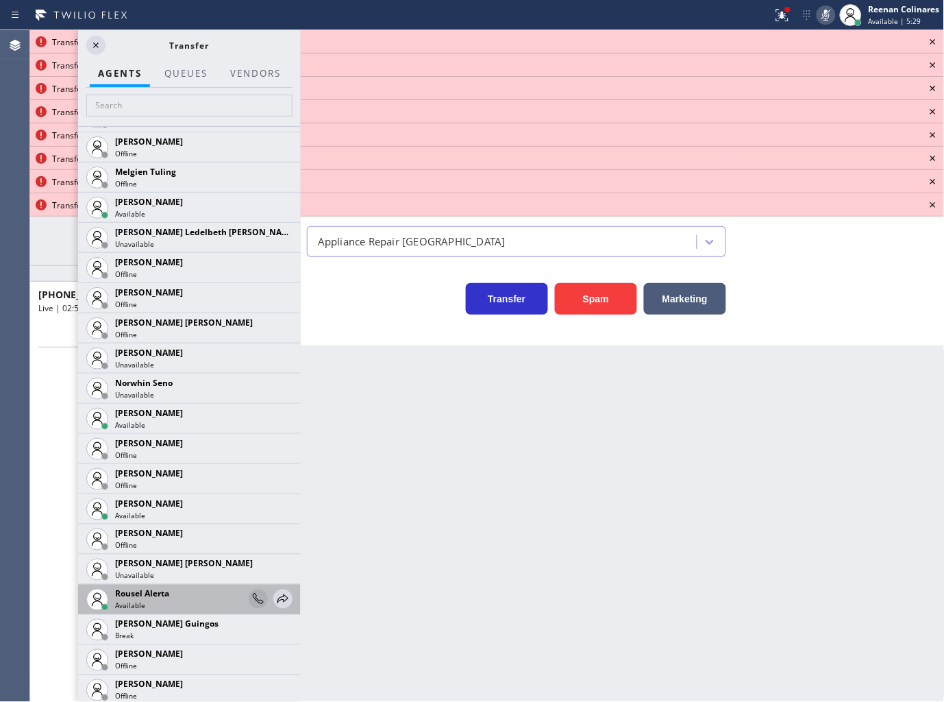
scroll to position [2588, 0]
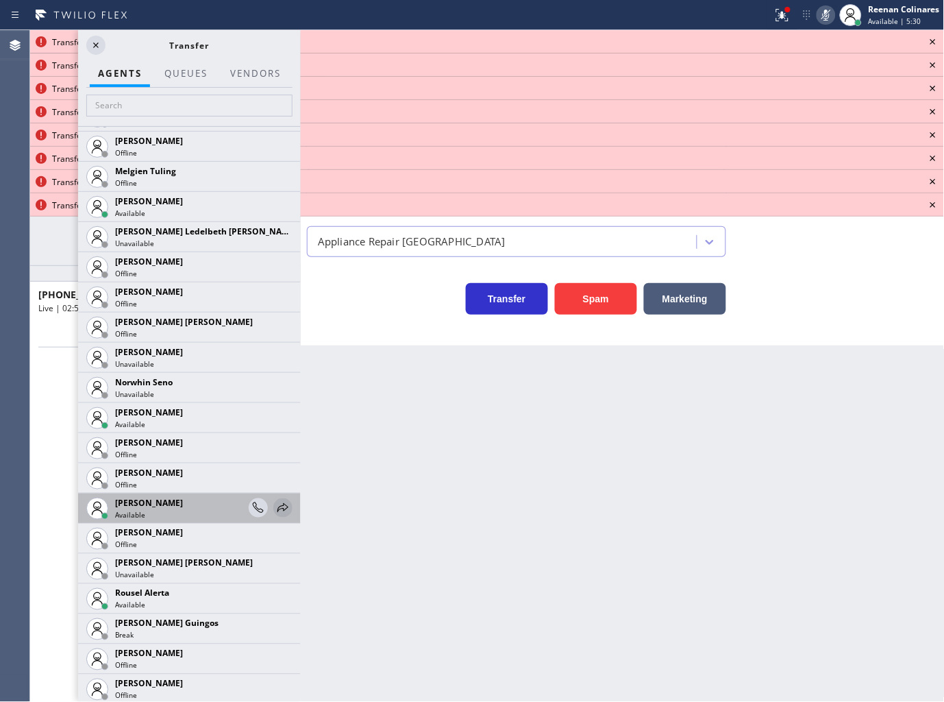
click at [278, 504] on icon at bounding box center [283, 507] width 11 height 9
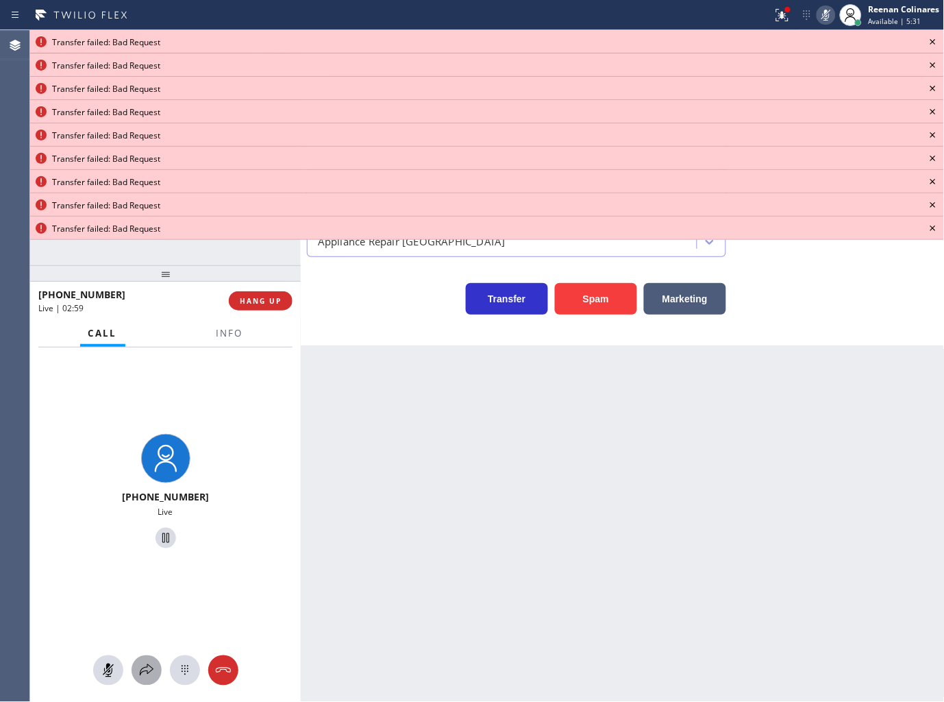
click at [147, 665] on icon at bounding box center [147, 670] width 14 height 12
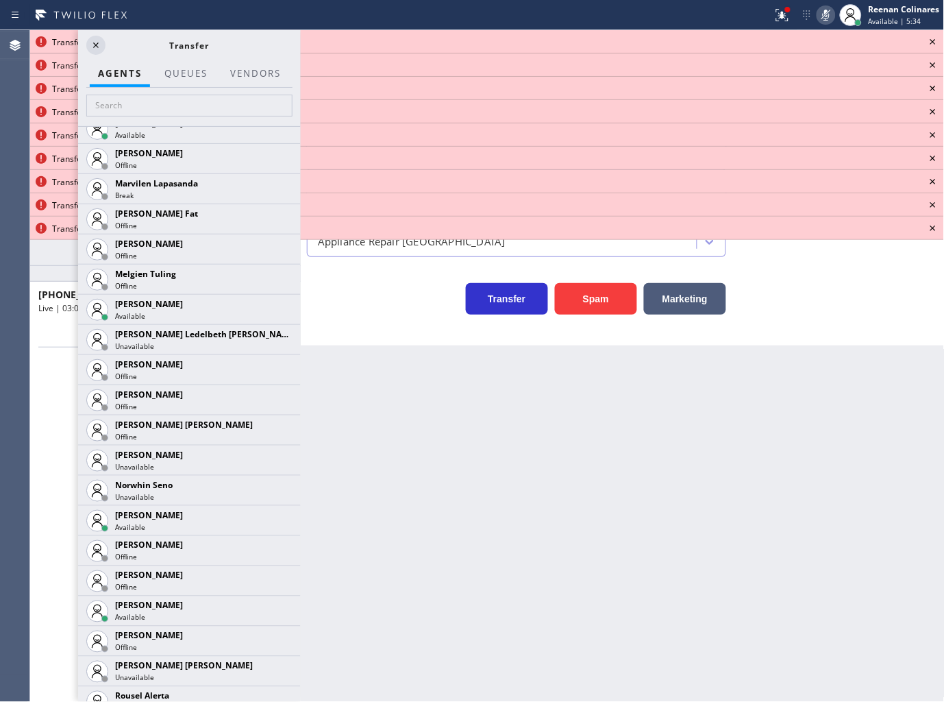
scroll to position [2741, 0]
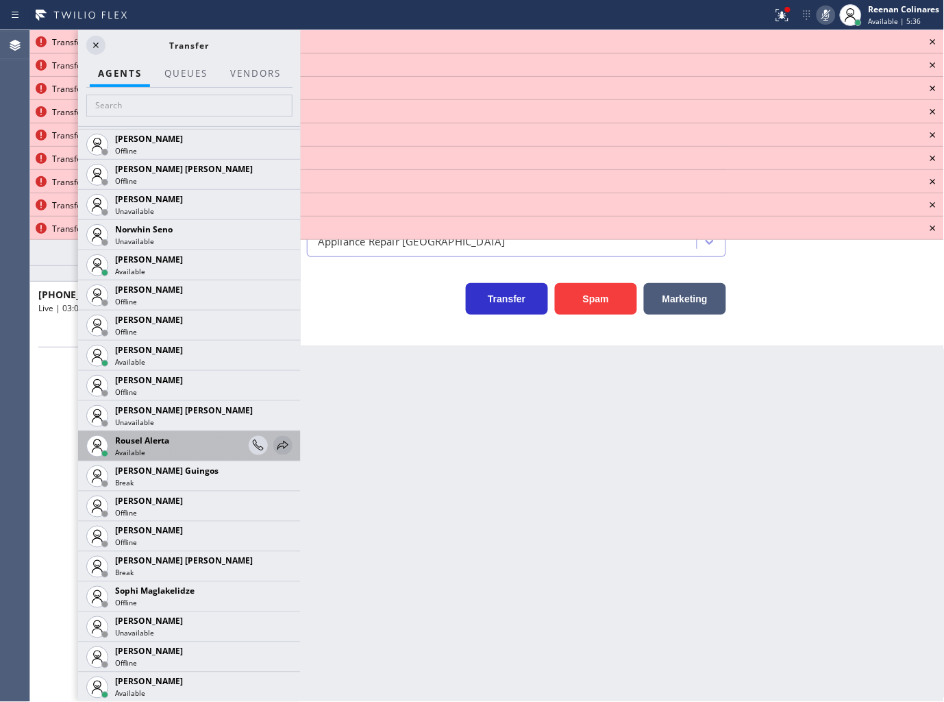
click at [278, 443] on icon at bounding box center [283, 445] width 11 height 9
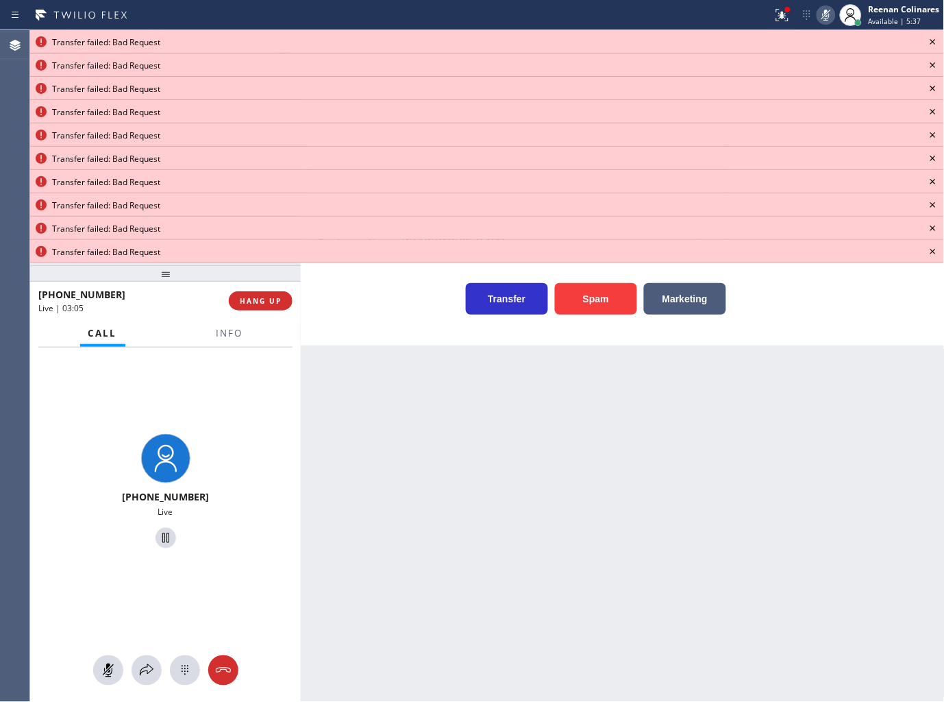
click at [933, 45] on icon at bounding box center [933, 42] width 16 height 16
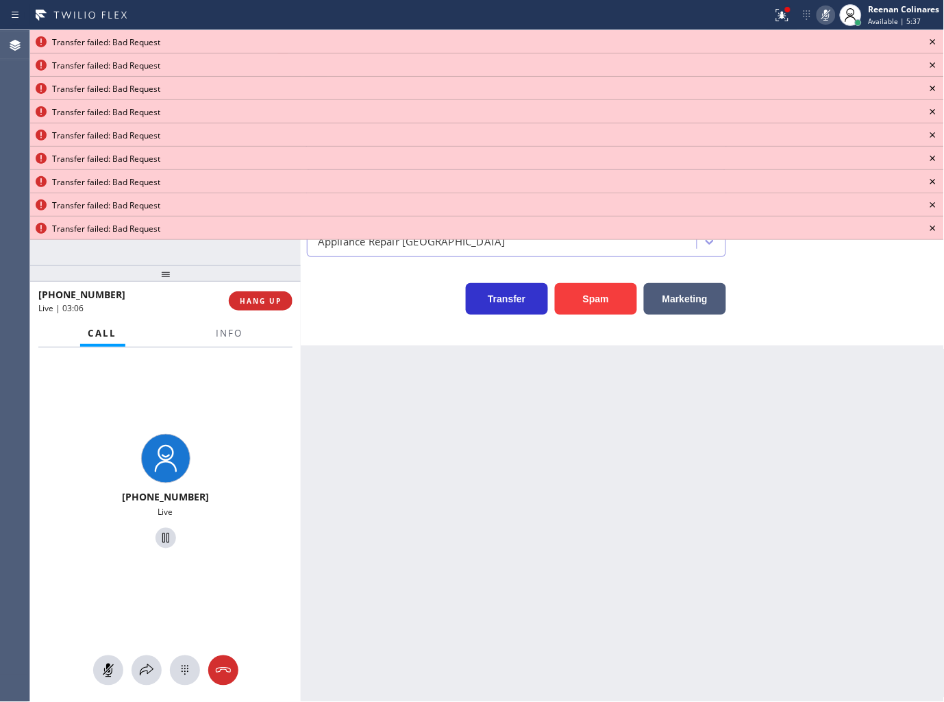
click at [933, 44] on icon at bounding box center [933, 42] width 16 height 16
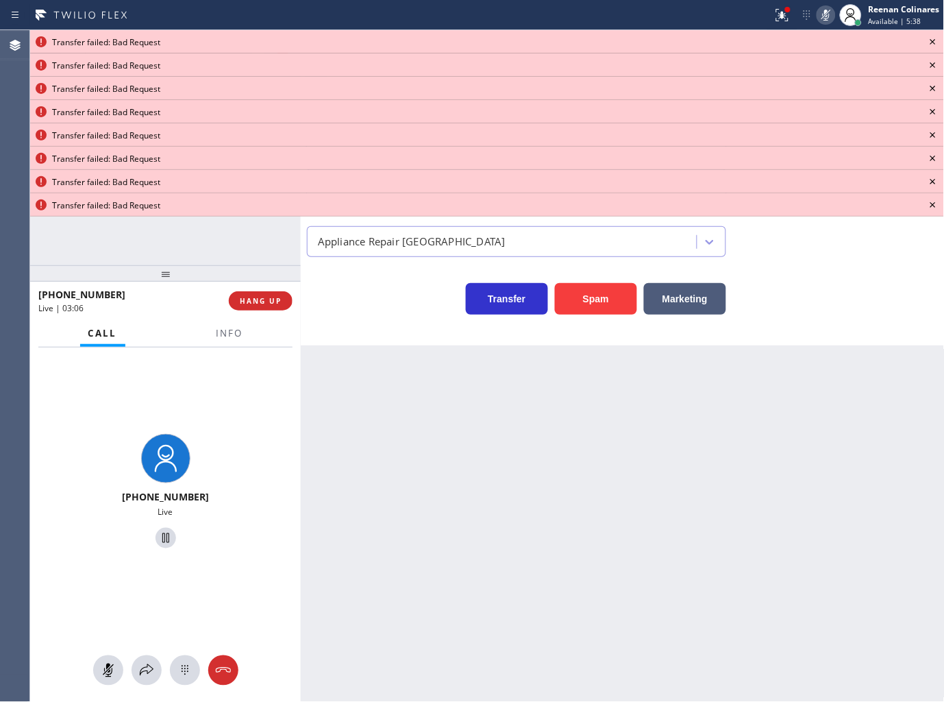
click at [933, 44] on icon at bounding box center [933, 42] width 16 height 16
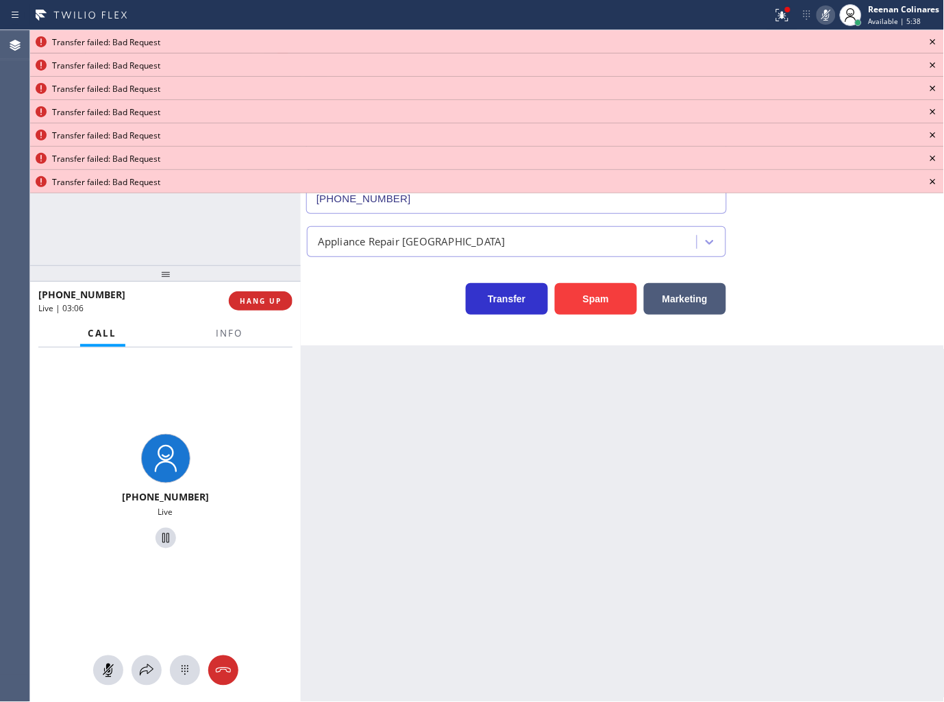
click at [933, 44] on icon at bounding box center [933, 42] width 16 height 16
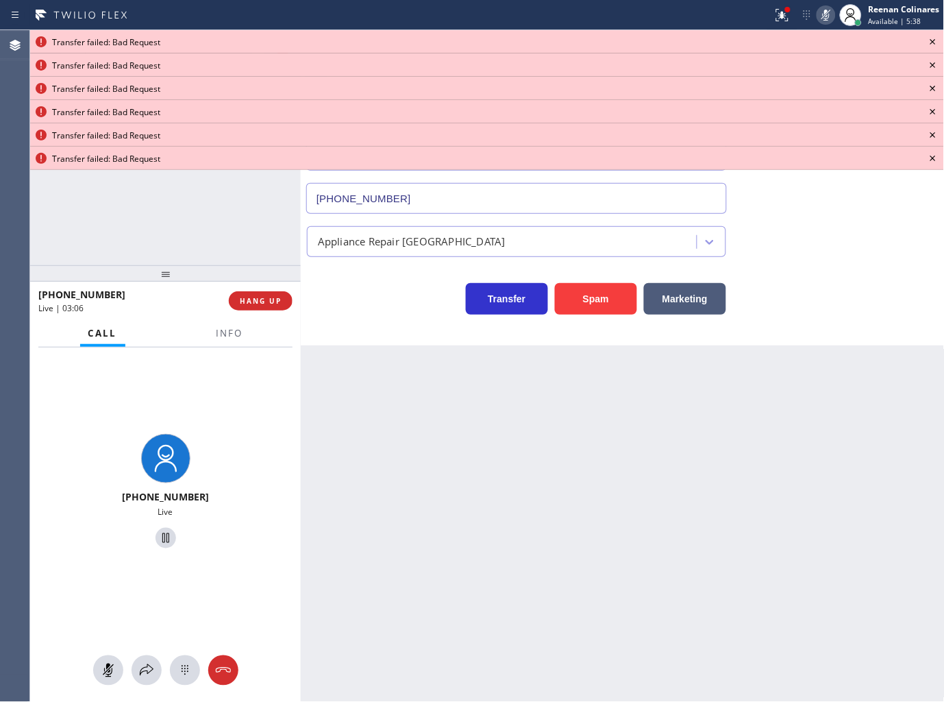
click at [933, 44] on icon at bounding box center [933, 42] width 16 height 16
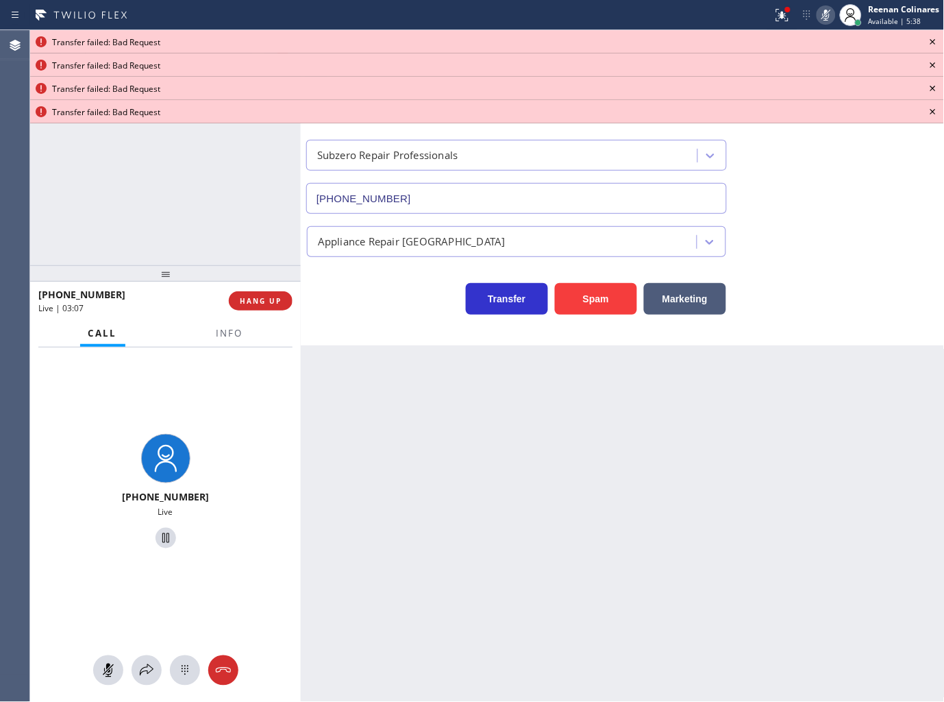
click at [933, 44] on icon at bounding box center [933, 42] width 16 height 16
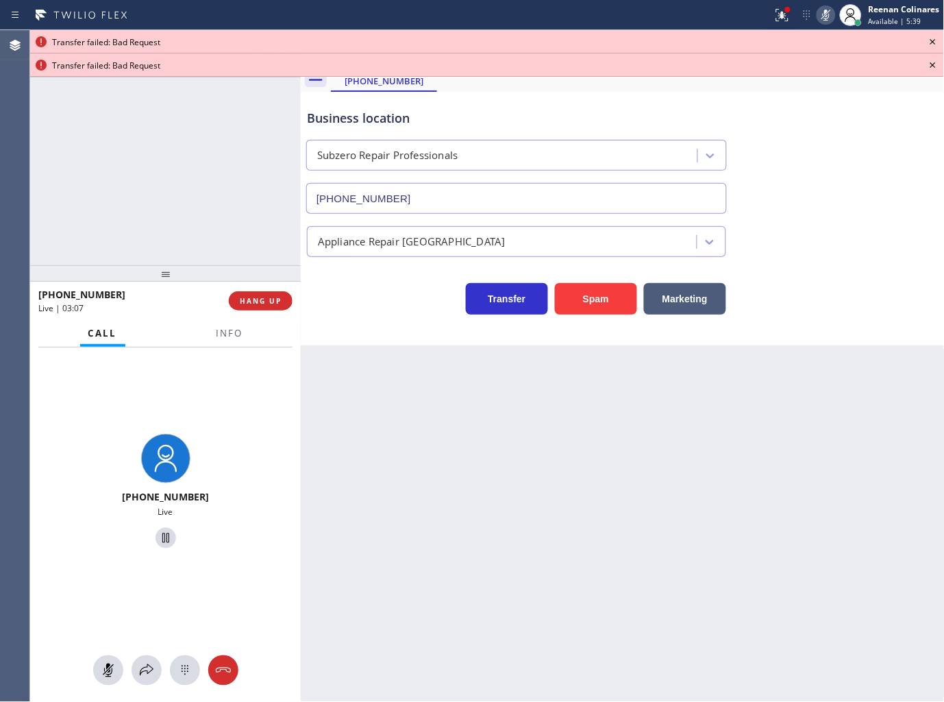
click at [933, 44] on icon at bounding box center [933, 42] width 16 height 16
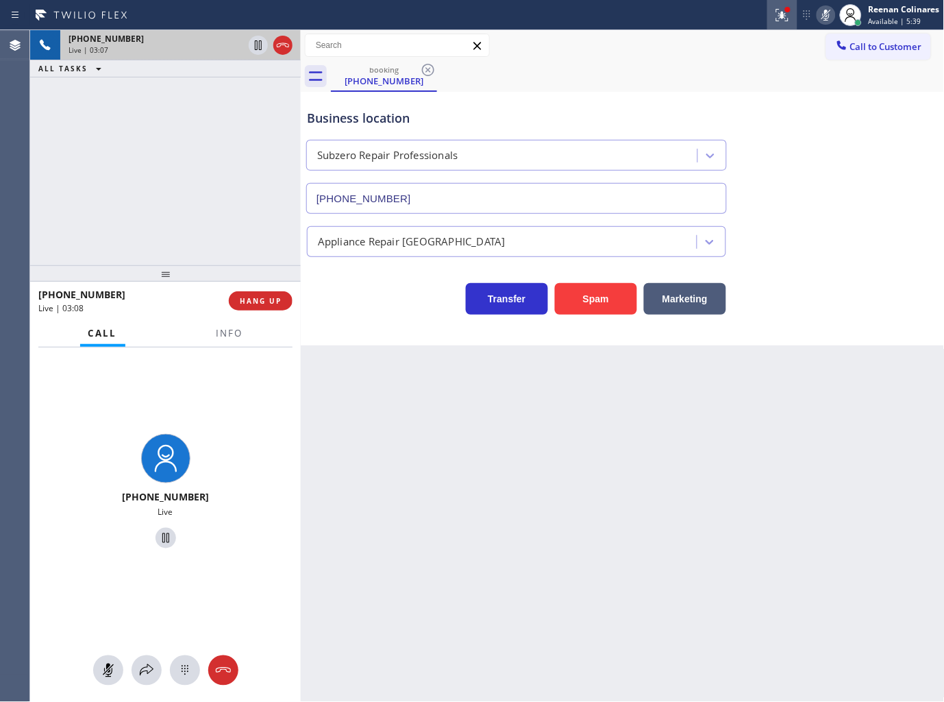
click at [778, 16] on icon at bounding box center [782, 15] width 16 height 16
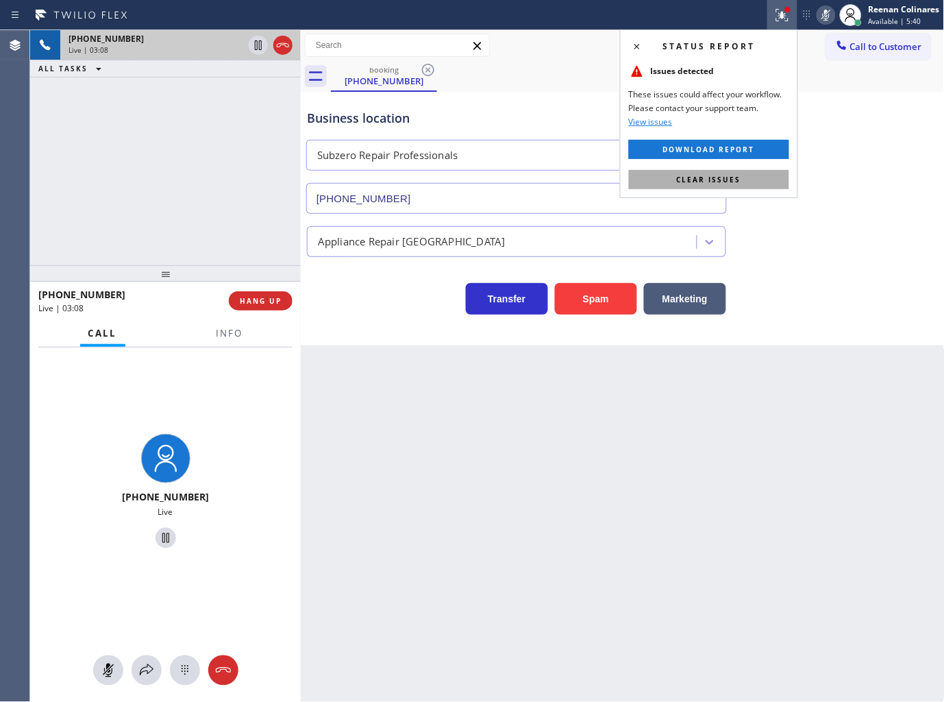
click at [721, 172] on button "Clear issues" at bounding box center [709, 179] width 160 height 19
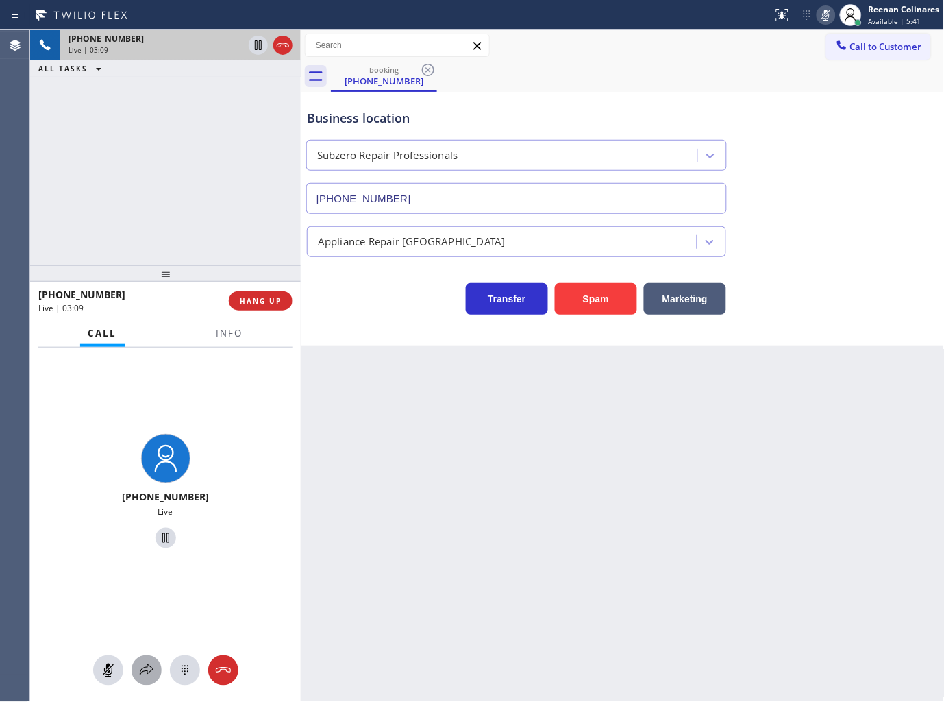
click at [136, 677] on div at bounding box center [147, 670] width 30 height 16
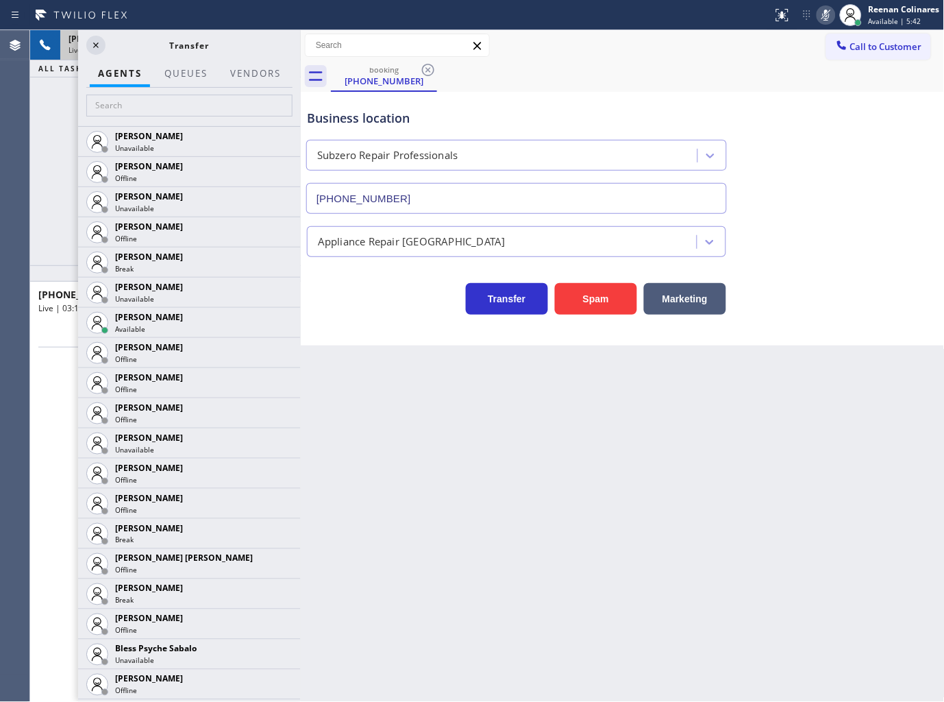
scroll to position [456, 0]
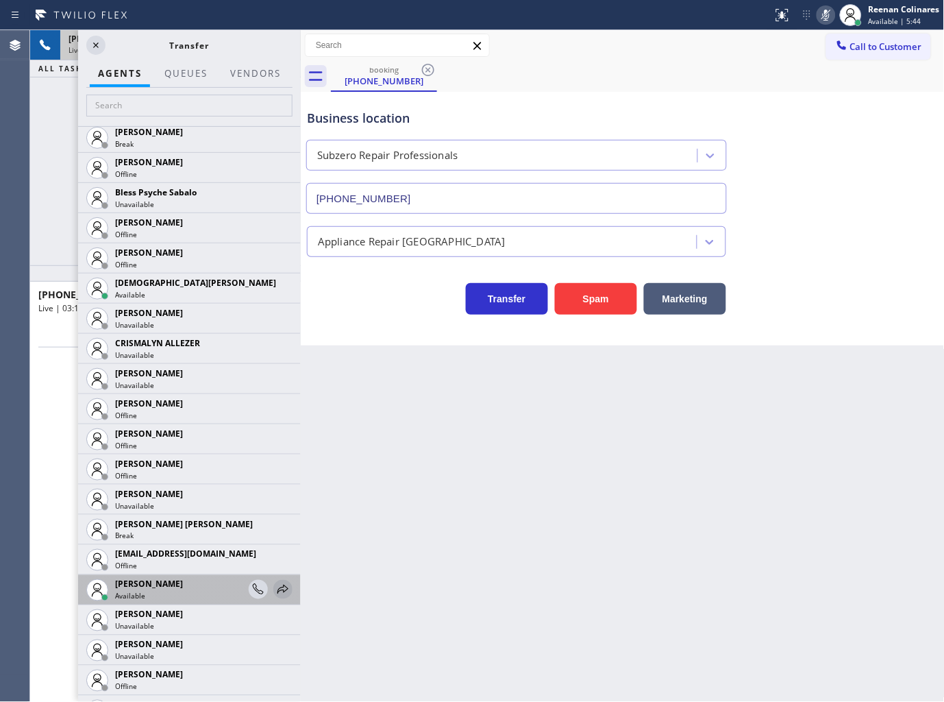
click at [278, 591] on icon at bounding box center [283, 588] width 11 height 9
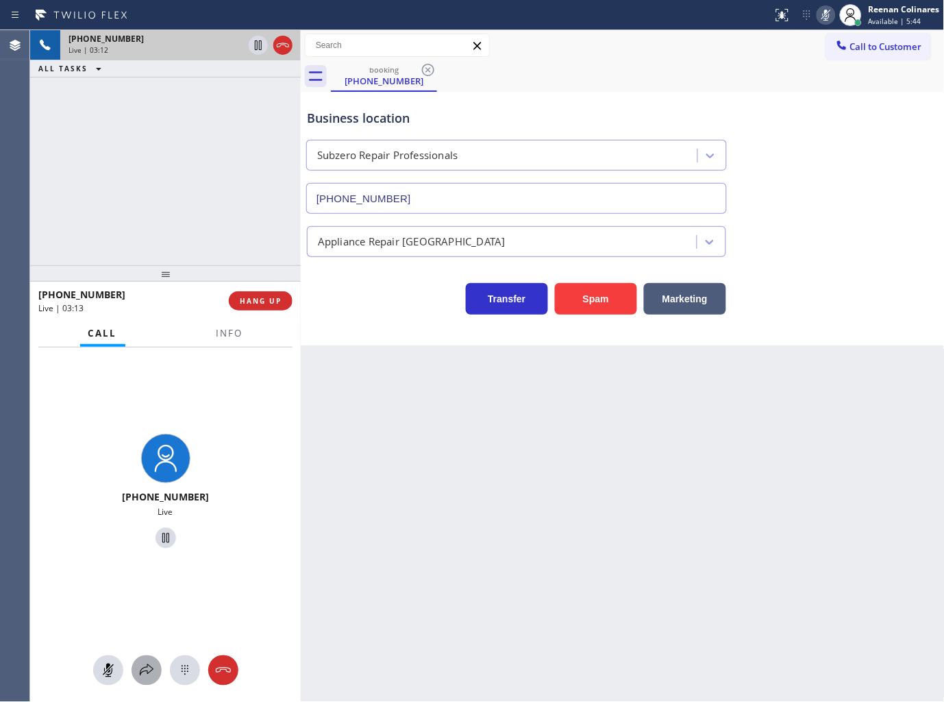
click at [144, 669] on icon at bounding box center [146, 670] width 16 height 16
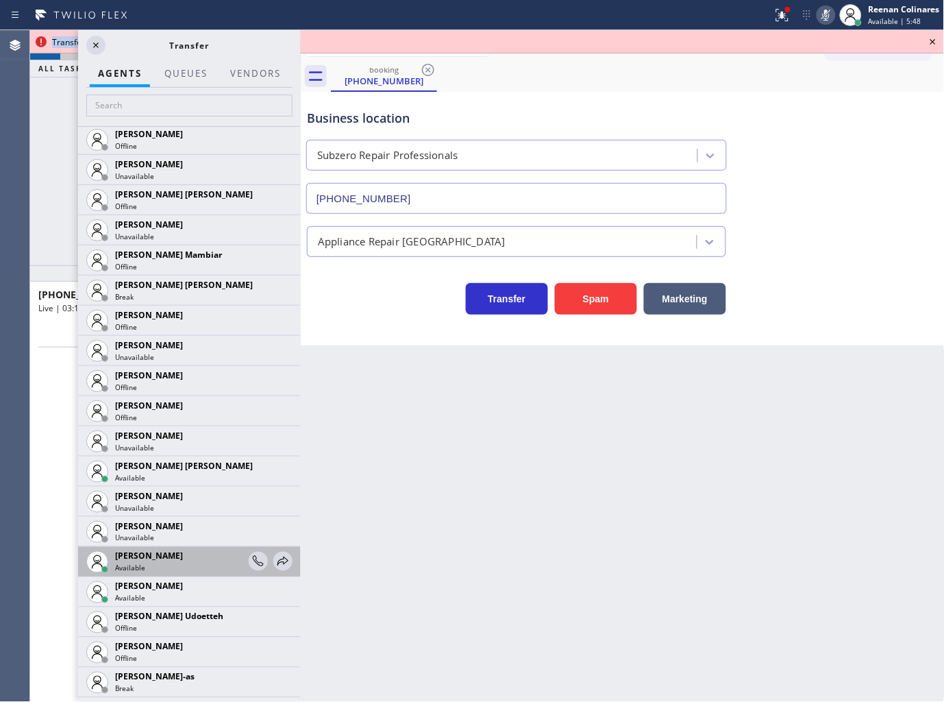
scroll to position [1066, 0]
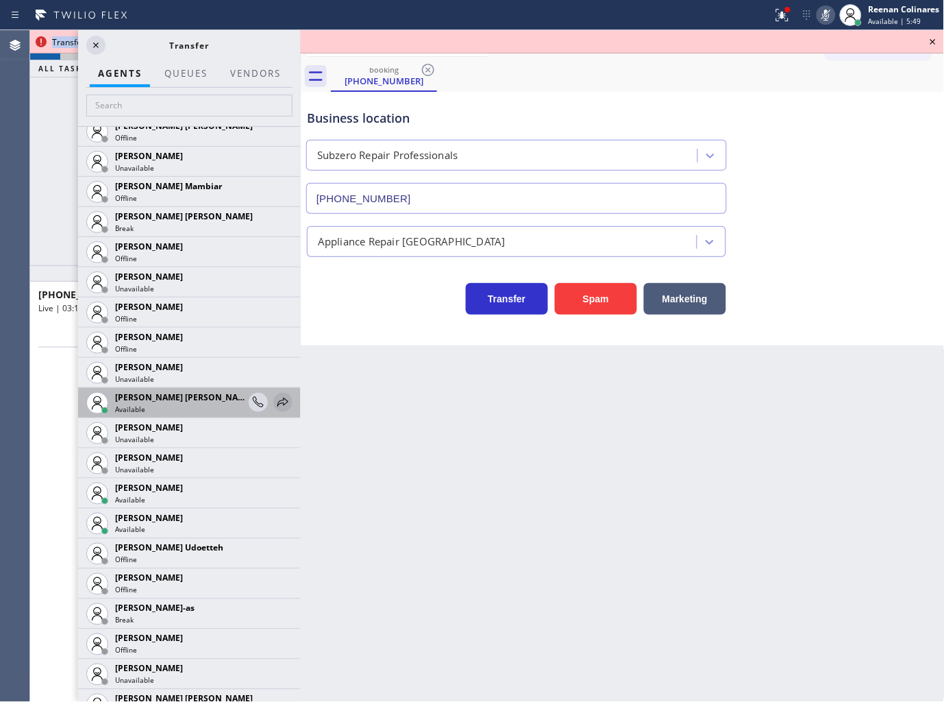
click at [275, 398] on icon at bounding box center [283, 402] width 16 height 16
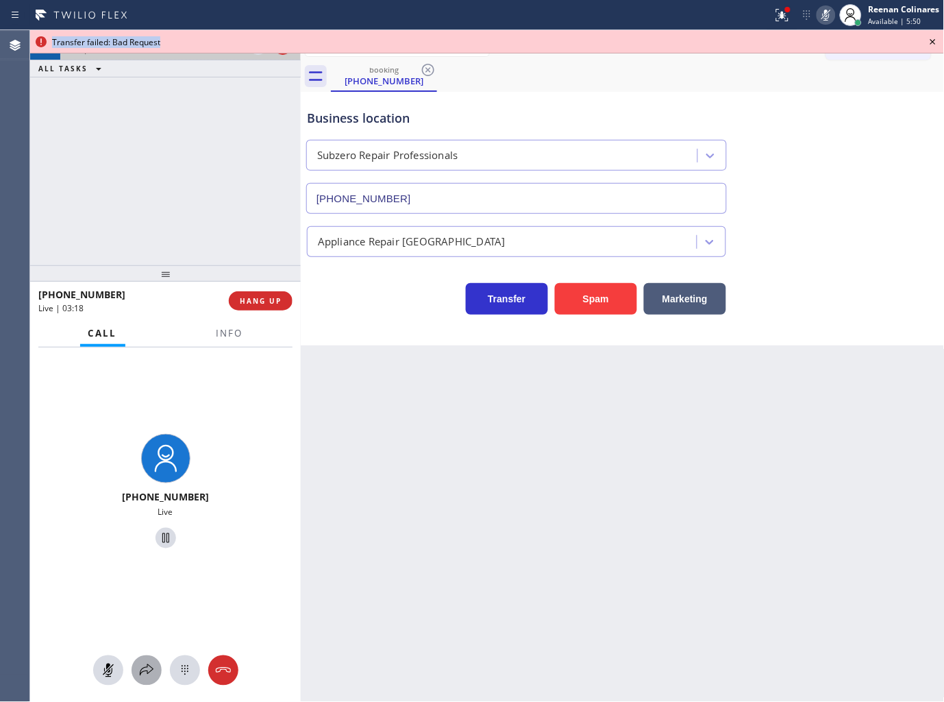
click at [142, 670] on icon at bounding box center [146, 670] width 16 height 16
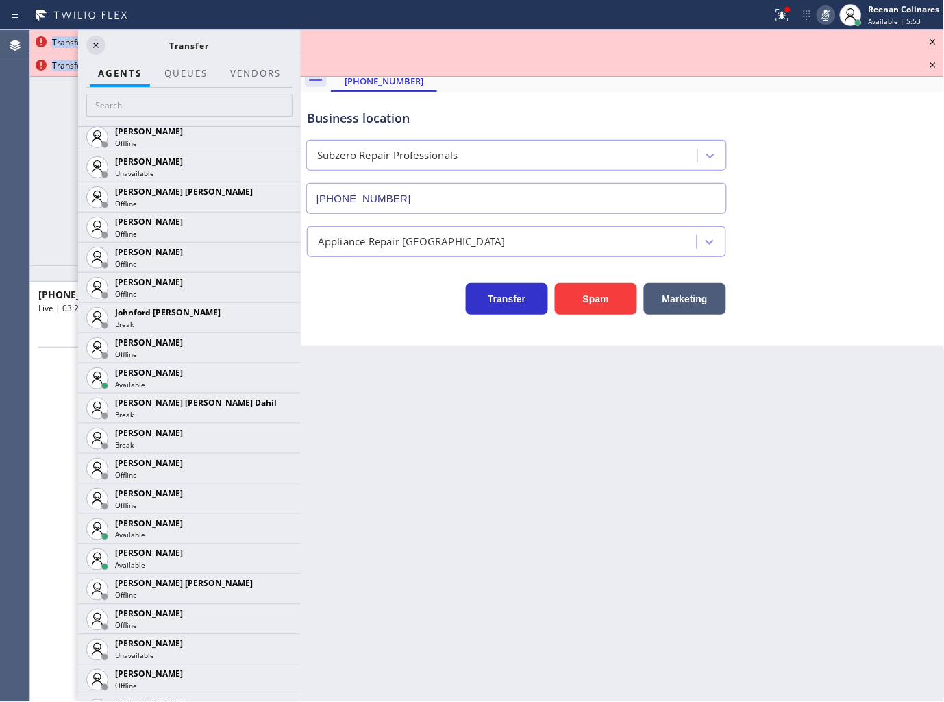
scroll to position [1599, 0]
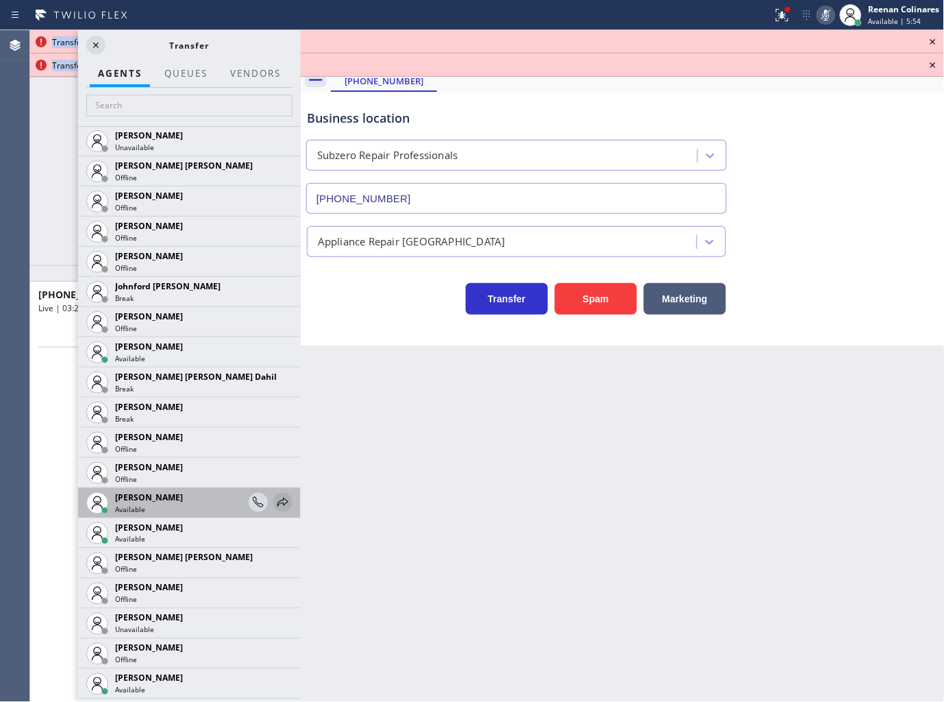
click at [278, 502] on icon at bounding box center [283, 501] width 11 height 9
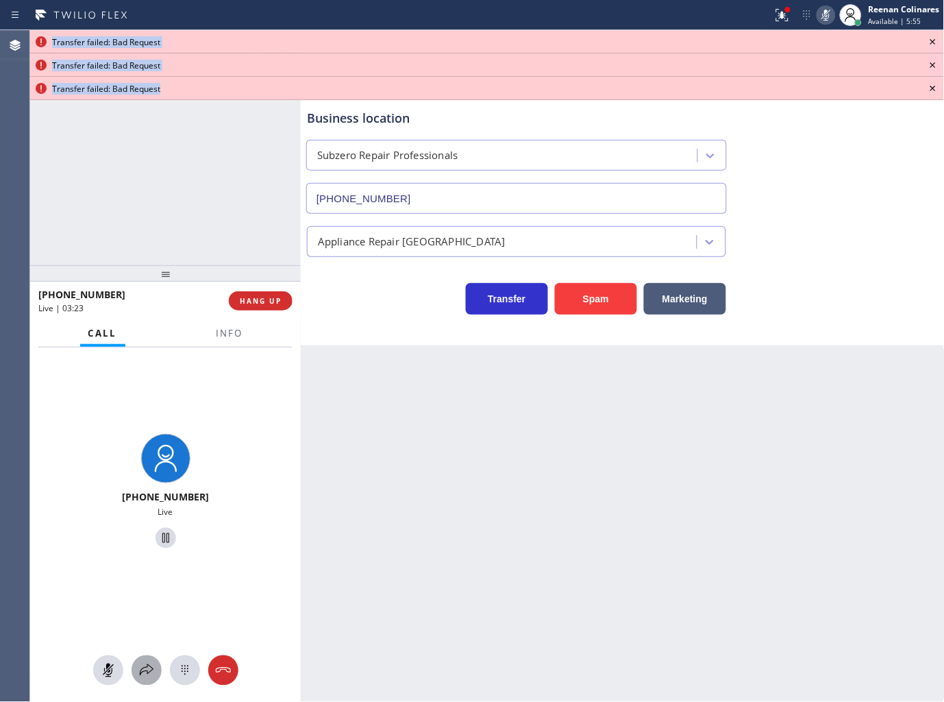
click at [141, 669] on icon at bounding box center [146, 670] width 16 height 16
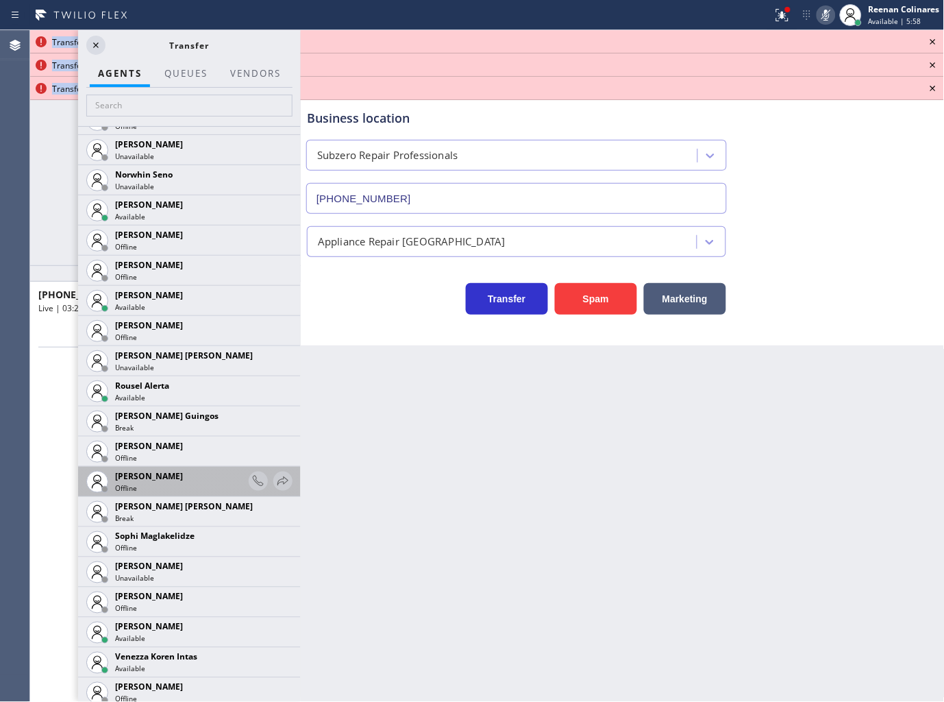
scroll to position [2861, 0]
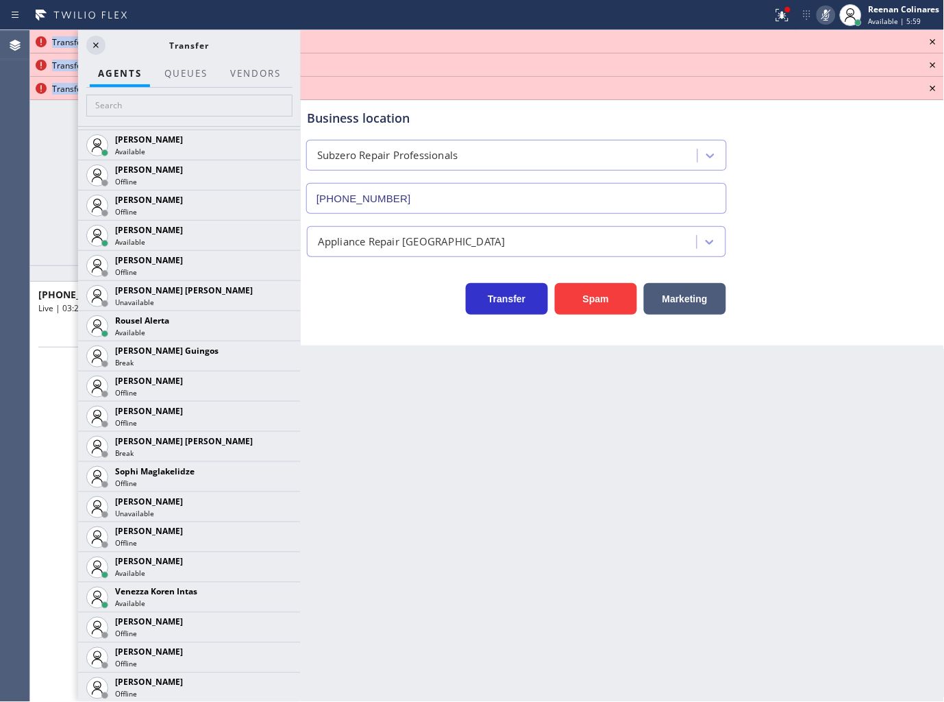
click at [0, 0] on icon at bounding box center [0, 0] width 0 height 0
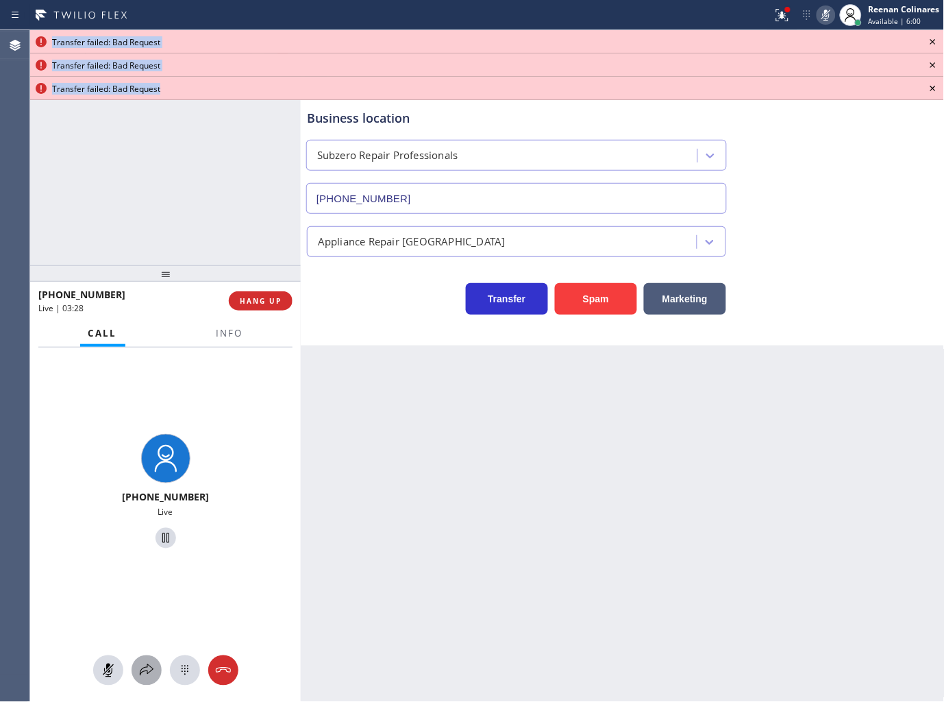
click at [140, 665] on icon at bounding box center [146, 670] width 16 height 16
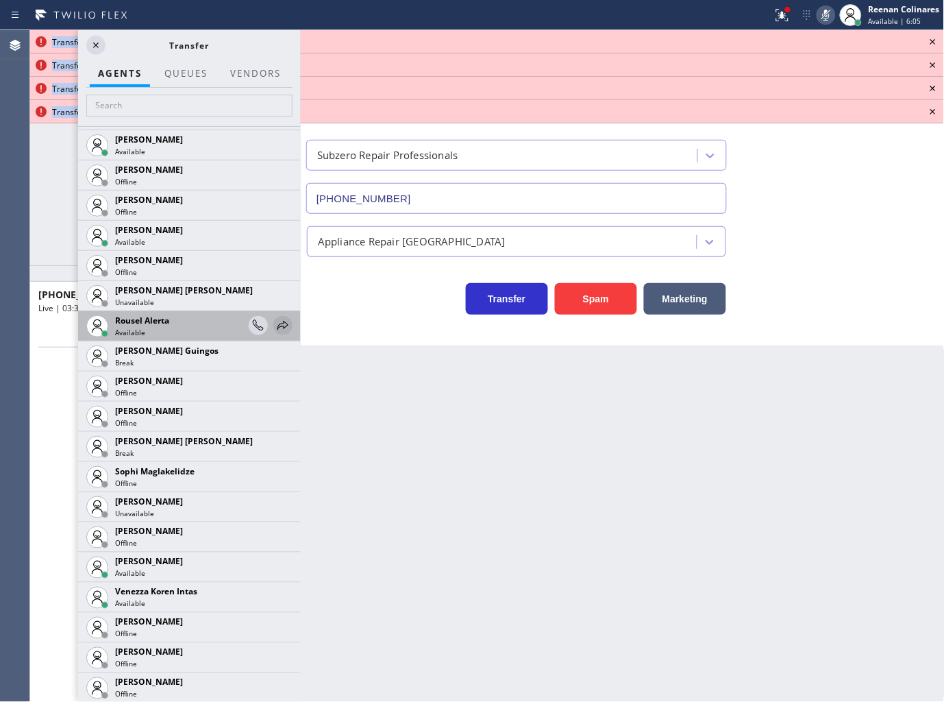
click at [278, 326] on icon at bounding box center [283, 325] width 11 height 9
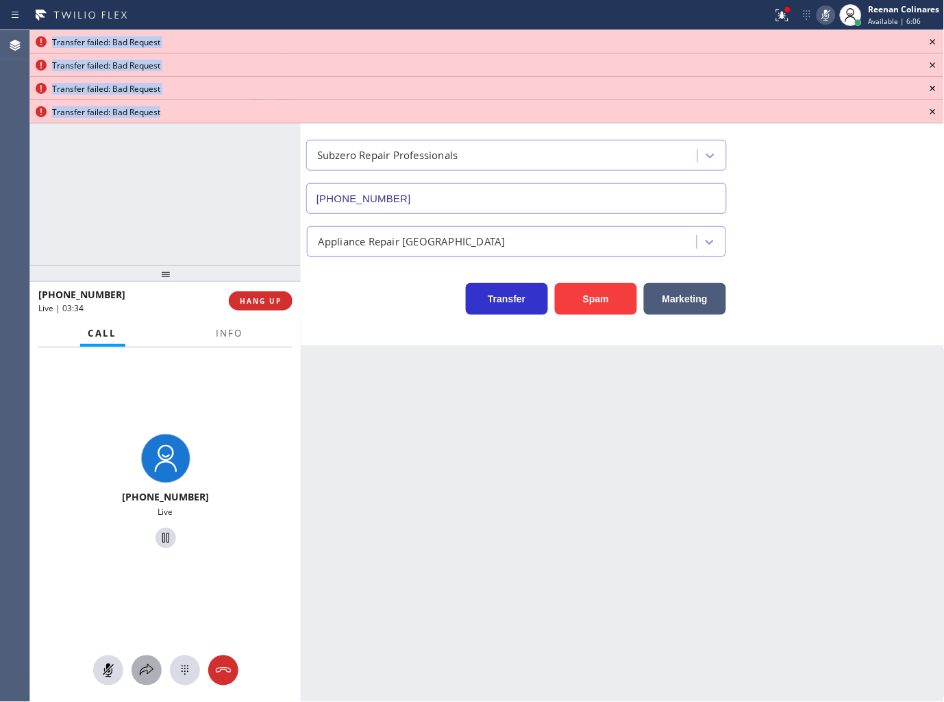
click at [147, 661] on button at bounding box center [147, 670] width 30 height 30
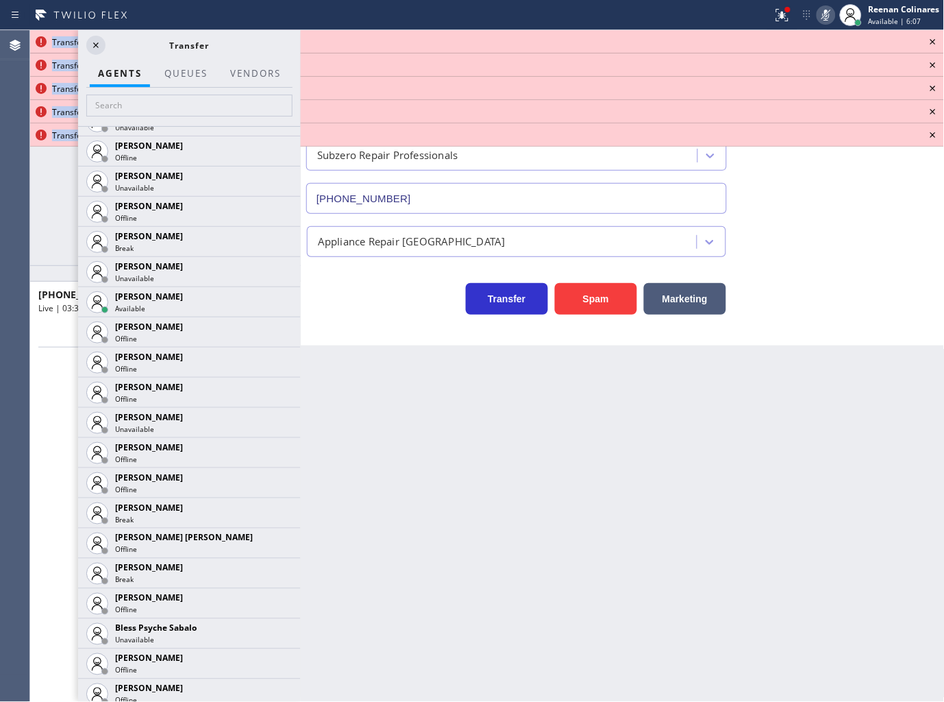
scroll to position [456, 0]
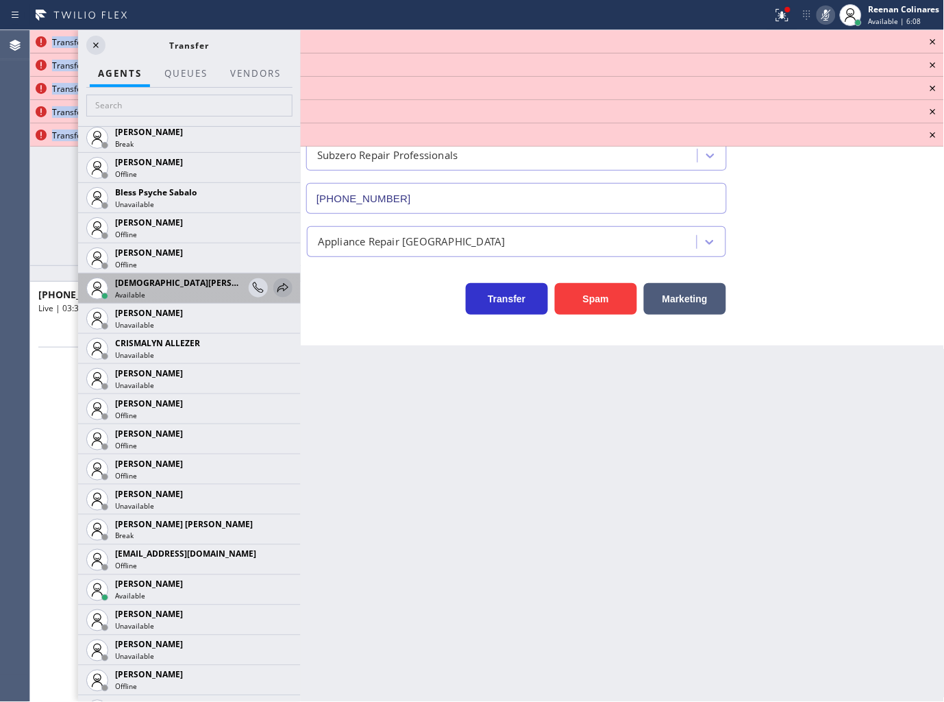
click at [278, 288] on icon at bounding box center [283, 287] width 11 height 9
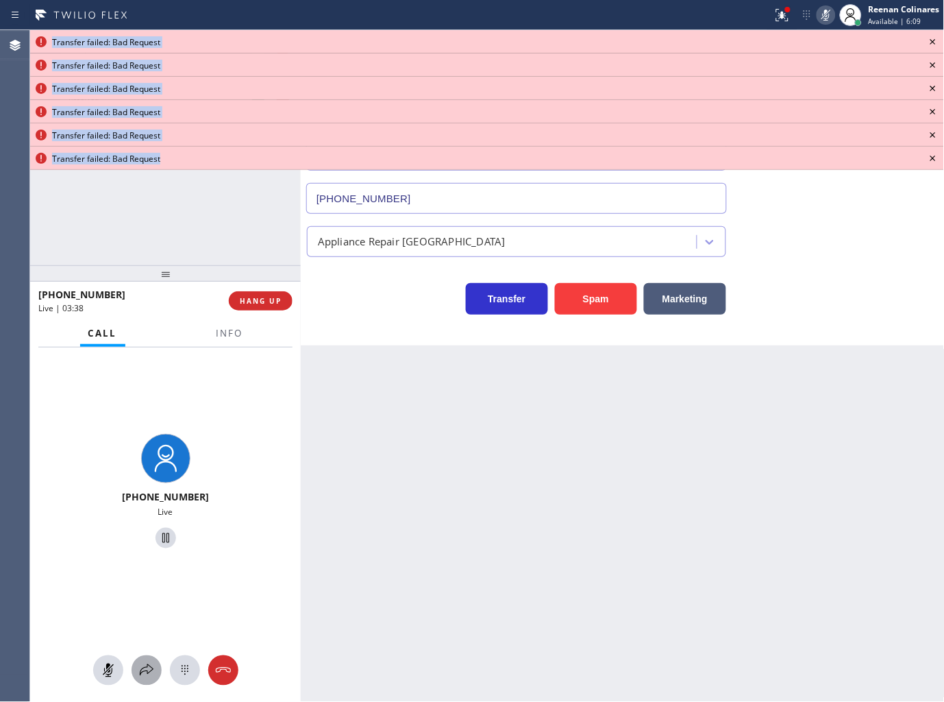
click at [145, 668] on icon at bounding box center [146, 670] width 16 height 16
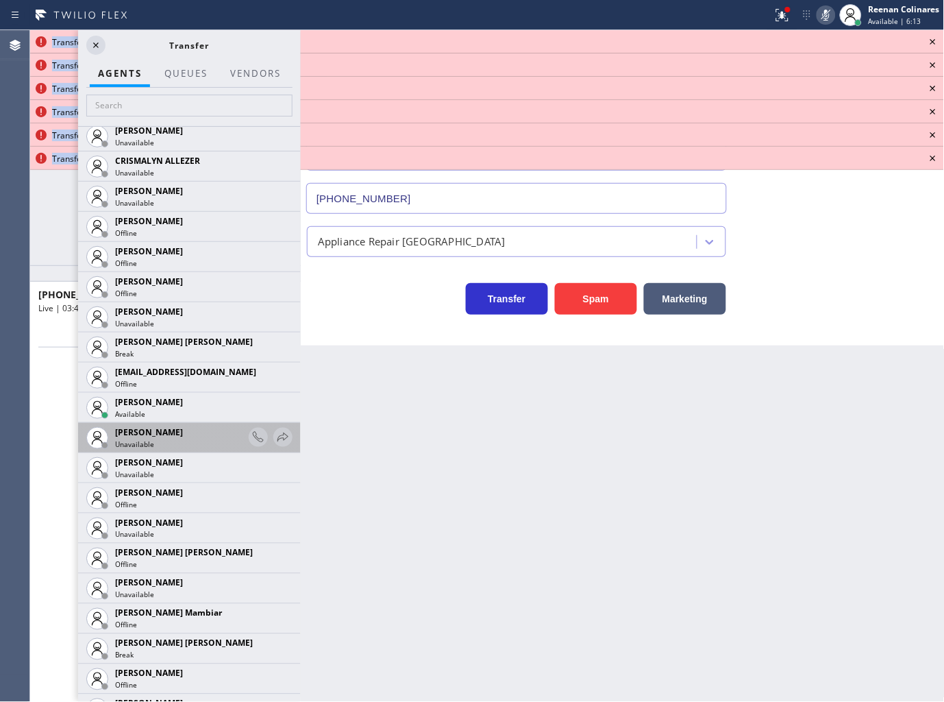
scroll to position [989, 0]
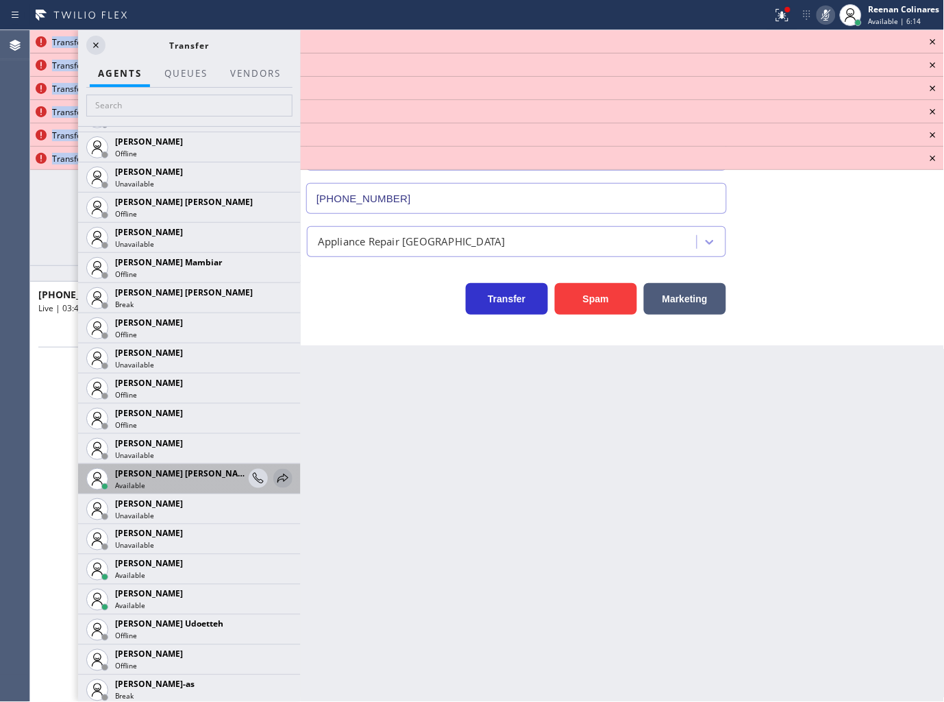
click at [275, 473] on icon at bounding box center [283, 478] width 16 height 16
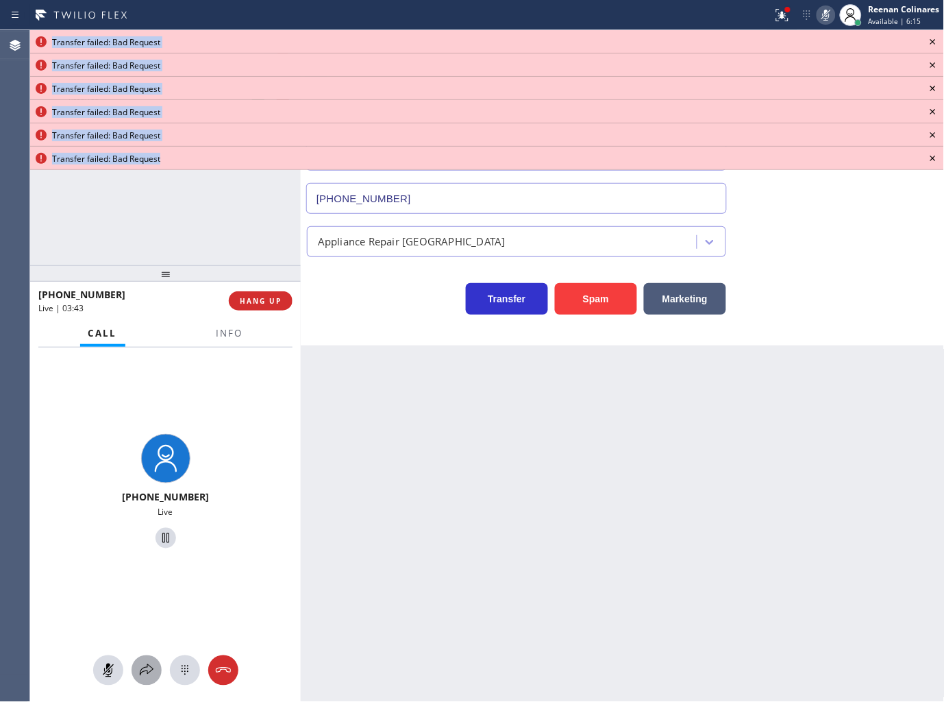
click at [142, 668] on icon at bounding box center [146, 670] width 16 height 16
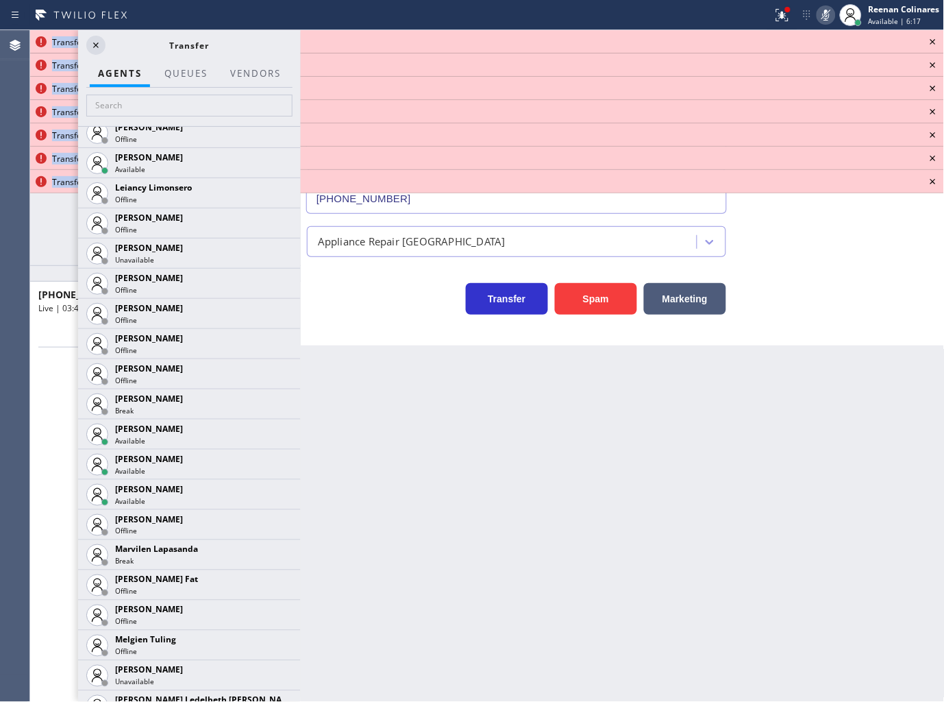
scroll to position [2132, 0]
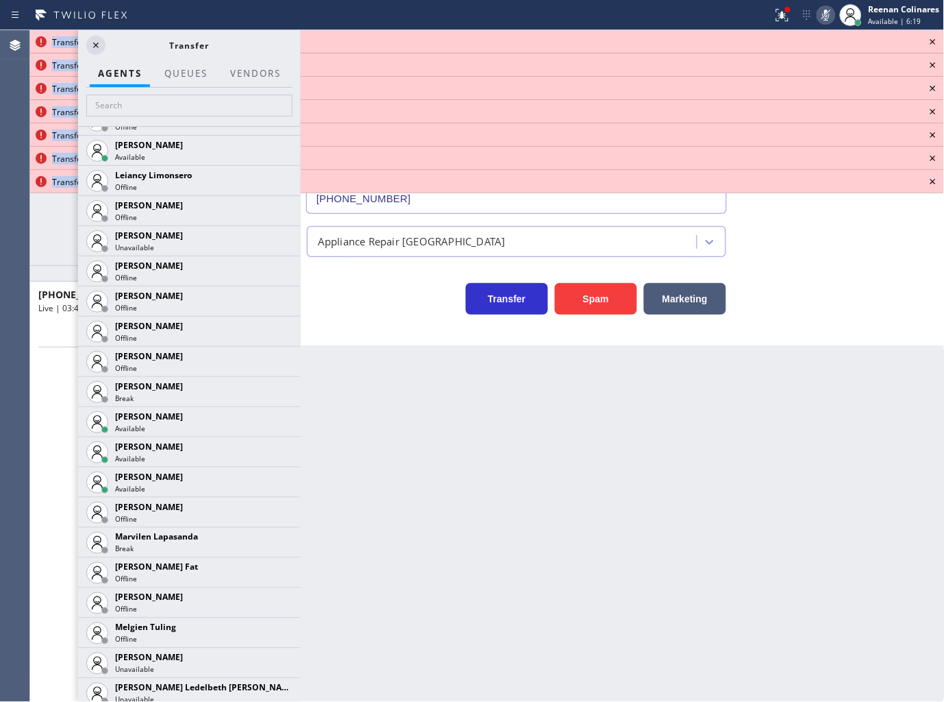
click at [0, 0] on icon at bounding box center [0, 0] width 0 height 0
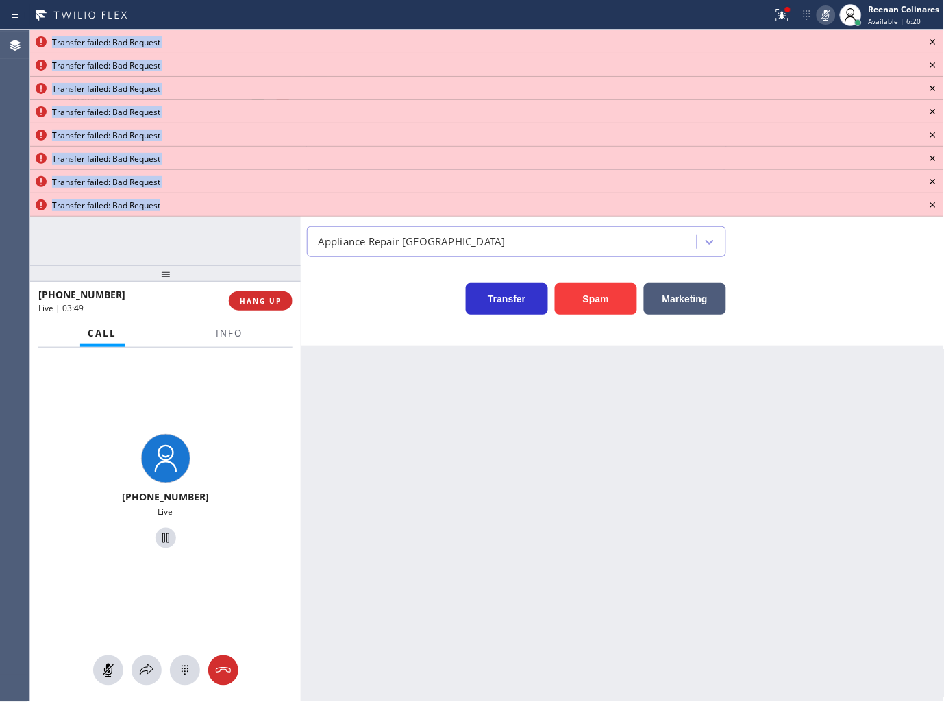
drag, startPoint x: 145, startPoint y: 665, endPoint x: 460, endPoint y: 348, distance: 447.2
click at [145, 665] on icon at bounding box center [146, 670] width 16 height 16
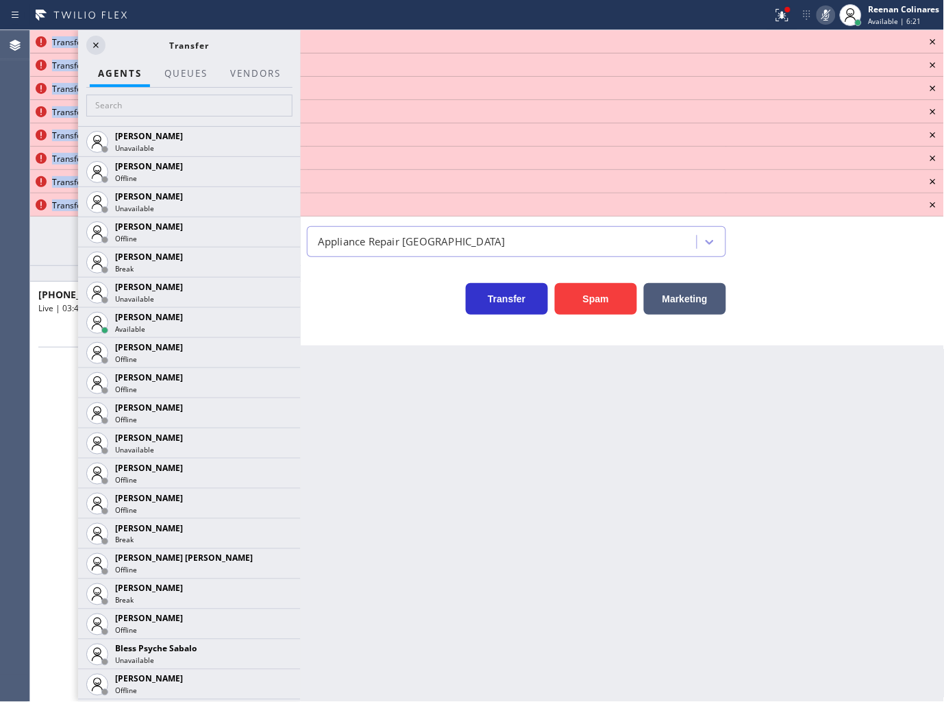
click at [931, 40] on icon at bounding box center [933, 42] width 16 height 16
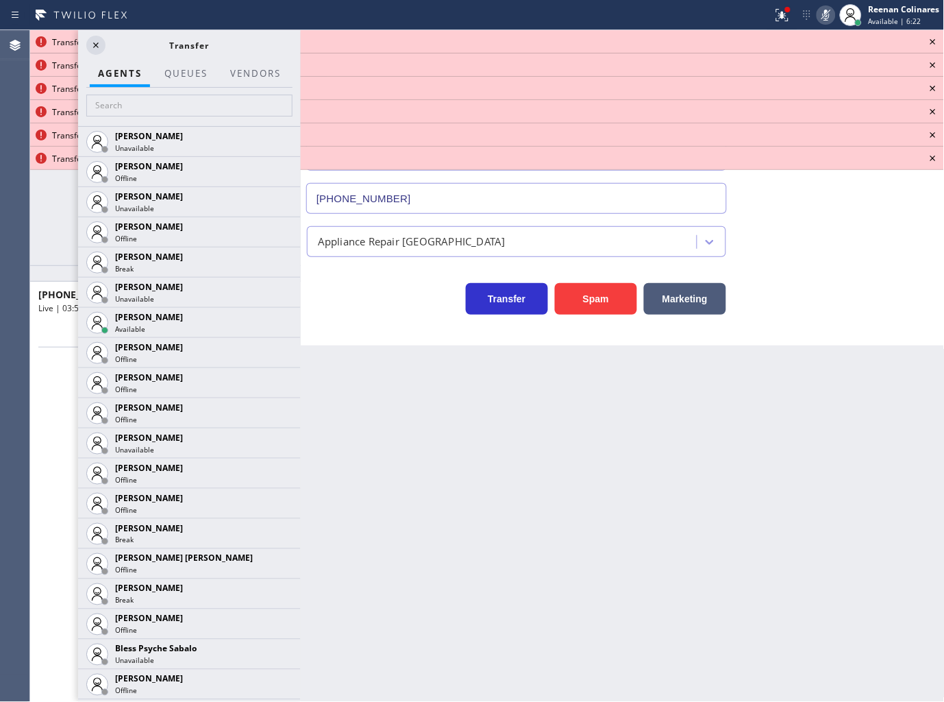
click at [931, 40] on icon at bounding box center [933, 42] width 16 height 16
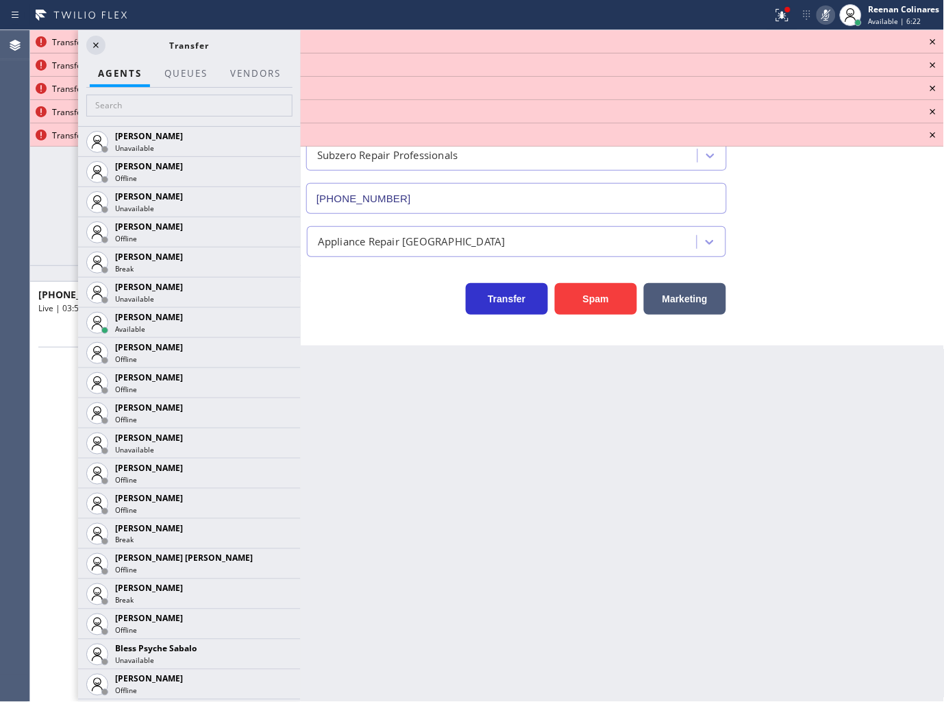
click at [931, 40] on icon at bounding box center [933, 42] width 16 height 16
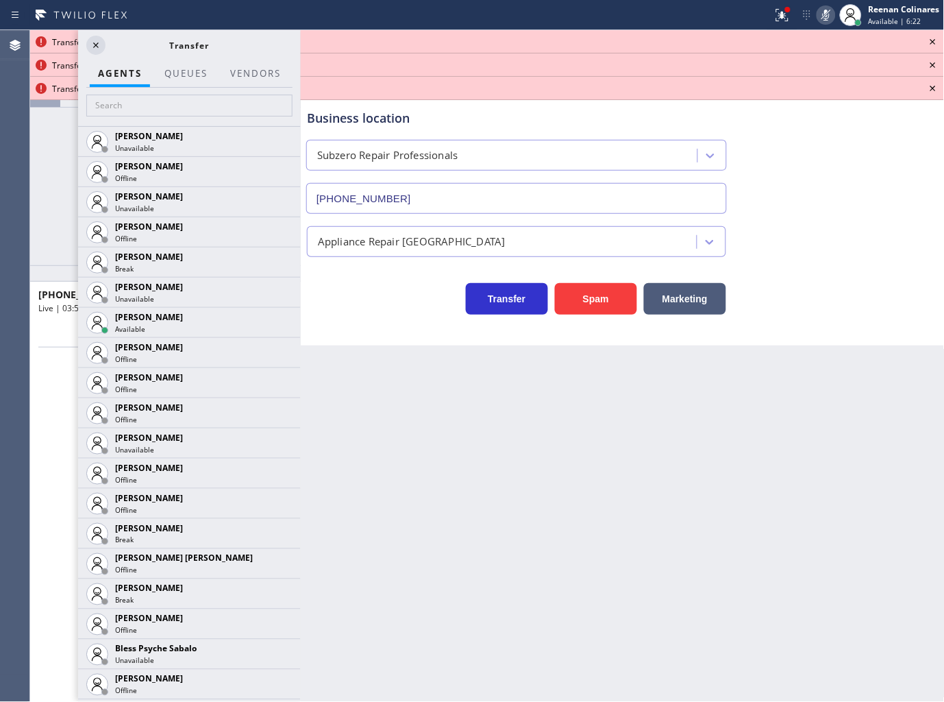
click at [931, 40] on icon at bounding box center [933, 42] width 16 height 16
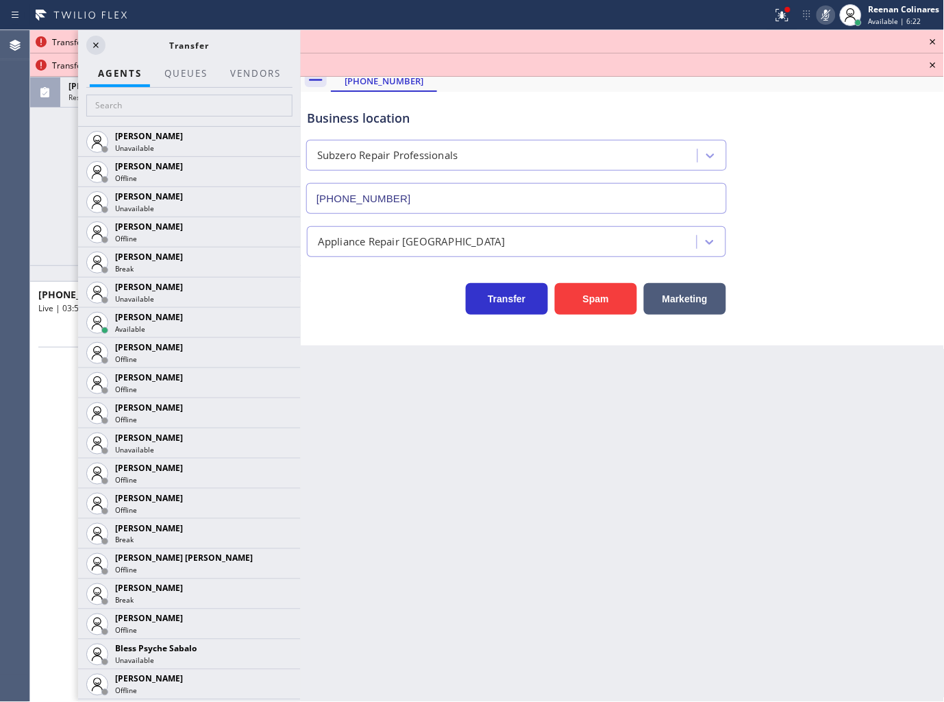
click at [931, 40] on icon at bounding box center [933, 42] width 16 height 16
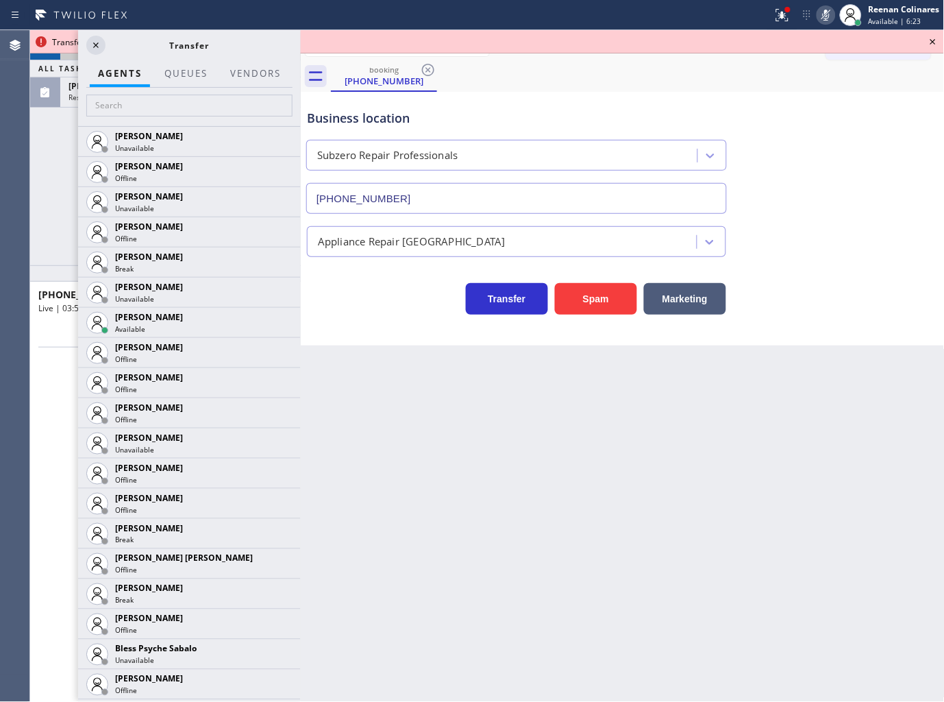
click at [931, 40] on icon at bounding box center [933, 42] width 16 height 16
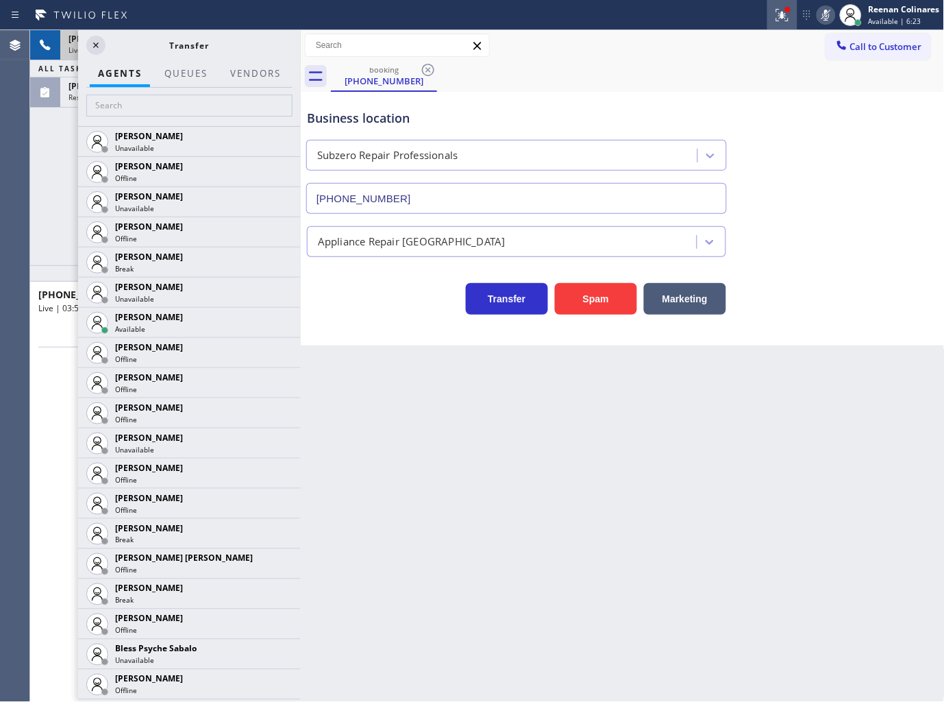
click at [782, 14] on icon at bounding box center [780, 14] width 8 height 10
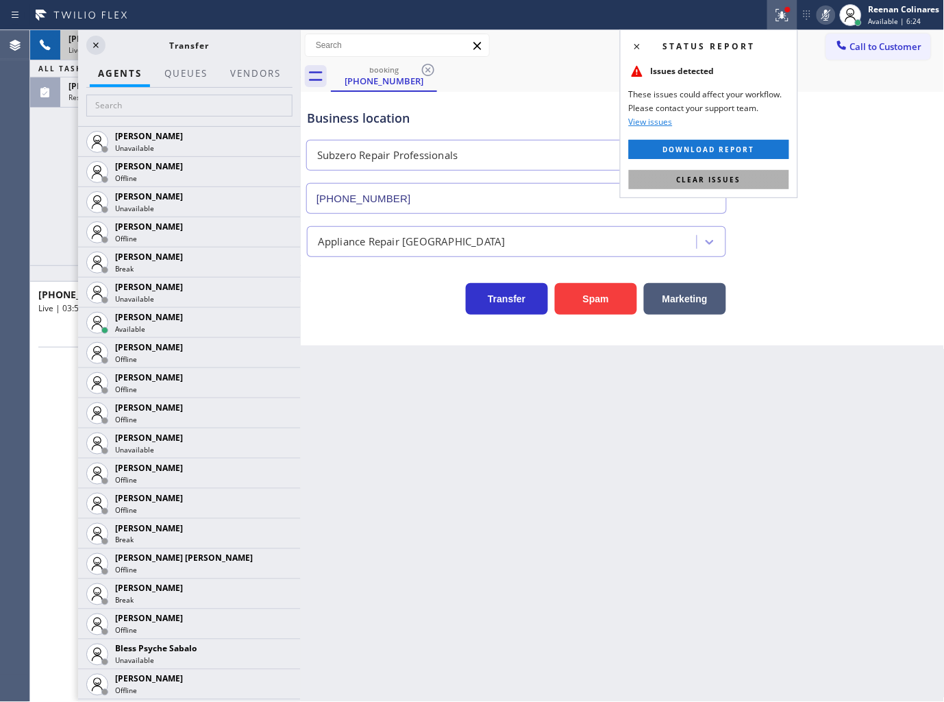
click at [722, 175] on span "Clear issues" at bounding box center [709, 180] width 64 height 10
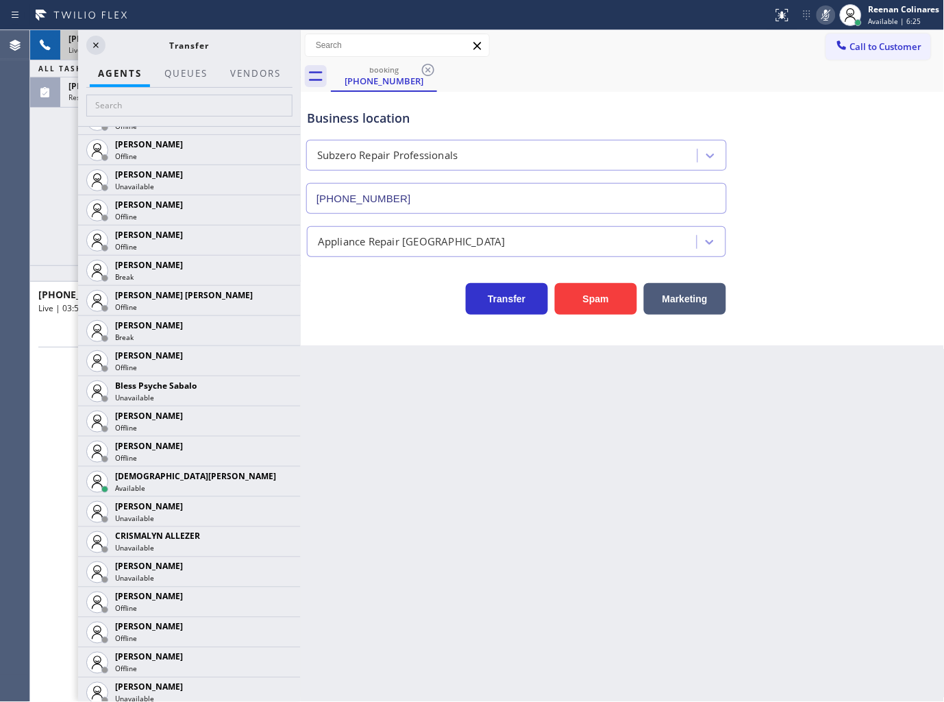
scroll to position [532, 0]
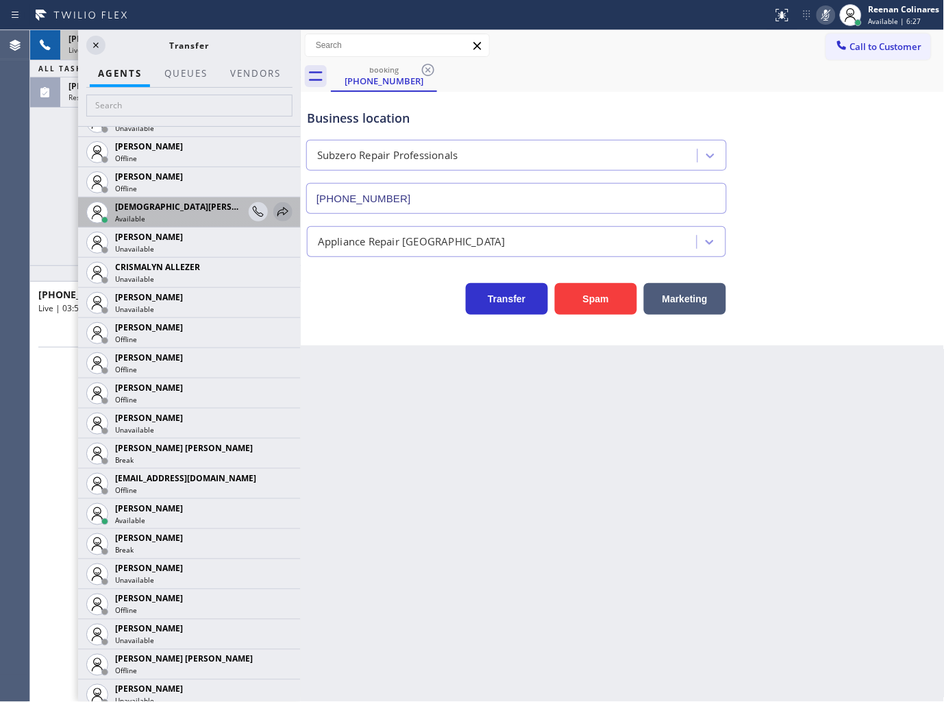
click at [275, 214] on icon at bounding box center [283, 212] width 16 height 16
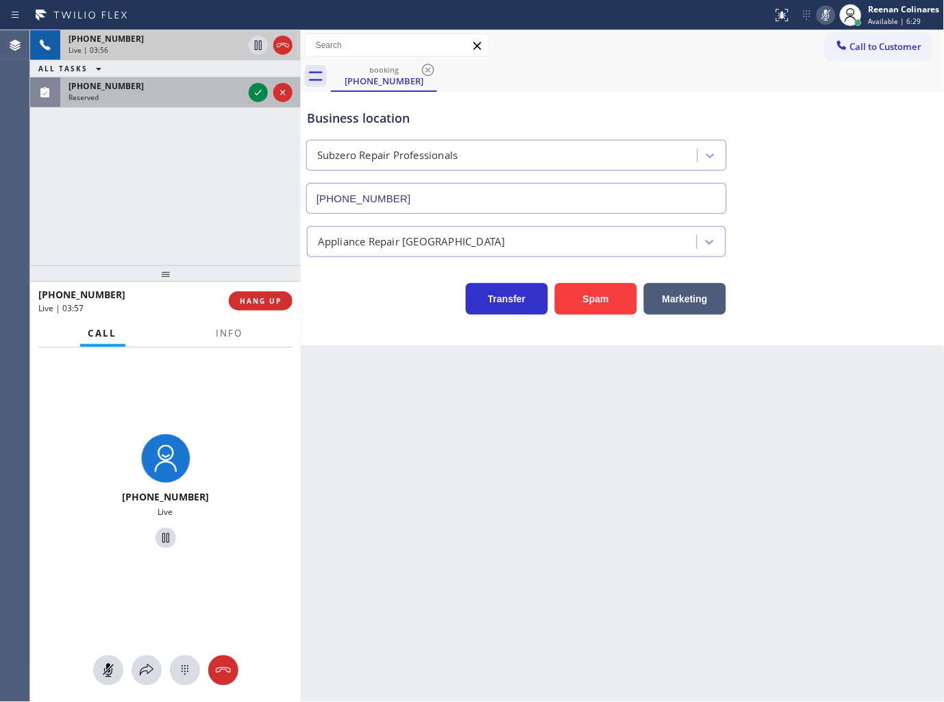
click at [204, 104] on div "+12069491206 Live | 03:56 ALL TASKS ALL TASKS ACTIVE TASKS TASKS IN WRAP UP (76…" at bounding box center [165, 147] width 271 height 235
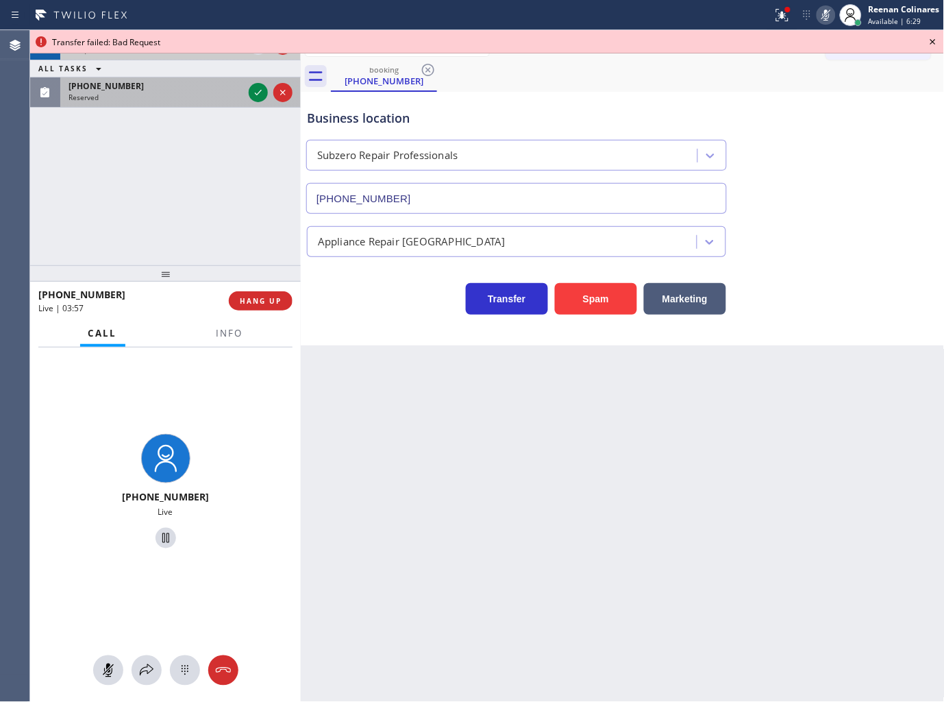
click at [203, 90] on div "(760) 894-5749" at bounding box center [156, 86] width 175 height 12
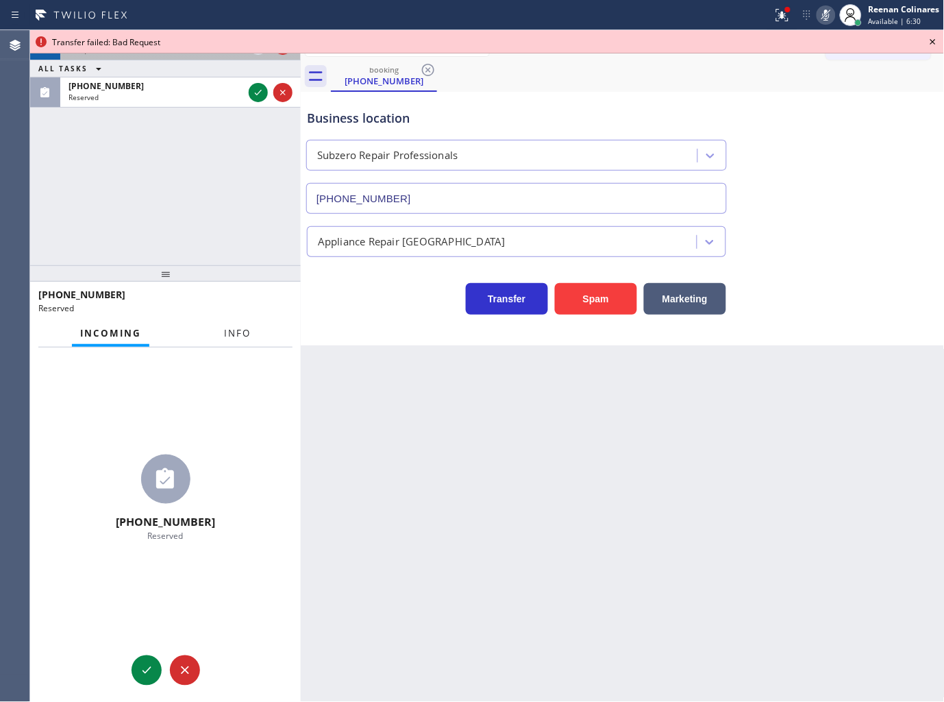
drag, startPoint x: 228, startPoint y: 323, endPoint x: 241, endPoint y: 314, distance: 15.8
click at [230, 323] on button "Info" at bounding box center [237, 333] width 43 height 27
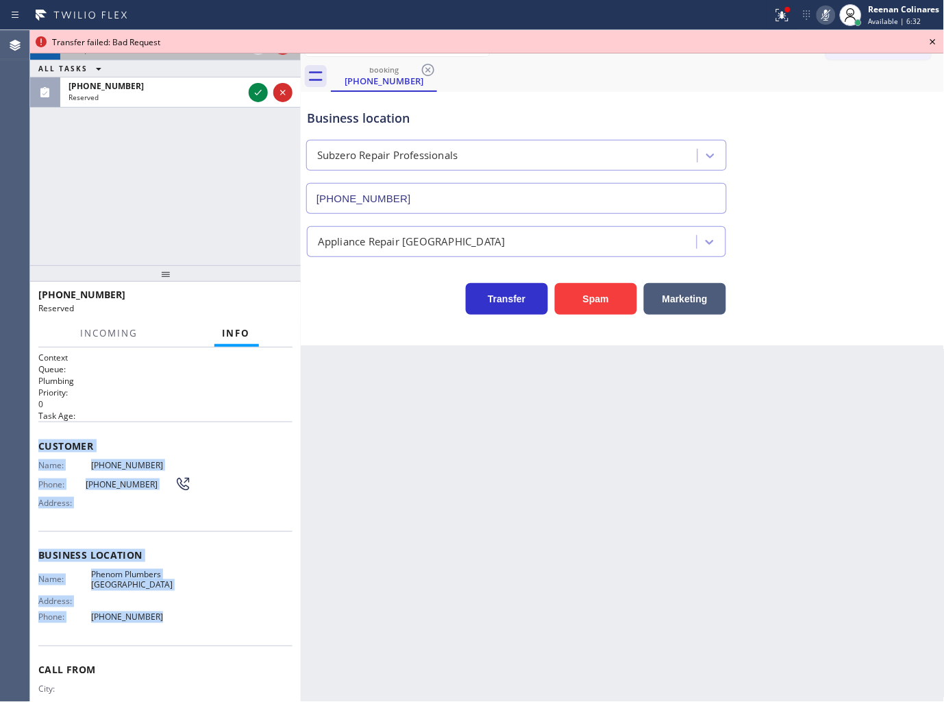
drag, startPoint x: 36, startPoint y: 434, endPoint x: 334, endPoint y: 636, distance: 359.2
click at [208, 617] on div "Context Queue: Plumbing Priority: 0 Task Age: Customer Name: (760) 894-5749 Pho…" at bounding box center [165, 524] width 271 height 355
copy div "Customer Name: (760) 894-5749 Phone: (760) 894-5749 Address: Business location …"
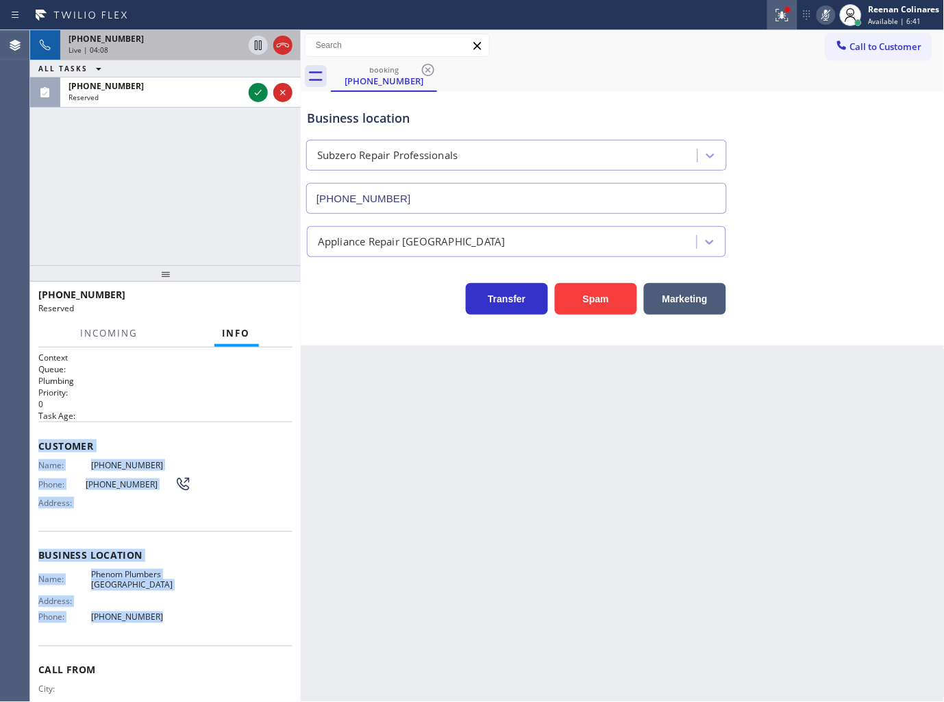
click at [792, 10] on div at bounding box center [782, 15] width 30 height 16
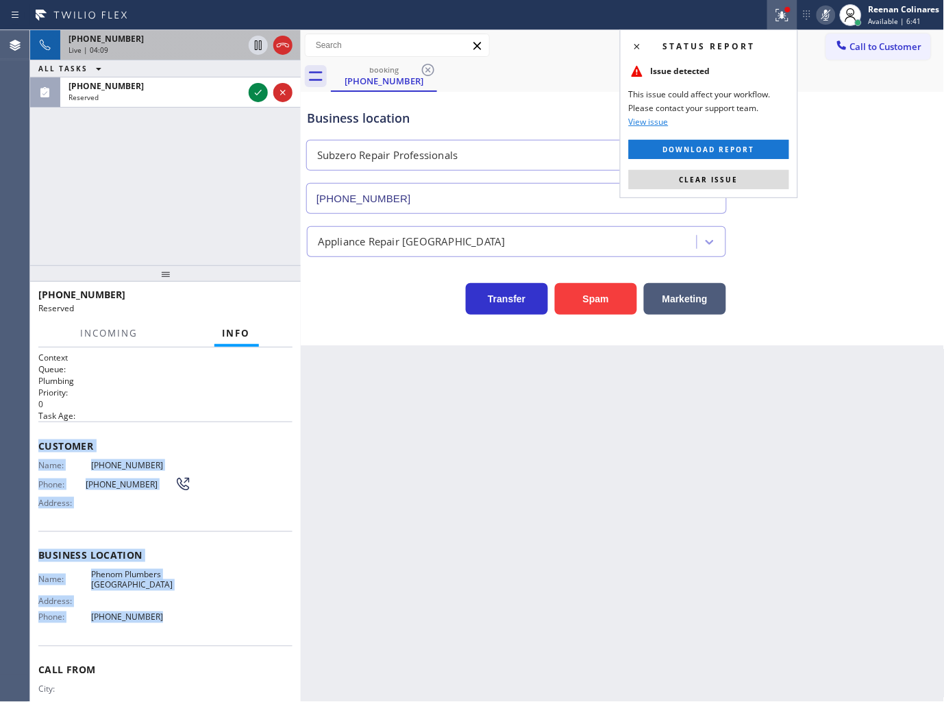
drag, startPoint x: 752, startPoint y: 180, endPoint x: 234, endPoint y: 113, distance: 522.9
click at [748, 180] on button "Clear issue" at bounding box center [709, 179] width 160 height 19
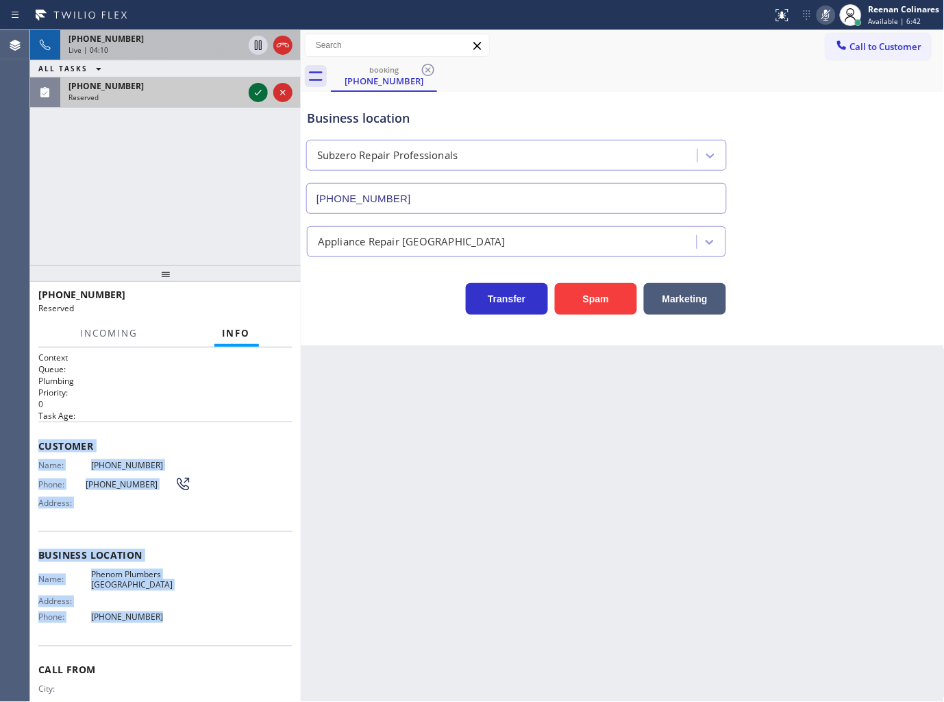
click at [256, 88] on icon at bounding box center [258, 92] width 16 height 16
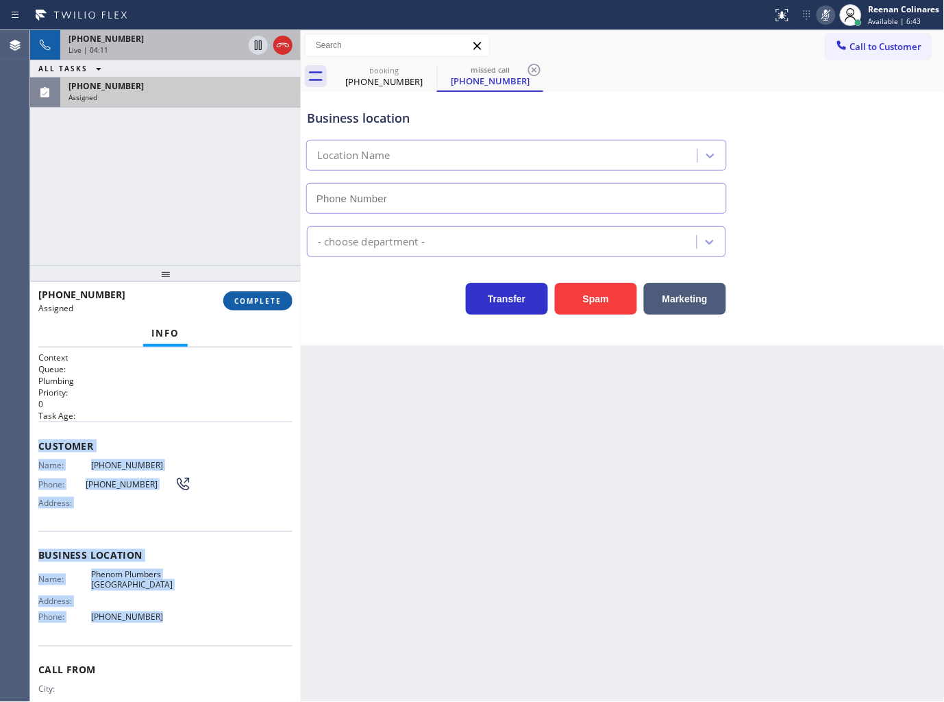
type input "(760) 314-8704"
drag, startPoint x: 262, startPoint y: 300, endPoint x: 267, endPoint y: 295, distance: 7.3
click at [262, 301] on span "COMPLETE" at bounding box center [257, 301] width 47 height 10
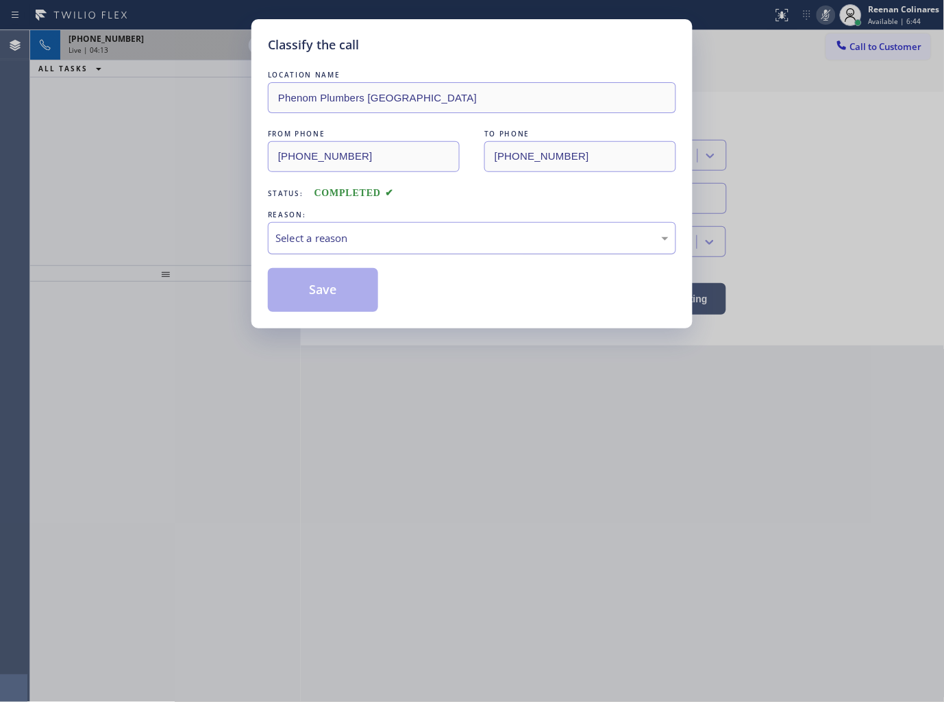
click at [333, 242] on div "Select a reason" at bounding box center [471, 238] width 393 height 16
drag, startPoint x: 297, startPoint y: 299, endPoint x: 131, endPoint y: 106, distance: 255.1
click at [297, 293] on button "Save" at bounding box center [323, 290] width 110 height 44
click at [120, 46] on div "Classify the call LOCATION NAME Phenom Plumbers Palm Desert FROM PHONE (760) 89…" at bounding box center [472, 351] width 944 height 702
click at [121, 45] on div "Classify the call LOCATION NAME Phenom Plumbers Palm Desert FROM PHONE (760) 89…" at bounding box center [472, 351] width 944 height 702
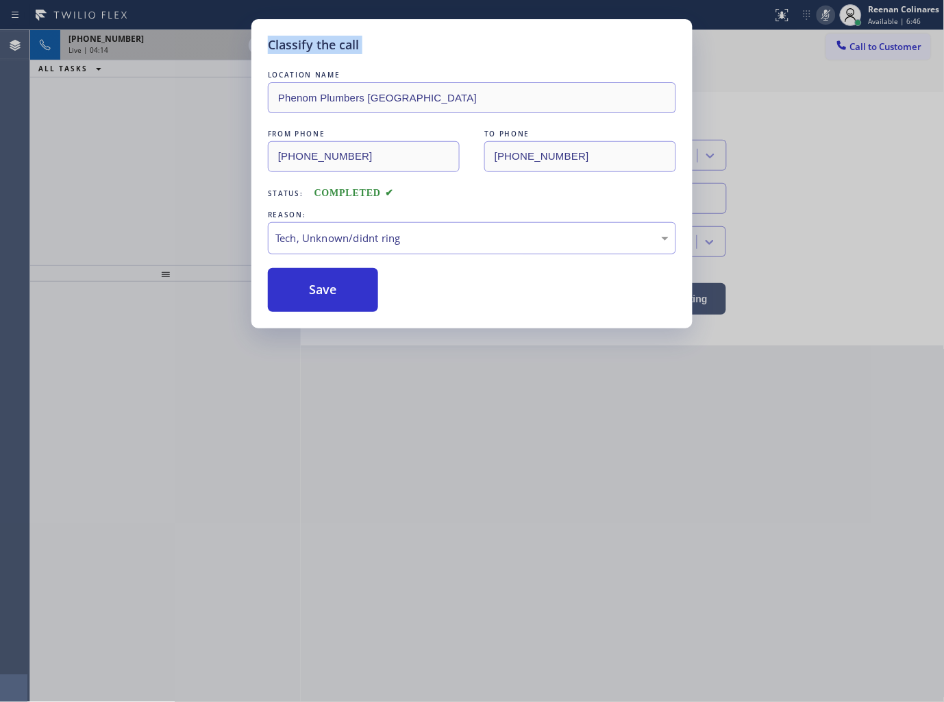
click at [121, 45] on div "Classify the call LOCATION NAME Phenom Plumbers Palm Desert FROM PHONE (760) 89…" at bounding box center [472, 351] width 944 height 702
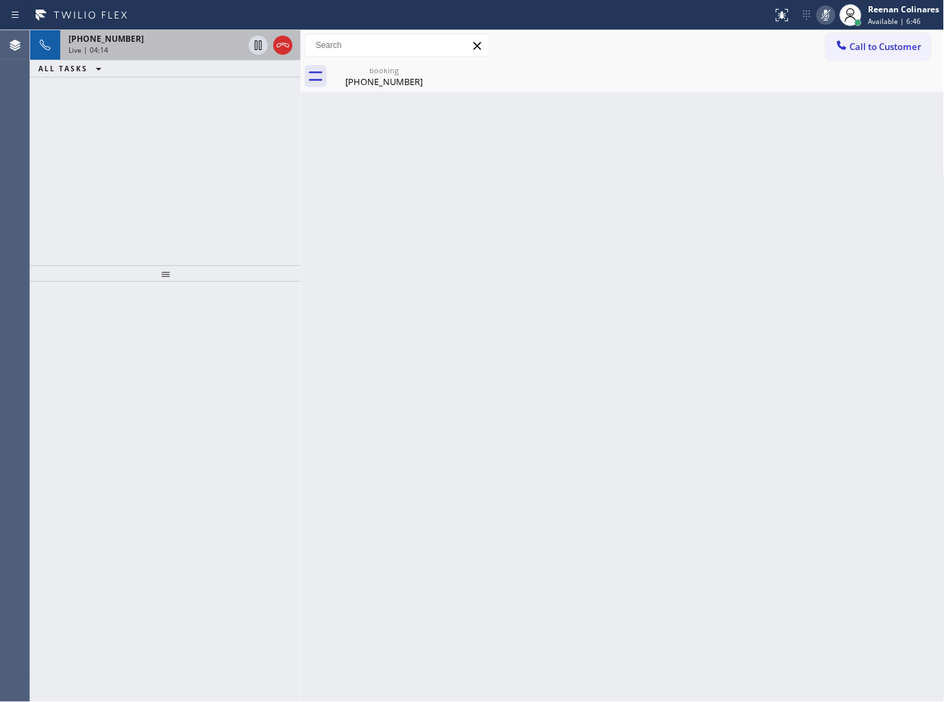
click at [121, 45] on div "Live | 04:14" at bounding box center [156, 50] width 175 height 10
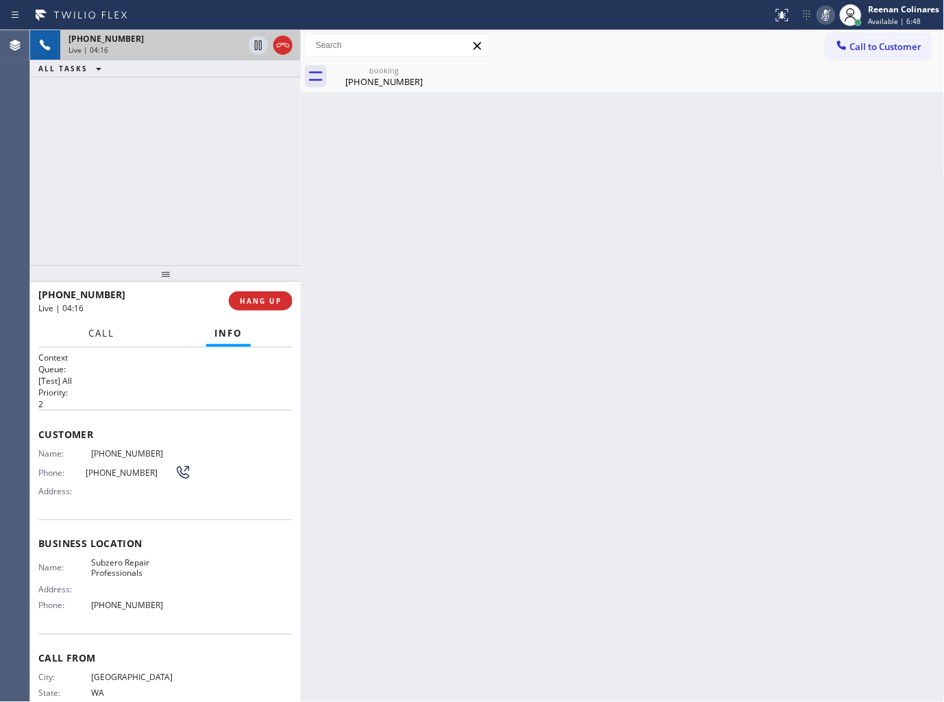
click at [88, 331] on span "Call" at bounding box center [101, 333] width 26 height 12
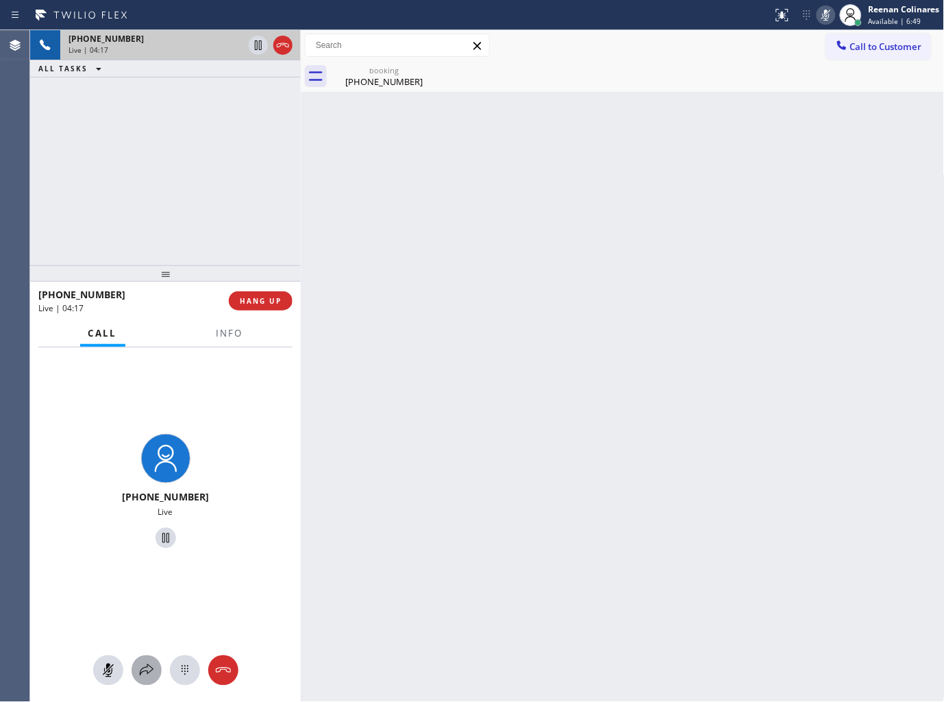
click at [139, 666] on icon at bounding box center [146, 670] width 16 height 16
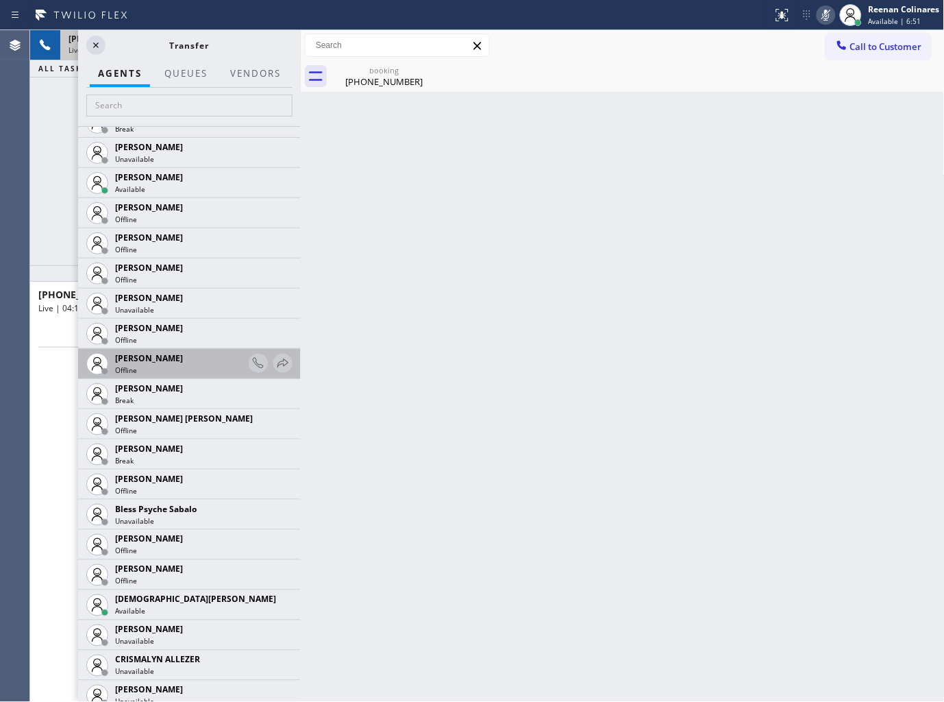
scroll to position [304, 0]
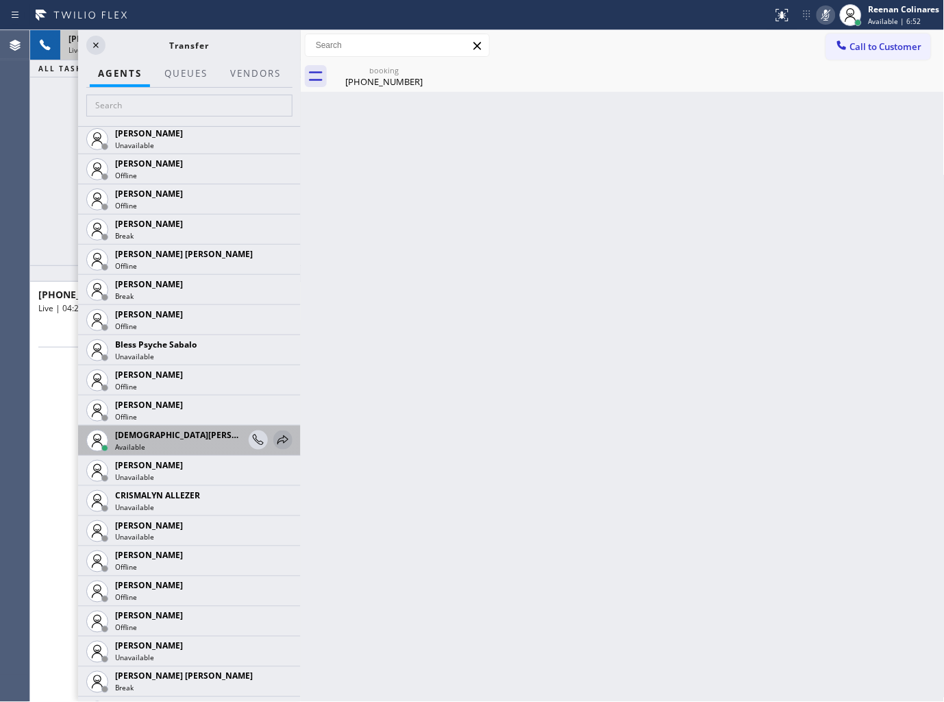
click at [277, 439] on icon at bounding box center [283, 440] width 16 height 16
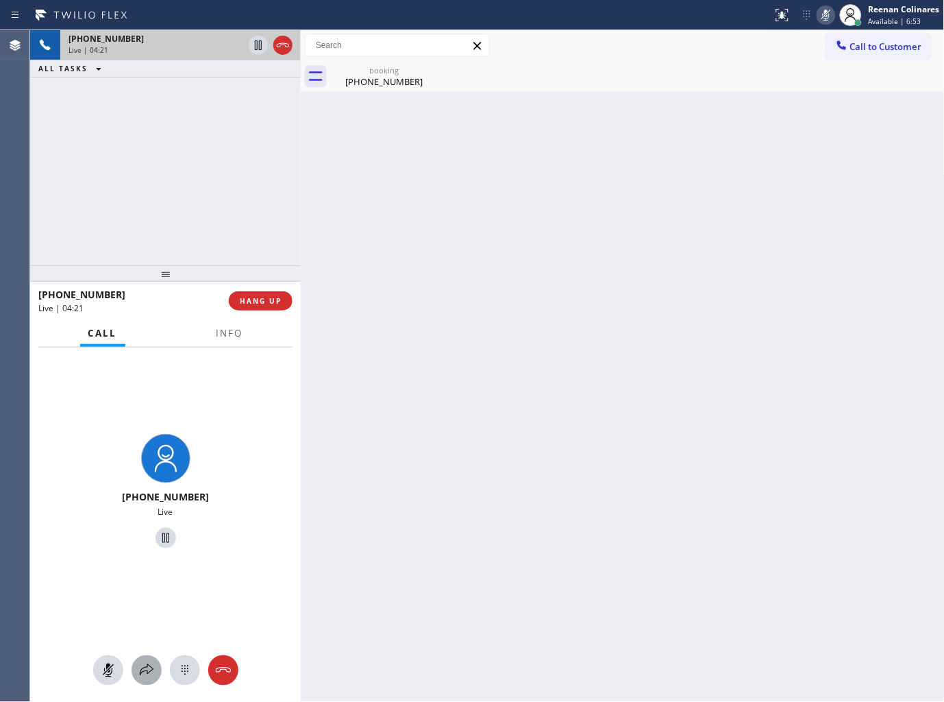
click at [145, 672] on icon at bounding box center [146, 670] width 16 height 16
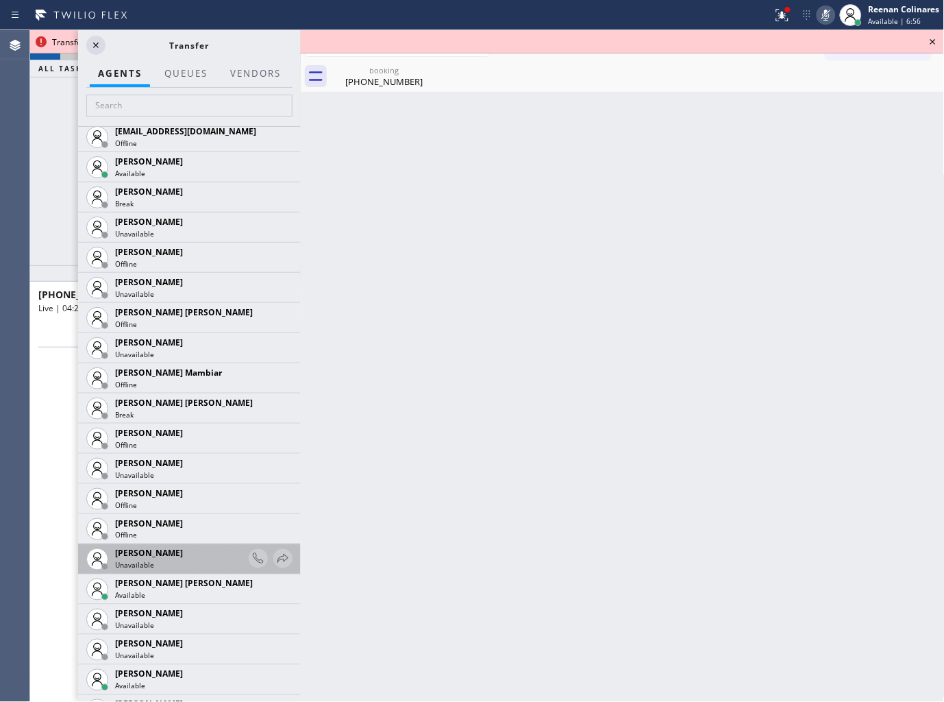
scroll to position [913, 0]
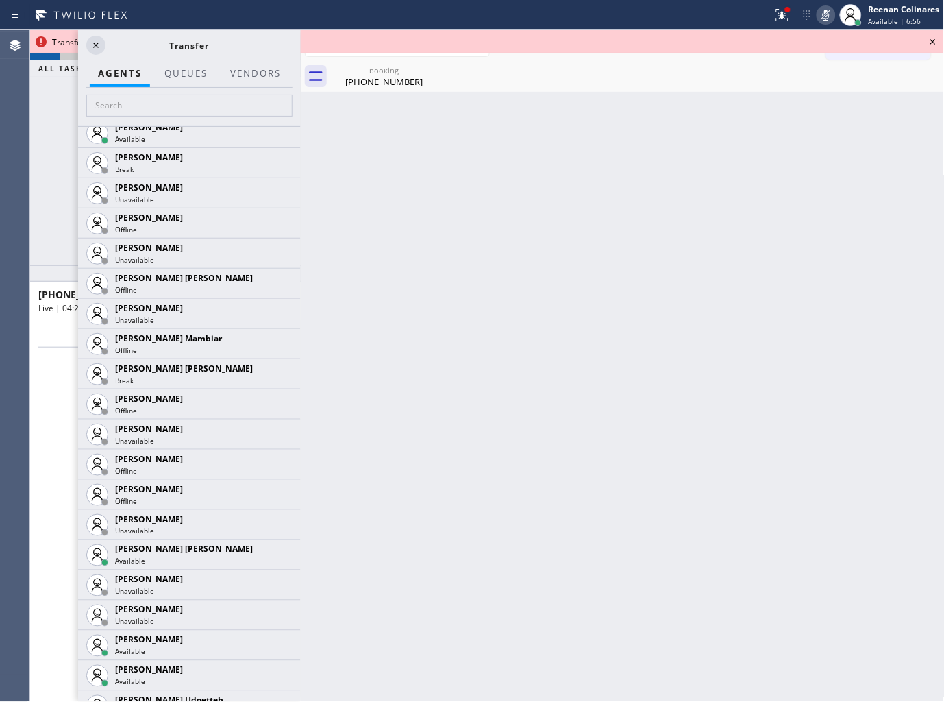
click at [0, 0] on icon at bounding box center [0, 0] width 0 height 0
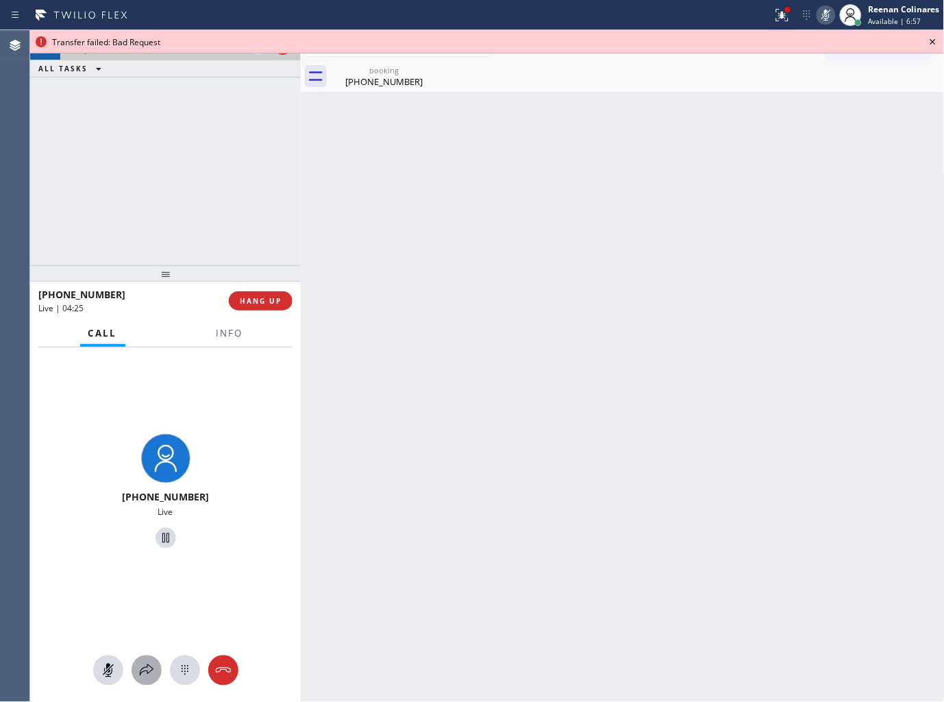
click at [135, 669] on div at bounding box center [147, 670] width 30 height 16
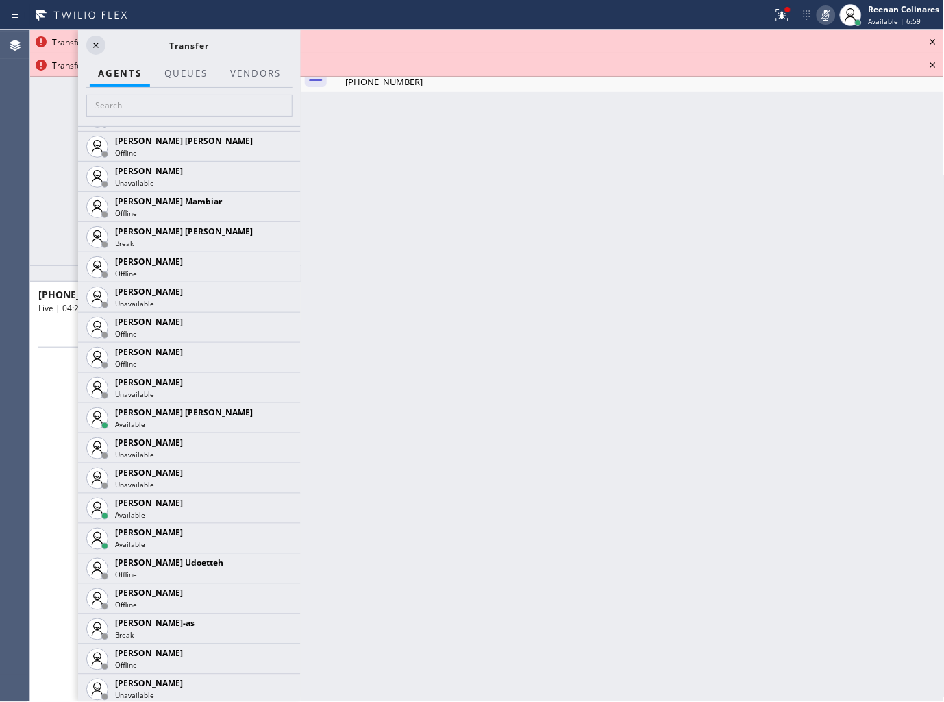
scroll to position [1294, 0]
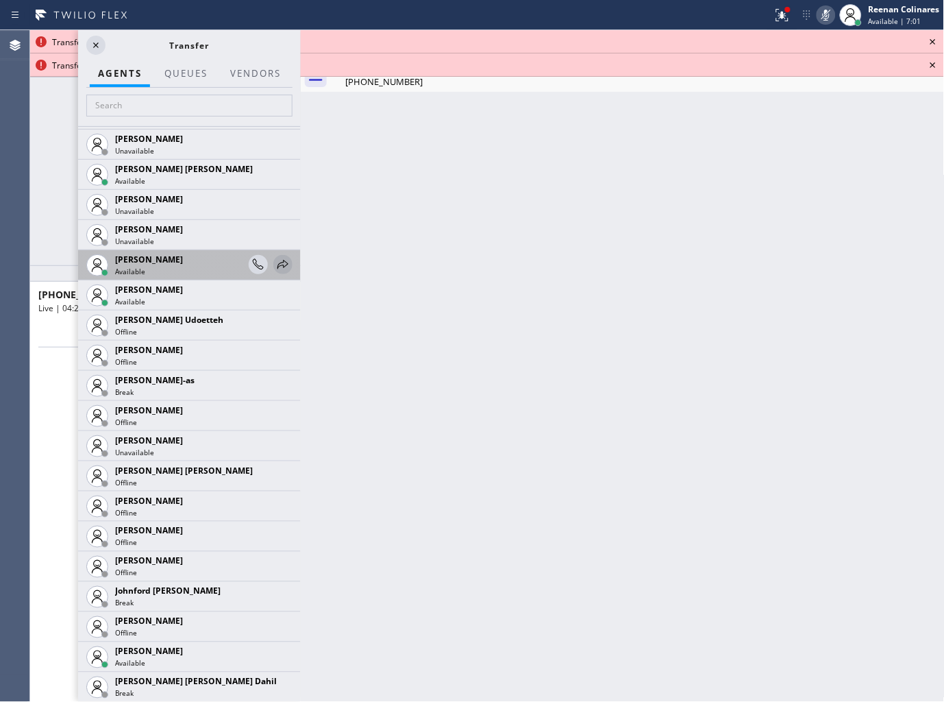
click at [278, 266] on icon at bounding box center [283, 264] width 11 height 9
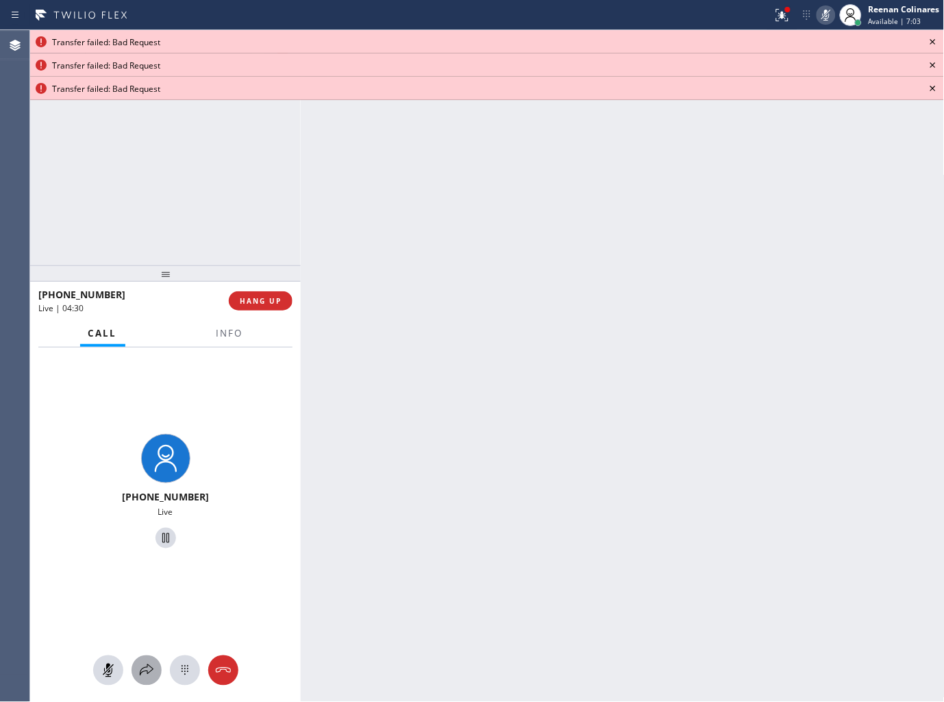
click at [140, 669] on icon at bounding box center [146, 670] width 16 height 16
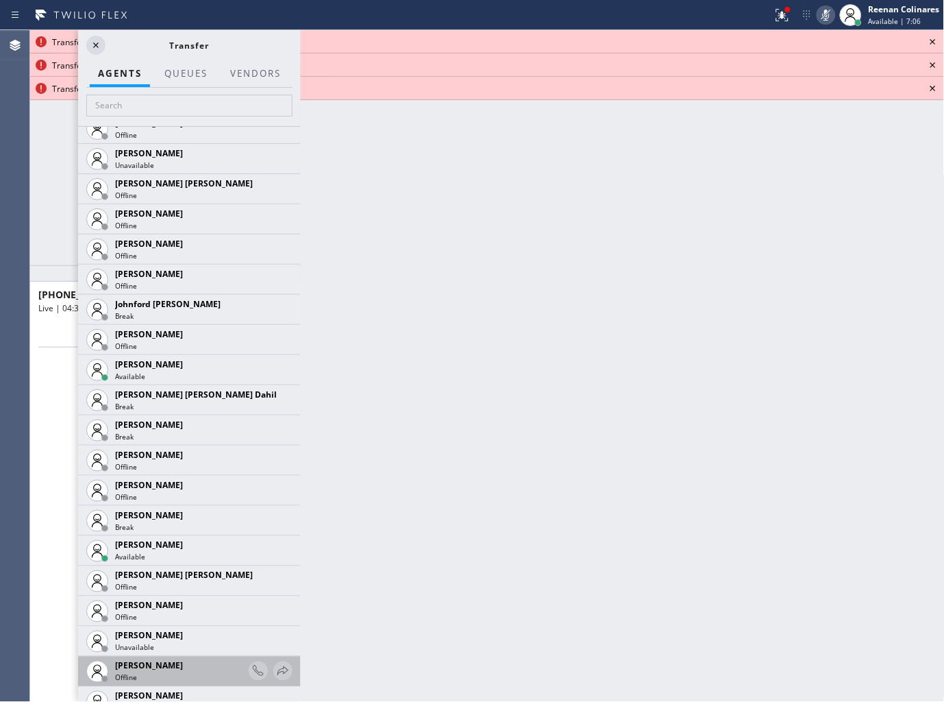
scroll to position [1751, 0]
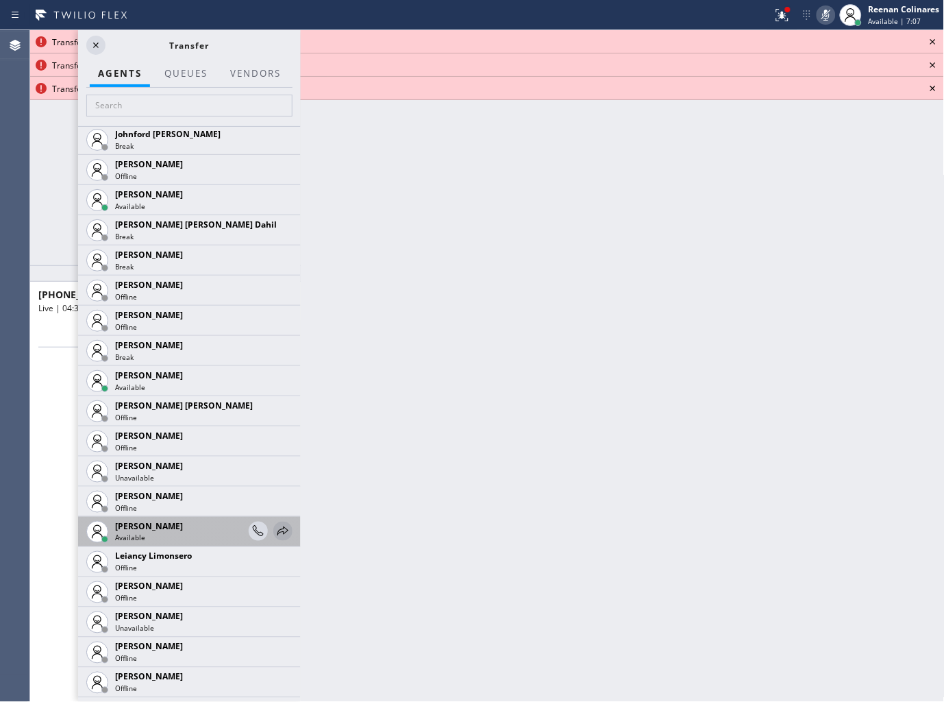
click at [275, 529] on icon at bounding box center [283, 531] width 16 height 16
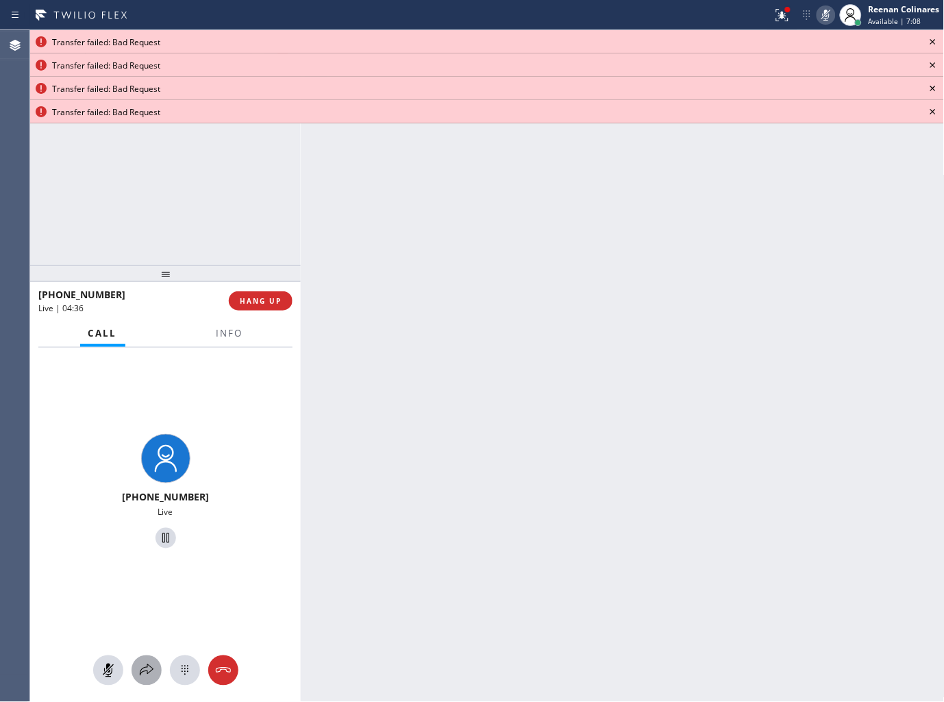
click at [149, 667] on icon at bounding box center [146, 670] width 16 height 16
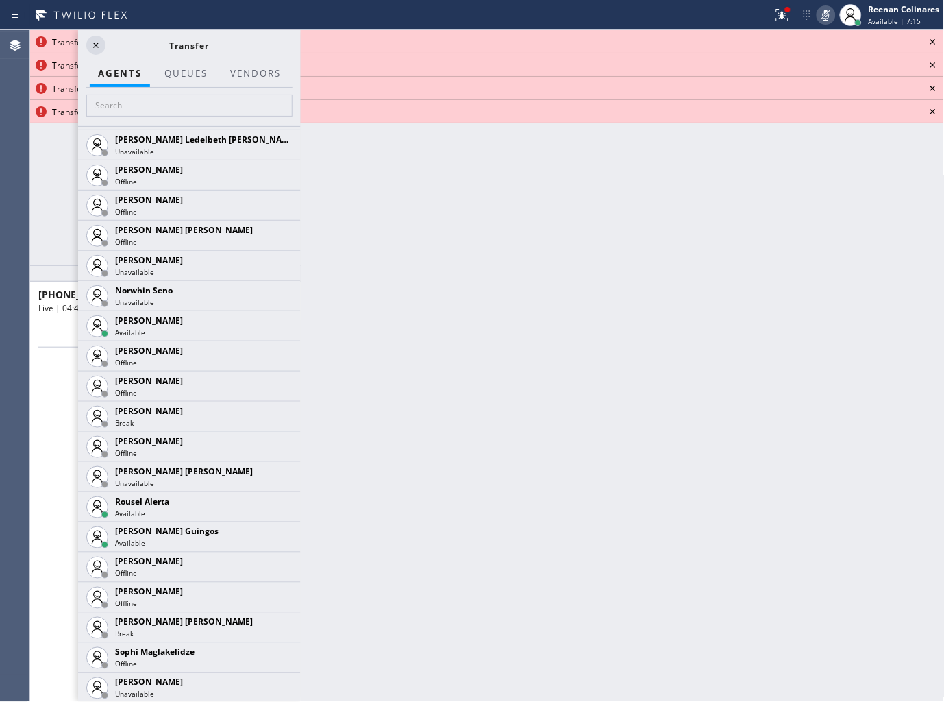
scroll to position [2861, 0]
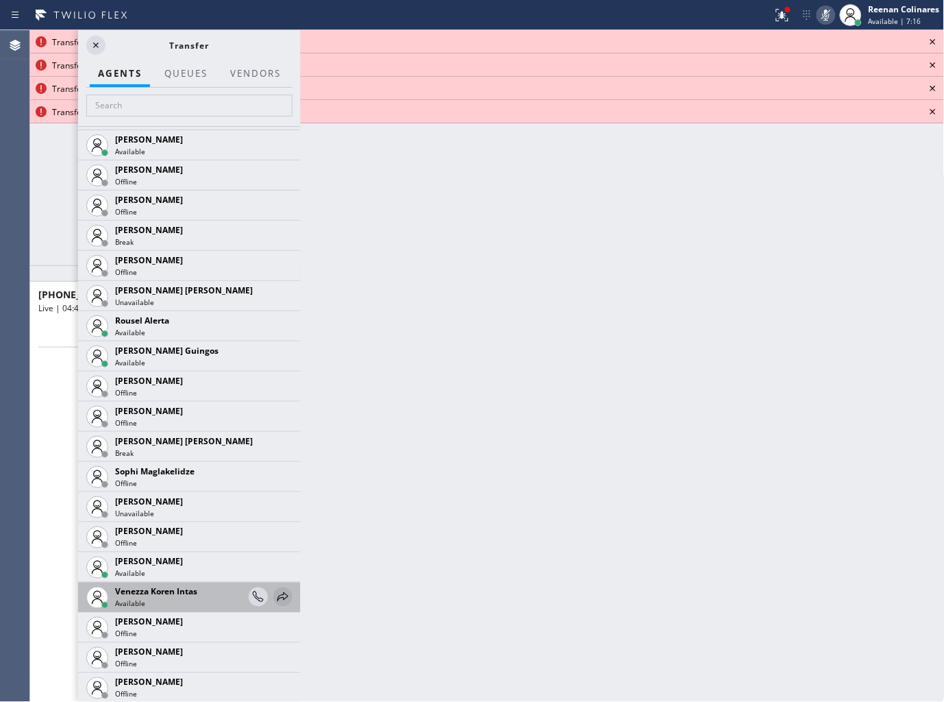
click at [278, 590] on icon at bounding box center [283, 597] width 16 height 16
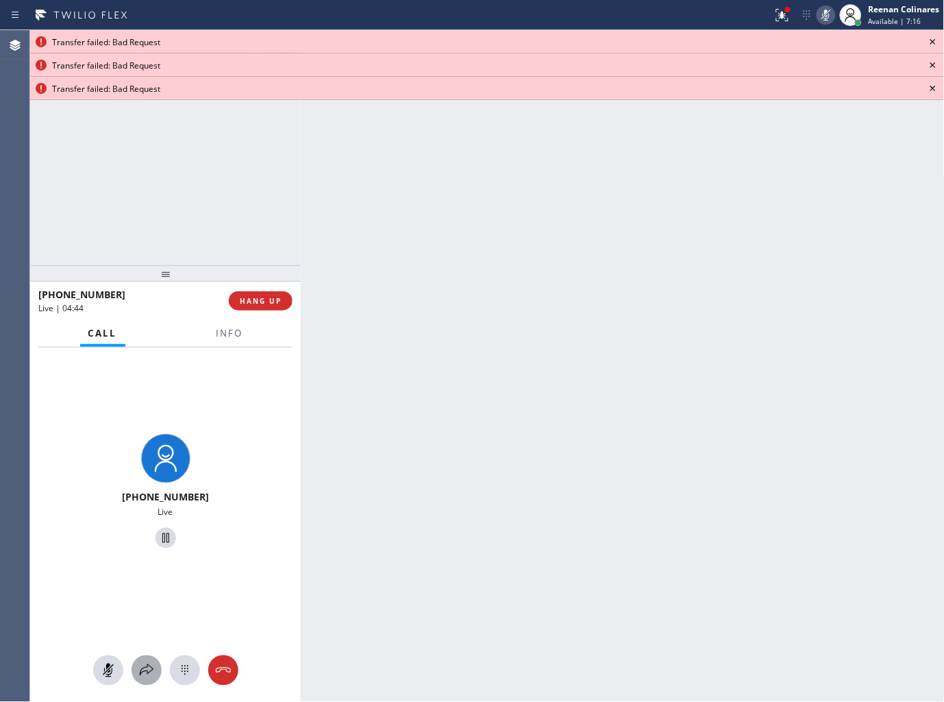
click at [149, 669] on icon at bounding box center [146, 670] width 16 height 16
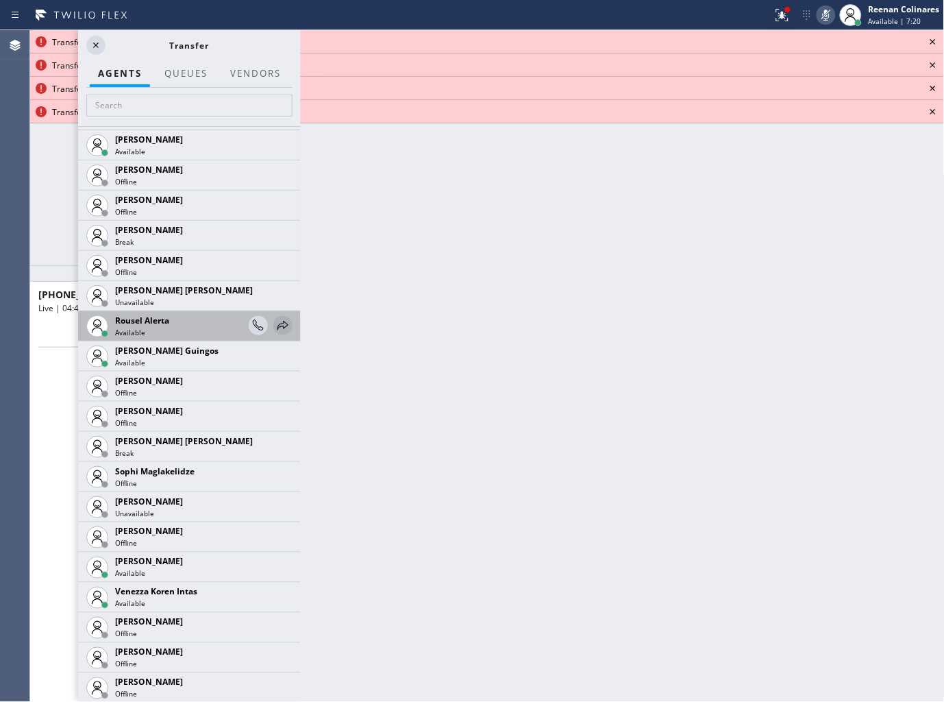
click at [275, 321] on icon at bounding box center [283, 325] width 16 height 16
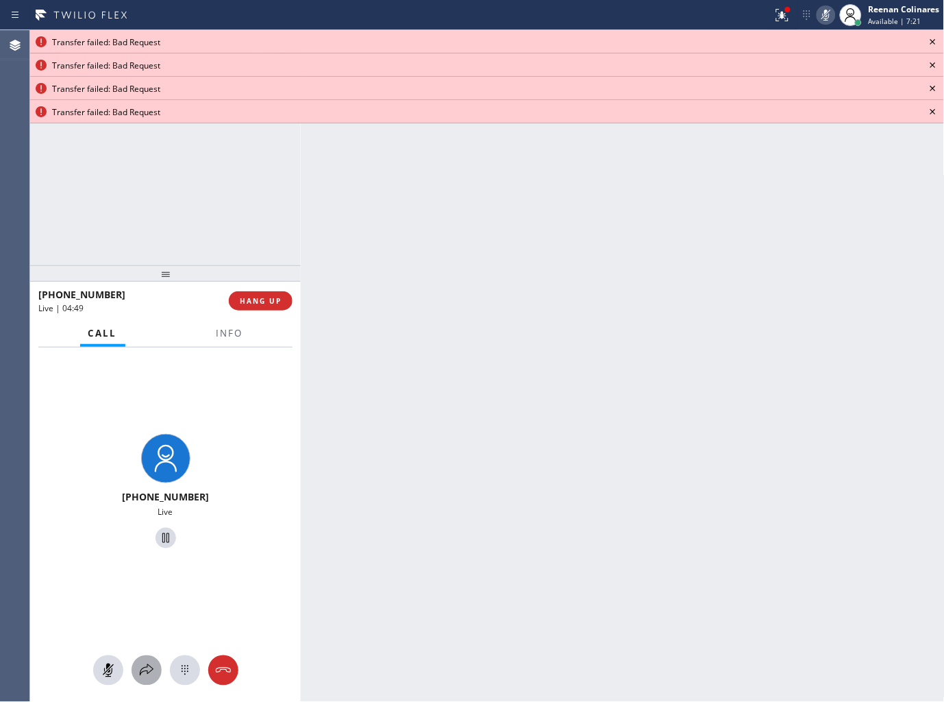
click at [148, 674] on icon at bounding box center [146, 670] width 16 height 16
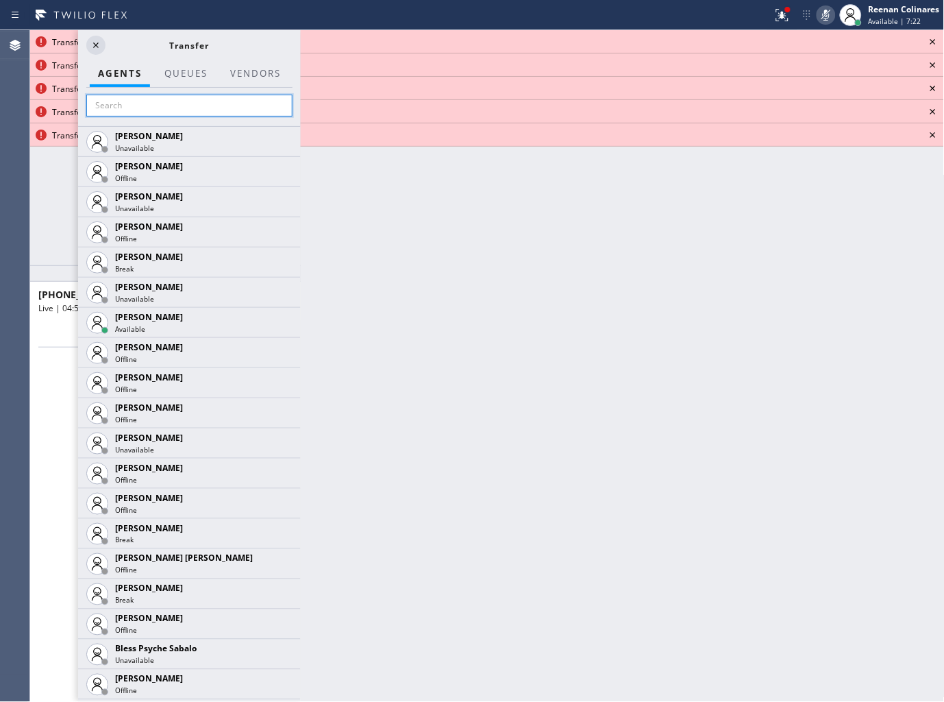
click at [256, 104] on input "text" at bounding box center [189, 106] width 206 height 22
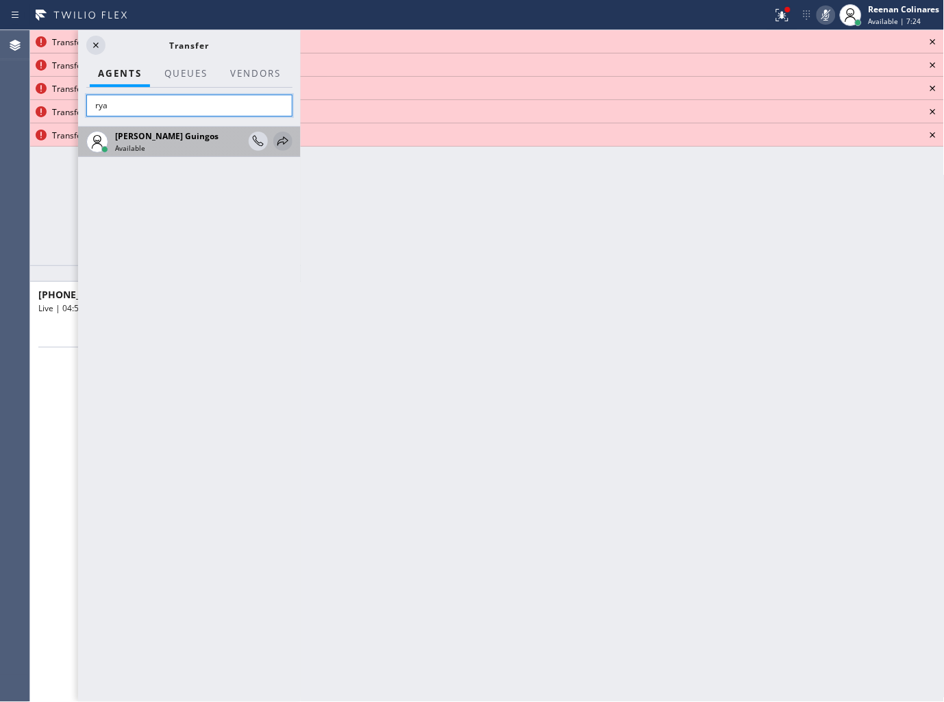
type input "rya"
click at [282, 137] on icon at bounding box center [283, 141] width 16 height 16
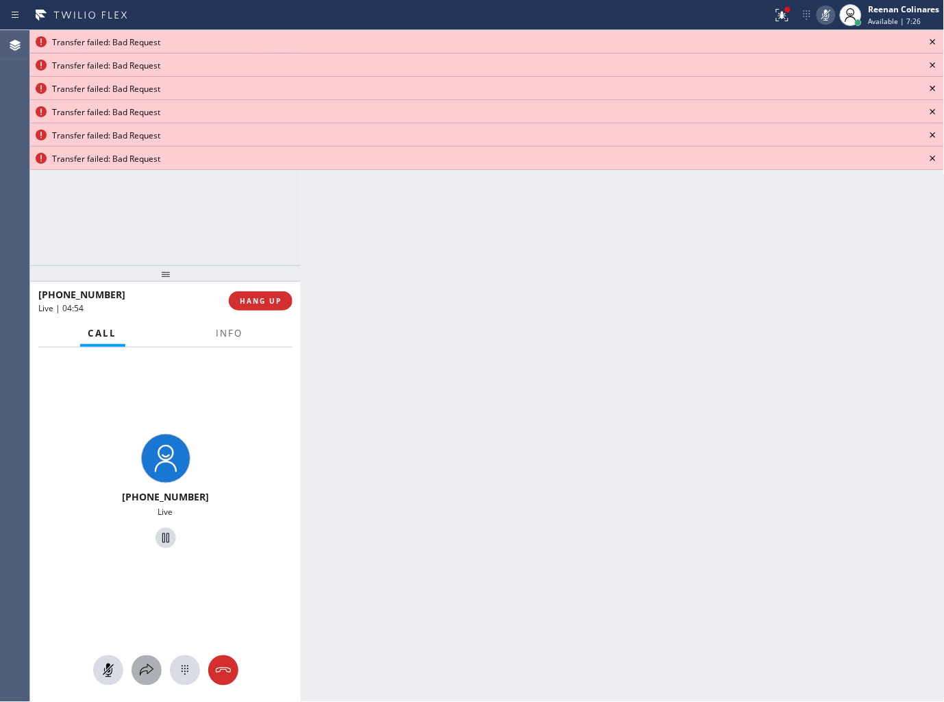
click at [149, 656] on div at bounding box center [165, 670] width 271 height 30
click at [149, 661] on button at bounding box center [147, 670] width 30 height 30
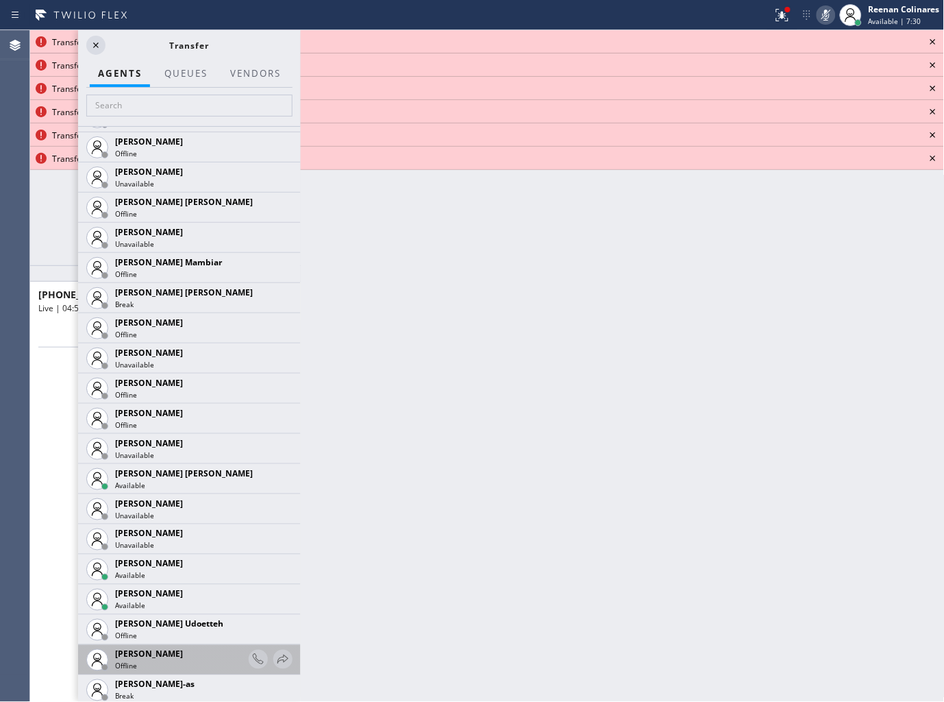
scroll to position [1142, 0]
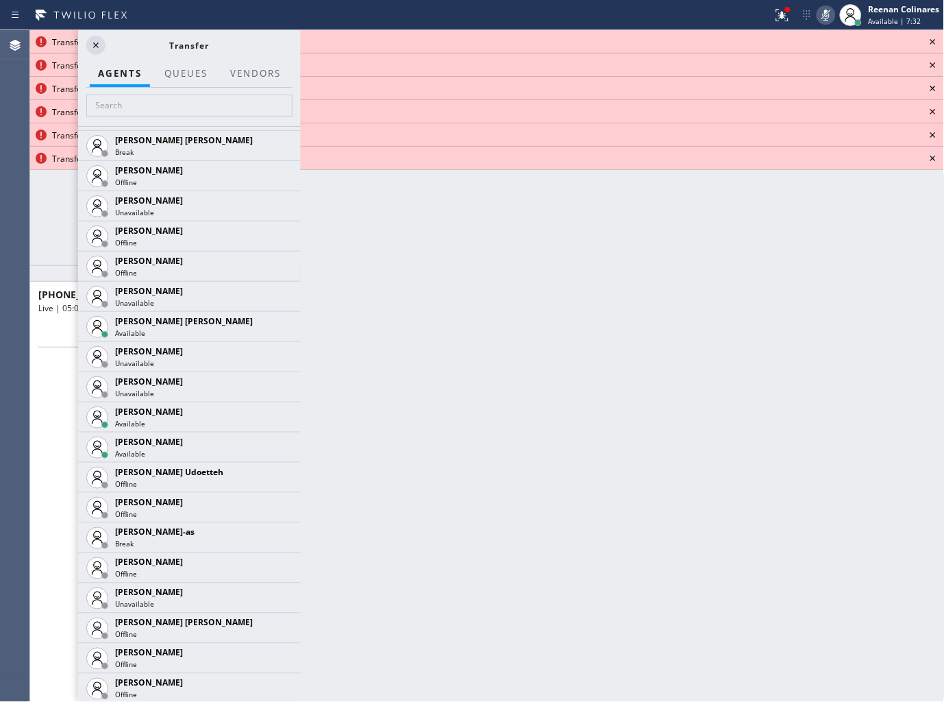
click at [0, 0] on icon at bounding box center [0, 0] width 0 height 0
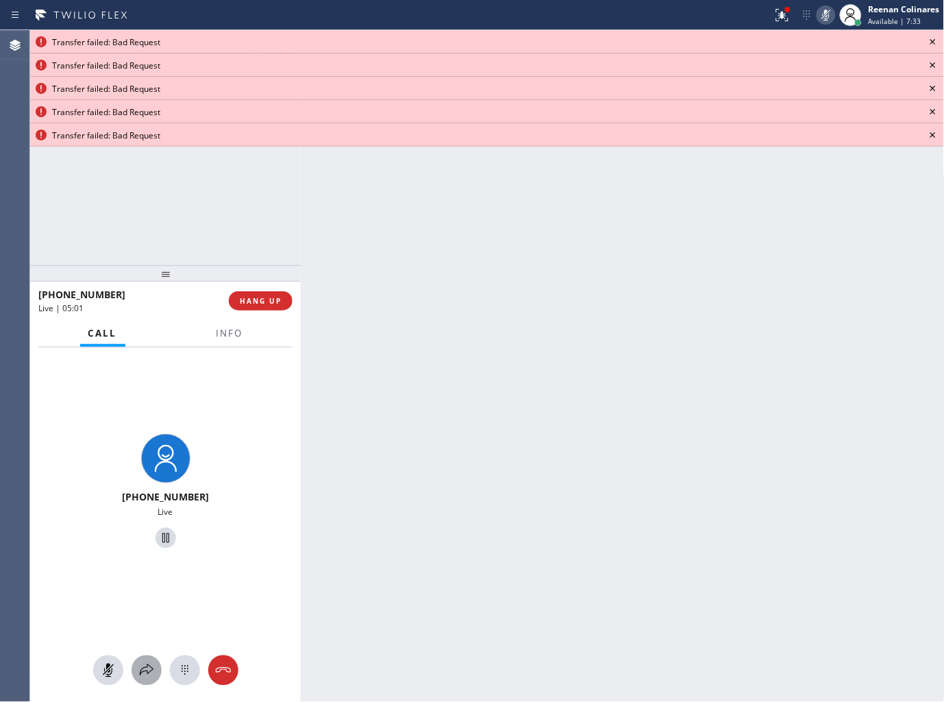
click at [147, 674] on icon at bounding box center [146, 670] width 16 height 16
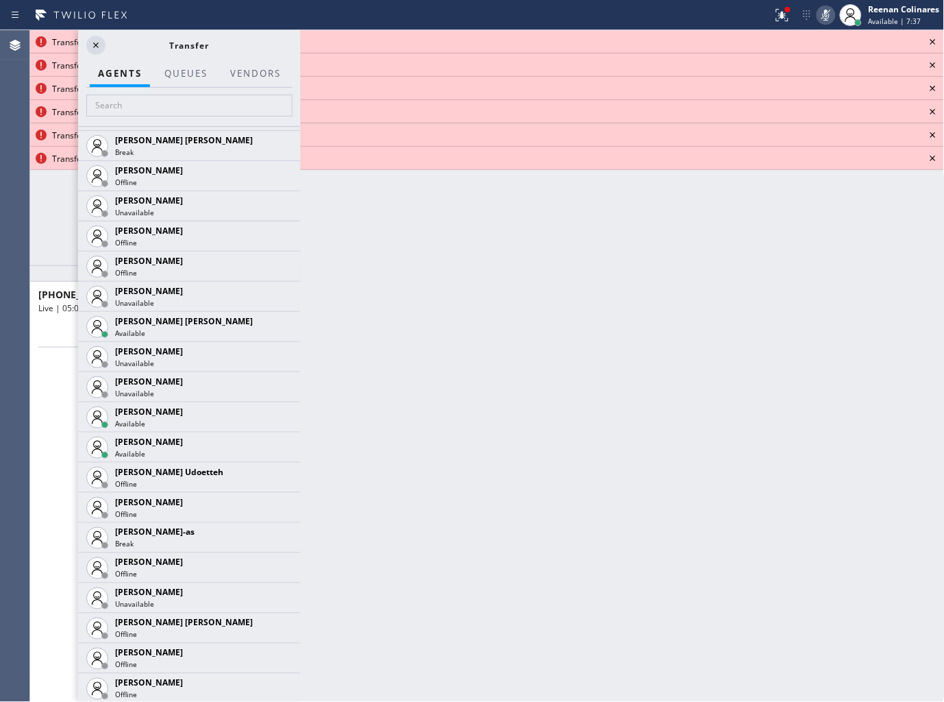
click at [0, 0] on icon at bounding box center [0, 0] width 0 height 0
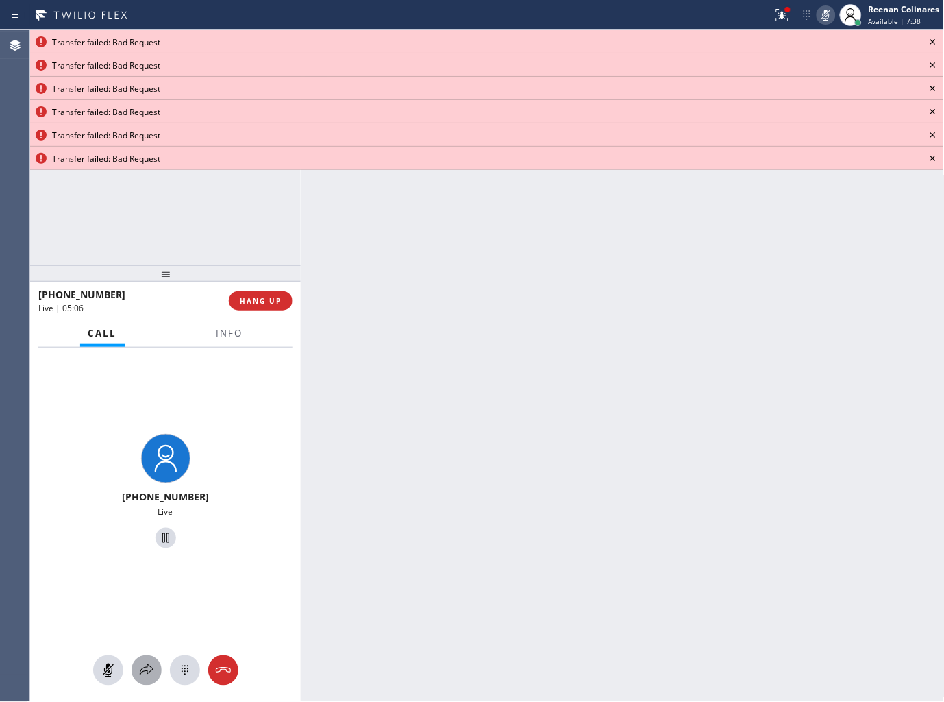
click at [147, 675] on icon at bounding box center [146, 670] width 16 height 16
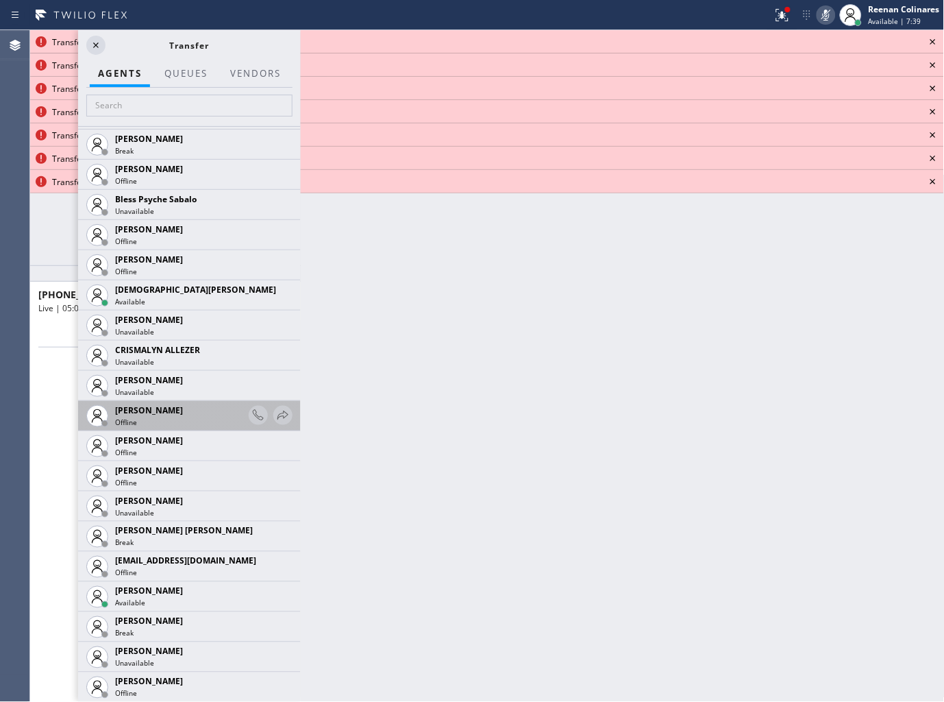
scroll to position [456, 0]
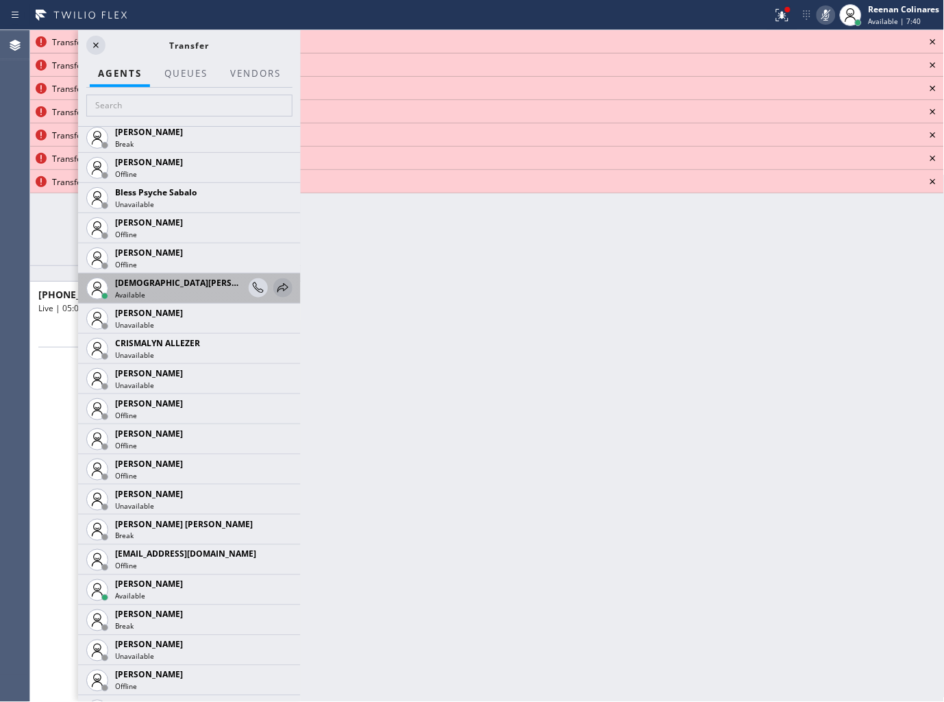
click at [275, 286] on icon at bounding box center [283, 288] width 16 height 16
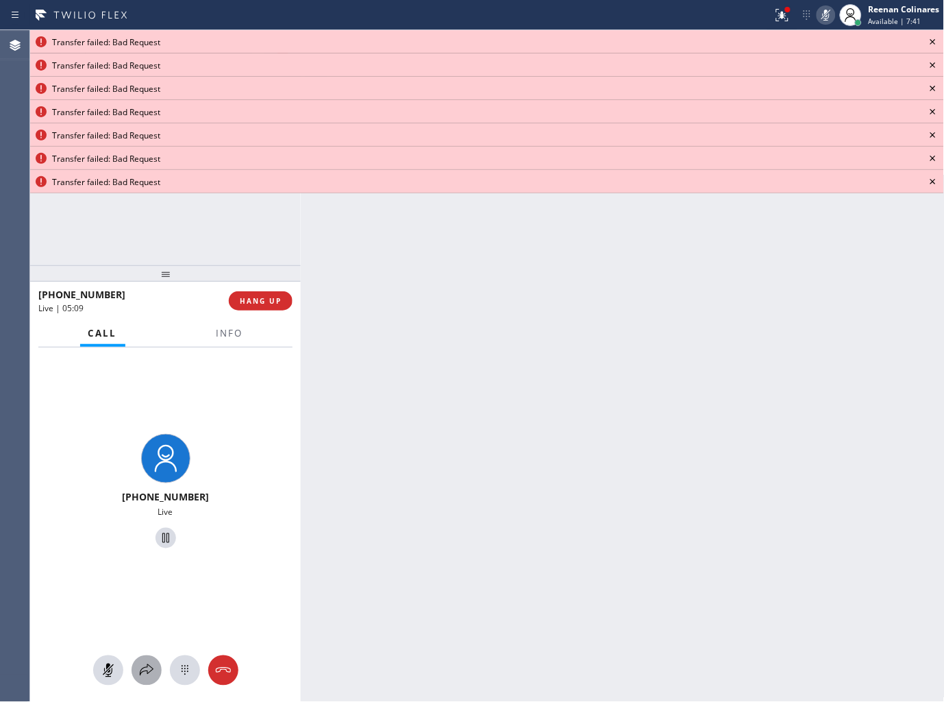
click at [140, 670] on icon at bounding box center [146, 670] width 16 height 16
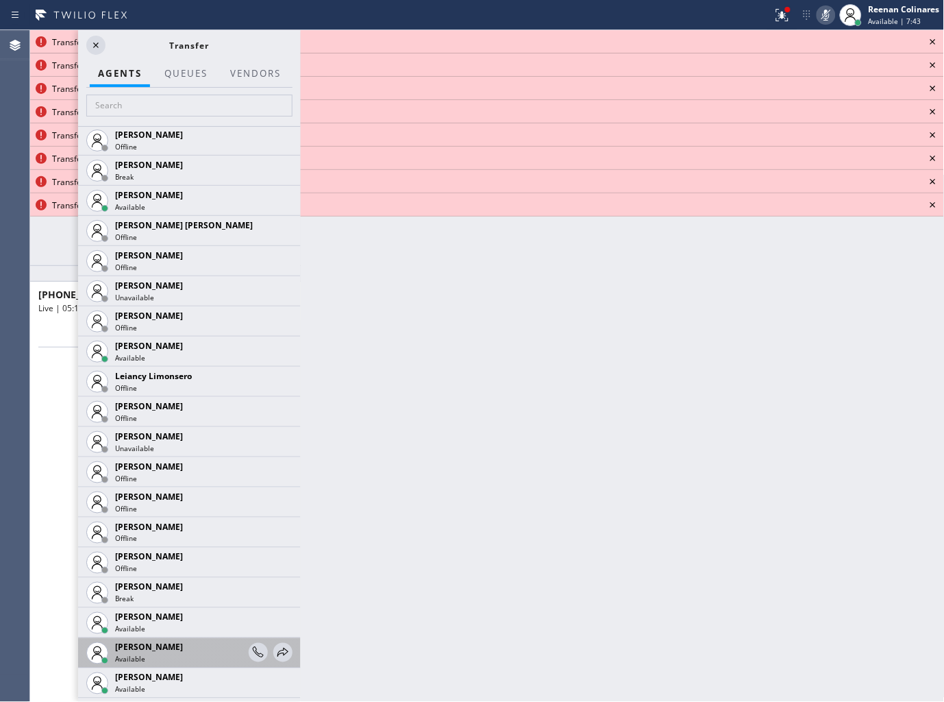
scroll to position [2056, 0]
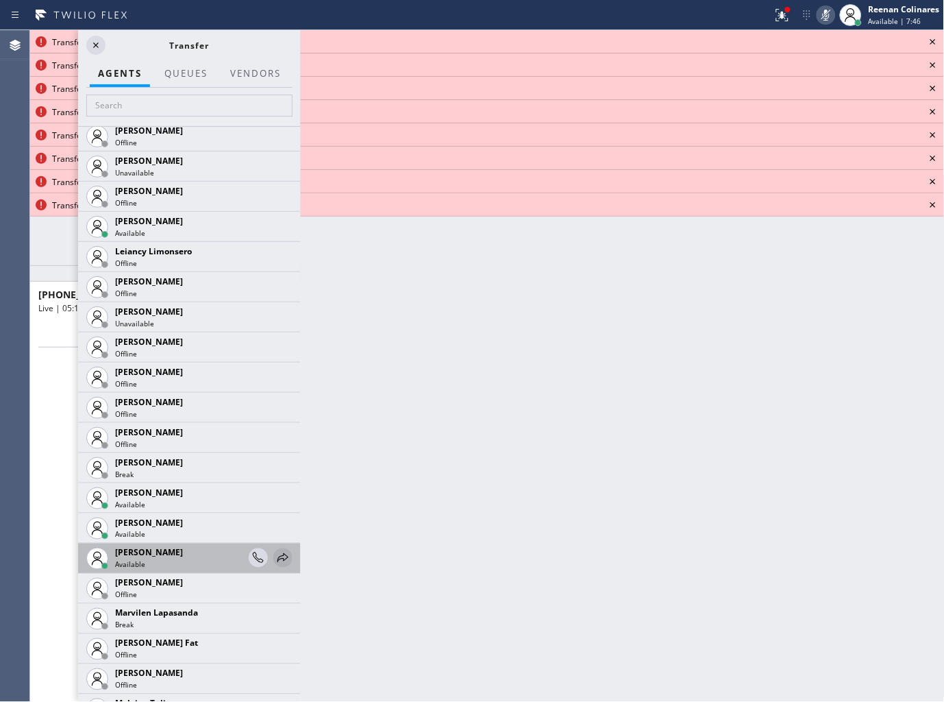
click at [275, 557] on icon at bounding box center [283, 558] width 16 height 16
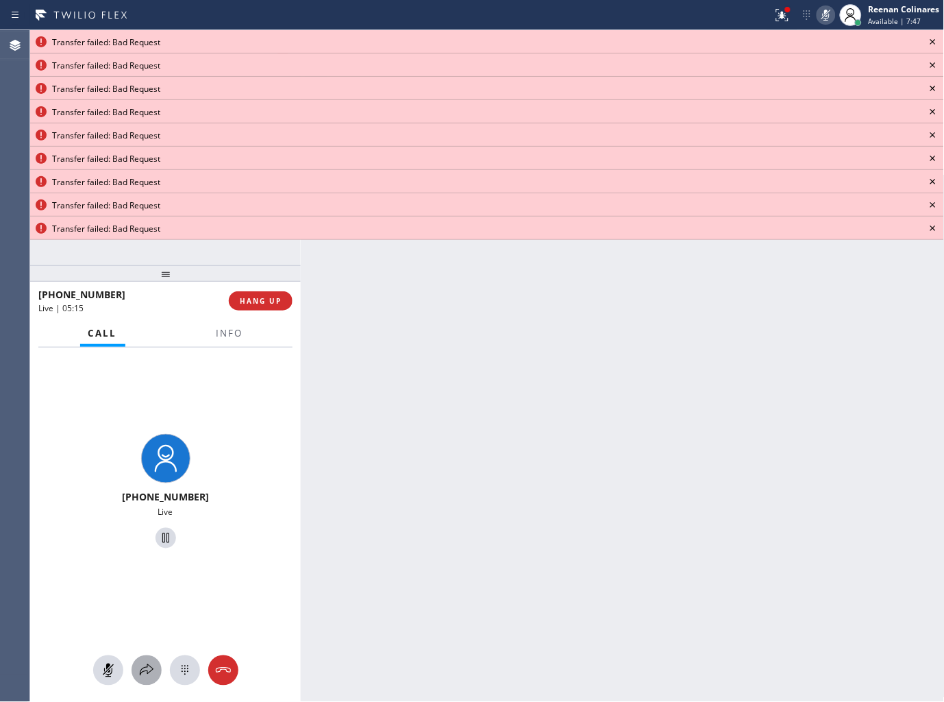
click at [151, 666] on icon at bounding box center [146, 670] width 16 height 16
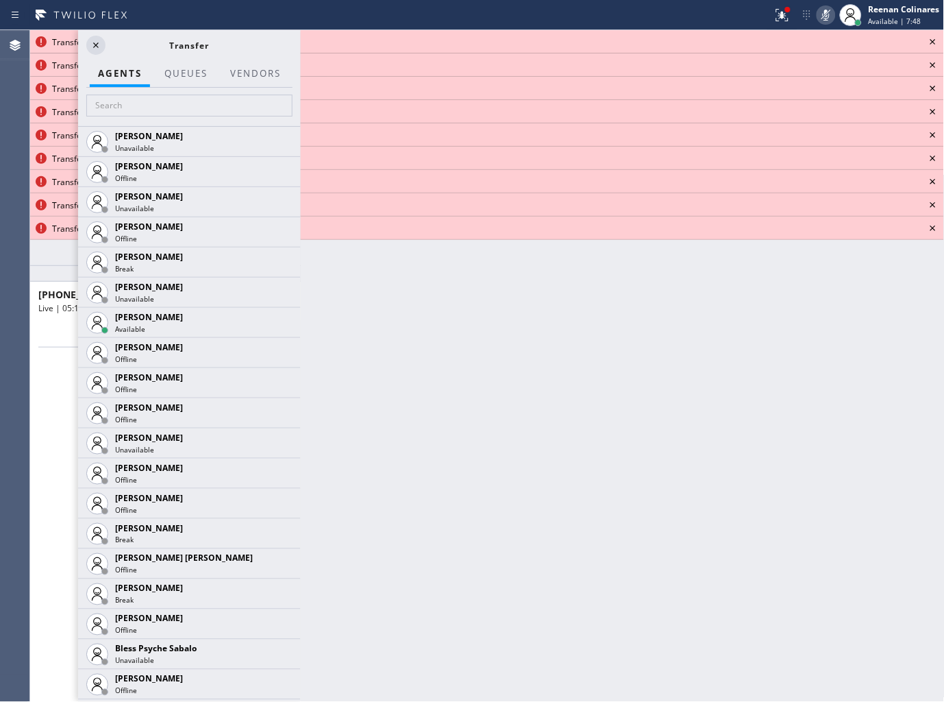
click at [928, 46] on icon at bounding box center [933, 42] width 16 height 16
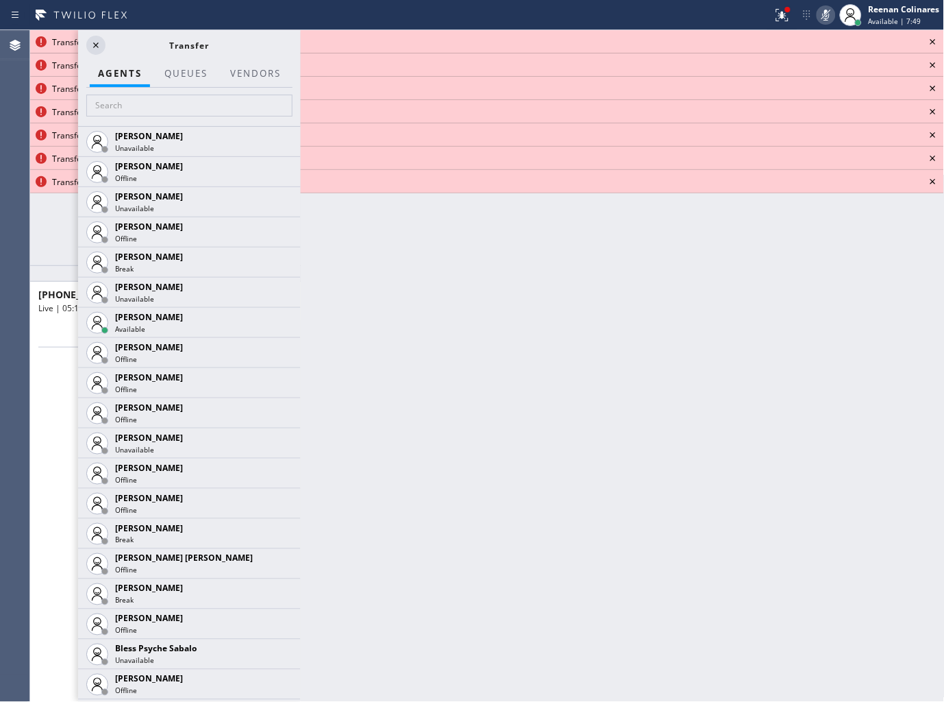
click at [928, 46] on icon at bounding box center [933, 42] width 16 height 16
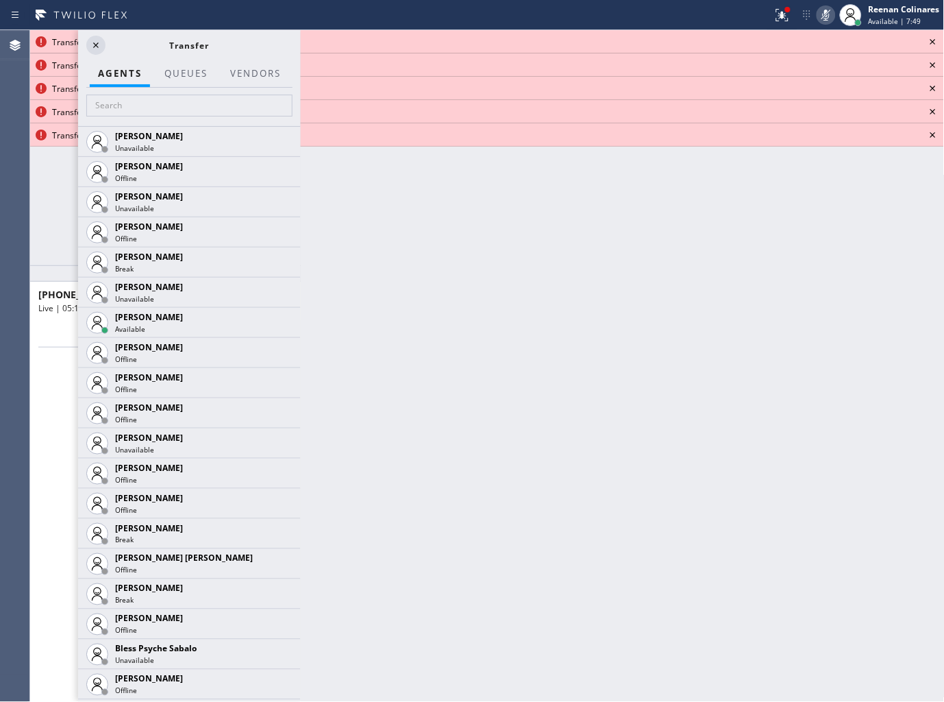
click at [928, 46] on icon at bounding box center [933, 42] width 16 height 16
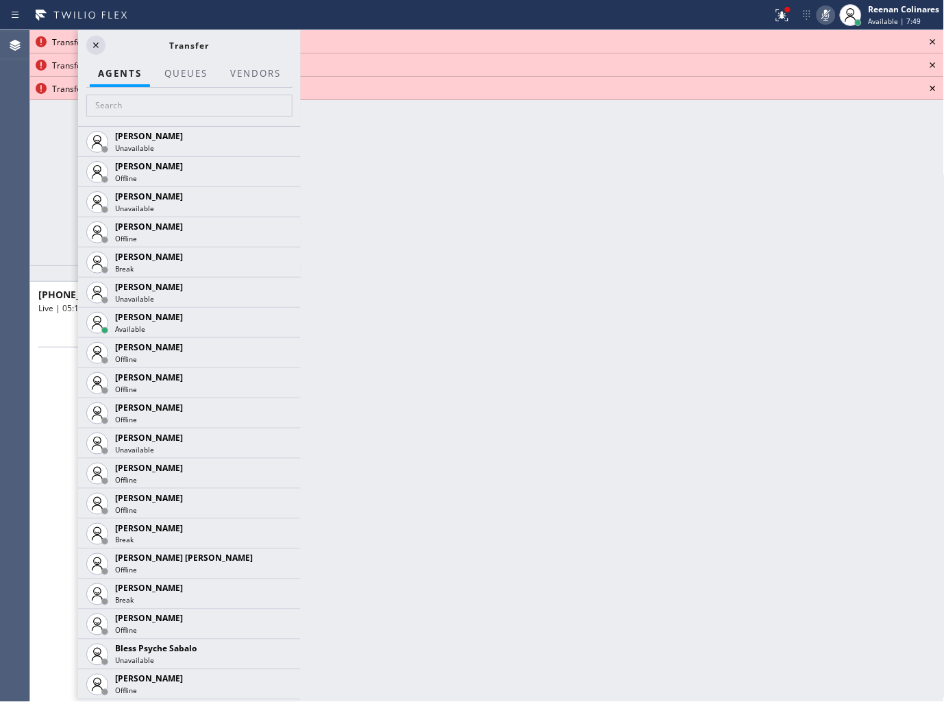
click at [928, 46] on icon at bounding box center [933, 42] width 16 height 16
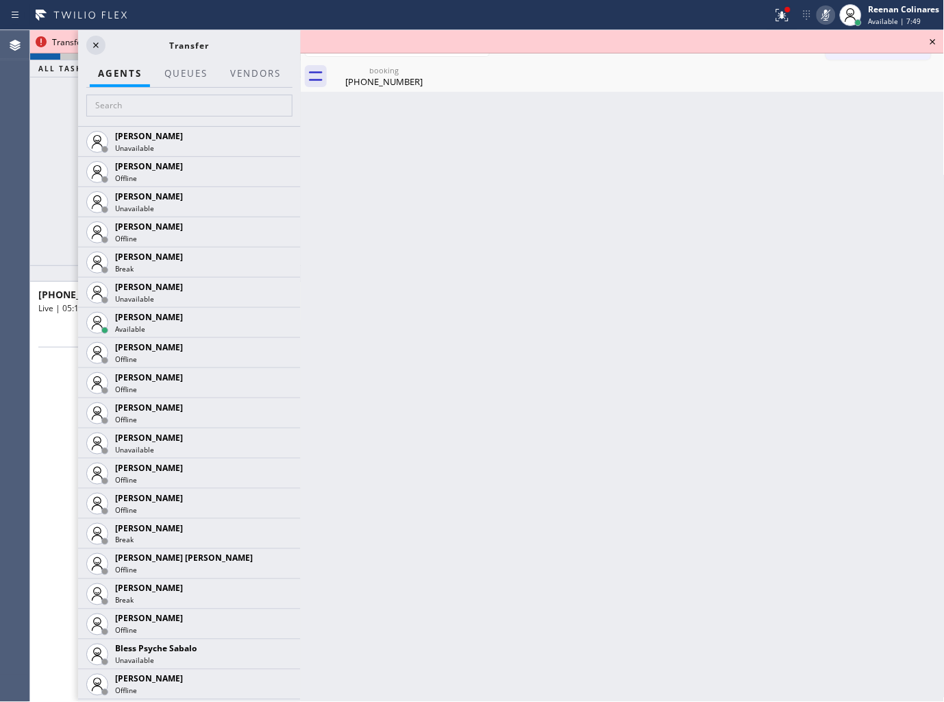
click at [928, 46] on icon at bounding box center [933, 42] width 16 height 16
click at [928, 45] on button "Call to Customer" at bounding box center [878, 47] width 105 height 26
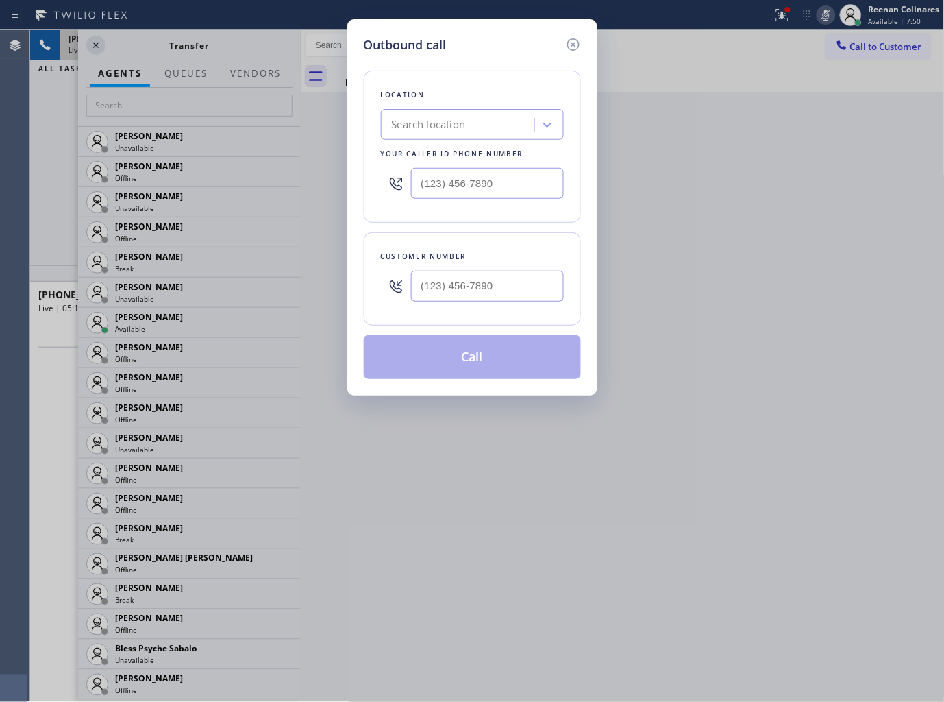
click at [780, 9] on div "Outbound call Location Search location Your caller id phone number Customer num…" at bounding box center [472, 351] width 944 height 702
click at [576, 43] on icon at bounding box center [573, 44] width 16 height 16
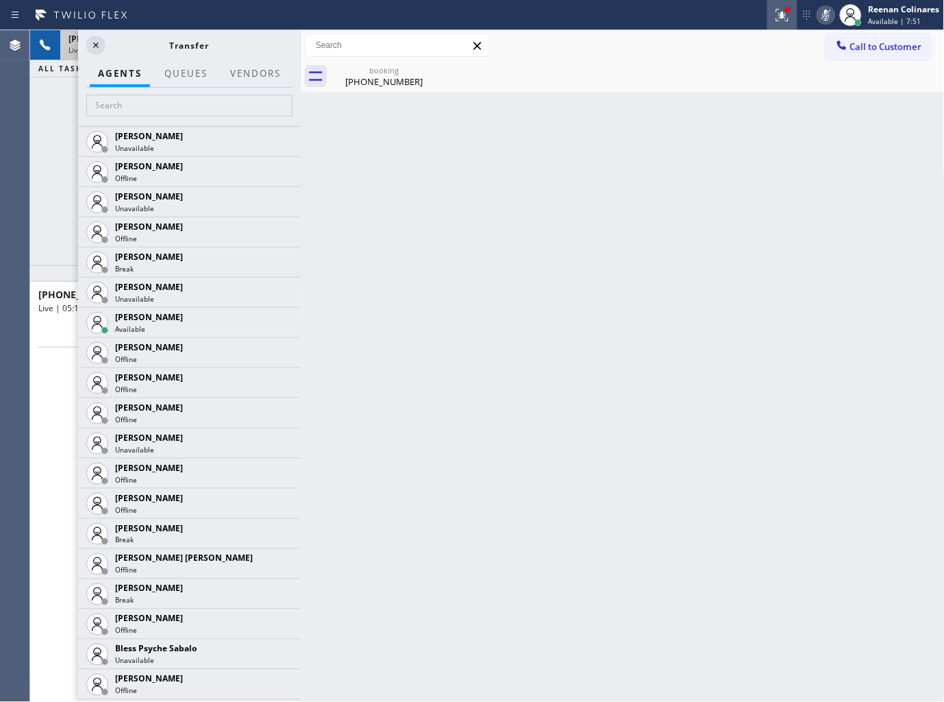
drag, startPoint x: 784, startPoint y: 16, endPoint x: 782, endPoint y: 24, distance: 8.5
click at [784, 16] on g at bounding box center [782, 15] width 12 height 12
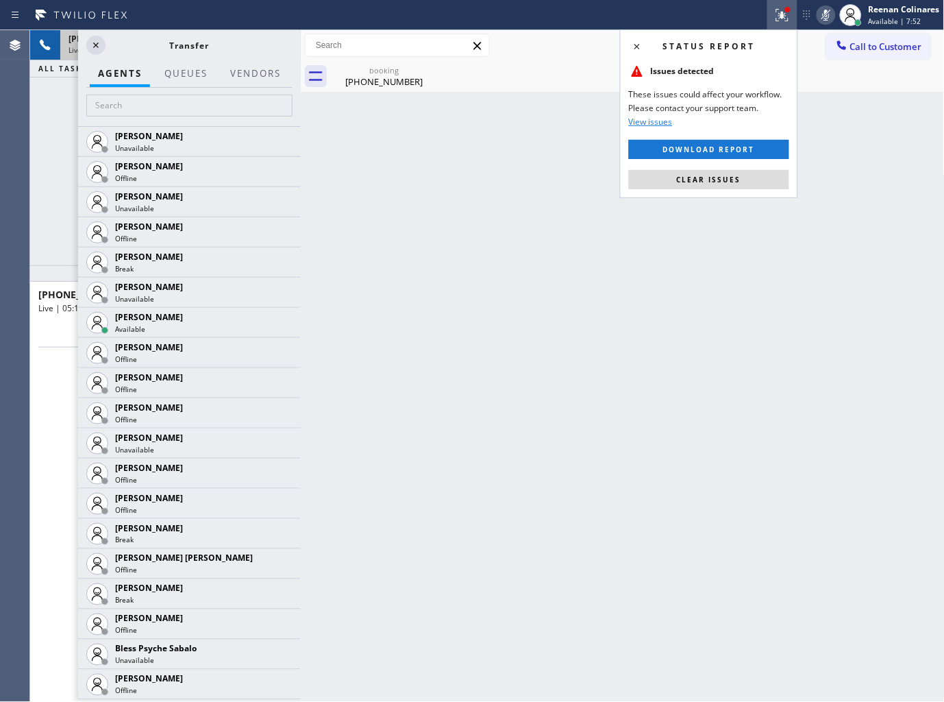
drag, startPoint x: 711, startPoint y: 180, endPoint x: 395, endPoint y: 95, distance: 327.3
click at [708, 180] on span "Clear issues" at bounding box center [709, 180] width 64 height 10
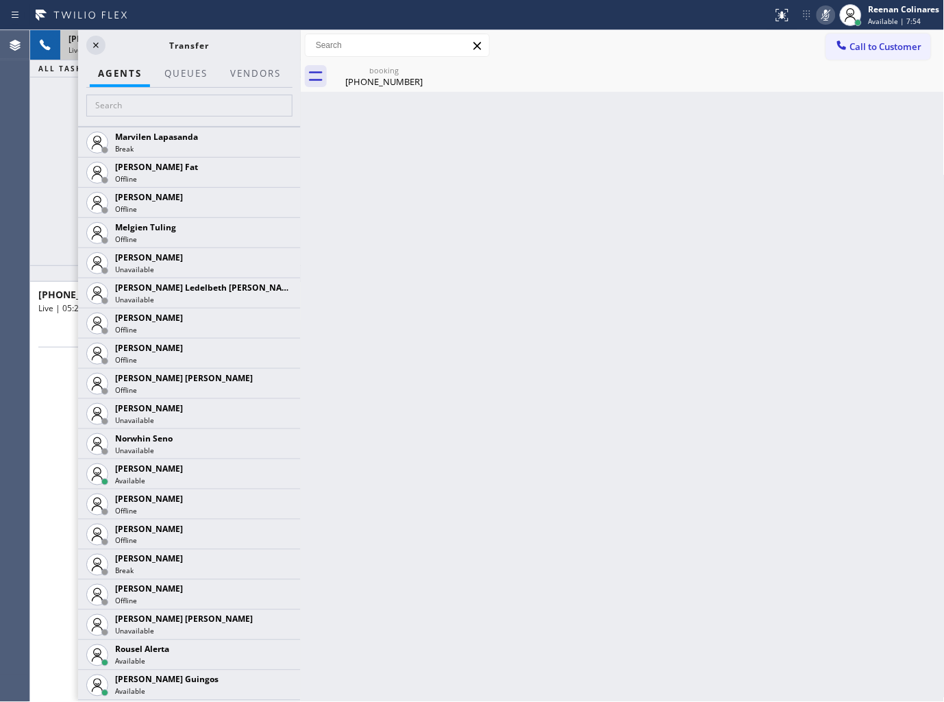
scroll to position [2861, 0]
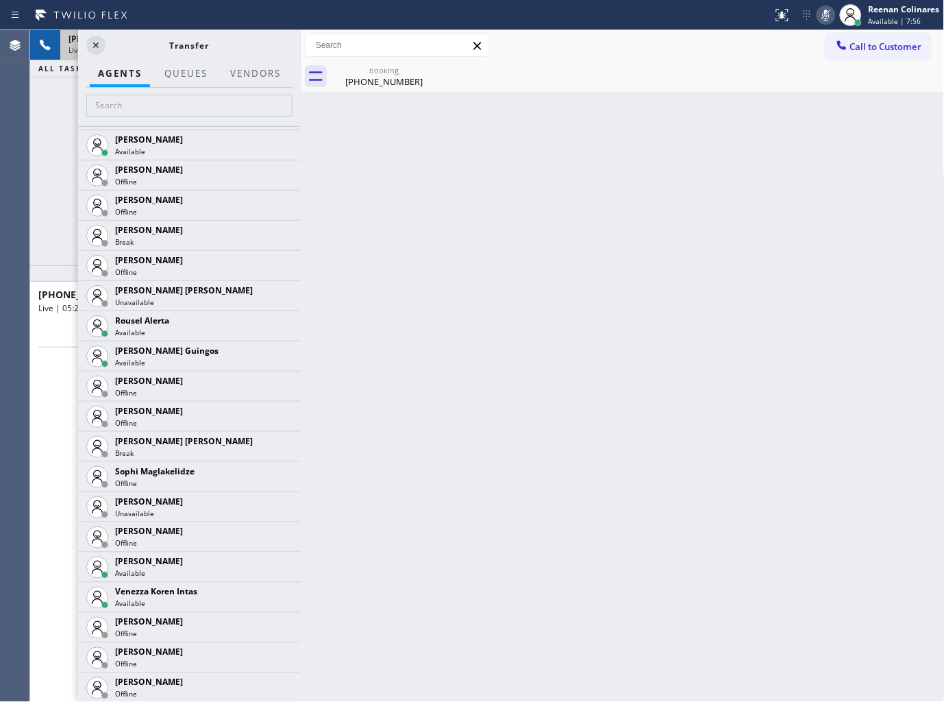
drag, startPoint x: 270, startPoint y: 596, endPoint x: 266, endPoint y: 590, distance: 7.4
click at [0, 0] on icon at bounding box center [0, 0] width 0 height 0
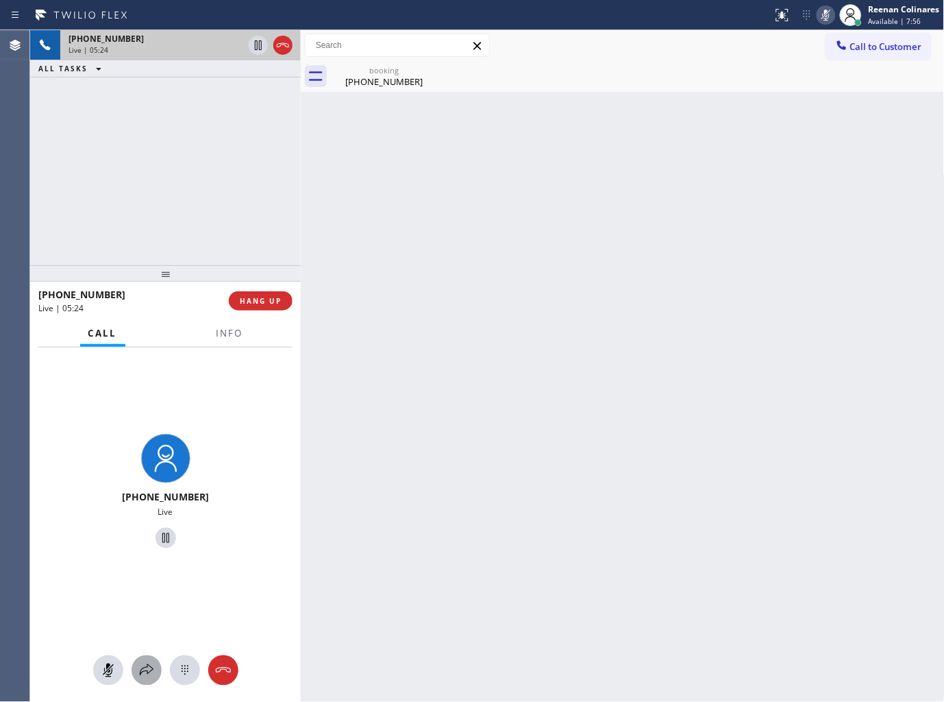
click at [145, 668] on icon at bounding box center [146, 670] width 16 height 16
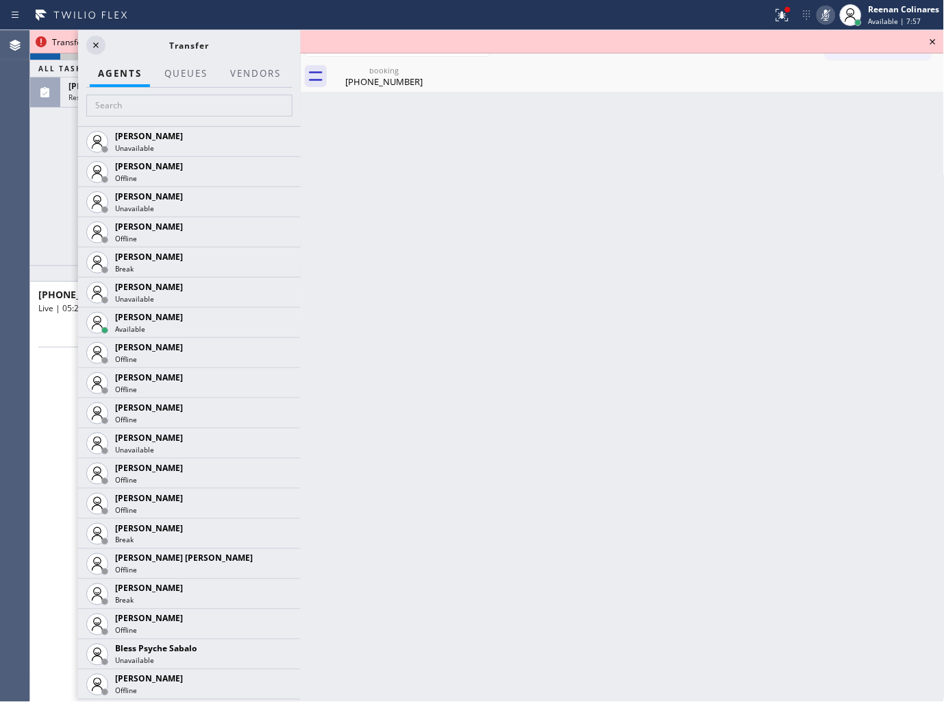
click at [42, 135] on div "+12069491206 Live | 05:25 ALL TASKS ALL TASKS ACTIVE TASKS TASKS IN WRAP UP (66…" at bounding box center [165, 147] width 271 height 235
click at [74, 97] on span "Reserved" at bounding box center [84, 98] width 30 height 10
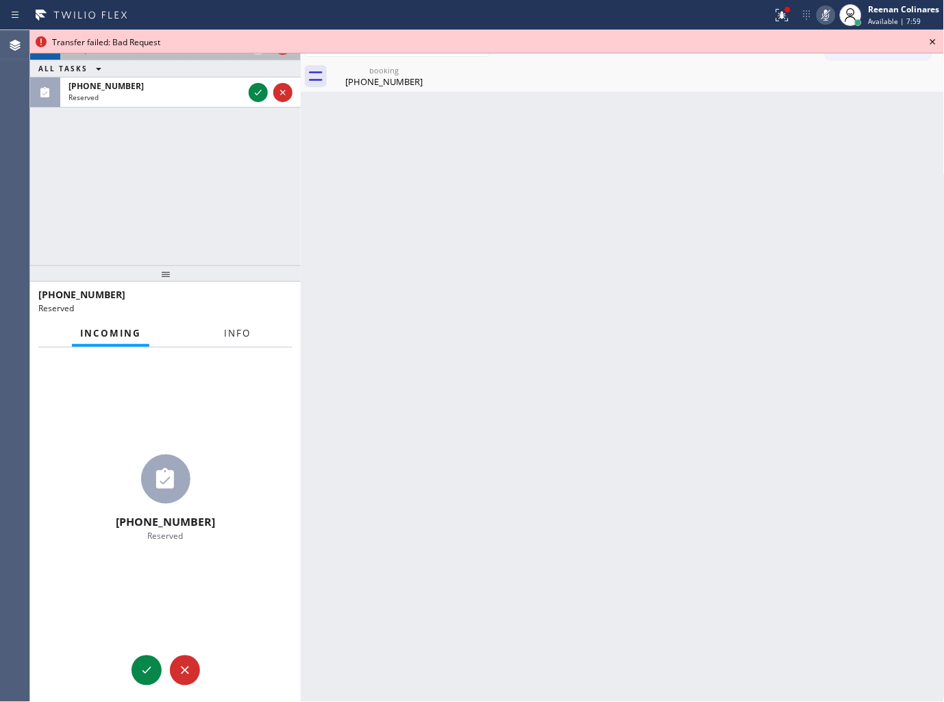
click at [228, 327] on span "Info" at bounding box center [237, 333] width 27 height 12
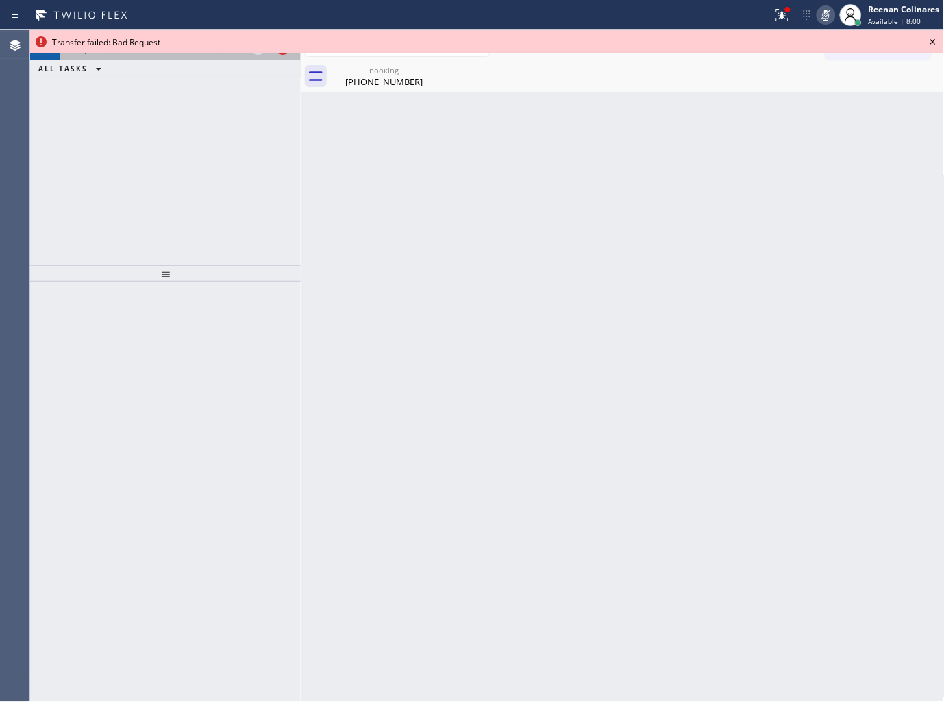
click at [199, 59] on div "+12069491206 Live | 05:28" at bounding box center [153, 45] width 186 height 30
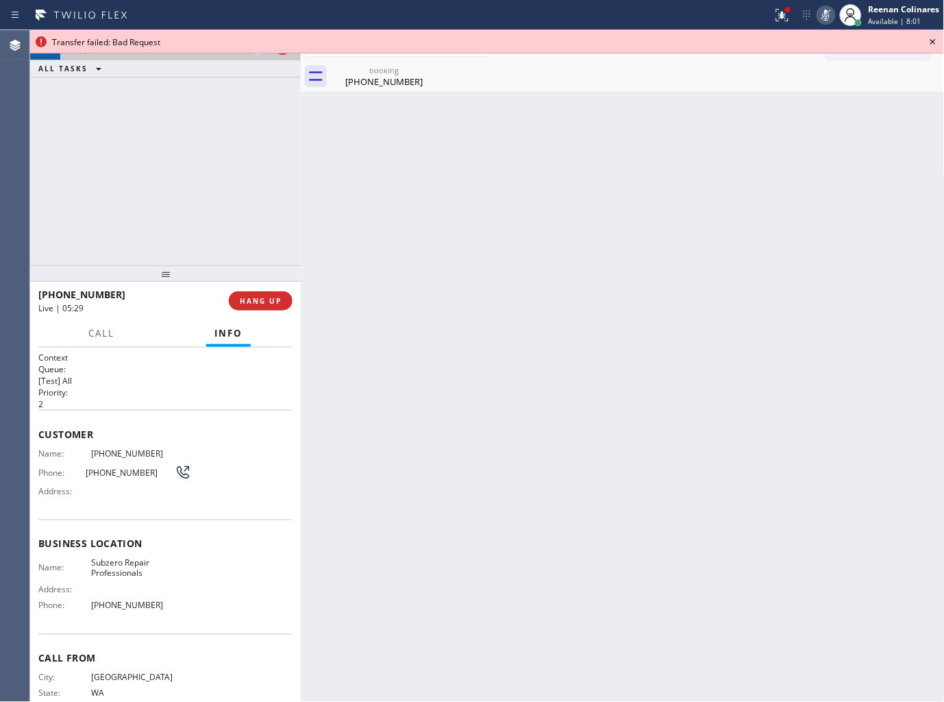
click at [200, 55] on div "Live | 05:29" at bounding box center [156, 50] width 175 height 10
click at [99, 338] on span "Call" at bounding box center [101, 333] width 26 height 12
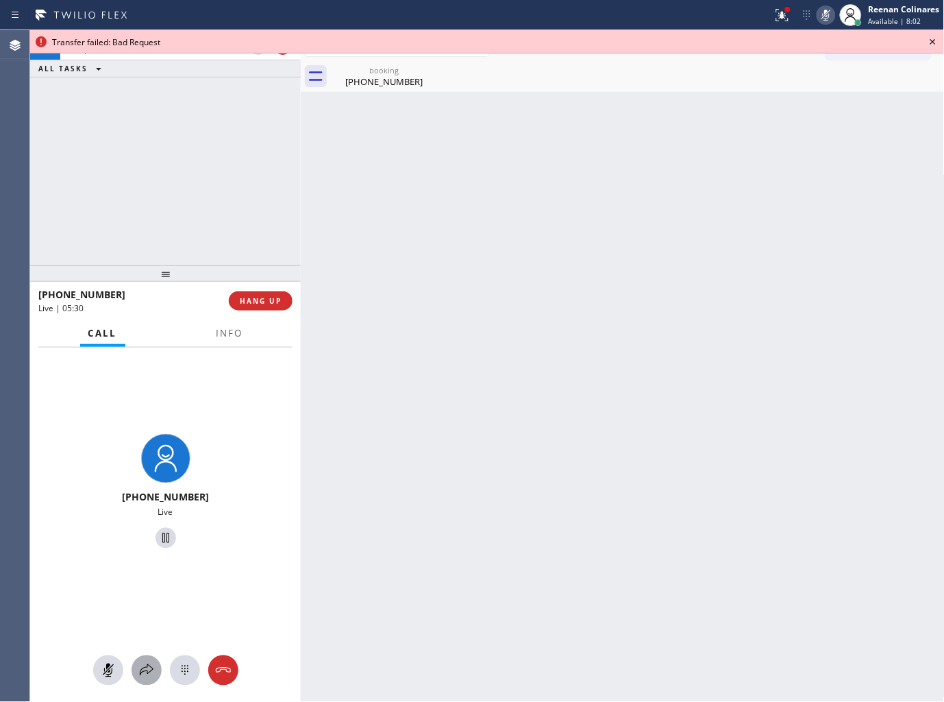
click at [151, 673] on icon at bounding box center [146, 670] width 16 height 16
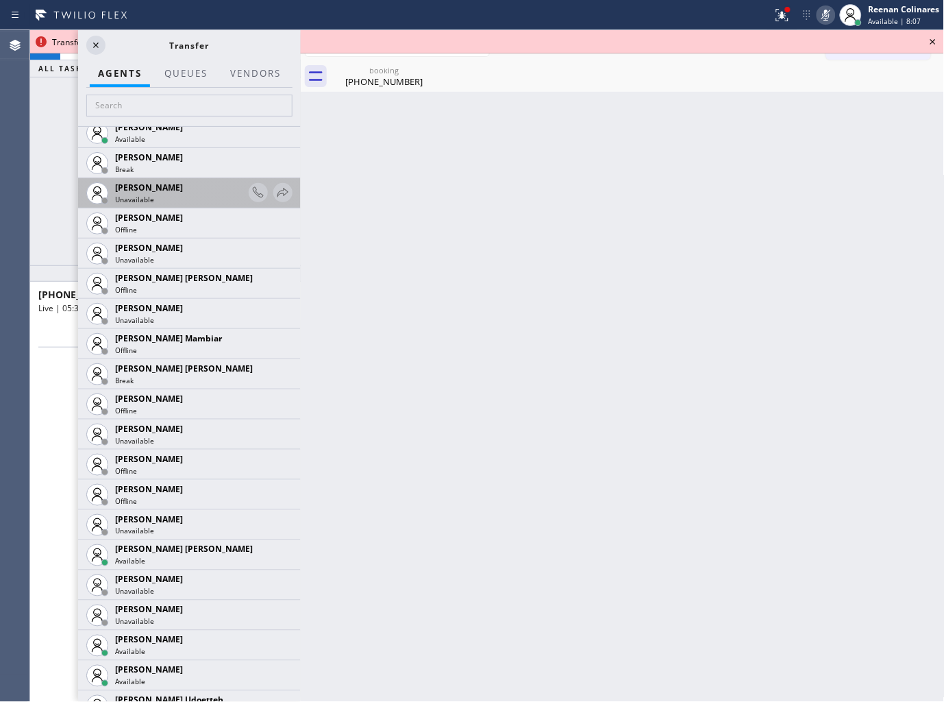
scroll to position [837, 0]
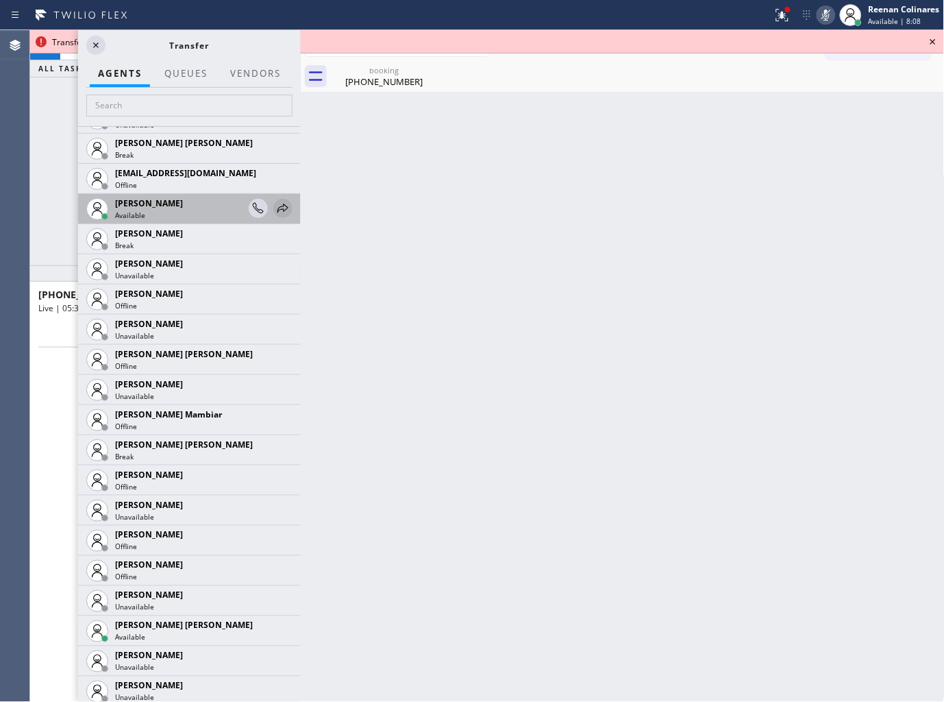
click at [278, 206] on icon at bounding box center [283, 208] width 11 height 9
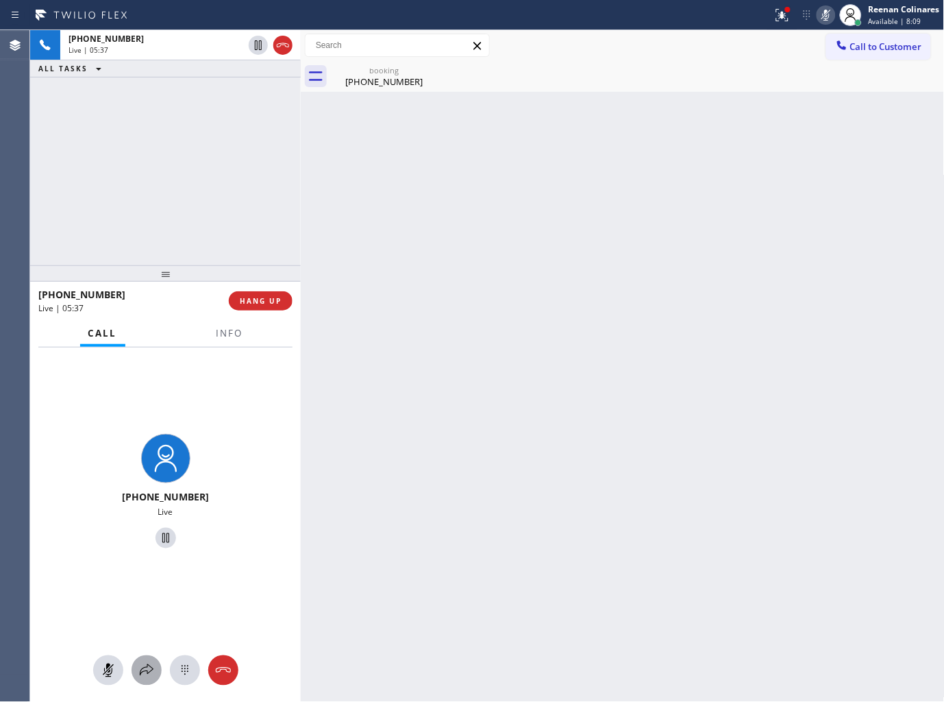
click at [138, 674] on div at bounding box center [147, 670] width 30 height 16
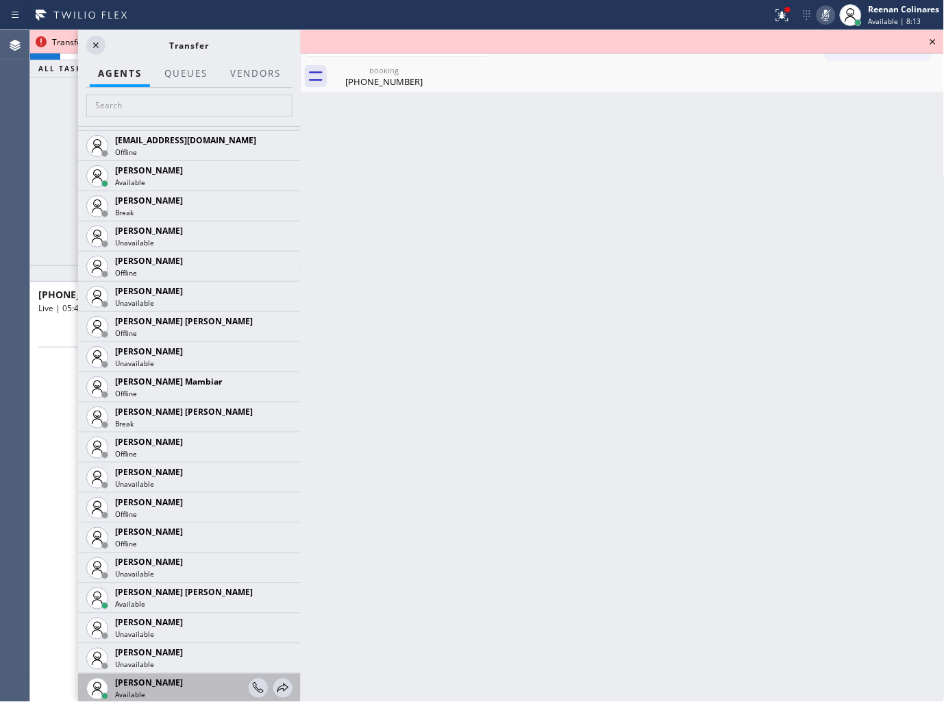
scroll to position [989, 0]
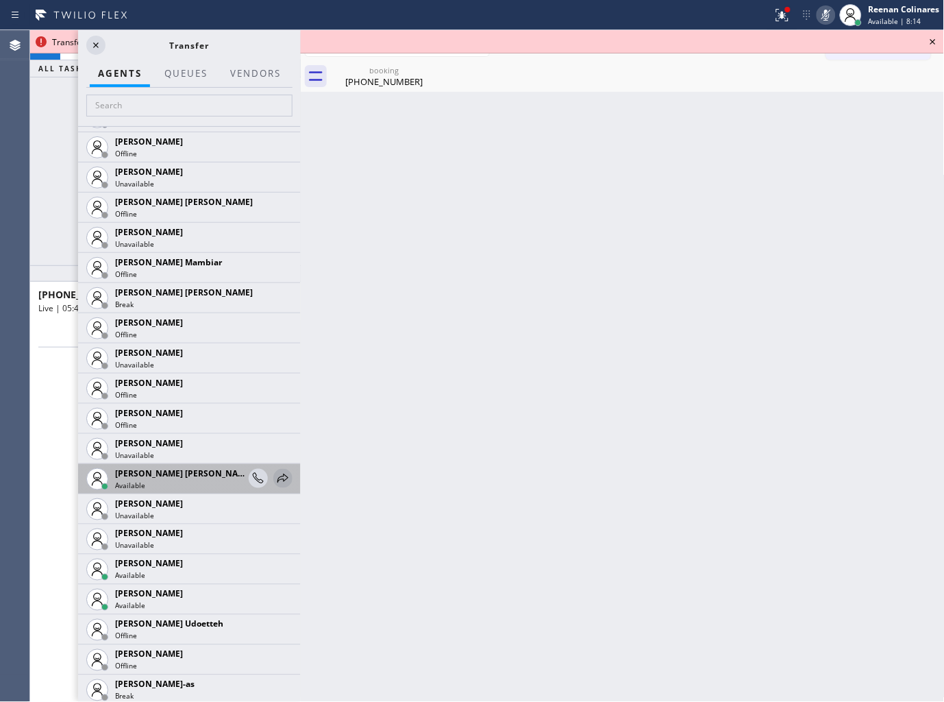
click at [275, 475] on icon at bounding box center [283, 478] width 16 height 16
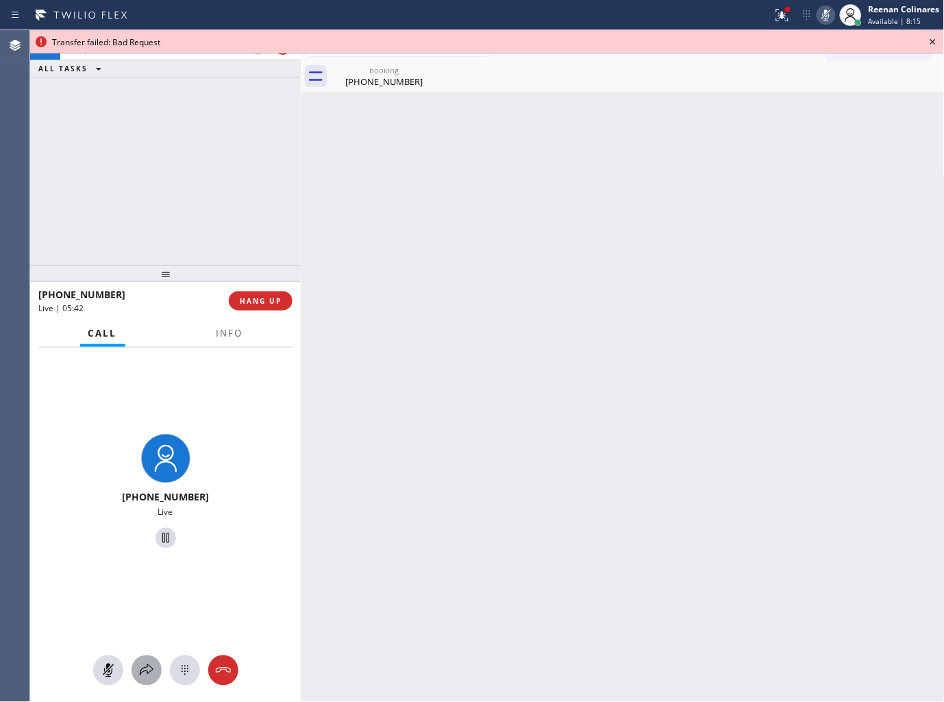
click at [155, 665] on div at bounding box center [147, 670] width 30 height 16
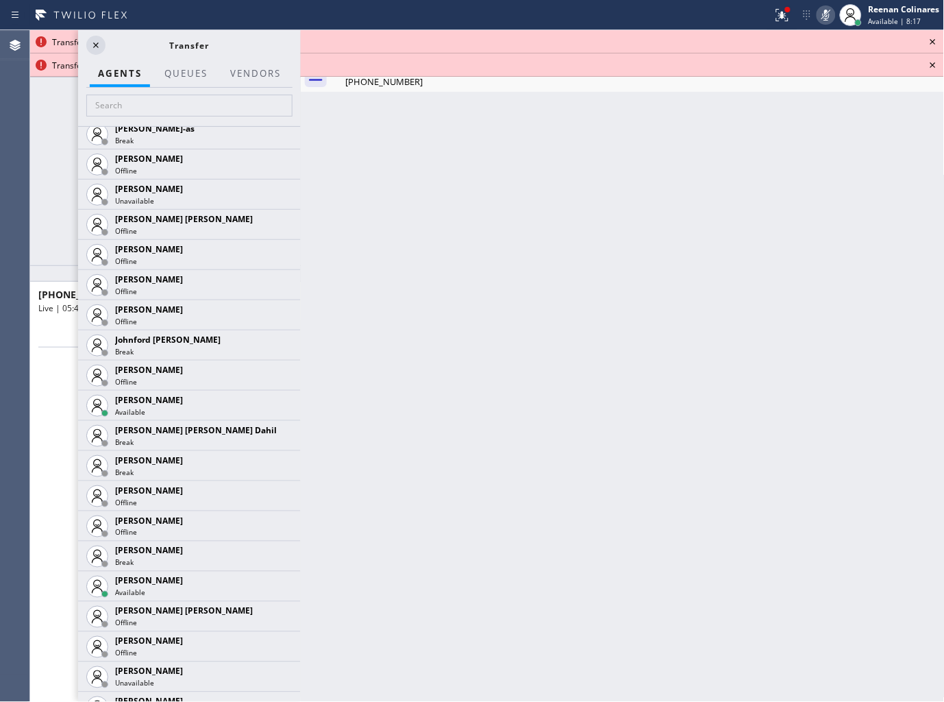
scroll to position [1751, 0]
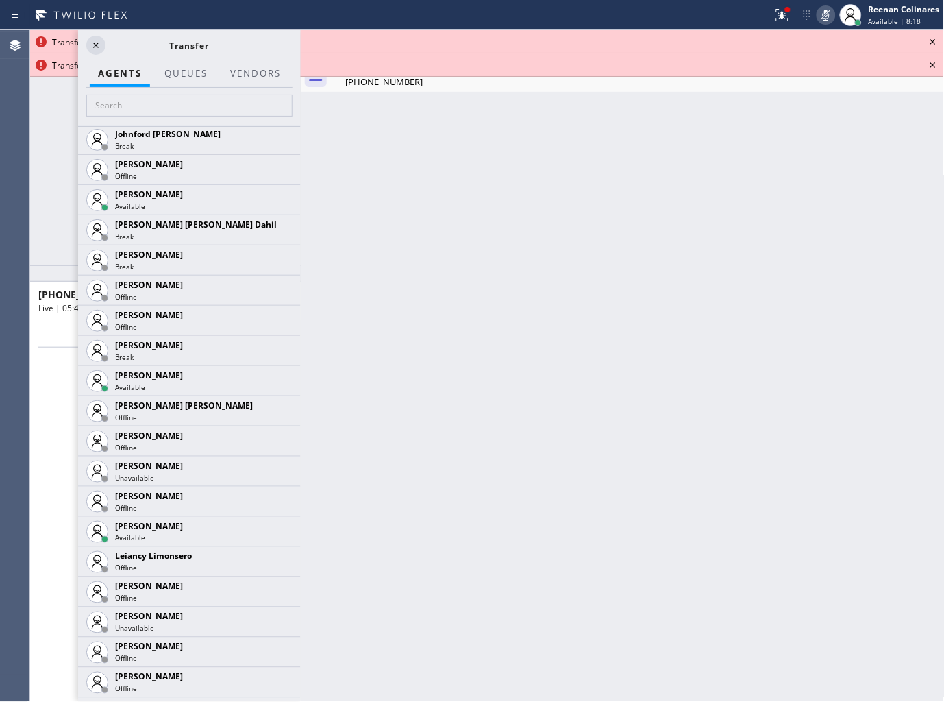
click at [0, 0] on icon at bounding box center [0, 0] width 0 height 0
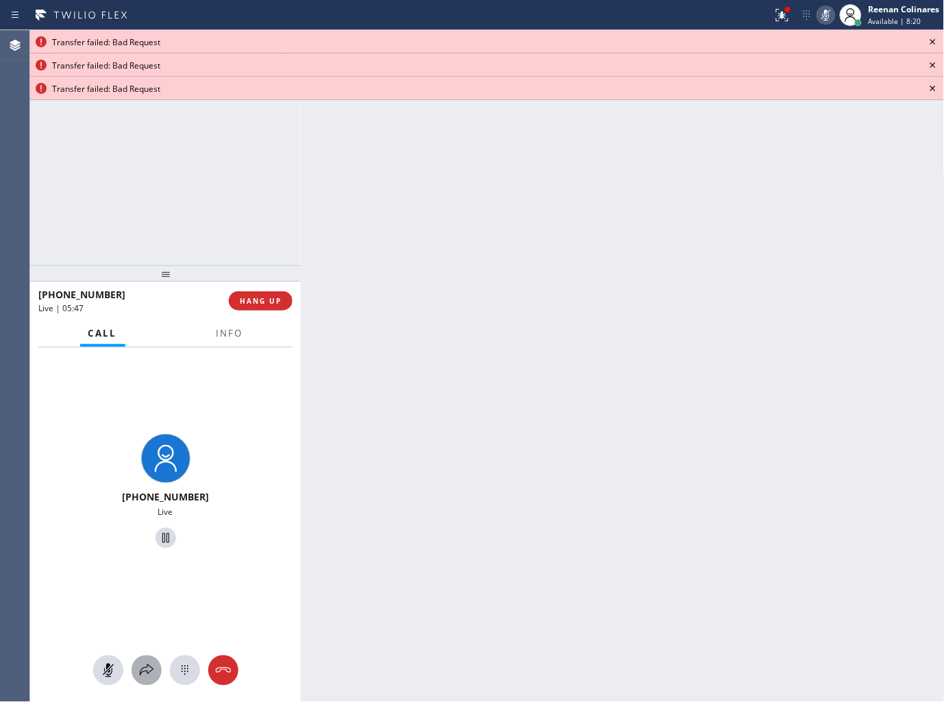
click at [138, 669] on icon at bounding box center [146, 670] width 16 height 16
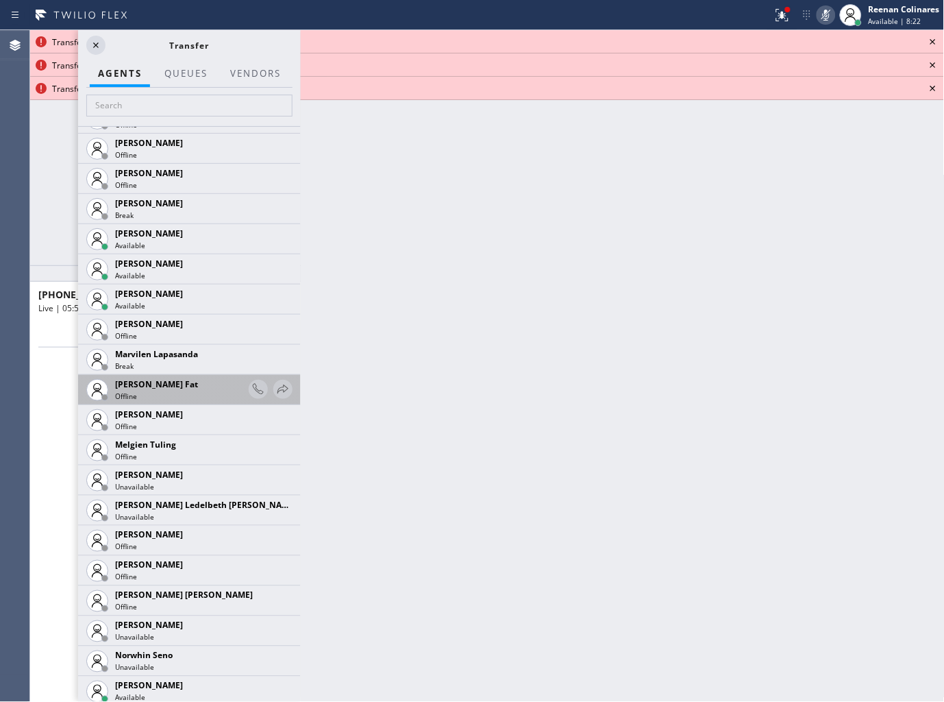
scroll to position [2512, 0]
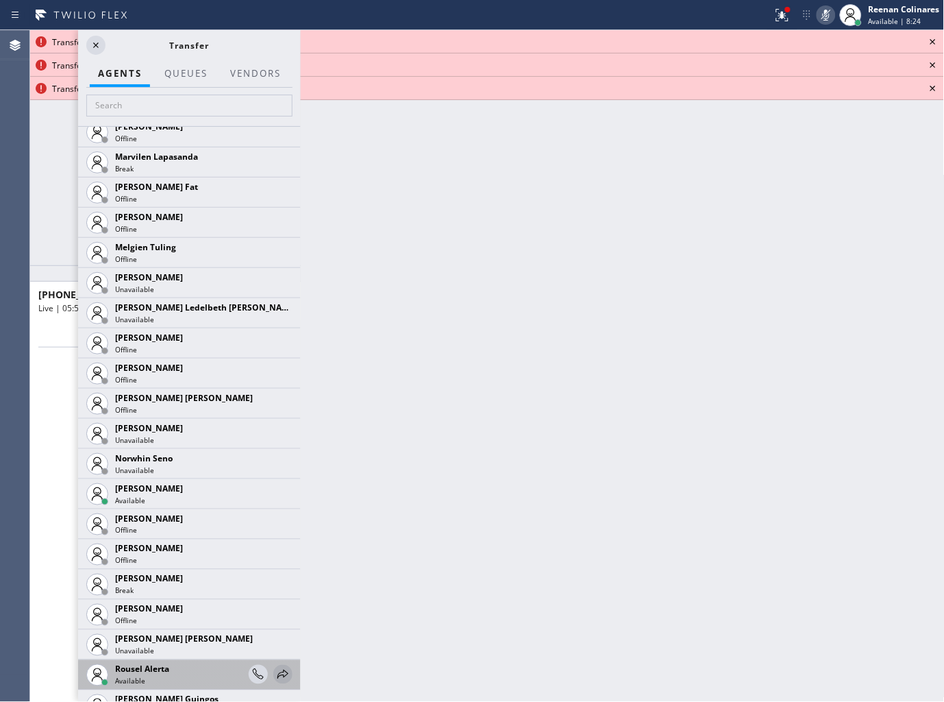
click at [275, 667] on icon at bounding box center [283, 674] width 16 height 16
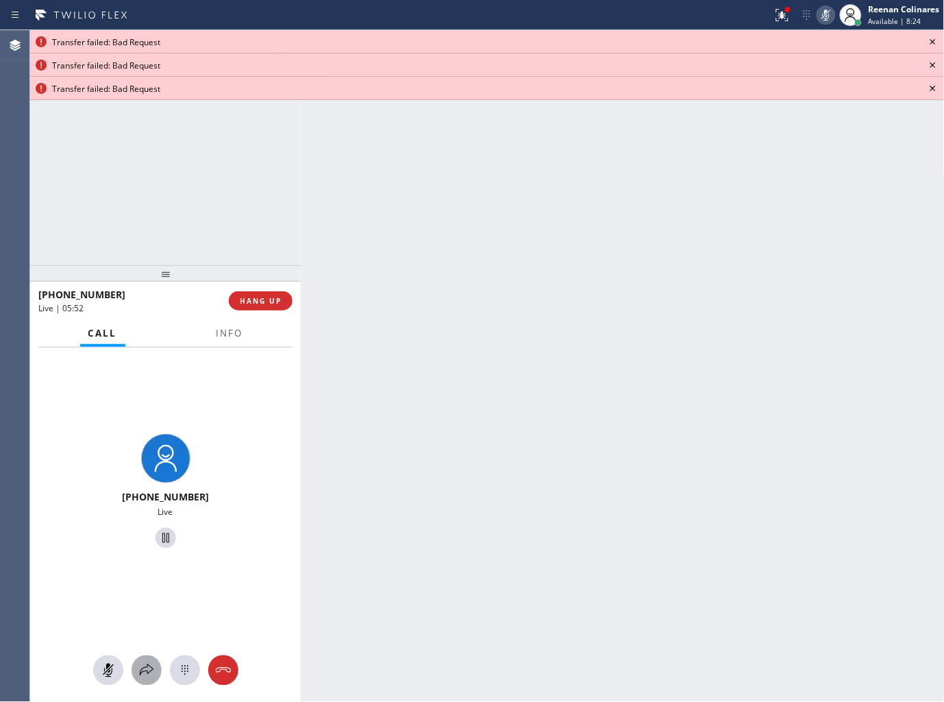
click at [152, 668] on icon at bounding box center [147, 670] width 14 height 12
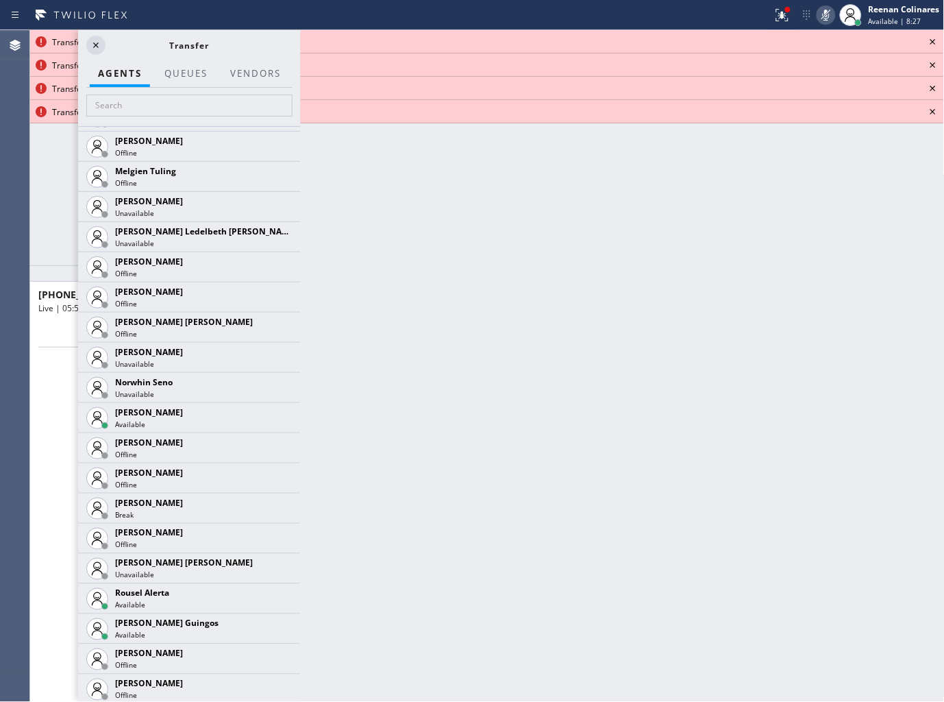
scroll to position [2861, 0]
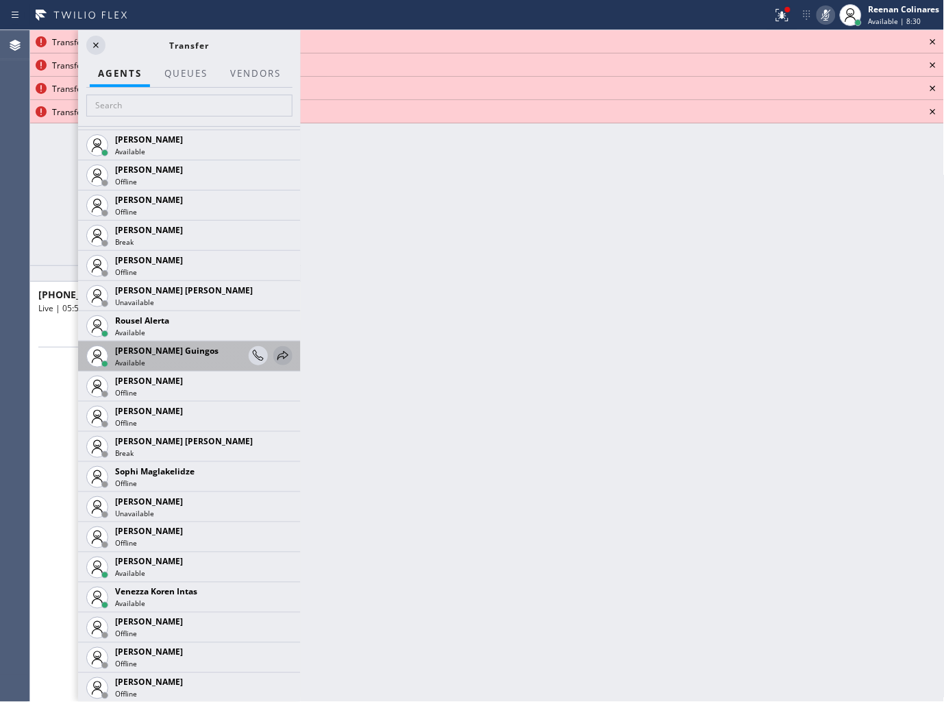
click at [275, 350] on icon at bounding box center [283, 355] width 16 height 16
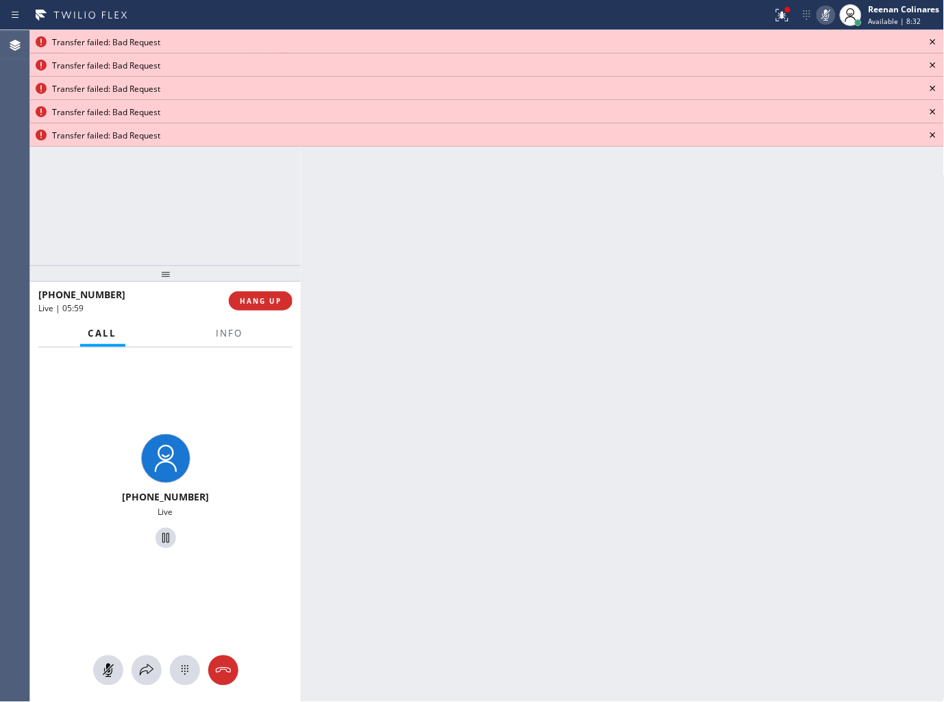
click at [932, 42] on icon at bounding box center [933, 42] width 16 height 16
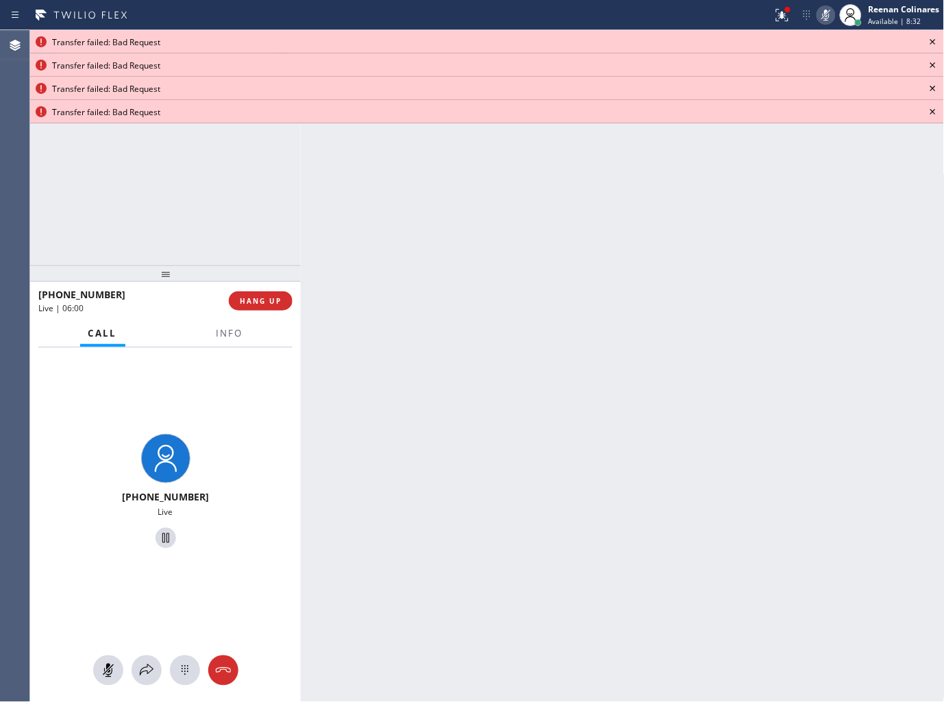
click at [932, 42] on icon at bounding box center [933, 42] width 16 height 16
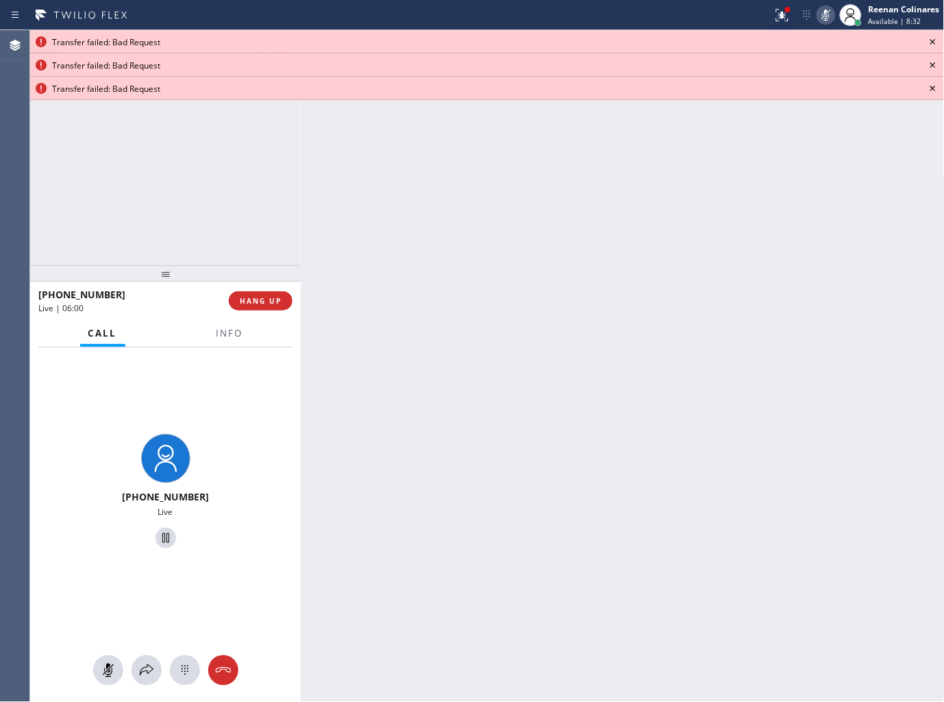
click at [932, 41] on icon at bounding box center [933, 42] width 16 height 16
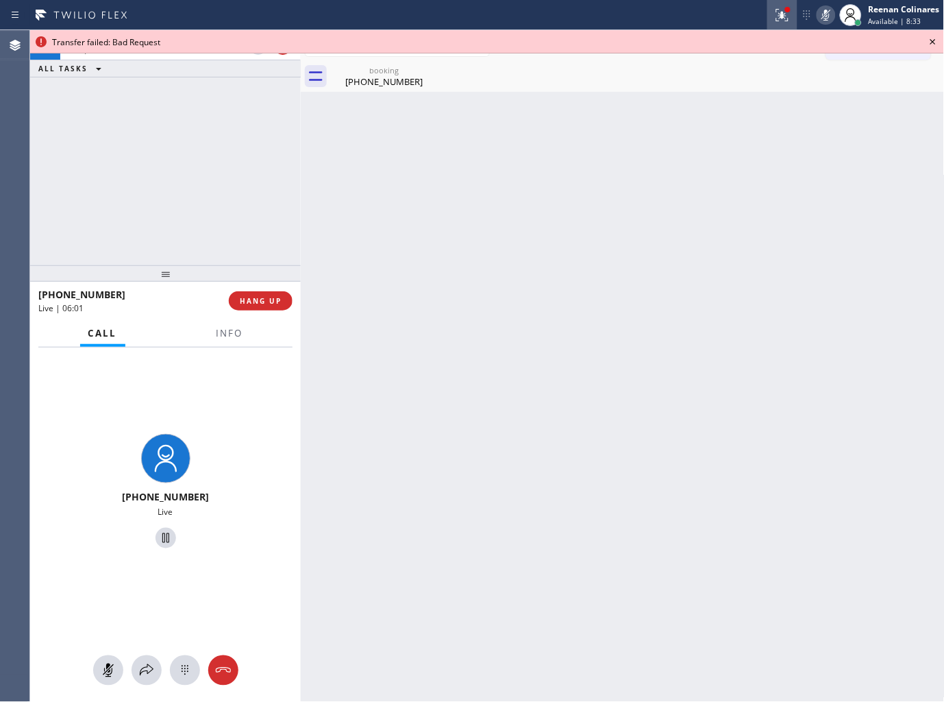
click at [767, 12] on div at bounding box center [782, 15] width 30 height 16
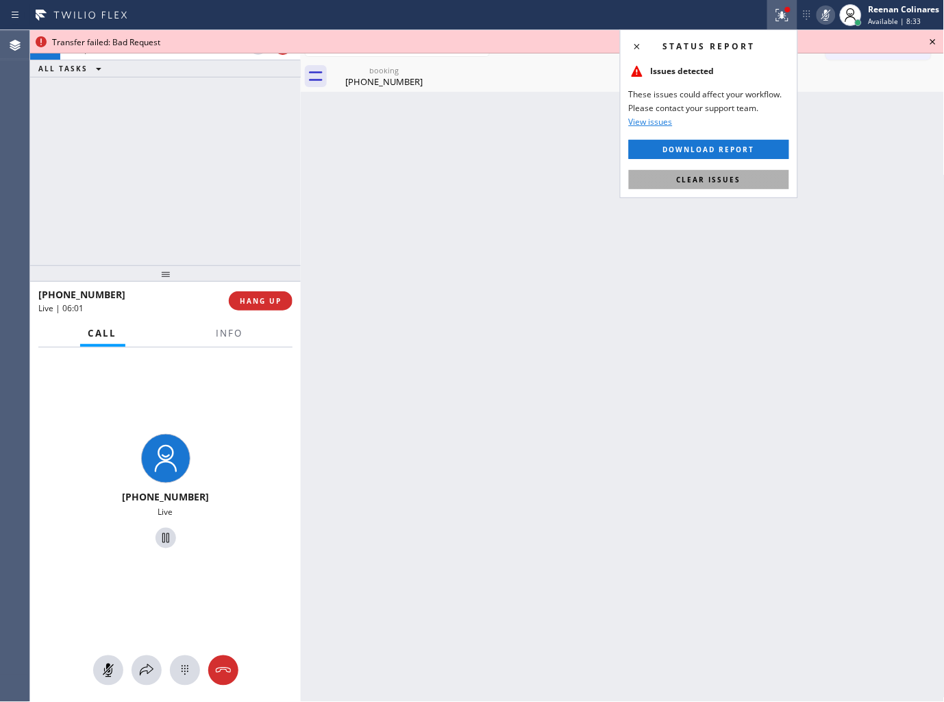
click at [735, 176] on span "Clear issues" at bounding box center [709, 180] width 64 height 10
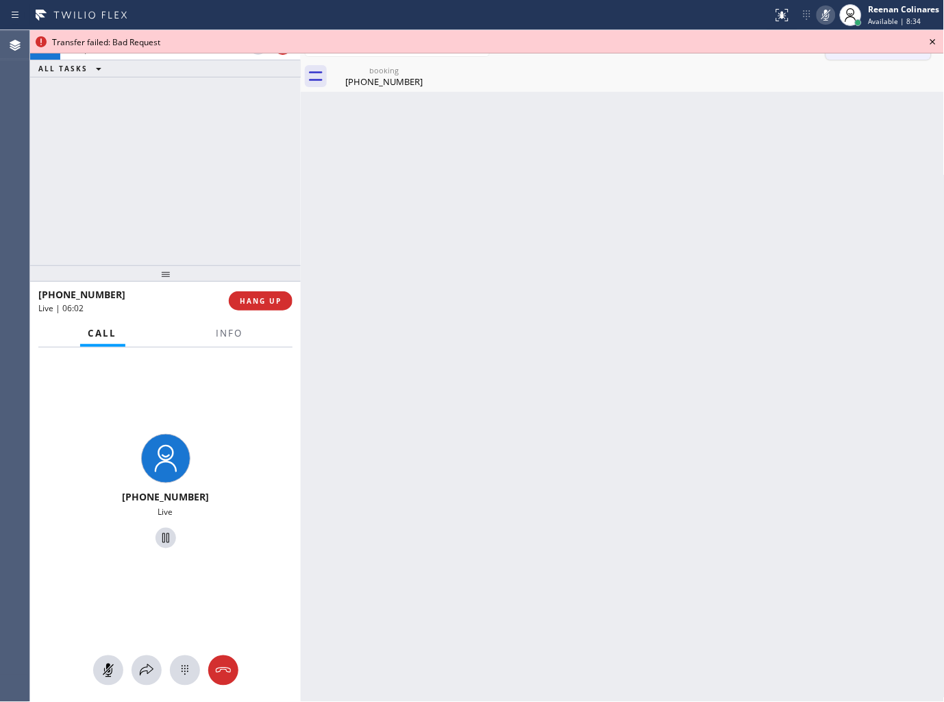
drag, startPoint x: 931, startPoint y: 38, endPoint x: 902, endPoint y: 56, distance: 33.8
click at [932, 38] on icon at bounding box center [933, 42] width 16 height 16
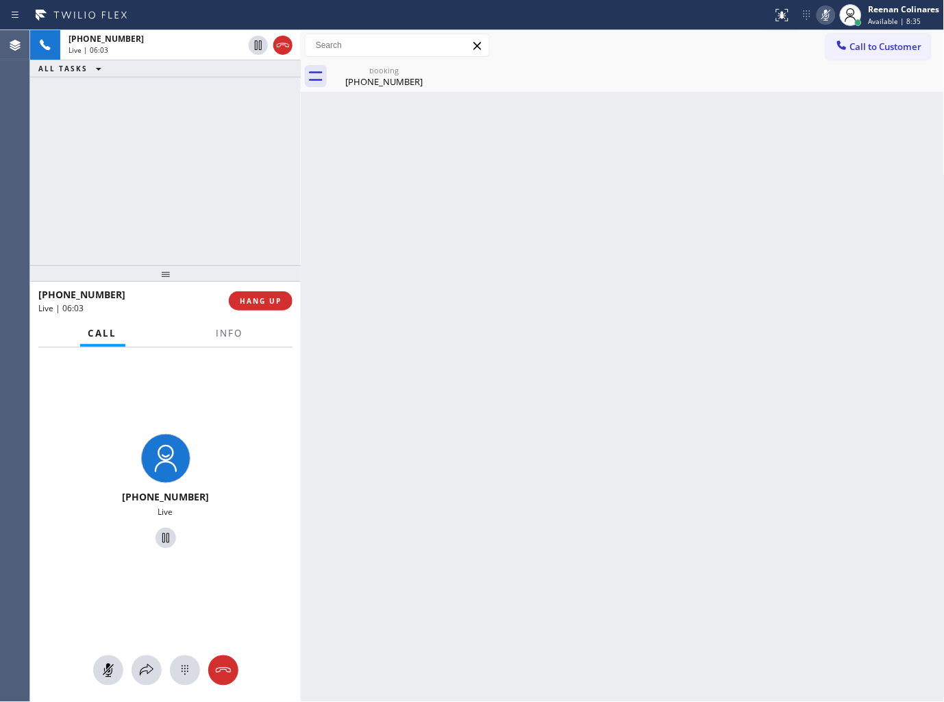
click at [126, 670] on div at bounding box center [165, 670] width 271 height 30
click at [147, 672] on icon at bounding box center [146, 670] width 16 height 16
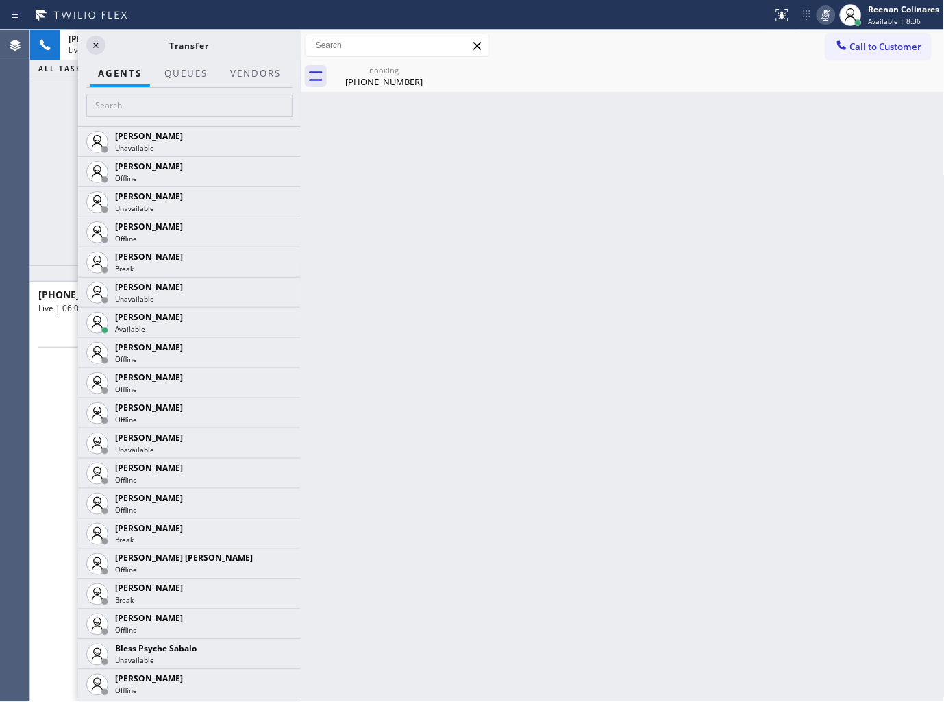
click at [77, 172] on div "+12069491206 Live | 06:04 ALL TASKS ALL TASKS ACTIVE TASKS TASKS IN WRAP UP +12…" at bounding box center [165, 366] width 271 height 672
click at [47, 161] on div "+12069491206 Live | 06:04 ALL TASKS ALL TASKS ACTIVE TASKS TASKS IN WRAP UP" at bounding box center [165, 147] width 271 height 235
click at [108, 40] on div "Transfer" at bounding box center [190, 46] width 168 height 12
click at [100, 44] on icon at bounding box center [96, 45] width 16 height 16
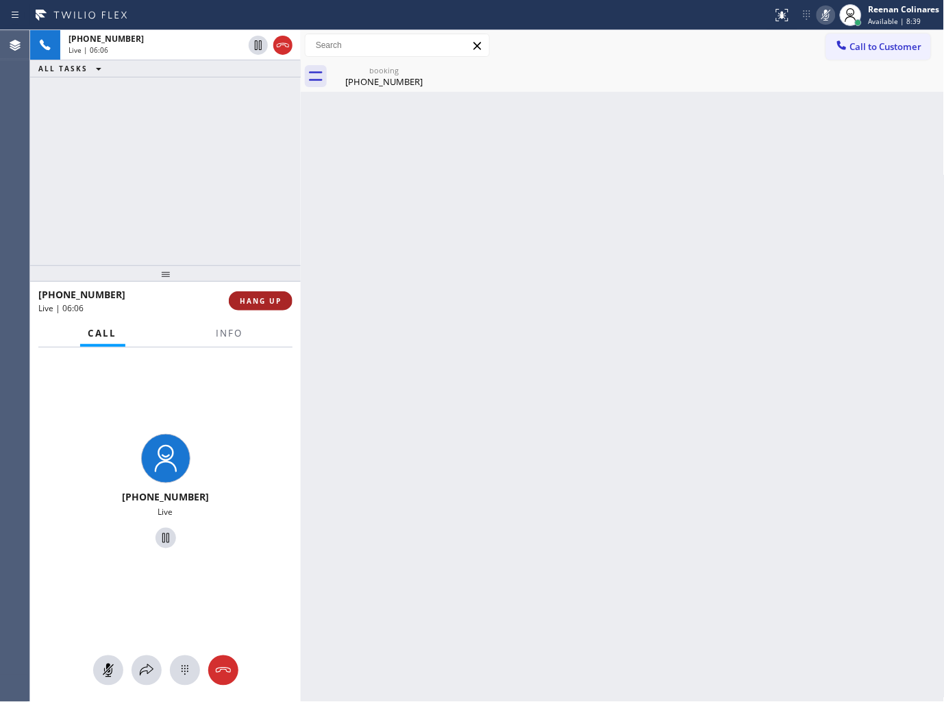
click at [260, 299] on span "HANG UP" at bounding box center [261, 301] width 42 height 10
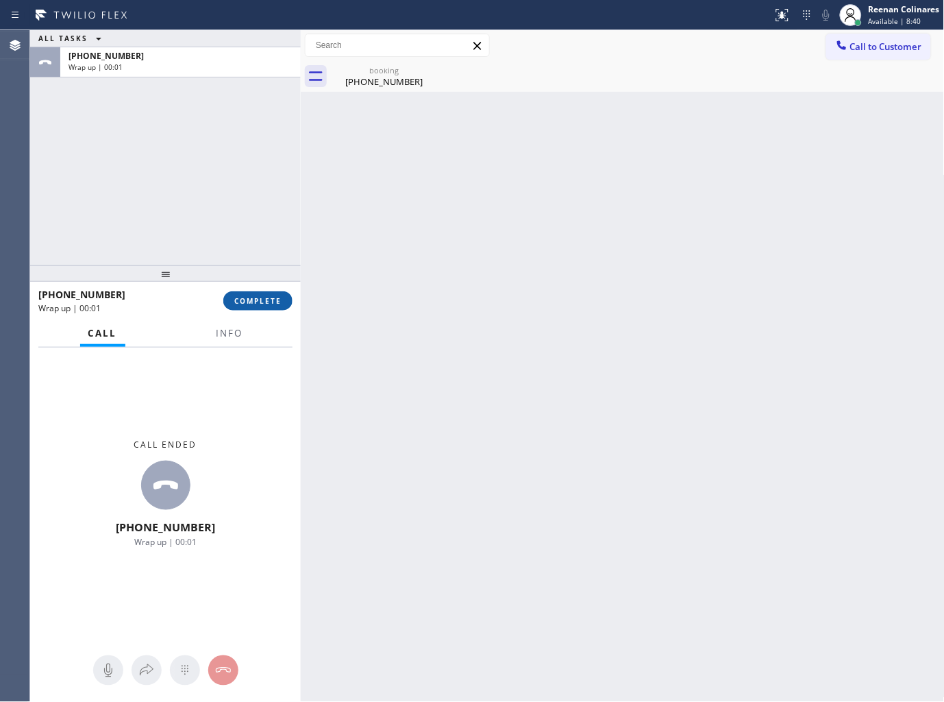
click at [275, 299] on span "COMPLETE" at bounding box center [257, 301] width 47 height 10
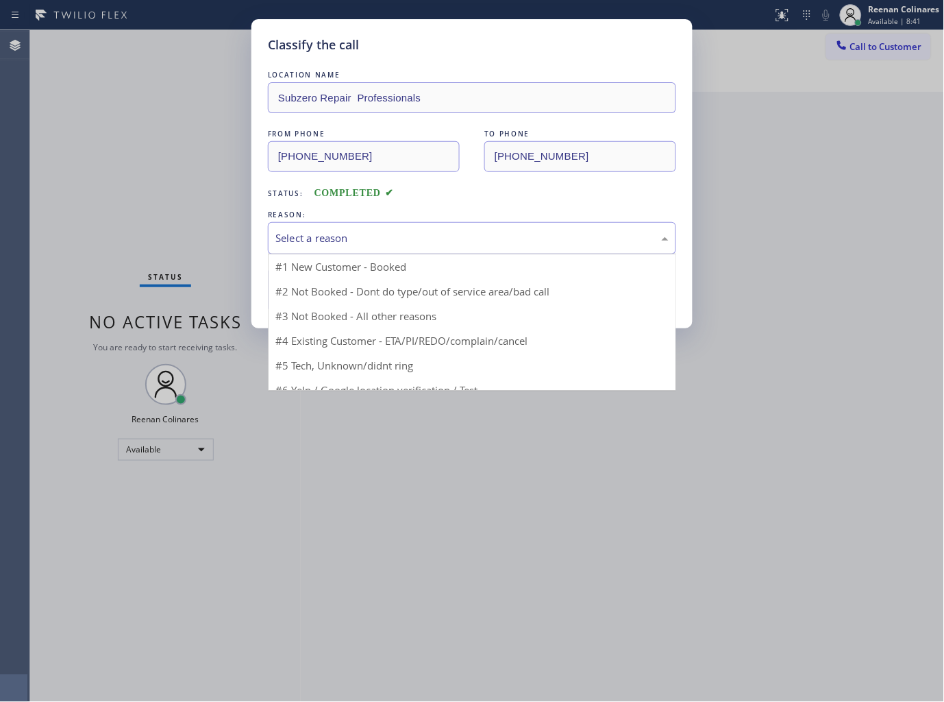
click at [348, 229] on div "Select a reason" at bounding box center [472, 238] width 408 height 32
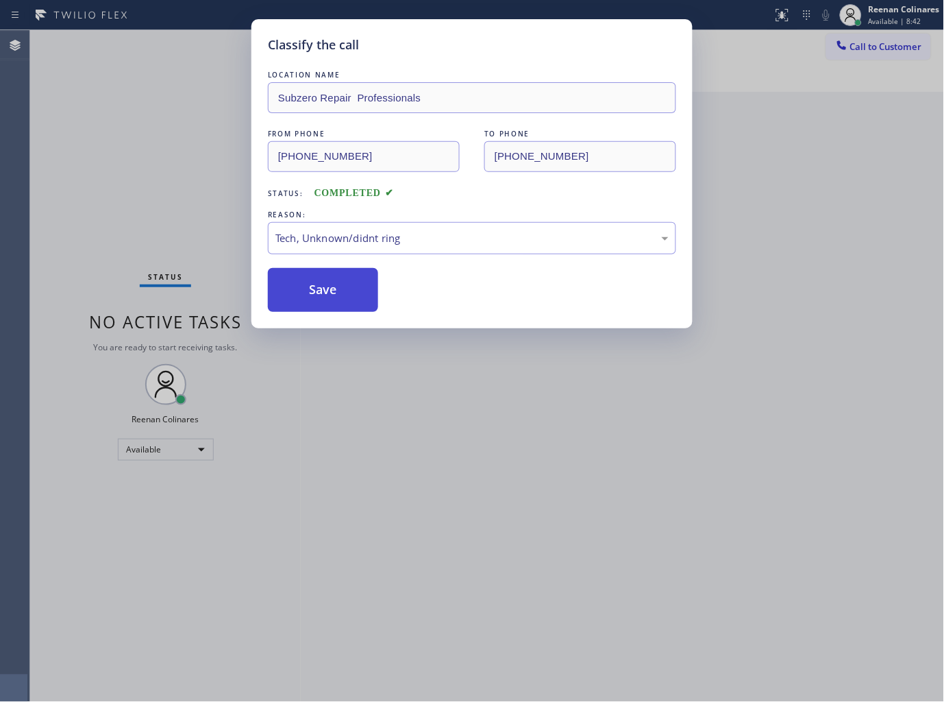
drag, startPoint x: 320, startPoint y: 336, endPoint x: 312, endPoint y: 297, distance: 39.9
drag, startPoint x: 307, startPoint y: 285, endPoint x: 134, endPoint y: 210, distance: 189.0
click at [305, 285] on button "Save" at bounding box center [323, 290] width 110 height 44
drag, startPoint x: 134, startPoint y: 210, endPoint x: 148, endPoint y: 232, distance: 26.2
click at [134, 209] on div "Classify the call LOCATION NAME Subzero Repair Professionals FROM PHONE (206) 9…" at bounding box center [472, 351] width 944 height 702
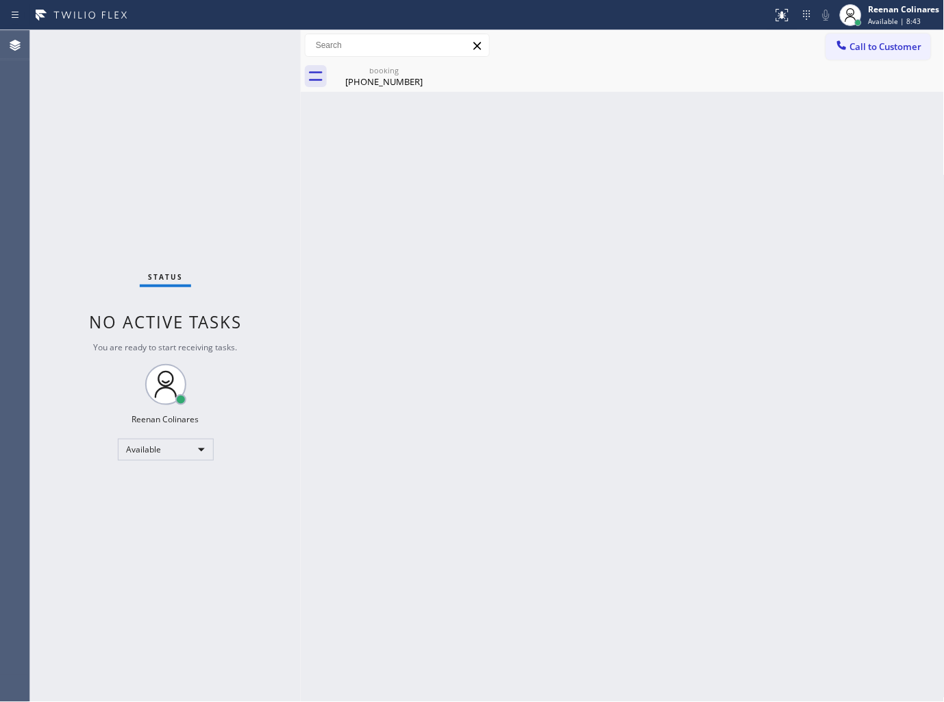
click at [939, 373] on div "Back to Dashboard Change Sender ID Customers Technicians Select a contact Outbo…" at bounding box center [623, 366] width 644 height 672
click at [412, 73] on div "booking" at bounding box center [383, 70] width 103 height 10
click at [427, 69] on div at bounding box center [638, 76] width 614 height 31
click at [428, 67] on div at bounding box center [638, 76] width 614 height 31
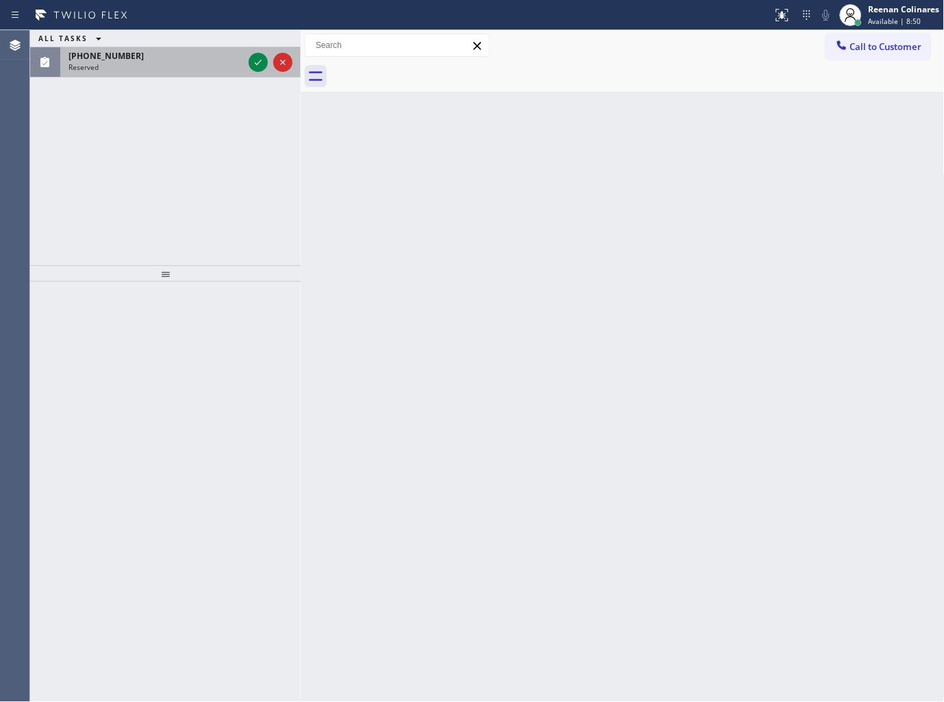
drag, startPoint x: 130, startPoint y: 72, endPoint x: 138, endPoint y: 62, distance: 12.7
click at [134, 66] on div "(805) 226-0596 Reserved" at bounding box center [153, 62] width 186 height 30
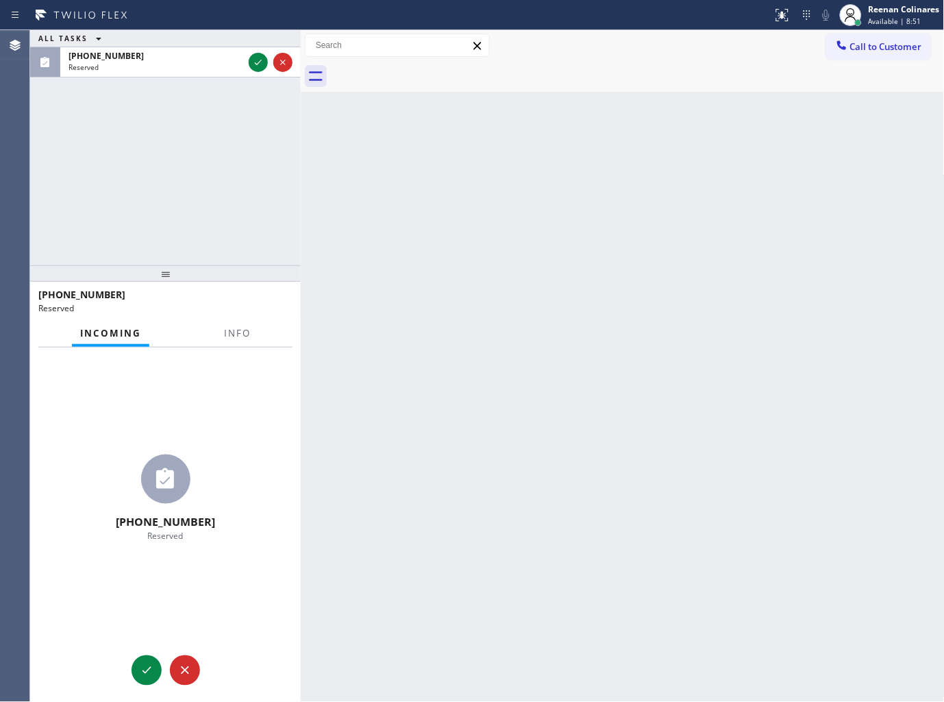
click at [242, 344] on div at bounding box center [237, 345] width 43 height 3
click at [244, 329] on span "Info" at bounding box center [237, 333] width 27 height 12
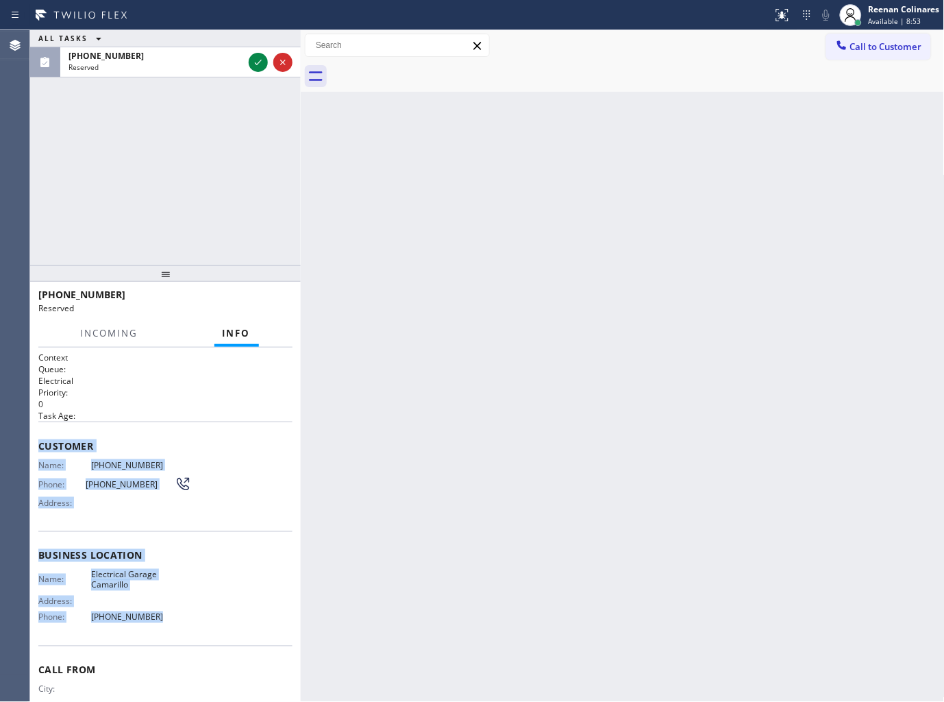
drag, startPoint x: 111, startPoint y: 554, endPoint x: 257, endPoint y: 632, distance: 165.9
click at [221, 634] on div "Context Queue: Electrical Priority: 0 Task Age: Customer Name: (805) 226-0596 P…" at bounding box center [165, 550] width 254 height 397
copy div "Customer Name: (805) 226-0596 Phone: (805) 226-0596 Address: Business location …"
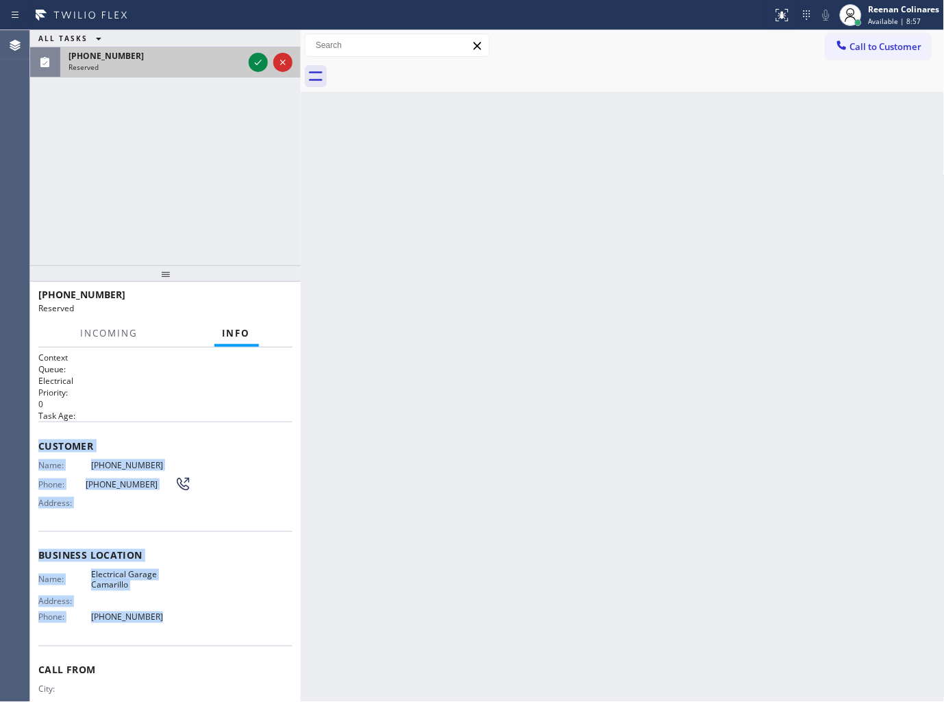
click at [246, 59] on div at bounding box center [270, 62] width 49 height 30
click at [250, 59] on icon at bounding box center [258, 62] width 16 height 16
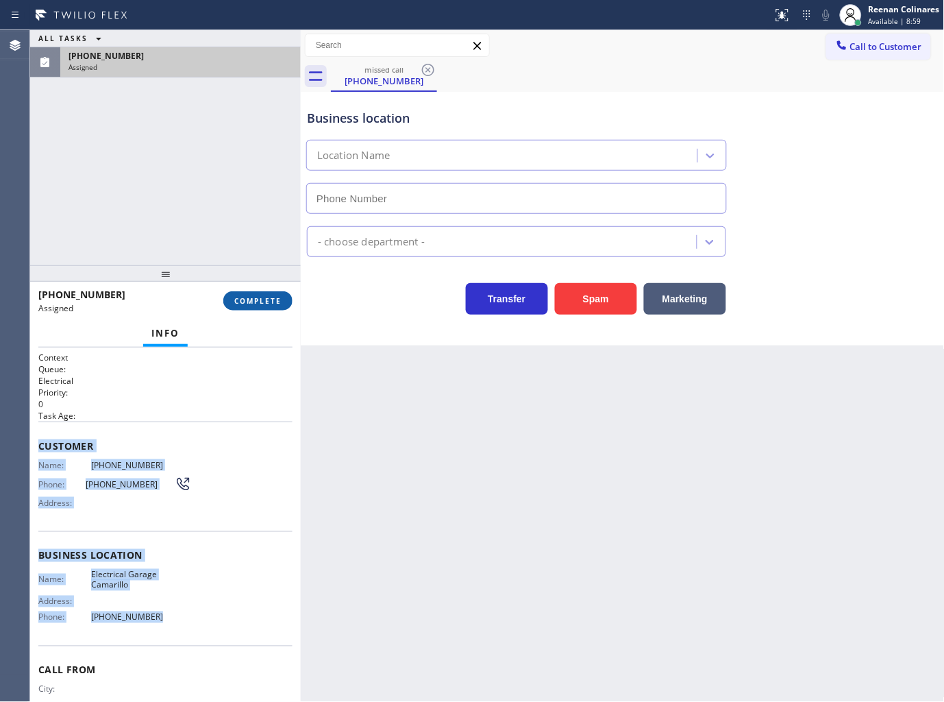
type input "(805) 360-4020"
drag, startPoint x: 283, startPoint y: 296, endPoint x: 275, endPoint y: 295, distance: 7.7
click at [282, 299] on button "COMPLETE" at bounding box center [257, 300] width 69 height 19
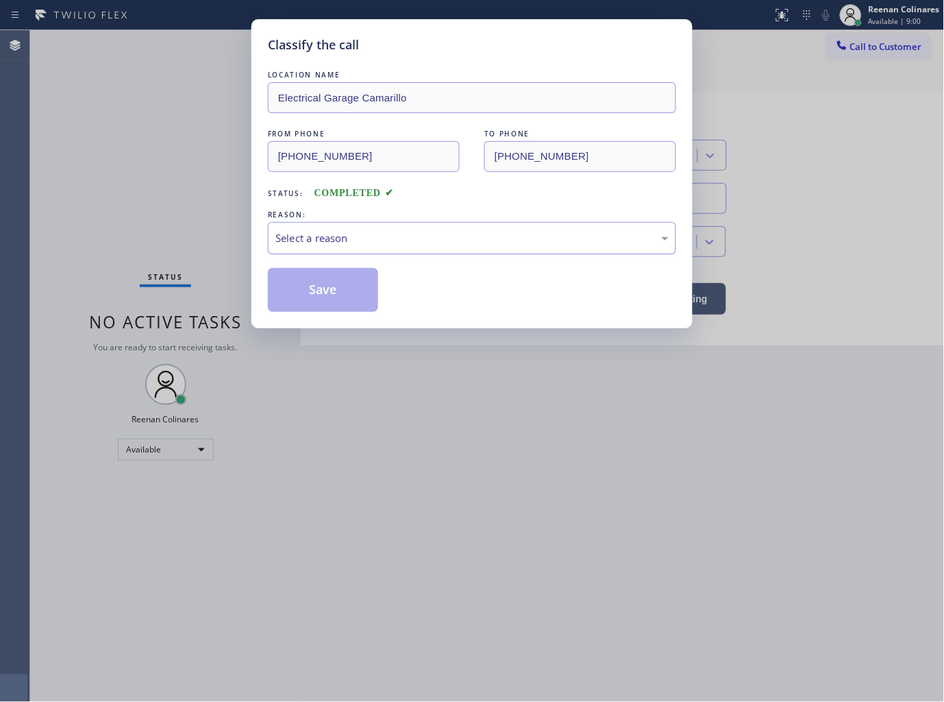
click at [336, 243] on div "Select a reason" at bounding box center [471, 238] width 393 height 16
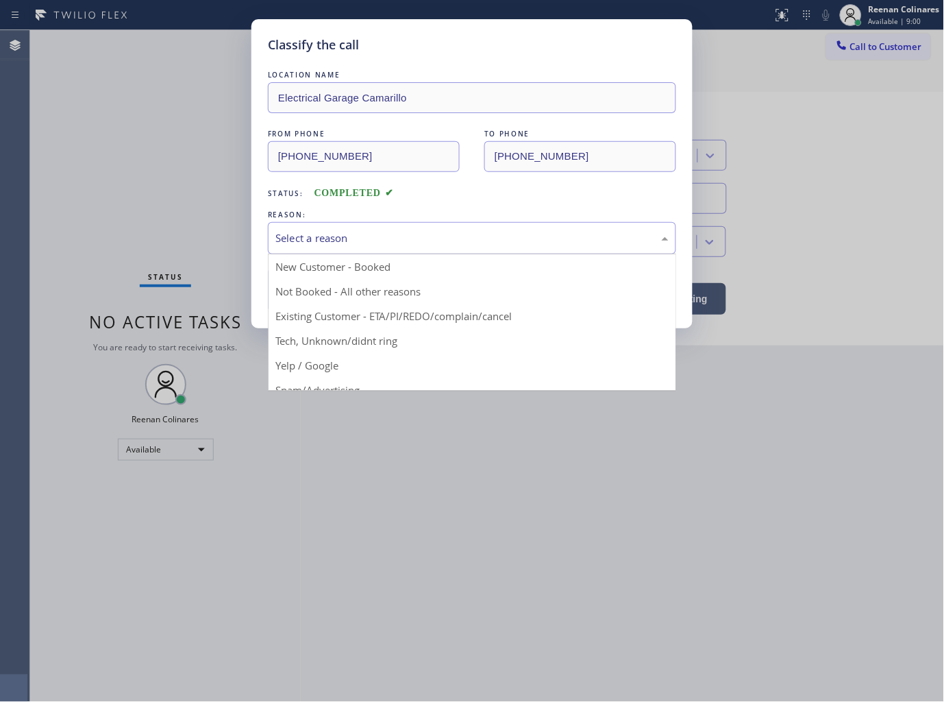
drag, startPoint x: 304, startPoint y: 340, endPoint x: 303, endPoint y: 302, distance: 37.7
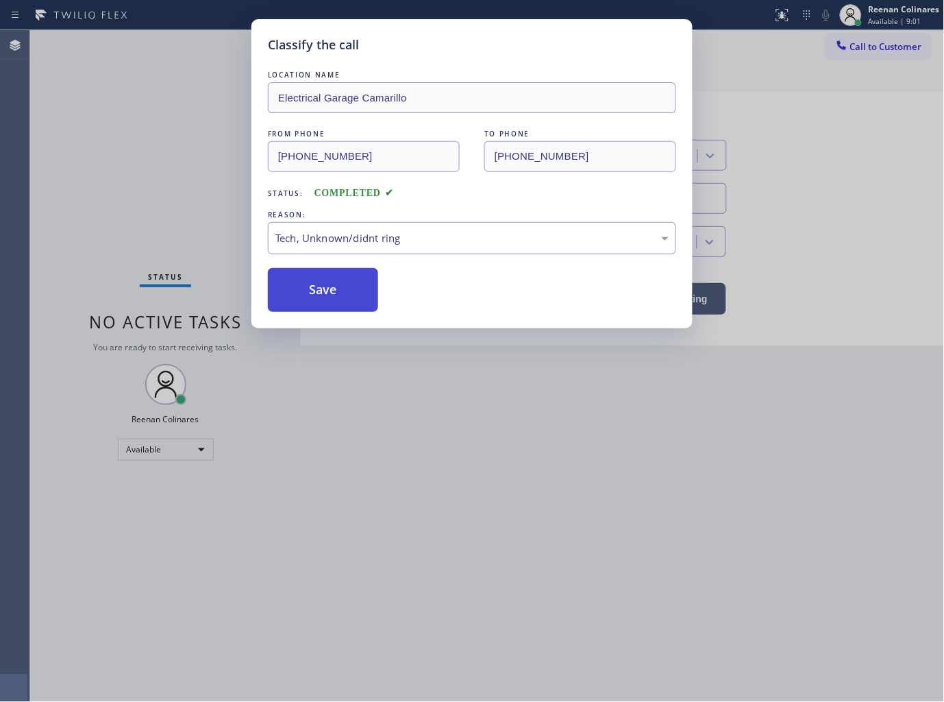
drag, startPoint x: 302, startPoint y: 295, endPoint x: 148, endPoint y: 188, distance: 187.6
click at [299, 291] on button "Save" at bounding box center [323, 290] width 110 height 44
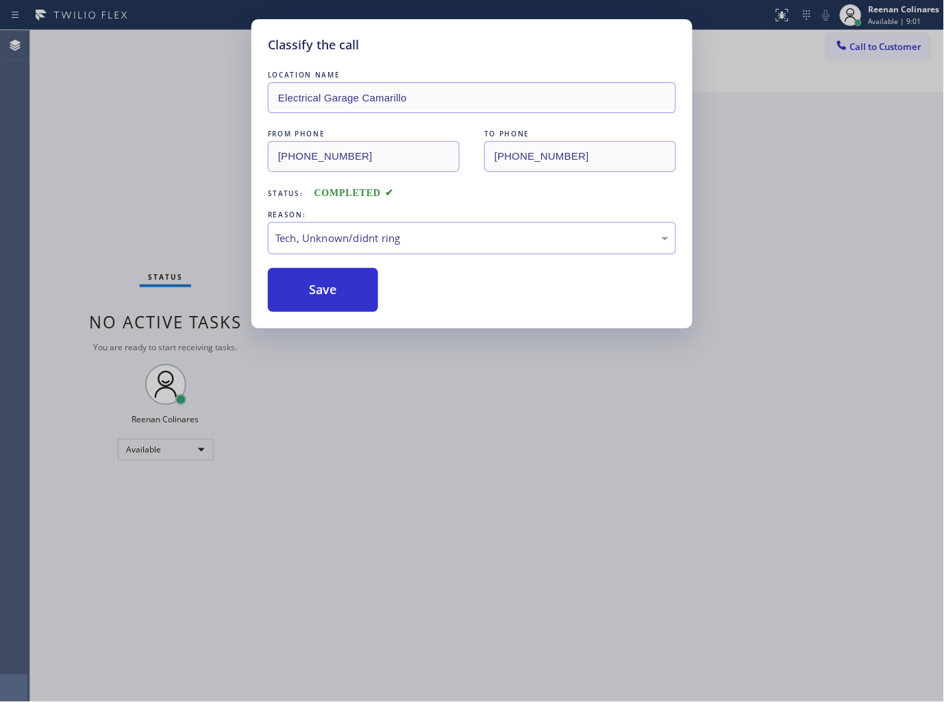
click at [148, 188] on div "Classify the call LOCATION NAME Electrical Garage Camarillo FROM PHONE (805) 22…" at bounding box center [472, 351] width 944 height 702
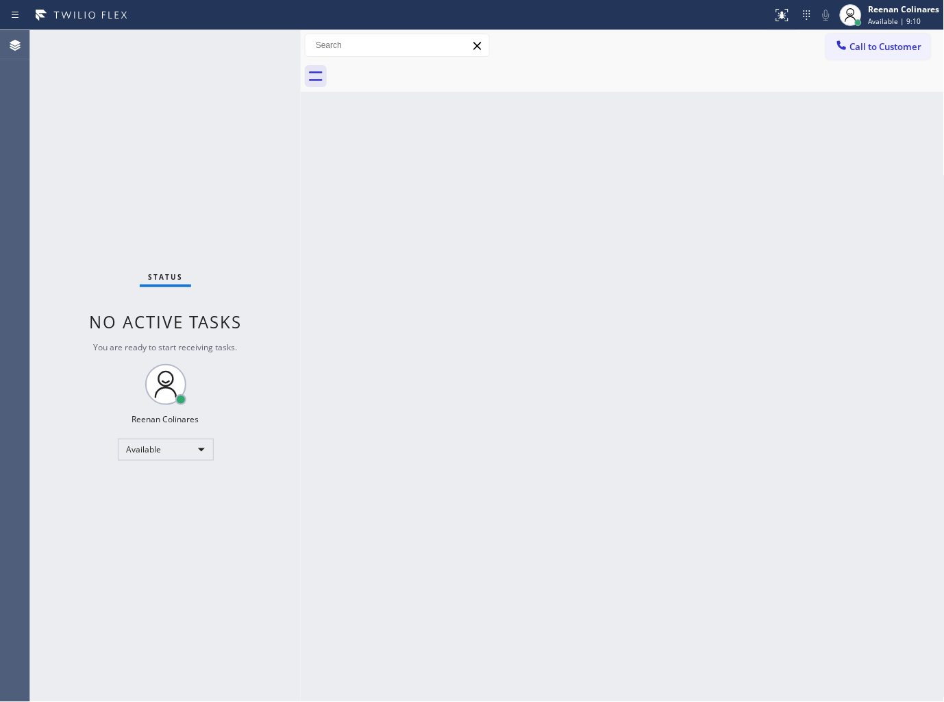
click at [603, 126] on div "Back to Dashboard Change Sender ID Customers Technicians Select a contact Outbo…" at bounding box center [623, 366] width 644 height 672
click at [587, 128] on div "Back to Dashboard Change Sender ID Customers Technicians Select a contact Outbo…" at bounding box center [623, 366] width 644 height 672
click at [605, 181] on div "Back to Dashboard Change Sender ID Customers Technicians Select a contact Outbo…" at bounding box center [623, 366] width 644 height 672
click at [567, 106] on div "Back to Dashboard Change Sender ID Customers Technicians Select a contact Outbo…" at bounding box center [623, 366] width 644 height 672
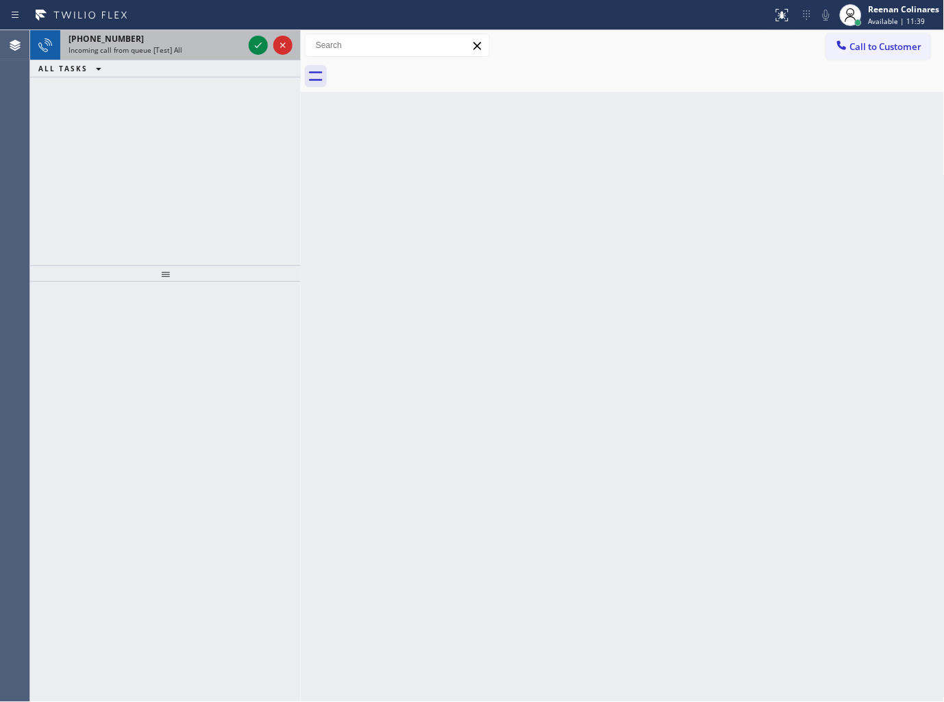
click at [153, 42] on div "+15308455938" at bounding box center [156, 39] width 175 height 12
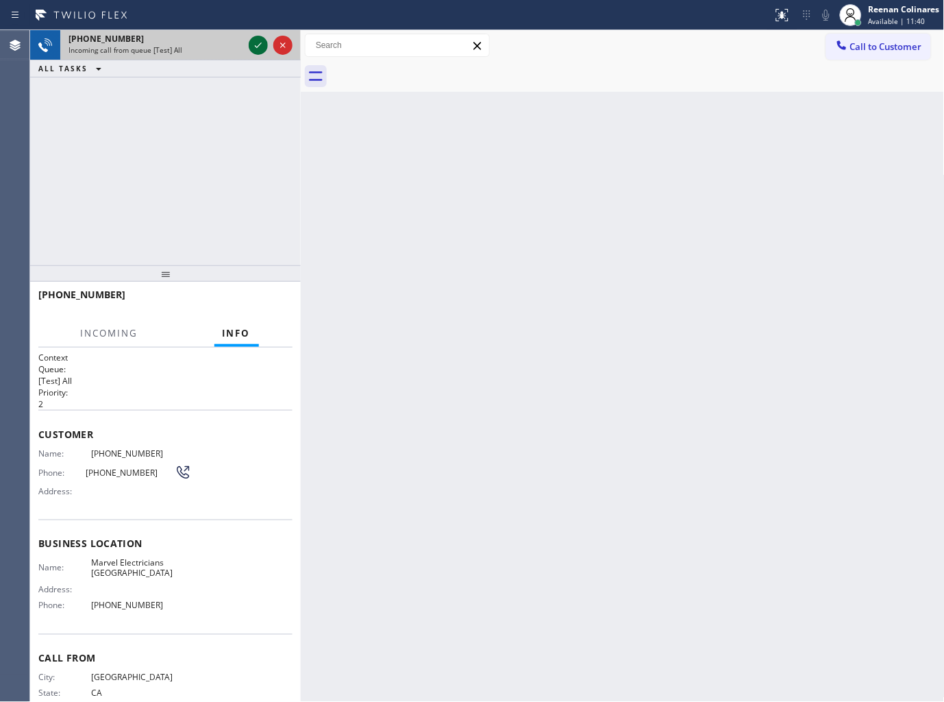
click at [251, 41] on icon at bounding box center [258, 45] width 16 height 16
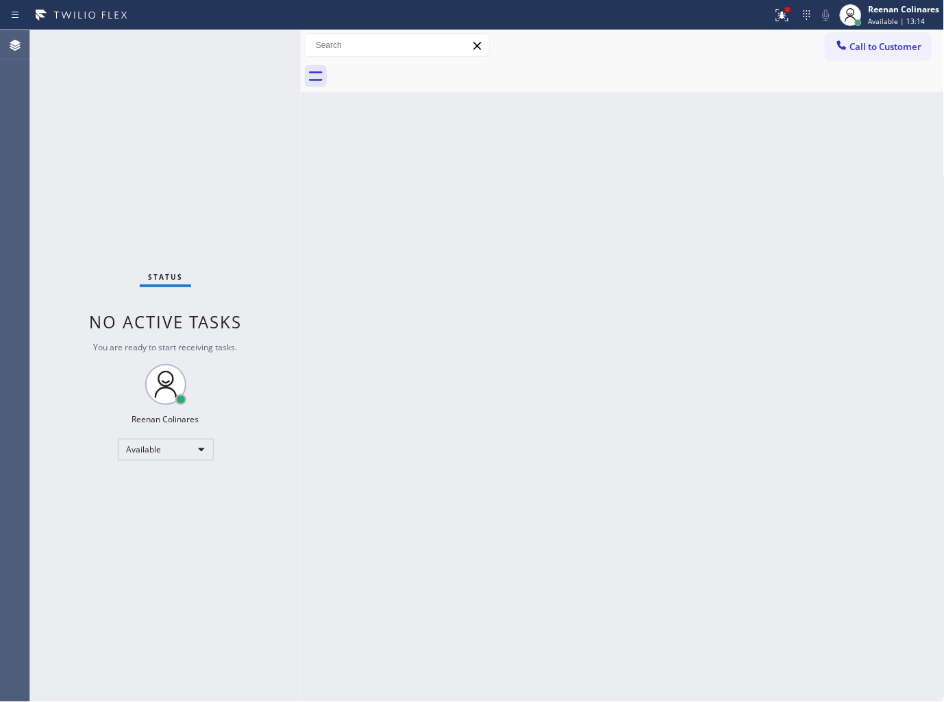
click at [202, 50] on div "Status No active tasks You are ready to start receiving tasks. Reenan Colinares…" at bounding box center [165, 366] width 271 height 672
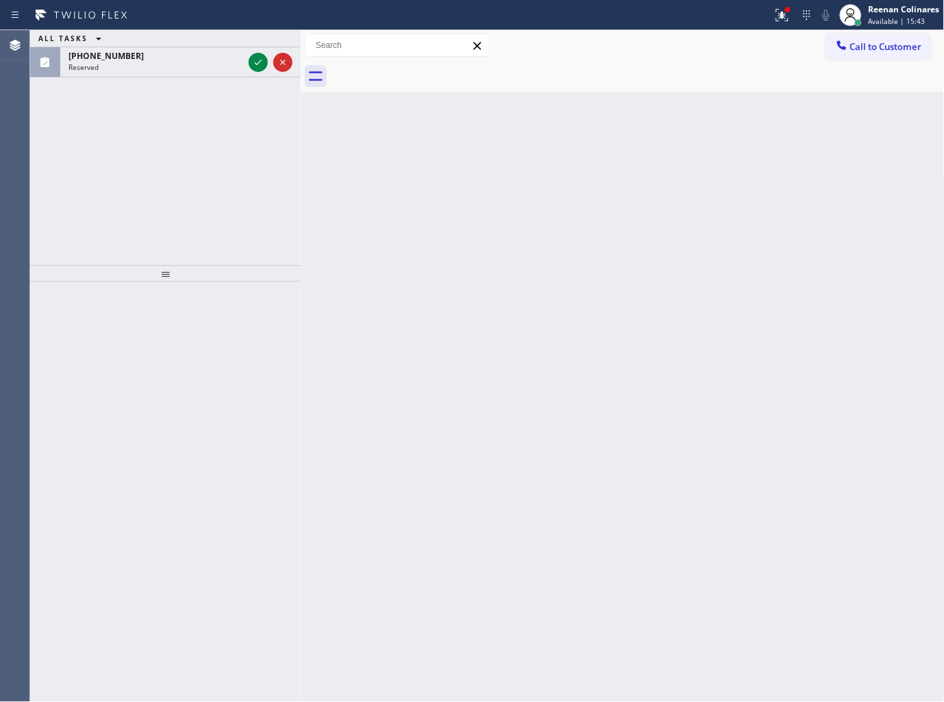
click at [202, 50] on div "(512) 566-3800" at bounding box center [156, 56] width 175 height 12
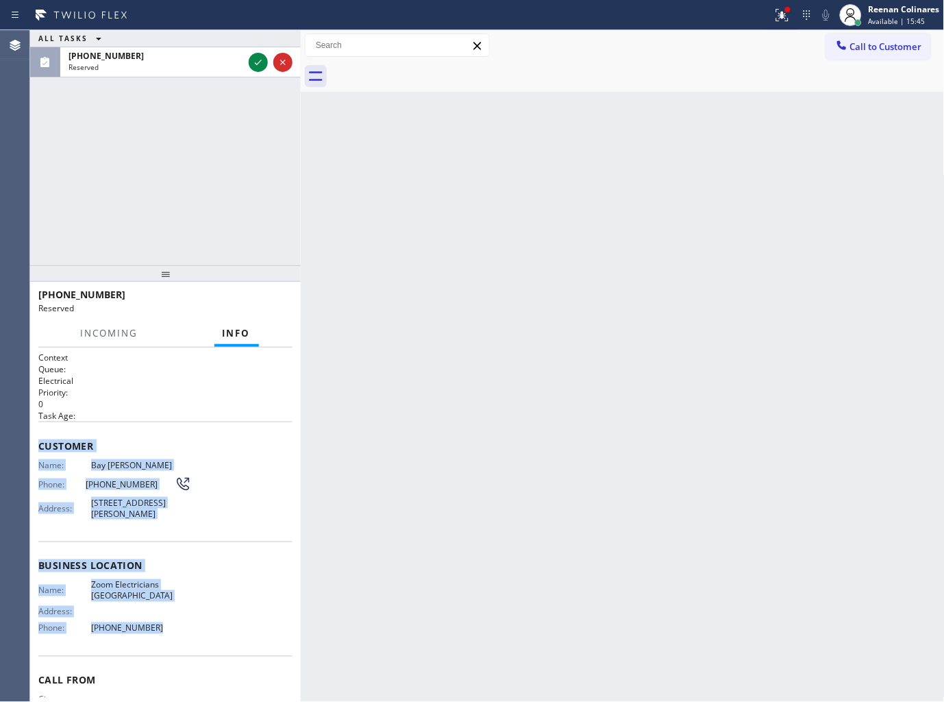
copy div "Customer Name: Bay Mclaughlin Phone: (512) 566-3800 Address: 86 Webster St, San…"
drag, startPoint x: 178, startPoint y: 552, endPoint x: 457, endPoint y: 682, distance: 307.8
click at [265, 648] on div "Context Queue: Electrical Priority: 0 Task Age: Customer Name: Bay Mclaughlin P…" at bounding box center [165, 524] width 271 height 355
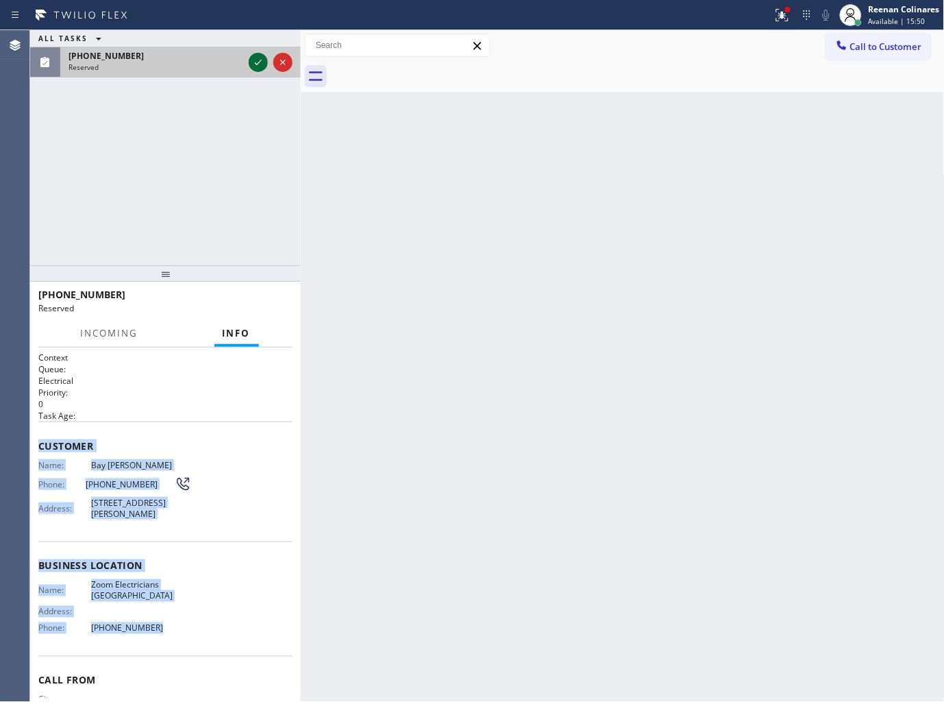
click at [258, 63] on icon at bounding box center [258, 62] width 7 height 5
click at [259, 295] on button "COMPLETE" at bounding box center [257, 300] width 69 height 19
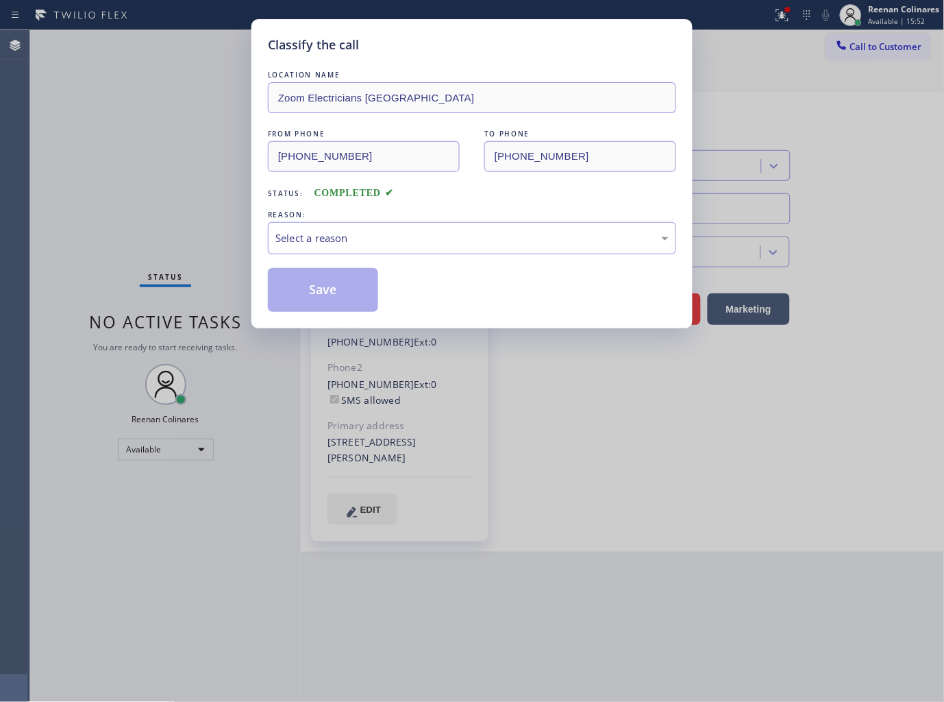
type input "(415) 727-8840"
click at [337, 243] on div "Select a reason" at bounding box center [471, 238] width 393 height 16
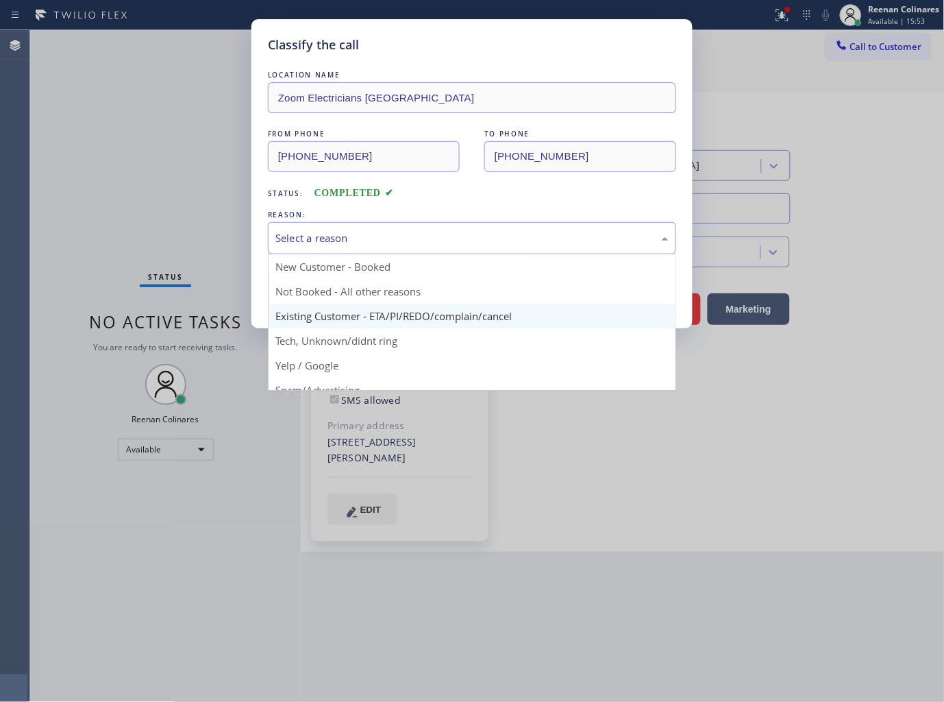
drag, startPoint x: 314, startPoint y: 319, endPoint x: 305, endPoint y: 295, distance: 25.6
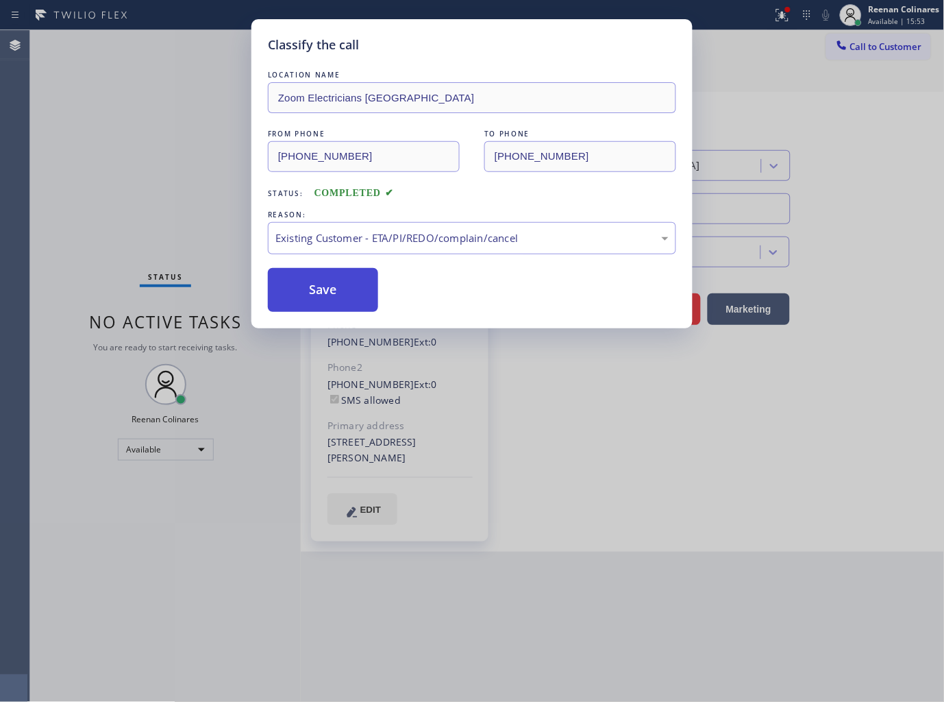
click at [299, 274] on button "Save" at bounding box center [323, 290] width 110 height 44
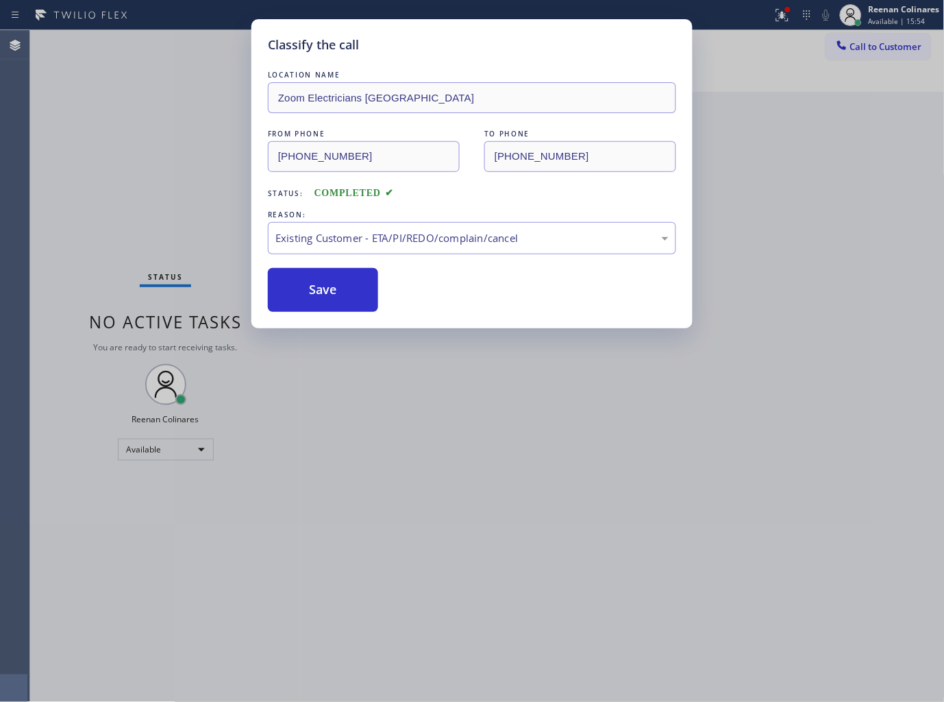
click at [791, 18] on div "Classify the call LOCATION NAME Zoom Electricians San Francisco FROM PHONE (512…" at bounding box center [472, 351] width 944 height 702
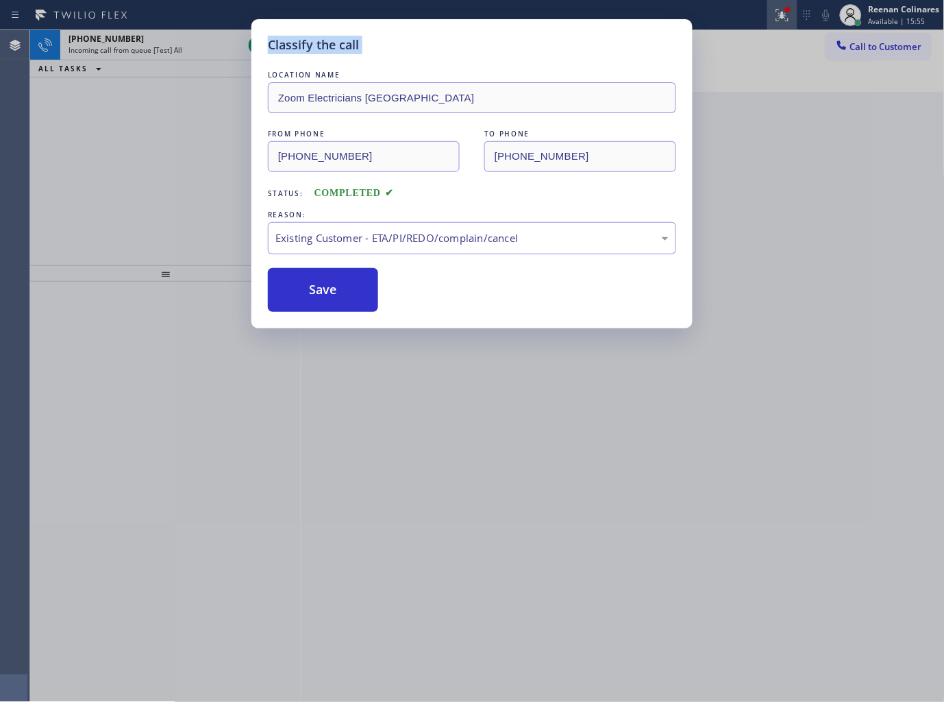
click at [789, 18] on div "Status report Issue detected This issue could affect your workflow. Please cont…" at bounding box center [472, 351] width 944 height 702
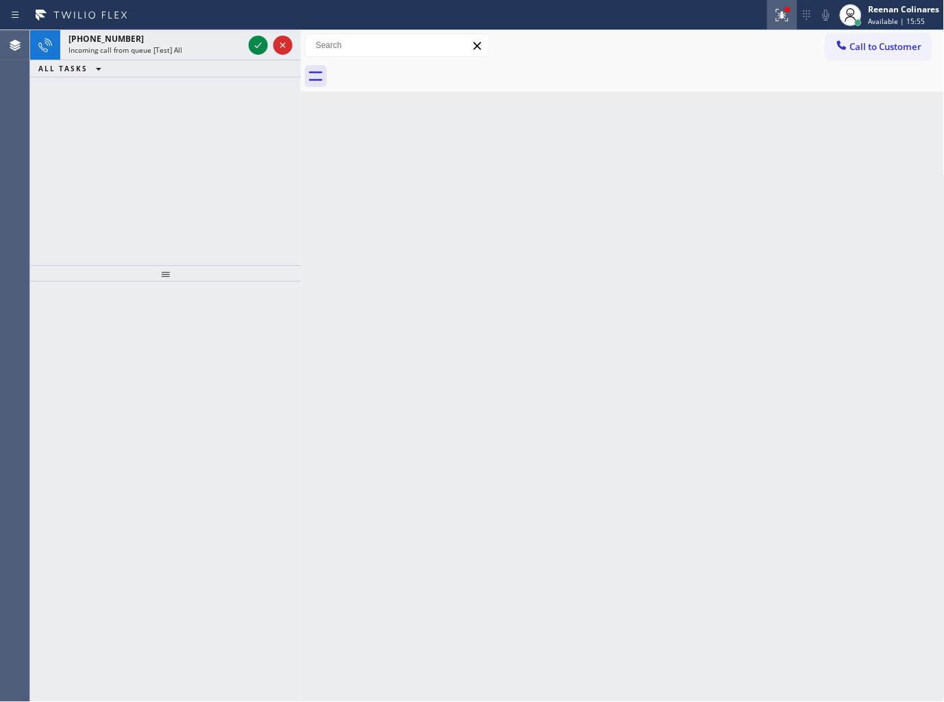
click at [783, 18] on icon at bounding box center [780, 14] width 8 height 10
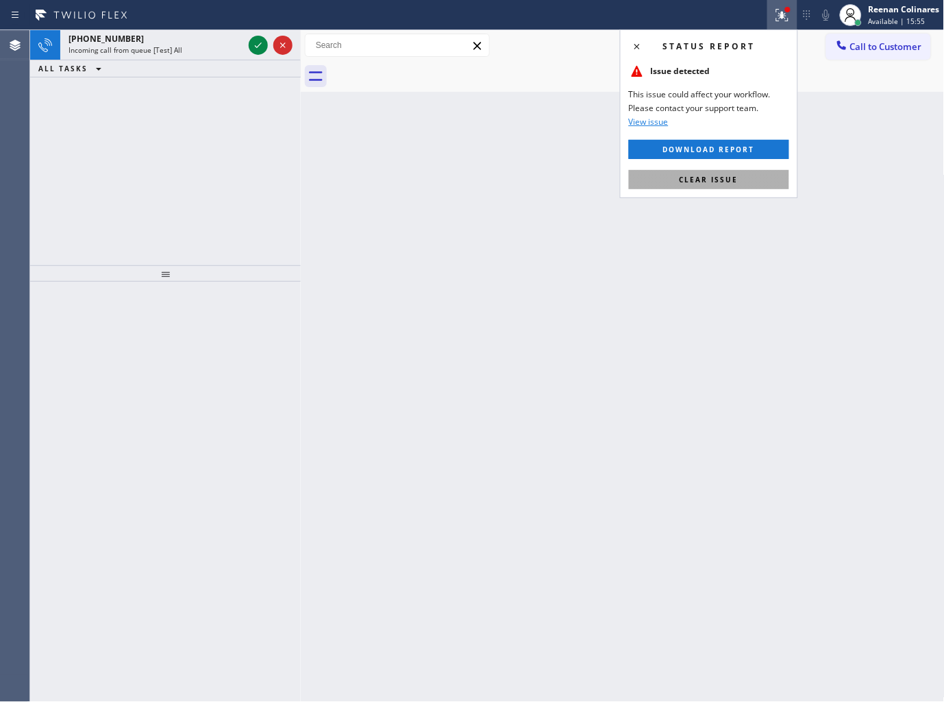
drag, startPoint x: 733, startPoint y: 178, endPoint x: 476, endPoint y: 172, distance: 257.0
click at [724, 178] on span "Clear issue" at bounding box center [709, 180] width 59 height 10
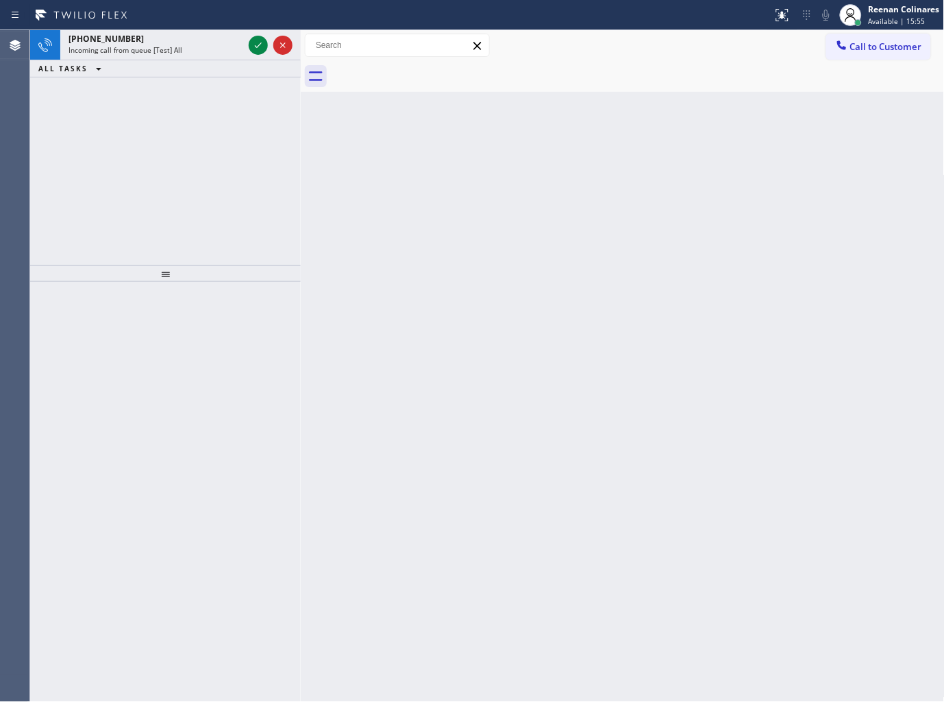
drag, startPoint x: 409, startPoint y: 182, endPoint x: 197, endPoint y: 26, distance: 263.7
click at [353, 158] on div "Back to Dashboard Change Sender ID Customers Technicians Select a contact Outbo…" at bounding box center [623, 366] width 644 height 672
drag, startPoint x: 199, startPoint y: 27, endPoint x: 202, endPoint y: 49, distance: 21.4
click at [201, 32] on div "Status report No issues detected If you experience an issue, please download th…" at bounding box center [472, 351] width 944 height 702
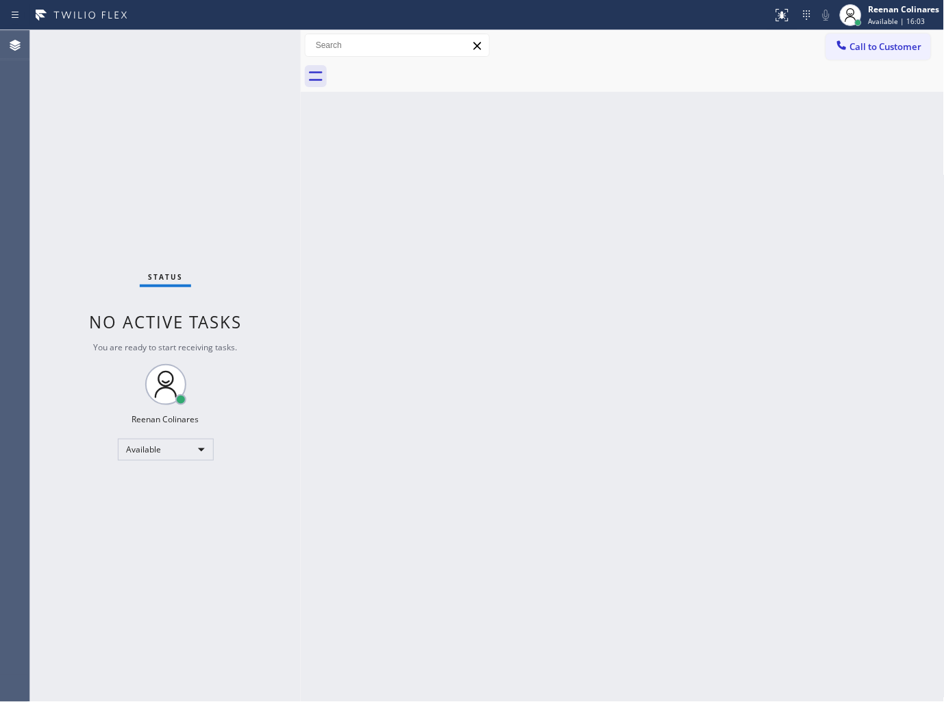
click at [693, 151] on div "Back to Dashboard Change Sender ID Customers Technicians Select a contact Outbo…" at bounding box center [623, 366] width 644 height 672
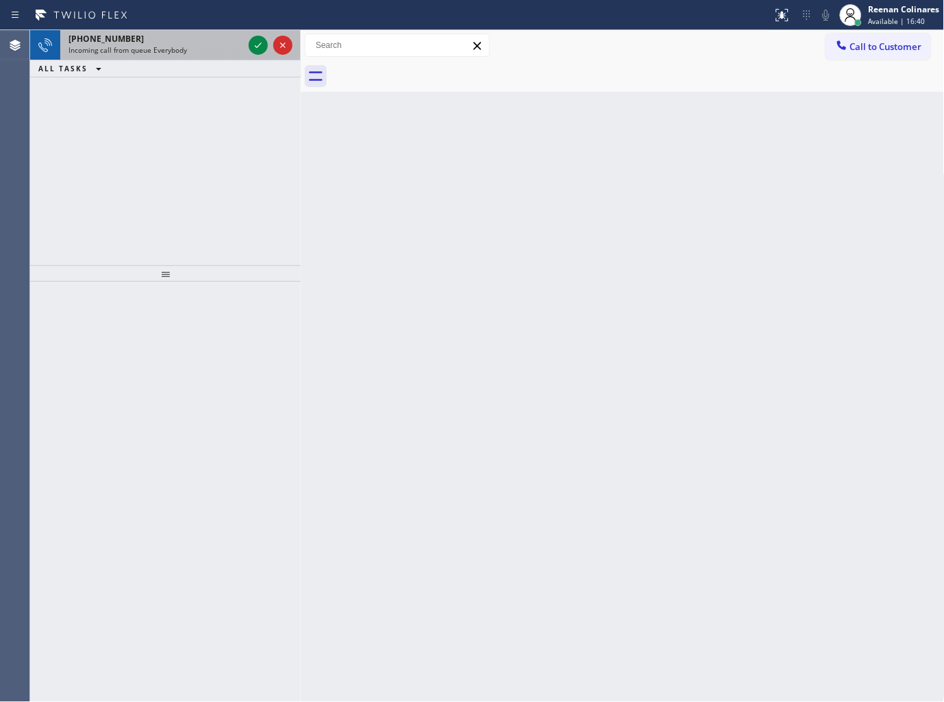
click at [192, 53] on div "Incoming call from queue Everybody" at bounding box center [156, 50] width 175 height 10
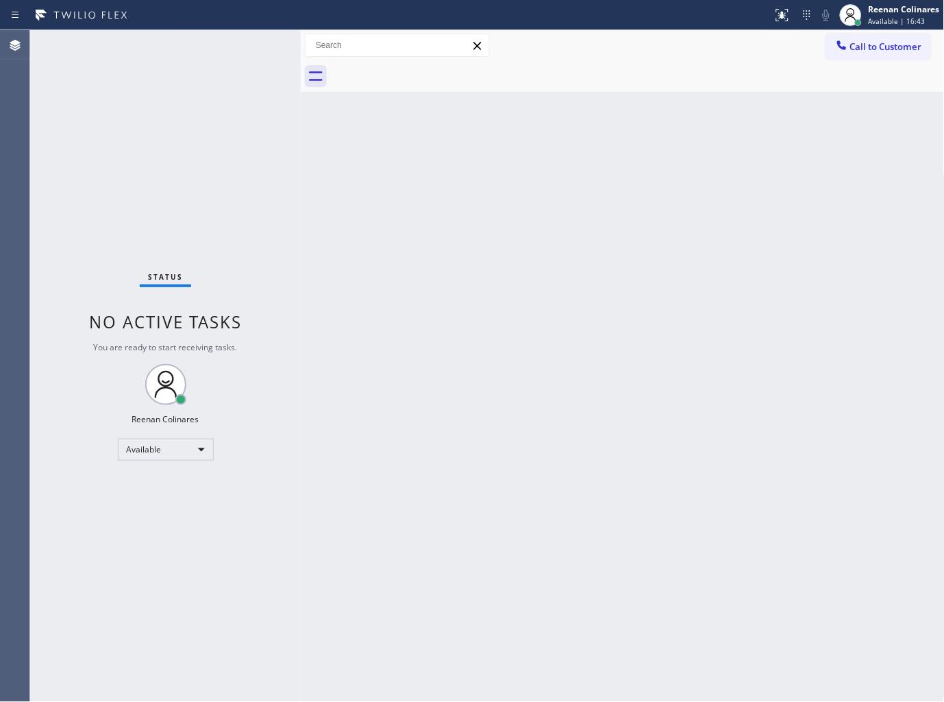
click at [199, 42] on div "Status No active tasks You are ready to start receiving tasks. Reenan Colinares…" at bounding box center [165, 366] width 271 height 672
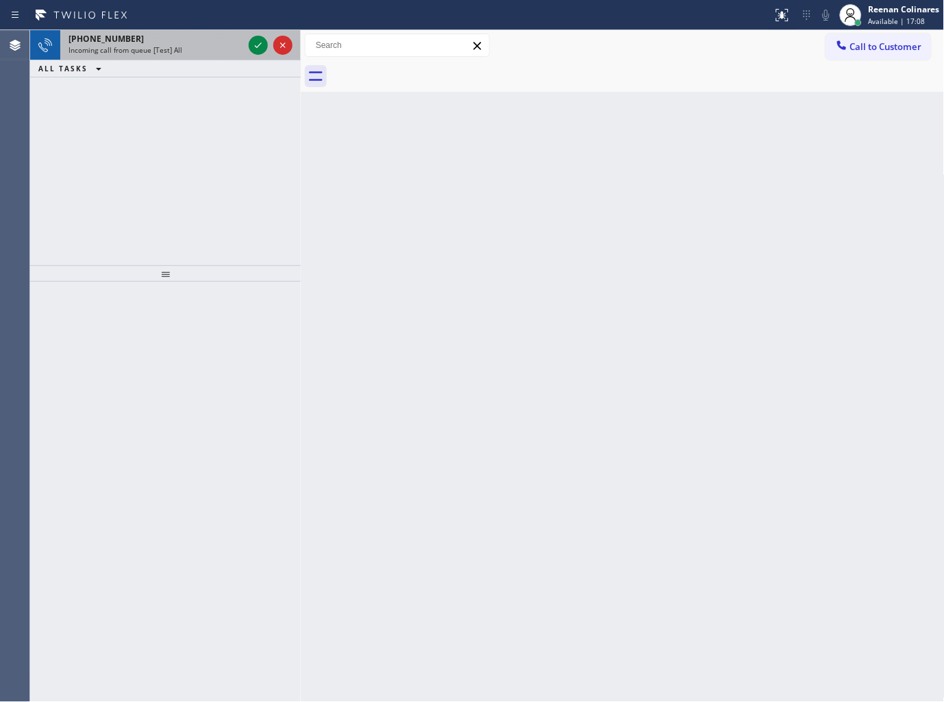
click at [202, 36] on div "+18664753401" at bounding box center [156, 39] width 175 height 12
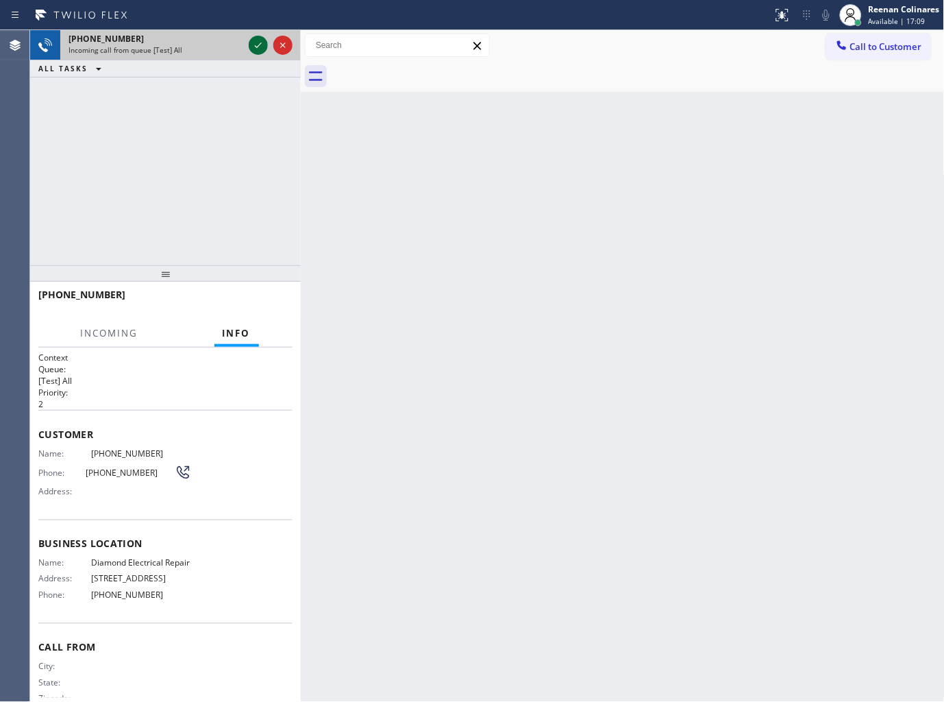
click at [256, 44] on icon at bounding box center [258, 45] width 16 height 16
click at [264, 303] on div "+18664753401" at bounding box center [165, 301] width 254 height 36
click at [210, 42] on div "+18664753401" at bounding box center [156, 39] width 175 height 12
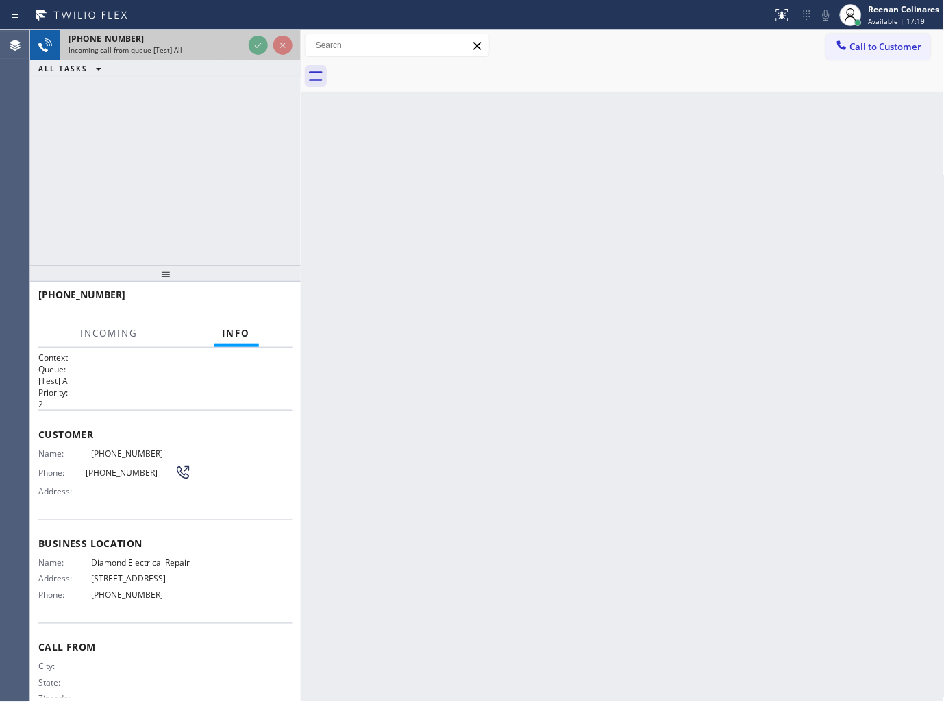
click at [210, 42] on div "+18664753401" at bounding box center [156, 39] width 175 height 12
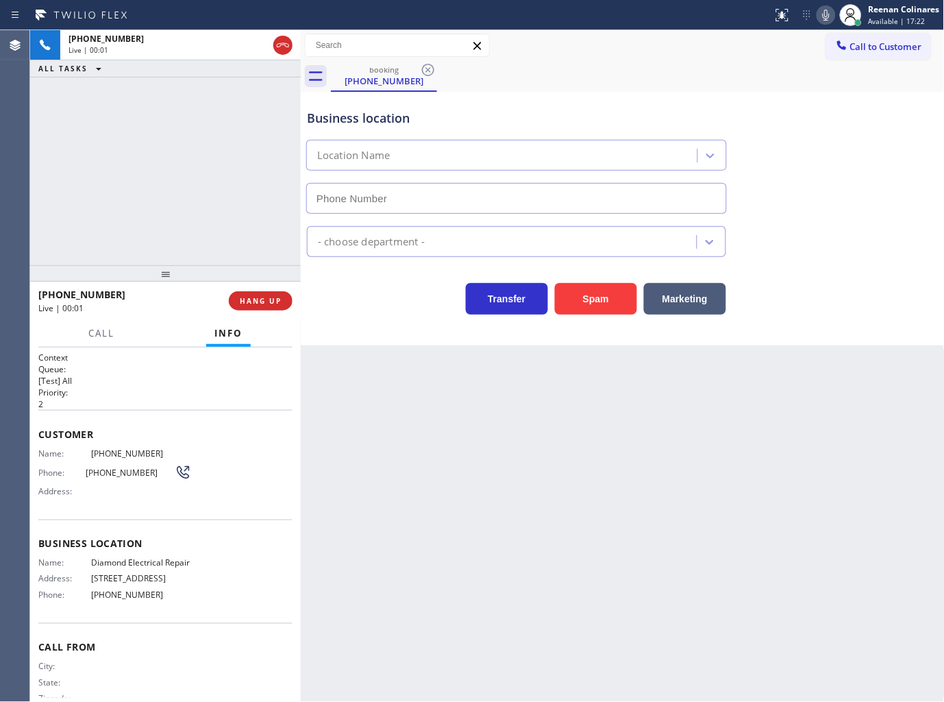
type input "(855) 907-1049"
click at [821, 15] on icon at bounding box center [826, 15] width 16 height 16
click at [256, 302] on span "HANG UP" at bounding box center [261, 301] width 42 height 10
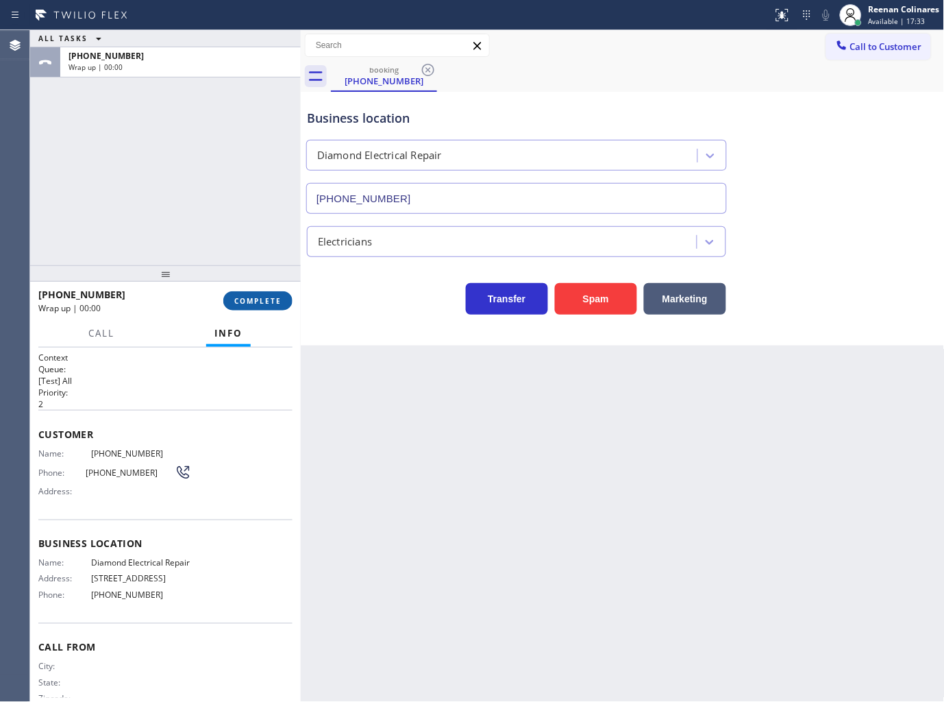
click at [256, 302] on span "COMPLETE" at bounding box center [257, 301] width 47 height 10
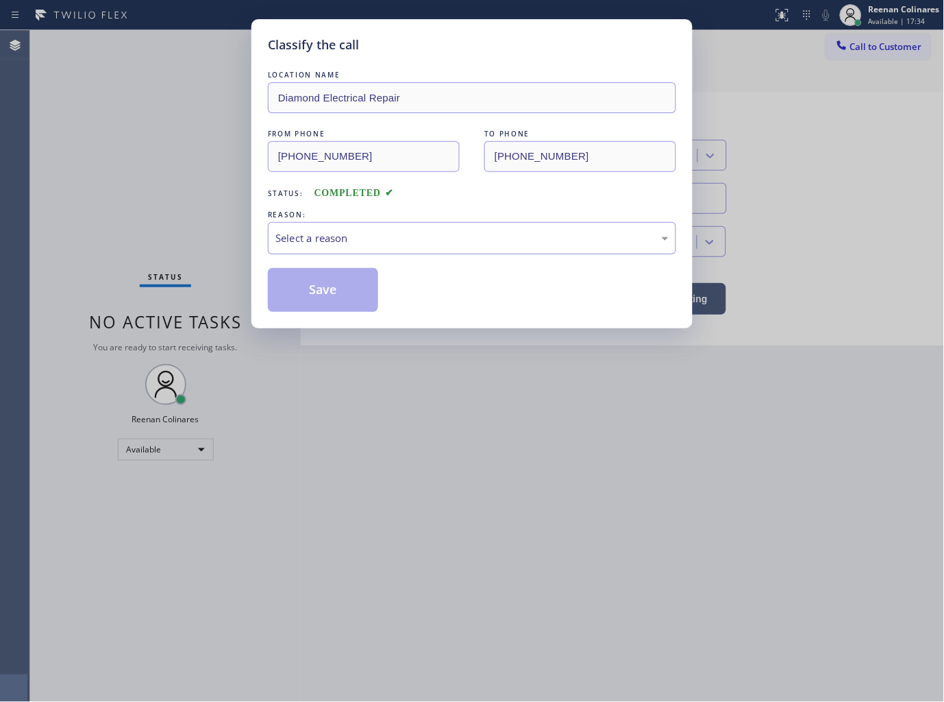
click at [336, 238] on div "Select a reason" at bounding box center [471, 238] width 393 height 16
click at [310, 296] on button "Save" at bounding box center [323, 290] width 110 height 44
click at [153, 224] on div "Classify the call LOCATION NAME Diamond Electrical Repair FROM PHONE (866) 475-…" at bounding box center [472, 351] width 944 height 702
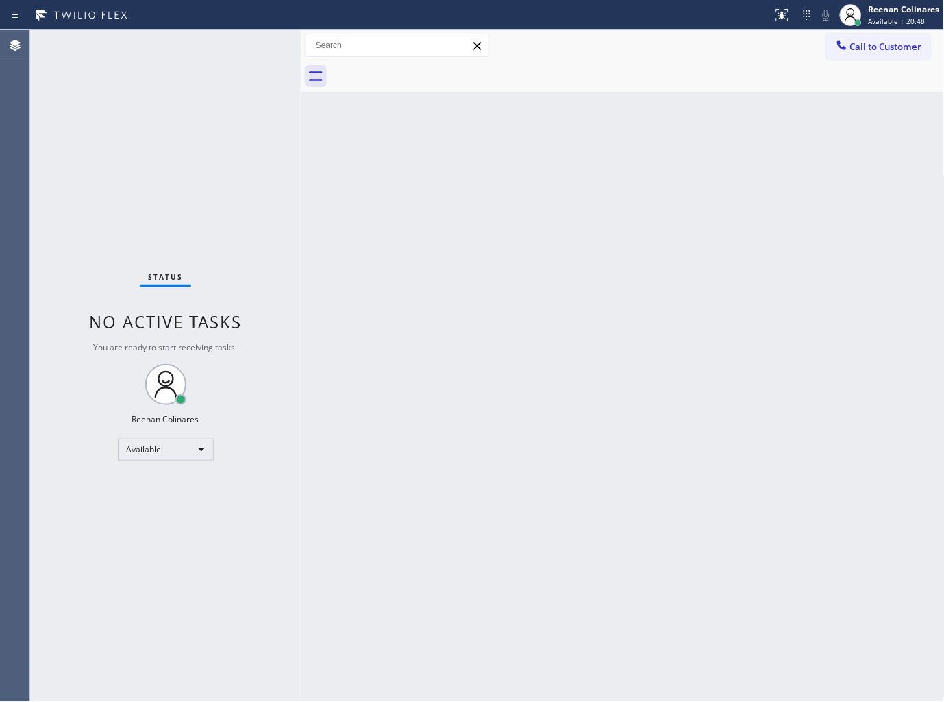
click at [203, 56] on div "Status No active tasks You are ready to start receiving tasks. Reenan Colinares…" at bounding box center [165, 366] width 271 height 672
click at [604, 167] on div "Back to Dashboard Change Sender ID Customers Technicians Select a contact Outbo…" at bounding box center [623, 366] width 644 height 672
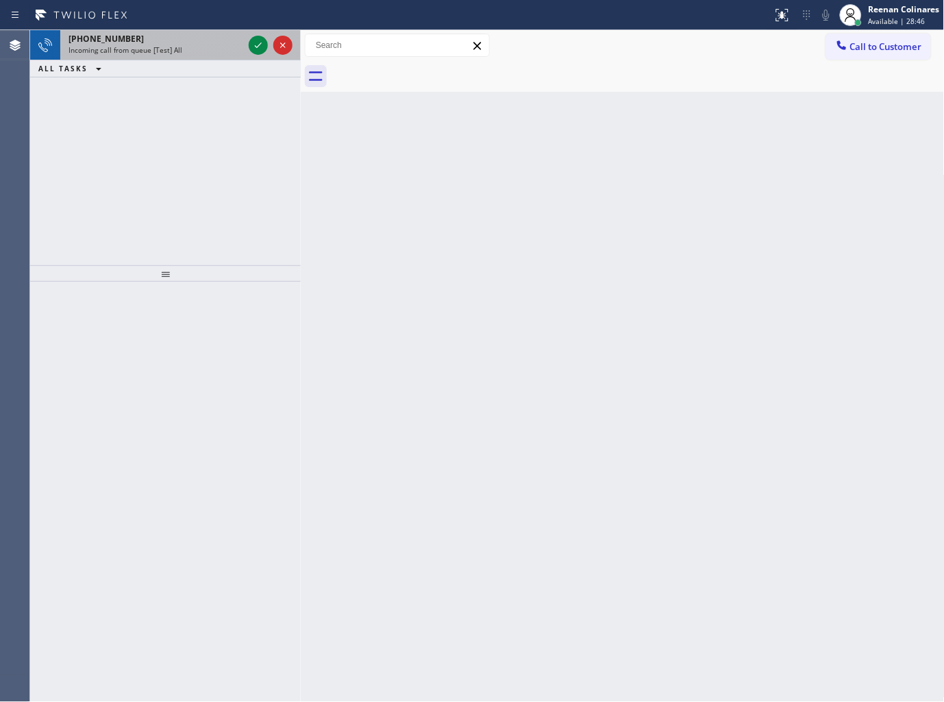
click at [127, 48] on span "Incoming call from queue [Test] All" at bounding box center [126, 50] width 114 height 10
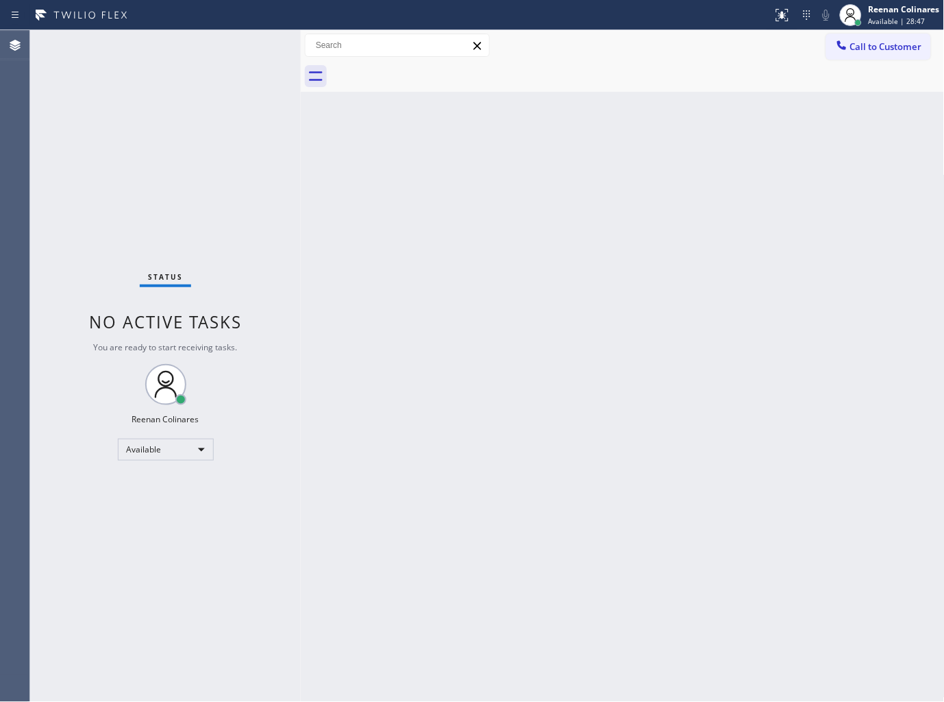
drag, startPoint x: 172, startPoint y: 77, endPoint x: 223, endPoint y: 110, distance: 61.0
click at [223, 110] on div "Status No active tasks You are ready to start receiving tasks. Reenan Colinares…" at bounding box center [165, 366] width 271 height 672
click at [689, 164] on div "Back to Dashboard Change Sender ID Customers Technicians Select a contact Outbo…" at bounding box center [623, 366] width 644 height 672
click at [565, 171] on div "Back to Dashboard Change Sender ID Customers Technicians Select a contact Outbo…" at bounding box center [623, 366] width 644 height 672
click at [619, 127] on div "Back to Dashboard Change Sender ID Customers Technicians Select a contact Outbo…" at bounding box center [623, 366] width 644 height 672
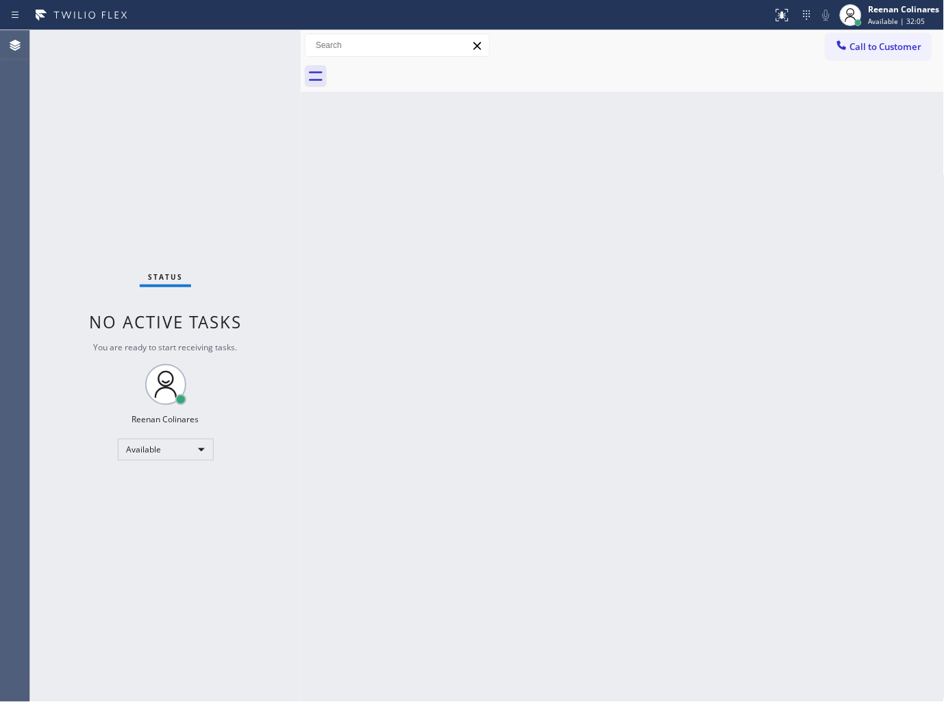
click at [542, 332] on div "Back to Dashboard Change Sender ID Customers Technicians Select a contact Outbo…" at bounding box center [623, 366] width 644 height 672
drag, startPoint x: 504, startPoint y: 208, endPoint x: 505, endPoint y: 290, distance: 82.2
click at [504, 212] on div "Back to Dashboard Change Sender ID Customers Technicians Select a contact Outbo…" at bounding box center [623, 366] width 644 height 672
click at [545, 142] on div "Back to Dashboard Change Sender ID Customers Technicians Select a contact Outbo…" at bounding box center [623, 366] width 644 height 672
click at [666, 165] on div "Back to Dashboard Change Sender ID Customers Technicians Select a contact Outbo…" at bounding box center [623, 366] width 644 height 672
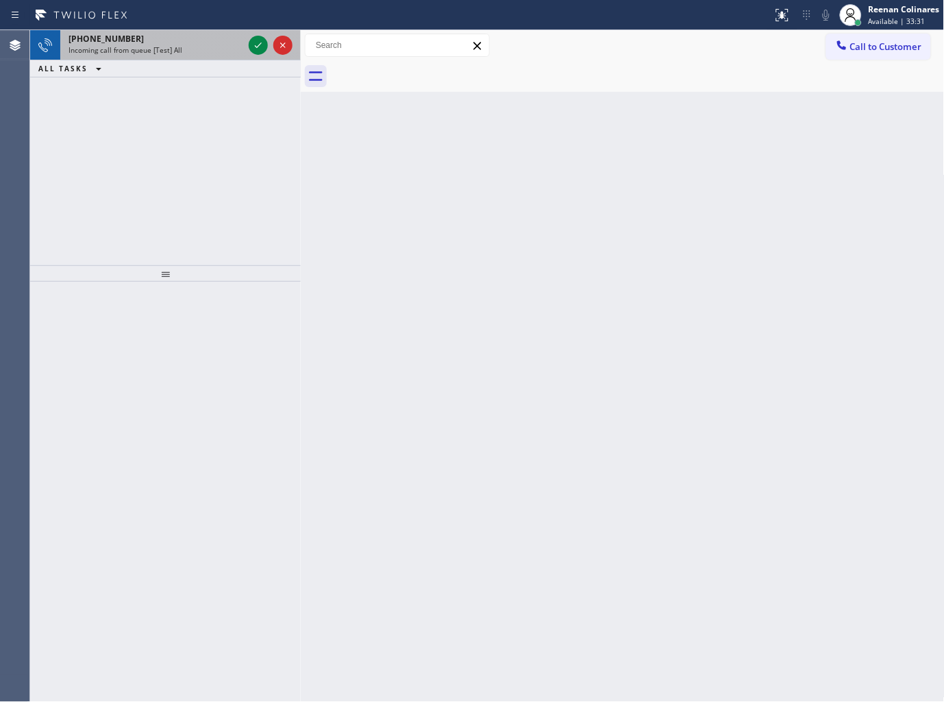
click at [194, 47] on div "Incoming call from queue [Test] All" at bounding box center [156, 50] width 175 height 10
click at [212, 52] on div "Incoming call from queue [Test] All" at bounding box center [156, 50] width 175 height 10
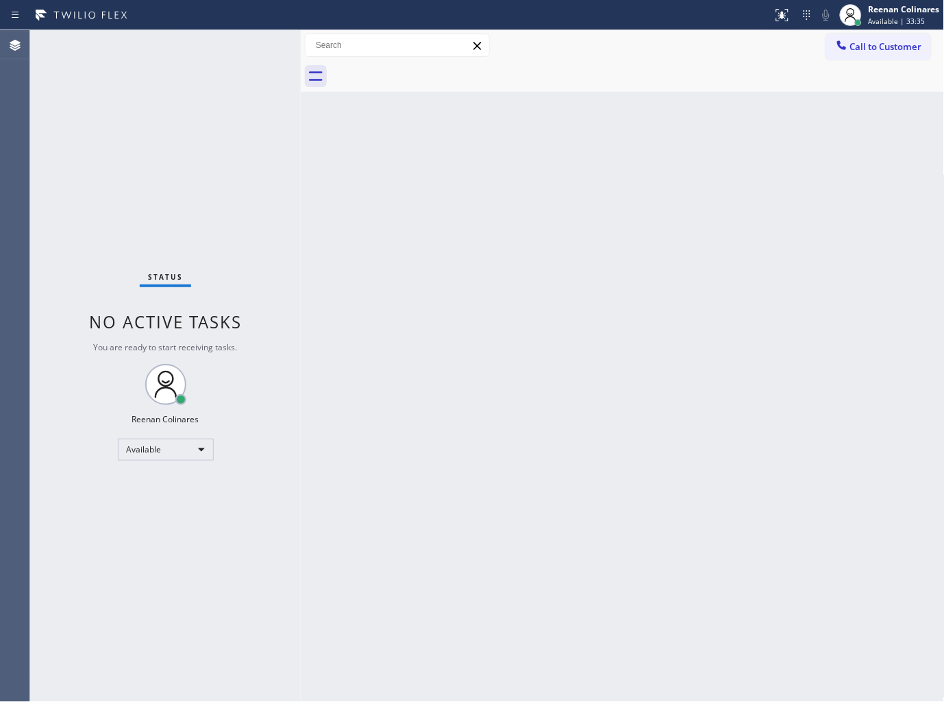
click at [232, 49] on div "Status No active tasks You are ready to start receiving tasks. Reenan Colinares…" at bounding box center [165, 366] width 271 height 672
click at [491, 407] on div "Back to Dashboard Change Sender ID Customers Technicians Select a contact Outbo…" at bounding box center [623, 366] width 644 height 672
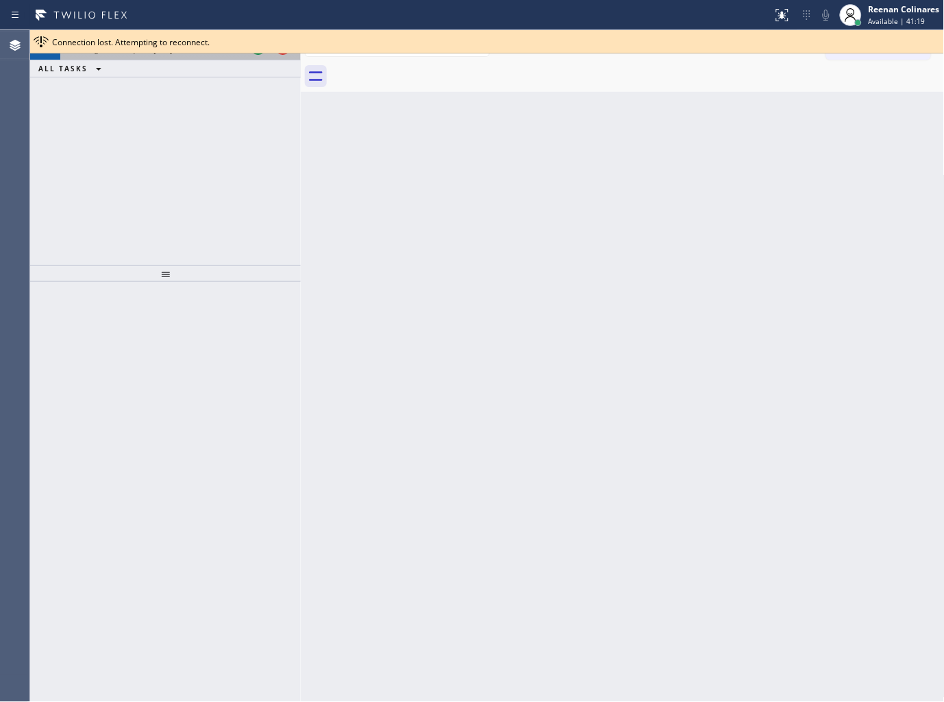
click at [209, 58] on div "+12146955099 Incoming call from queue [Test] All" at bounding box center [153, 45] width 186 height 30
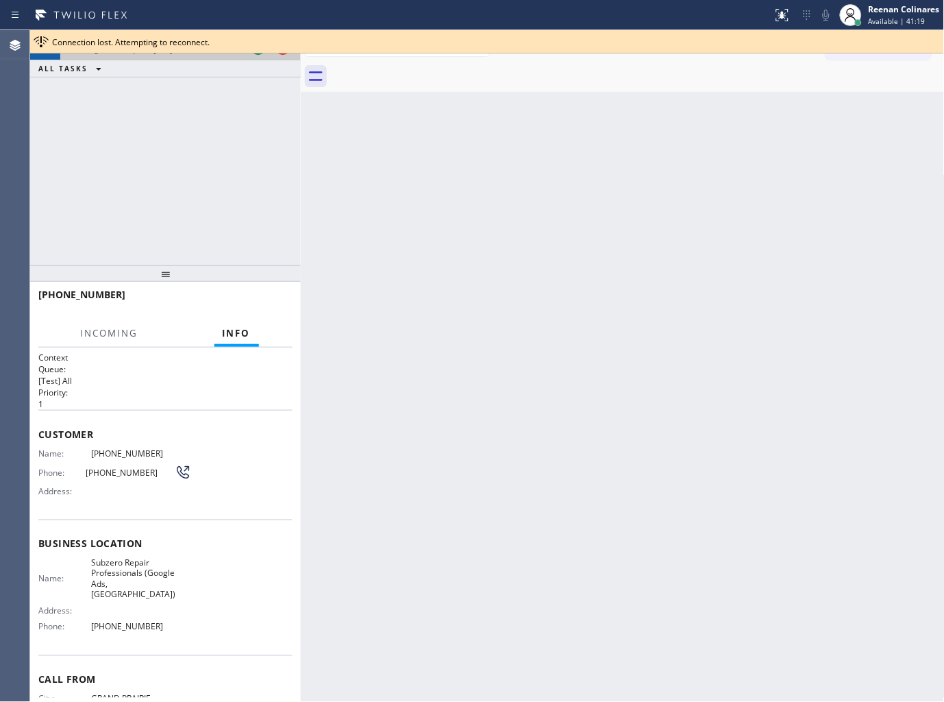
click at [209, 53] on div "Incoming call from queue [Test] All" at bounding box center [156, 50] width 175 height 10
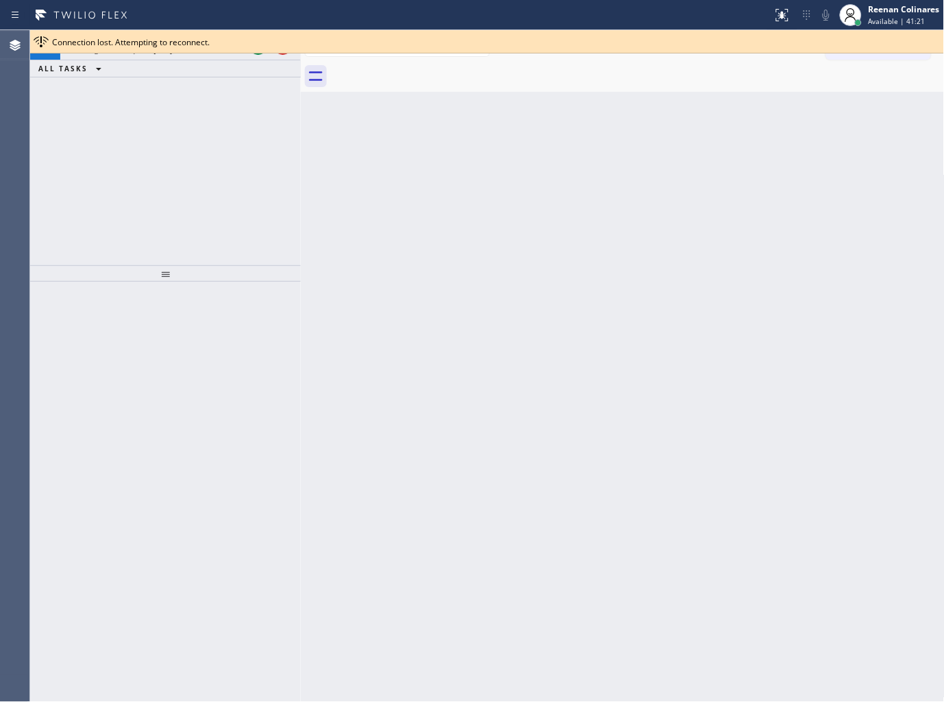
click at [220, 51] on div "Connection lost. Attempting to reconnect." at bounding box center [487, 41] width 914 height 23
click at [208, 56] on div "+12146955099 Incoming call from queue [Test] All" at bounding box center [153, 45] width 186 height 30
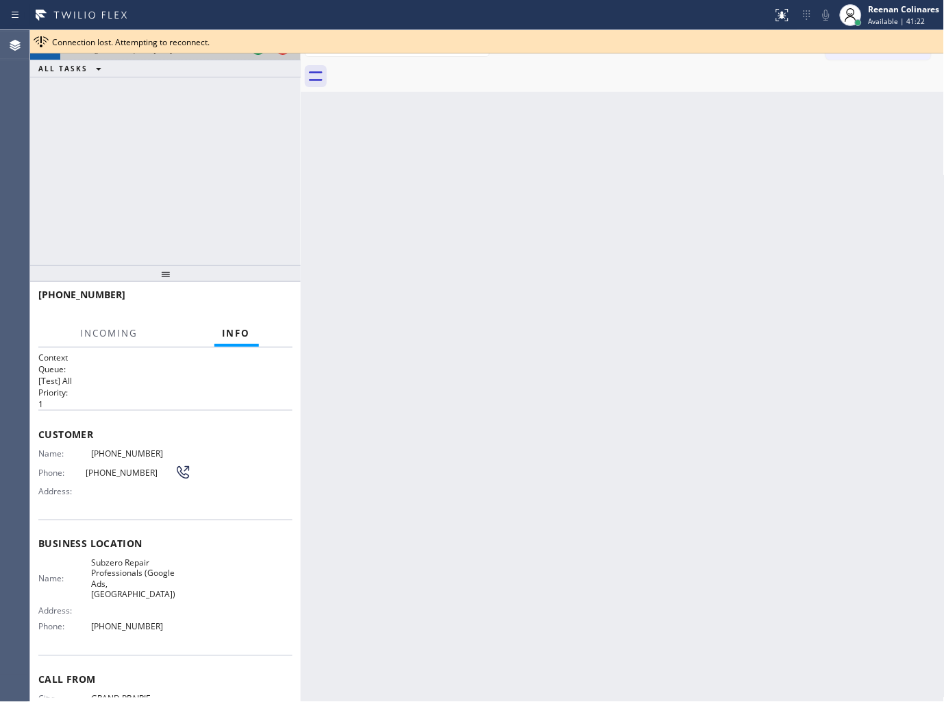
click at [216, 53] on div "Incoming call from queue [Test] All" at bounding box center [156, 50] width 175 height 10
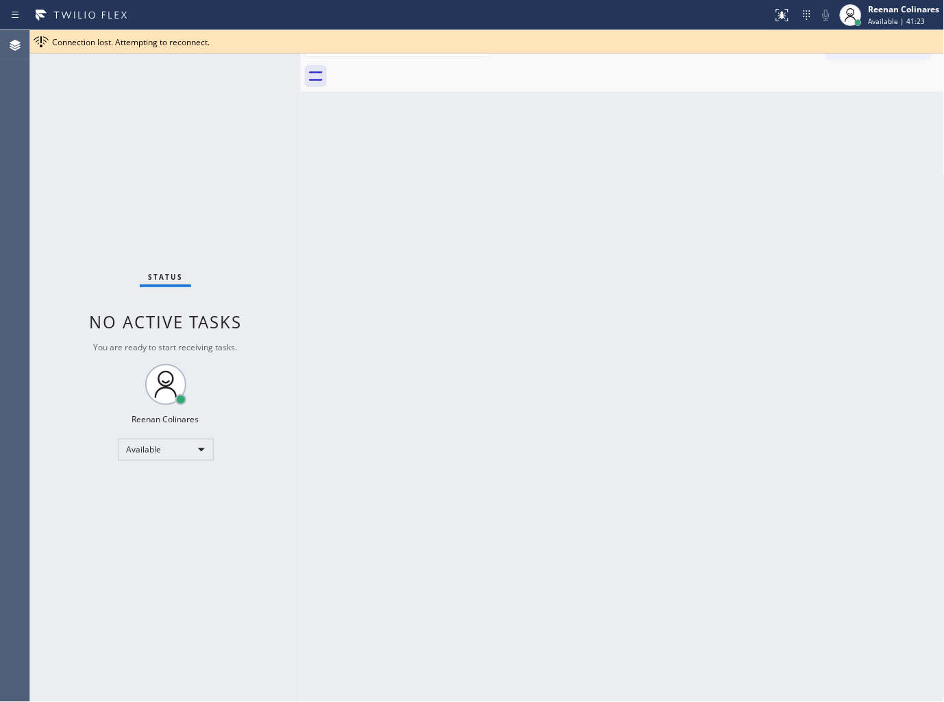
click at [197, 59] on div "Status No active tasks You are ready to start receiving tasks. Reenan Colinares…" at bounding box center [165, 366] width 271 height 672
click at [771, 26] on button at bounding box center [782, 15] width 30 height 30
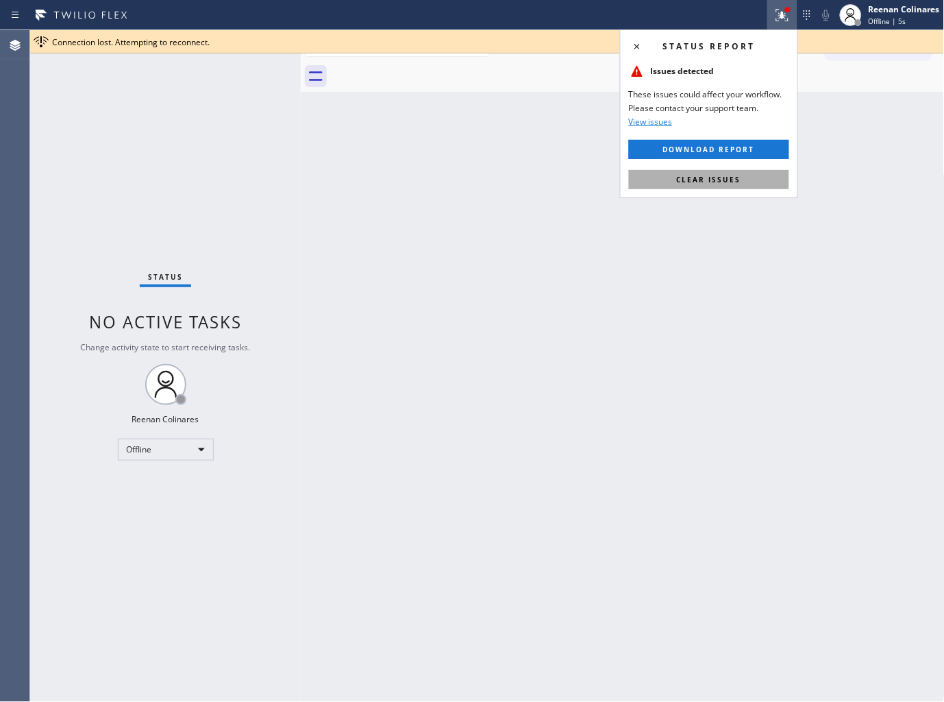
click at [706, 180] on span "Clear issues" at bounding box center [709, 180] width 64 height 10
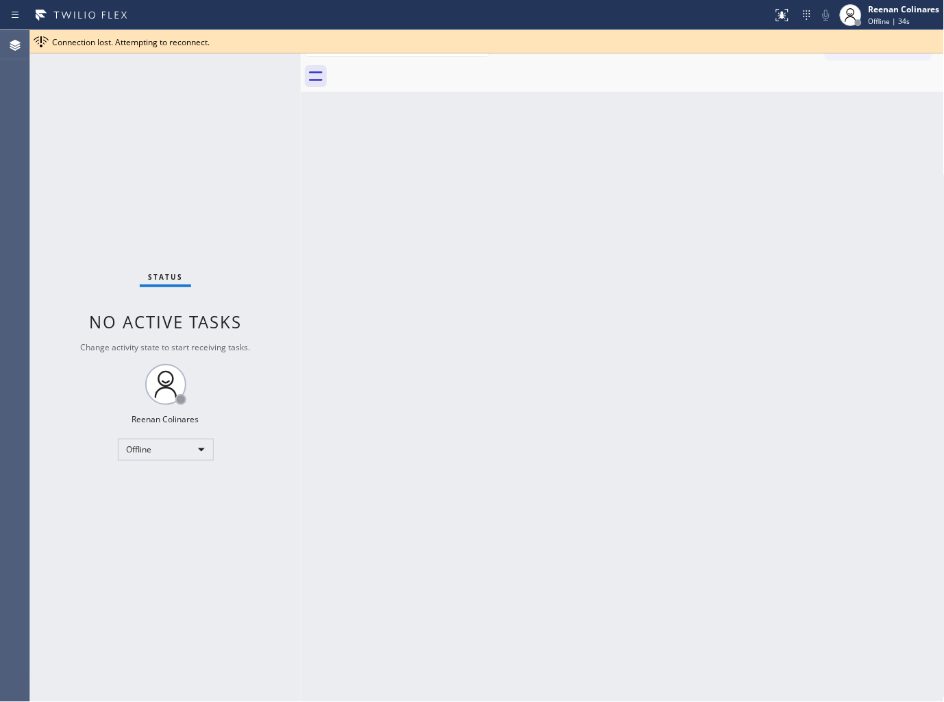
click at [546, 153] on div "Back to Dashboard Change Sender ID Customers Technicians Select a contact Outbo…" at bounding box center [623, 366] width 644 height 672
click at [476, 151] on div "Back to Dashboard Change Sender ID Customers Technicians Select a contact Outbo…" at bounding box center [623, 366] width 644 height 672
click at [557, 393] on div "Back to Dashboard Change Sender ID Customers Technicians Select a contact Outbo…" at bounding box center [623, 366] width 644 height 672
click at [907, 7] on div "Reenan Colinares" at bounding box center [904, 9] width 71 height 12
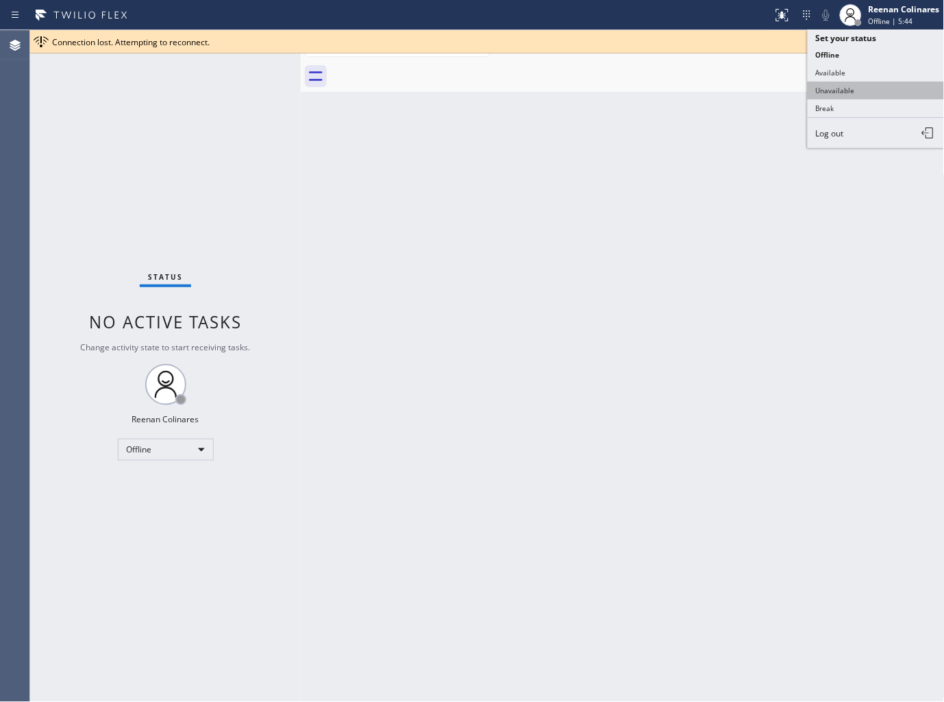
click at [852, 87] on button "Unavailable" at bounding box center [876, 91] width 137 height 18
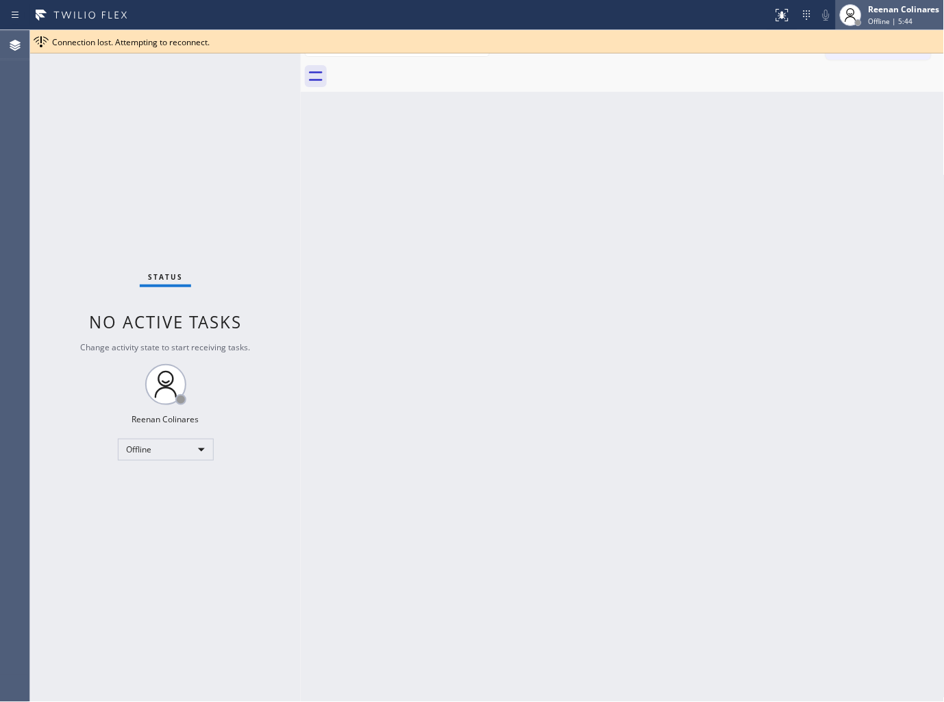
click at [886, 10] on div "Reenan Colinares" at bounding box center [904, 9] width 71 height 12
click at [620, 153] on div "Back to Dashboard Change Sender ID Customers Technicians Select a contact Outbo…" at bounding box center [623, 366] width 644 height 672
click at [899, 12] on div "Reenan Colinares" at bounding box center [904, 9] width 71 height 12
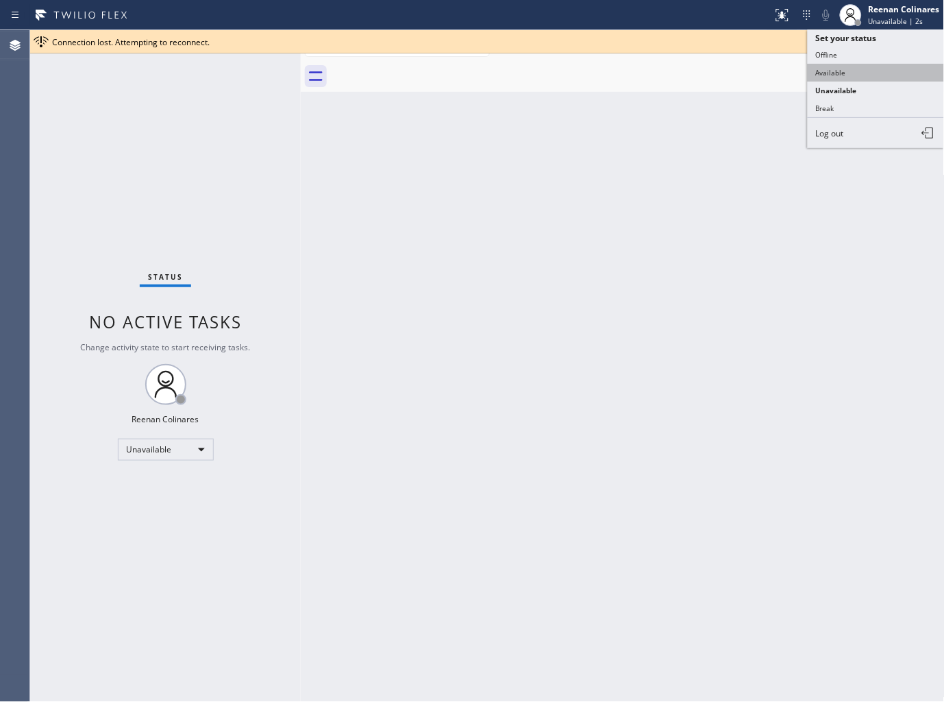
click at [841, 71] on button "Available" at bounding box center [876, 73] width 137 height 18
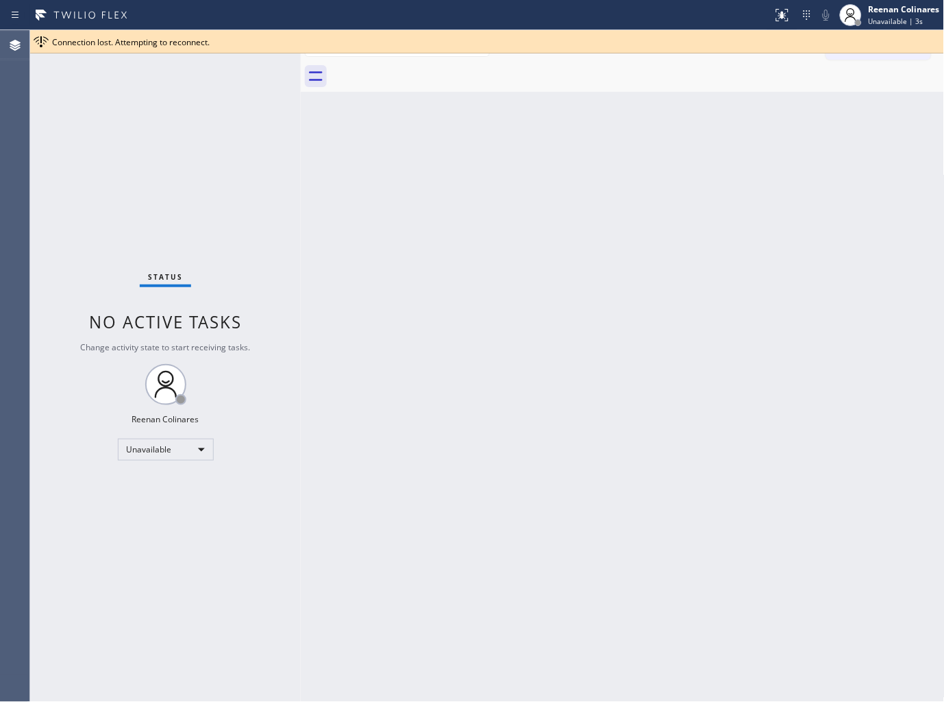
click at [554, 189] on div "Back to Dashboard Change Sender ID Customers Technicians Select a contact Outbo…" at bounding box center [623, 366] width 644 height 672
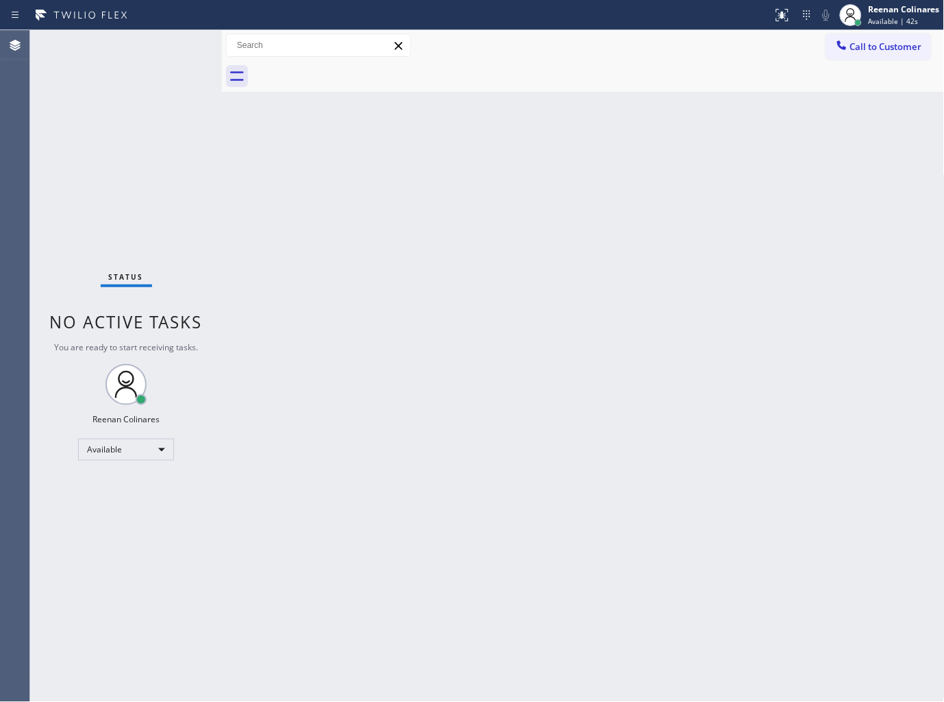
click at [675, 160] on div "Back to Dashboard Change Sender ID Customers Technicians Select a contact Outbo…" at bounding box center [583, 366] width 723 height 672
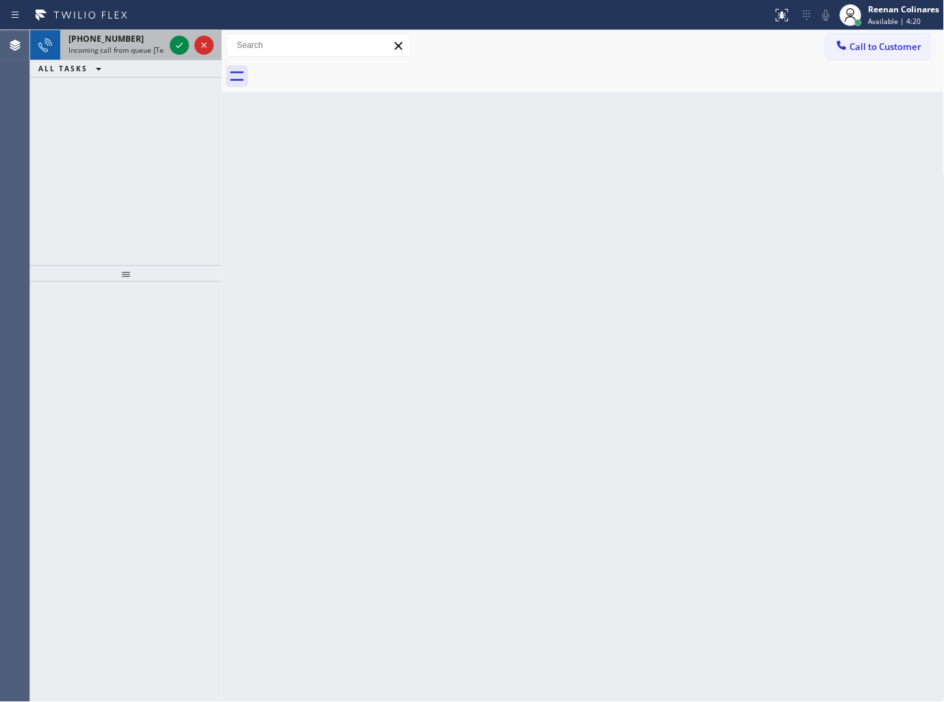
click at [158, 52] on span "Incoming call from queue [Test] All" at bounding box center [126, 50] width 114 height 10
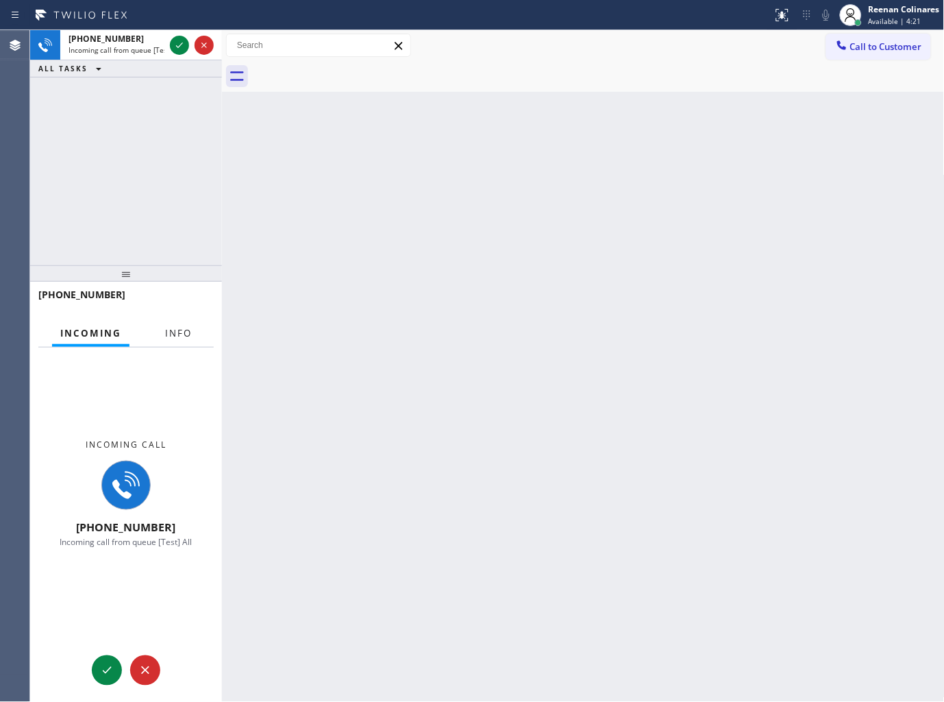
click at [168, 332] on span "Info" at bounding box center [178, 333] width 27 height 12
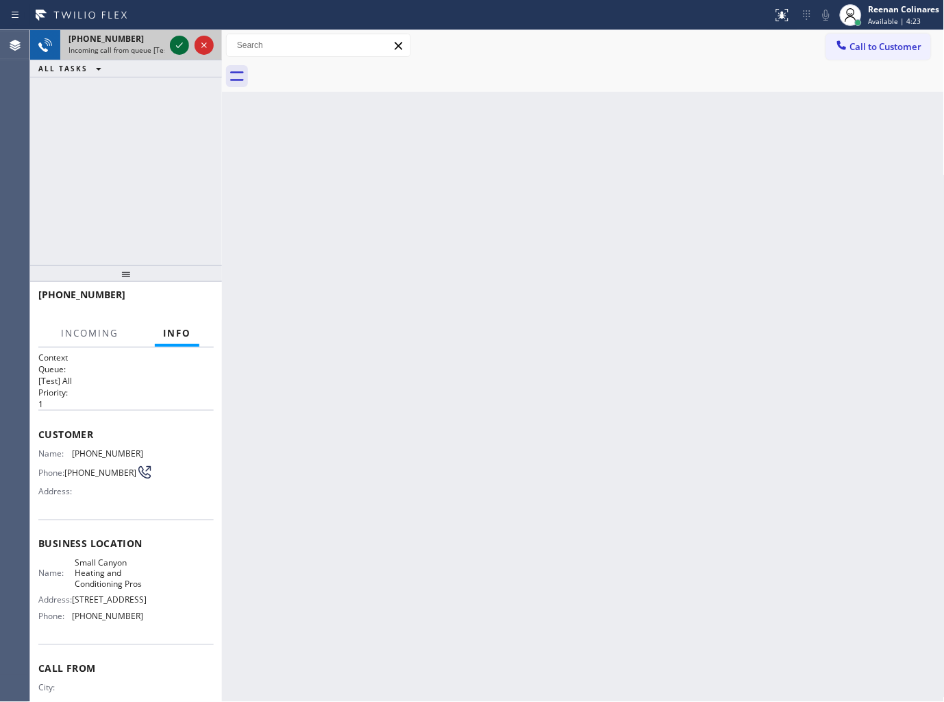
click at [184, 42] on icon at bounding box center [179, 45] width 16 height 16
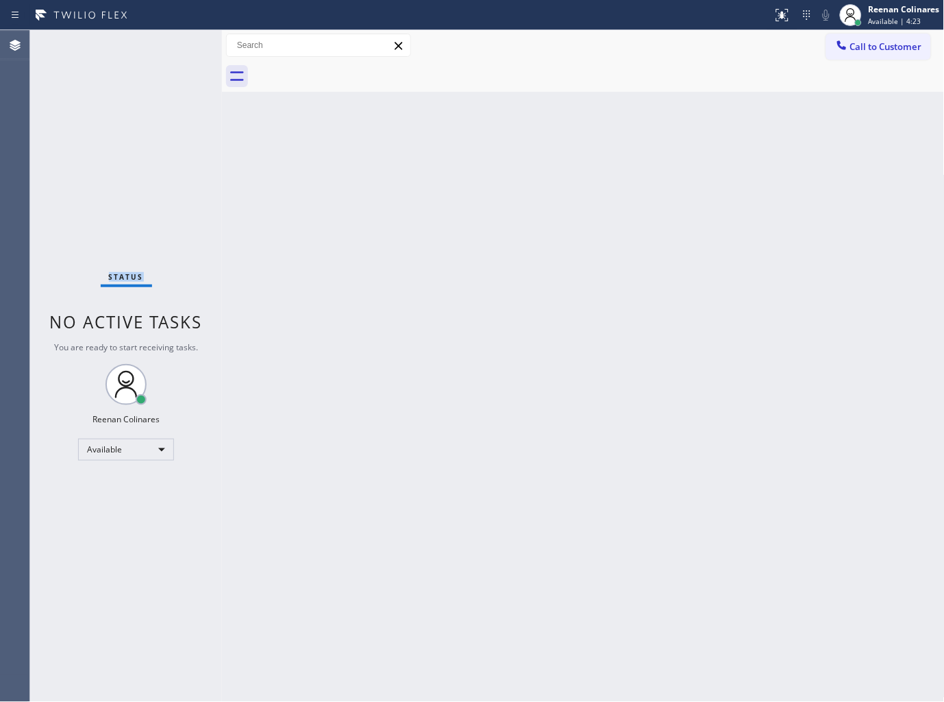
click at [184, 42] on div "Status No active tasks You are ready to start receiving tasks. Reenan Colinares…" at bounding box center [126, 366] width 192 height 672
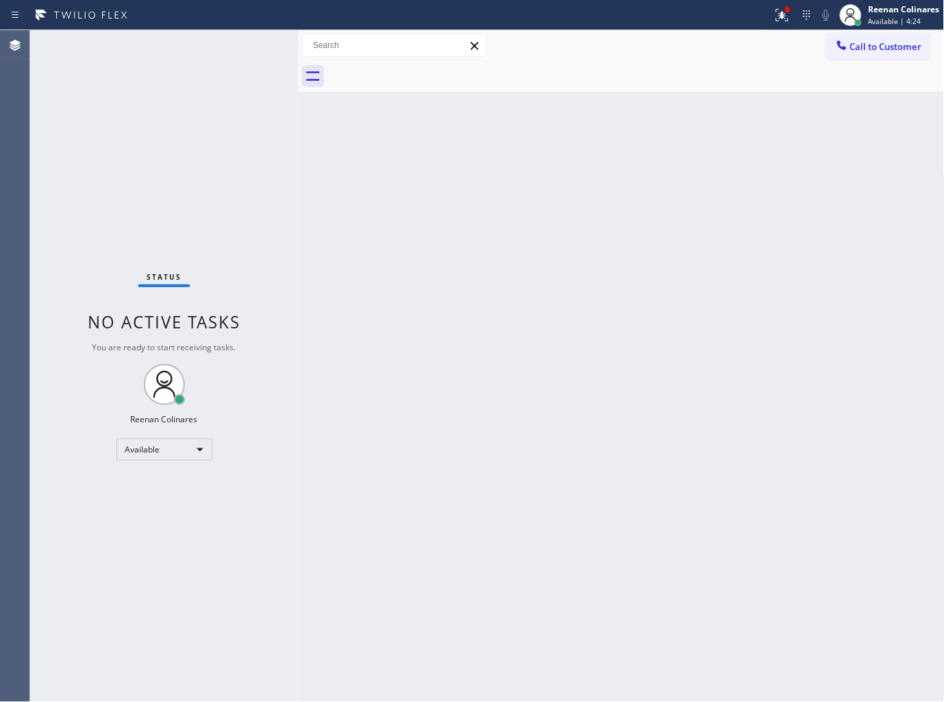
drag, startPoint x: 223, startPoint y: 48, endPoint x: 299, endPoint y: 57, distance: 76.6
click at [298, 57] on div at bounding box center [298, 366] width 0 height 672
click at [139, 152] on div "Status No active tasks You are ready to start receiving tasks. Reenan Colinares…" at bounding box center [164, 366] width 268 height 672
click at [783, 15] on icon at bounding box center [780, 14] width 8 height 10
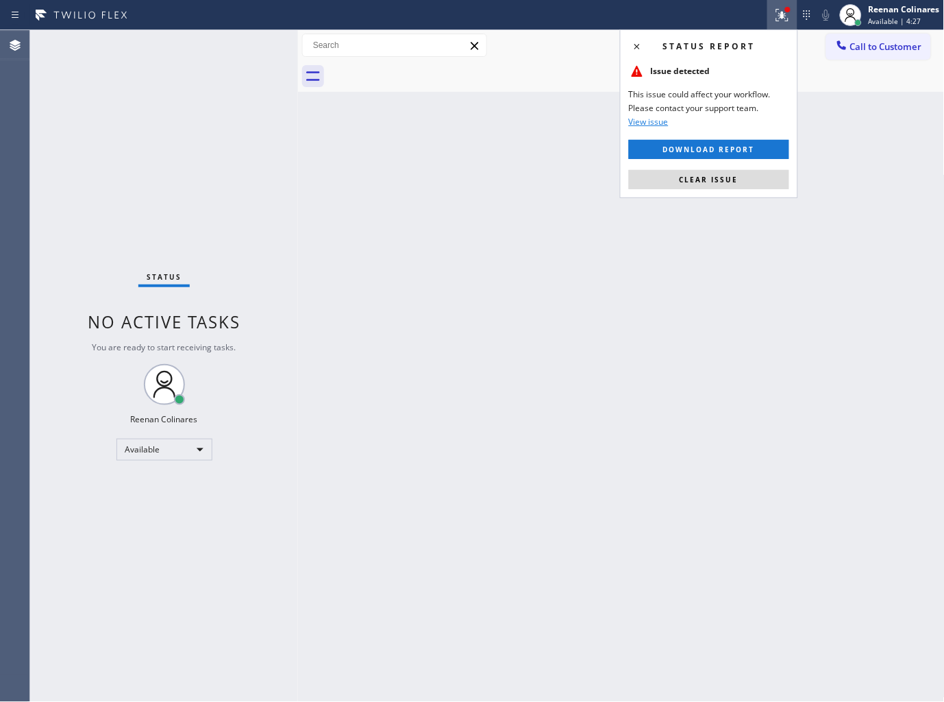
drag, startPoint x: 717, startPoint y: 173, endPoint x: 624, endPoint y: 88, distance: 126.6
click at [717, 173] on button "Clear issue" at bounding box center [709, 179] width 160 height 19
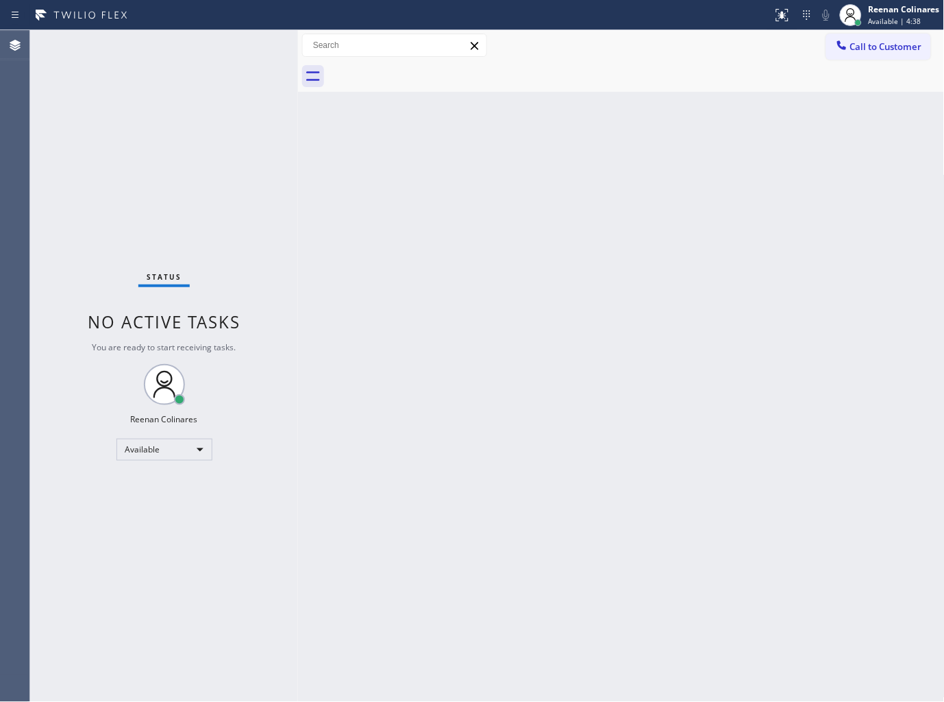
click at [483, 254] on div "Back to Dashboard Change Sender ID Customers Technicians Select a contact Outbo…" at bounding box center [621, 366] width 647 height 672
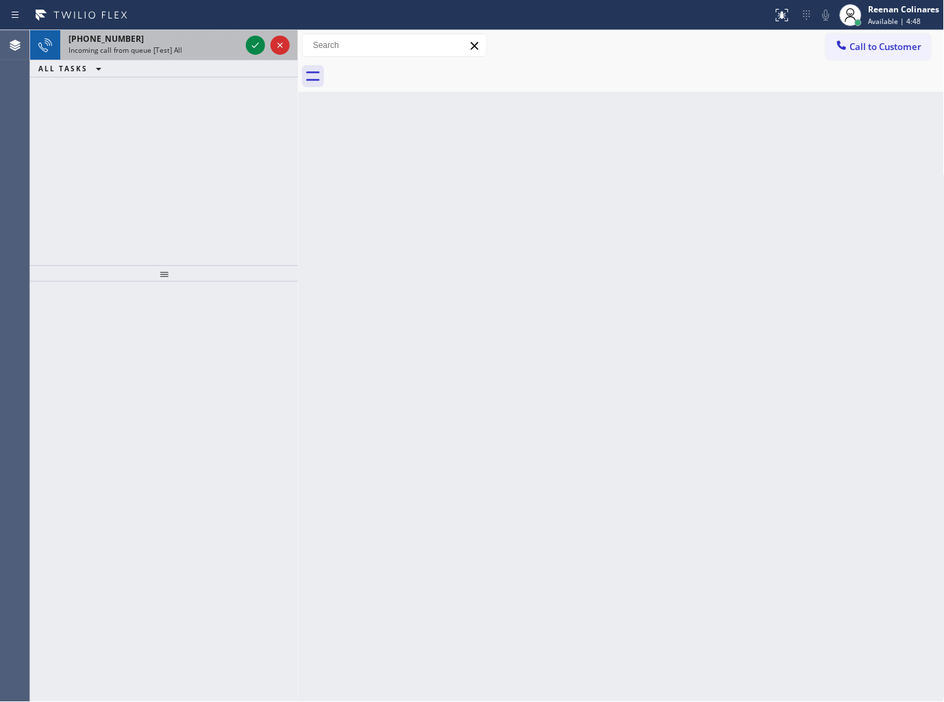
click at [189, 38] on div "[PHONE_NUMBER]" at bounding box center [155, 39] width 172 height 12
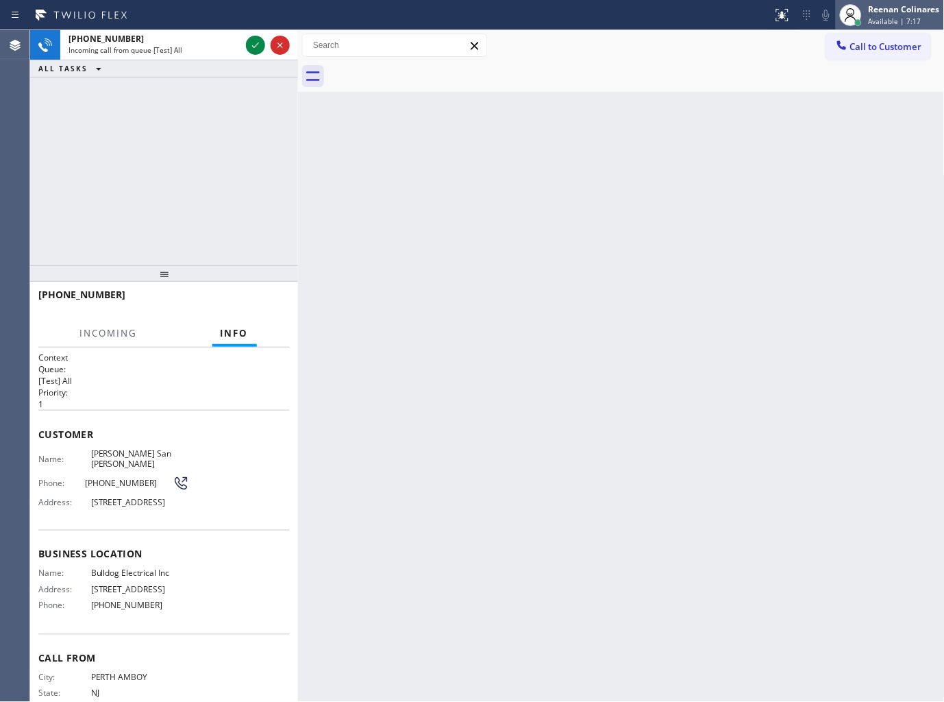
click at [922, 16] on div "Available | 7:17" at bounding box center [904, 21] width 71 height 10
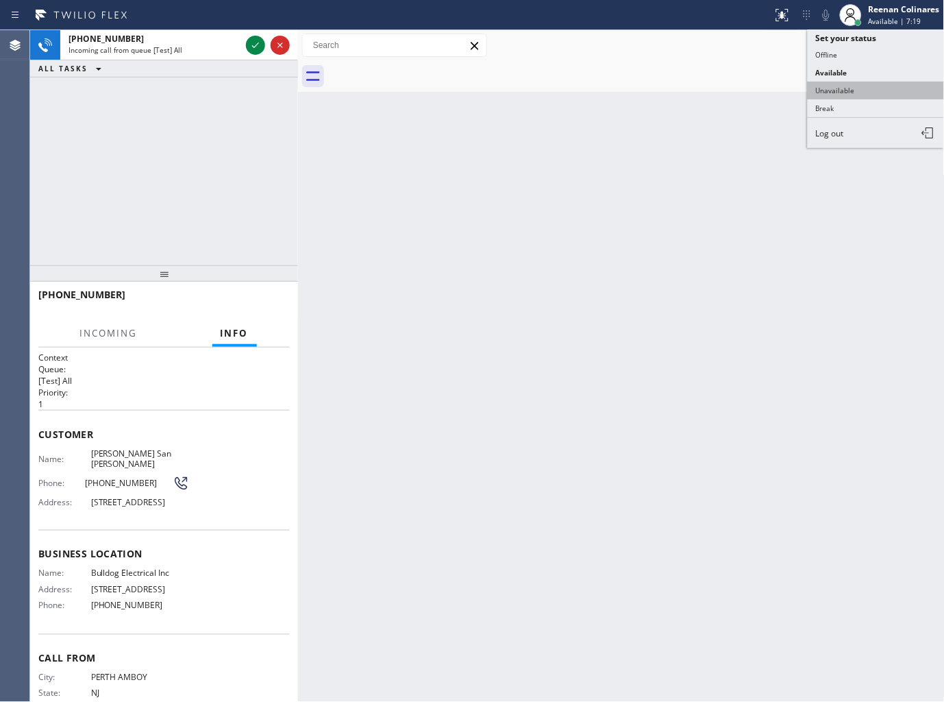
click at [833, 87] on button "Unavailable" at bounding box center [876, 91] width 137 height 18
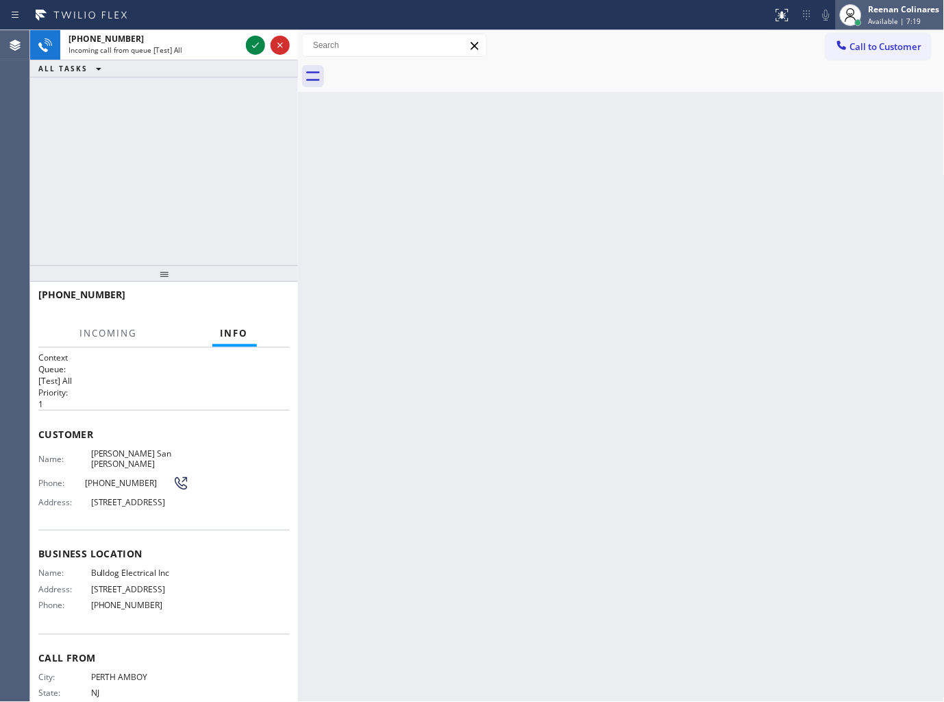
click at [870, 7] on div "Reenan Colinares" at bounding box center [904, 9] width 71 height 12
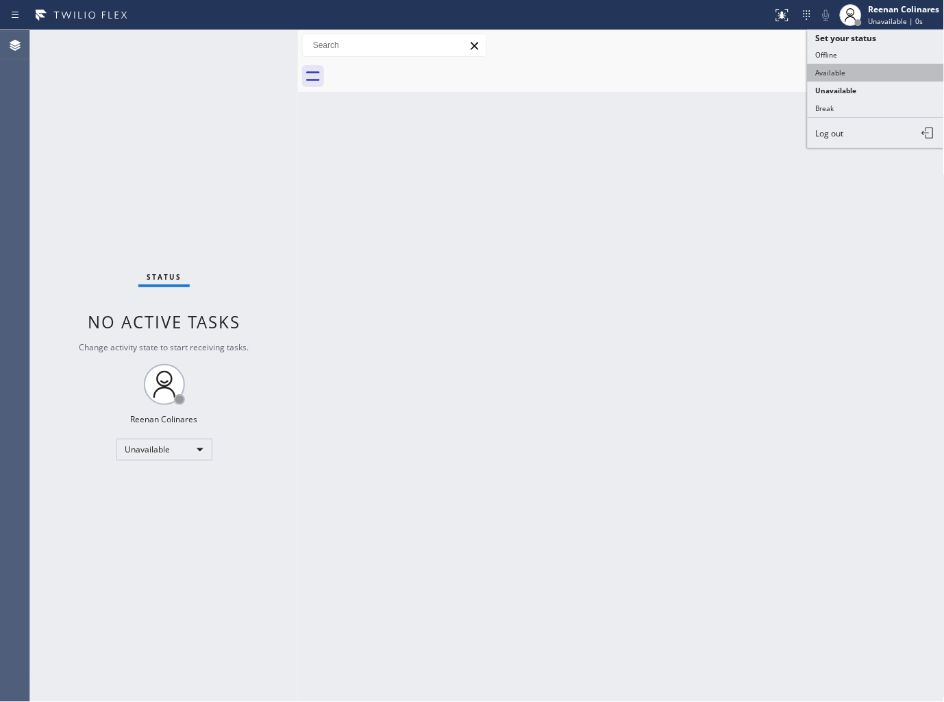
click at [833, 66] on button "Available" at bounding box center [876, 73] width 137 height 18
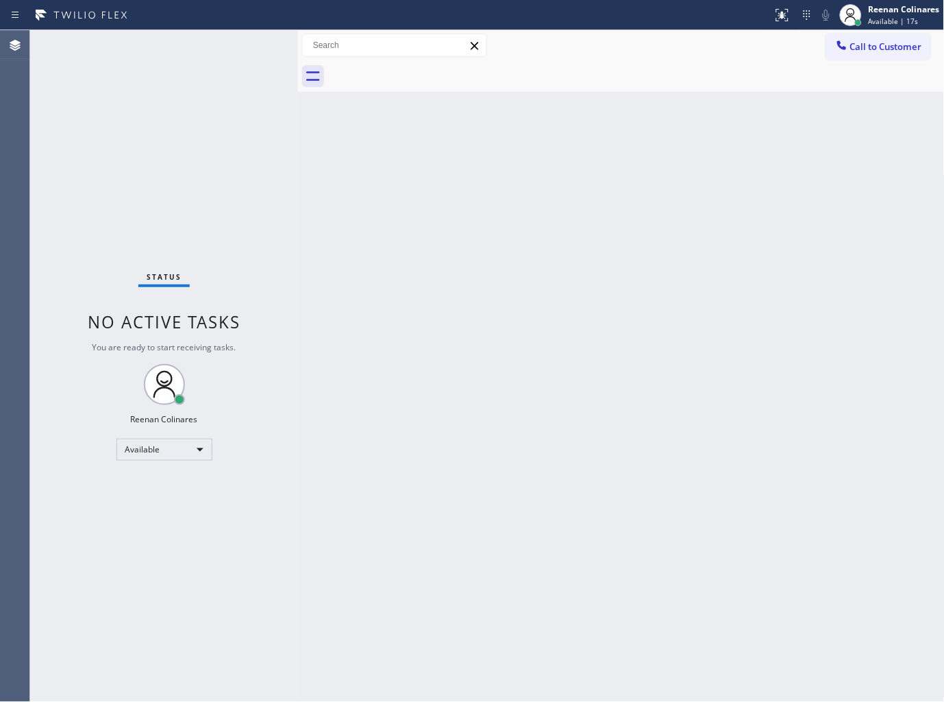
click at [687, 169] on div "Back to Dashboard Change Sender ID Customers Technicians Select a contact Outbo…" at bounding box center [621, 366] width 647 height 672
click at [724, 164] on div "Back to Dashboard Change Sender ID Customers Technicians Select a contact Outbo…" at bounding box center [621, 366] width 647 height 672
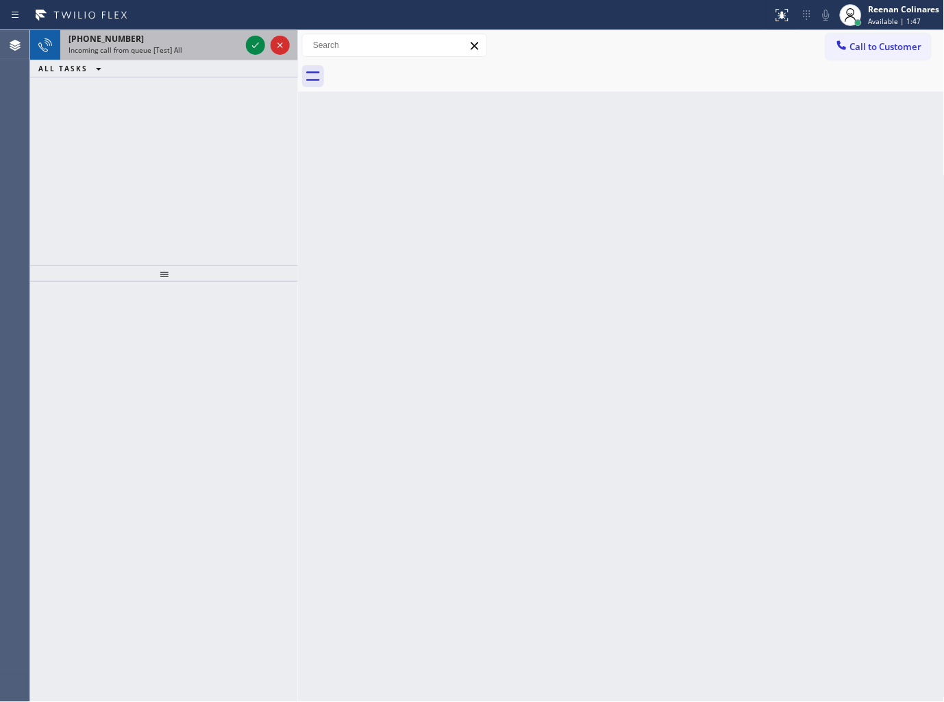
click at [182, 58] on div "[PHONE_NUMBER] Incoming call from queue [Test] All" at bounding box center [151, 45] width 183 height 30
click at [249, 43] on icon at bounding box center [255, 45] width 16 height 16
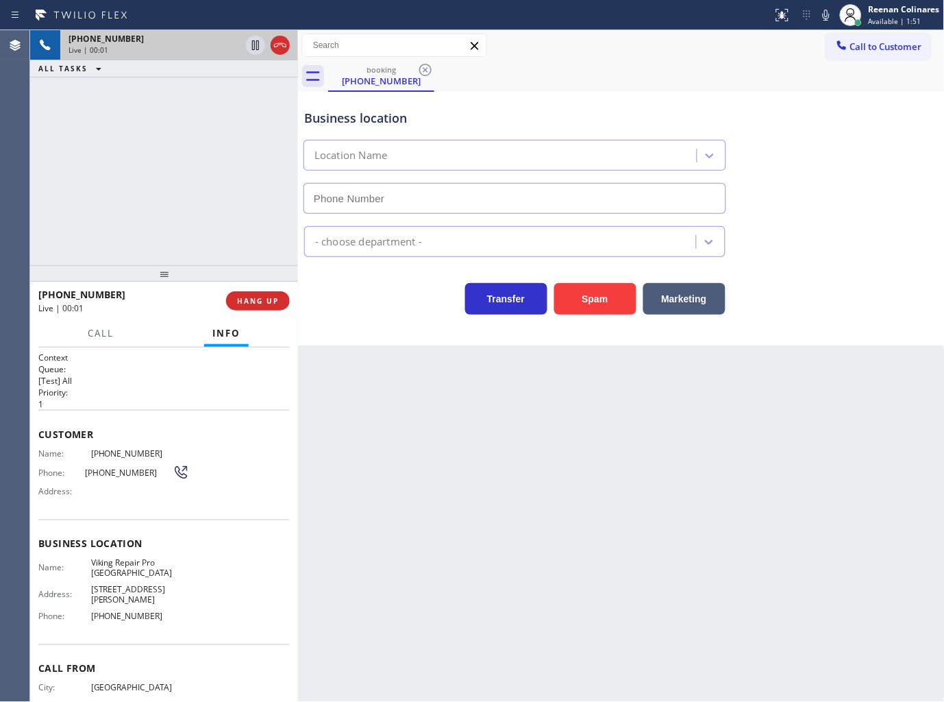
type input "[PHONE_NUMBER]"
click at [589, 295] on button "Spam" at bounding box center [595, 299] width 82 height 32
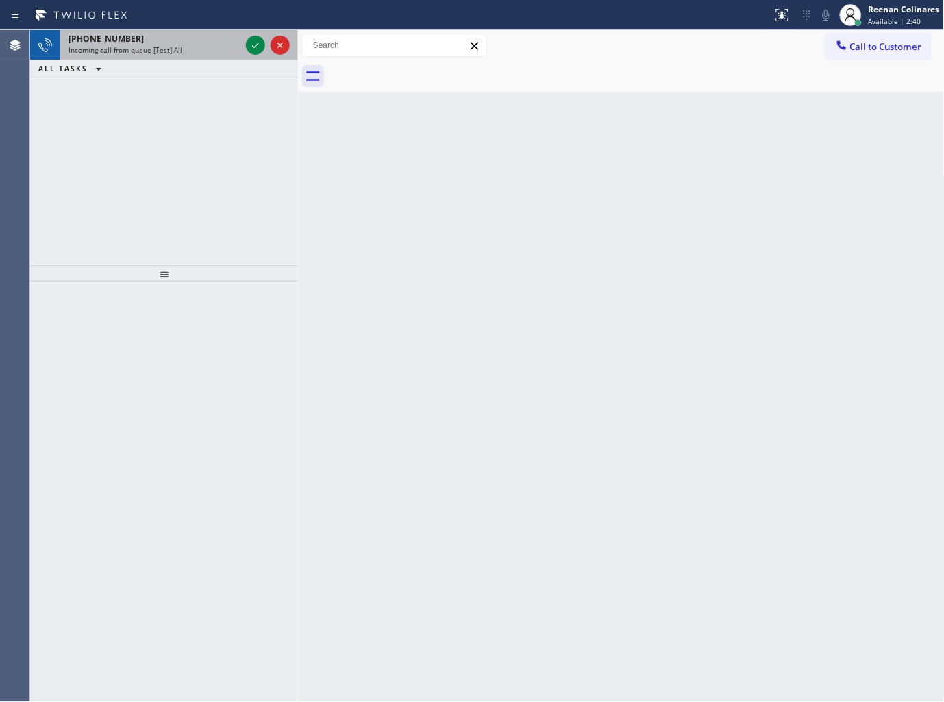
drag, startPoint x: 171, startPoint y: 58, endPoint x: 180, endPoint y: 48, distance: 13.6
click at [172, 58] on div "[PHONE_NUMBER] Incoming call from queue [Test] All" at bounding box center [151, 45] width 183 height 30
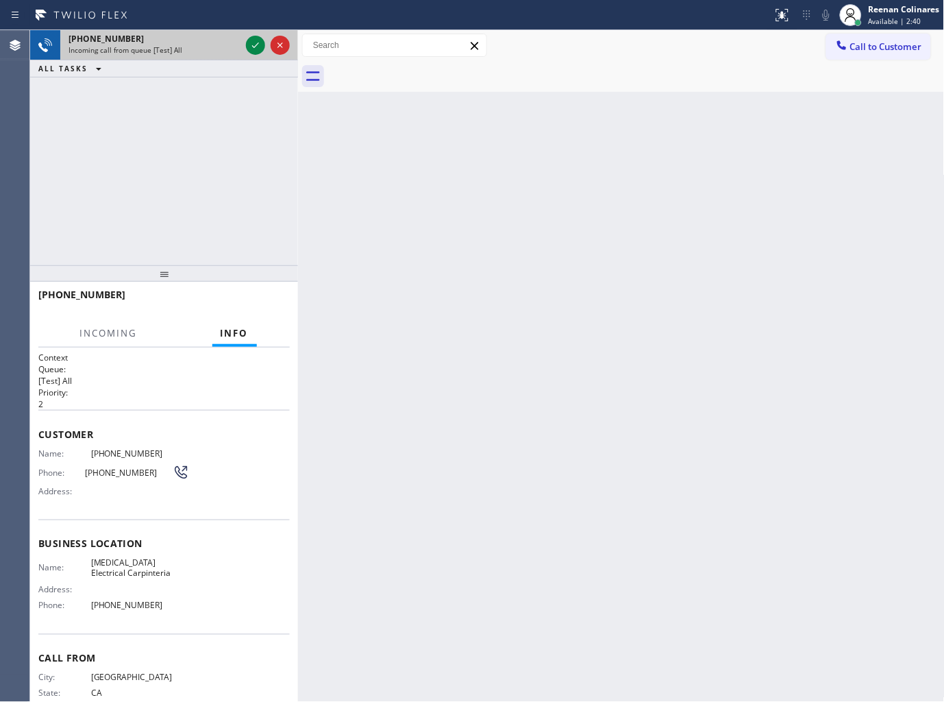
click at [180, 48] on div "Incoming call from queue [Test] All" at bounding box center [155, 50] width 172 height 10
click at [251, 45] on icon at bounding box center [255, 45] width 16 height 16
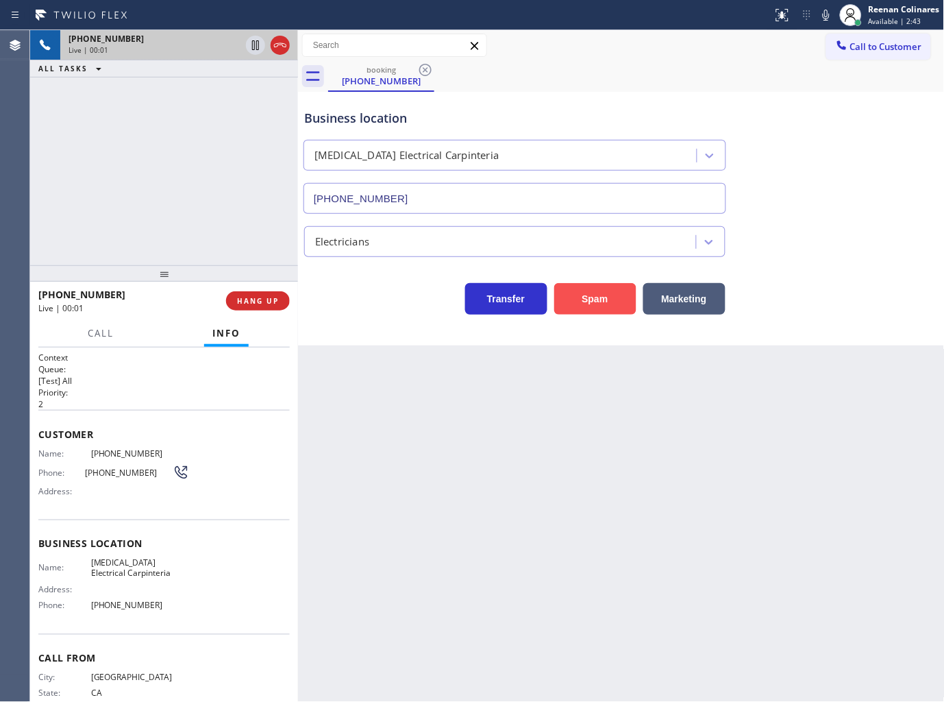
type input "[PHONE_NUMBER]"
click at [593, 300] on button "Spam" at bounding box center [595, 299] width 82 height 32
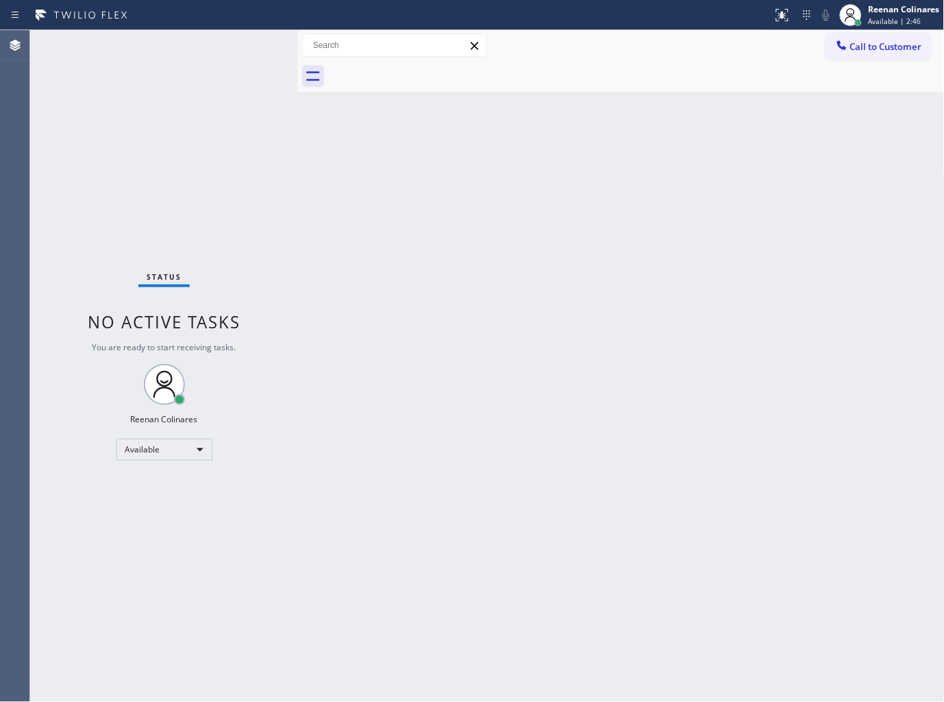
click at [591, 444] on div "Back to Dashboard Change Sender ID Customers Technicians Select a contact Outbo…" at bounding box center [621, 366] width 647 height 672
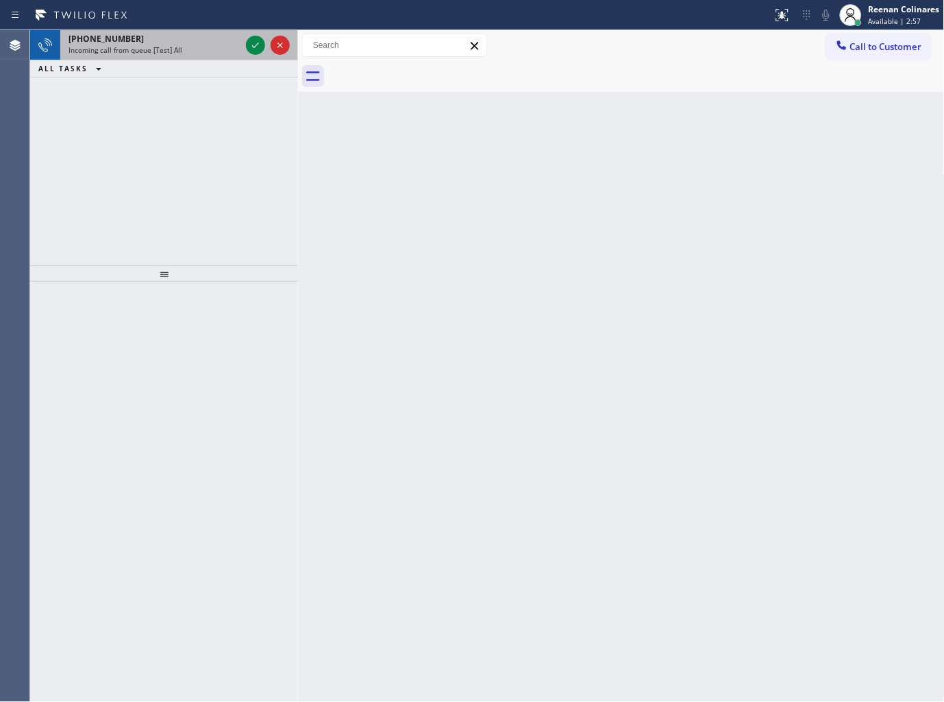
drag, startPoint x: 226, startPoint y: 48, endPoint x: 238, endPoint y: 51, distance: 12.1
click at [226, 48] on div "Incoming call from queue [Test] All" at bounding box center [155, 50] width 172 height 10
click at [212, 45] on div "Incoming call from queue [Test] All" at bounding box center [155, 50] width 172 height 10
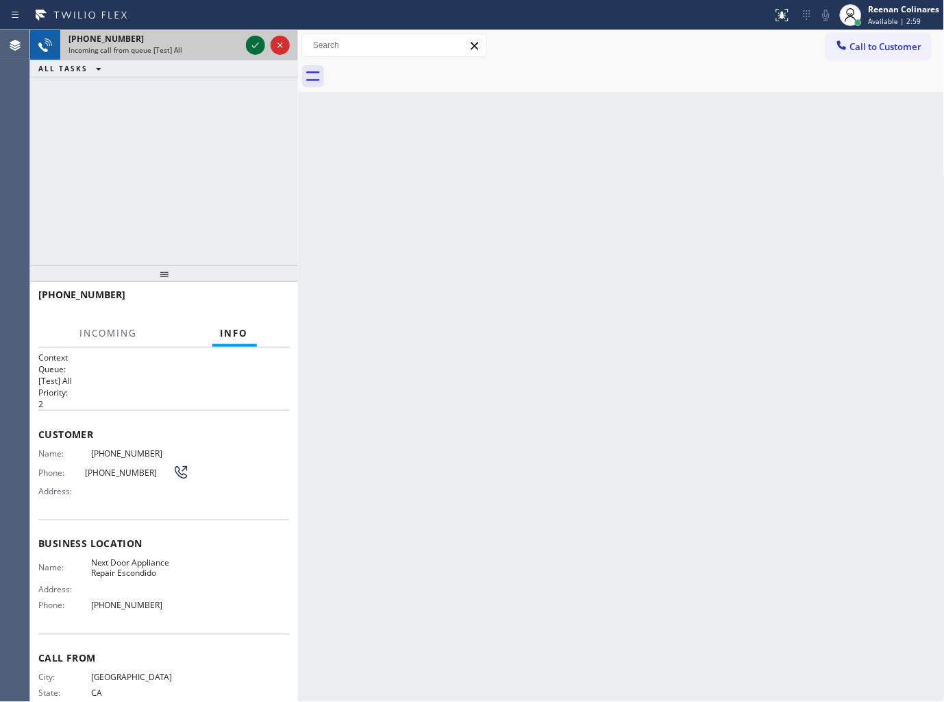
click at [250, 44] on icon at bounding box center [255, 45] width 16 height 16
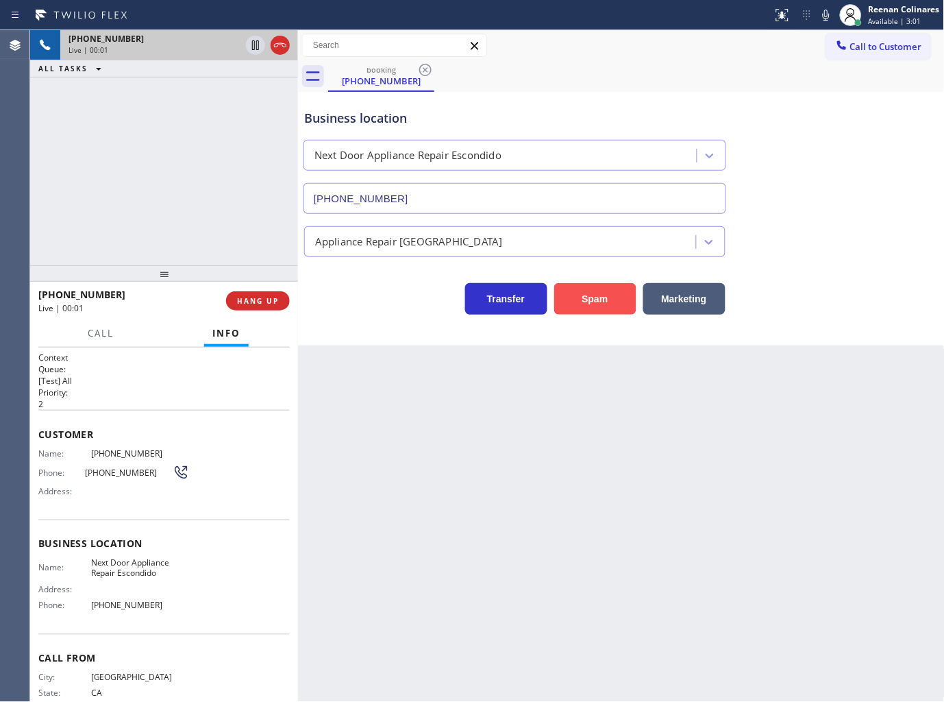
type input "[PHONE_NUMBER]"
drag, startPoint x: 604, startPoint y: 297, endPoint x: 915, endPoint y: 56, distance: 393.8
click at [604, 297] on button "Spam" at bounding box center [595, 299] width 82 height 32
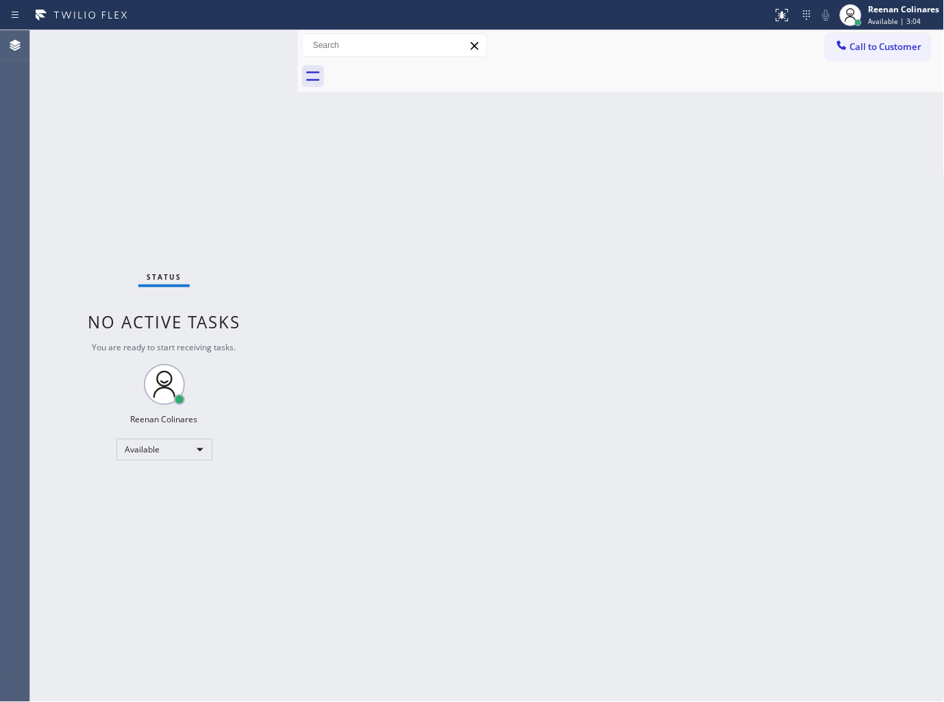
click at [584, 267] on div "Back to Dashboard Change Sender ID Customers Technicians Select a contact Outbo…" at bounding box center [621, 366] width 647 height 672
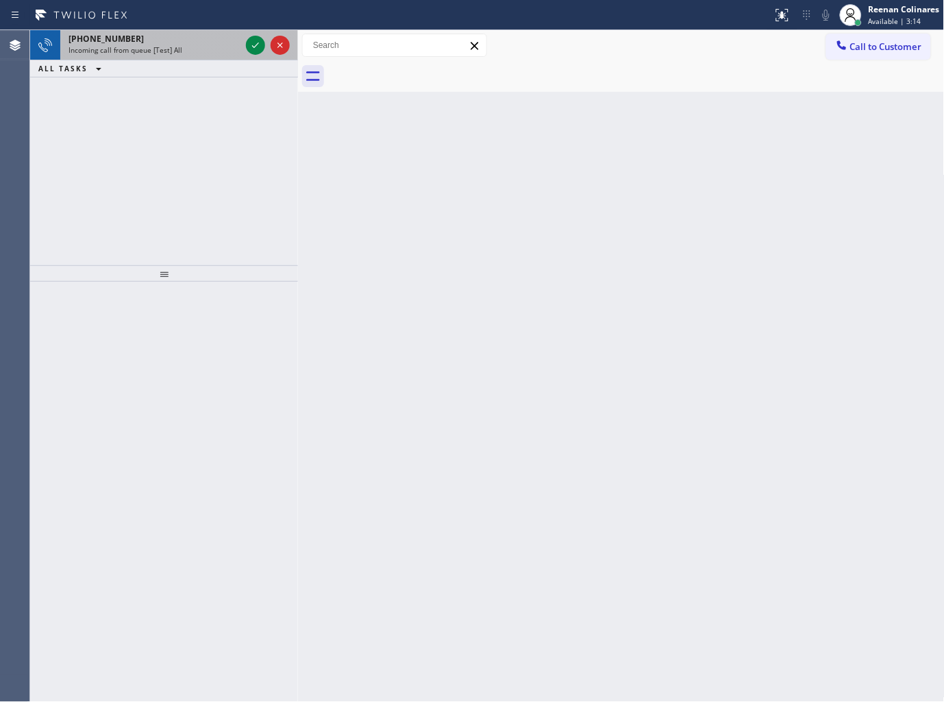
click at [180, 45] on div "Incoming call from queue [Test] All" at bounding box center [155, 50] width 172 height 10
click at [197, 43] on div "[PHONE_NUMBER]" at bounding box center [155, 39] width 172 height 12
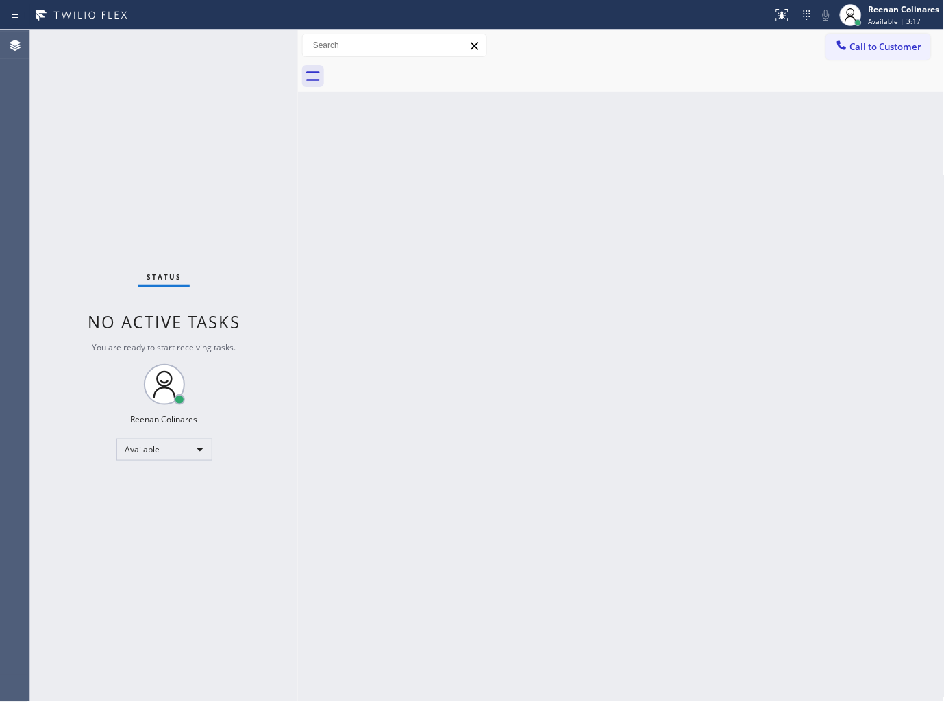
click at [197, 43] on div "Status No active tasks You are ready to start receiving tasks. Reenan Colinares…" at bounding box center [164, 366] width 268 height 672
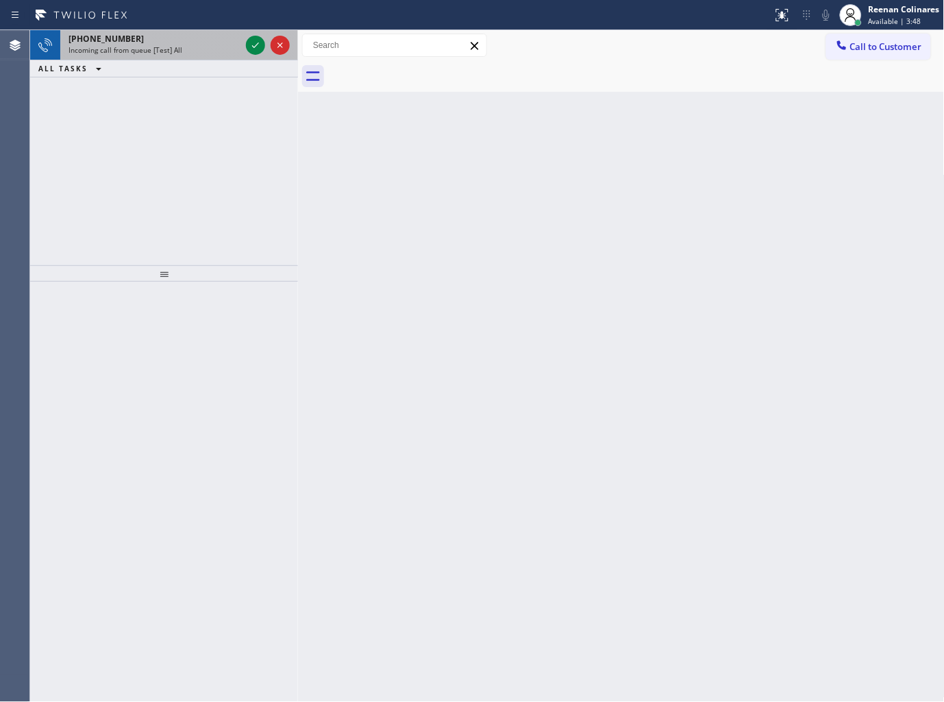
click at [210, 49] on div "Incoming call from queue [Test] All" at bounding box center [155, 50] width 172 height 10
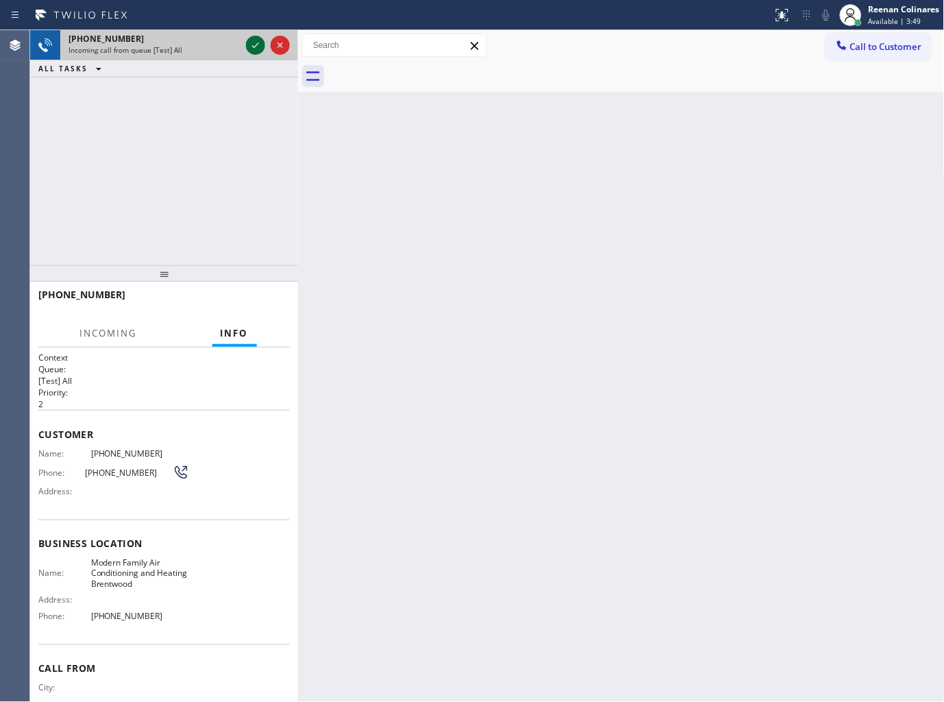
click at [258, 50] on icon at bounding box center [255, 45] width 16 height 16
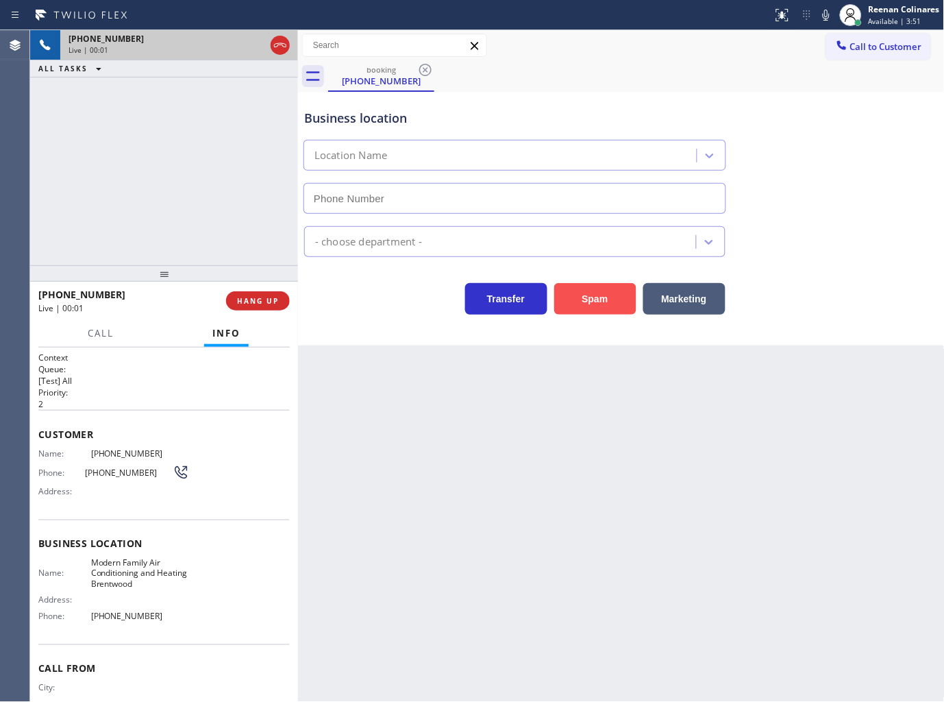
type input "[PHONE_NUMBER]"
click at [589, 286] on button "Spam" at bounding box center [595, 299] width 82 height 32
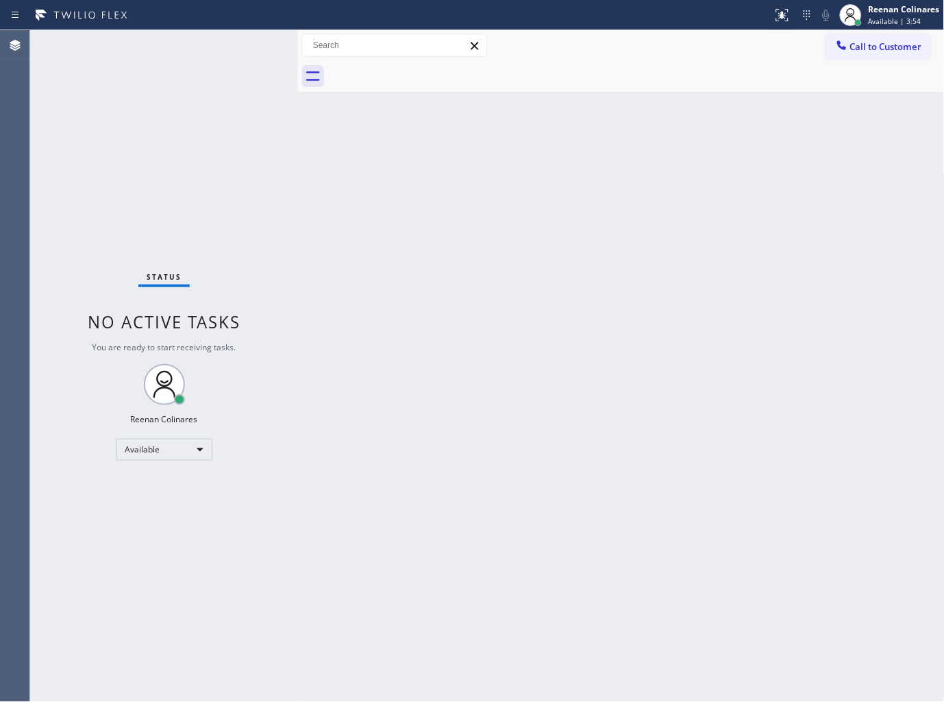
click at [571, 360] on div "Back to Dashboard Change Sender ID Customers Technicians Select a contact Outbo…" at bounding box center [621, 366] width 647 height 672
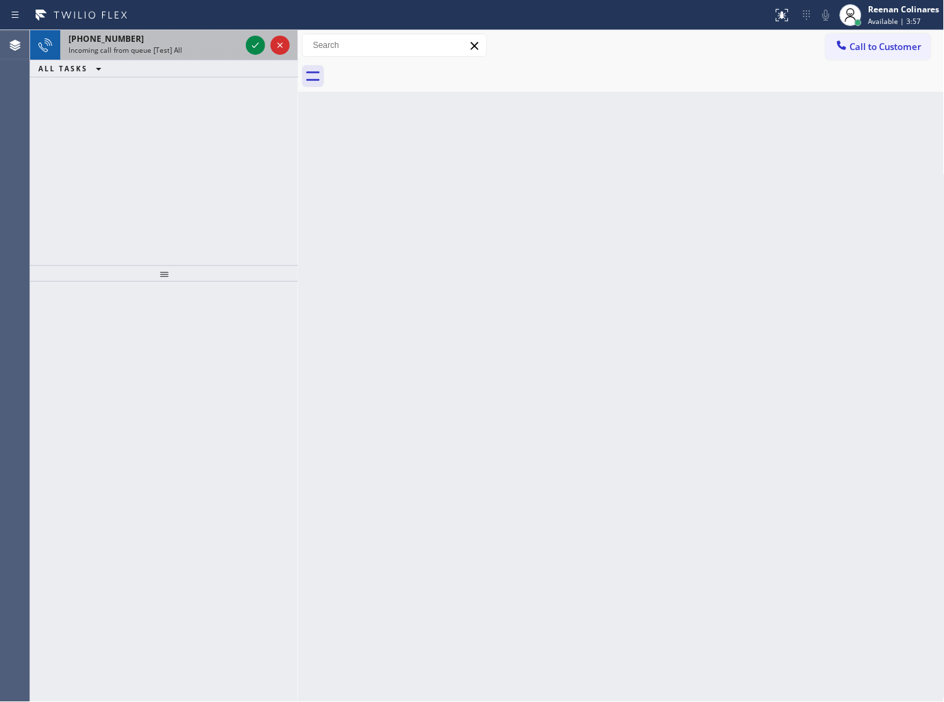
click at [215, 56] on div "[PHONE_NUMBER] Incoming call from queue [Test] All" at bounding box center [151, 45] width 183 height 30
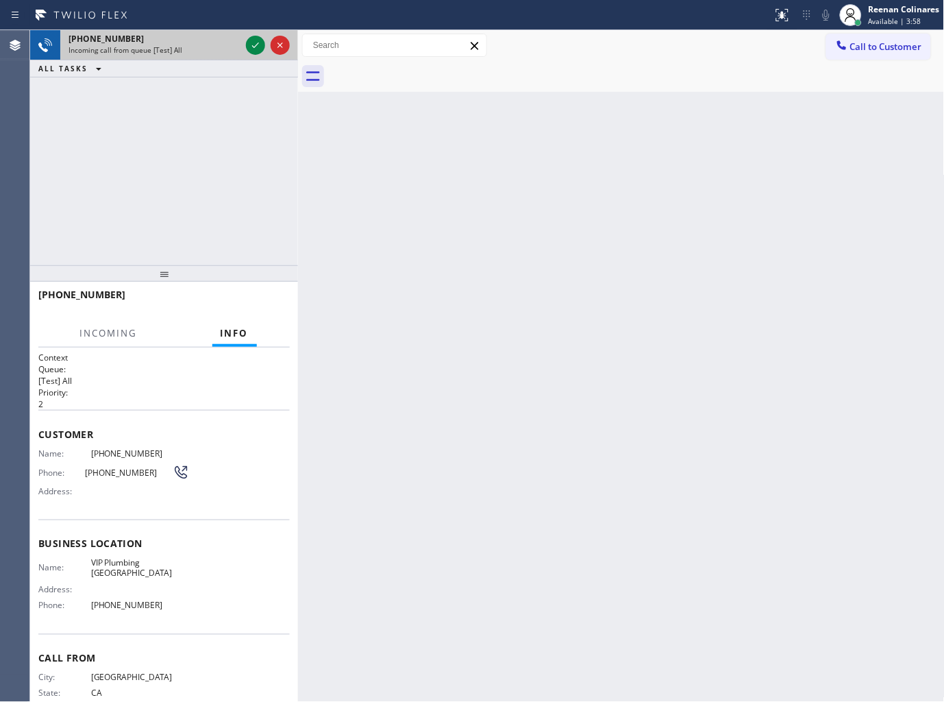
click at [236, 42] on div "[PHONE_NUMBER]" at bounding box center [155, 39] width 172 height 12
click at [245, 45] on div at bounding box center [267, 45] width 49 height 30
click at [247, 45] on icon at bounding box center [255, 45] width 16 height 16
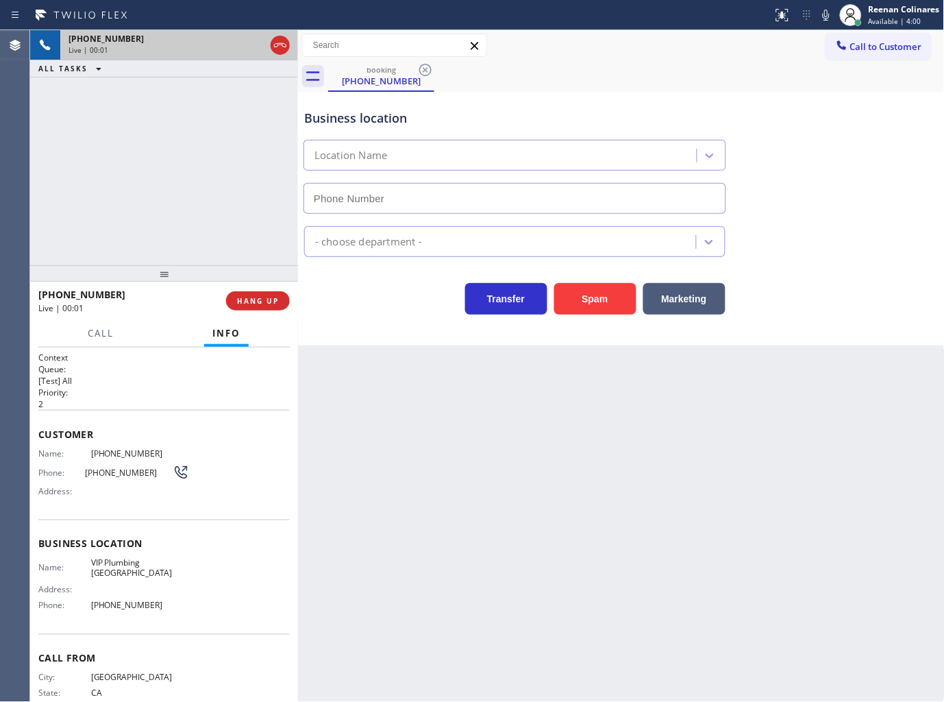
type input "[PHONE_NUMBER]"
click at [598, 298] on button "Spam" at bounding box center [595, 299] width 82 height 32
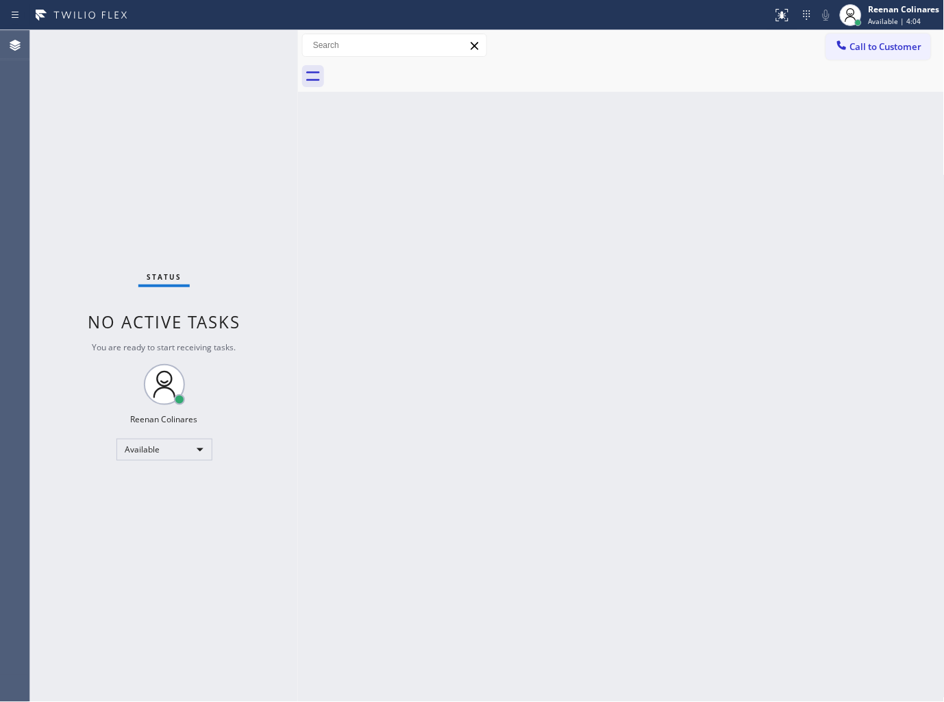
drag, startPoint x: 581, startPoint y: 199, endPoint x: 587, endPoint y: 183, distance: 17.6
click at [585, 188] on div "Back to Dashboard Change Sender ID Customers Technicians Select a contact Outbo…" at bounding box center [621, 366] width 647 height 672
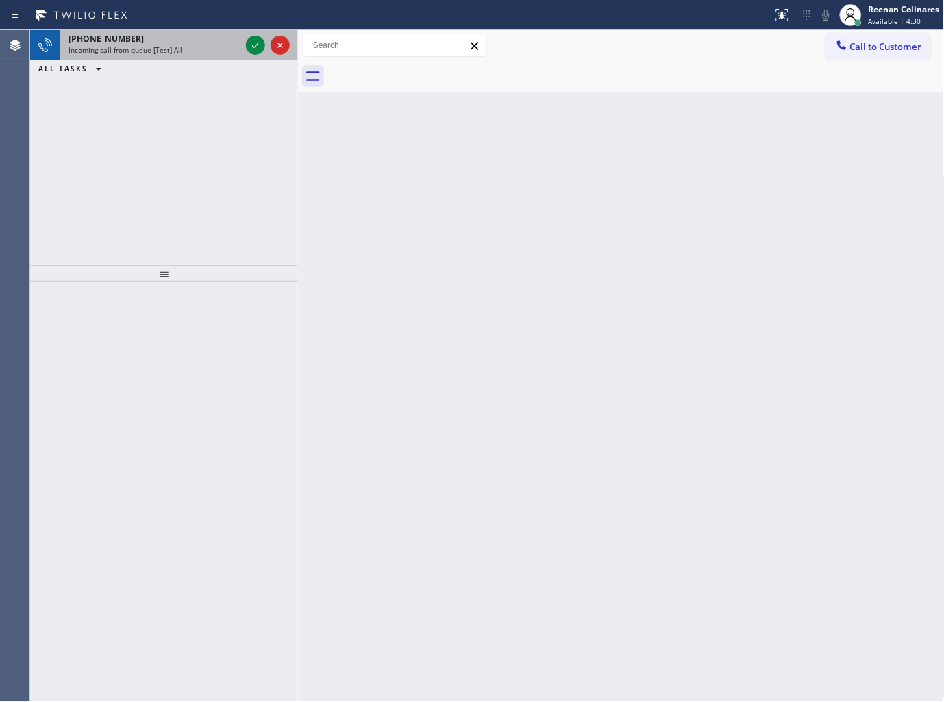
click at [217, 40] on div "[PHONE_NUMBER]" at bounding box center [155, 39] width 172 height 12
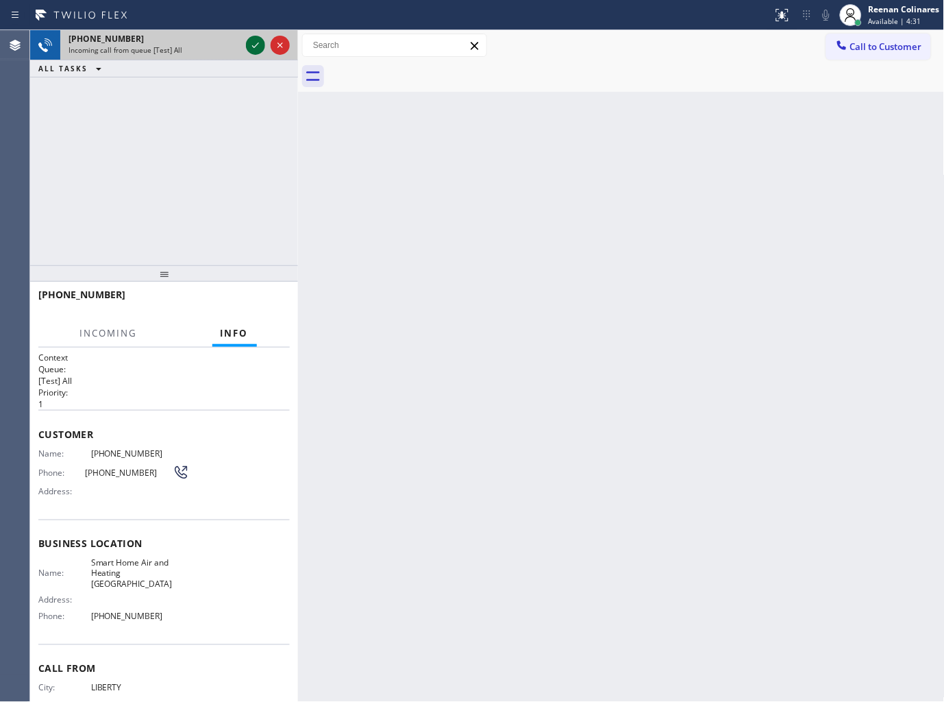
click at [251, 48] on icon at bounding box center [255, 45] width 16 height 16
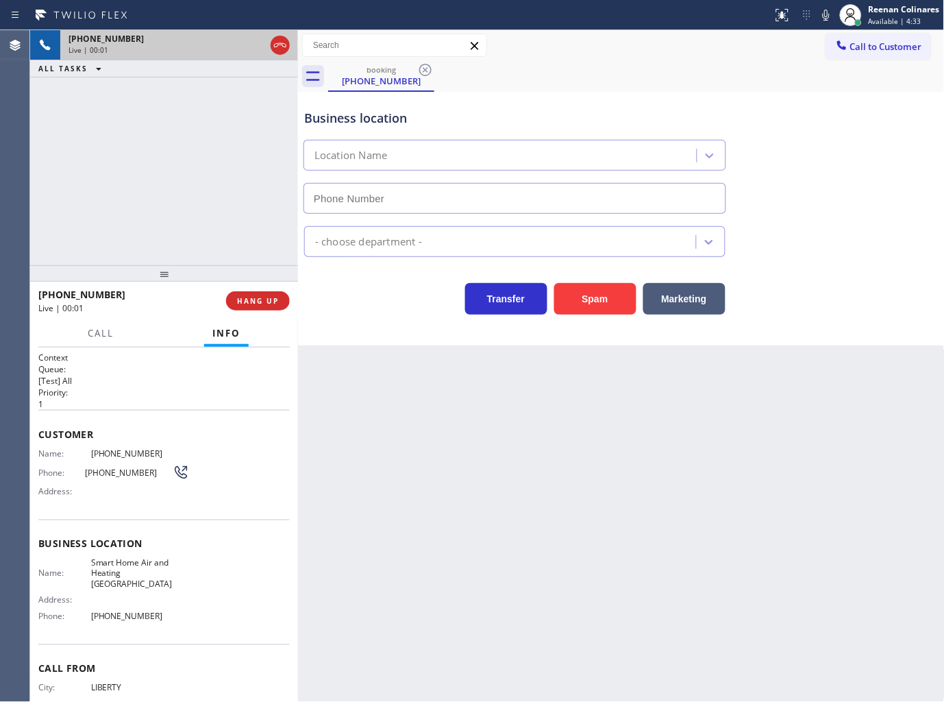
type input "[PHONE_NUMBER]"
click at [584, 302] on button "Spam" at bounding box center [595, 299] width 82 height 32
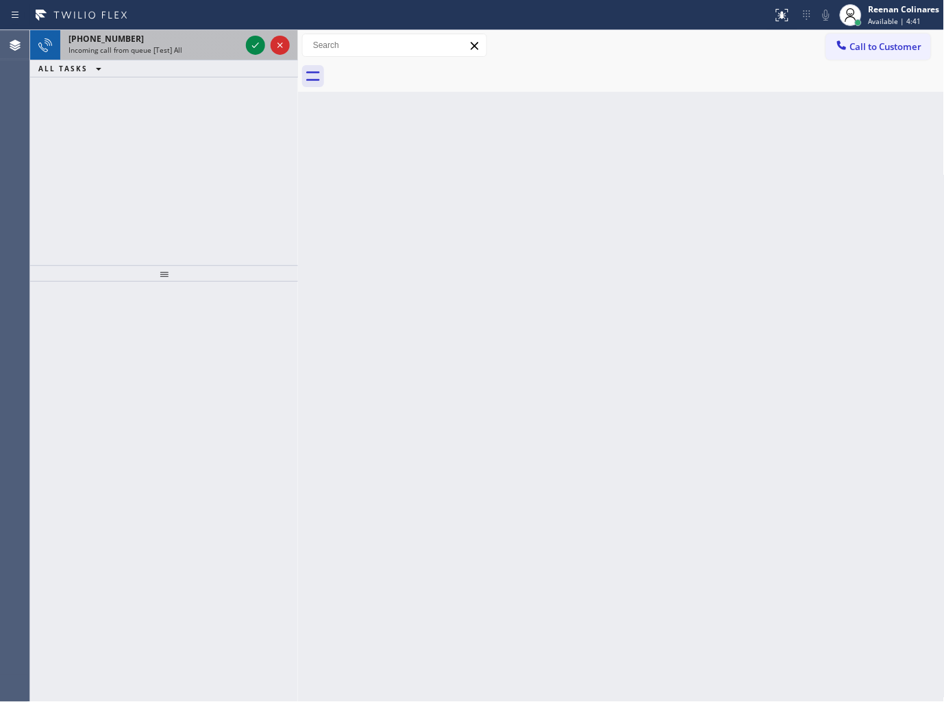
drag, startPoint x: 192, startPoint y: 36, endPoint x: 159, endPoint y: 32, distance: 33.1
click at [192, 36] on div "[PHONE_NUMBER]" at bounding box center [155, 39] width 172 height 12
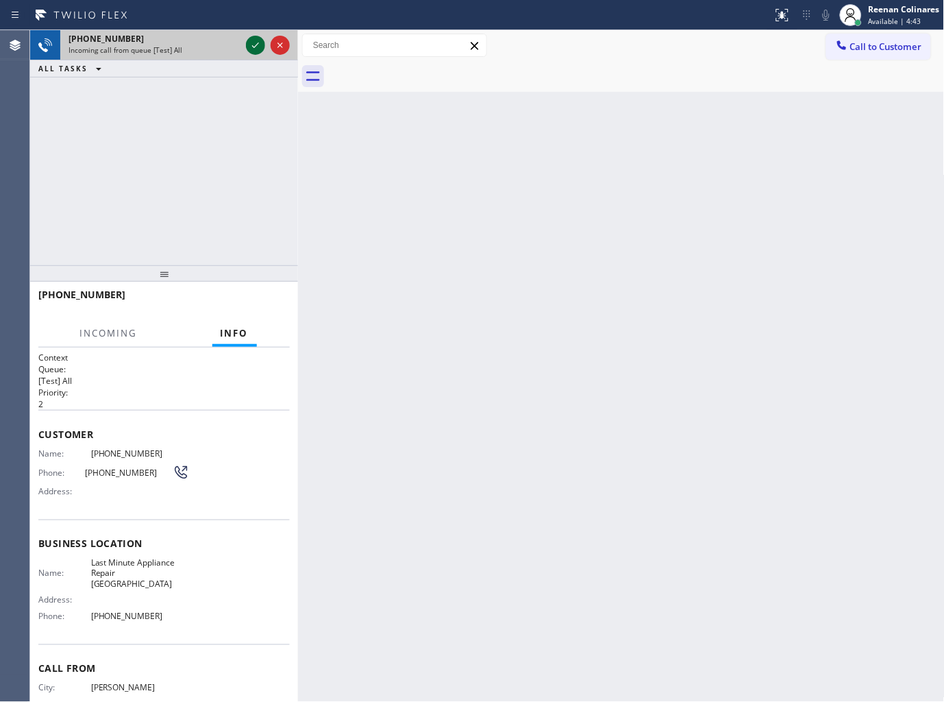
click at [247, 46] on icon at bounding box center [255, 45] width 16 height 16
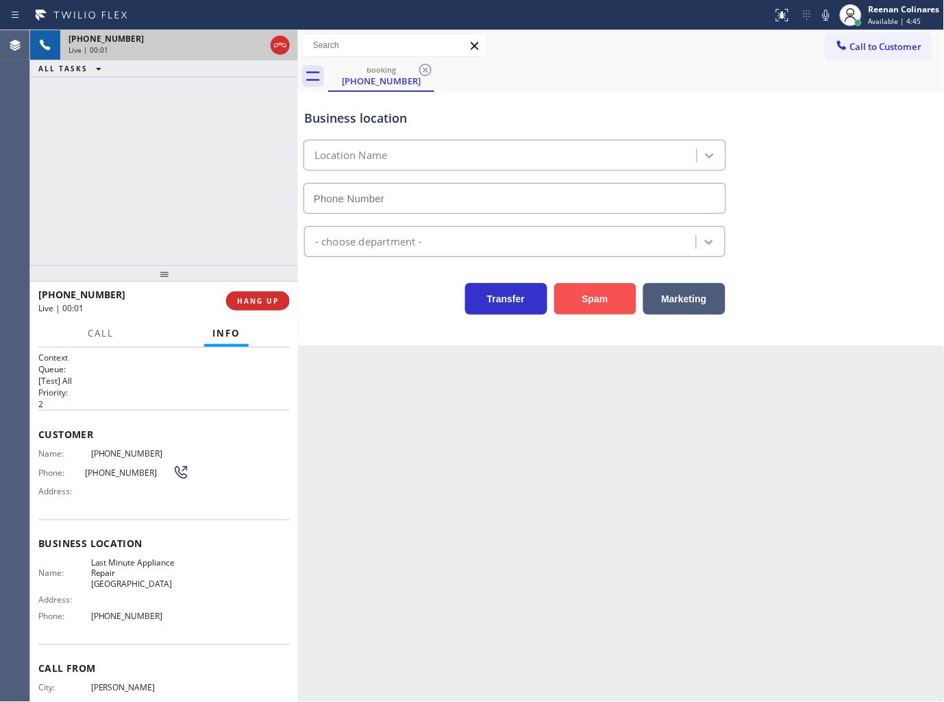
type input "[PHONE_NUMBER]"
click at [597, 299] on button "Spam" at bounding box center [595, 299] width 82 height 32
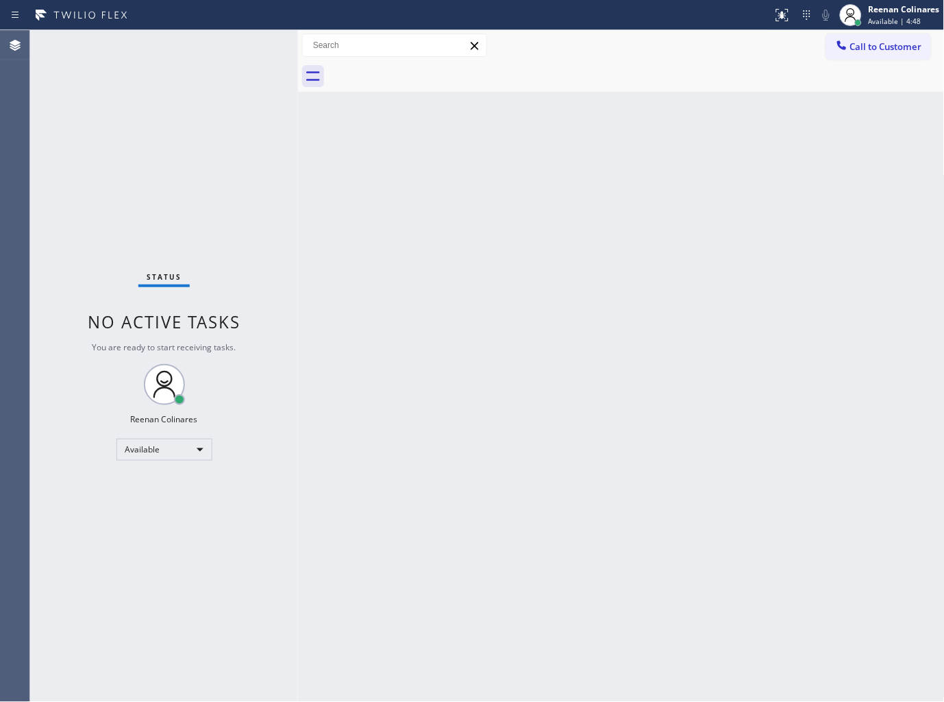
click at [504, 459] on div "Back to Dashboard Change Sender ID Customers Technicians Select a contact Outbo…" at bounding box center [621, 366] width 647 height 672
click at [694, 311] on div "Back to Dashboard Change Sender ID Customers Technicians Select a contact Outbo…" at bounding box center [621, 366] width 647 height 672
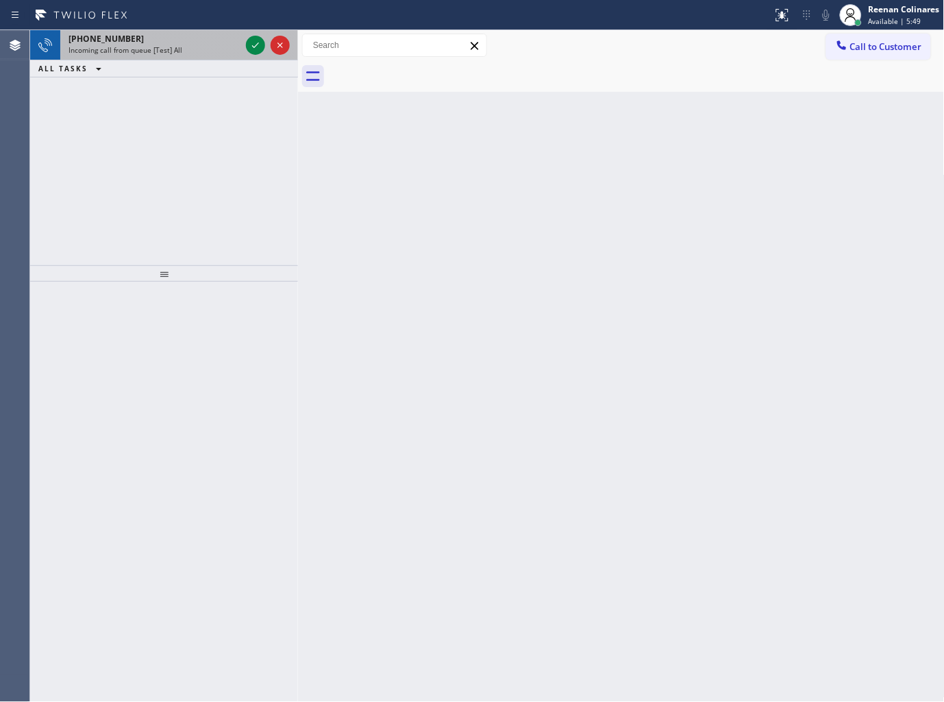
click at [181, 43] on div "[PHONE_NUMBER]" at bounding box center [155, 39] width 172 height 12
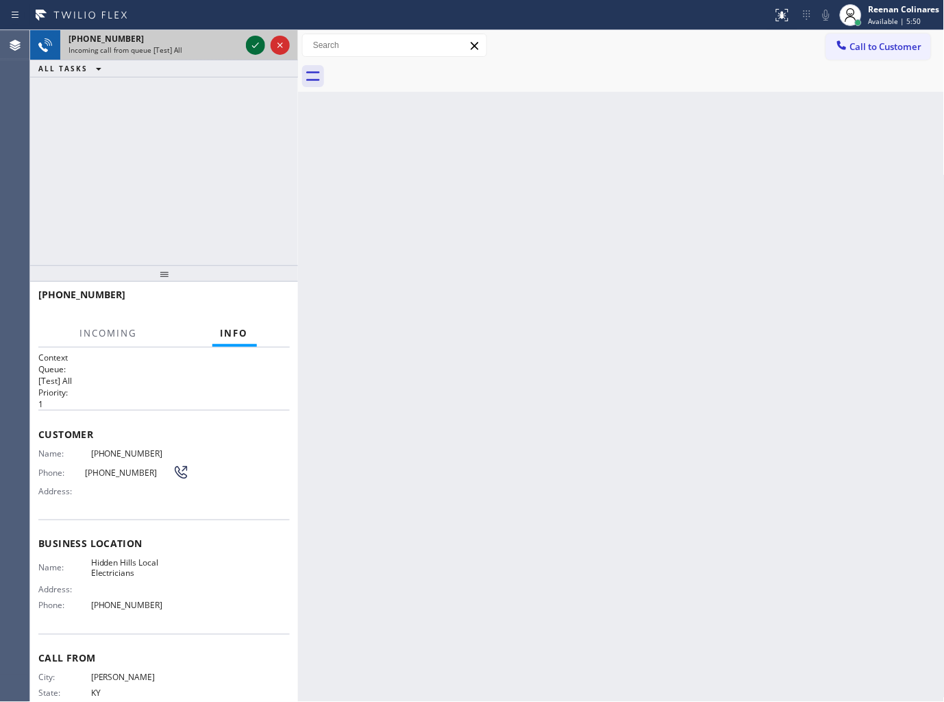
click at [249, 45] on icon at bounding box center [255, 45] width 16 height 16
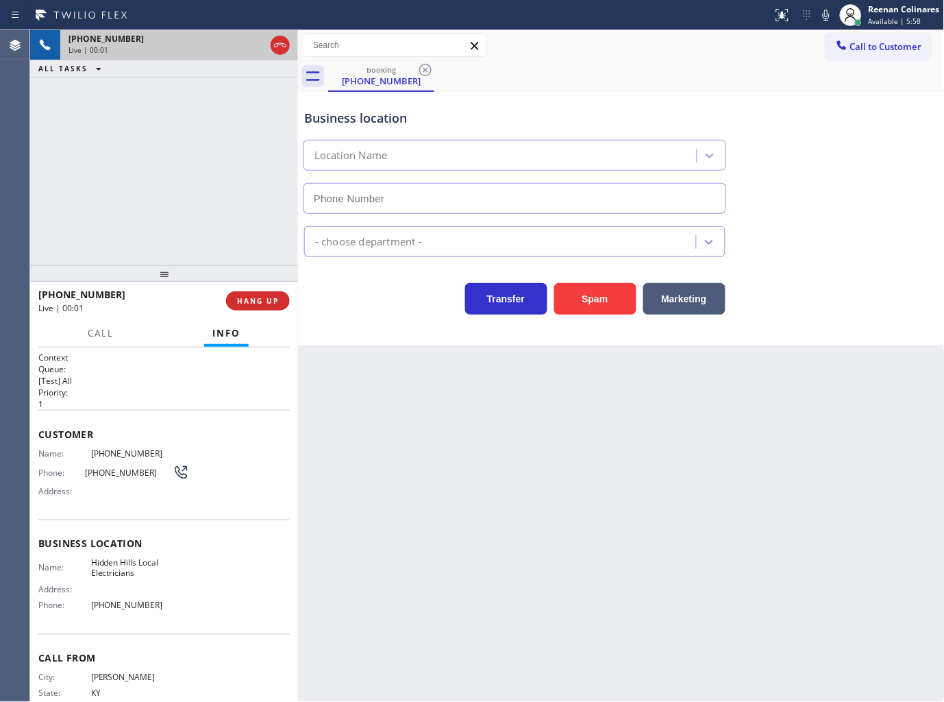
type input "[PHONE_NUMBER]"
click at [262, 304] on span "HANG UP" at bounding box center [258, 301] width 42 height 10
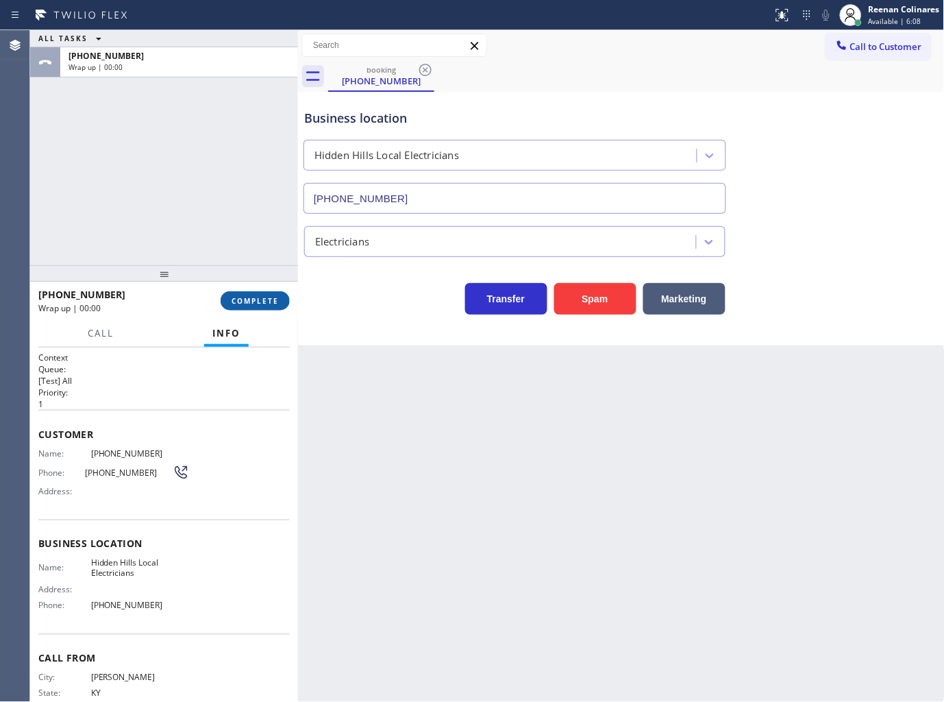
click at [266, 300] on span "COMPLETE" at bounding box center [255, 301] width 47 height 10
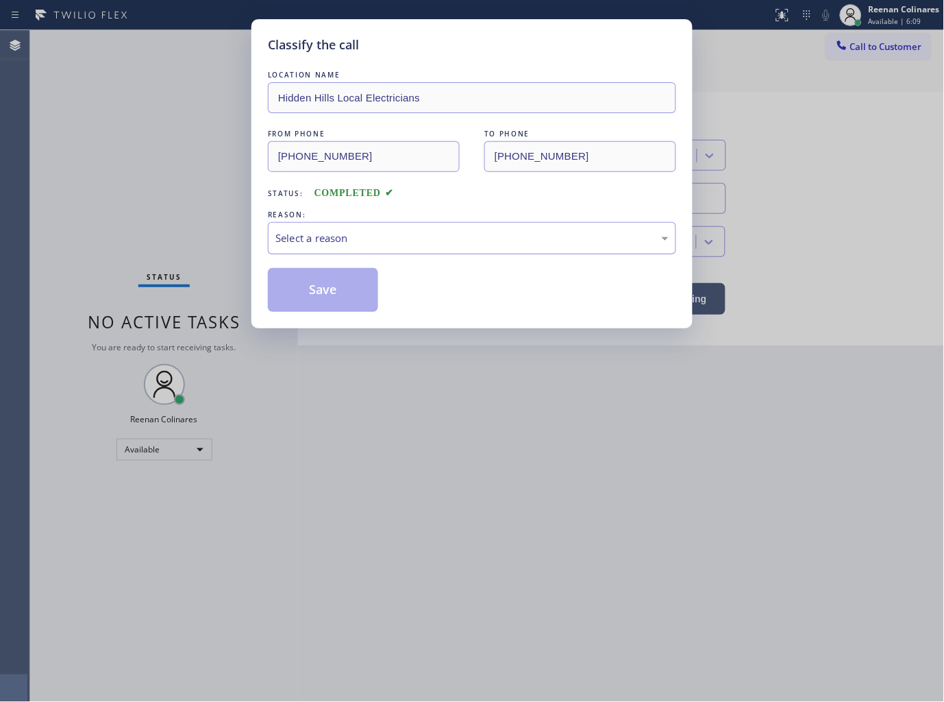
click at [331, 233] on div "Select a reason" at bounding box center [471, 238] width 393 height 16
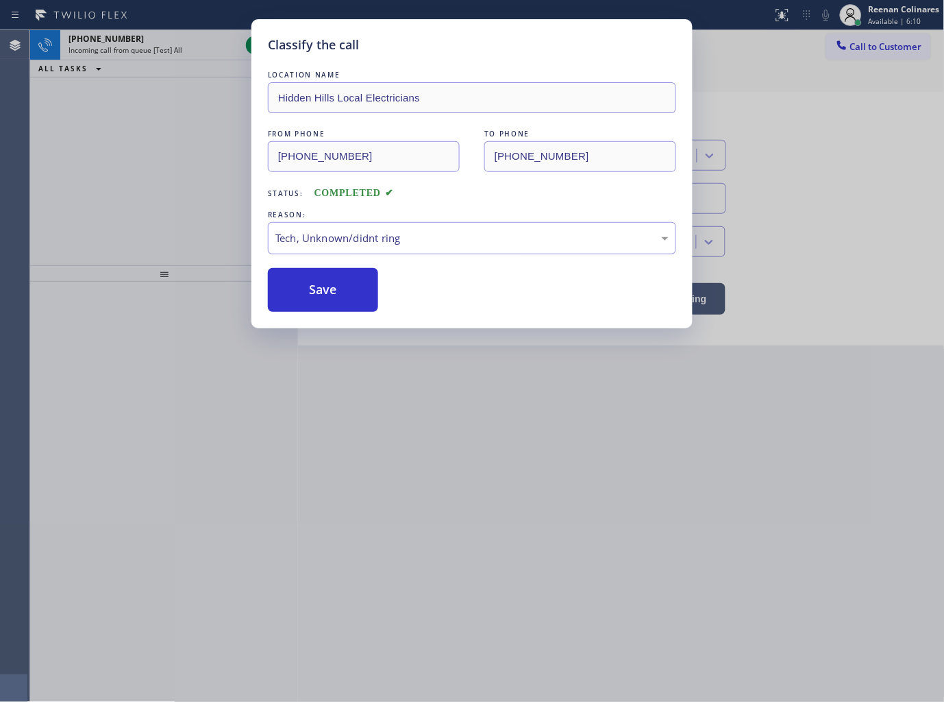
drag, startPoint x: 315, startPoint y: 297, endPoint x: 927, endPoint y: 79, distance: 649.3
click at [315, 296] on button "Save" at bounding box center [323, 290] width 110 height 44
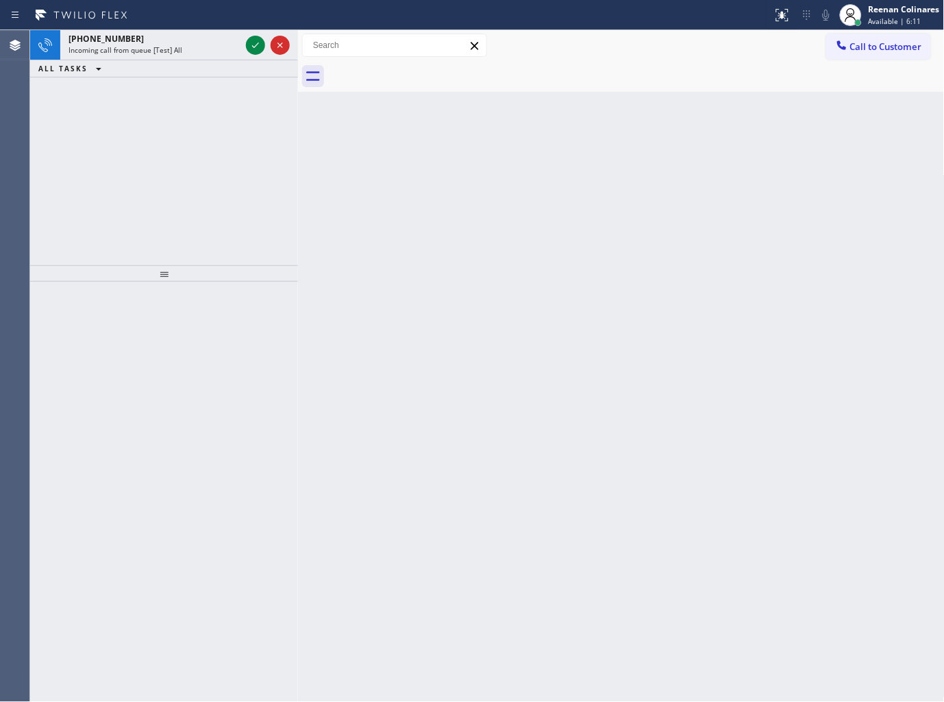
drag, startPoint x: 644, startPoint y: 381, endPoint x: 462, endPoint y: 245, distance: 227.6
click at [580, 338] on div "Back to Dashboard Change Sender ID Customers Technicians Select a contact Outbo…" at bounding box center [621, 366] width 647 height 672
drag, startPoint x: 218, startPoint y: 51, endPoint x: 247, endPoint y: 46, distance: 29.3
click at [221, 51] on div "Incoming call from queue [Test] All" at bounding box center [155, 50] width 172 height 10
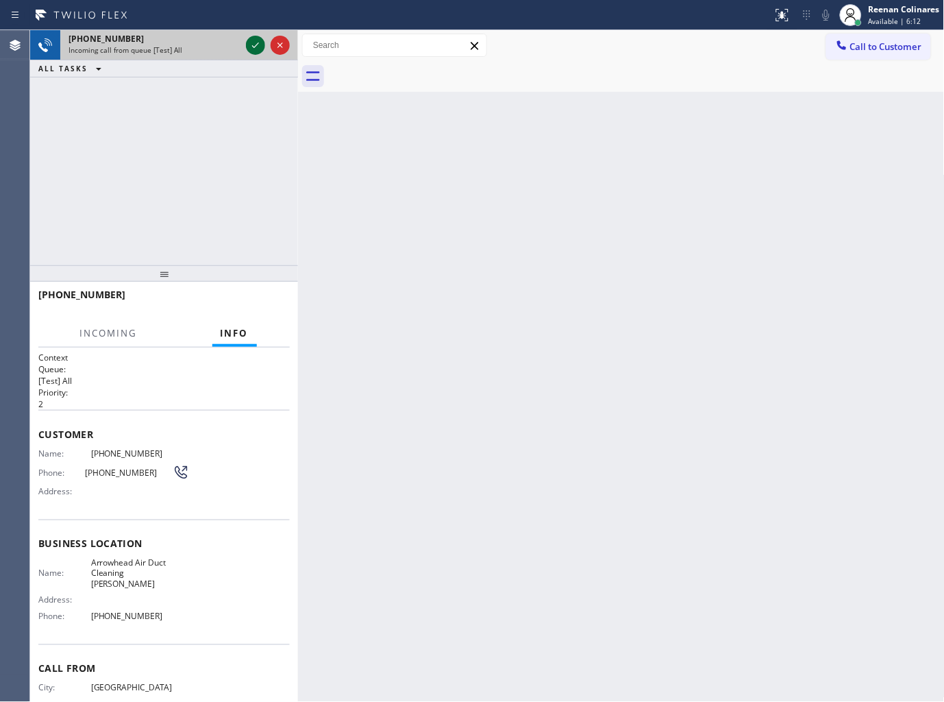
click at [255, 44] on icon at bounding box center [255, 45] width 16 height 16
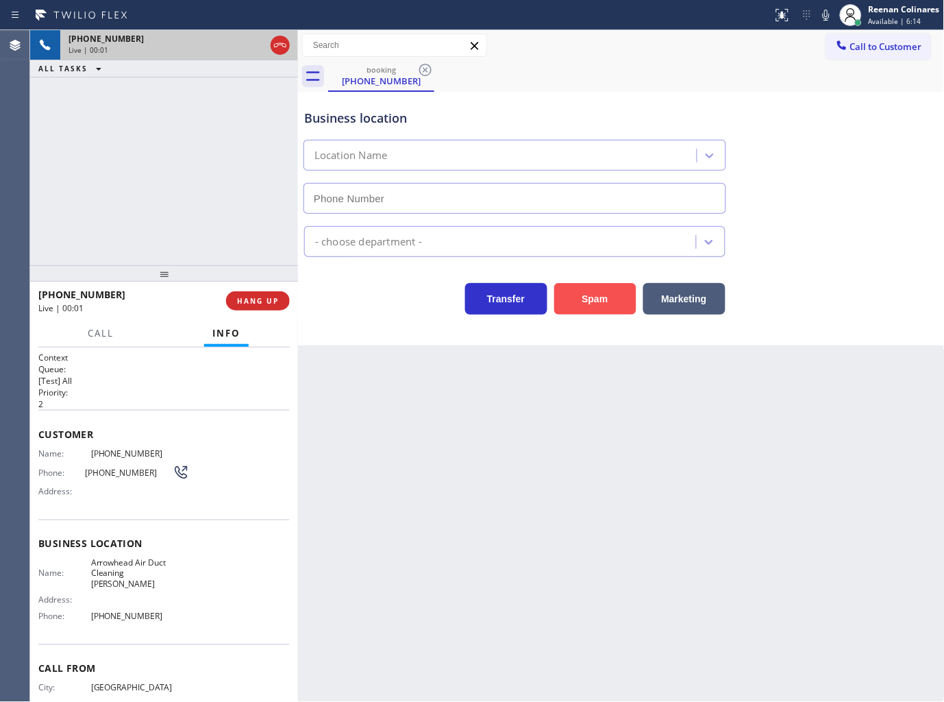
type input "[PHONE_NUMBER]"
click at [580, 296] on button "Spam" at bounding box center [595, 299] width 82 height 32
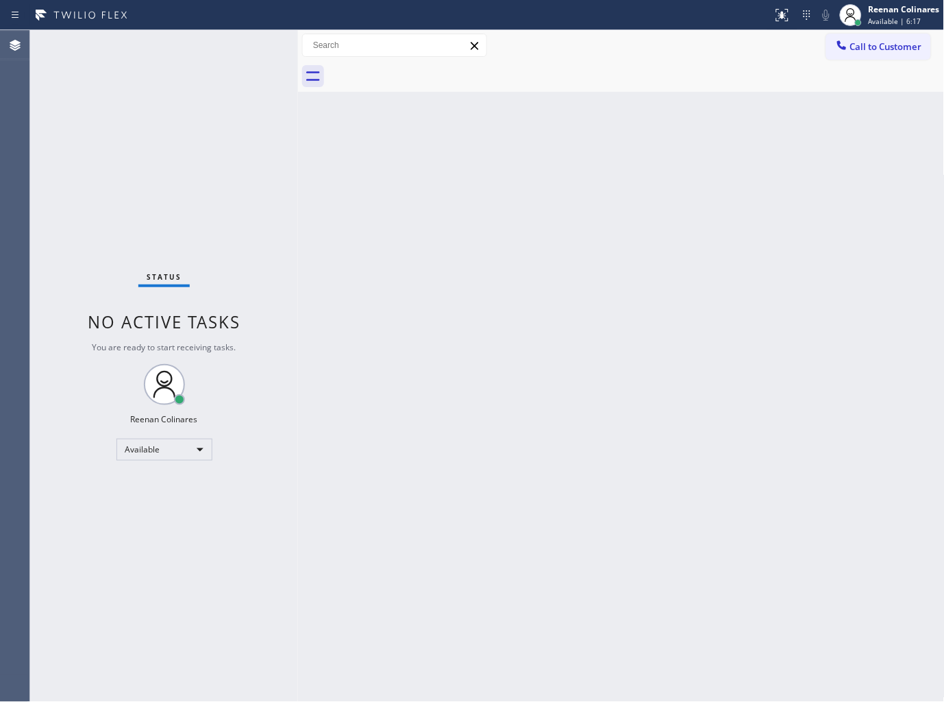
drag, startPoint x: 800, startPoint y: 454, endPoint x: 786, endPoint y: 430, distance: 27.4
click at [800, 454] on div "Back to Dashboard Change Sender ID Customers Technicians Select a contact Outbo…" at bounding box center [621, 366] width 647 height 672
click at [480, 257] on div "Back to Dashboard Change Sender ID Customers Technicians Select a contact Outbo…" at bounding box center [621, 366] width 647 height 672
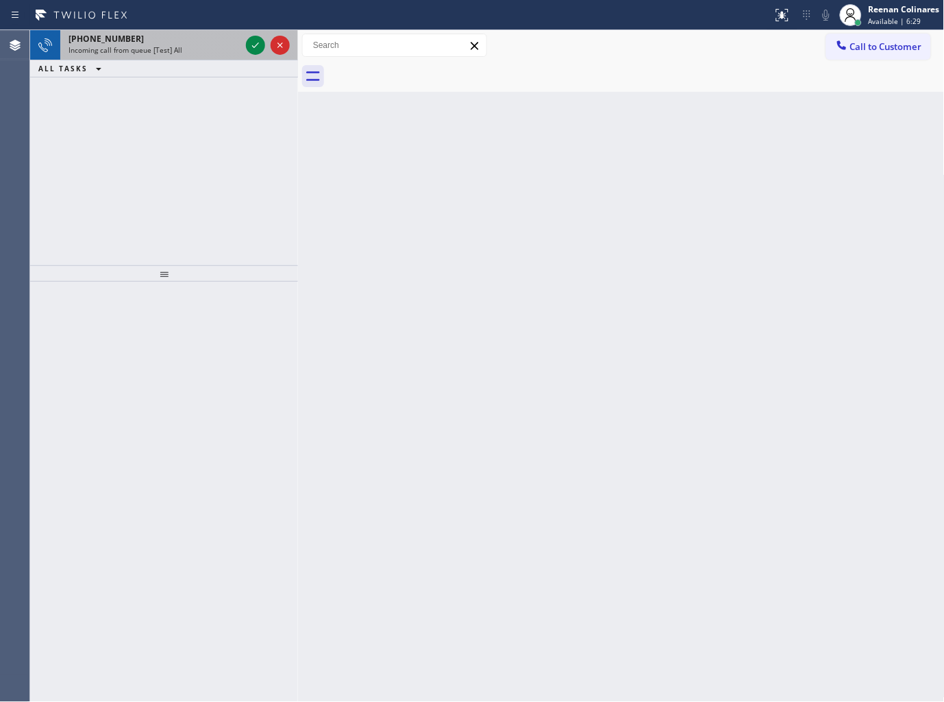
click at [185, 59] on div "[PHONE_NUMBER] Incoming call from queue [Test] All" at bounding box center [151, 45] width 183 height 30
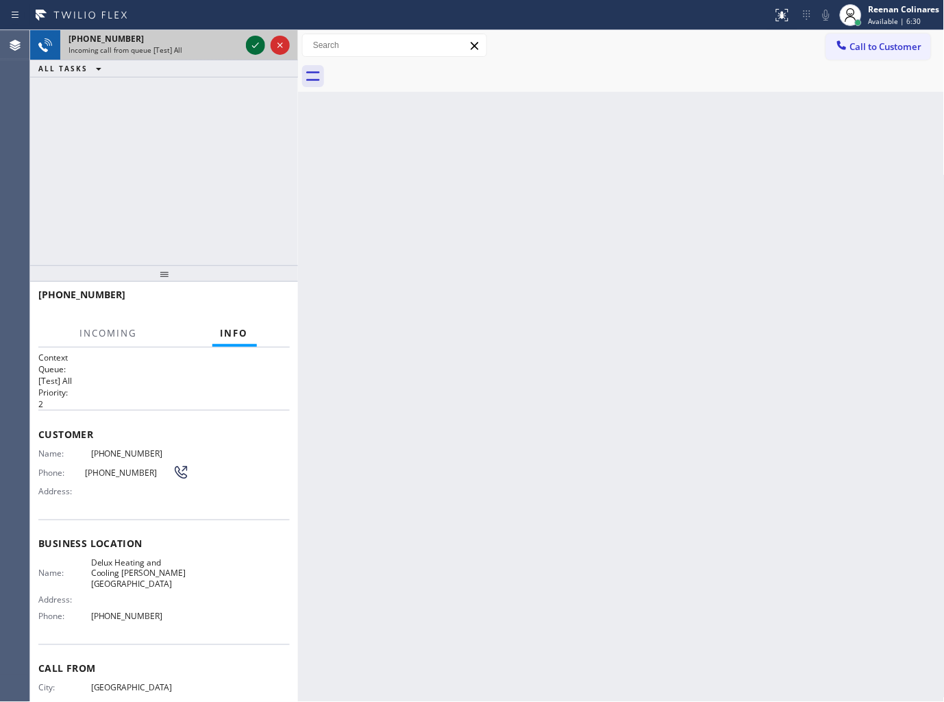
click at [256, 44] on icon at bounding box center [255, 45] width 16 height 16
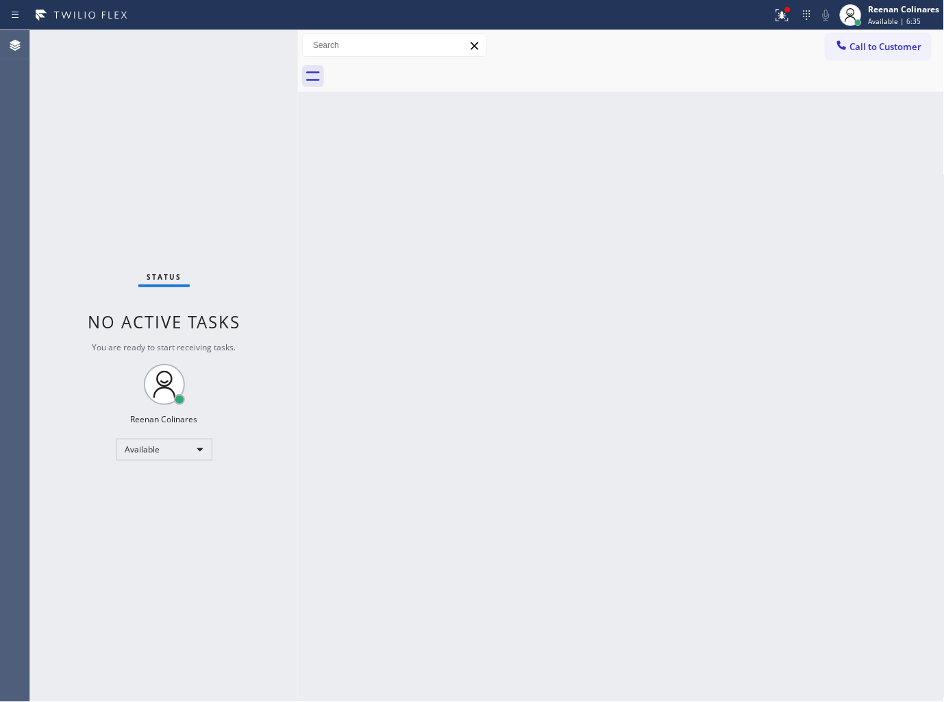
click at [206, 88] on div "Status No active tasks You are ready to start receiving tasks. Reenan Colinares…" at bounding box center [164, 366] width 268 height 672
click at [785, 19] on icon at bounding box center [782, 15] width 16 height 16
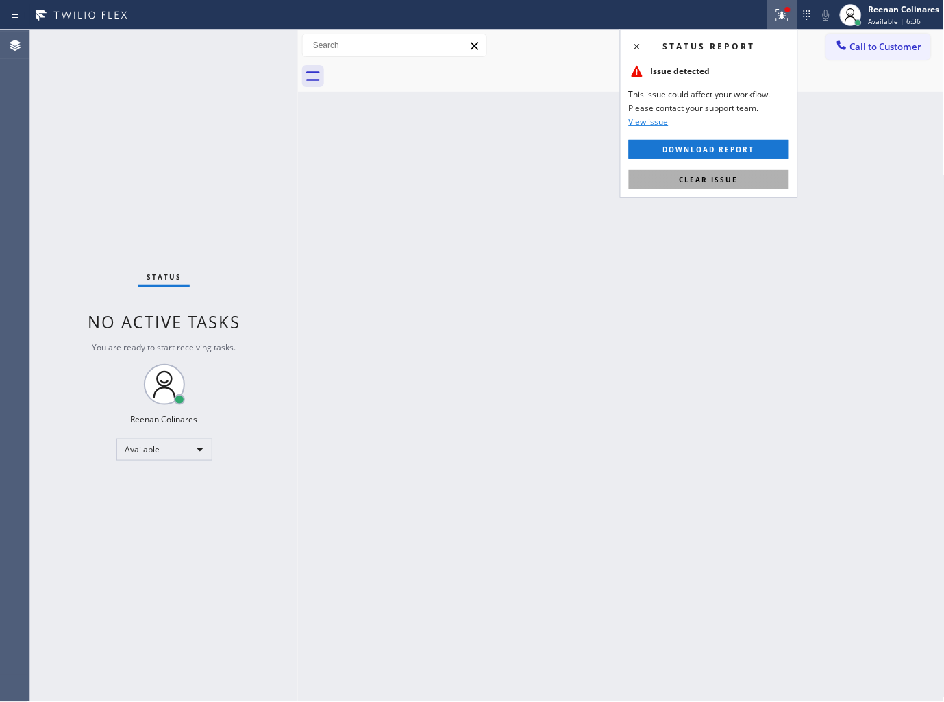
click at [730, 182] on span "Clear issue" at bounding box center [709, 180] width 59 height 10
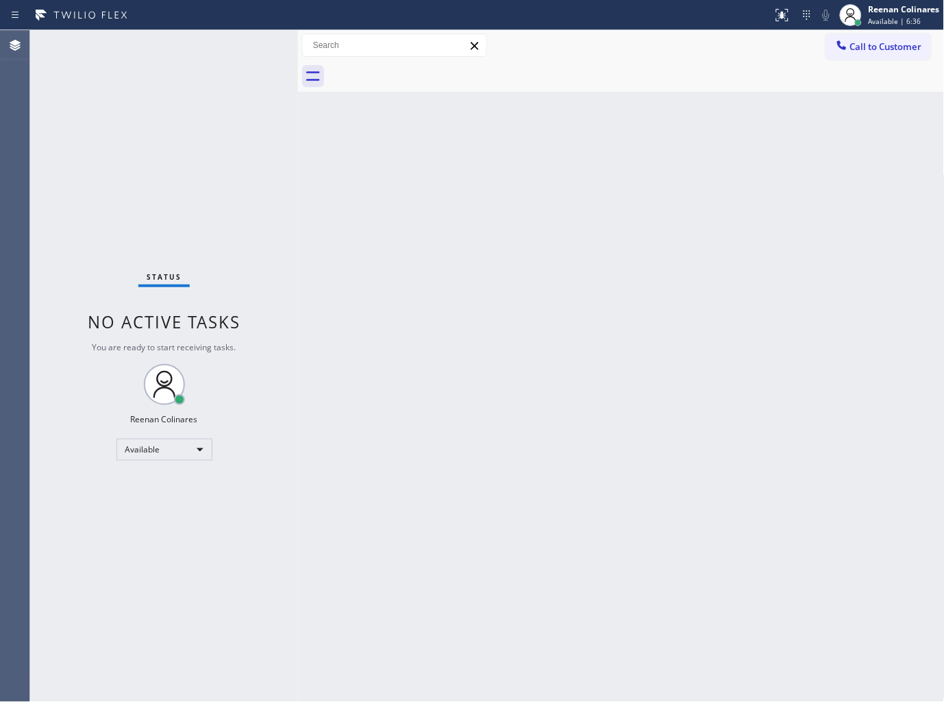
click at [450, 208] on div "Back to Dashboard Change Sender ID Customers Technicians Select a contact Outbo…" at bounding box center [621, 366] width 647 height 672
click at [540, 471] on div "Back to Dashboard Change Sender ID Customers Technicians Select a contact Outbo…" at bounding box center [621, 366] width 647 height 672
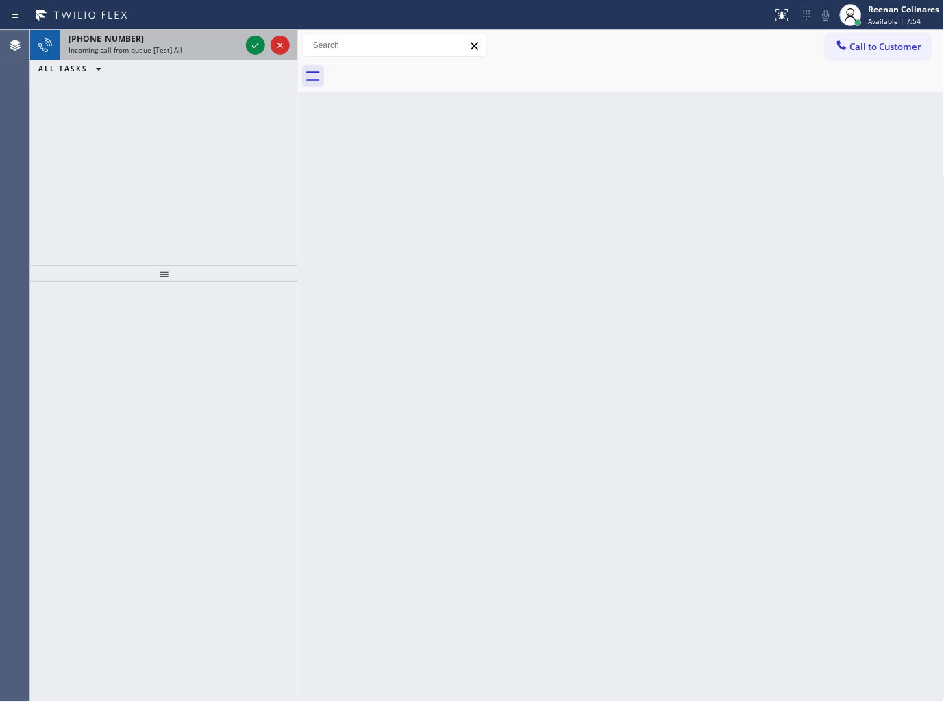
click at [210, 33] on div "[PHONE_NUMBER]" at bounding box center [155, 39] width 172 height 12
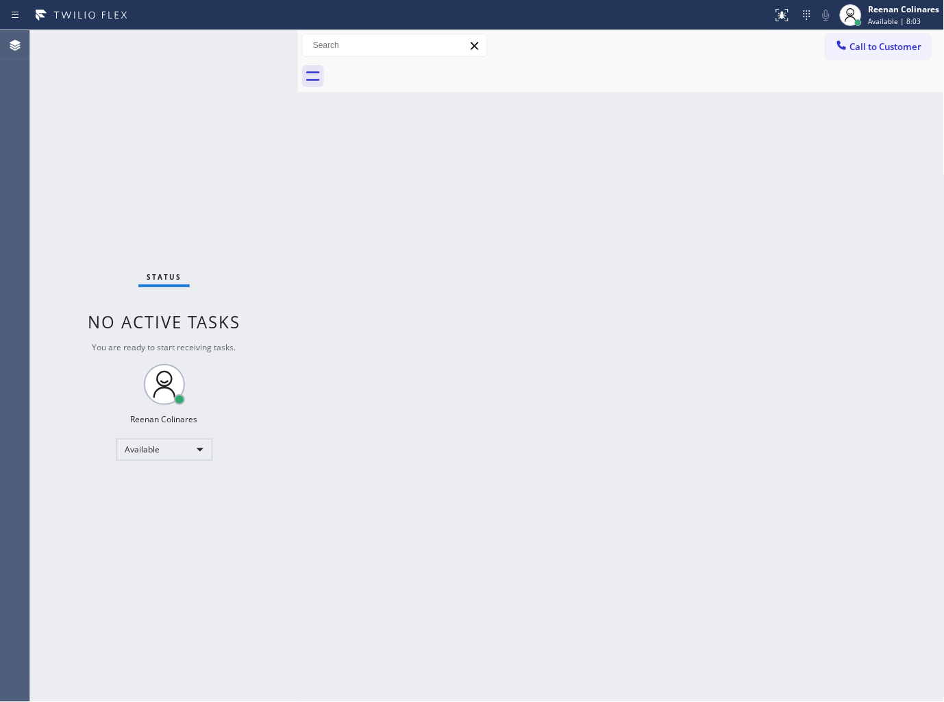
click at [653, 88] on div at bounding box center [636, 76] width 617 height 31
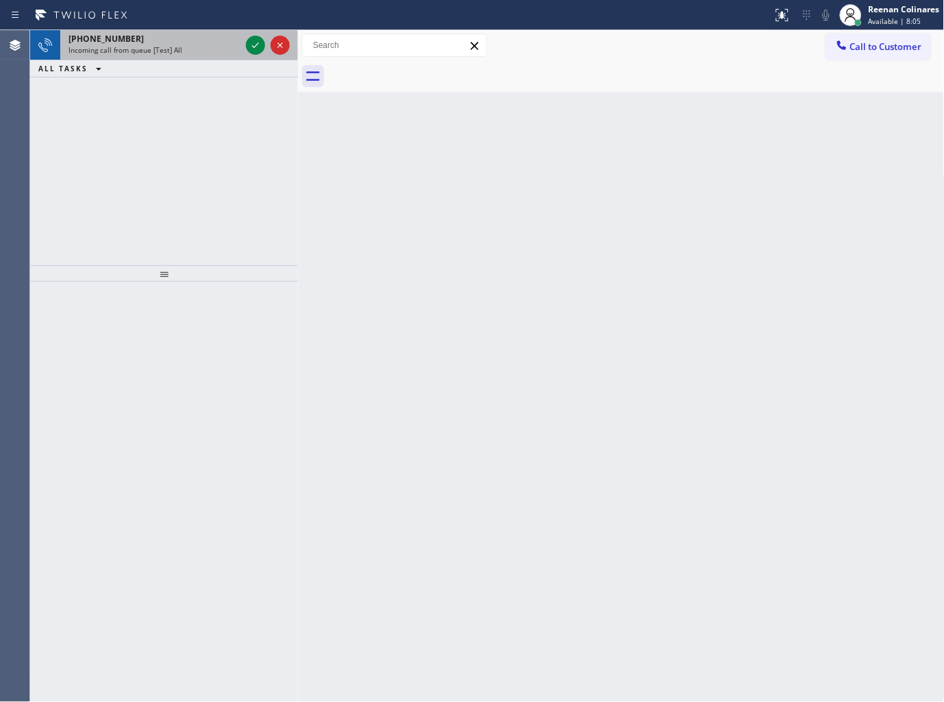
click at [217, 46] on div "Incoming call from queue [Test] All" at bounding box center [155, 50] width 172 height 10
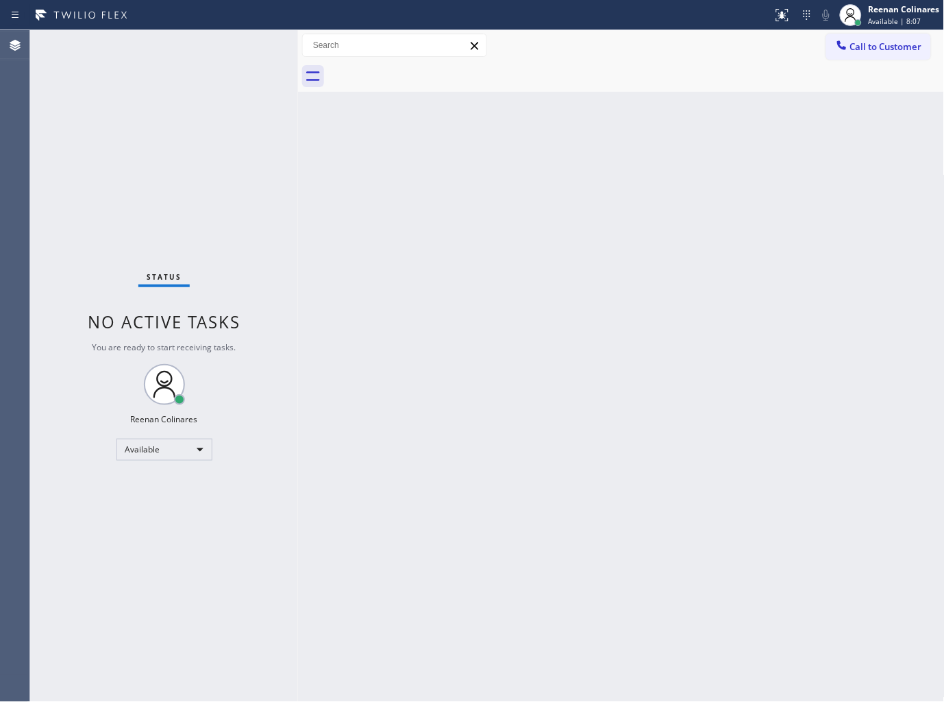
click at [254, 51] on div "Status No active tasks You are ready to start receiving tasks. Reenan Colinares…" at bounding box center [164, 366] width 268 height 672
click at [206, 38] on div "Status No active tasks You are ready to start receiving tasks. Reenan Colinares…" at bounding box center [164, 366] width 268 height 672
click at [679, 160] on div "Back to Dashboard Change Sender ID Customers Technicians Select a contact Outbo…" at bounding box center [621, 366] width 647 height 672
click at [783, 118] on div "Back to Dashboard Change Sender ID Customers Technicians Select a contact Outbo…" at bounding box center [621, 366] width 647 height 672
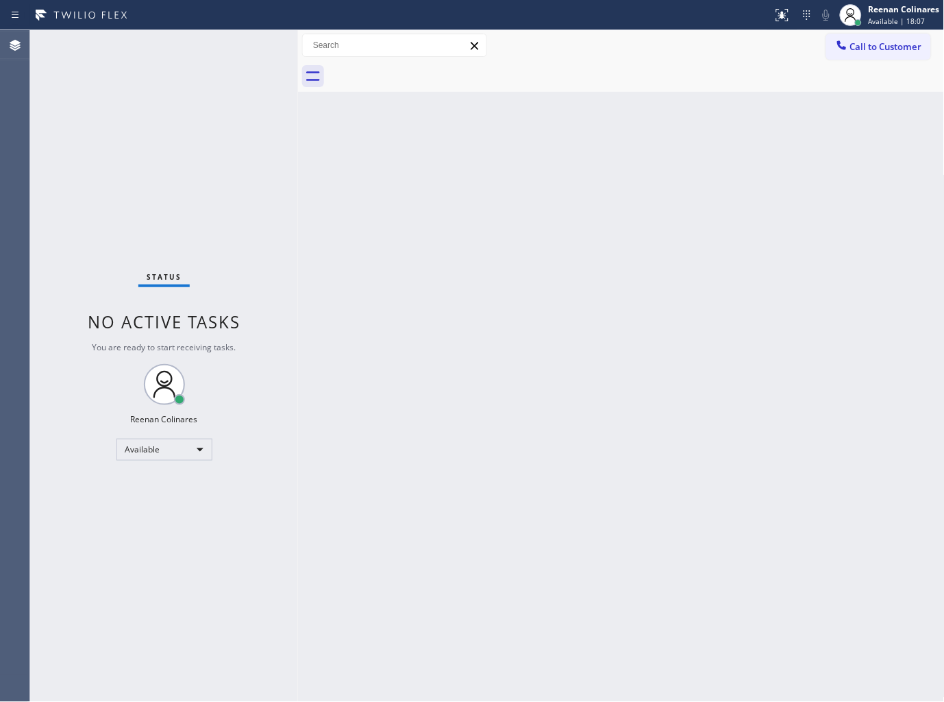
click at [656, 131] on div "Back to Dashboard Change Sender ID Customers Technicians Select a contact Outbo…" at bounding box center [621, 366] width 647 height 672
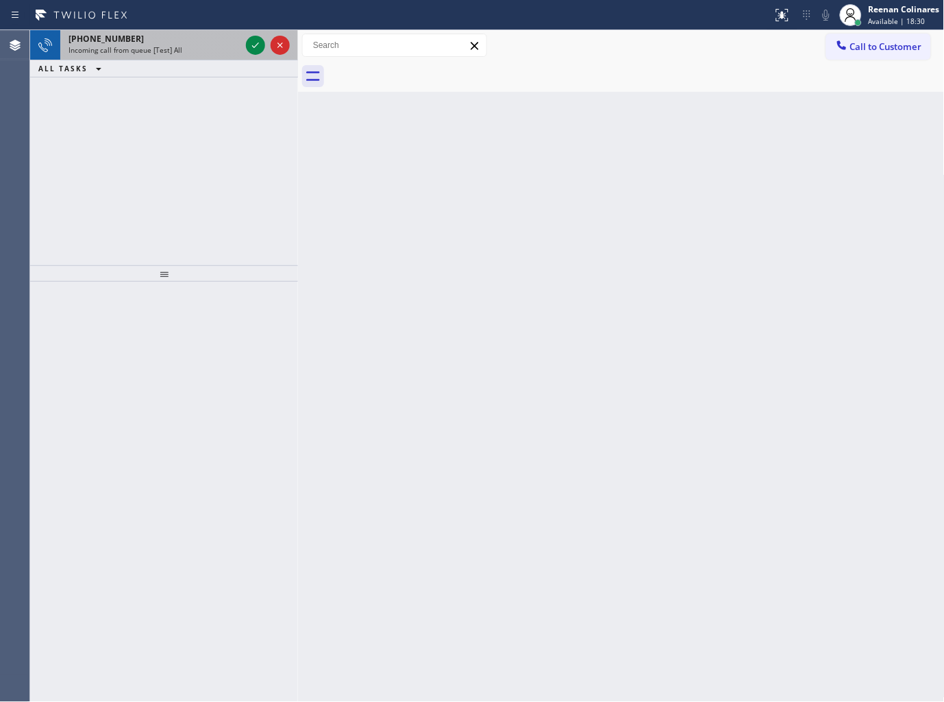
click at [210, 46] on div "Incoming call from queue [Test] All" at bounding box center [155, 50] width 172 height 10
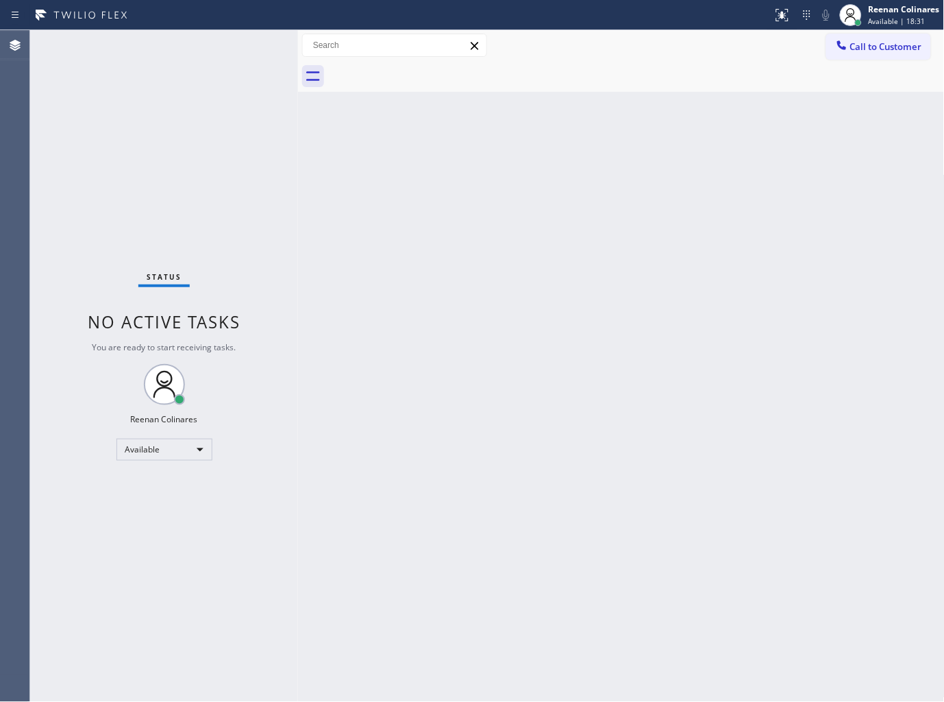
click at [199, 49] on div "Status No active tasks You are ready to start receiving tasks. Reenan Colinares…" at bounding box center [164, 366] width 268 height 672
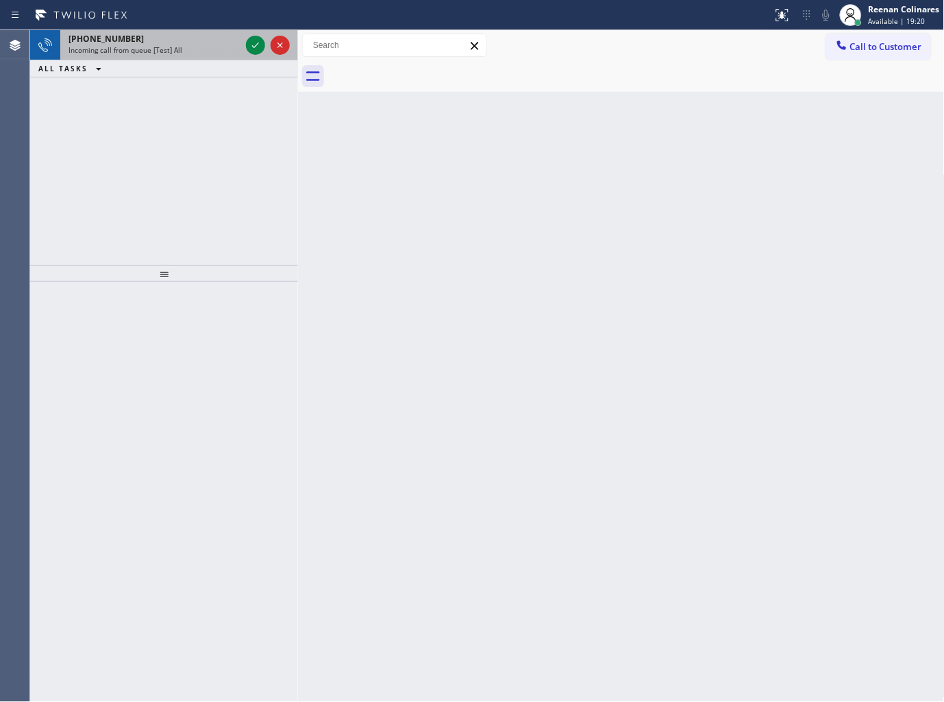
click at [188, 53] on div "Incoming call from queue [Test] All" at bounding box center [155, 50] width 172 height 10
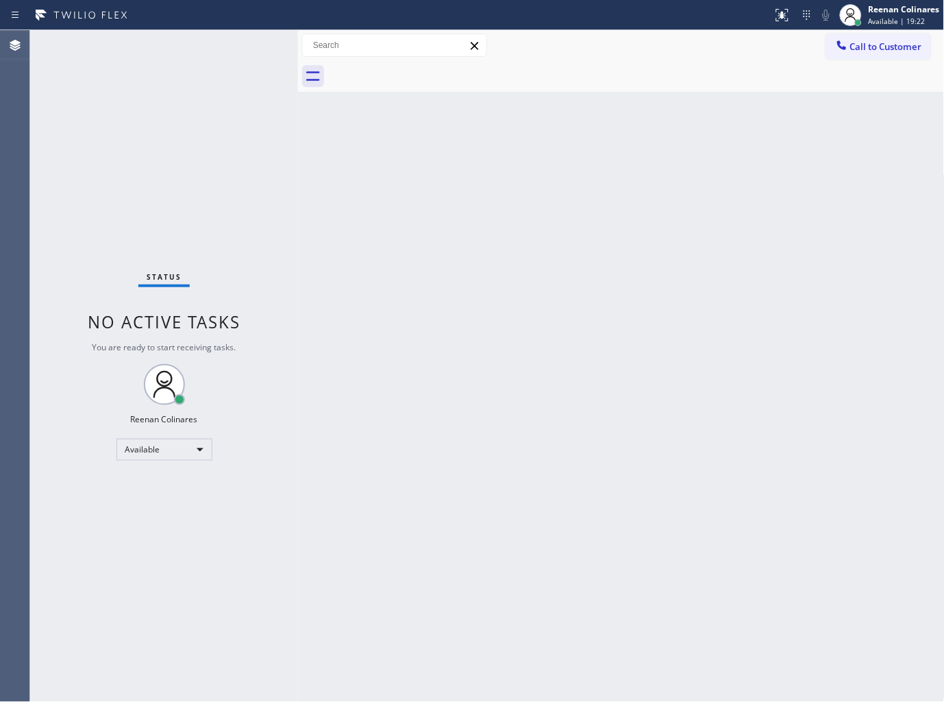
click at [226, 55] on div "Status No active tasks You are ready to start receiving tasks. Reenan Colinares…" at bounding box center [164, 366] width 268 height 672
click at [236, 49] on div "Status No active tasks You are ready to start receiving tasks. Reenan Colinares…" at bounding box center [164, 366] width 268 height 672
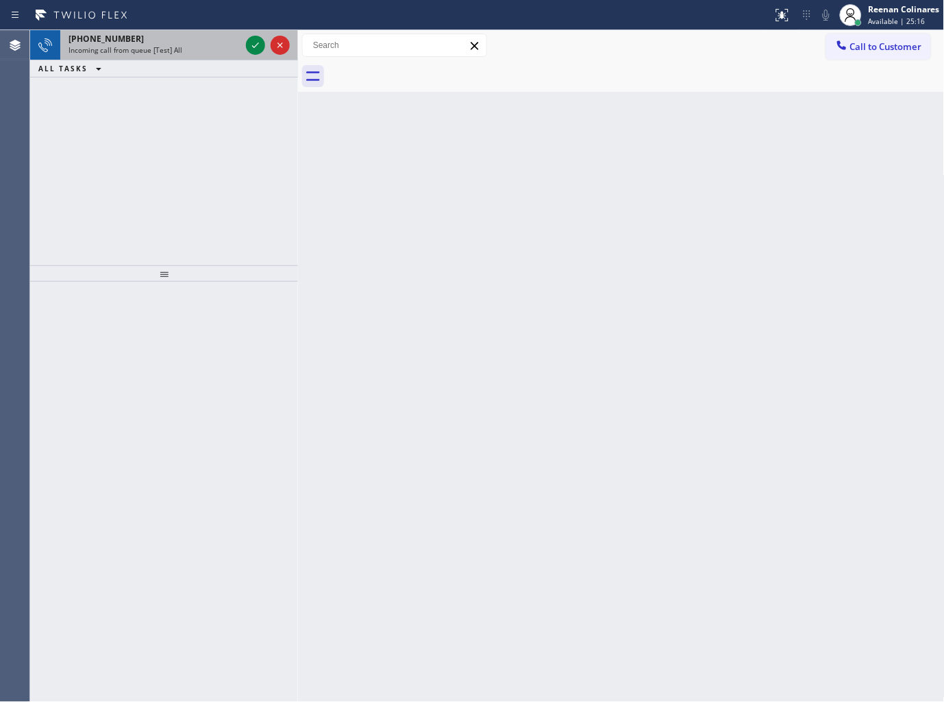
click at [186, 33] on div "[PHONE_NUMBER]" at bounding box center [155, 39] width 172 height 12
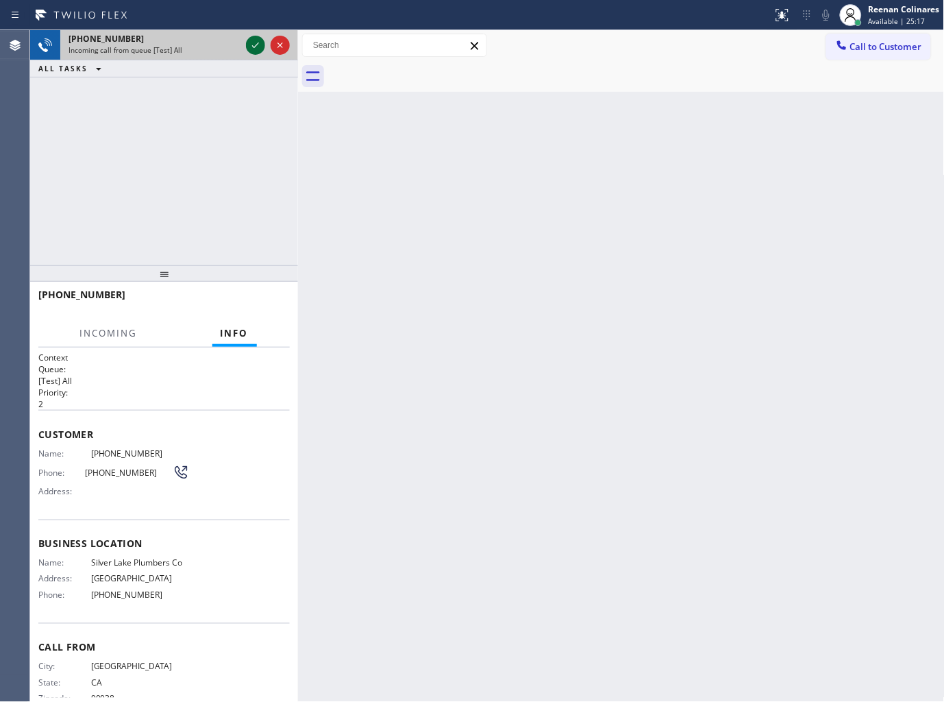
click at [247, 48] on div at bounding box center [255, 45] width 19 height 16
click at [244, 56] on div at bounding box center [267, 45] width 49 height 30
click at [252, 55] on div at bounding box center [267, 45] width 49 height 30
click at [252, 56] on div at bounding box center [267, 45] width 49 height 30
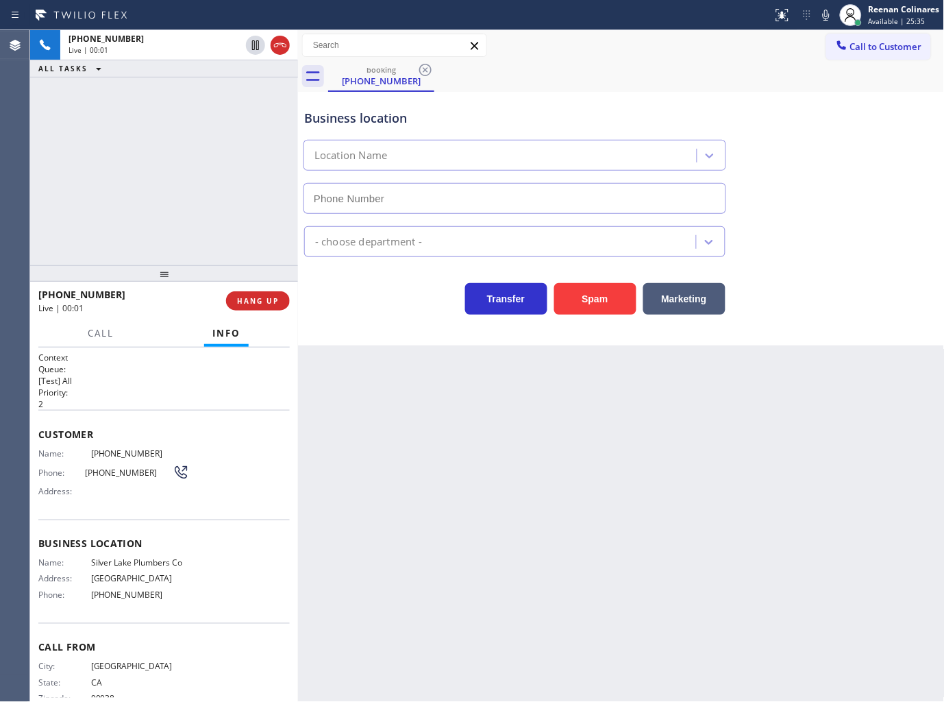
type input "[PHONE_NUMBER]"
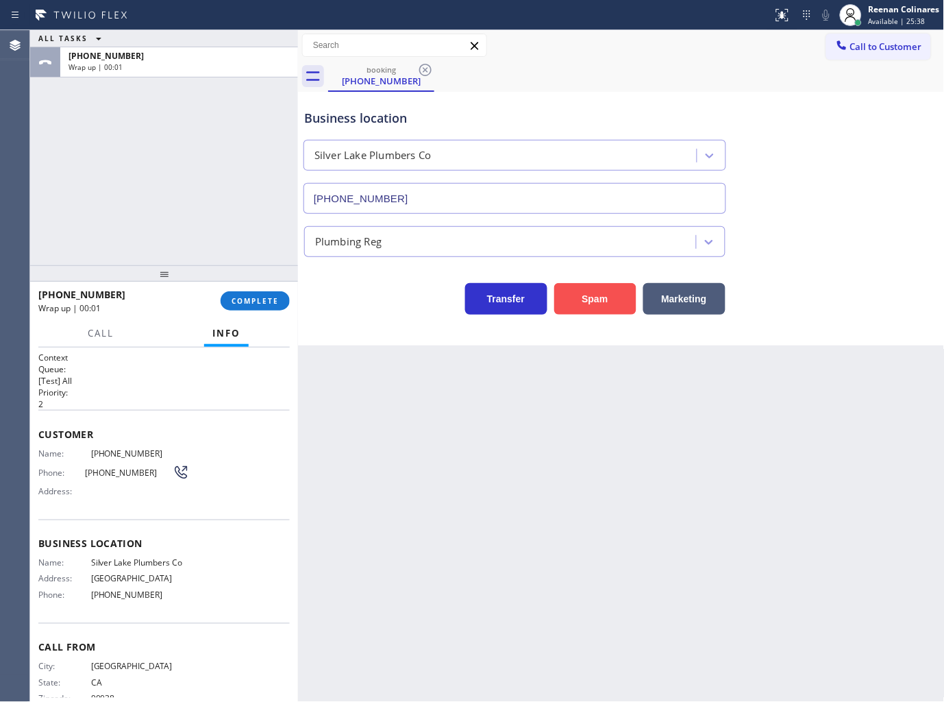
click at [597, 297] on button "Spam" at bounding box center [595, 299] width 82 height 32
click at [279, 304] on button "COMPLETE" at bounding box center [255, 300] width 69 height 19
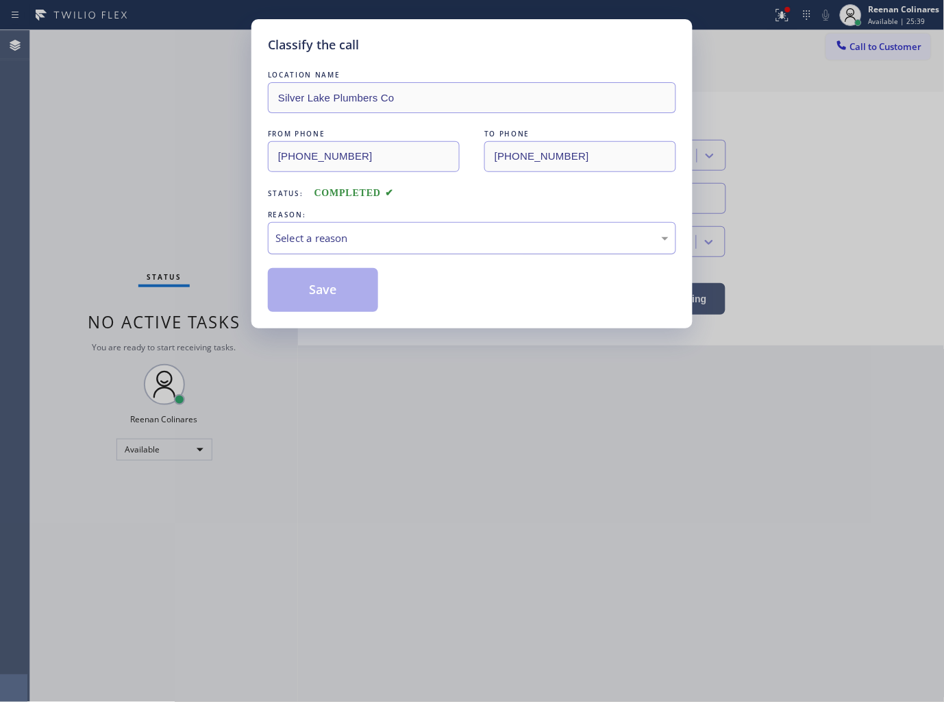
click at [327, 238] on div "Select a reason" at bounding box center [471, 238] width 393 height 16
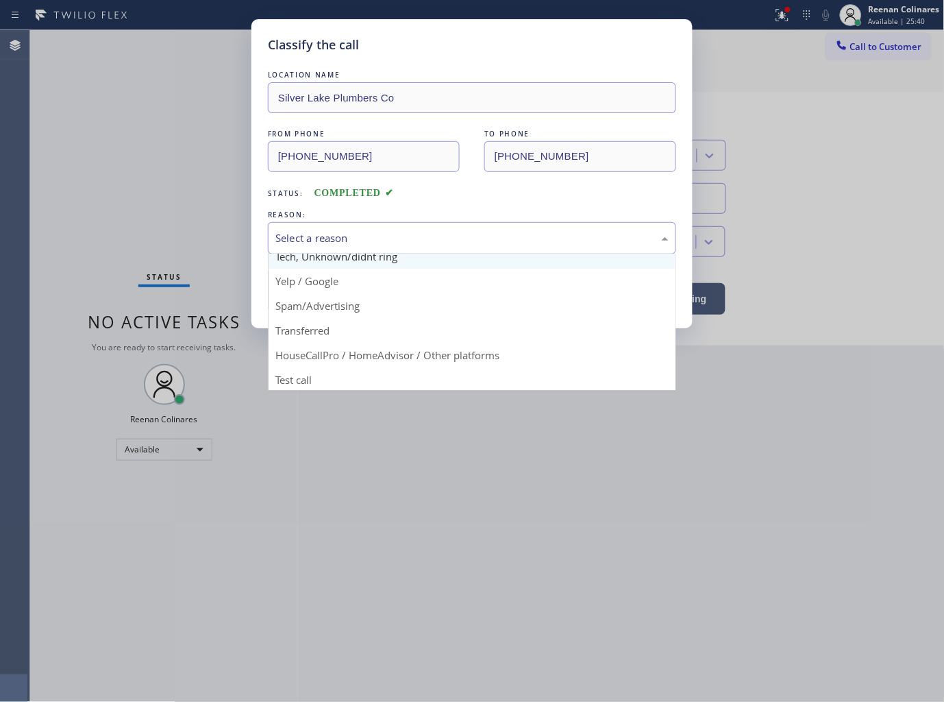
scroll to position [86, 0]
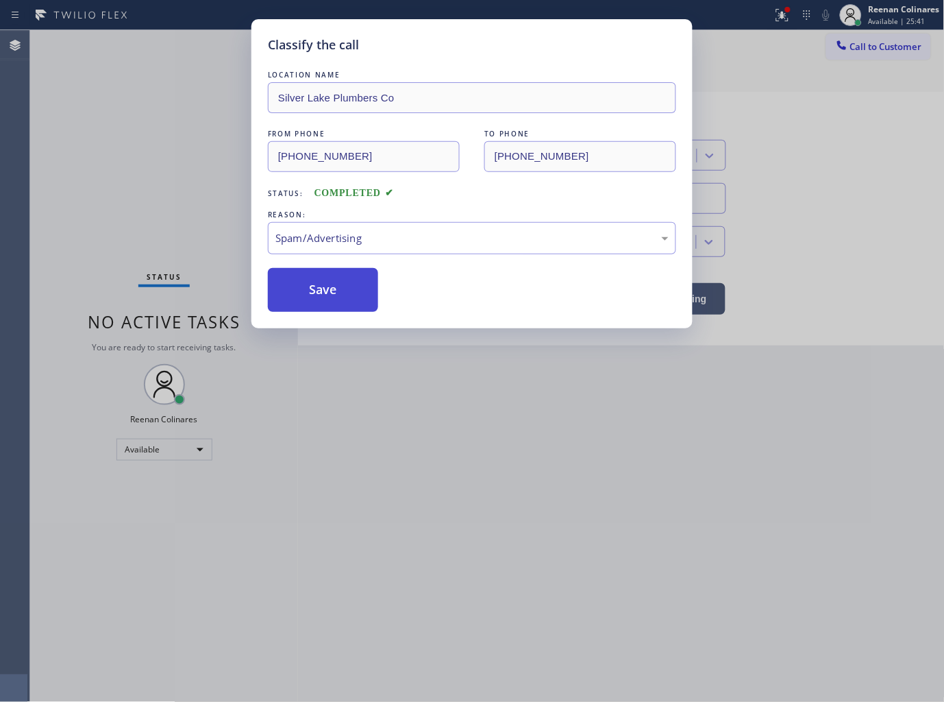
click at [313, 286] on button "Save" at bounding box center [323, 290] width 110 height 44
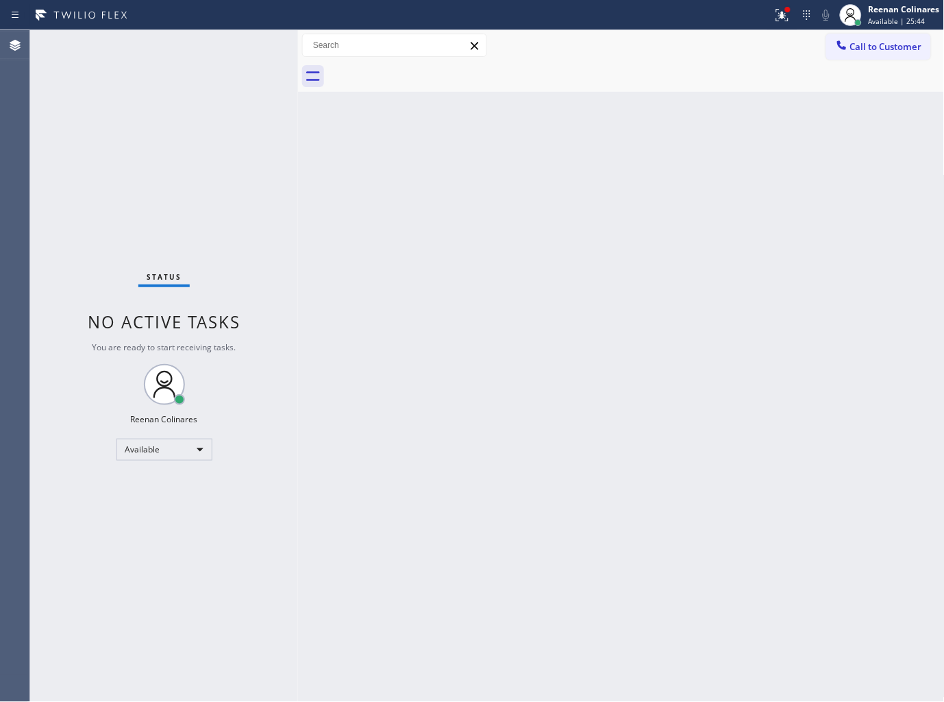
drag, startPoint x: 782, startPoint y: 19, endPoint x: 773, endPoint y: 42, distance: 24.3
click at [782, 19] on icon at bounding box center [782, 15] width 16 height 16
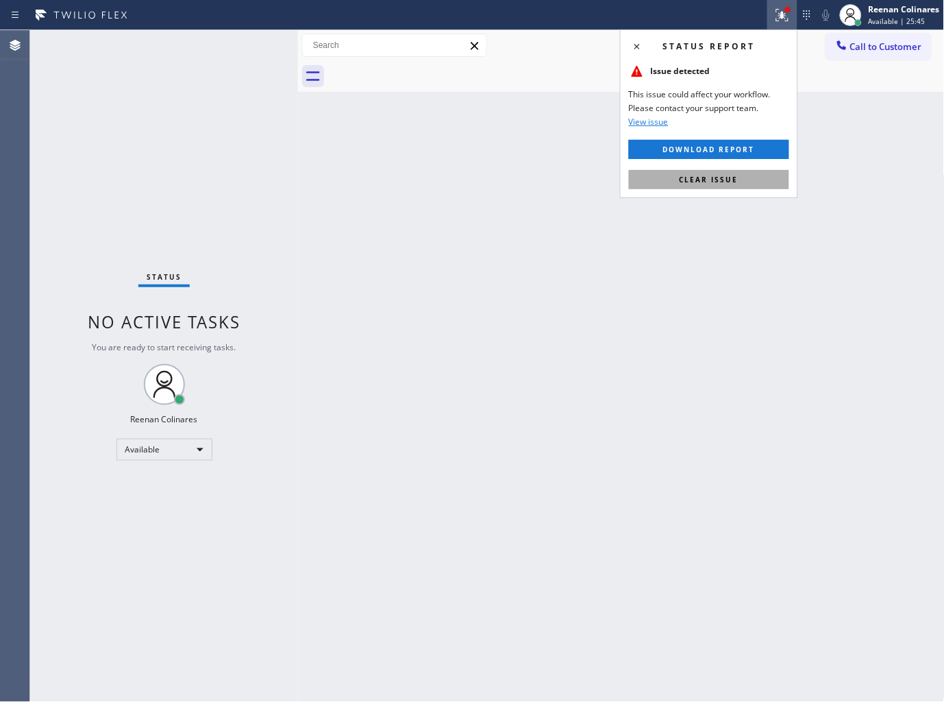
click at [738, 185] on button "Clear issue" at bounding box center [709, 179] width 160 height 19
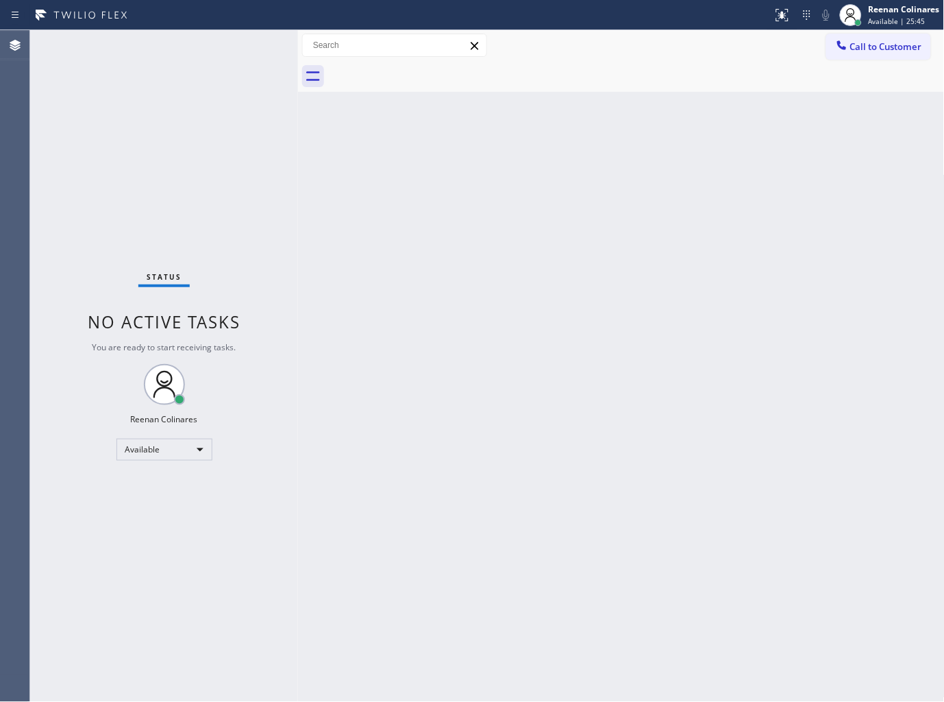
click at [661, 309] on div "Back to Dashboard Change Sender ID Customers Technicians Select a contact Outbo…" at bounding box center [621, 366] width 647 height 672
click at [895, 19] on span "Available | 25:48" at bounding box center [897, 21] width 57 height 10
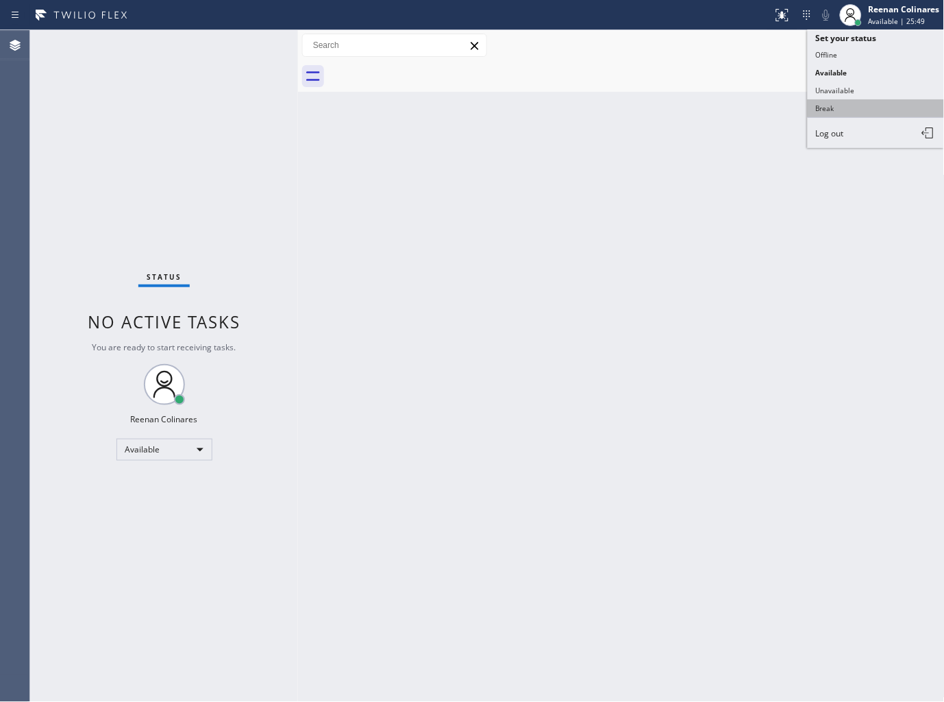
click at [835, 112] on button "Break" at bounding box center [876, 108] width 137 height 18
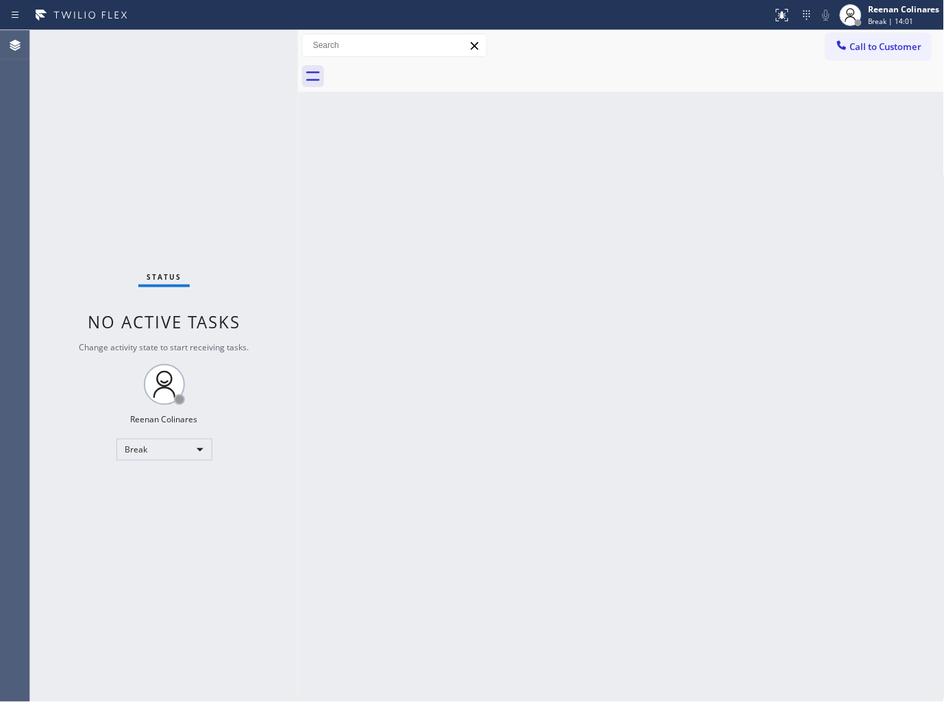
click at [663, 156] on div "Back to Dashboard Change Sender ID Customers Technicians Select a contact Outbo…" at bounding box center [621, 366] width 647 height 672
click at [683, 140] on div "Back to Dashboard Change Sender ID Customers Technicians Select a contact Outbo…" at bounding box center [621, 366] width 647 height 672
click at [708, 149] on div "Back to Dashboard Change Sender ID Customers Technicians Select a contact Outbo…" at bounding box center [621, 366] width 647 height 672
click at [923, 19] on div "Break | 17:43" at bounding box center [904, 21] width 71 height 10
click at [859, 70] on button "Available" at bounding box center [876, 73] width 137 height 18
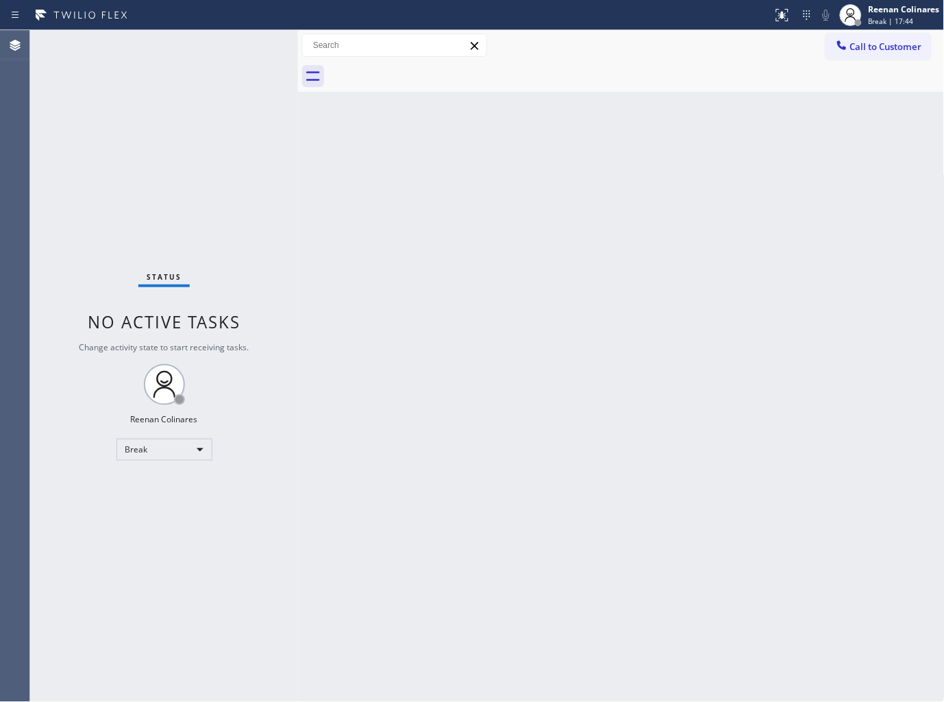
click at [618, 175] on div "Back to Dashboard Change Sender ID Customers Technicians Select a contact Outbo…" at bounding box center [621, 366] width 647 height 672
click at [642, 160] on div "Back to Dashboard Change Sender ID Customers Technicians Select a contact Outbo…" at bounding box center [621, 366] width 647 height 672
click at [782, 12] on icon at bounding box center [782, 15] width 16 height 16
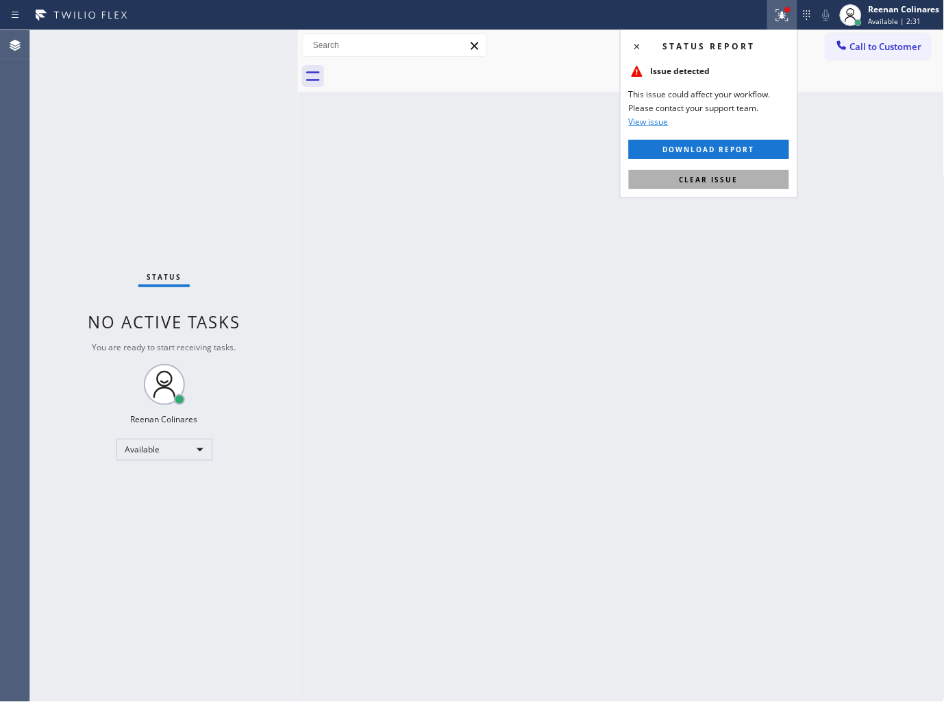
click at [706, 182] on span "Clear issue" at bounding box center [709, 180] width 59 height 10
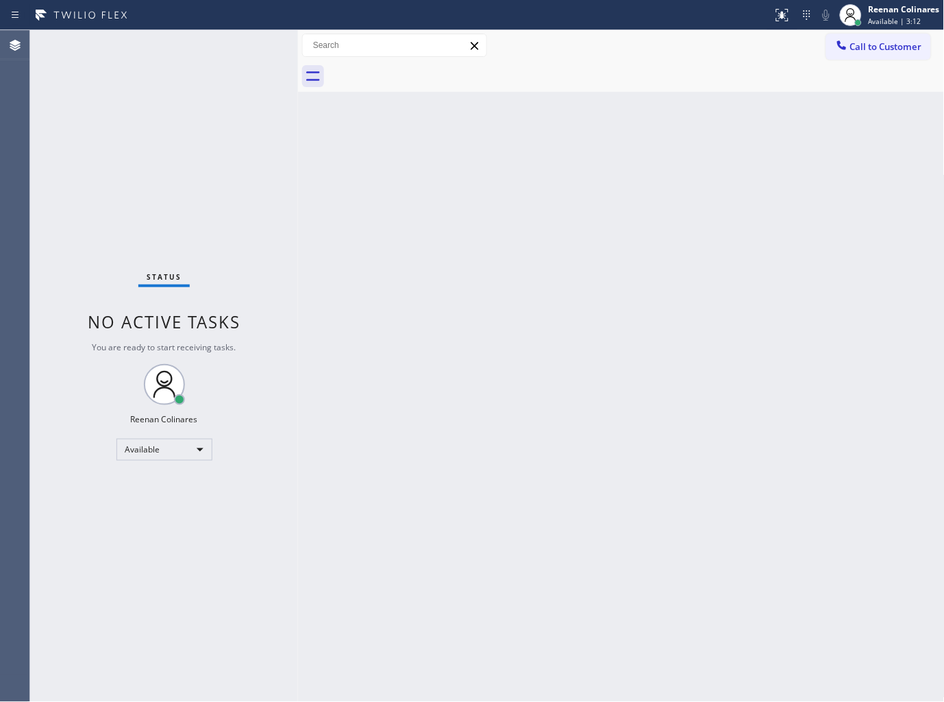
click at [743, 103] on div "Back to Dashboard Change Sender ID Customers Technicians Select a contact Outbo…" at bounding box center [621, 366] width 647 height 672
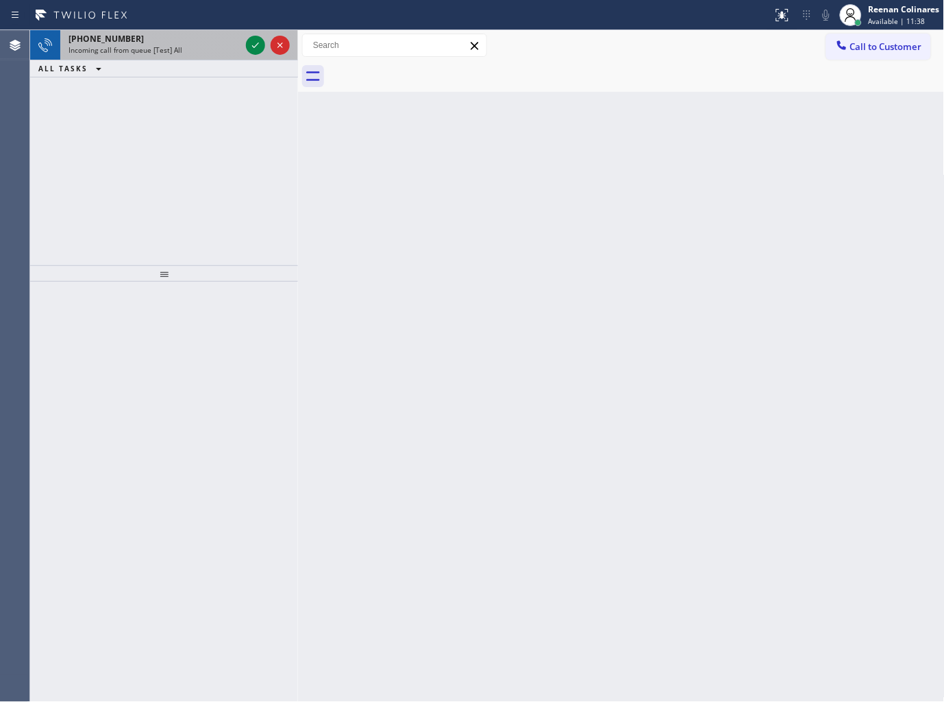
click at [211, 51] on div "Incoming call from queue [Test] All" at bounding box center [155, 50] width 172 height 10
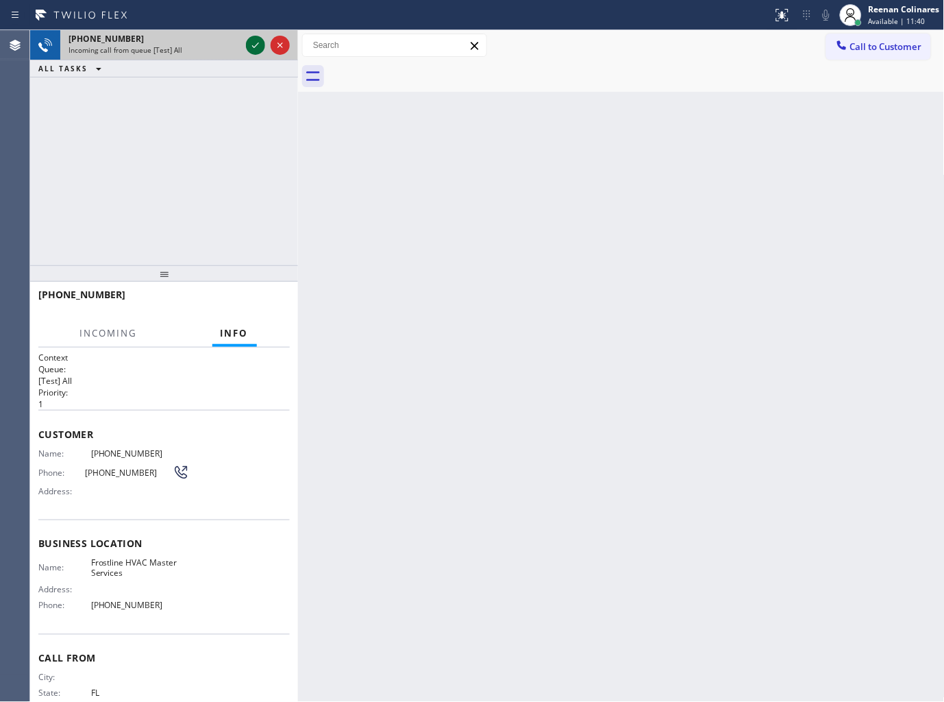
click at [250, 48] on icon at bounding box center [255, 45] width 16 height 16
click at [433, 301] on div "Back to Dashboard Change Sender ID Customers Technicians Select a contact Outbo…" at bounding box center [621, 366] width 647 height 672
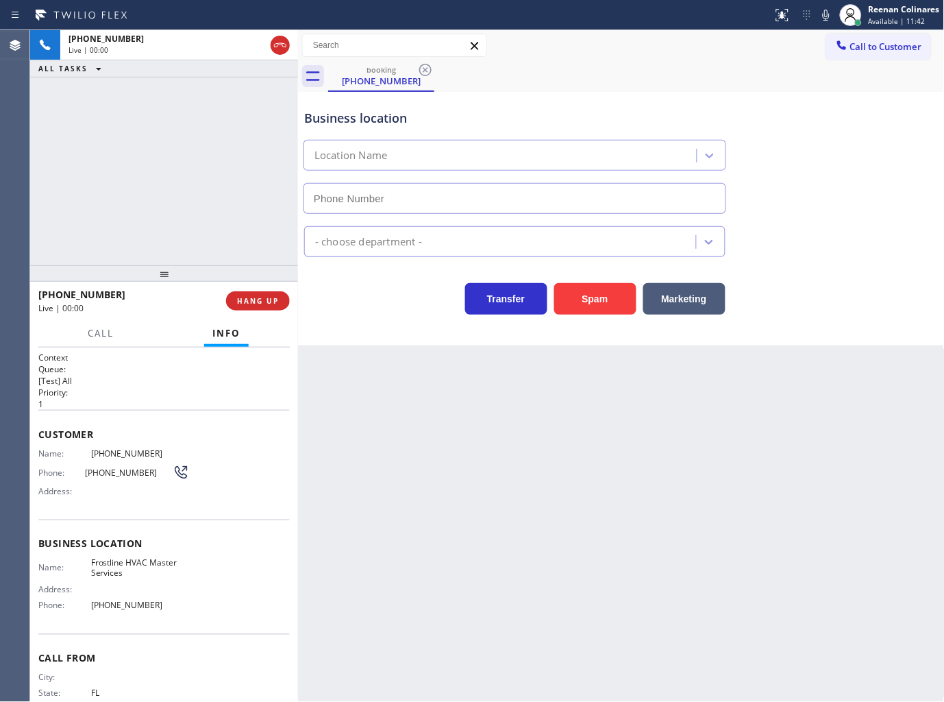
type input "(786) 551-9188"
click at [585, 304] on button "Spam" at bounding box center [595, 299] width 82 height 32
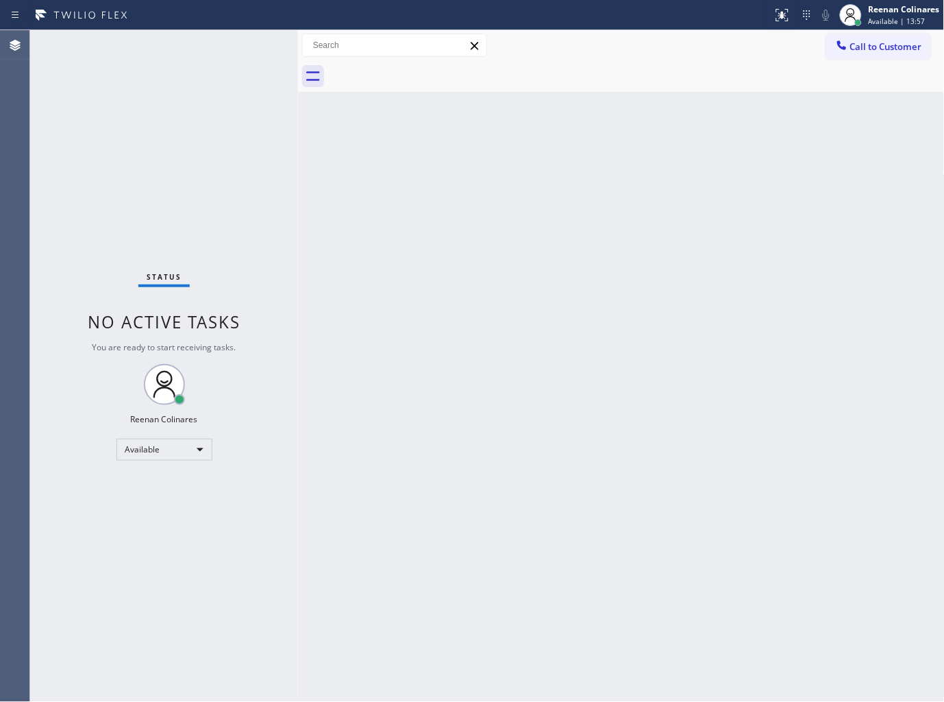
click at [572, 98] on div "Back to Dashboard Change Sender ID Customers Technicians Select a contact Outbo…" at bounding box center [621, 366] width 647 height 672
click at [599, 170] on div "Back to Dashboard Change Sender ID Customers Technicians Select a contact Outbo…" at bounding box center [621, 366] width 647 height 672
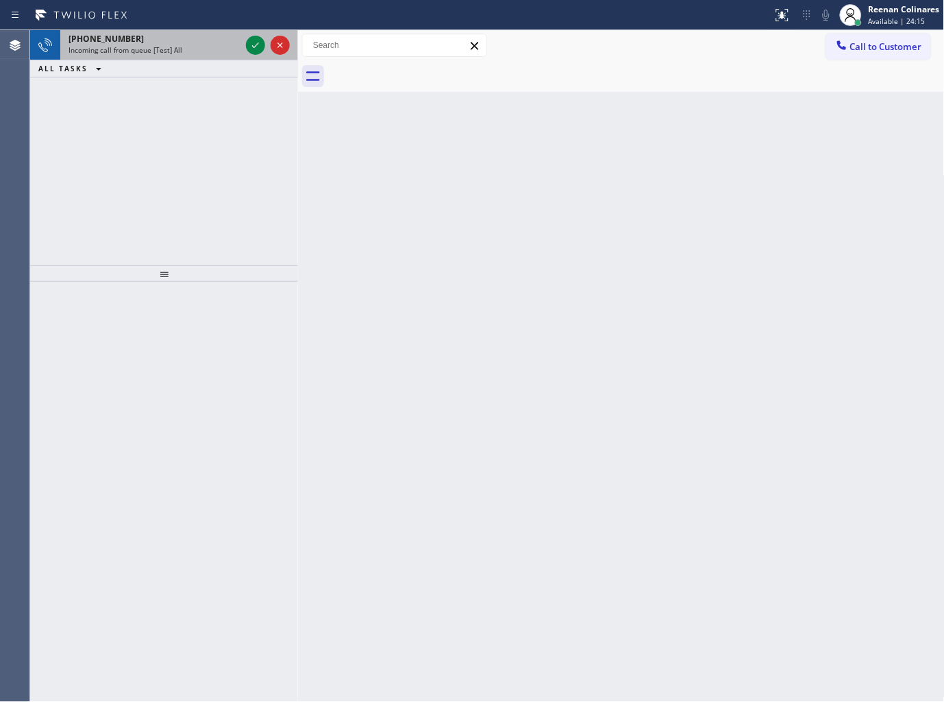
click at [182, 57] on div "+15185889018 Incoming call from queue [Test] All" at bounding box center [151, 45] width 183 height 30
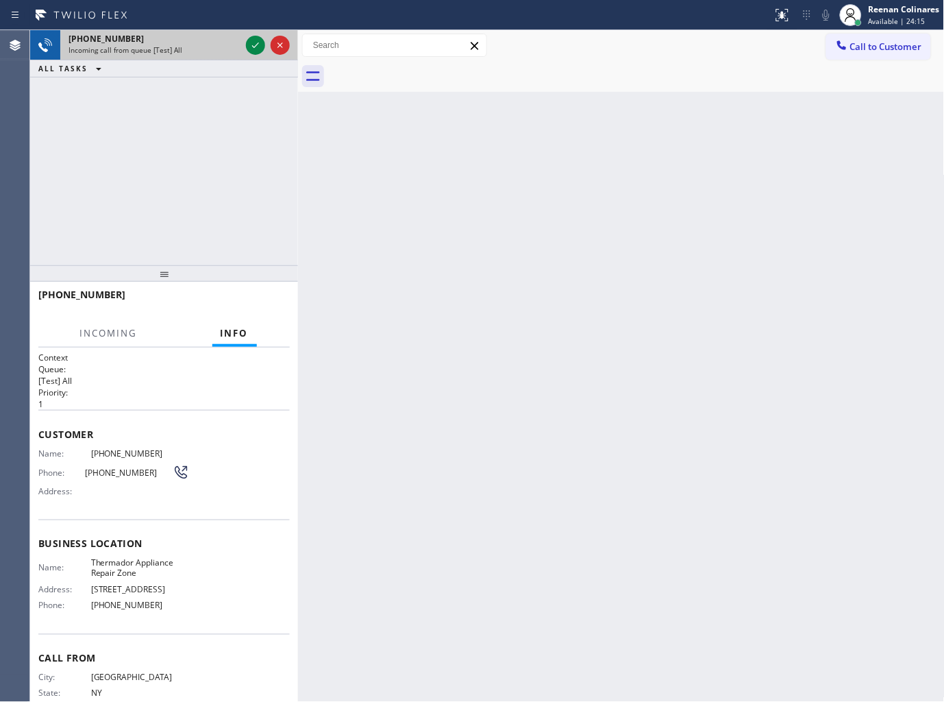
click at [182, 57] on div "+15185889018 Incoming call from queue [Test] All" at bounding box center [151, 45] width 183 height 30
click at [249, 48] on icon at bounding box center [255, 45] width 16 height 16
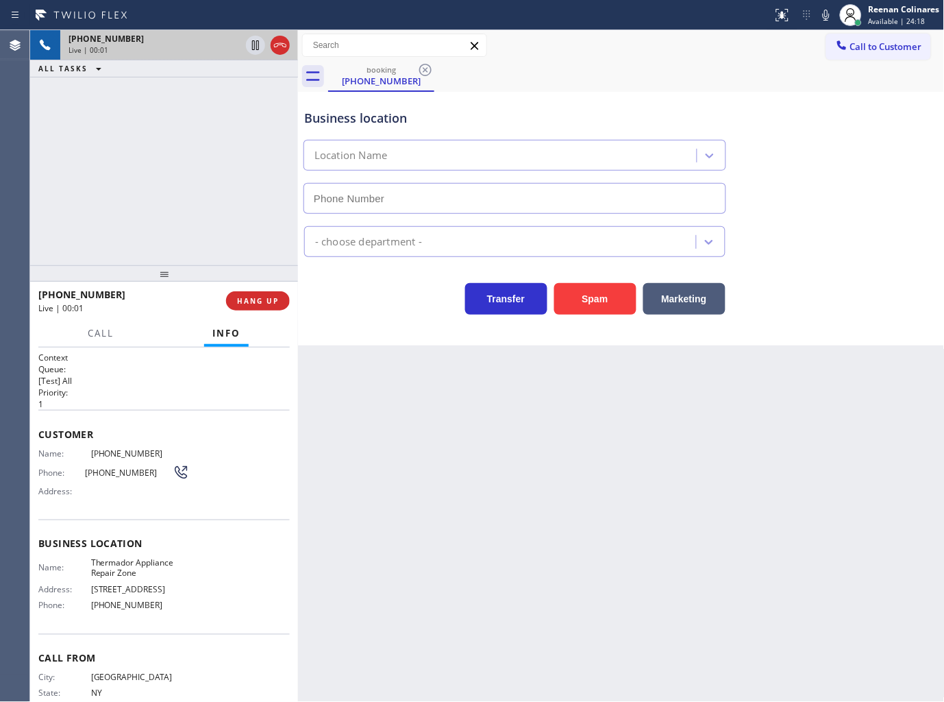
type input "(855) 719-3434"
click at [823, 9] on icon at bounding box center [826, 15] width 16 height 16
click at [92, 336] on span "Call" at bounding box center [101, 333] width 26 height 12
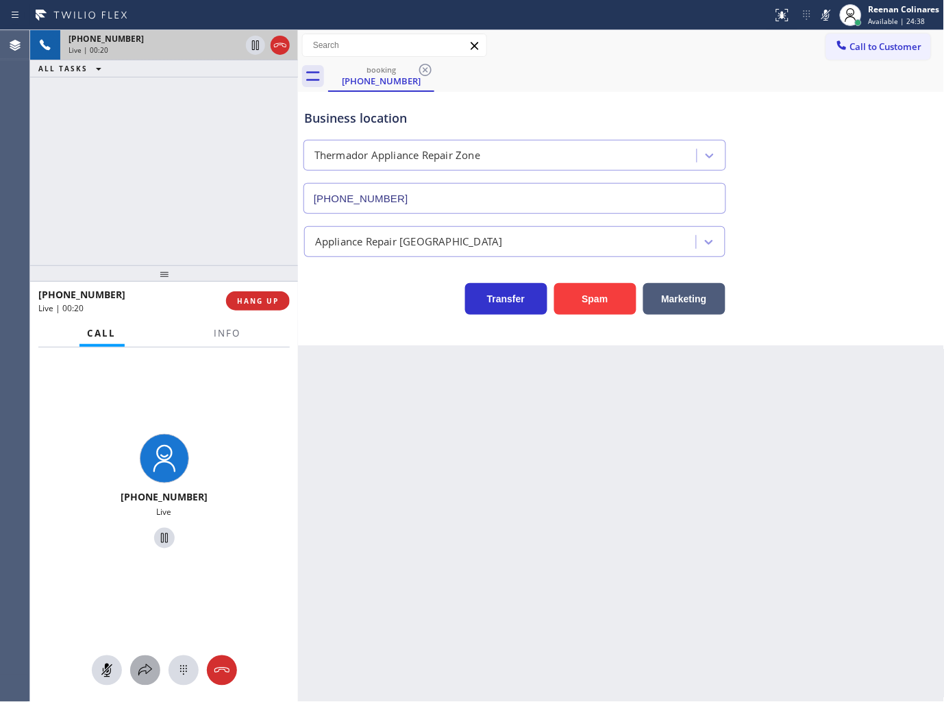
click at [144, 677] on icon at bounding box center [145, 670] width 16 height 16
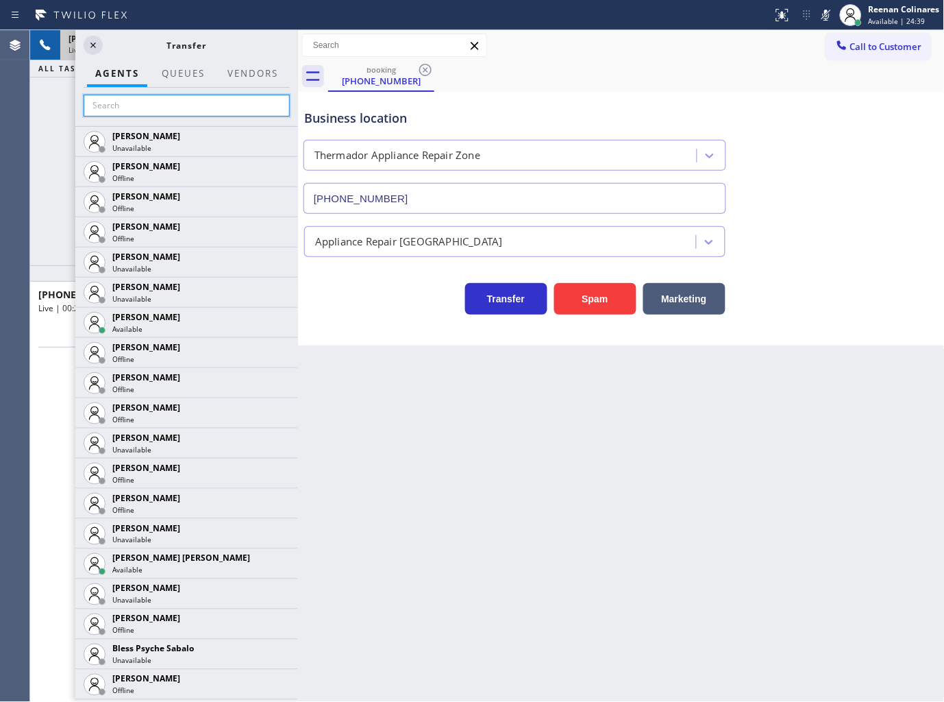
click at [137, 110] on input "text" at bounding box center [187, 106] width 206 height 22
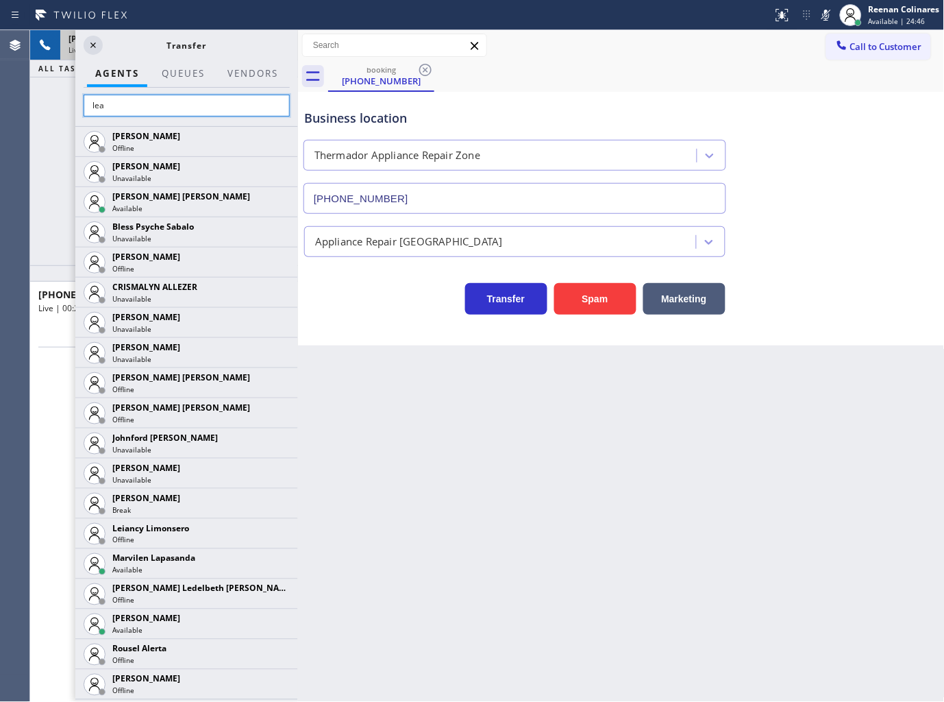
click at [119, 103] on input "lea" at bounding box center [187, 106] width 206 height 22
type input "l"
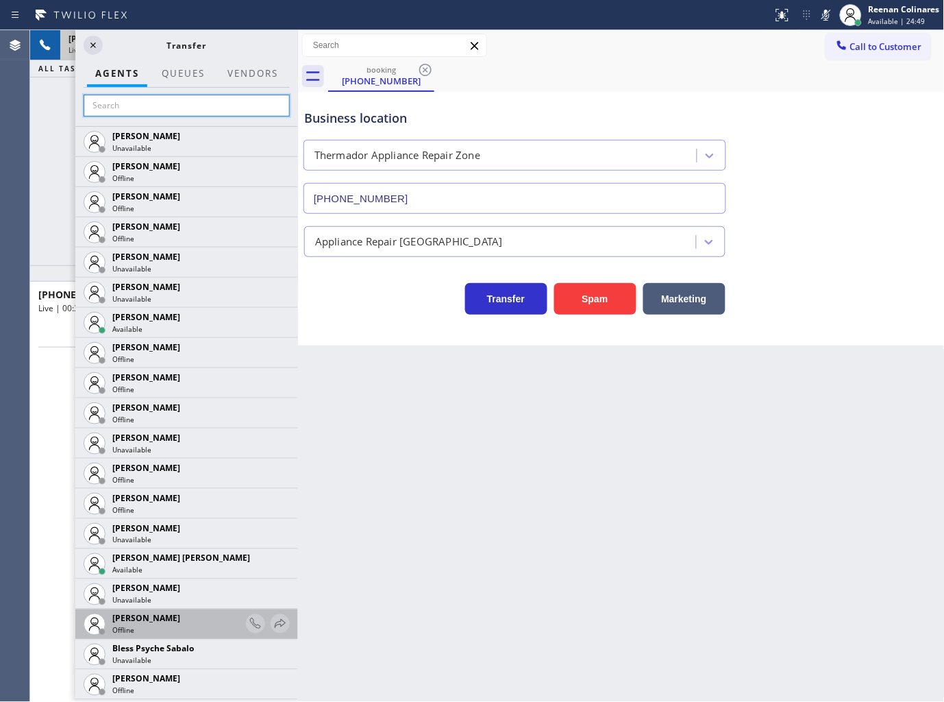
scroll to position [228, 0]
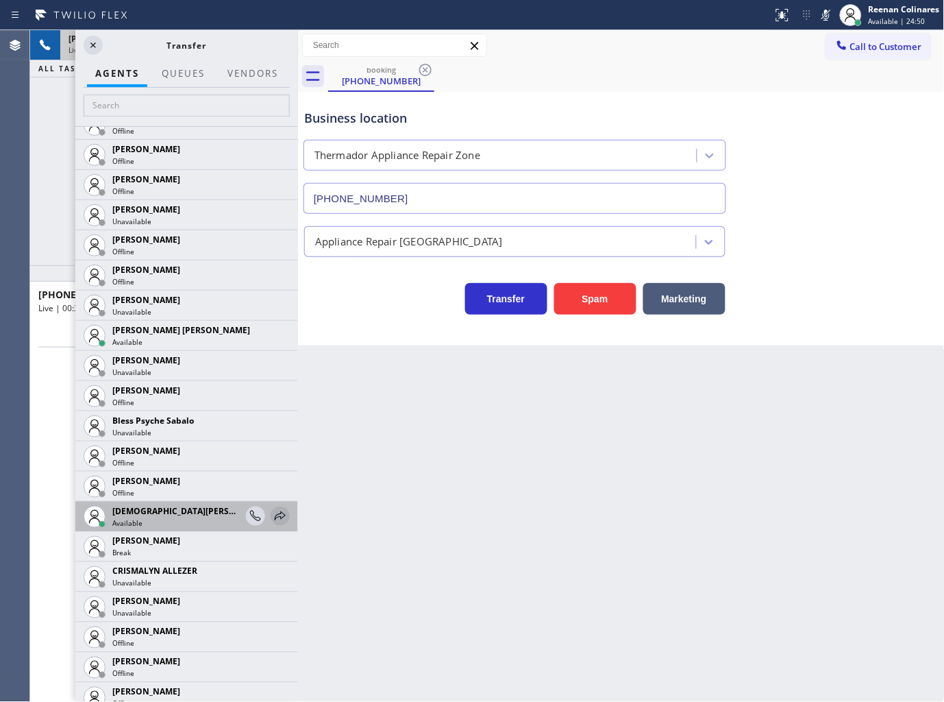
click at [274, 518] on icon at bounding box center [280, 516] width 16 height 16
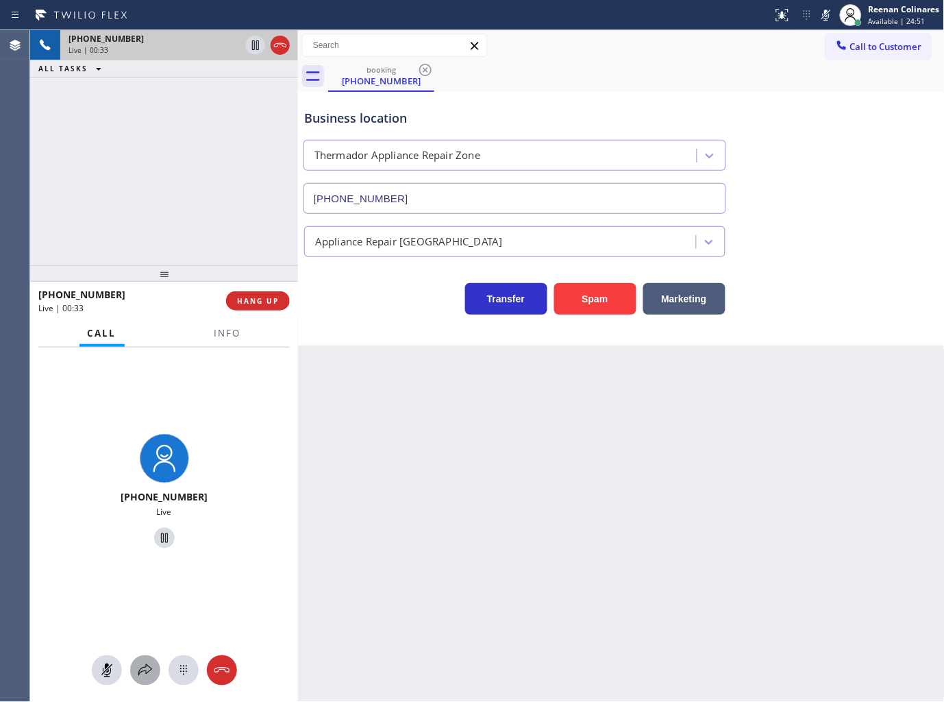
click at [146, 669] on icon at bounding box center [145, 670] width 16 height 16
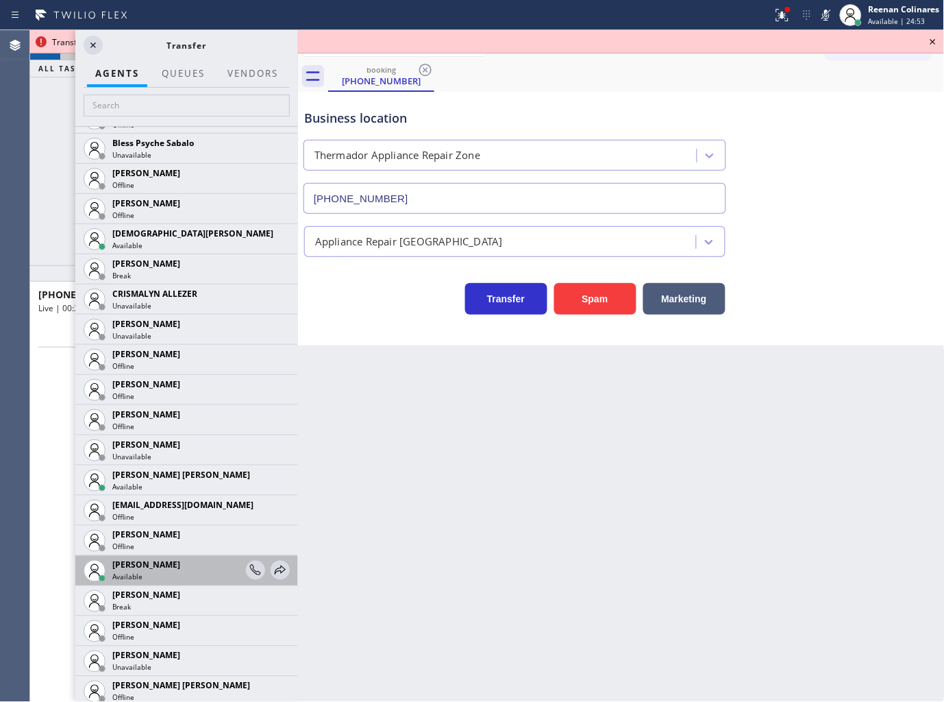
scroll to position [532, 0]
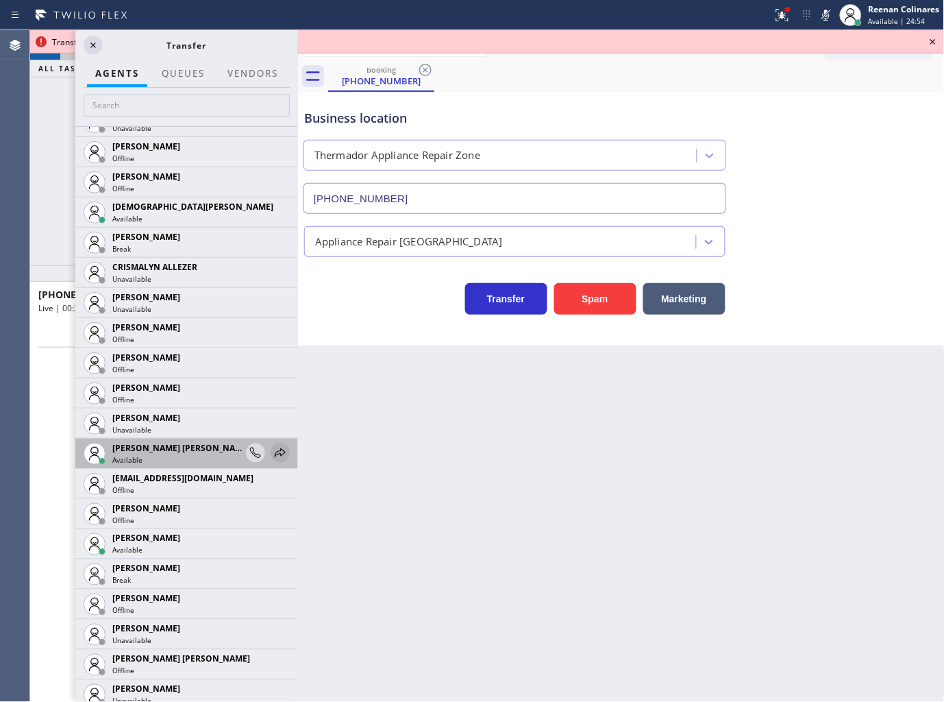
click at [272, 447] on icon at bounding box center [280, 453] width 16 height 16
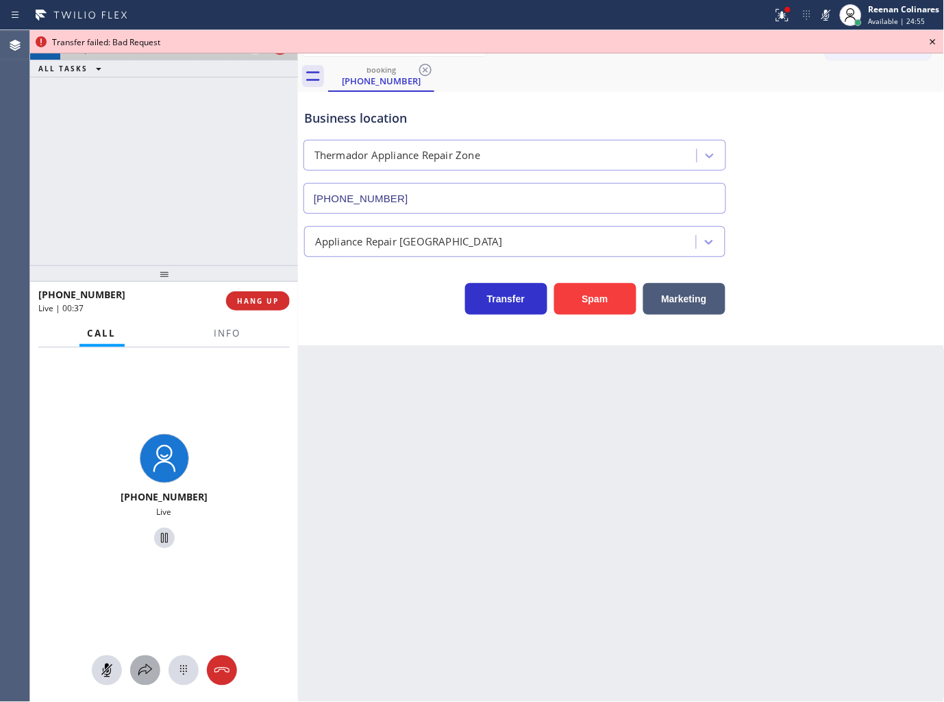
click at [149, 672] on icon at bounding box center [145, 670] width 16 height 16
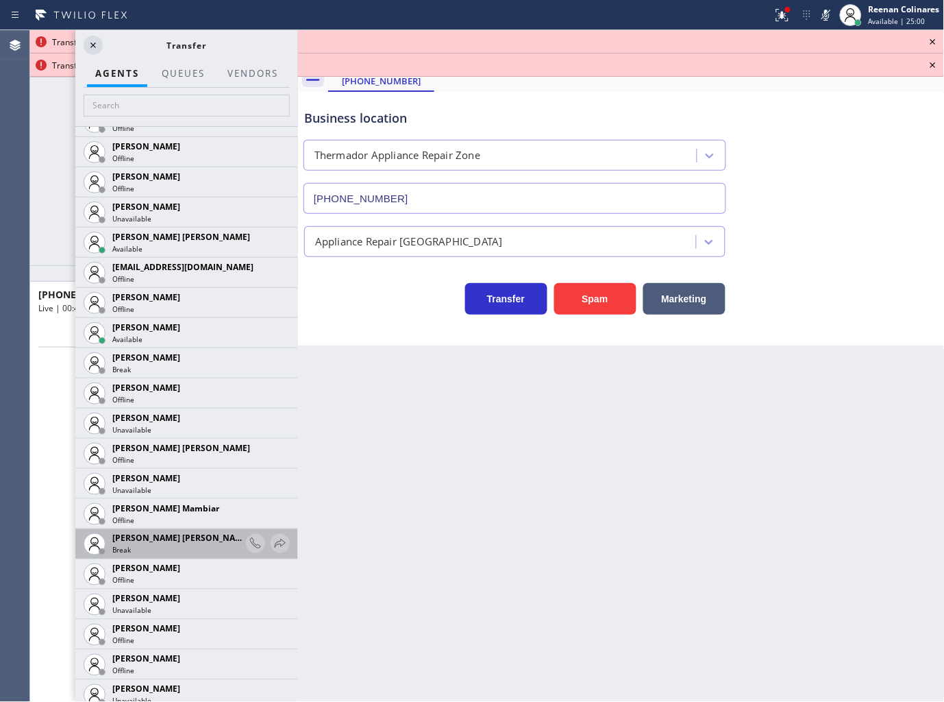
scroll to position [913, 0]
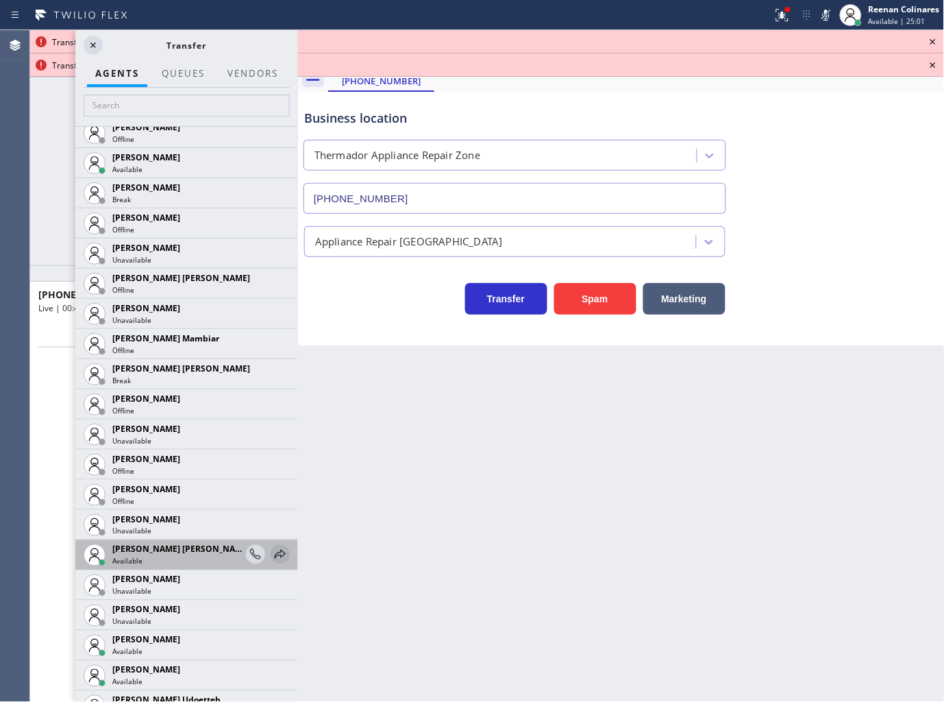
click at [273, 552] on icon at bounding box center [280, 554] width 16 height 16
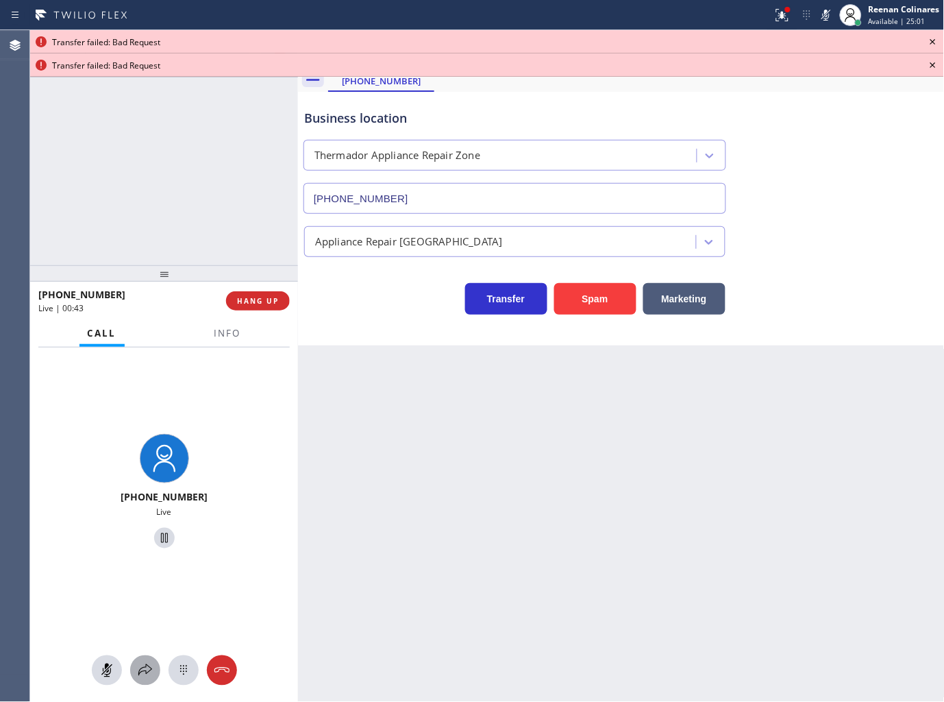
click at [145, 663] on icon at bounding box center [145, 670] width 16 height 16
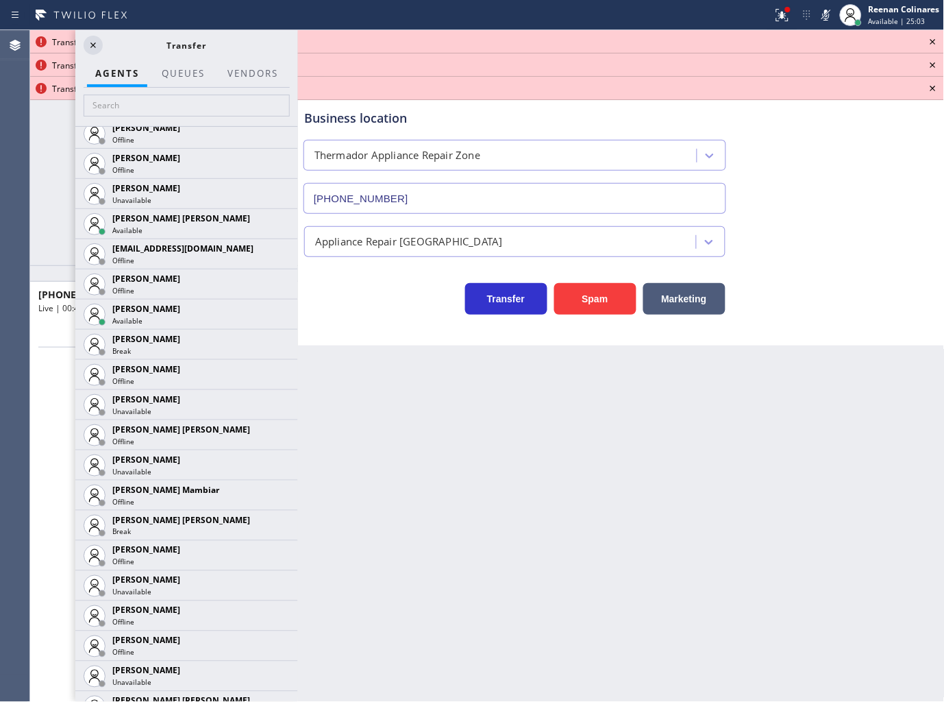
scroll to position [989, 0]
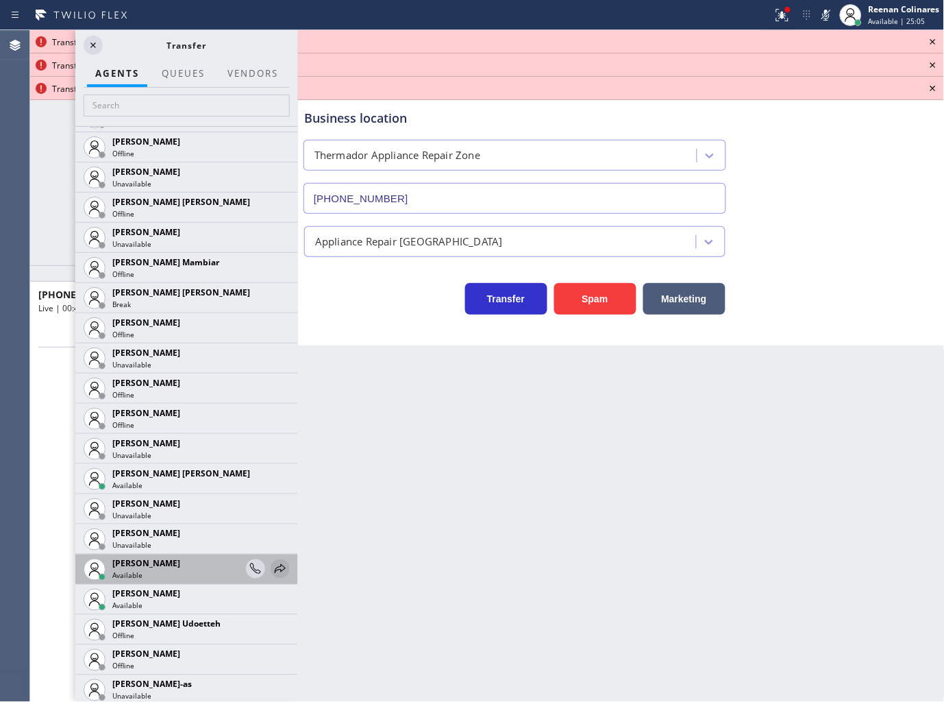
click at [272, 567] on icon at bounding box center [280, 569] width 16 height 16
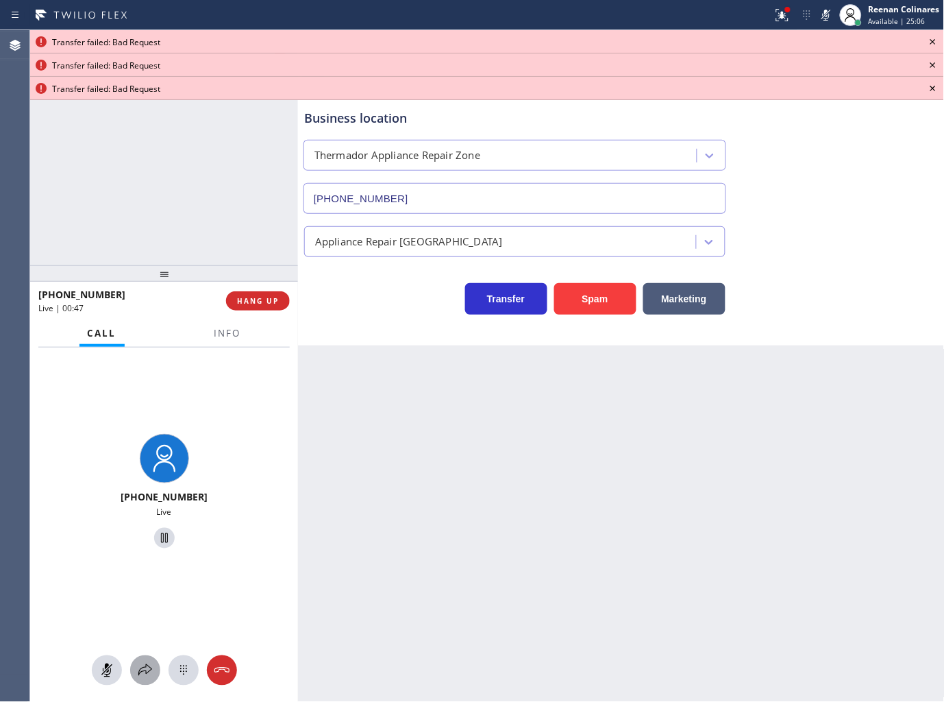
click at [145, 663] on icon at bounding box center [145, 670] width 16 height 16
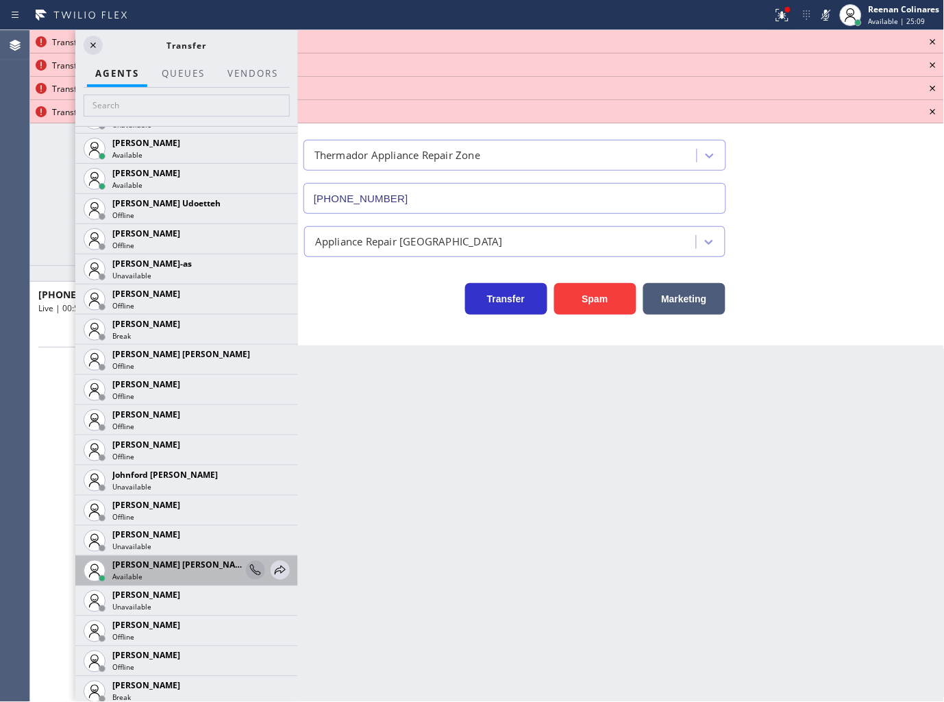
scroll to position [1446, 0]
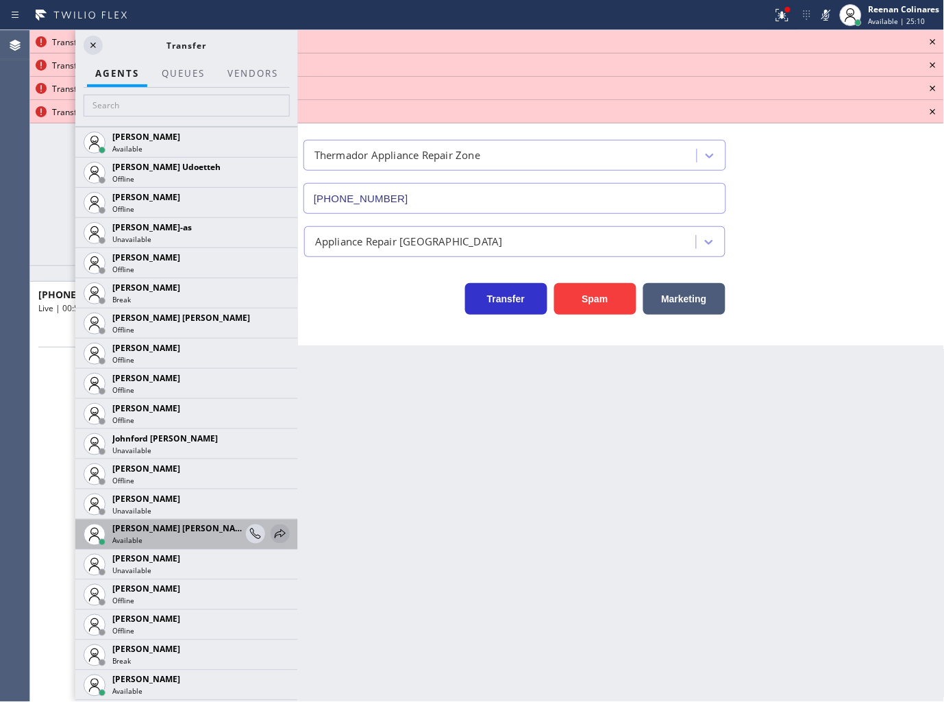
click at [272, 532] on icon at bounding box center [280, 534] width 16 height 16
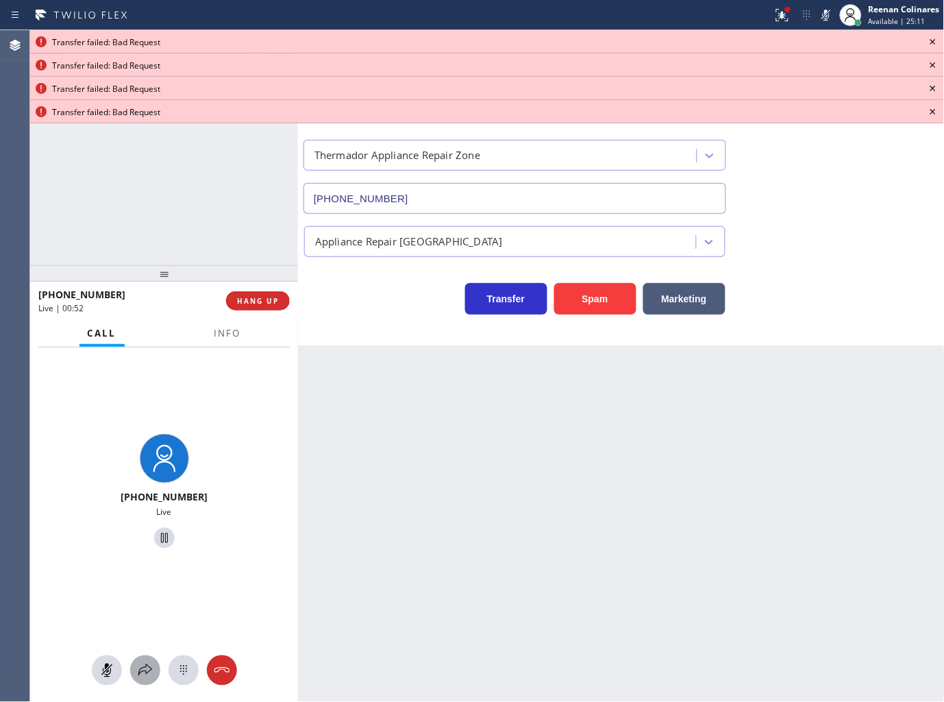
click at [140, 663] on icon at bounding box center [145, 670] width 16 height 16
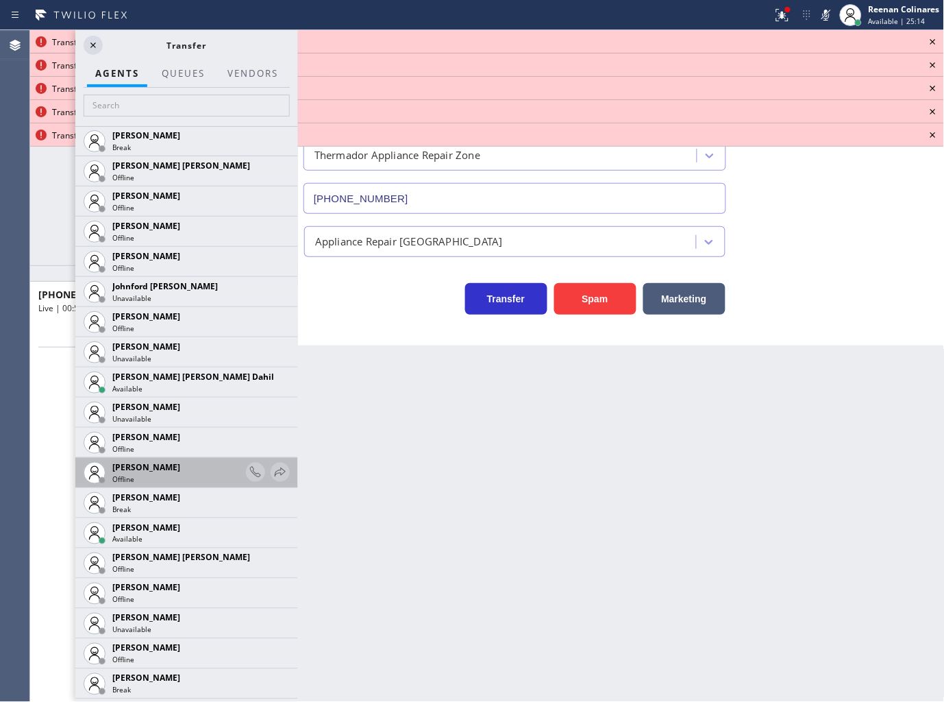
scroll to position [1827, 0]
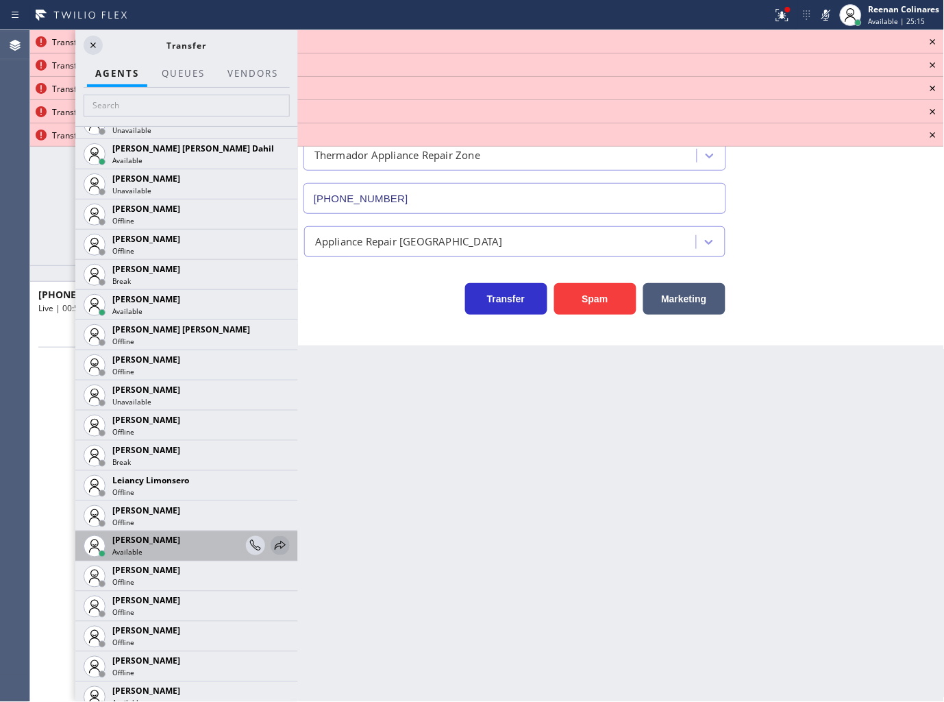
click at [272, 541] on icon at bounding box center [280, 545] width 16 height 16
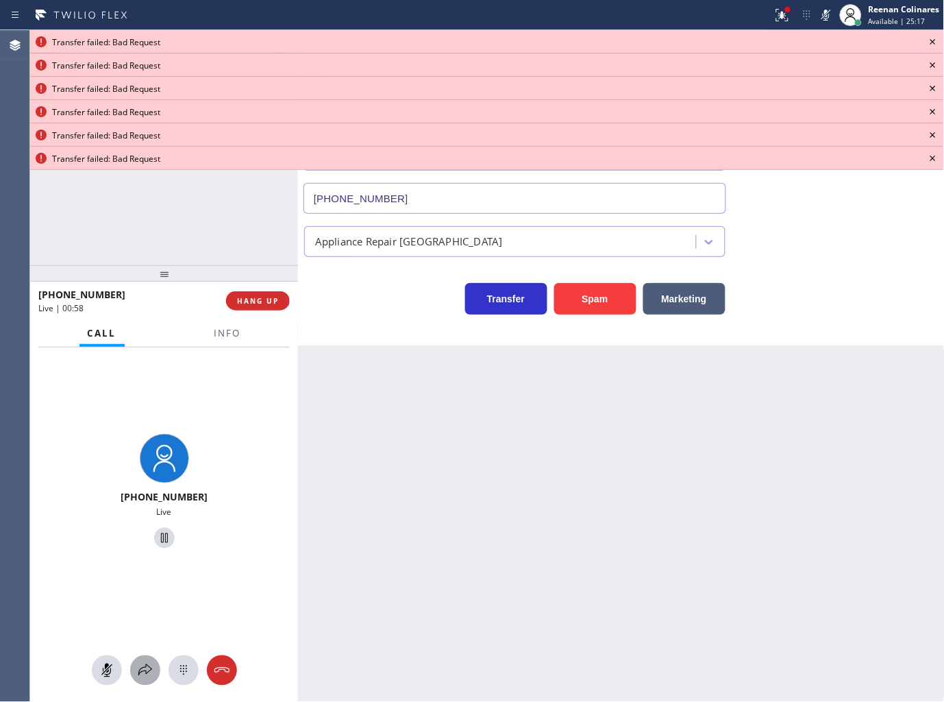
click at [138, 668] on icon at bounding box center [145, 670] width 16 height 16
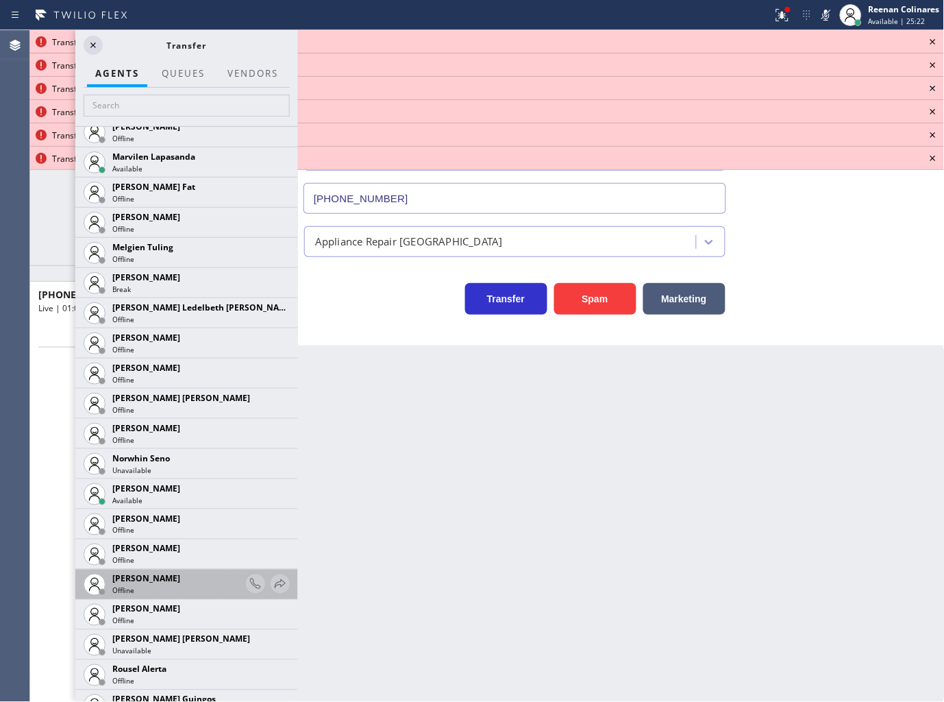
scroll to position [2664, 0]
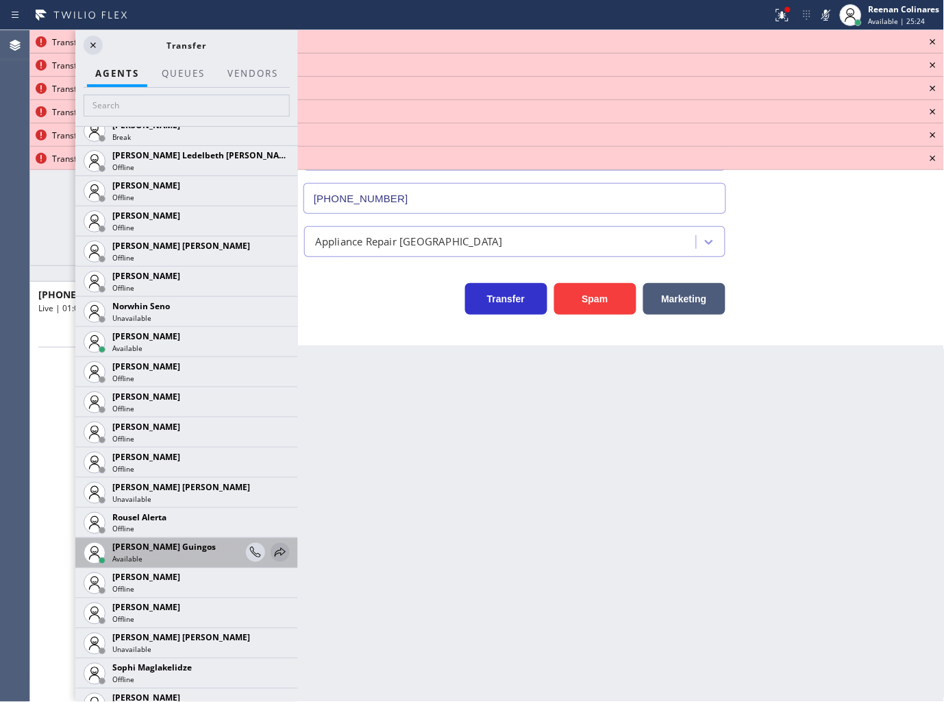
click at [275, 550] on icon at bounding box center [280, 551] width 11 height 9
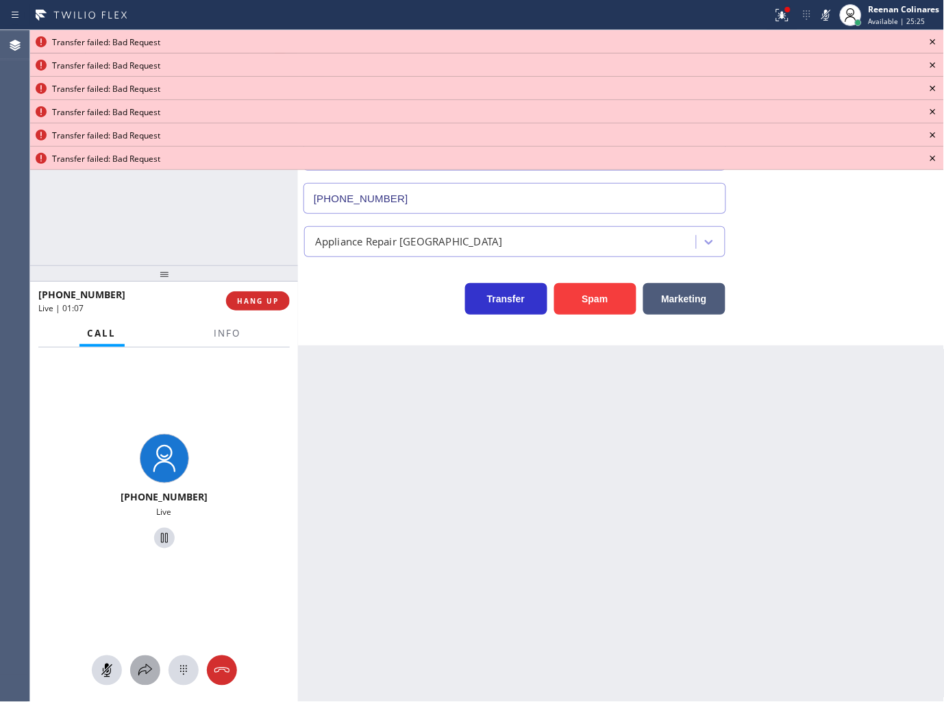
click at [148, 665] on icon at bounding box center [145, 670] width 16 height 16
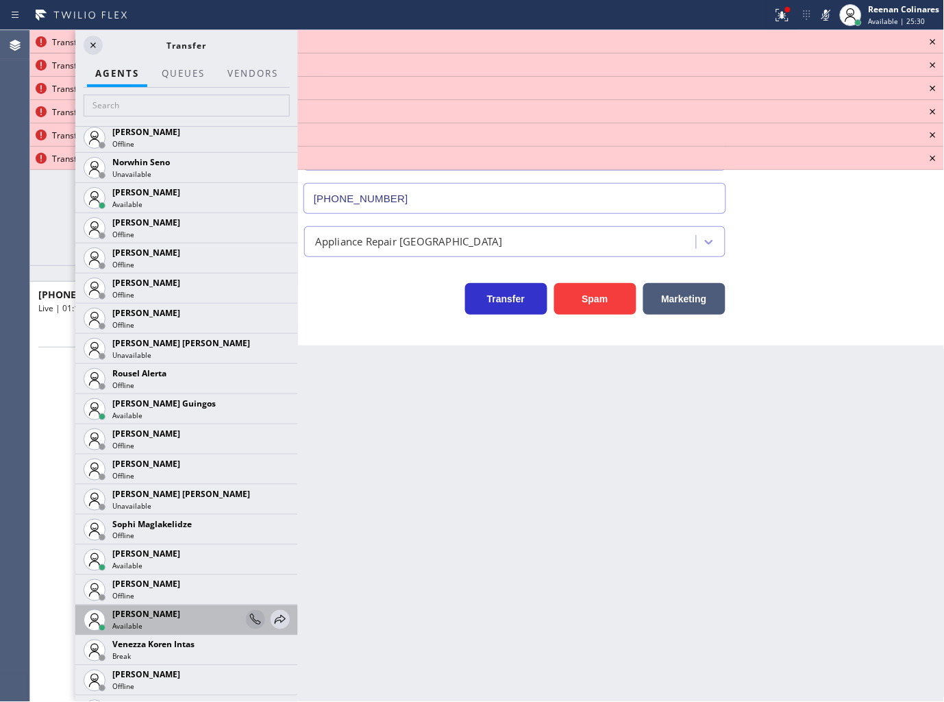
scroll to position [2817, 0]
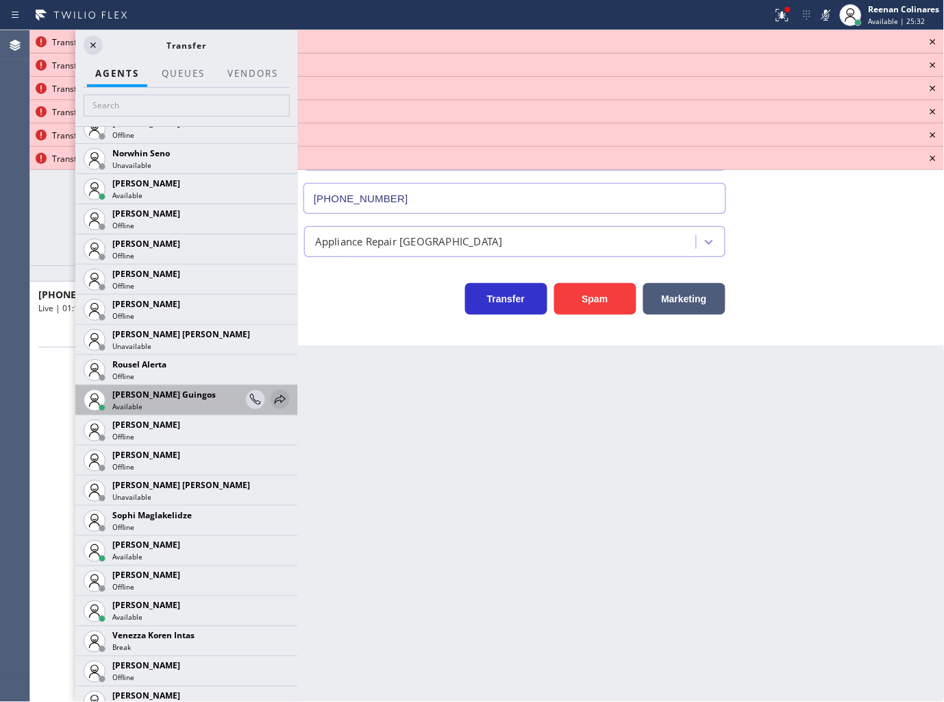
click at [275, 396] on icon at bounding box center [280, 399] width 11 height 9
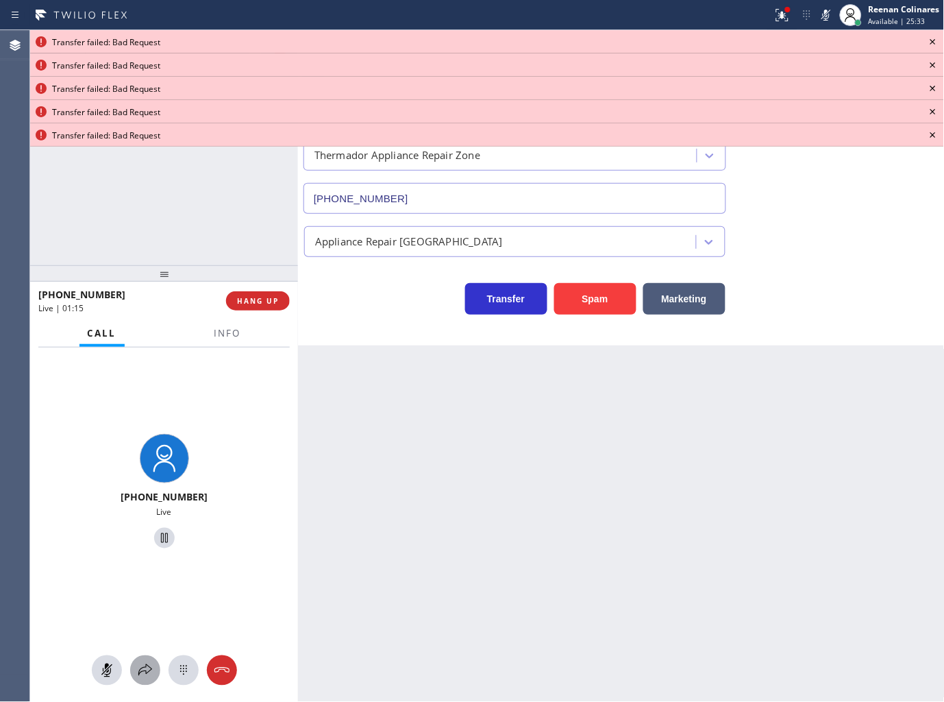
click at [151, 663] on icon at bounding box center [145, 670] width 16 height 16
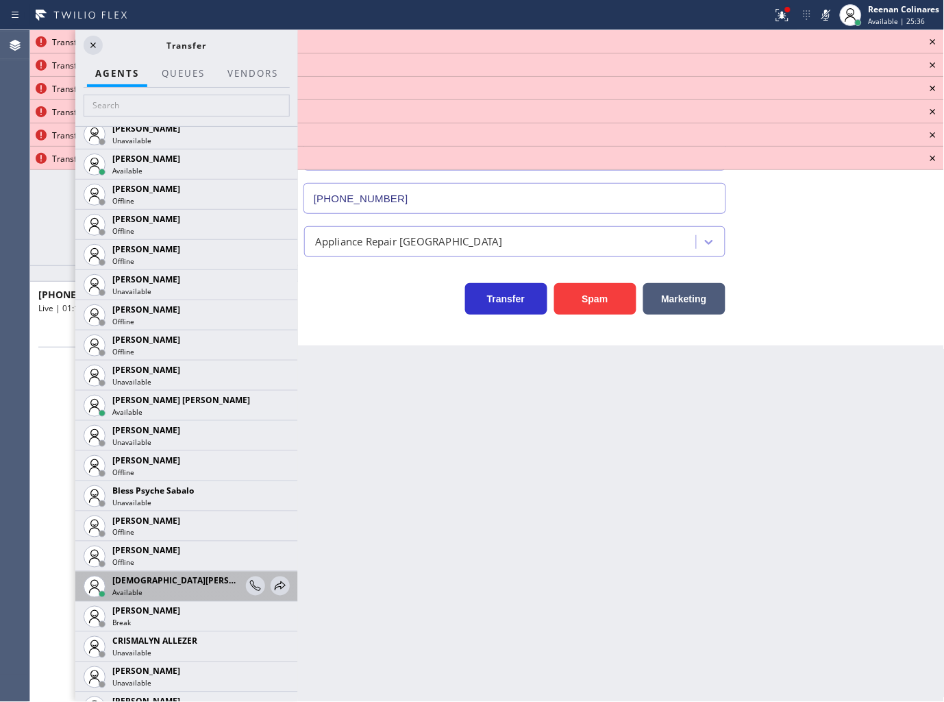
scroll to position [304, 0]
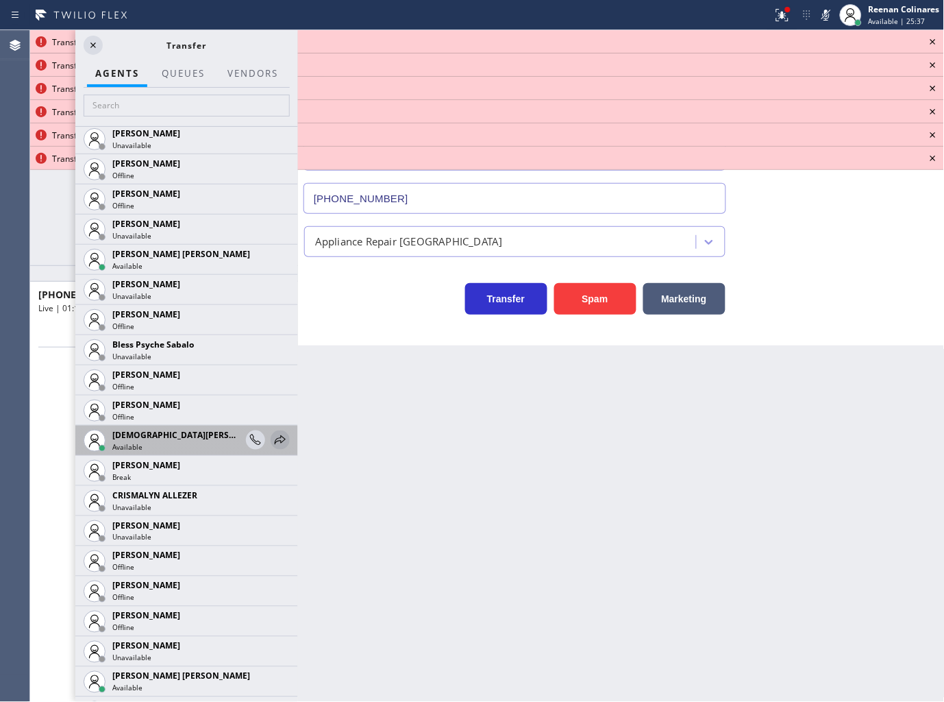
click at [272, 434] on icon at bounding box center [280, 440] width 16 height 16
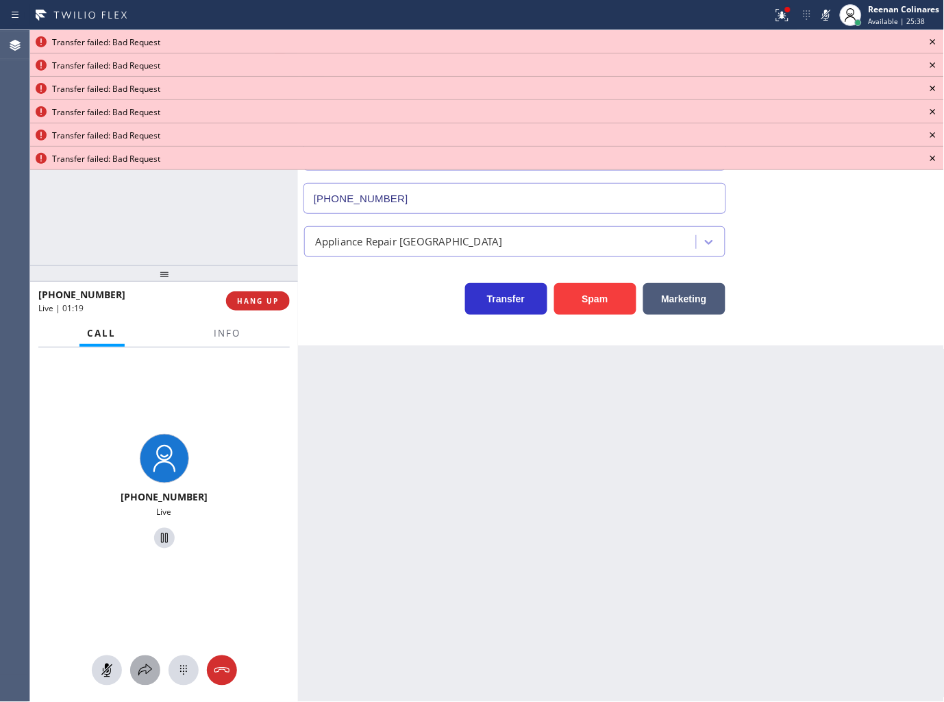
click at [142, 670] on icon at bounding box center [145, 670] width 16 height 16
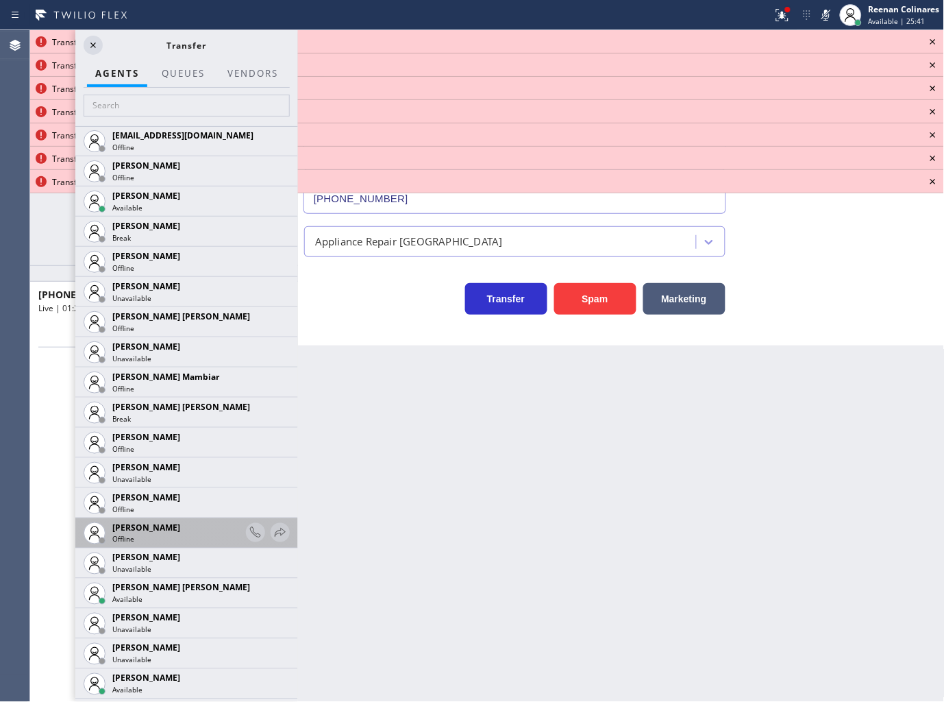
scroll to position [913, 0]
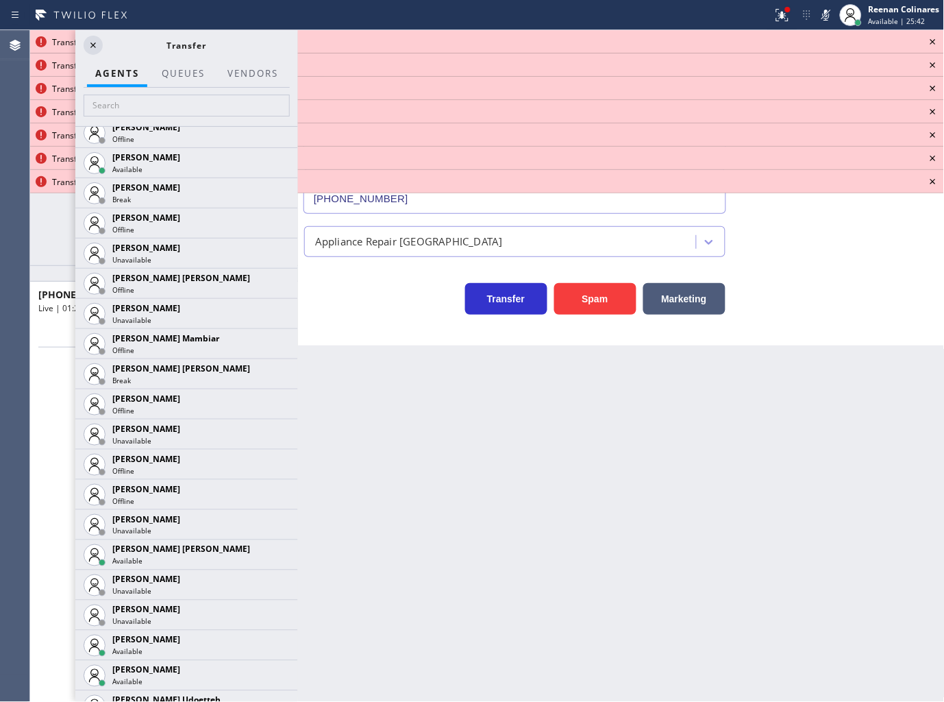
click at [0, 0] on icon at bounding box center [0, 0] width 0 height 0
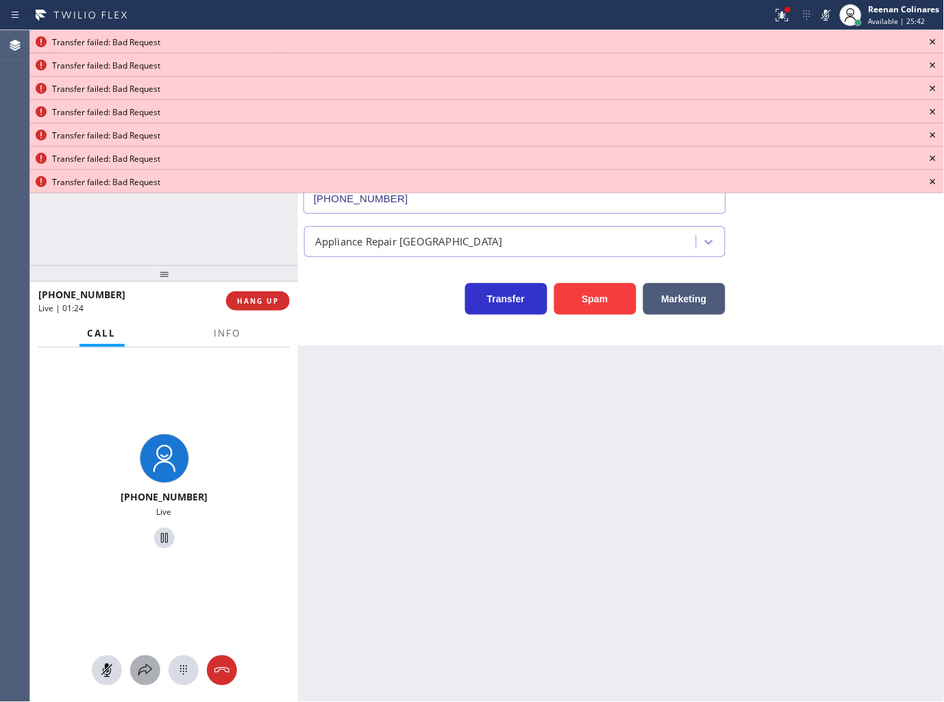
click at [153, 667] on div at bounding box center [145, 670] width 30 height 16
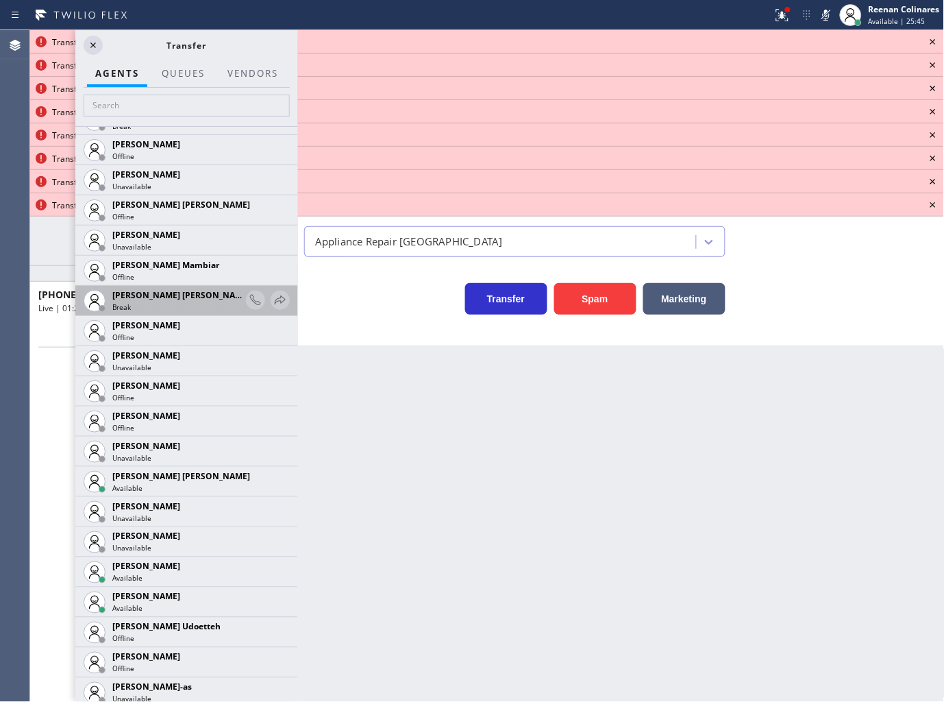
scroll to position [989, 0]
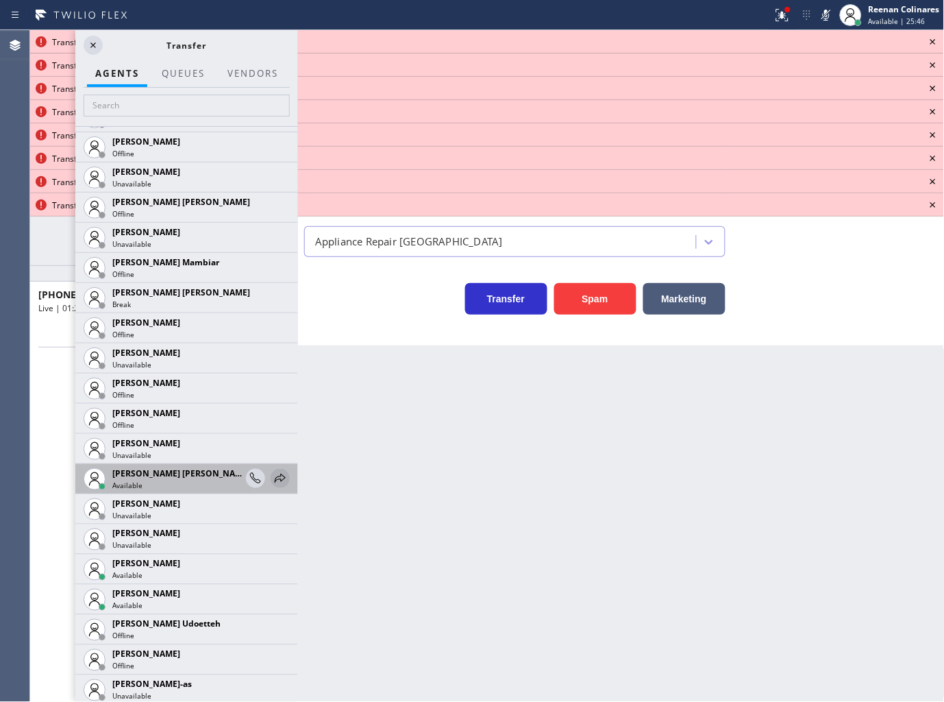
click at [272, 473] on icon at bounding box center [280, 478] width 16 height 16
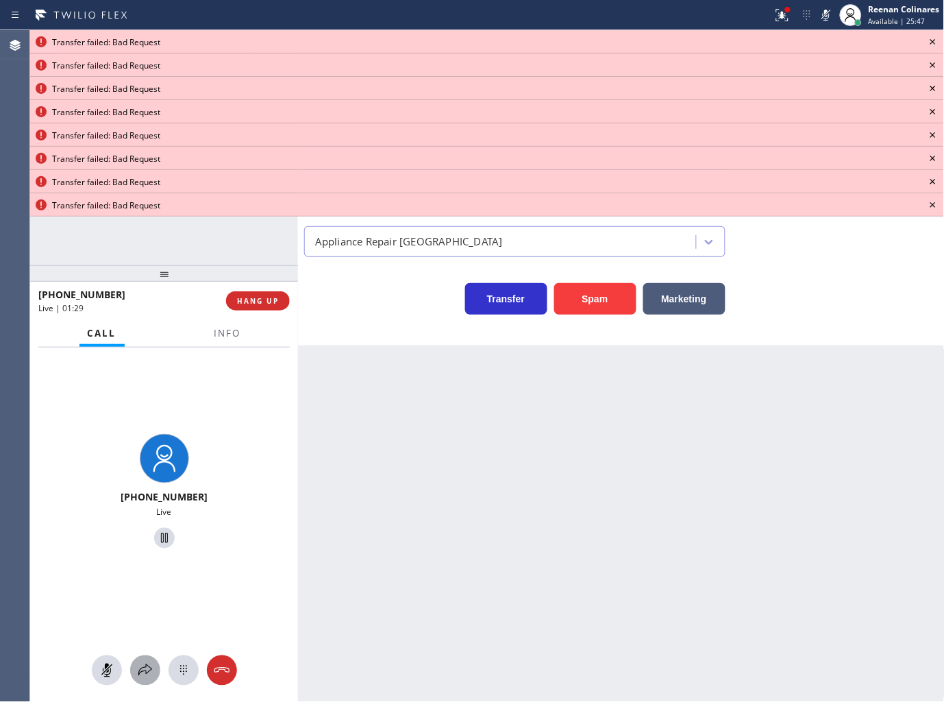
click at [141, 670] on icon at bounding box center [145, 670] width 16 height 16
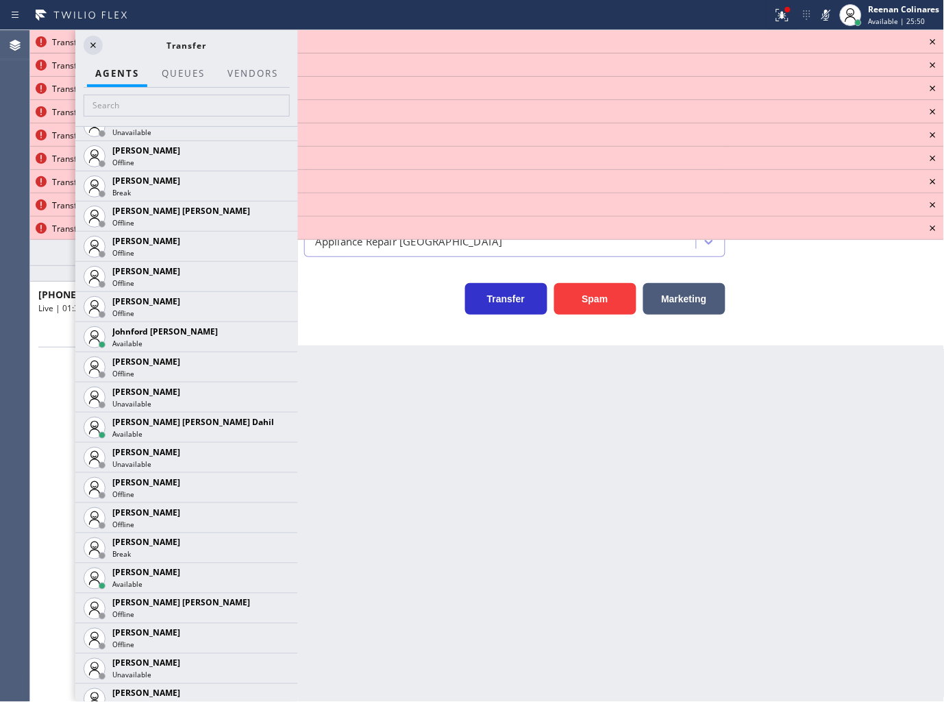
scroll to position [1751, 0]
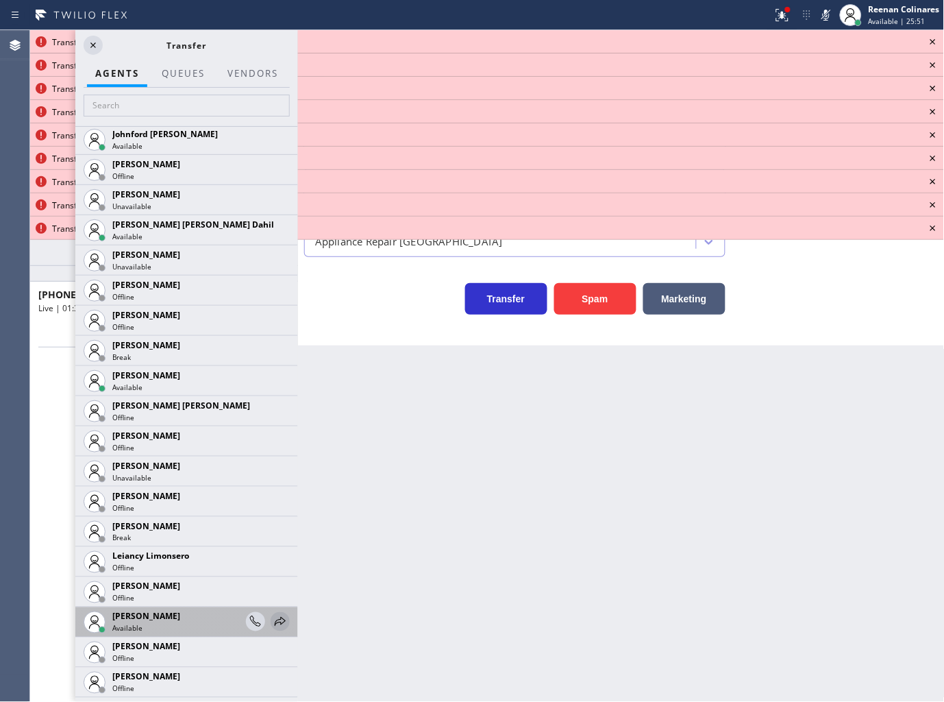
click at [272, 620] on icon at bounding box center [280, 621] width 16 height 16
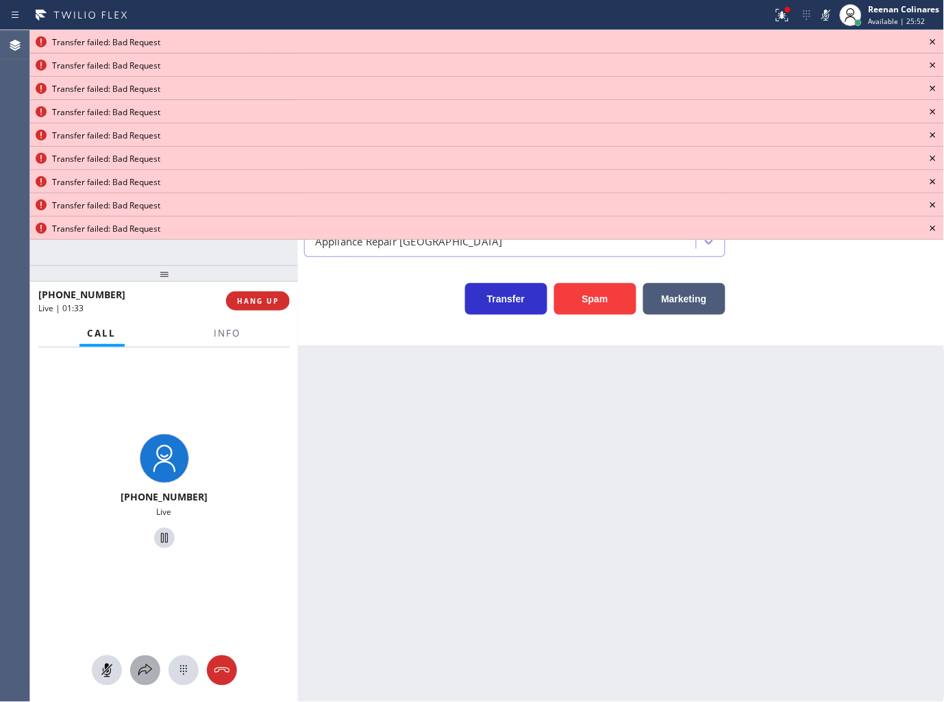
click at [145, 667] on icon at bounding box center [145, 670] width 14 height 12
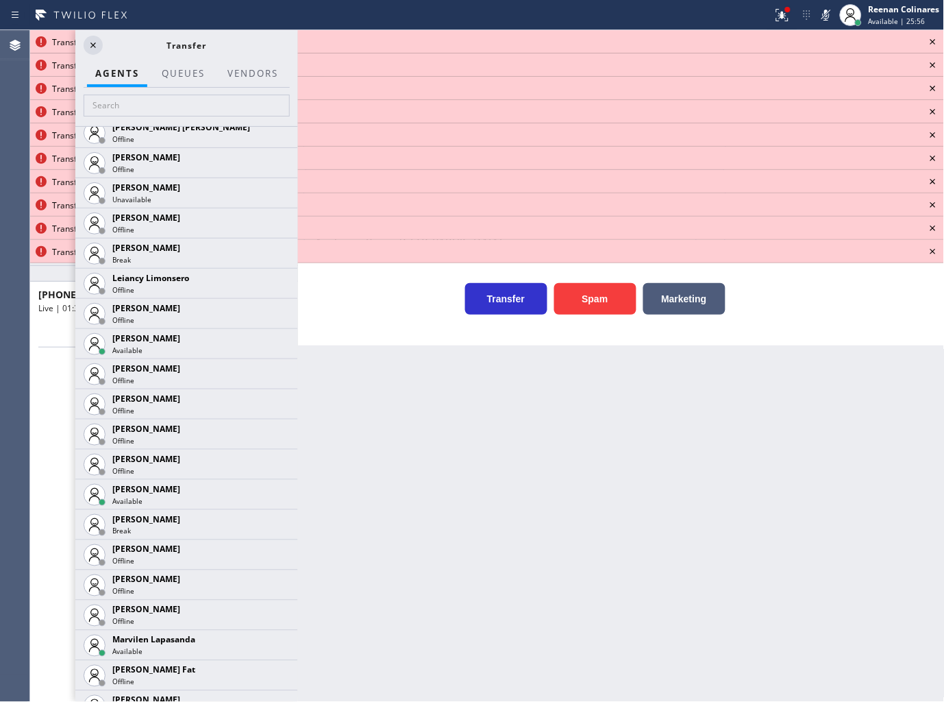
scroll to position [2056, 0]
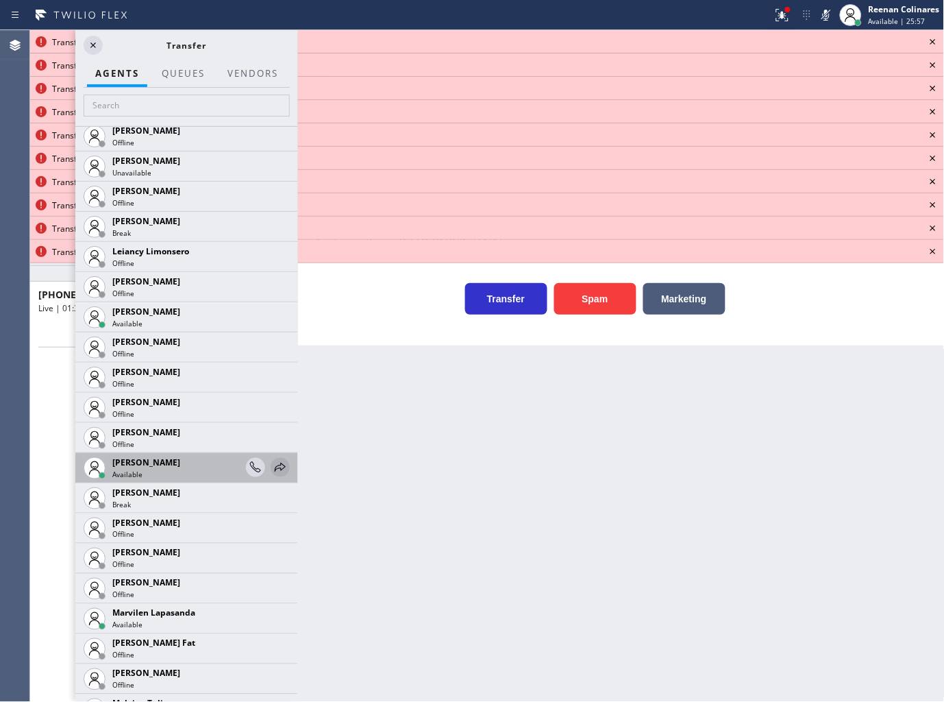
click at [275, 464] on icon at bounding box center [280, 467] width 11 height 9
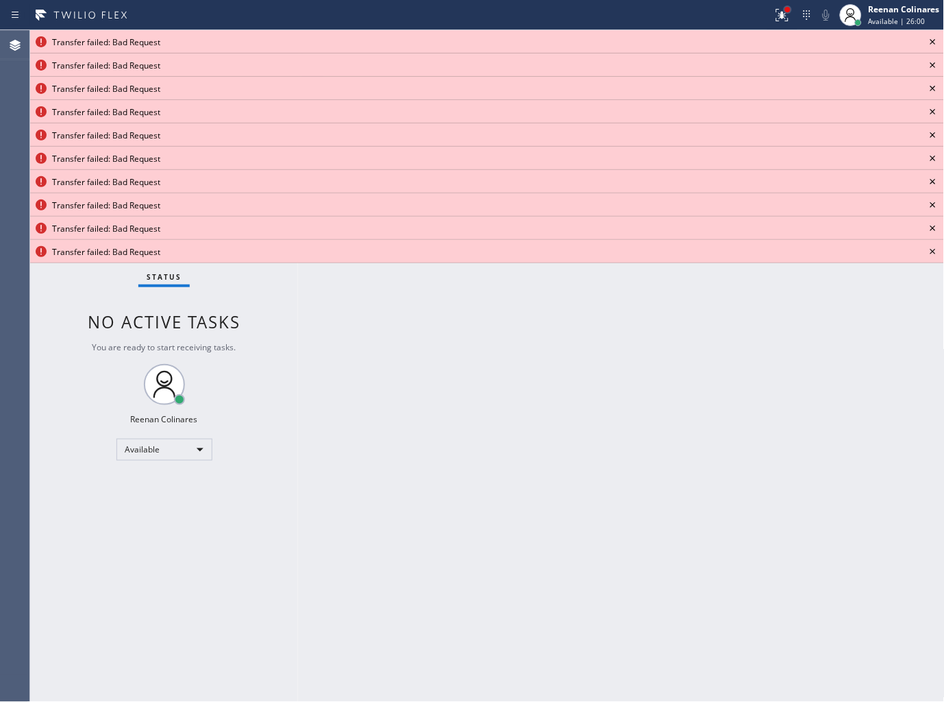
click at [785, 11] on div at bounding box center [788, 9] width 8 height 8
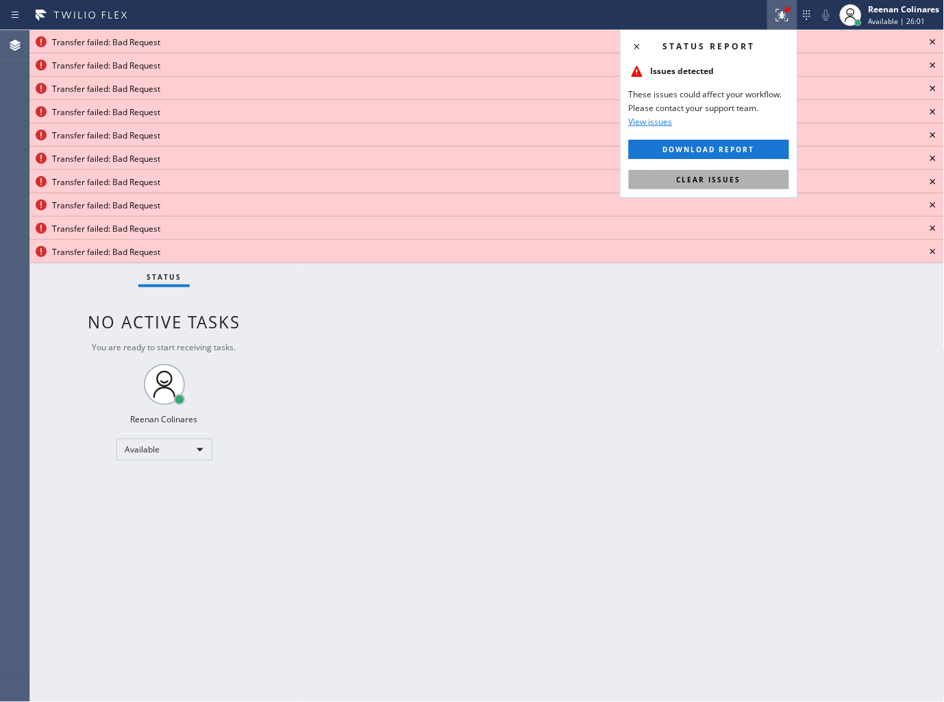
click at [731, 182] on span "Clear issues" at bounding box center [709, 180] width 64 height 10
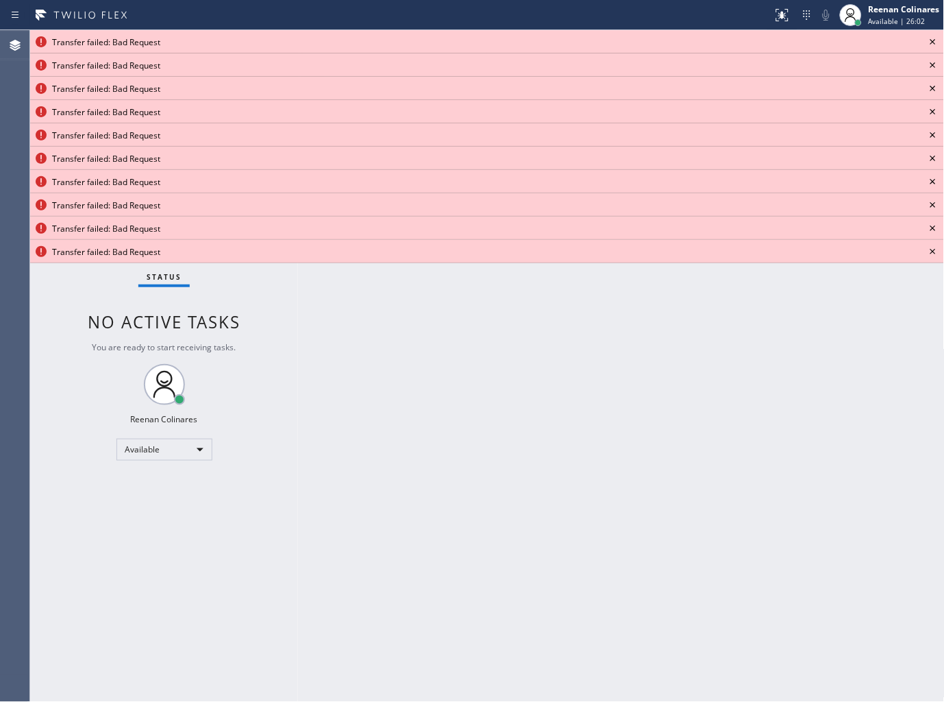
click at [935, 39] on icon at bounding box center [933, 41] width 5 height 5
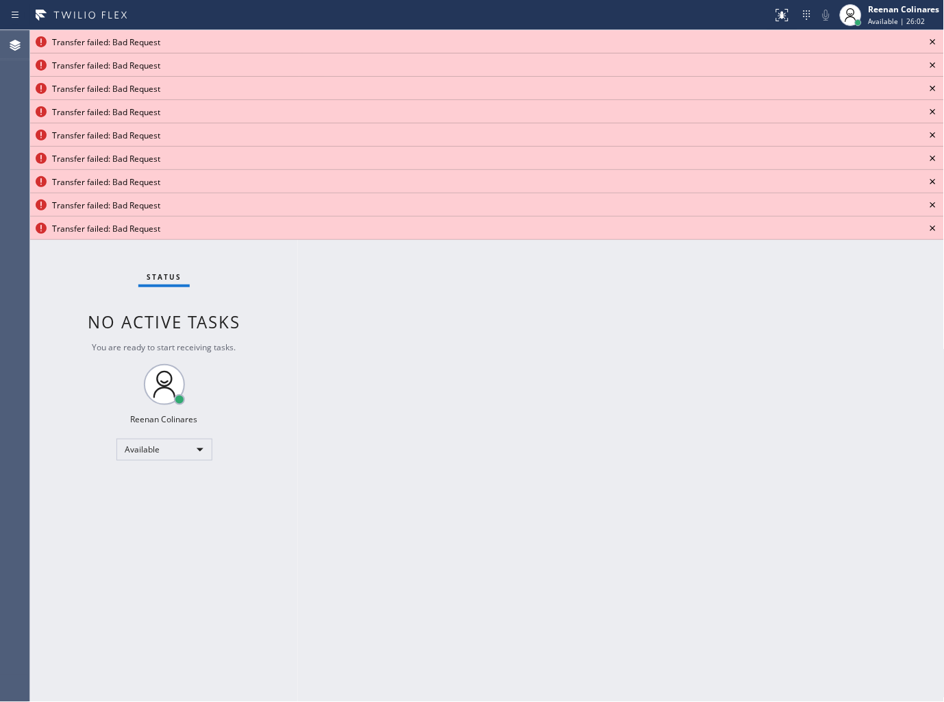
click at [935, 39] on icon at bounding box center [933, 41] width 5 height 5
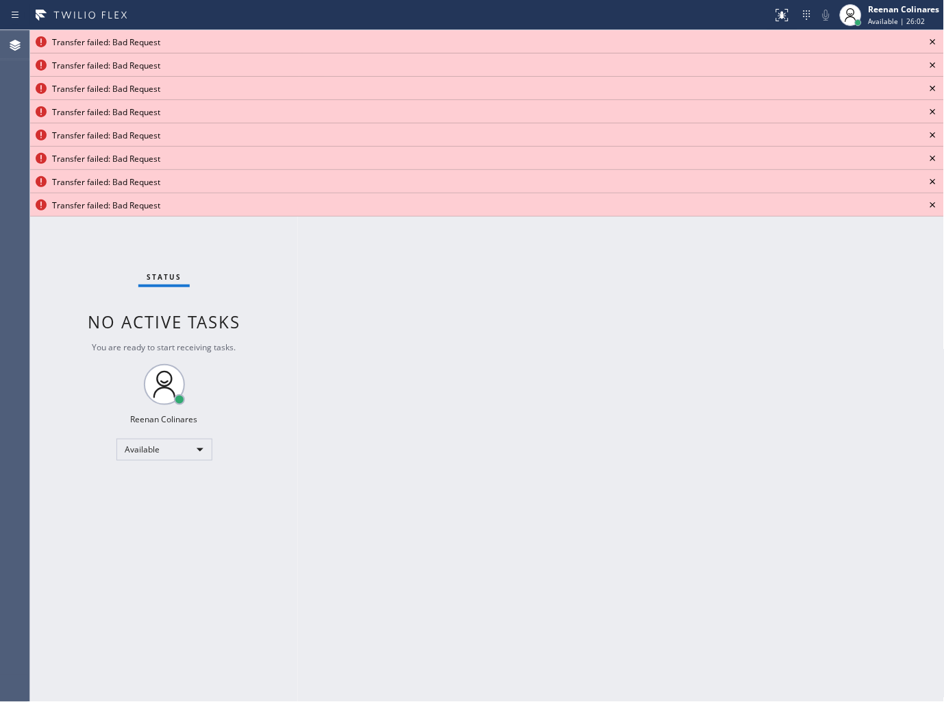
click at [935, 39] on icon at bounding box center [933, 41] width 5 height 5
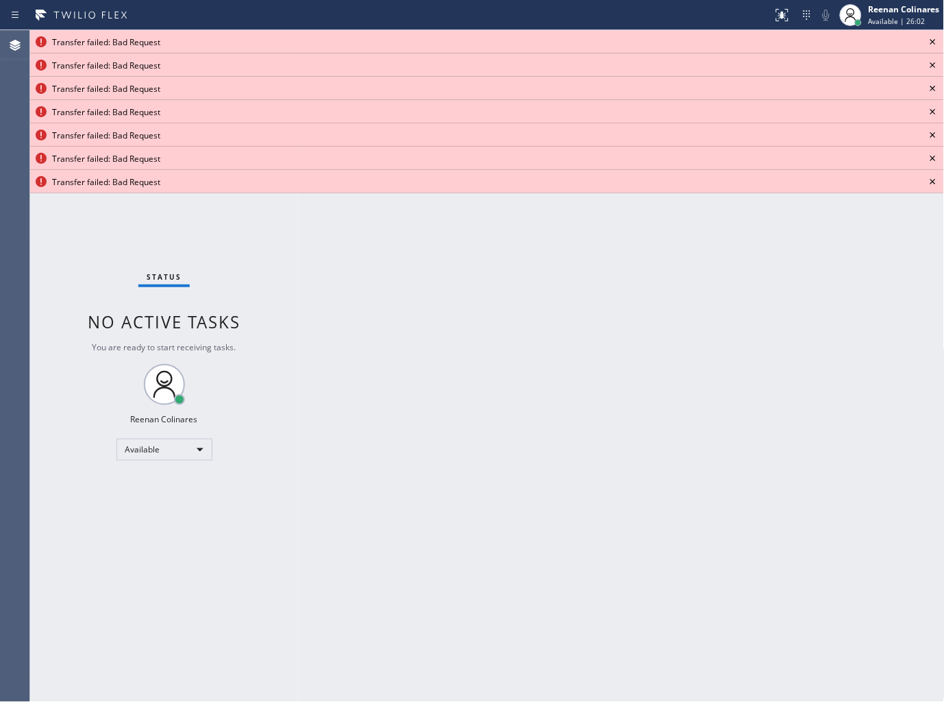
click at [935, 39] on icon at bounding box center [933, 41] width 5 height 5
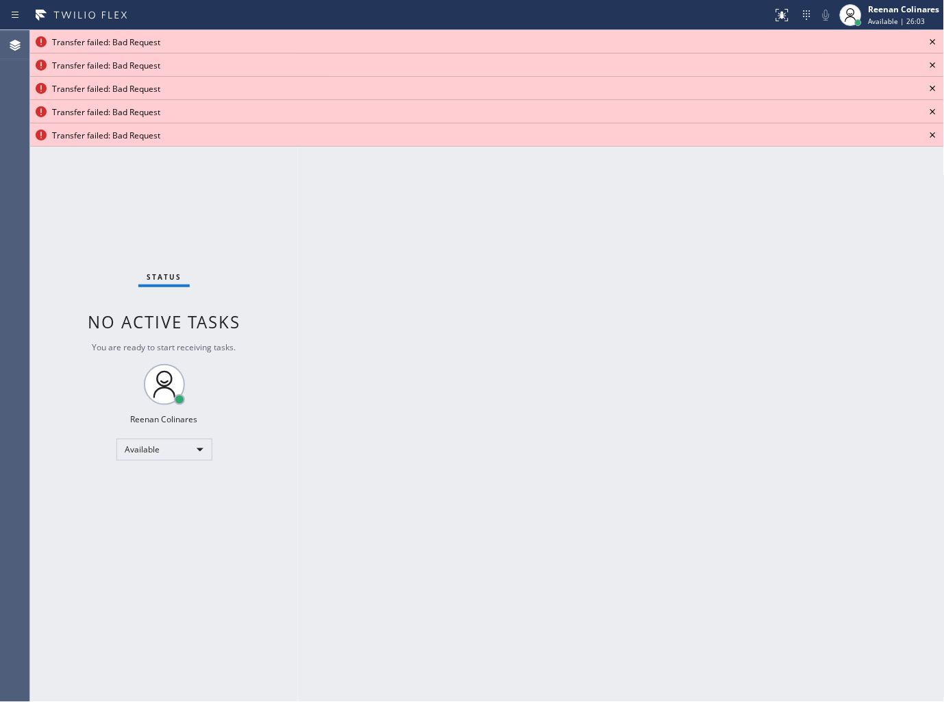
click at [935, 39] on icon at bounding box center [933, 41] width 5 height 5
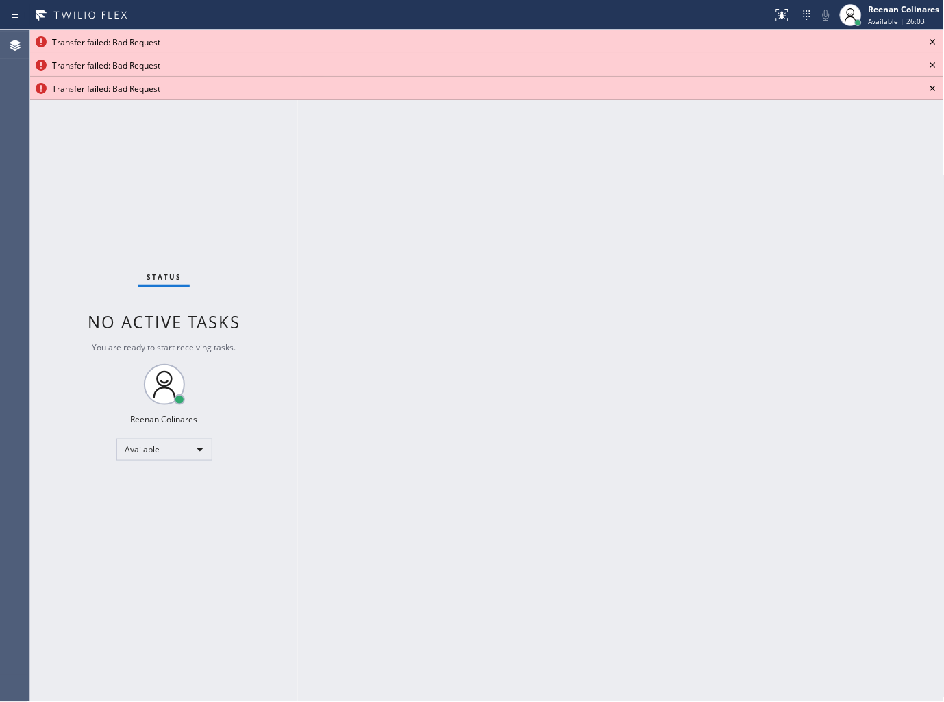
click at [935, 39] on icon at bounding box center [933, 41] width 5 height 5
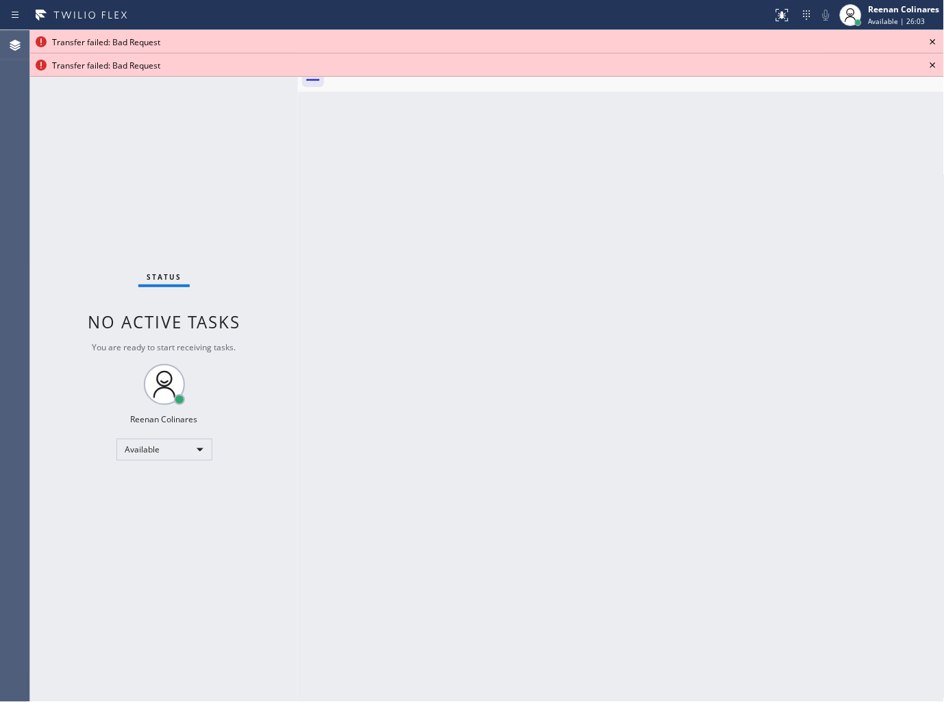
click at [935, 39] on icon at bounding box center [933, 41] width 5 height 5
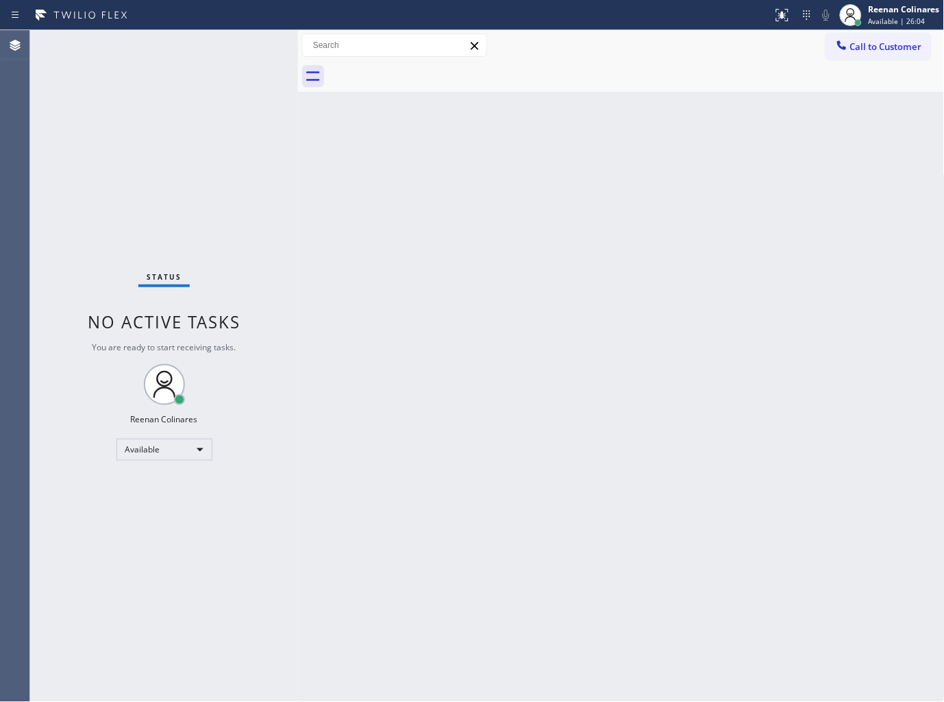
drag, startPoint x: 764, startPoint y: 291, endPoint x: 741, endPoint y: 315, distance: 33.4
click at [762, 295] on div "Back to Dashboard Change Sender ID Customers Technicians Select a contact Outbo…" at bounding box center [621, 366] width 647 height 672
click at [614, 158] on div "Back to Dashboard Change Sender ID Customers Technicians Select a contact Outbo…" at bounding box center [621, 366] width 647 height 672
click at [747, 159] on div "Back to Dashboard Change Sender ID Customers Technicians Select a contact Outbo…" at bounding box center [621, 366] width 647 height 672
click at [628, 160] on div "Back to Dashboard Change Sender ID Customers Technicians Select a contact Outbo…" at bounding box center [621, 366] width 647 height 672
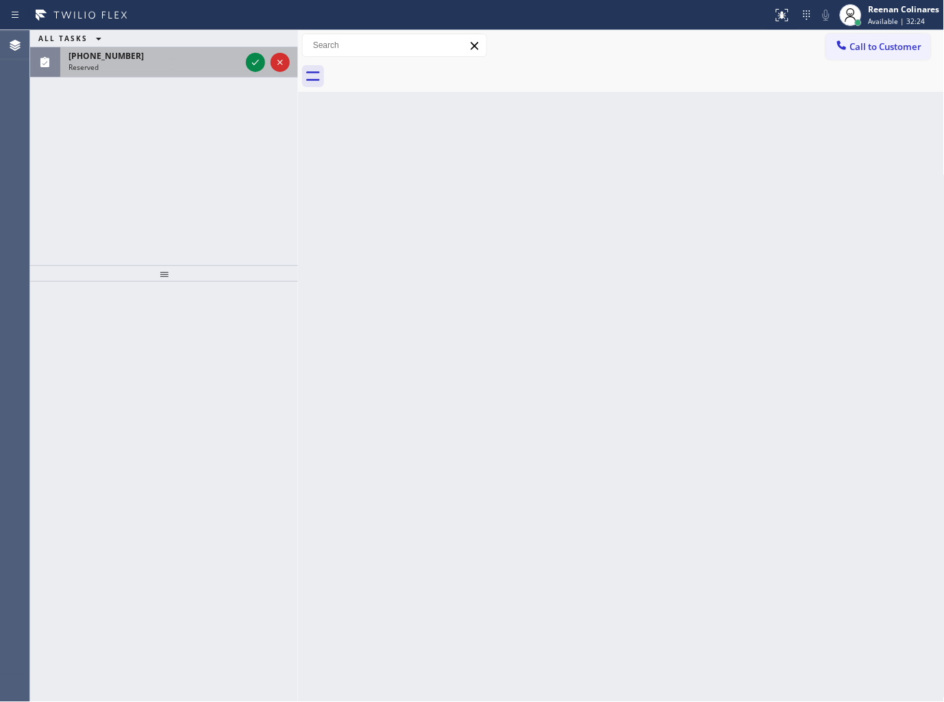
click at [214, 58] on div "[PHONE_NUMBER]" at bounding box center [155, 56] width 172 height 12
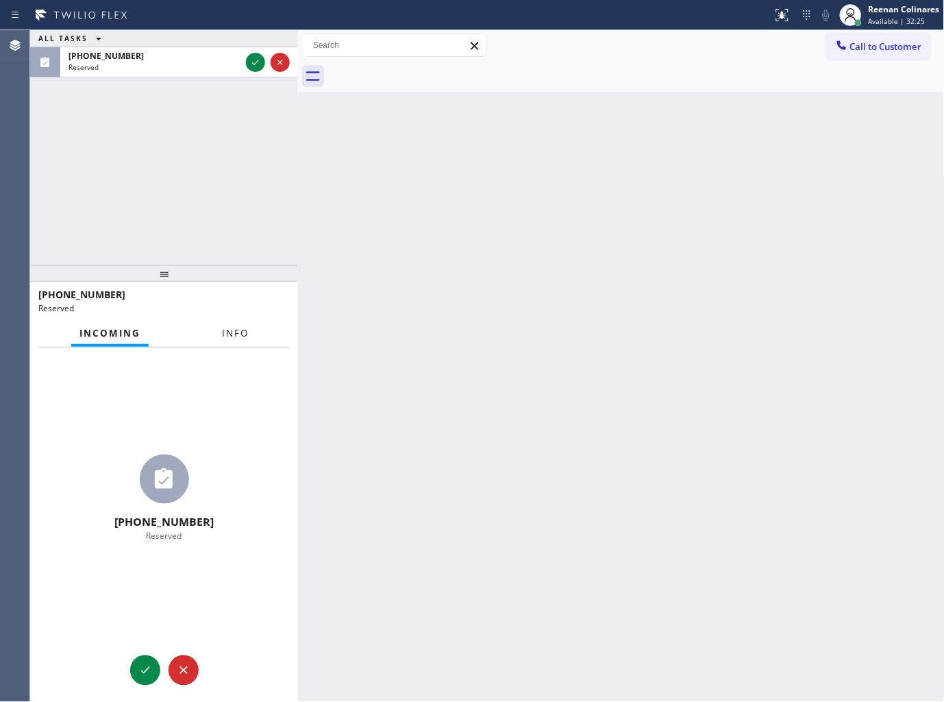
click at [222, 334] on span "Info" at bounding box center [235, 333] width 27 height 12
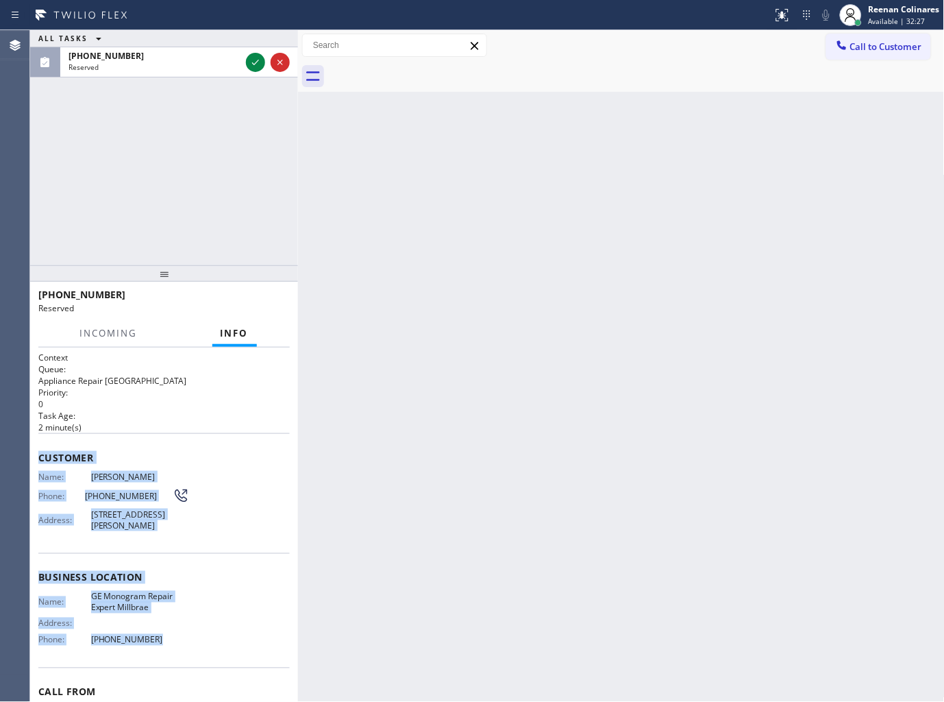
drag, startPoint x: 67, startPoint y: 483, endPoint x: 243, endPoint y: 651, distance: 243.3
click at [243, 651] on div "Context Queue: Appliance Repair High End Priority: 0 Task Age: 2 minute(s) Cust…" at bounding box center [163, 562] width 251 height 420
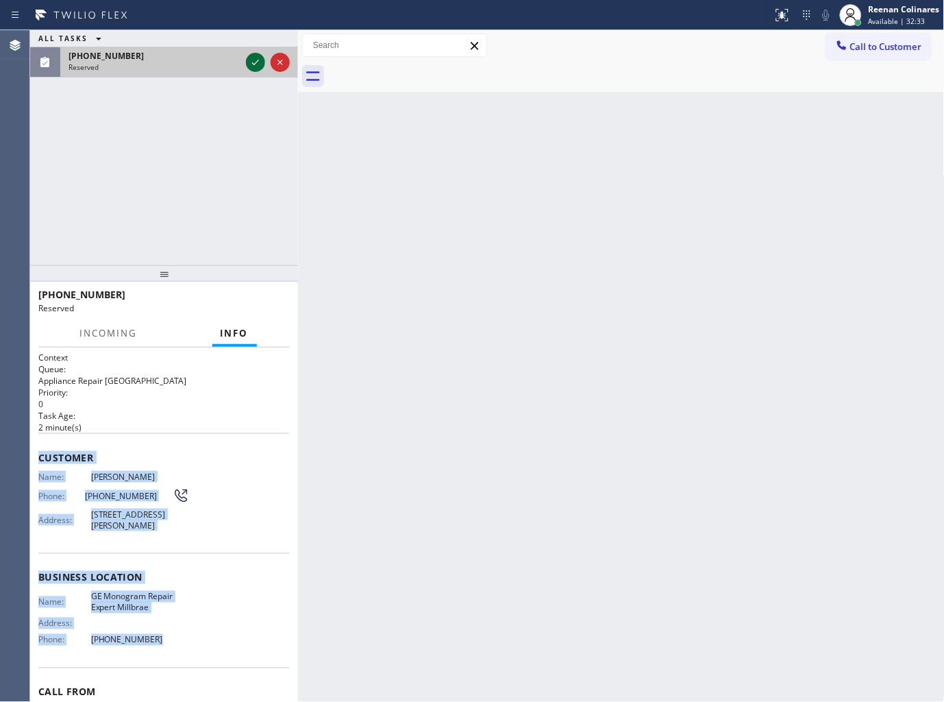
click at [254, 60] on icon at bounding box center [255, 62] width 16 height 16
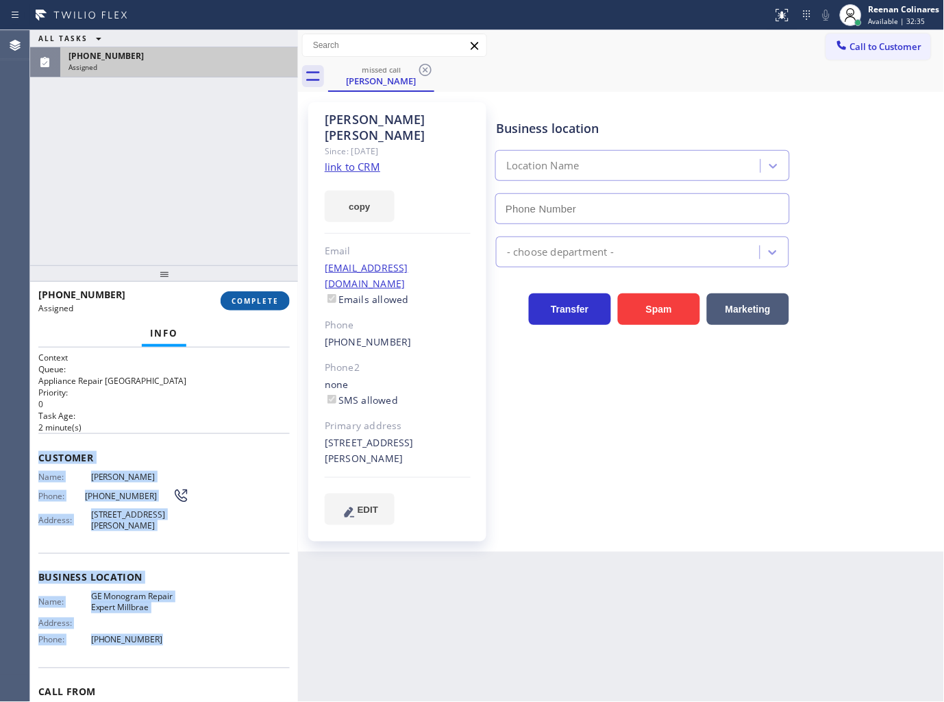
click at [262, 310] on button "COMPLETE" at bounding box center [255, 300] width 69 height 19
type input "[PHONE_NUMBER]"
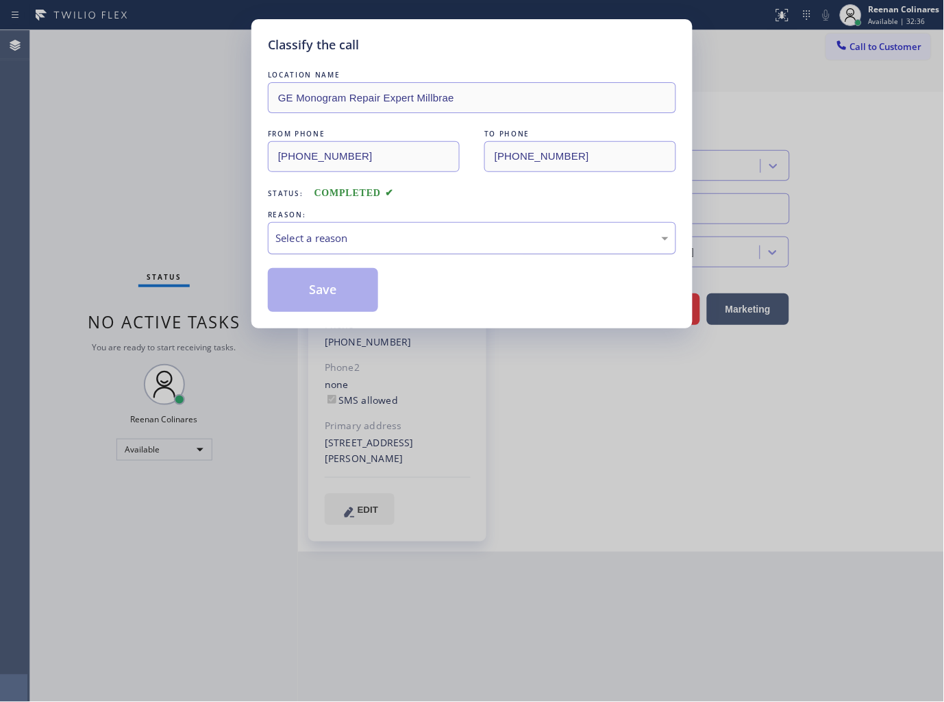
click at [338, 232] on div "Select a reason" at bounding box center [471, 238] width 393 height 16
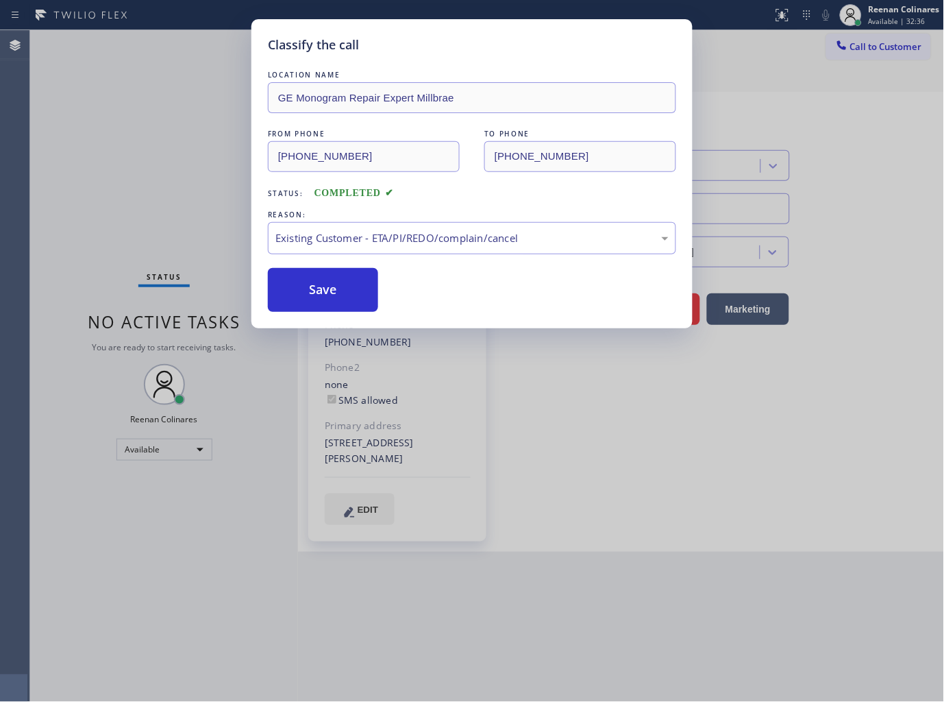
drag, startPoint x: 297, startPoint y: 282, endPoint x: 187, endPoint y: 225, distance: 124.1
click at [291, 283] on button "Save" at bounding box center [323, 290] width 110 height 44
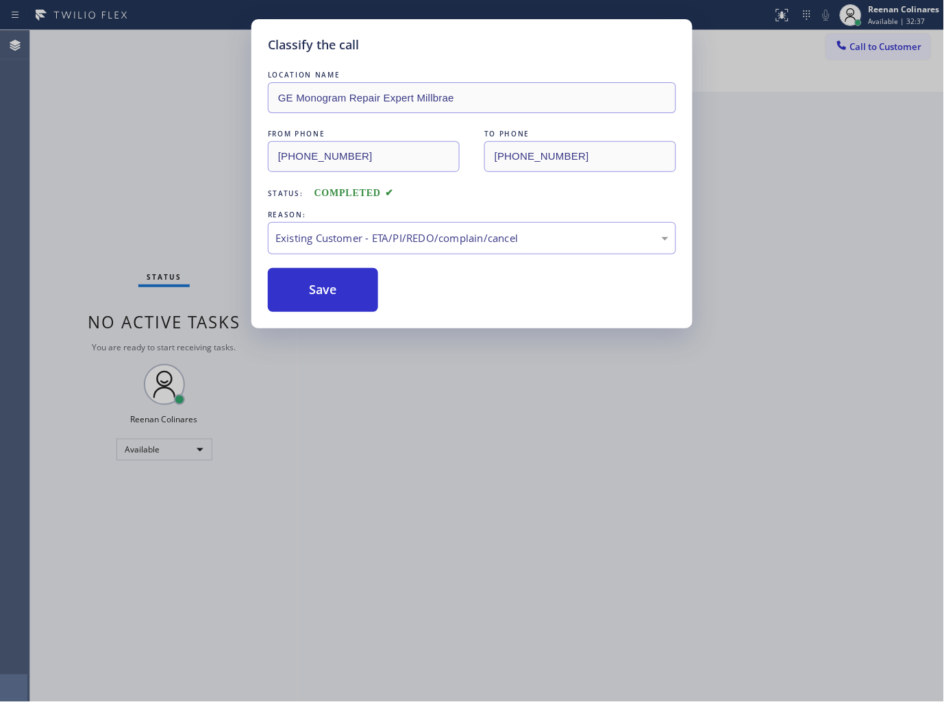
click at [186, 225] on div "Classify the call LOCATION NAME GE Monogram Repair Expert Millbrae FROM PHONE (…" at bounding box center [472, 351] width 944 height 702
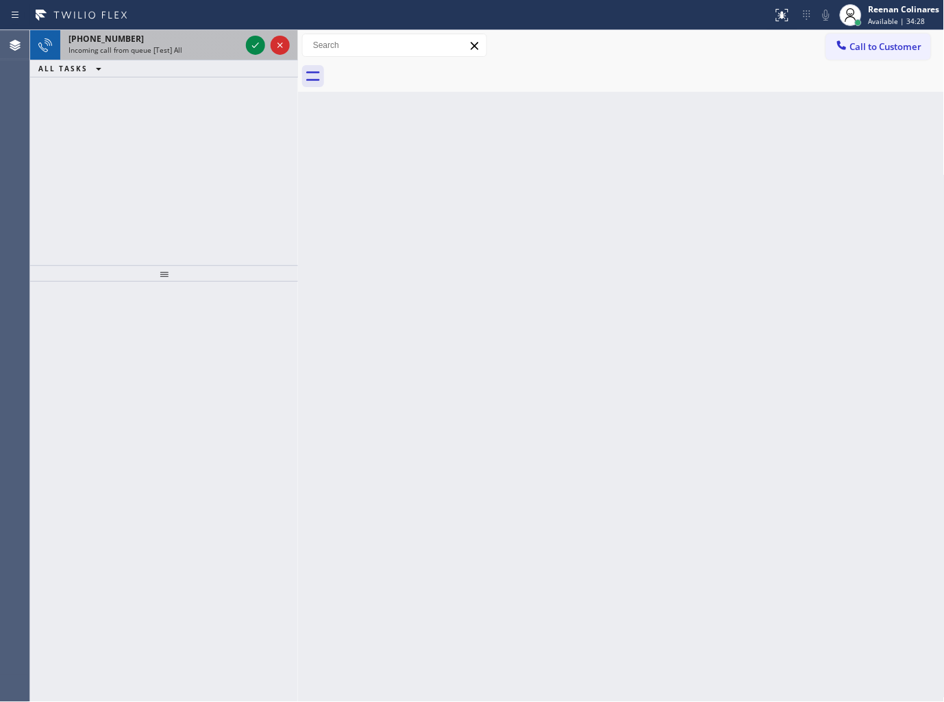
click at [163, 45] on span "Incoming call from queue [Test] All" at bounding box center [126, 50] width 114 height 10
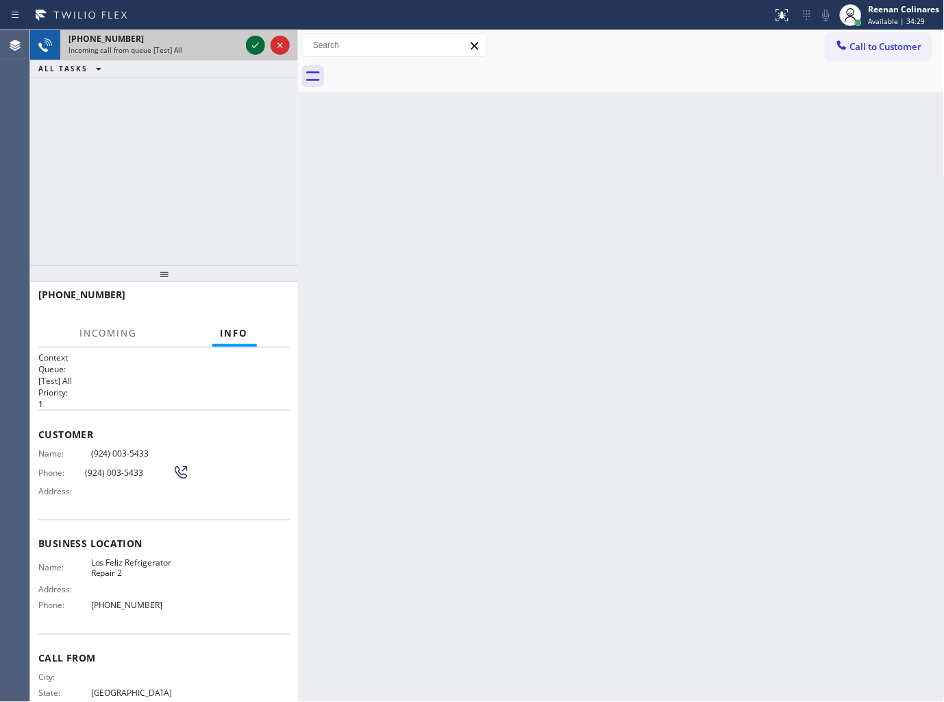
click at [251, 43] on icon at bounding box center [255, 45] width 16 height 16
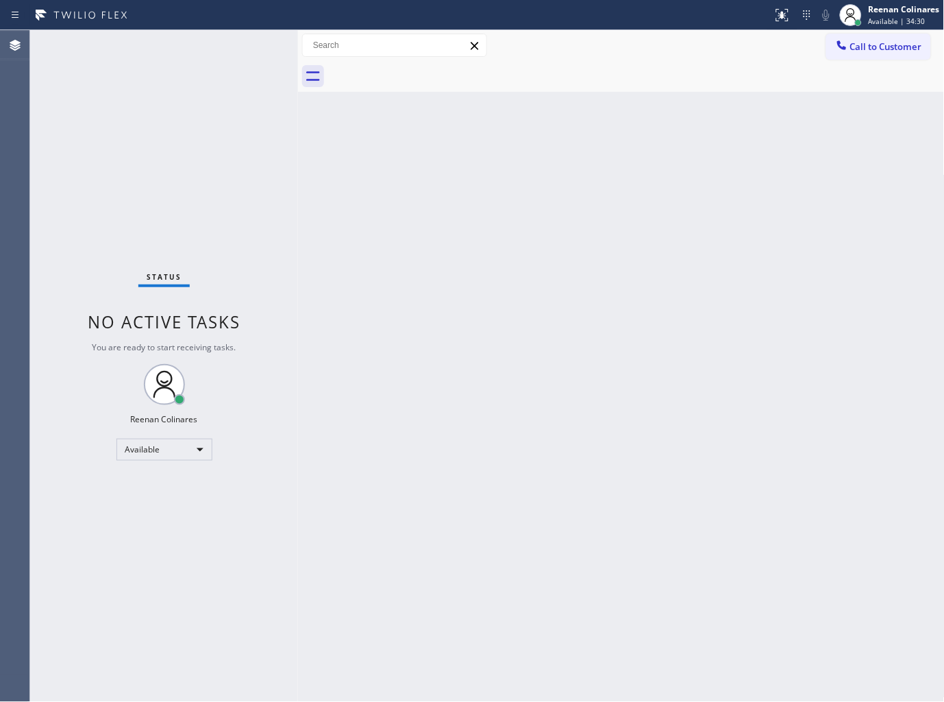
click at [217, 114] on div "Status No active tasks You are ready to start receiving tasks. Reenan Colinares…" at bounding box center [164, 366] width 268 height 672
click at [781, 19] on icon at bounding box center [782, 15] width 16 height 16
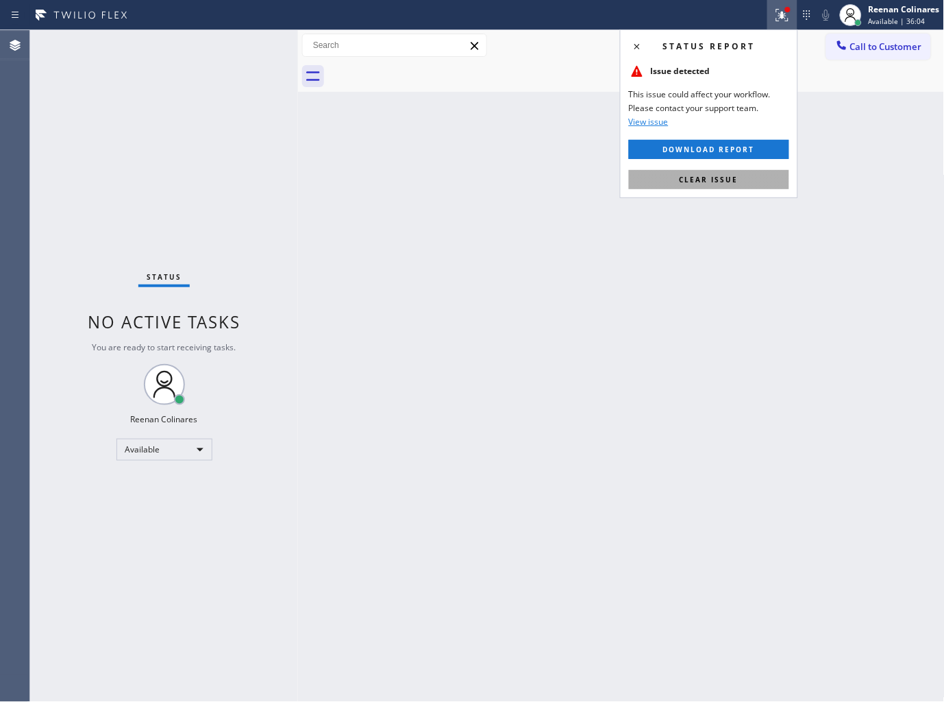
click at [704, 178] on span "Clear issue" at bounding box center [709, 180] width 59 height 10
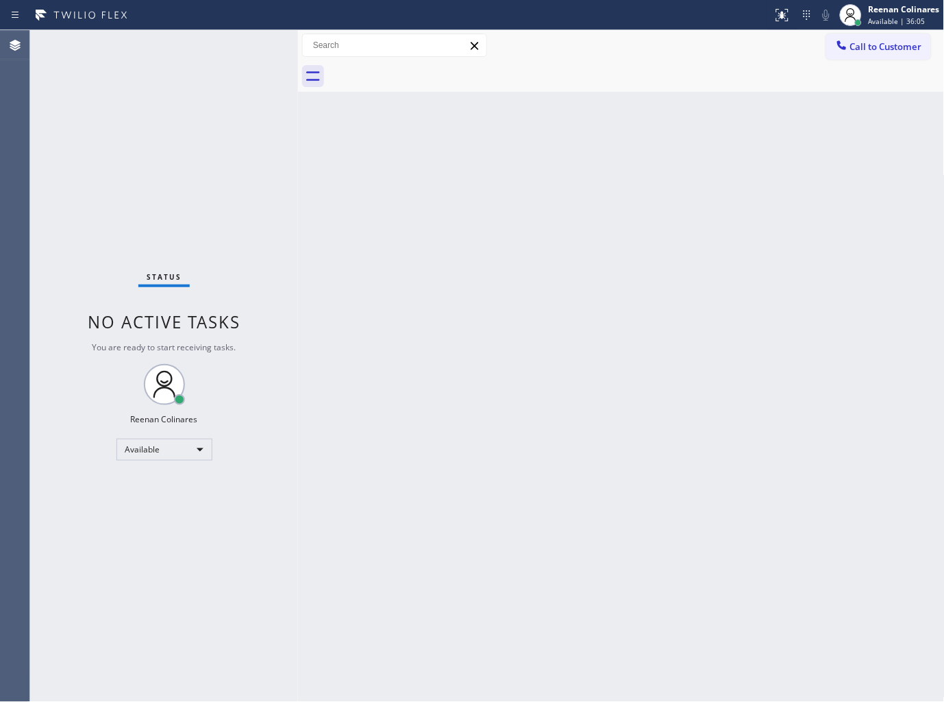
click at [507, 196] on div "Back to Dashboard Change Sender ID Customers Technicians Select a contact Outbo…" at bounding box center [621, 366] width 647 height 672
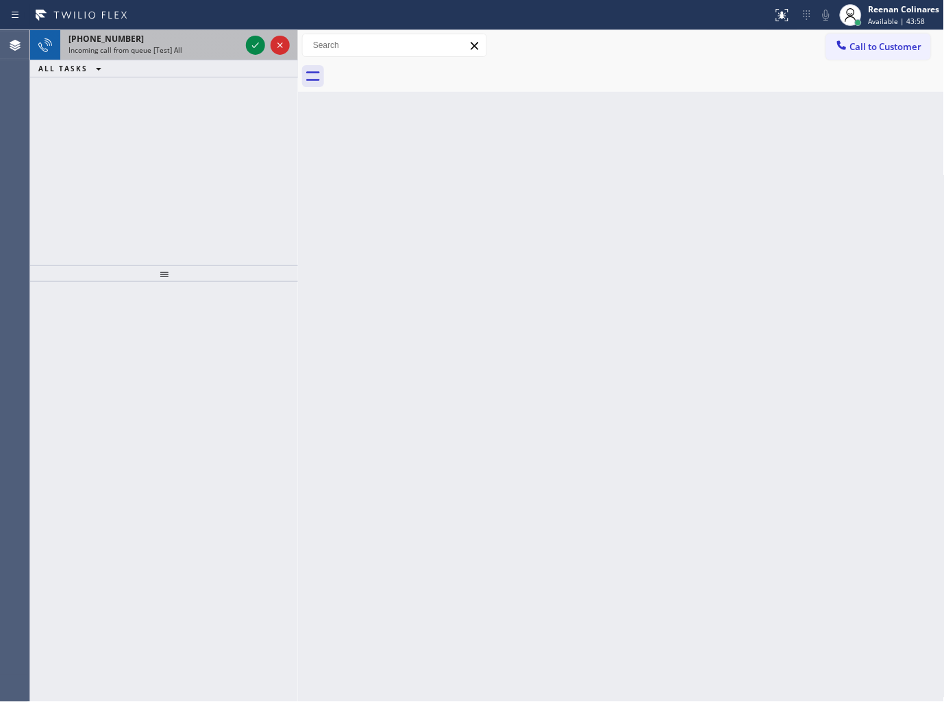
click at [223, 55] on div "Incoming call from queue [Test] All" at bounding box center [155, 50] width 172 height 10
click at [167, 42] on div "+13472706140" at bounding box center [155, 39] width 172 height 12
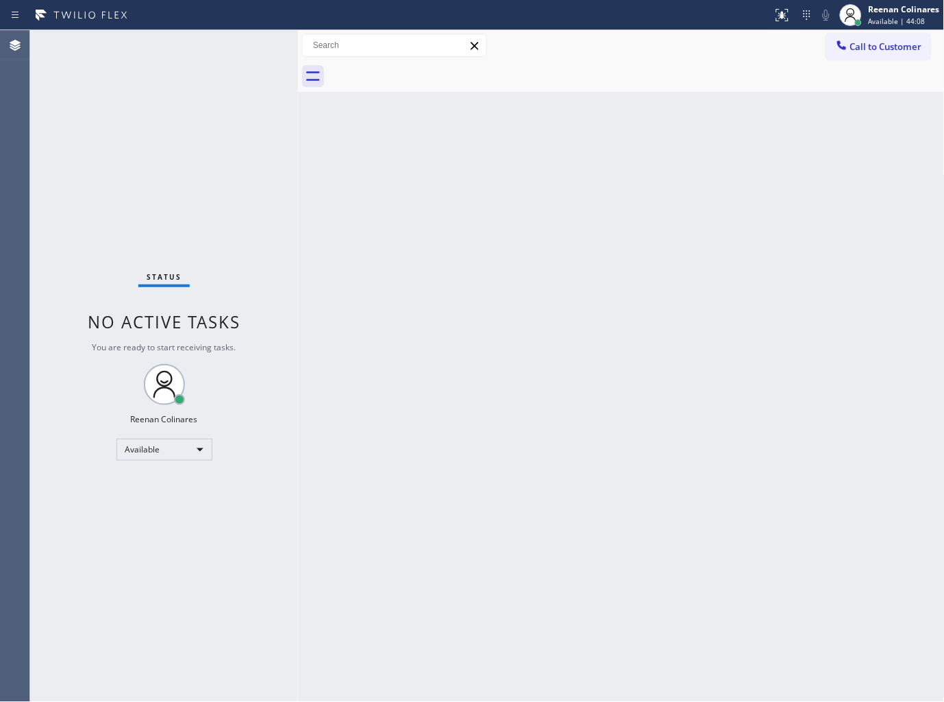
click at [489, 261] on div "Back to Dashboard Change Sender ID Customers Technicians Select a contact Outbo…" at bounding box center [621, 366] width 647 height 672
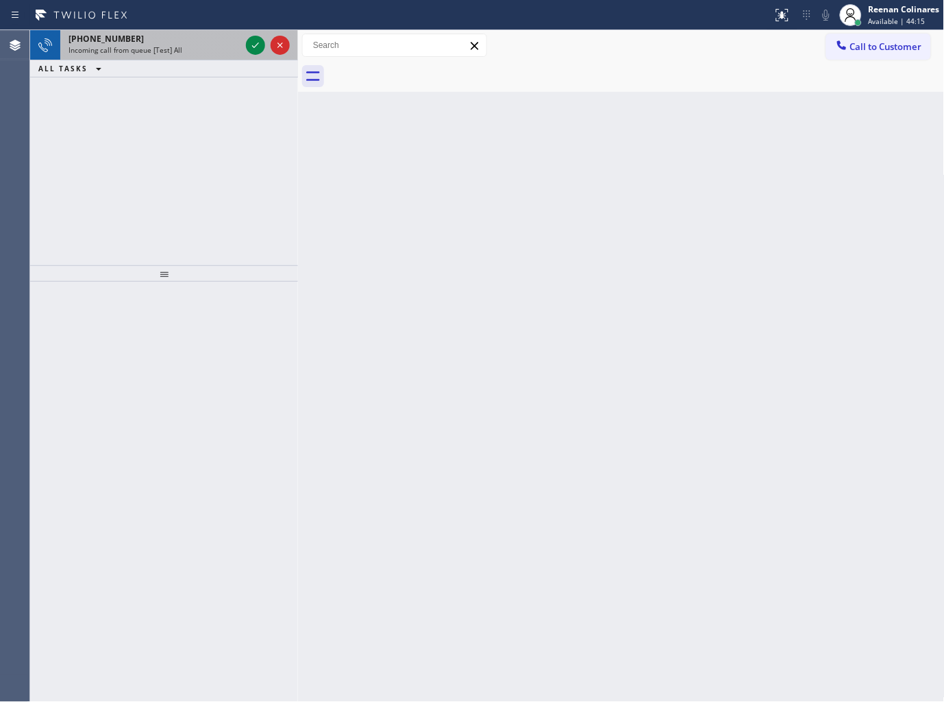
click at [182, 45] on div "Incoming call from queue [Test] All" at bounding box center [155, 50] width 172 height 10
click at [197, 53] on div "Incoming call from queue [Test] All" at bounding box center [155, 50] width 172 height 10
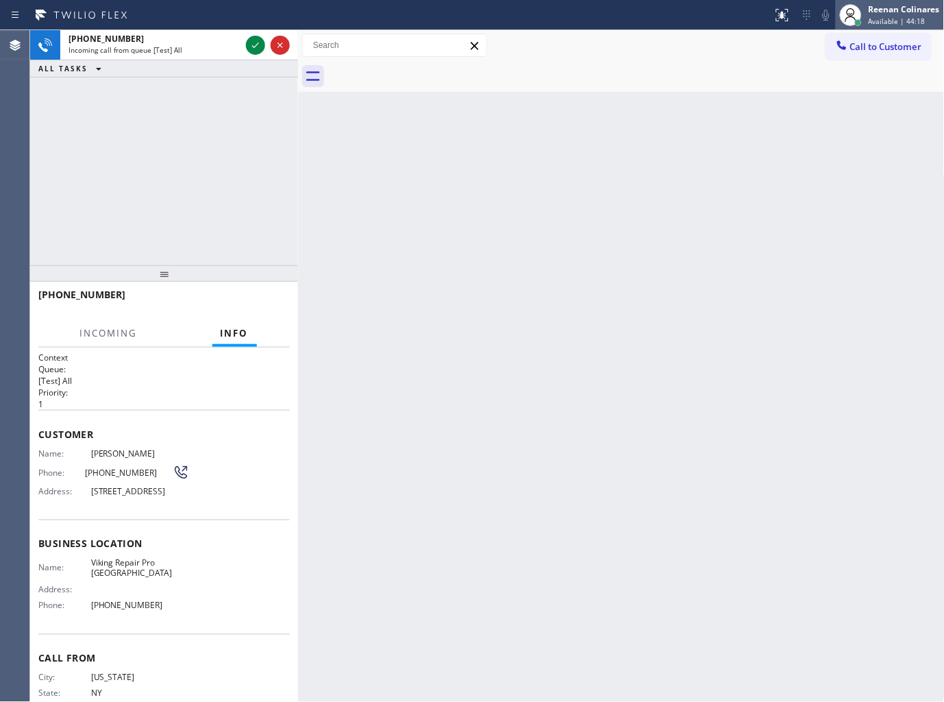
click at [863, 22] on div at bounding box center [859, 23] width 10 height 10
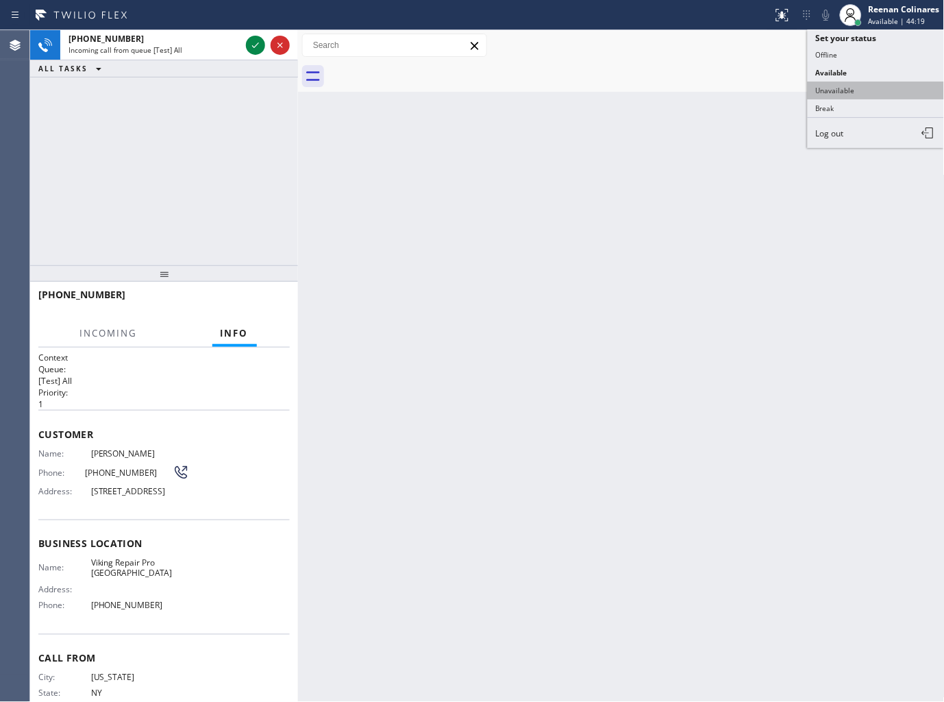
click at [843, 84] on button "Unavailable" at bounding box center [876, 91] width 137 height 18
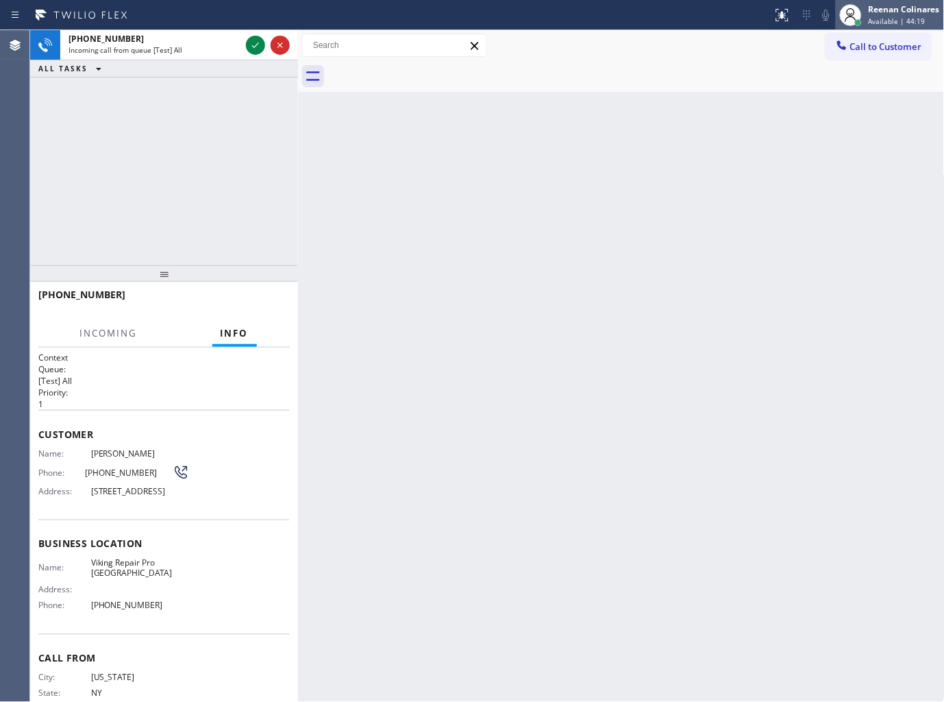
click at [874, 21] on span "Available | 44:19" at bounding box center [897, 21] width 57 height 10
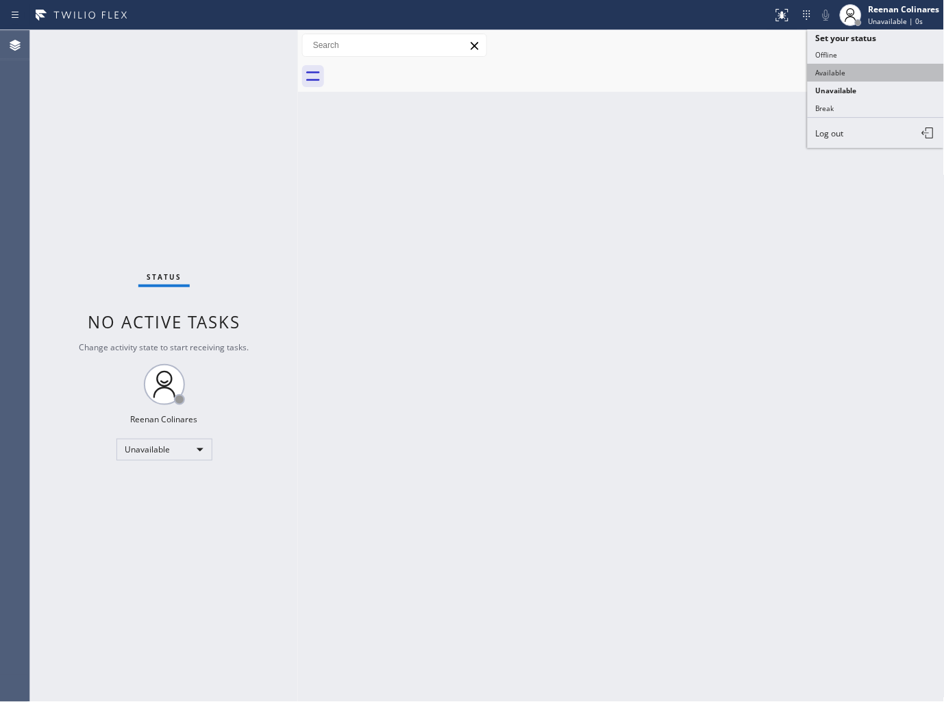
click at [836, 70] on button "Available" at bounding box center [876, 73] width 137 height 18
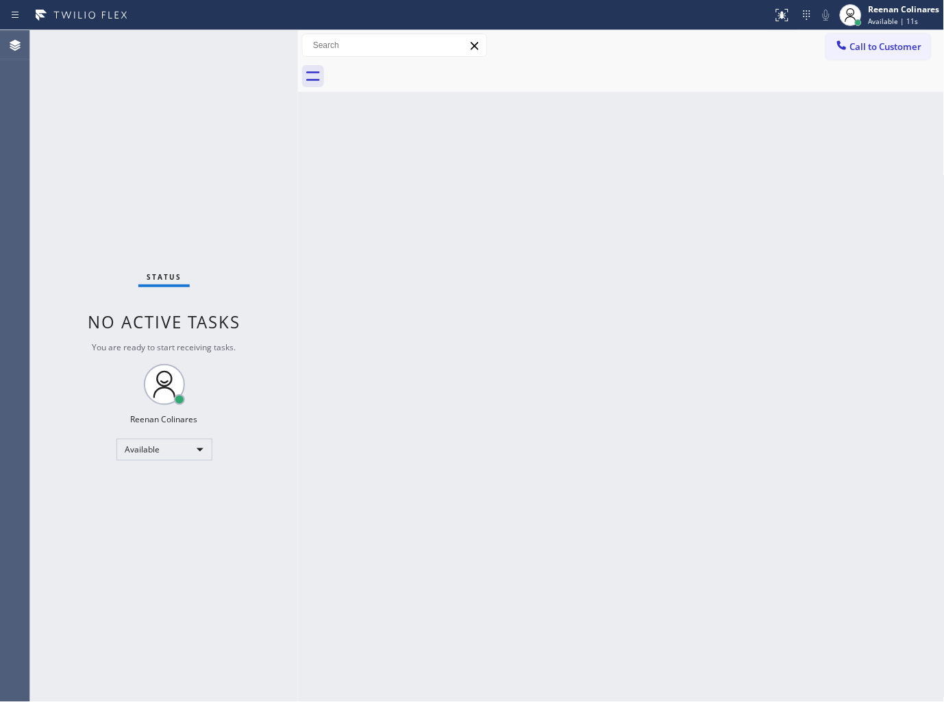
click at [706, 165] on div "Back to Dashboard Change Sender ID Customers Technicians Select a contact Outbo…" at bounding box center [621, 366] width 647 height 672
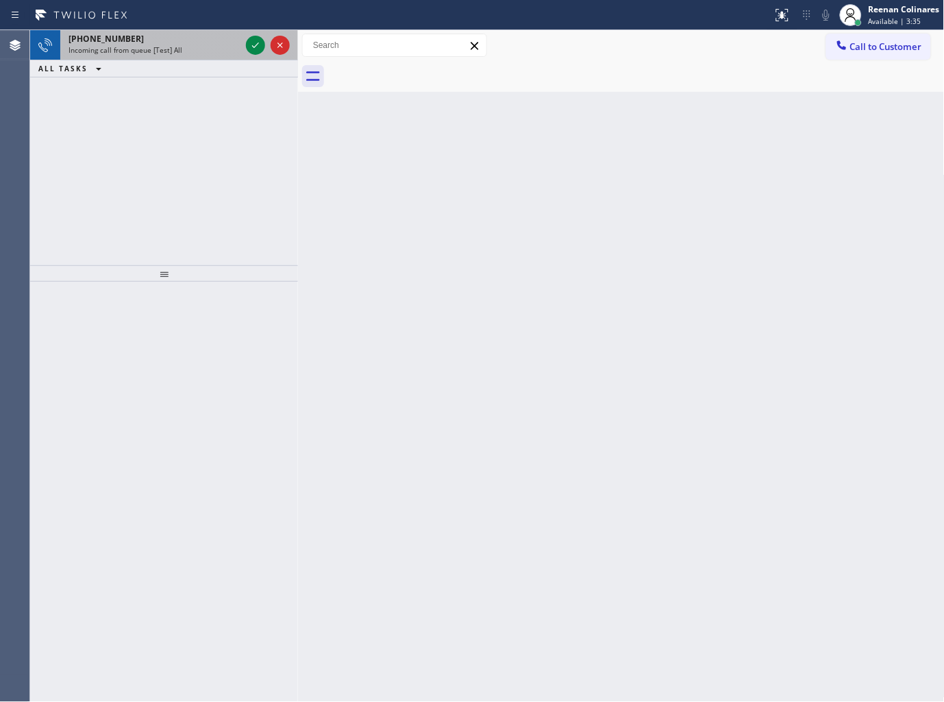
click at [201, 42] on div "+17038960099" at bounding box center [155, 39] width 172 height 12
click at [221, 38] on div "[PHONE_NUMBER]" at bounding box center [155, 39] width 172 height 12
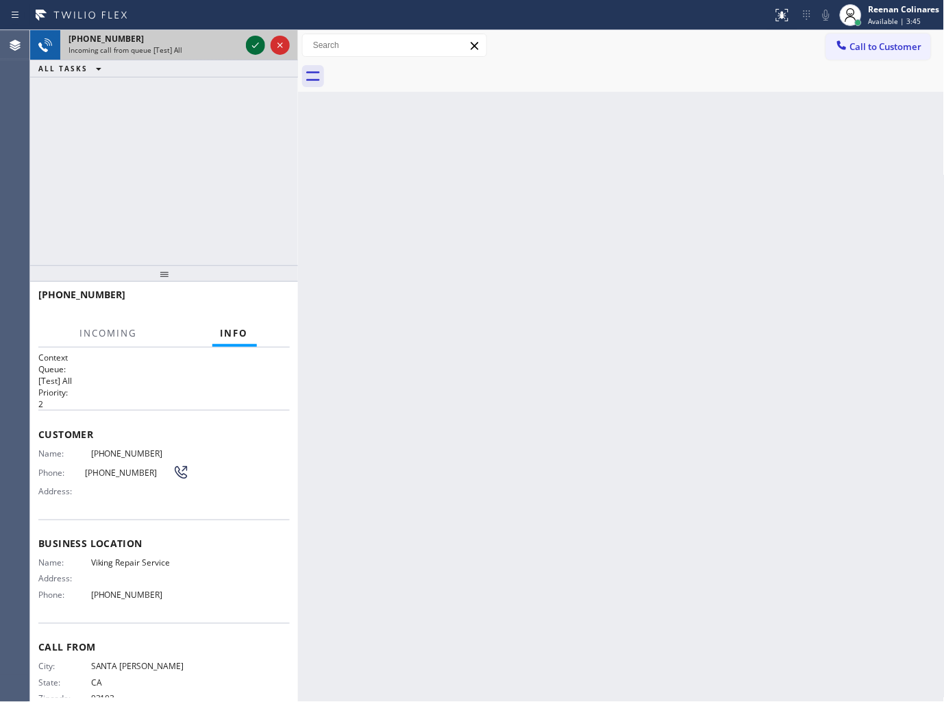
click at [257, 40] on icon at bounding box center [255, 45] width 16 height 16
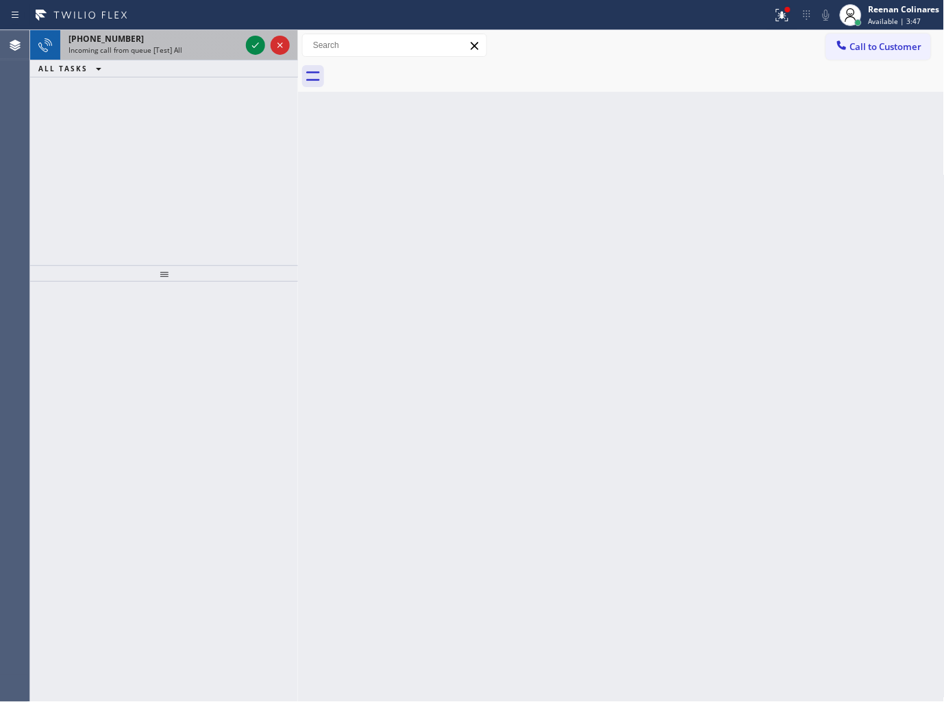
click at [192, 45] on div "Incoming call from queue [Test] All" at bounding box center [155, 50] width 172 height 10
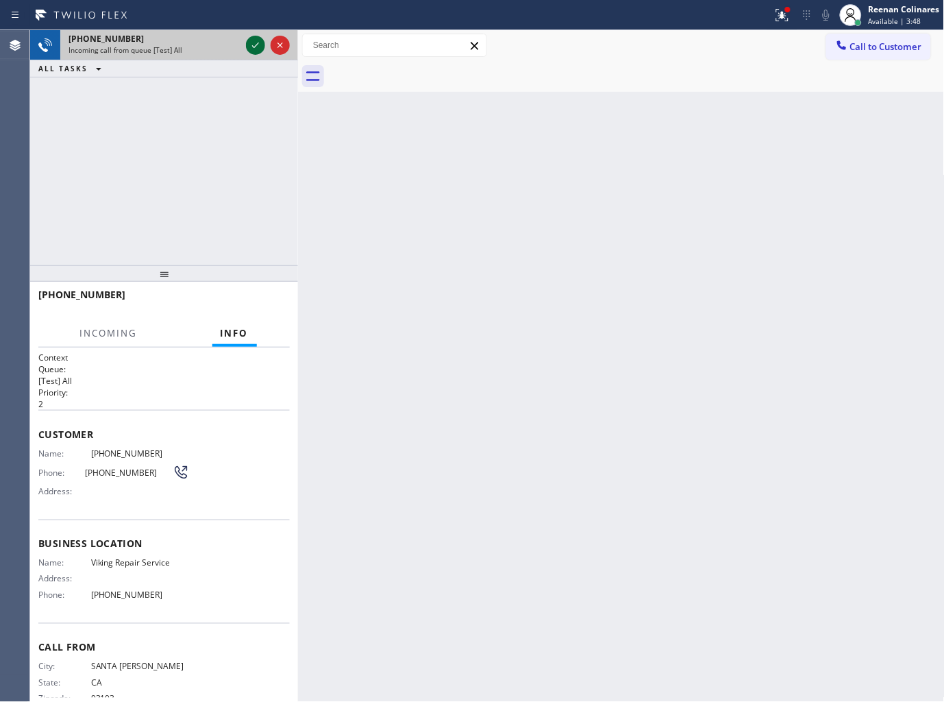
click at [258, 44] on icon at bounding box center [255, 45] width 16 height 16
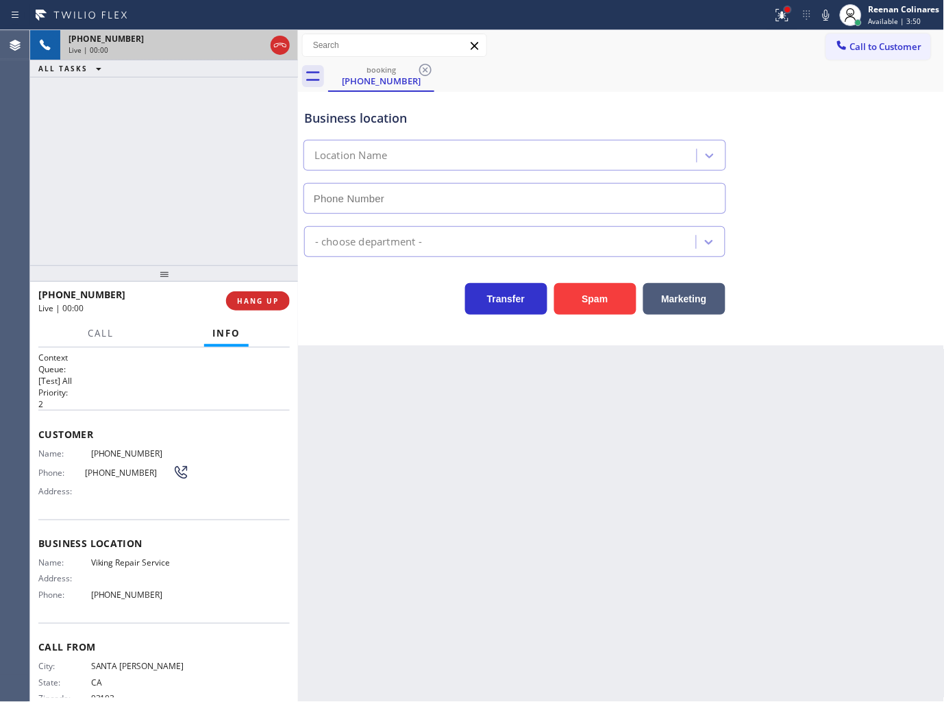
click at [787, 12] on div at bounding box center [788, 9] width 8 height 8
type input "[PHONE_NUMBER]"
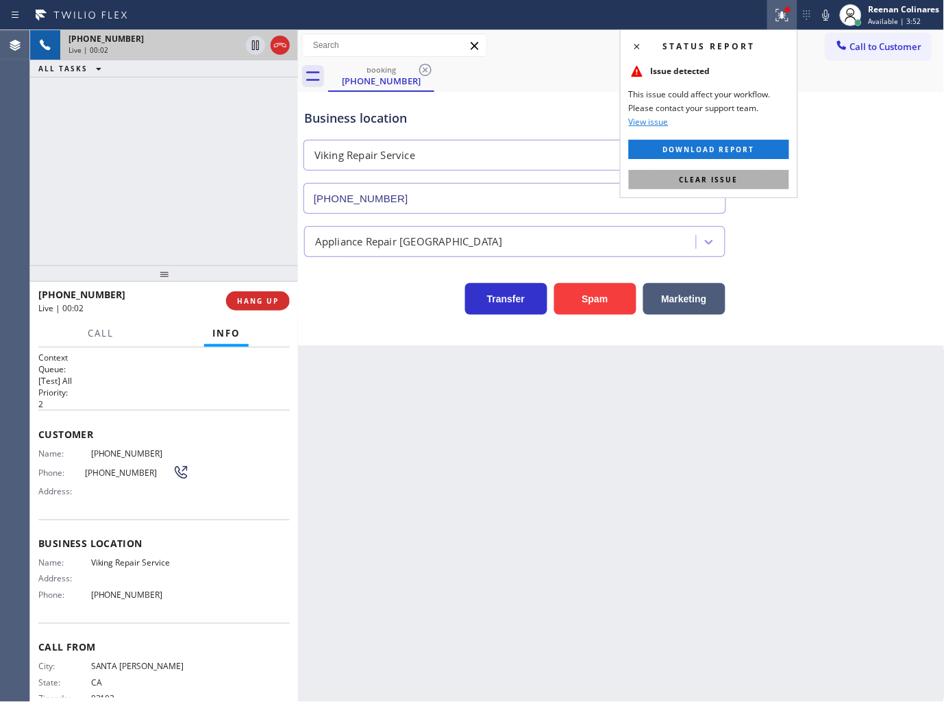
click at [772, 172] on button "Clear issue" at bounding box center [709, 179] width 160 height 19
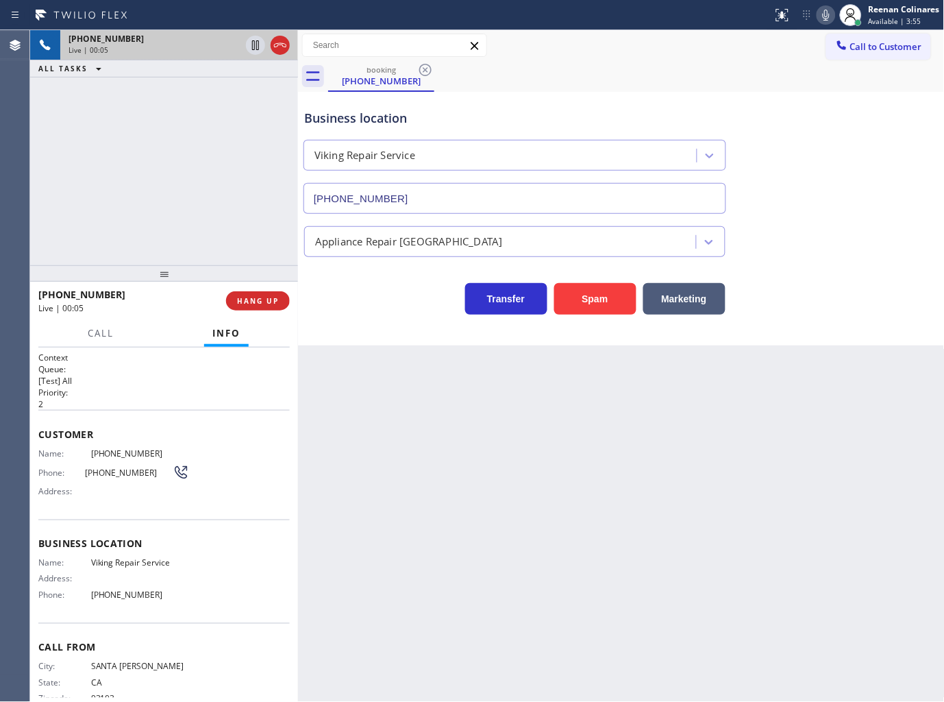
click at [823, 10] on icon at bounding box center [826, 15] width 16 height 16
click at [824, 9] on icon at bounding box center [826, 15] width 16 height 16
click at [821, 14] on icon at bounding box center [826, 15] width 16 height 16
click at [97, 325] on button "Call" at bounding box center [100, 333] width 42 height 27
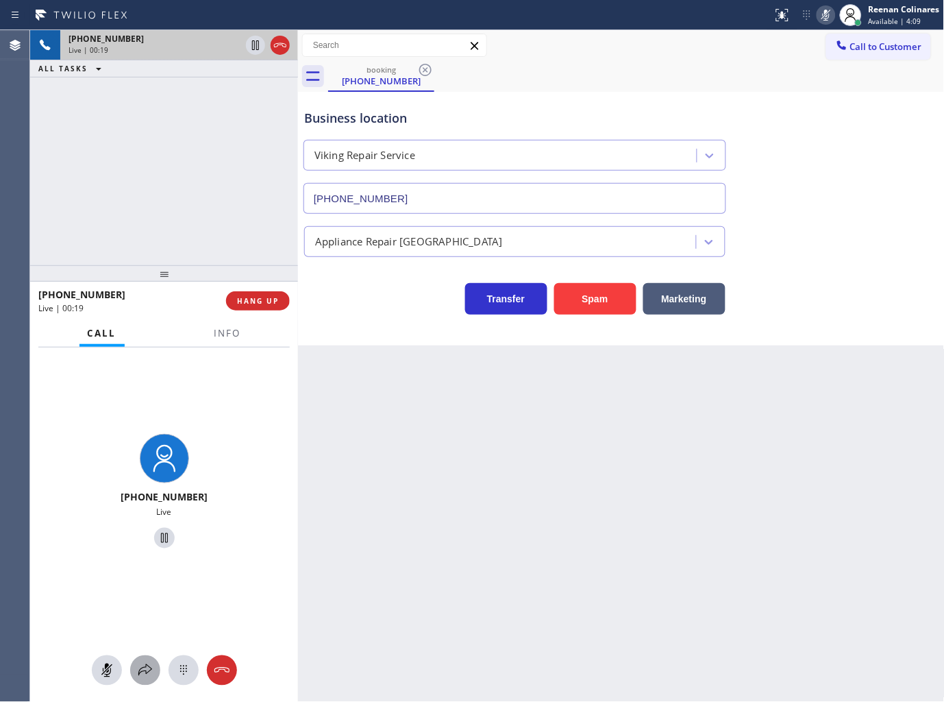
click at [142, 676] on icon at bounding box center [145, 670] width 16 height 16
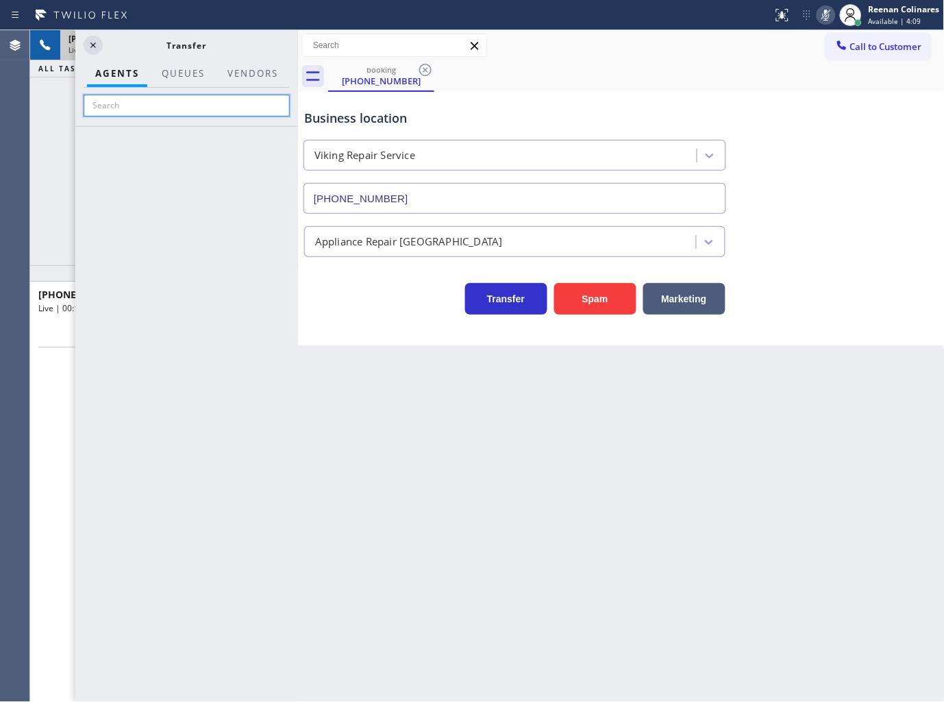
click at [173, 107] on input "text" at bounding box center [187, 106] width 206 height 22
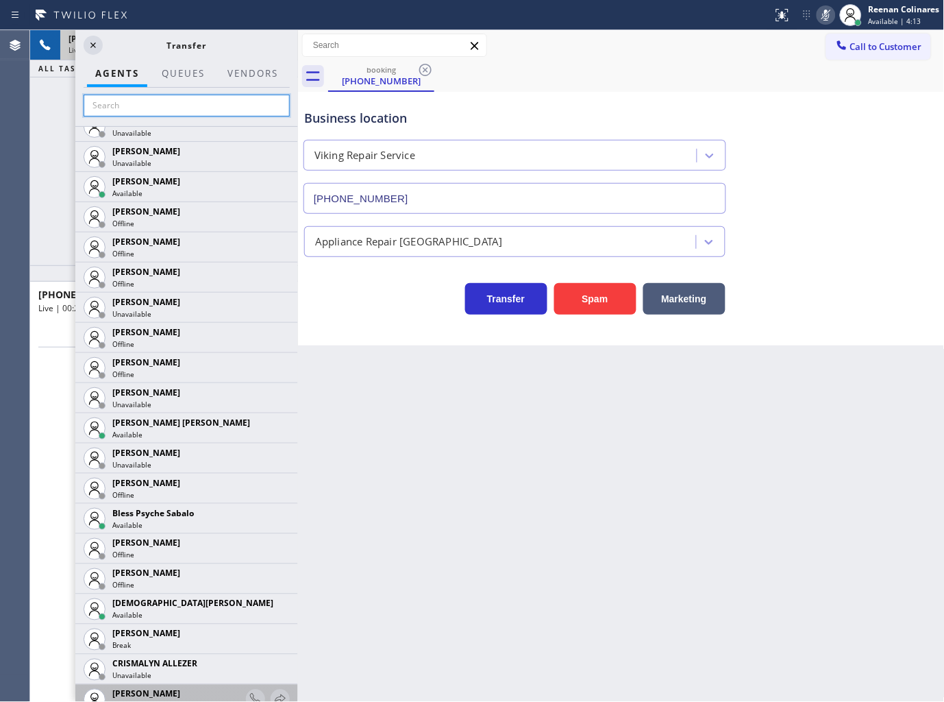
scroll to position [304, 0]
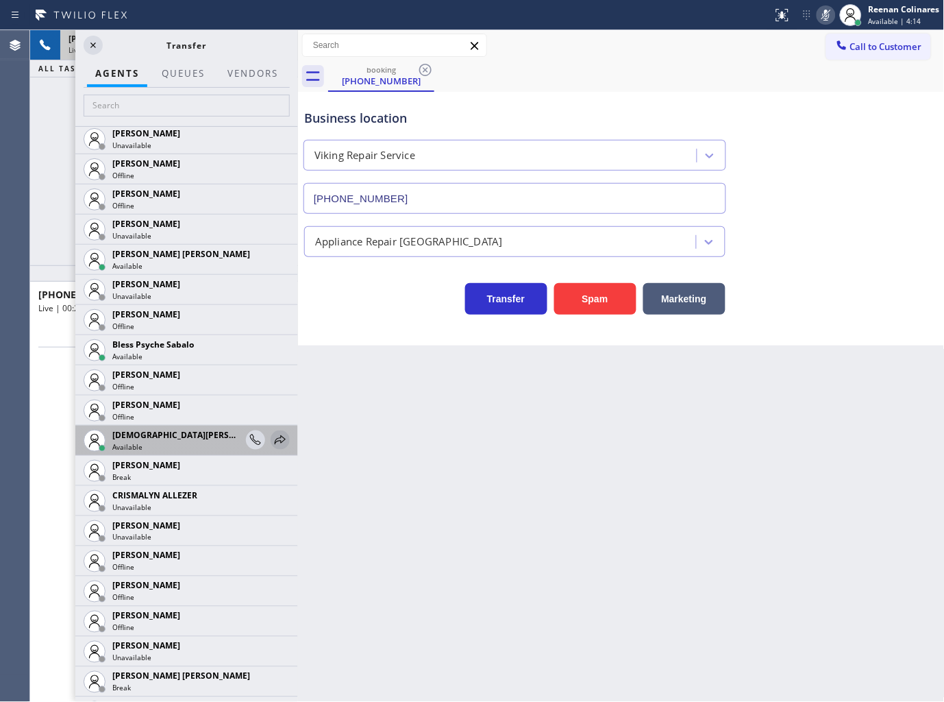
click at [272, 436] on icon at bounding box center [280, 440] width 16 height 16
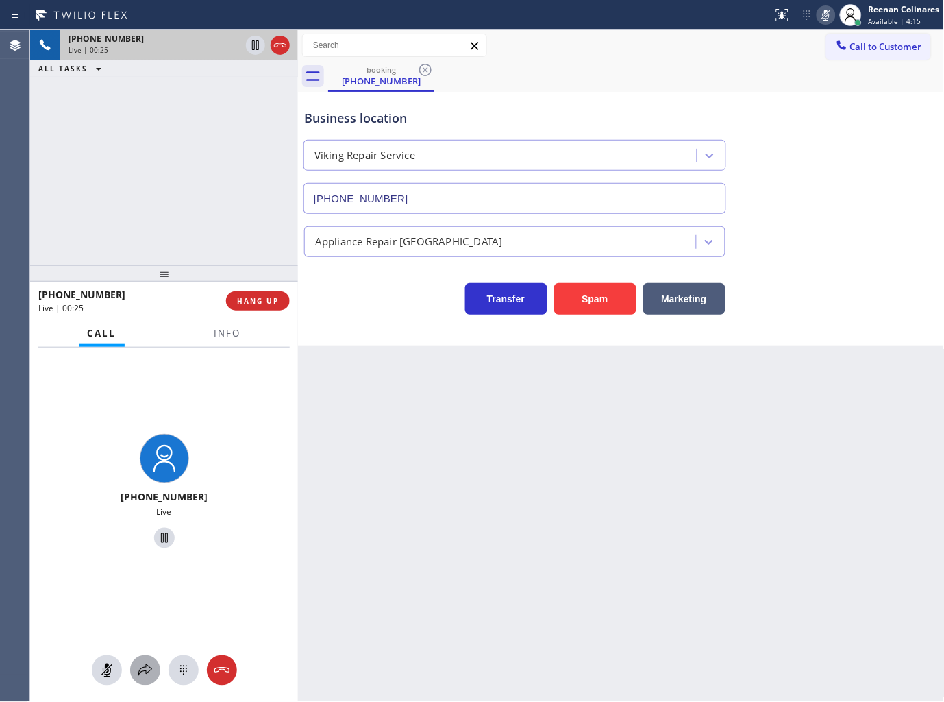
click at [142, 669] on icon at bounding box center [145, 670] width 16 height 16
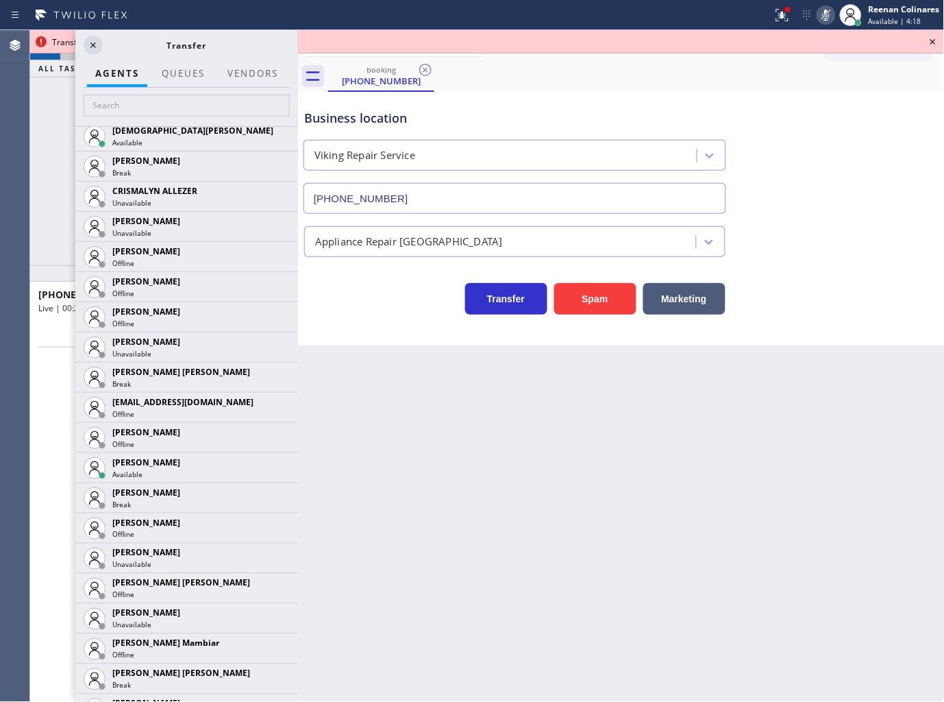
scroll to position [913, 0]
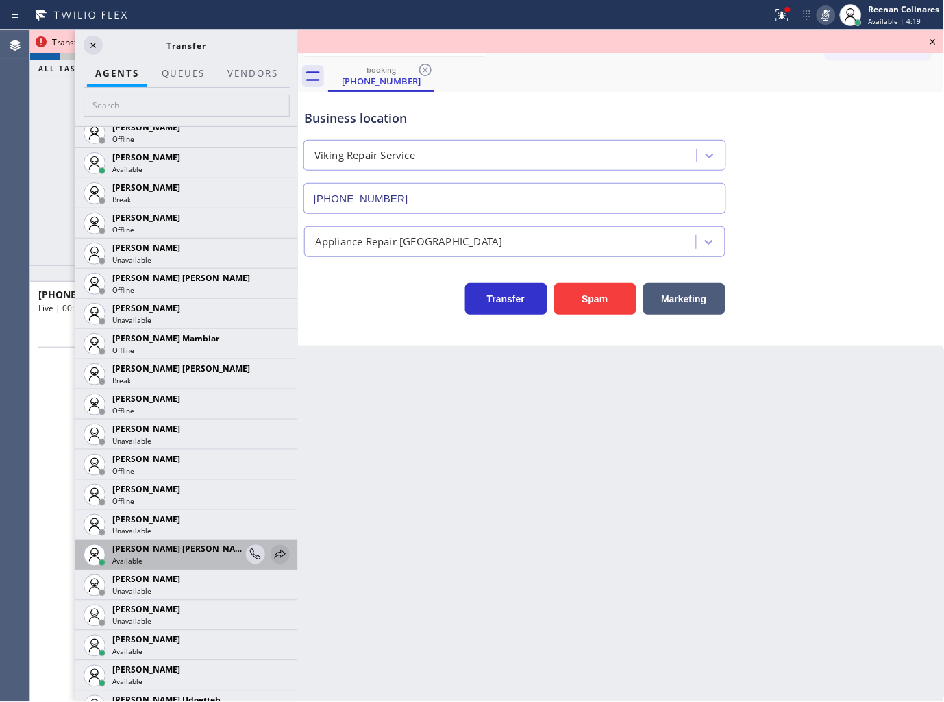
click at [272, 552] on icon at bounding box center [280, 554] width 16 height 16
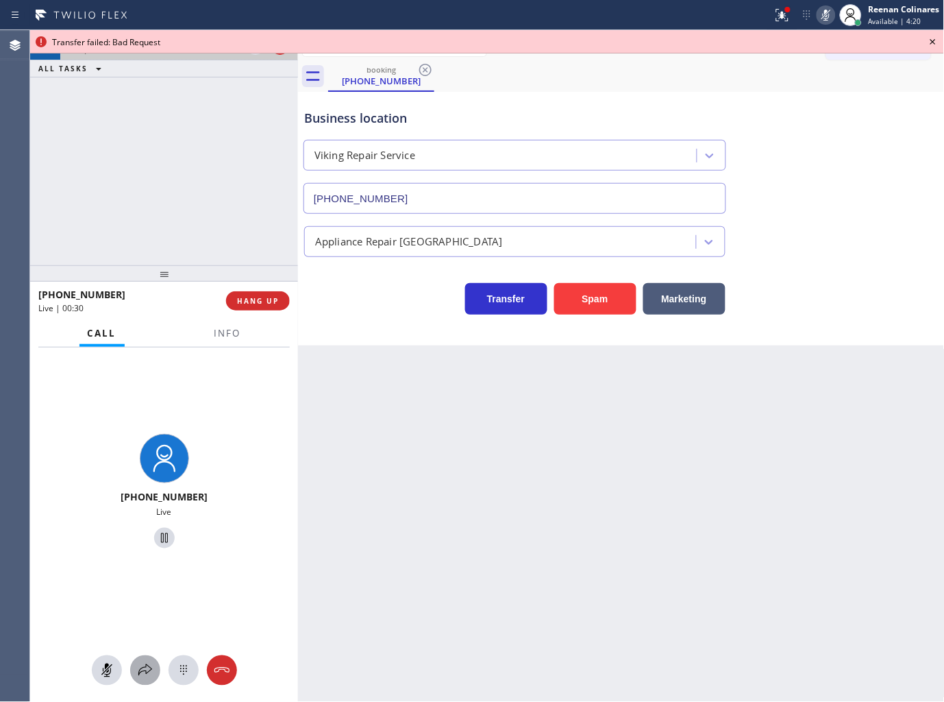
click at [139, 669] on icon at bounding box center [145, 670] width 14 height 12
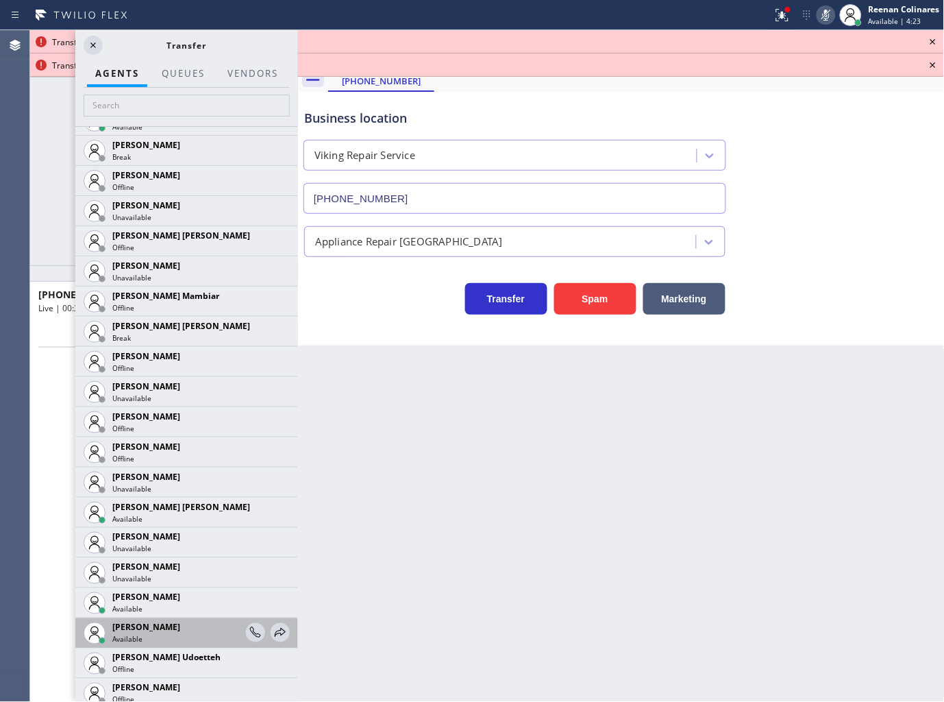
scroll to position [1066, 0]
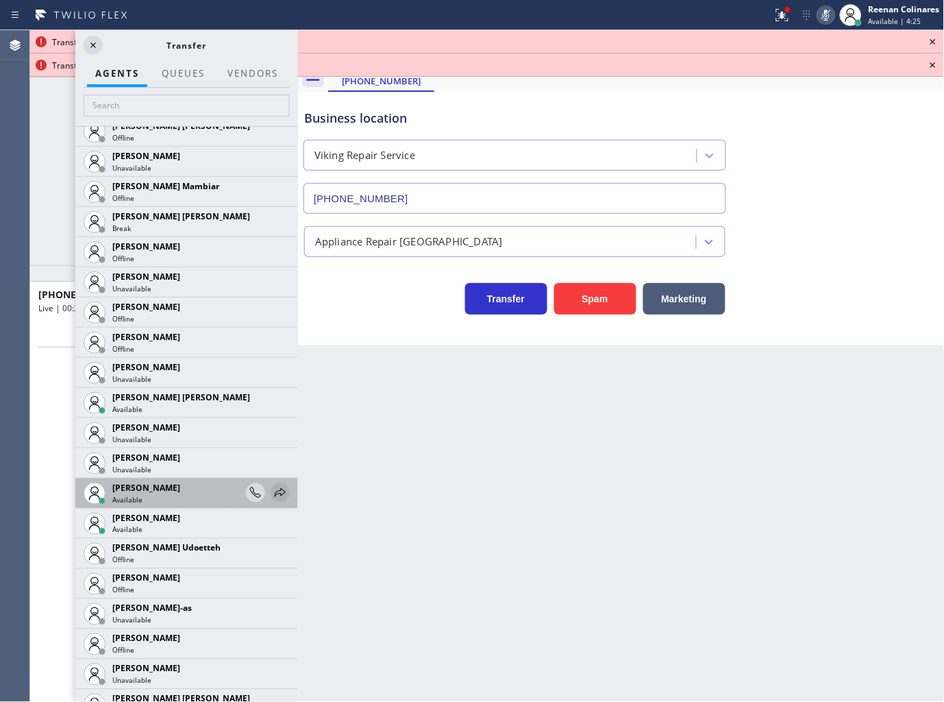
click at [274, 490] on icon at bounding box center [280, 492] width 16 height 16
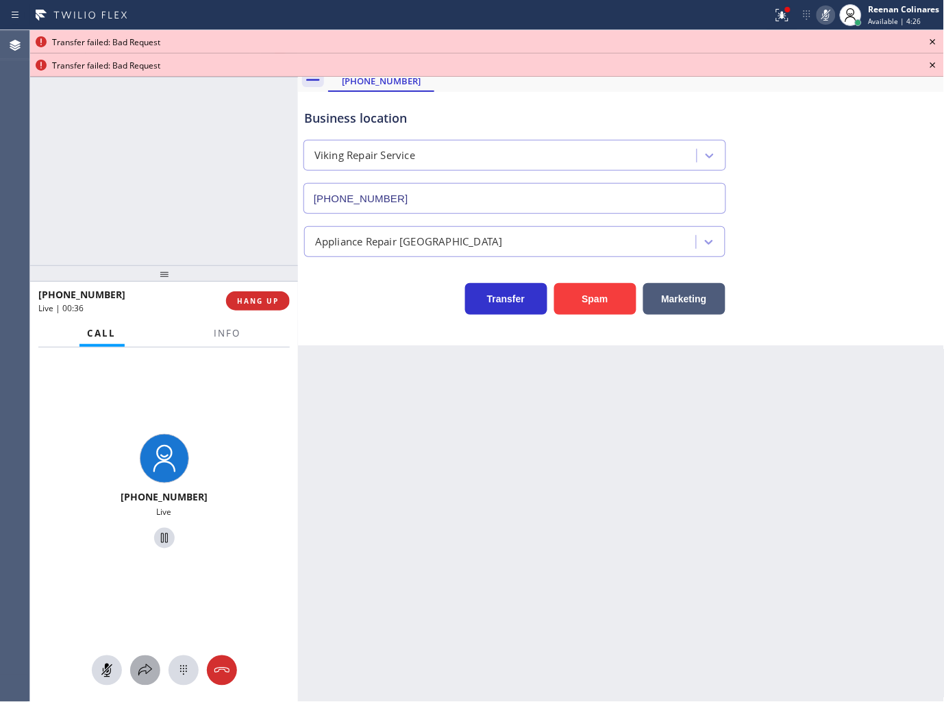
click at [151, 663] on icon at bounding box center [145, 670] width 16 height 16
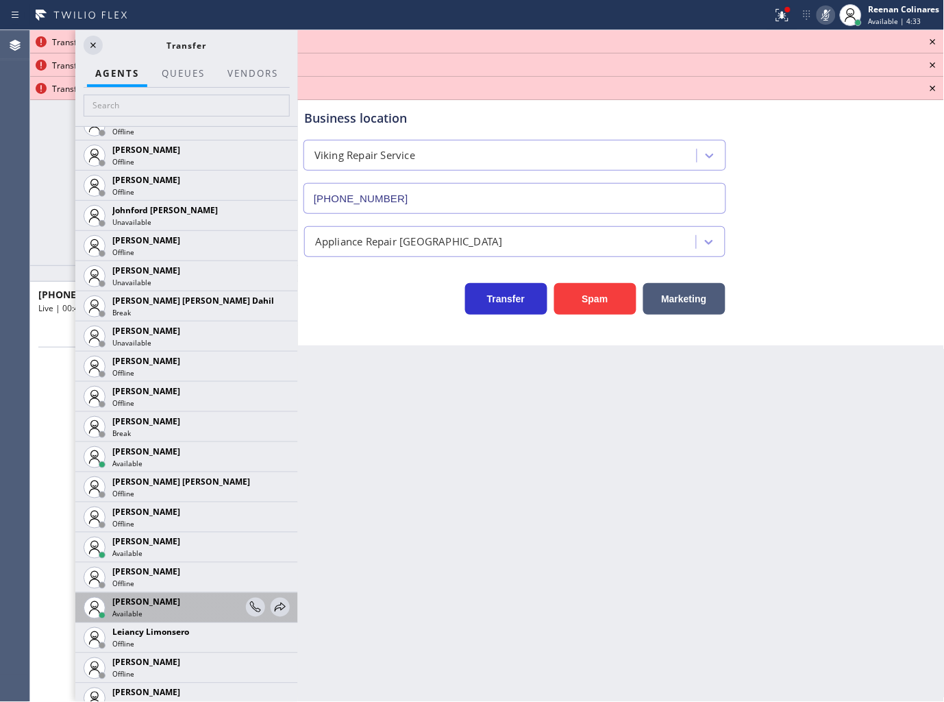
scroll to position [1751, 0]
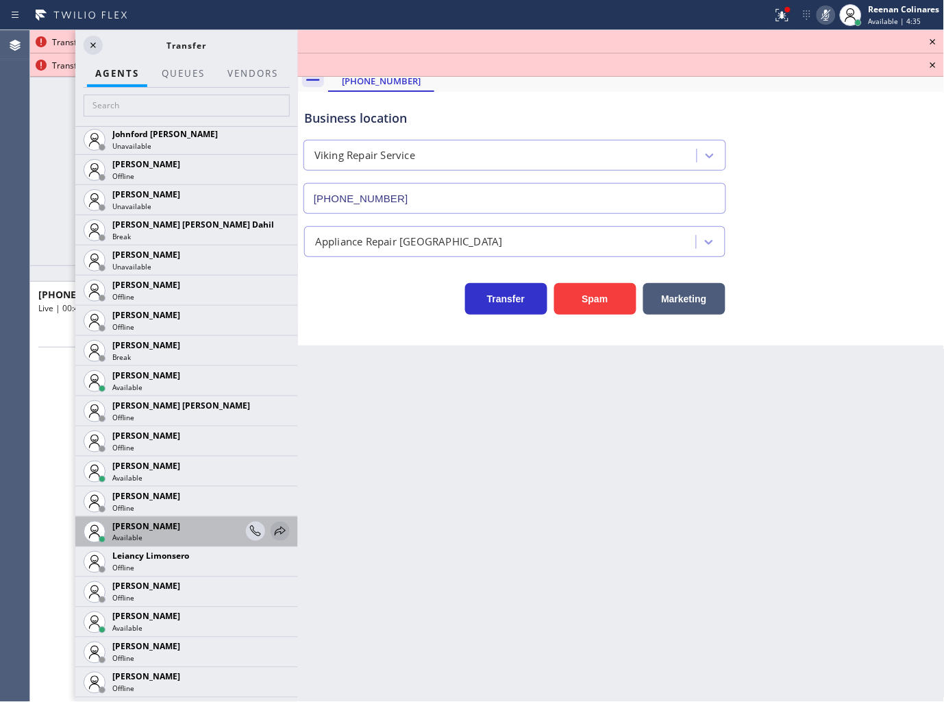
click at [272, 529] on icon at bounding box center [280, 531] width 16 height 16
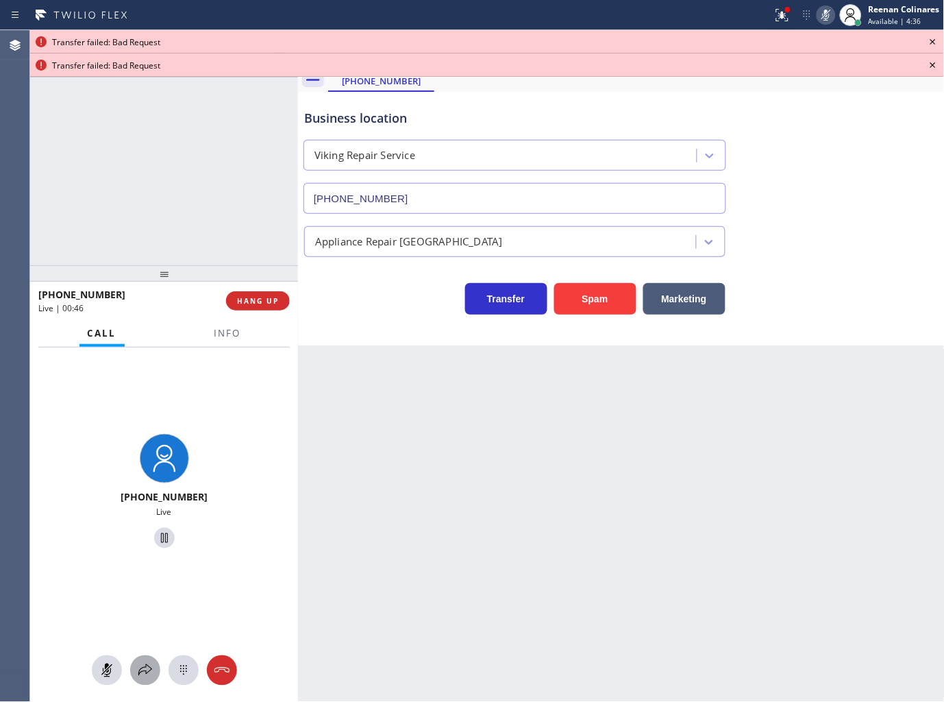
click at [140, 669] on icon at bounding box center [145, 670] width 16 height 16
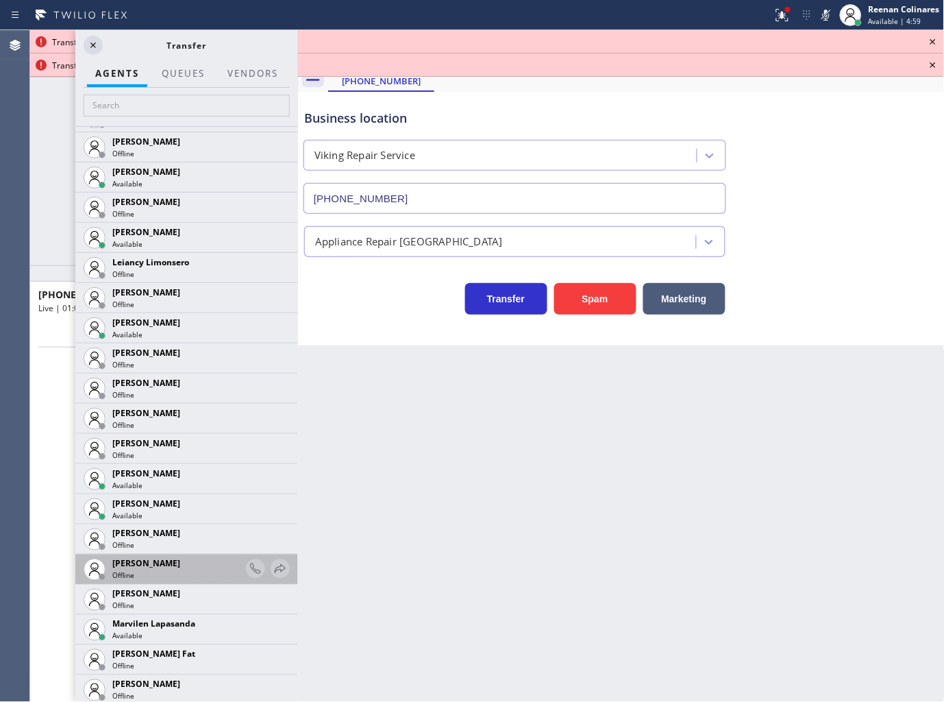
scroll to position [2056, 0]
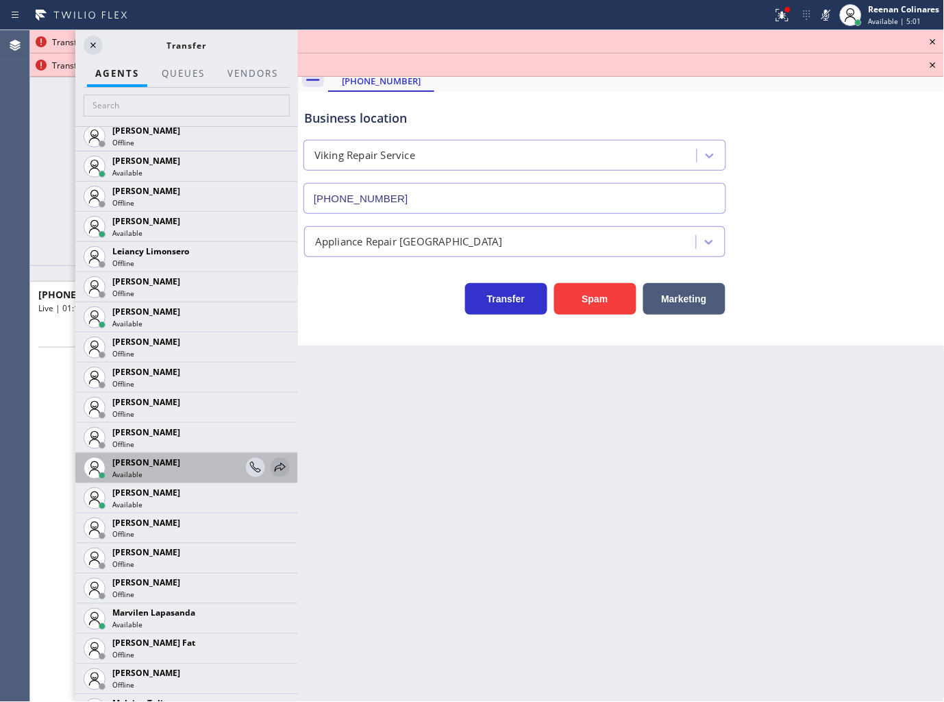
click at [272, 463] on icon at bounding box center [280, 467] width 16 height 16
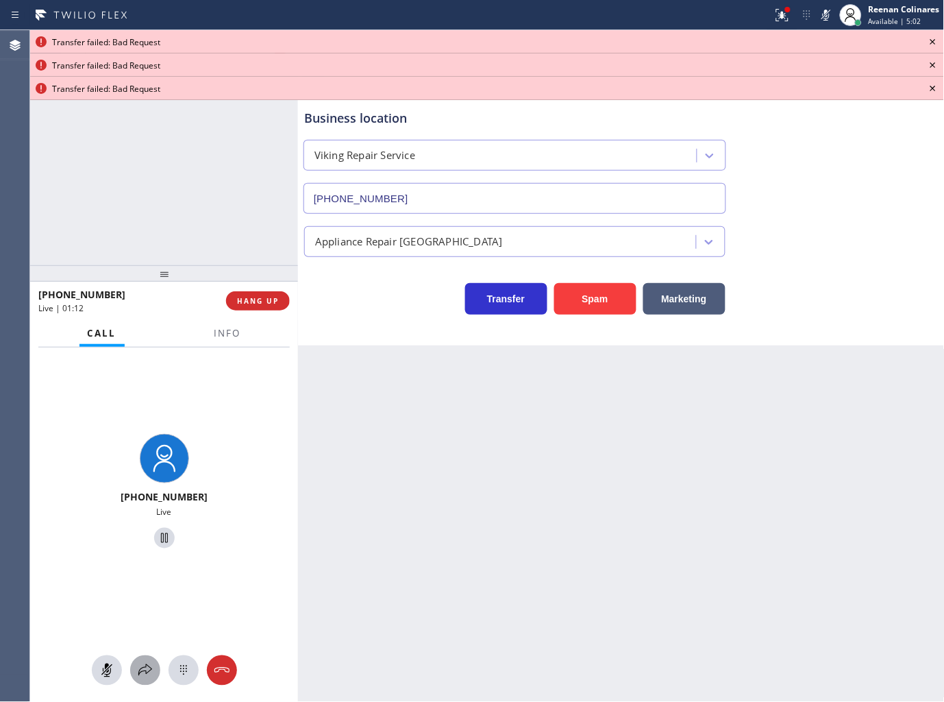
click at [148, 669] on icon at bounding box center [145, 670] width 16 height 16
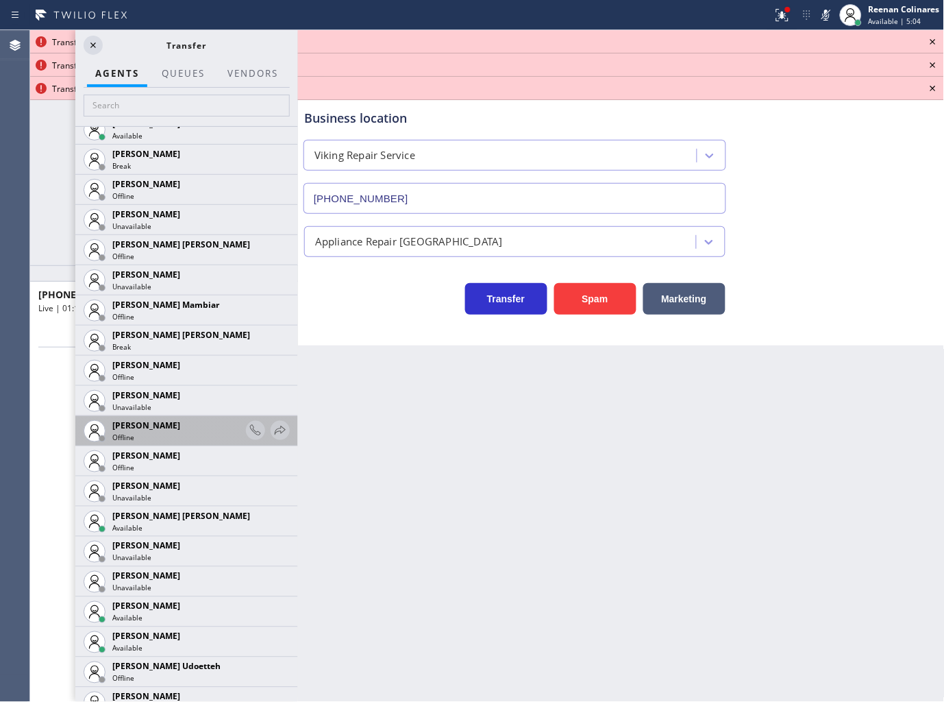
scroll to position [1142, 0]
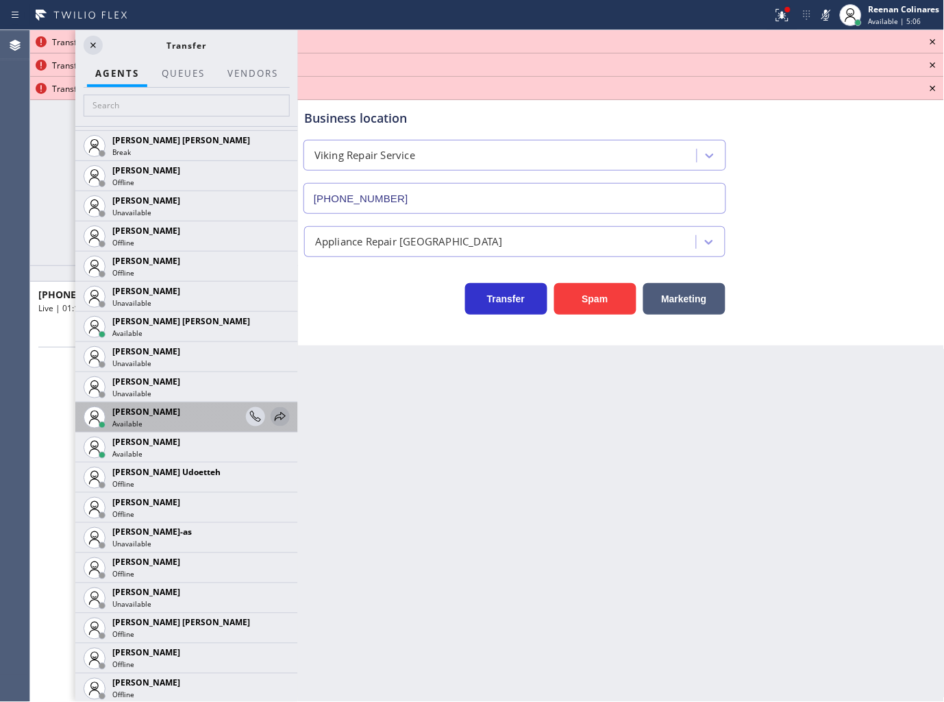
click at [275, 412] on icon at bounding box center [280, 416] width 16 height 16
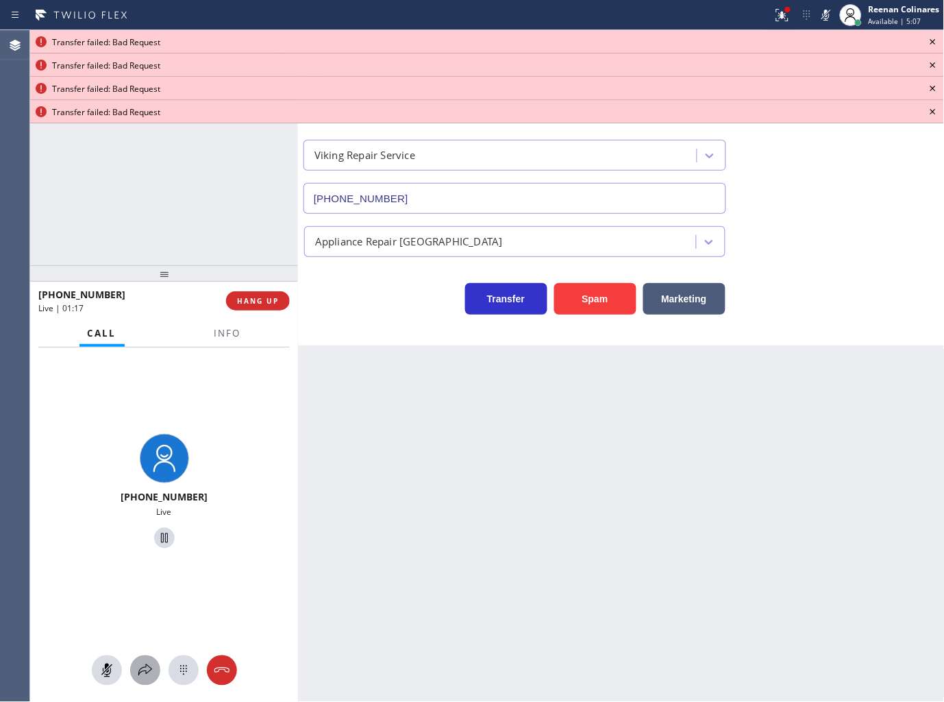
click at [140, 663] on icon at bounding box center [145, 670] width 16 height 16
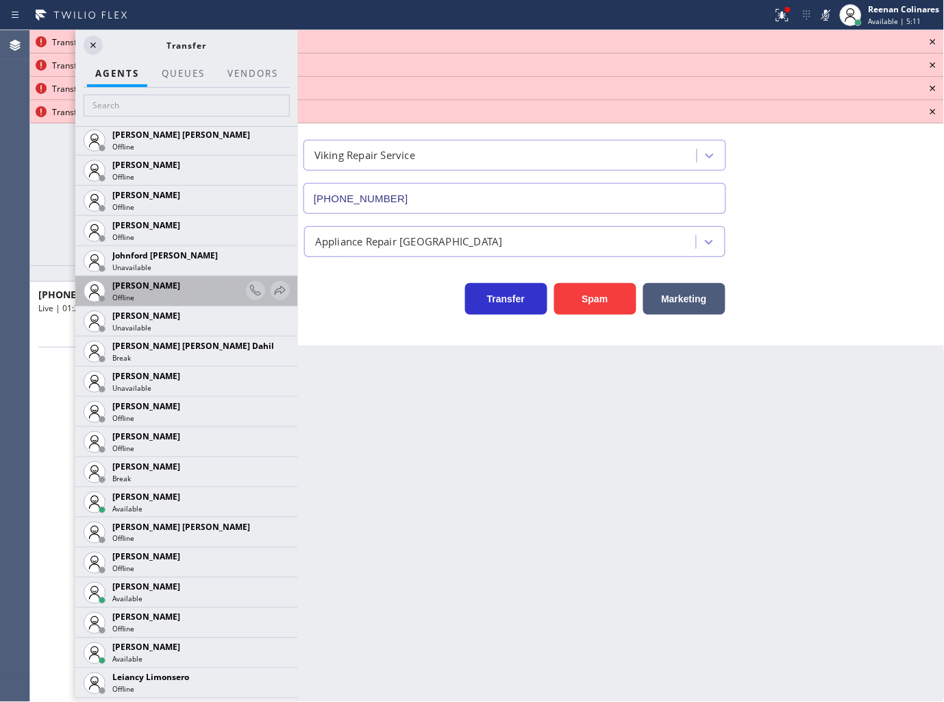
scroll to position [1675, 0]
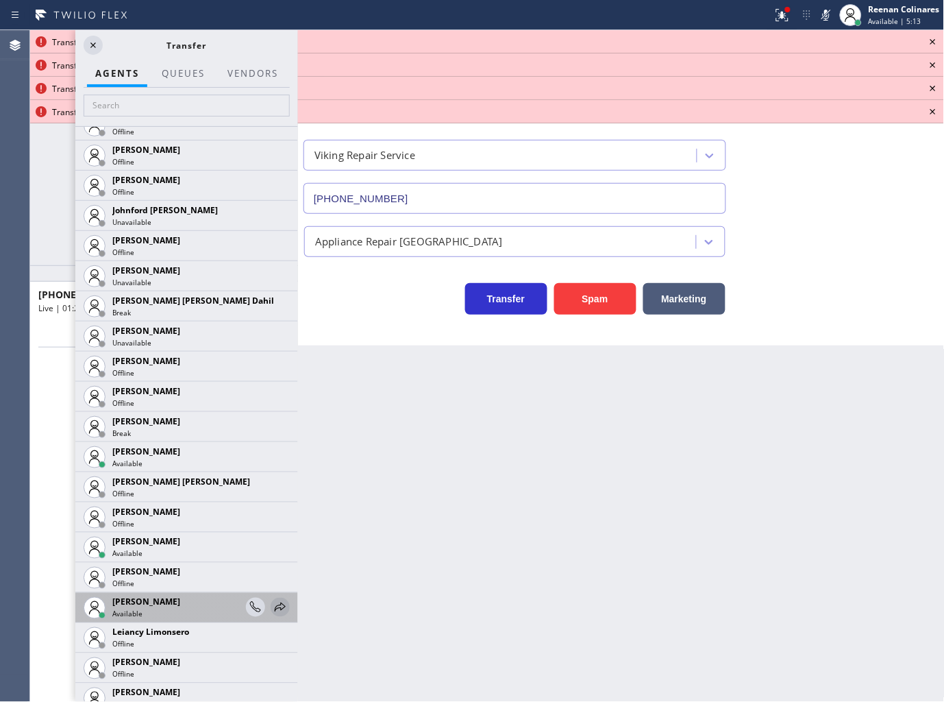
click at [272, 600] on icon at bounding box center [280, 607] width 16 height 16
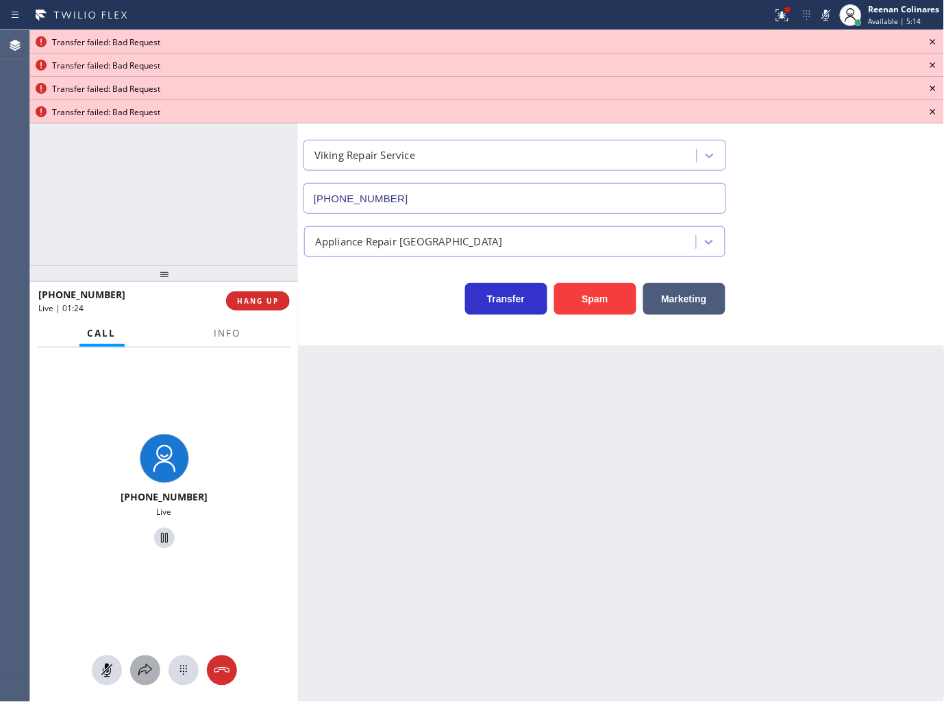
click at [145, 668] on icon at bounding box center [145, 670] width 16 height 16
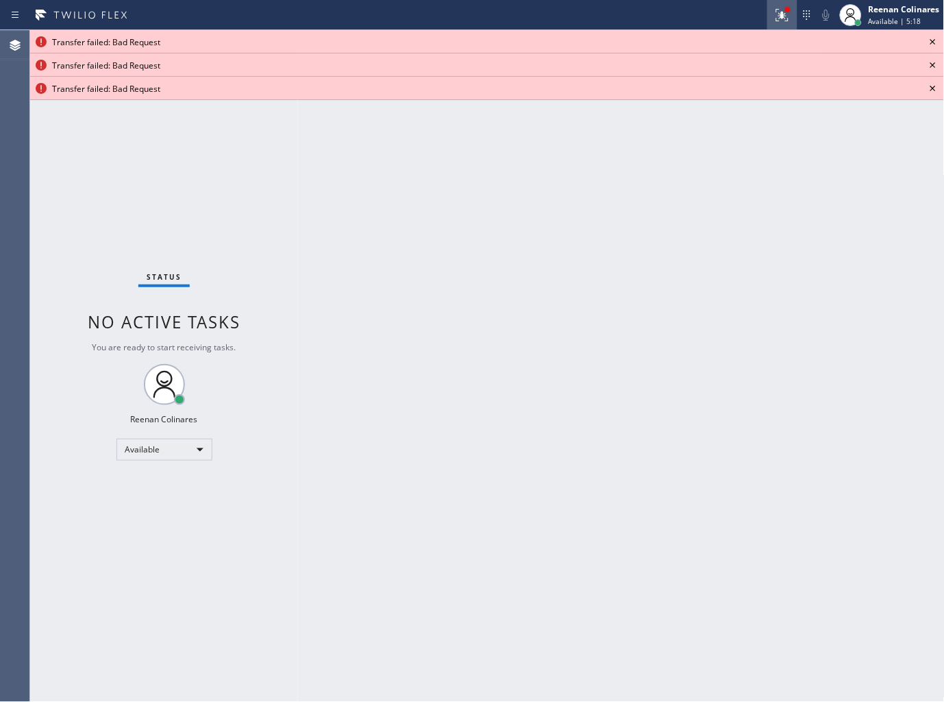
click at [774, 16] on icon at bounding box center [782, 15] width 16 height 16
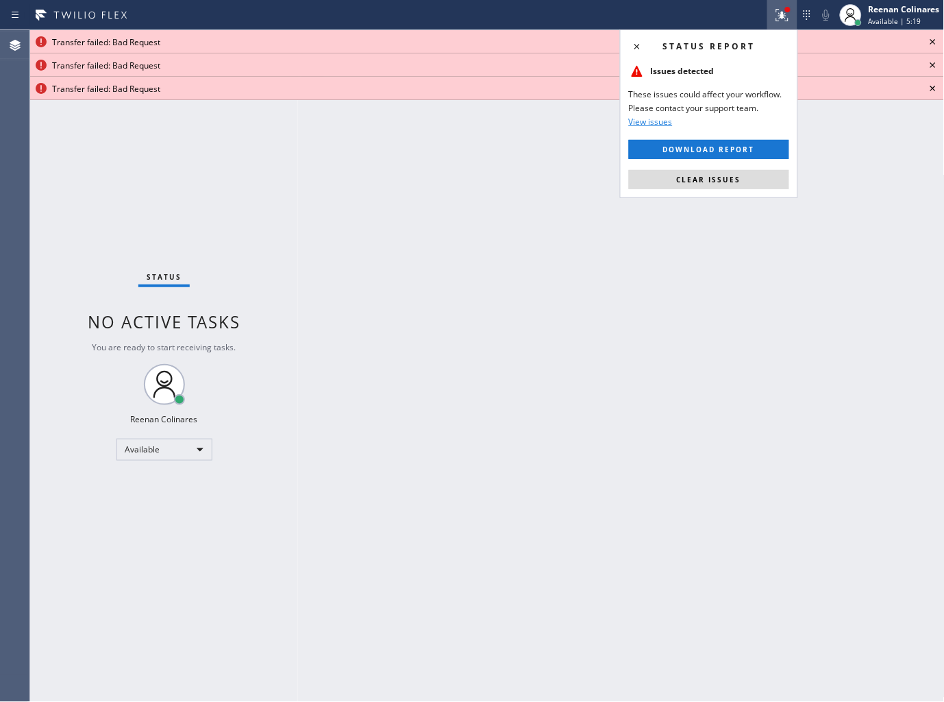
drag, startPoint x: 729, startPoint y: 180, endPoint x: 791, endPoint y: 139, distance: 74.1
click at [730, 180] on span "Clear issues" at bounding box center [709, 180] width 64 height 10
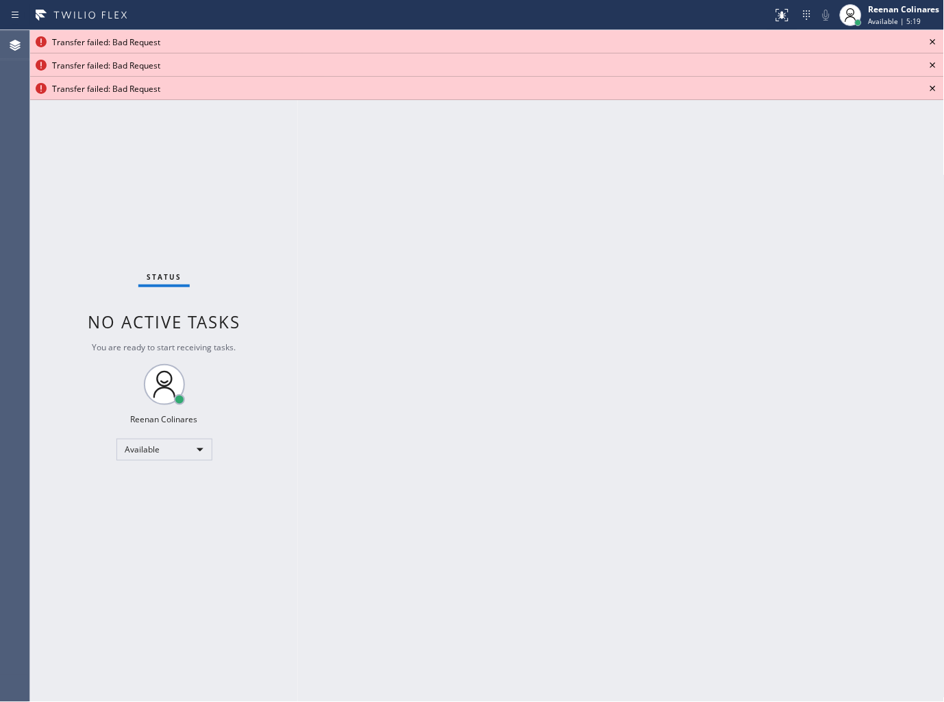
click at [937, 41] on icon at bounding box center [933, 42] width 16 height 16
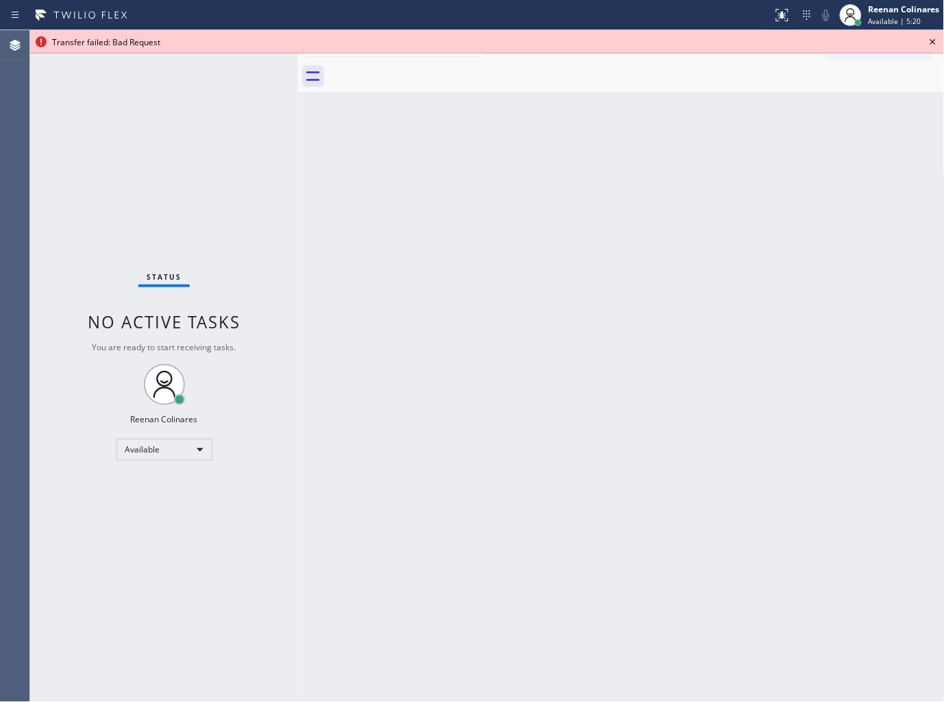
click at [937, 41] on icon at bounding box center [933, 42] width 16 height 16
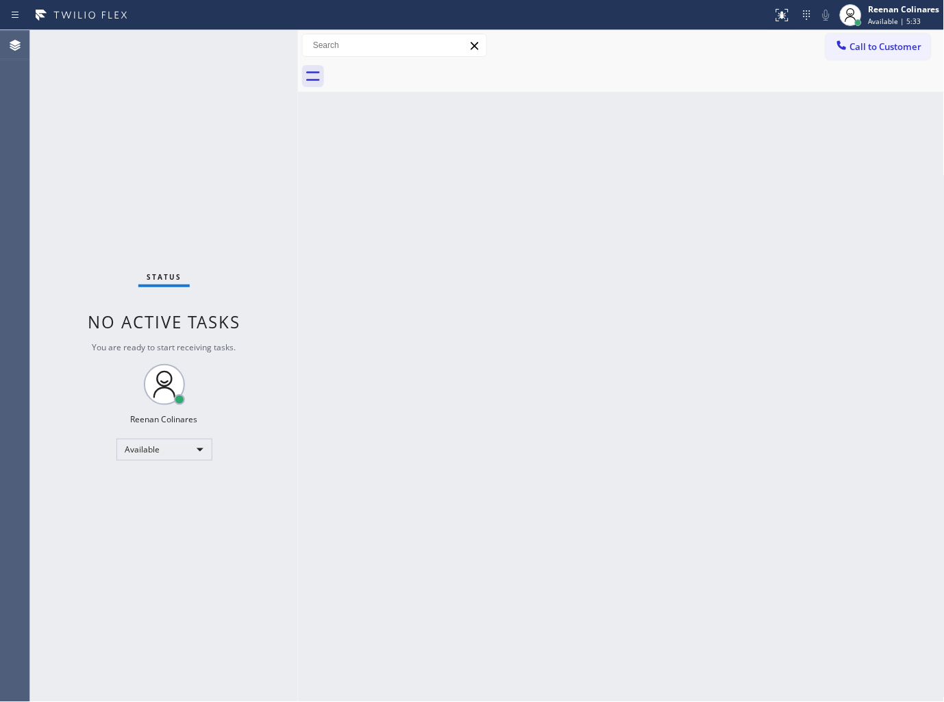
click at [680, 188] on div "Back to Dashboard Change Sender ID Customers Technicians Select a contact Outbo…" at bounding box center [621, 366] width 647 height 672
click at [709, 114] on div "Back to Dashboard Change Sender ID Customers Technicians Select a contact Outbo…" at bounding box center [621, 366] width 647 height 672
click at [632, 152] on div "Back to Dashboard Change Sender ID Customers Technicians Select a contact Outbo…" at bounding box center [621, 366] width 647 height 672
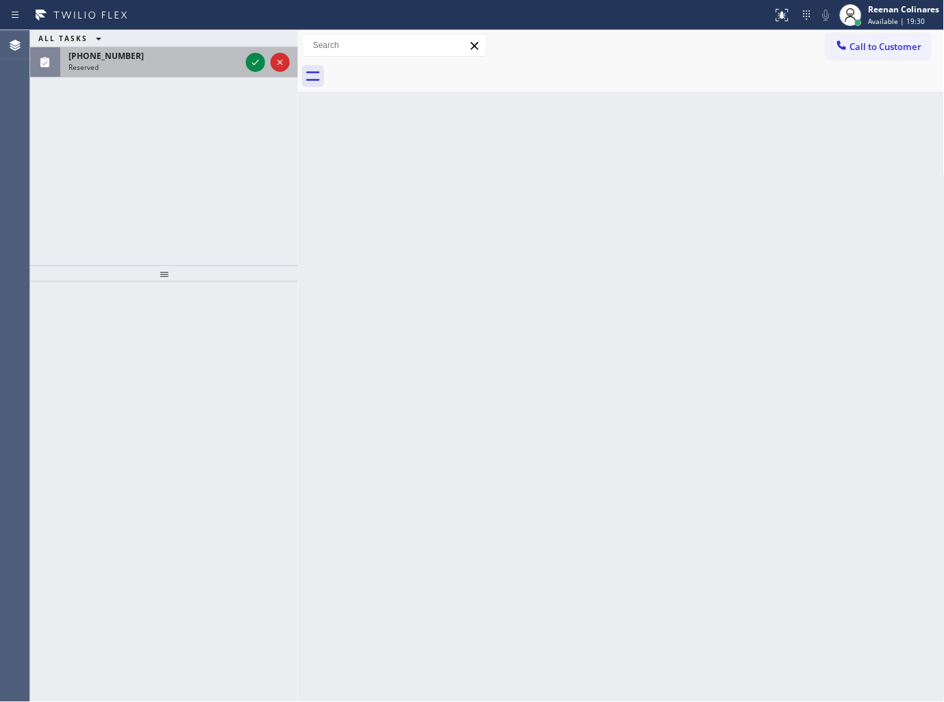
drag, startPoint x: 188, startPoint y: 72, endPoint x: 201, endPoint y: 69, distance: 13.3
click at [188, 71] on div "[PHONE_NUMBER] Reserved" at bounding box center [151, 62] width 183 height 30
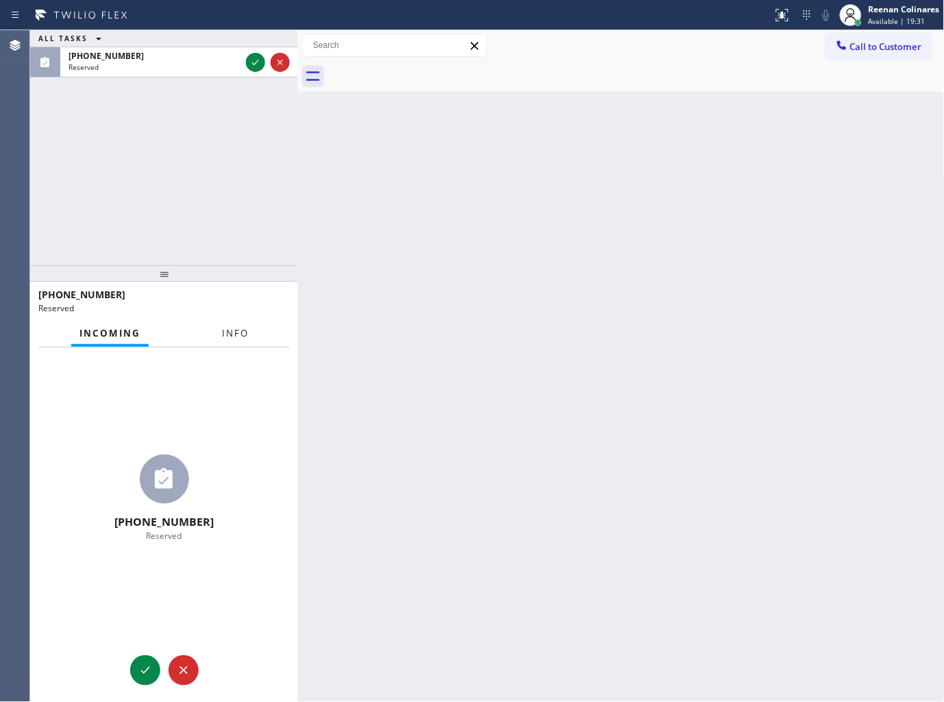
drag, startPoint x: 236, startPoint y: 321, endPoint x: 237, endPoint y: 328, distance: 7.0
click at [237, 328] on button "Info" at bounding box center [235, 333] width 43 height 27
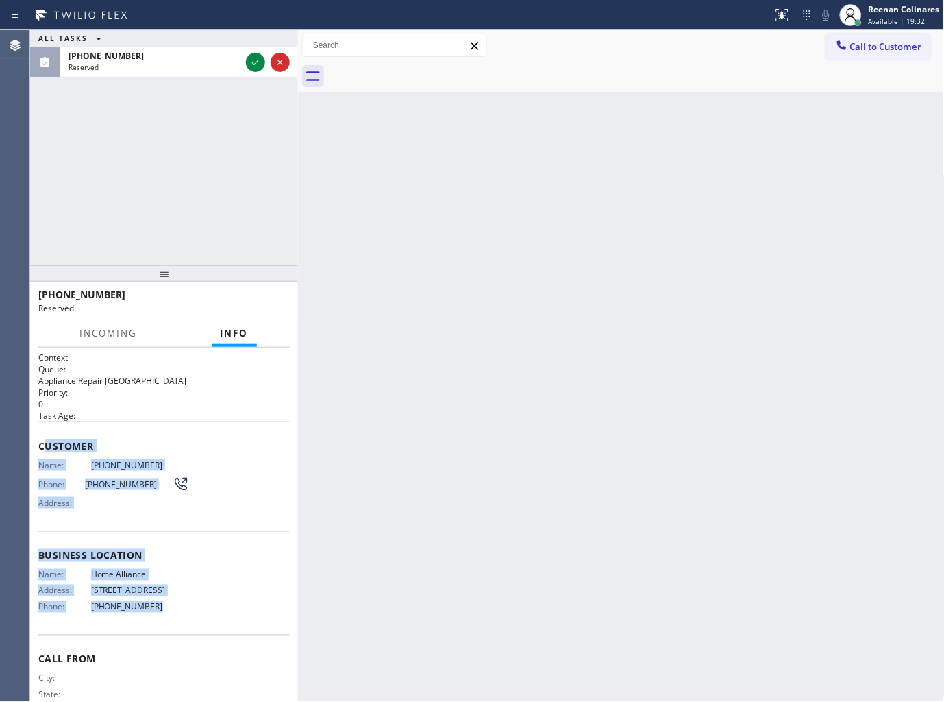
drag, startPoint x: 169, startPoint y: 604, endPoint x: 251, endPoint y: 633, distance: 87.3
click at [214, 631] on div "Context Queue: Appliance Repair High End Priority: 0 Task Age: Customer Name: […" at bounding box center [163, 545] width 251 height 387
copy div "ustomer Name: [PHONE_NUMBER] Phone: [PHONE_NUMBER] Address: Business location N…"
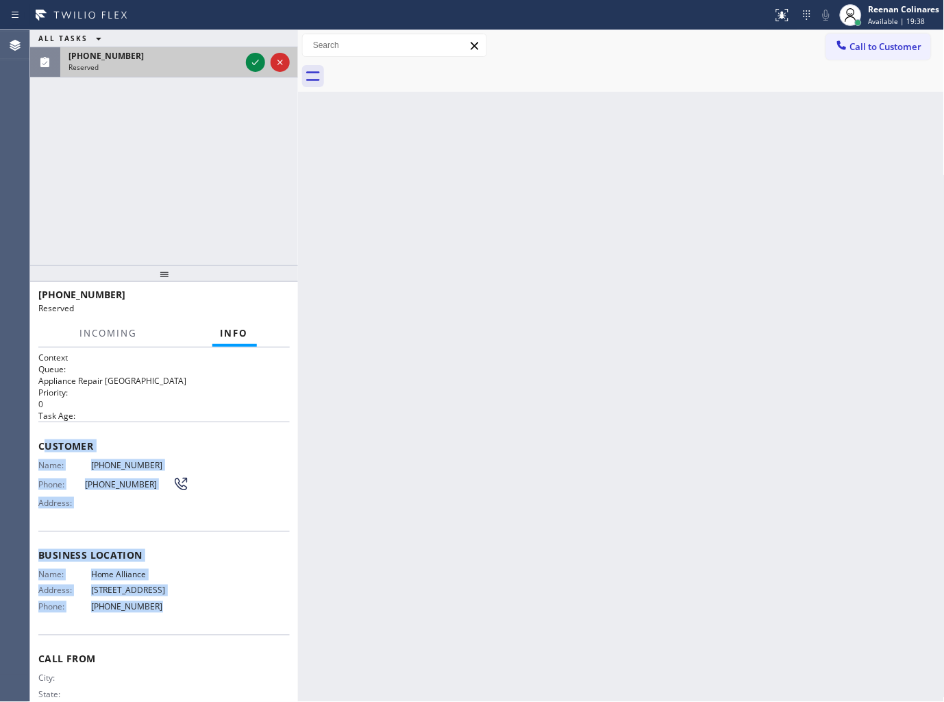
drag, startPoint x: 223, startPoint y: 58, endPoint x: 265, endPoint y: 70, distance: 44.2
click at [225, 58] on div "[PHONE_NUMBER]" at bounding box center [155, 56] width 172 height 12
click at [265, 70] on div at bounding box center [267, 62] width 49 height 30
click at [251, 66] on icon at bounding box center [255, 62] width 16 height 16
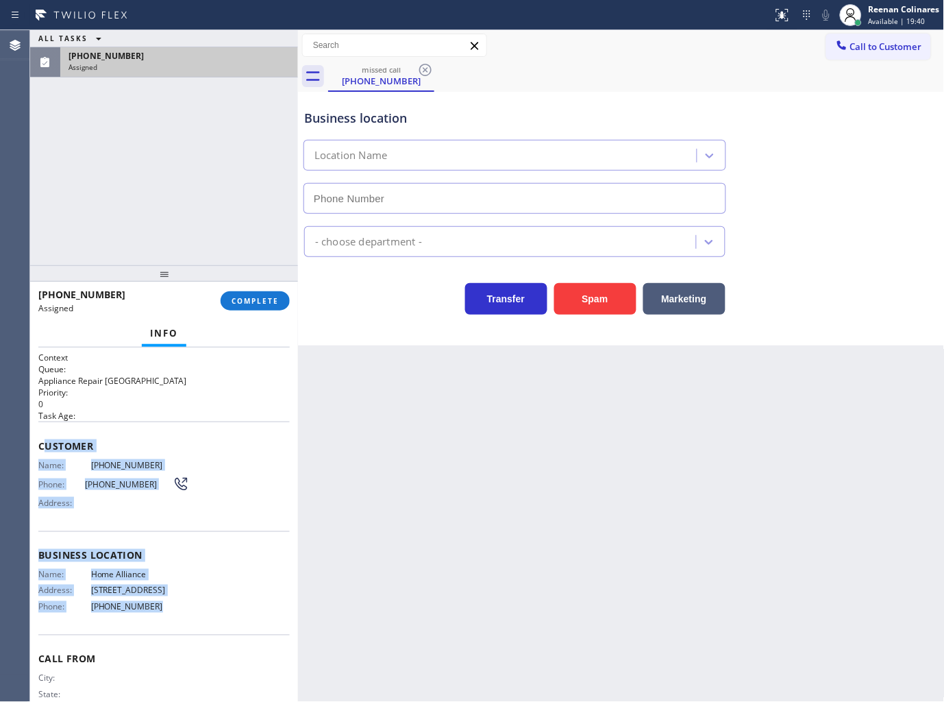
type input "[PHONE_NUMBER]"
click at [257, 300] on span "COMPLETE" at bounding box center [255, 301] width 47 height 10
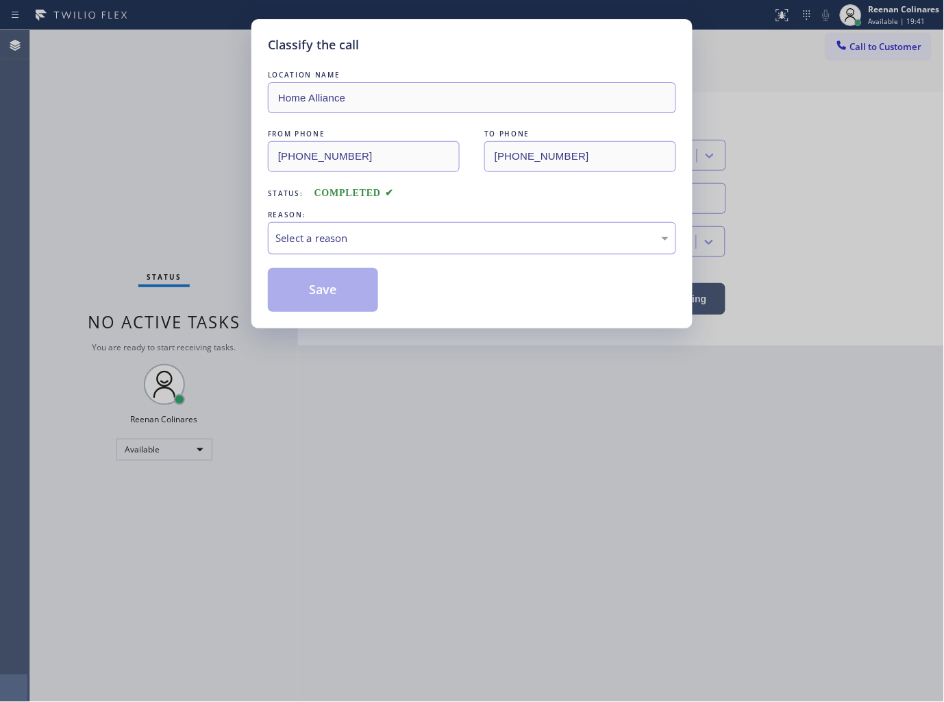
click at [311, 242] on div "Select a reason" at bounding box center [471, 238] width 393 height 16
click at [293, 286] on button "Save" at bounding box center [323, 290] width 110 height 44
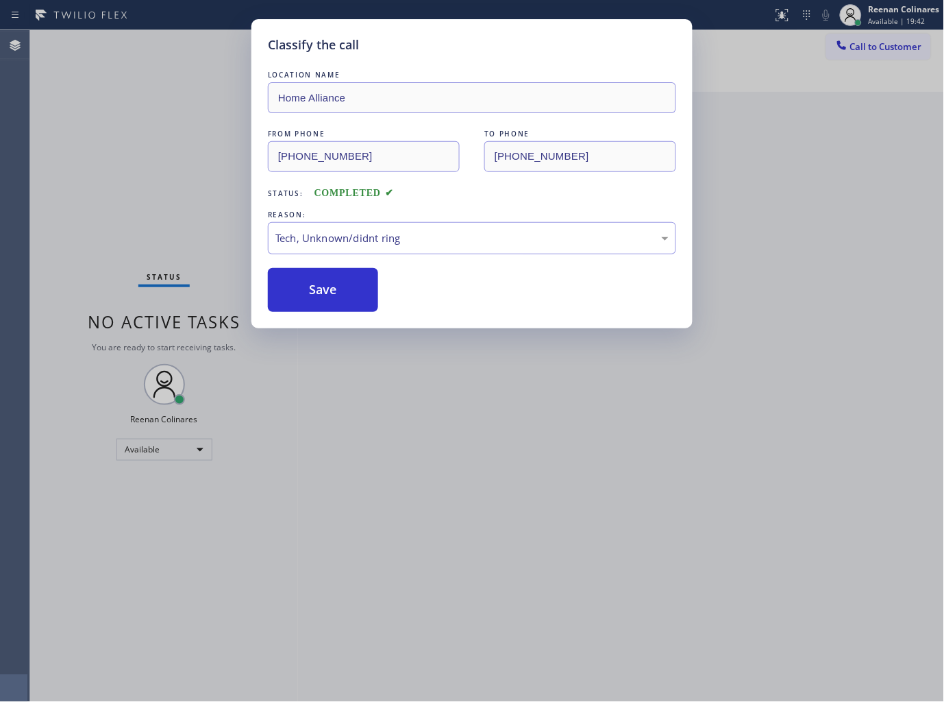
click at [148, 233] on div "Classify the call LOCATION NAME Home Alliance FROM PHONE [PHONE_NUMBER] TO PHON…" at bounding box center [472, 351] width 944 height 702
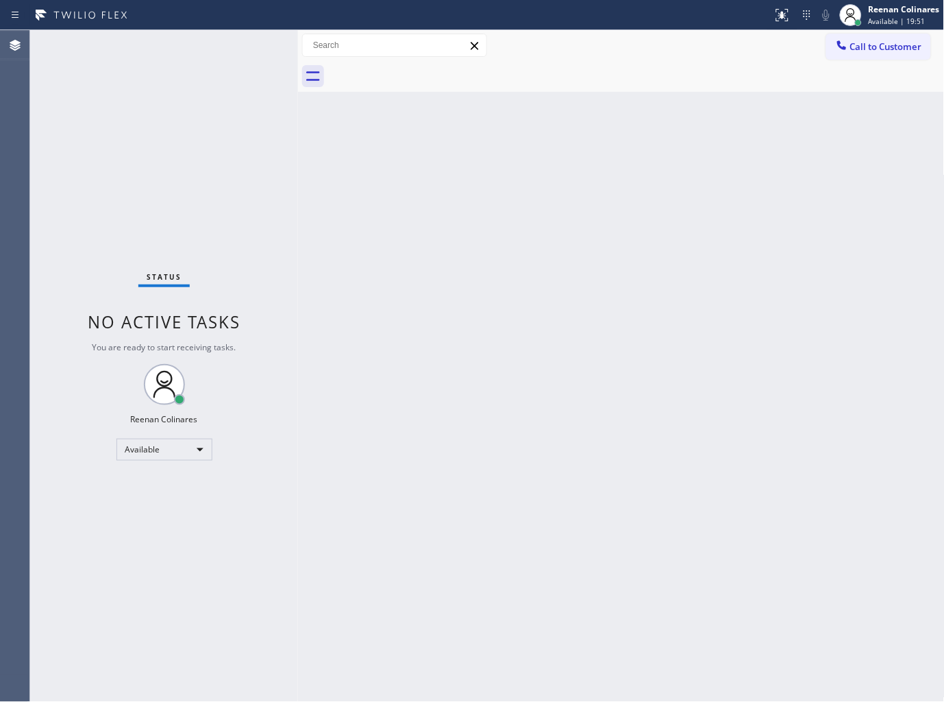
click at [644, 203] on div "Back to Dashboard Change Sender ID Customers Technicians Select a contact Outbo…" at bounding box center [621, 366] width 647 height 672
click at [886, 16] on span "Available | 28:03" at bounding box center [897, 21] width 57 height 10
click at [845, 58] on button "Offline" at bounding box center [876, 55] width 137 height 18
click at [895, 8] on div "Reenan Colinares" at bounding box center [904, 9] width 71 height 12
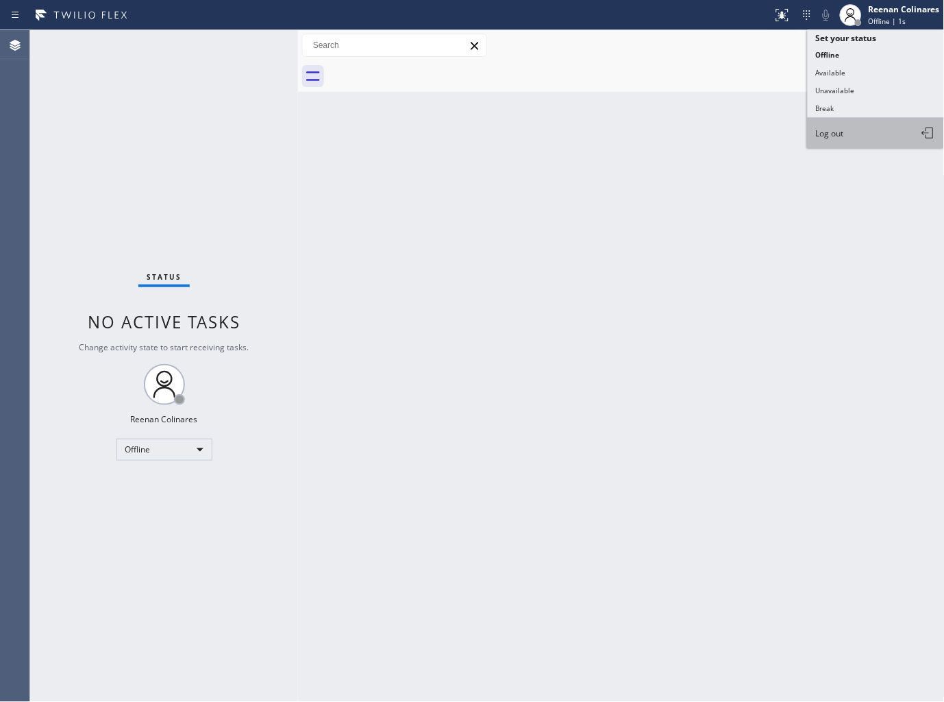
click at [836, 135] on span "Log out" at bounding box center [830, 133] width 28 height 12
